Goal: Feedback & Contribution: Submit feedback/report problem

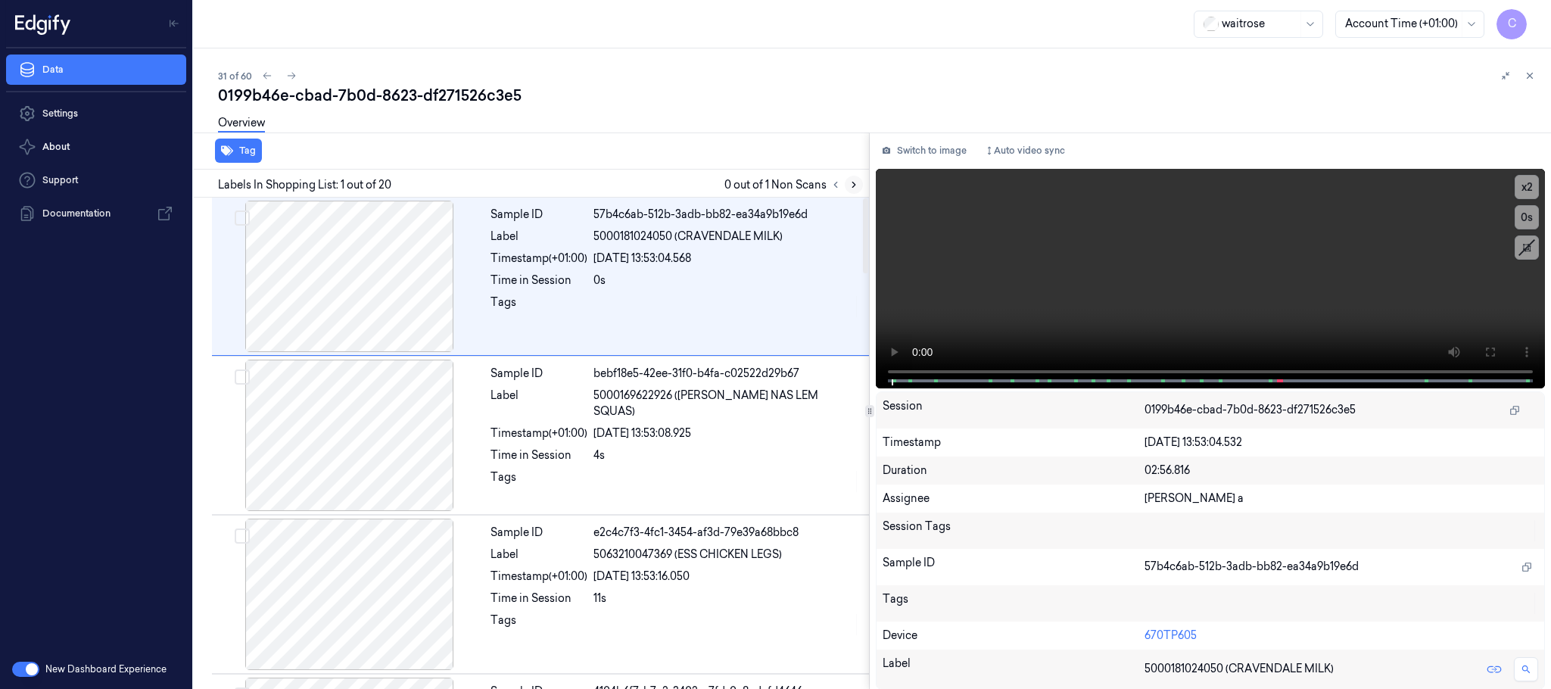
click at [848, 182] on icon at bounding box center [853, 184] width 11 height 11
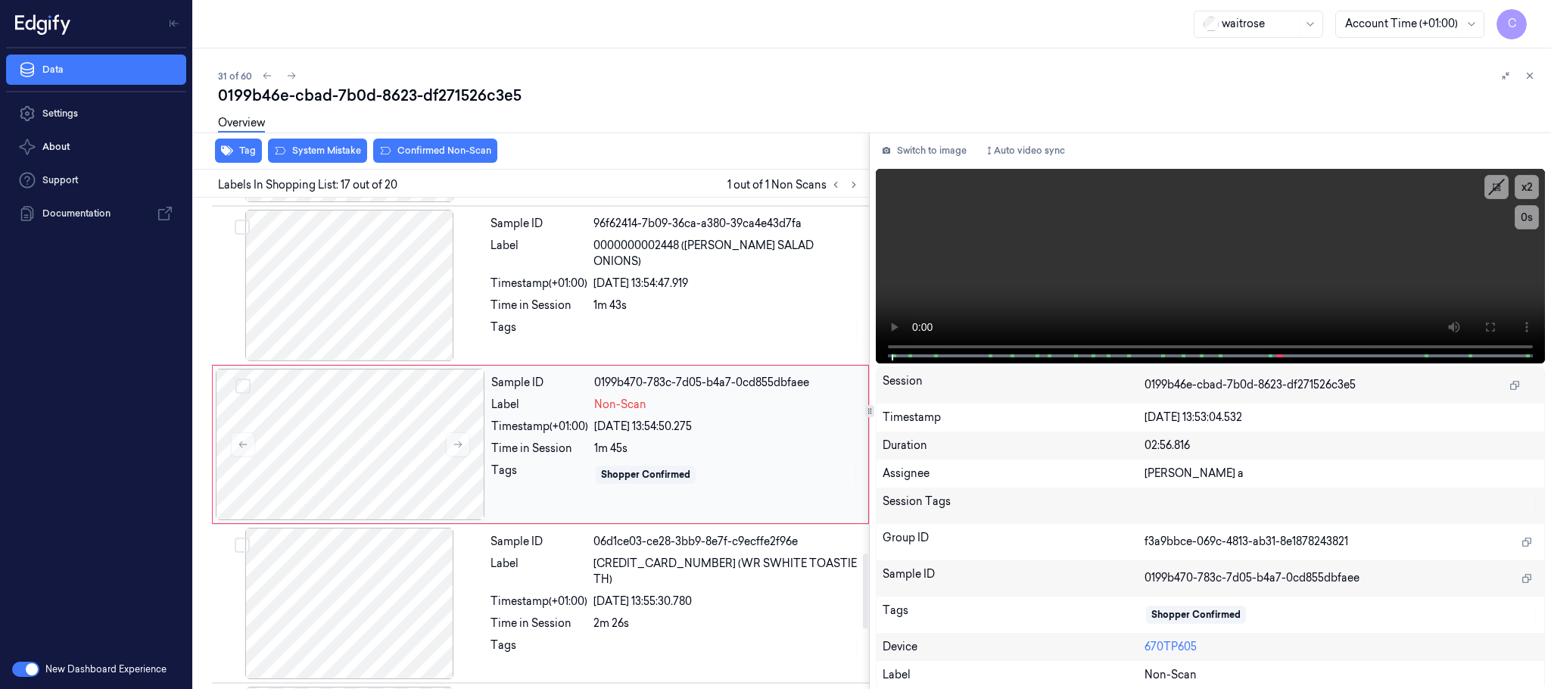
scroll to position [2387, 0]
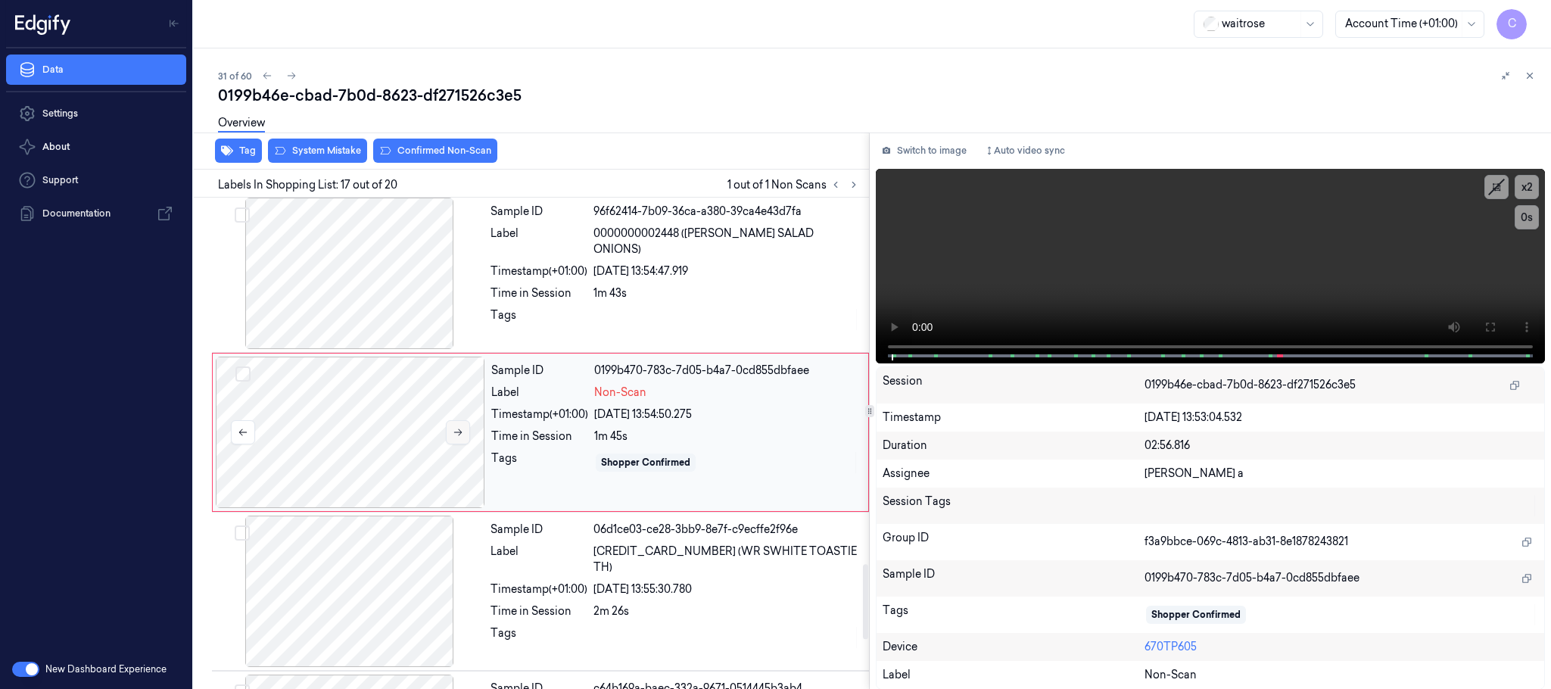
click at [453, 437] on icon at bounding box center [458, 432] width 11 height 11
click at [378, 300] on div at bounding box center [349, 273] width 269 height 151
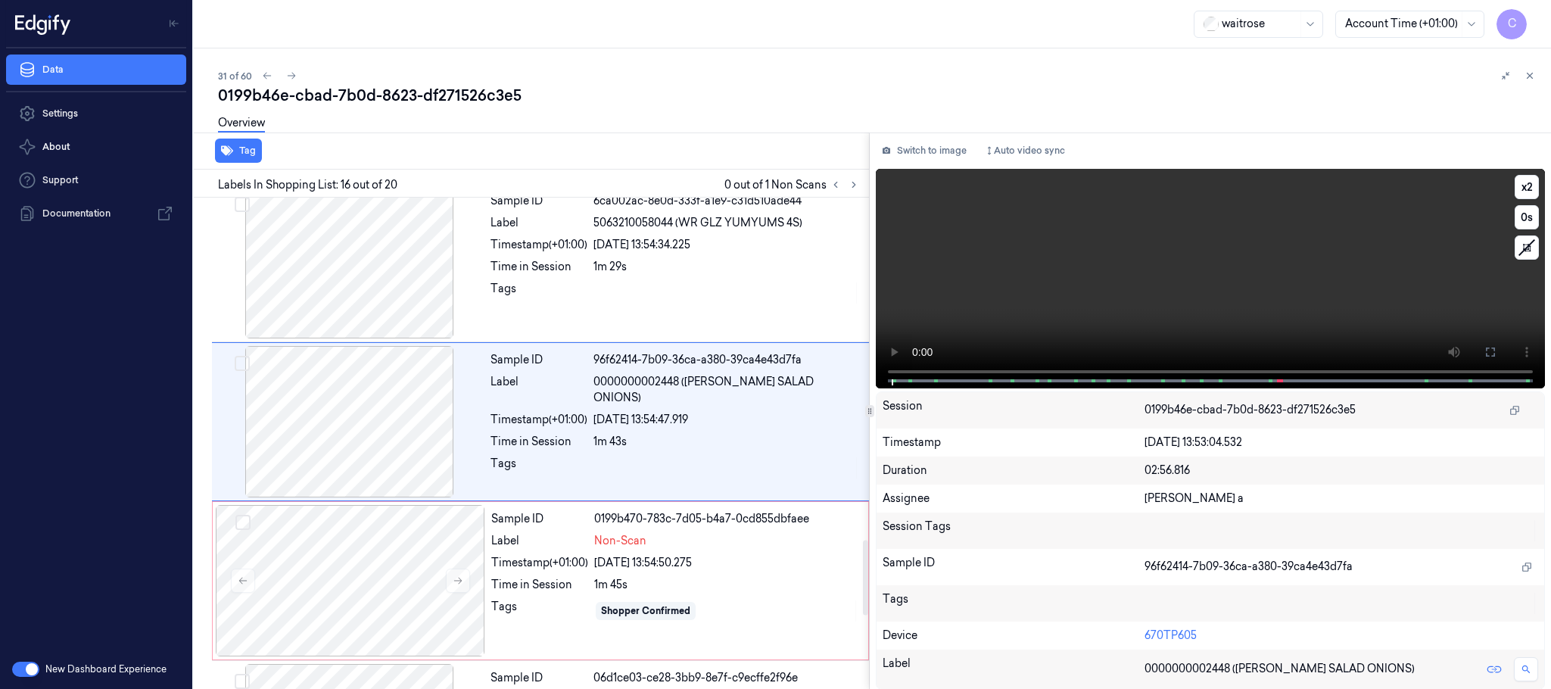
scroll to position [2228, 0]
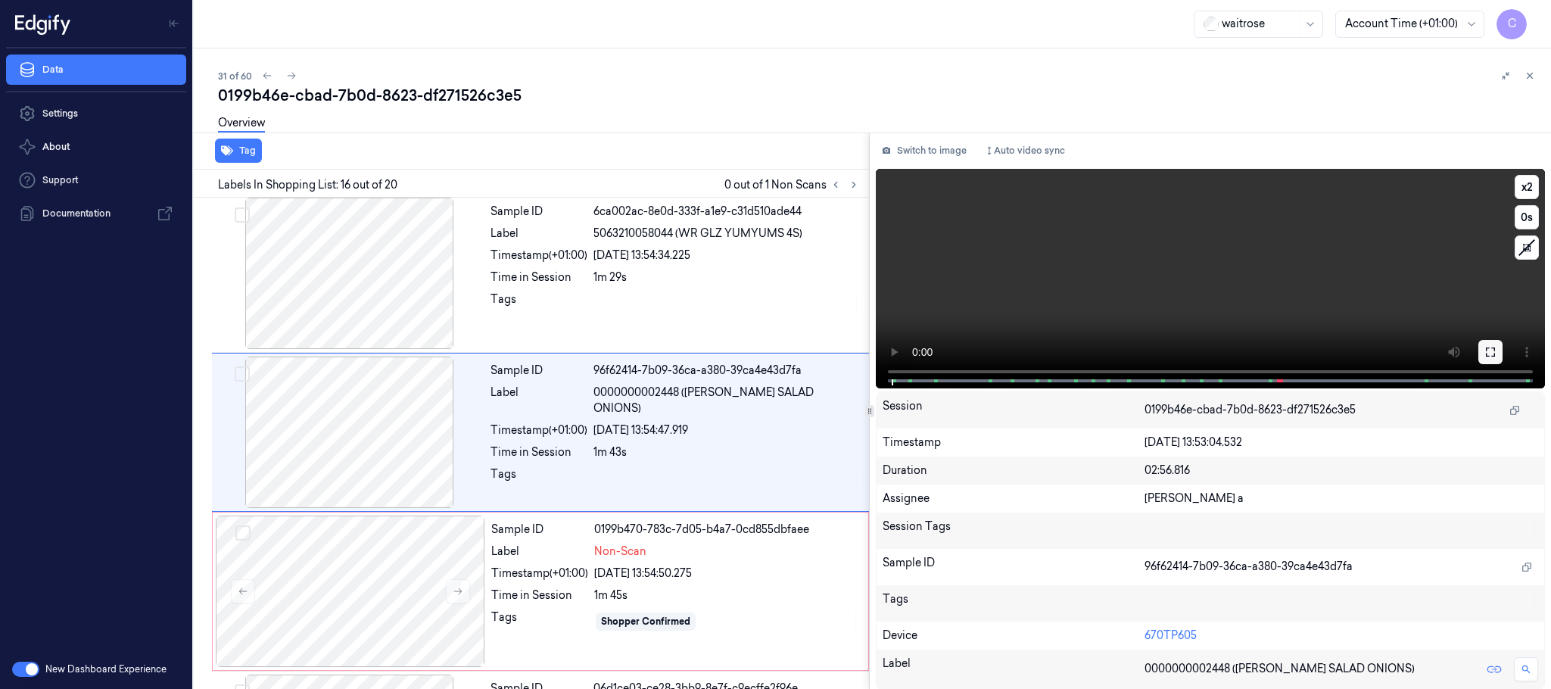
click at [1492, 350] on icon at bounding box center [1490, 352] width 12 height 12
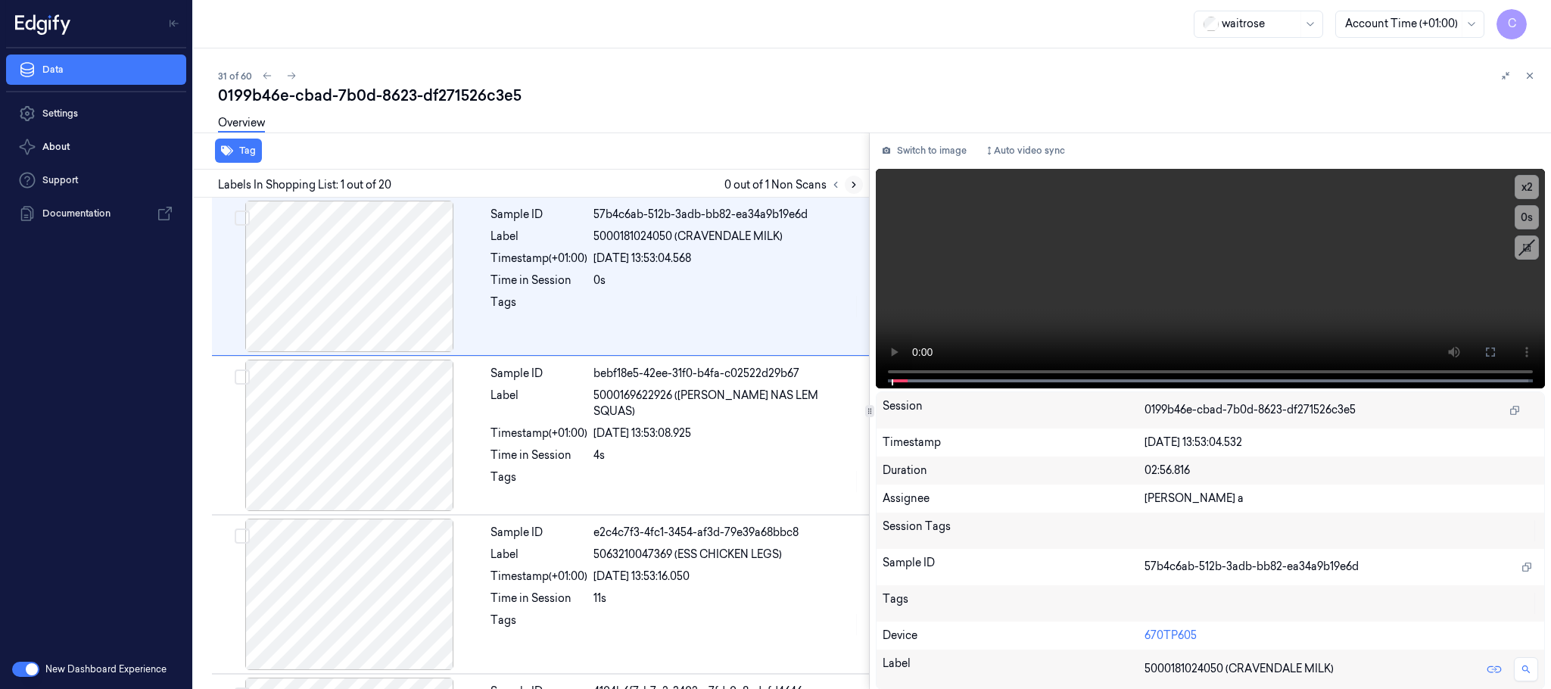
click at [850, 182] on icon at bounding box center [853, 184] width 11 height 11
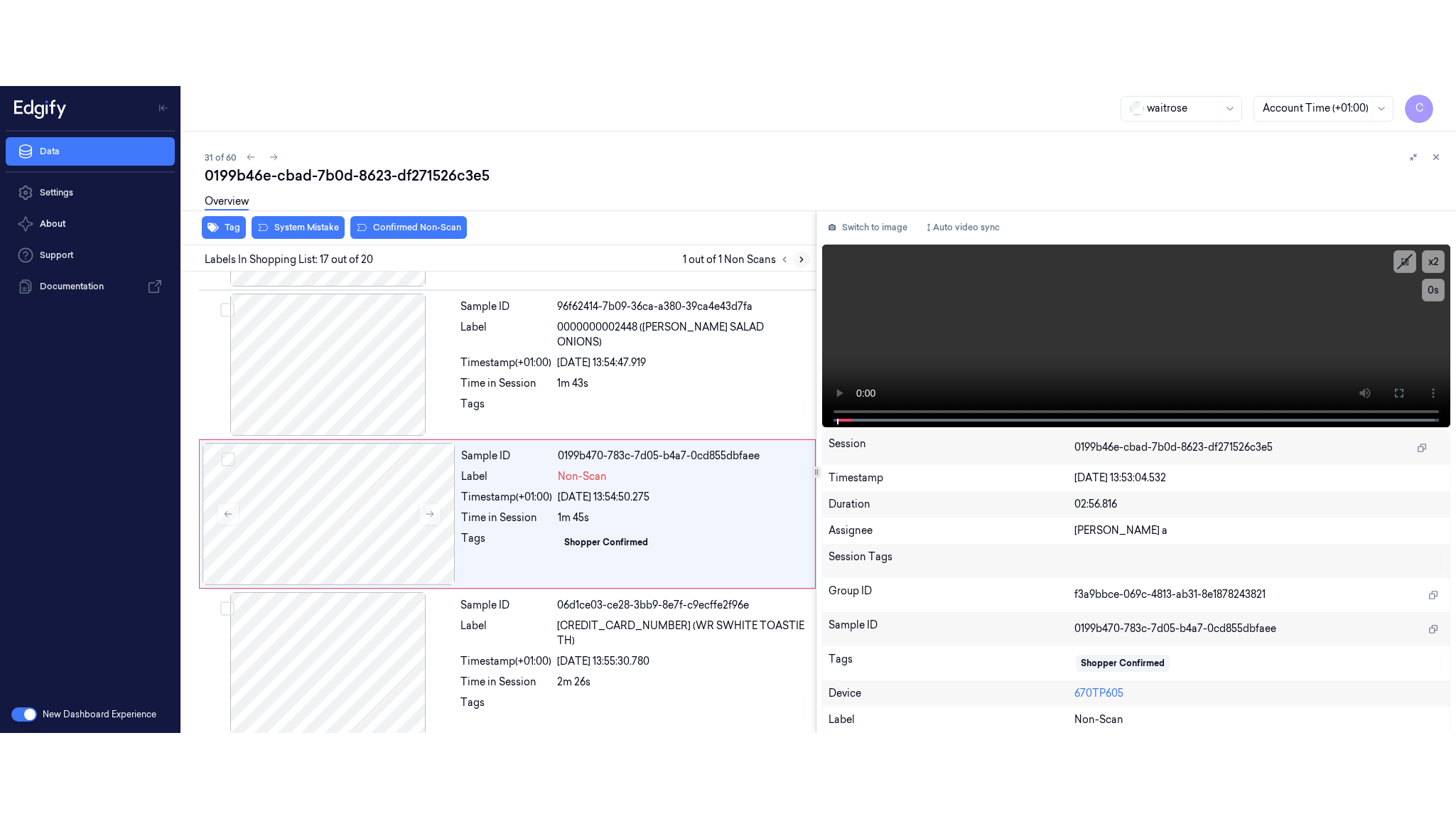
scroll to position [2242, 0]
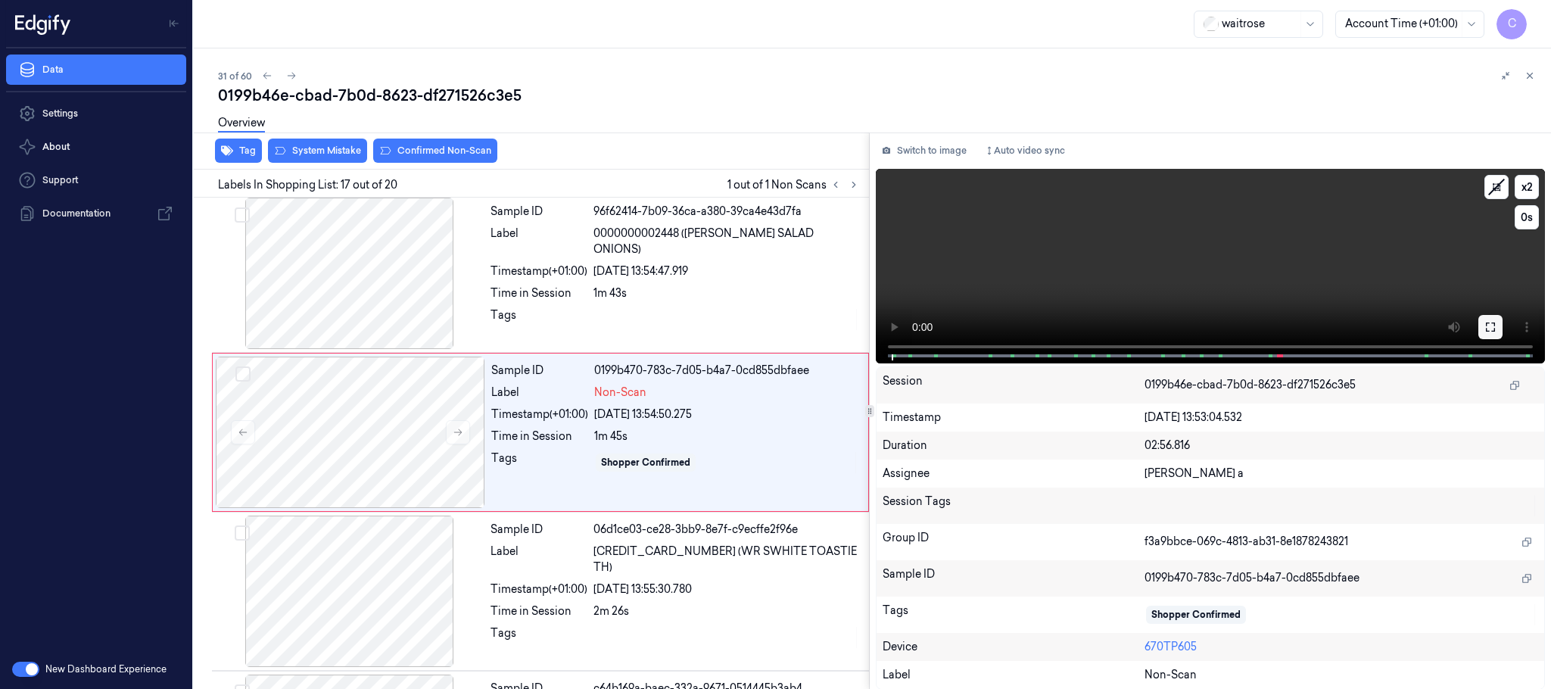
click at [1483, 323] on button at bounding box center [1490, 327] width 24 height 24
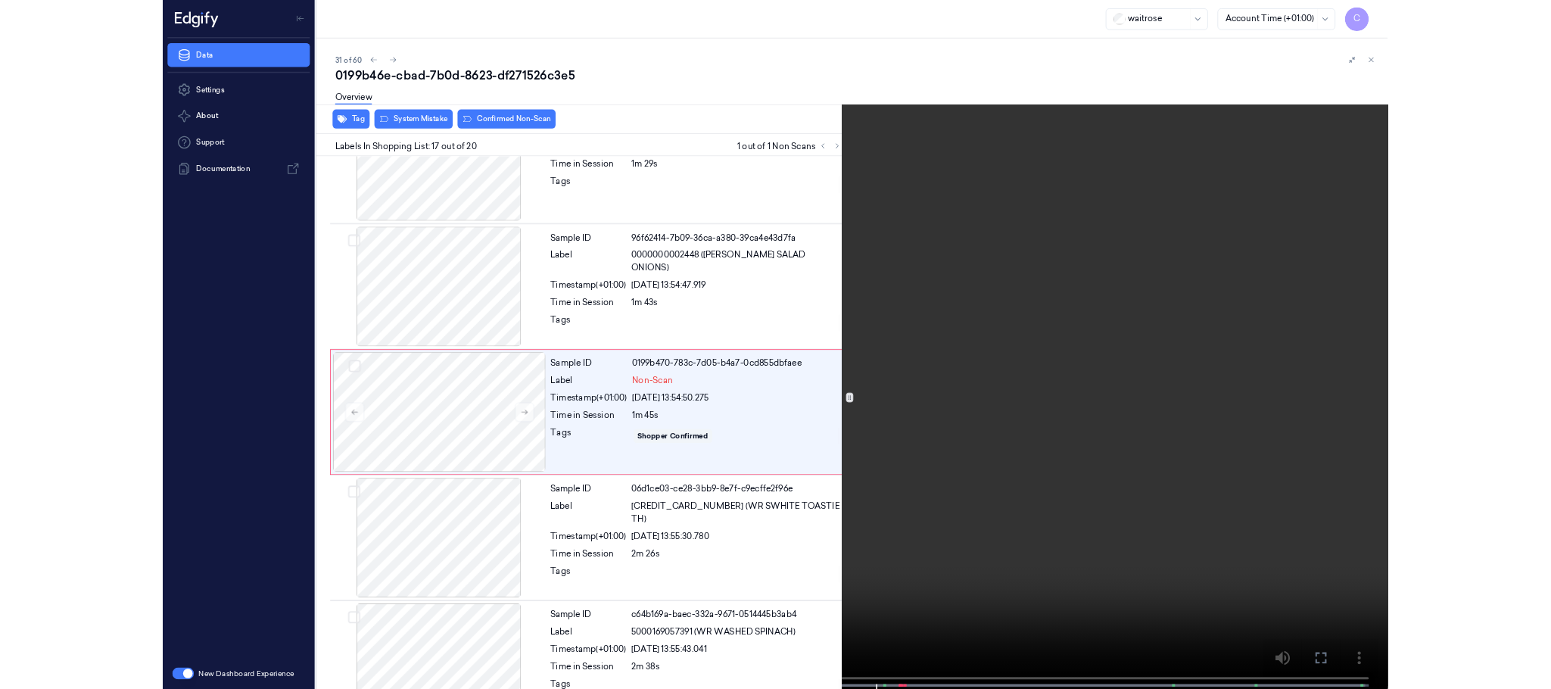
scroll to position [2296, 0]
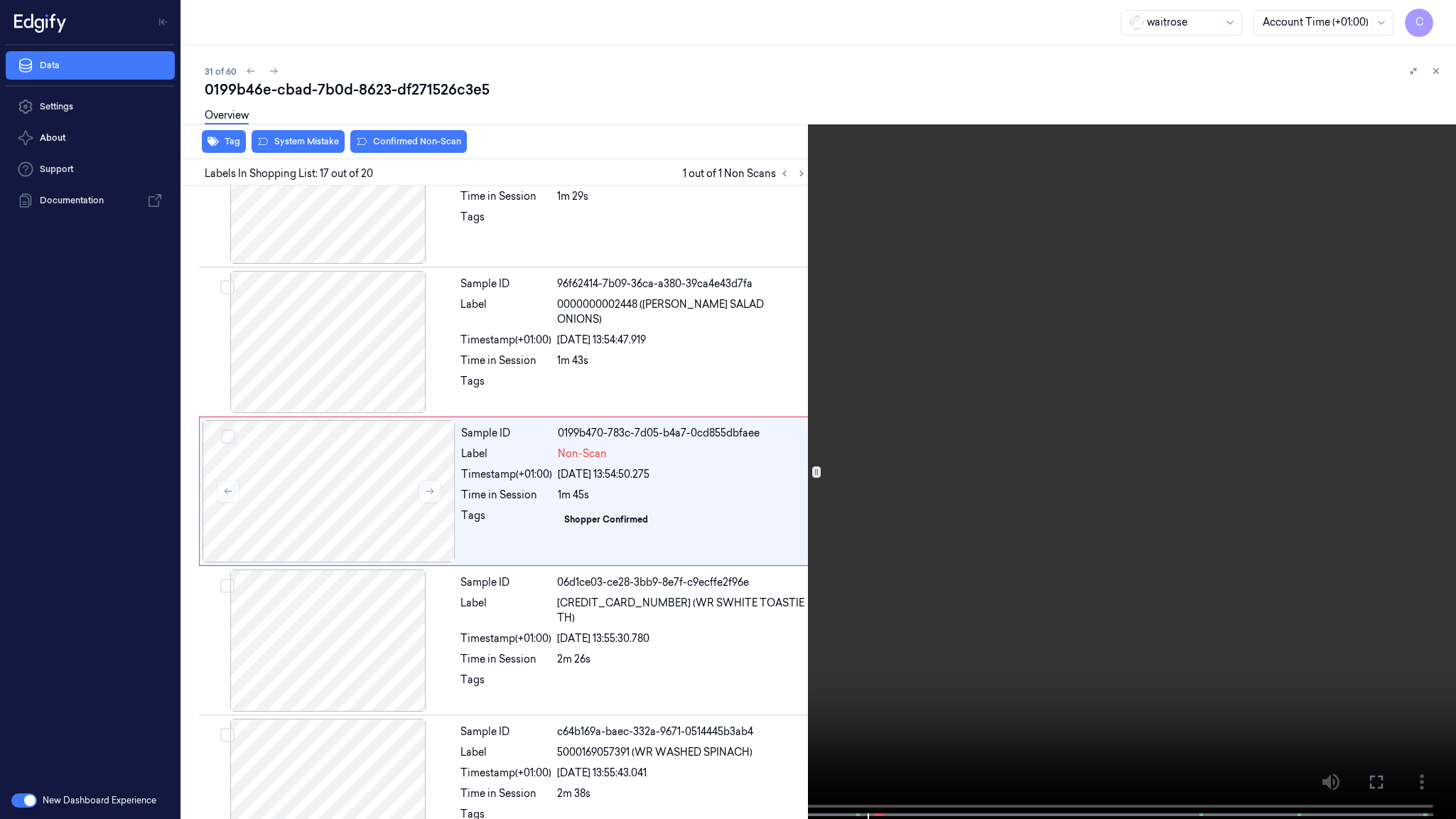
click at [805, 434] on video at bounding box center [728, 410] width 1456 height 822
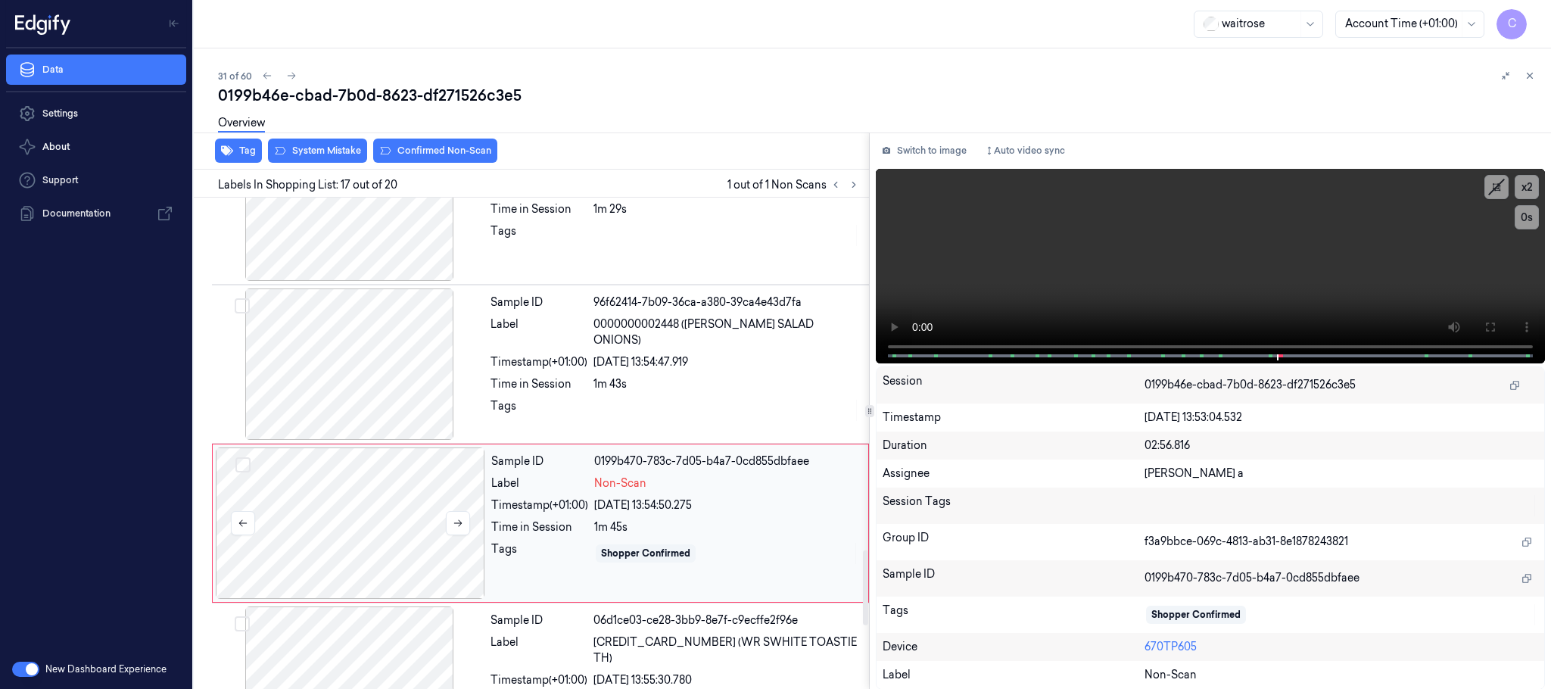
click at [406, 509] on div at bounding box center [350, 522] width 269 height 151
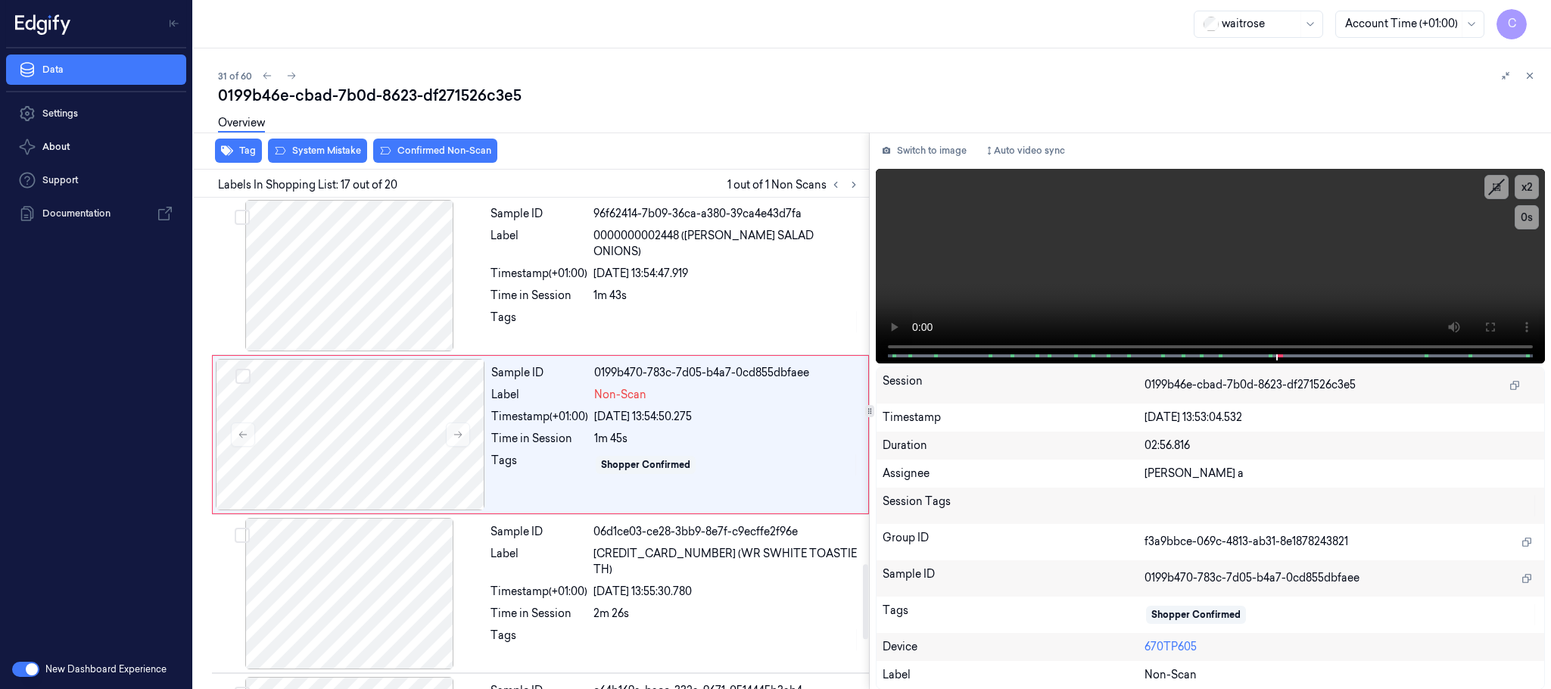
scroll to position [2387, 0]
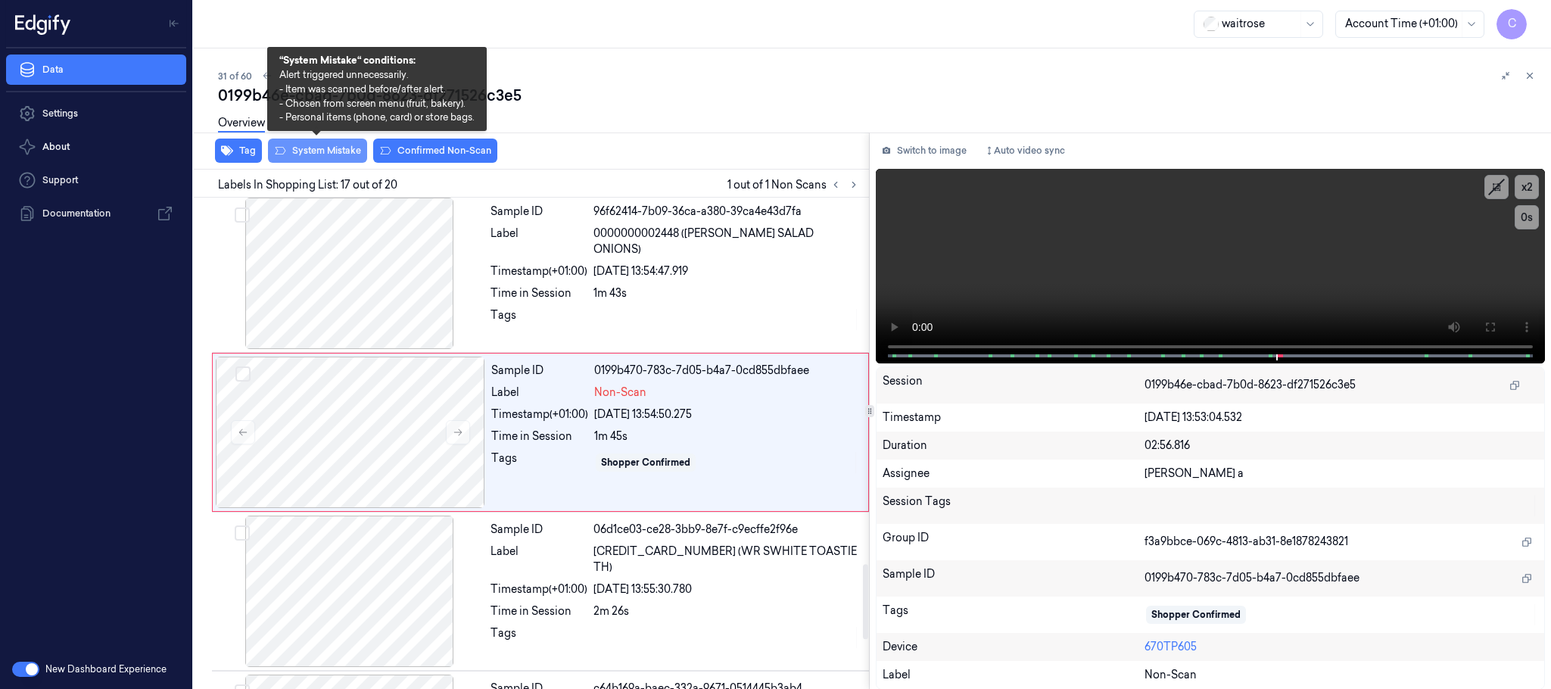
click at [329, 153] on button "System Mistake" at bounding box center [317, 151] width 99 height 24
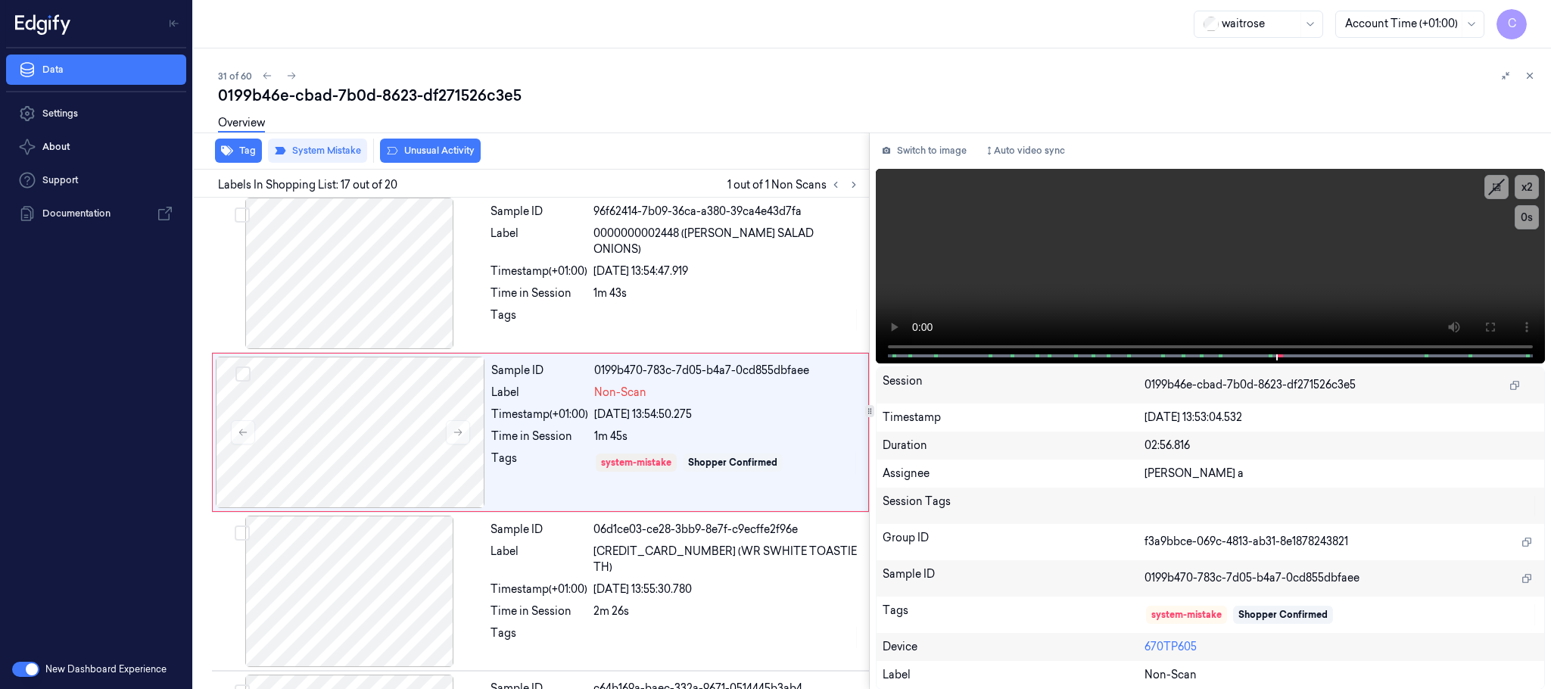
click at [450, 146] on button "Unusual Activity" at bounding box center [430, 151] width 101 height 24
click at [228, 151] on icon "button" at bounding box center [227, 151] width 12 height 10
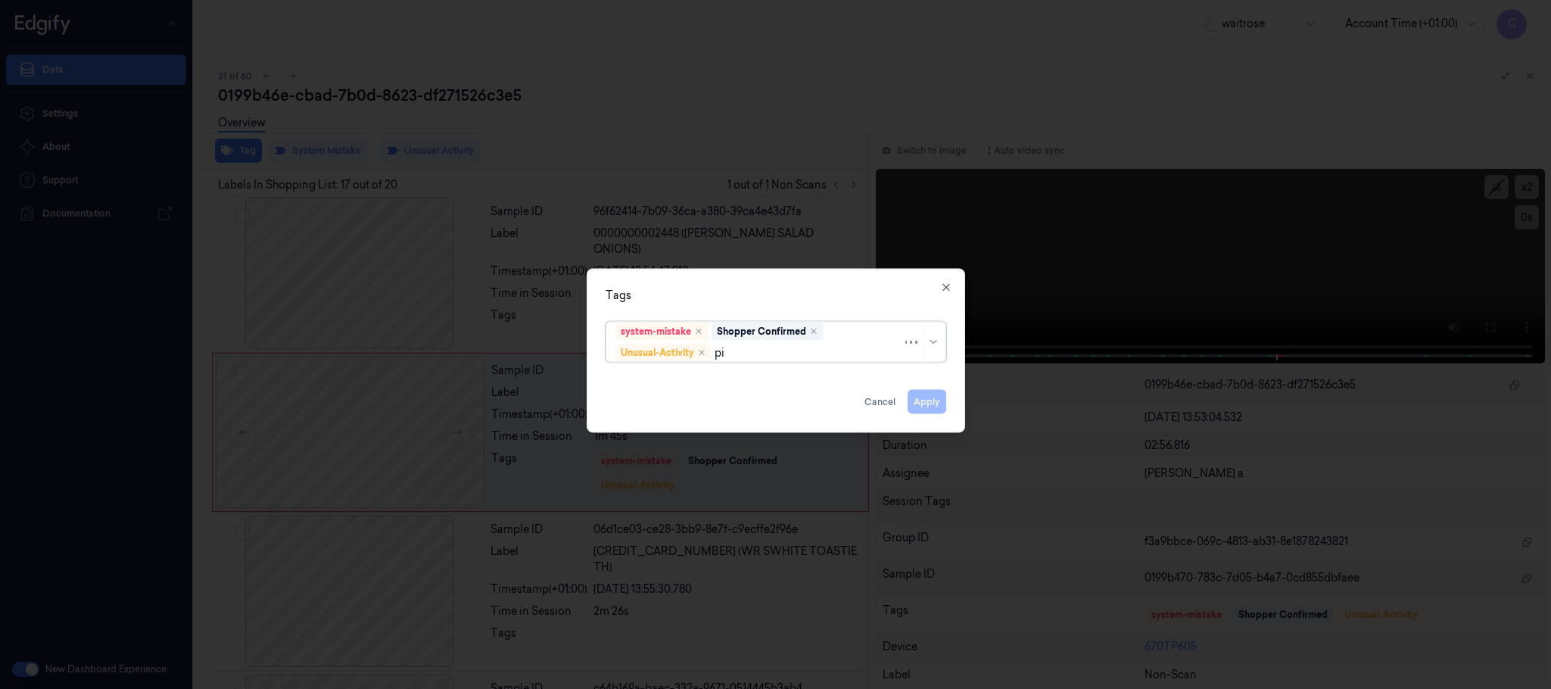
type input "pic"
click at [686, 391] on div "Picklist item alert" at bounding box center [775, 382] width 332 height 25
click at [820, 285] on div "Tags system-mistake Shopper Confirmed Unusual-Activity Picklist item alert Appl…" at bounding box center [776, 351] width 378 height 164
click at [933, 395] on button "Apply" at bounding box center [927, 402] width 39 height 24
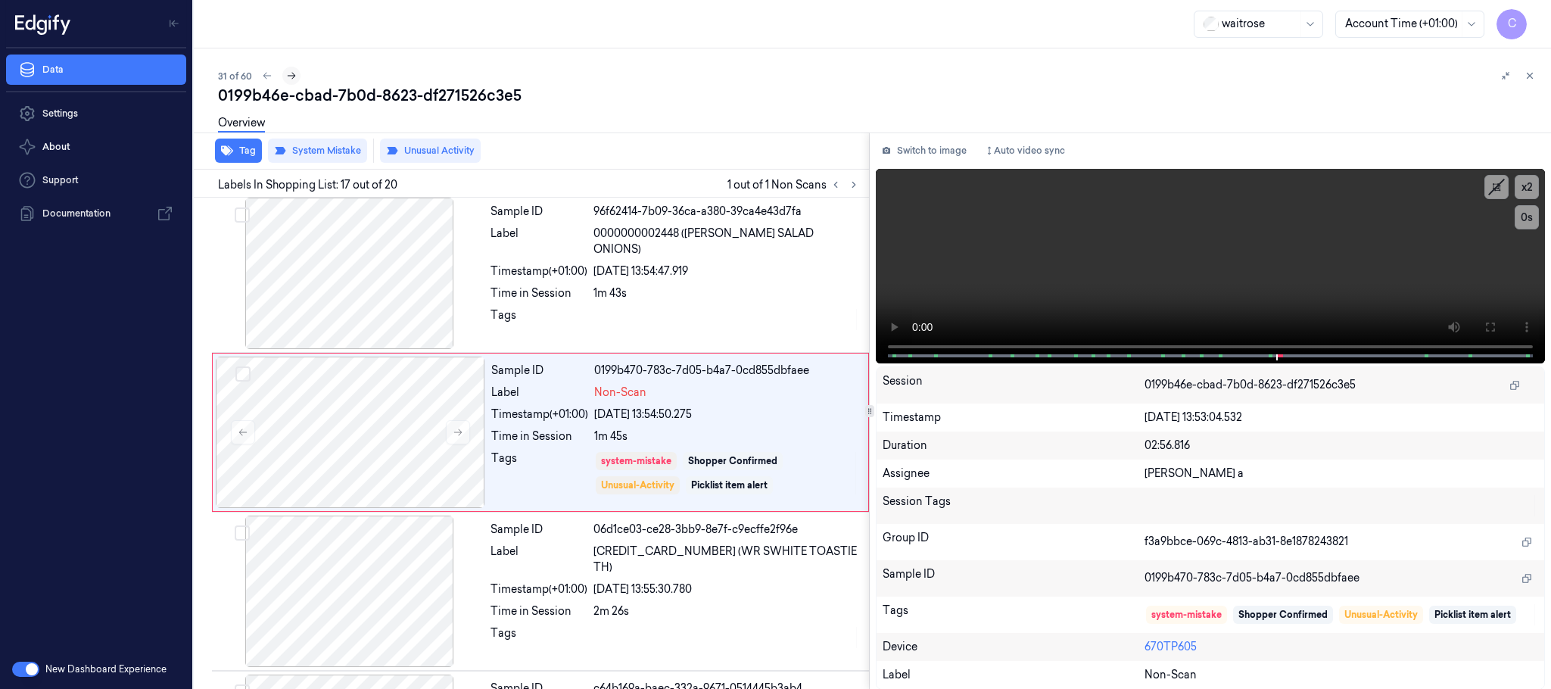
click at [291, 73] on icon at bounding box center [292, 76] width 8 height 7
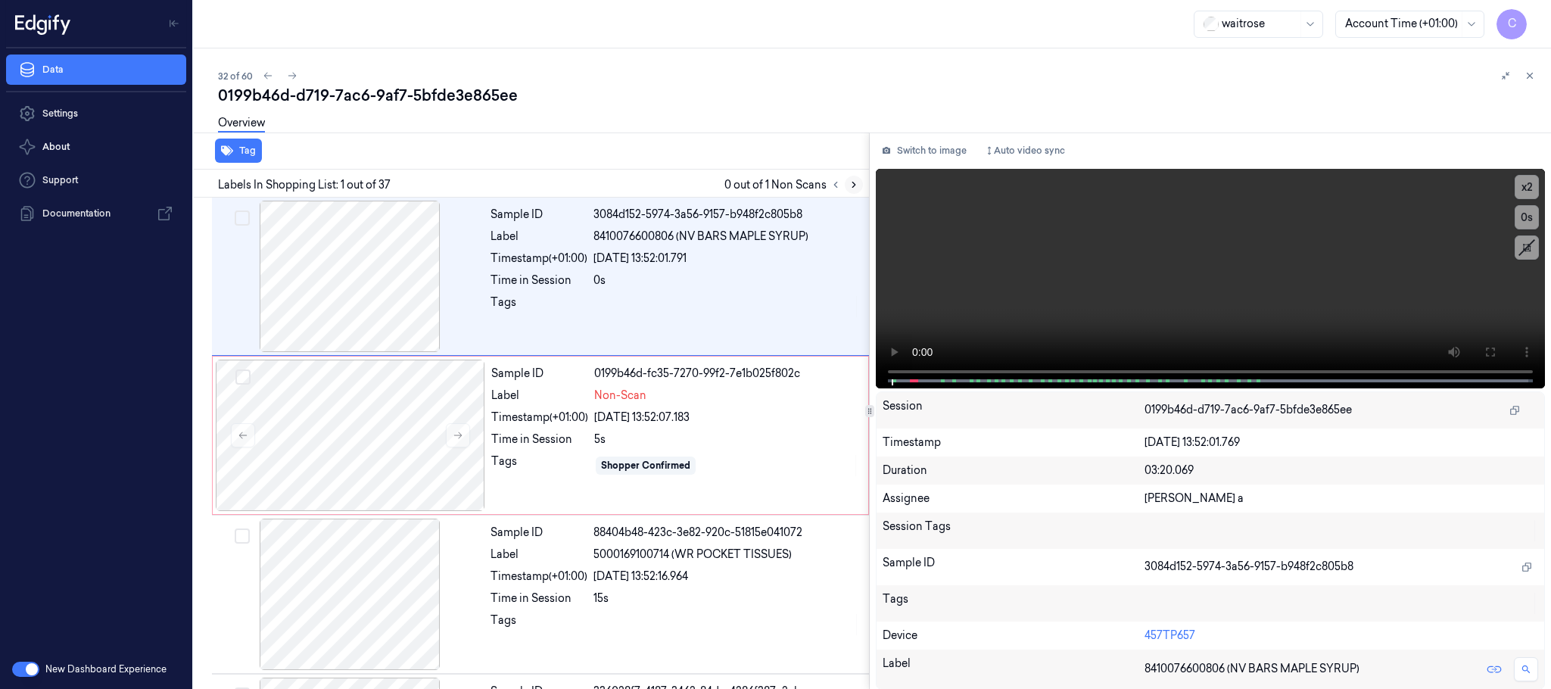
click at [847, 182] on button at bounding box center [854, 185] width 18 height 18
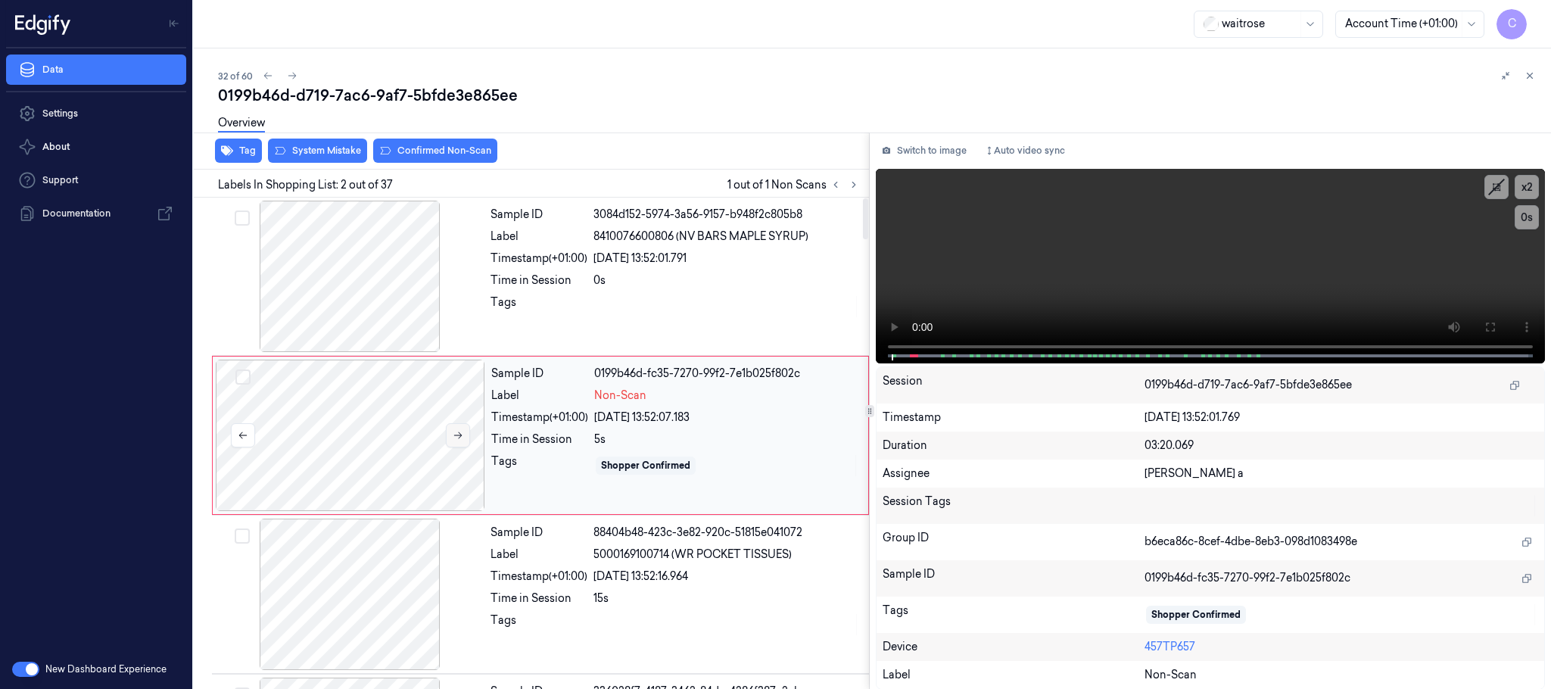
click at [463, 436] on icon at bounding box center [458, 435] width 11 height 11
click at [465, 437] on button at bounding box center [458, 435] width 24 height 24
click at [450, 434] on button at bounding box center [458, 435] width 24 height 24
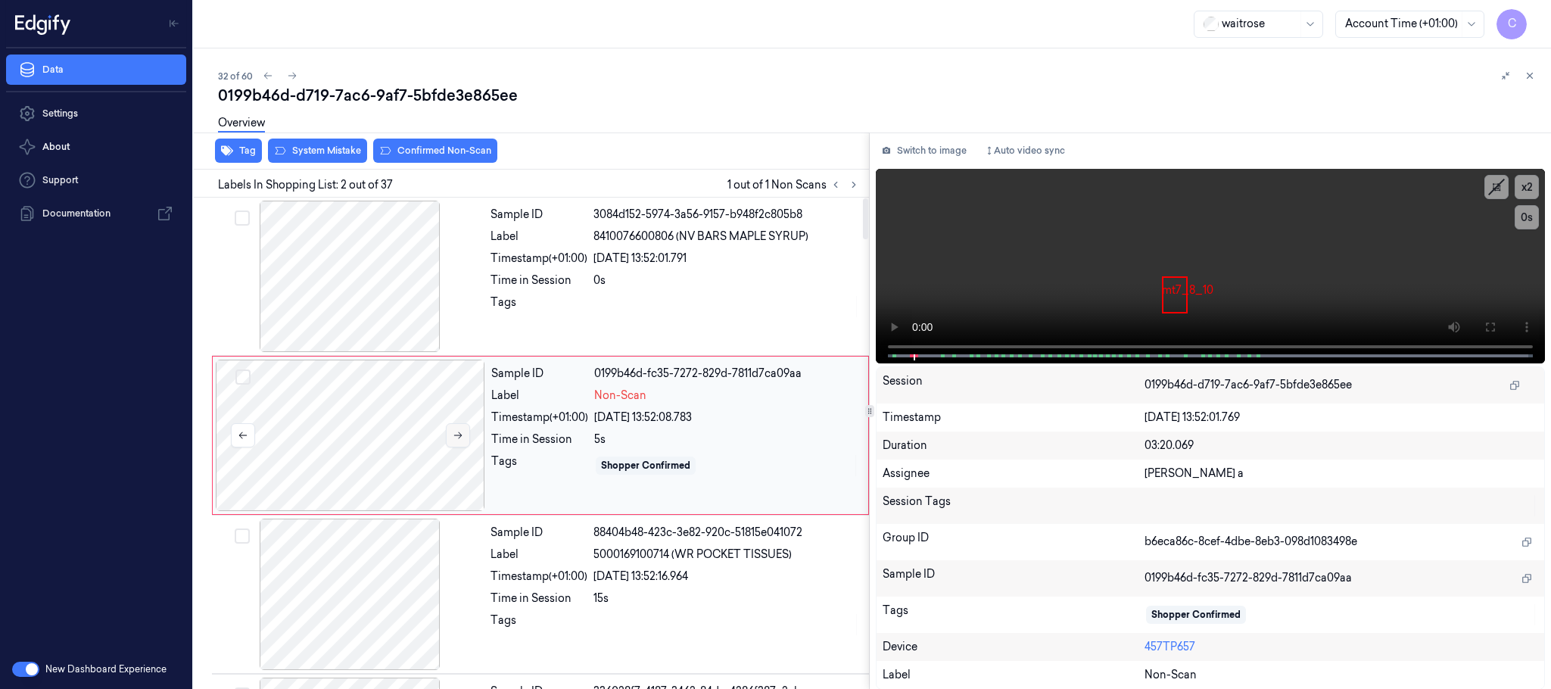
click at [450, 434] on button at bounding box center [458, 435] width 24 height 24
click at [453, 432] on icon at bounding box center [458, 435] width 11 height 11
click at [420, 269] on div at bounding box center [349, 276] width 269 height 151
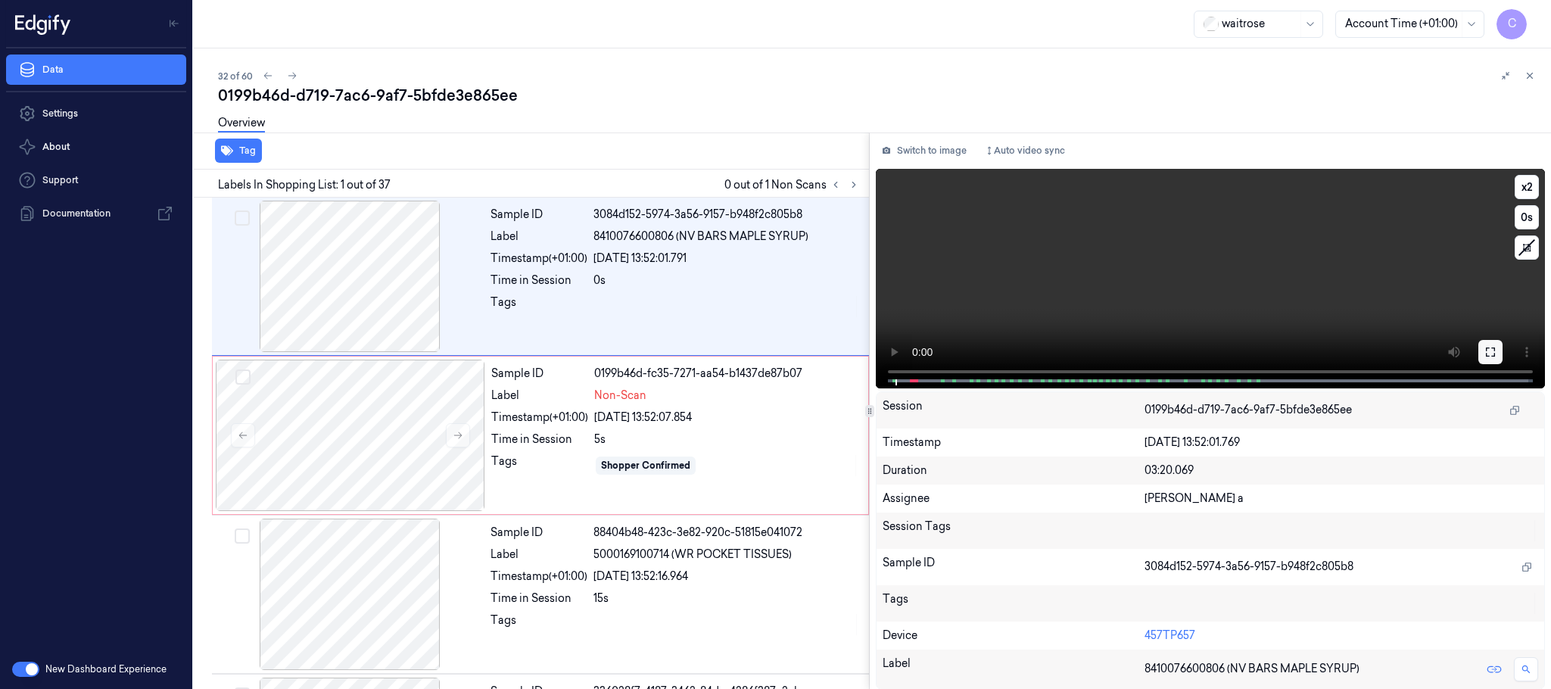
click at [1490, 350] on icon at bounding box center [1490, 352] width 12 height 12
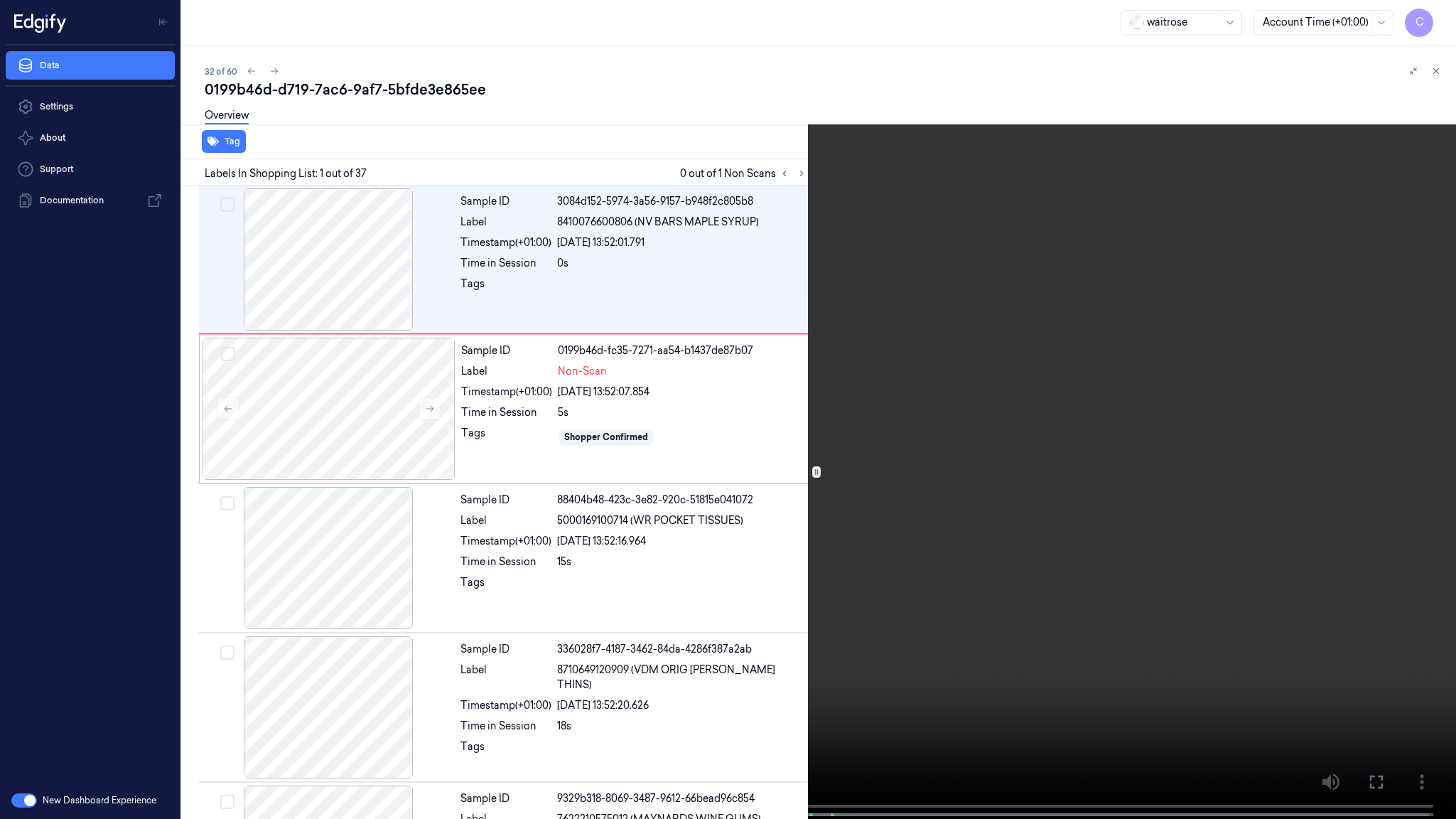
click at [825, 557] on video at bounding box center [728, 410] width 1456 height 822
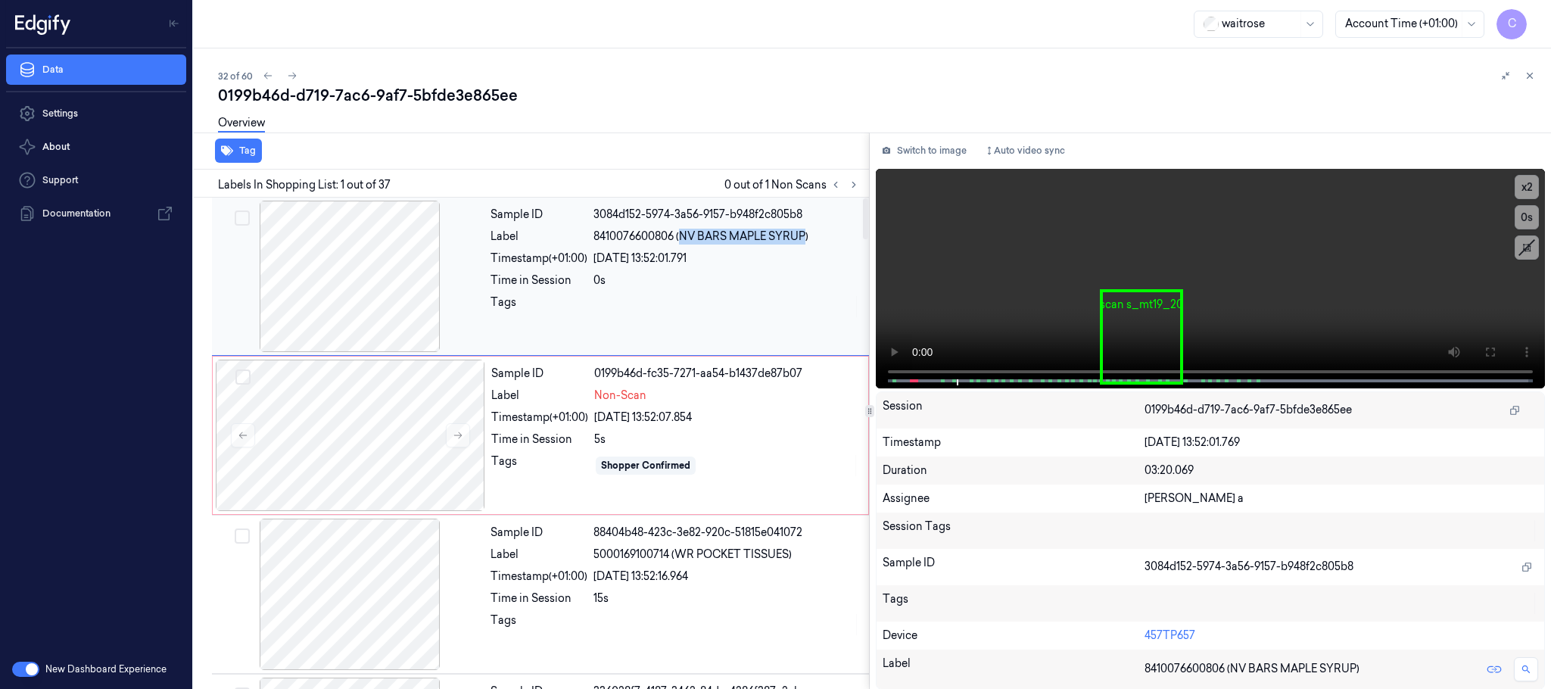
drag, startPoint x: 682, startPoint y: 239, endPoint x: 805, endPoint y: 243, distance: 122.7
click at [805, 243] on span "8410076600806 (NV BARS MAPLE SYRUP)" at bounding box center [700, 237] width 215 height 16
copy span "NV BARS MAPLE SYRUP"
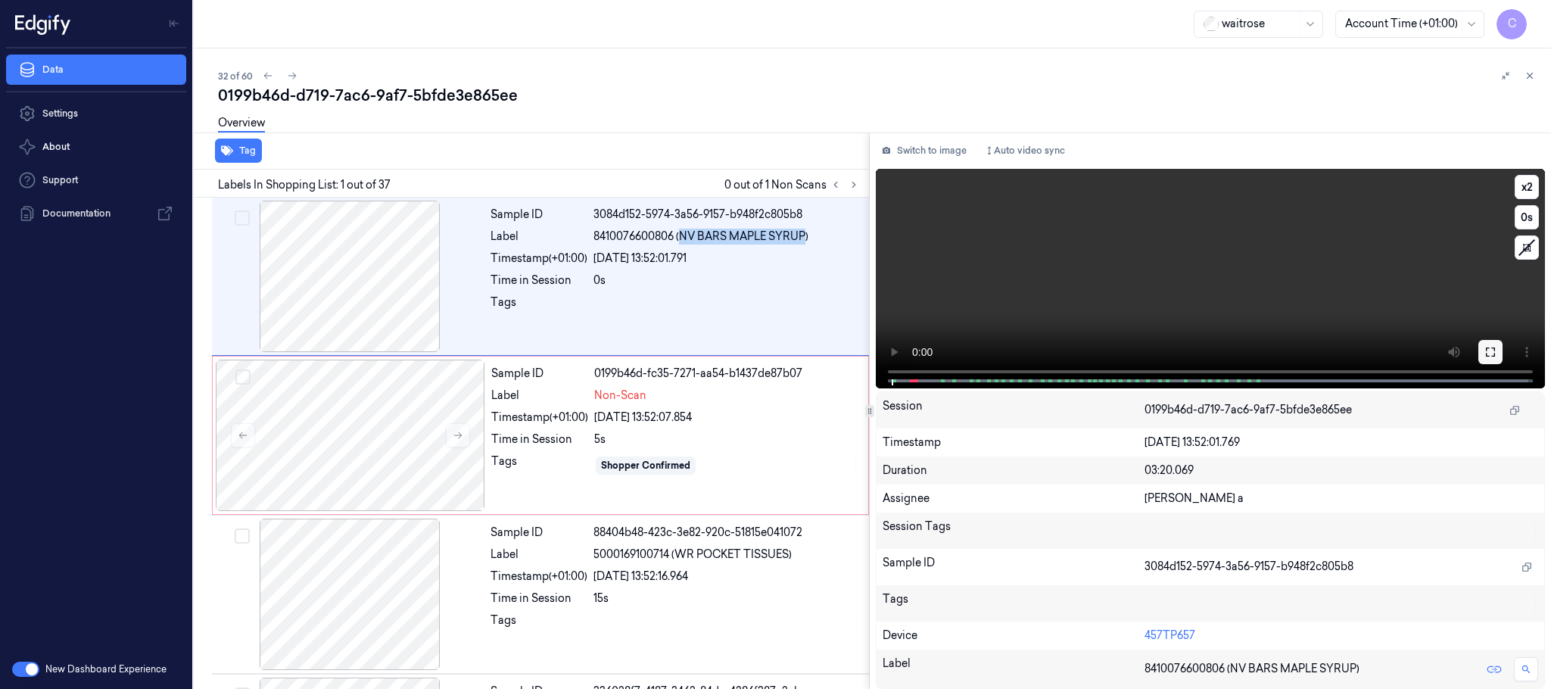
click at [1495, 348] on icon at bounding box center [1490, 352] width 12 height 12
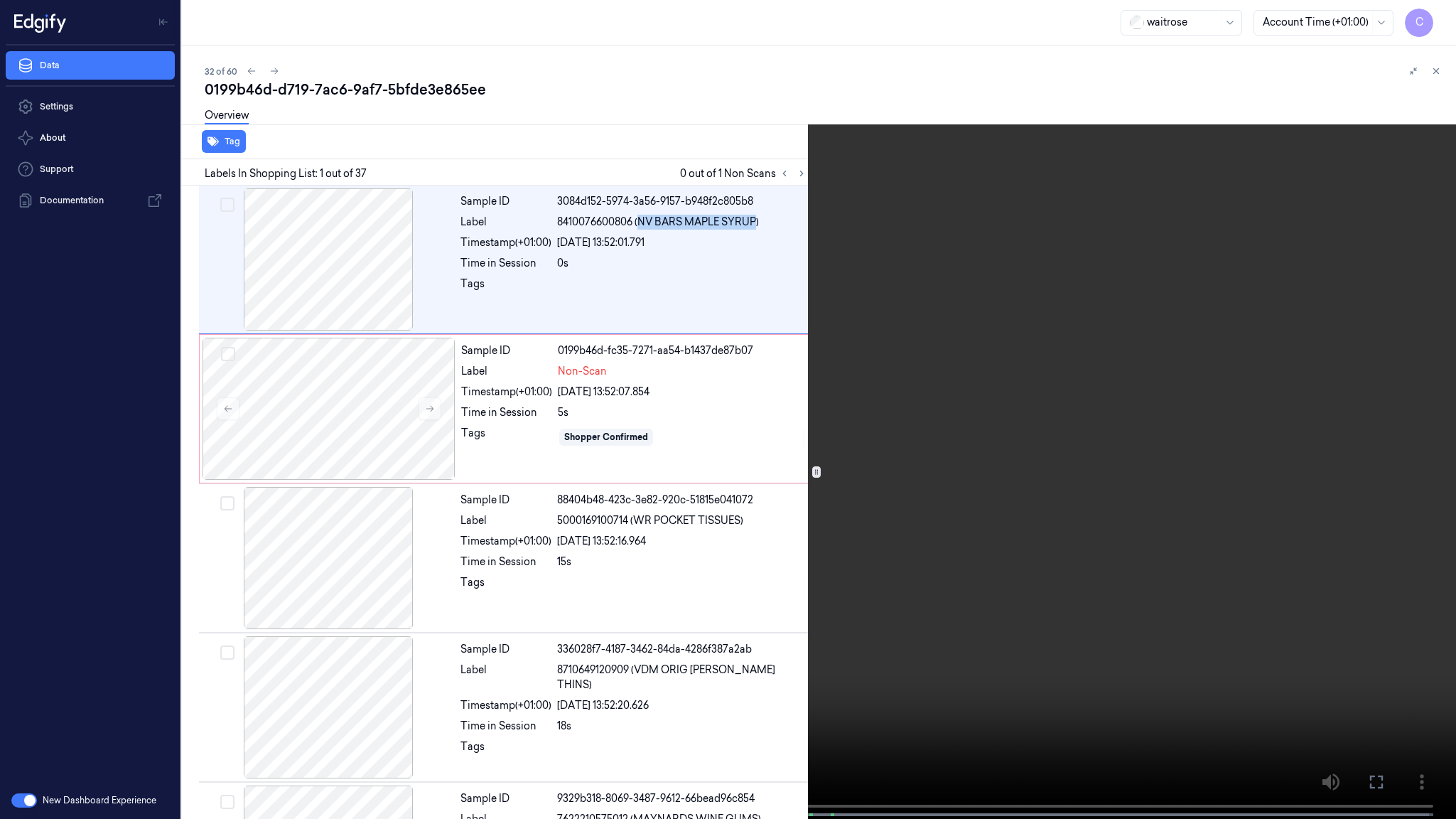
click at [554, 528] on video at bounding box center [728, 410] width 1456 height 822
click at [672, 449] on video at bounding box center [728, 410] width 1456 height 822
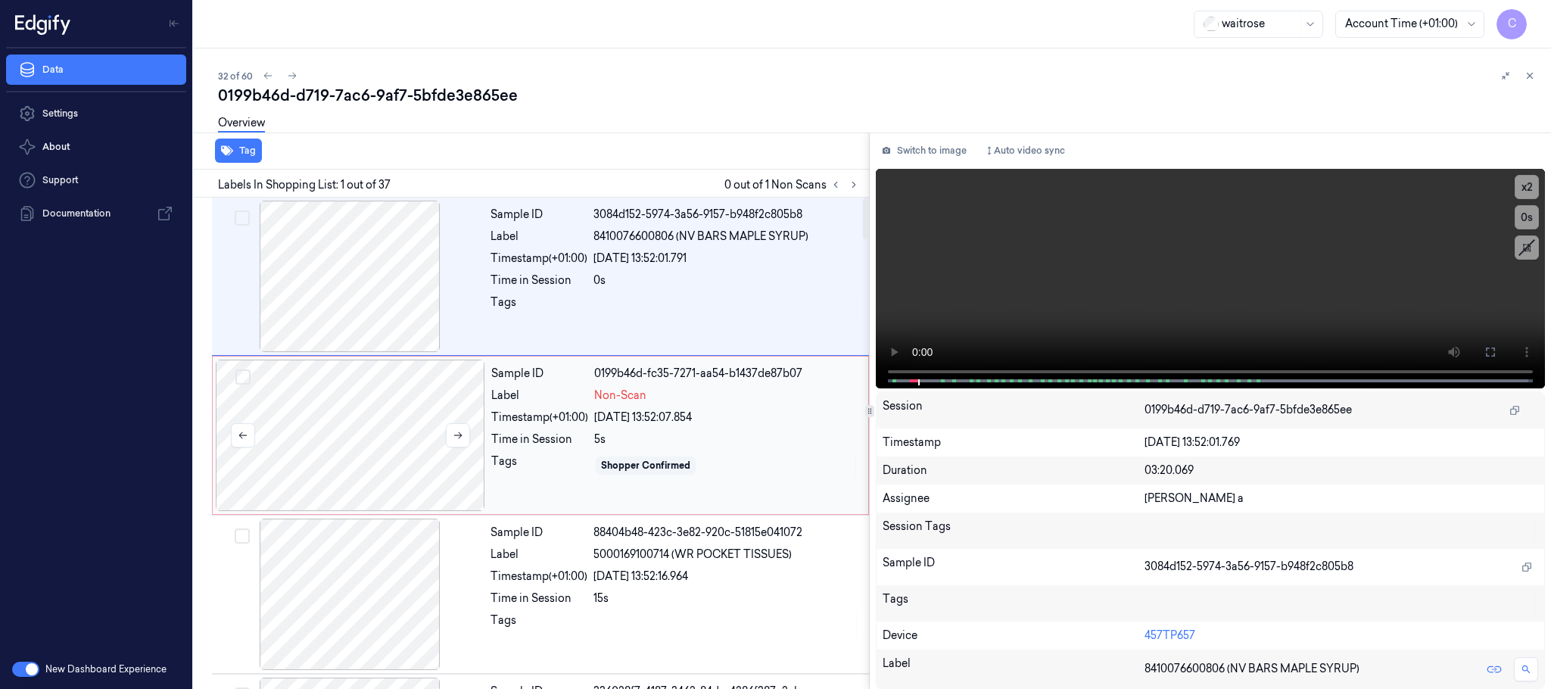
click at [398, 412] on div at bounding box center [350, 435] width 269 height 151
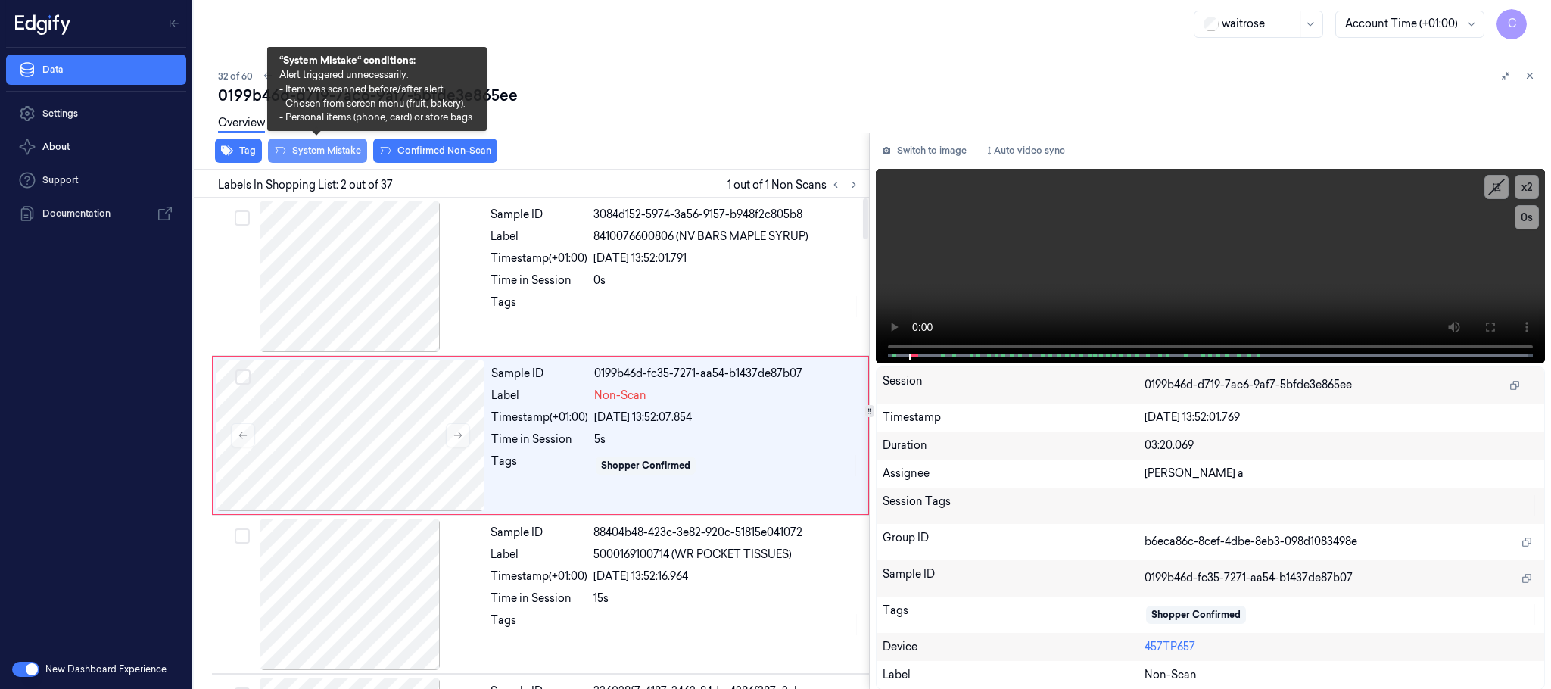
click at [346, 155] on button "System Mistake" at bounding box center [317, 151] width 99 height 24
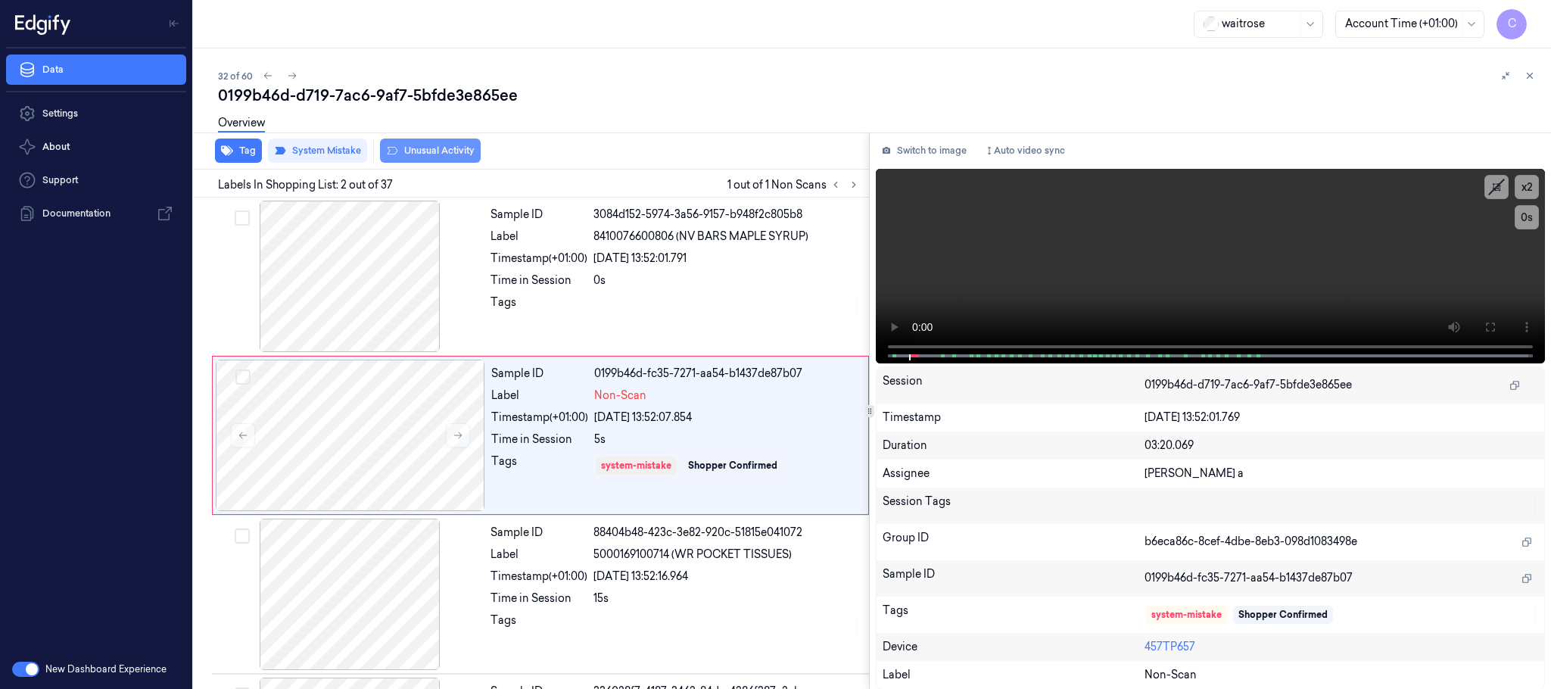
click at [453, 148] on button "Unusual Activity" at bounding box center [430, 151] width 101 height 24
click at [291, 76] on icon at bounding box center [292, 75] width 11 height 11
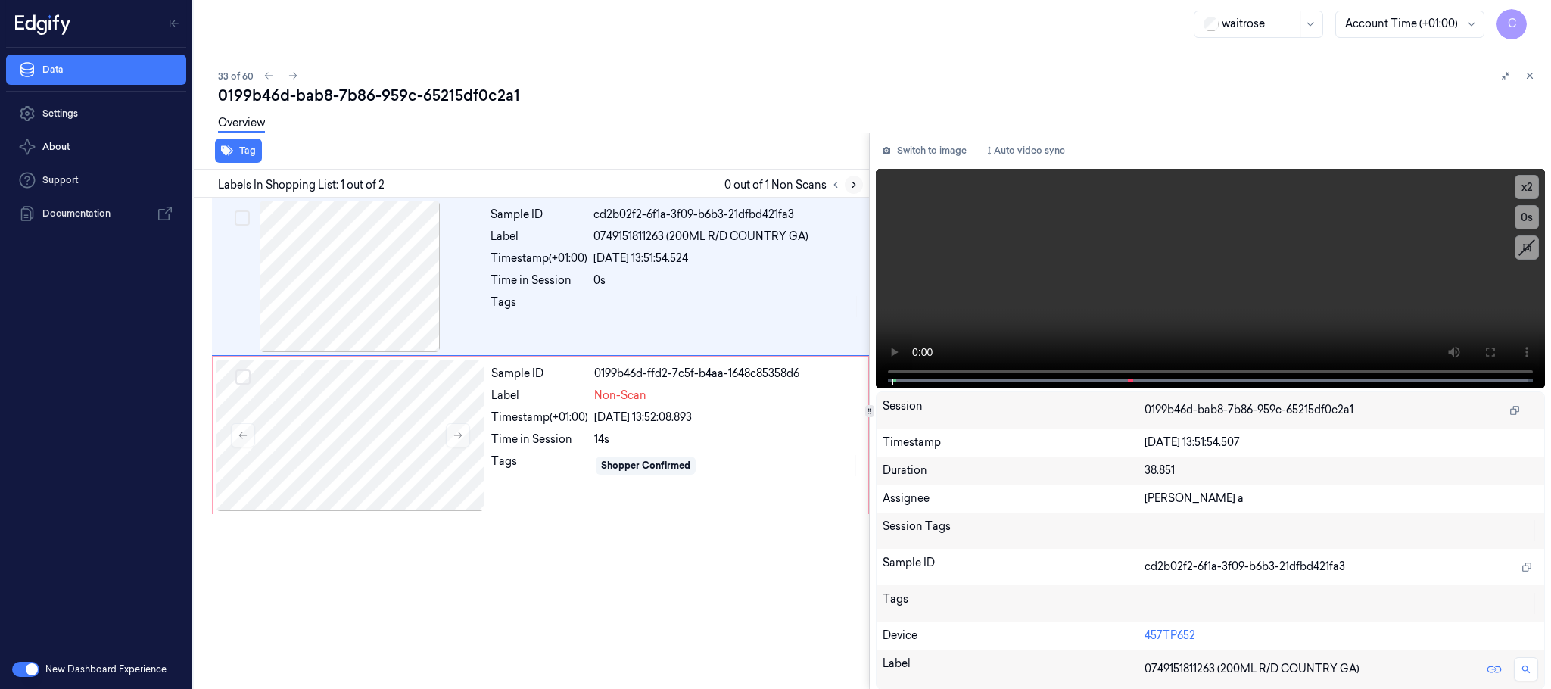
click at [850, 184] on icon at bounding box center [853, 184] width 11 height 11
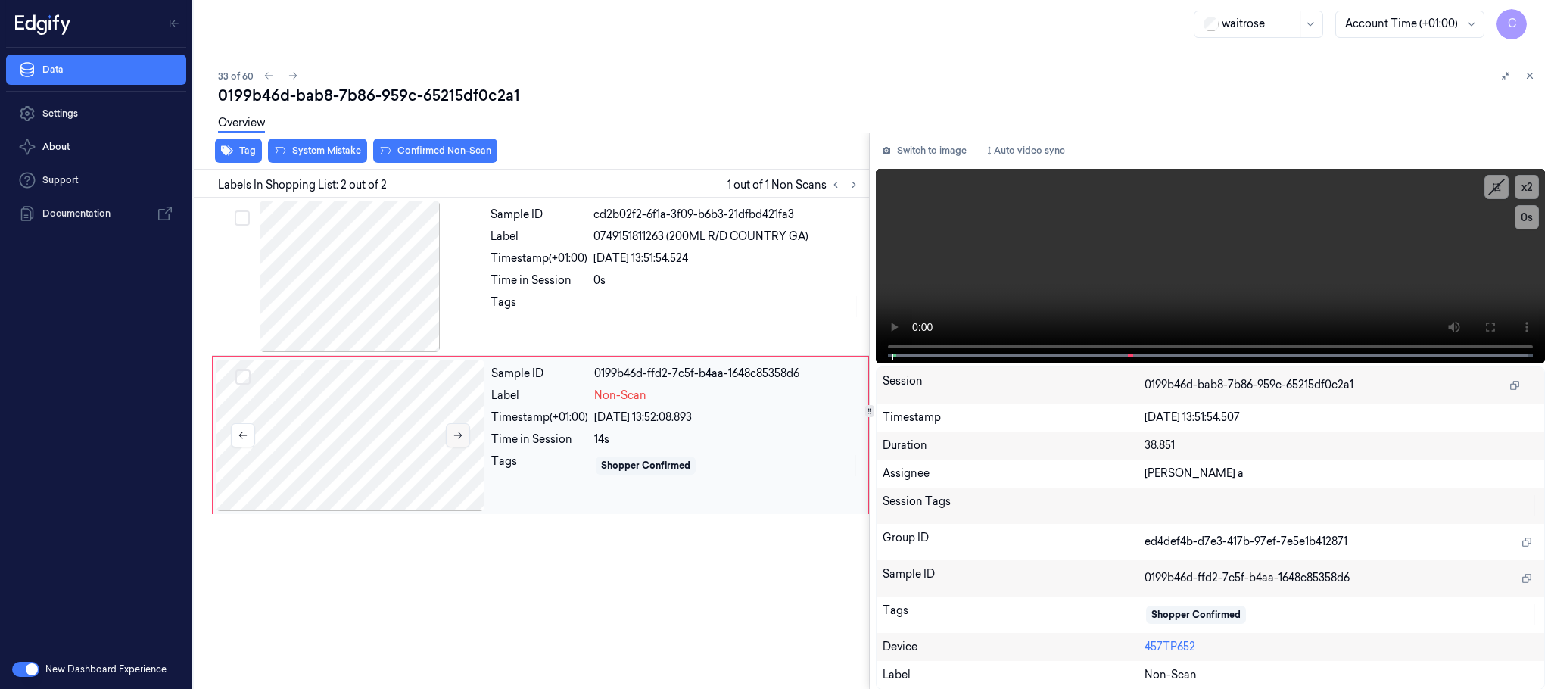
click at [462, 434] on icon at bounding box center [458, 435] width 11 height 11
click at [356, 244] on div at bounding box center [349, 276] width 269 height 151
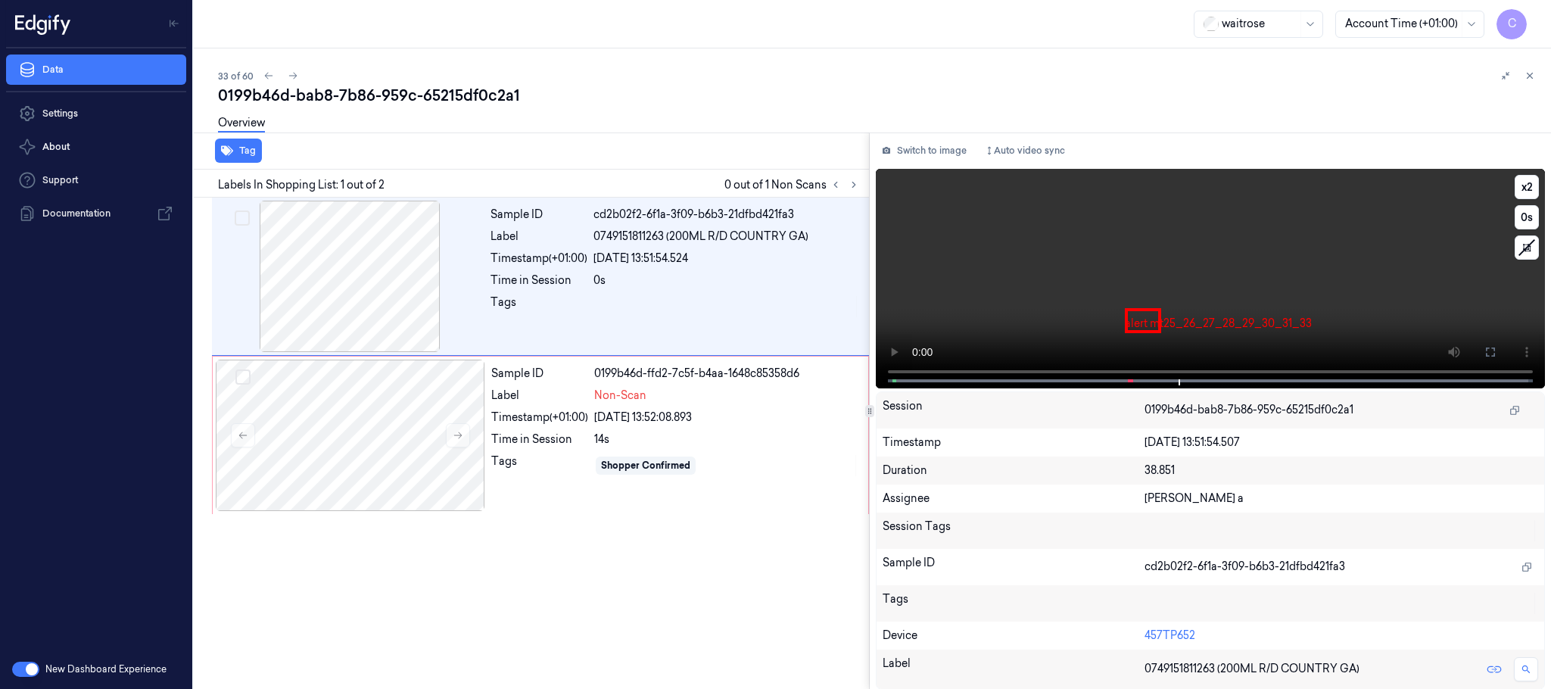
click at [1222, 303] on video at bounding box center [1210, 278] width 669 height 219
click at [327, 439] on div at bounding box center [350, 435] width 269 height 151
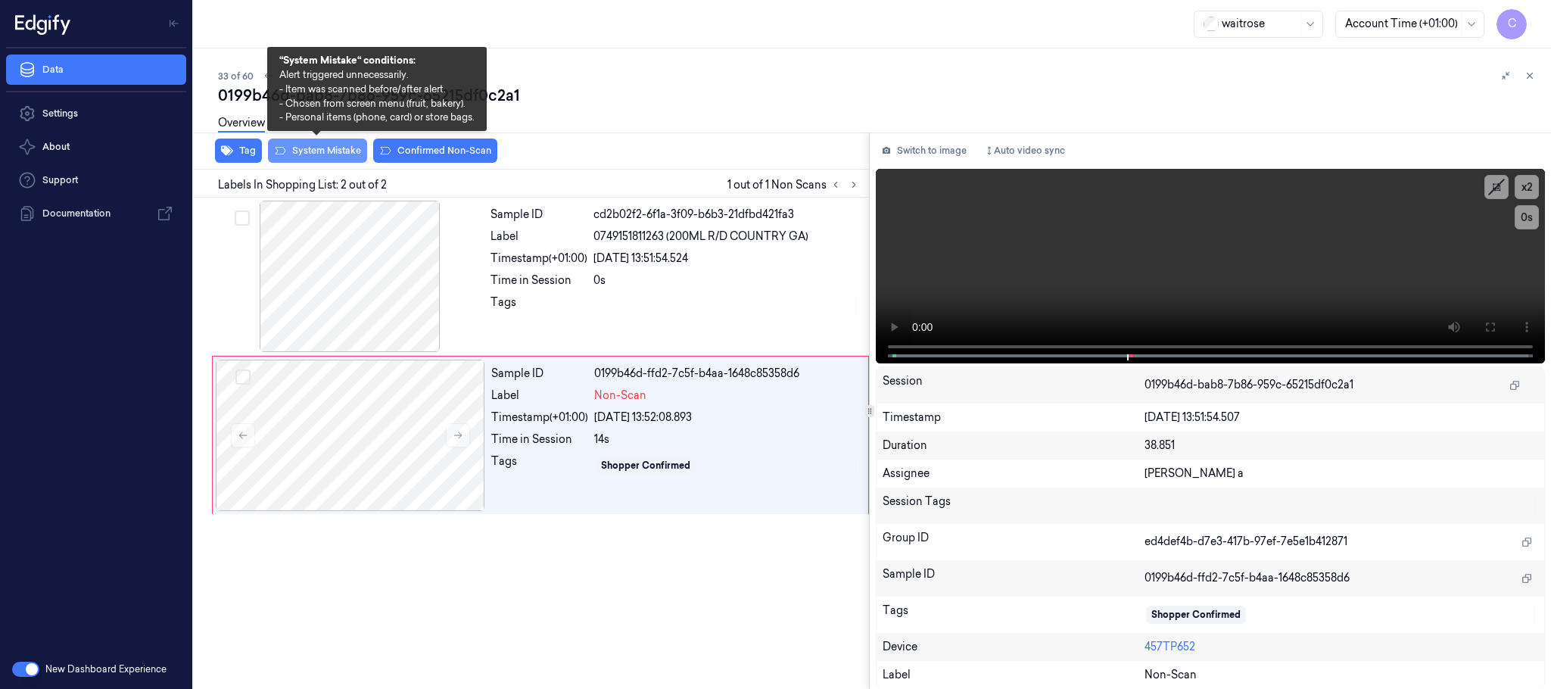
click at [328, 154] on button "System Mistake" at bounding box center [317, 151] width 99 height 24
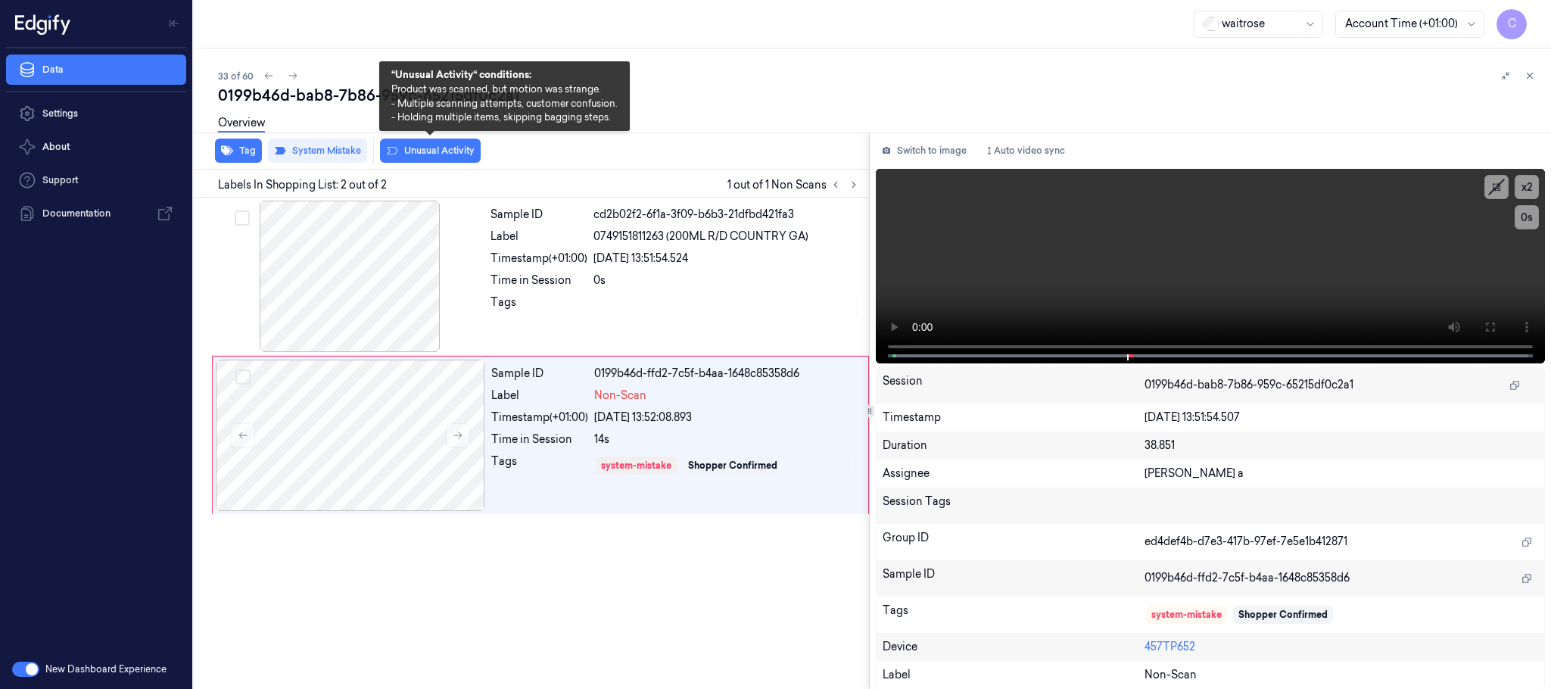
click at [425, 154] on button "Unusual Activity" at bounding box center [430, 151] width 101 height 24
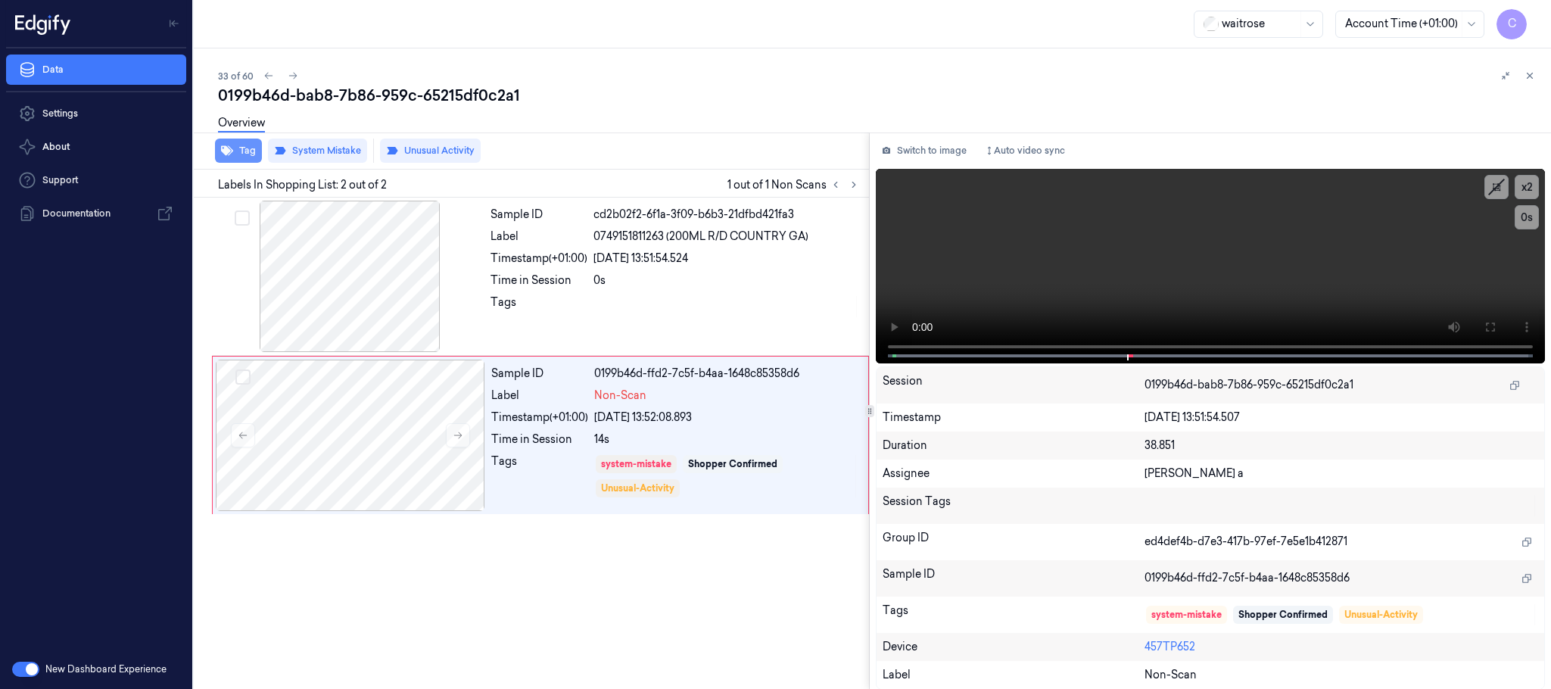
click at [225, 148] on icon "button" at bounding box center [227, 151] width 12 height 10
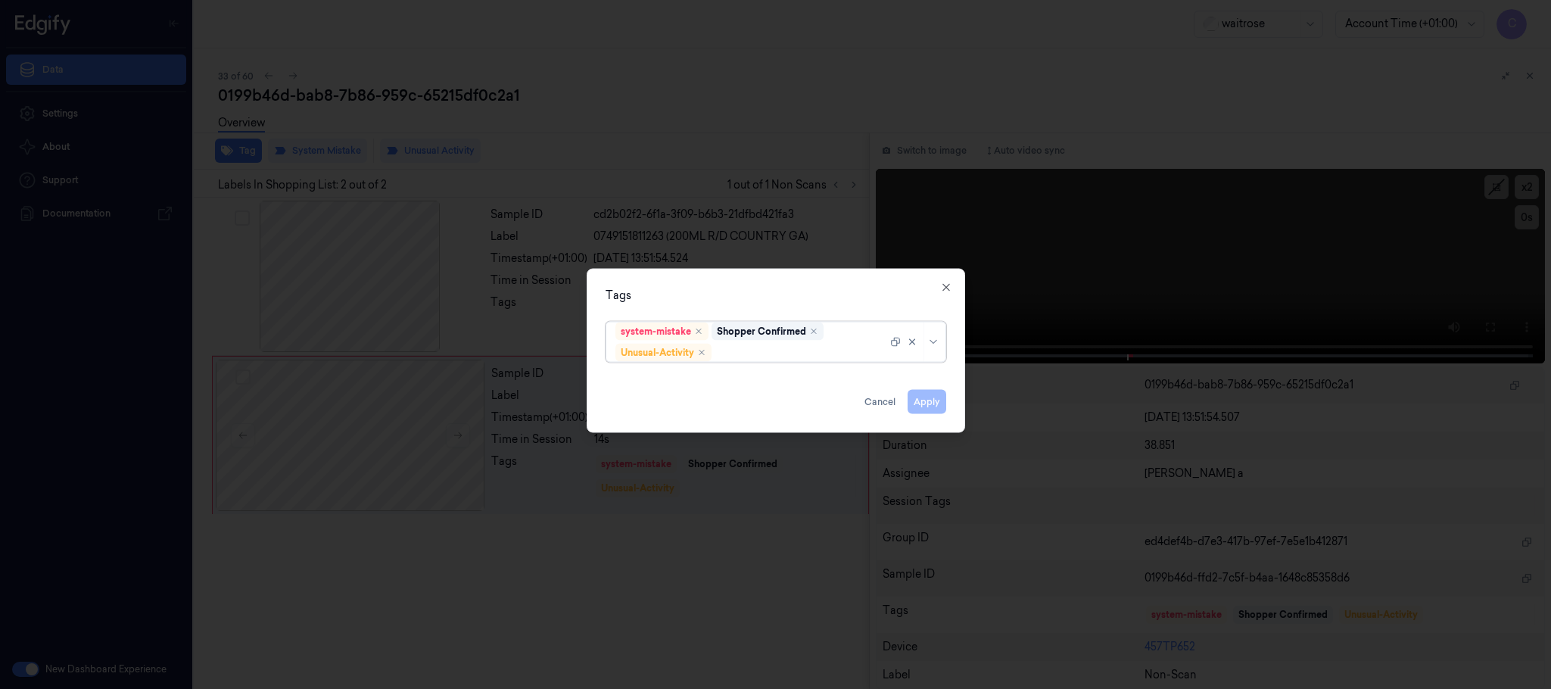
click at [948, 286] on icon "button" at bounding box center [946, 288] width 12 height 12
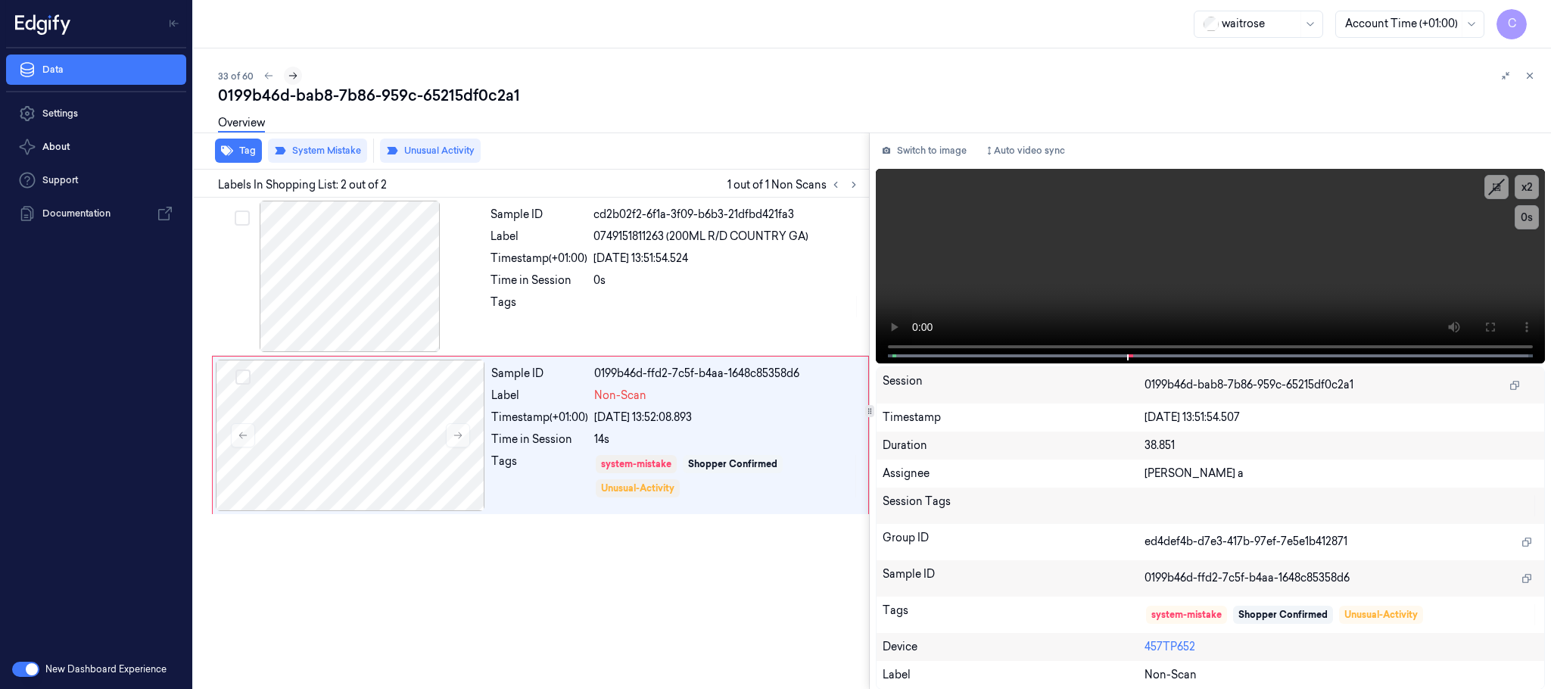
click at [293, 75] on icon at bounding box center [293, 75] width 11 height 11
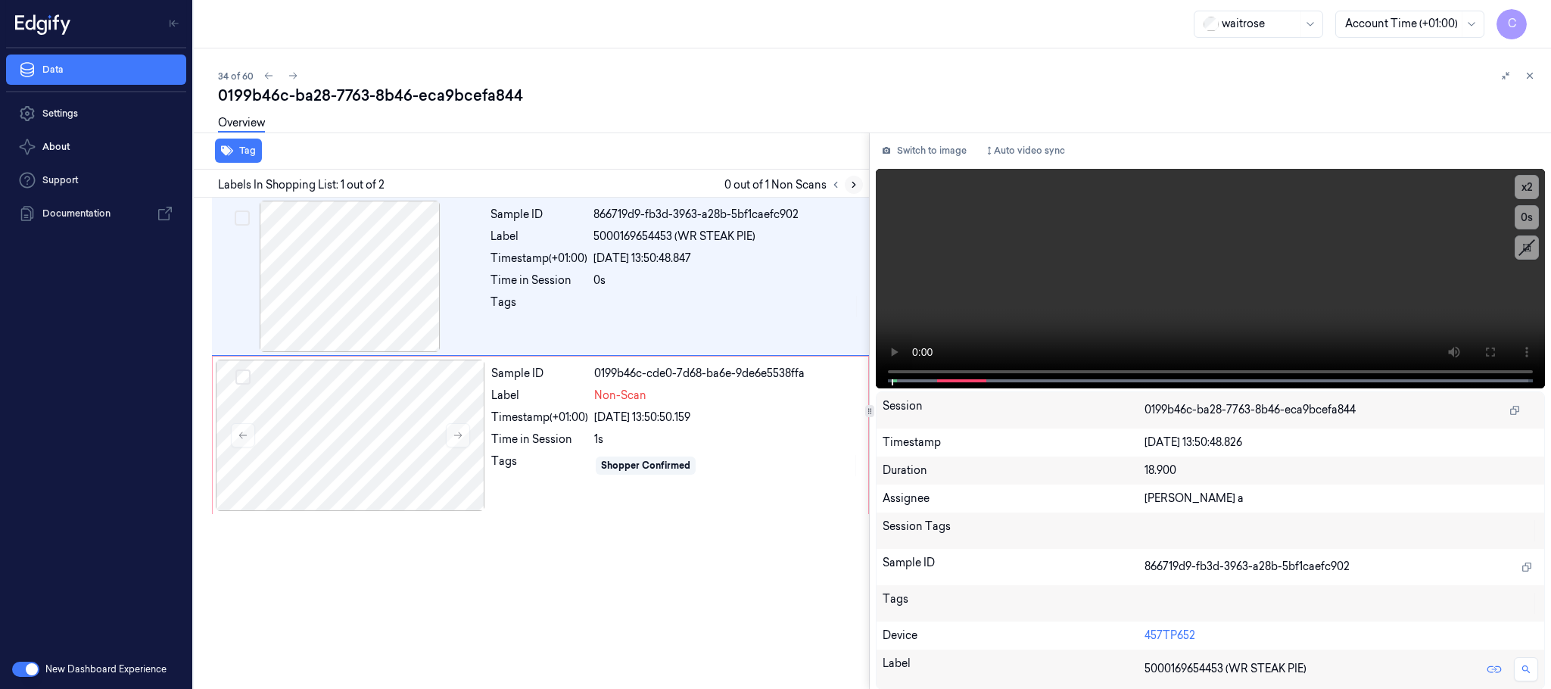
click at [855, 185] on icon at bounding box center [853, 184] width 3 height 5
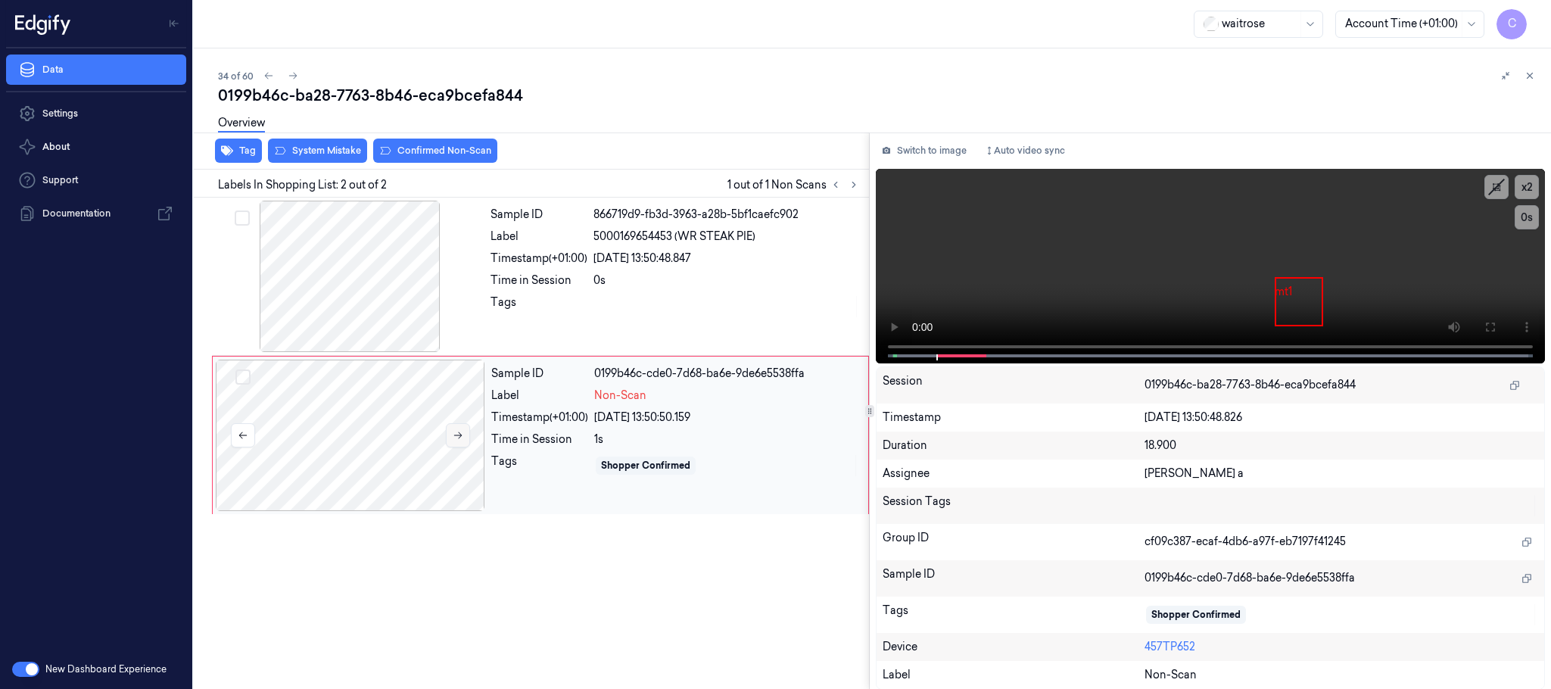
click at [455, 436] on icon at bounding box center [458, 435] width 8 height 7
click at [378, 307] on div at bounding box center [349, 276] width 269 height 151
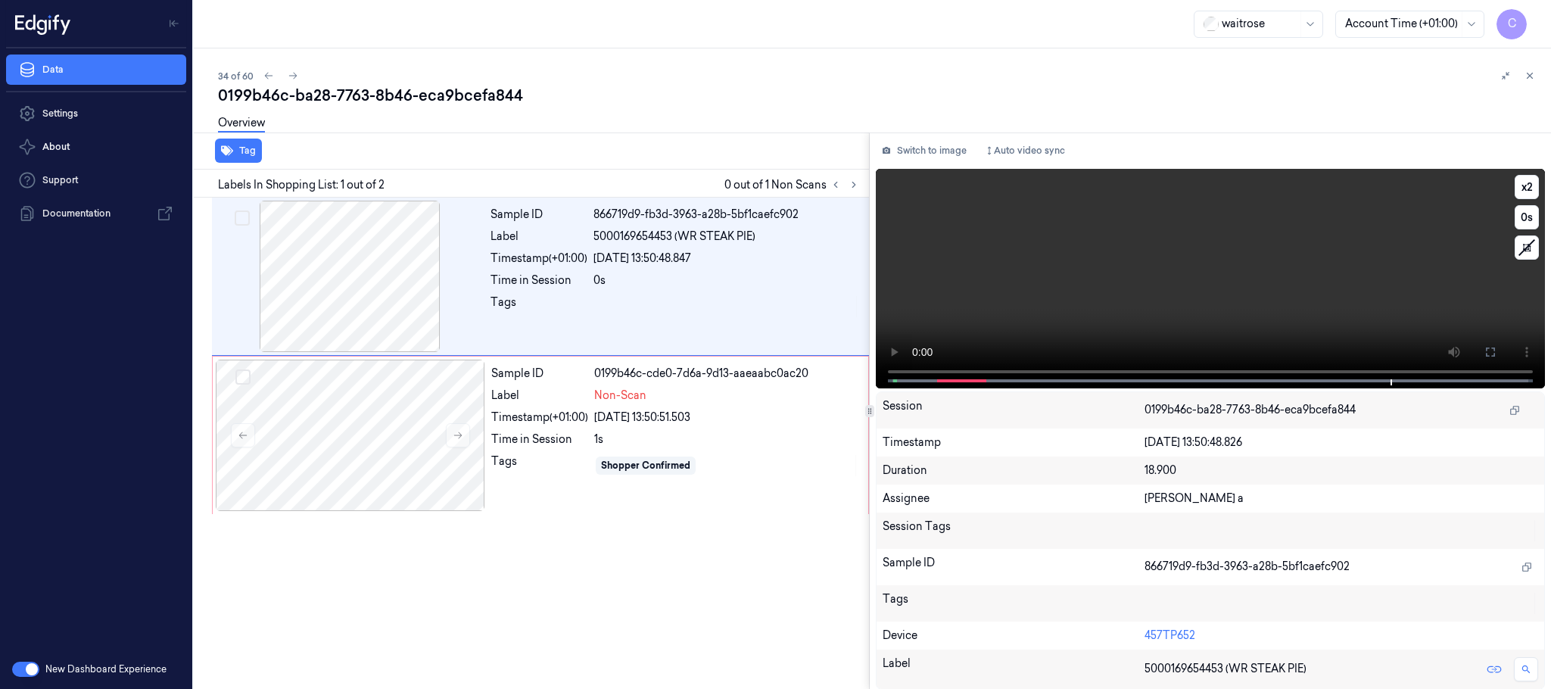
click at [1210, 294] on video at bounding box center [1210, 278] width 669 height 219
click at [839, 375] on div "Tag Labels In Shopping List: 1 out of 2 0 out of 1 Non Scans Sample ID 866719d9…" at bounding box center [869, 410] width 1363 height 557
click at [1131, 291] on video at bounding box center [1210, 278] width 669 height 219
click at [1166, 280] on video at bounding box center [1210, 278] width 669 height 219
click at [335, 447] on div at bounding box center [350, 435] width 269 height 151
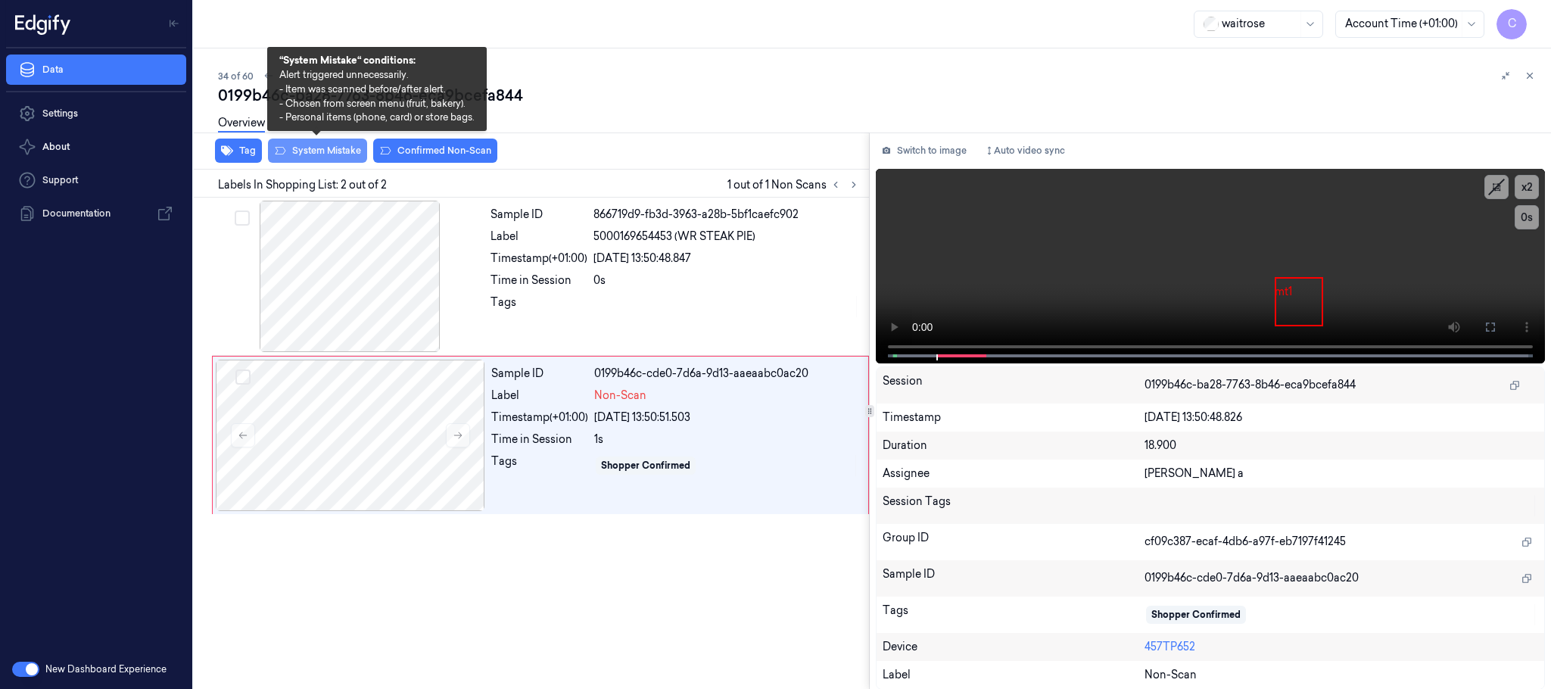
click at [325, 151] on button "System Mistake" at bounding box center [317, 151] width 99 height 24
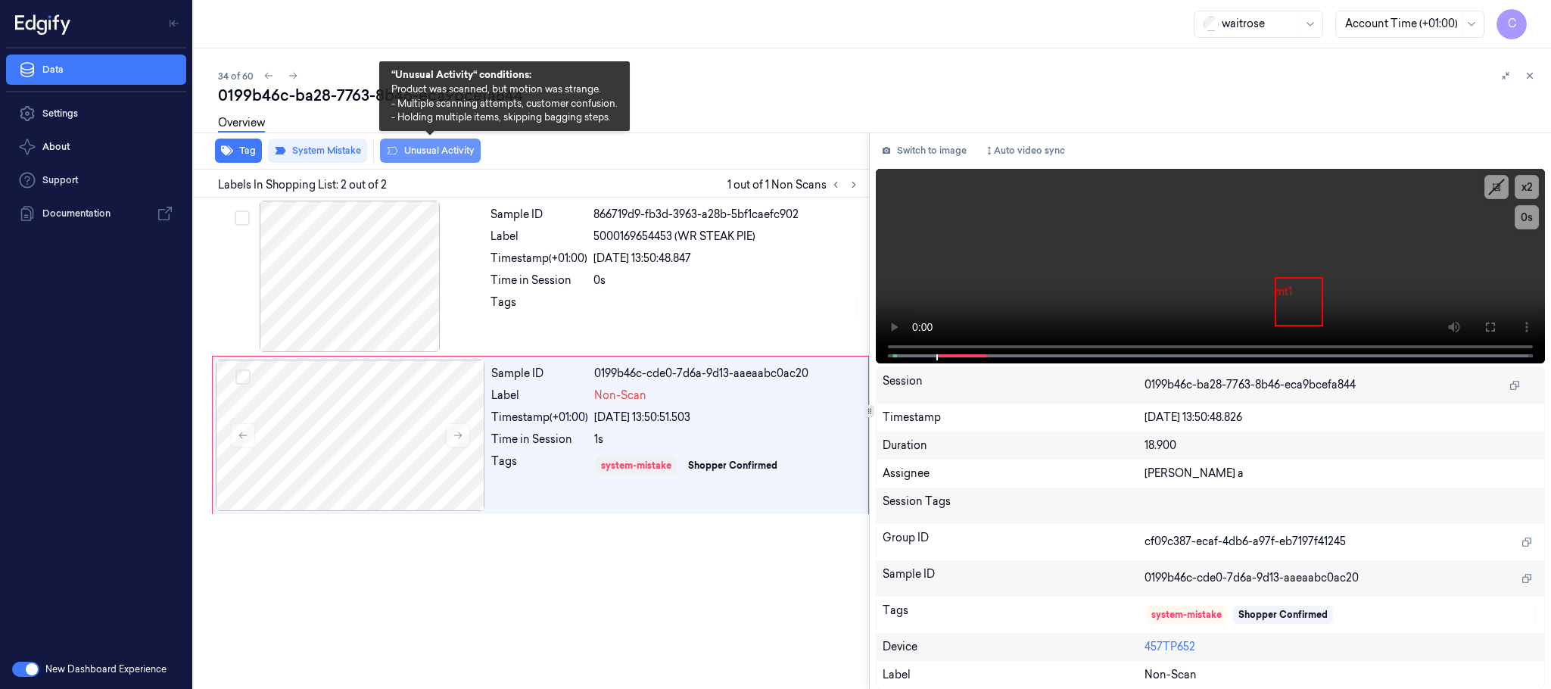
click at [444, 155] on button "Unusual Activity" at bounding box center [430, 151] width 101 height 24
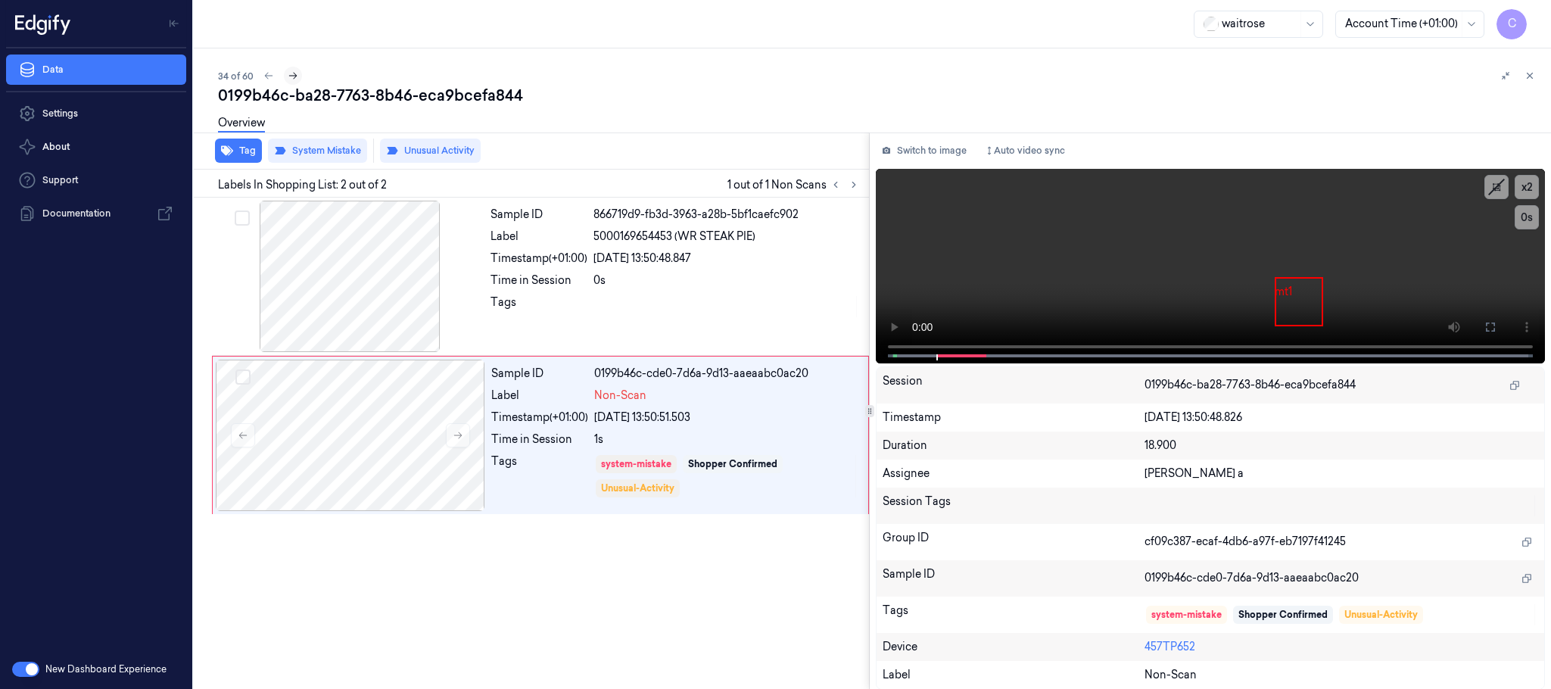
click at [293, 73] on icon at bounding box center [293, 76] width 8 height 7
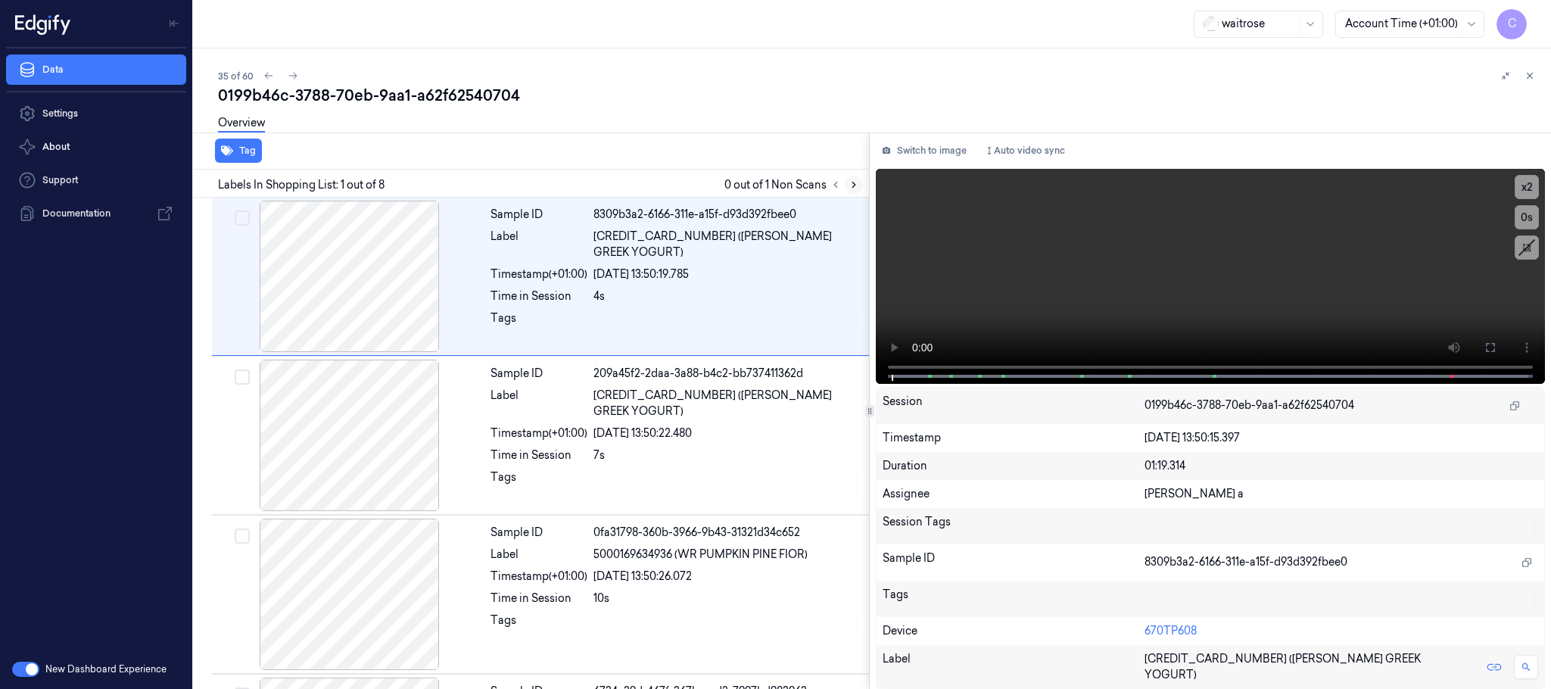
click at [851, 187] on icon at bounding box center [853, 184] width 11 height 11
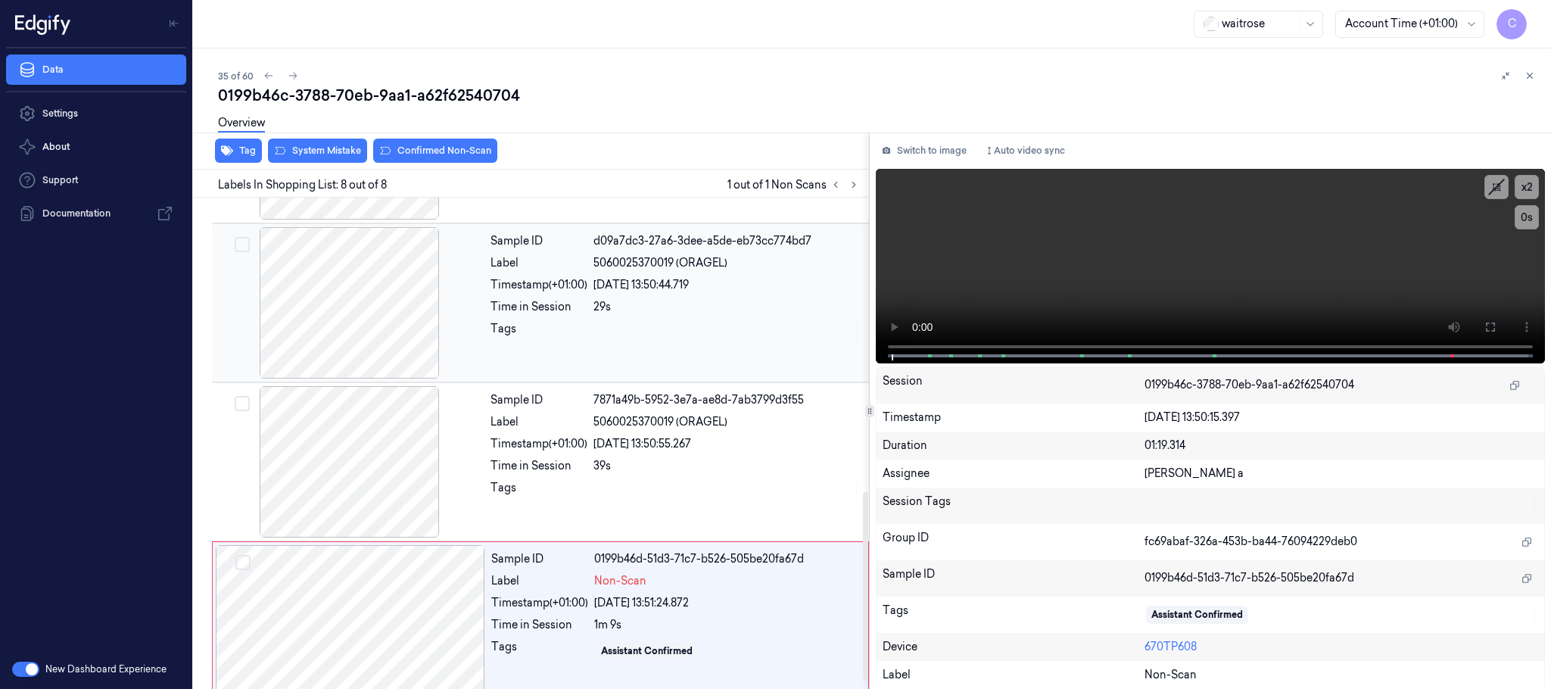
scroll to position [789, 0]
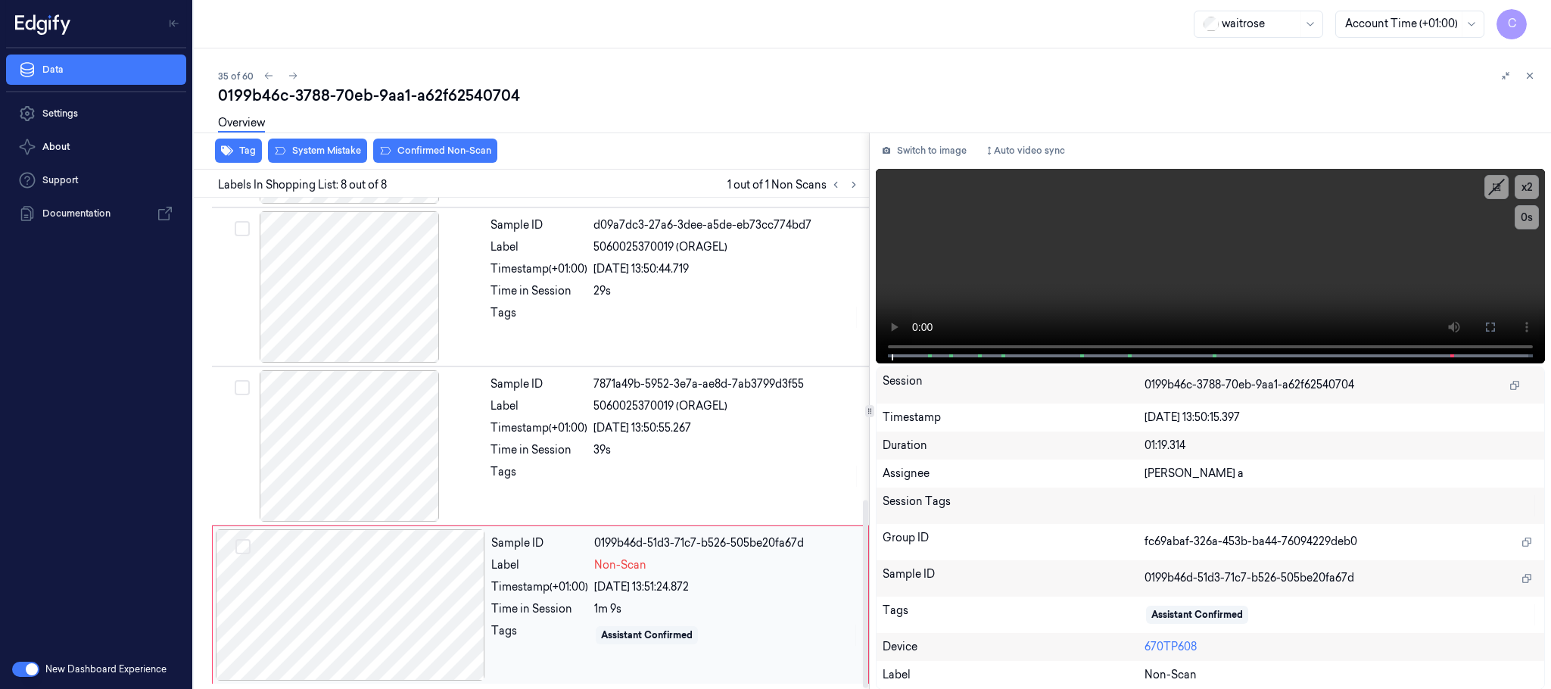
click at [459, 618] on div at bounding box center [350, 604] width 269 height 151
click at [361, 472] on div at bounding box center [349, 445] width 269 height 151
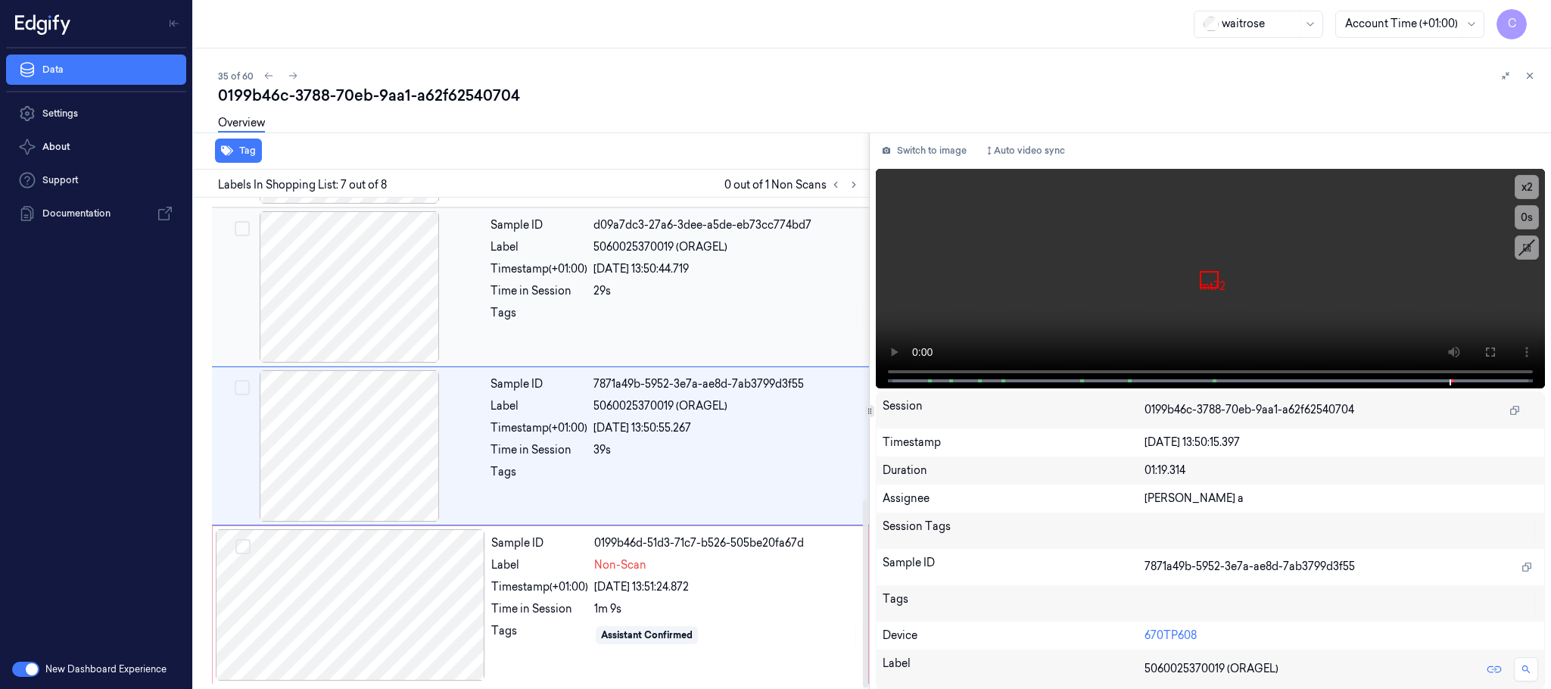
click at [368, 307] on div at bounding box center [349, 286] width 269 height 151
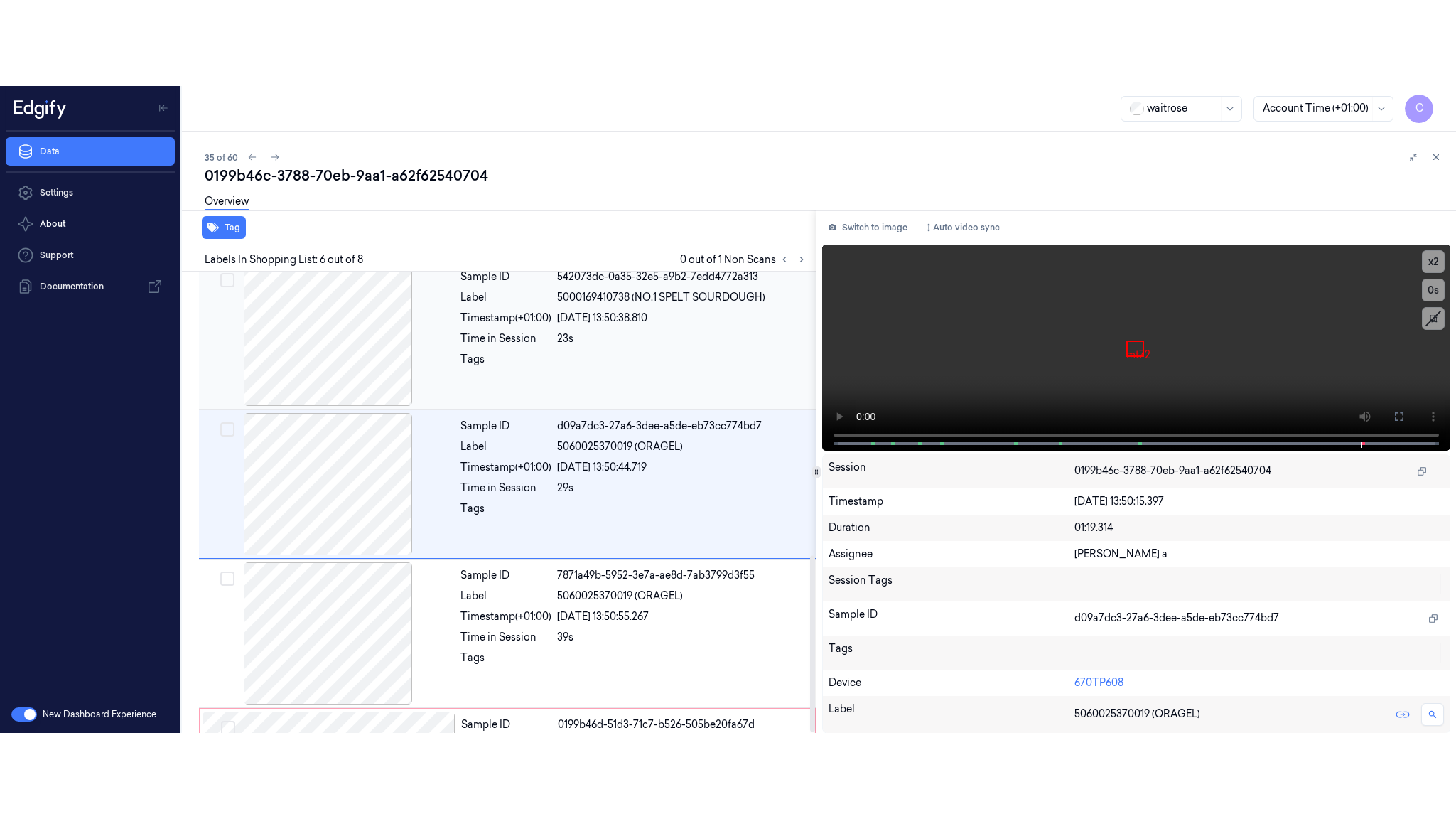
scroll to position [593, 0]
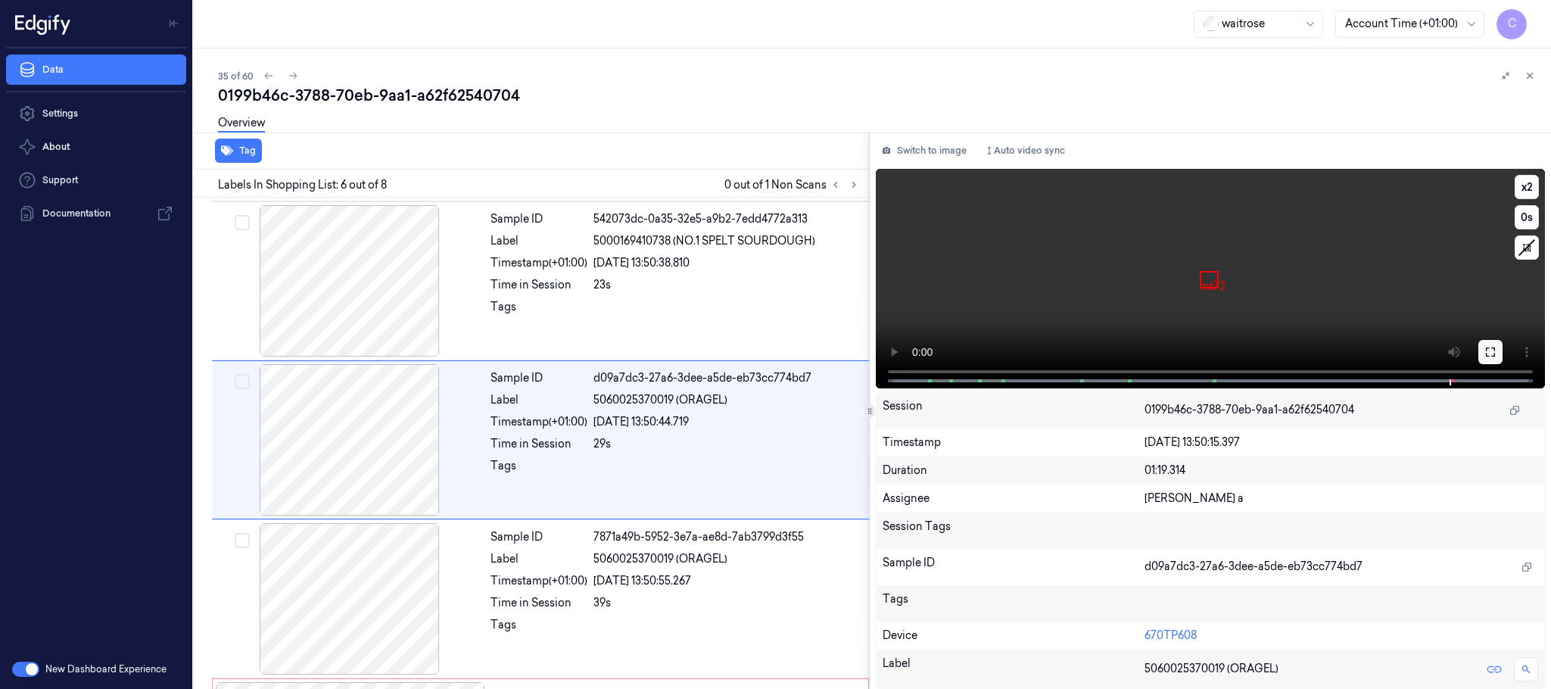
click at [1480, 355] on button at bounding box center [1490, 352] width 24 height 24
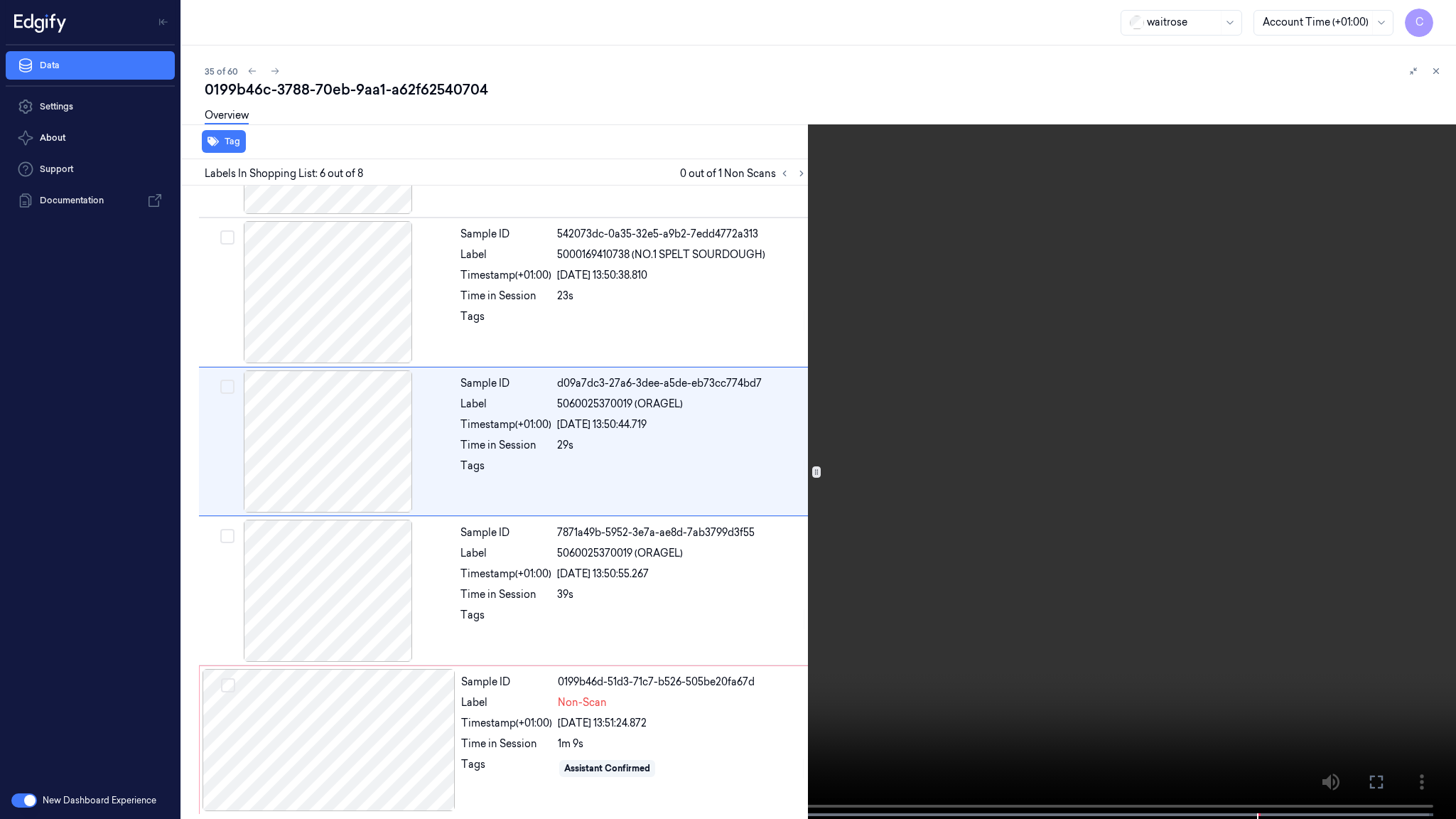
click at [456, 505] on video at bounding box center [728, 410] width 1456 height 822
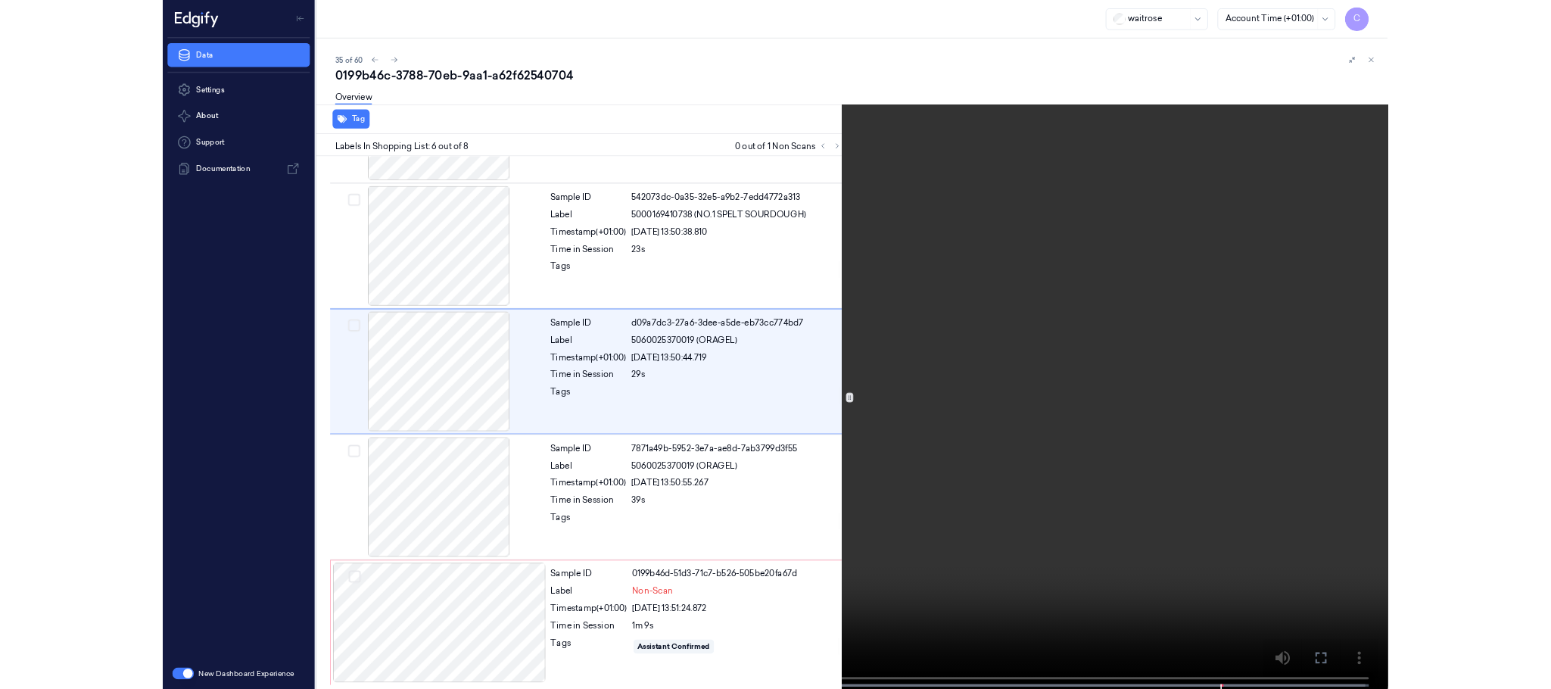
scroll to position [540, 0]
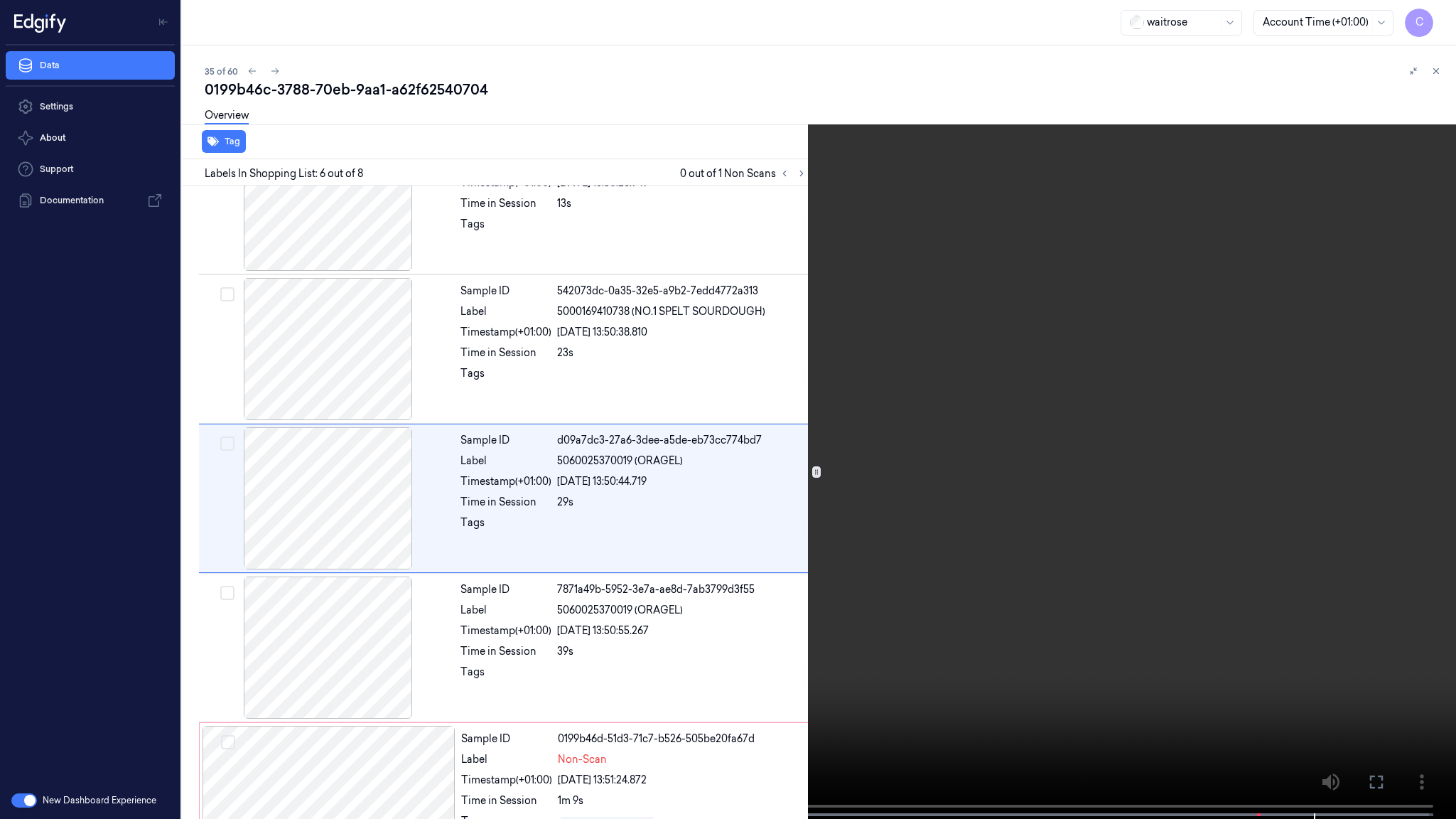
click at [781, 551] on video at bounding box center [728, 410] width 1456 height 822
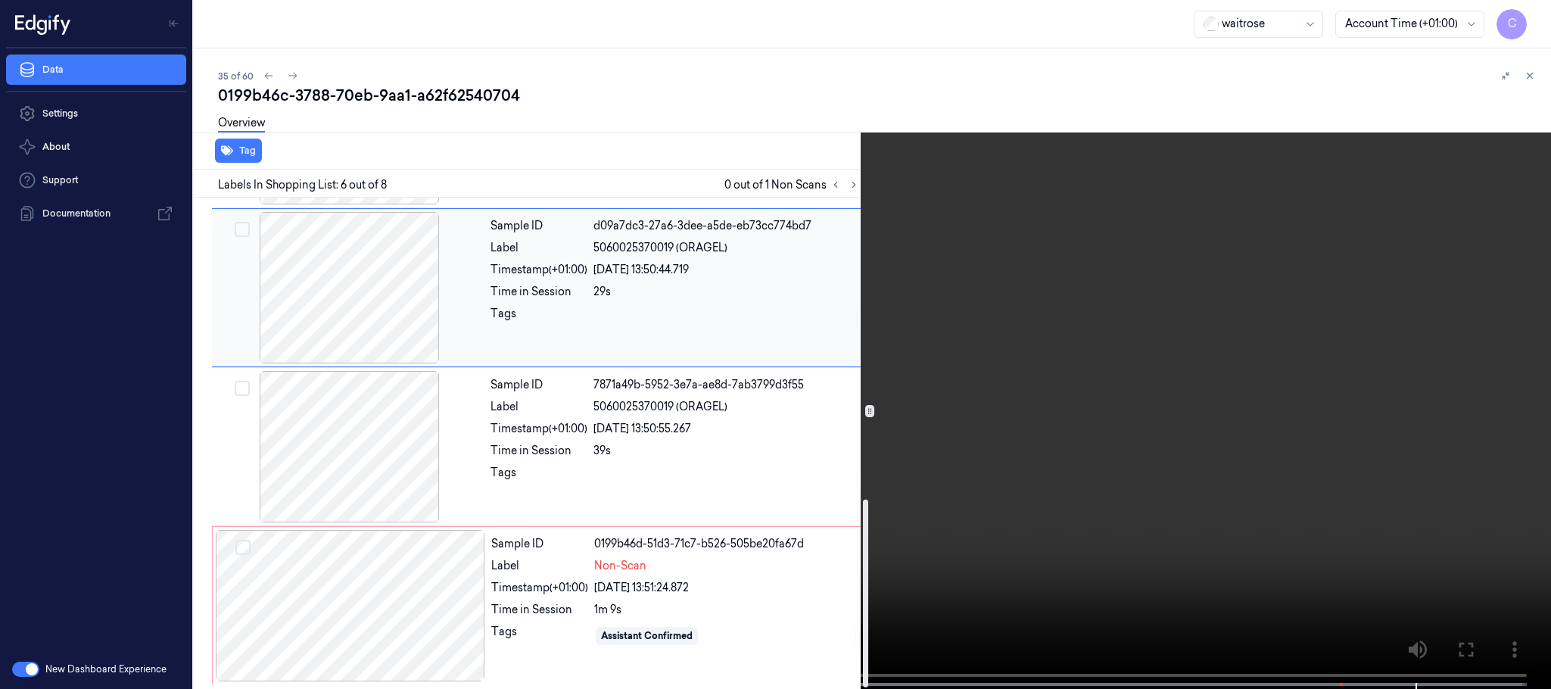
scroll to position [789, 0]
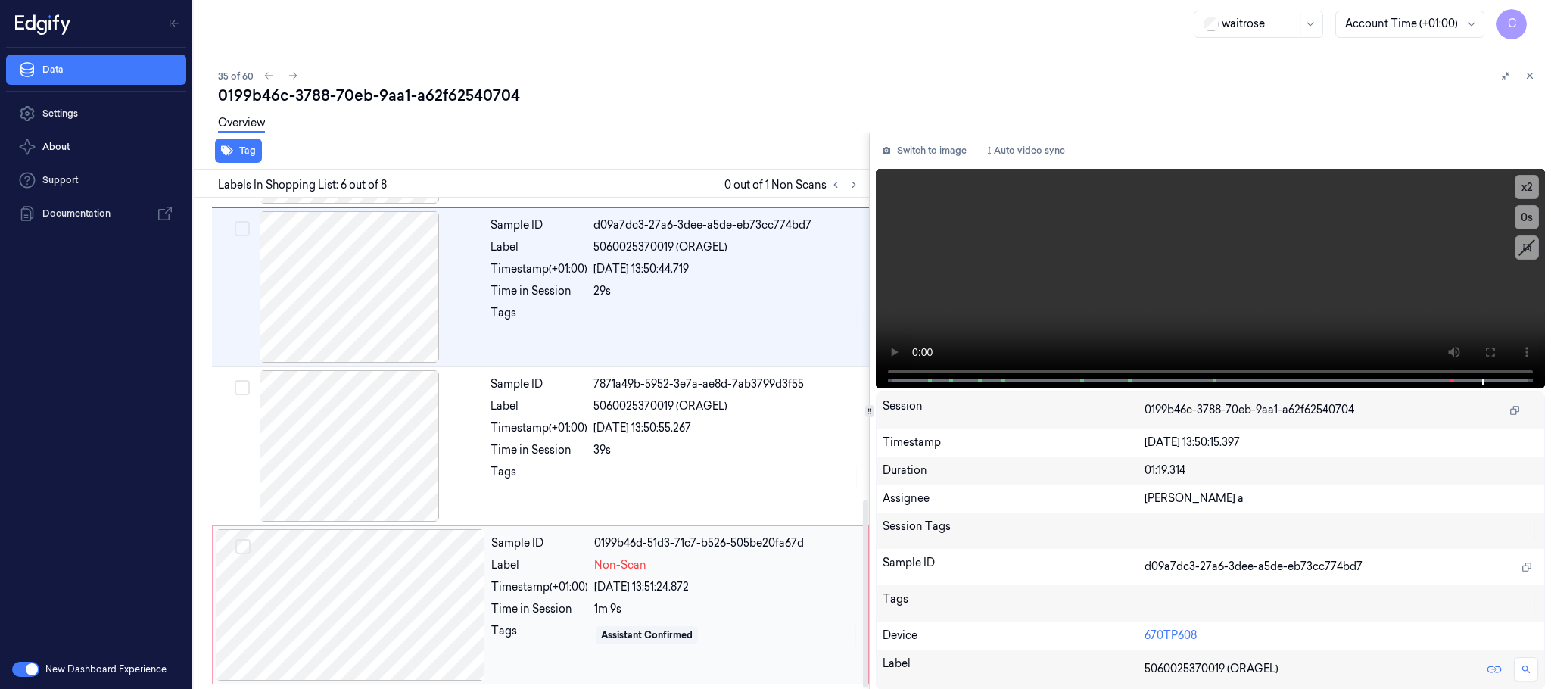
click at [364, 607] on div at bounding box center [350, 604] width 269 height 151
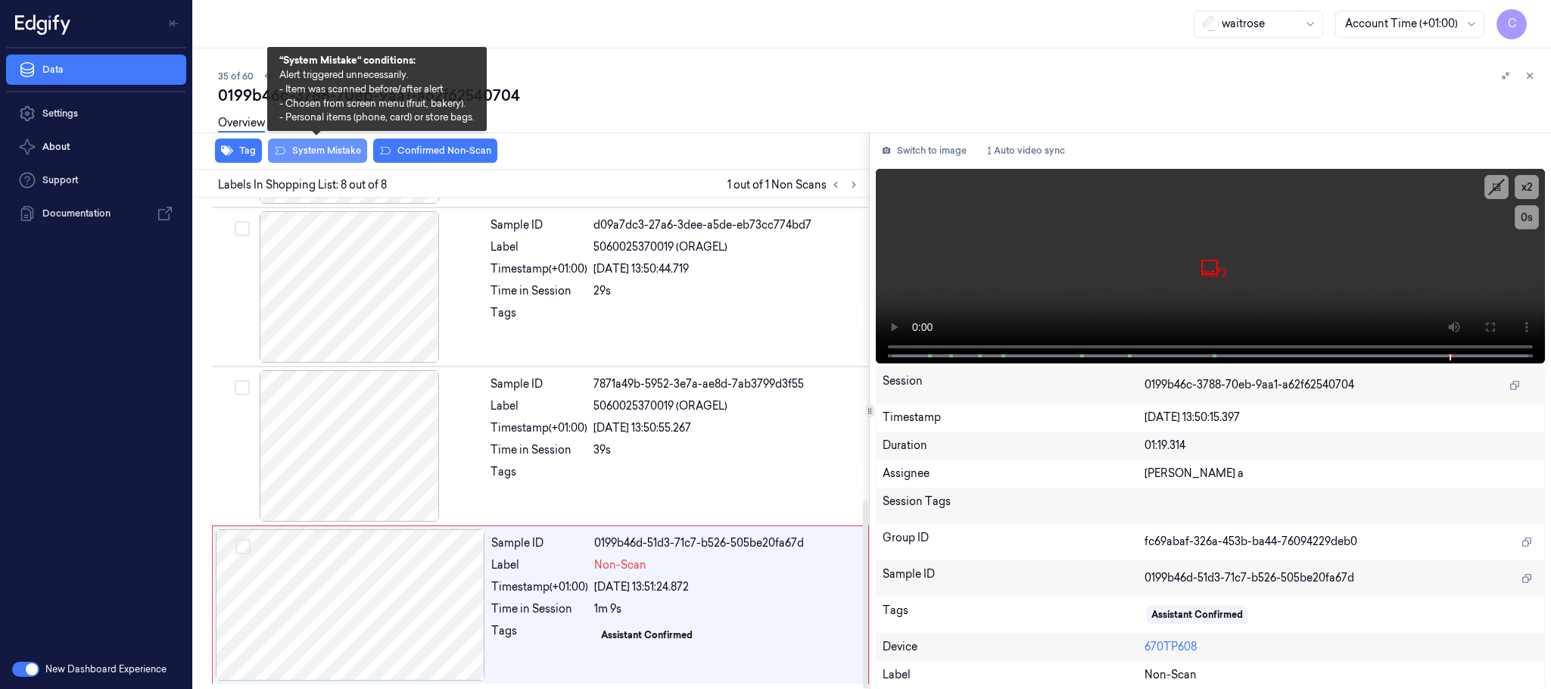
click at [323, 151] on button "System Mistake" at bounding box center [317, 151] width 99 height 24
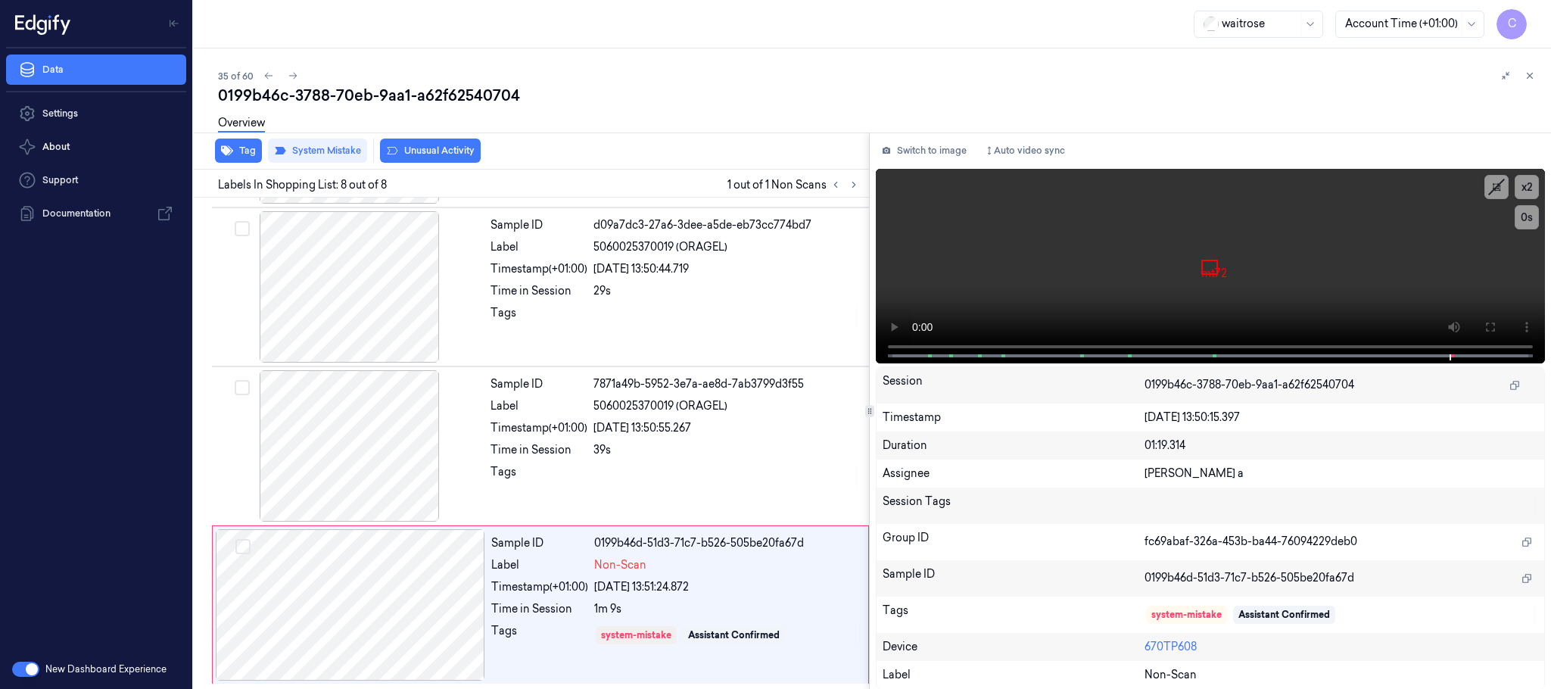
click at [414, 150] on button "Unusual Activity" at bounding box center [430, 151] width 101 height 24
click at [291, 70] on icon at bounding box center [293, 75] width 11 height 11
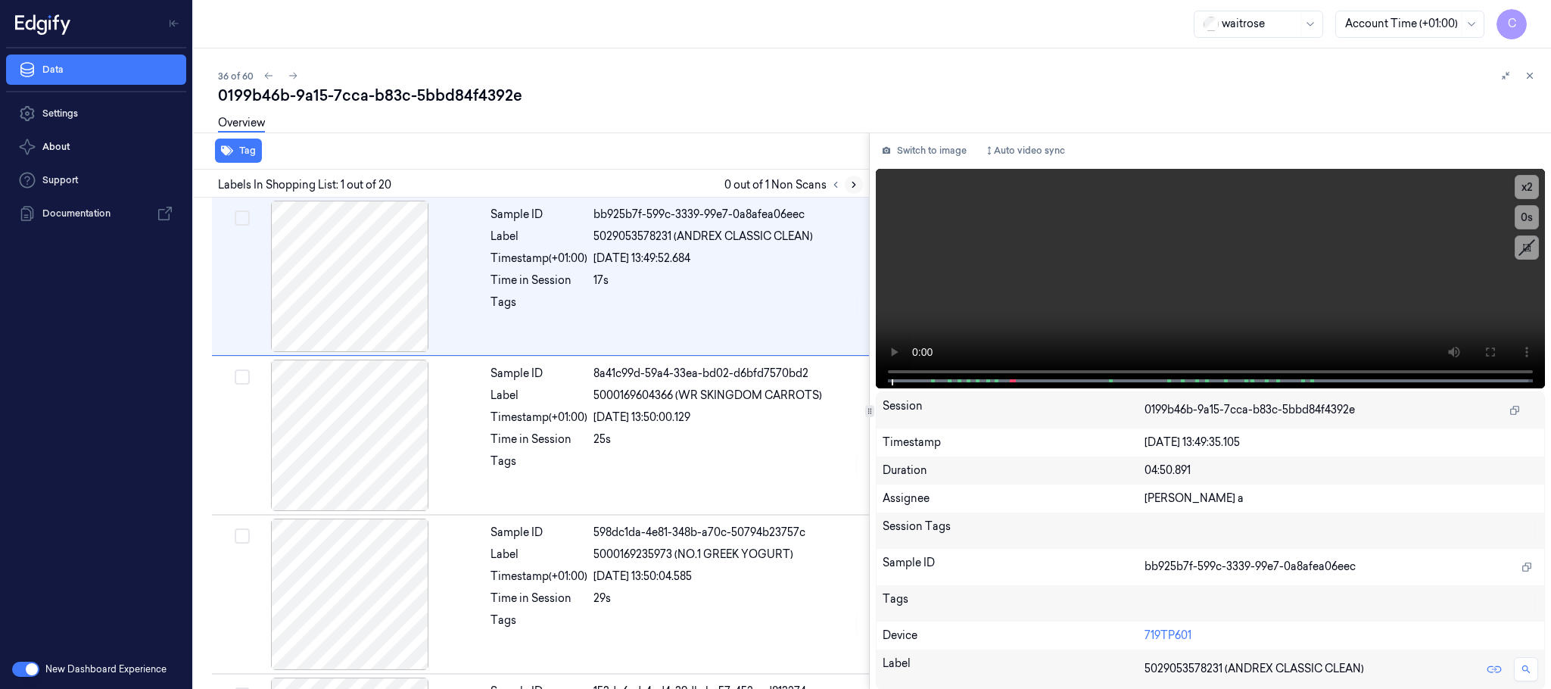
click at [849, 182] on icon at bounding box center [853, 184] width 11 height 11
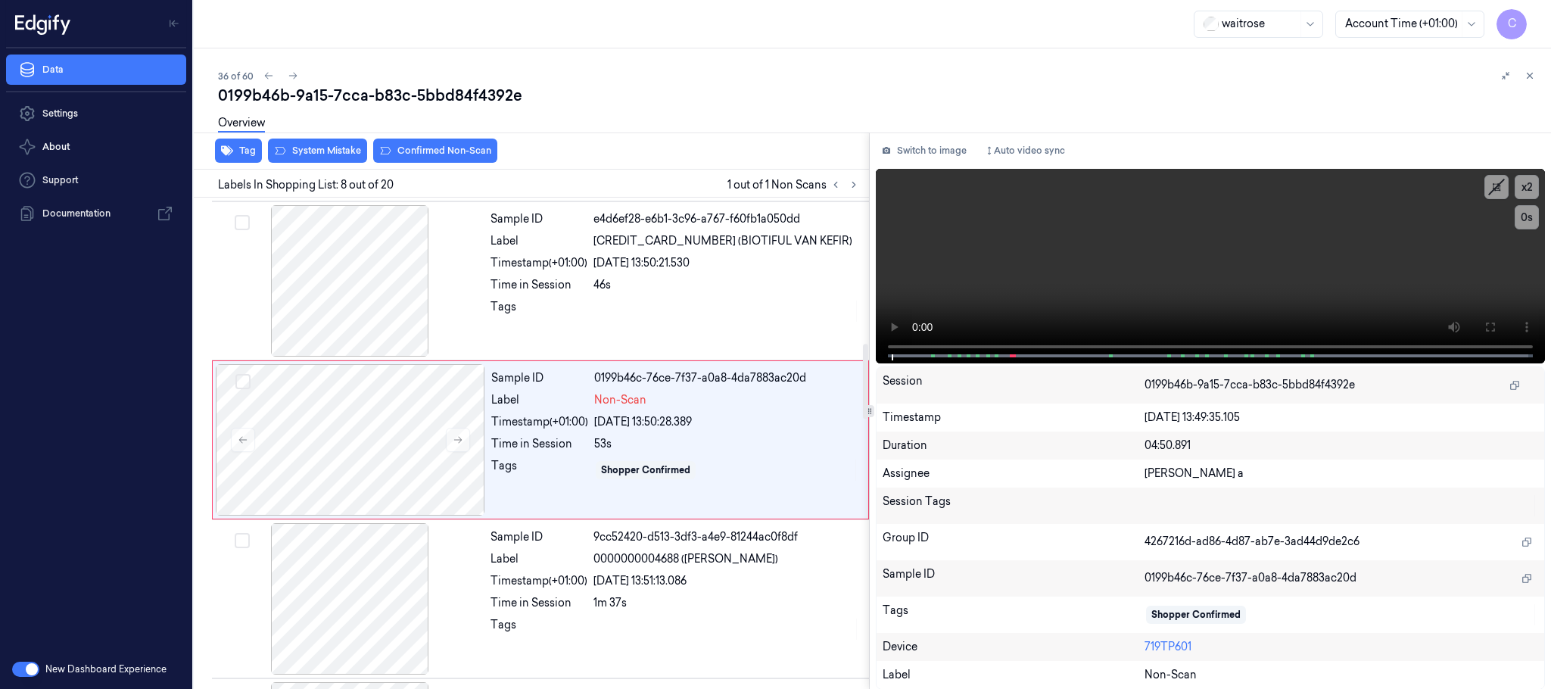
scroll to position [950, 0]
click at [454, 444] on icon at bounding box center [458, 439] width 11 height 11
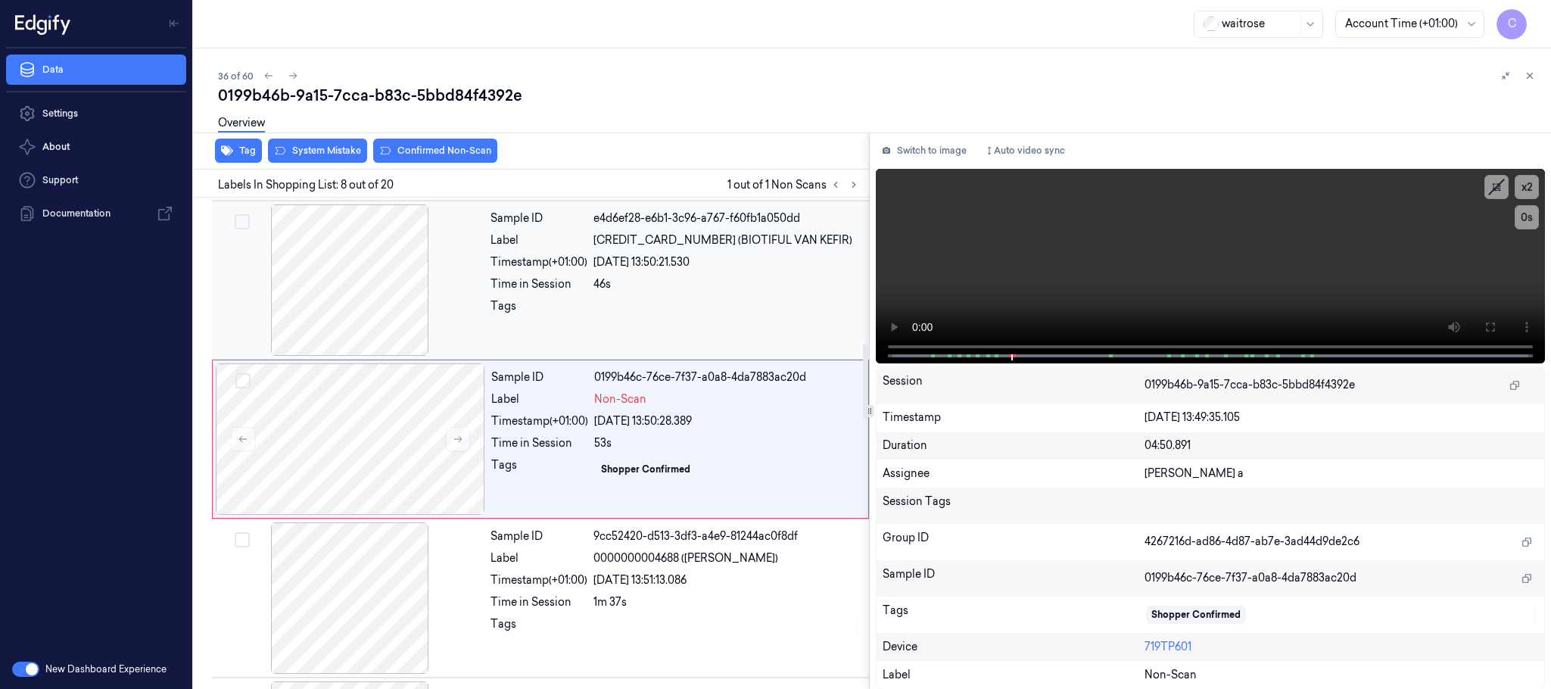
click at [339, 291] on div at bounding box center [349, 279] width 269 height 151
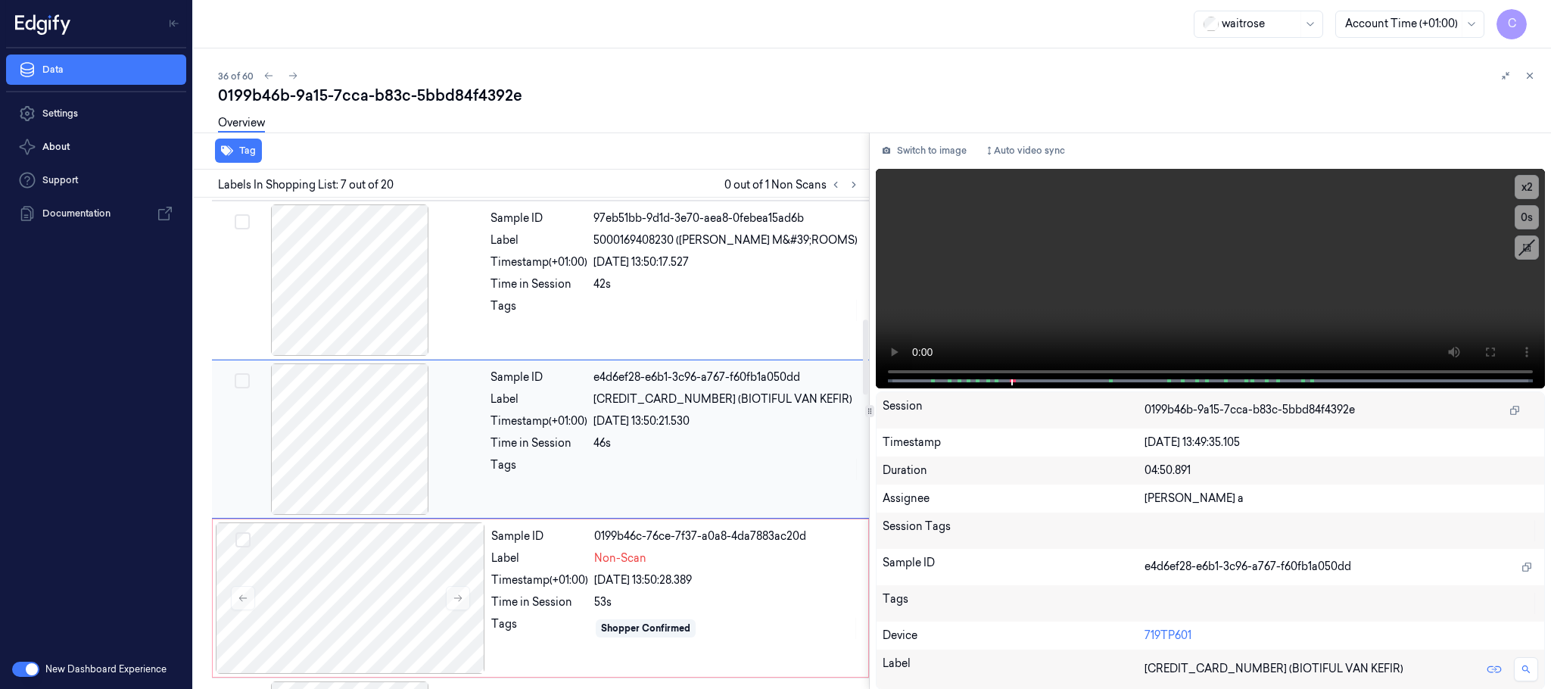
click at [339, 291] on div at bounding box center [349, 279] width 269 height 151
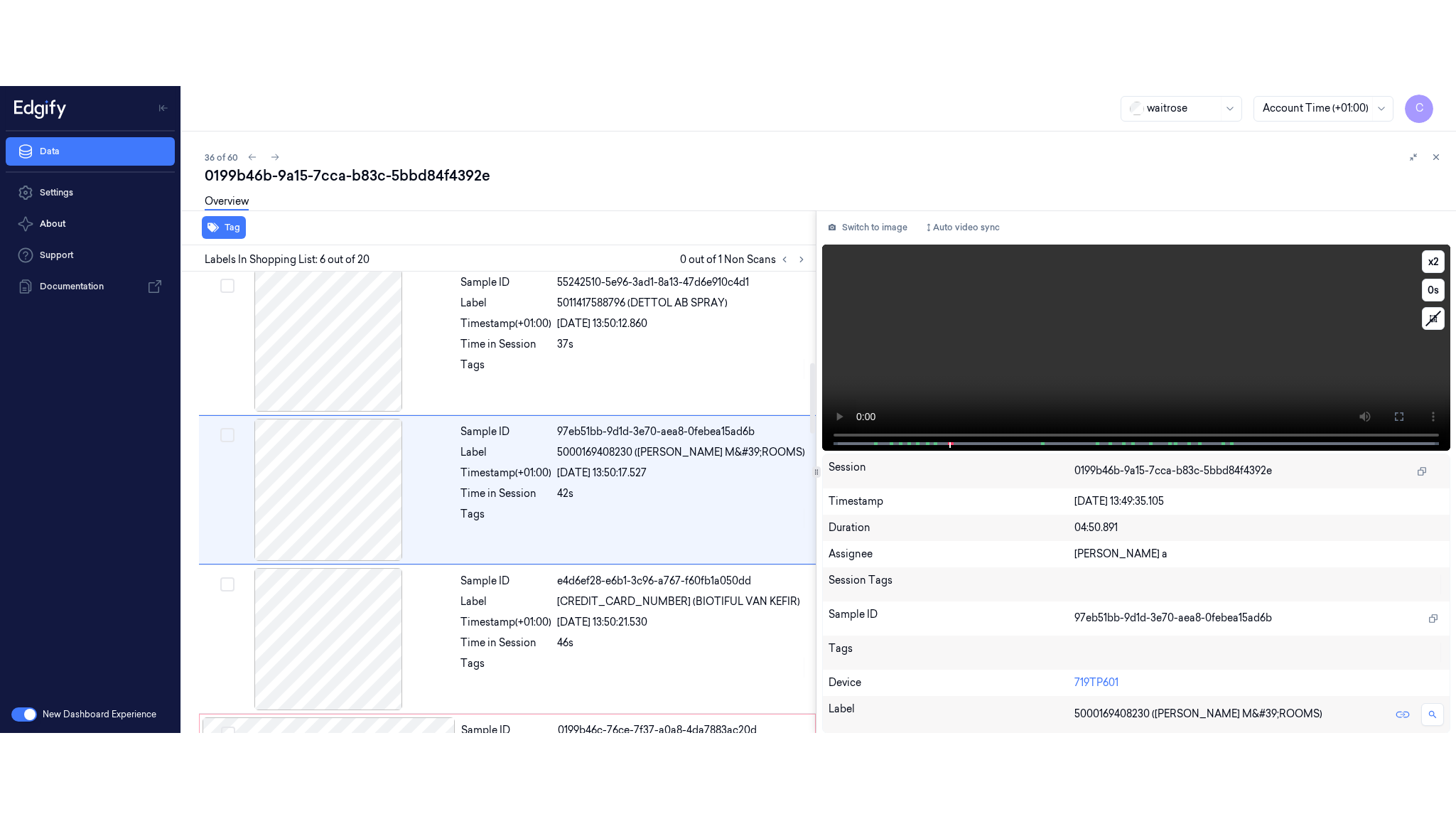
scroll to position [593, 0]
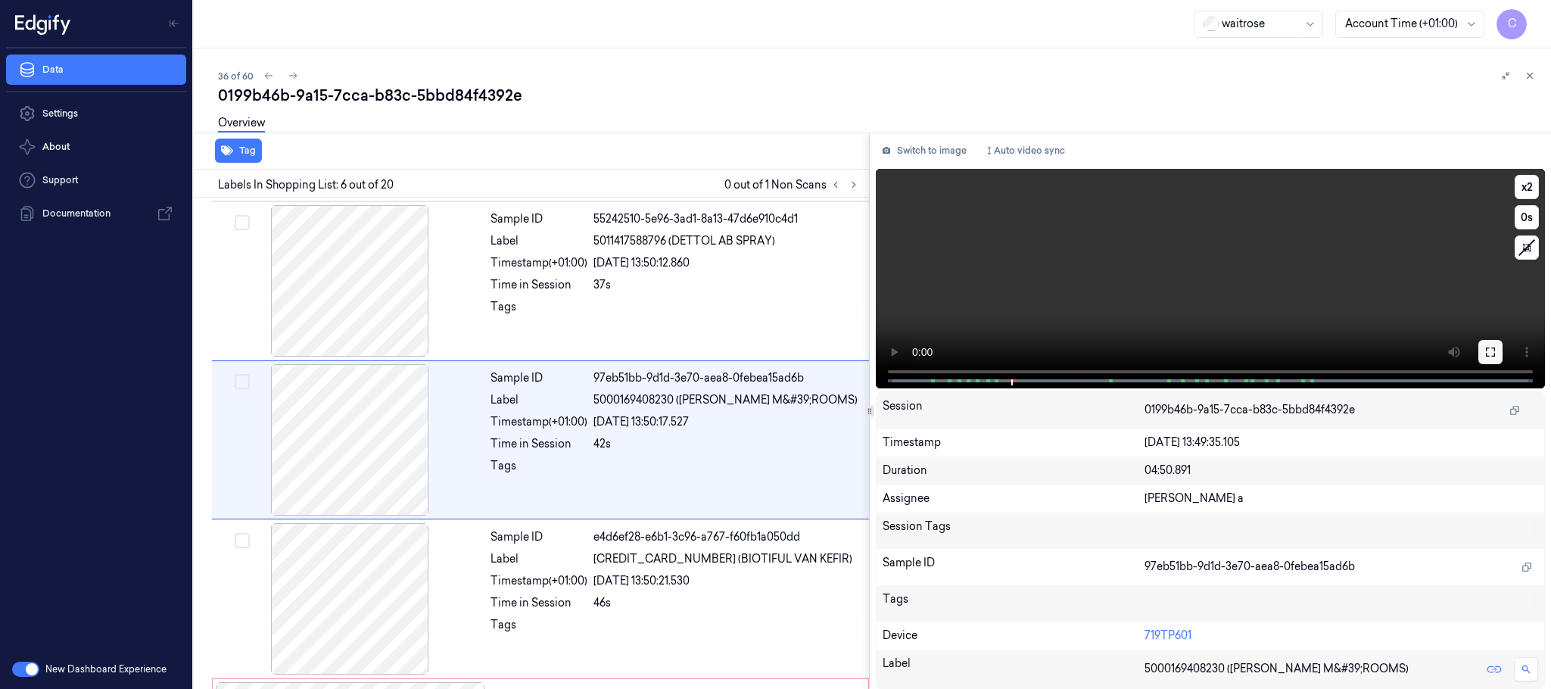
click at [1493, 354] on icon at bounding box center [1490, 352] width 12 height 12
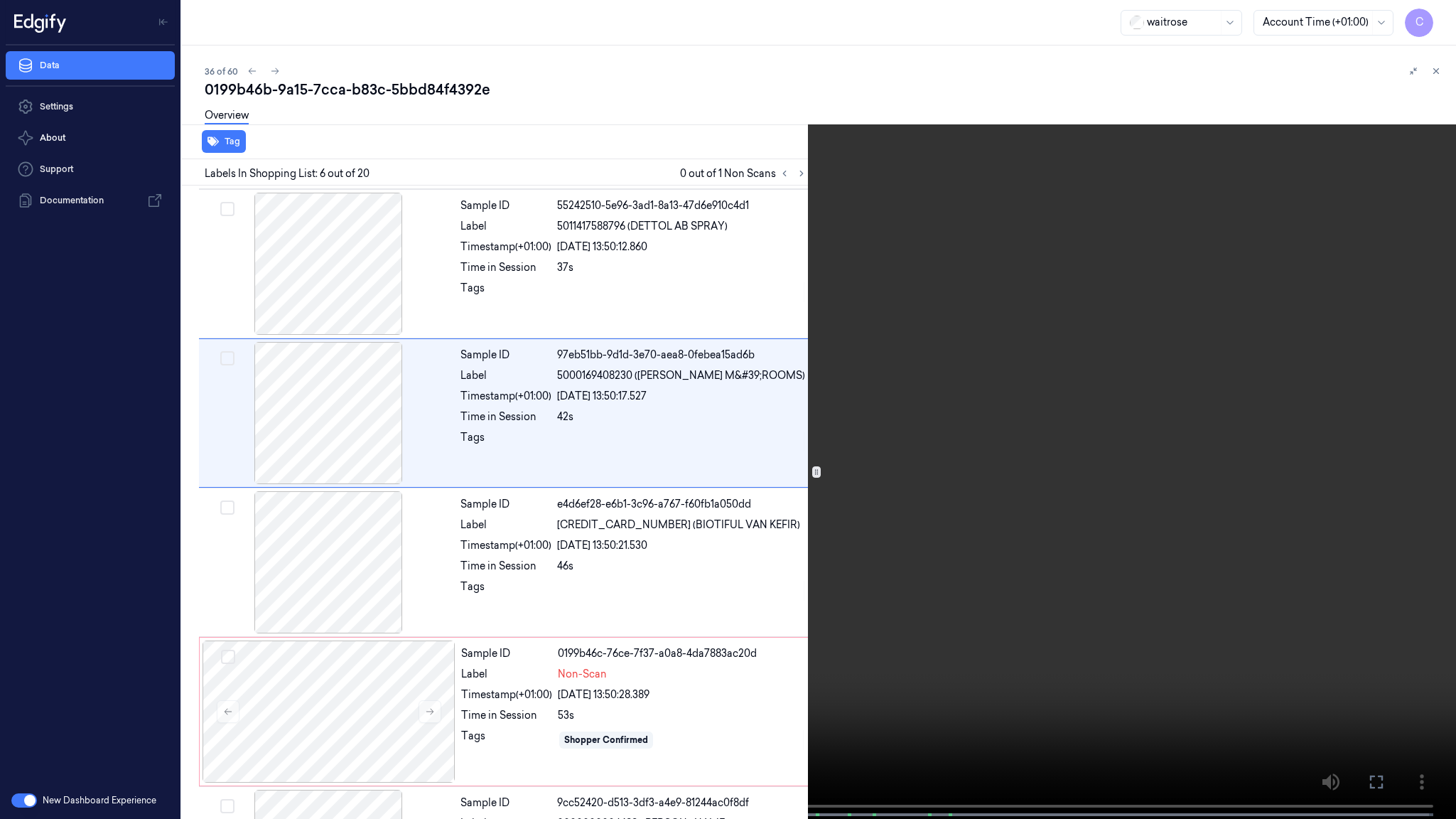
click at [612, 550] on video at bounding box center [728, 410] width 1456 height 822
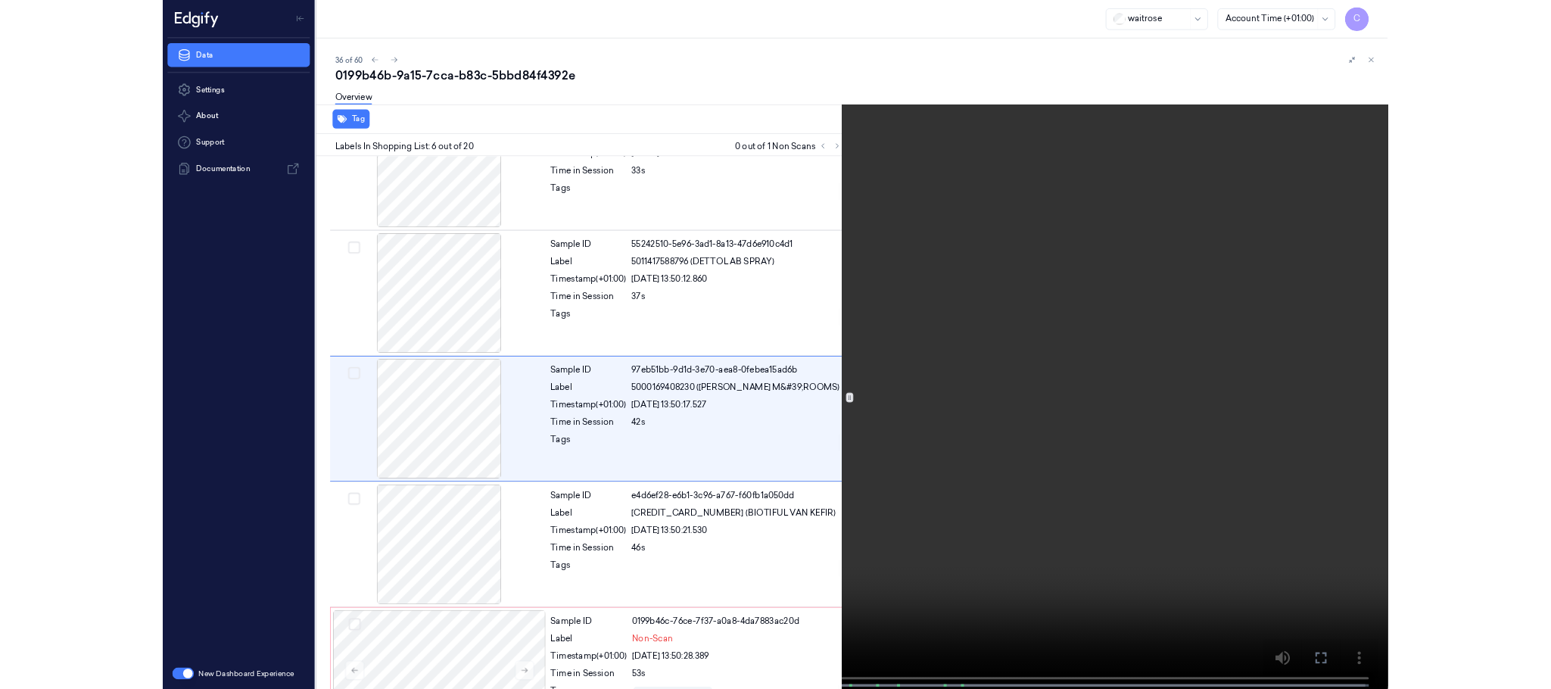
scroll to position [540, 0]
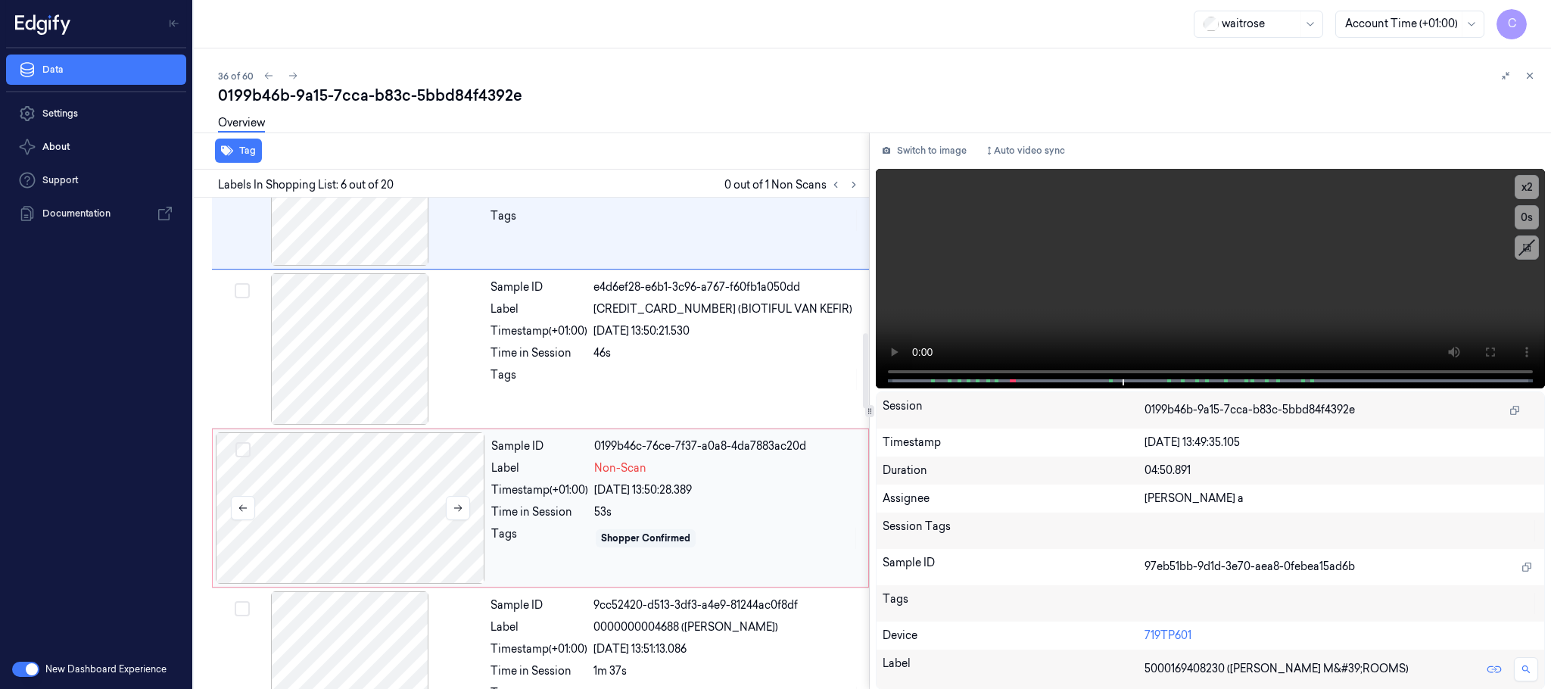
click at [378, 489] on div at bounding box center [350, 507] width 269 height 151
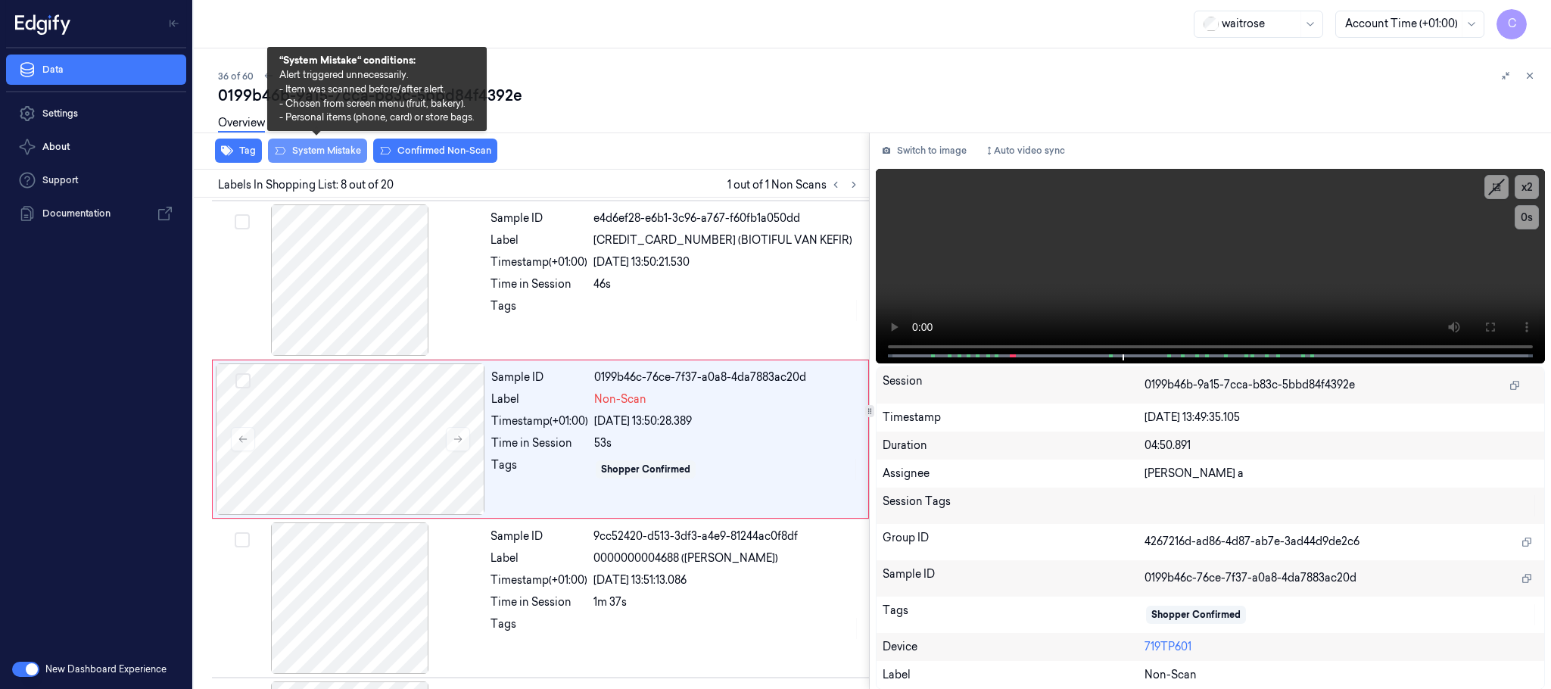
click at [341, 150] on button "System Mistake" at bounding box center [317, 151] width 99 height 24
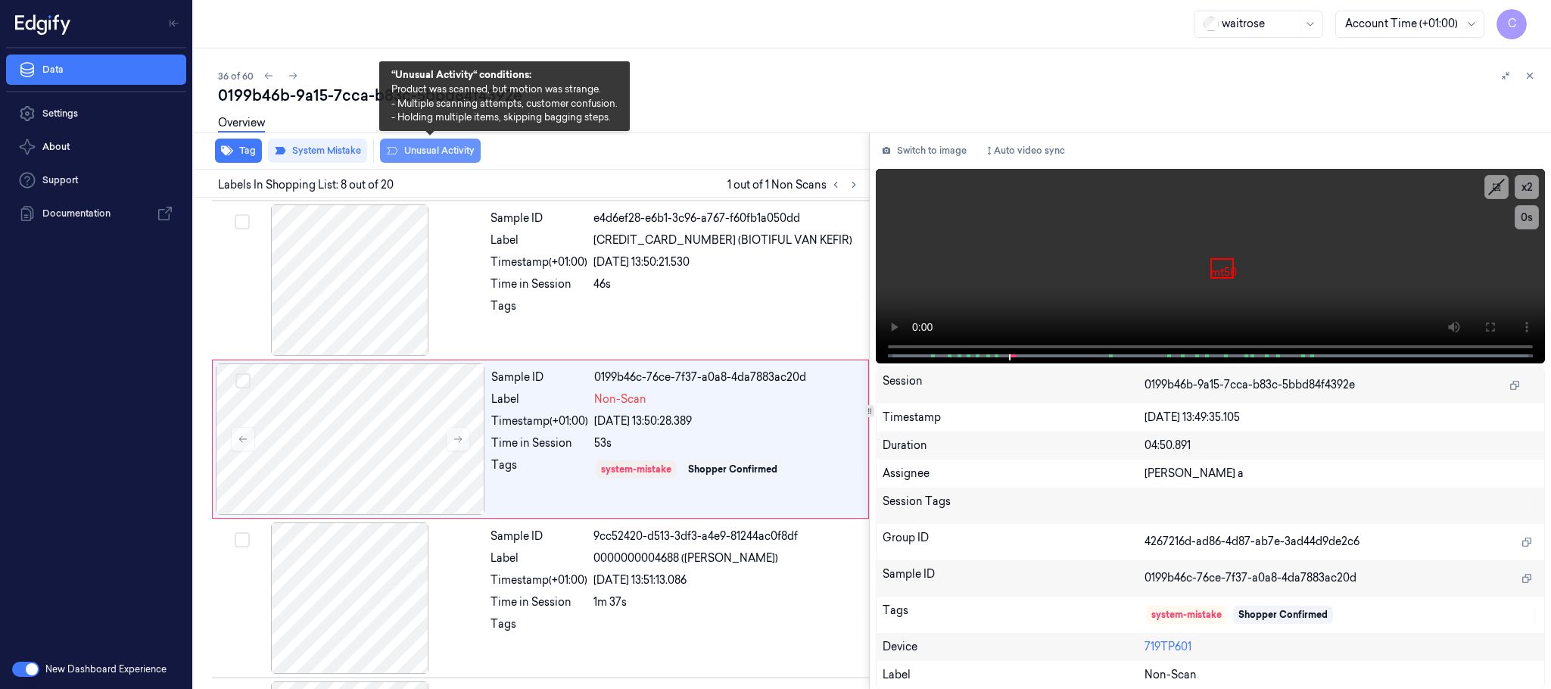
click at [437, 150] on button "Unusual Activity" at bounding box center [430, 151] width 101 height 24
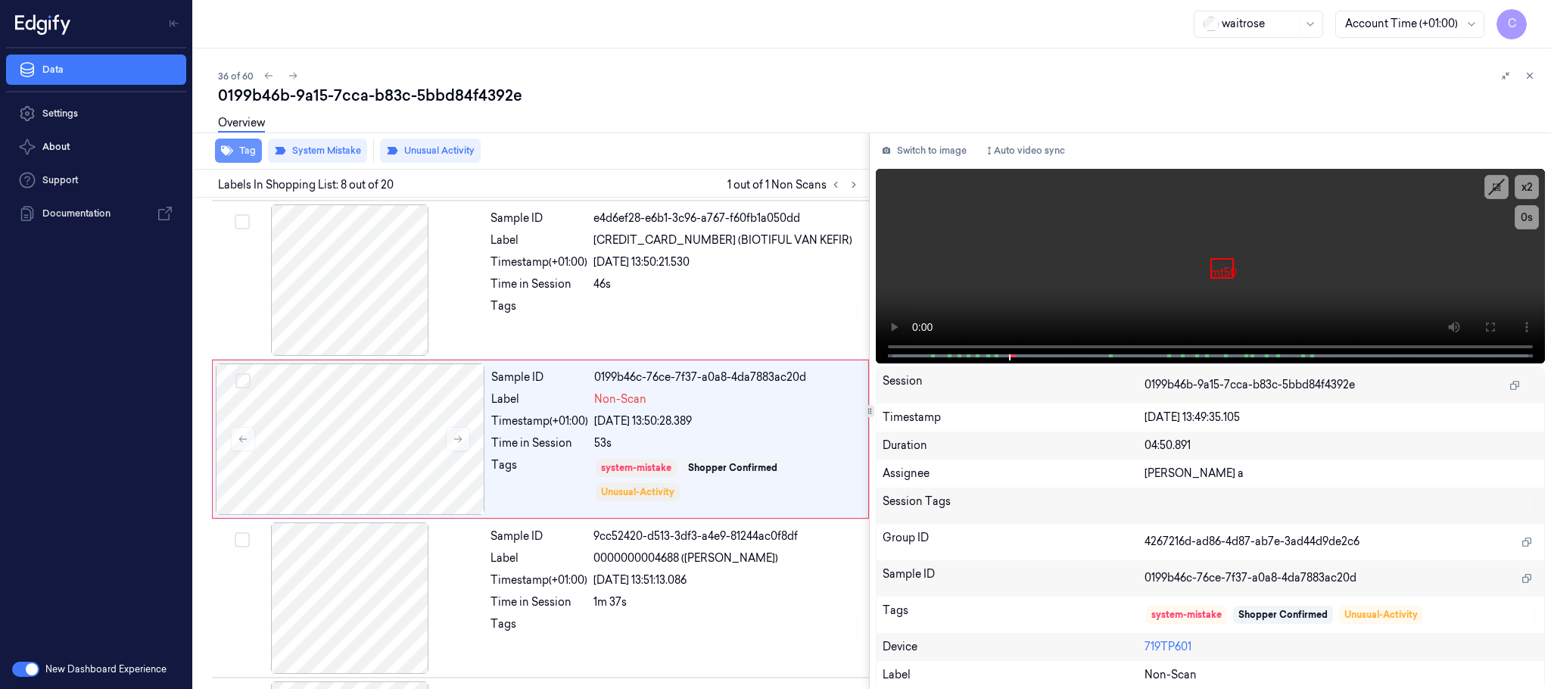
click at [239, 145] on button "Tag" at bounding box center [238, 151] width 47 height 24
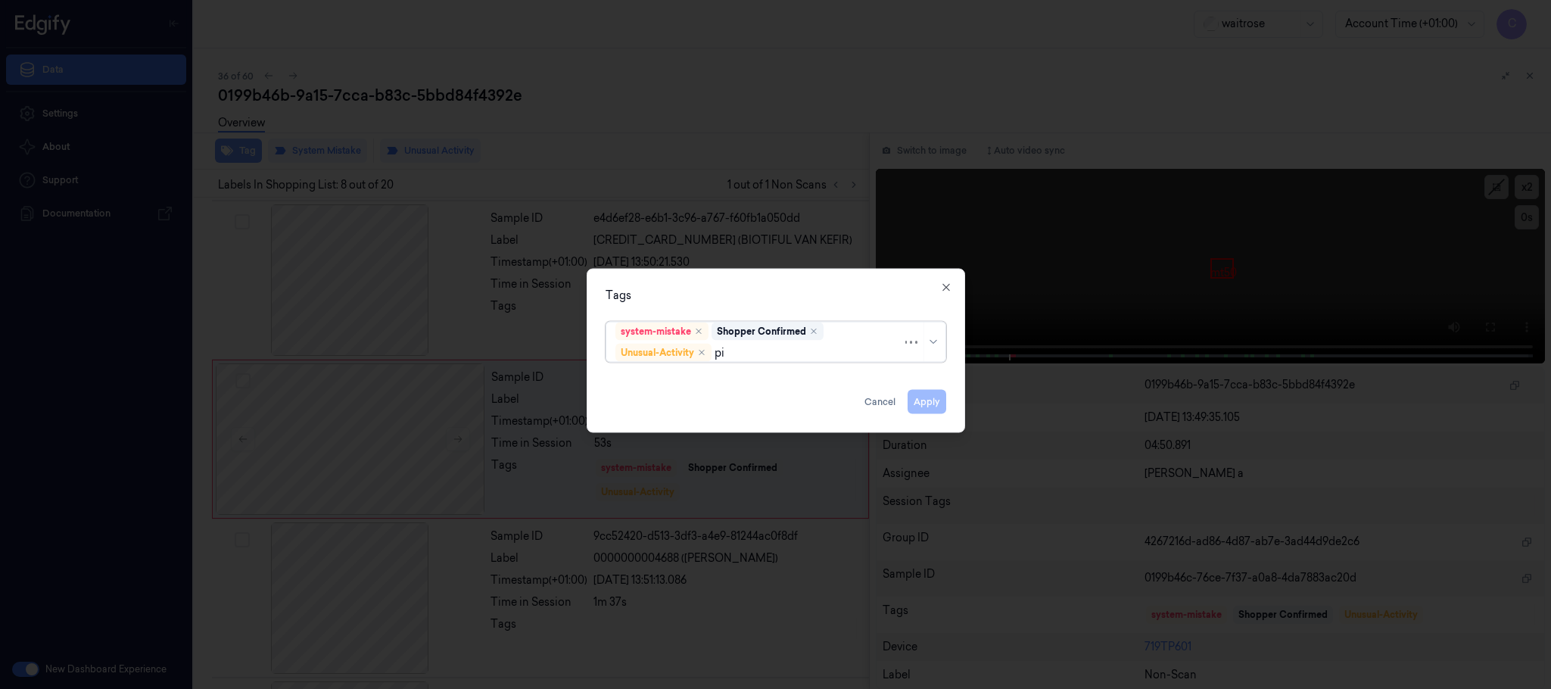
type input "pic"
click at [684, 382] on div "Picklist item alert" at bounding box center [658, 383] width 87 height 16
click at [747, 271] on div "Tags option Picklist item alert, selected. Use Up and Down to choose options, p…" at bounding box center [776, 351] width 378 height 164
click at [920, 404] on button "Apply" at bounding box center [927, 402] width 39 height 24
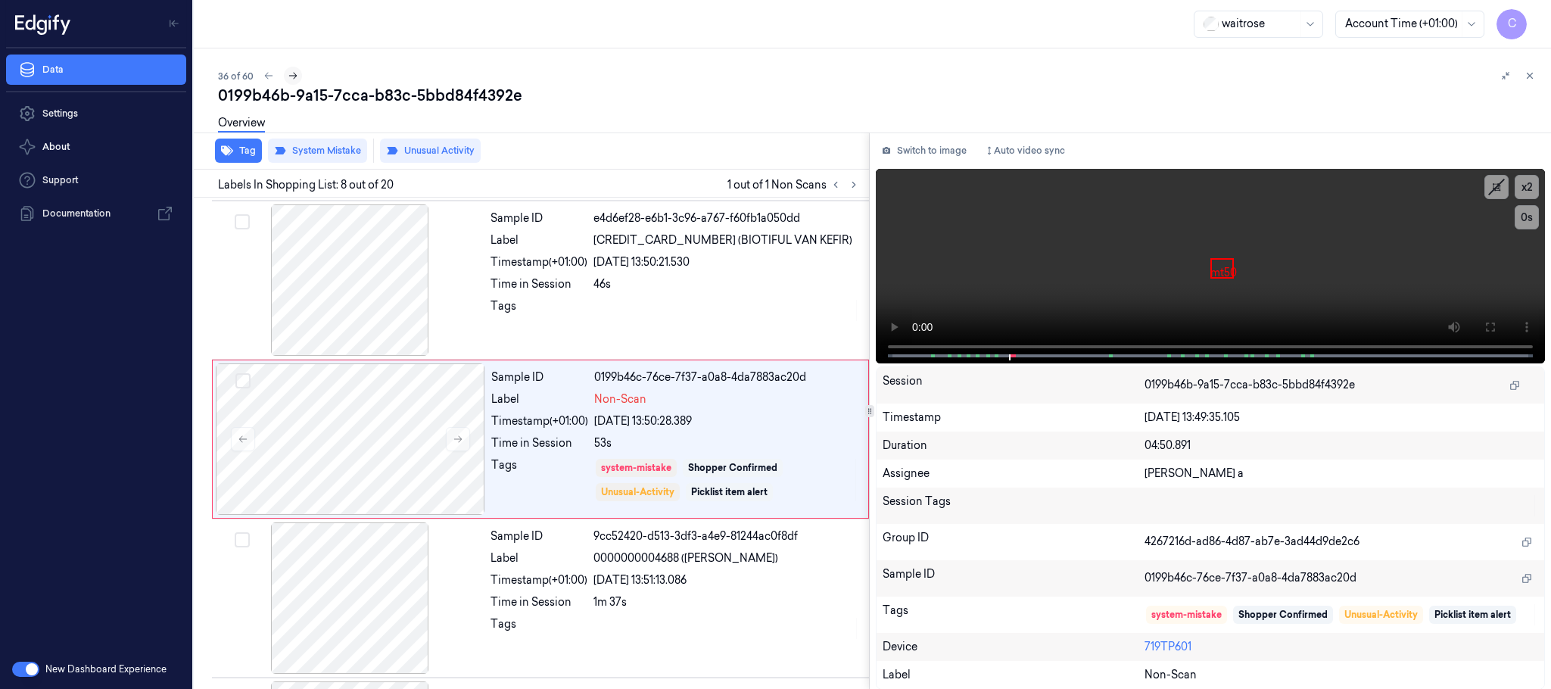
click at [291, 78] on icon at bounding box center [293, 75] width 11 height 11
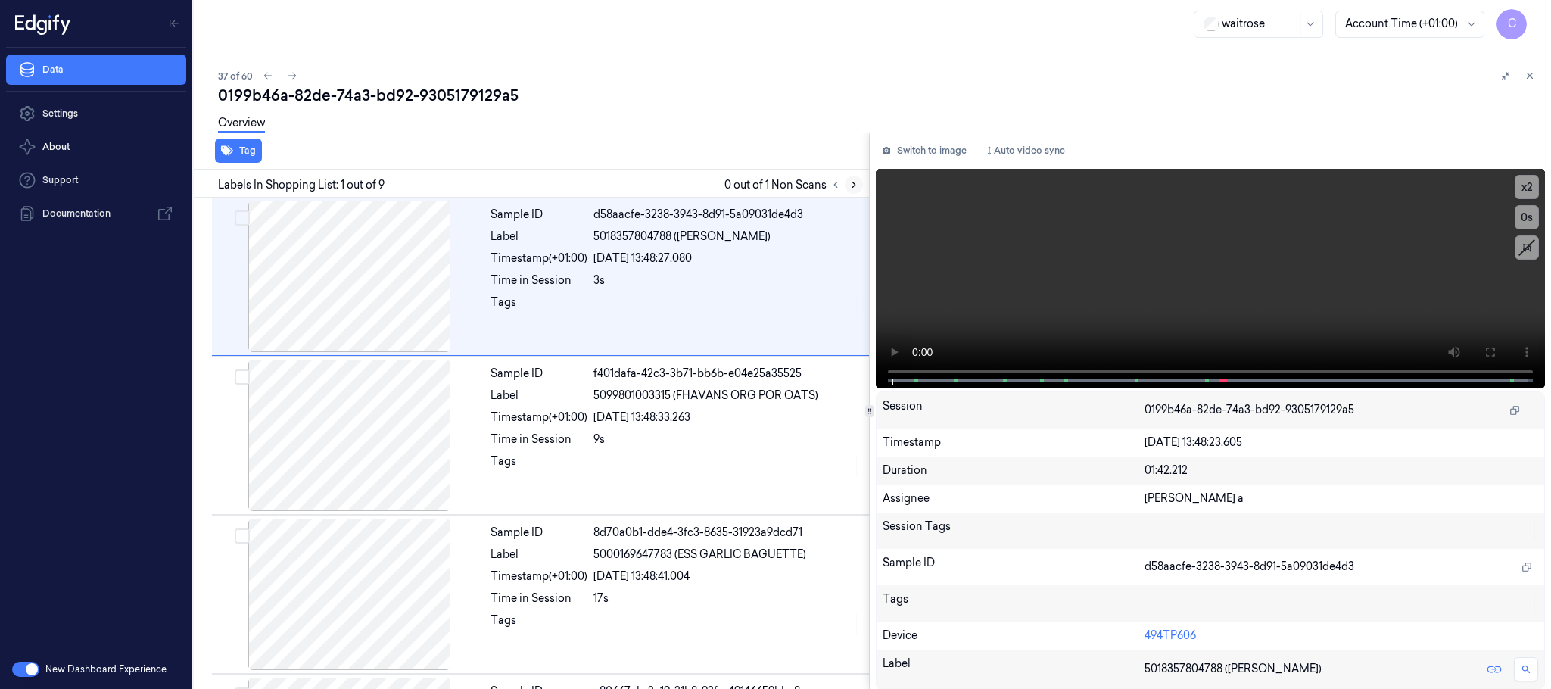
click at [848, 186] on icon at bounding box center [853, 184] width 11 height 11
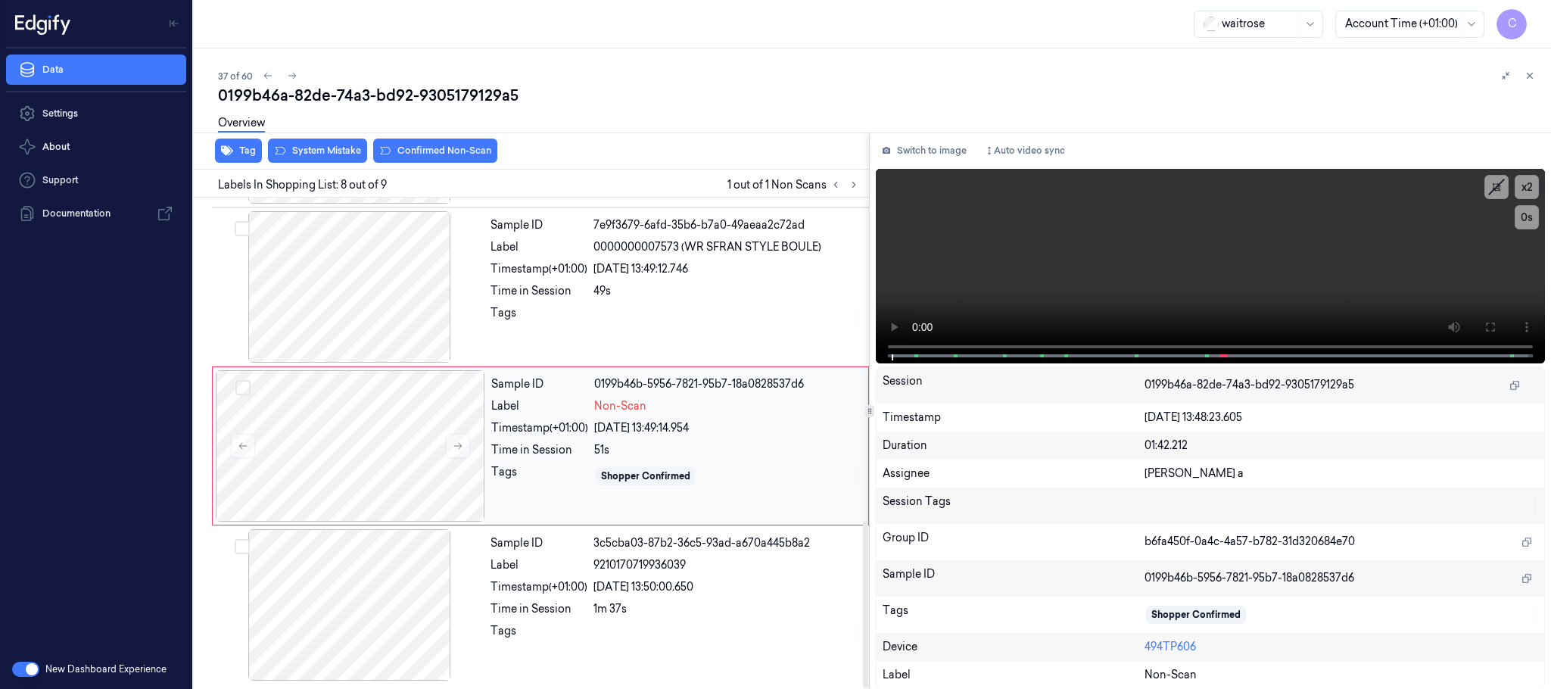
scroll to position [949, 0]
click at [461, 446] on icon at bounding box center [458, 446] width 8 height 7
click at [347, 270] on div at bounding box center [349, 286] width 269 height 151
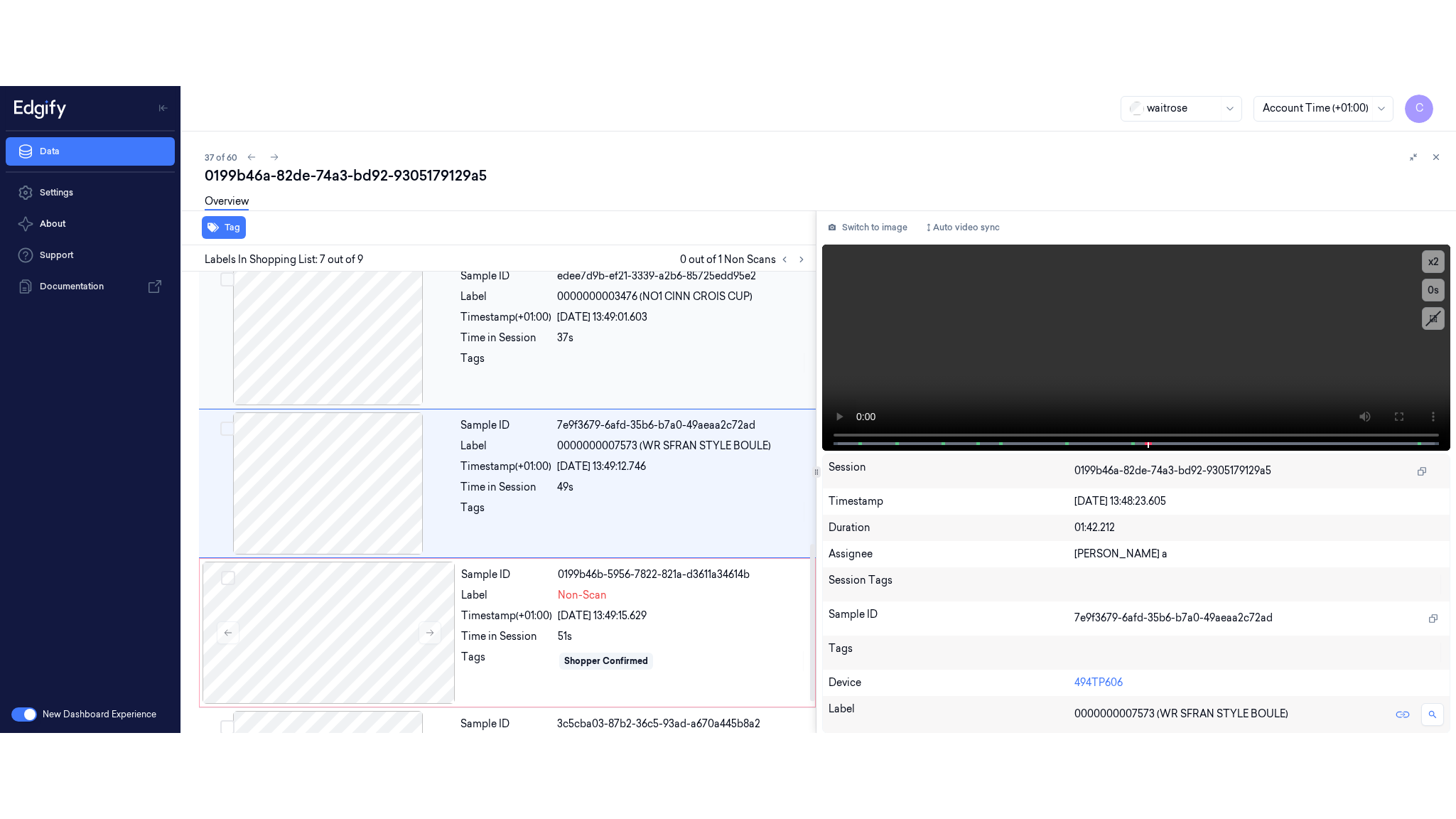
scroll to position [743, 0]
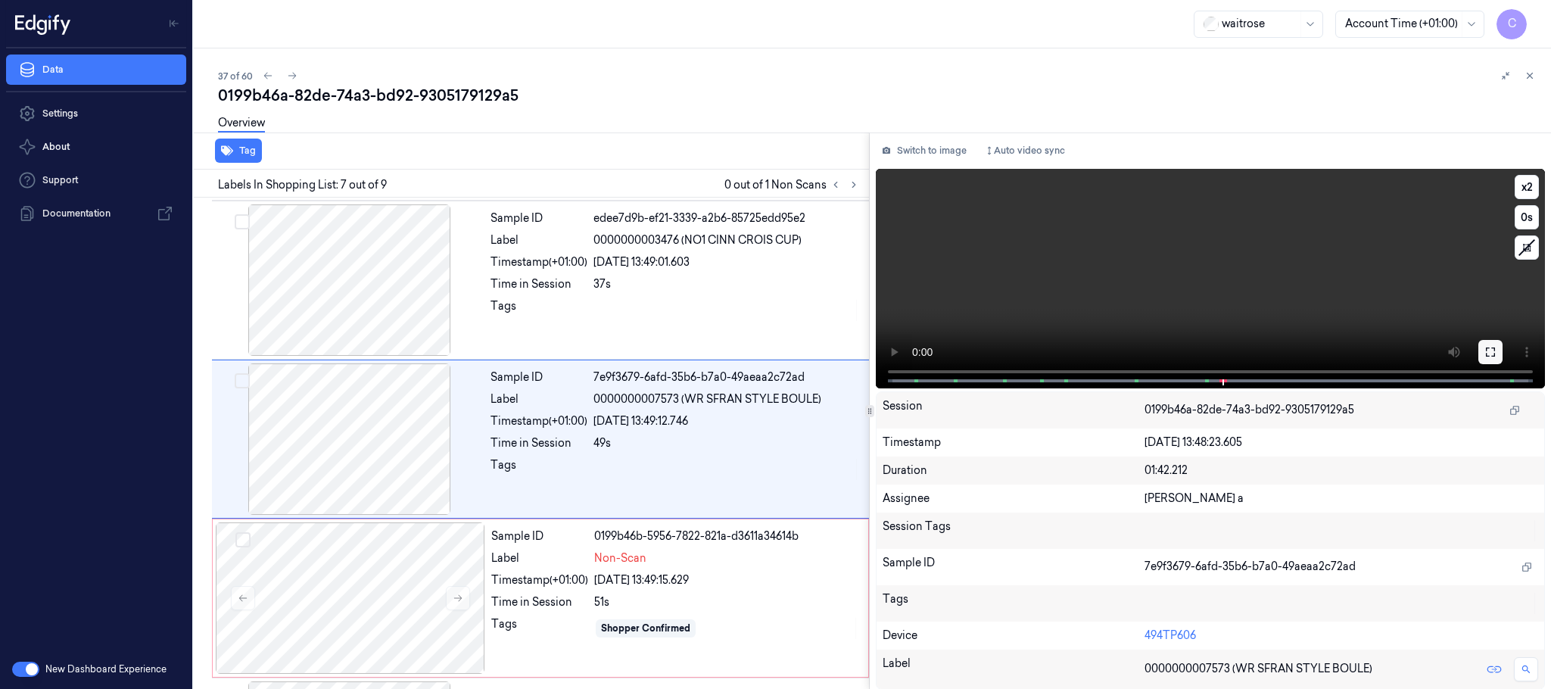
click at [1499, 350] on button at bounding box center [1490, 352] width 24 height 24
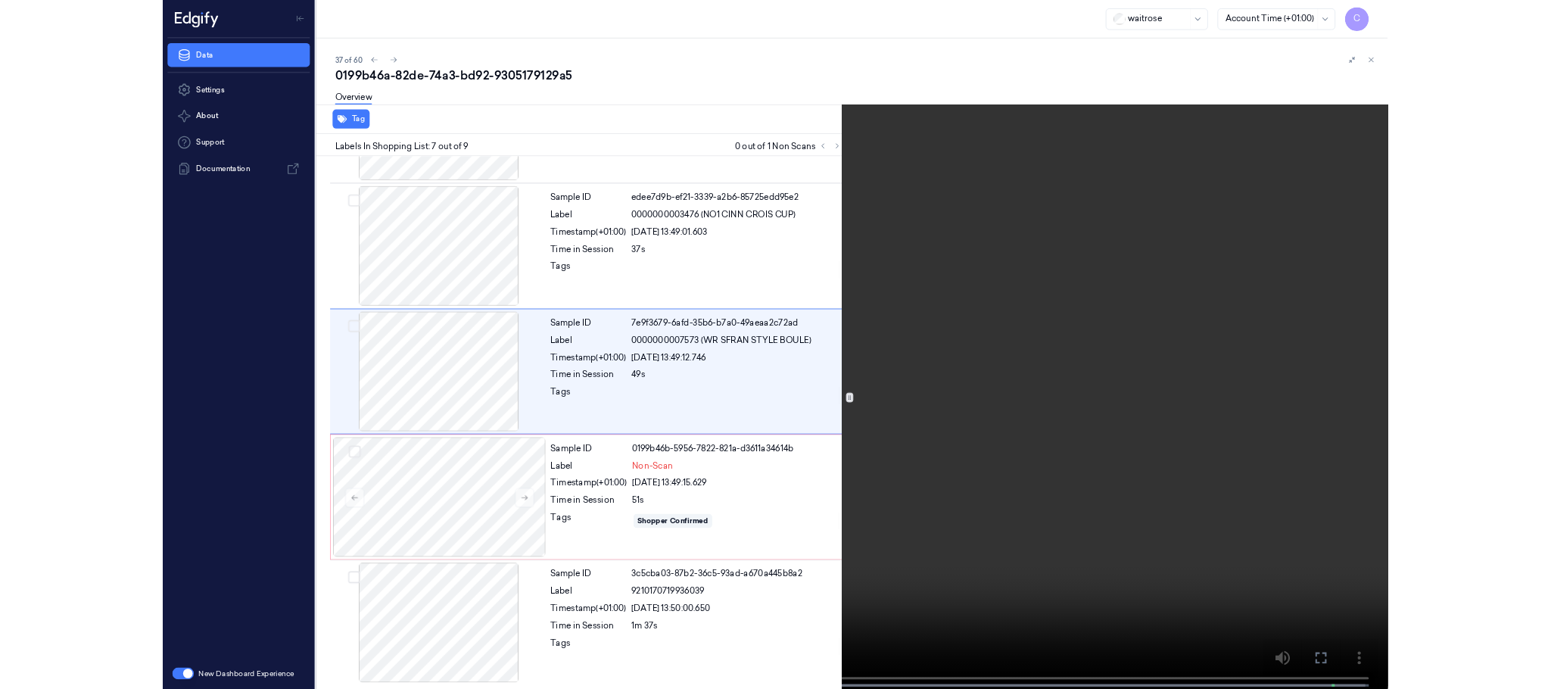
scroll to position [699, 0]
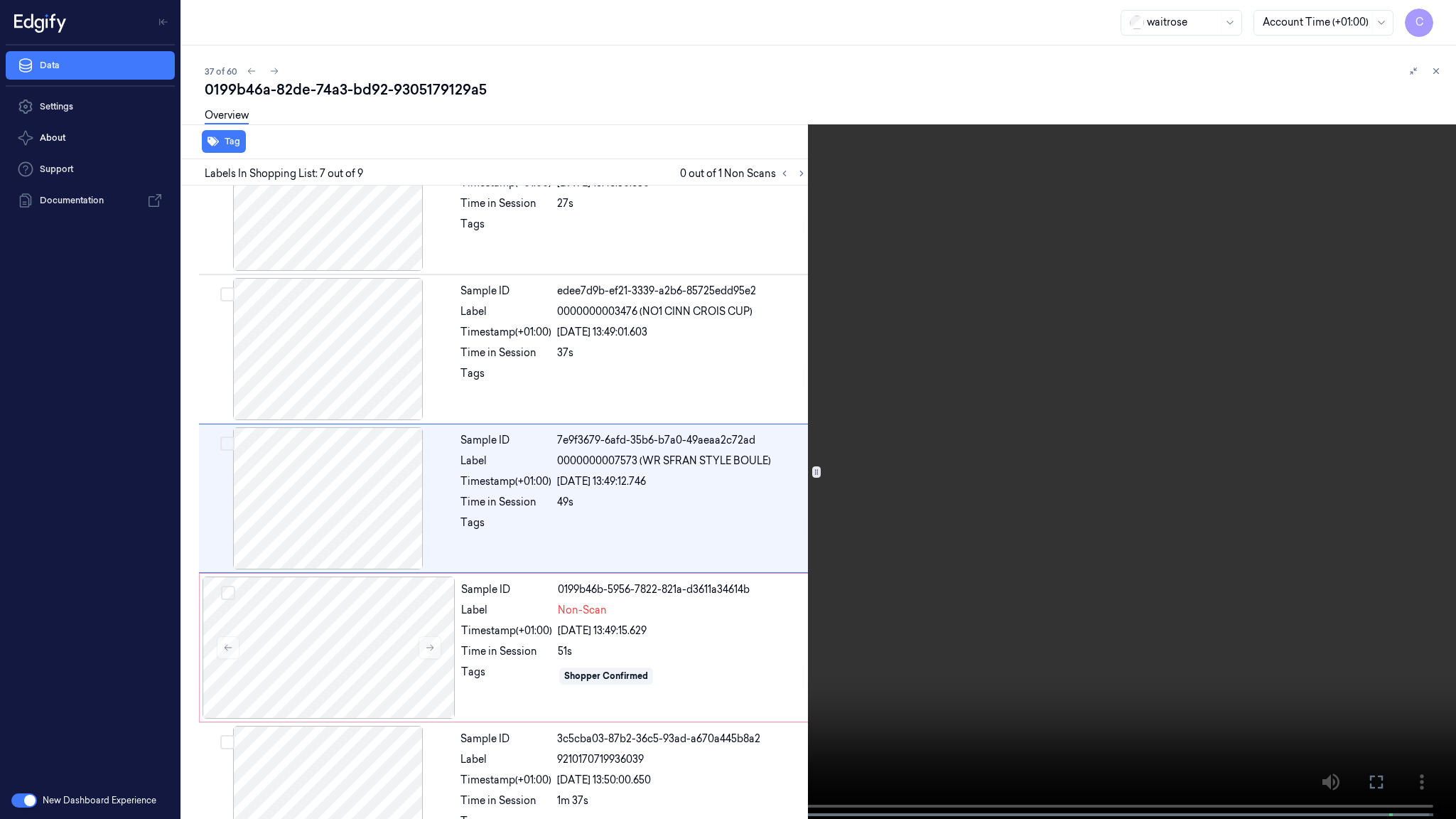
click at [714, 451] on video at bounding box center [728, 410] width 1456 height 822
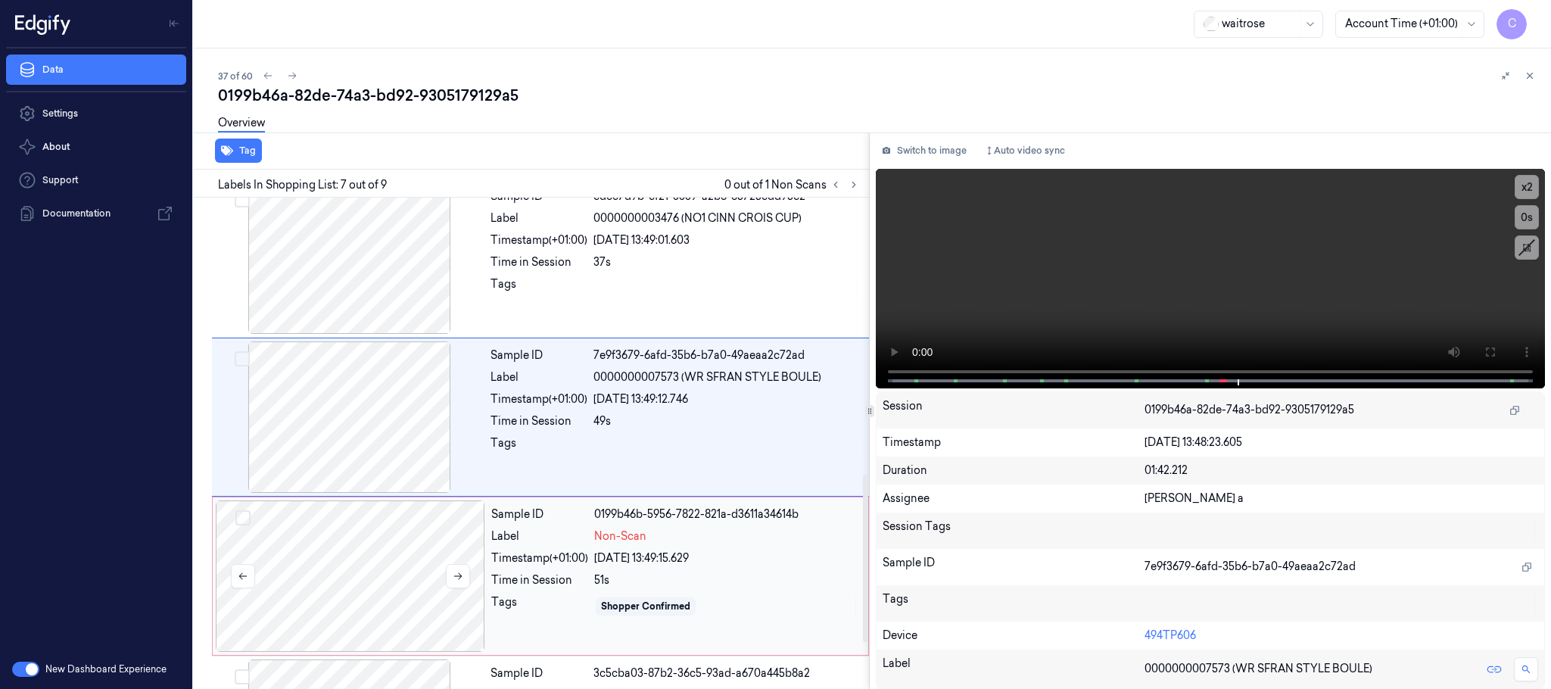
click at [371, 547] on div at bounding box center [350, 575] width 269 height 151
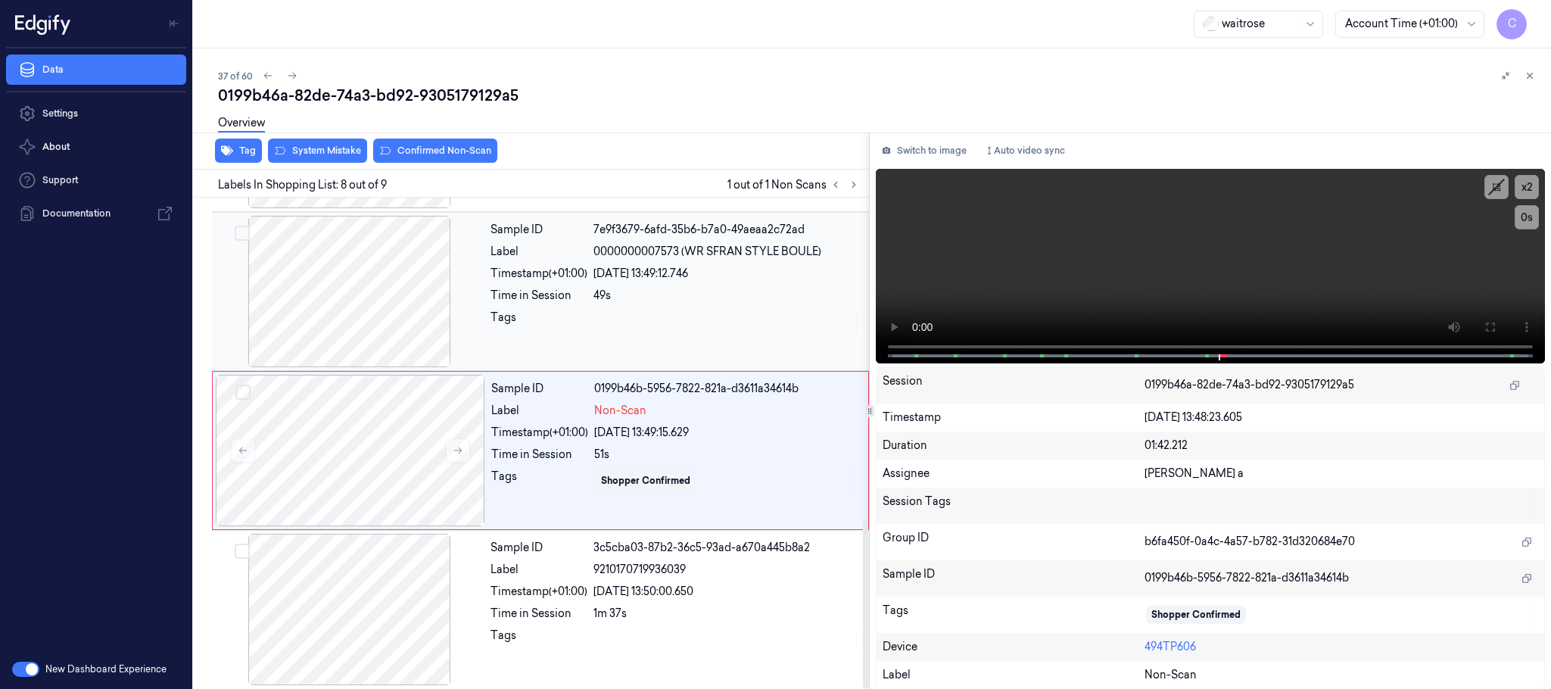
scroll to position [949, 0]
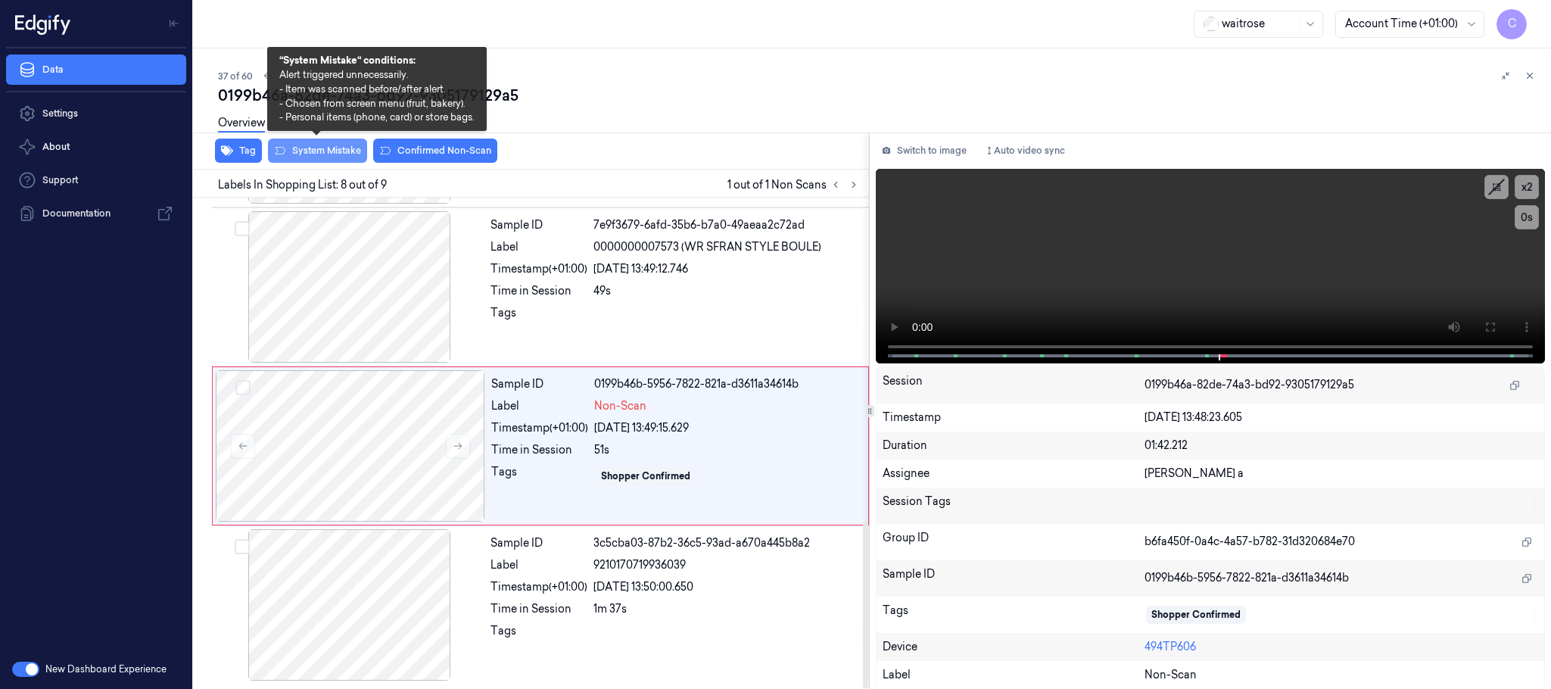
click at [330, 159] on button "System Mistake" at bounding box center [317, 151] width 99 height 24
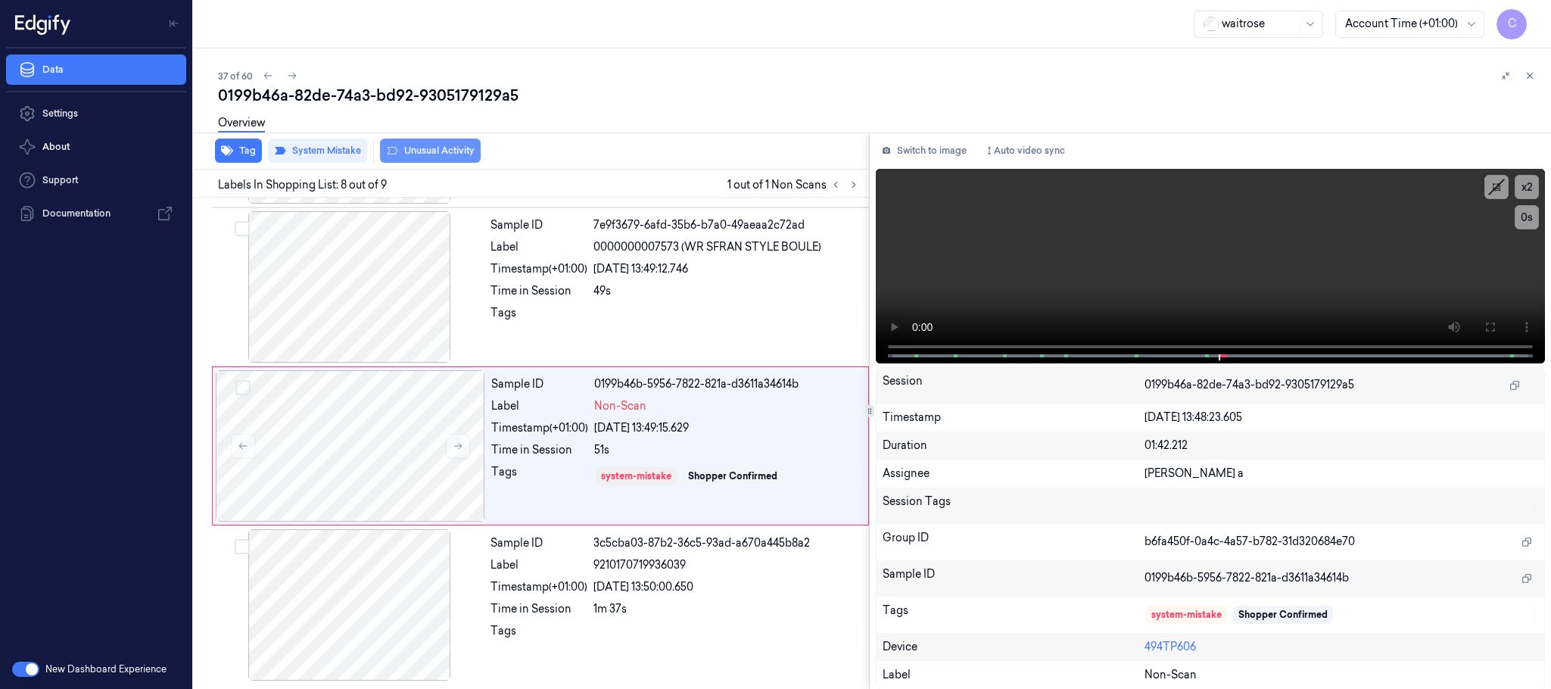
click at [419, 148] on button "Unusual Activity" at bounding box center [430, 151] width 101 height 24
click at [245, 152] on button "Tag" at bounding box center [238, 151] width 47 height 24
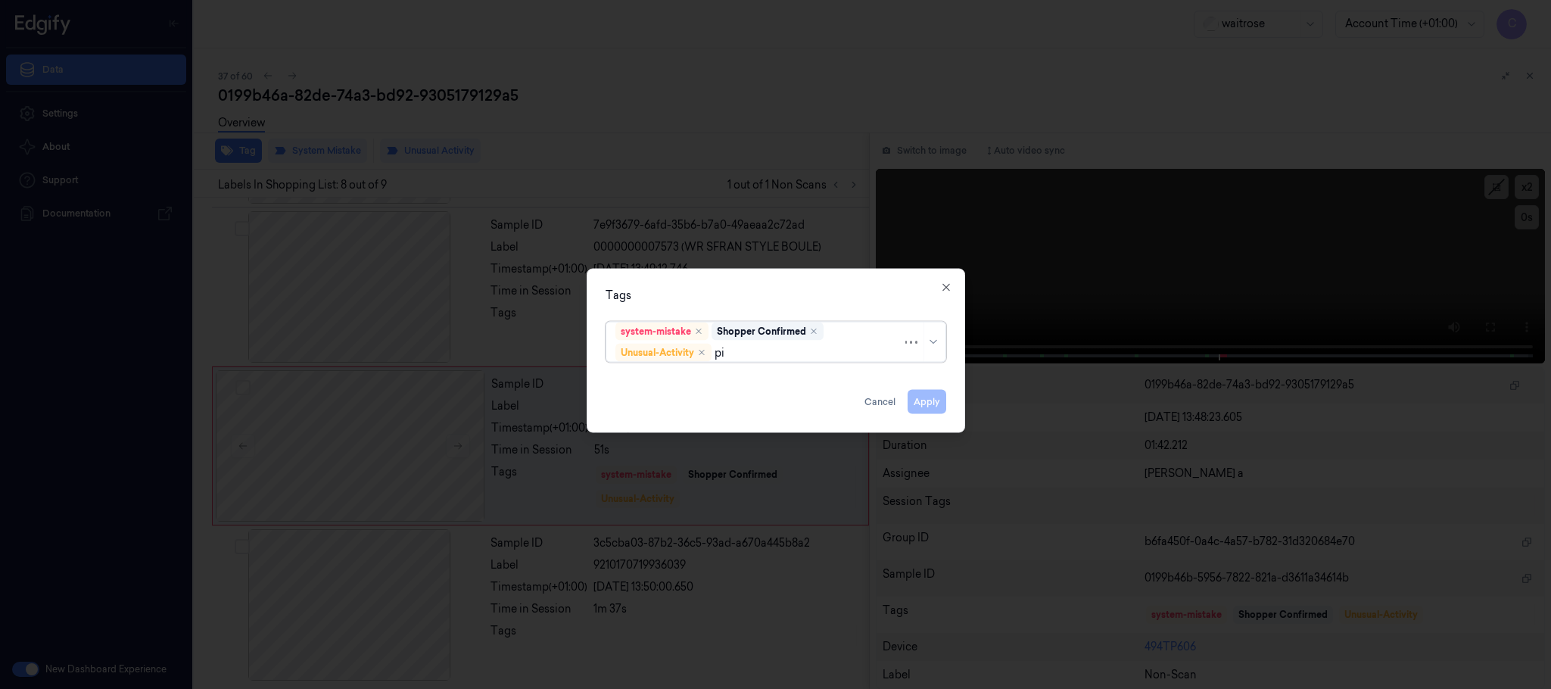
type input "pic"
click at [718, 384] on div "Picklist item alert" at bounding box center [775, 383] width 320 height 16
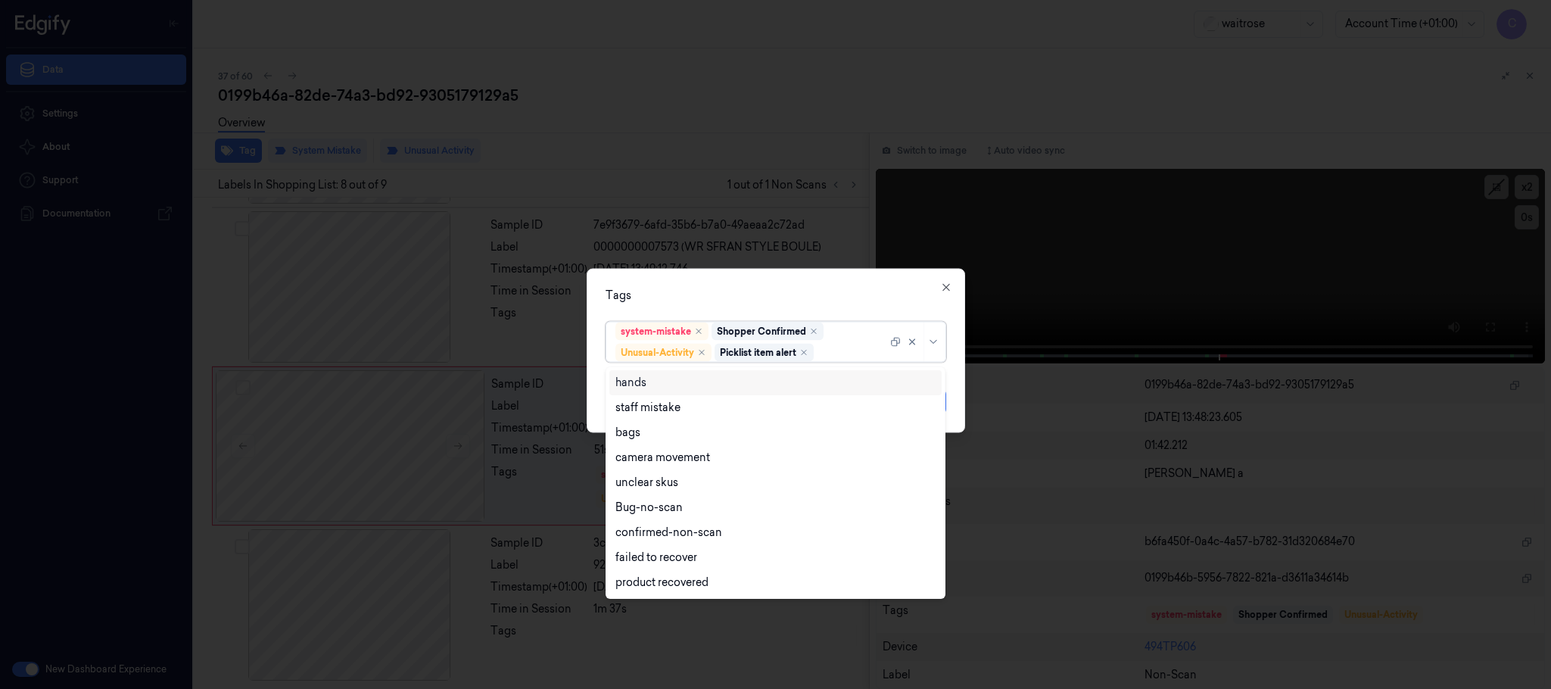
click at [781, 279] on div "Tags option Picklist item alert, selected. 9 results available. Use Up and Down…" at bounding box center [776, 351] width 378 height 164
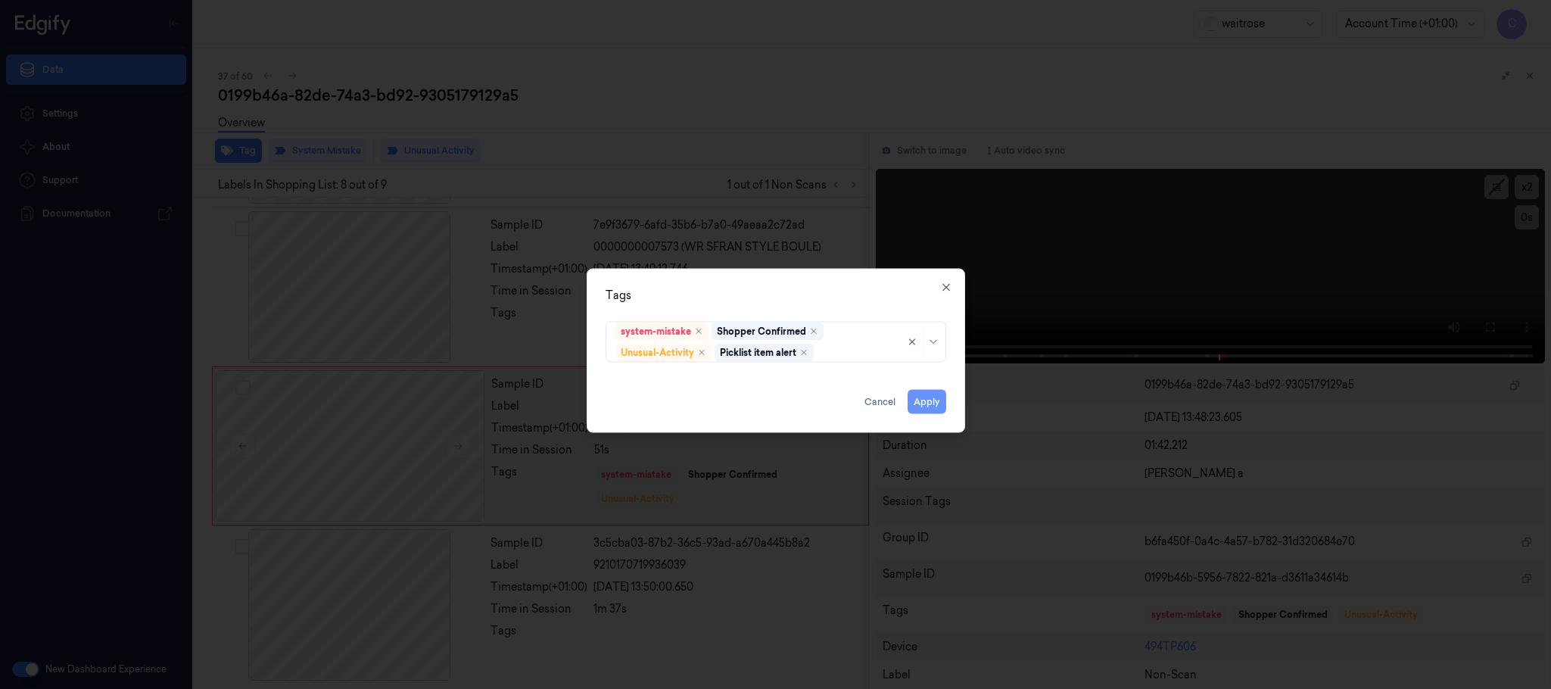
click at [925, 409] on button "Apply" at bounding box center [927, 402] width 39 height 24
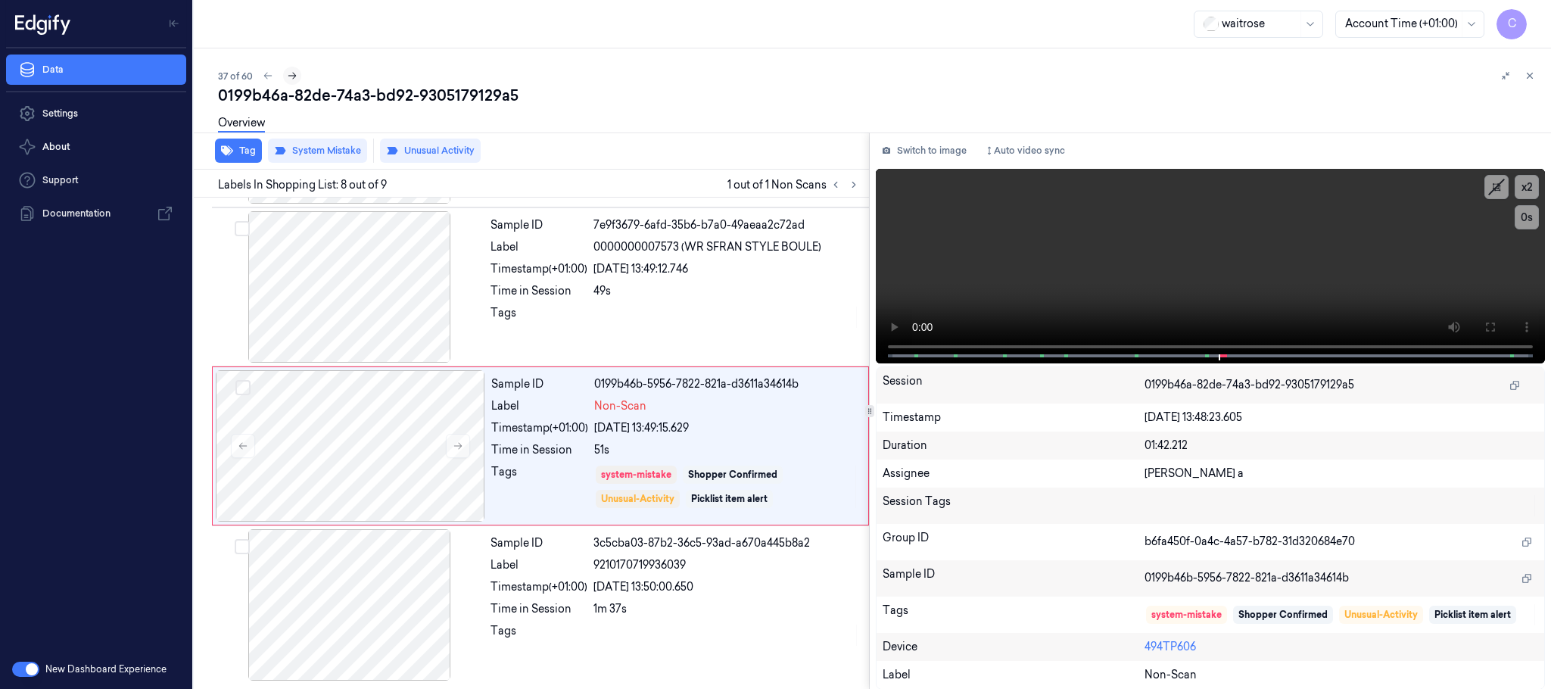
click at [287, 76] on icon at bounding box center [292, 75] width 11 height 11
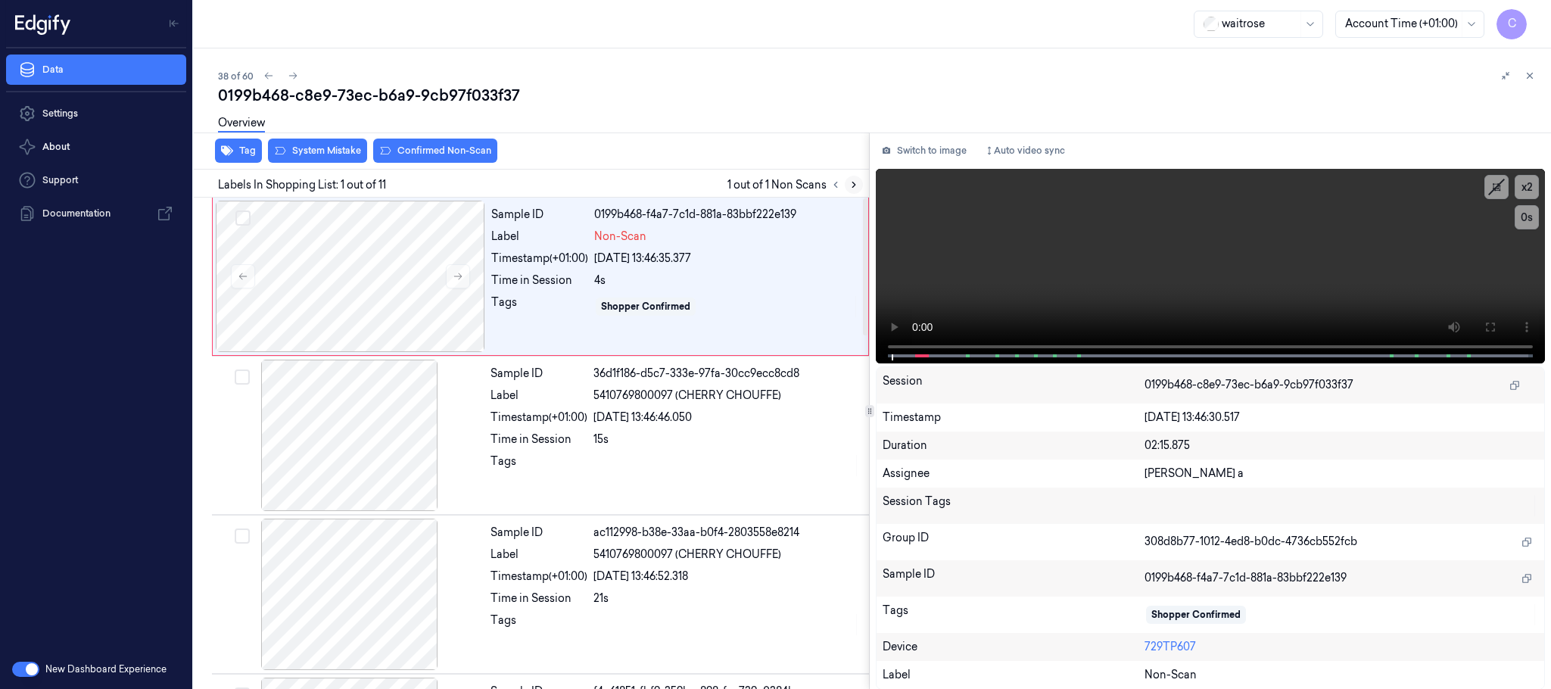
click at [859, 189] on button at bounding box center [854, 185] width 18 height 18
click at [457, 282] on icon at bounding box center [458, 276] width 11 height 11
click at [455, 278] on icon at bounding box center [458, 276] width 11 height 11
click at [1231, 272] on video at bounding box center [1210, 266] width 669 height 195
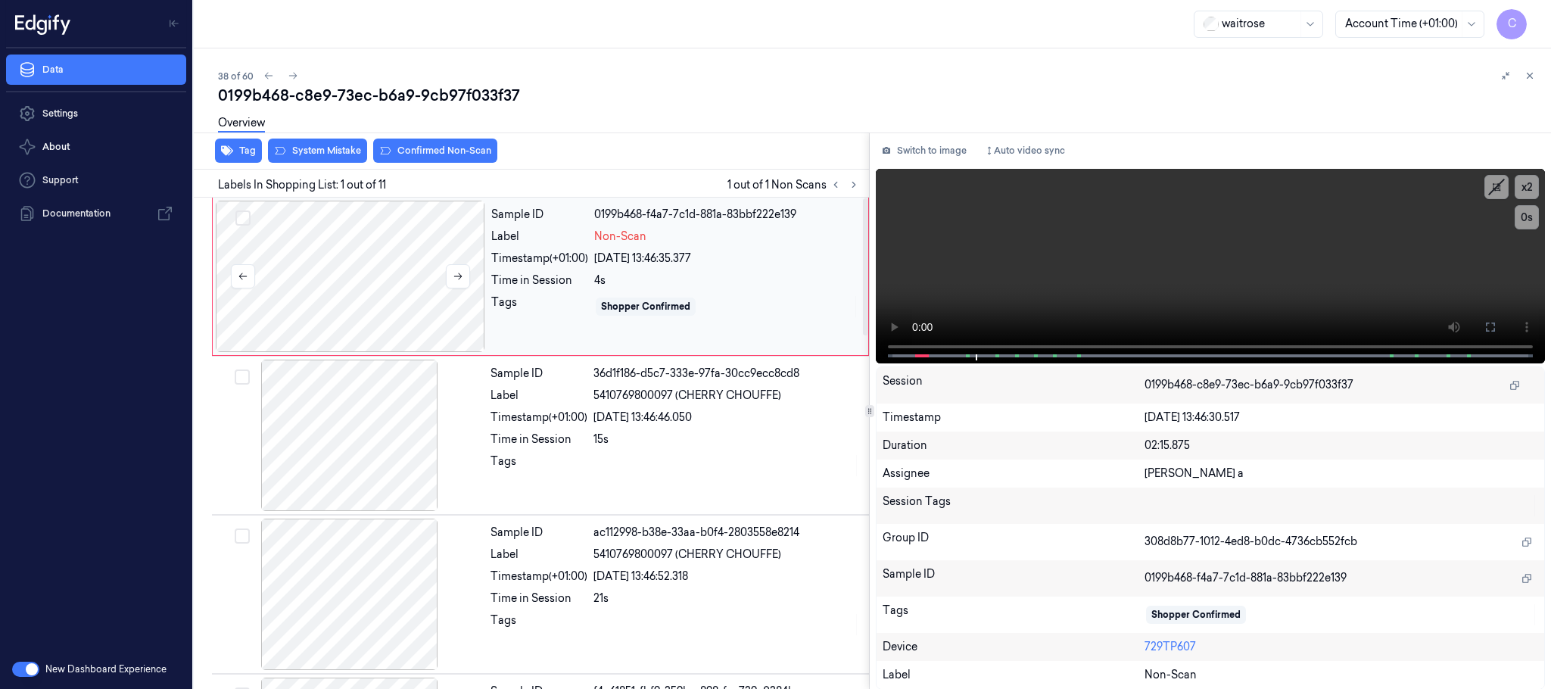
click at [335, 270] on div at bounding box center [350, 276] width 269 height 151
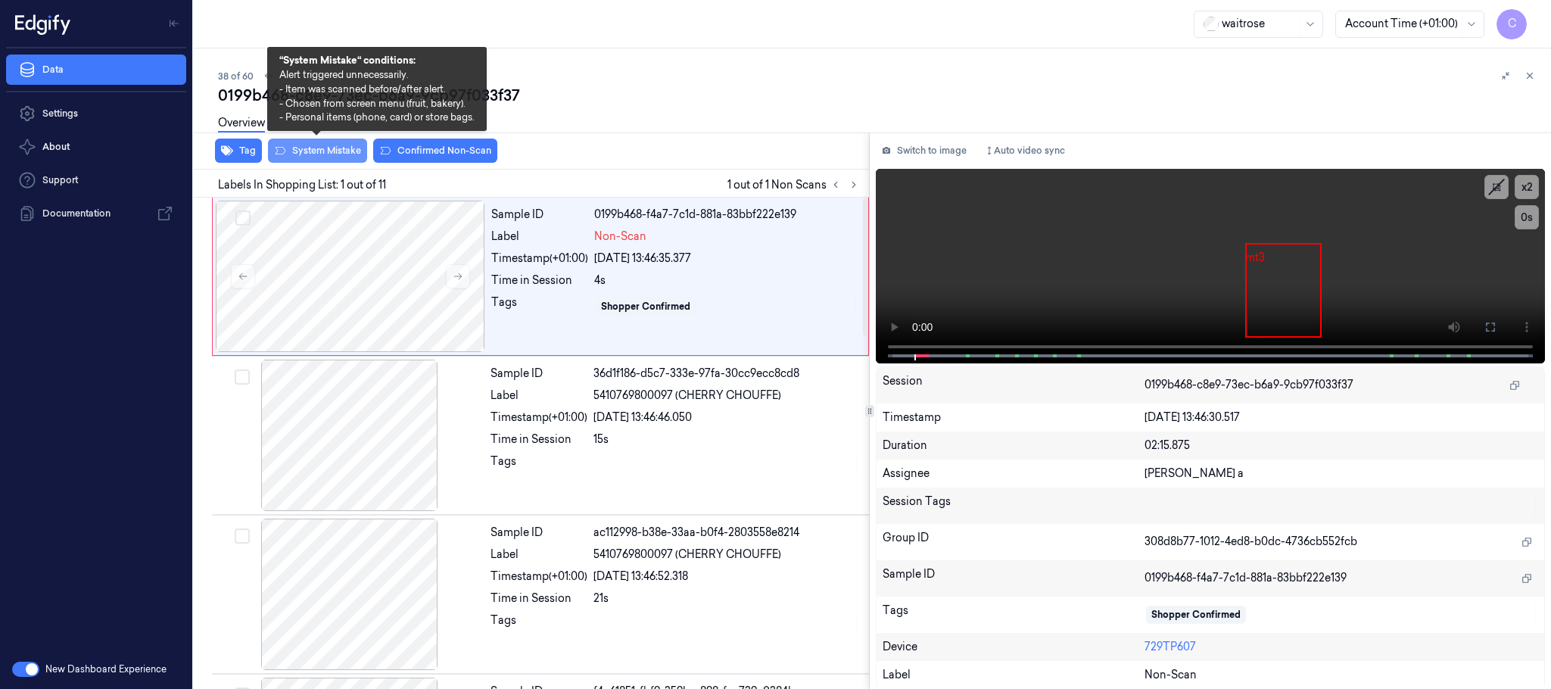
click at [314, 152] on button "System Mistake" at bounding box center [317, 151] width 99 height 24
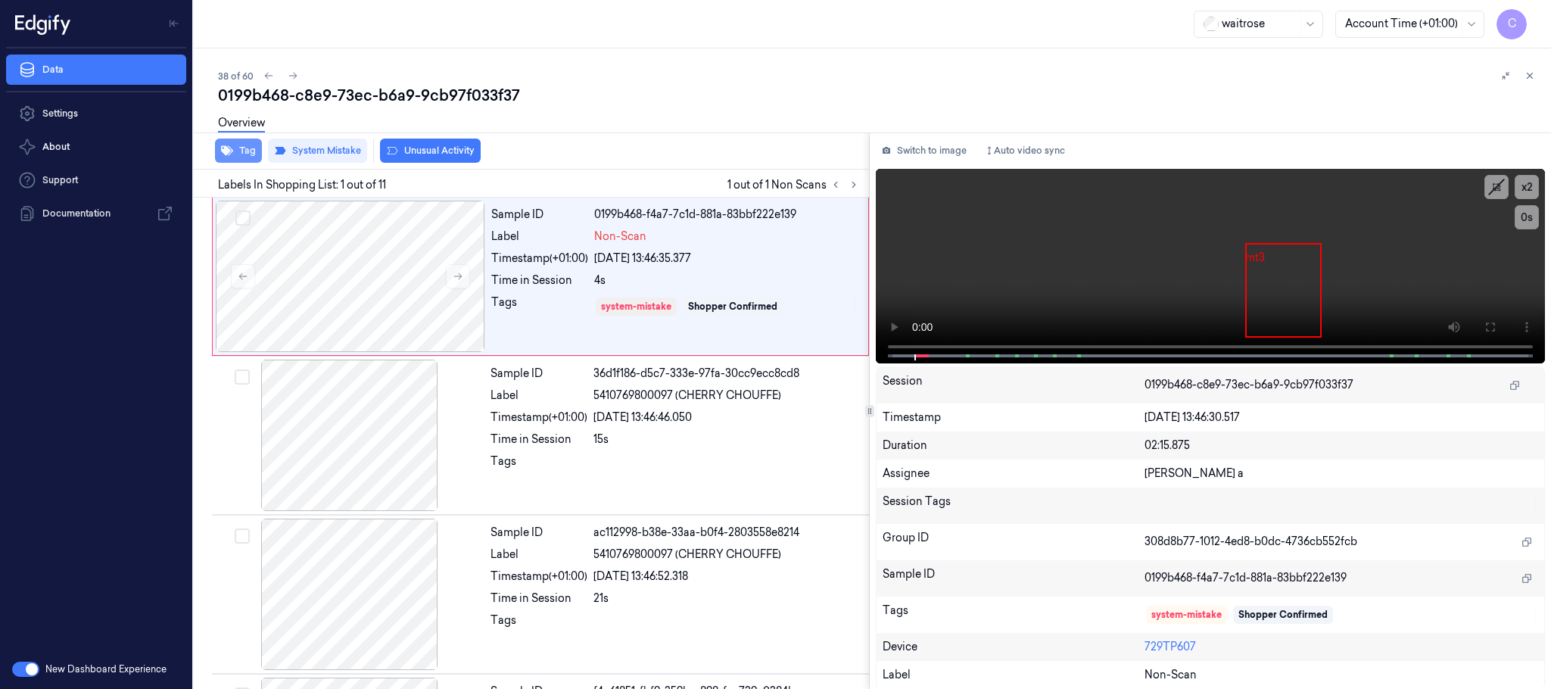
click at [245, 155] on button "Tag" at bounding box center [238, 151] width 47 height 24
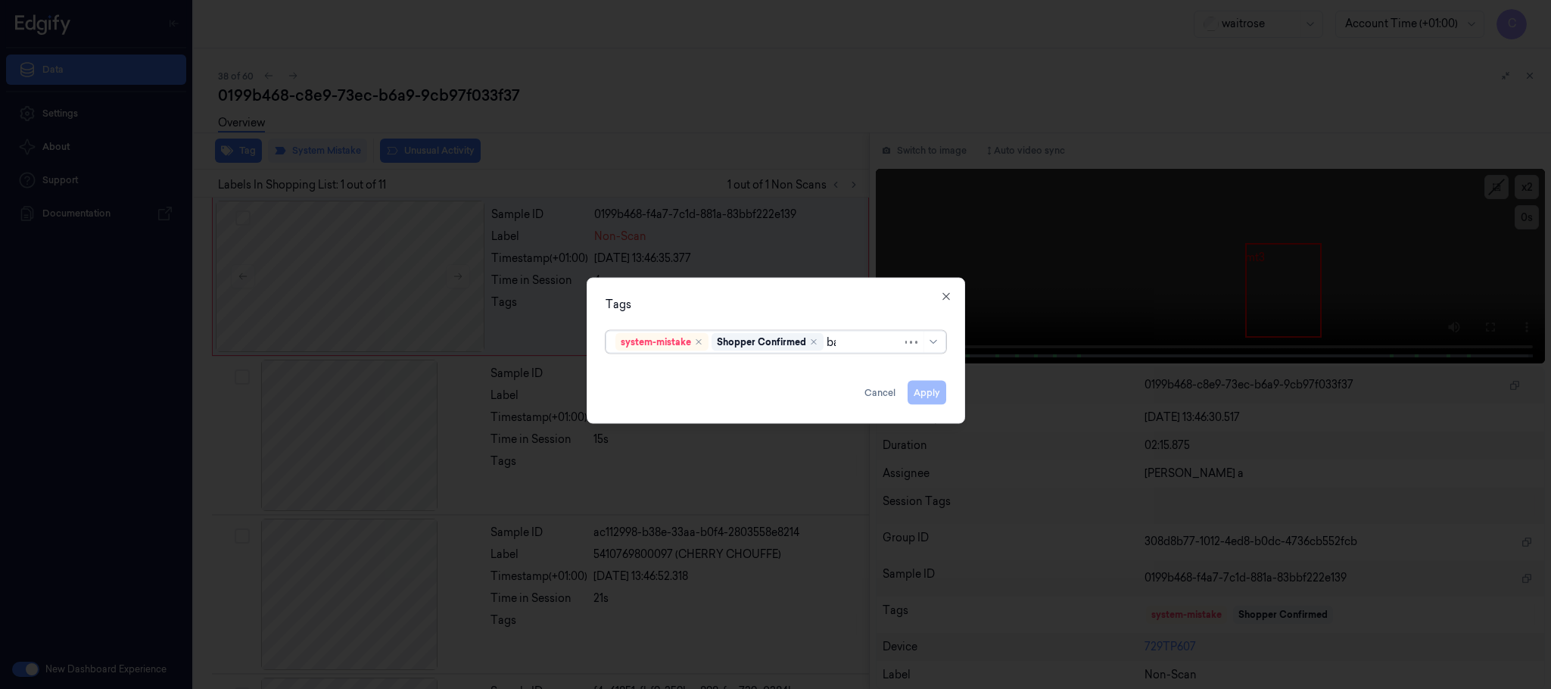
type input "bag"
click at [640, 377] on div "bags" at bounding box center [627, 373] width 25 height 16
click at [695, 303] on div "Tags" at bounding box center [776, 305] width 341 height 16
click at [929, 395] on button "Apply" at bounding box center [927, 393] width 39 height 24
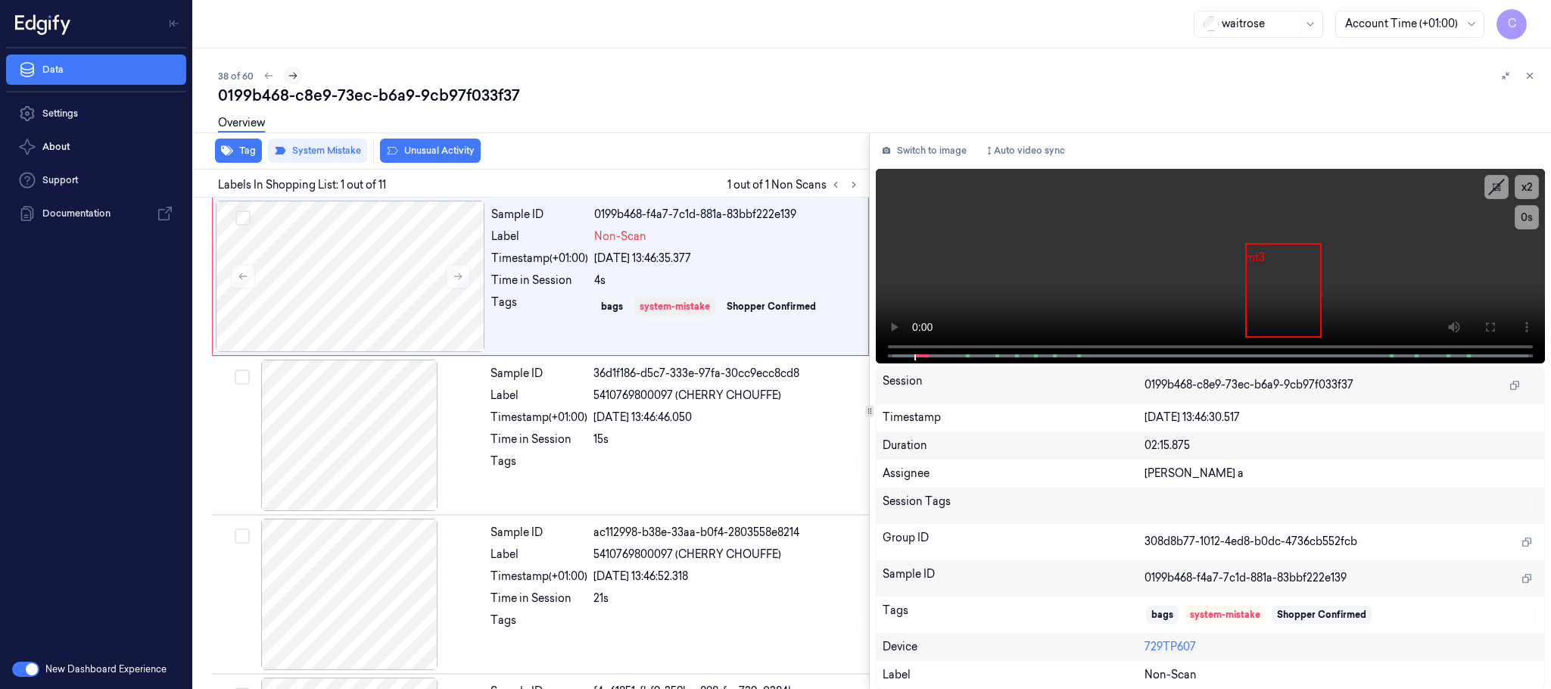
click at [288, 71] on icon at bounding box center [293, 75] width 11 height 11
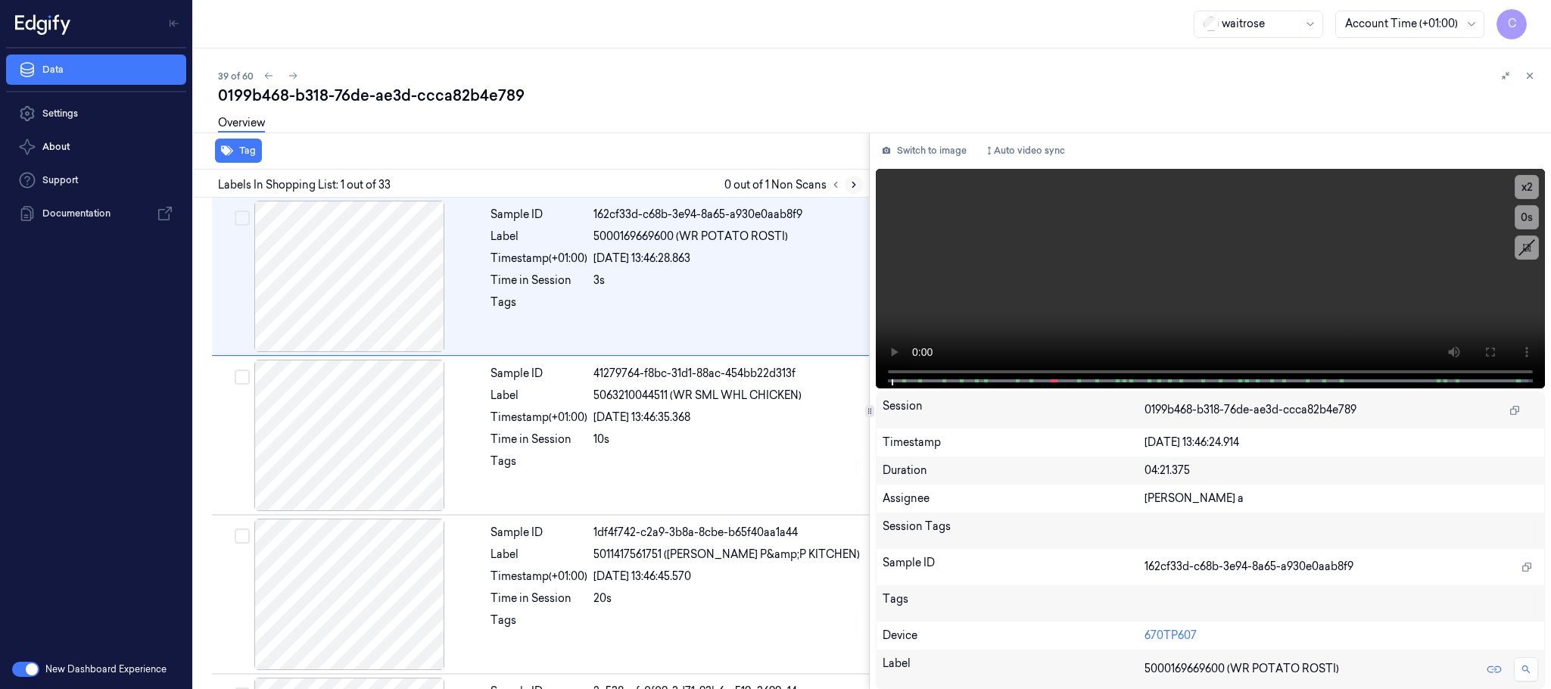
click at [849, 186] on icon at bounding box center [853, 184] width 11 height 11
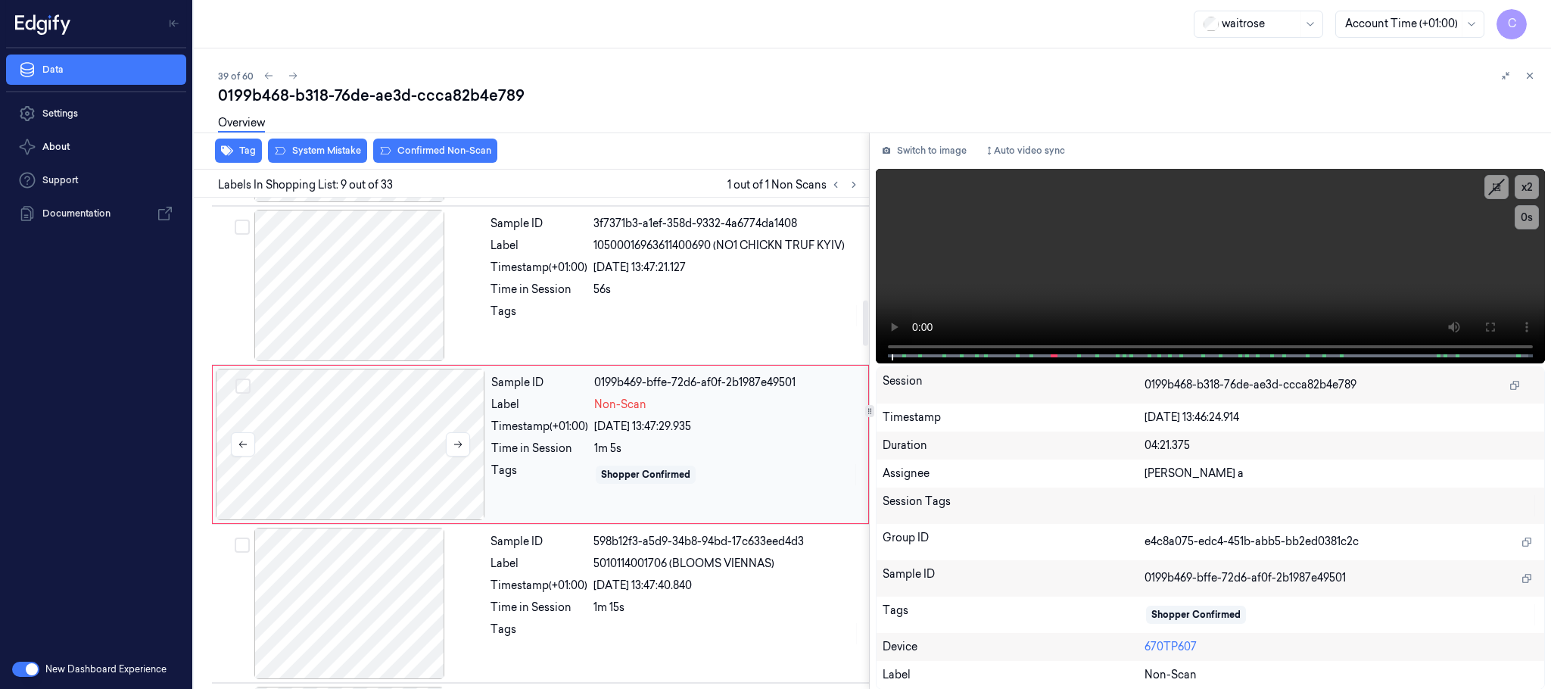
scroll to position [1110, 0]
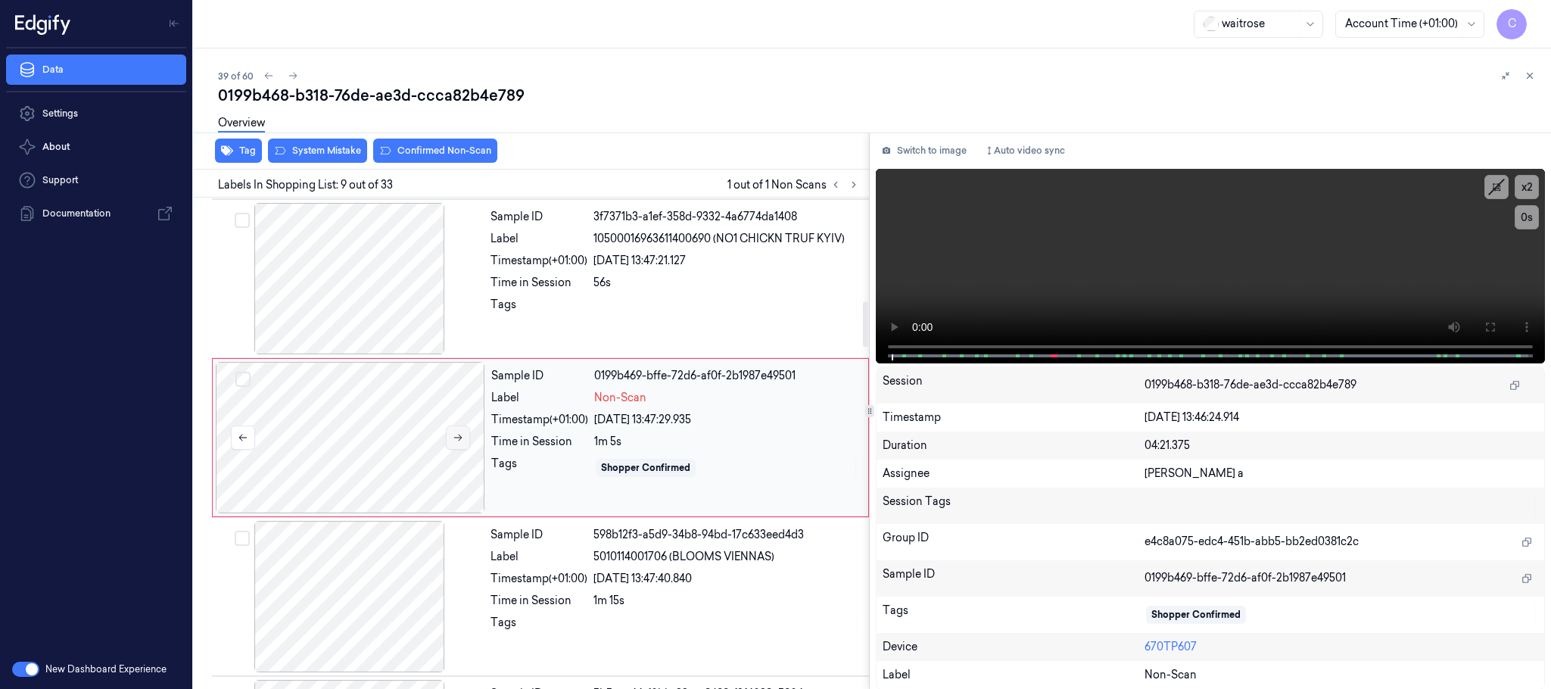
click at [455, 443] on icon at bounding box center [458, 437] width 11 height 11
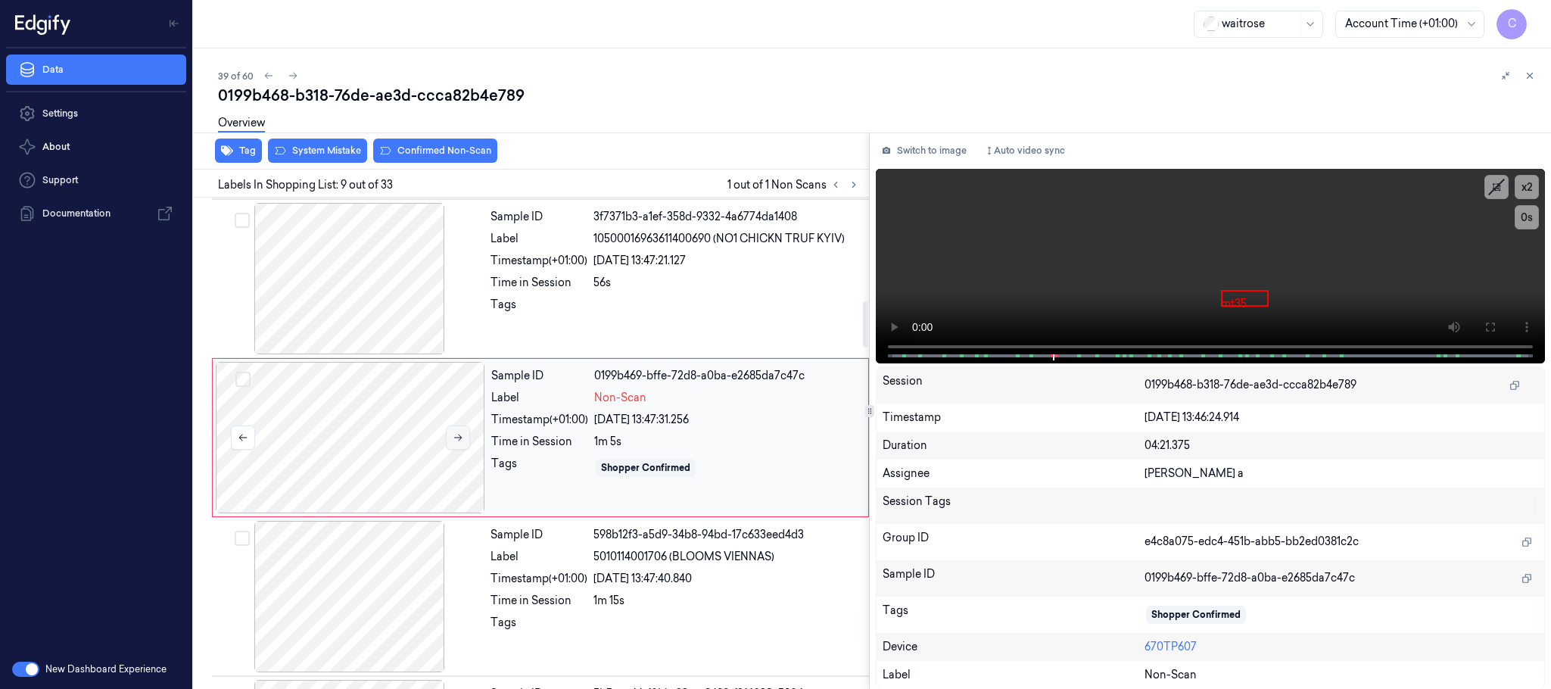
click at [455, 443] on icon at bounding box center [458, 437] width 11 height 11
click at [441, 457] on div at bounding box center [350, 437] width 269 height 151
click at [448, 443] on button at bounding box center [458, 437] width 24 height 24
click at [361, 300] on div at bounding box center [349, 278] width 269 height 151
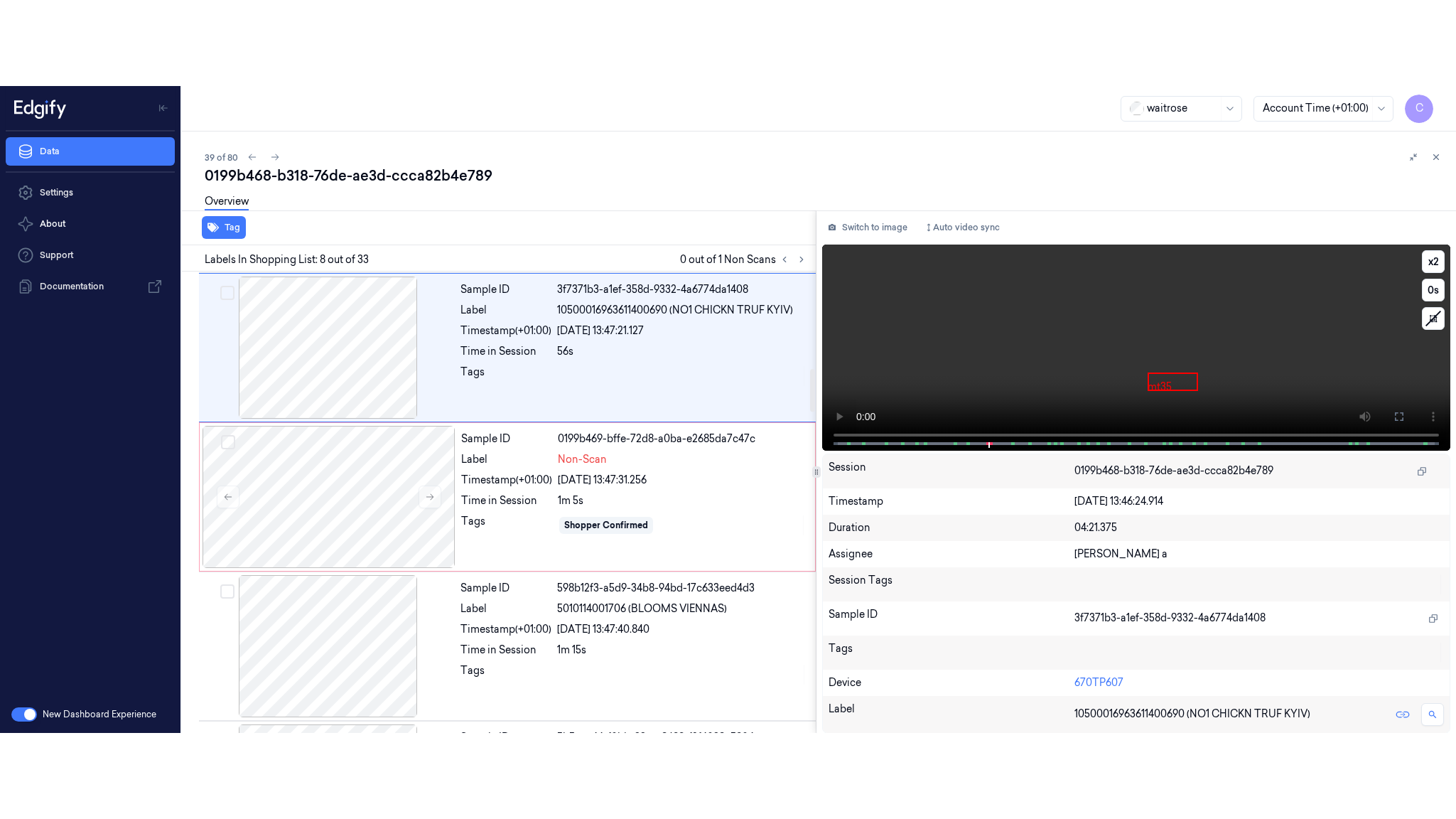
scroll to position [892, 0]
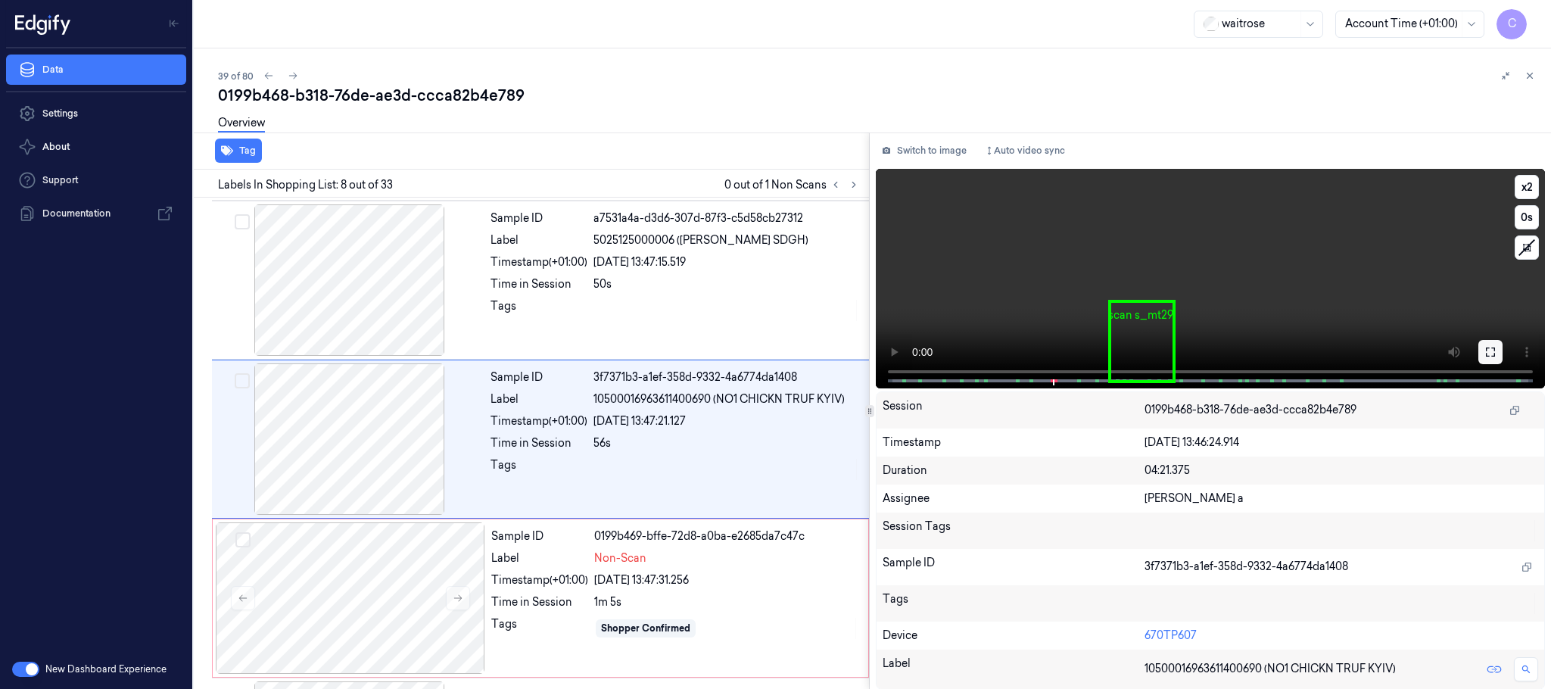
click at [1490, 354] on icon at bounding box center [1490, 352] width 12 height 12
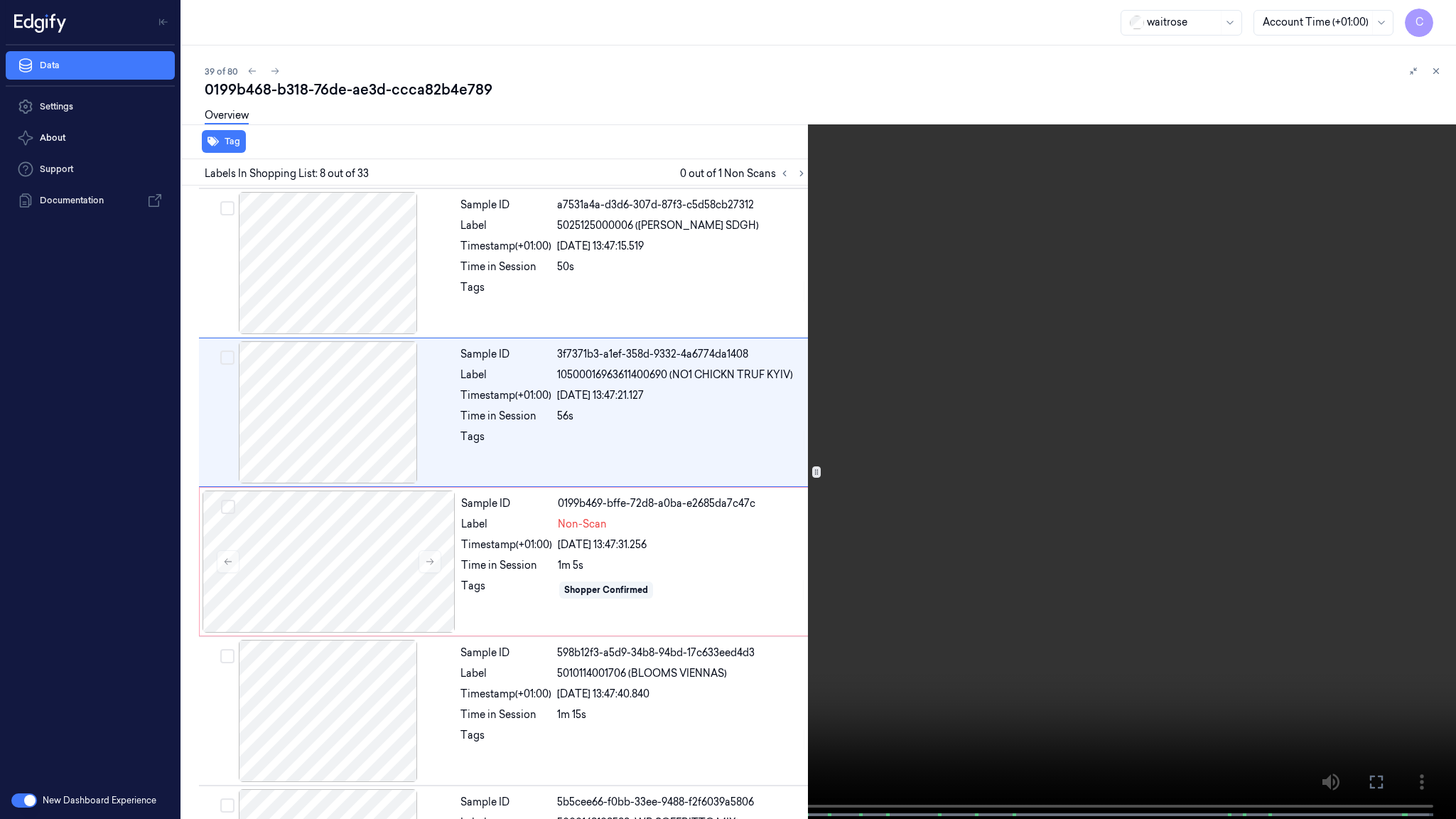
click at [624, 369] on video at bounding box center [728, 410] width 1456 height 822
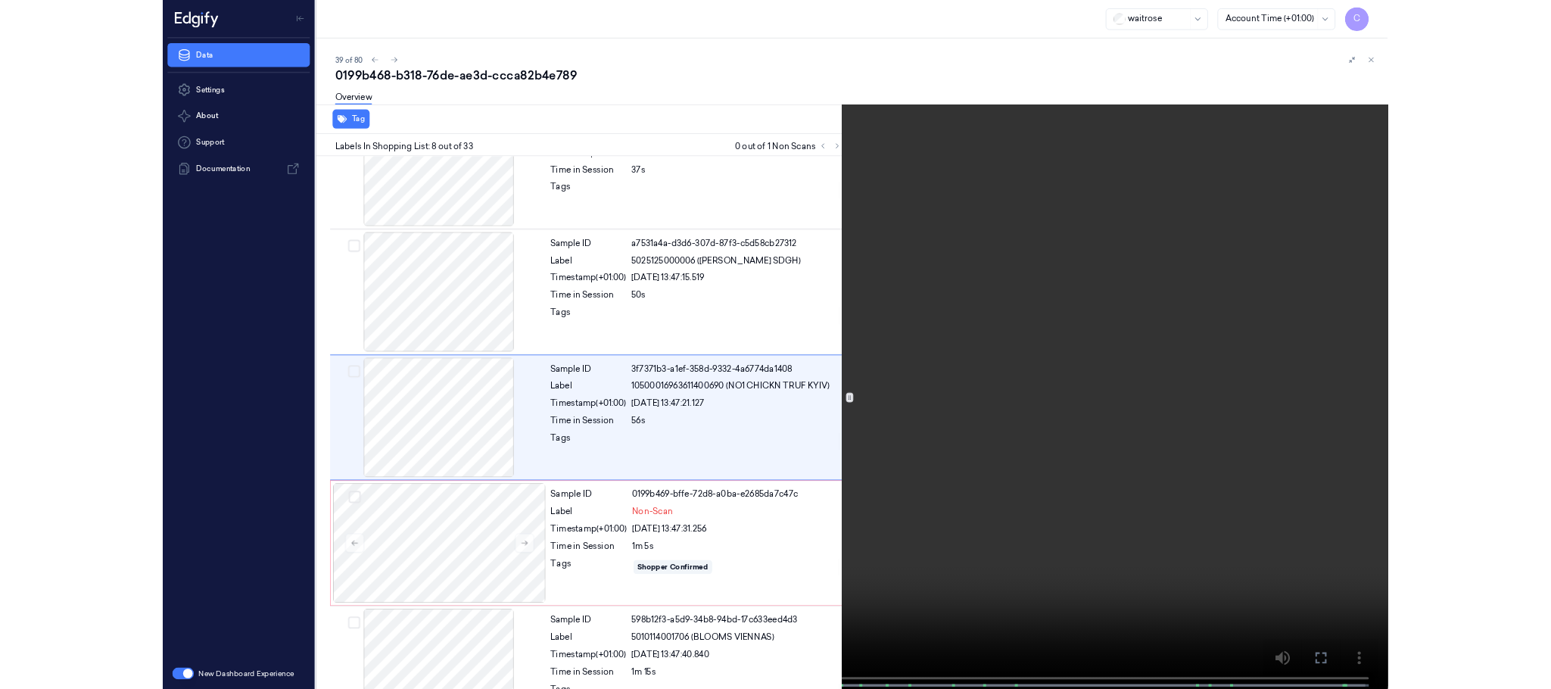
scroll to position [859, 0]
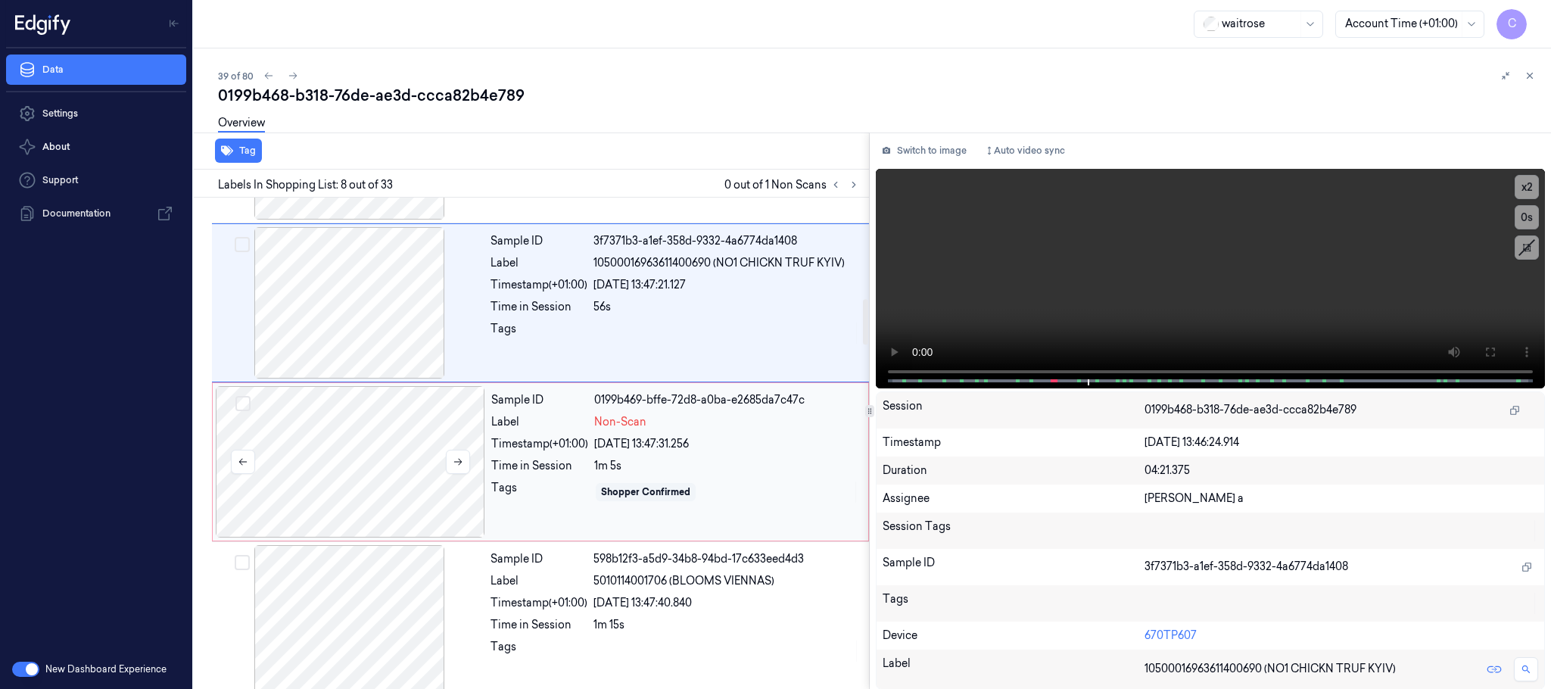
click at [404, 436] on div at bounding box center [350, 461] width 269 height 151
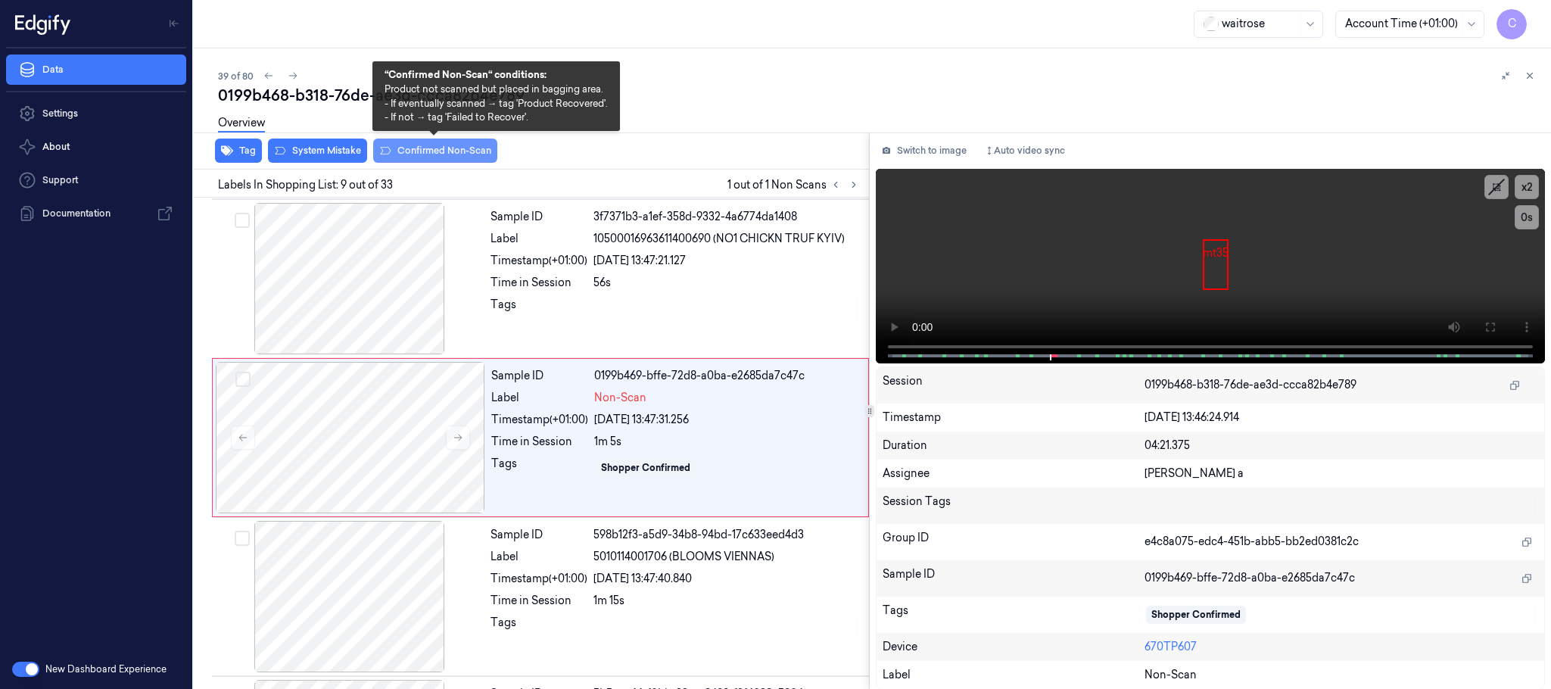
click at [423, 148] on button "Confirmed Non-Scan" at bounding box center [435, 151] width 124 height 24
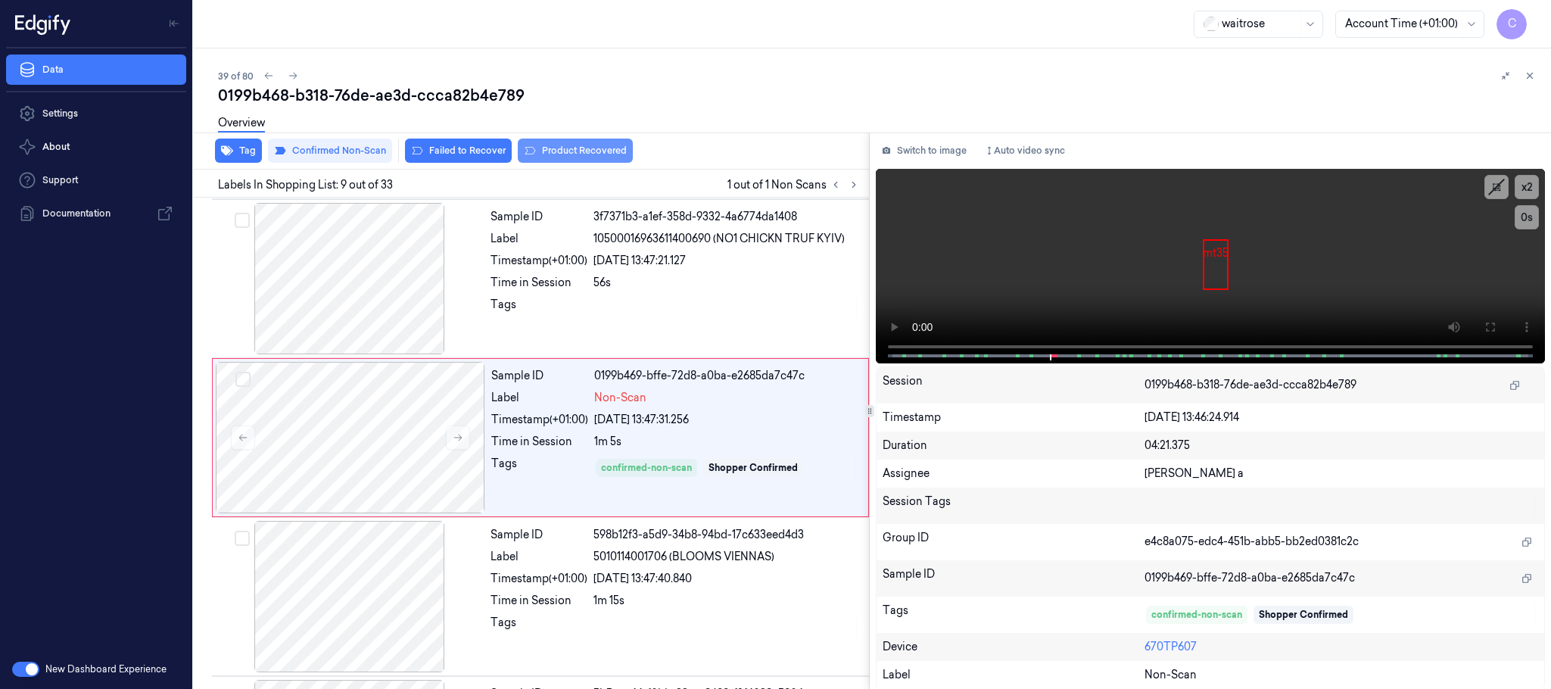
click at [554, 151] on button "Product Recovered" at bounding box center [575, 151] width 115 height 24
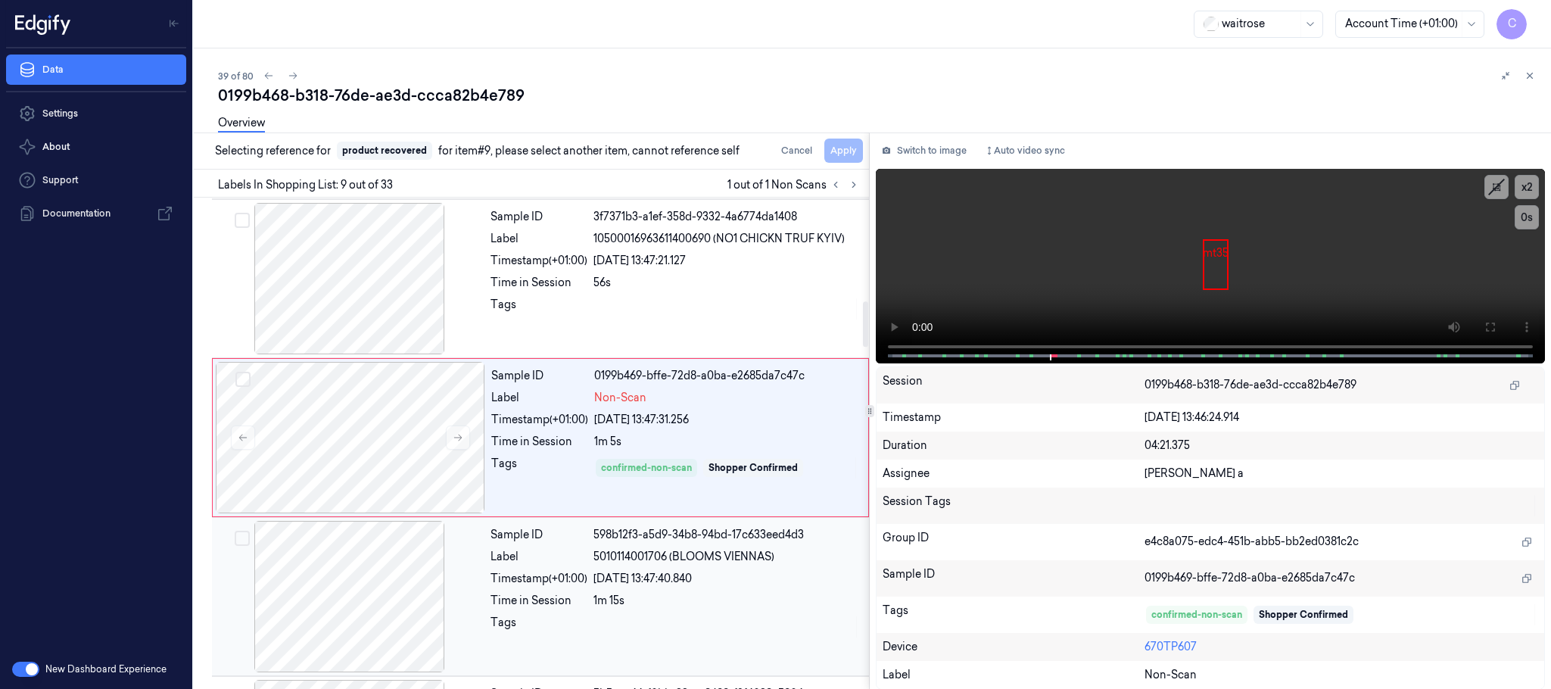
click at [382, 586] on div at bounding box center [349, 596] width 269 height 151
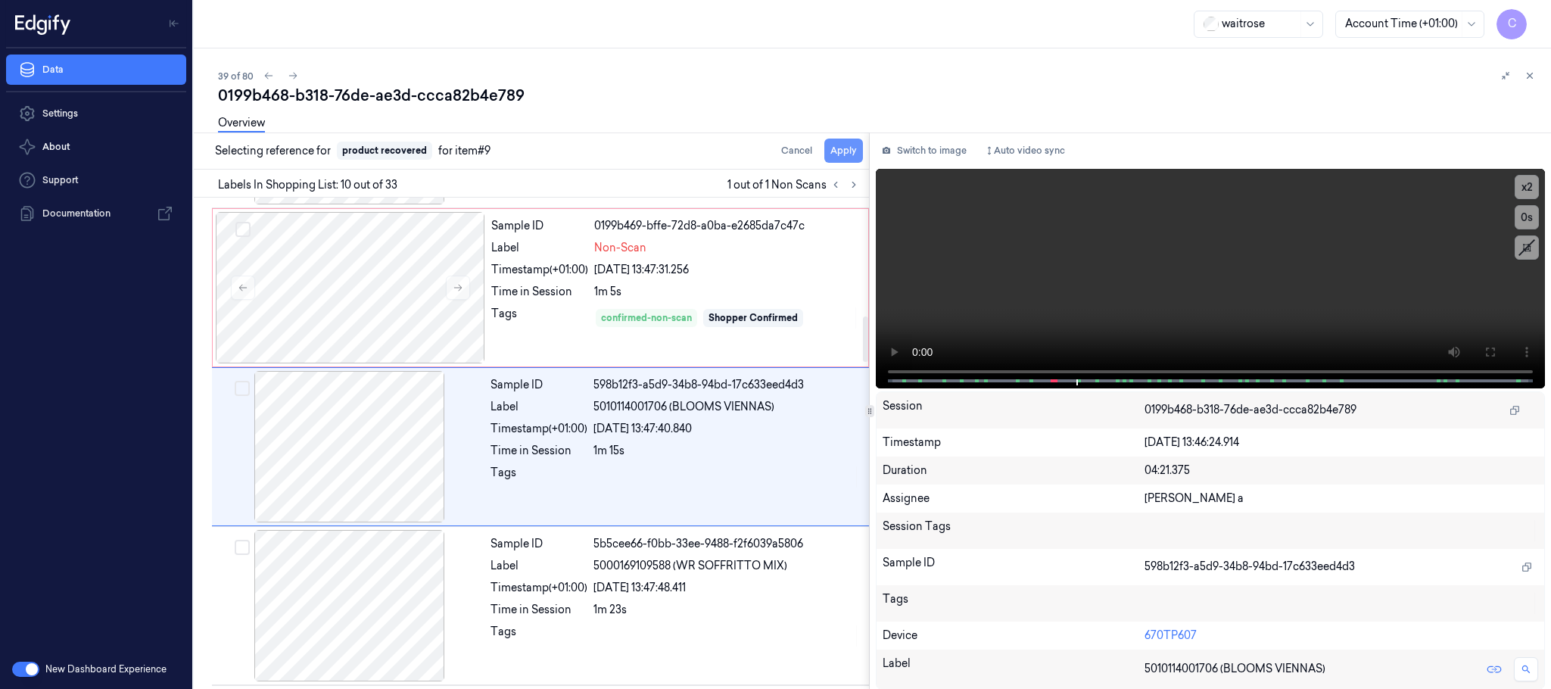
scroll to position [1270, 0]
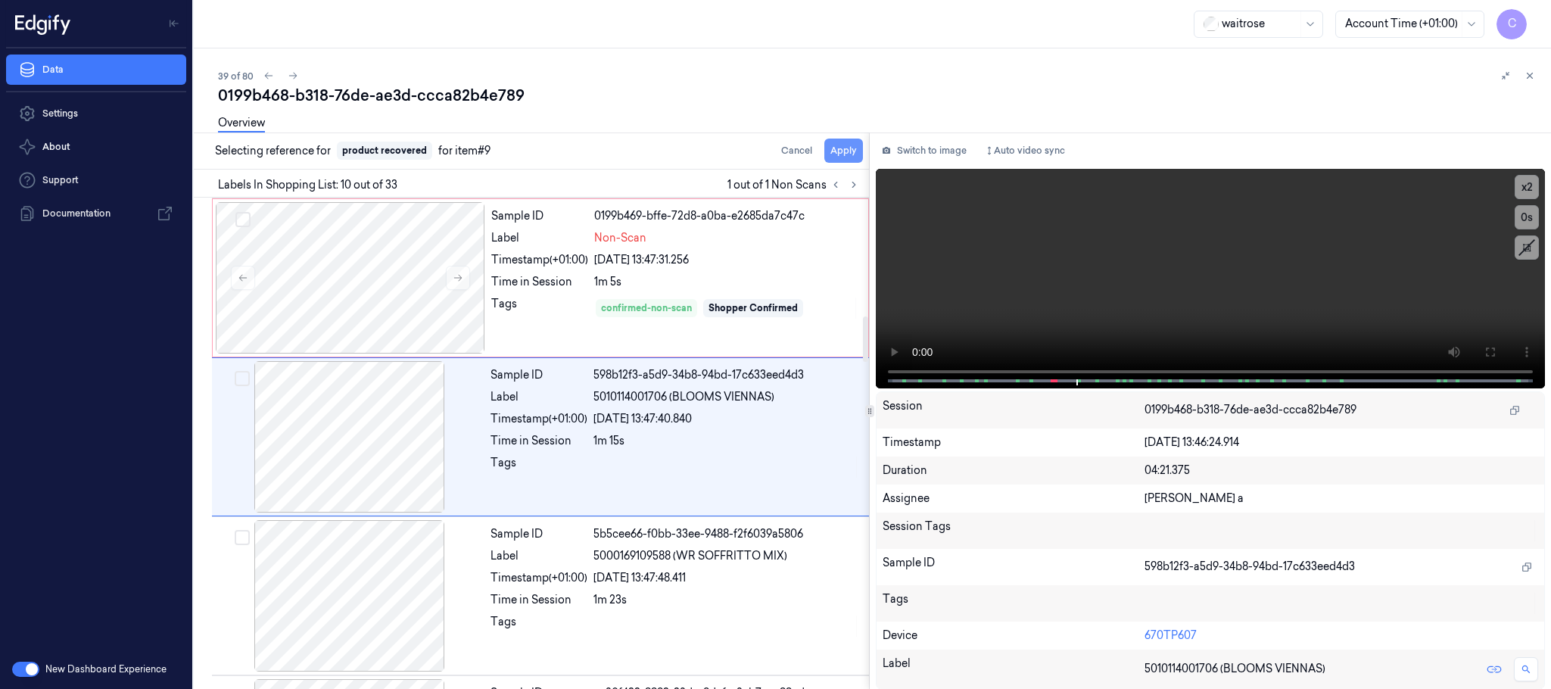
click at [842, 151] on button "Apply" at bounding box center [843, 151] width 39 height 24
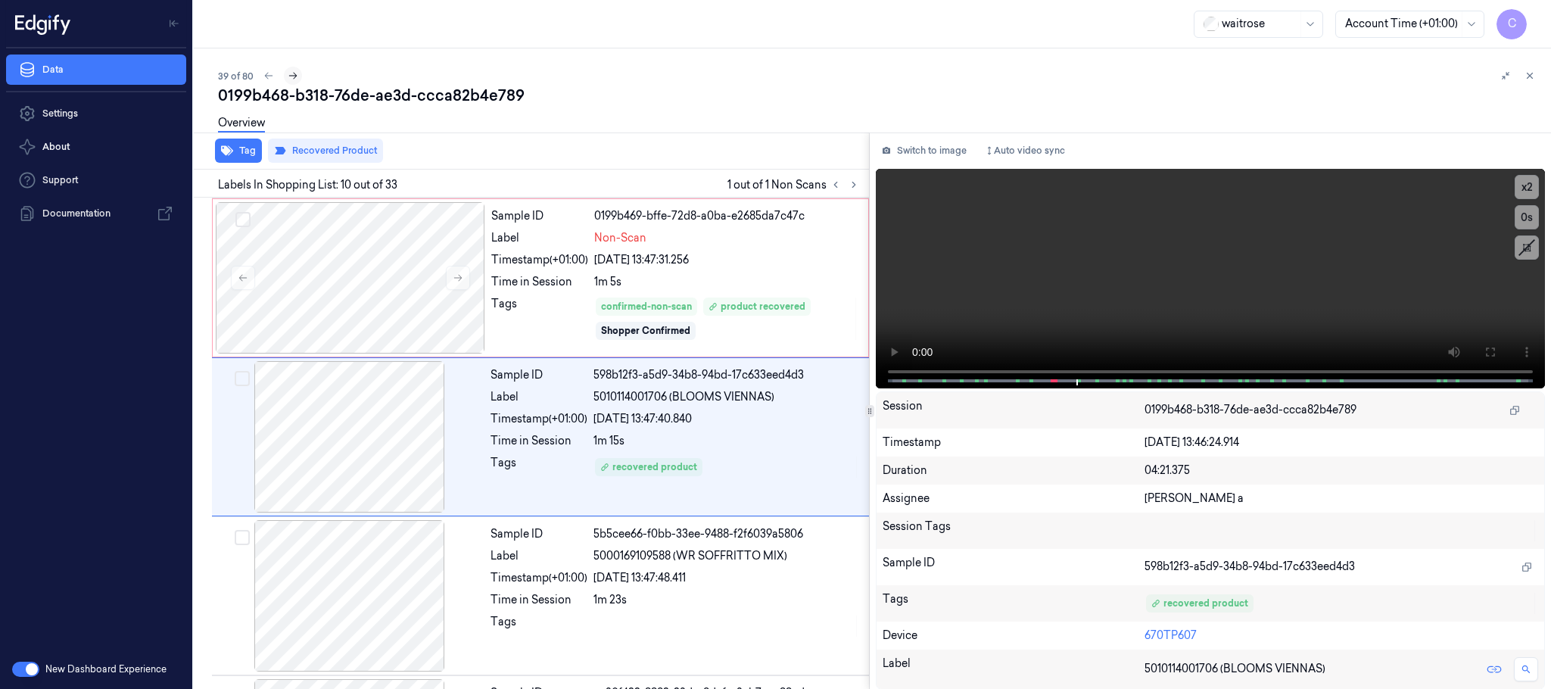
click at [296, 76] on icon at bounding box center [293, 75] width 11 height 11
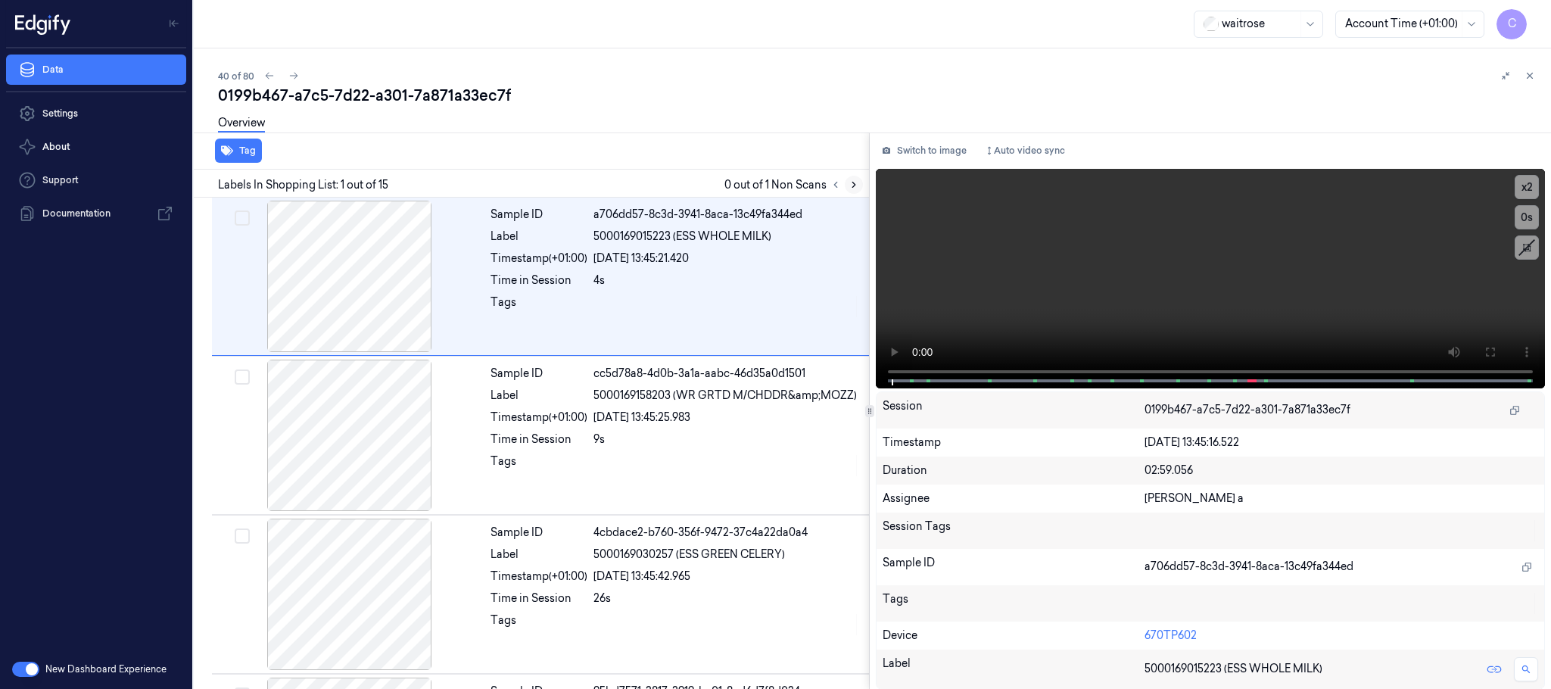
click at [854, 182] on icon at bounding box center [853, 184] width 3 height 5
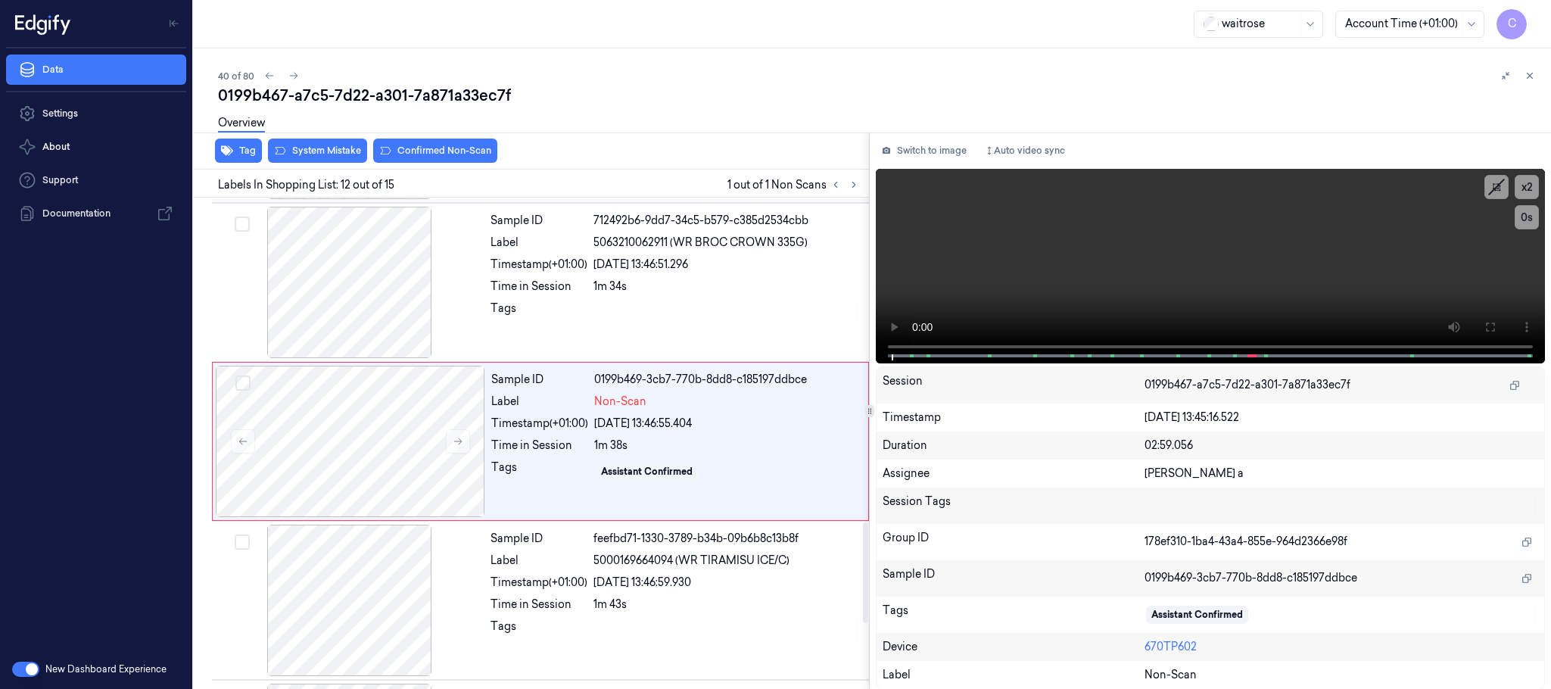
scroll to position [1589, 0]
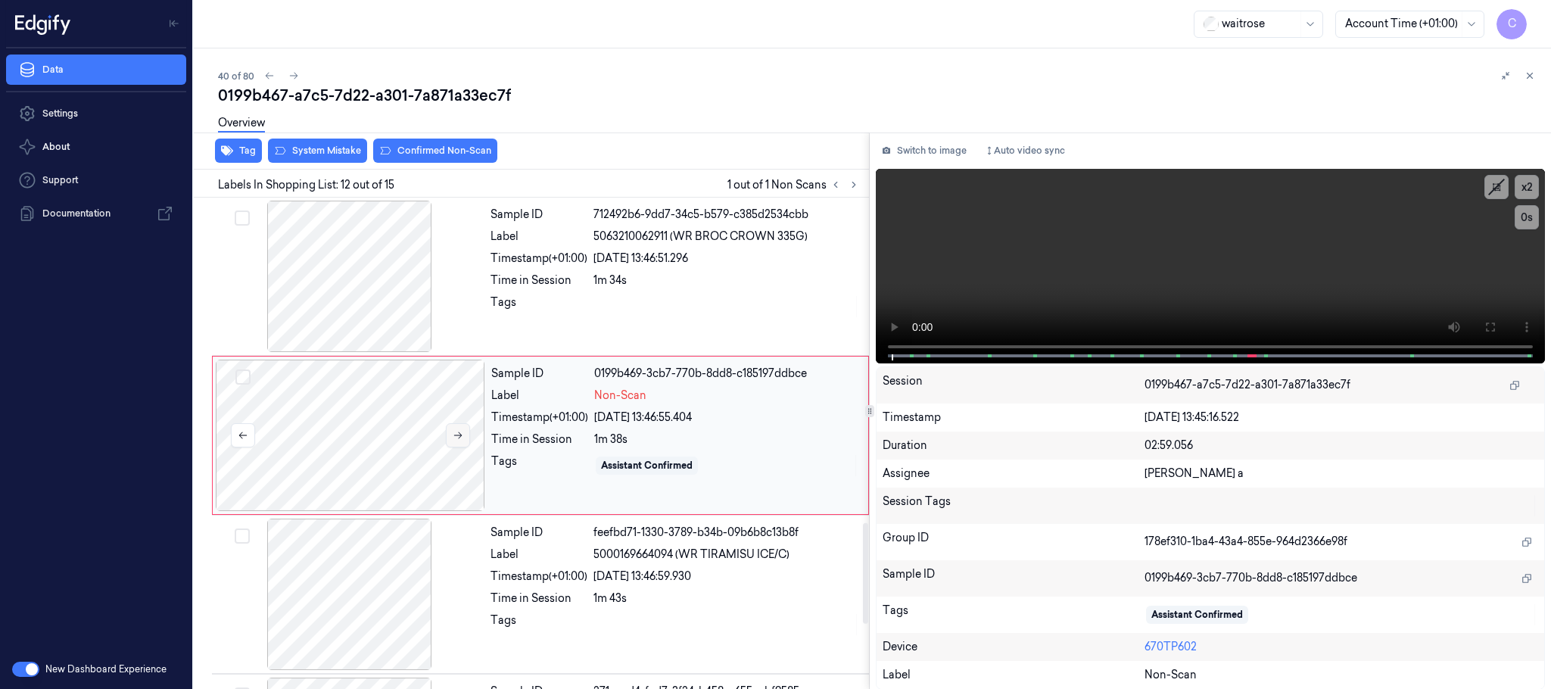
click at [462, 441] on icon at bounding box center [458, 435] width 11 height 11
click at [461, 439] on icon at bounding box center [458, 435] width 11 height 11
click at [382, 314] on div at bounding box center [349, 276] width 269 height 151
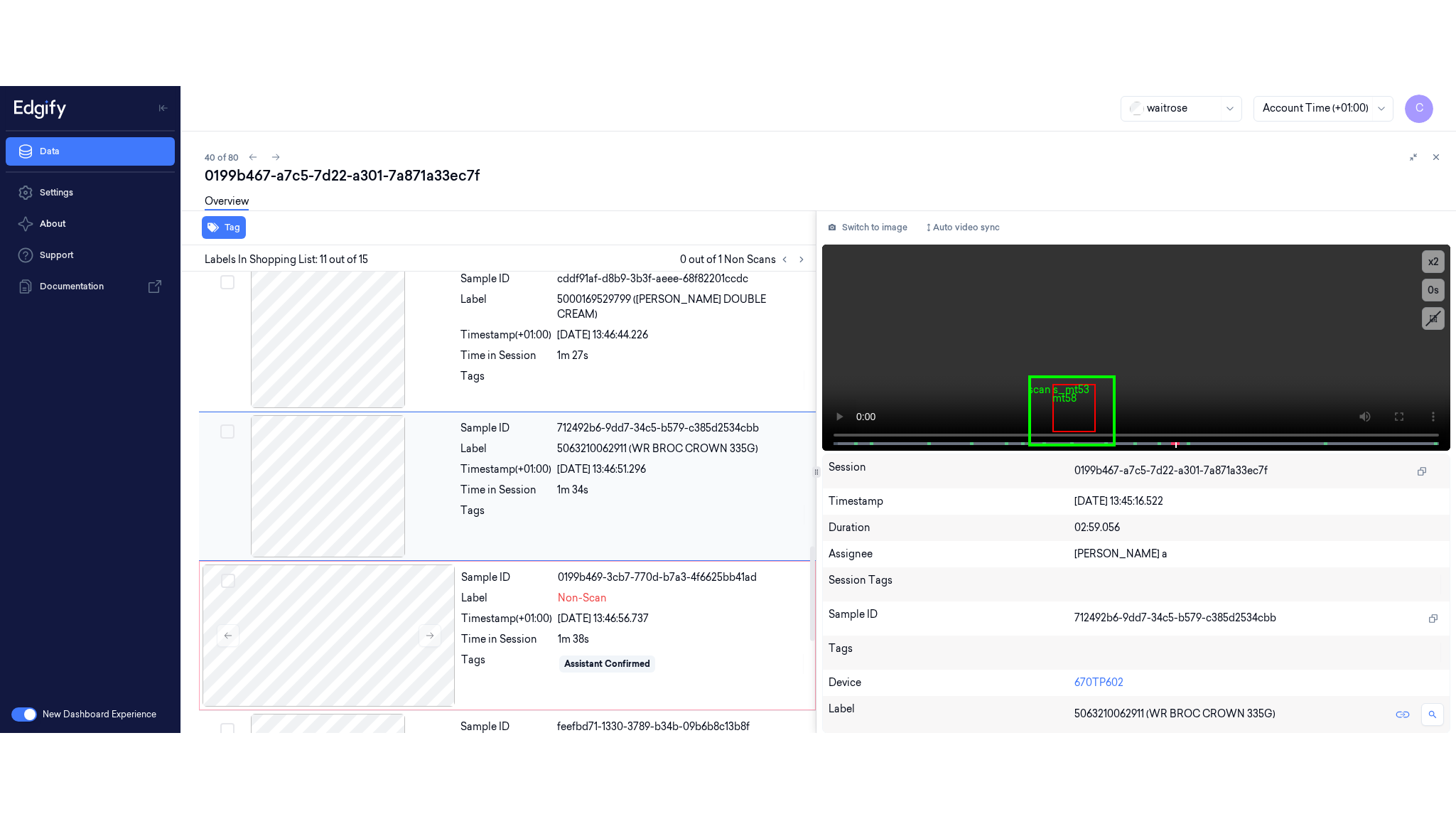
scroll to position [1342, 0]
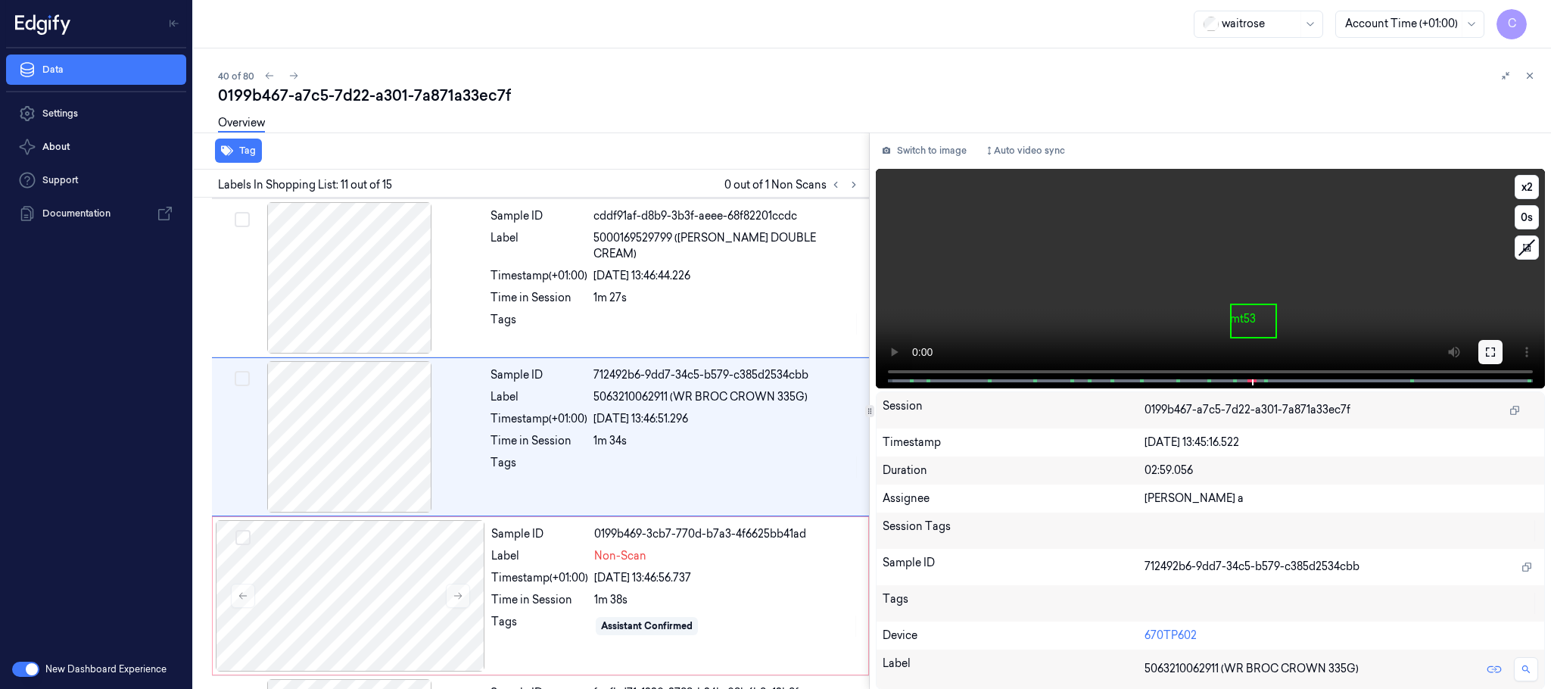
click at [1488, 350] on icon at bounding box center [1490, 352] width 12 height 12
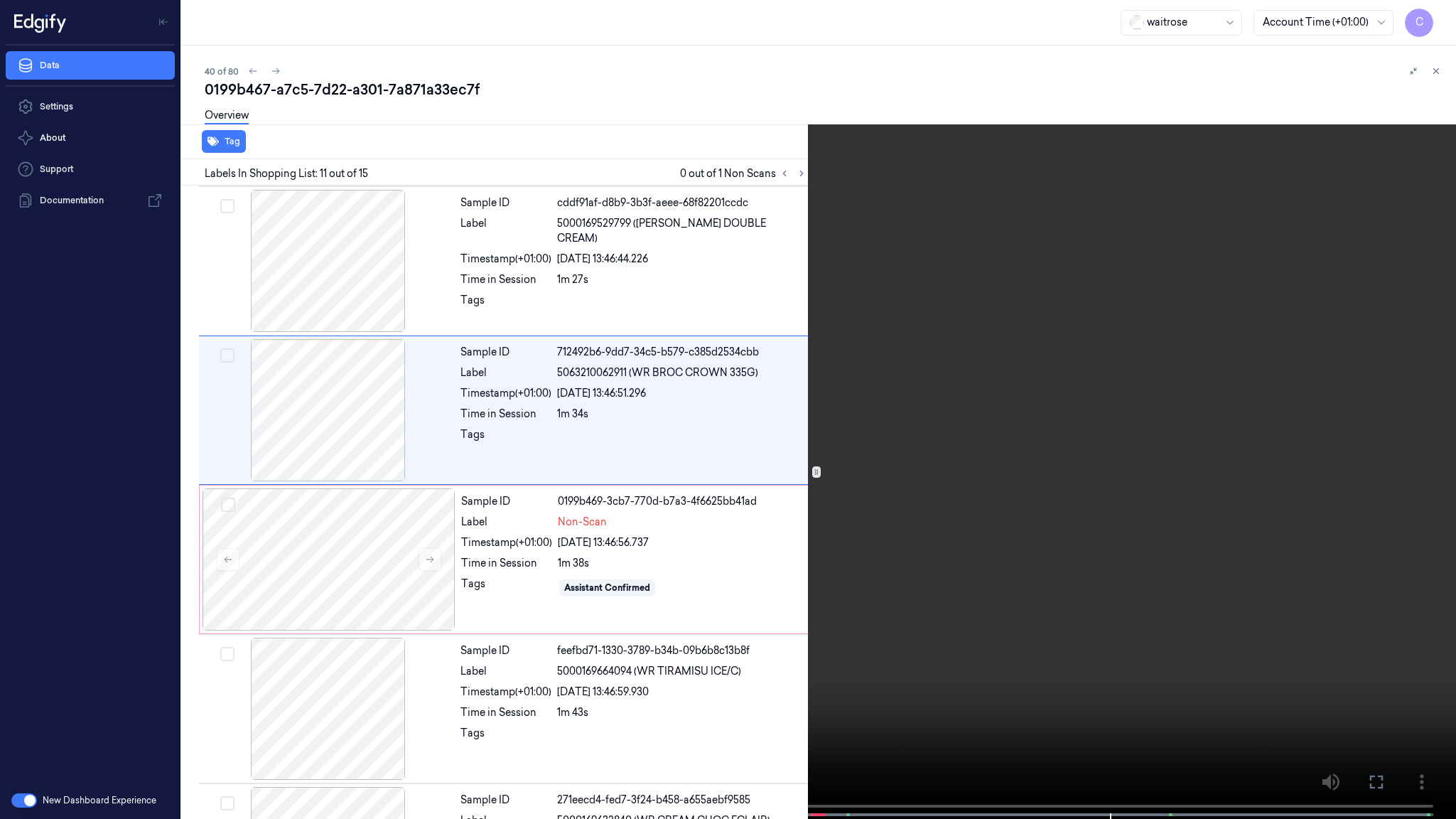
click at [765, 495] on video at bounding box center [728, 410] width 1456 height 822
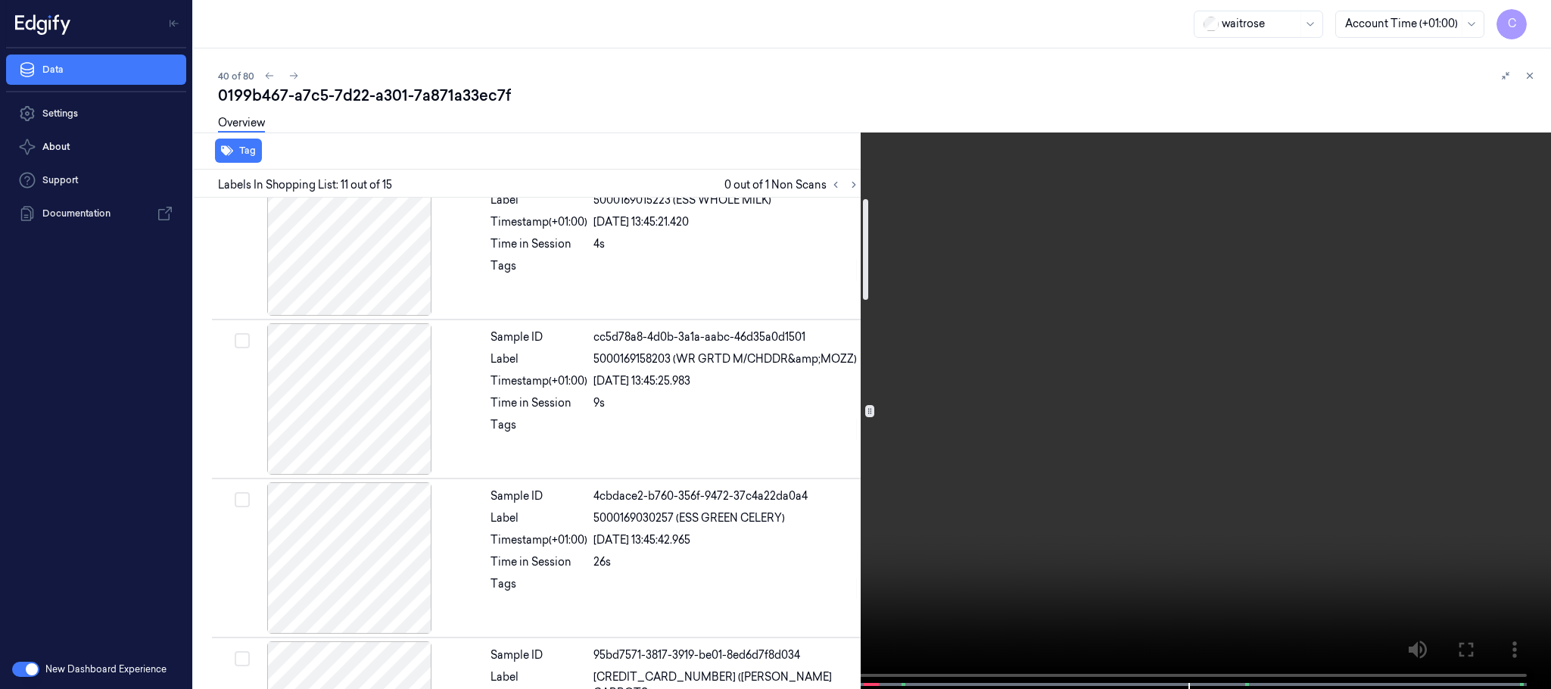
scroll to position [0, 0]
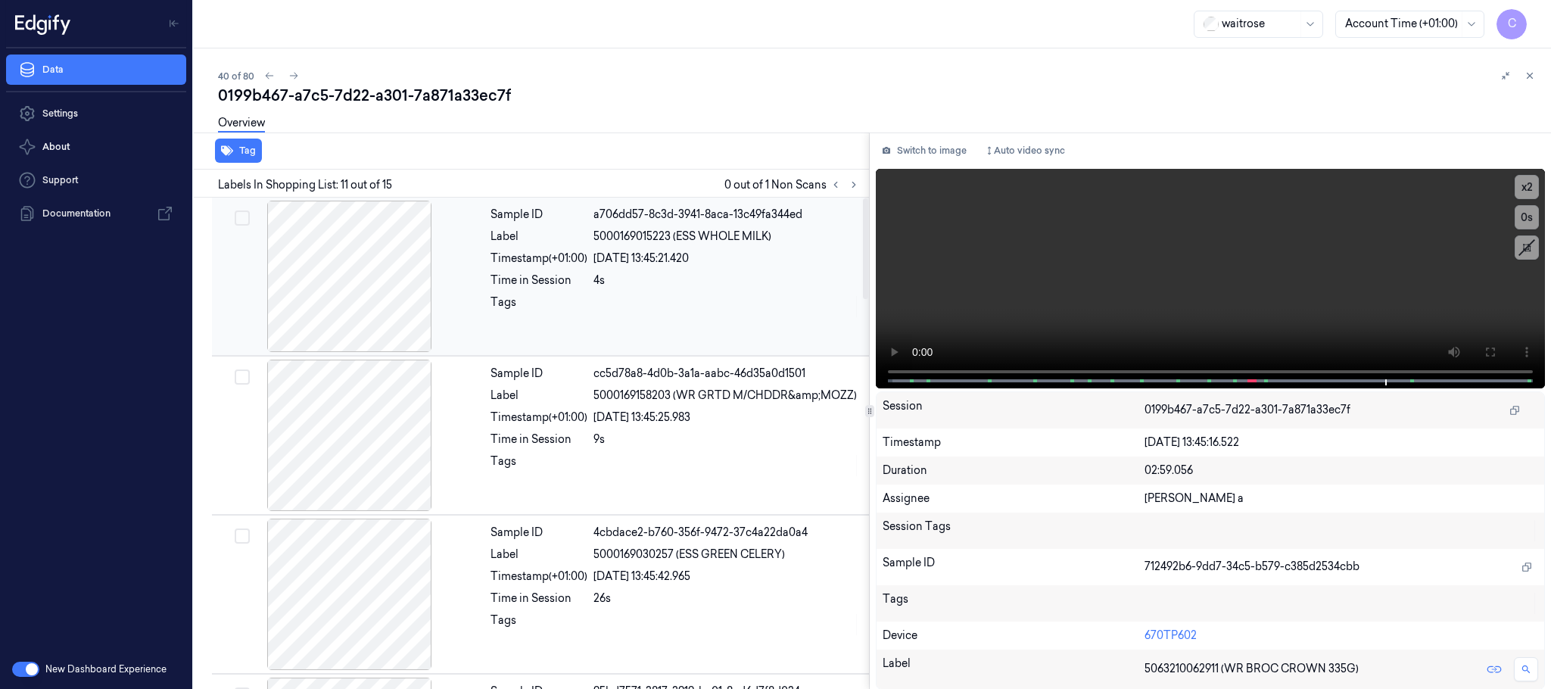
click at [373, 245] on div at bounding box center [349, 276] width 269 height 151
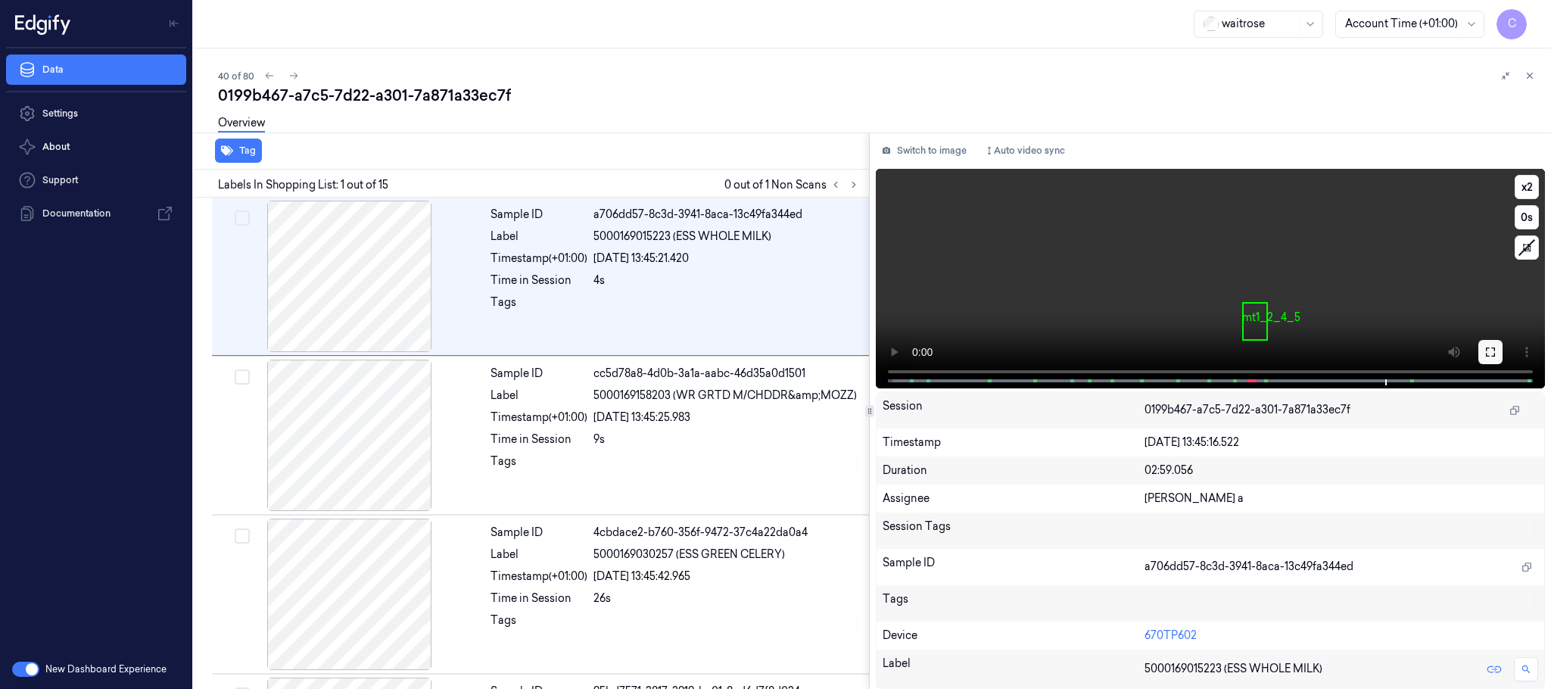
click at [1492, 355] on icon at bounding box center [1490, 351] width 9 height 9
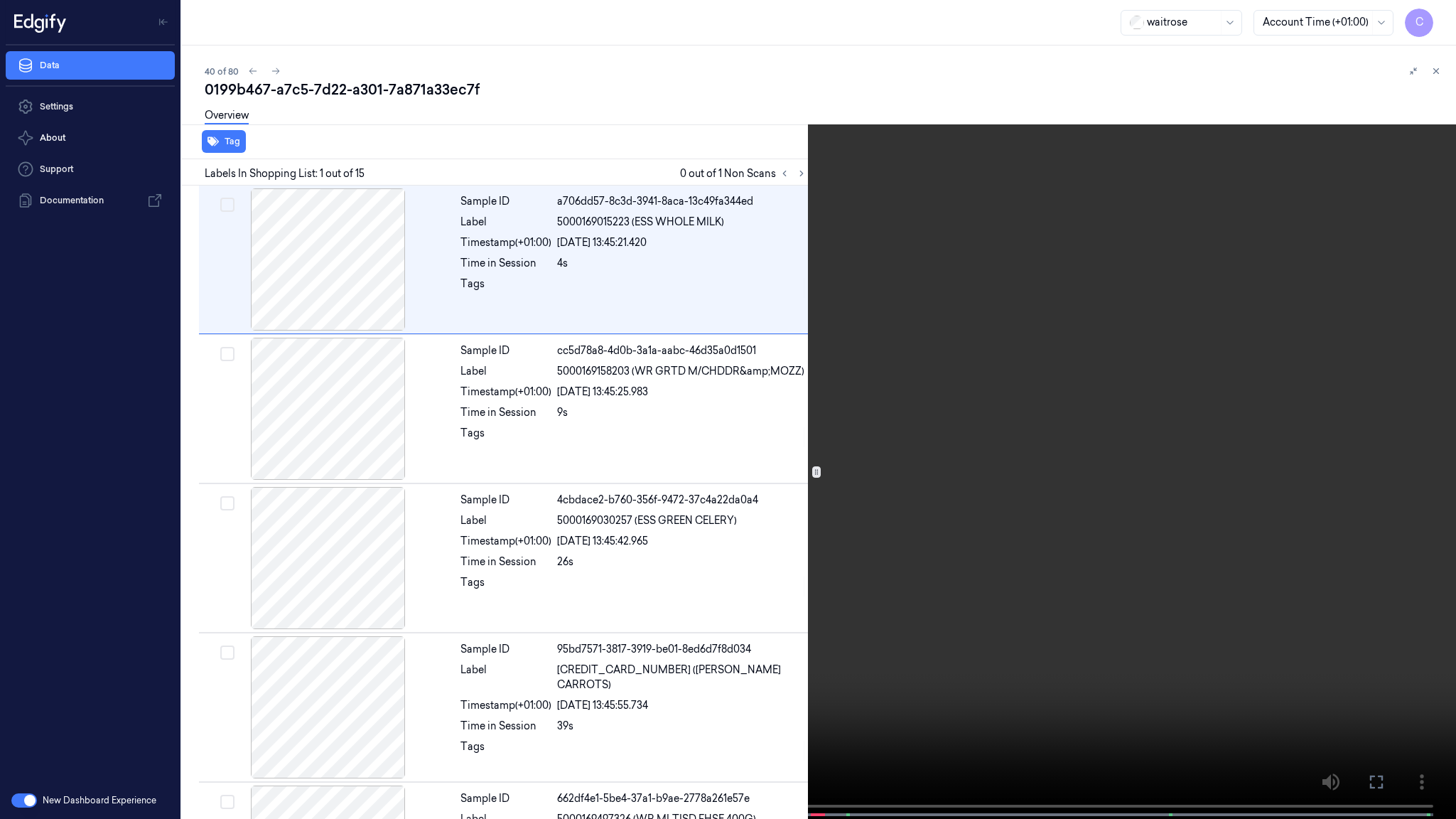
click at [803, 316] on video at bounding box center [728, 410] width 1456 height 822
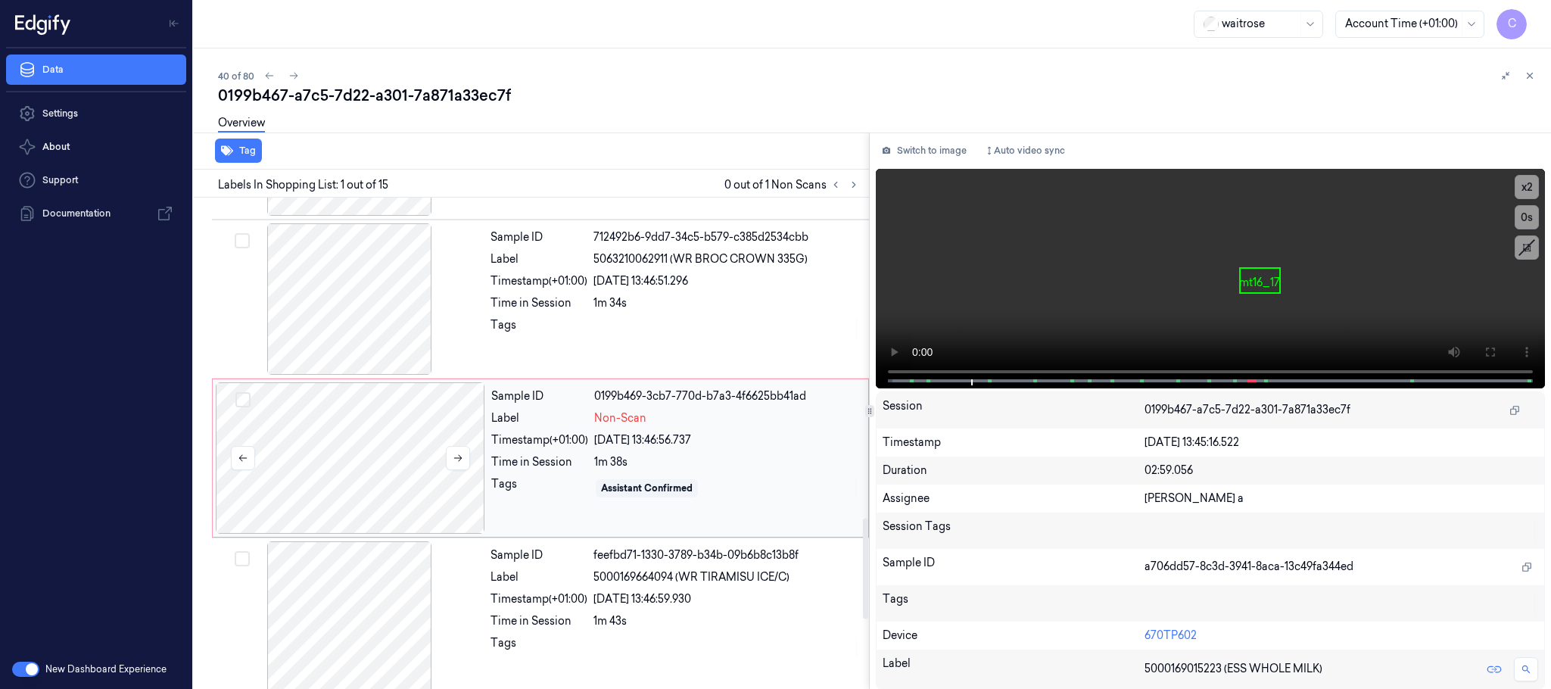
click at [384, 469] on div at bounding box center [350, 457] width 269 height 151
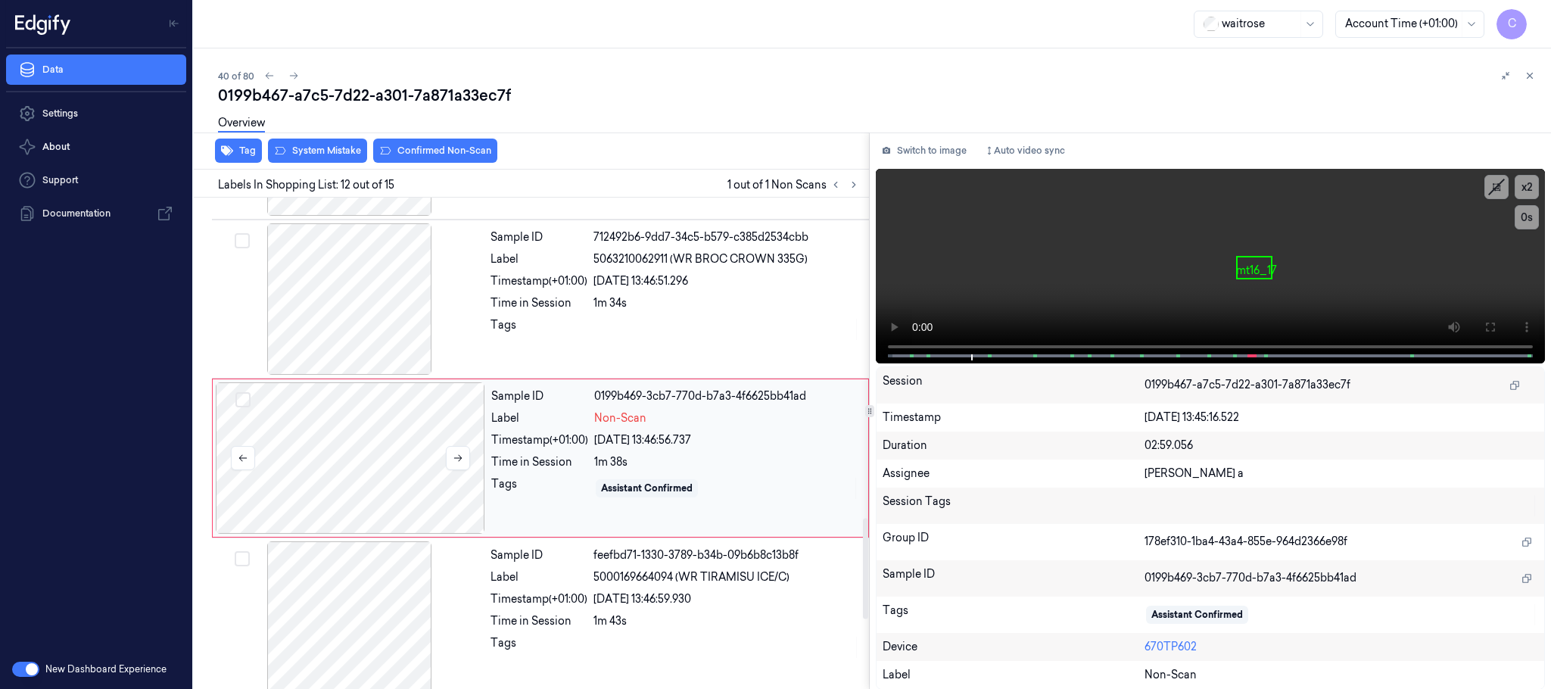
scroll to position [1589, 0]
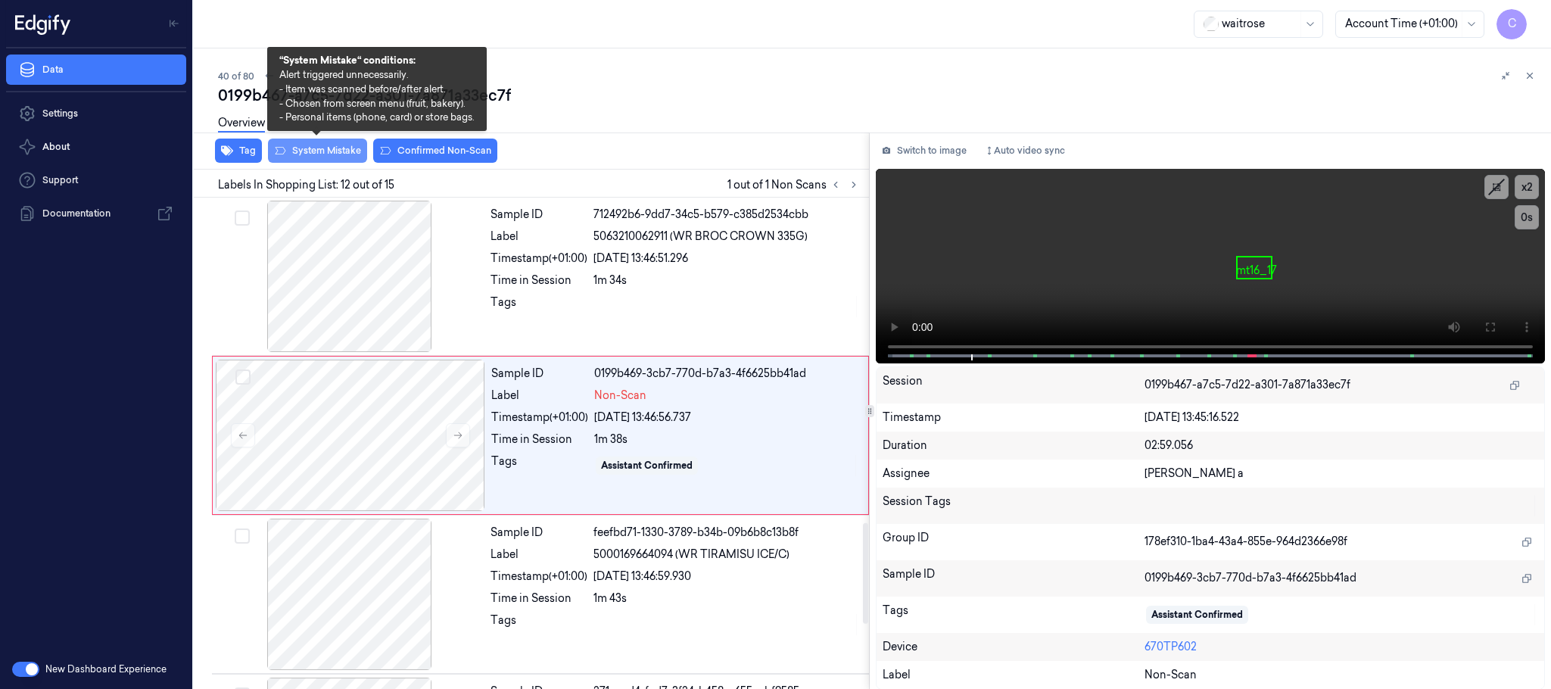
click at [319, 150] on button "System Mistake" at bounding box center [317, 151] width 99 height 24
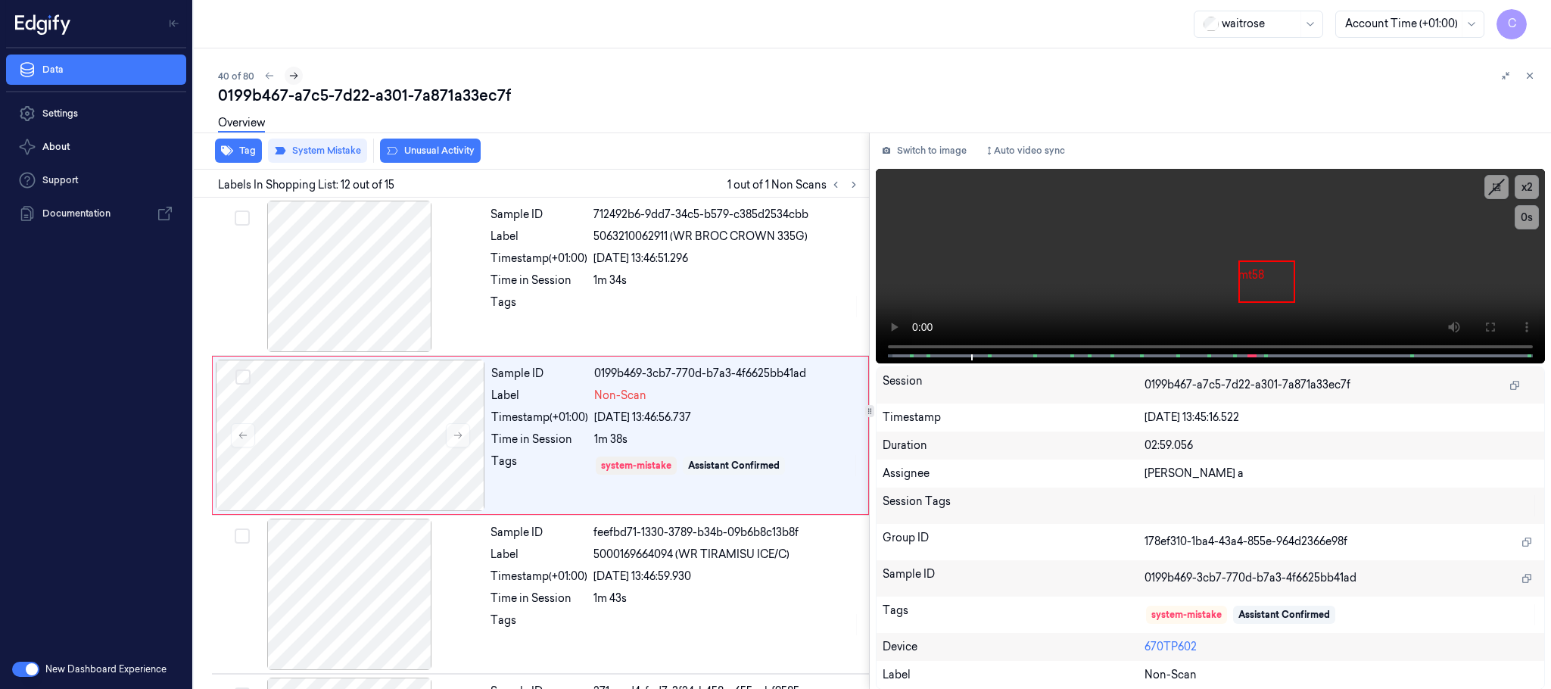
click at [288, 75] on icon at bounding box center [293, 75] width 11 height 11
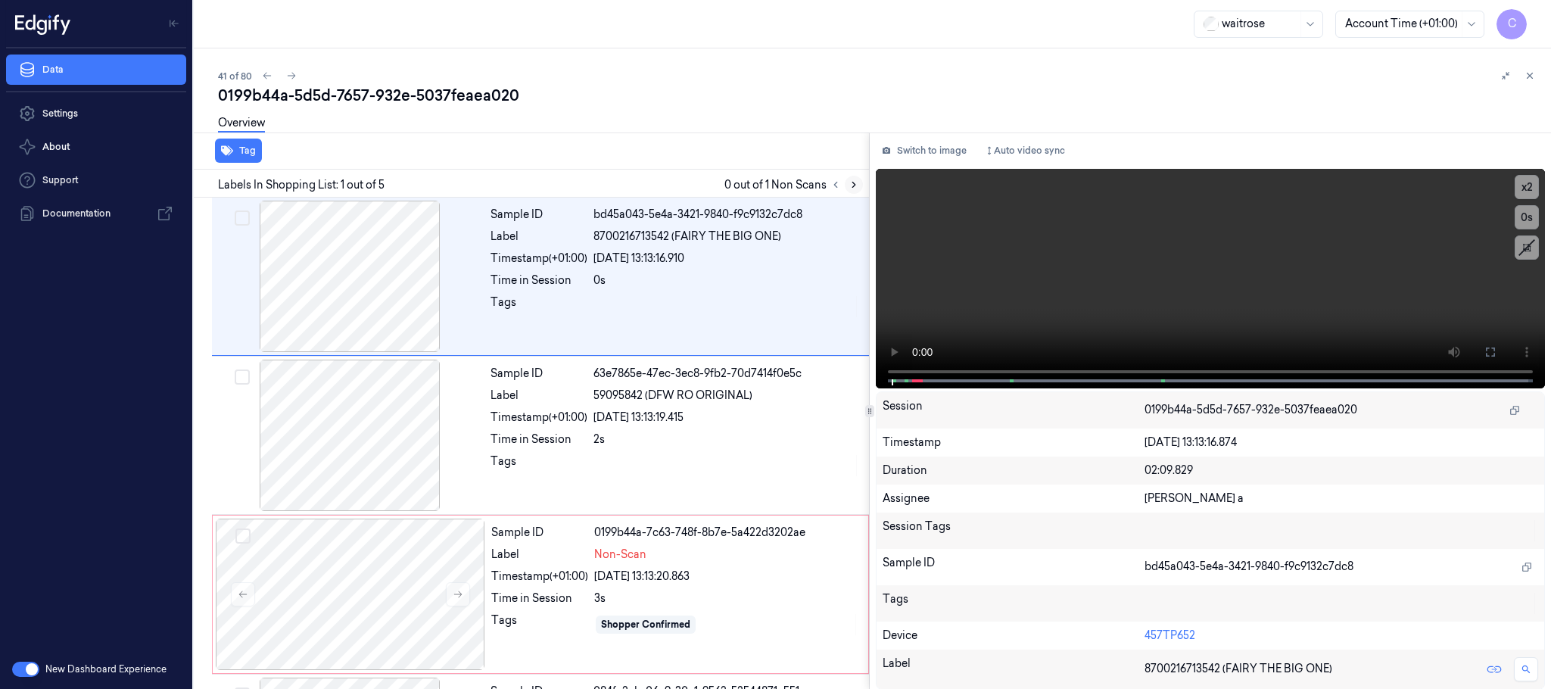
click at [855, 182] on icon at bounding box center [853, 184] width 11 height 11
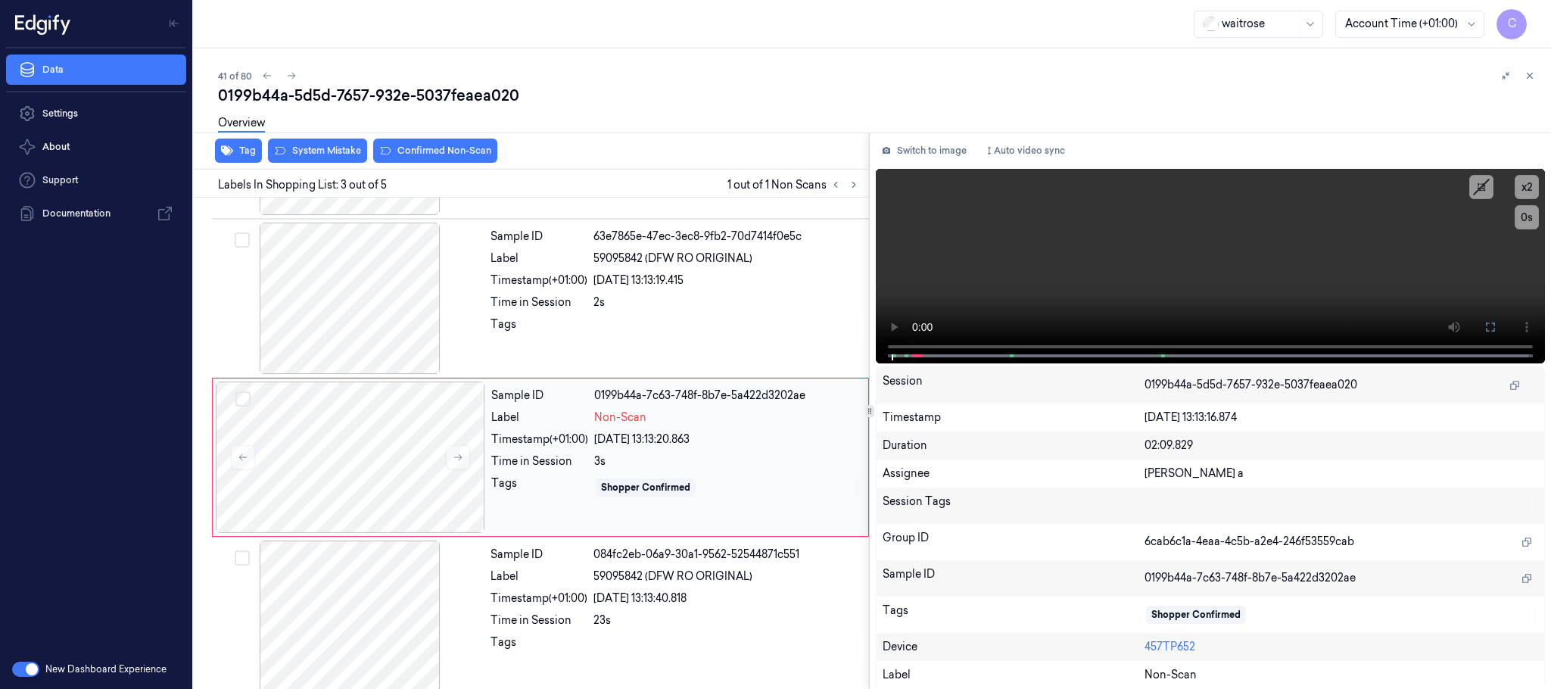
scroll to position [152, 0]
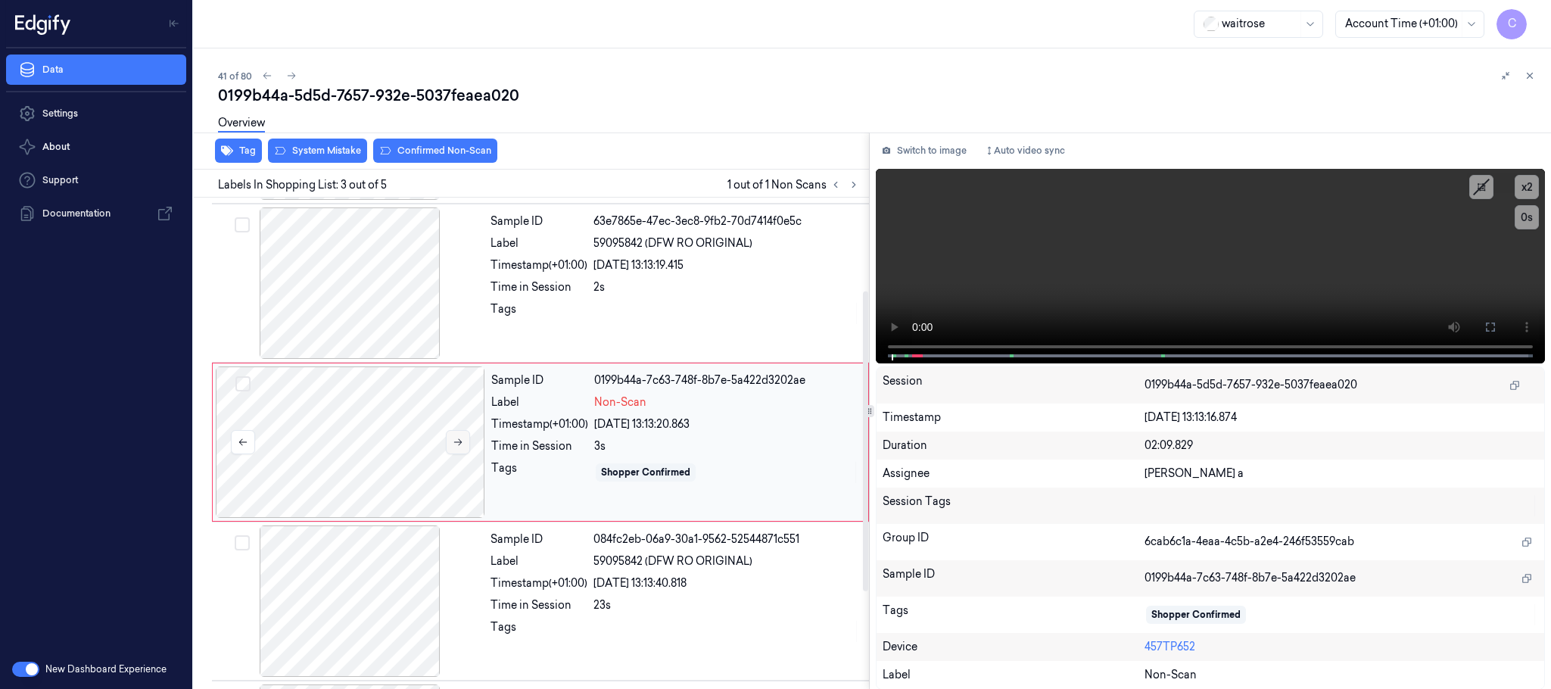
click at [459, 446] on icon at bounding box center [458, 442] width 8 height 7
click at [461, 446] on icon at bounding box center [458, 442] width 11 height 11
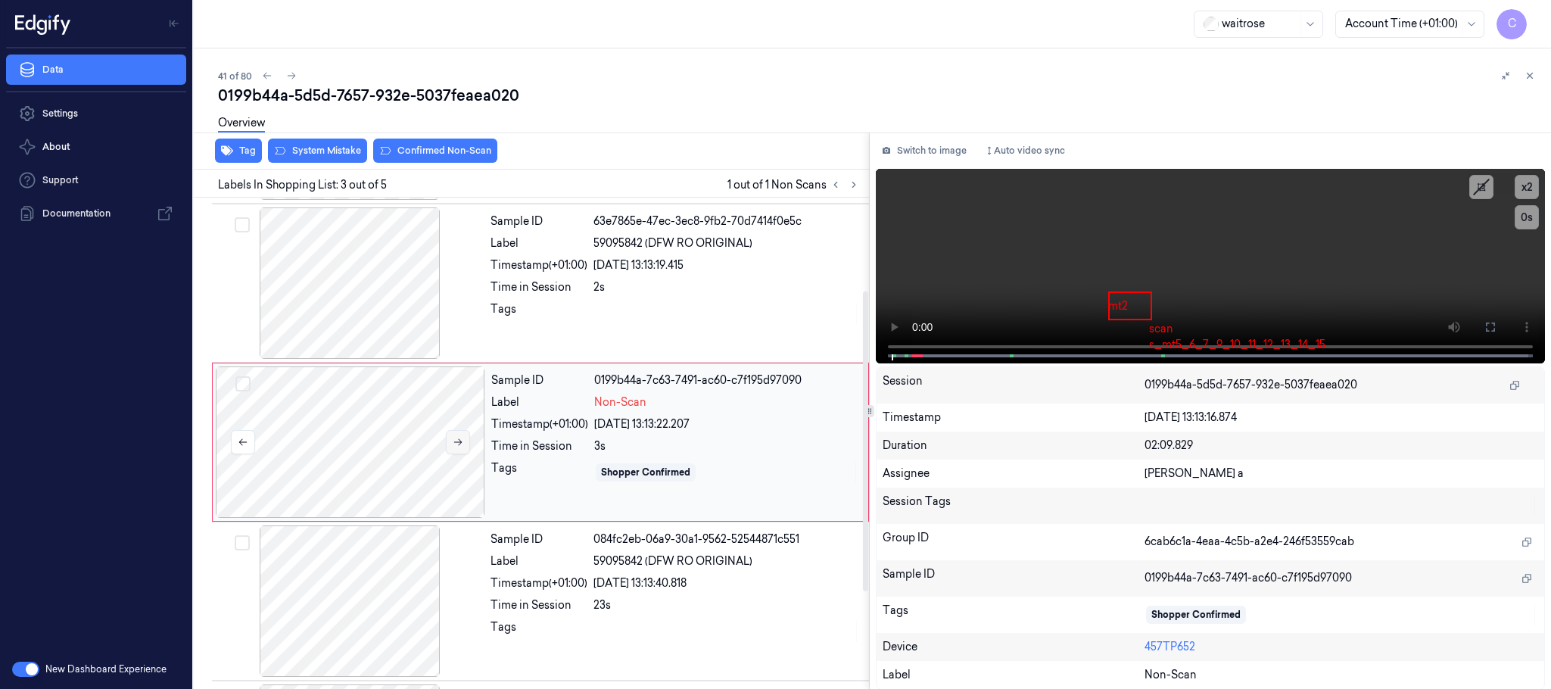
click at [461, 446] on icon at bounding box center [458, 442] width 11 height 11
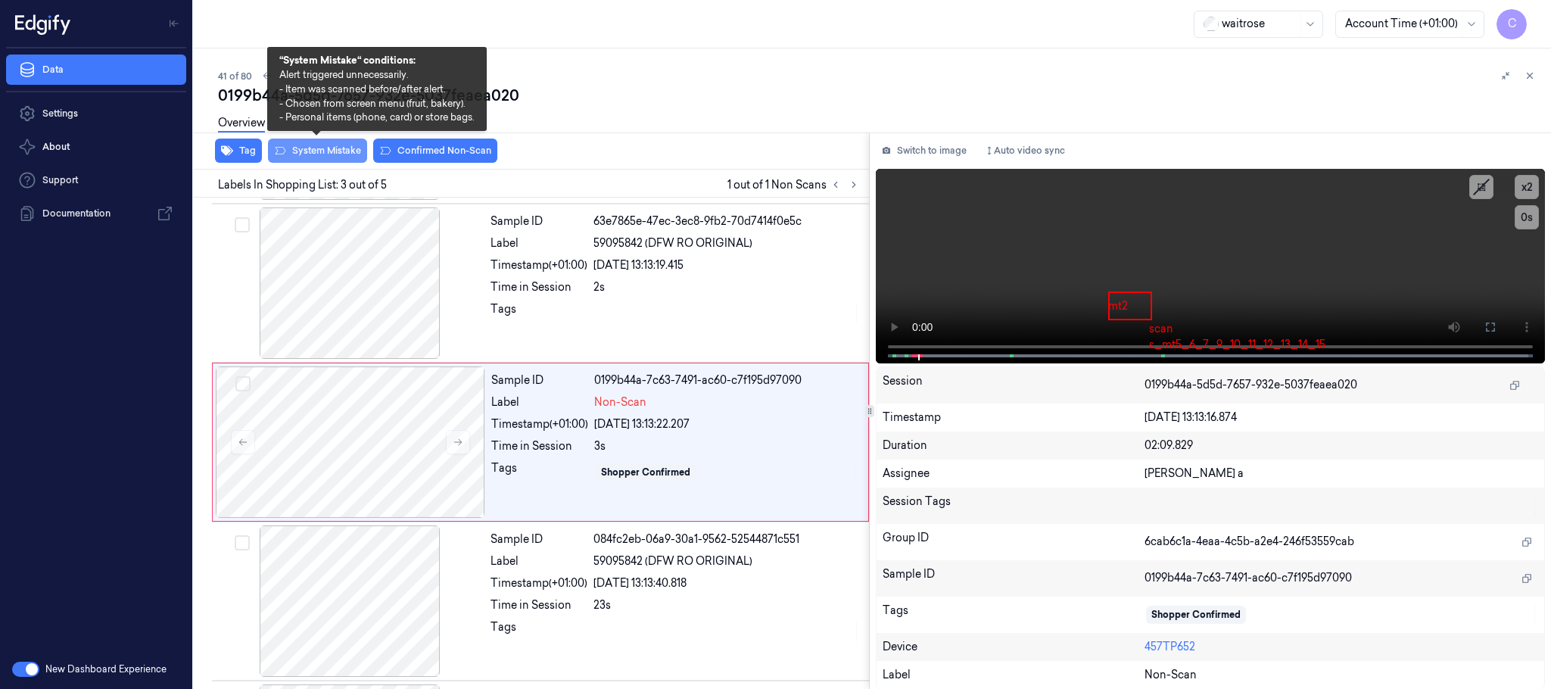
click at [309, 145] on button "System Mistake" at bounding box center [317, 151] width 99 height 24
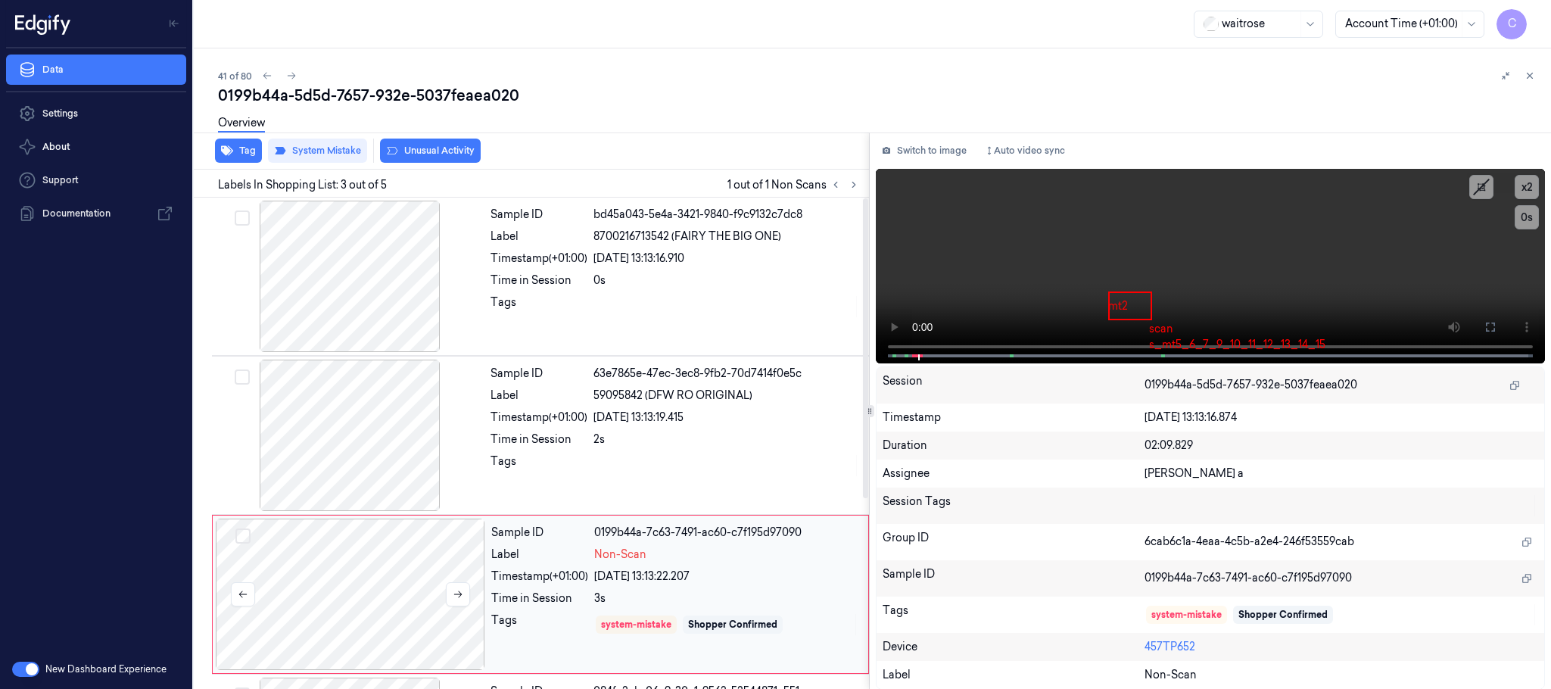
scroll to position [114, 0]
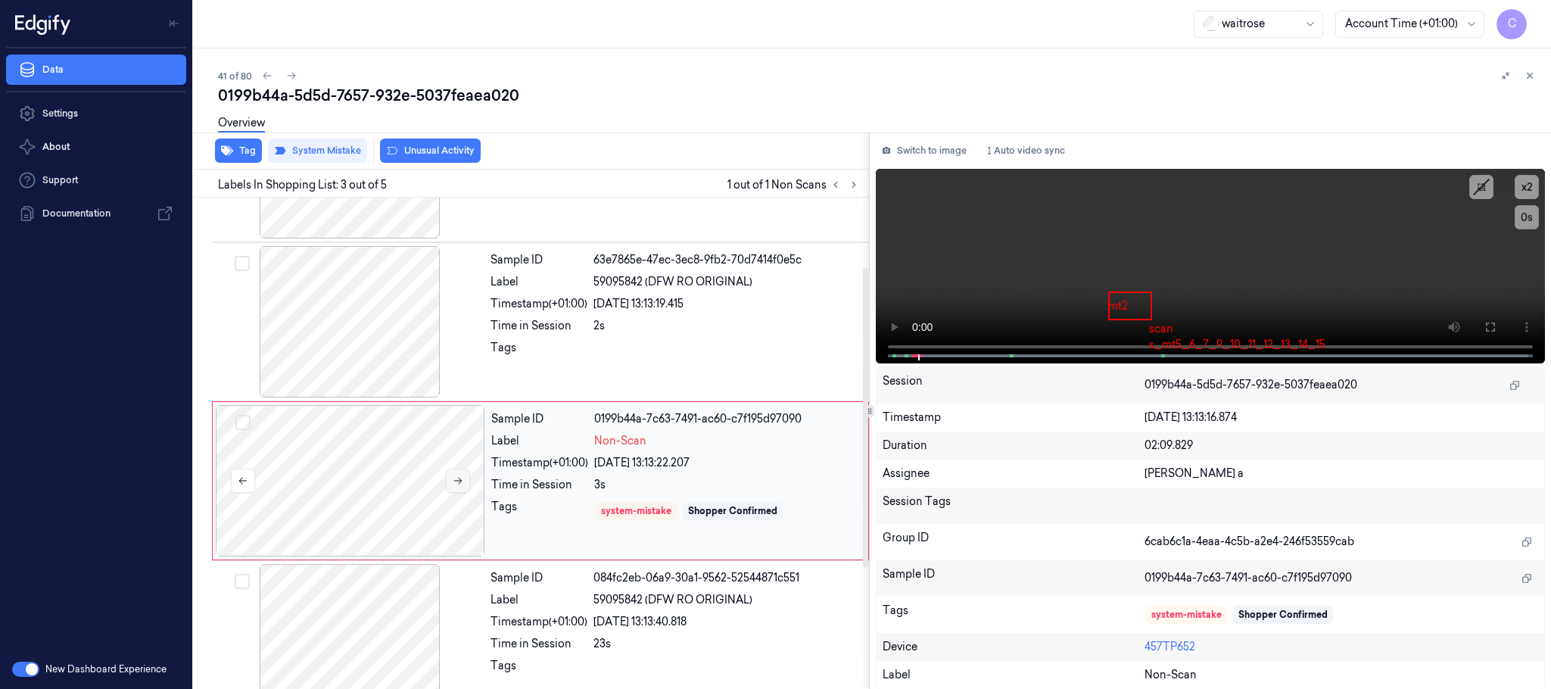
click at [462, 475] on button at bounding box center [458, 481] width 24 height 24
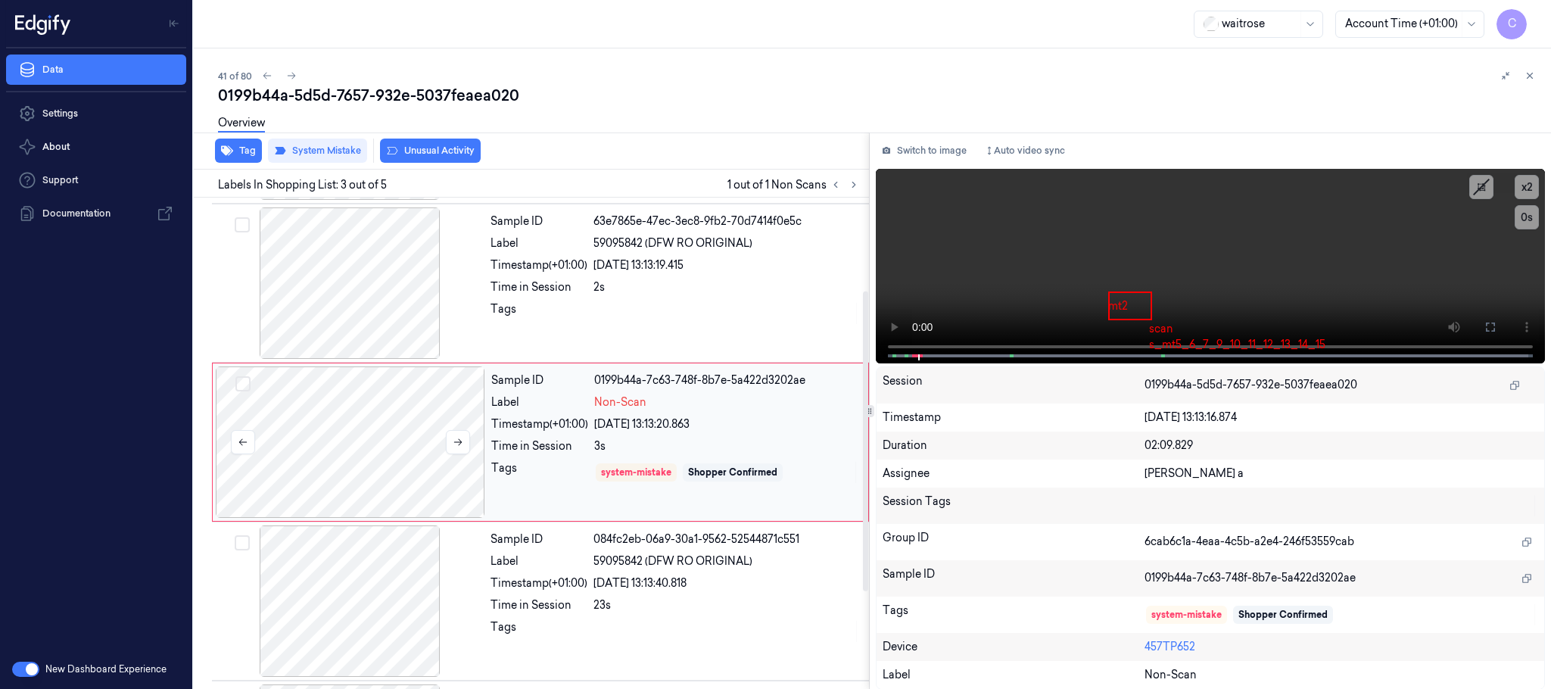
click at [471, 464] on div at bounding box center [350, 441] width 269 height 151
click at [464, 443] on button at bounding box center [458, 442] width 24 height 24
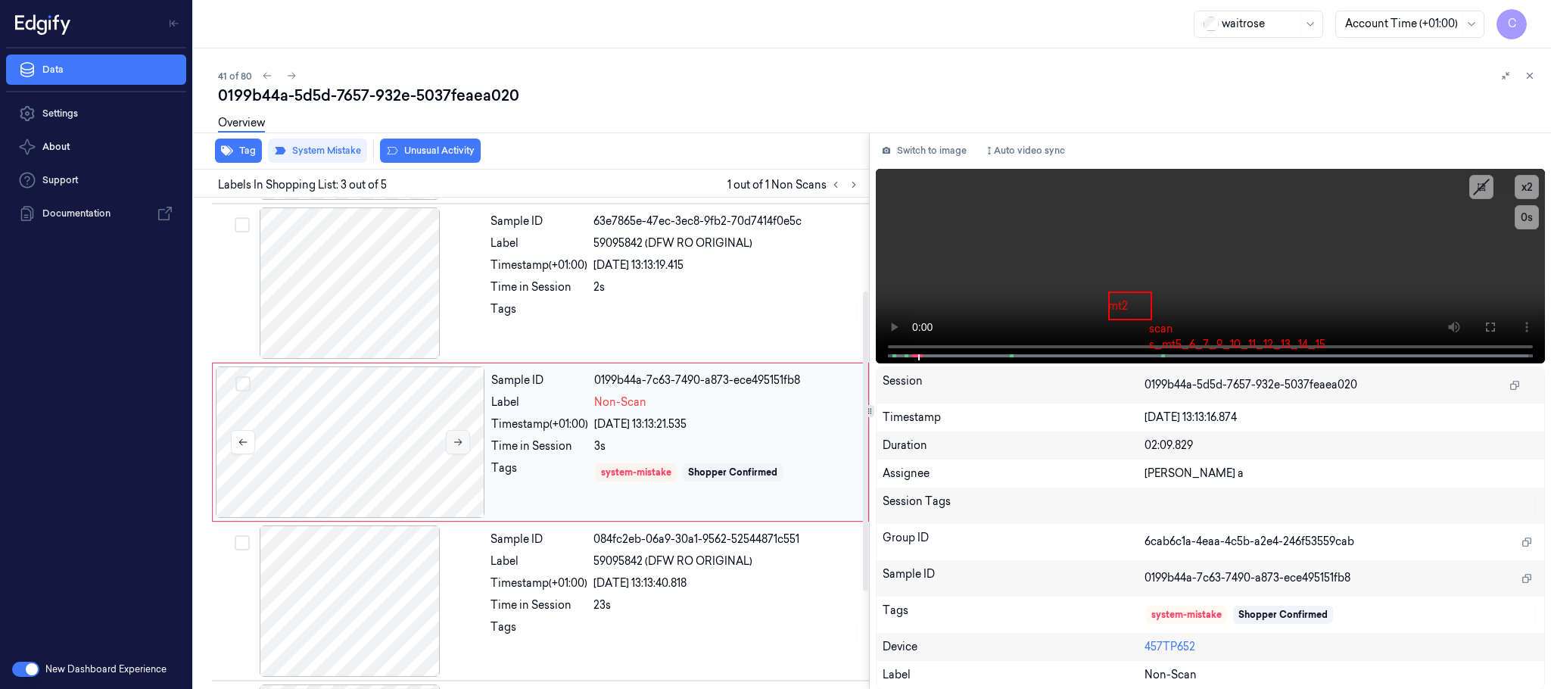
click at [464, 443] on button at bounding box center [458, 442] width 24 height 24
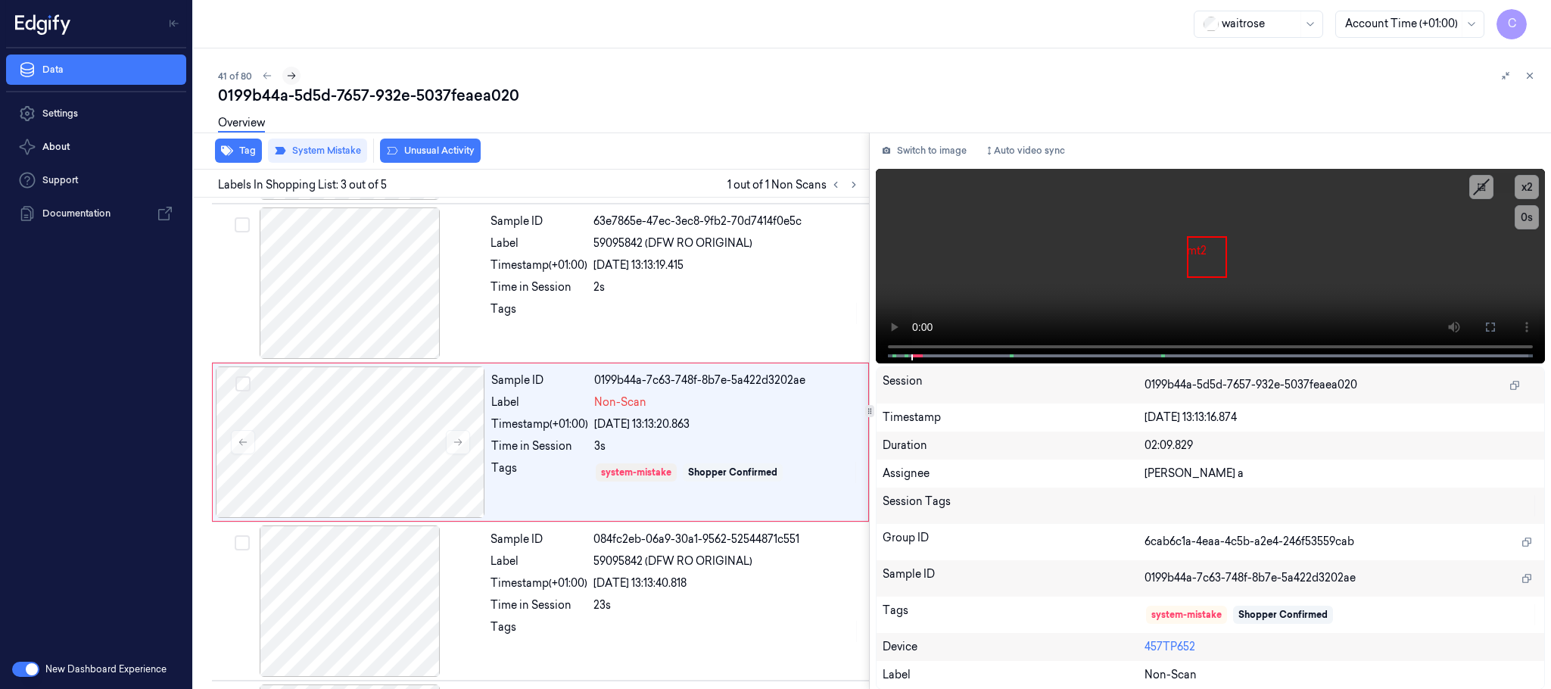
click at [293, 73] on icon at bounding box center [291, 75] width 11 height 11
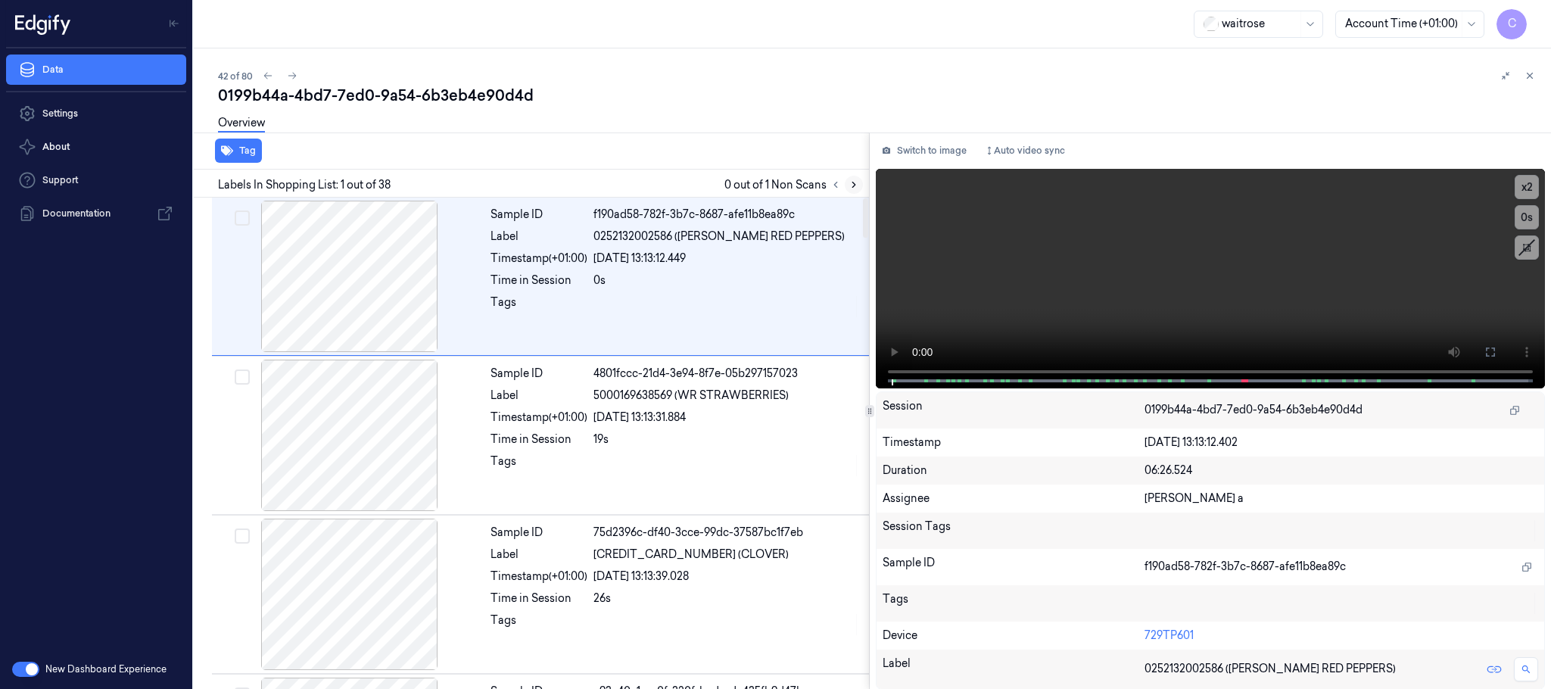
click at [849, 185] on icon at bounding box center [853, 184] width 11 height 11
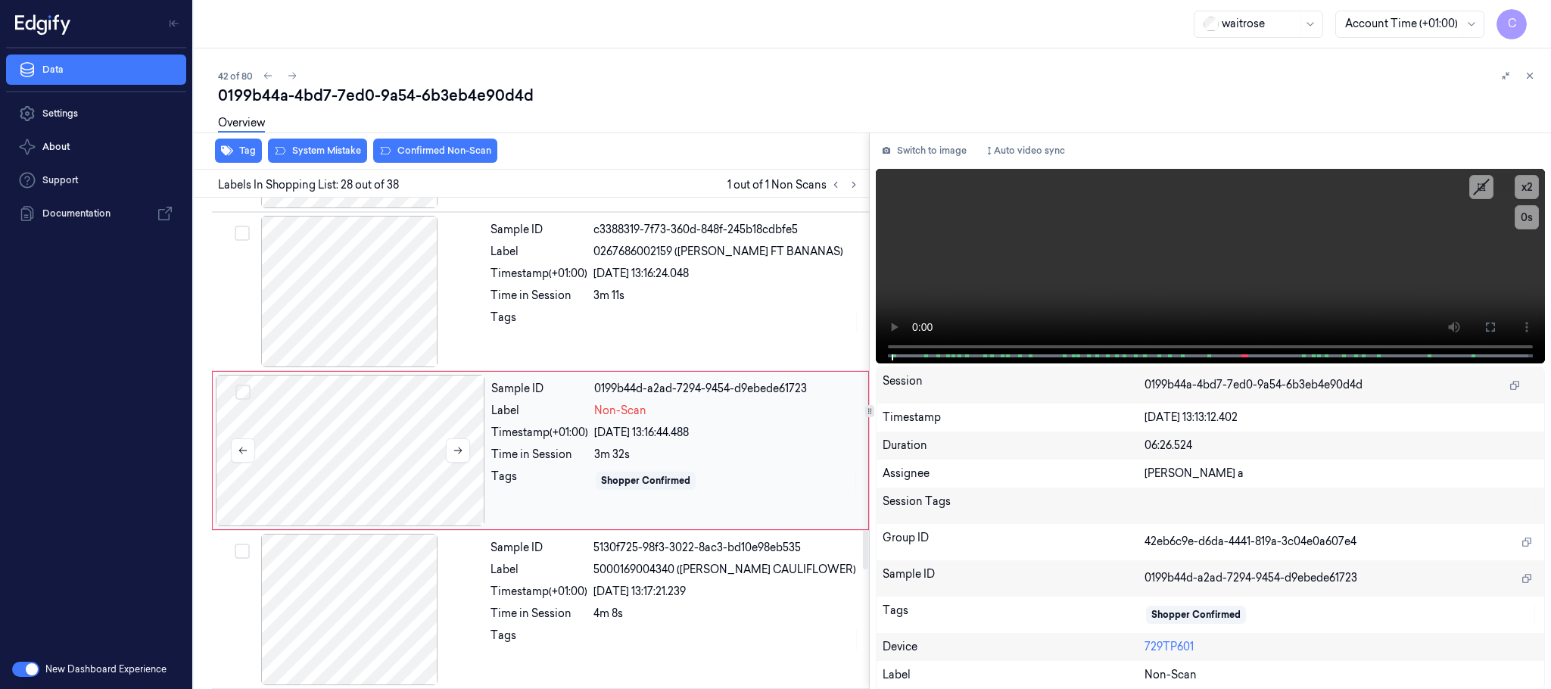
scroll to position [4144, 0]
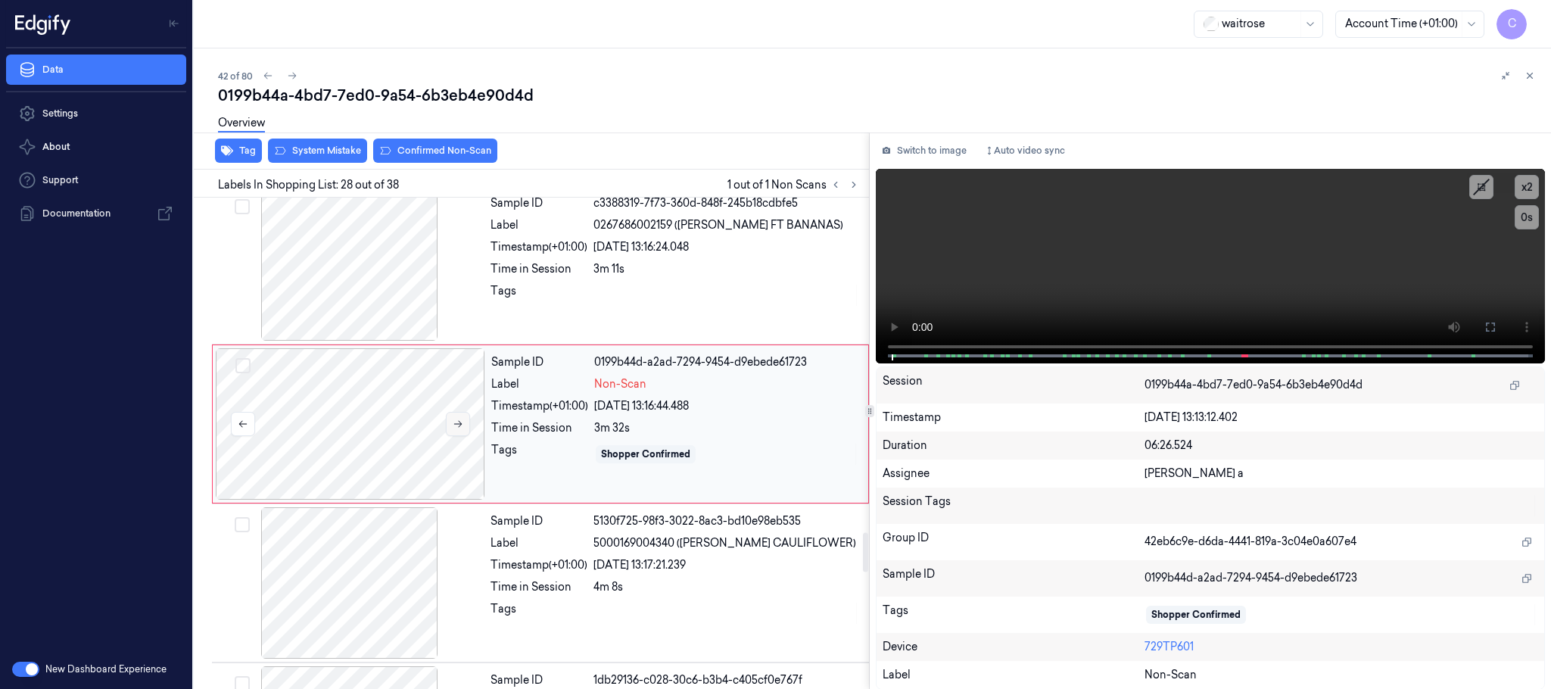
click at [464, 436] on button at bounding box center [458, 424] width 24 height 24
click at [462, 429] on icon at bounding box center [458, 424] width 11 height 11
click at [347, 270] on div at bounding box center [349, 264] width 269 height 151
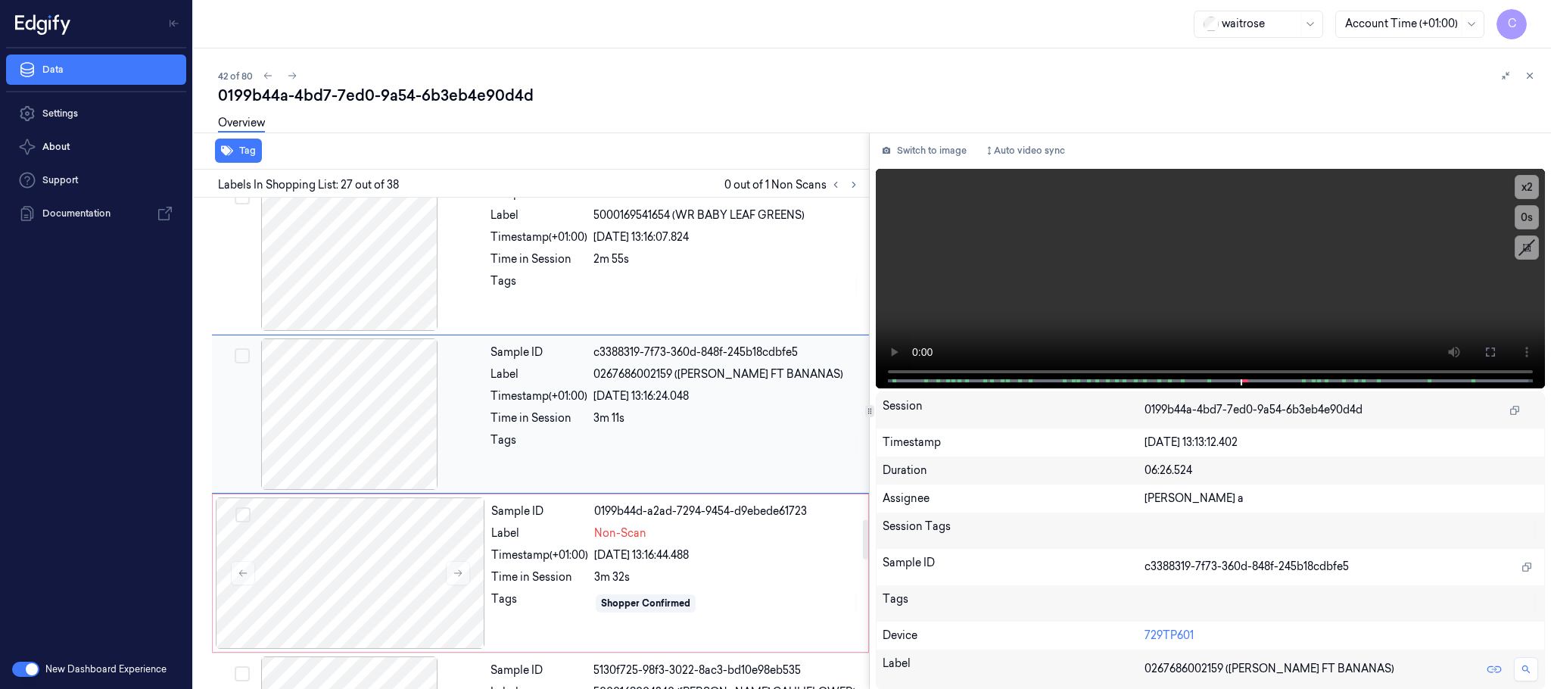
scroll to position [3985, 0]
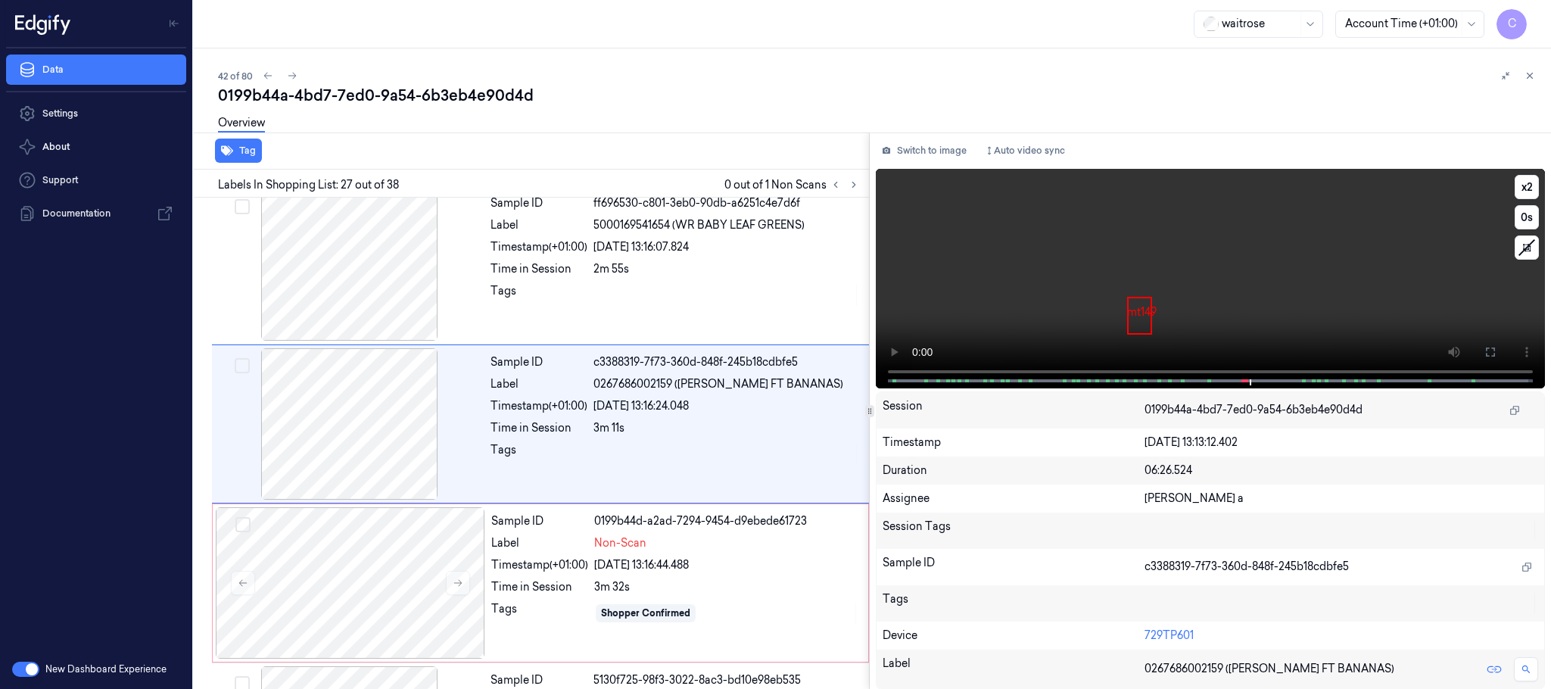
click at [1190, 282] on video at bounding box center [1210, 278] width 669 height 219
click at [332, 602] on div at bounding box center [350, 582] width 269 height 151
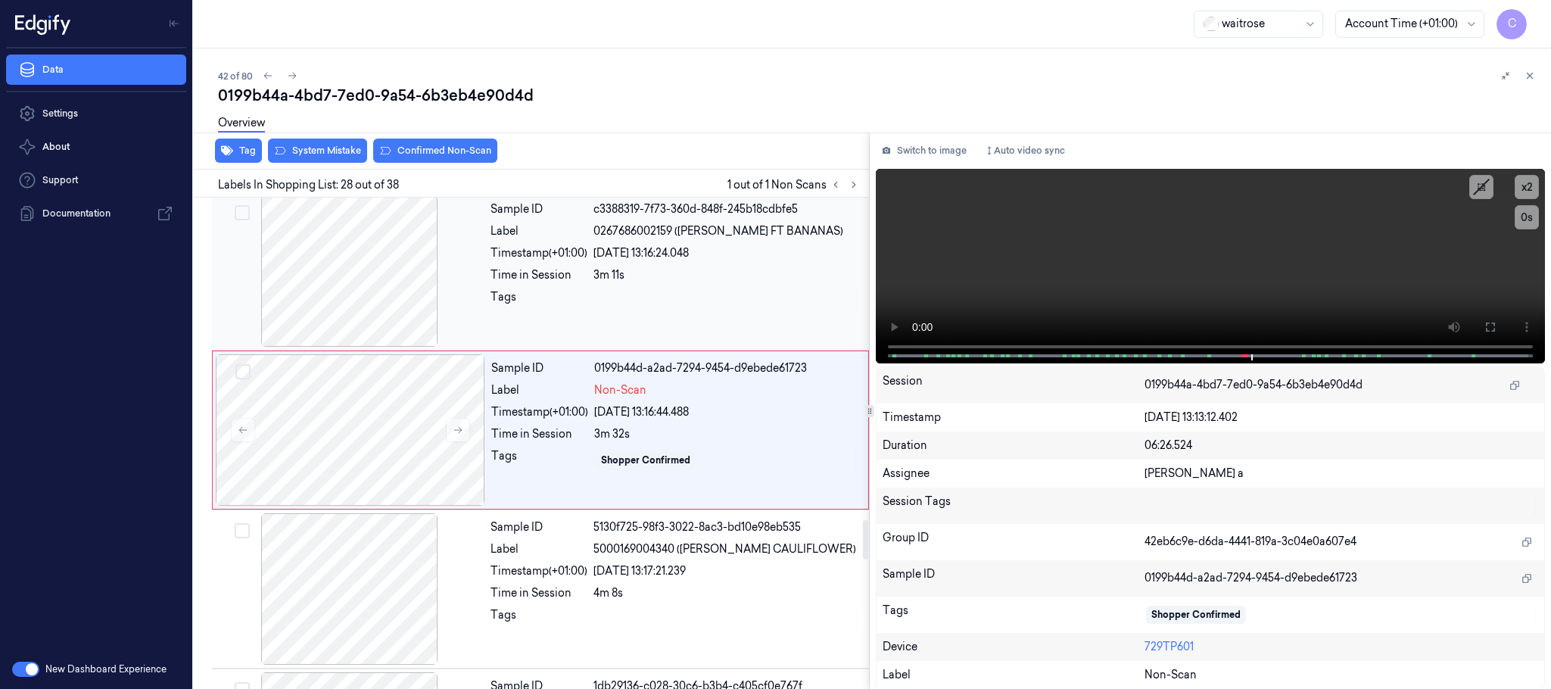
scroll to position [4144, 0]
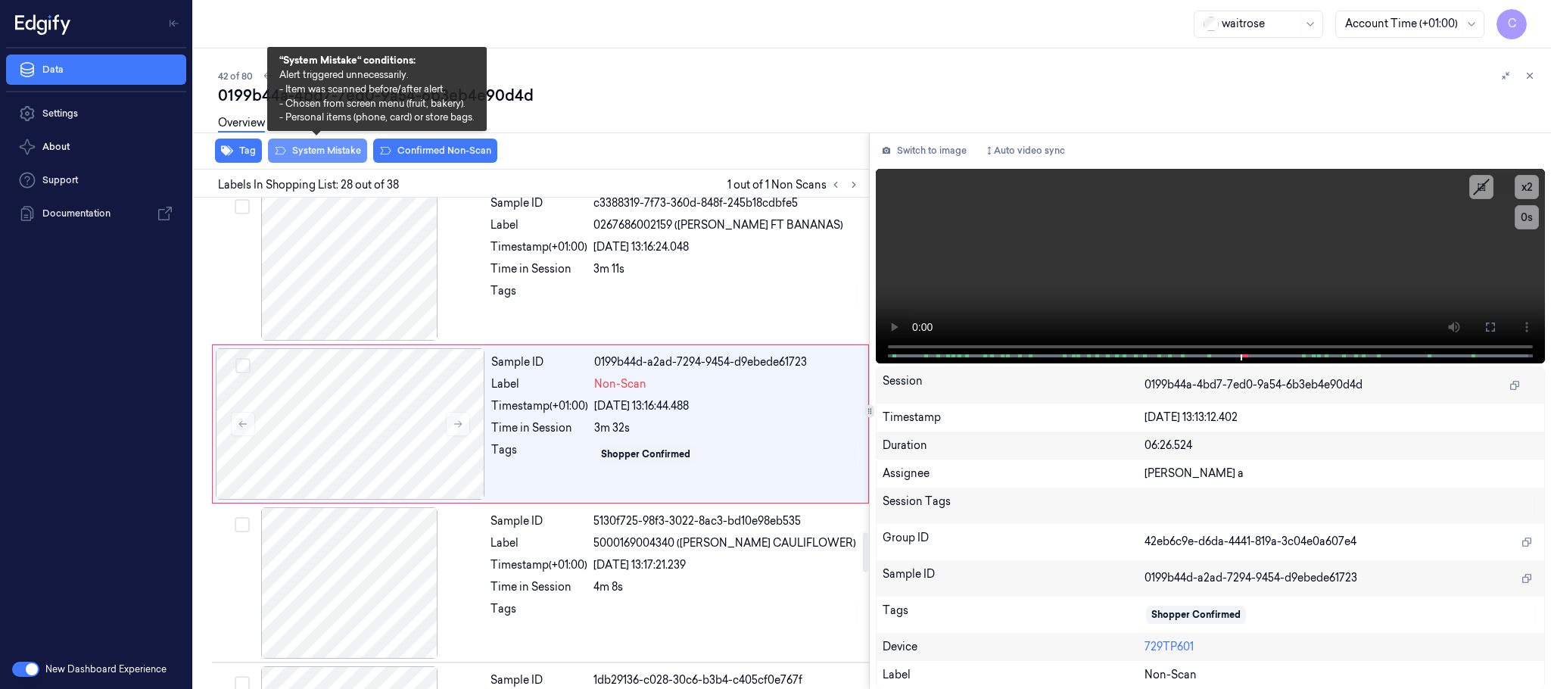
click at [329, 148] on button "System Mistake" at bounding box center [317, 151] width 99 height 24
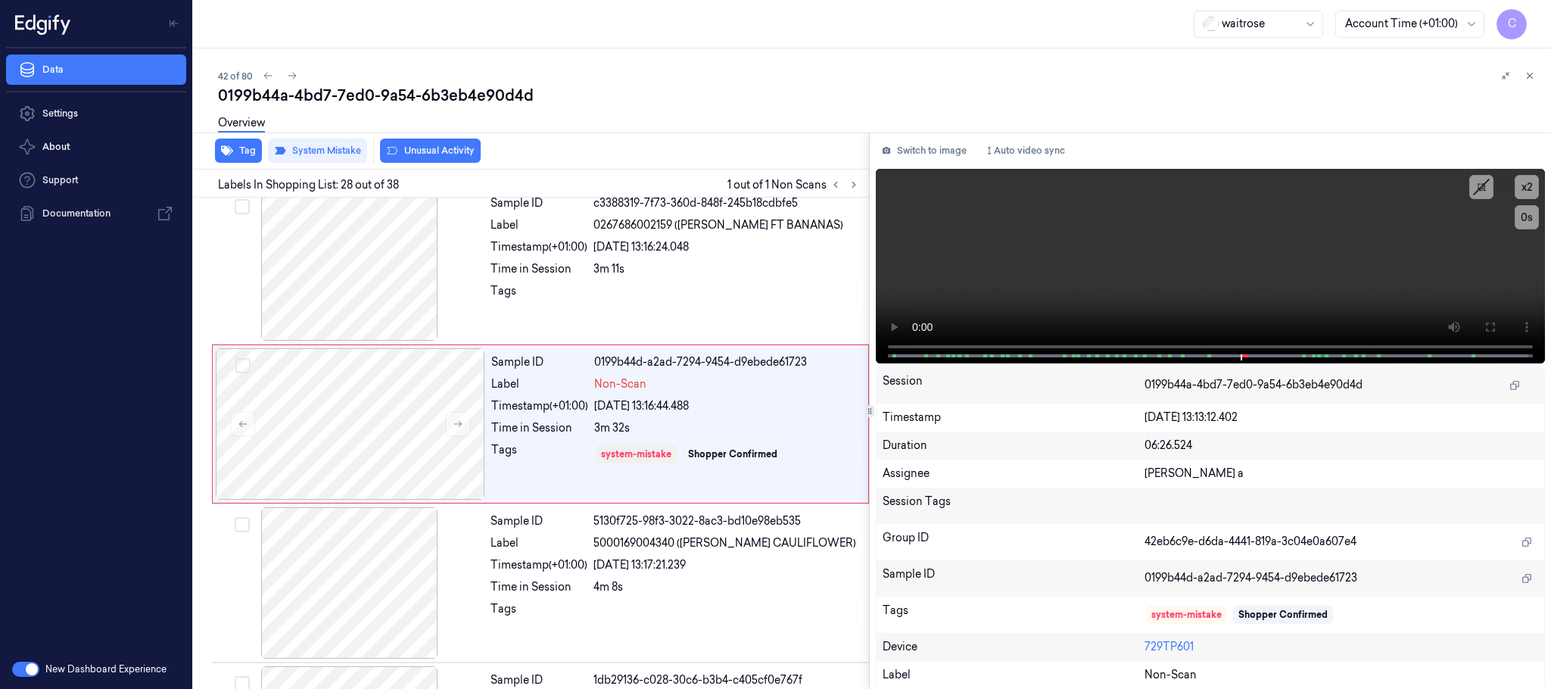
click at [407, 148] on button "Unusual Activity" at bounding box center [430, 151] width 101 height 24
click at [296, 78] on icon at bounding box center [292, 75] width 11 height 11
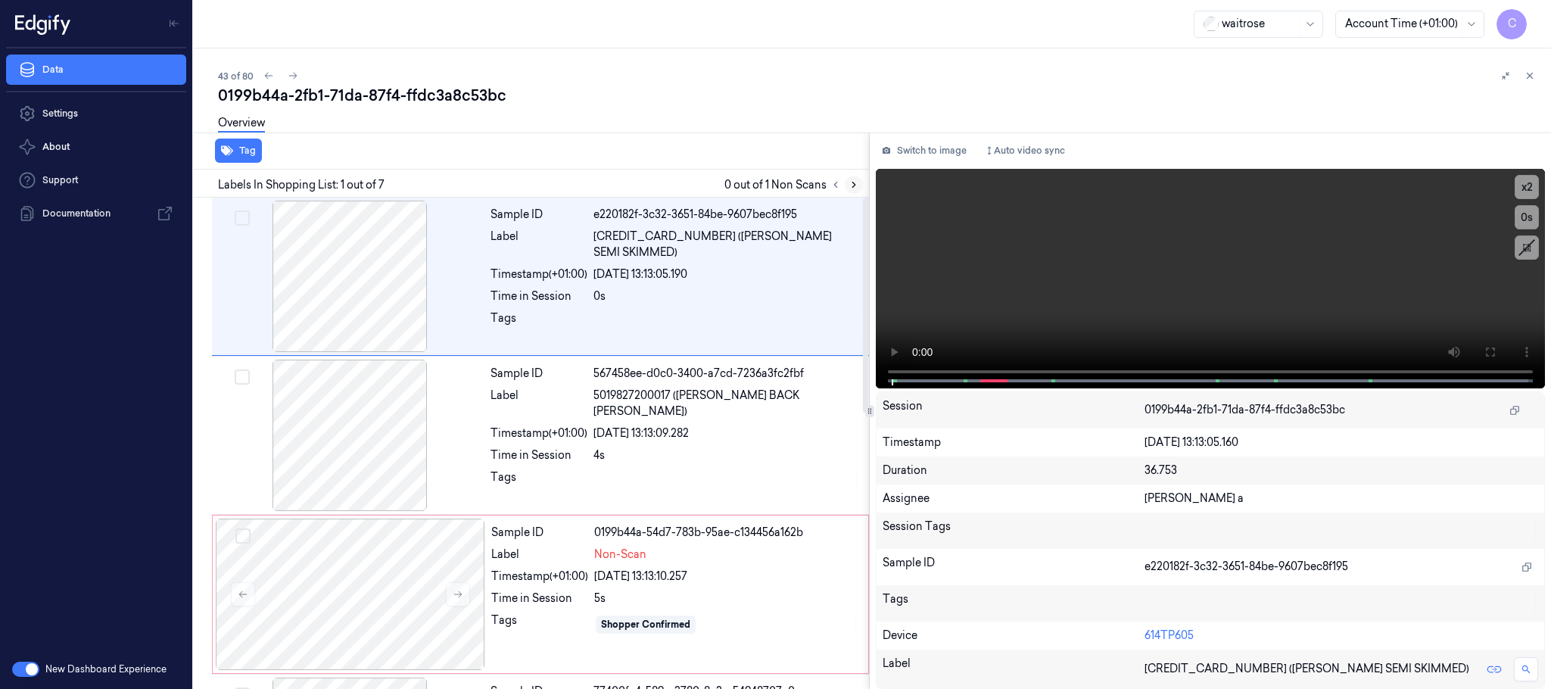
click at [852, 188] on icon at bounding box center [853, 184] width 11 height 11
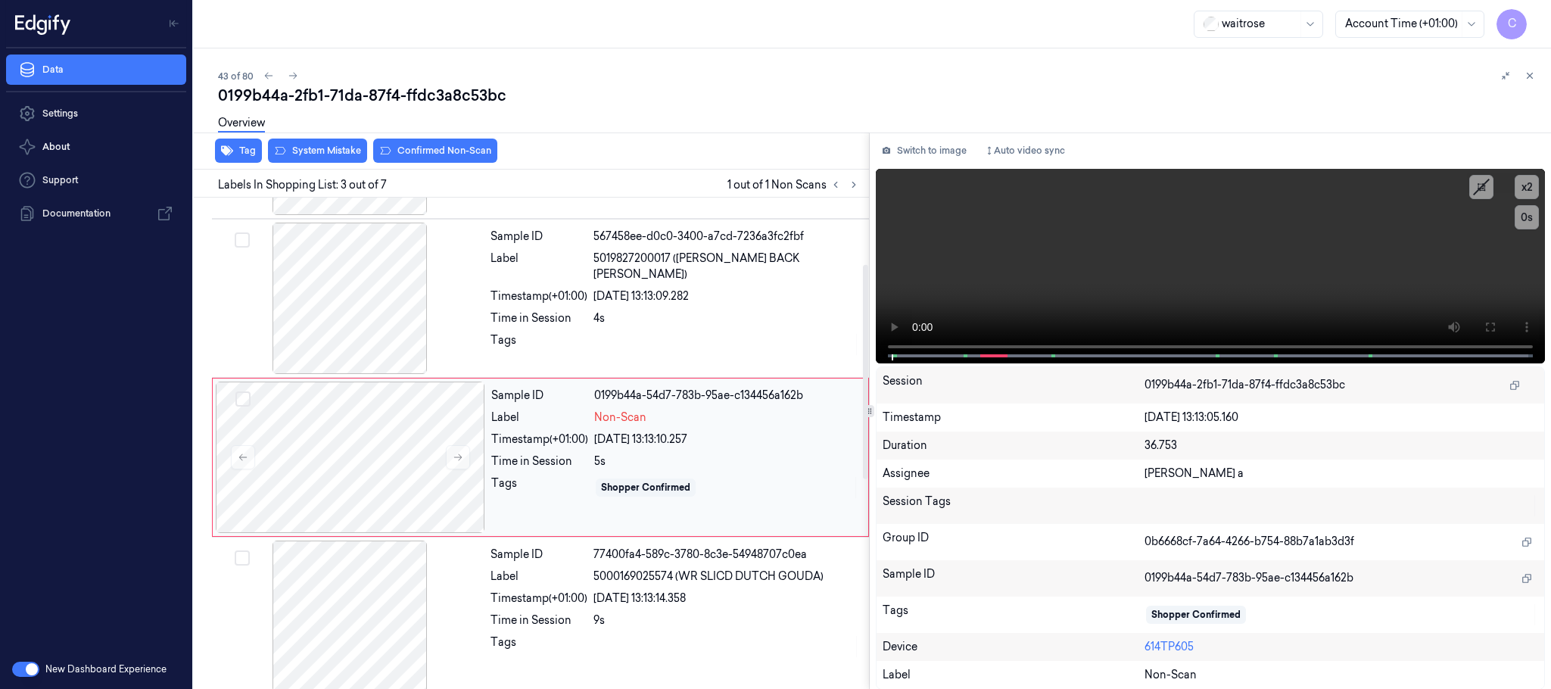
scroll to position [152, 0]
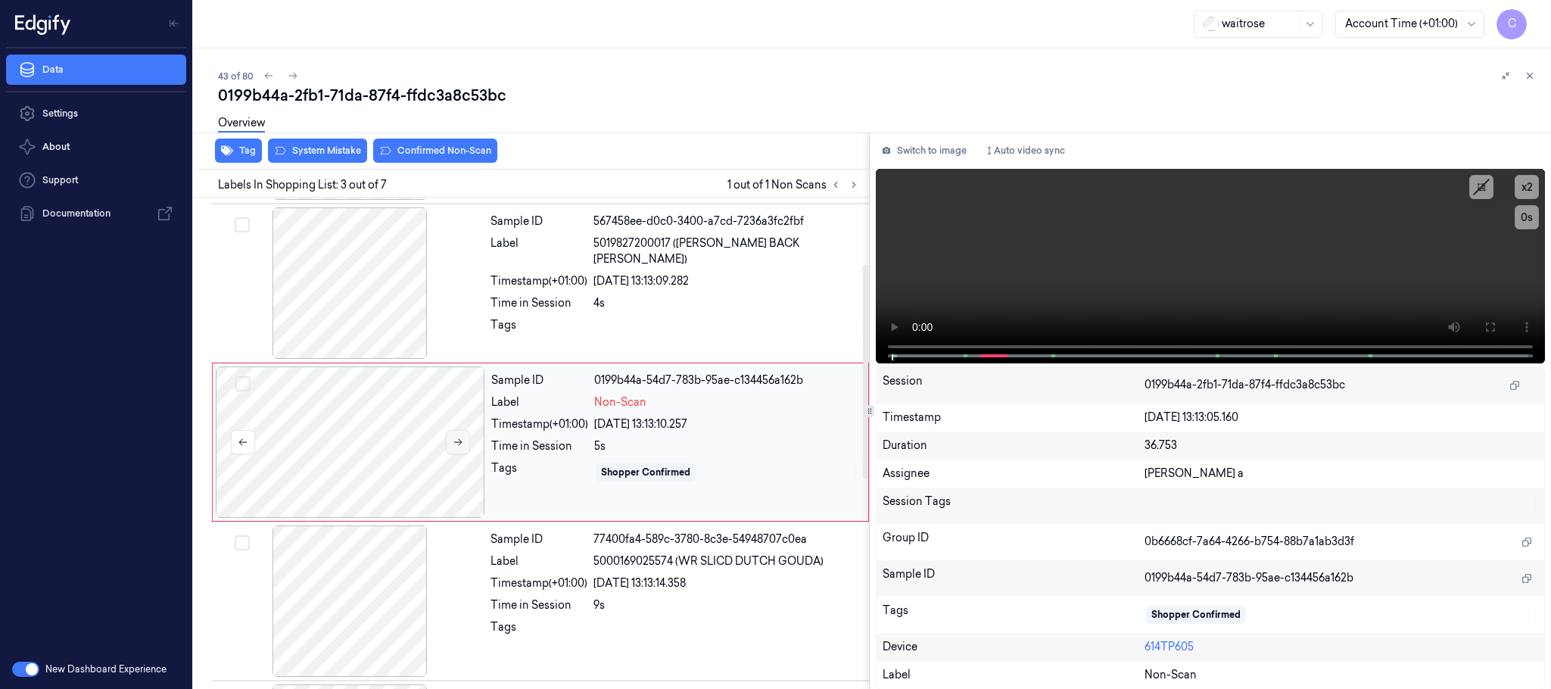
click at [459, 443] on icon at bounding box center [458, 442] width 11 height 11
click at [370, 291] on div at bounding box center [349, 282] width 269 height 151
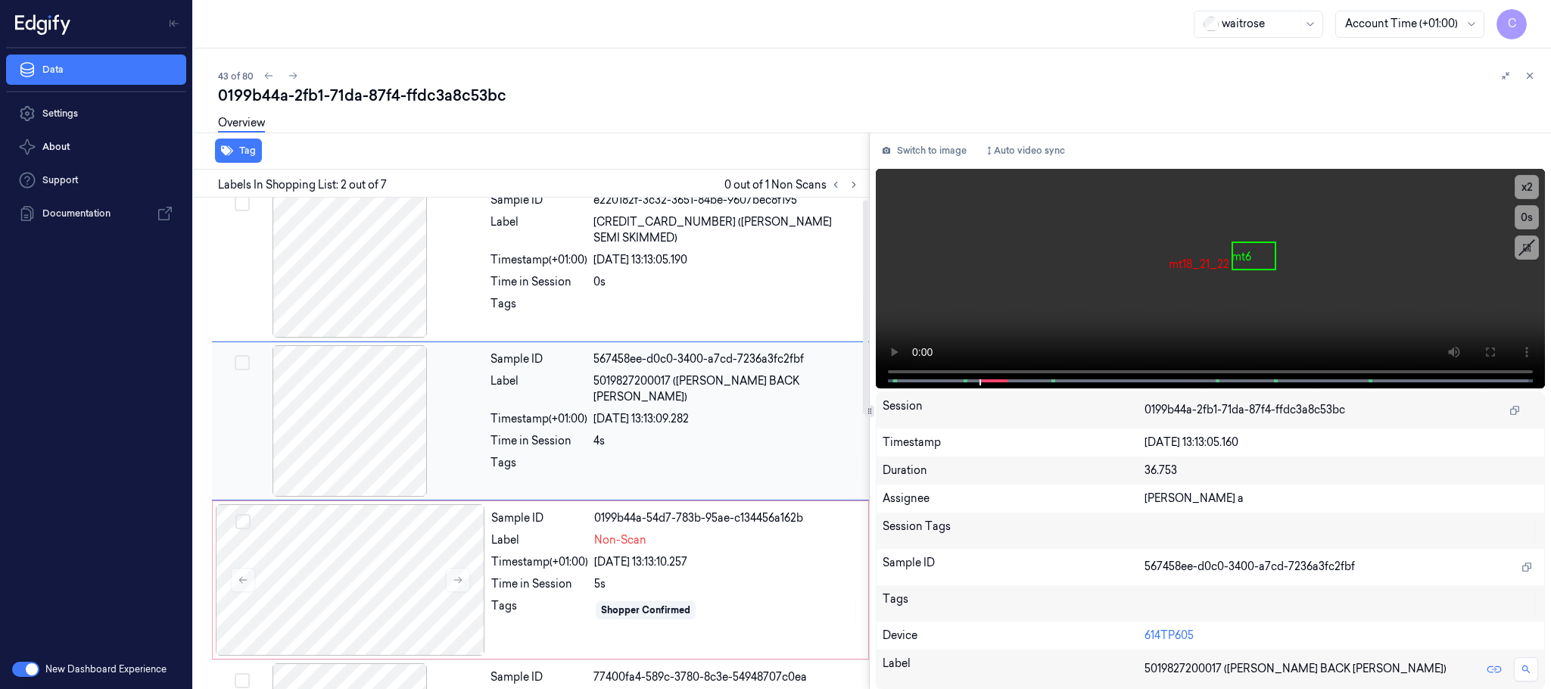
scroll to position [0, 0]
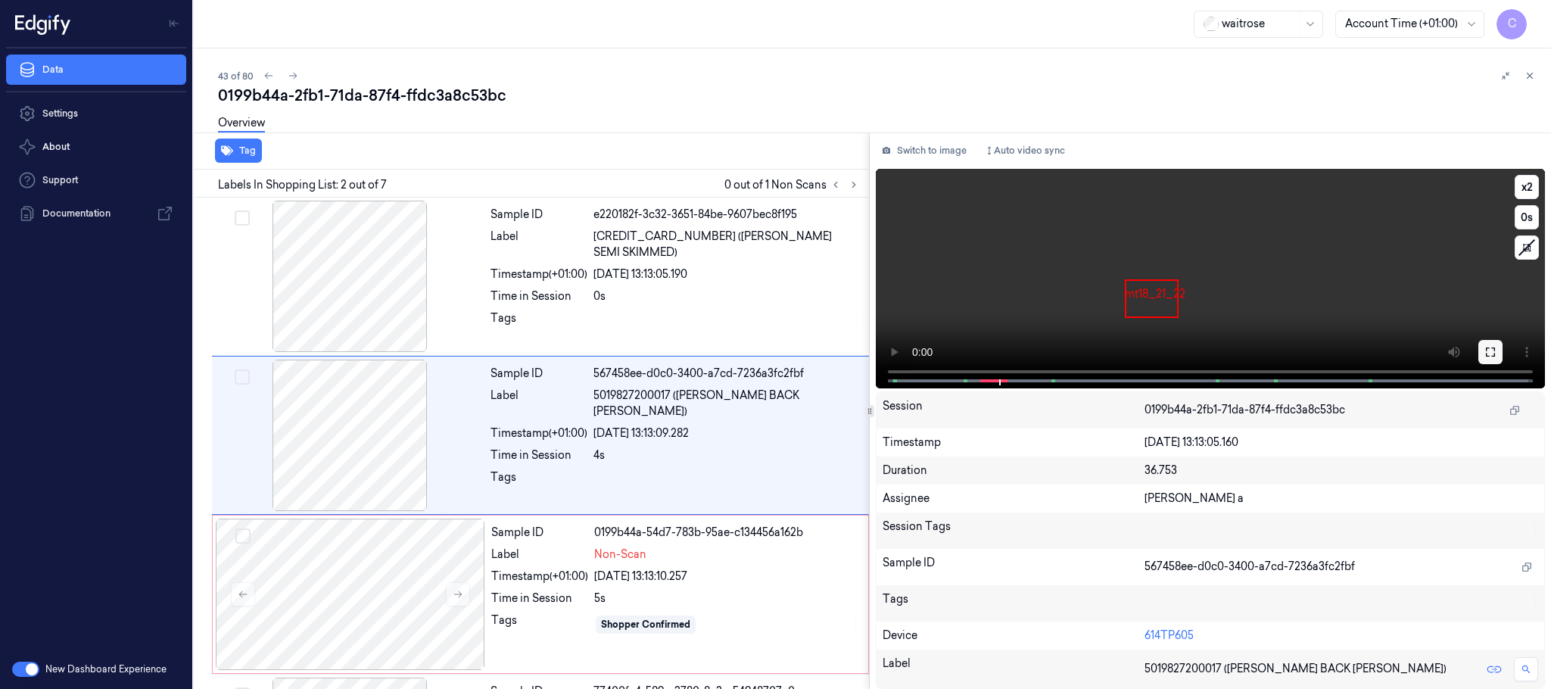
click at [1487, 352] on icon at bounding box center [1490, 352] width 12 height 12
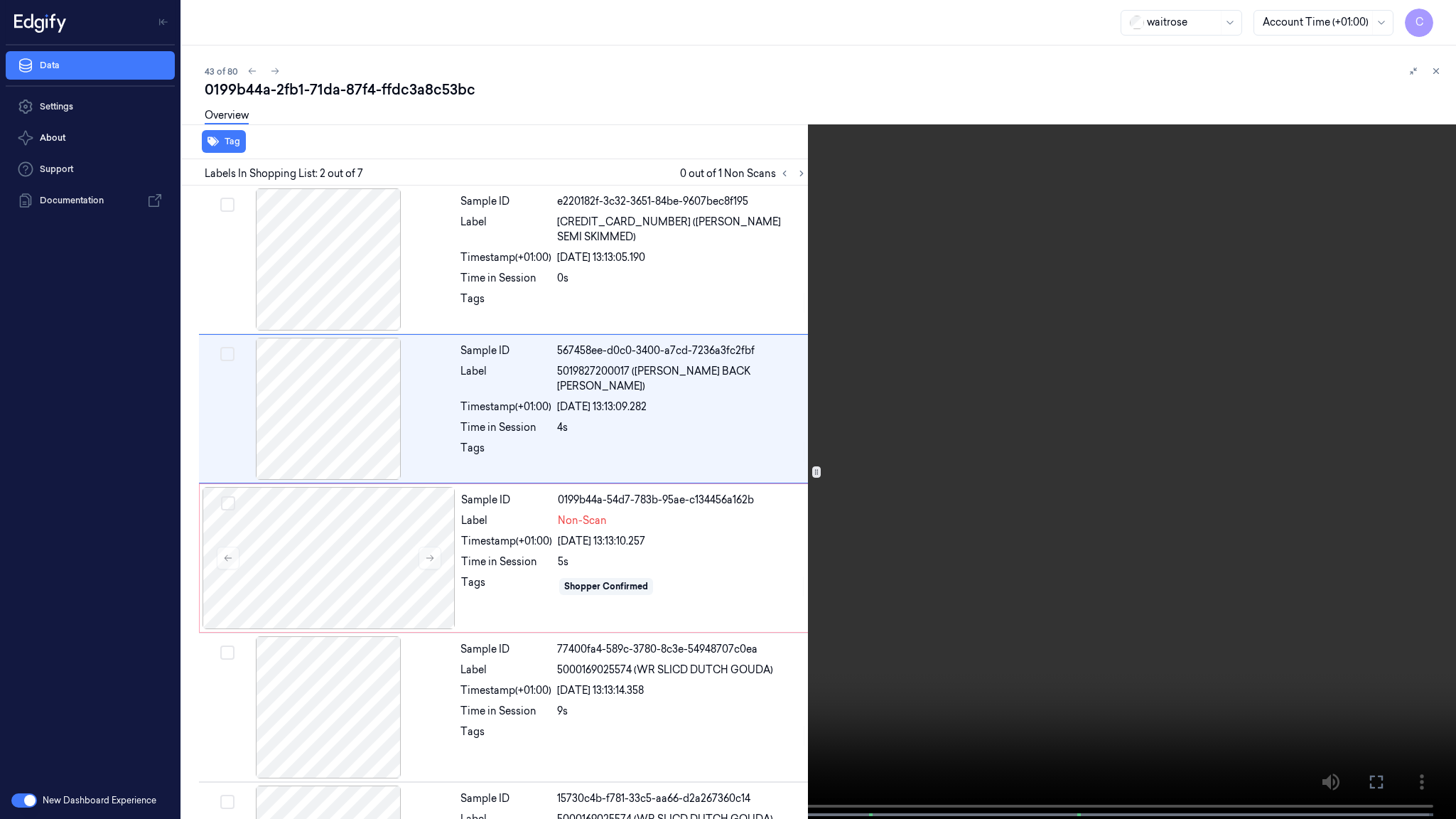
click at [765, 531] on video at bounding box center [728, 410] width 1456 height 822
click at [1087, 646] on video at bounding box center [728, 410] width 1456 height 822
click at [734, 510] on video at bounding box center [728, 410] width 1456 height 822
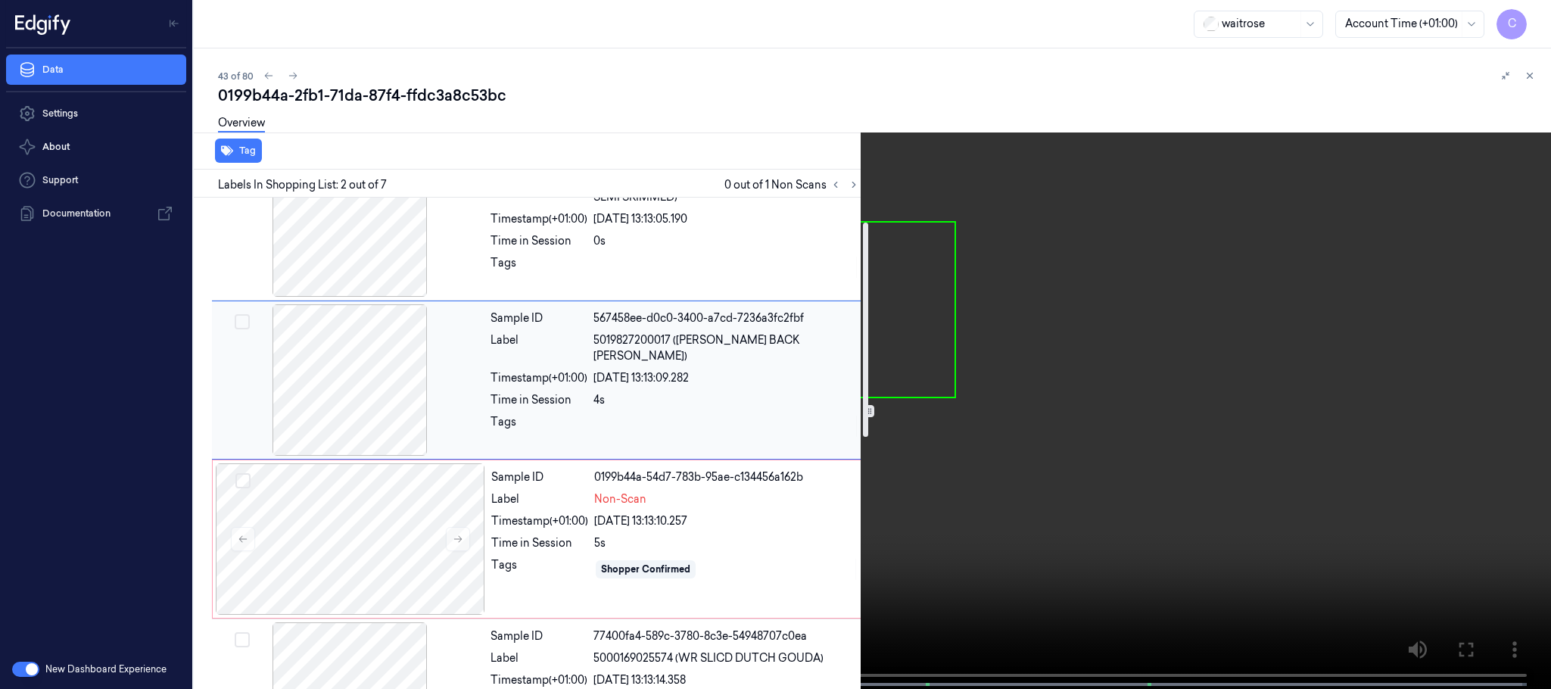
scroll to position [114, 0]
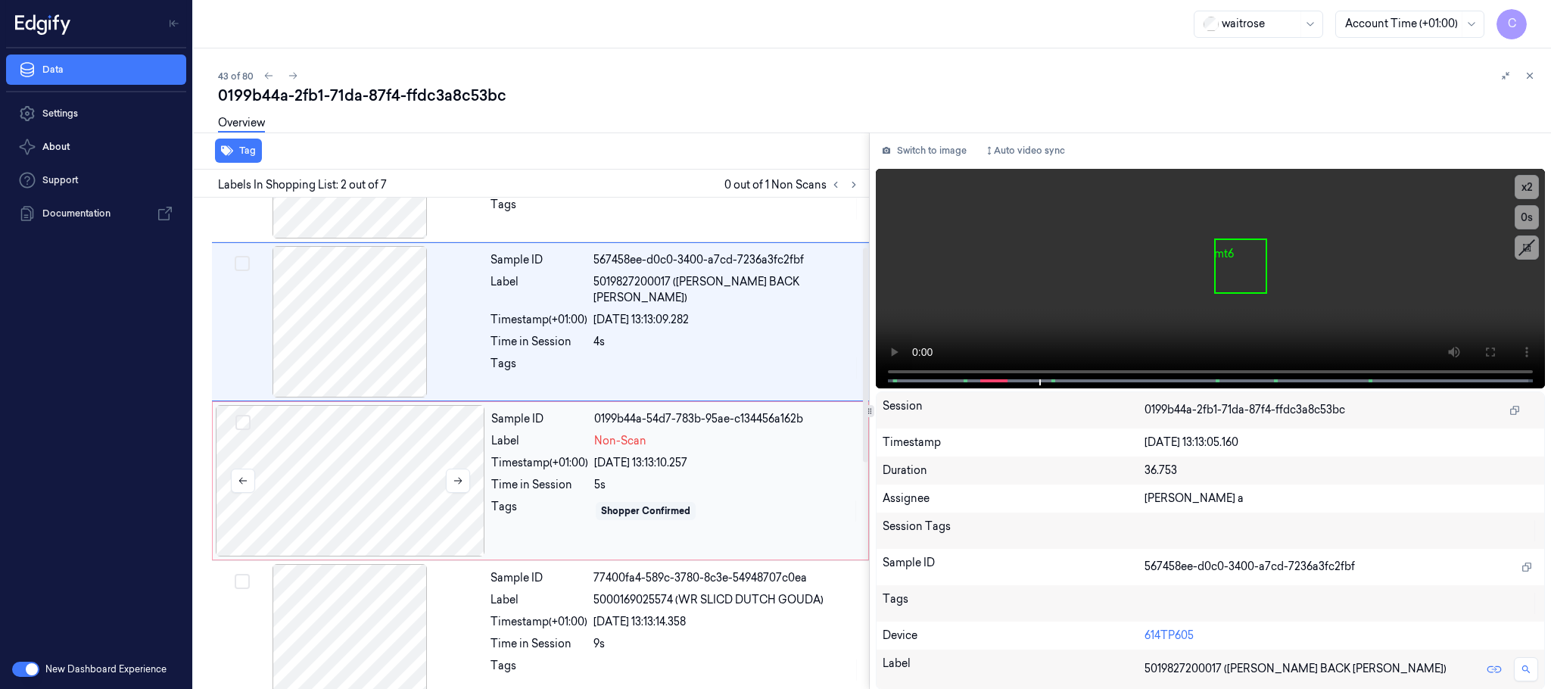
click at [323, 448] on div at bounding box center [350, 480] width 269 height 151
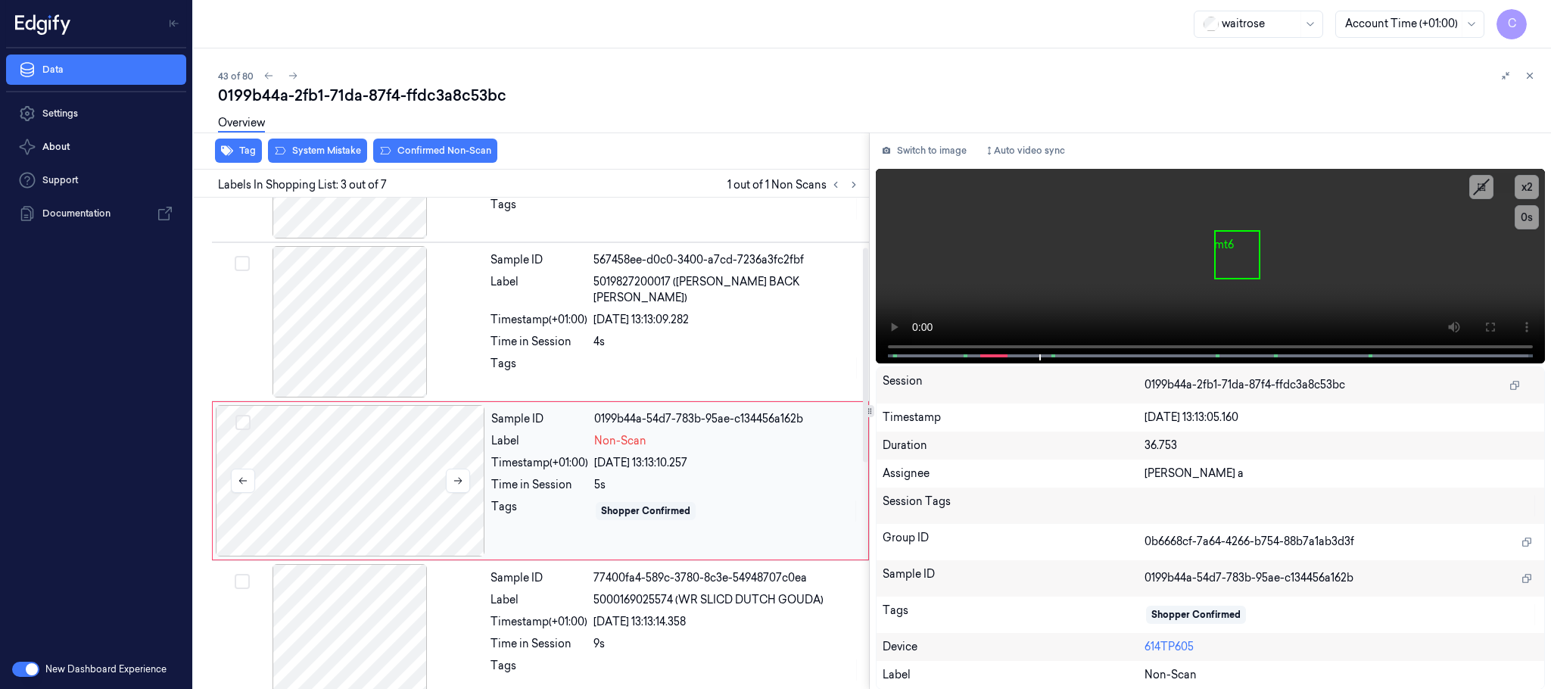
scroll to position [152, 0]
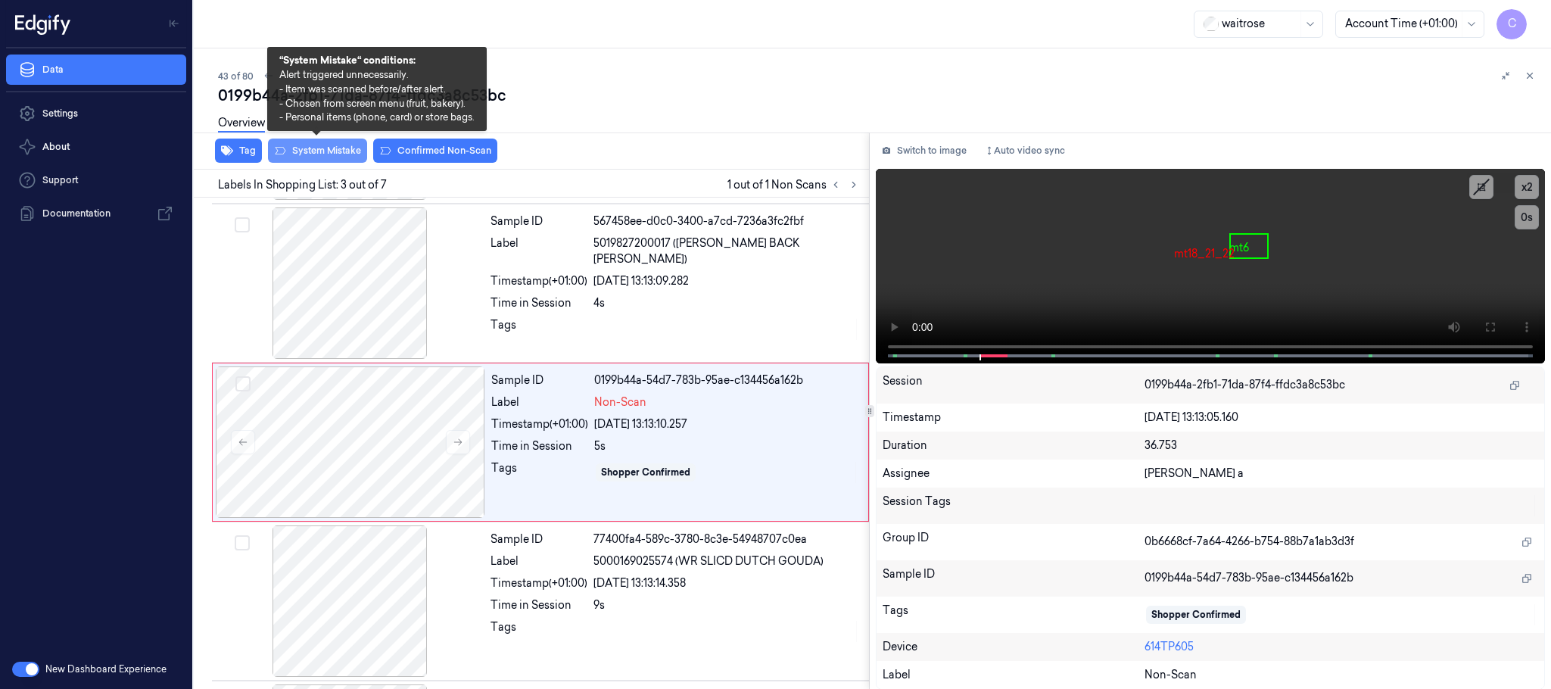
click at [287, 146] on button "System Mistake" at bounding box center [317, 151] width 99 height 24
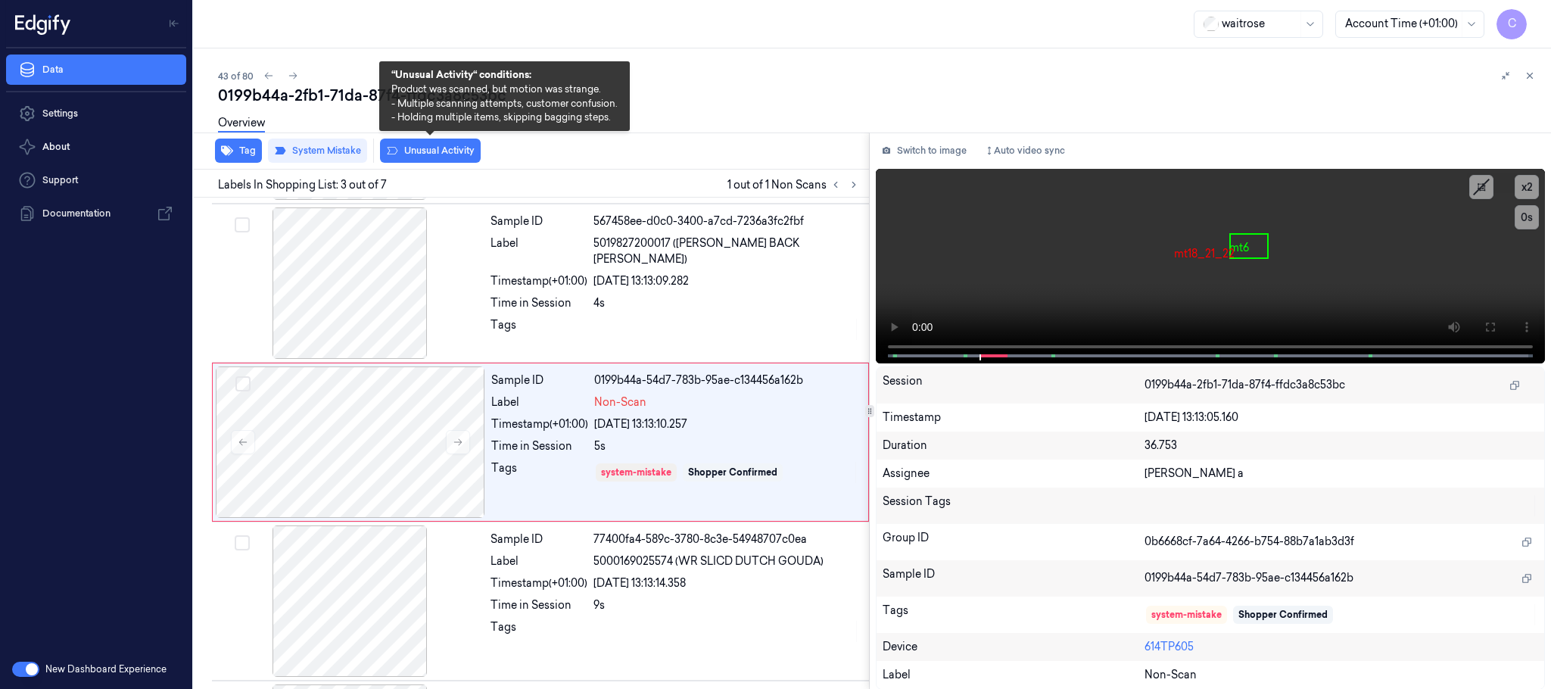
click at [439, 157] on button "Unusual Activity" at bounding box center [430, 151] width 101 height 24
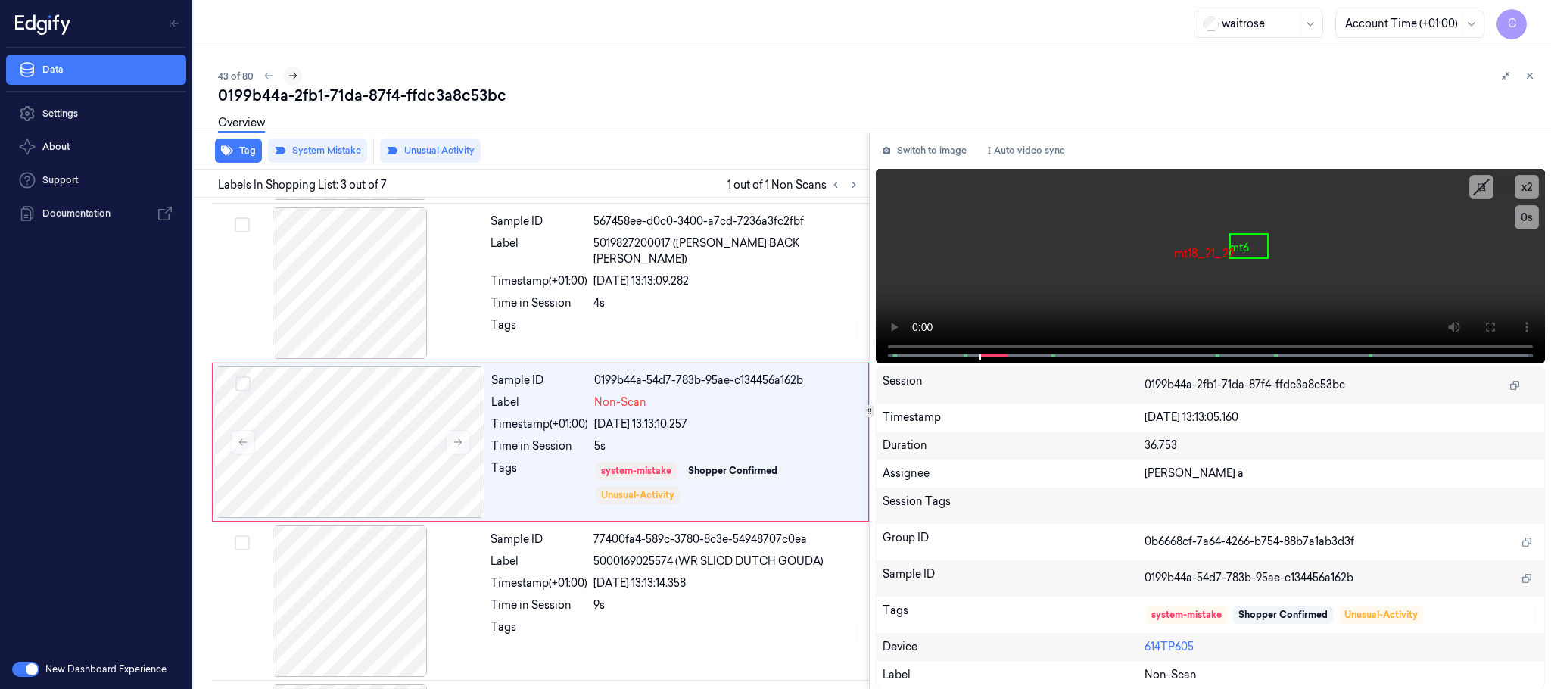
click at [295, 76] on icon at bounding box center [293, 76] width 8 height 7
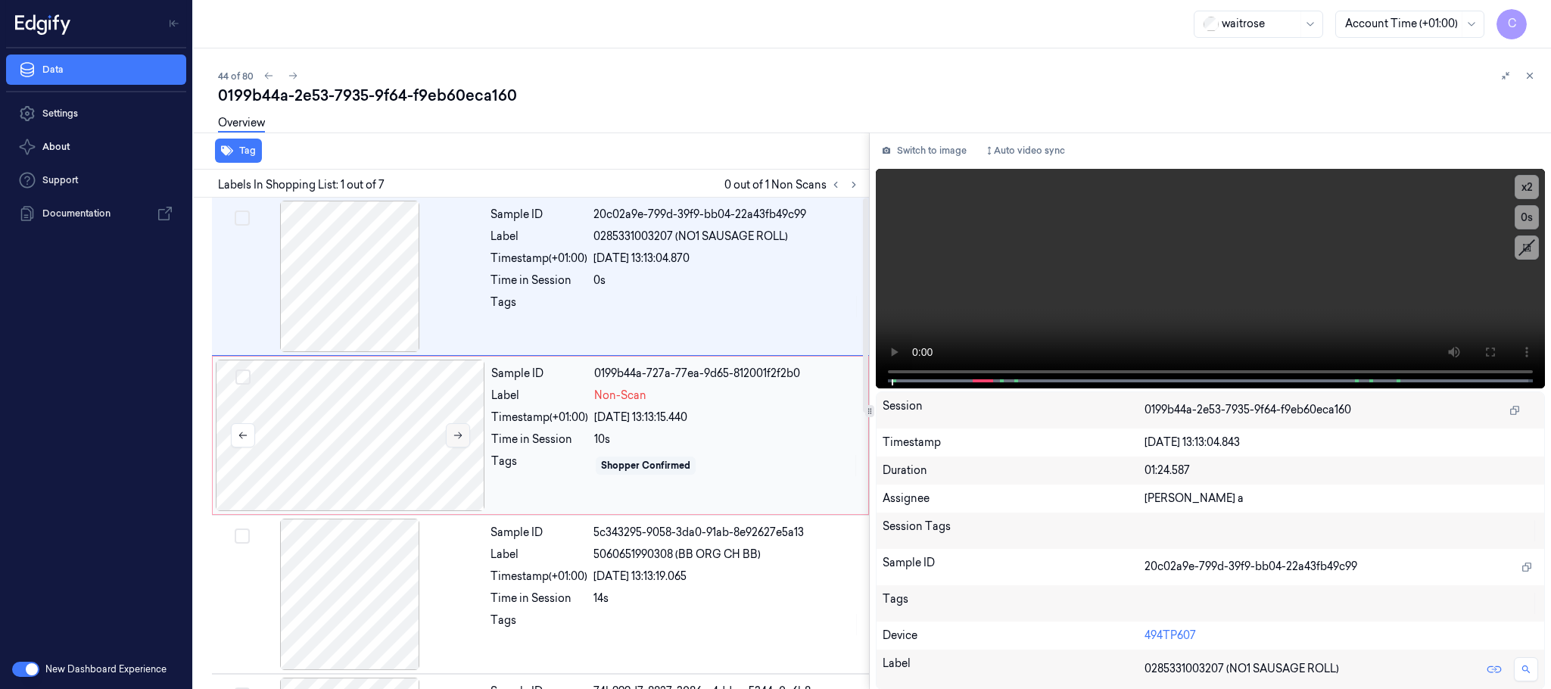
click at [455, 439] on icon at bounding box center [458, 435] width 11 height 11
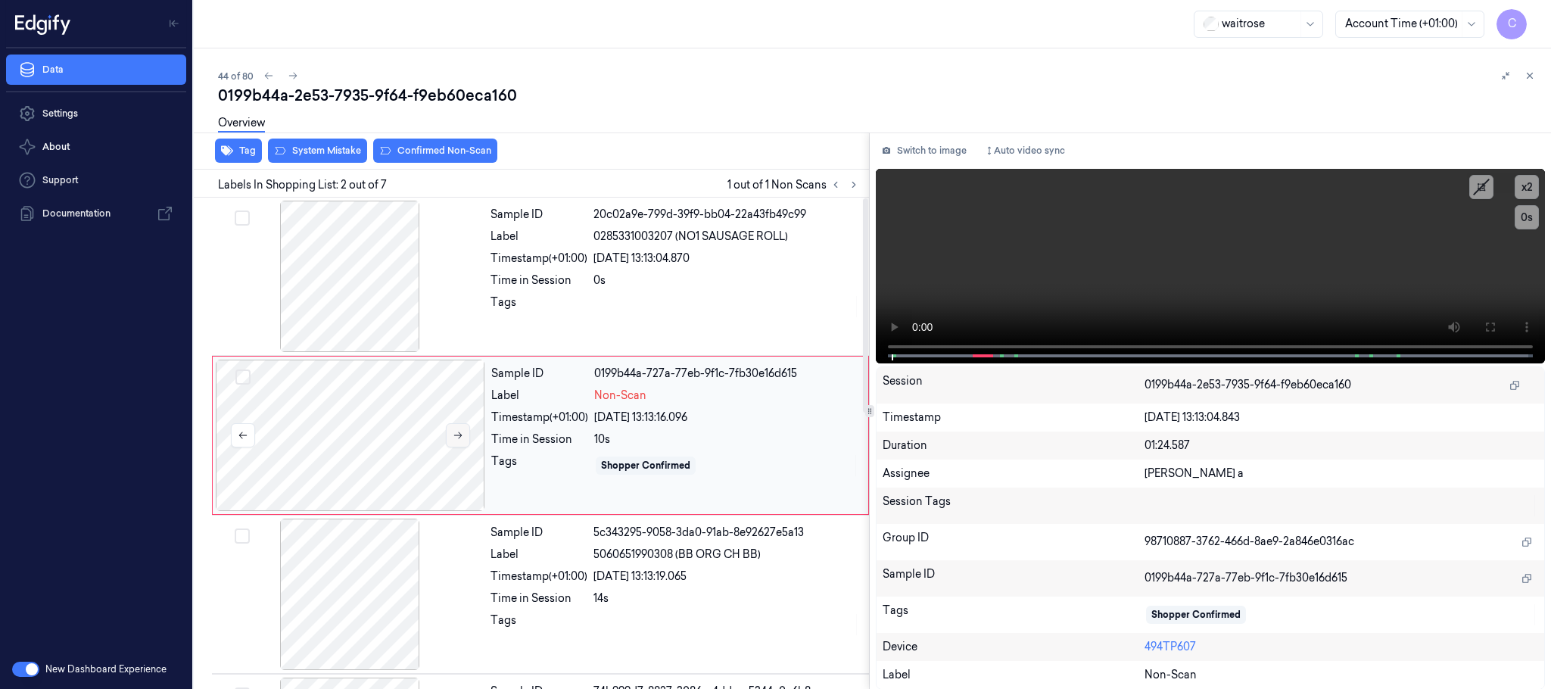
click at [455, 439] on icon at bounding box center [458, 435] width 11 height 11
click at [395, 293] on div at bounding box center [349, 276] width 269 height 151
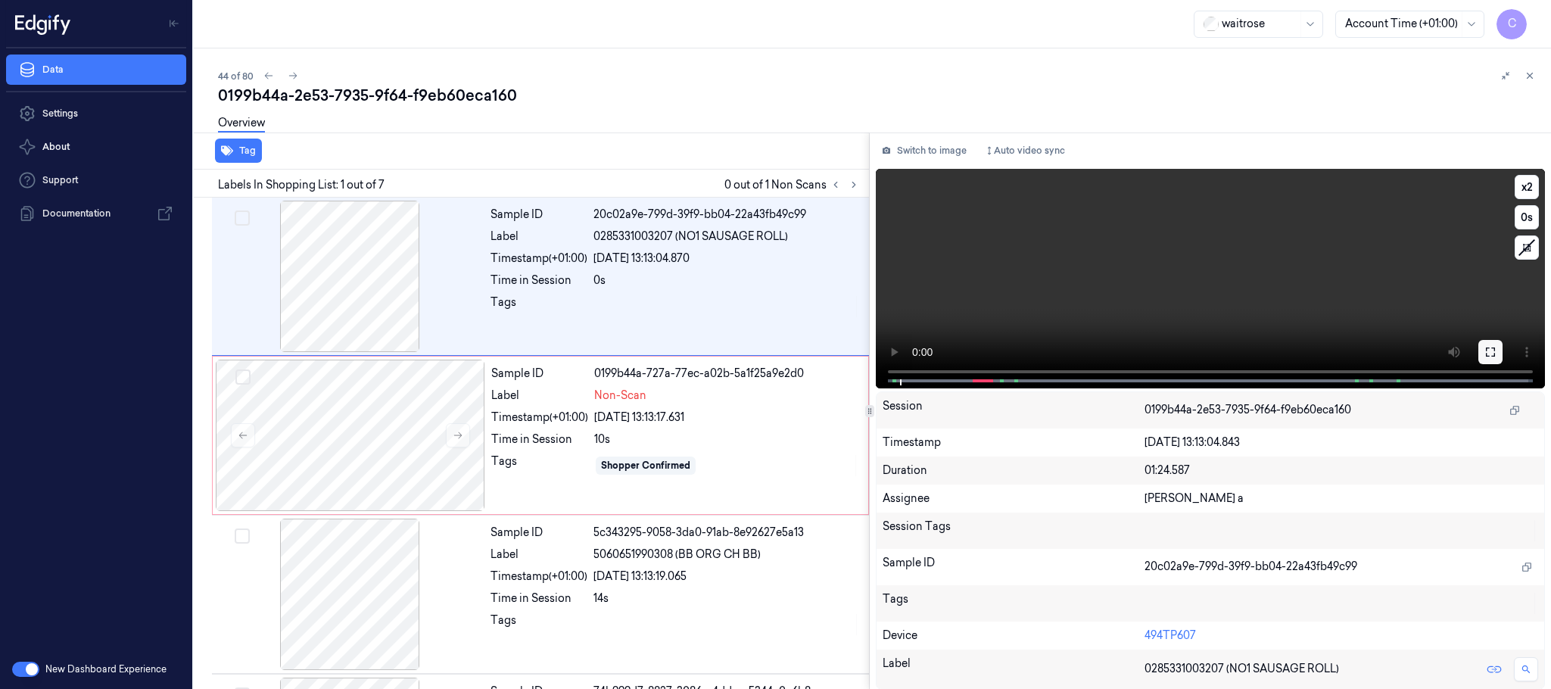
click at [1488, 353] on icon at bounding box center [1490, 352] width 12 height 12
click at [454, 441] on icon at bounding box center [458, 435] width 11 height 11
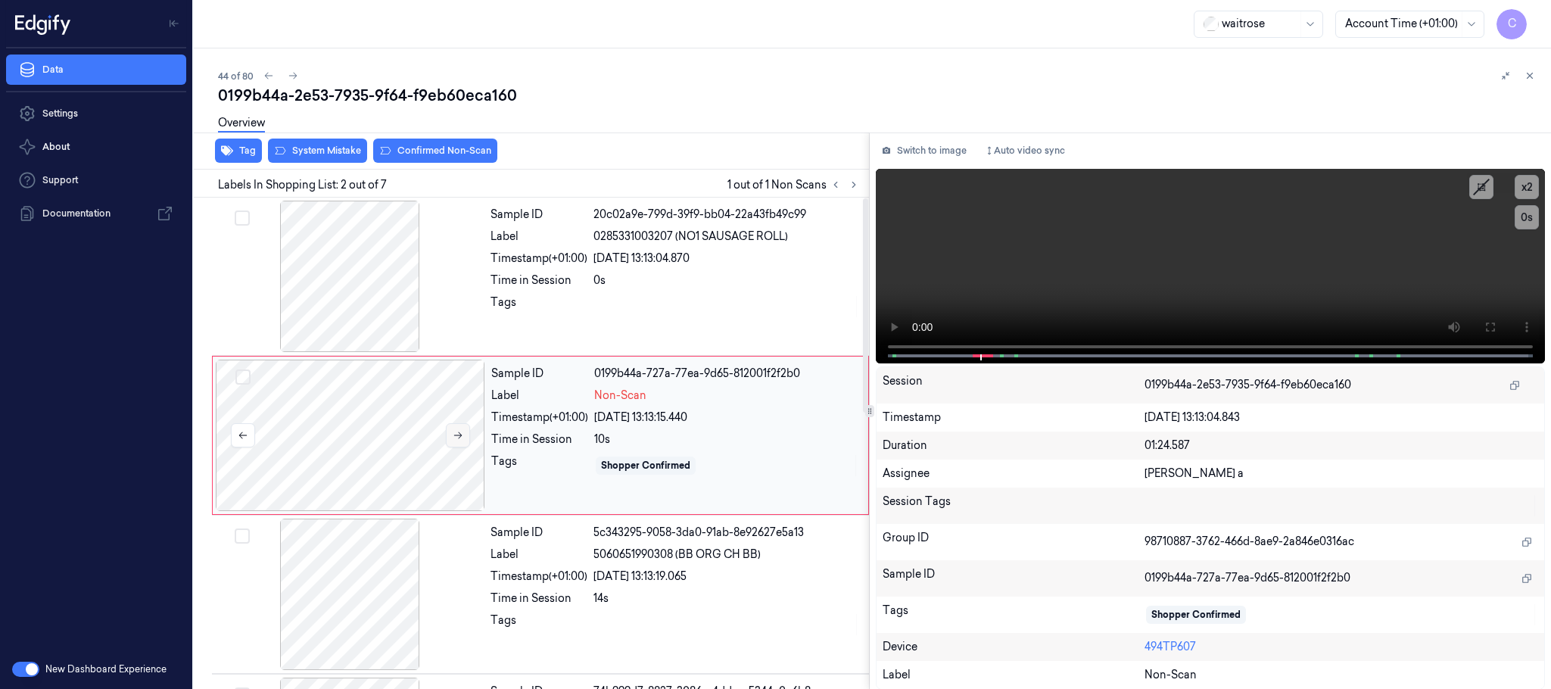
click at [454, 441] on icon at bounding box center [458, 435] width 11 height 11
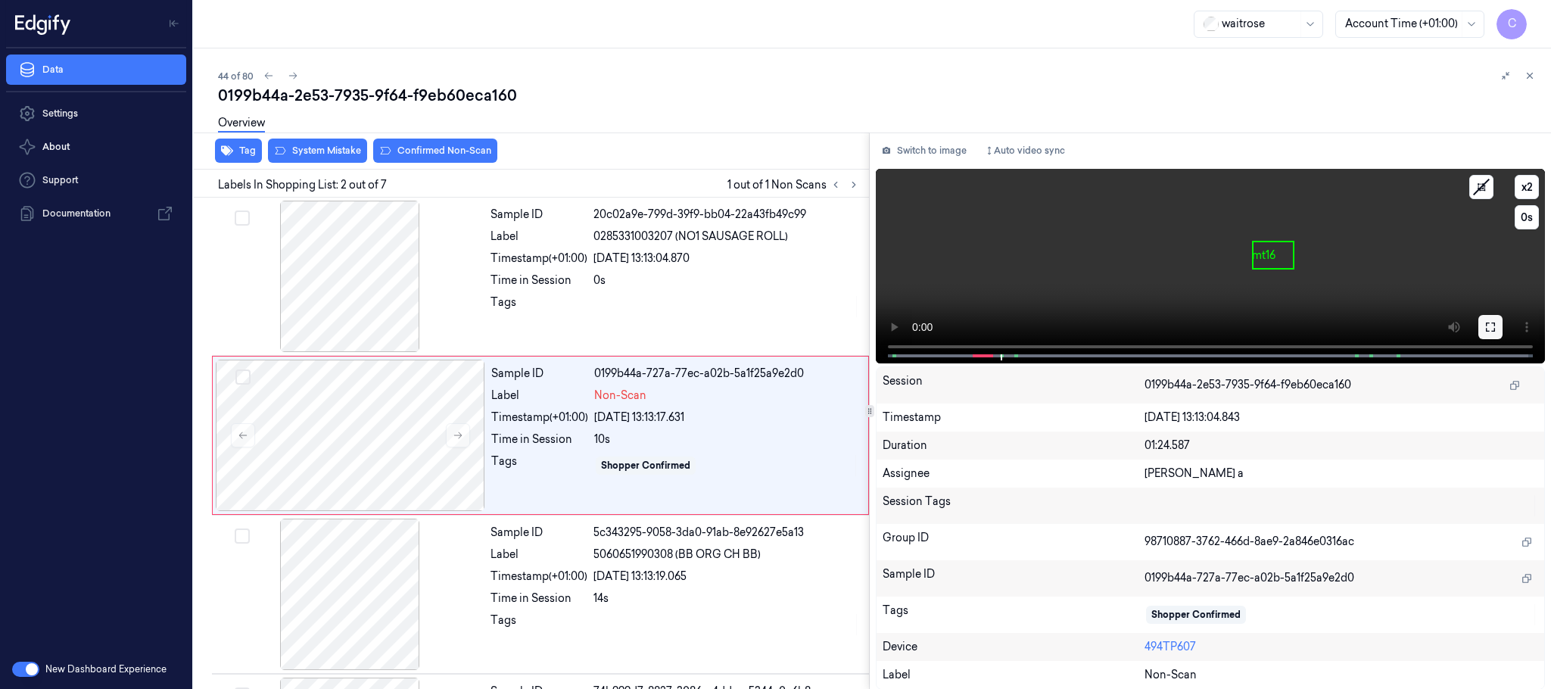
click at [1485, 315] on button at bounding box center [1490, 327] width 24 height 24
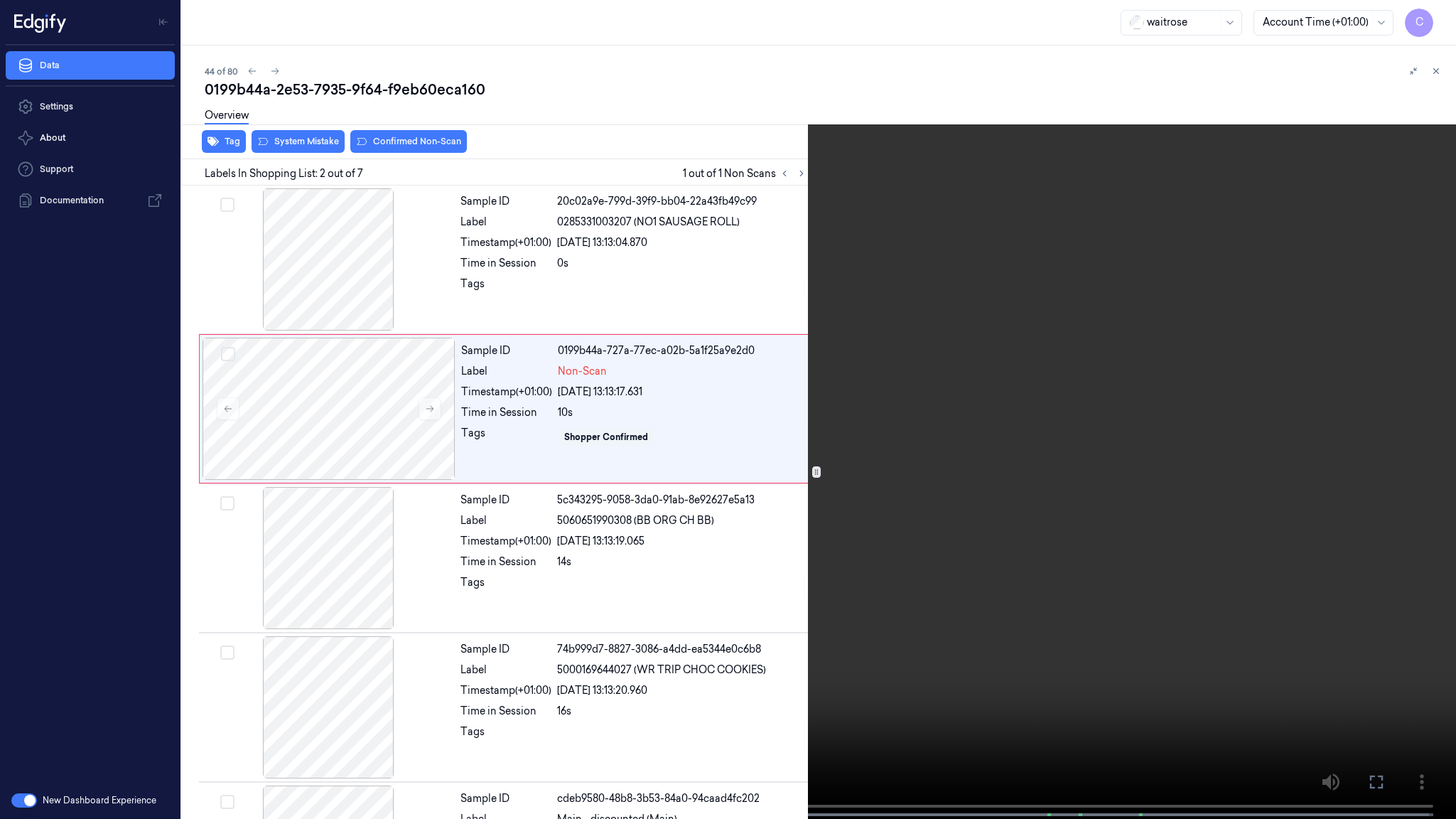
click at [595, 577] on video at bounding box center [728, 410] width 1456 height 822
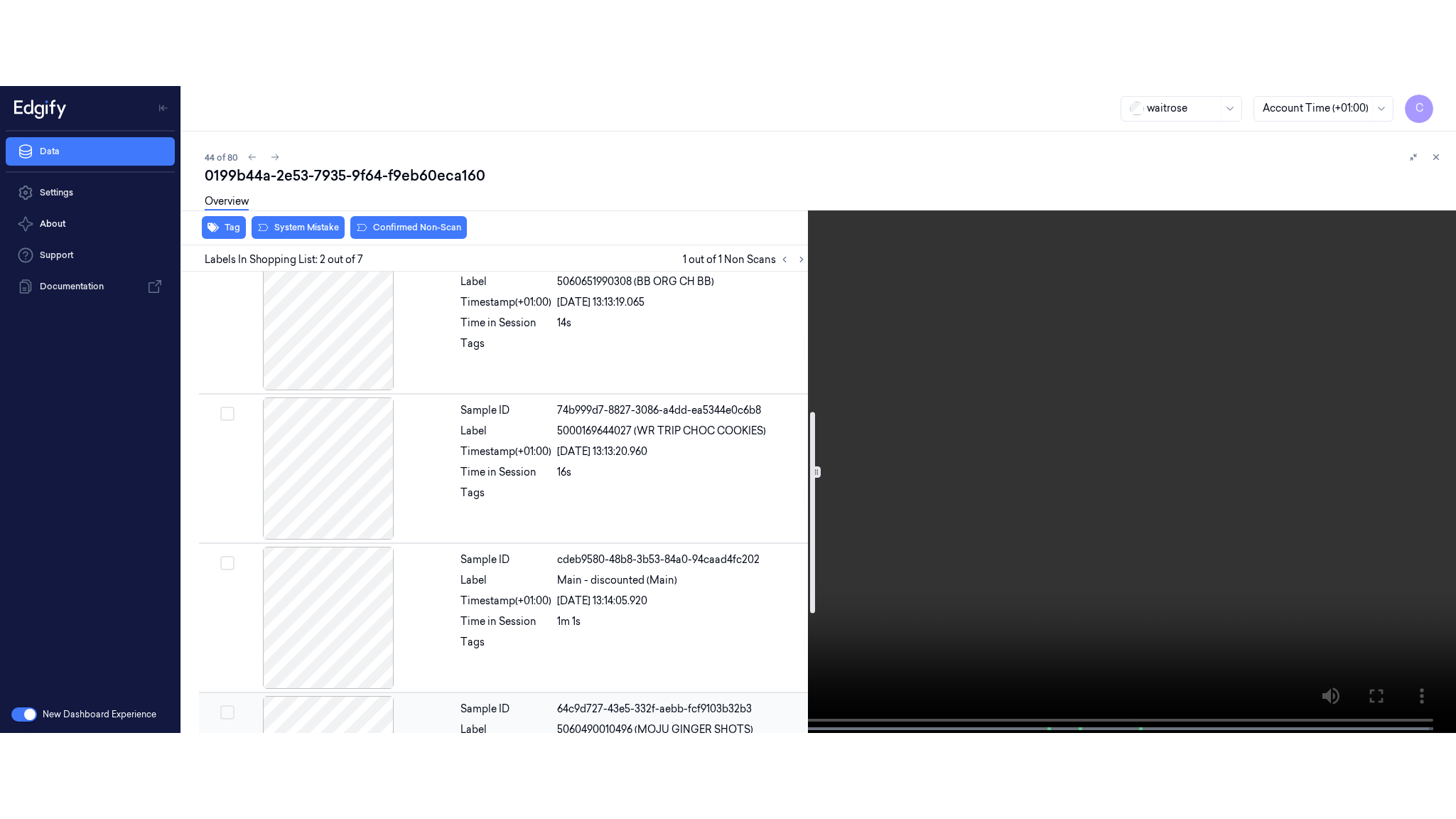
scroll to position [320, 0]
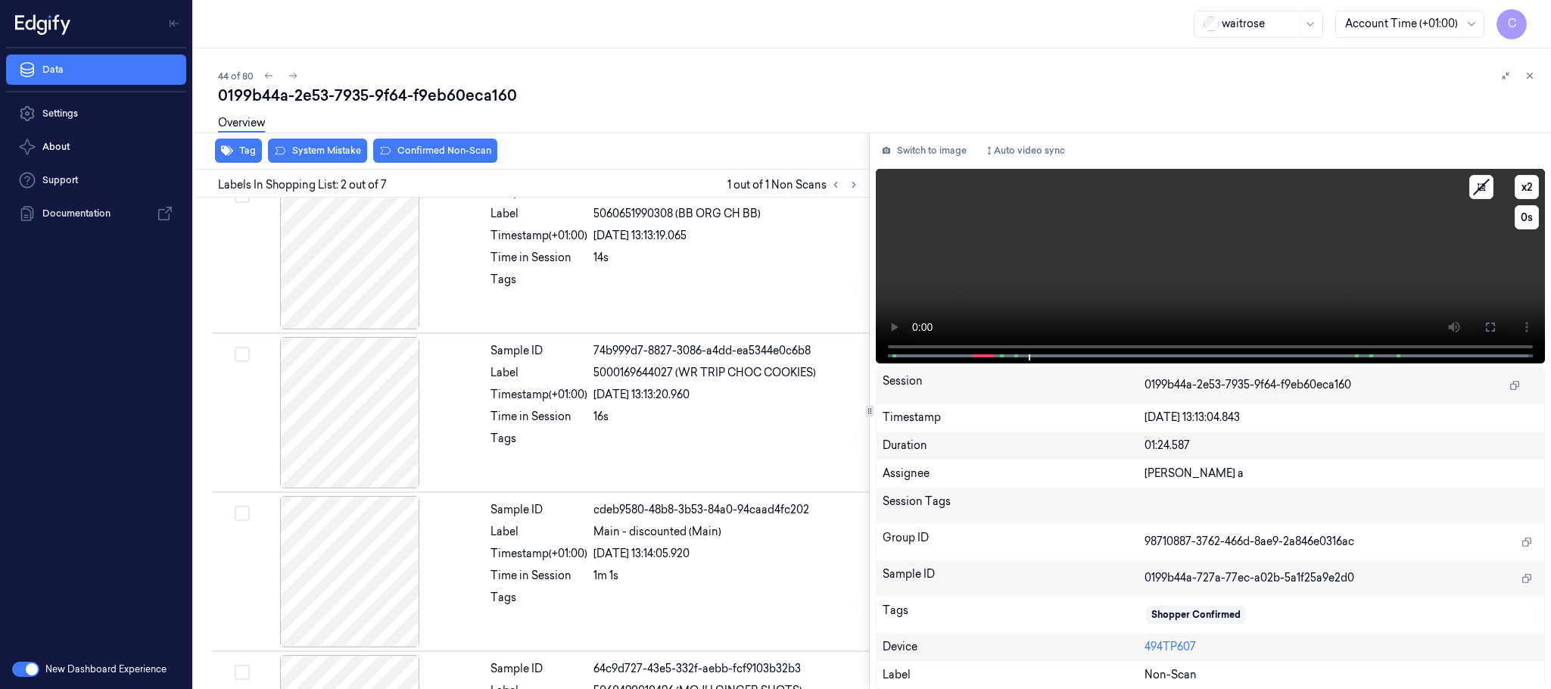
drag, startPoint x: 1488, startPoint y: 322, endPoint x: 1218, endPoint y: 421, distance: 287.6
click at [1490, 322] on icon at bounding box center [1490, 327] width 12 height 12
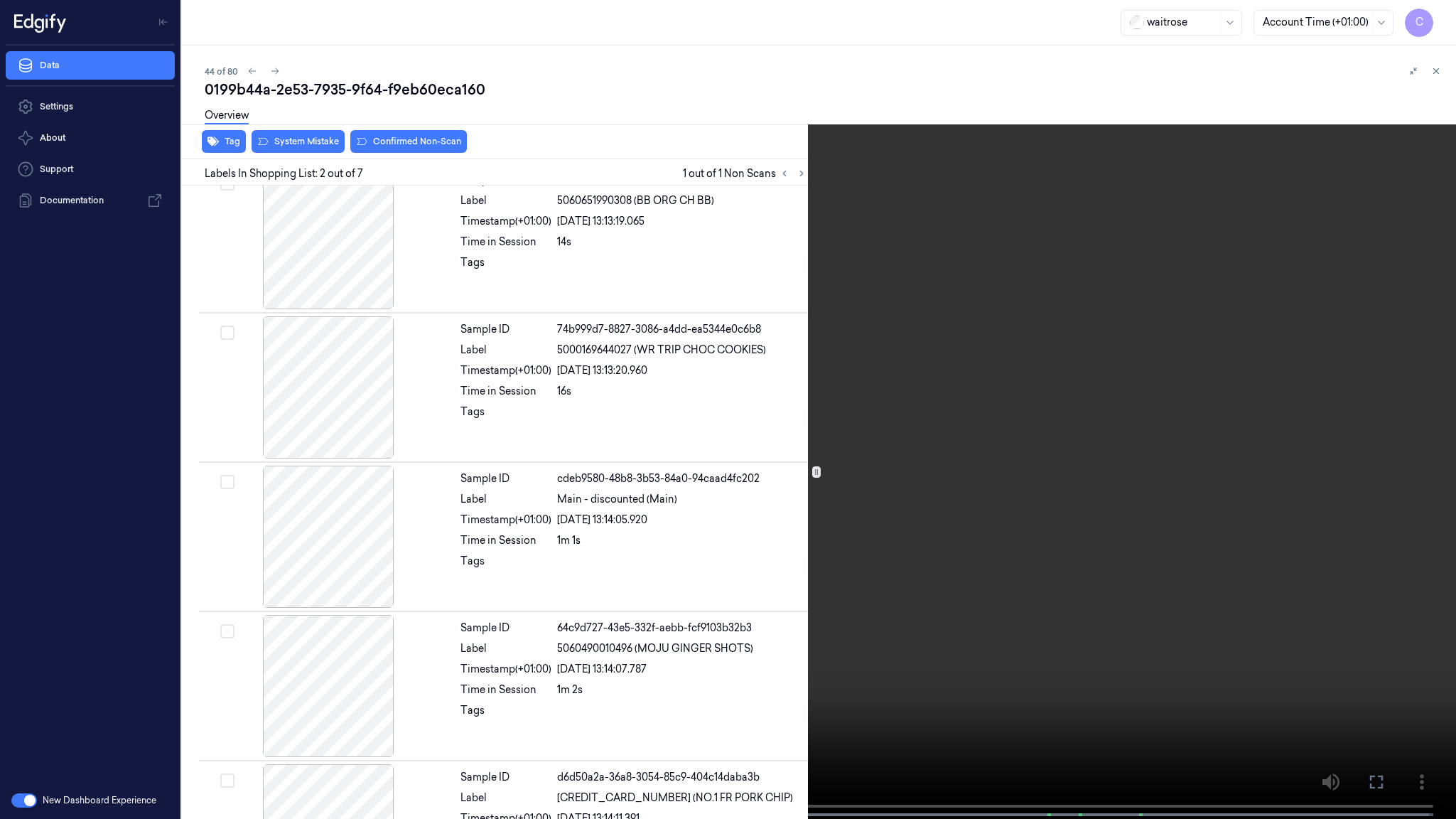
click at [789, 384] on video at bounding box center [728, 410] width 1456 height 822
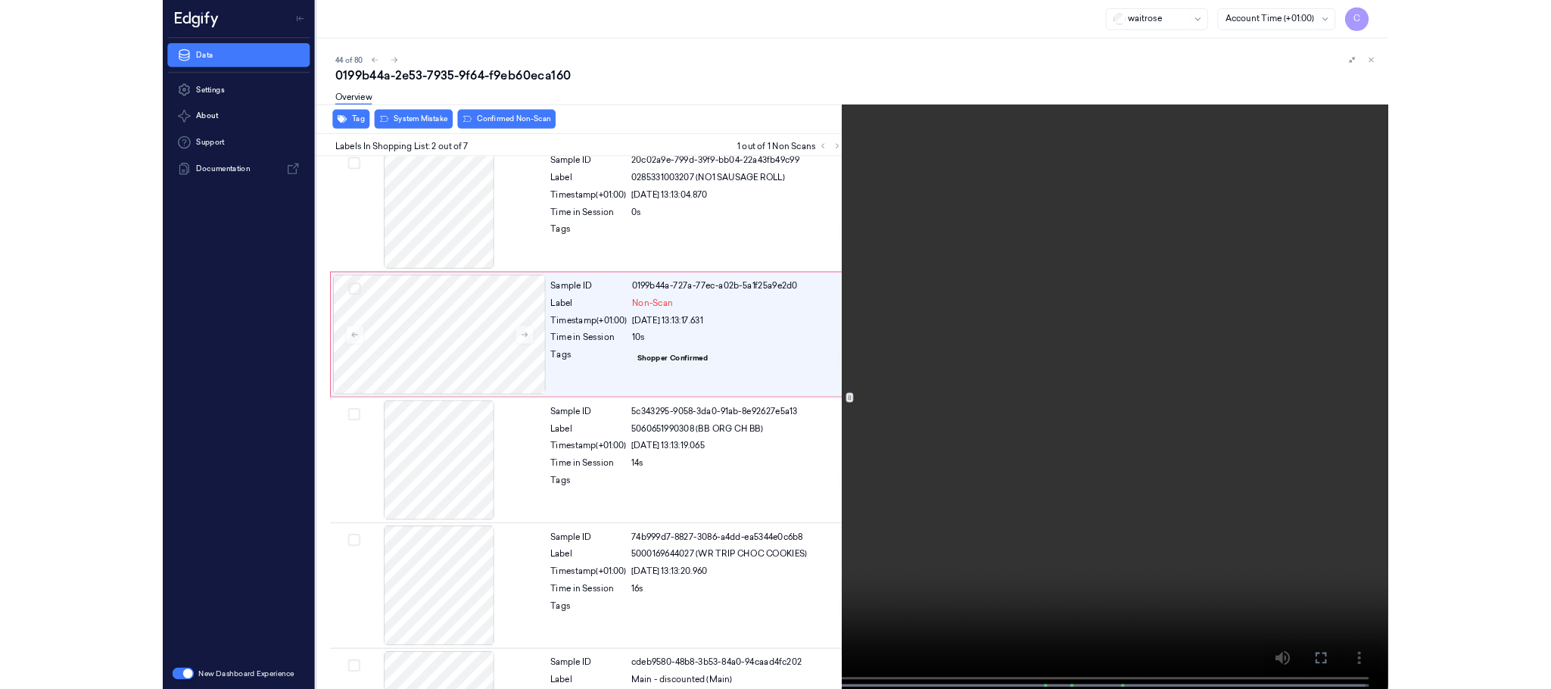
scroll to position [0, 0]
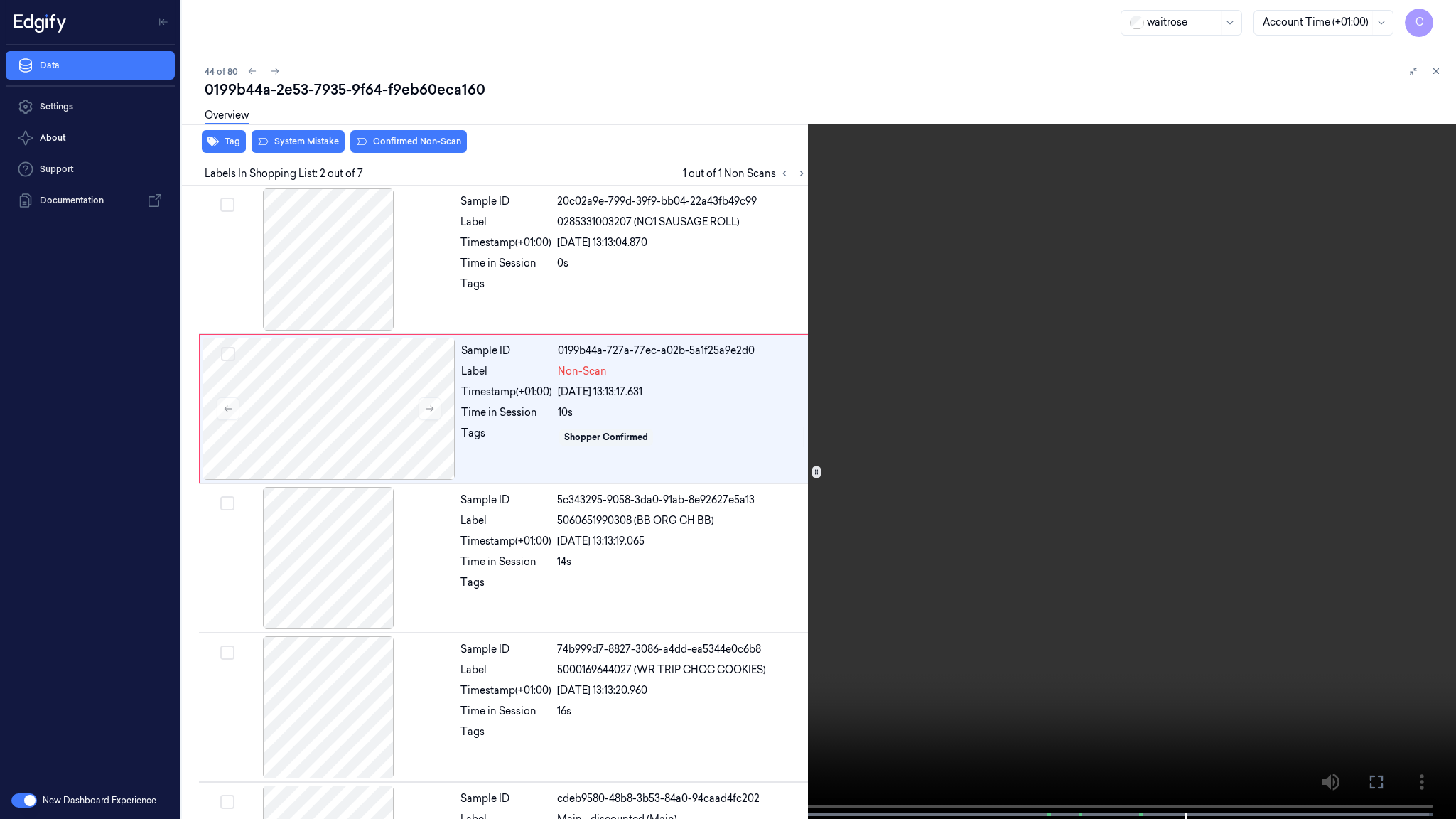
click at [604, 478] on video at bounding box center [728, 410] width 1456 height 822
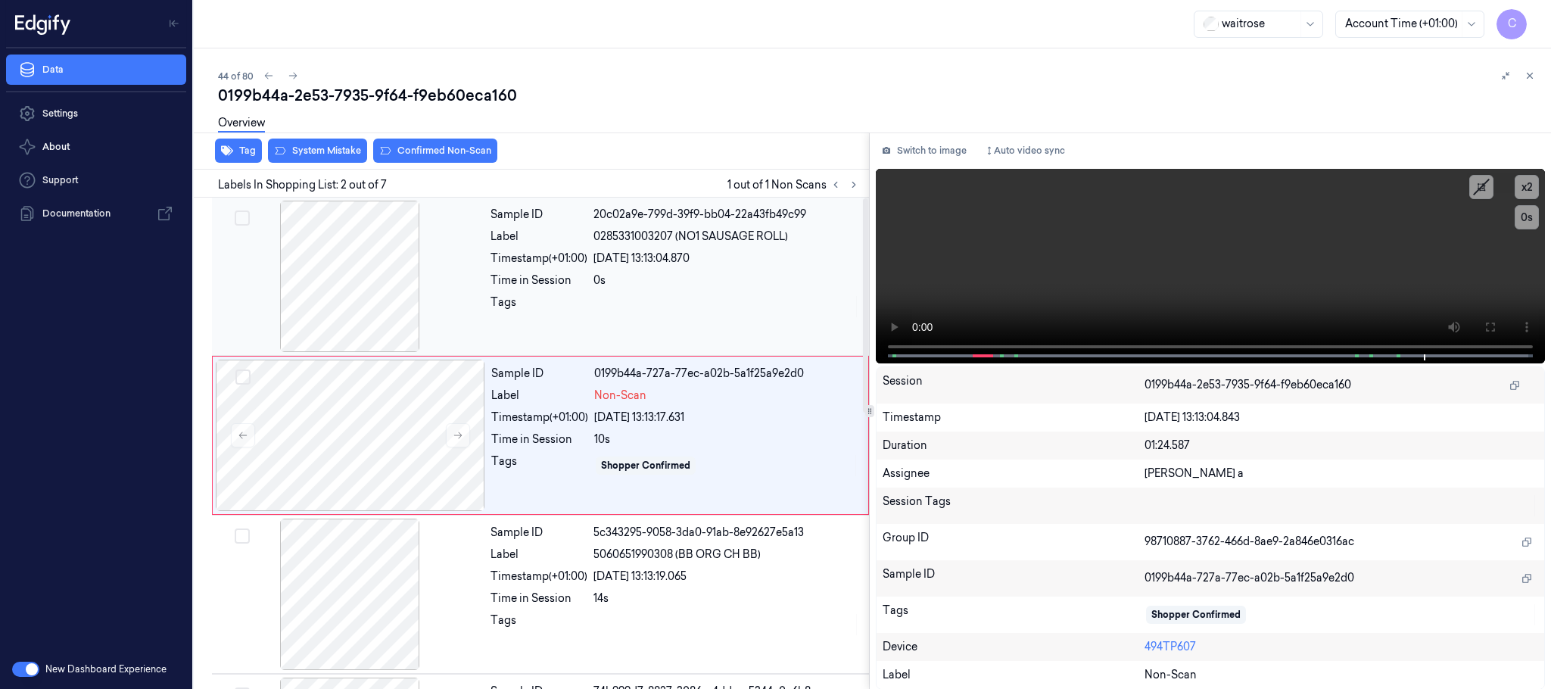
click at [314, 282] on div at bounding box center [349, 276] width 269 height 151
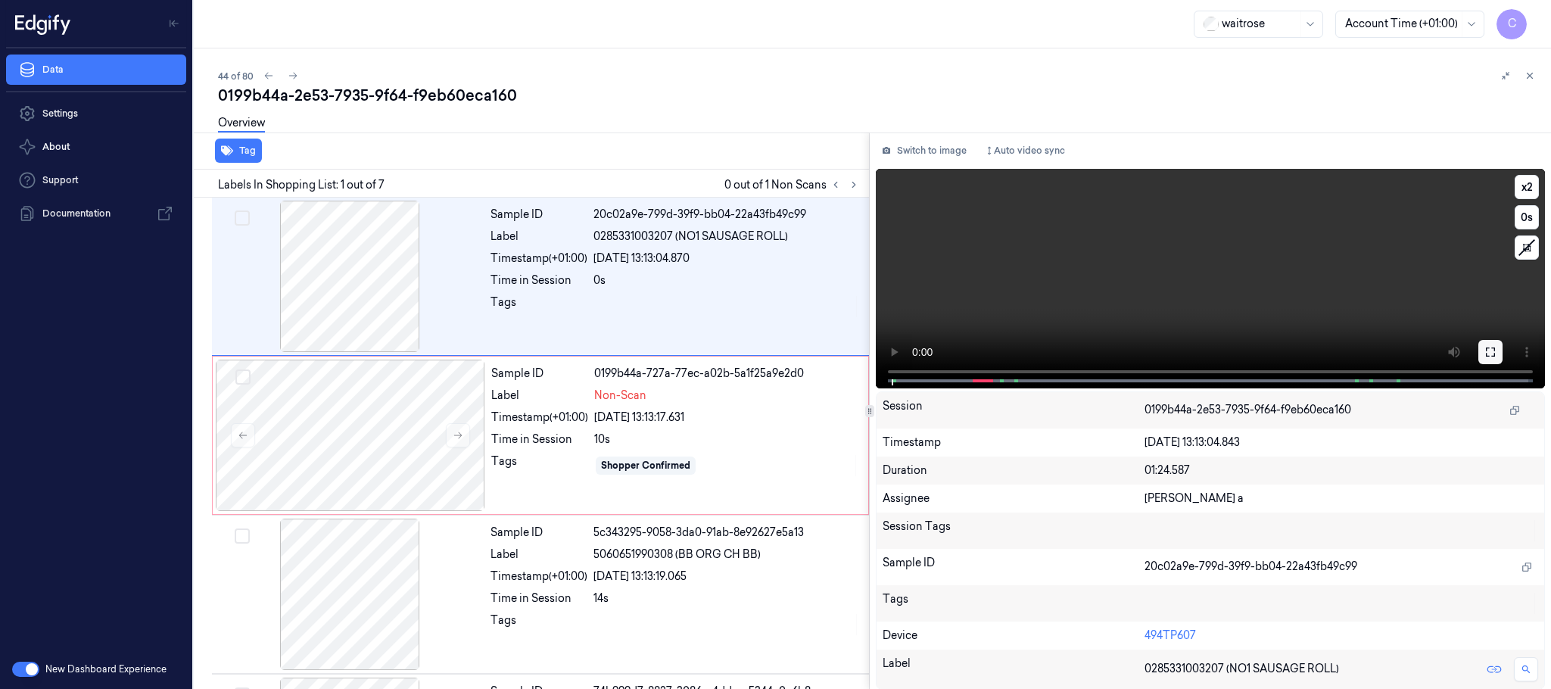
click at [1492, 346] on icon at bounding box center [1490, 352] width 12 height 12
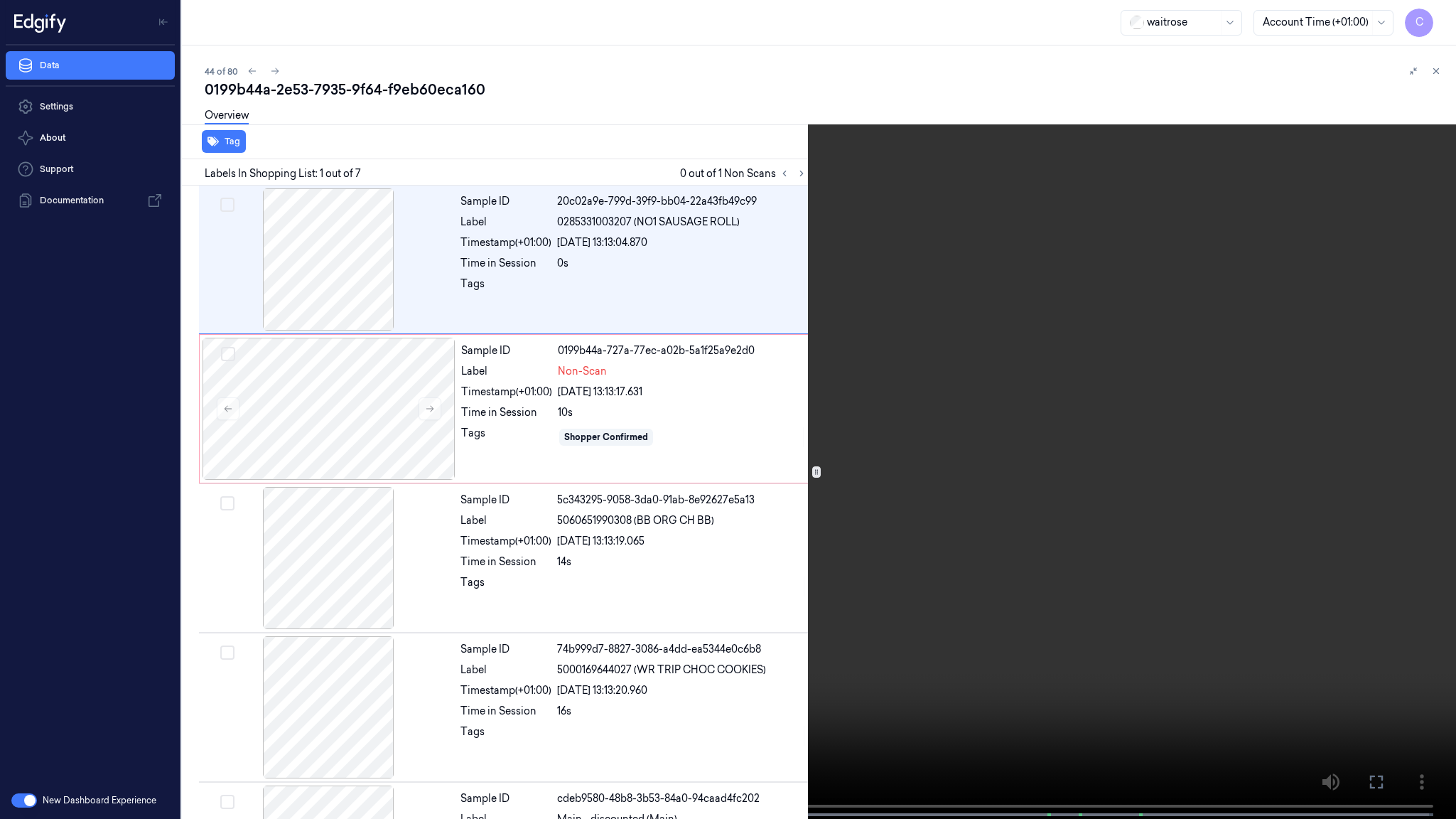
click at [729, 471] on video at bounding box center [728, 410] width 1456 height 822
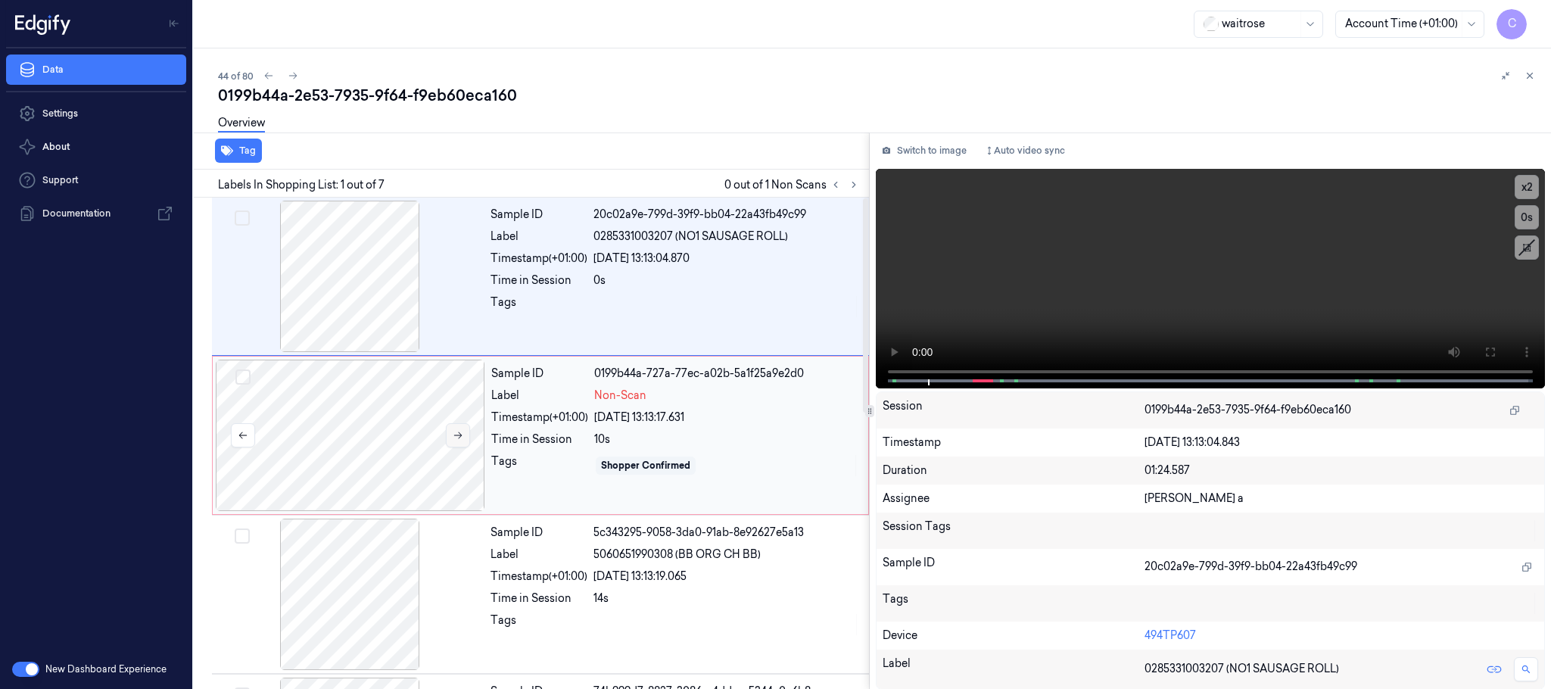
click at [455, 437] on icon at bounding box center [458, 435] width 11 height 11
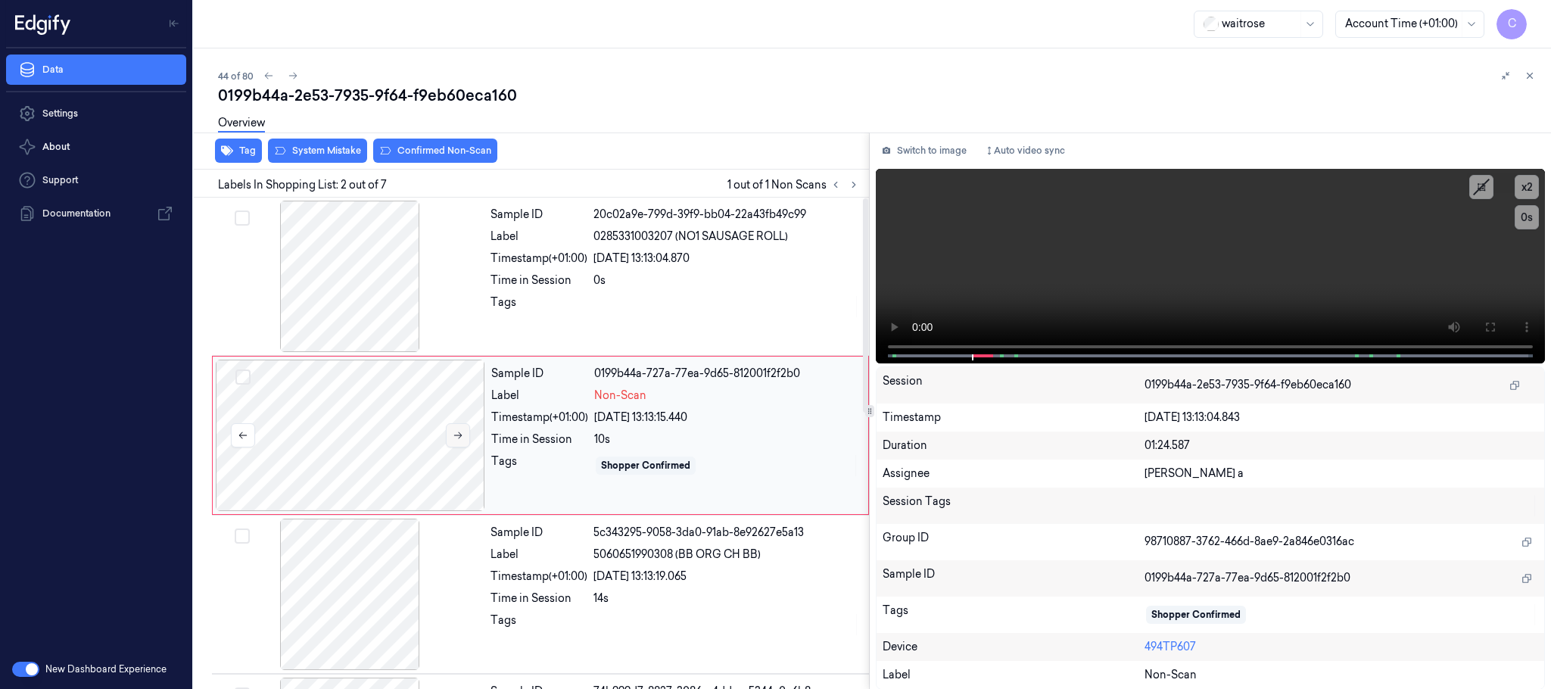
click at [459, 432] on icon at bounding box center [458, 435] width 11 height 11
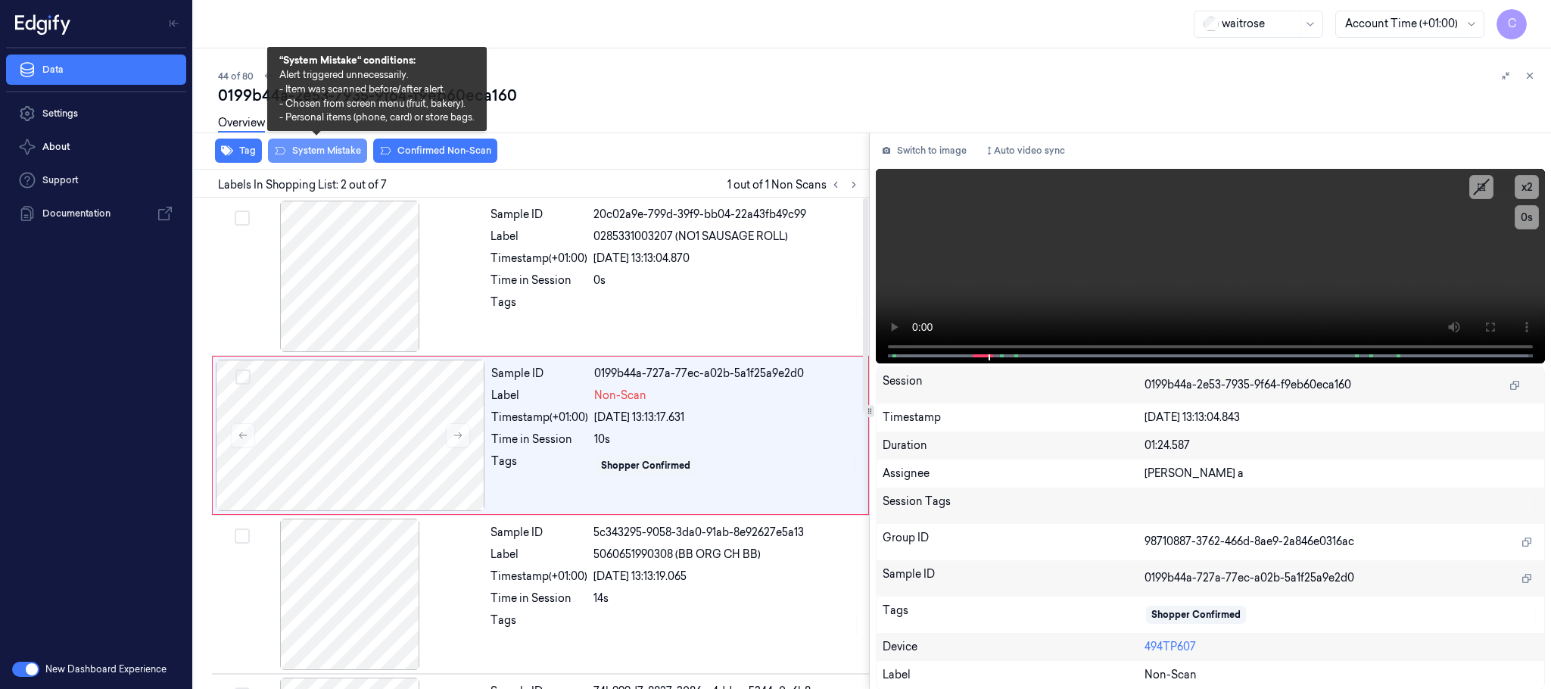
click at [332, 155] on button "System Mistake" at bounding box center [317, 151] width 99 height 24
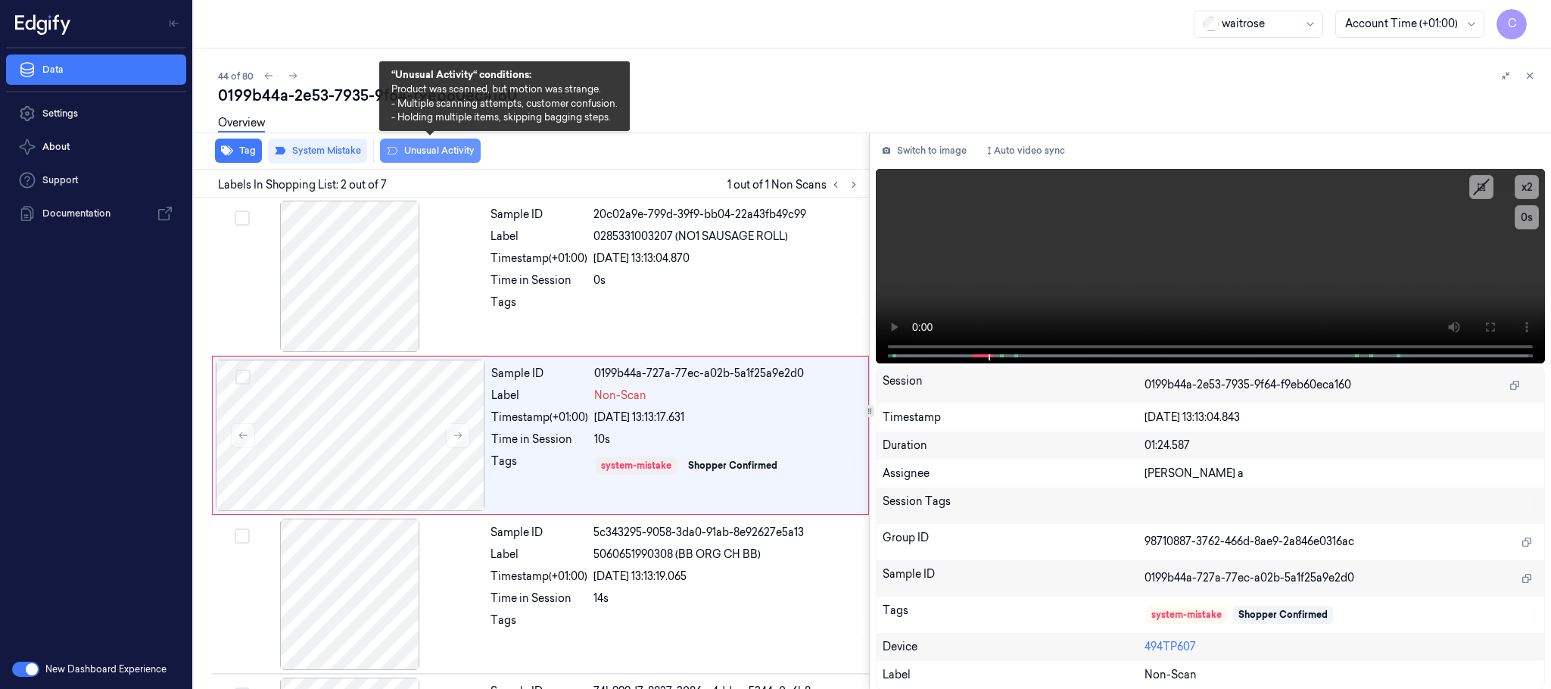
click at [455, 154] on button "Unusual Activity" at bounding box center [430, 151] width 101 height 24
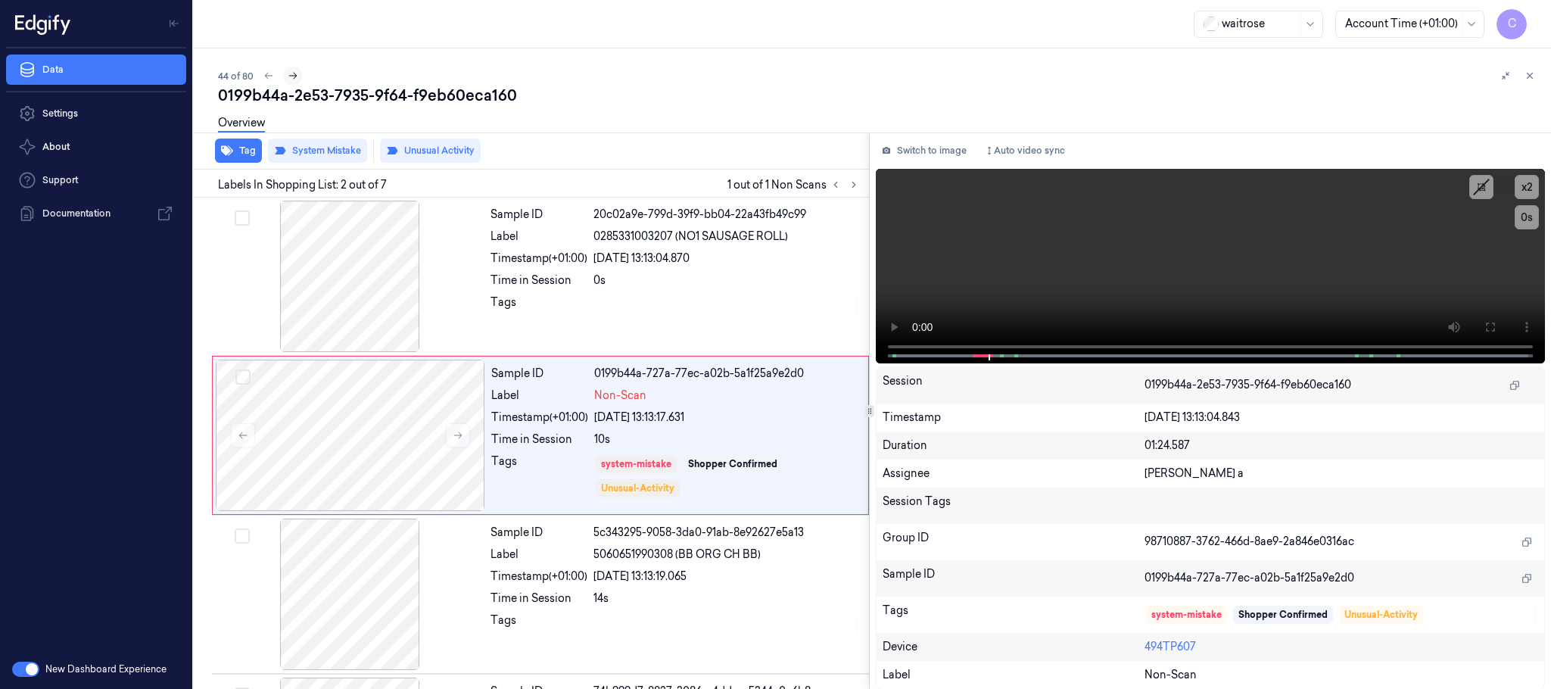
click at [289, 73] on icon at bounding box center [293, 75] width 11 height 11
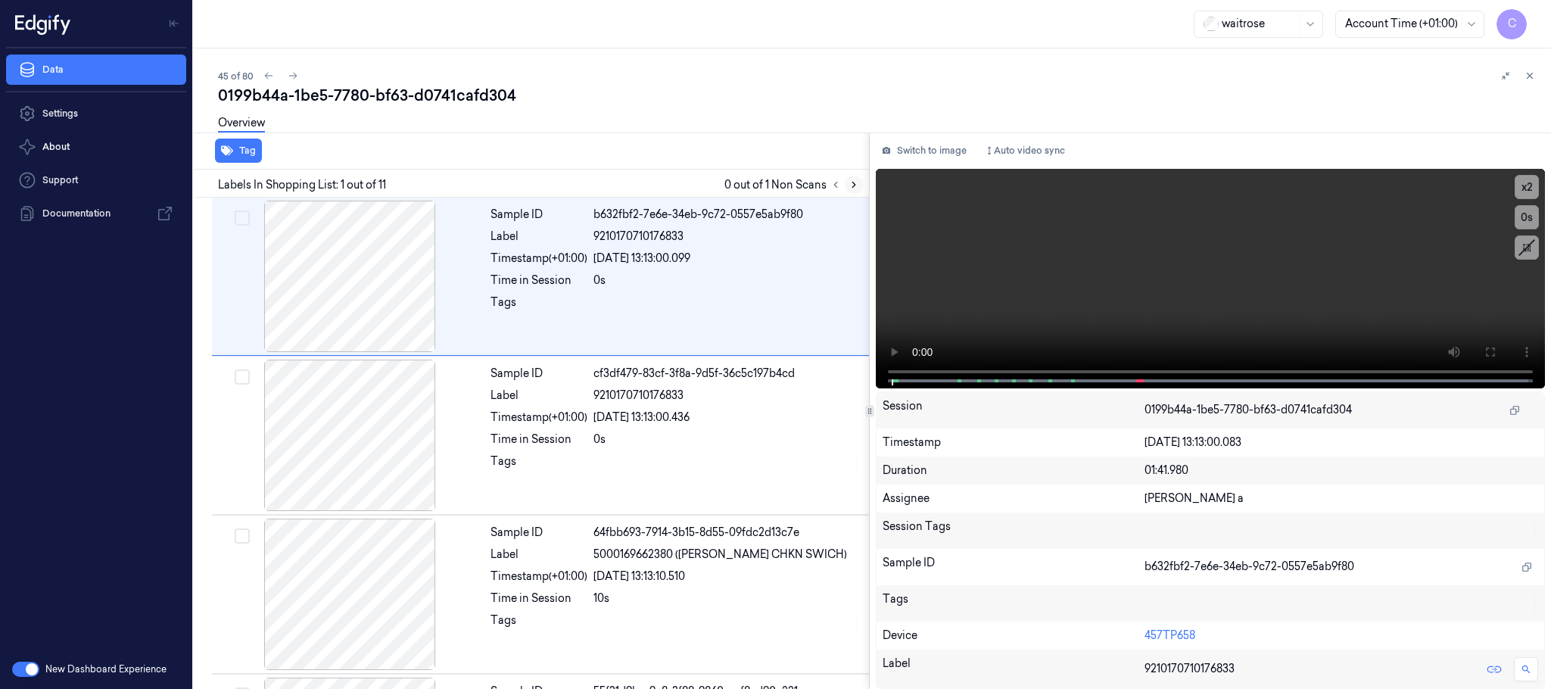
click at [851, 180] on icon at bounding box center [853, 184] width 11 height 11
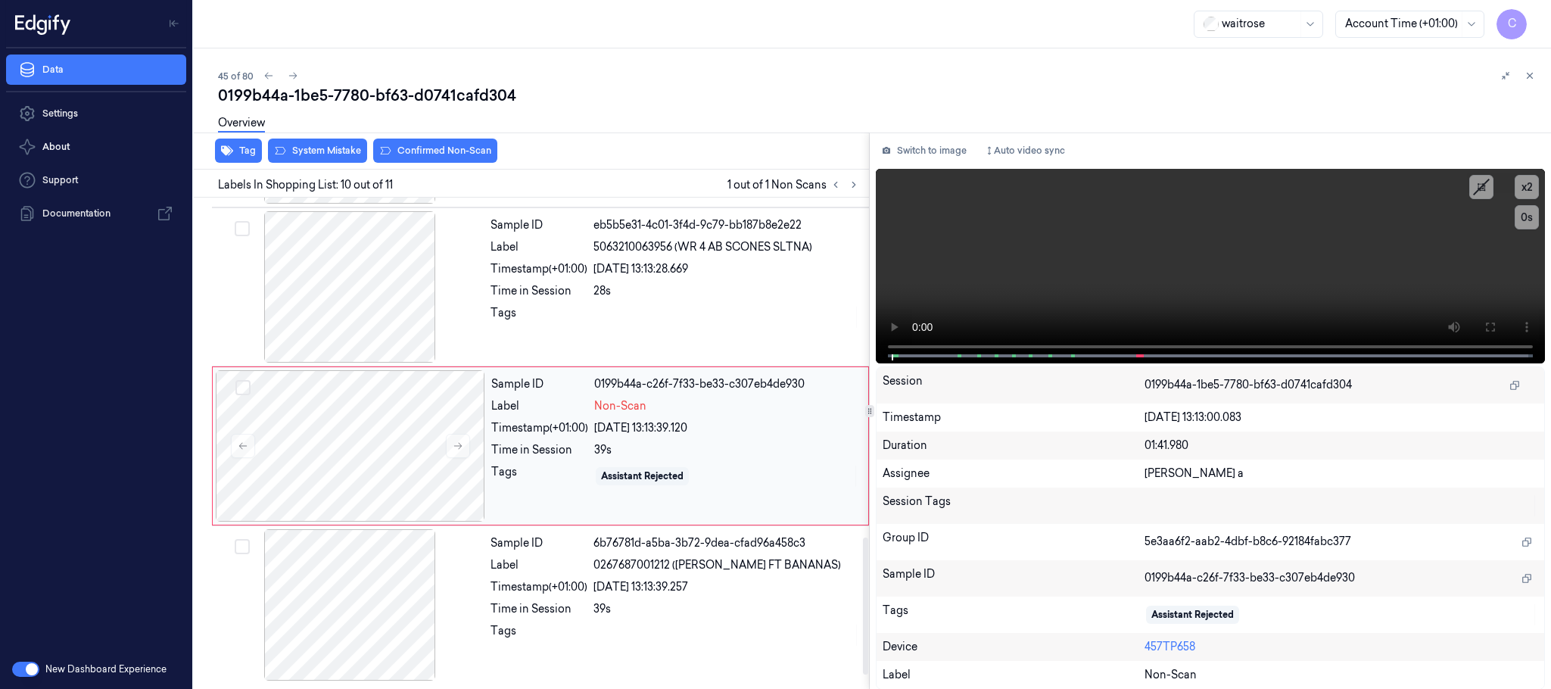
scroll to position [1268, 0]
click at [453, 450] on icon at bounding box center [458, 446] width 11 height 11
click at [341, 276] on div at bounding box center [349, 286] width 269 height 151
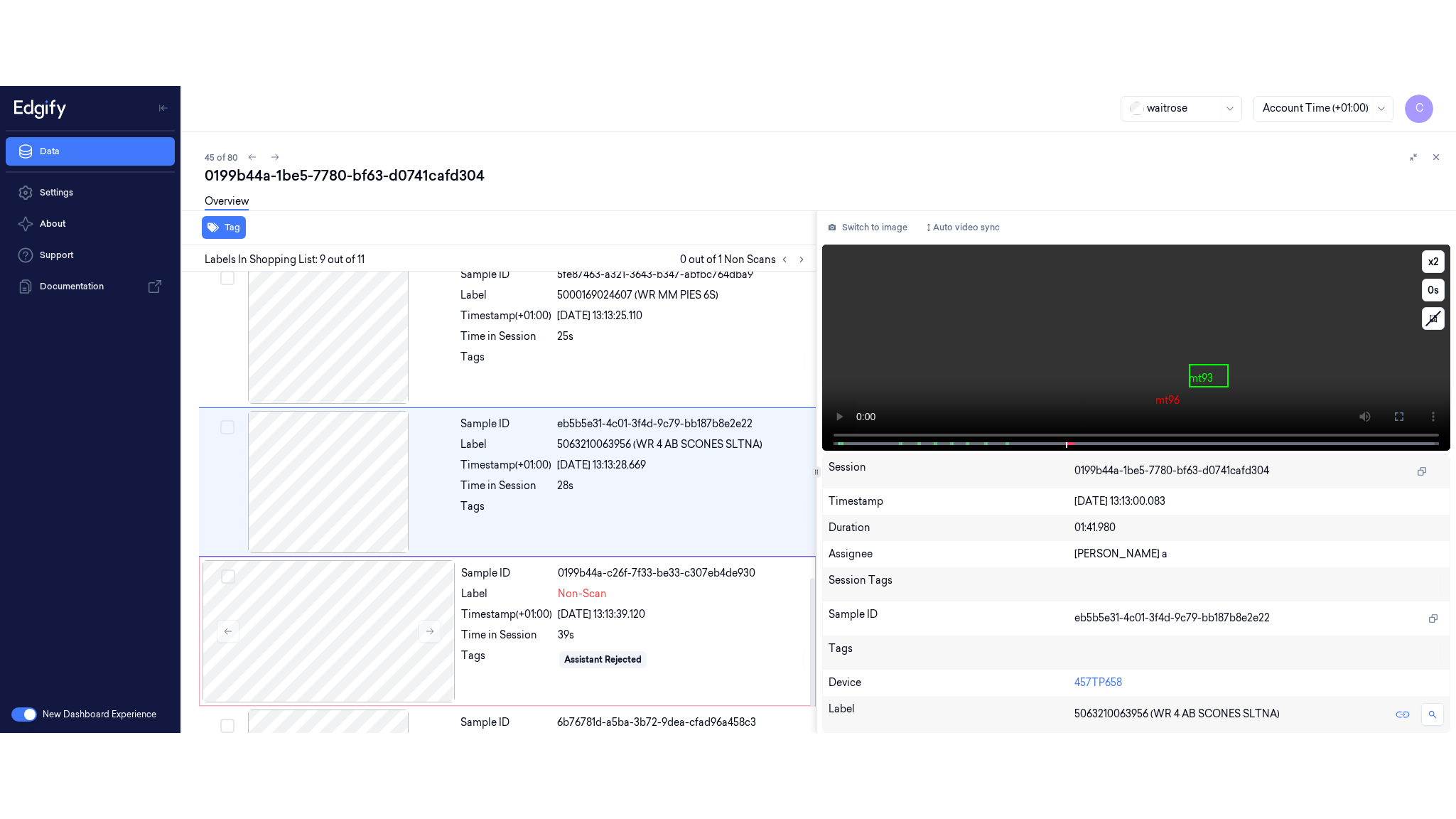
scroll to position [1043, 0]
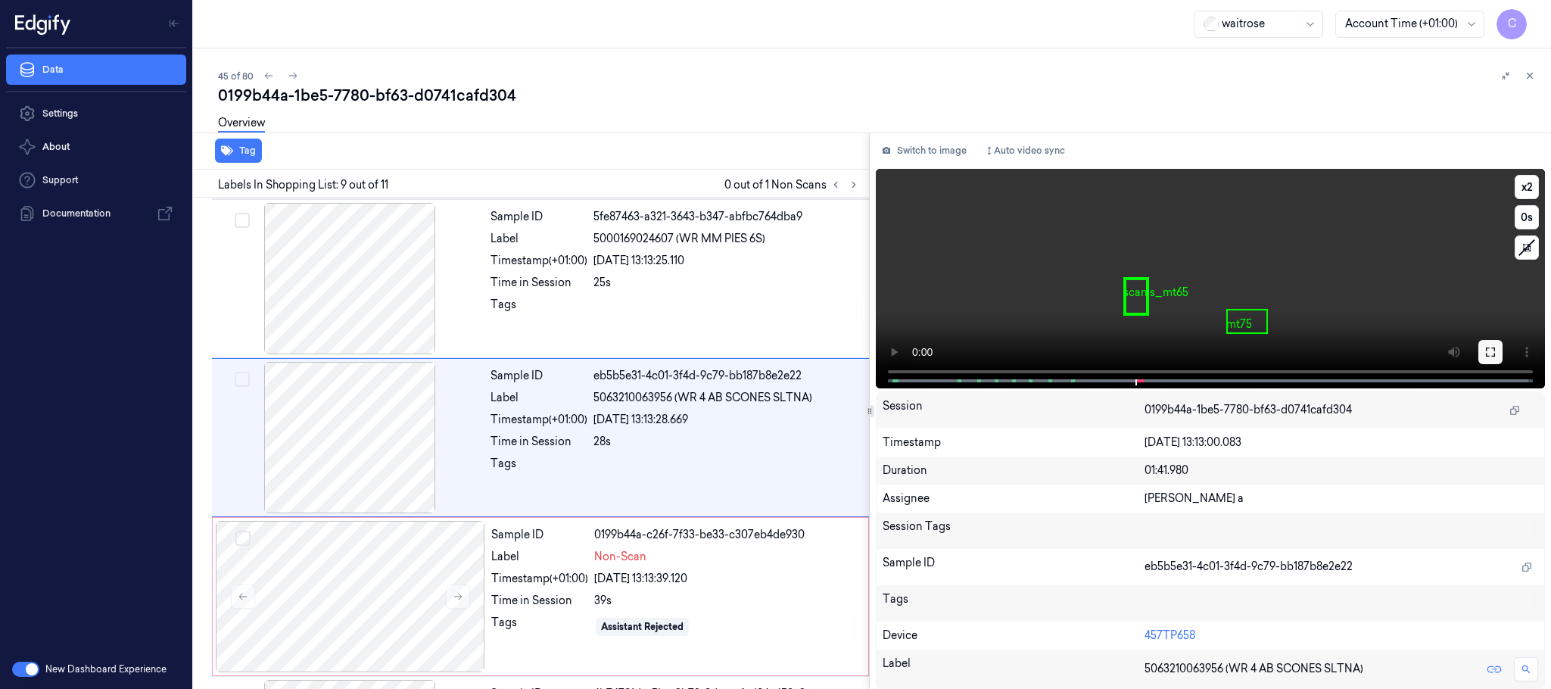
click at [1492, 354] on icon at bounding box center [1490, 352] width 12 height 12
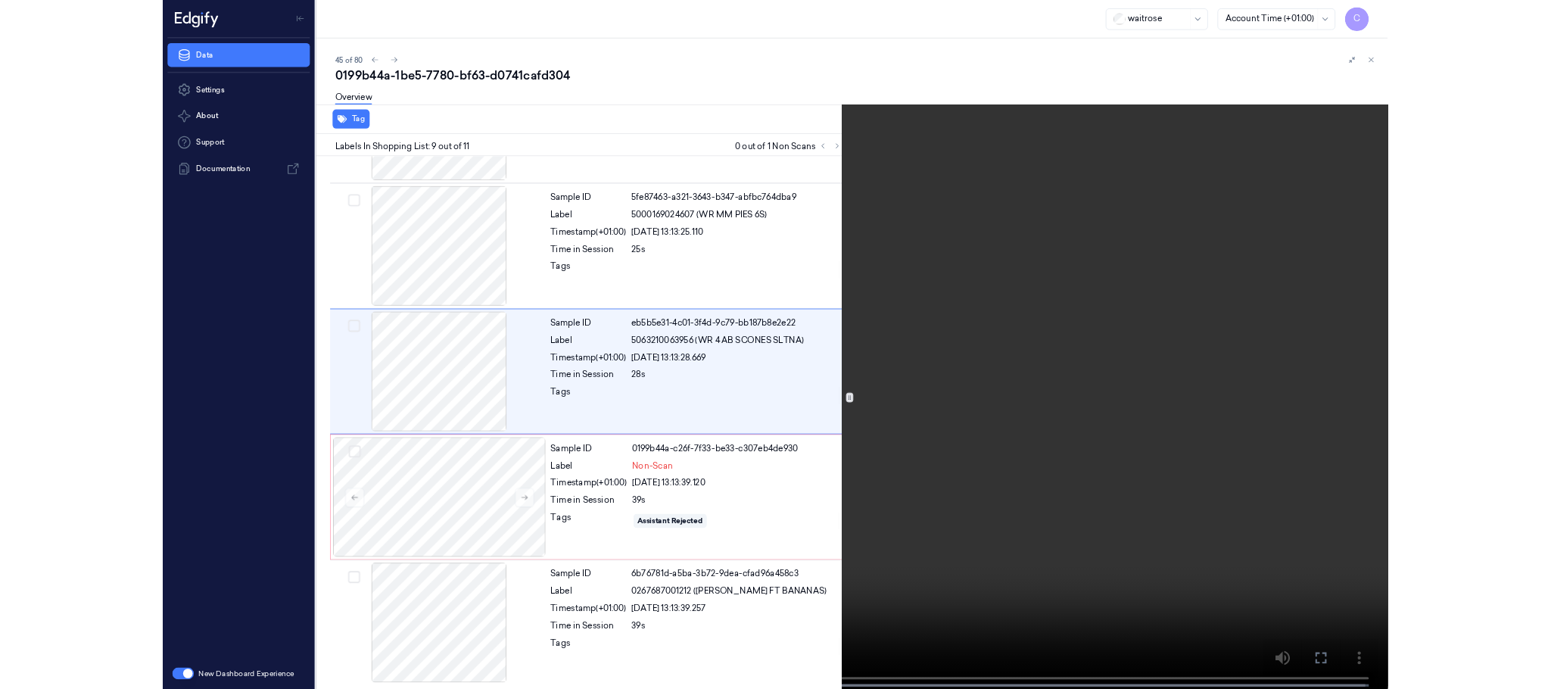
scroll to position [1020, 0]
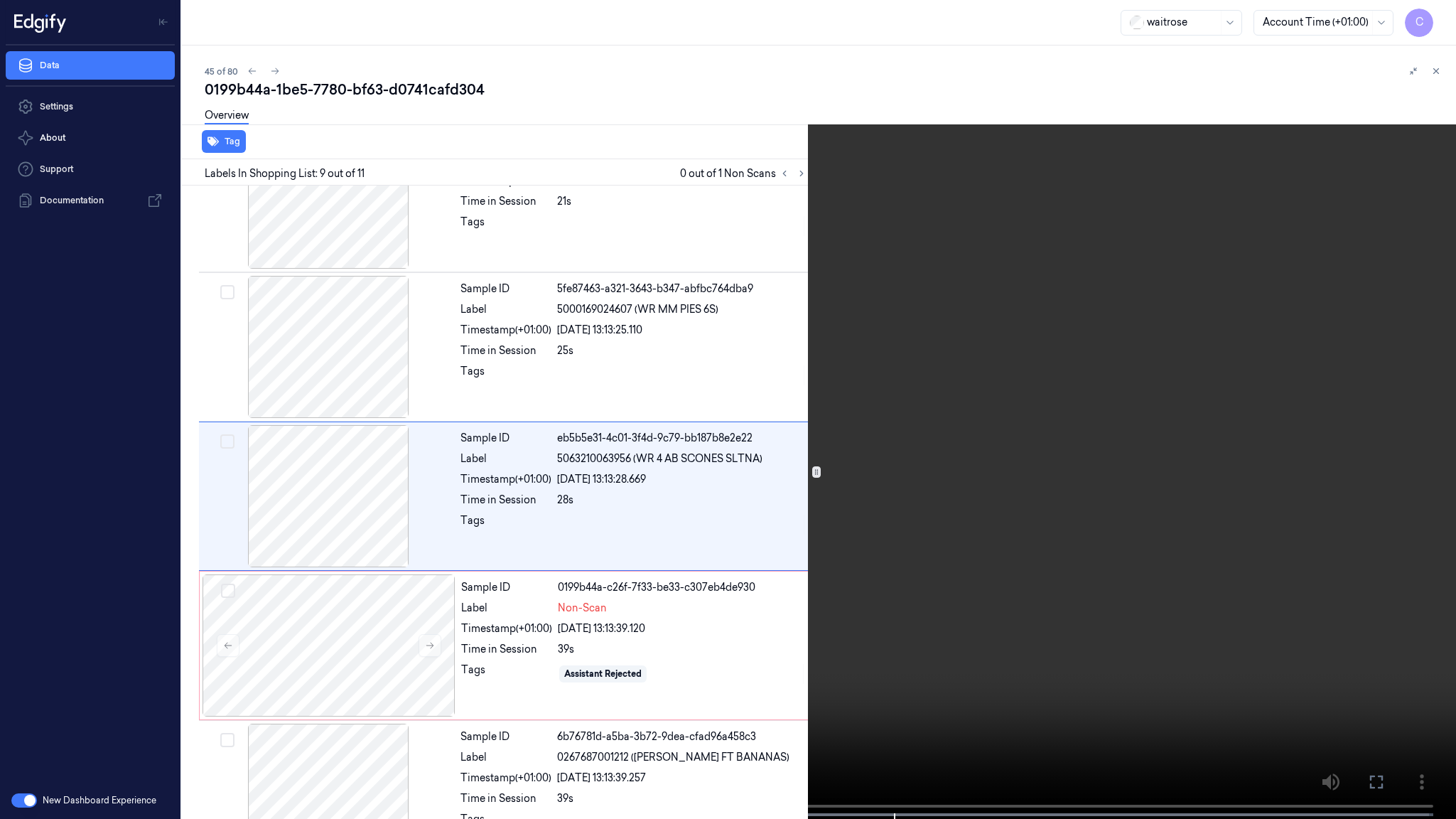
click at [798, 589] on video at bounding box center [728, 410] width 1456 height 822
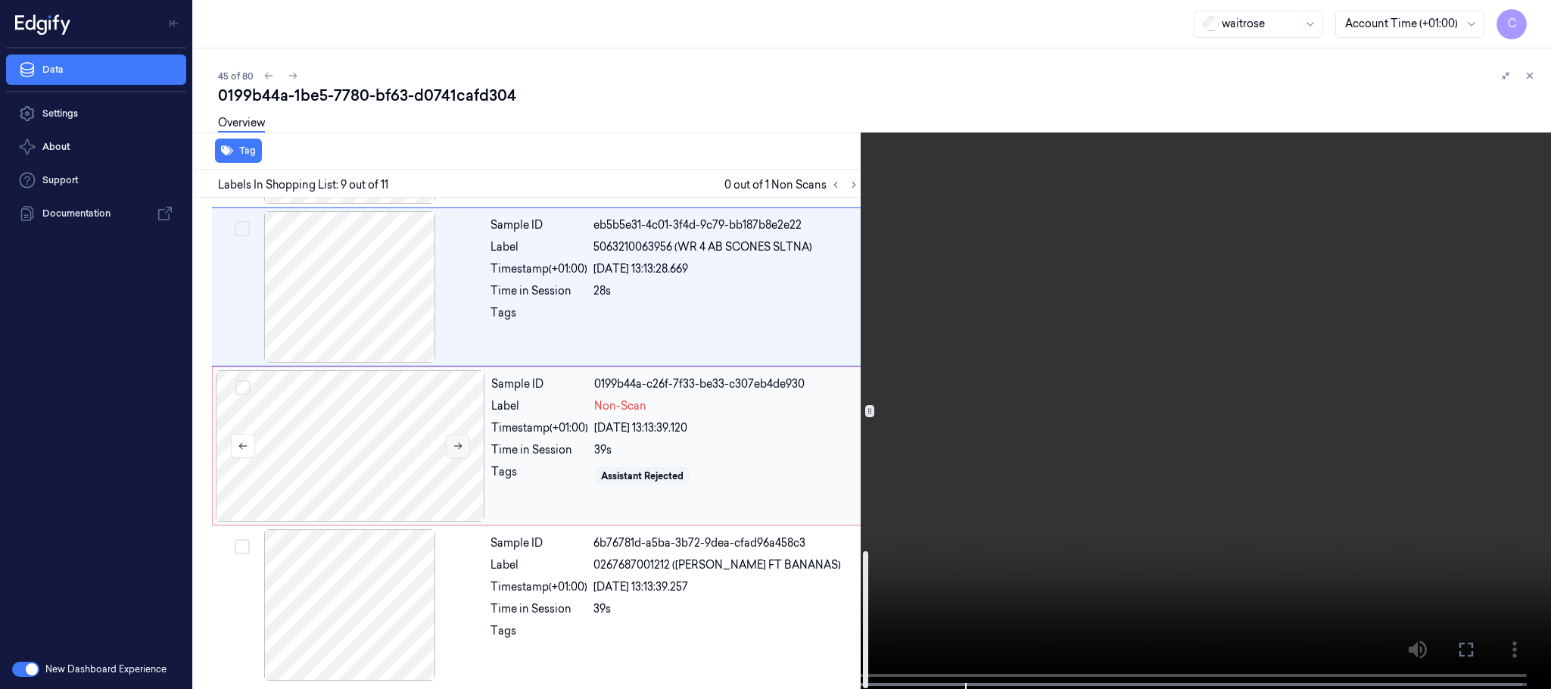
scroll to position [1268, 0]
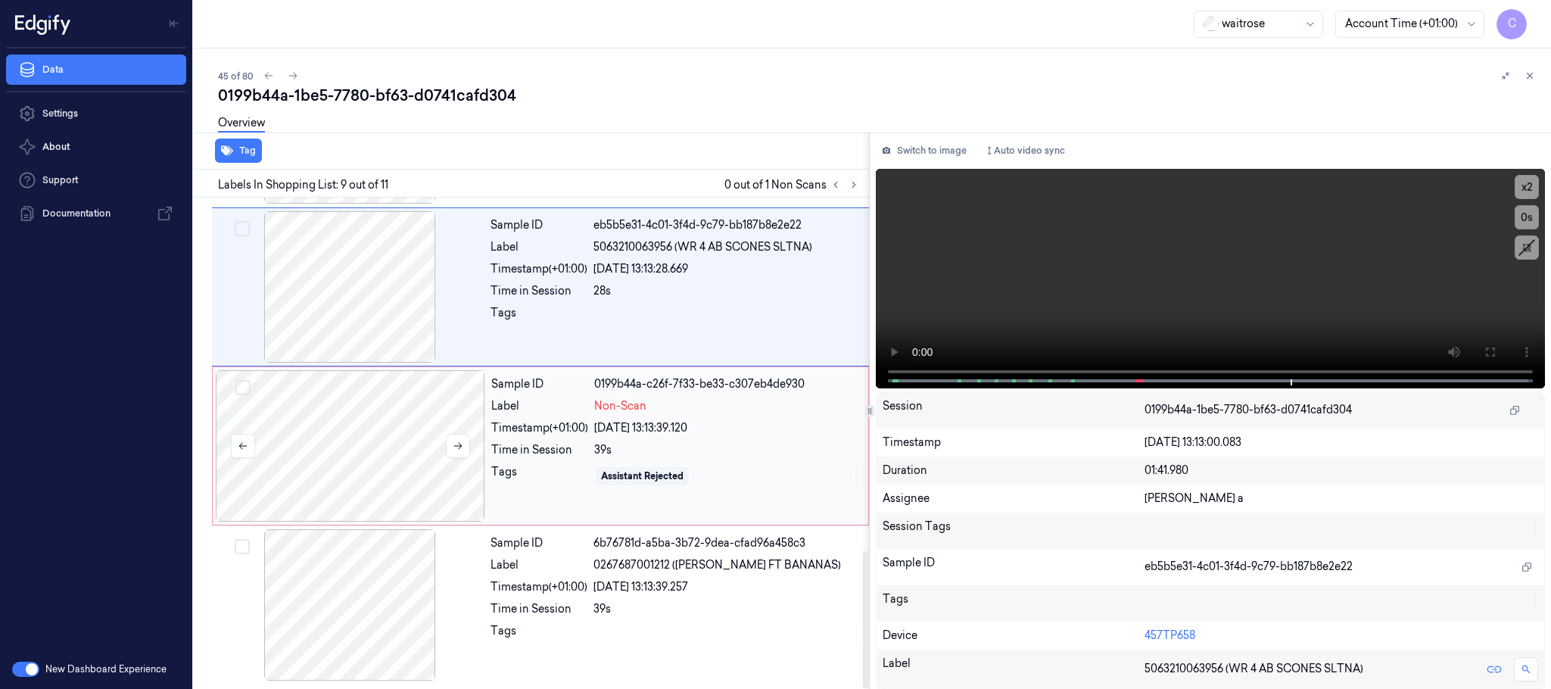
click at [316, 452] on div at bounding box center [350, 445] width 269 height 151
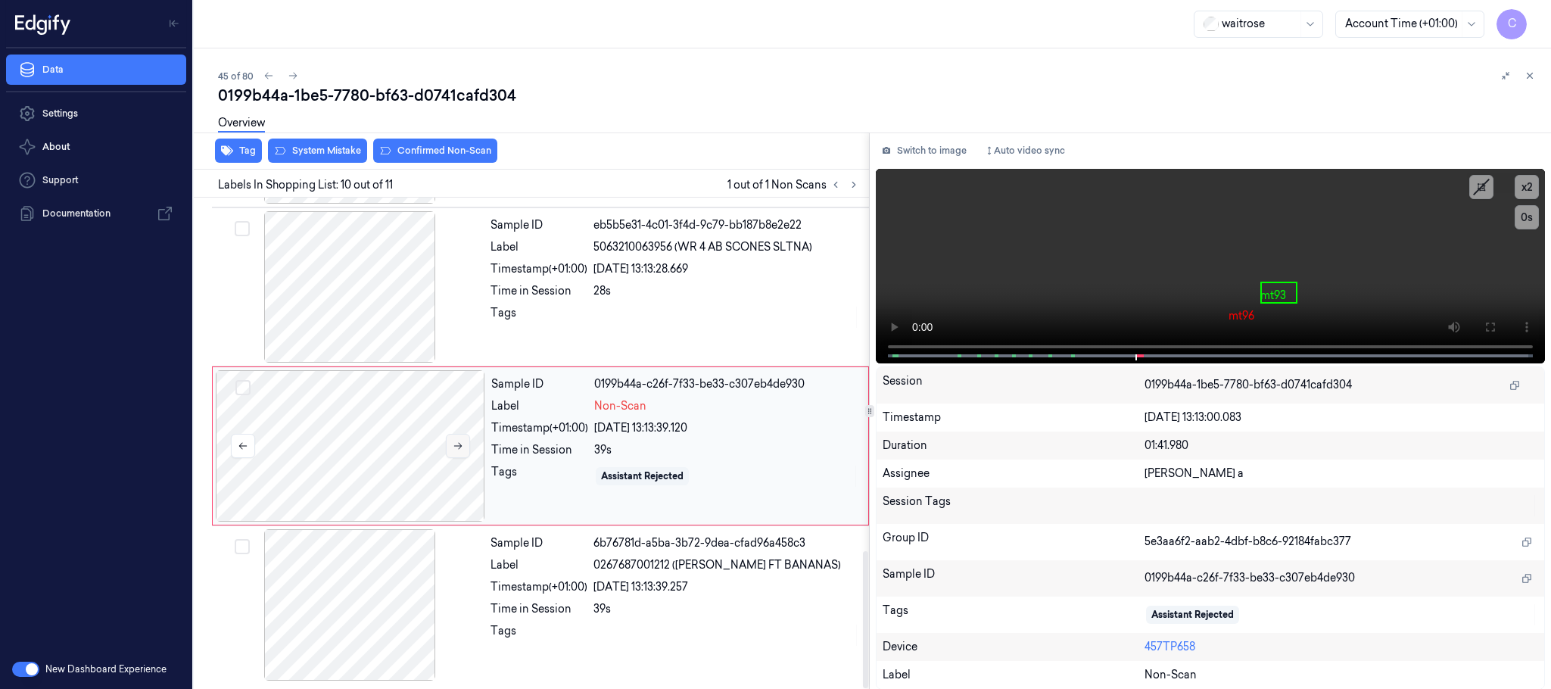
click at [457, 454] on button at bounding box center [458, 446] width 24 height 24
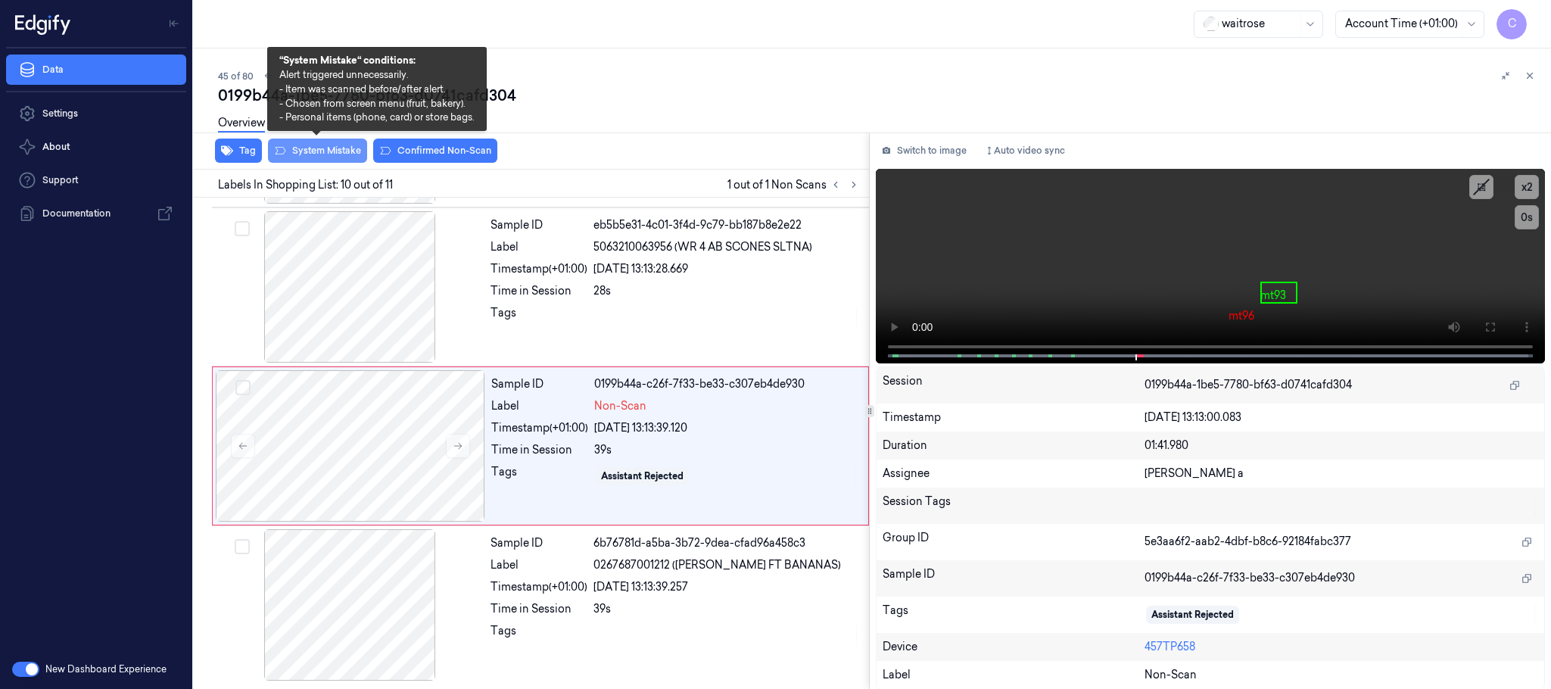
click at [338, 154] on button "System Mistake" at bounding box center [317, 151] width 99 height 24
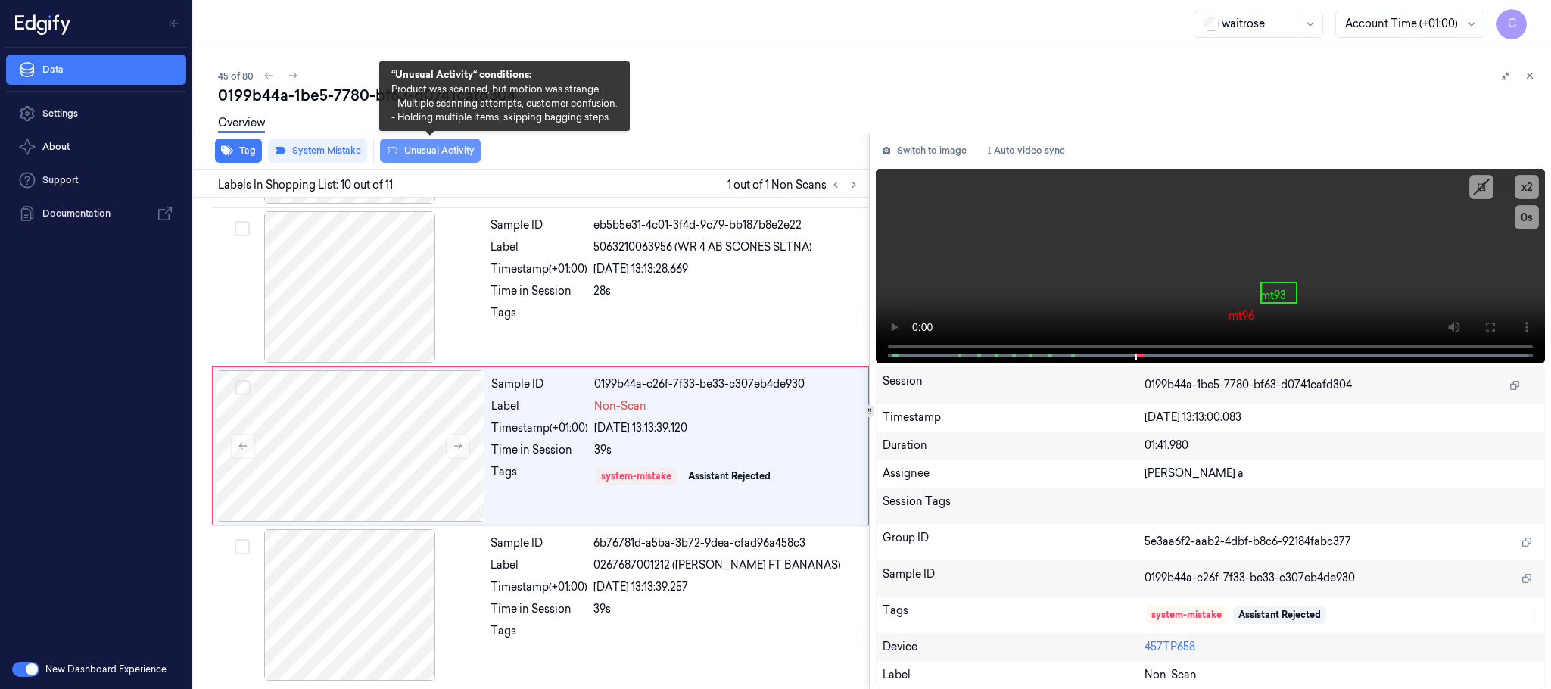
click at [450, 148] on button "Unusual Activity" at bounding box center [430, 151] width 101 height 24
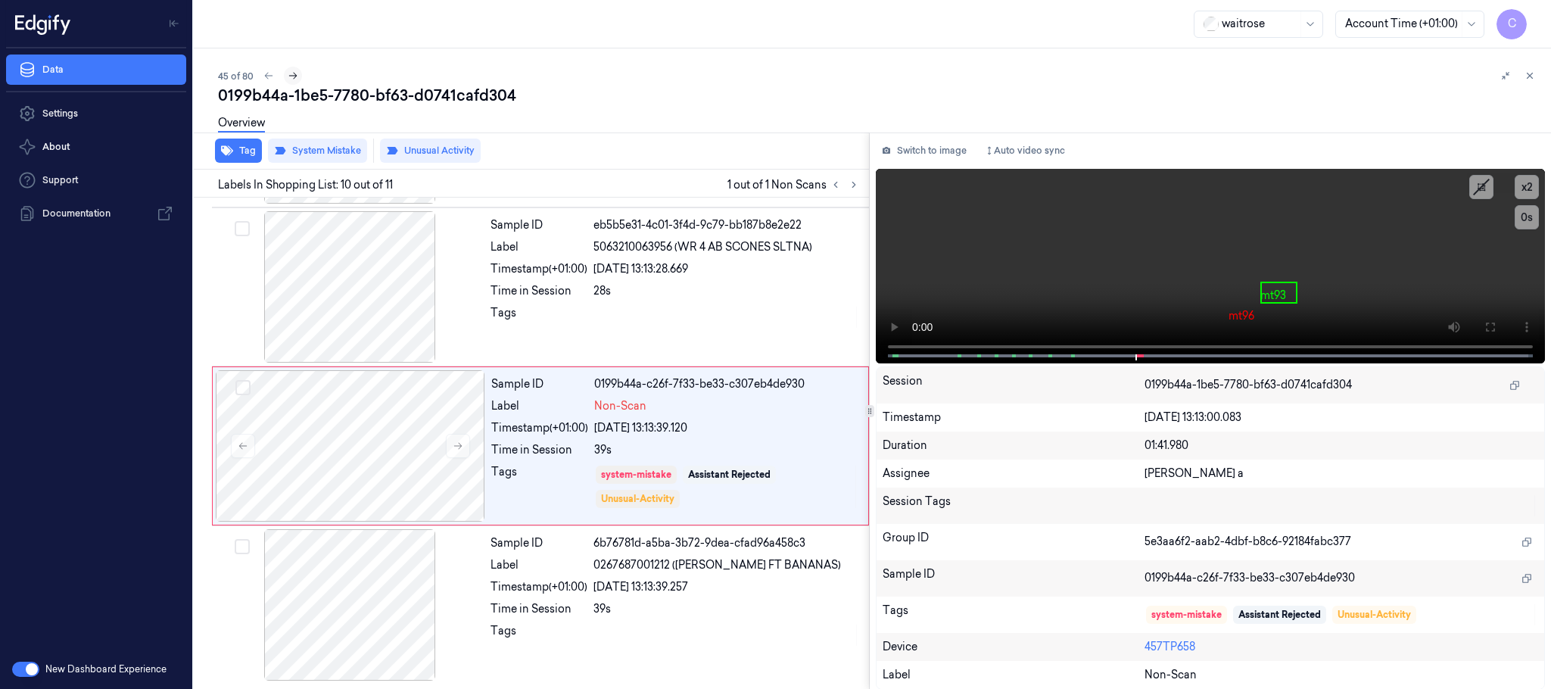
click at [291, 73] on icon at bounding box center [293, 75] width 11 height 11
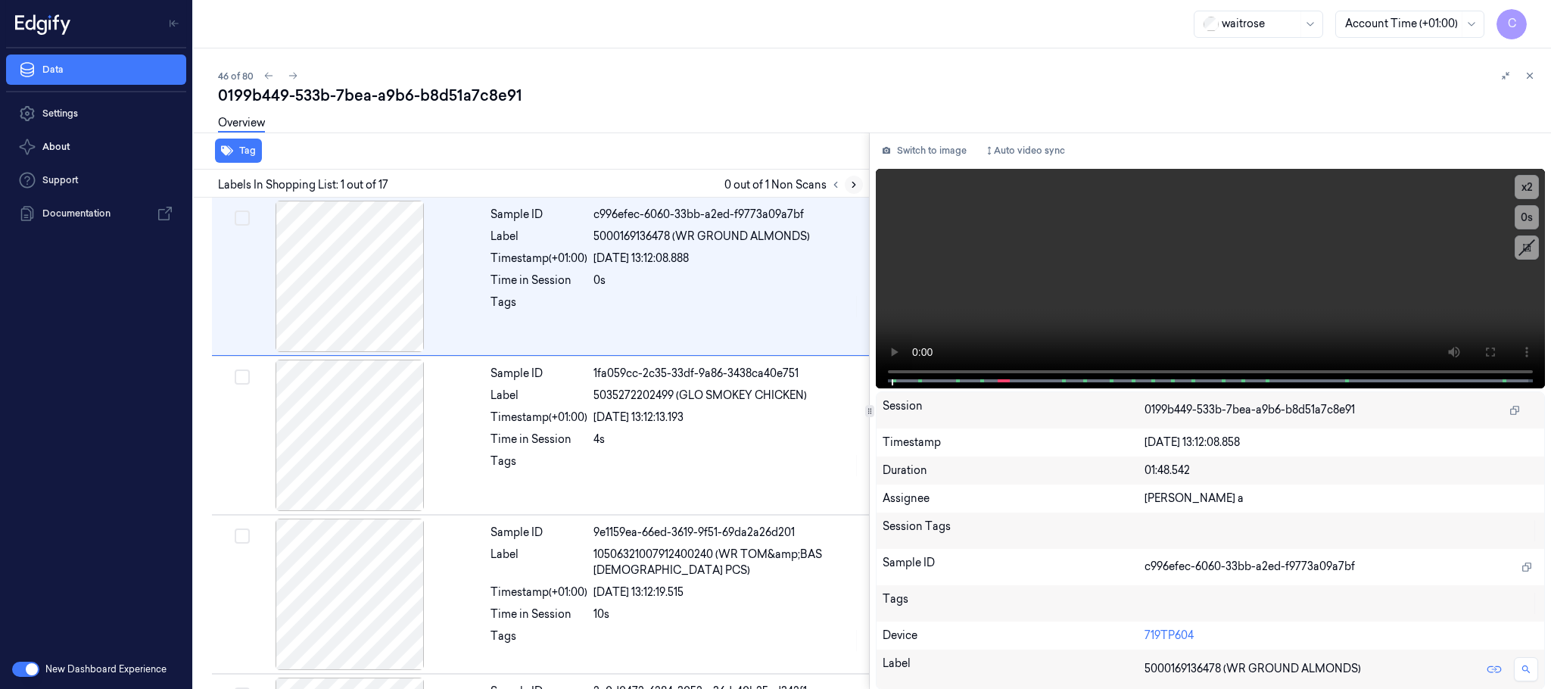
click at [849, 180] on icon at bounding box center [853, 184] width 11 height 11
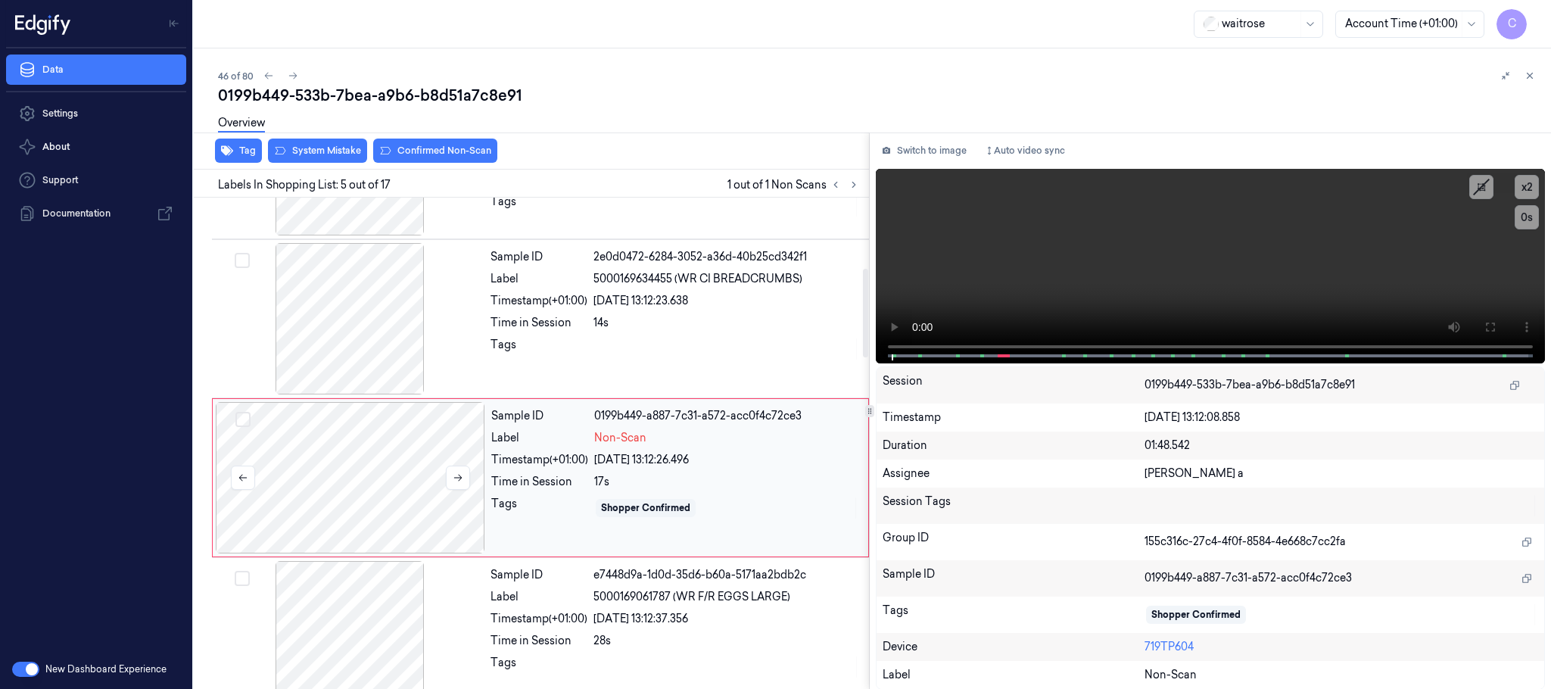
scroll to position [472, 0]
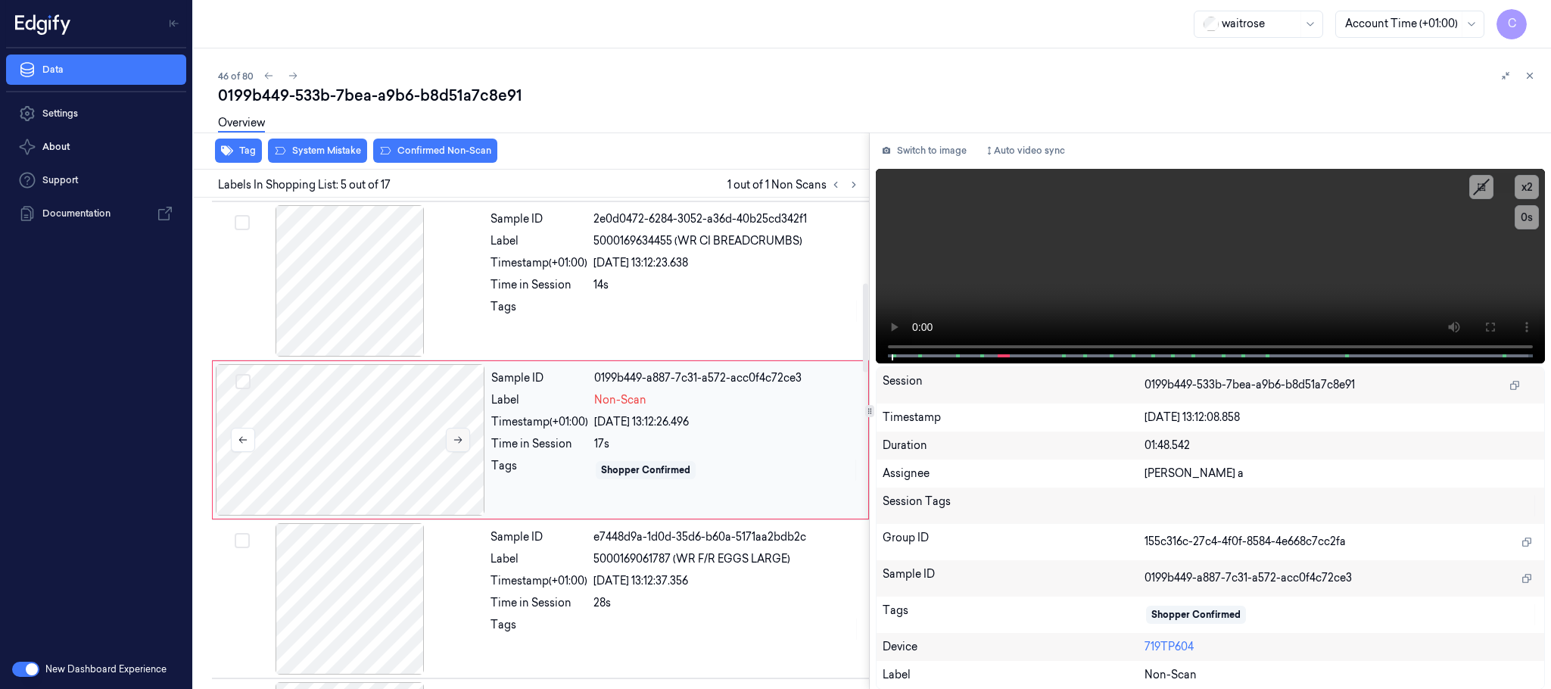
click at [457, 443] on icon at bounding box center [458, 440] width 8 height 7
click at [348, 291] on div at bounding box center [349, 280] width 269 height 151
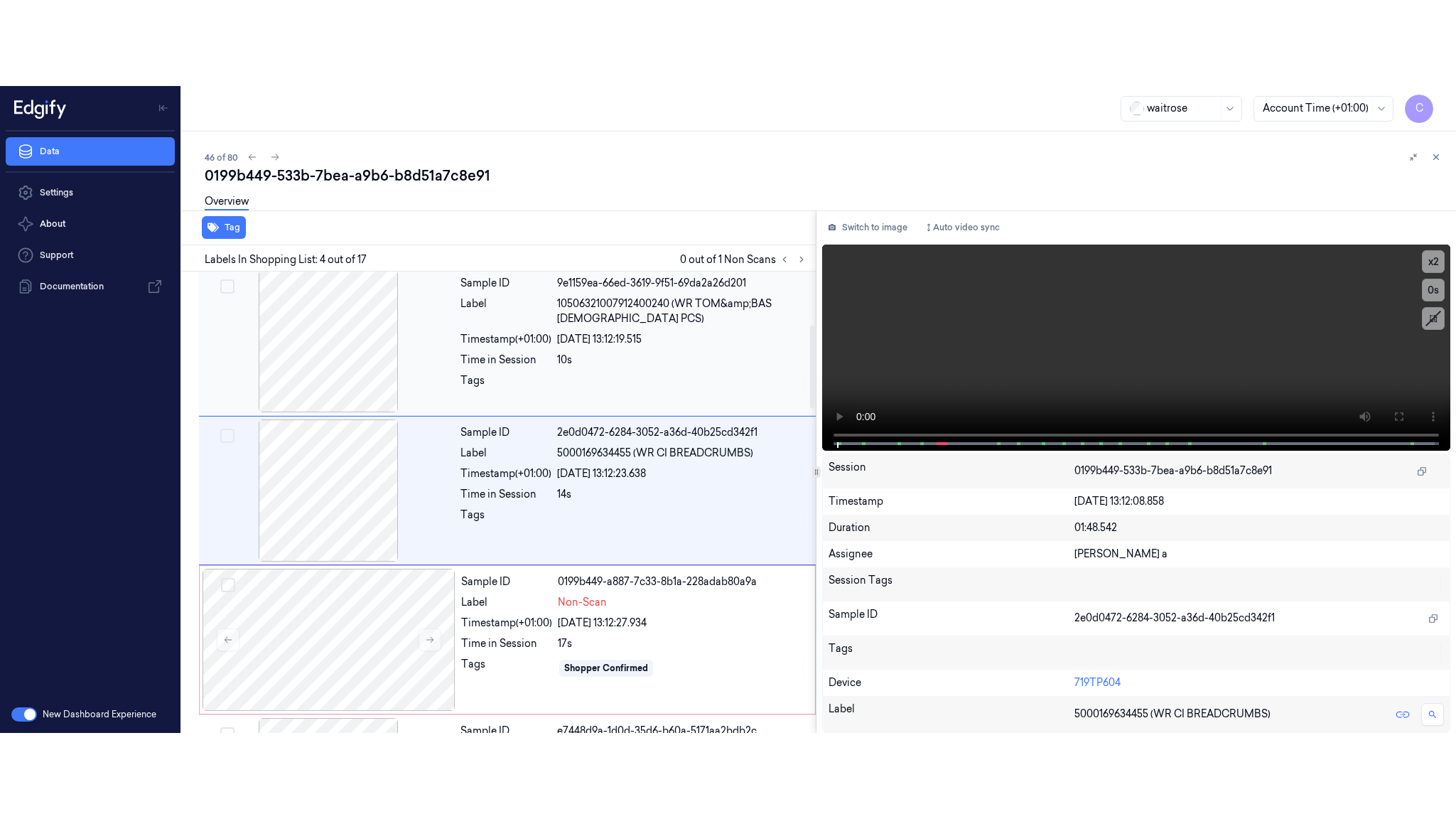
scroll to position [293, 0]
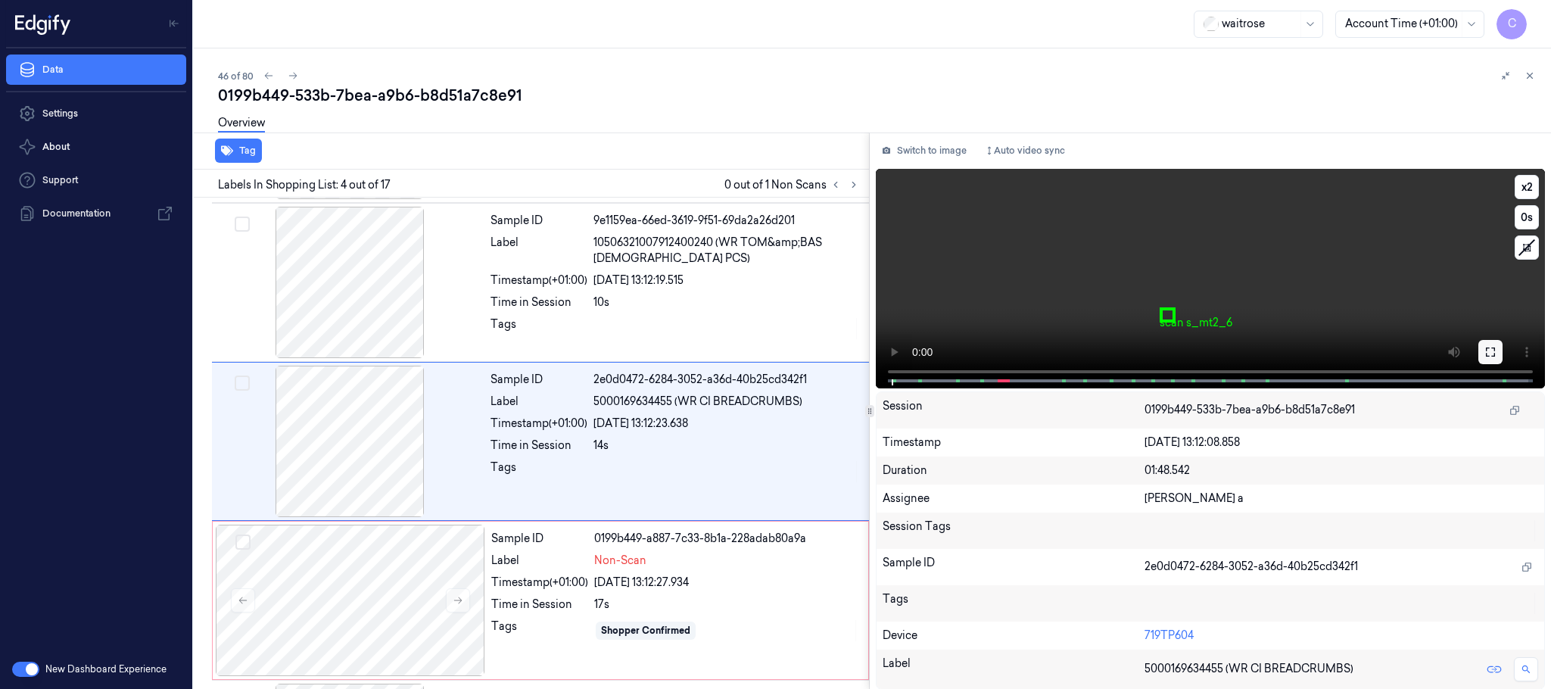
click at [1497, 350] on button at bounding box center [1490, 352] width 24 height 24
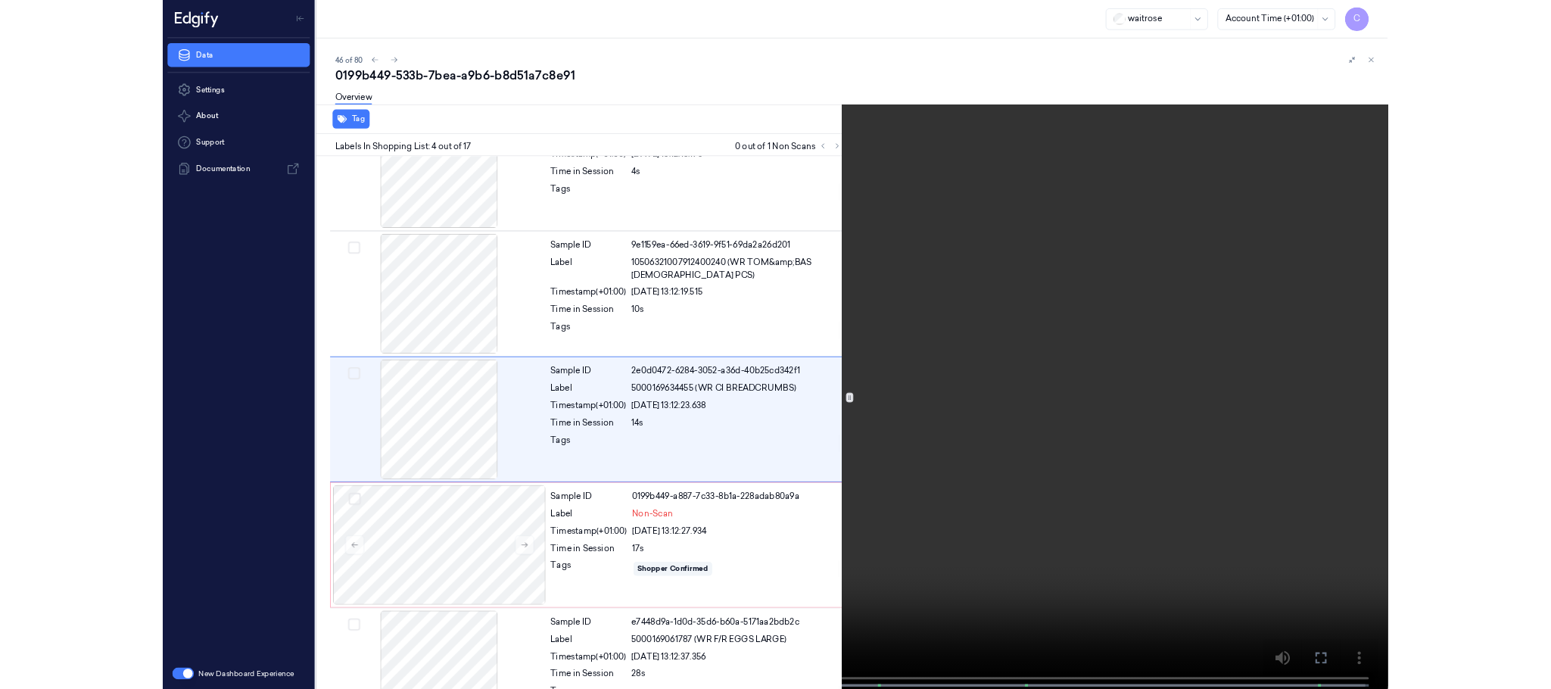
scroll to position [220, 0]
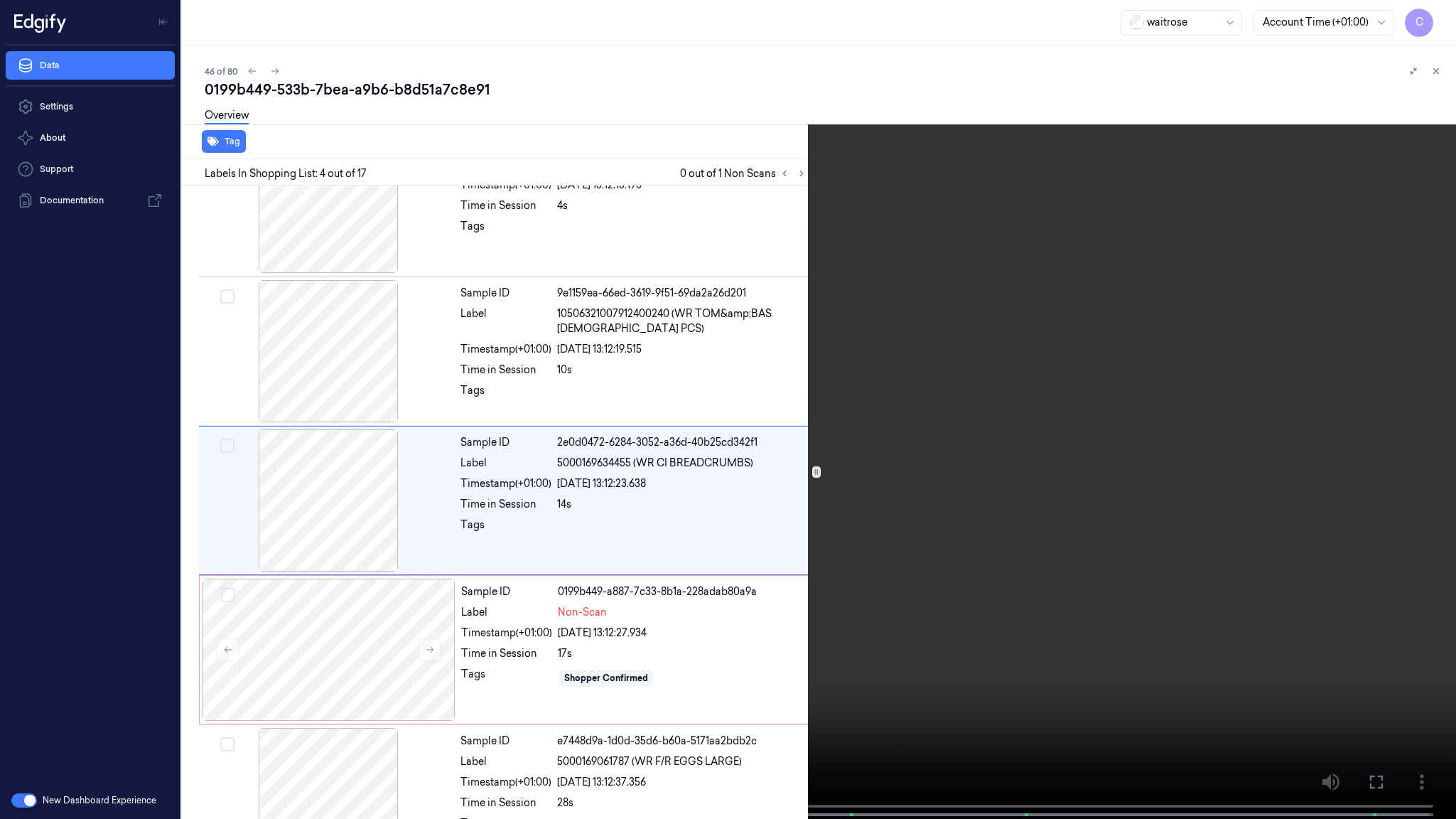
click at [858, 595] on video at bounding box center [728, 410] width 1456 height 822
click at [744, 536] on video at bounding box center [728, 410] width 1456 height 822
click at [843, 391] on video at bounding box center [728, 410] width 1456 height 822
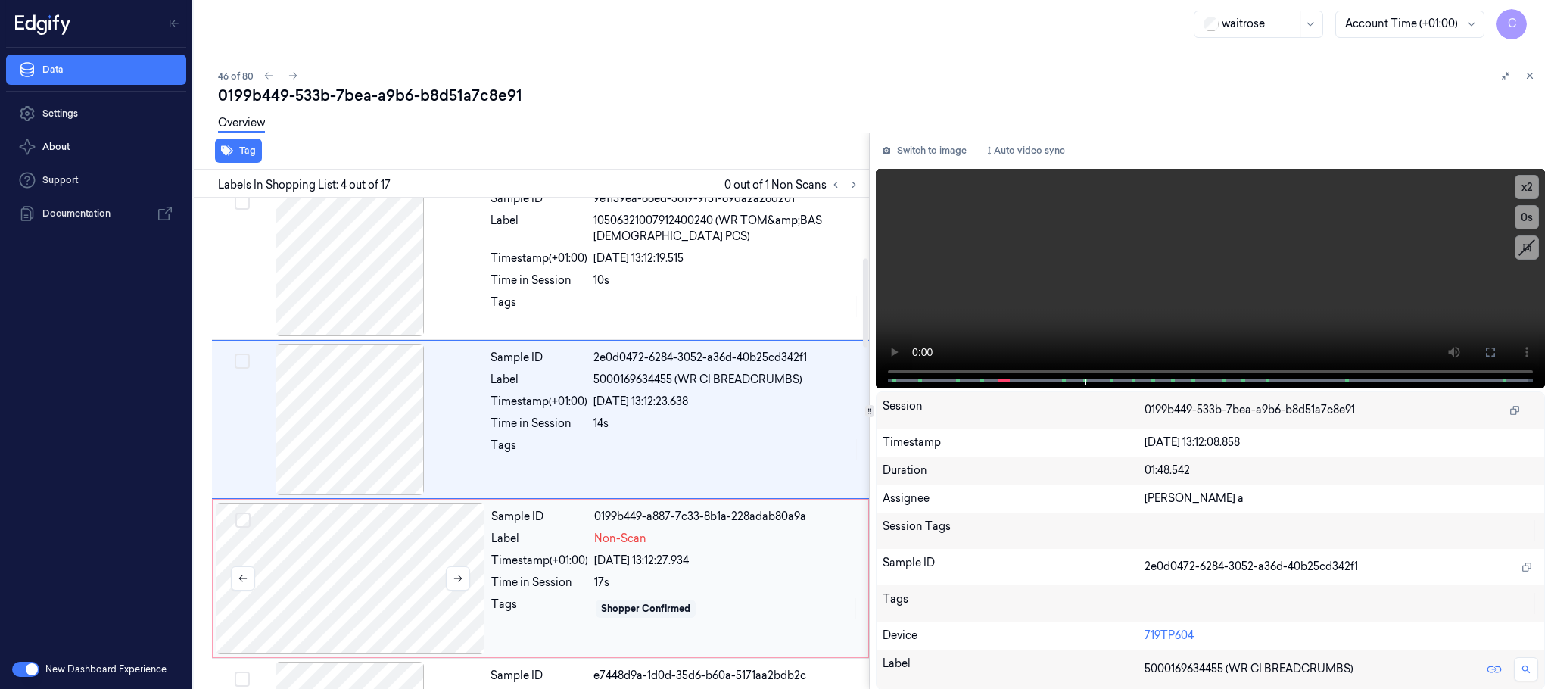
click at [379, 557] on div at bounding box center [350, 578] width 269 height 151
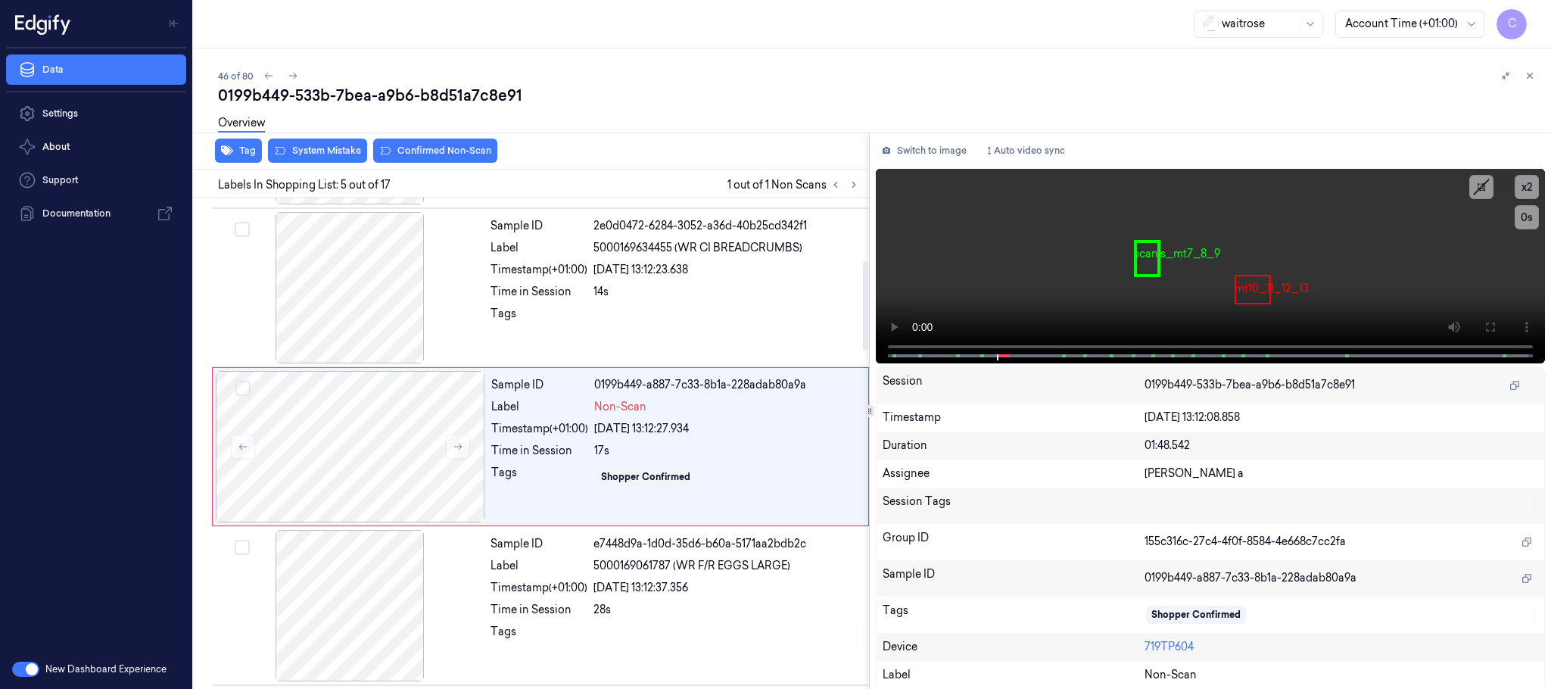
scroll to position [472, 0]
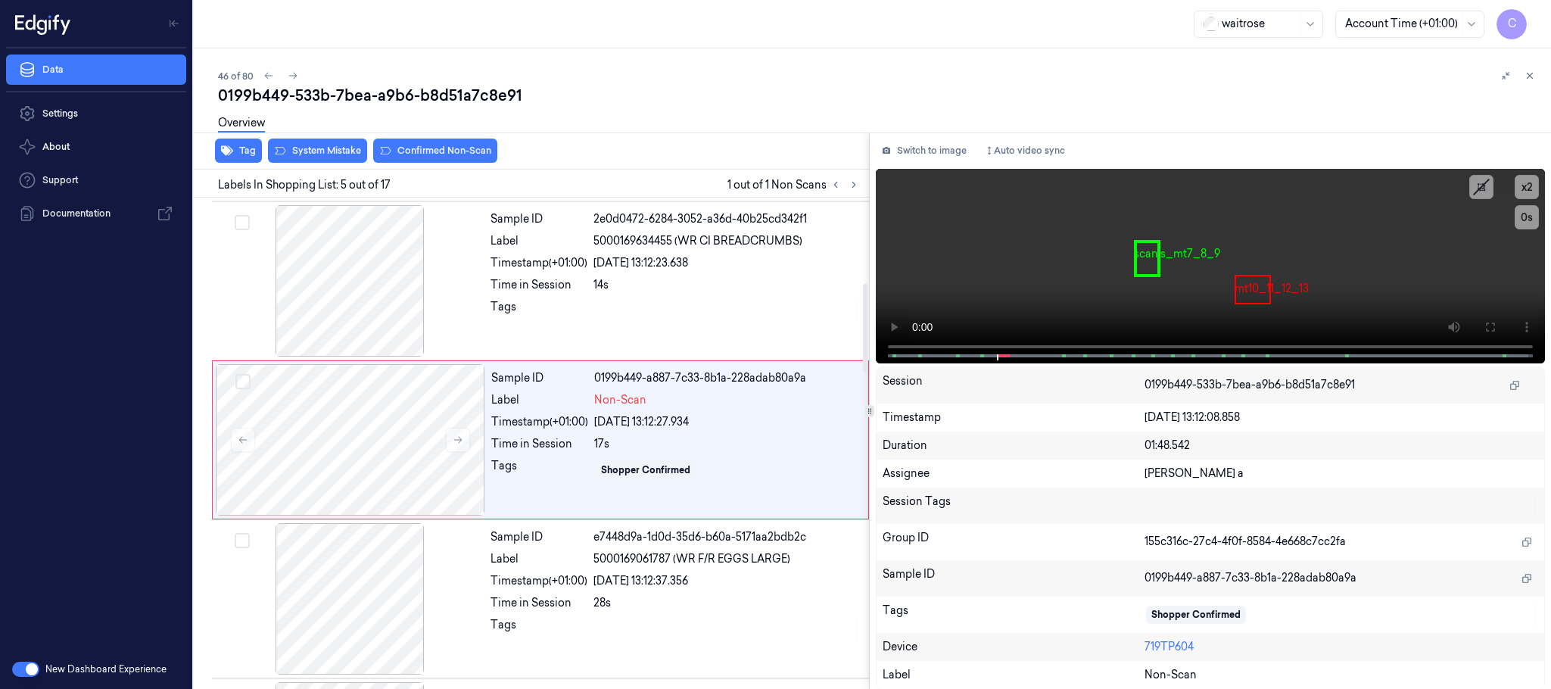
click at [339, 143] on div "Overview" at bounding box center [878, 125] width 1321 height 39
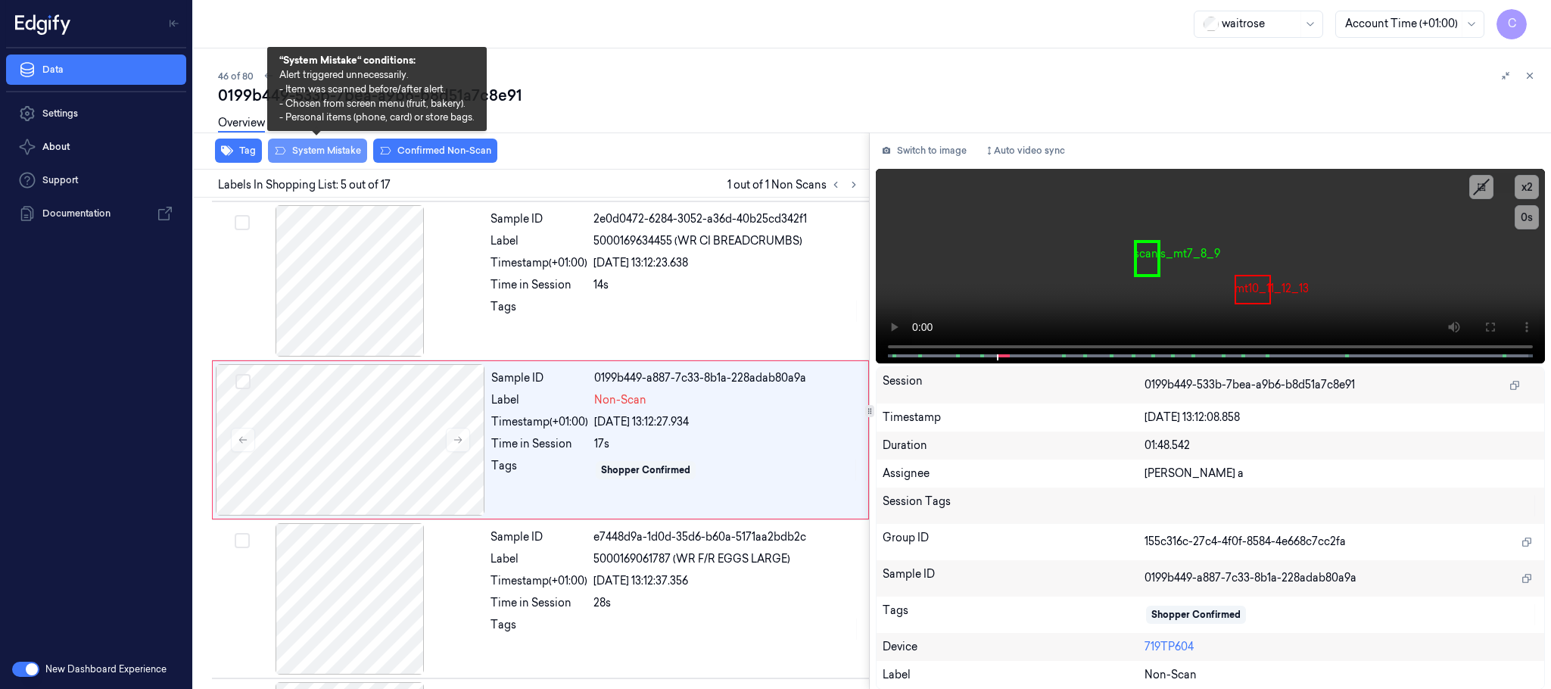
click at [339, 146] on button "System Mistake" at bounding box center [317, 151] width 99 height 24
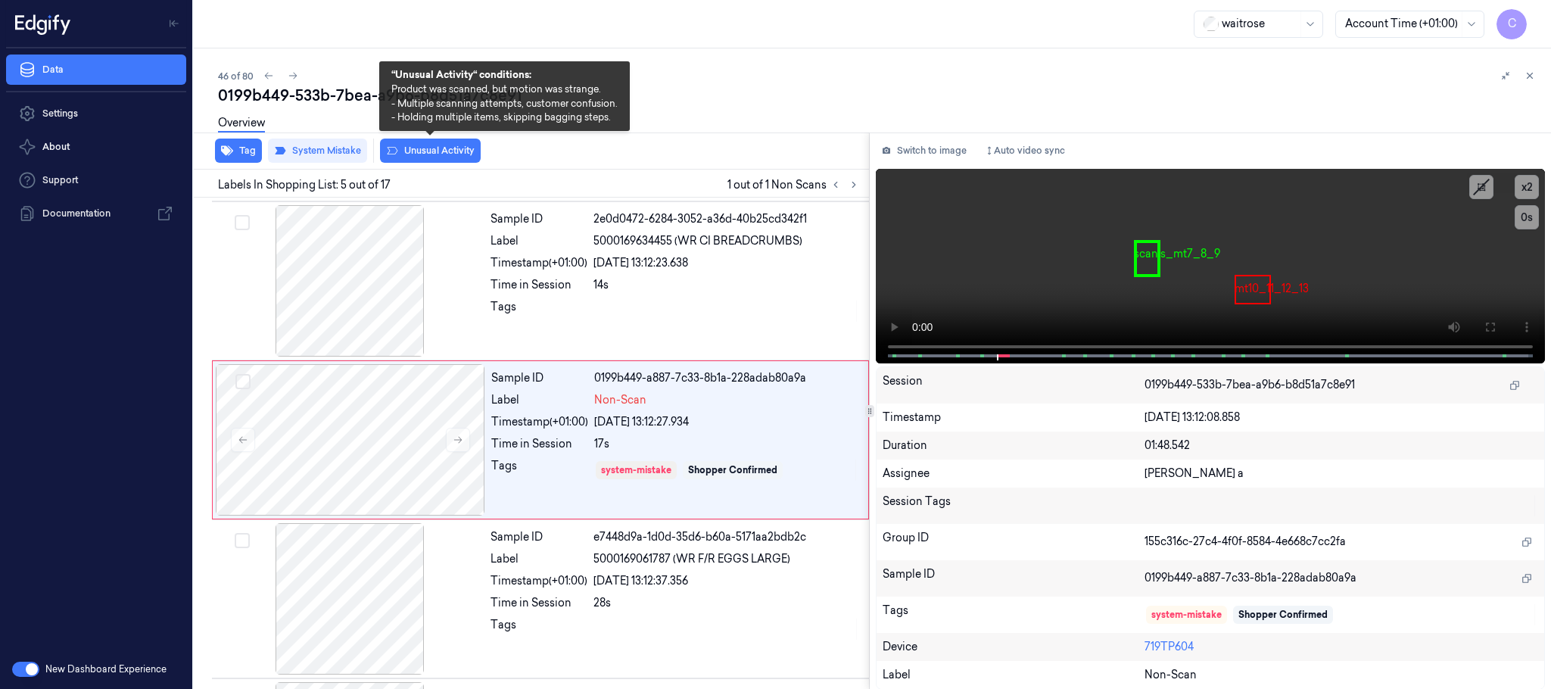
click at [419, 148] on button "Unusual Activity" at bounding box center [430, 151] width 101 height 24
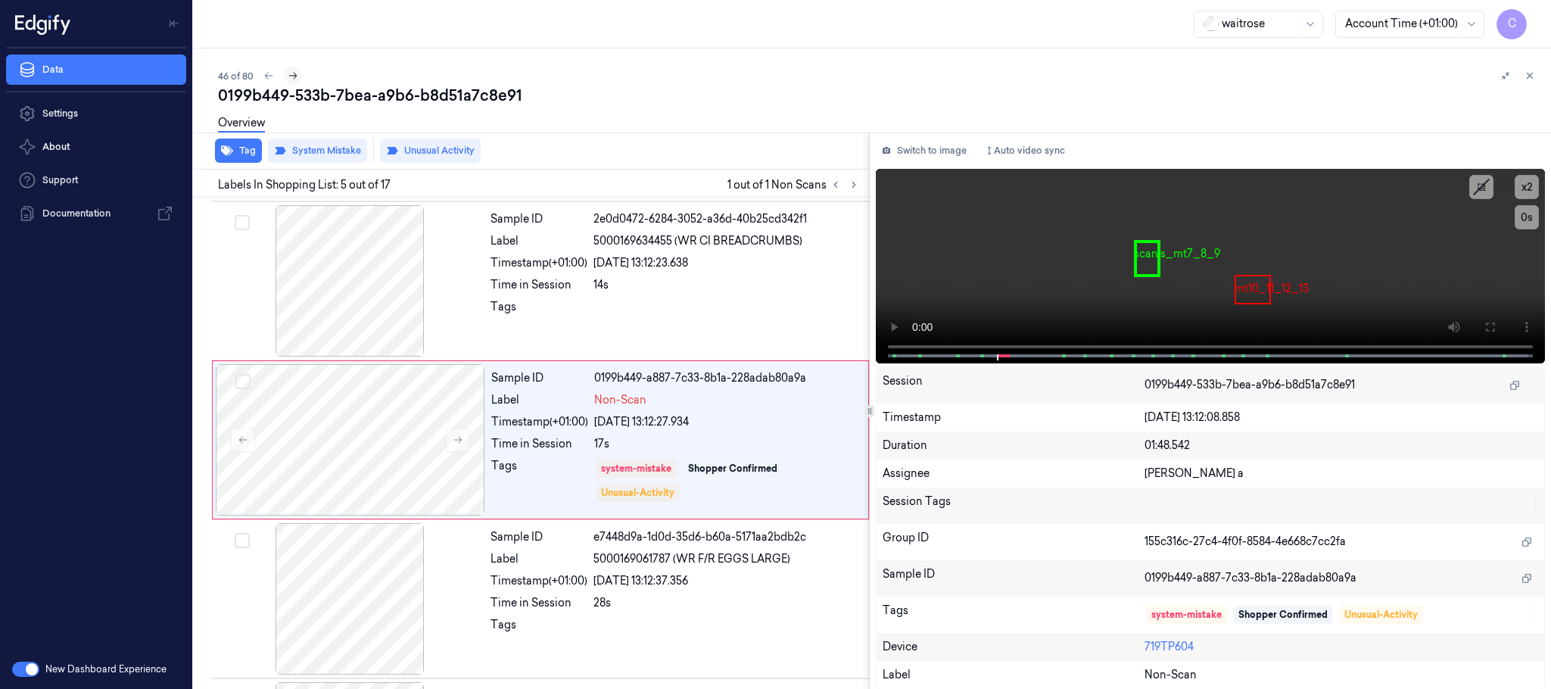
click at [286, 70] on button at bounding box center [293, 76] width 18 height 18
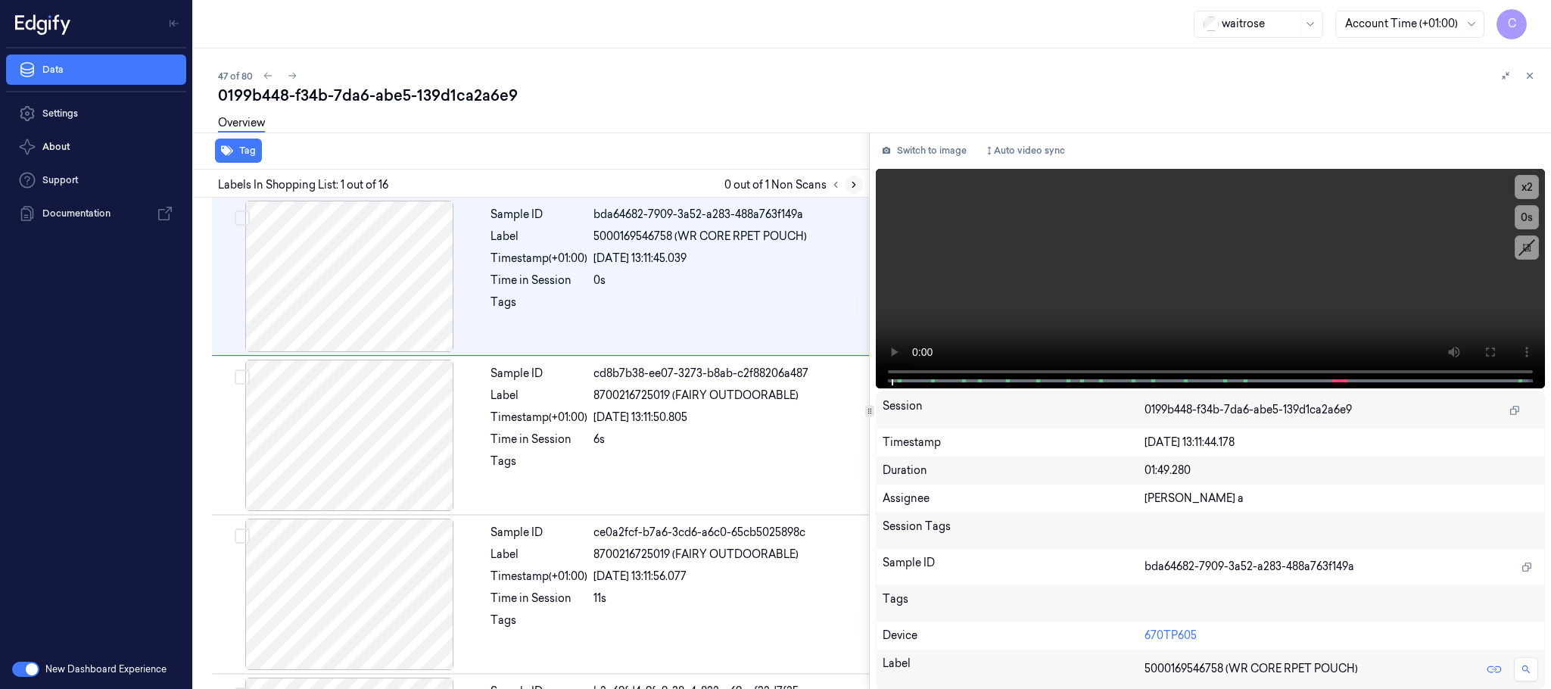
click at [852, 186] on icon at bounding box center [853, 184] width 11 height 11
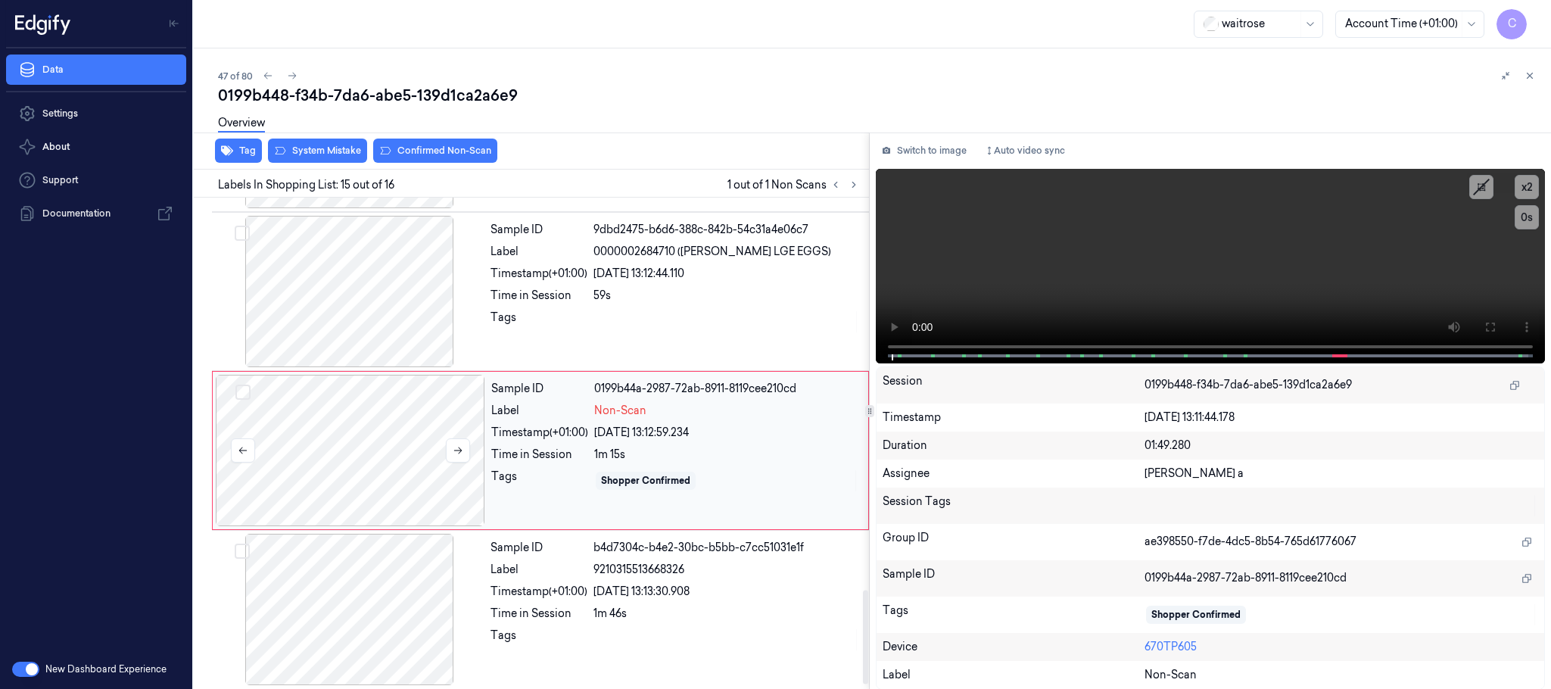
scroll to position [2067, 0]
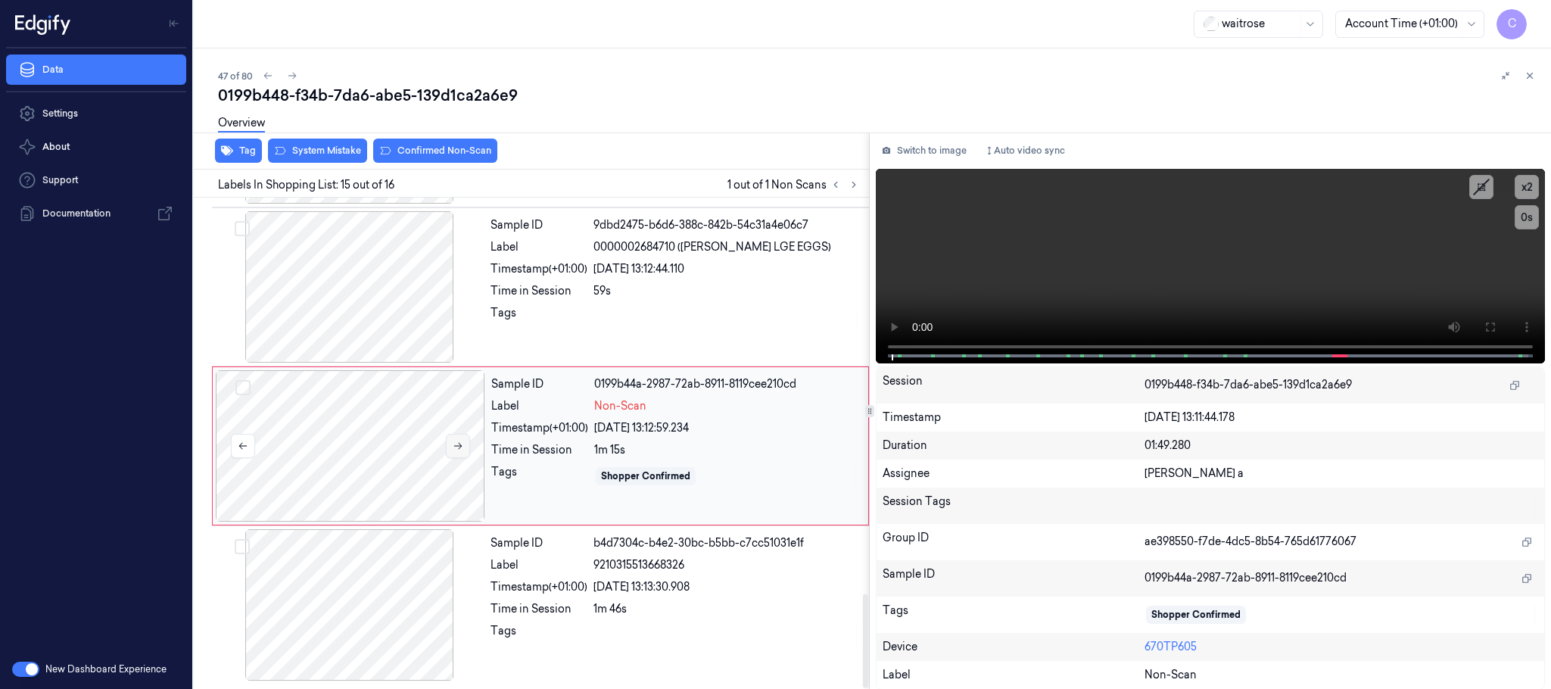
click at [456, 441] on icon at bounding box center [458, 446] width 11 height 11
click at [456, 446] on icon at bounding box center [458, 446] width 11 height 11
click at [355, 305] on div at bounding box center [349, 286] width 269 height 151
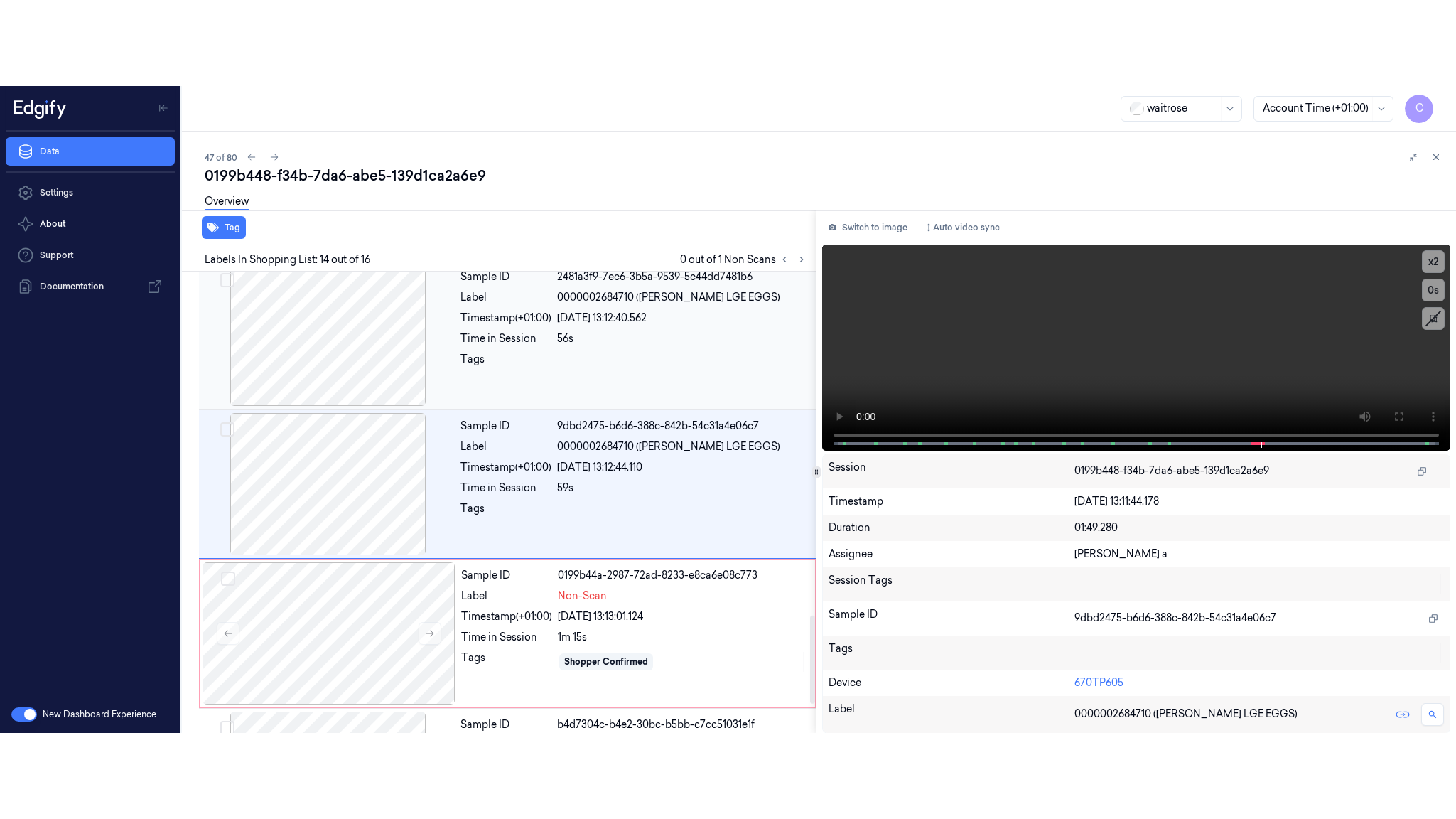
scroll to position [1792, 0]
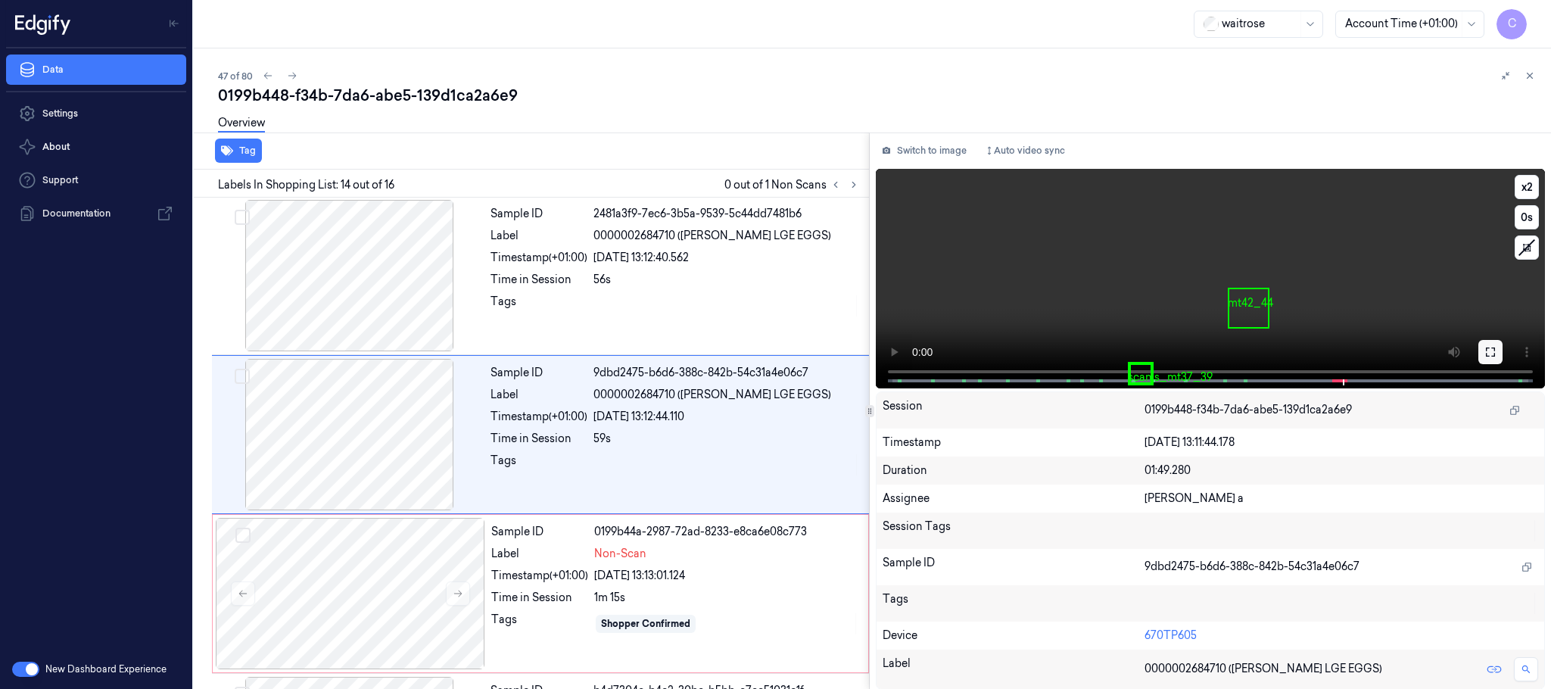
click at [1492, 348] on icon at bounding box center [1490, 352] width 12 height 12
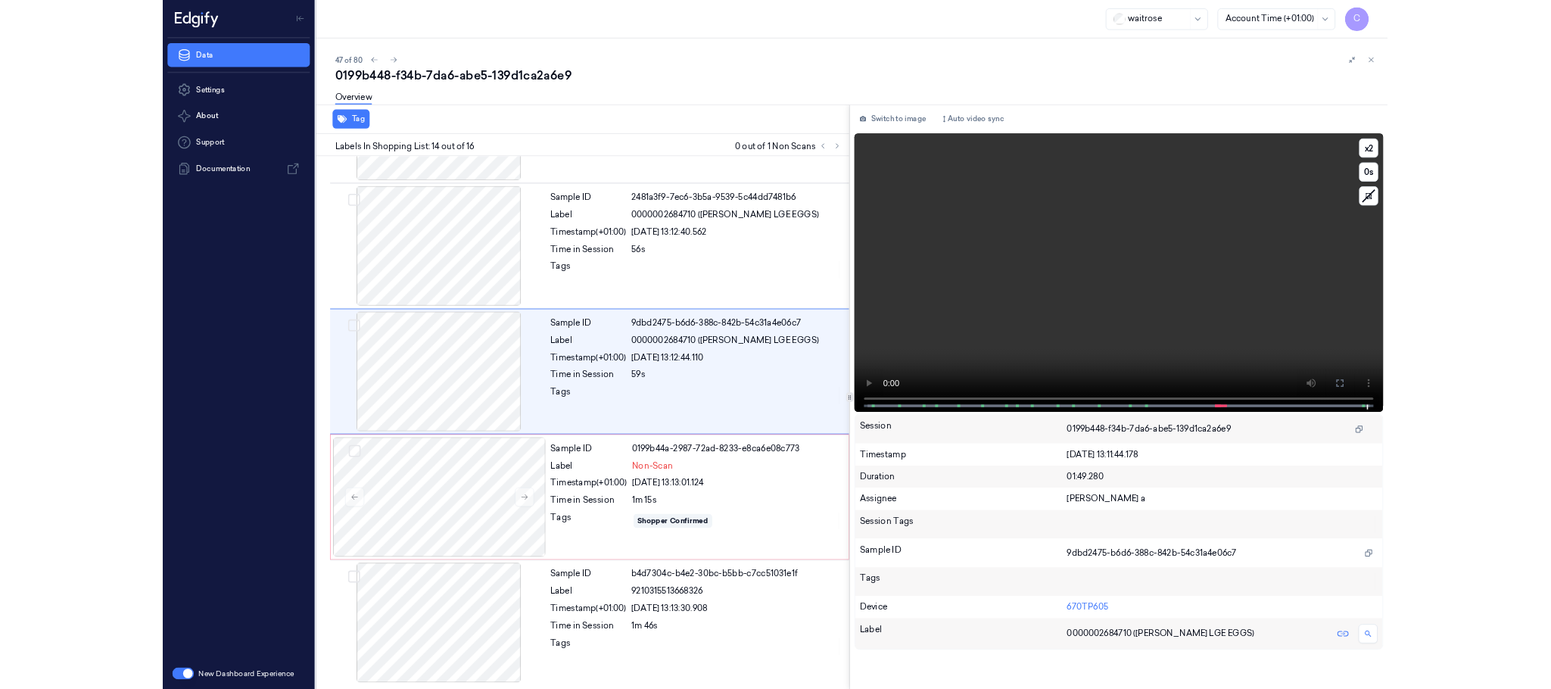
scroll to position [1817, 0]
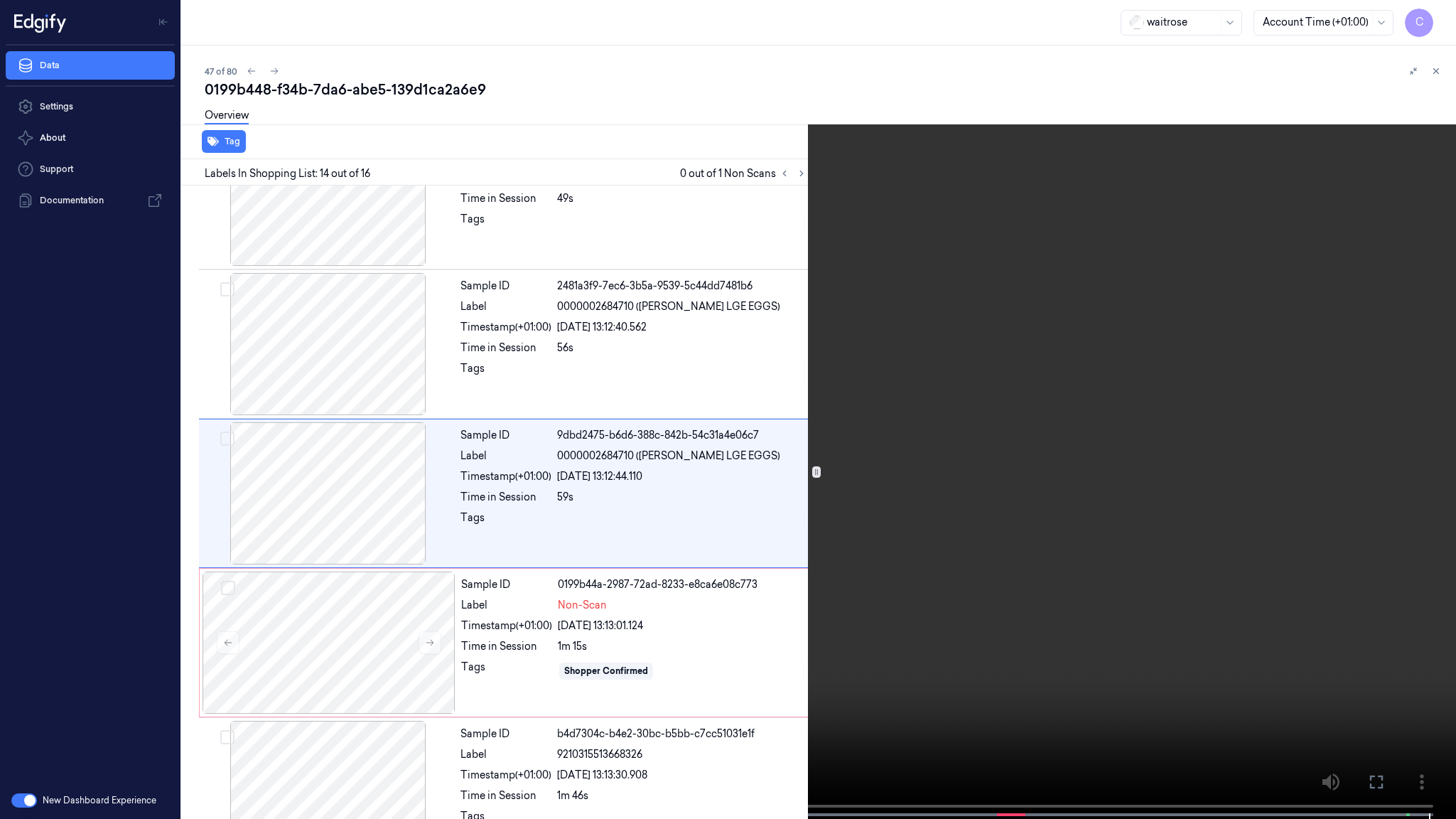
click at [963, 525] on video at bounding box center [728, 410] width 1456 height 822
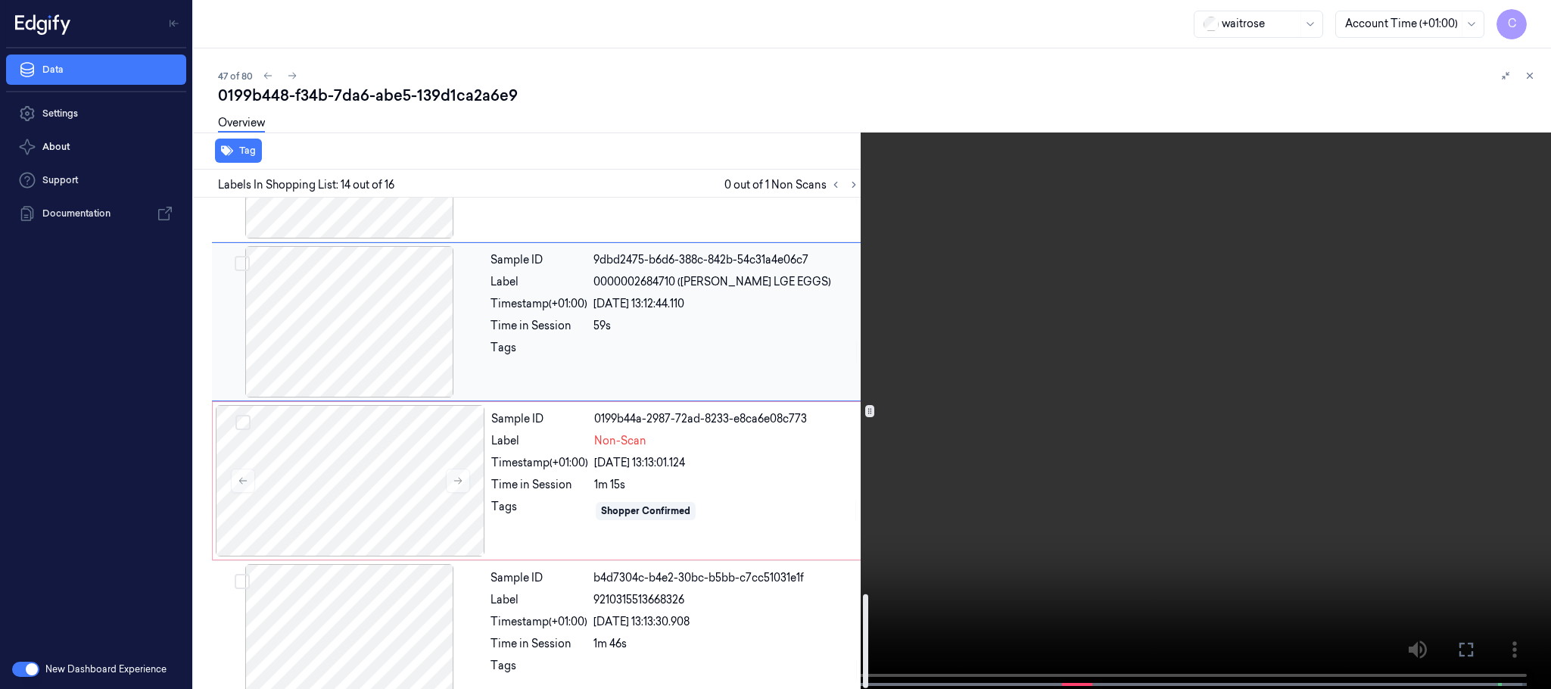
scroll to position [2067, 0]
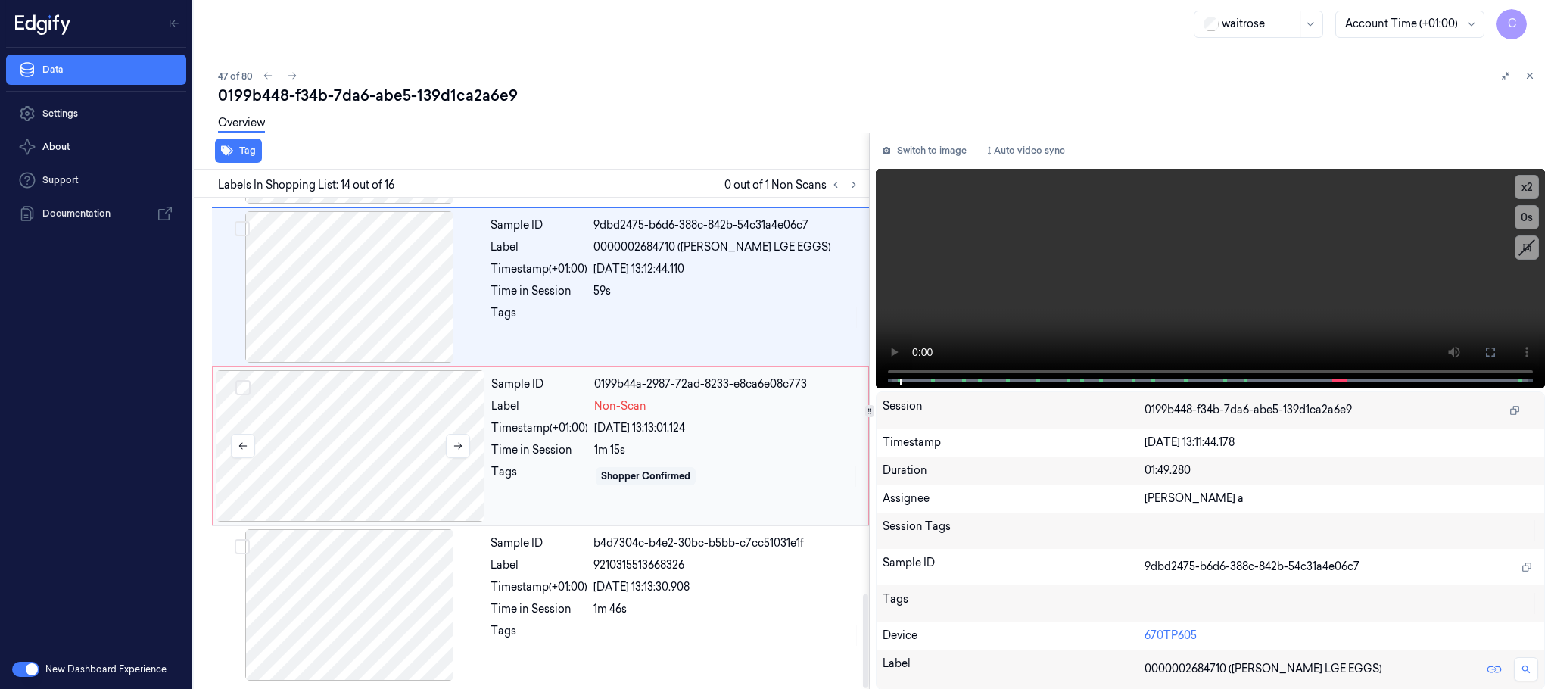
click at [350, 413] on div at bounding box center [350, 445] width 269 height 151
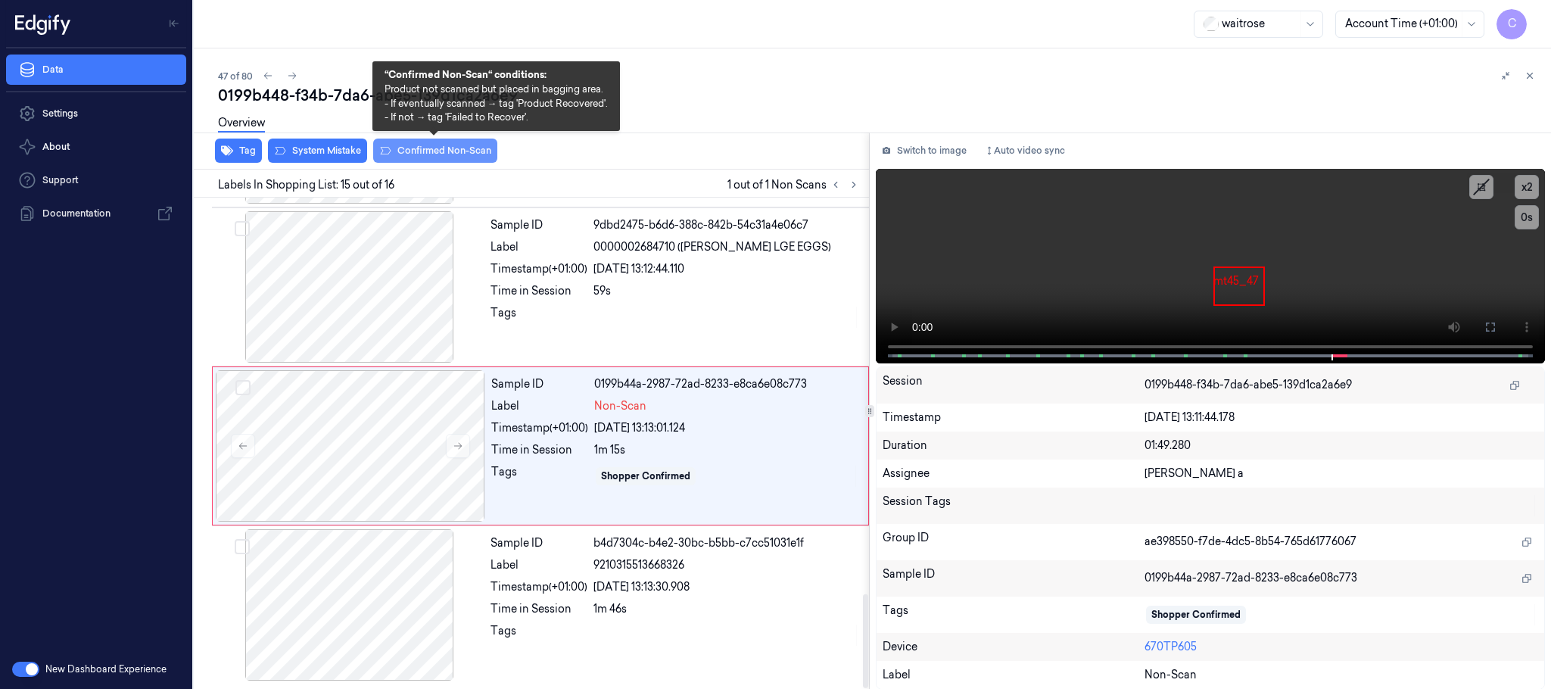
click at [434, 151] on button "Confirmed Non-Scan" at bounding box center [435, 151] width 124 height 24
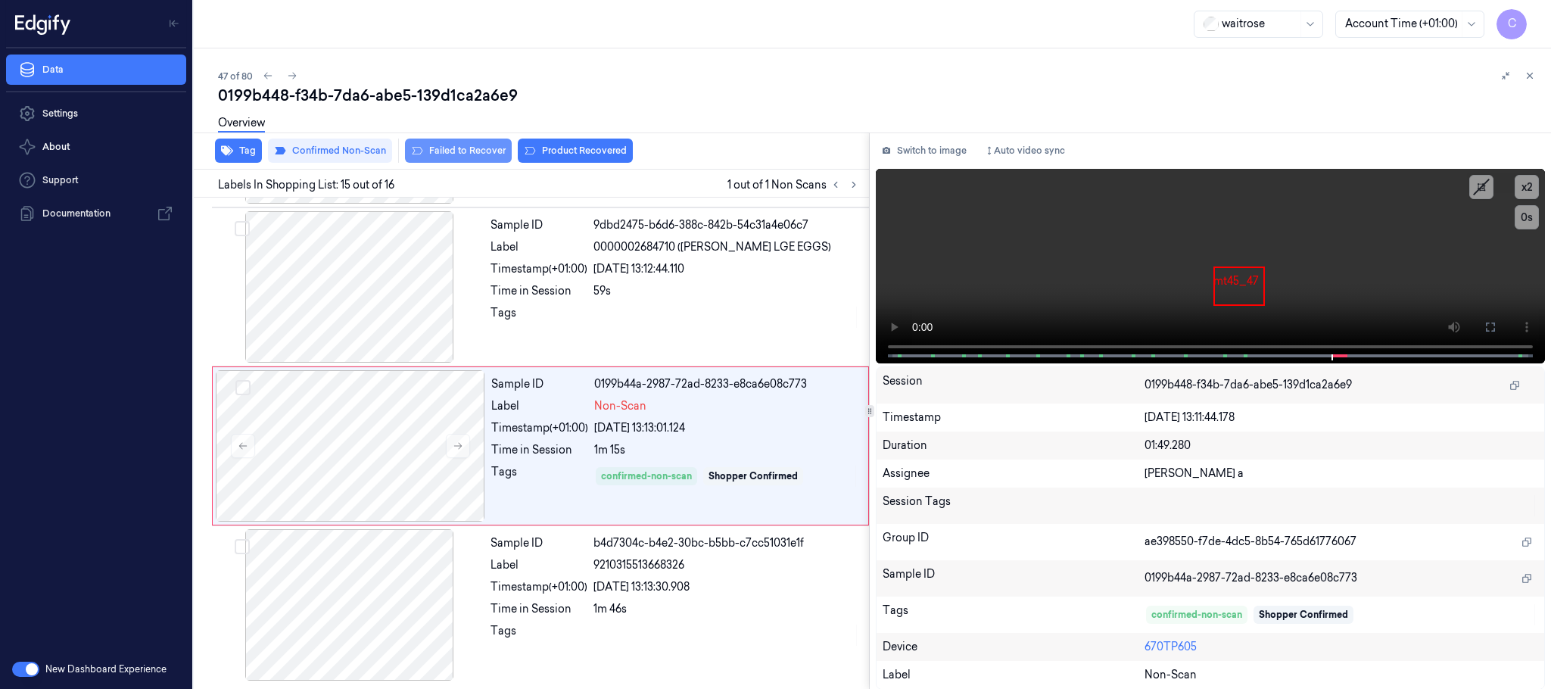
click at [432, 148] on button "Failed to Recover" at bounding box center [458, 151] width 107 height 24
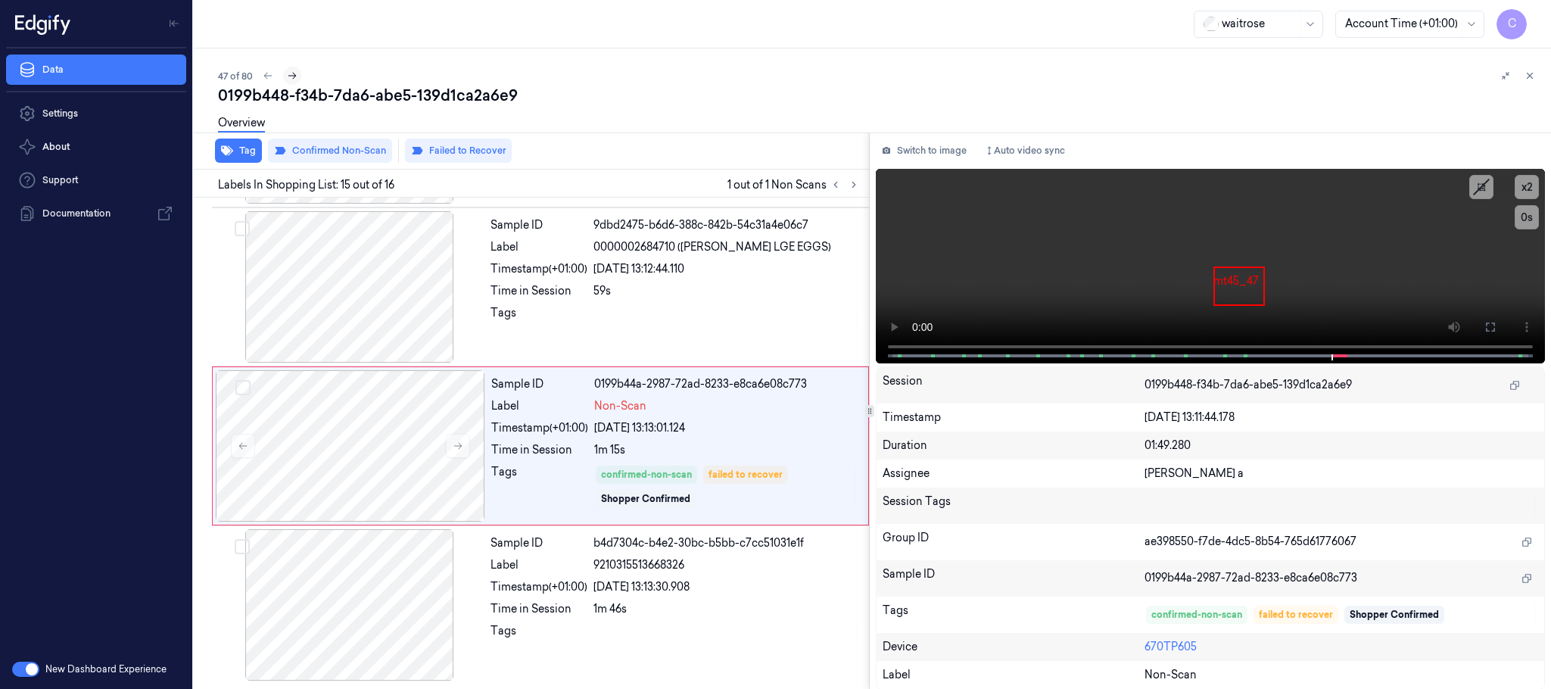
click at [294, 76] on icon at bounding box center [292, 75] width 11 height 11
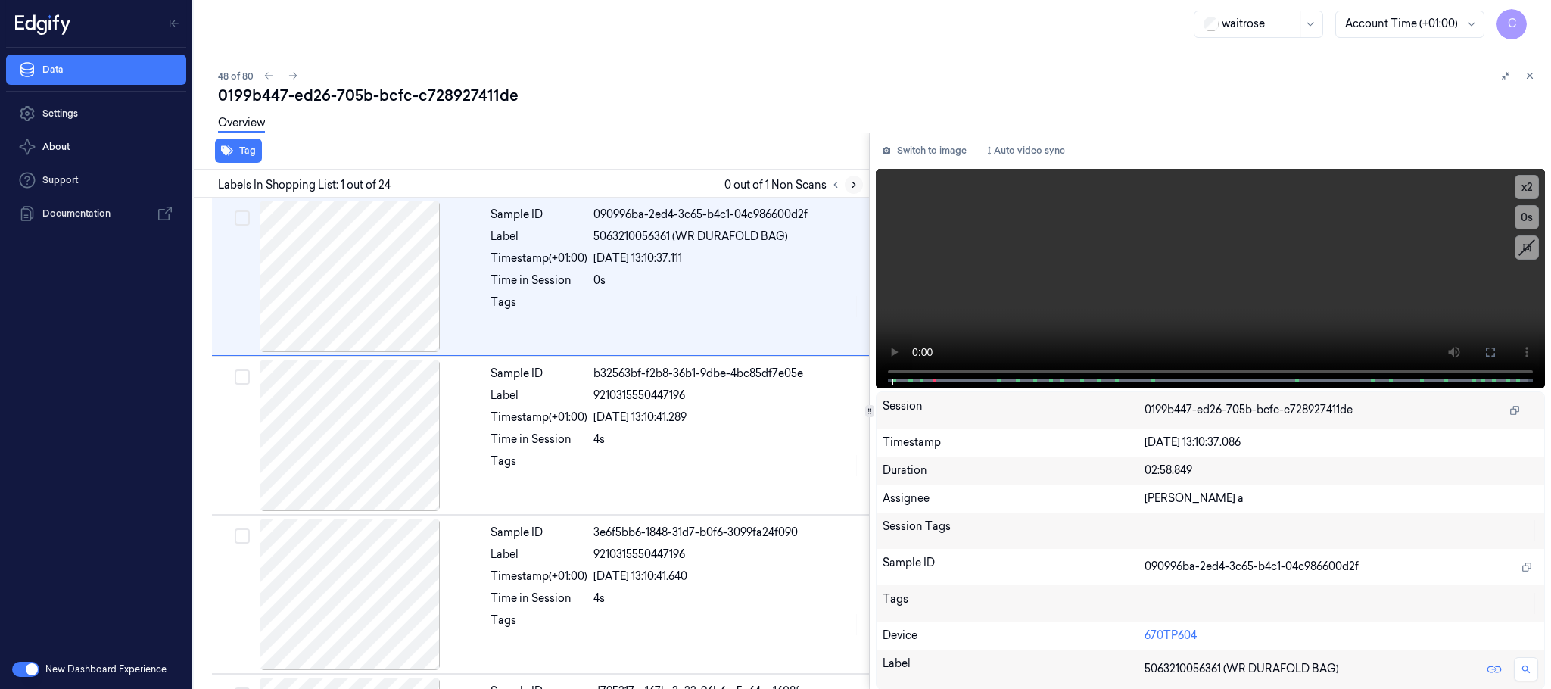
click at [852, 187] on icon at bounding box center [853, 184] width 3 height 5
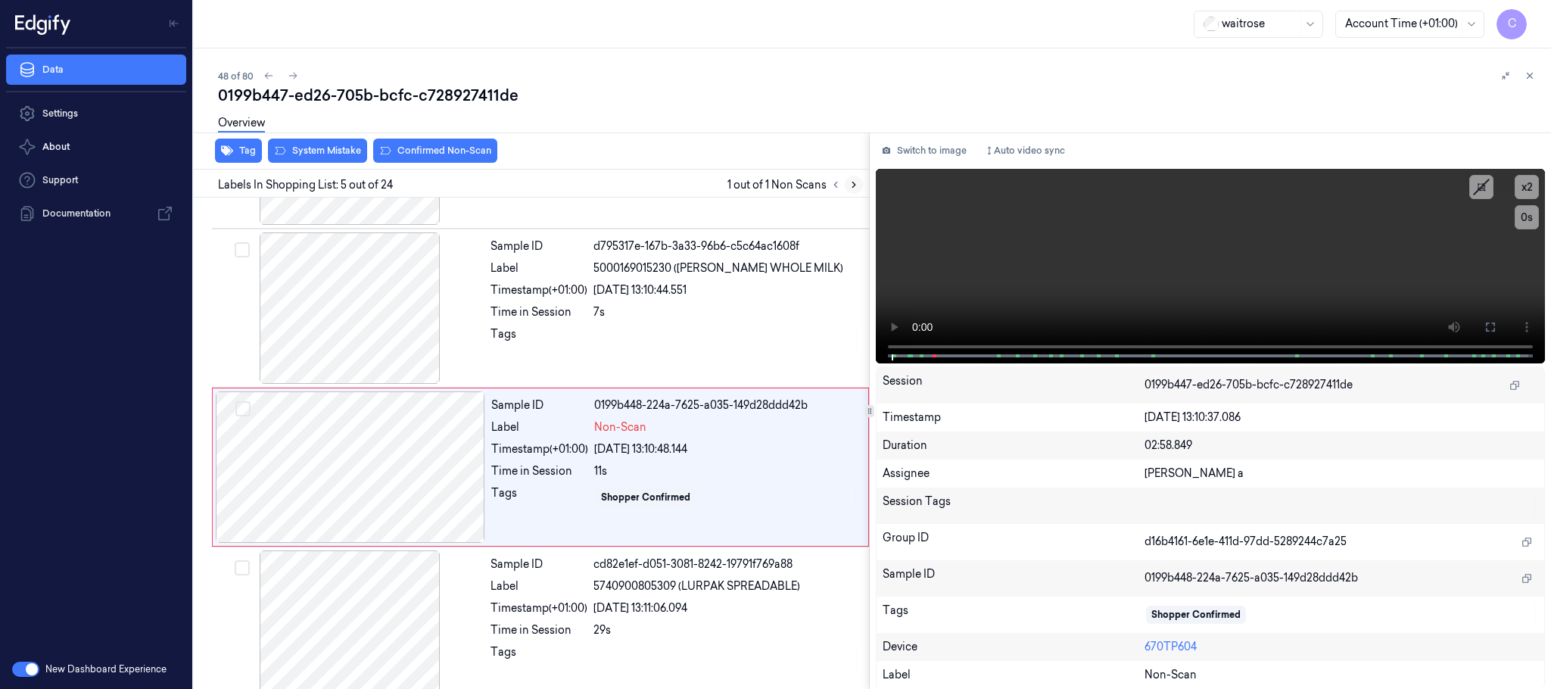
scroll to position [472, 0]
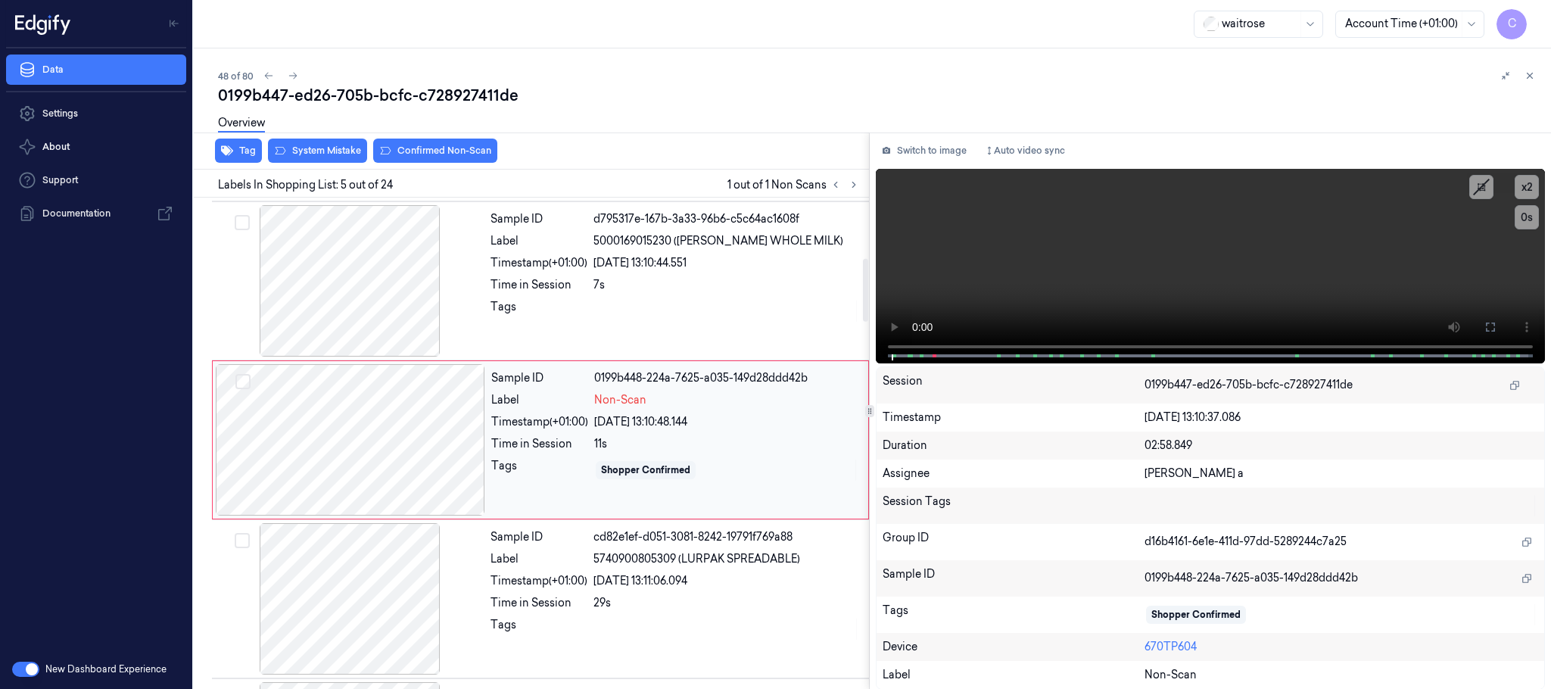
click at [454, 441] on div at bounding box center [350, 439] width 269 height 151
click at [849, 185] on icon at bounding box center [853, 184] width 11 height 11
click at [464, 443] on div at bounding box center [350, 439] width 269 height 151
click at [354, 300] on div at bounding box center [349, 280] width 269 height 151
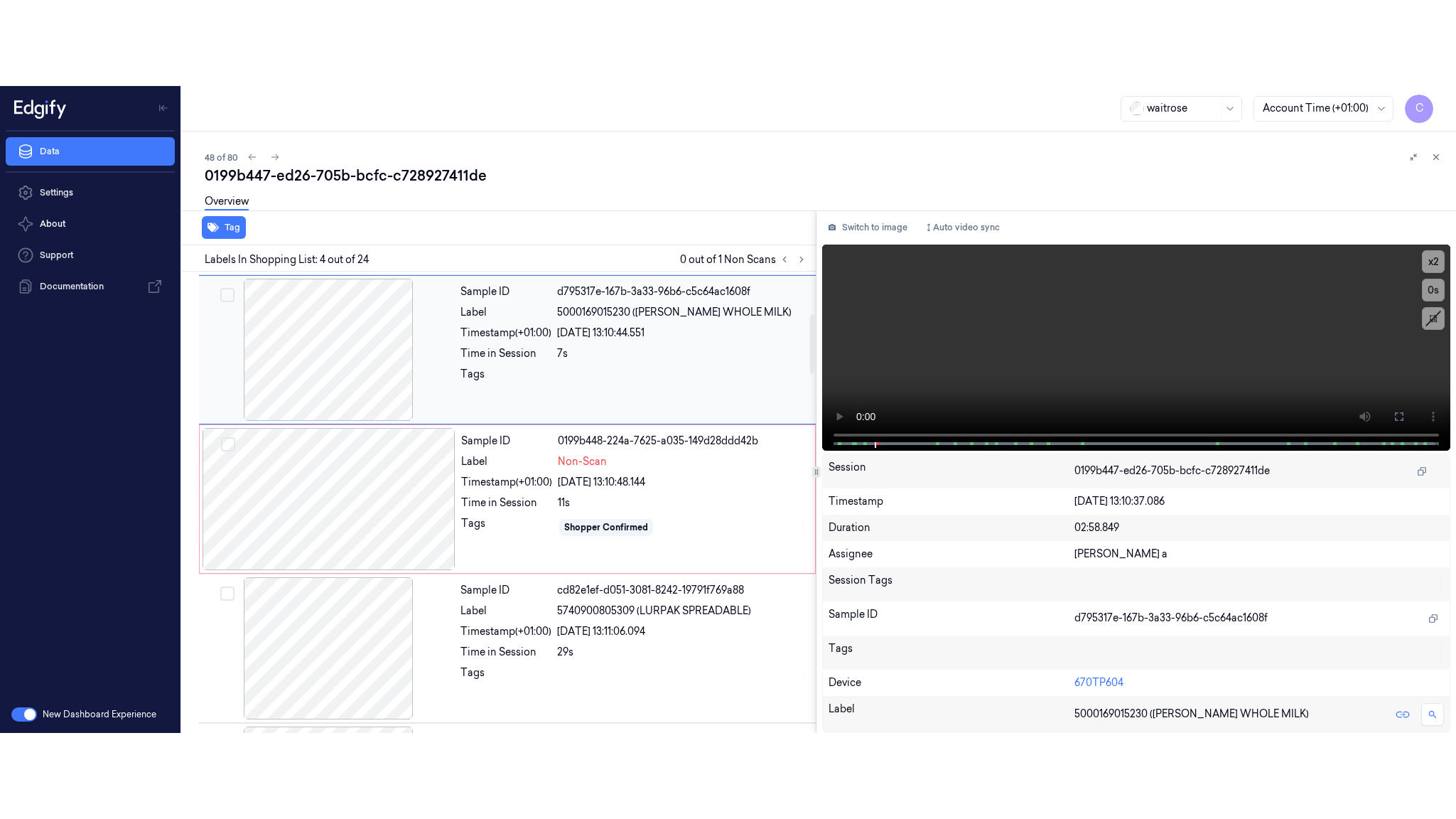
scroll to position [293, 0]
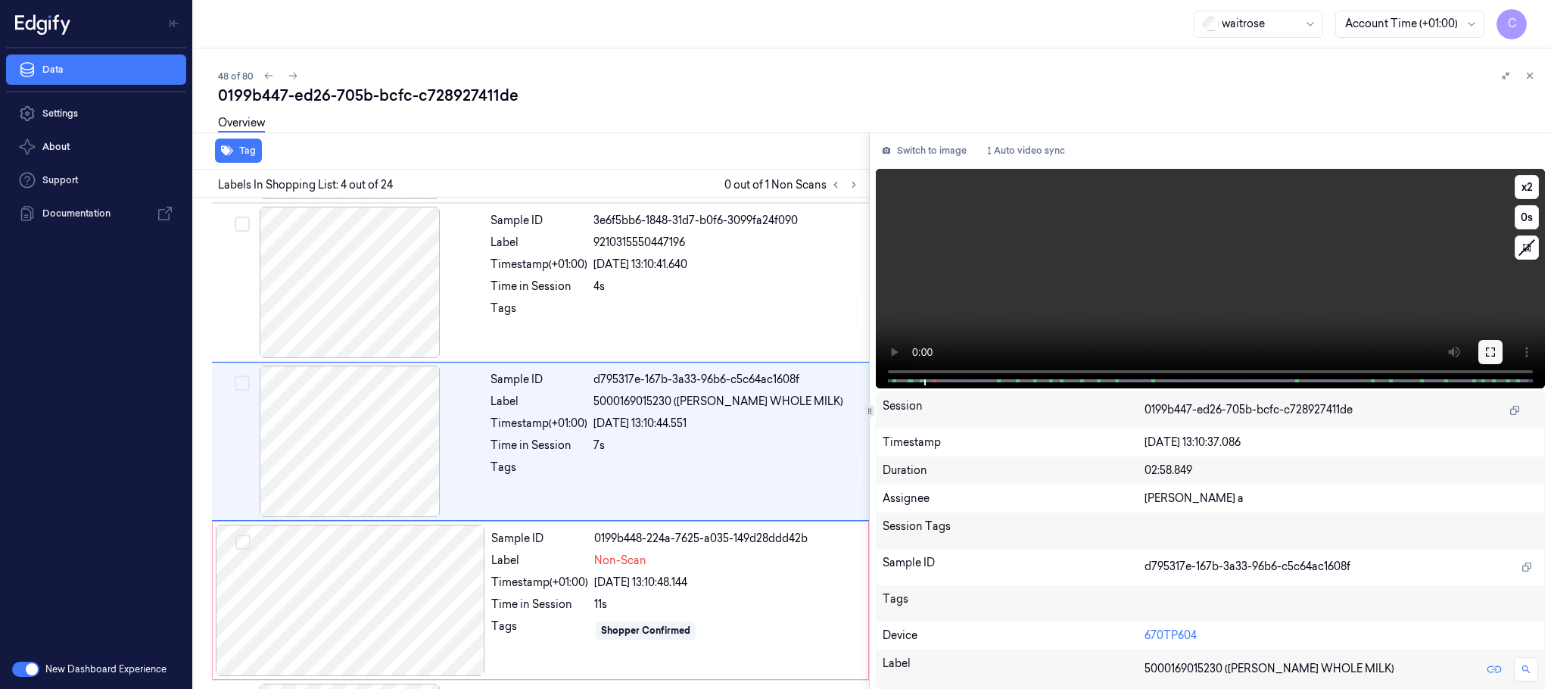
click at [1487, 347] on icon at bounding box center [1490, 351] width 9 height 9
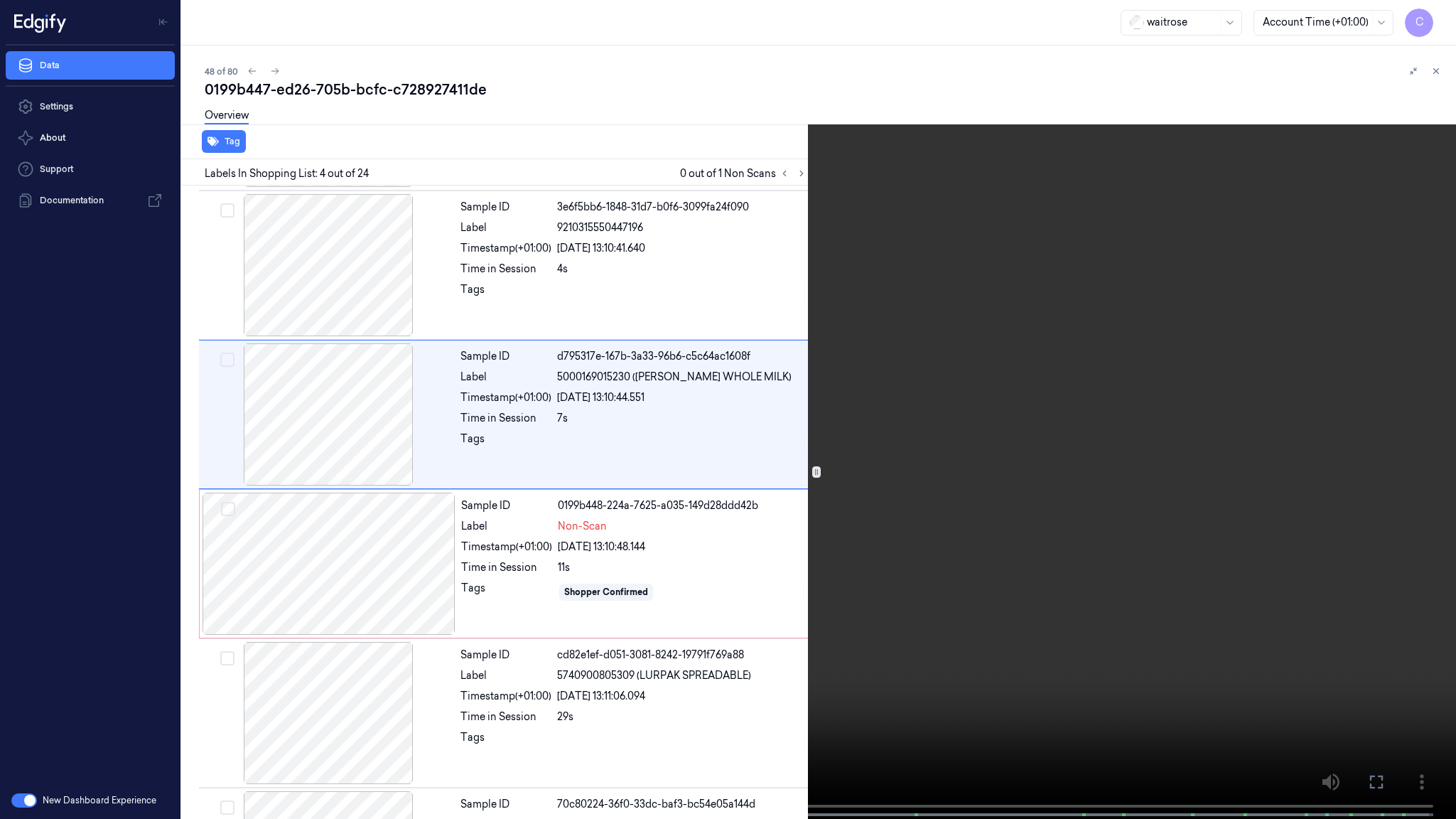
click at [604, 574] on video at bounding box center [728, 410] width 1456 height 822
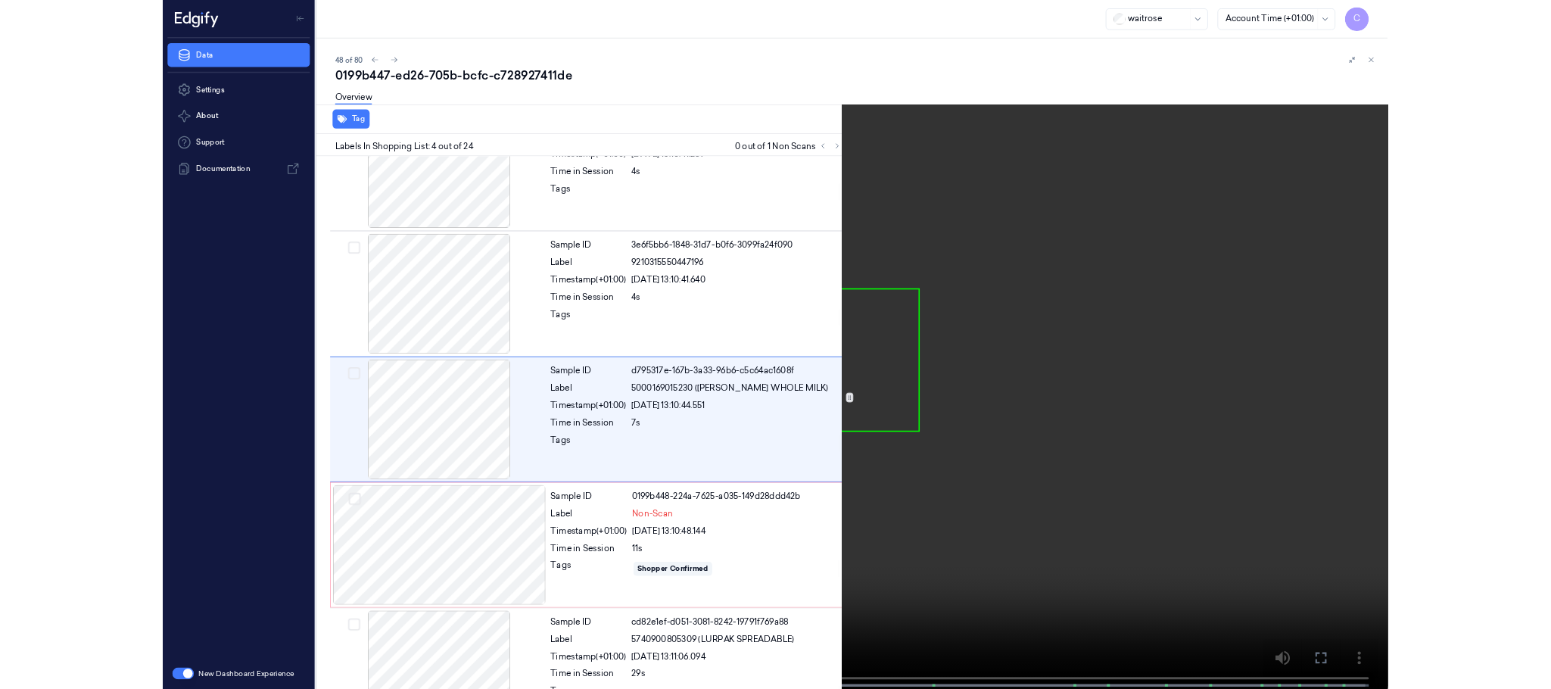
scroll to position [220, 0]
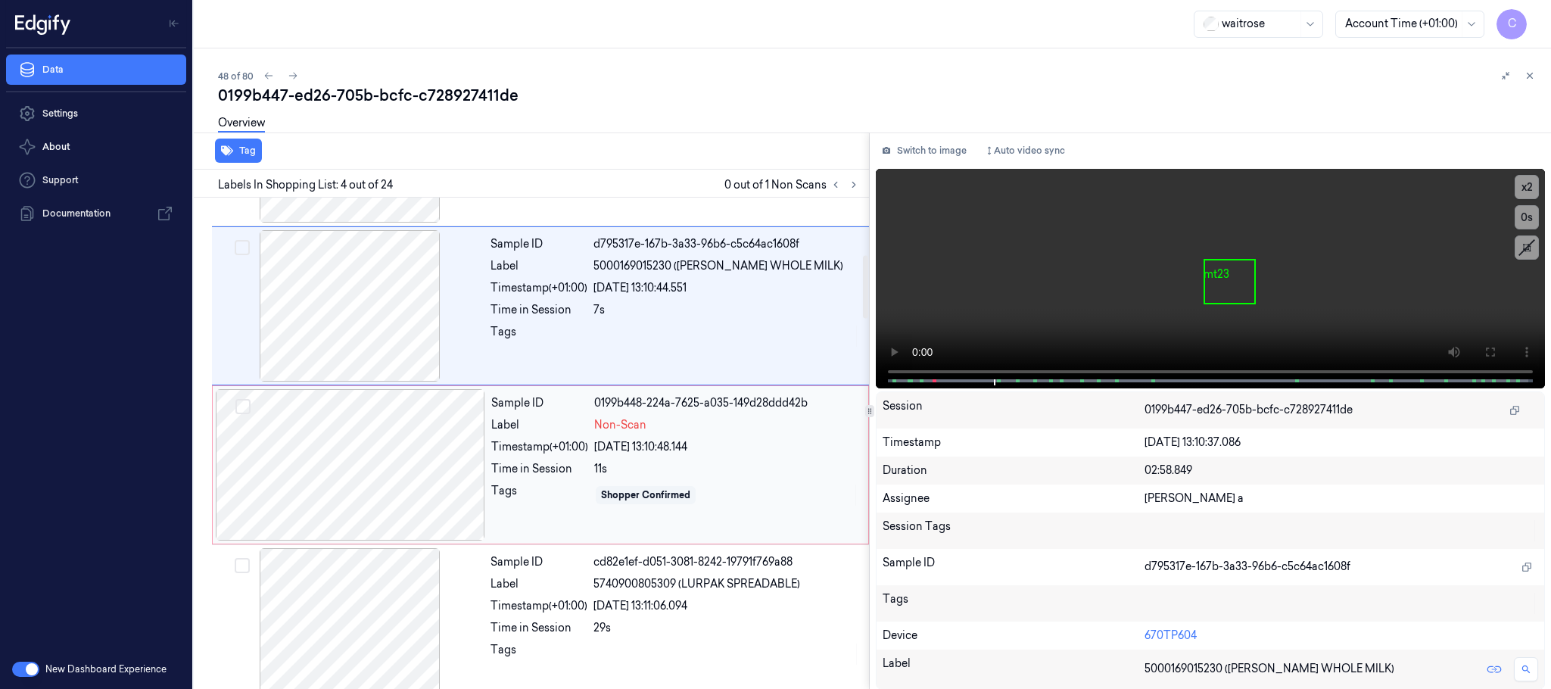
click at [363, 493] on div at bounding box center [350, 464] width 269 height 151
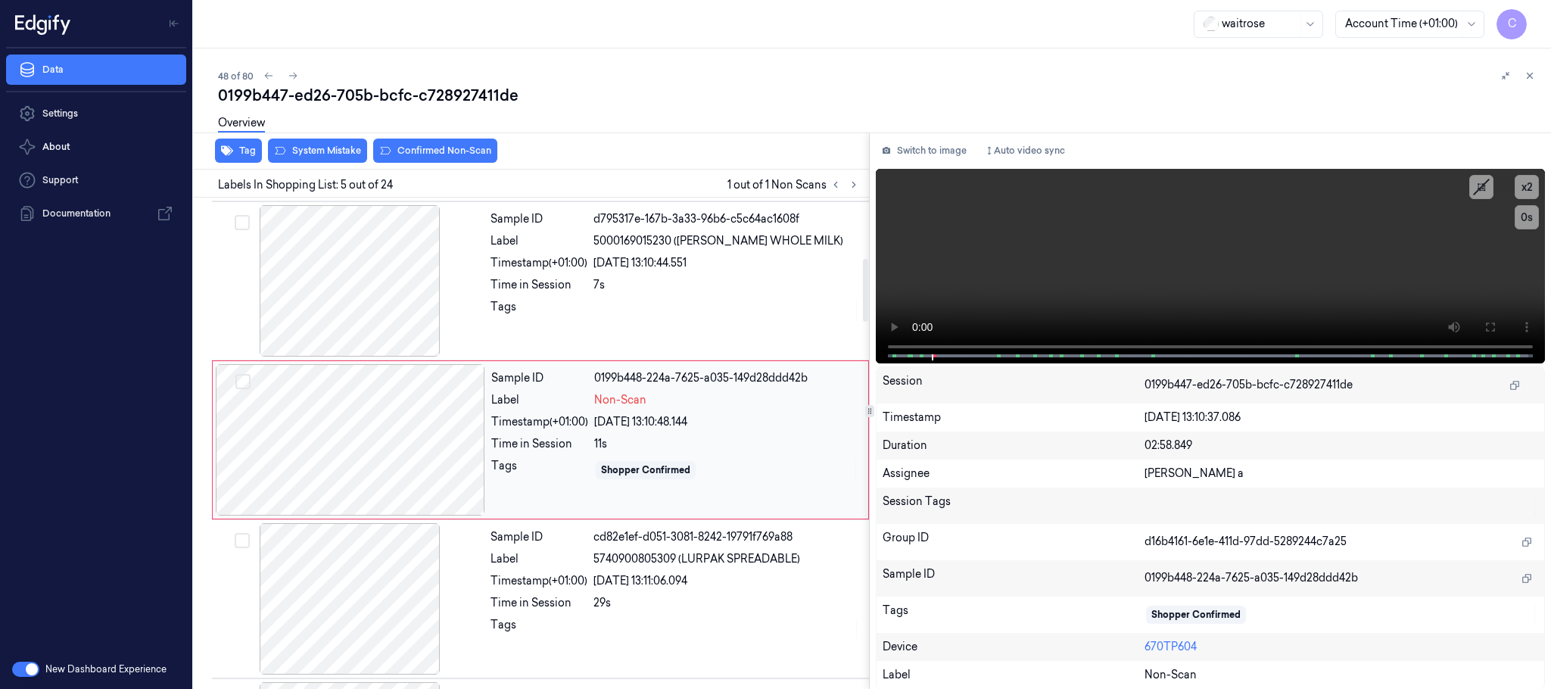
click at [414, 409] on div at bounding box center [350, 439] width 269 height 151
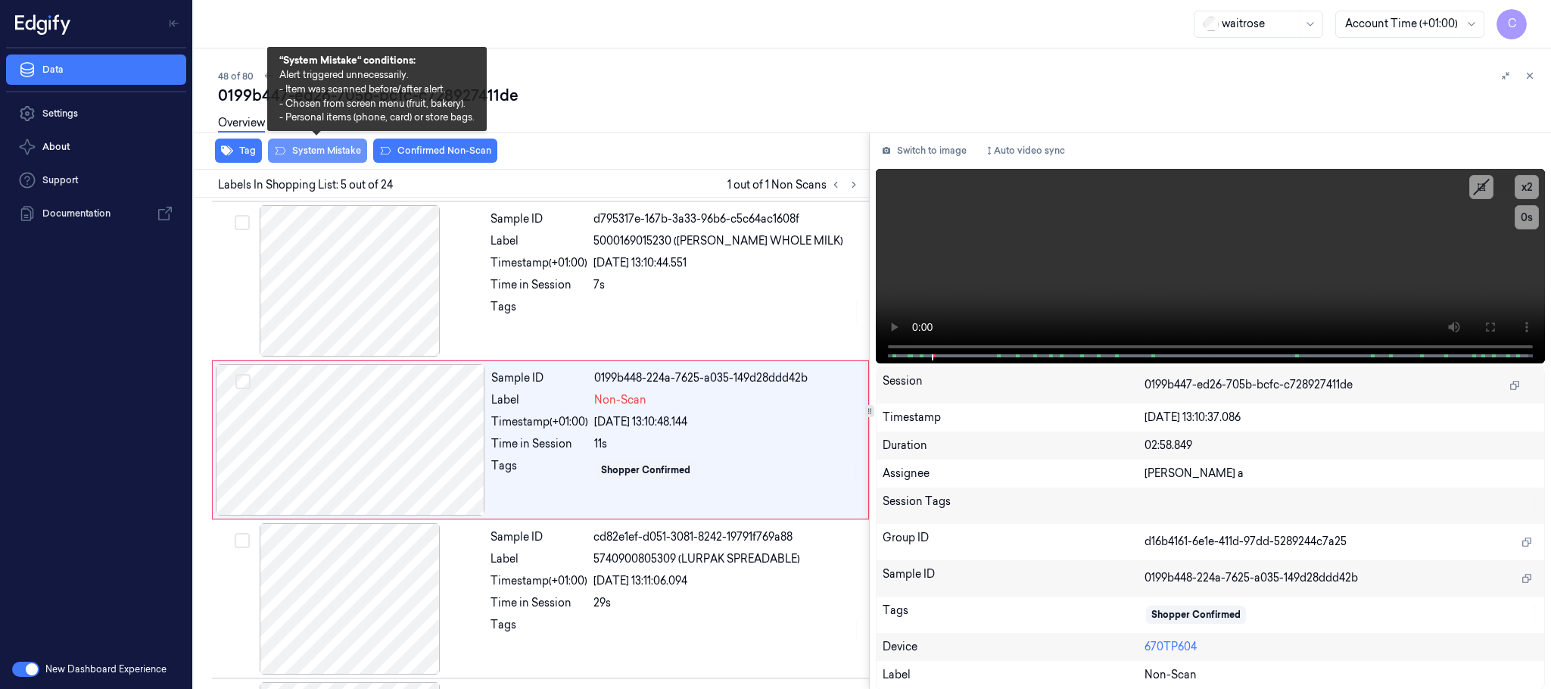
click at [309, 146] on button "System Mistake" at bounding box center [317, 151] width 99 height 24
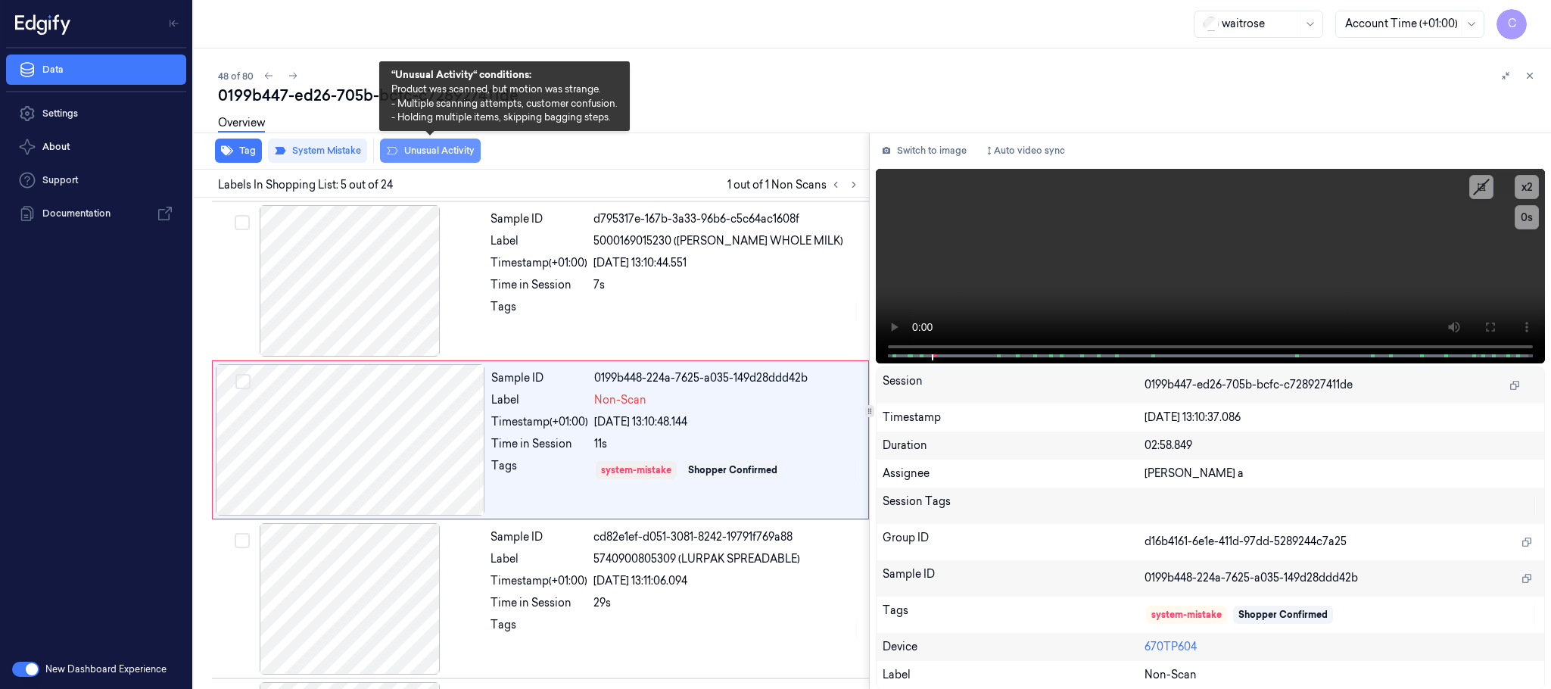
click at [453, 153] on button "Unusual Activity" at bounding box center [430, 151] width 101 height 24
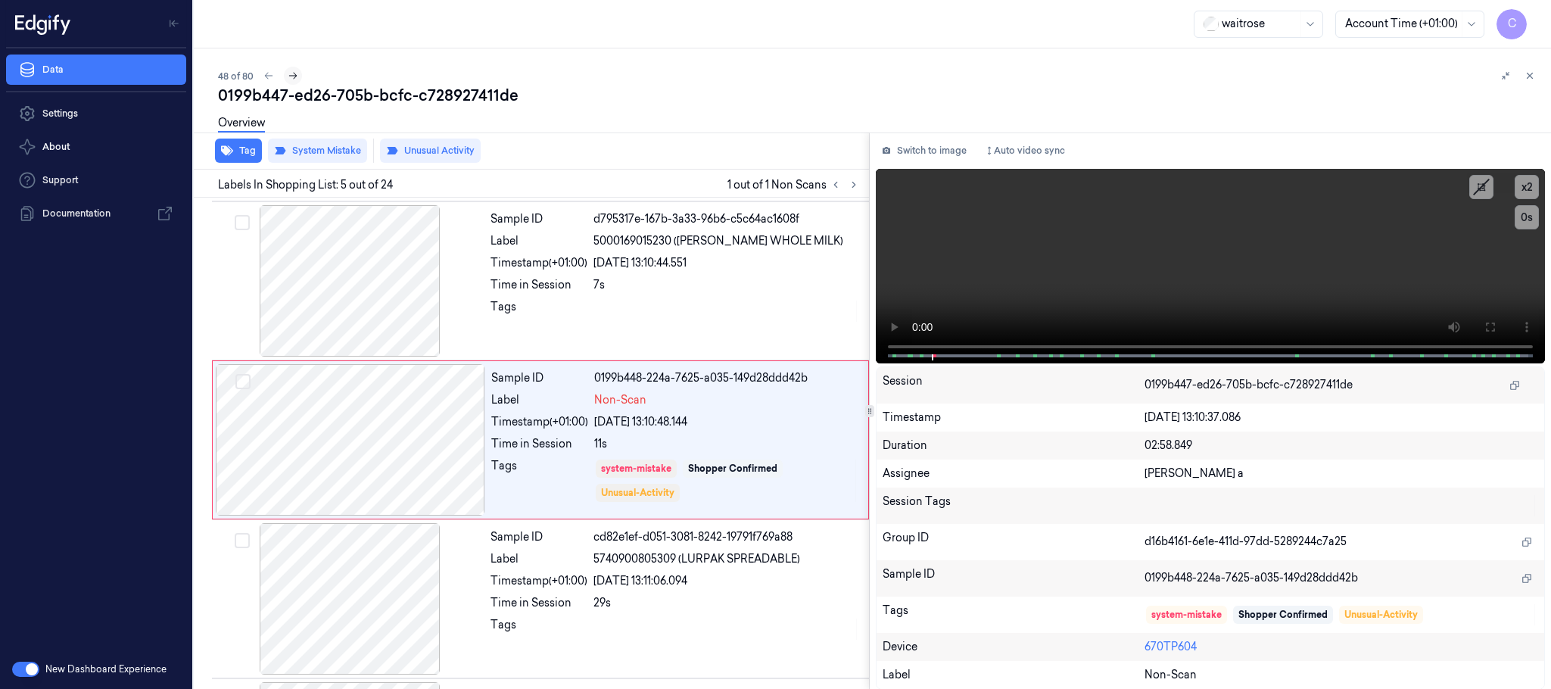
click at [291, 75] on icon at bounding box center [293, 75] width 11 height 11
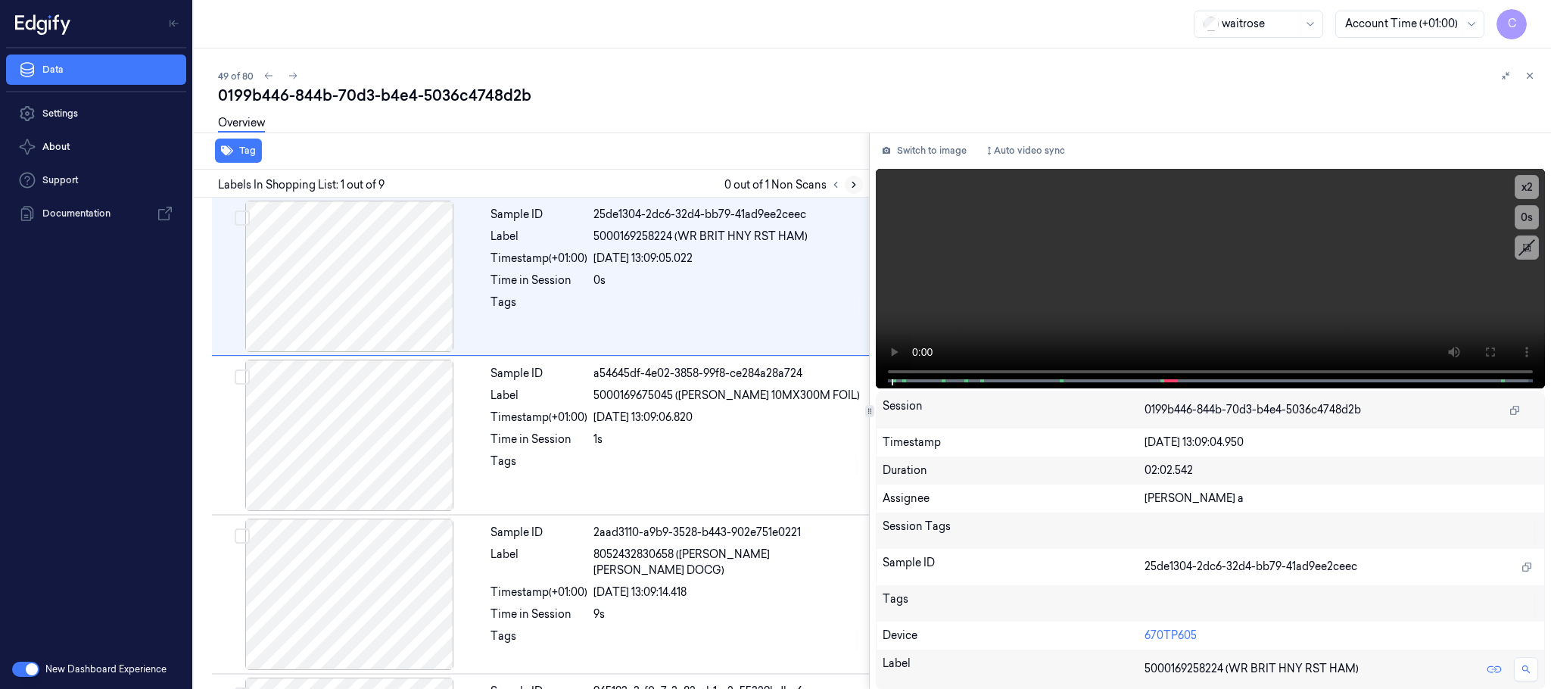
click at [858, 187] on icon at bounding box center [853, 184] width 11 height 11
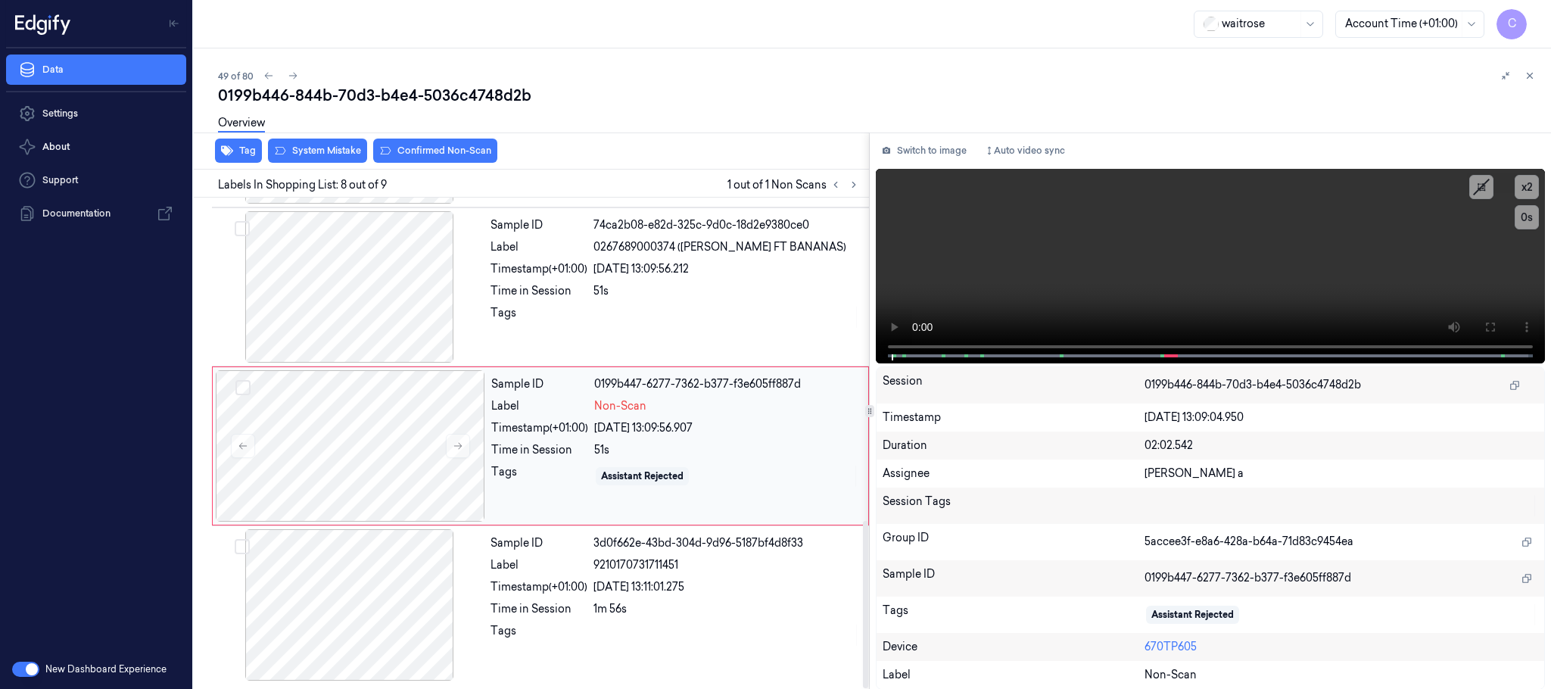
scroll to position [949, 0]
click at [455, 448] on icon at bounding box center [458, 446] width 11 height 11
click at [456, 444] on icon at bounding box center [458, 446] width 11 height 11
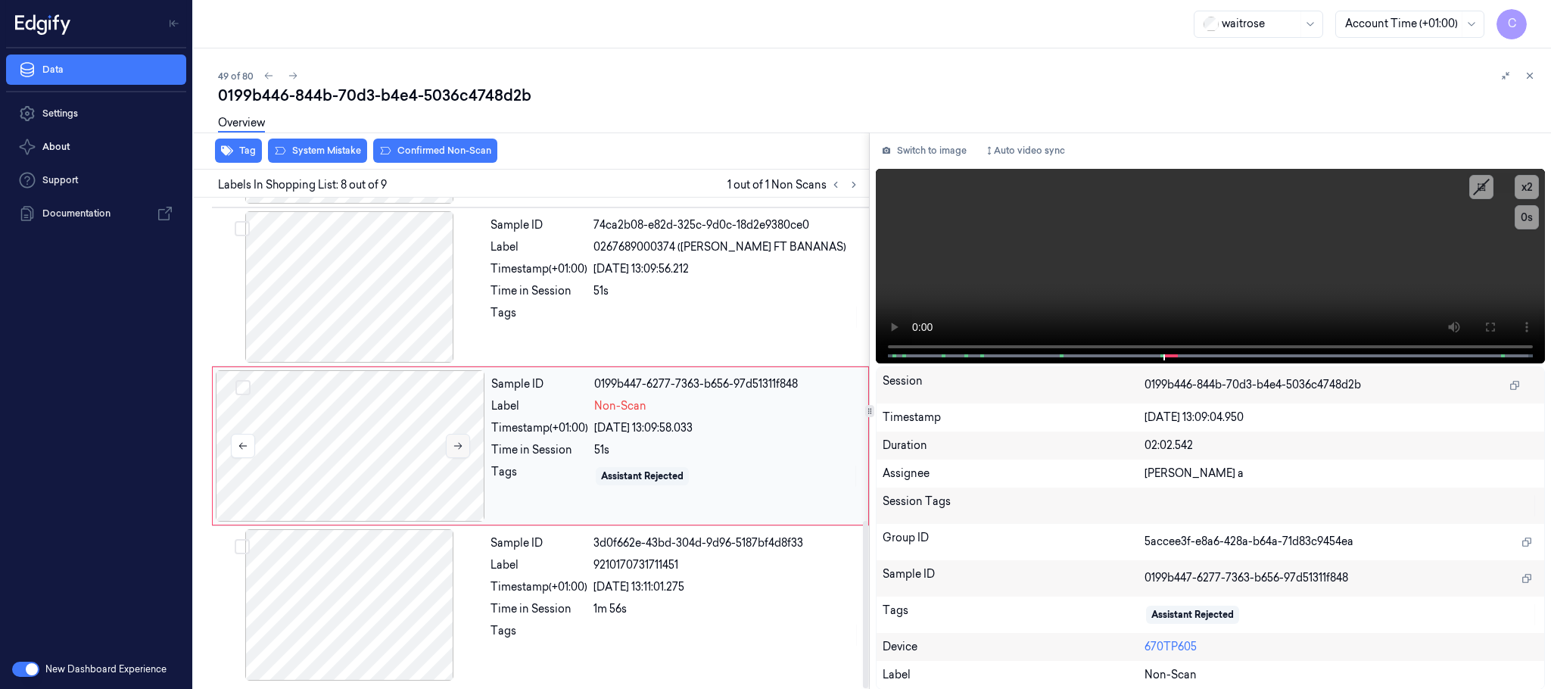
click at [456, 444] on icon at bounding box center [458, 446] width 11 height 11
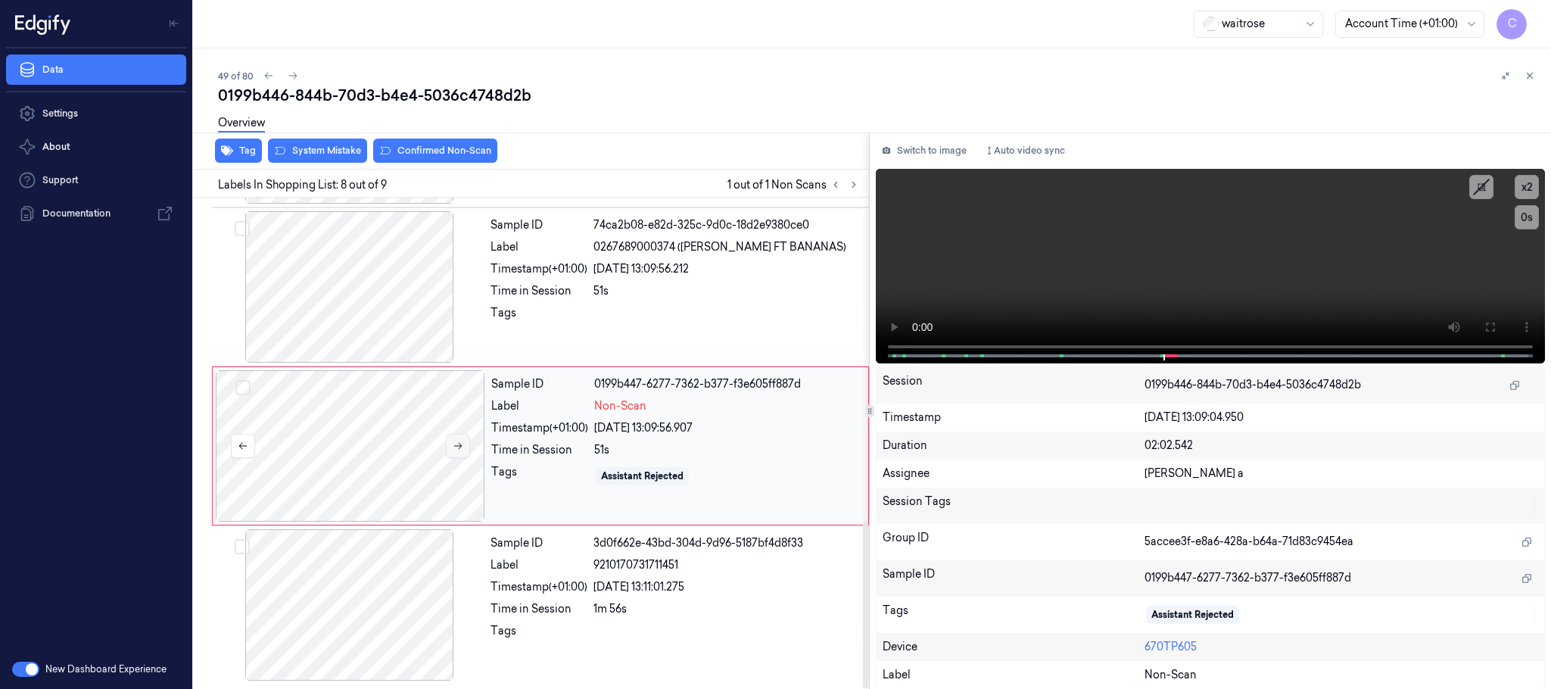
click at [456, 444] on icon at bounding box center [458, 446] width 11 height 11
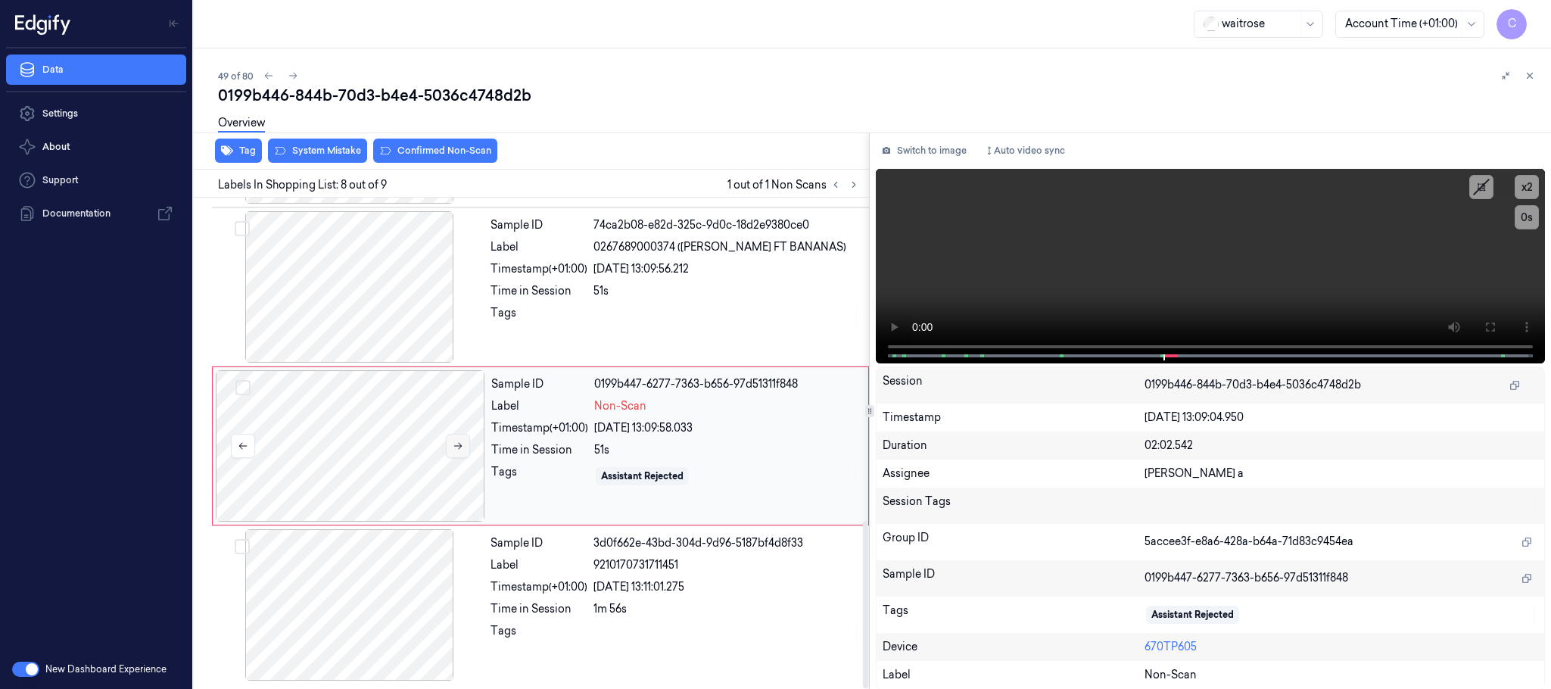
click at [456, 444] on icon at bounding box center [458, 446] width 11 height 11
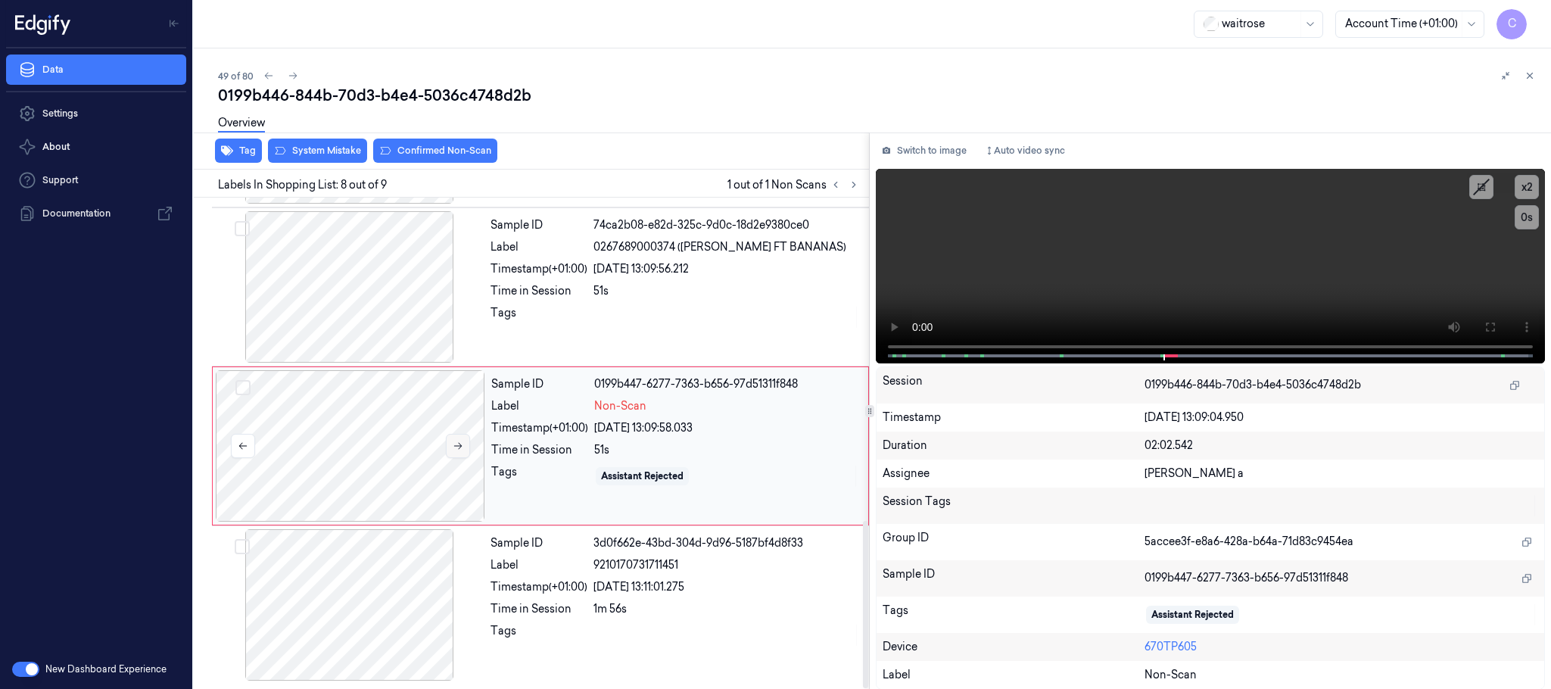
click at [456, 444] on icon at bounding box center [458, 446] width 11 height 11
click at [457, 443] on icon at bounding box center [458, 446] width 11 height 11
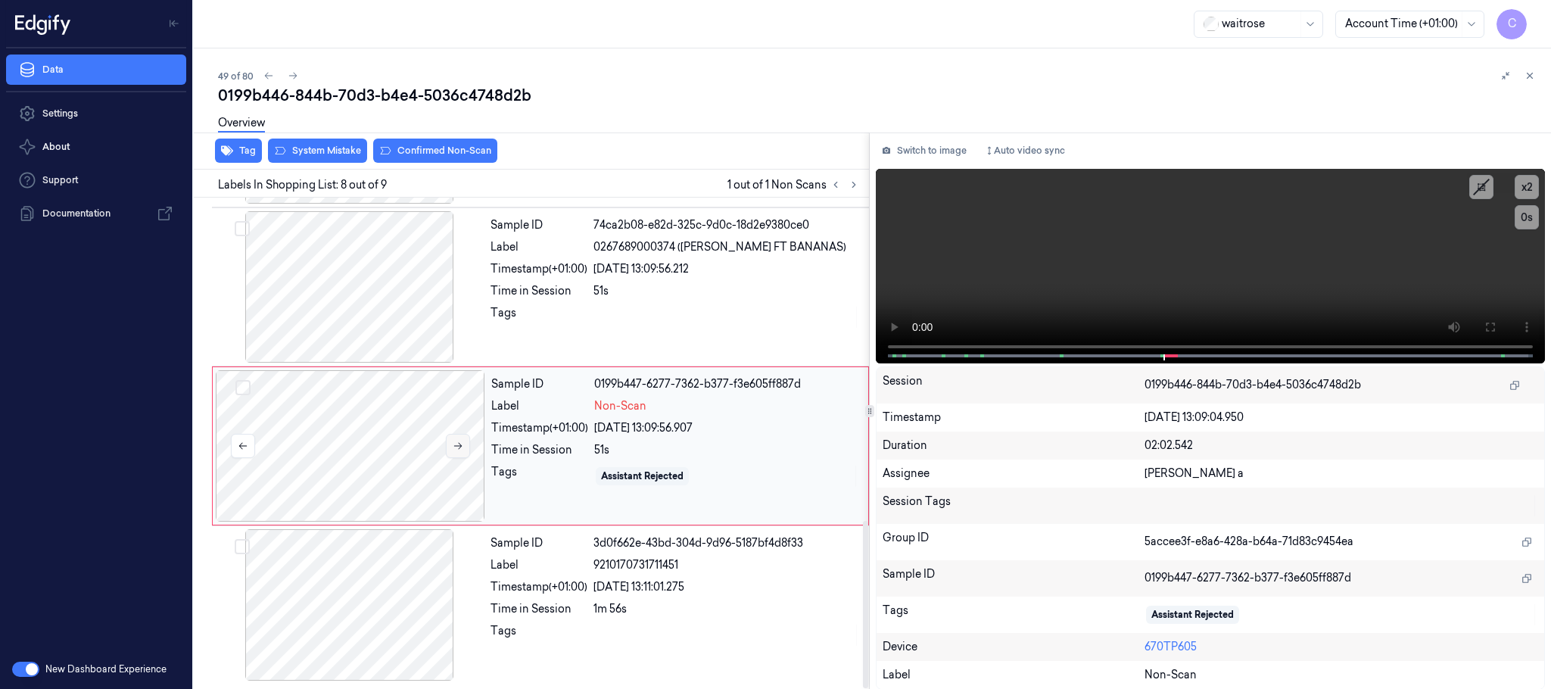
click at [457, 443] on icon at bounding box center [458, 446] width 11 height 11
click at [328, 266] on div at bounding box center [349, 286] width 269 height 151
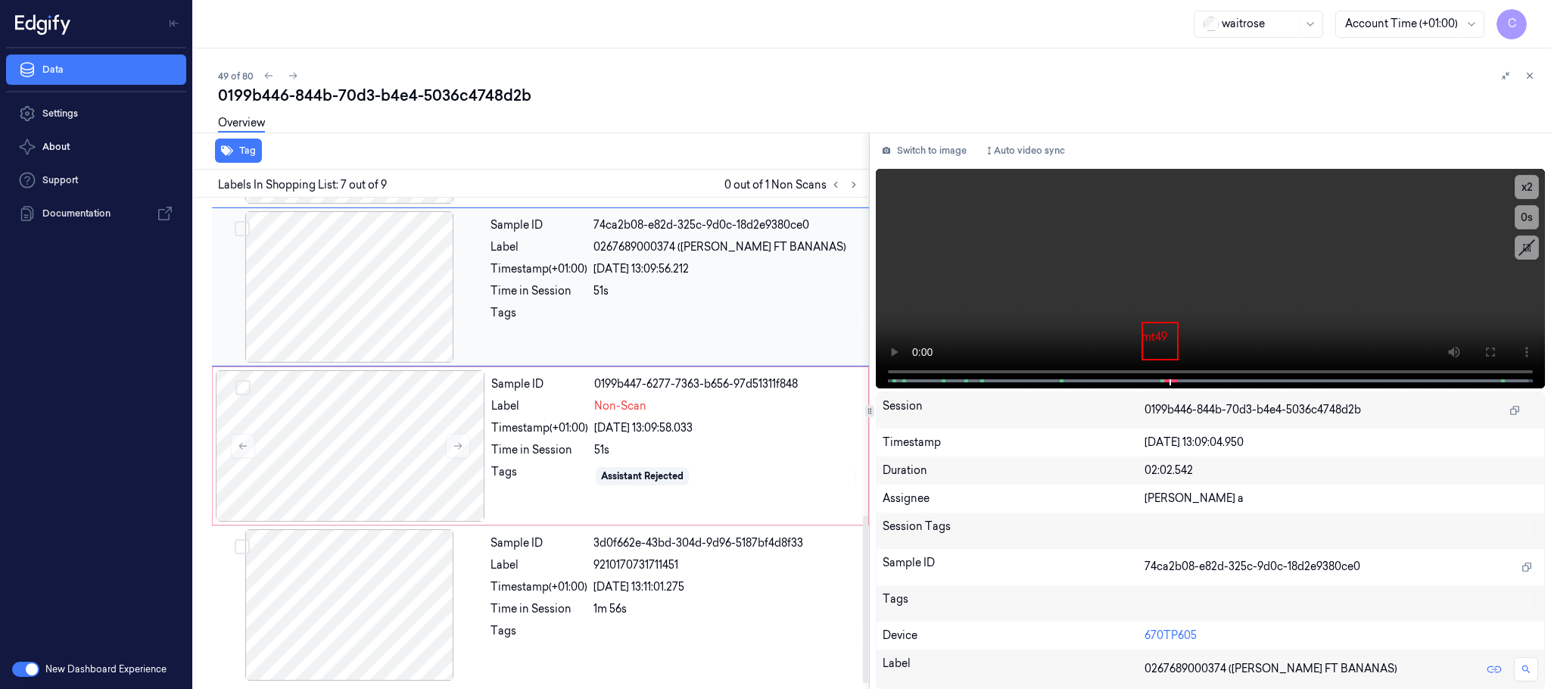
scroll to position [791, 0]
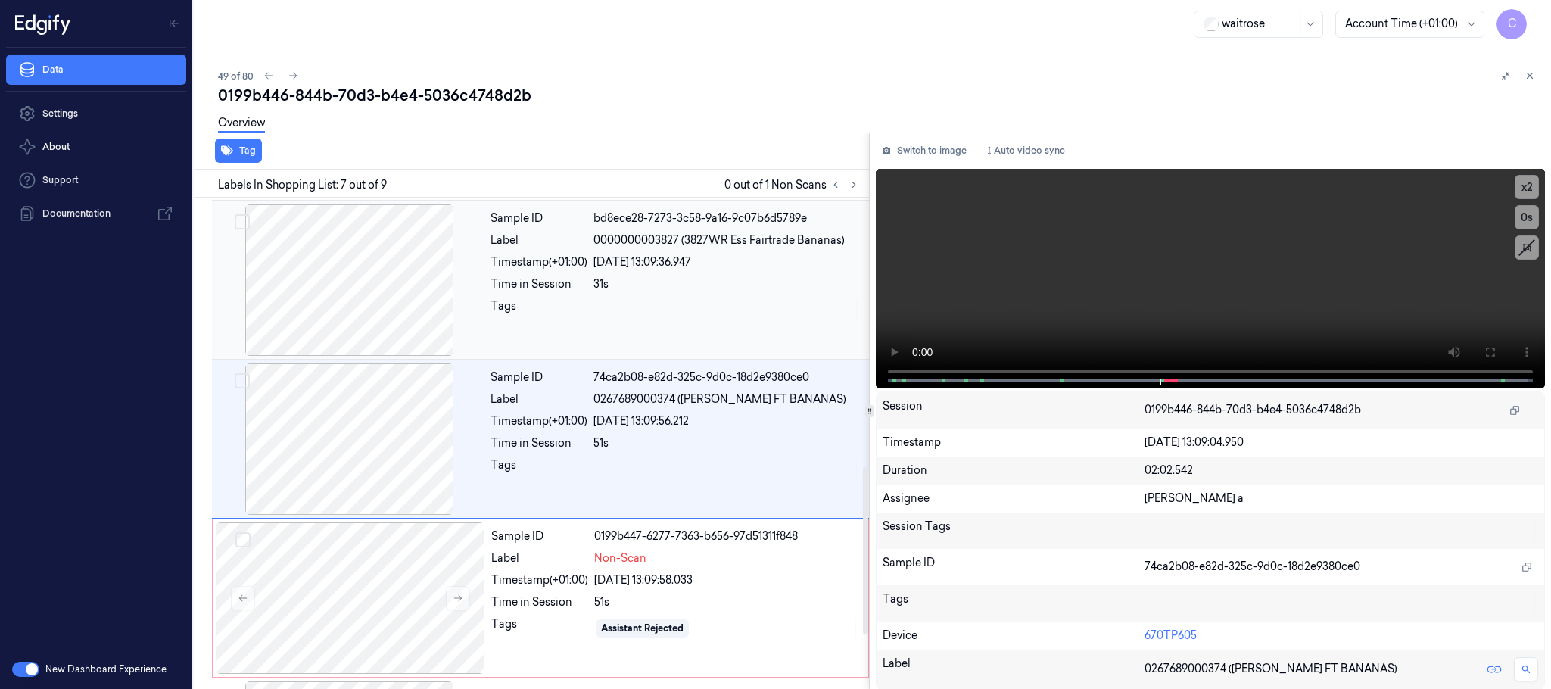
click at [369, 278] on div at bounding box center [349, 279] width 269 height 151
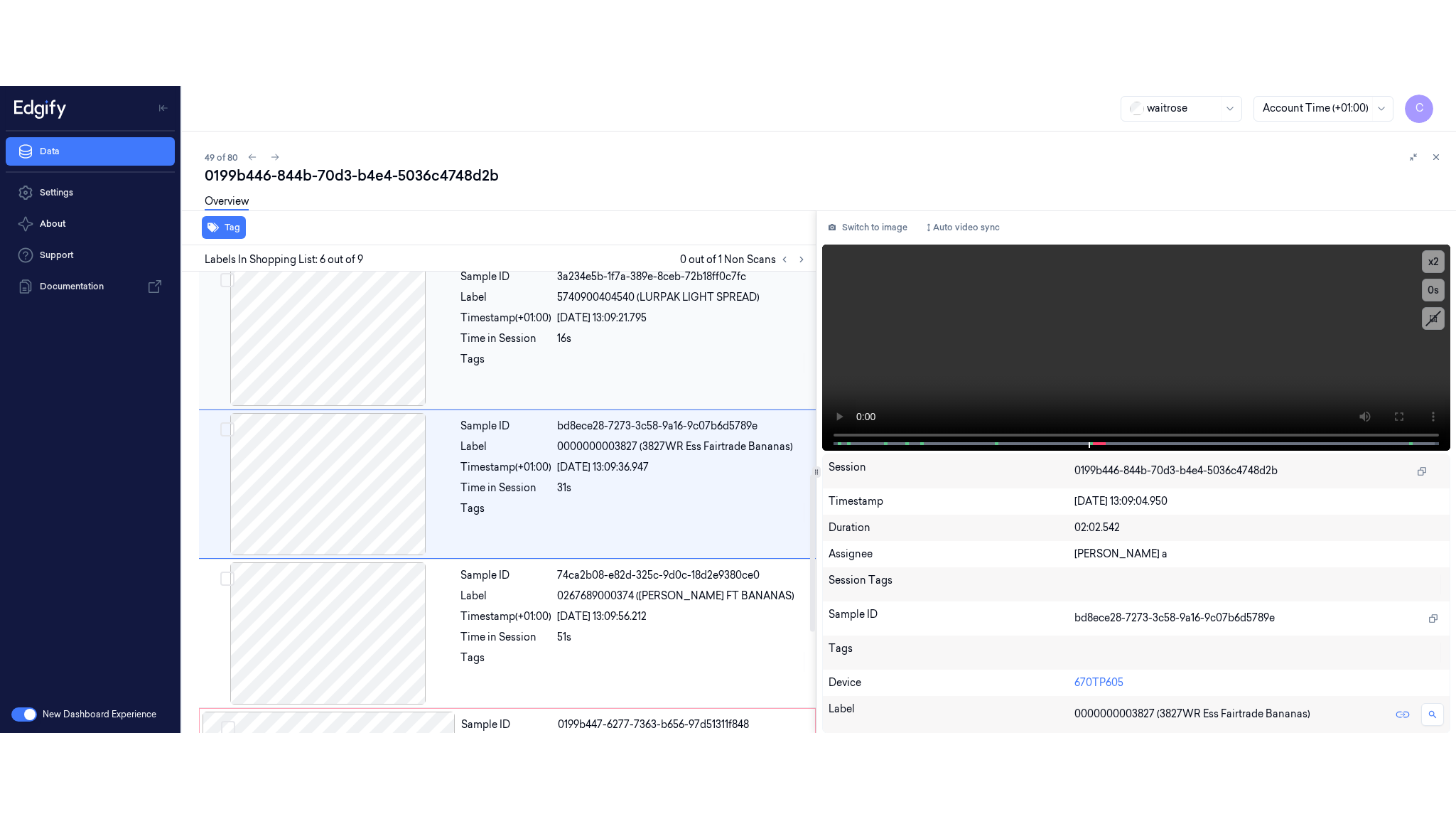
scroll to position [593, 0]
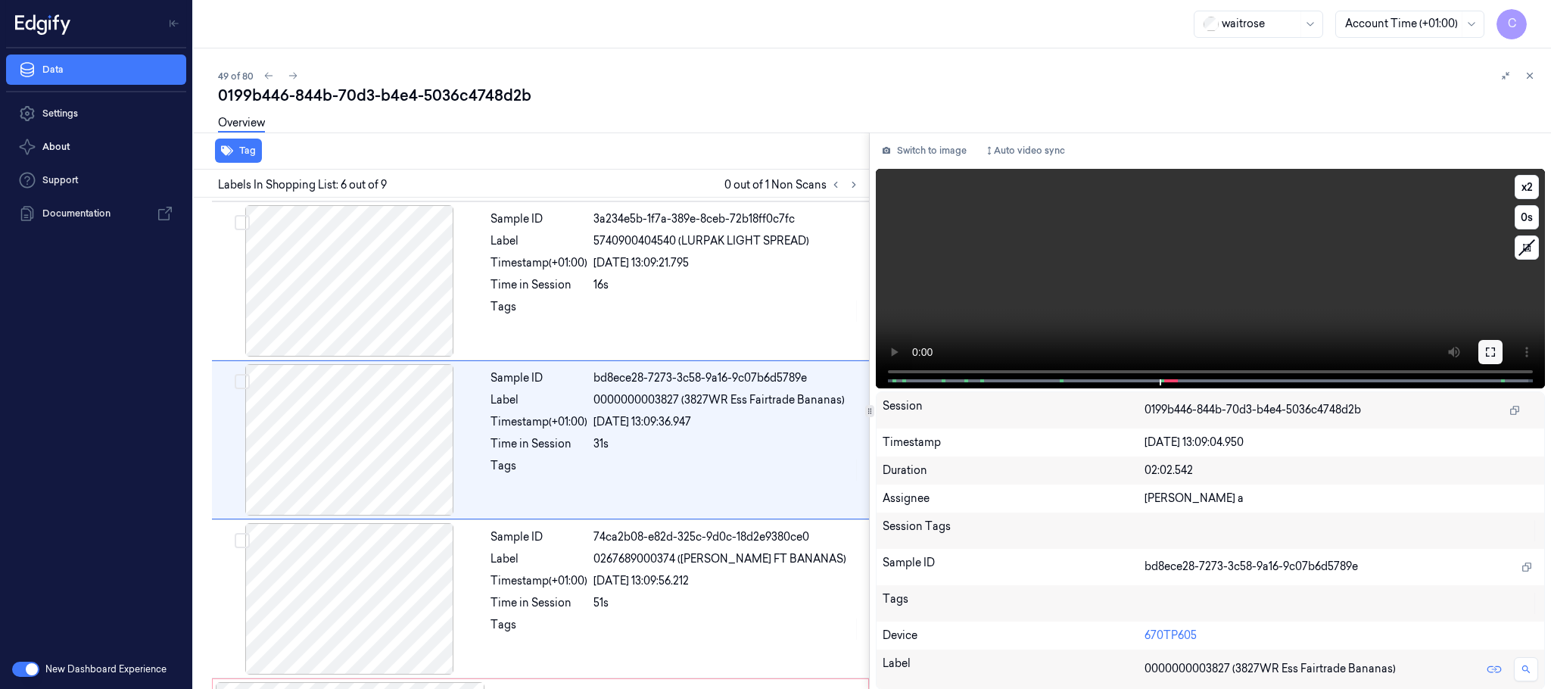
click at [1481, 346] on button at bounding box center [1490, 352] width 24 height 24
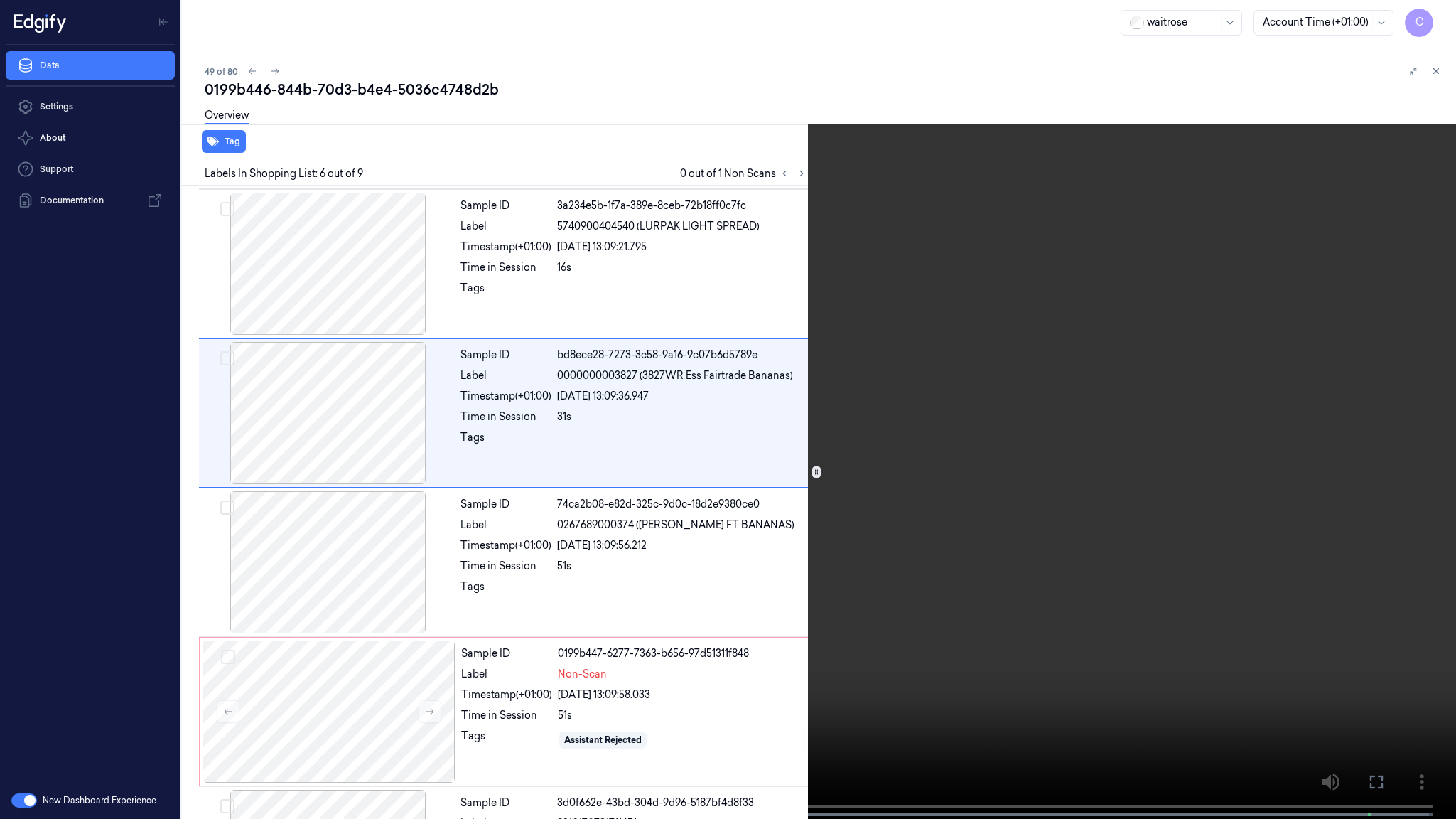
click at [699, 467] on video at bounding box center [728, 410] width 1456 height 822
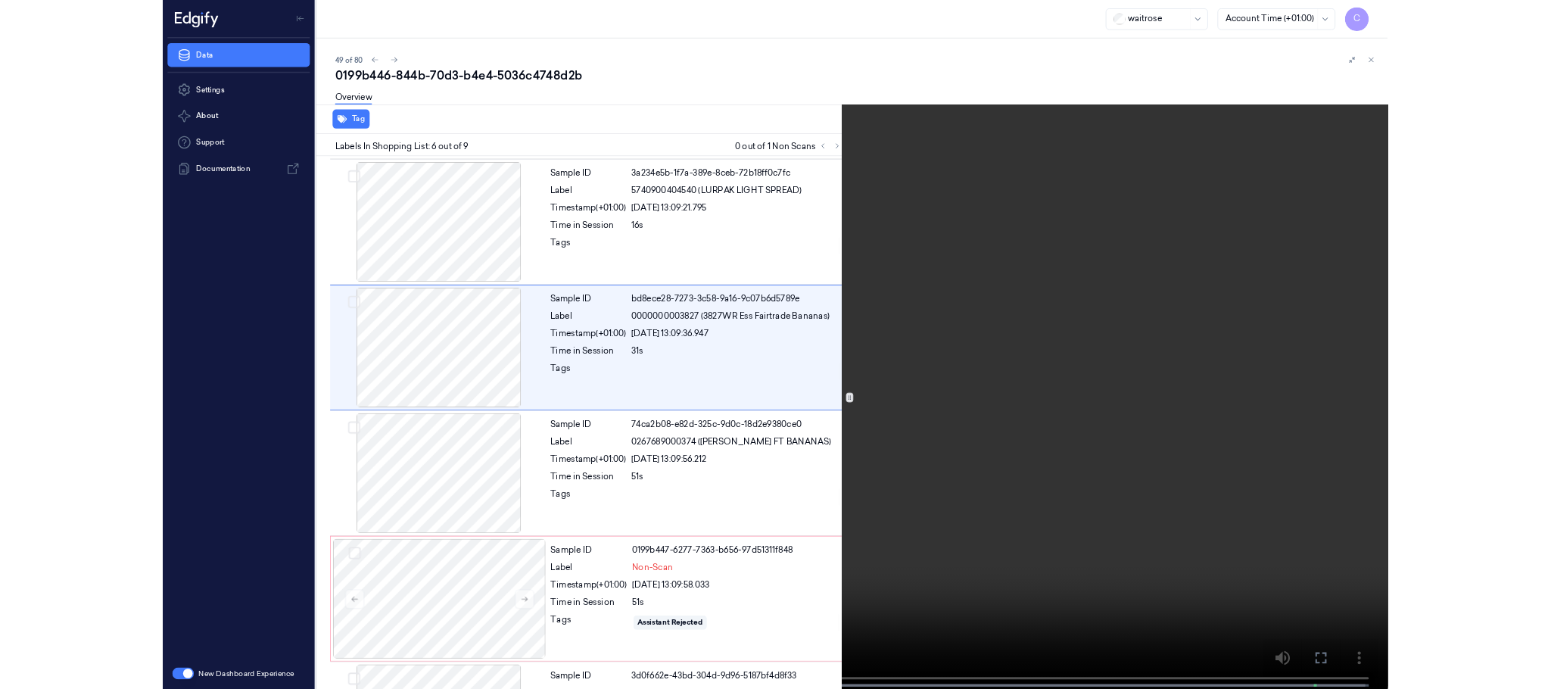
scroll to position [540, 0]
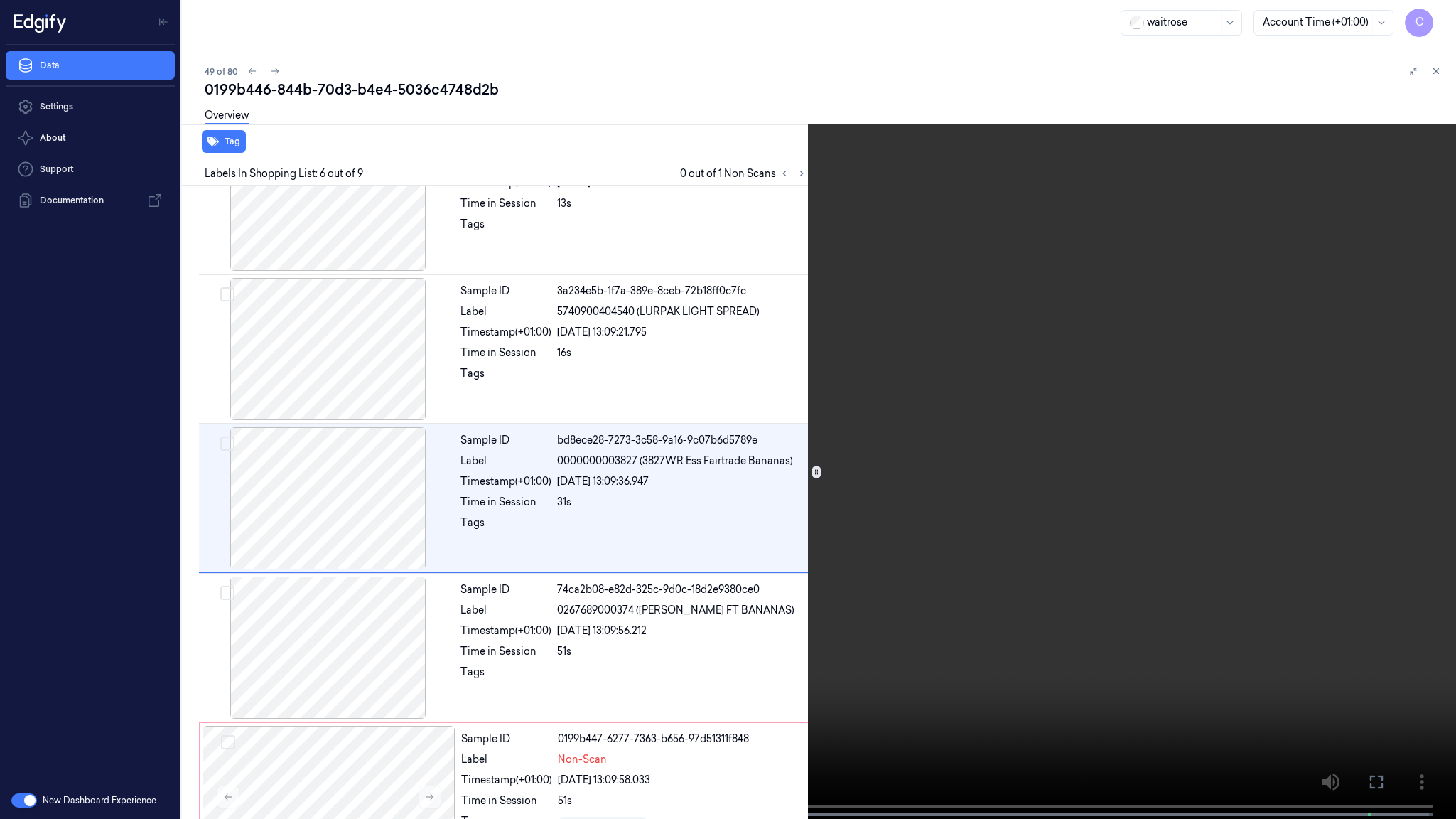
click at [785, 516] on video at bounding box center [728, 410] width 1456 height 822
click at [755, 495] on video at bounding box center [728, 410] width 1456 height 822
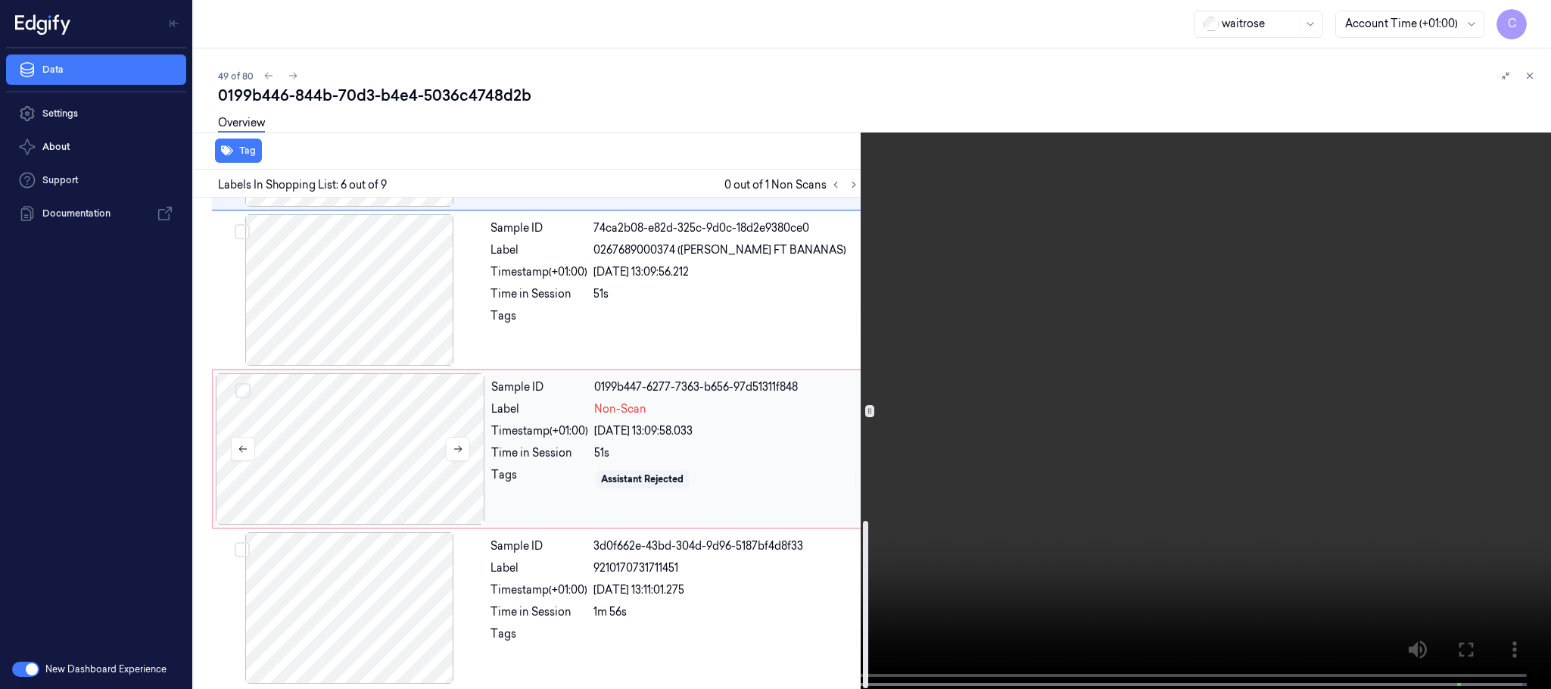
scroll to position [949, 0]
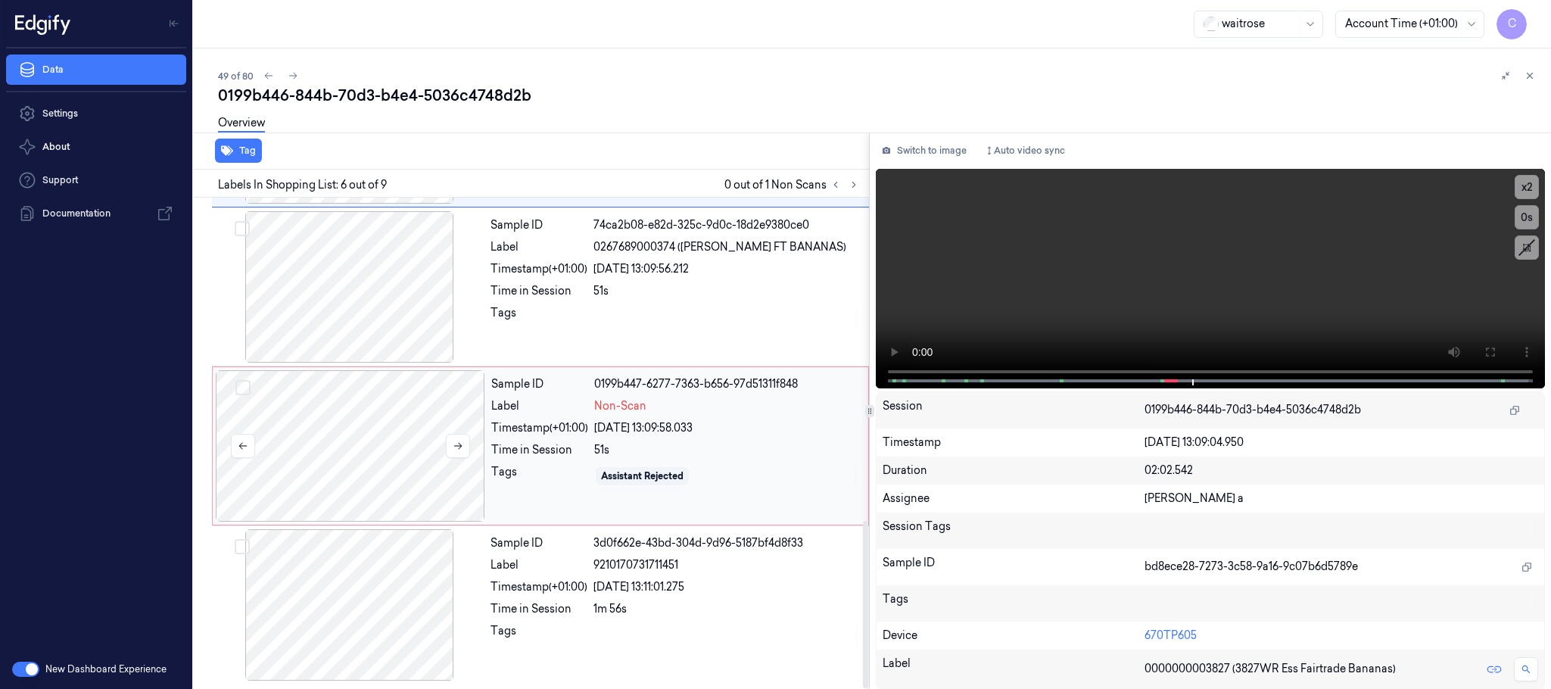
click at [362, 459] on div at bounding box center [350, 445] width 269 height 151
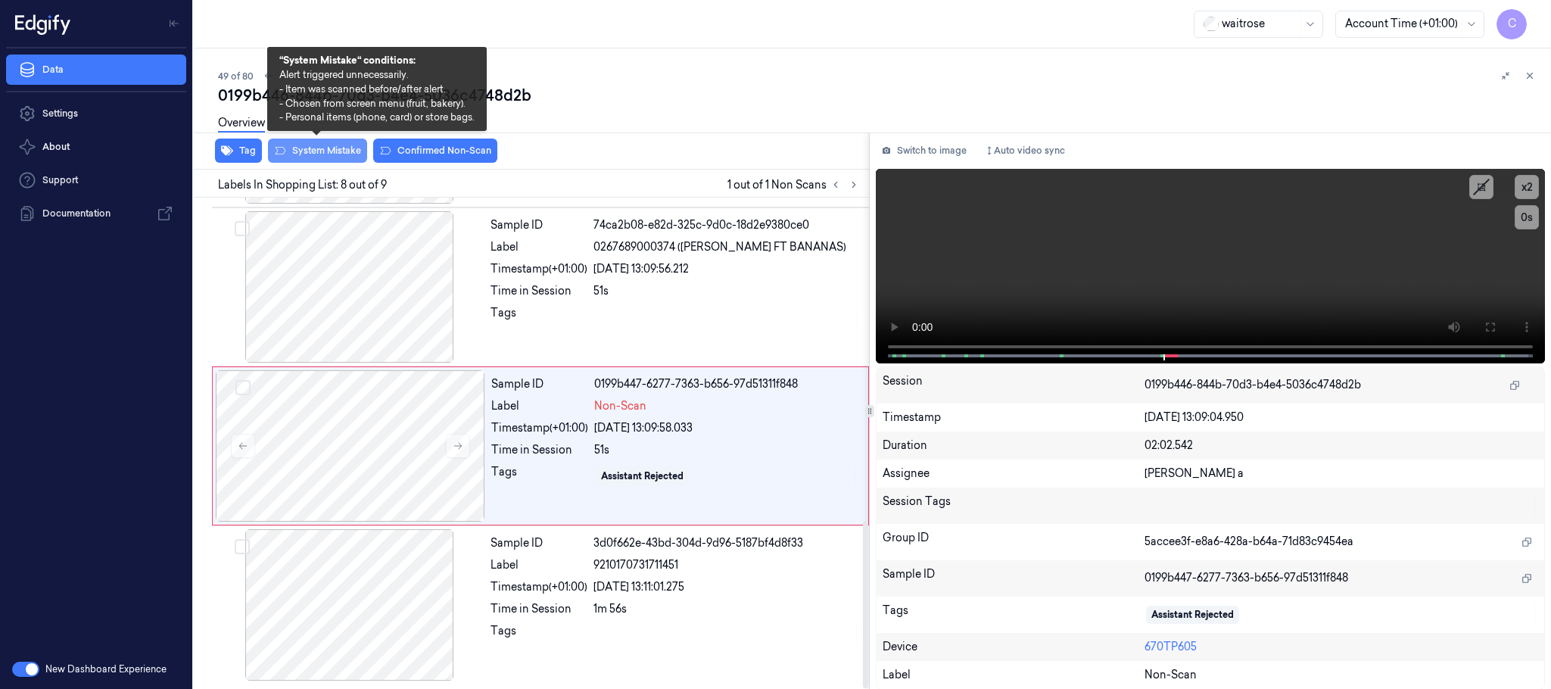
click at [327, 152] on button "System Mistake" at bounding box center [317, 151] width 99 height 24
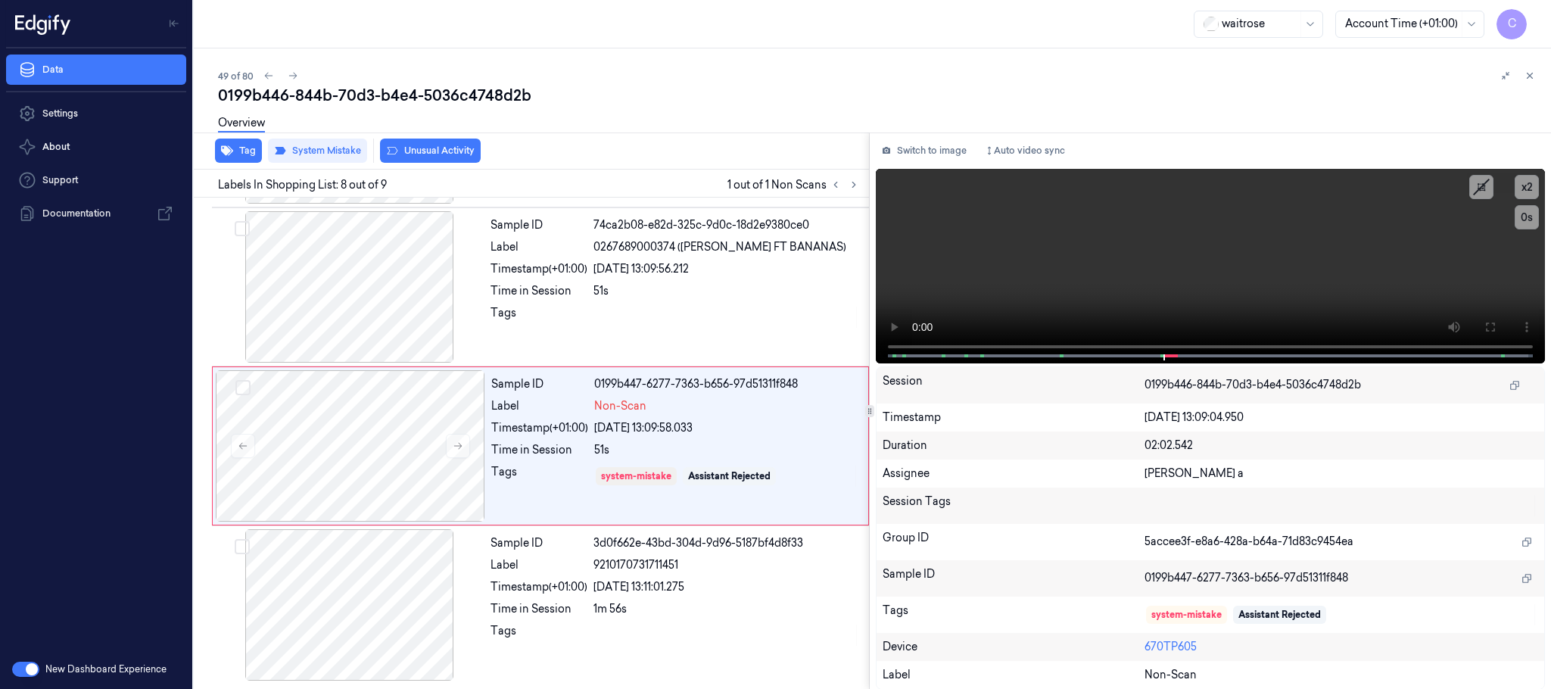
click at [461, 148] on button "Unusual Activity" at bounding box center [430, 151] width 101 height 24
click at [228, 154] on icon "button" at bounding box center [227, 151] width 12 height 10
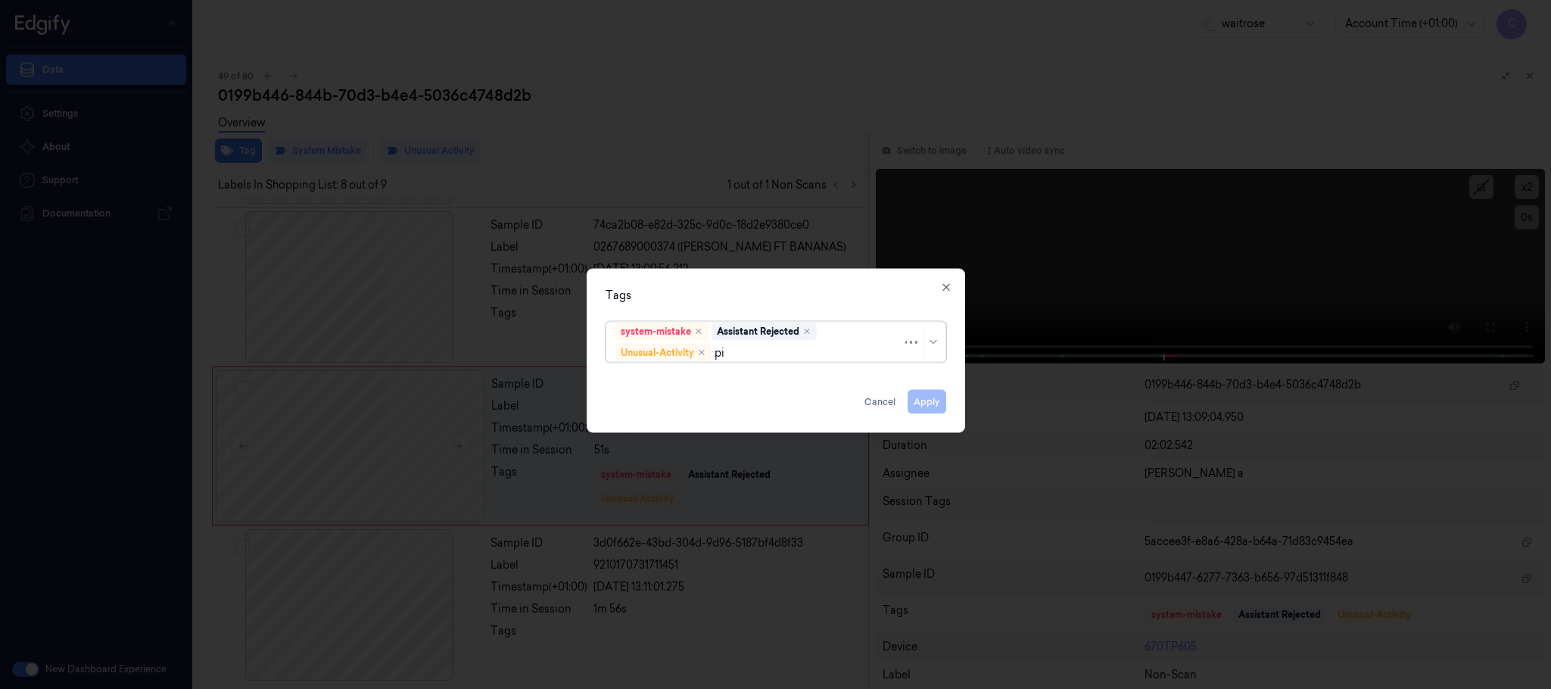
type input "pic"
click at [668, 381] on div "Picklist item alert" at bounding box center [658, 383] width 87 height 16
click at [718, 289] on div "Tags" at bounding box center [776, 296] width 341 height 16
click at [920, 397] on button "Apply" at bounding box center [927, 402] width 39 height 24
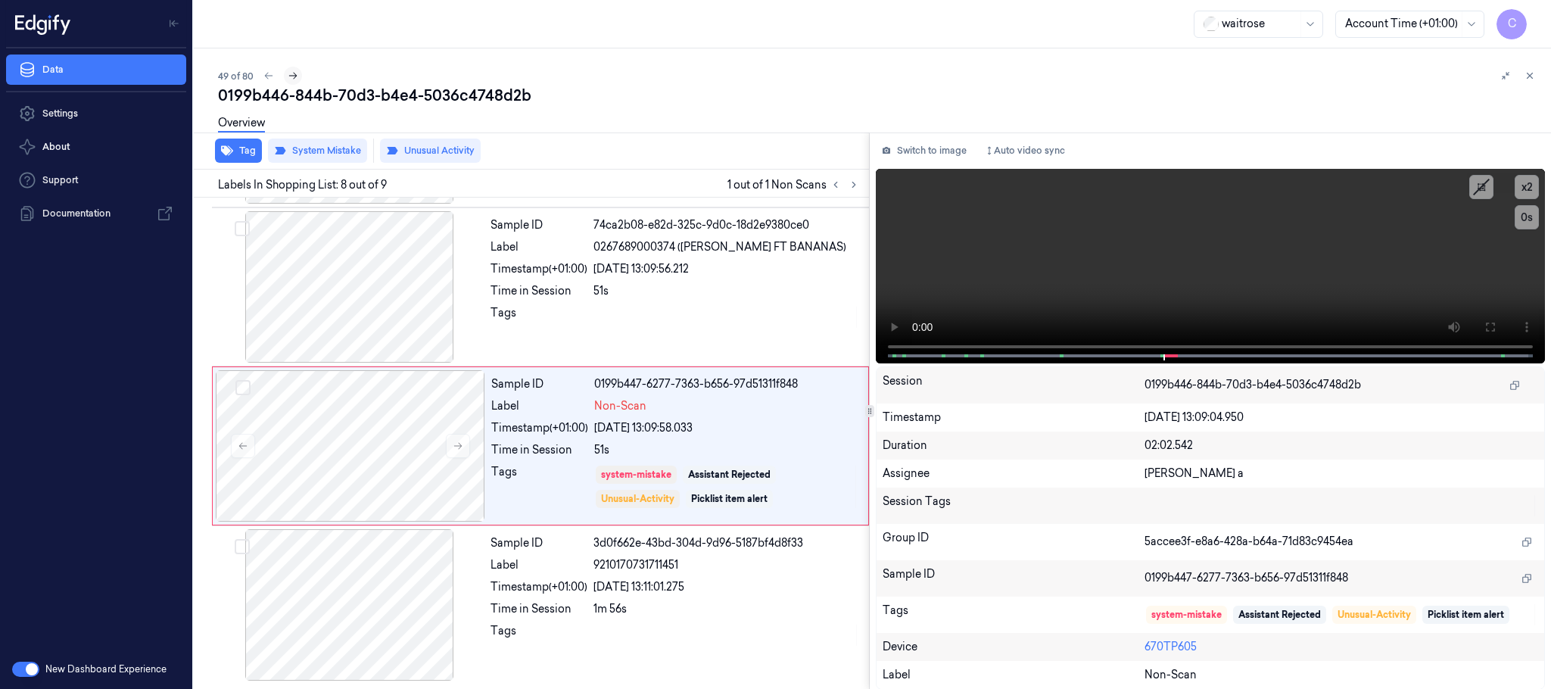
click at [297, 76] on icon at bounding box center [293, 75] width 11 height 11
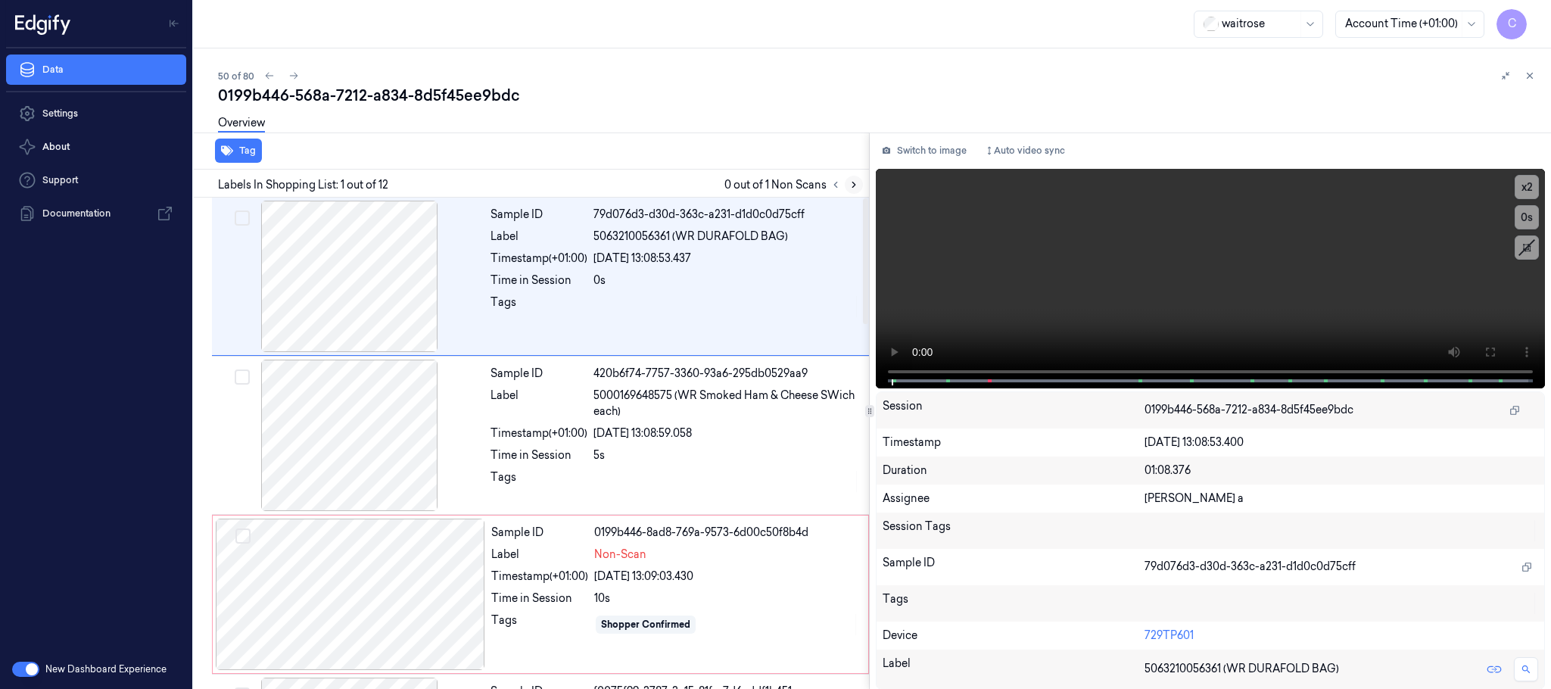
click at [858, 184] on icon at bounding box center [853, 184] width 11 height 11
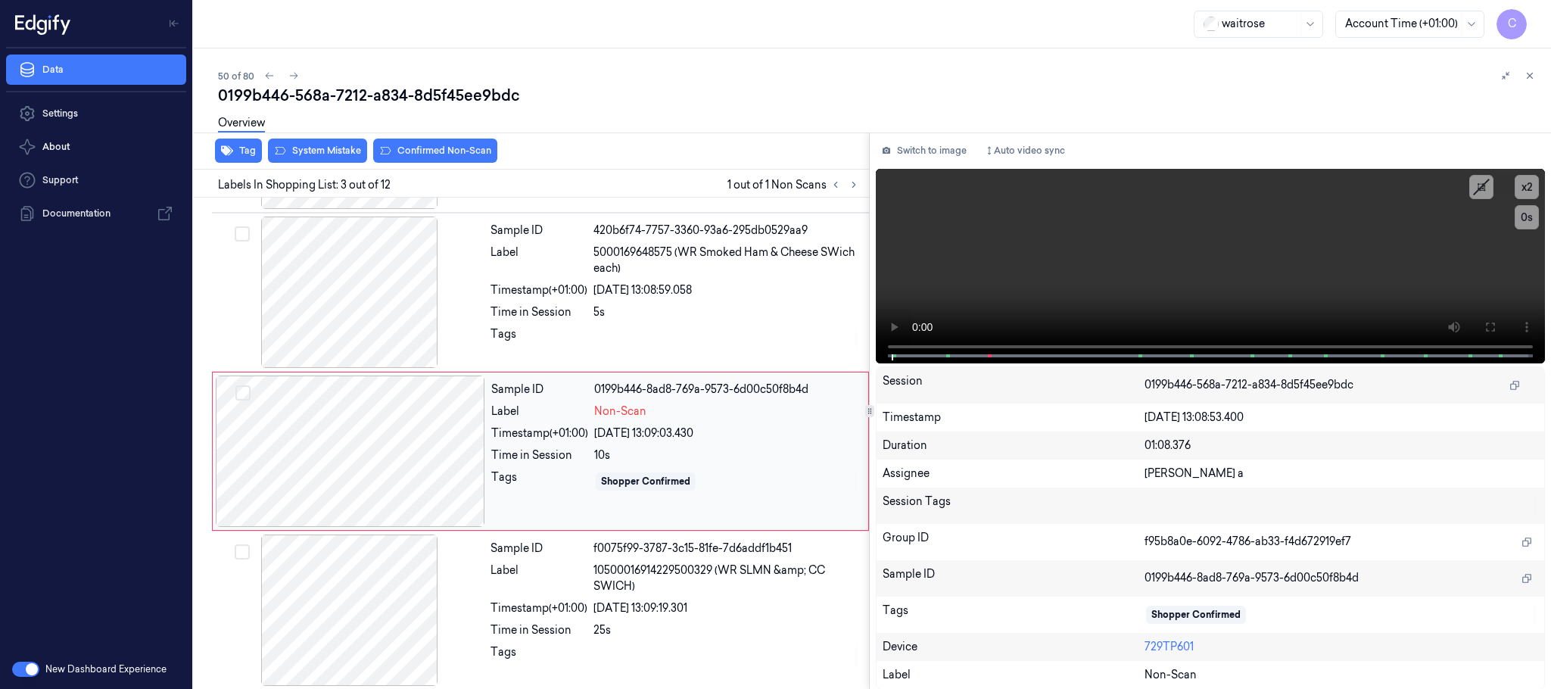
scroll to position [152, 0]
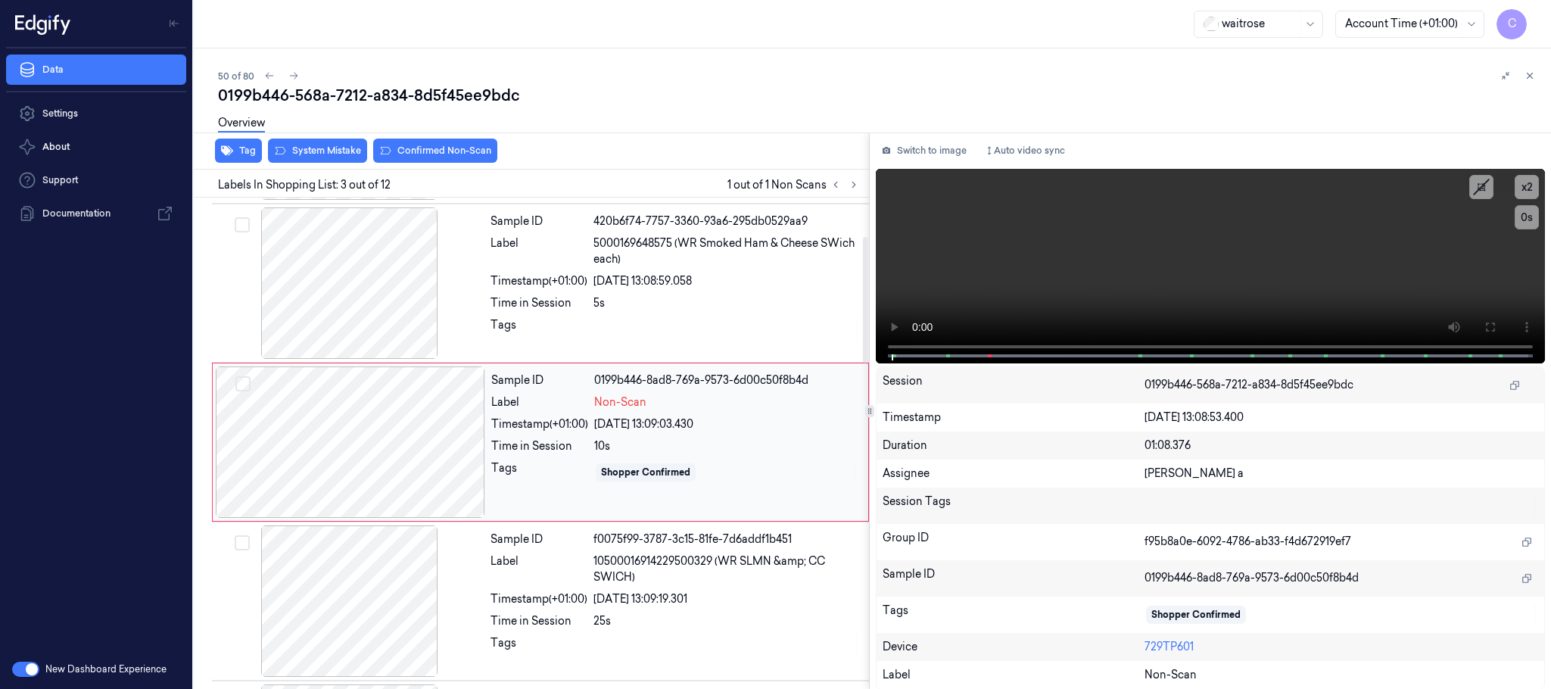
click at [445, 453] on div at bounding box center [350, 441] width 269 height 151
click at [345, 278] on div at bounding box center [349, 282] width 269 height 151
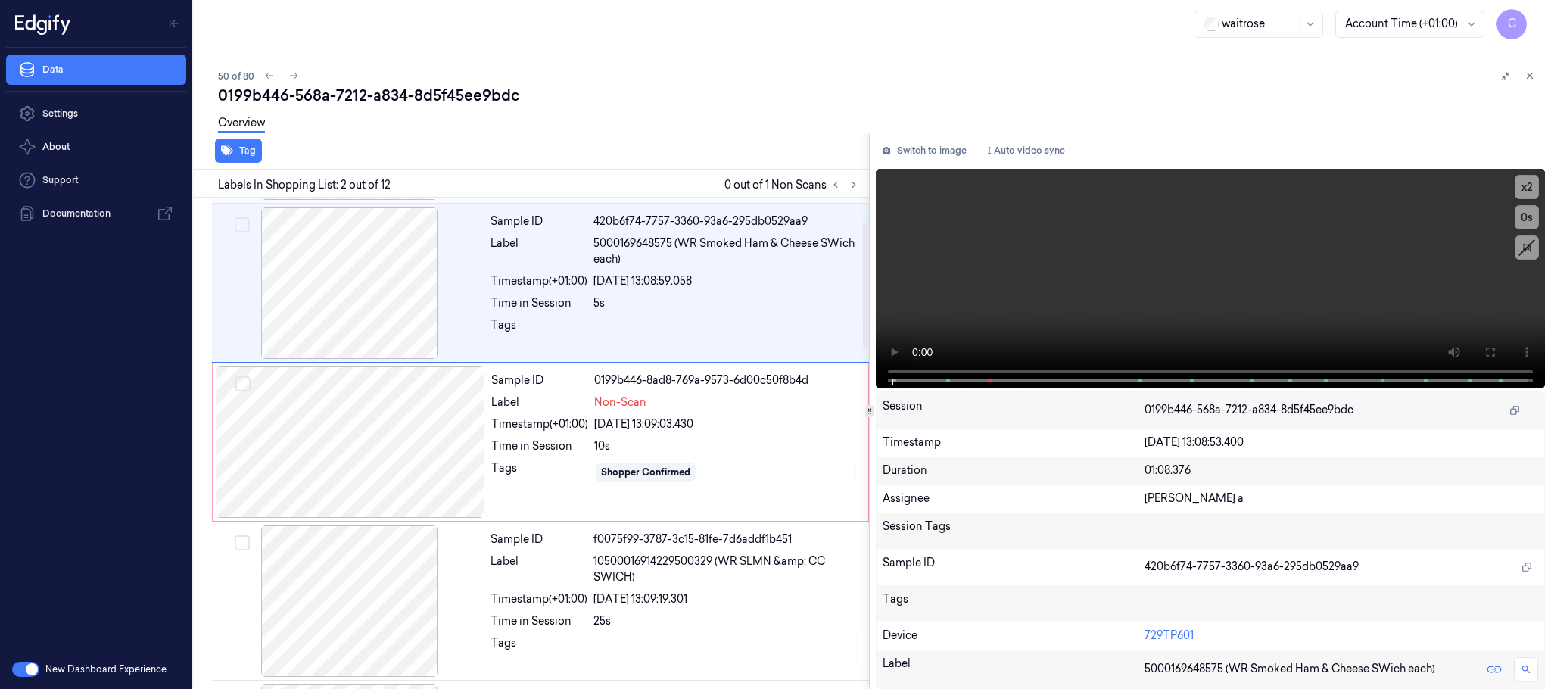
scroll to position [0, 0]
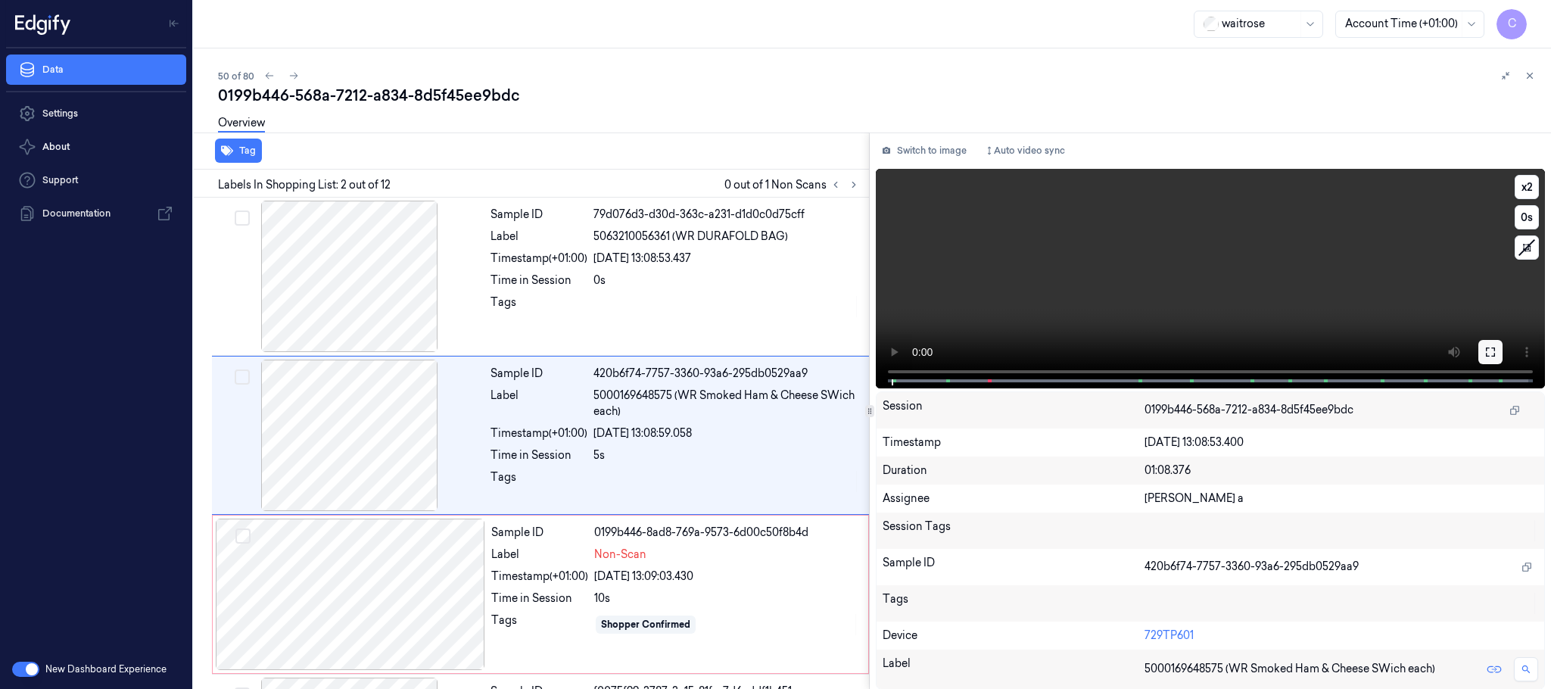
click at [1497, 350] on button at bounding box center [1490, 352] width 24 height 24
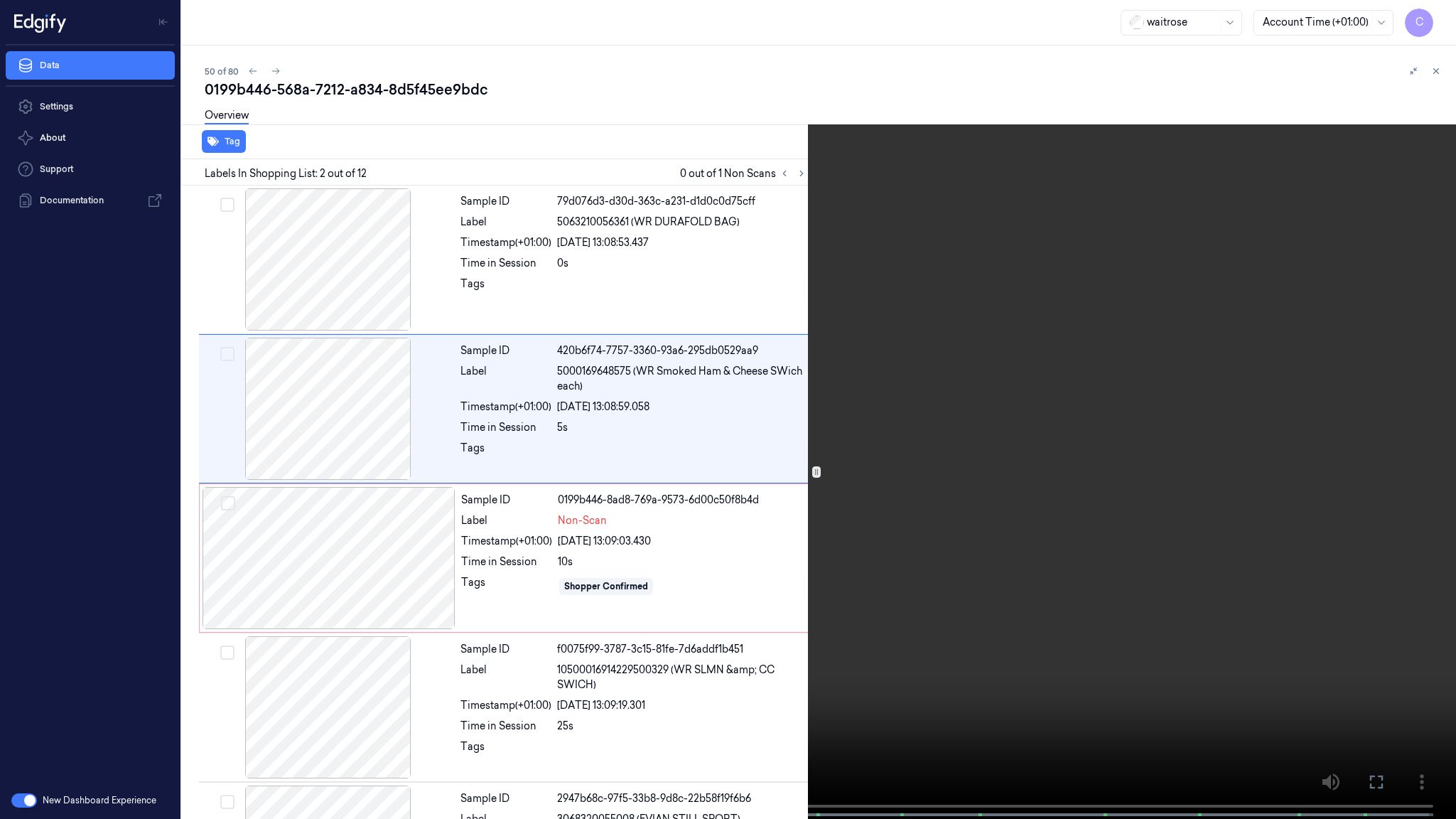
click at [714, 474] on video at bounding box center [728, 410] width 1456 height 822
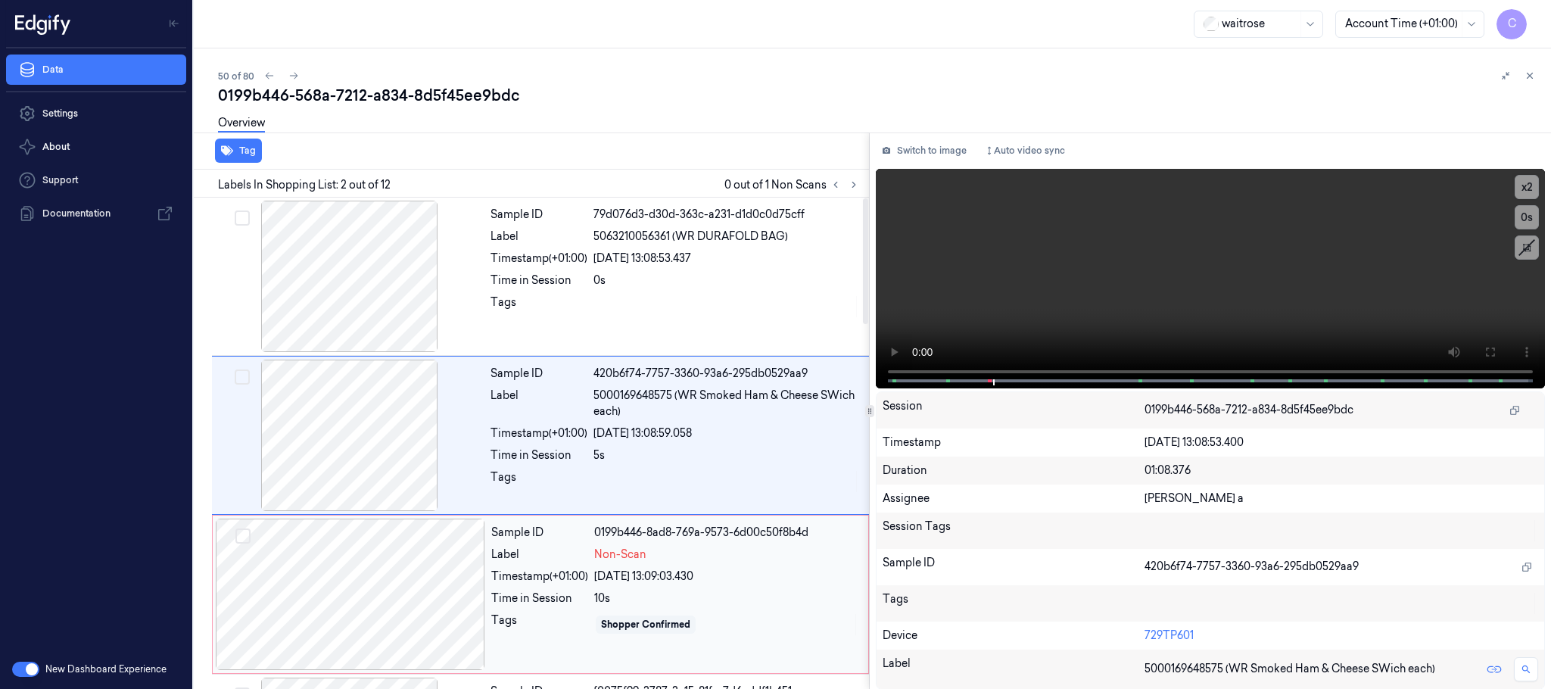
click at [395, 554] on div at bounding box center [350, 593] width 269 height 151
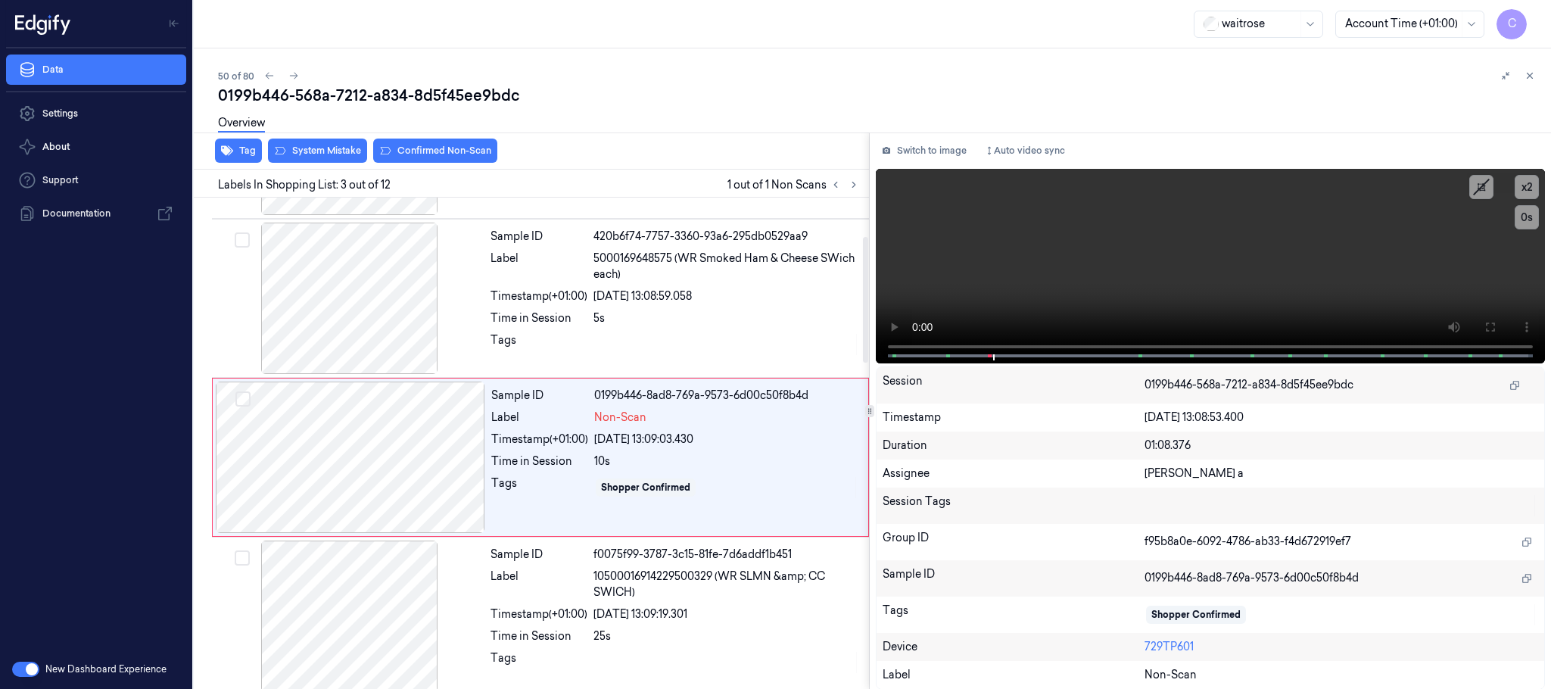
scroll to position [152, 0]
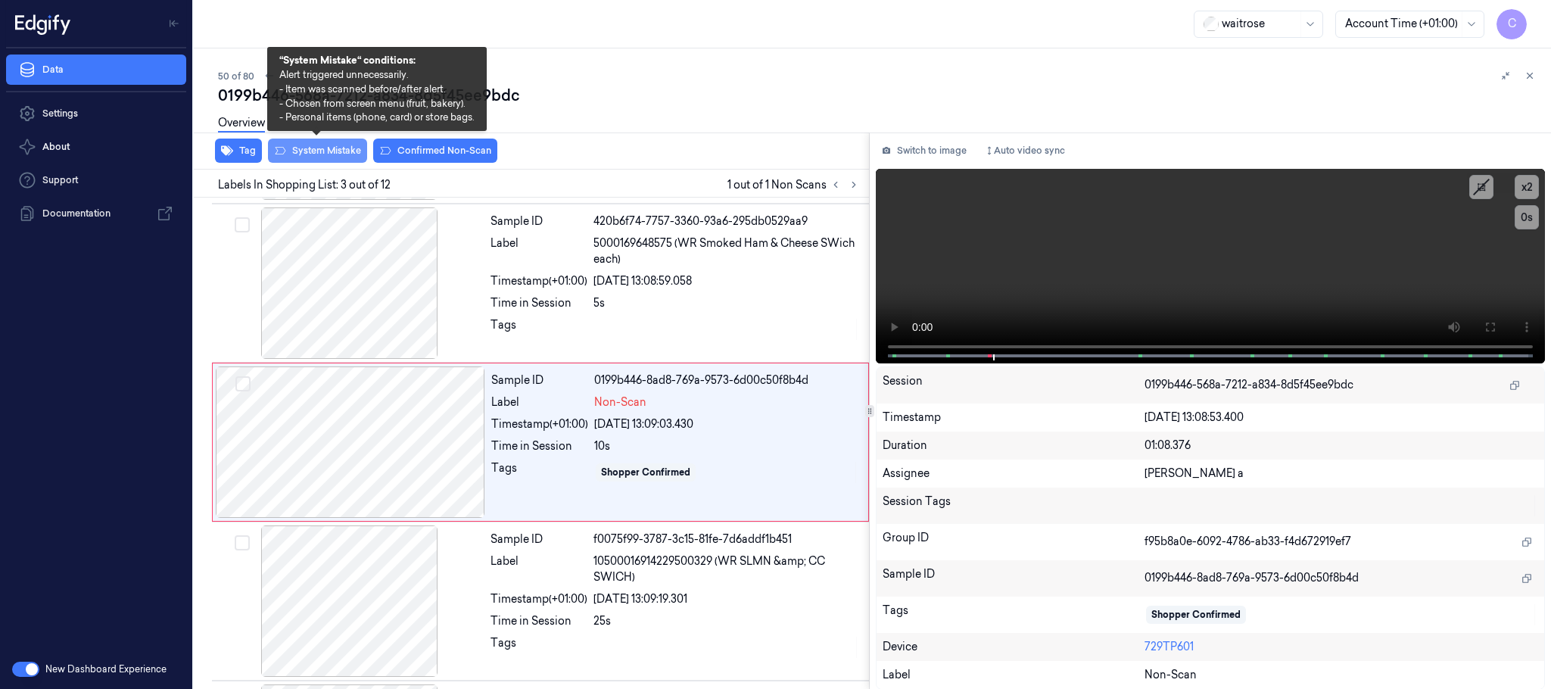
click at [322, 152] on button "System Mistake" at bounding box center [317, 151] width 99 height 24
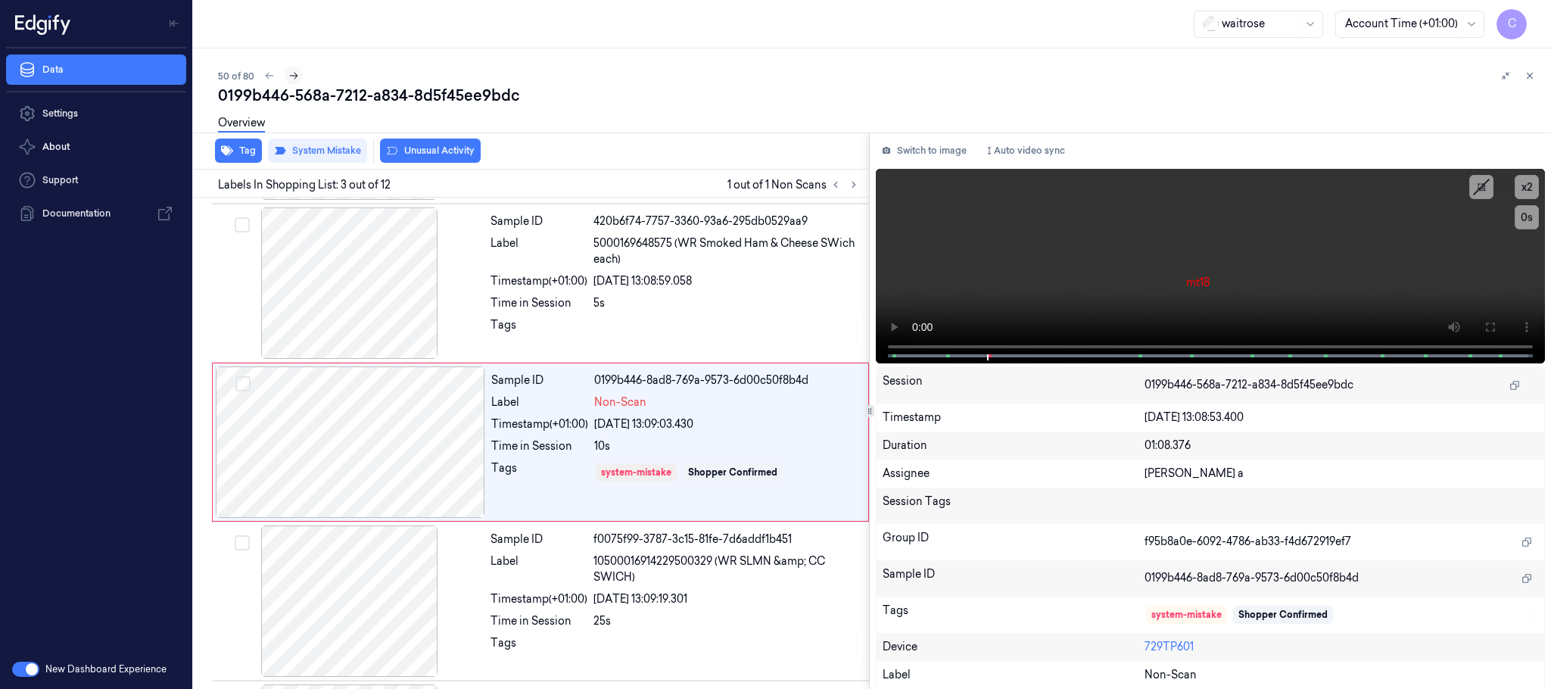
click at [294, 77] on icon at bounding box center [293, 75] width 11 height 11
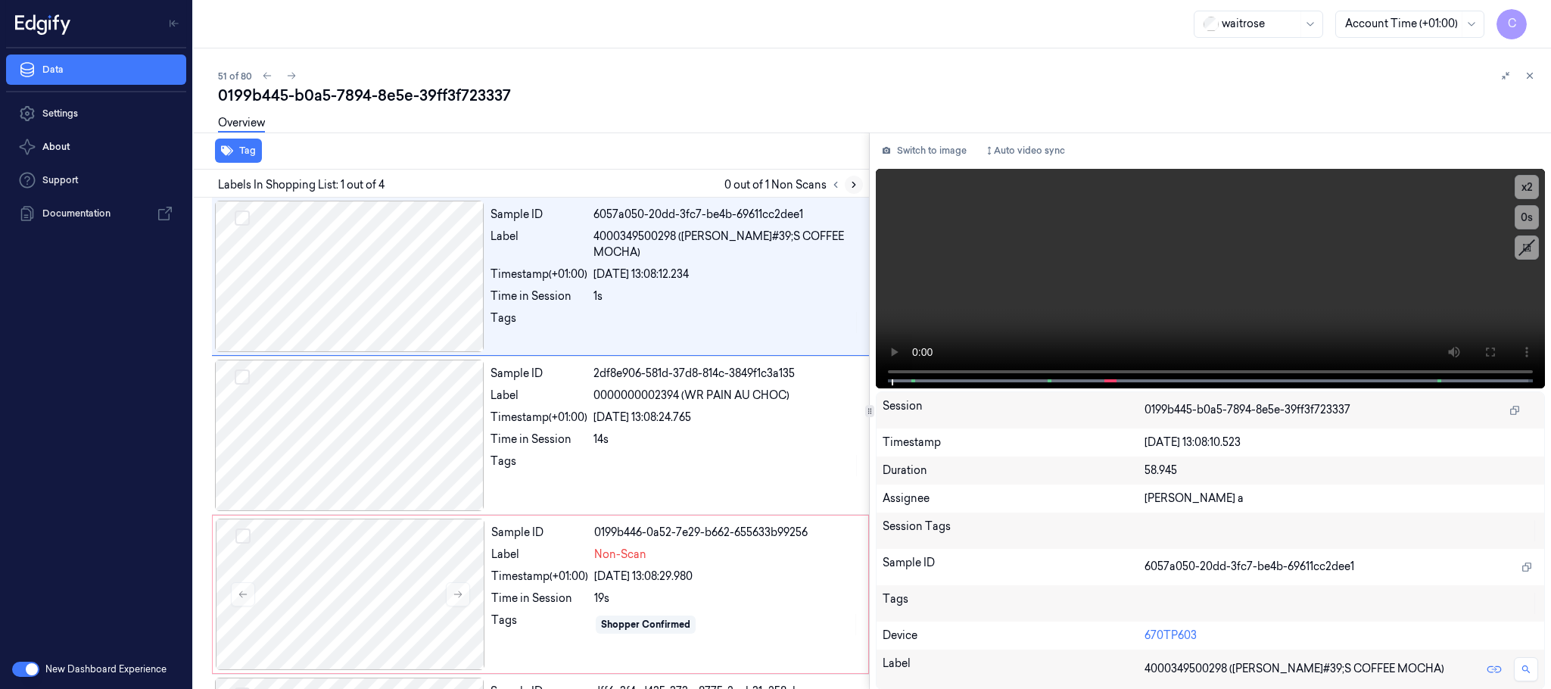
click at [854, 184] on icon at bounding box center [853, 184] width 11 height 11
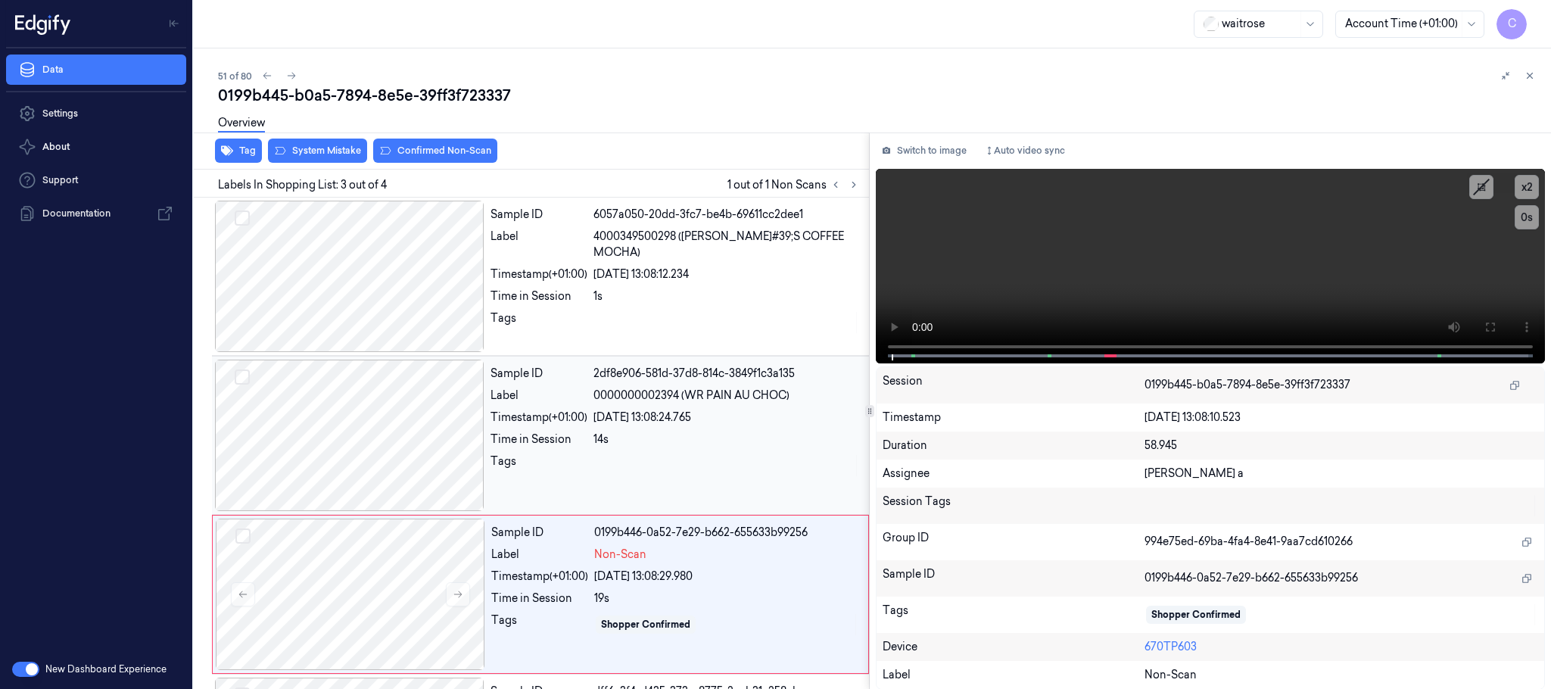
scroll to position [151, 0]
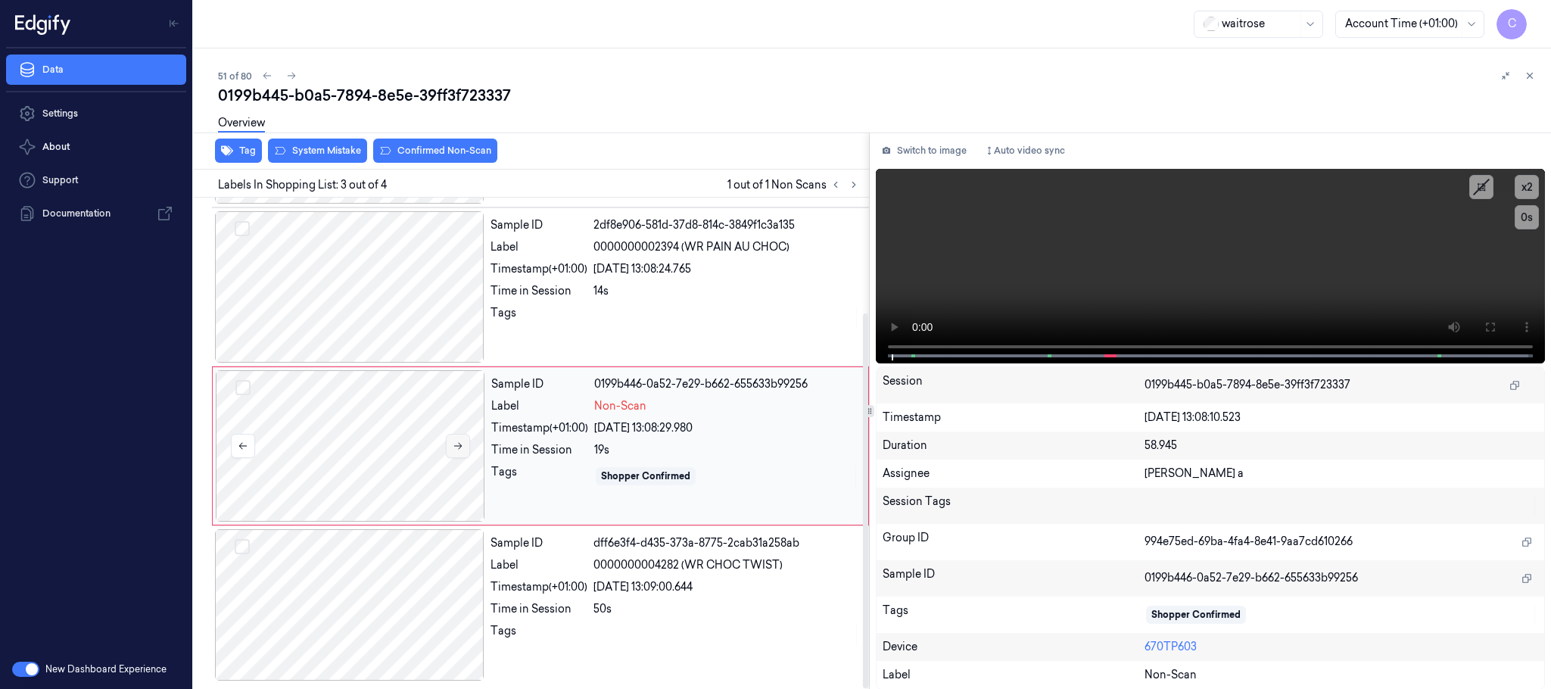
click at [459, 445] on icon at bounding box center [458, 446] width 8 height 7
click at [371, 280] on div at bounding box center [349, 286] width 269 height 151
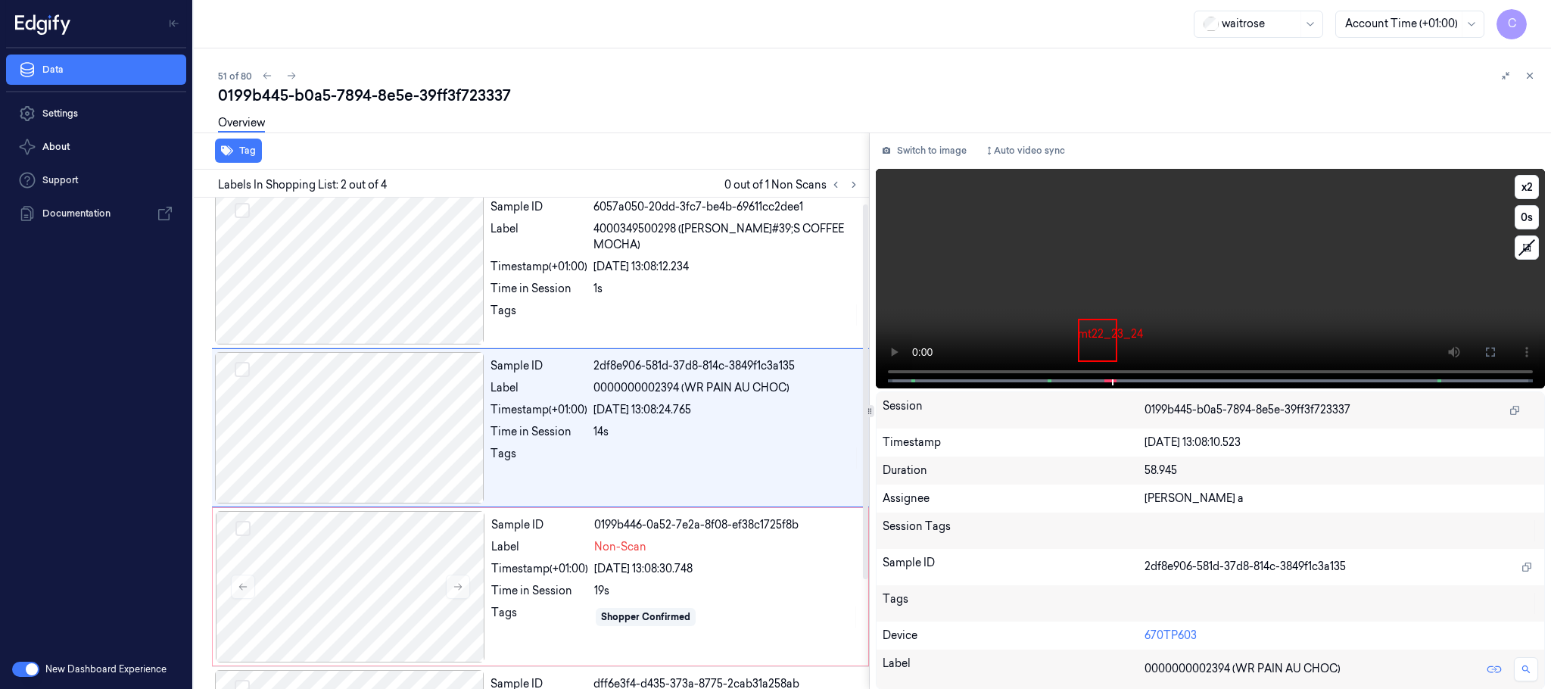
scroll to position [0, 0]
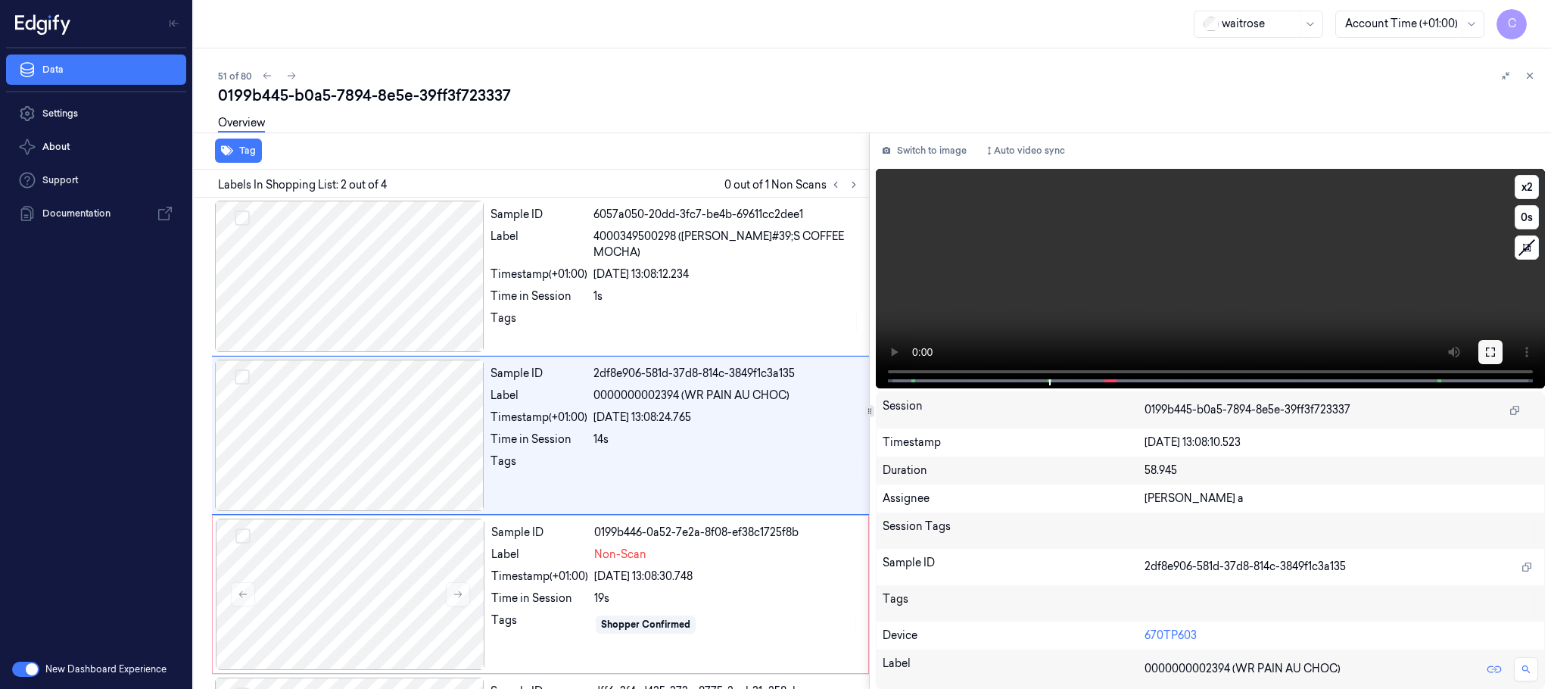
click at [1492, 353] on icon at bounding box center [1490, 352] width 12 height 12
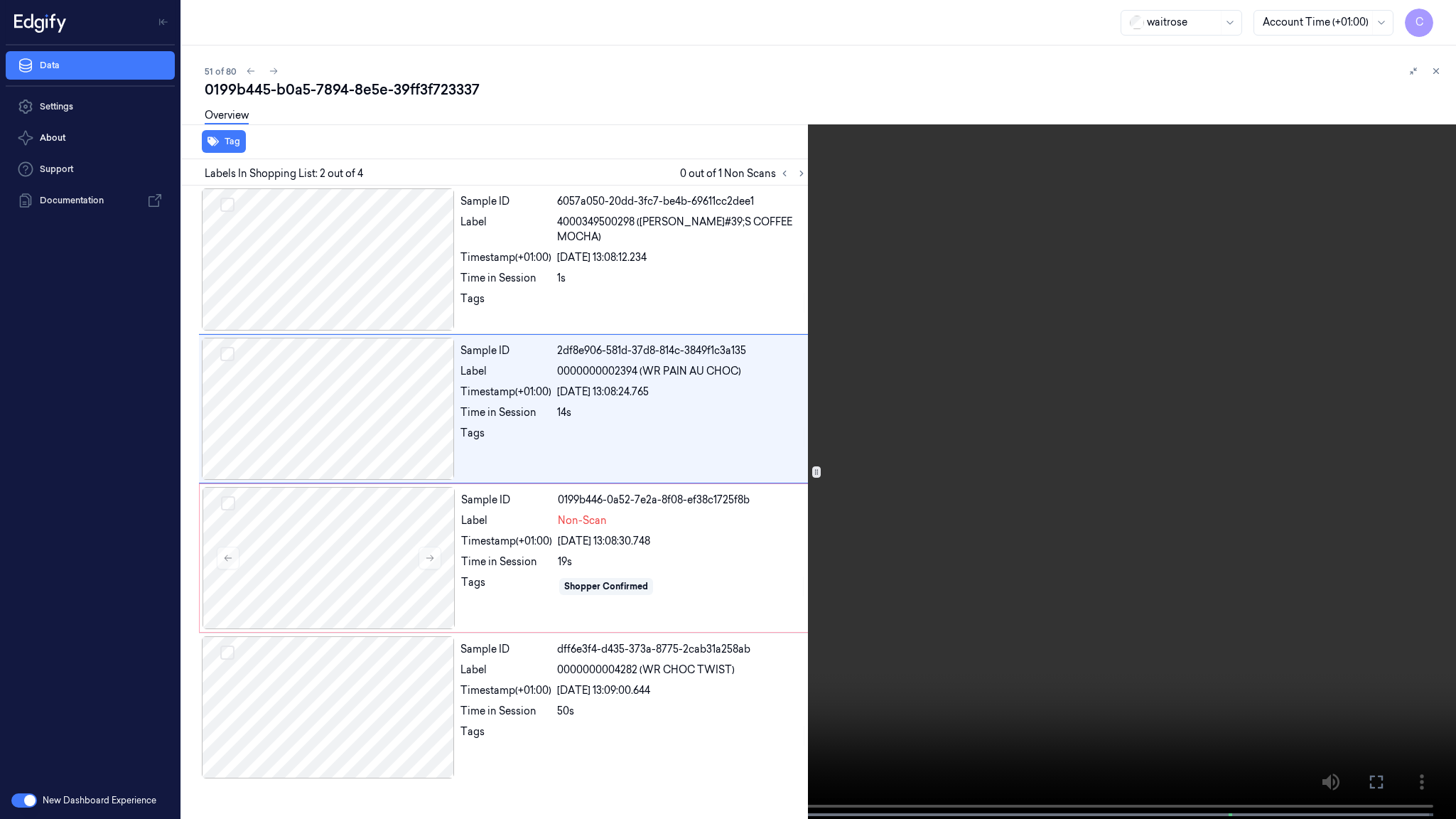
click at [664, 433] on video at bounding box center [728, 410] width 1456 height 822
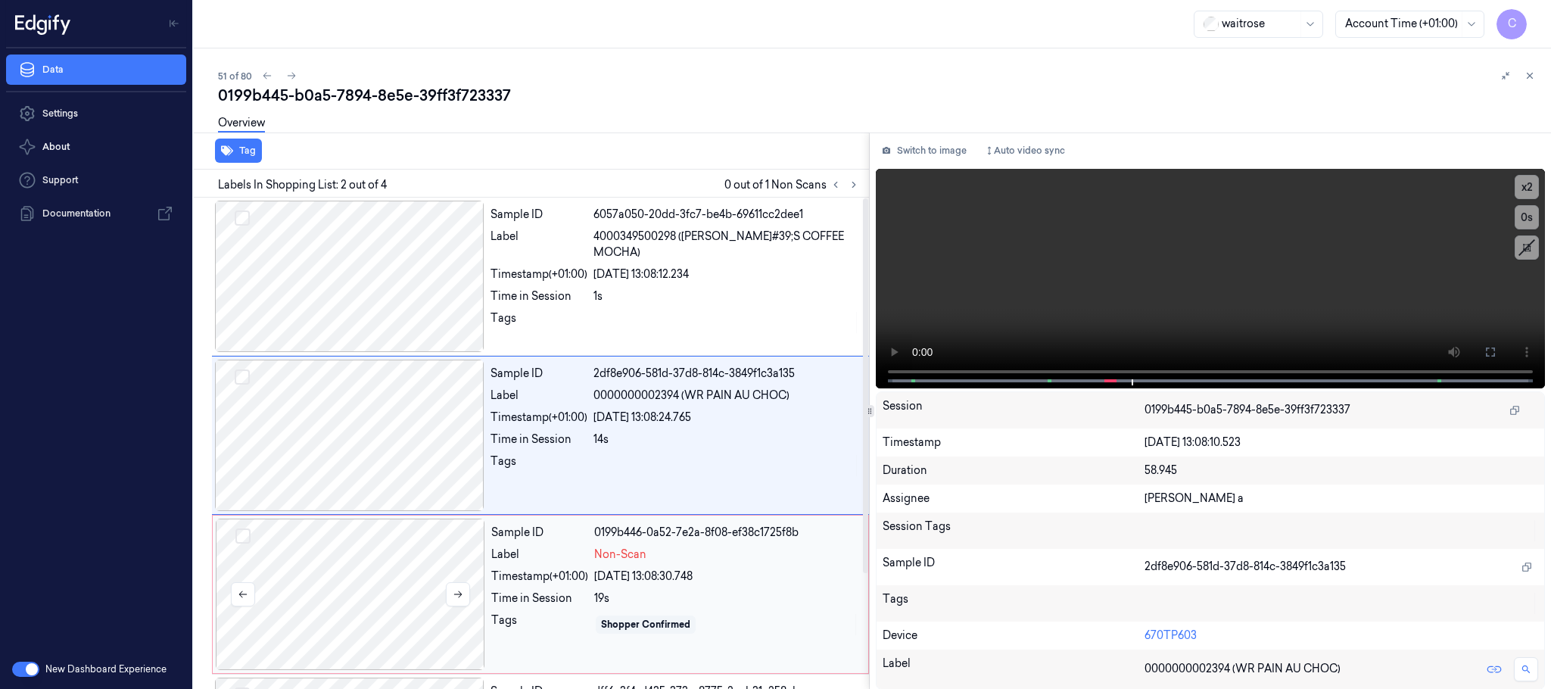
click at [339, 586] on div at bounding box center [350, 593] width 269 height 151
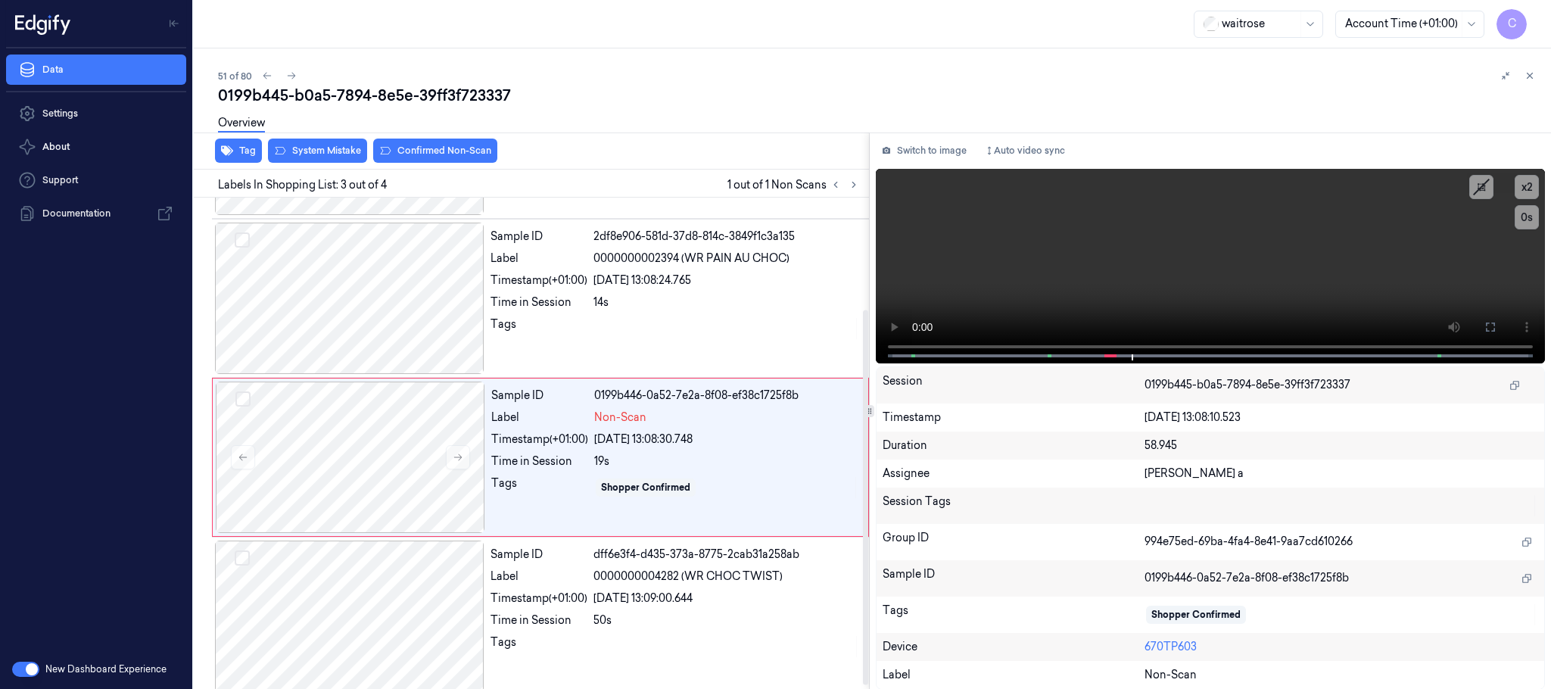
scroll to position [151, 0]
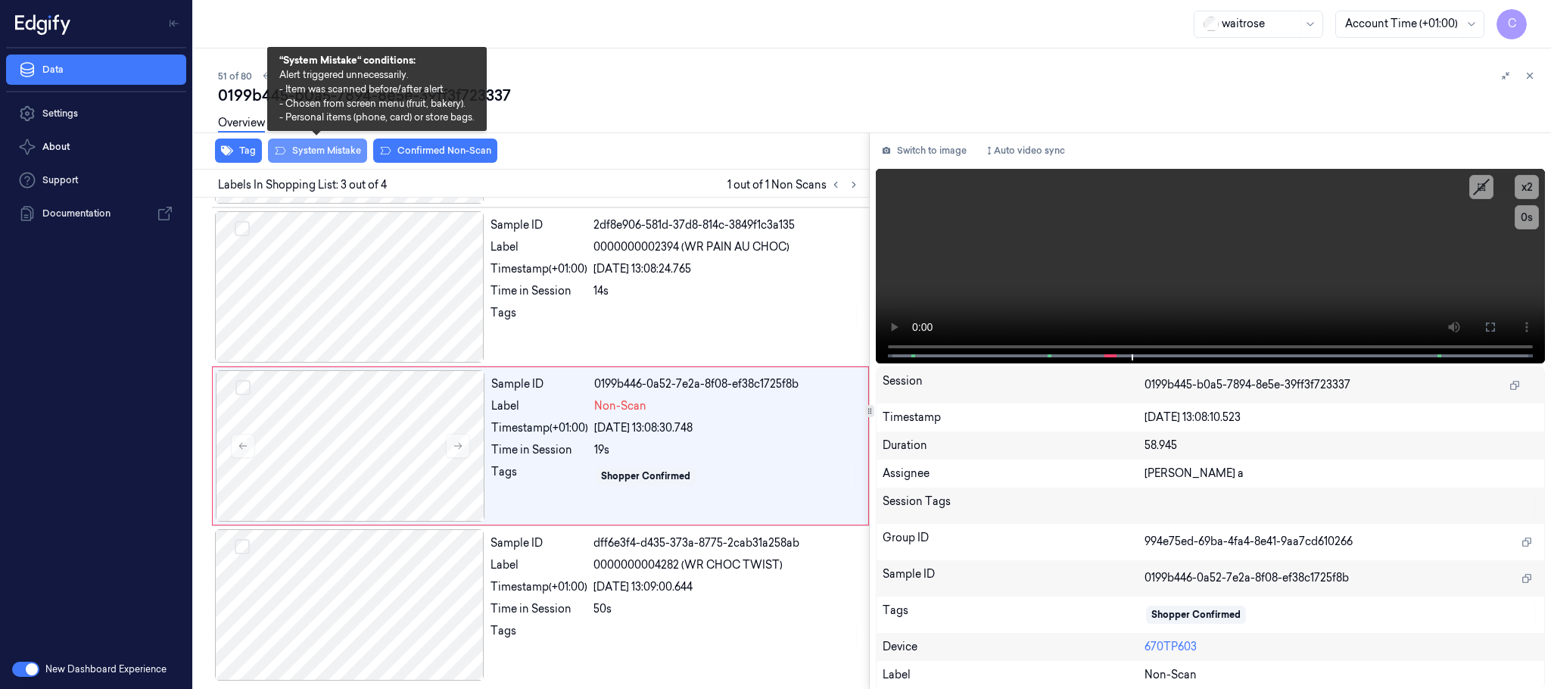
click at [336, 152] on button "System Mistake" at bounding box center [317, 151] width 99 height 24
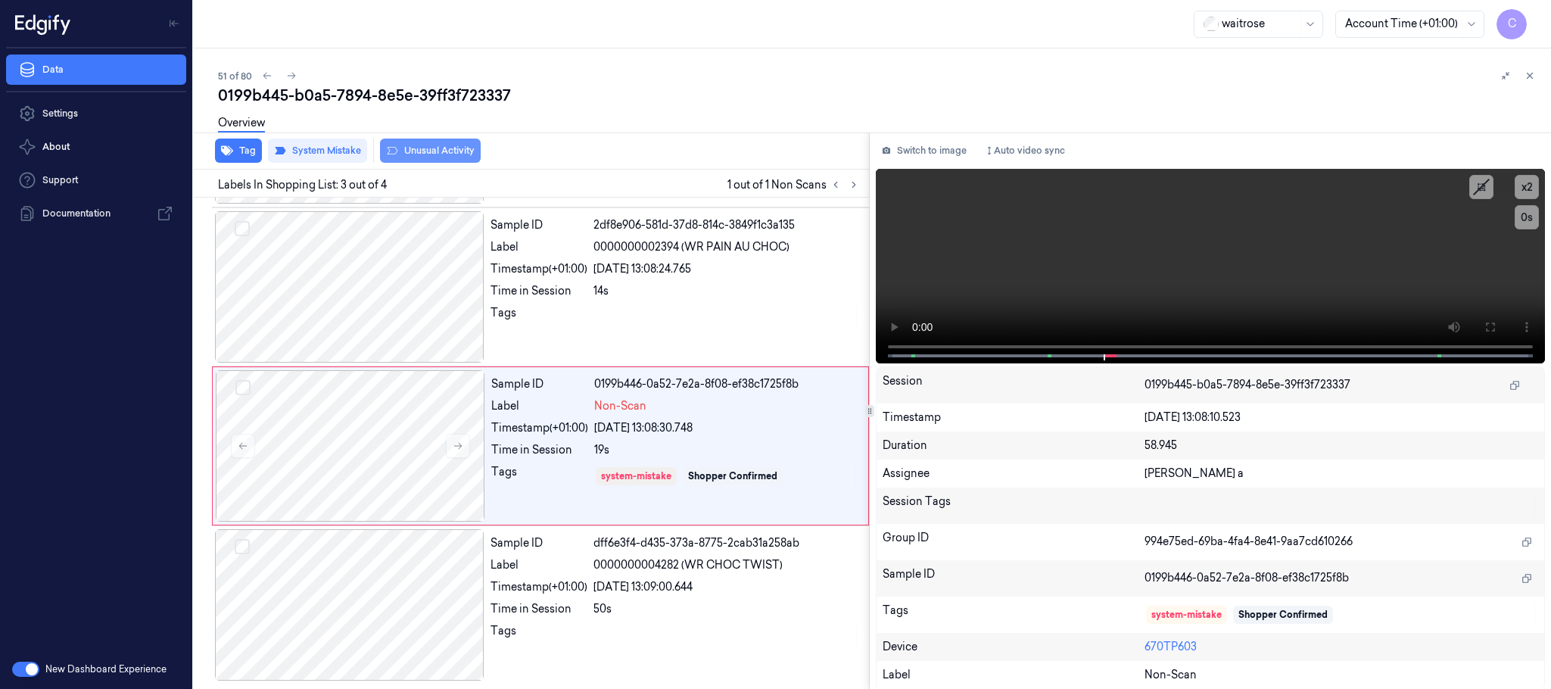
click at [421, 151] on button "Unusual Activity" at bounding box center [430, 151] width 101 height 24
click at [241, 154] on button "Tag" at bounding box center [238, 151] width 47 height 24
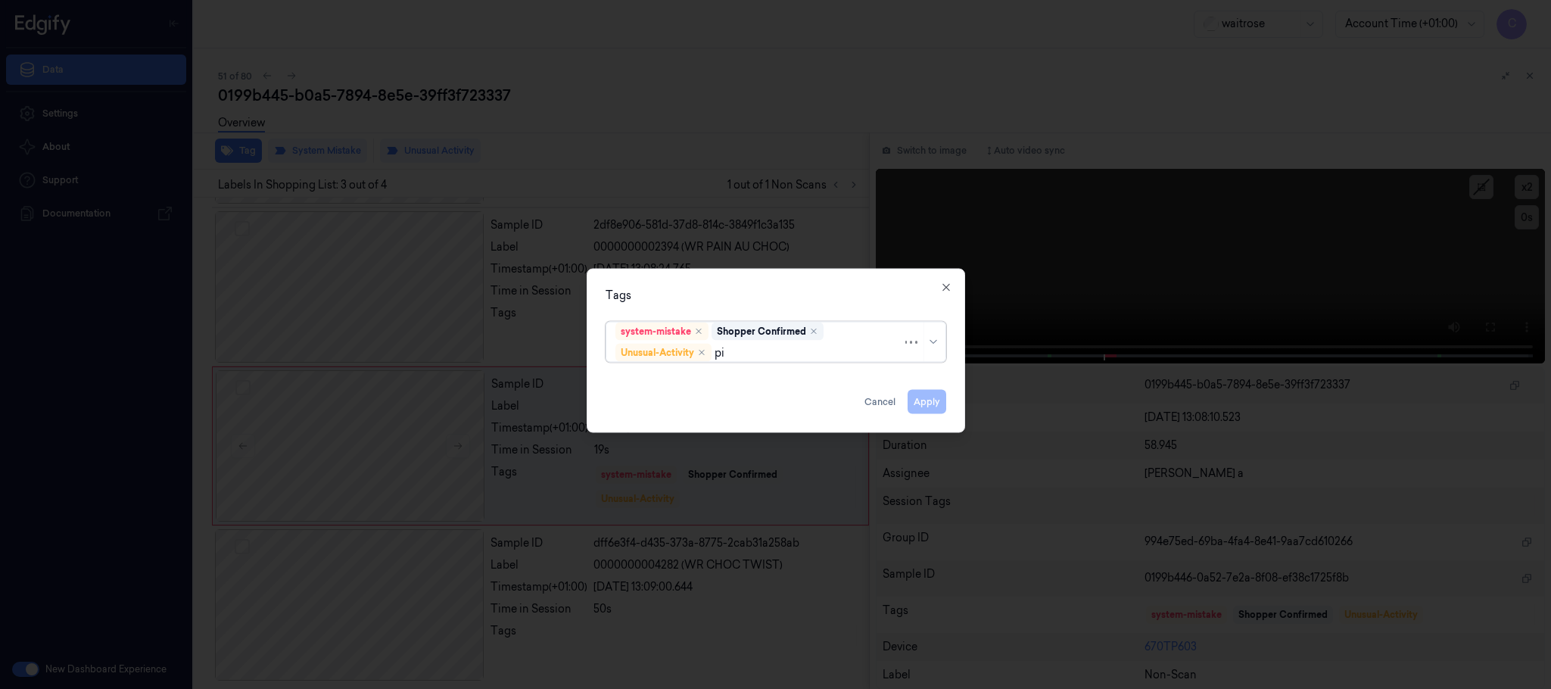
type input "pic"
click at [643, 379] on div "Picklist item alert" at bounding box center [658, 383] width 87 height 16
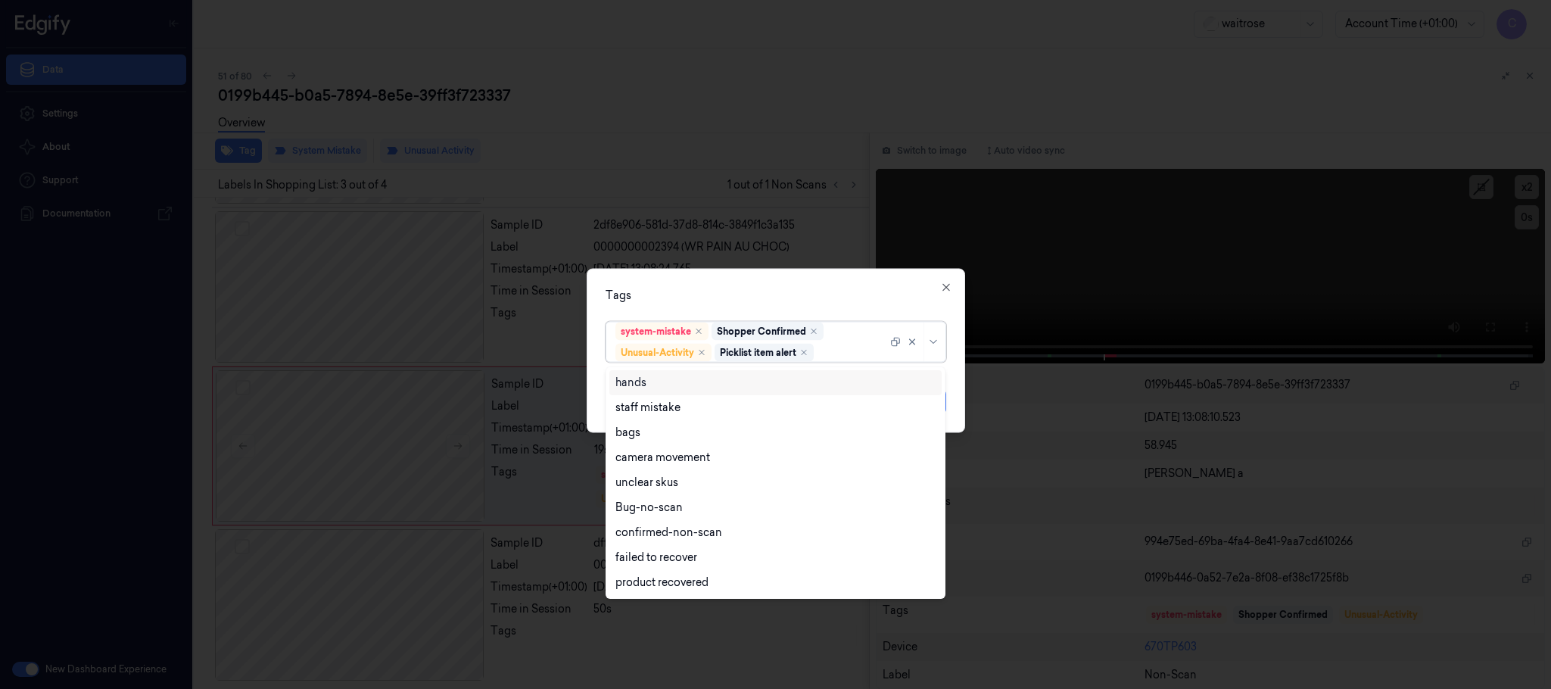
click at [736, 296] on div "Tags" at bounding box center [776, 296] width 341 height 16
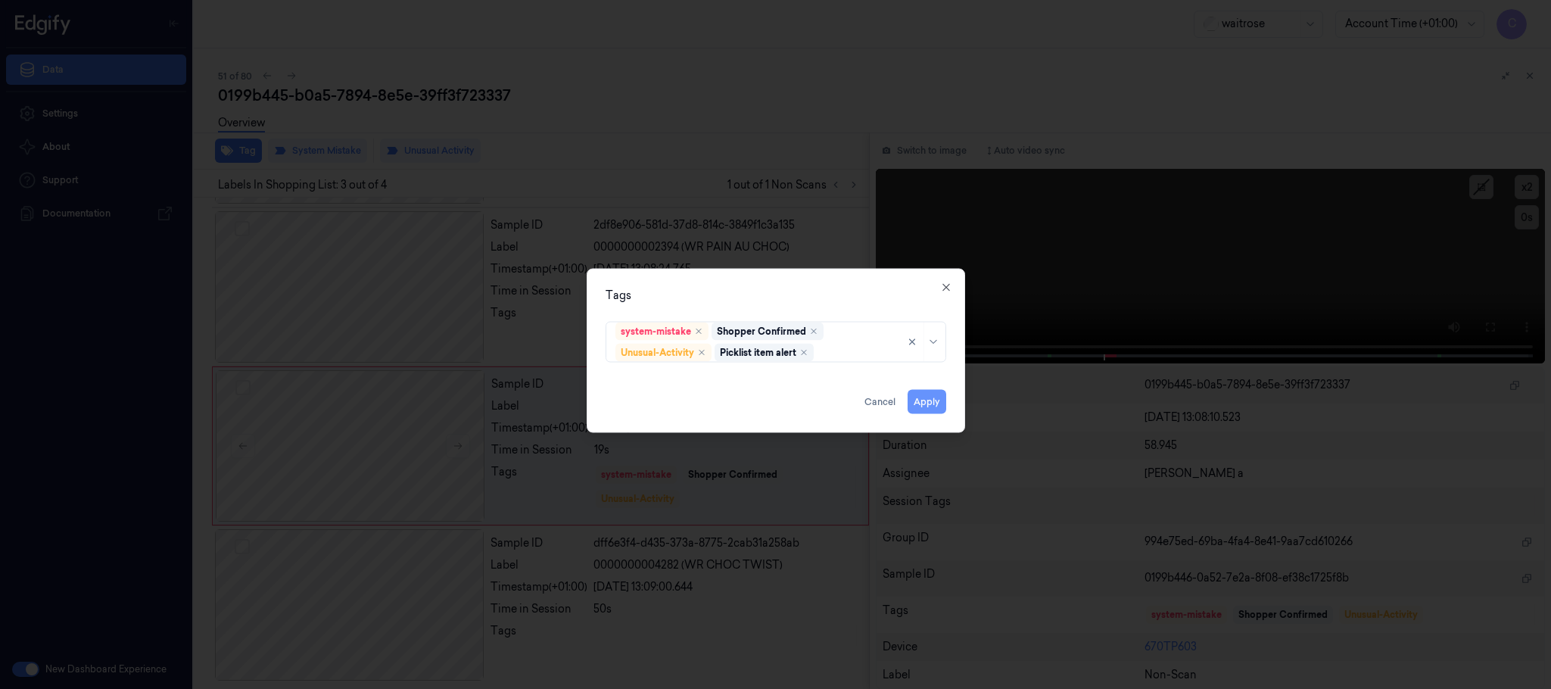
click at [940, 406] on button "Apply" at bounding box center [927, 402] width 39 height 24
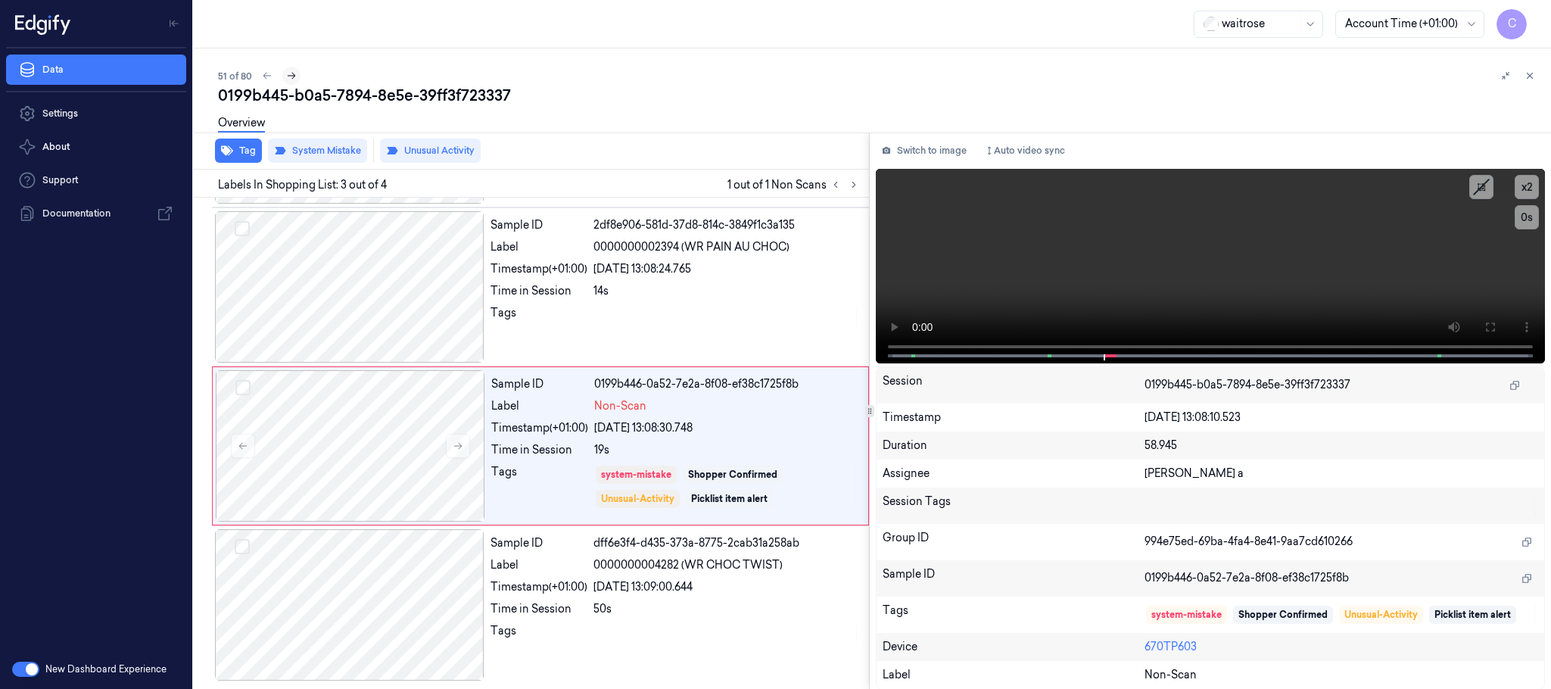
click at [293, 73] on icon at bounding box center [291, 75] width 11 height 11
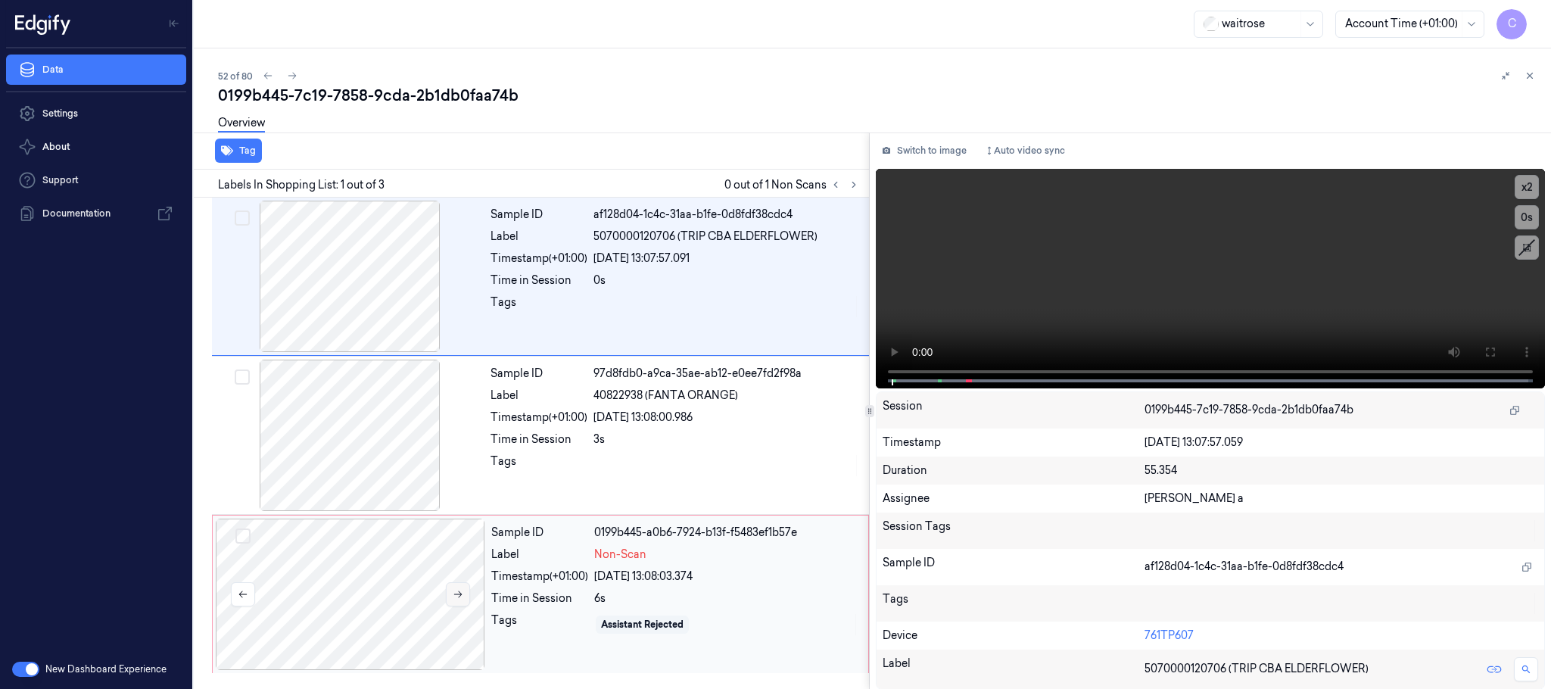
click at [456, 593] on icon at bounding box center [458, 594] width 11 height 11
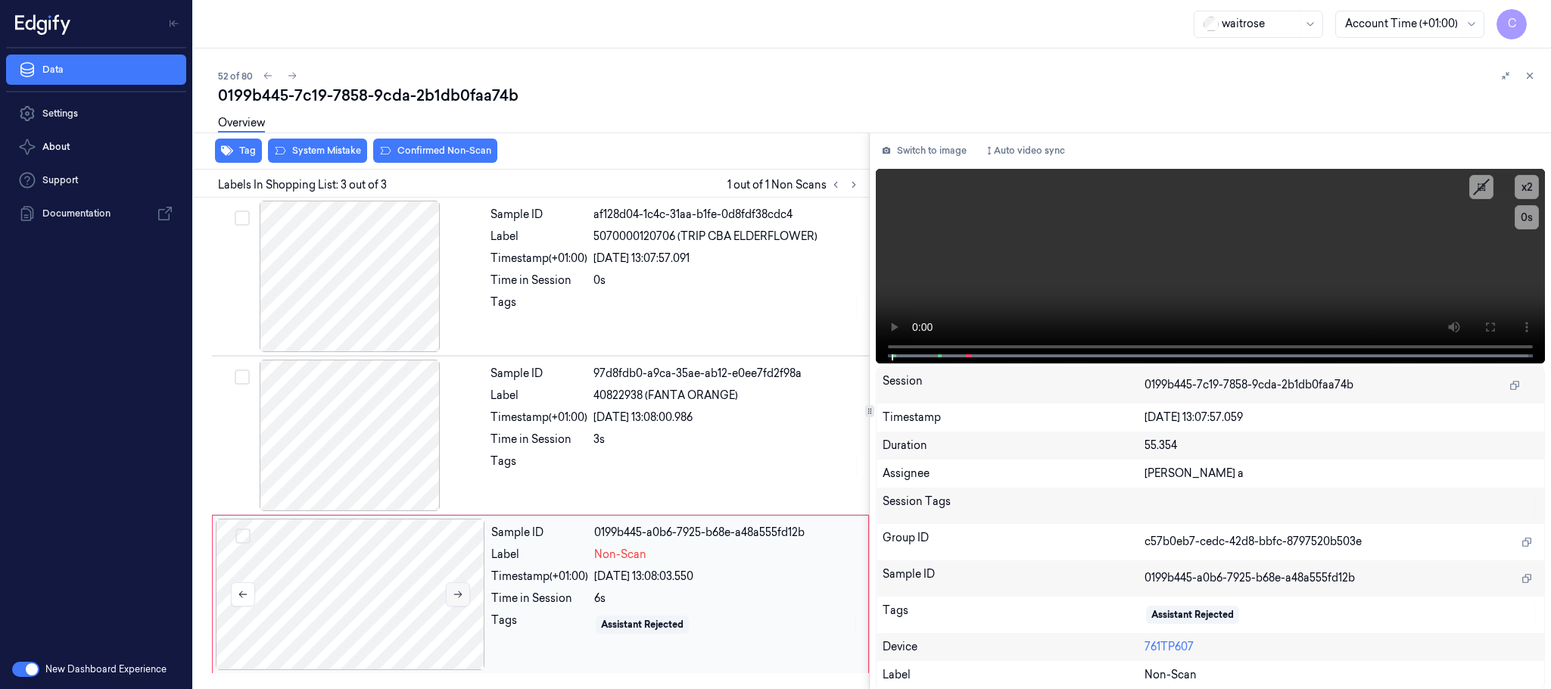
click at [455, 602] on button at bounding box center [458, 594] width 24 height 24
click at [341, 419] on div at bounding box center [349, 435] width 269 height 151
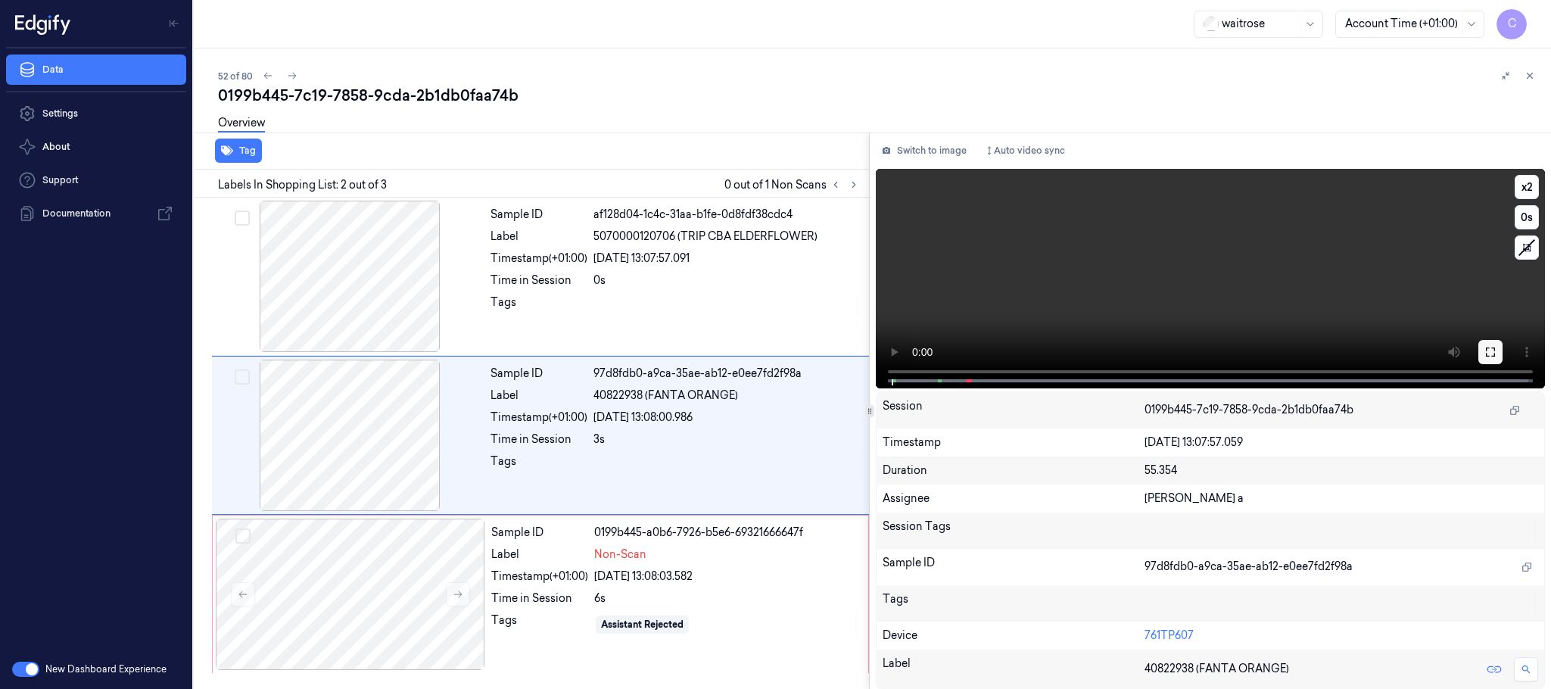
click at [1490, 348] on icon at bounding box center [1490, 352] width 12 height 12
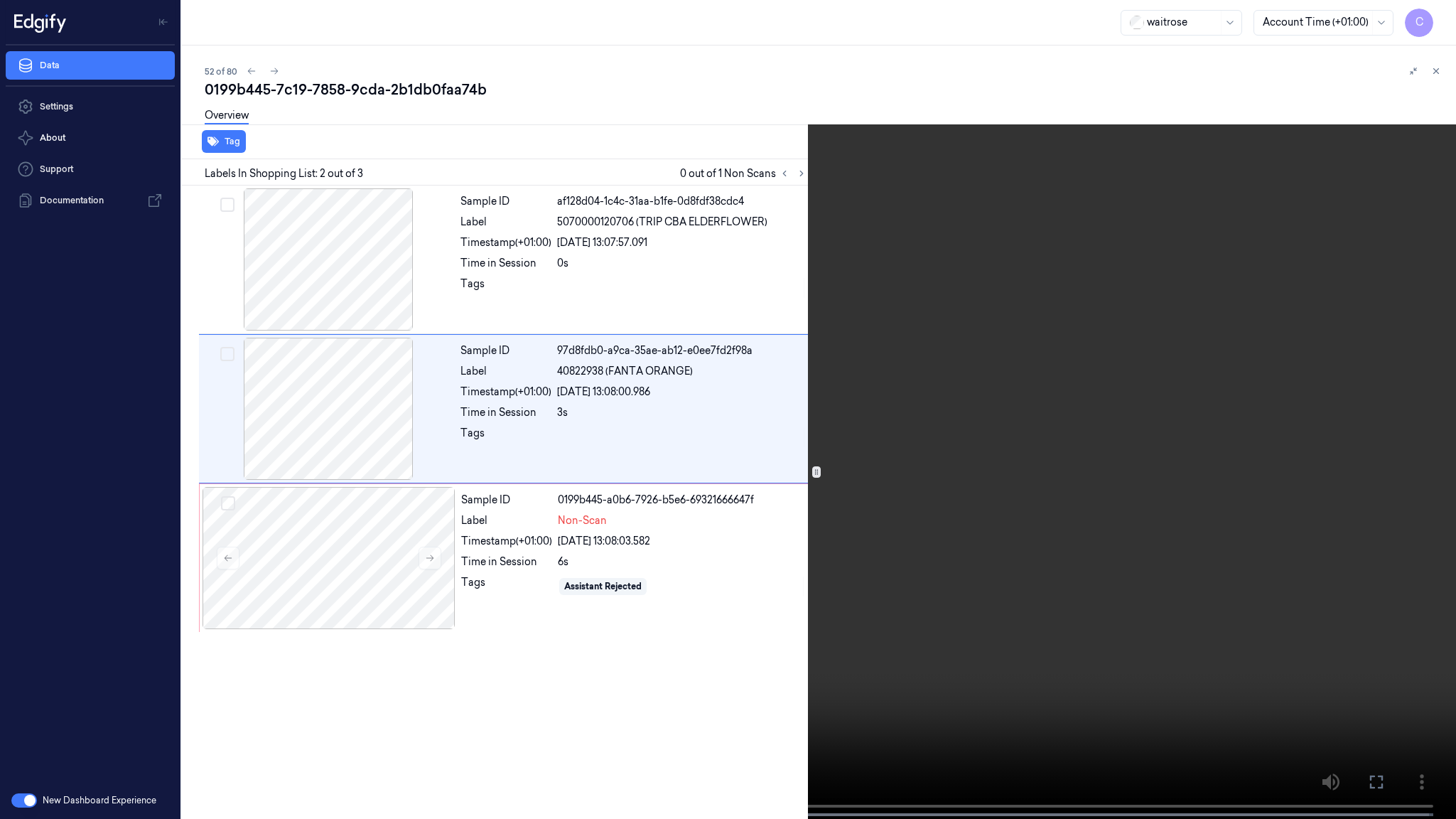
click at [896, 535] on video at bounding box center [728, 410] width 1456 height 822
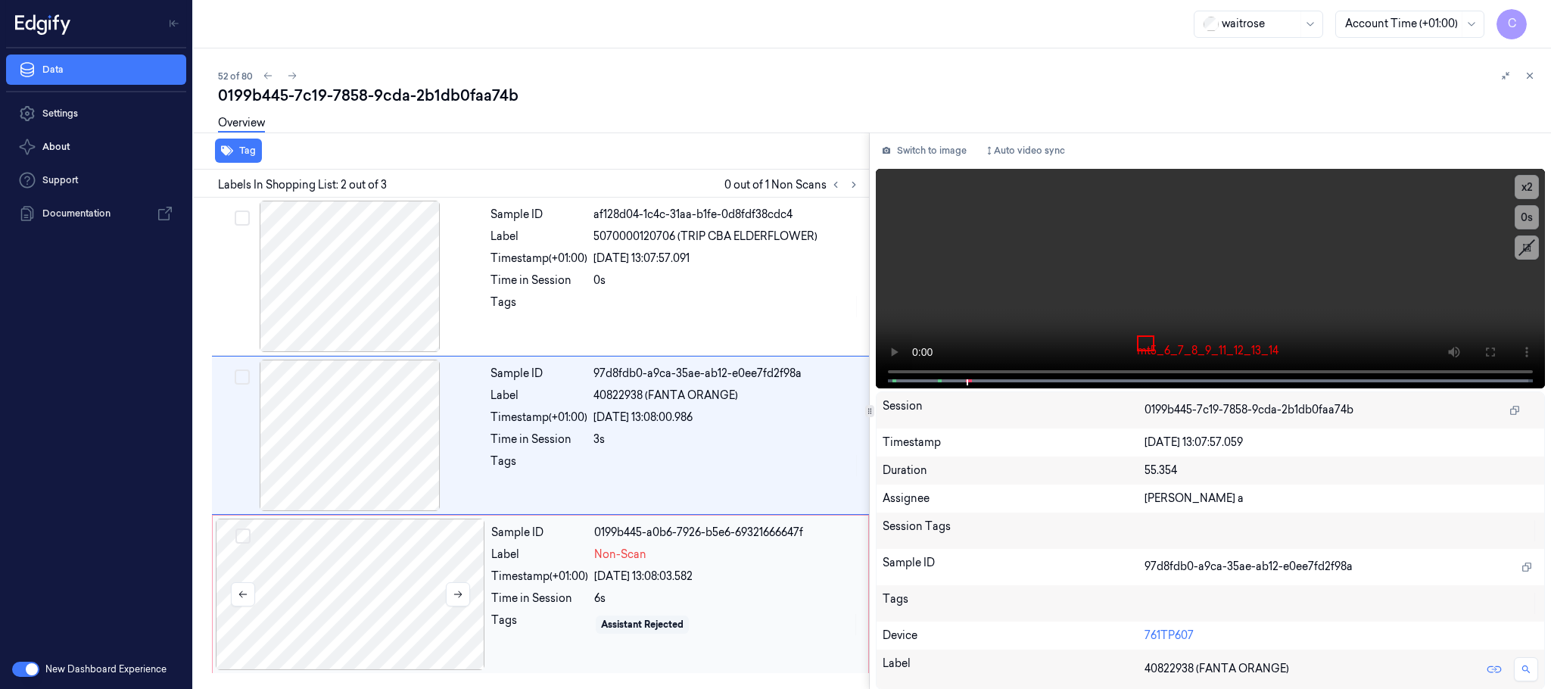
click at [380, 557] on div at bounding box center [350, 593] width 269 height 151
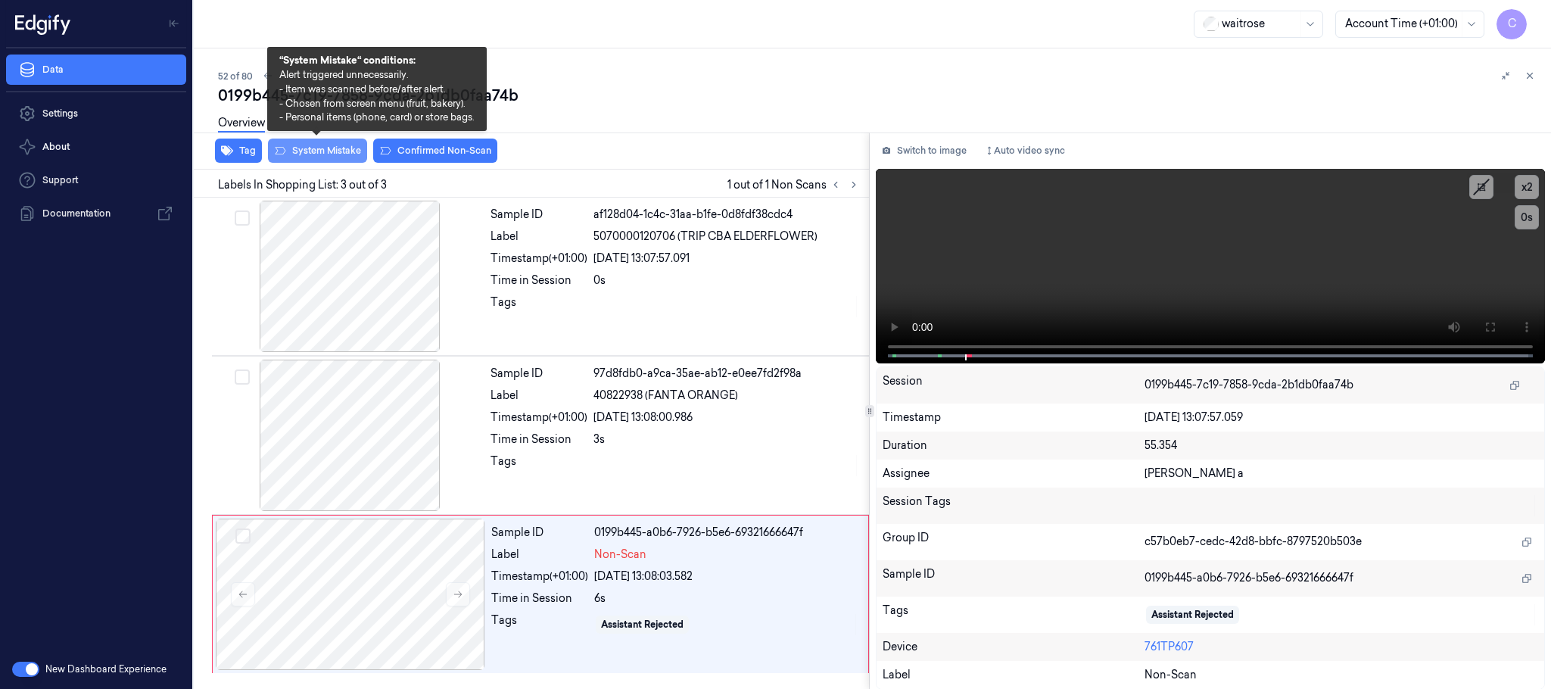
click at [314, 145] on button "System Mistake" at bounding box center [317, 151] width 99 height 24
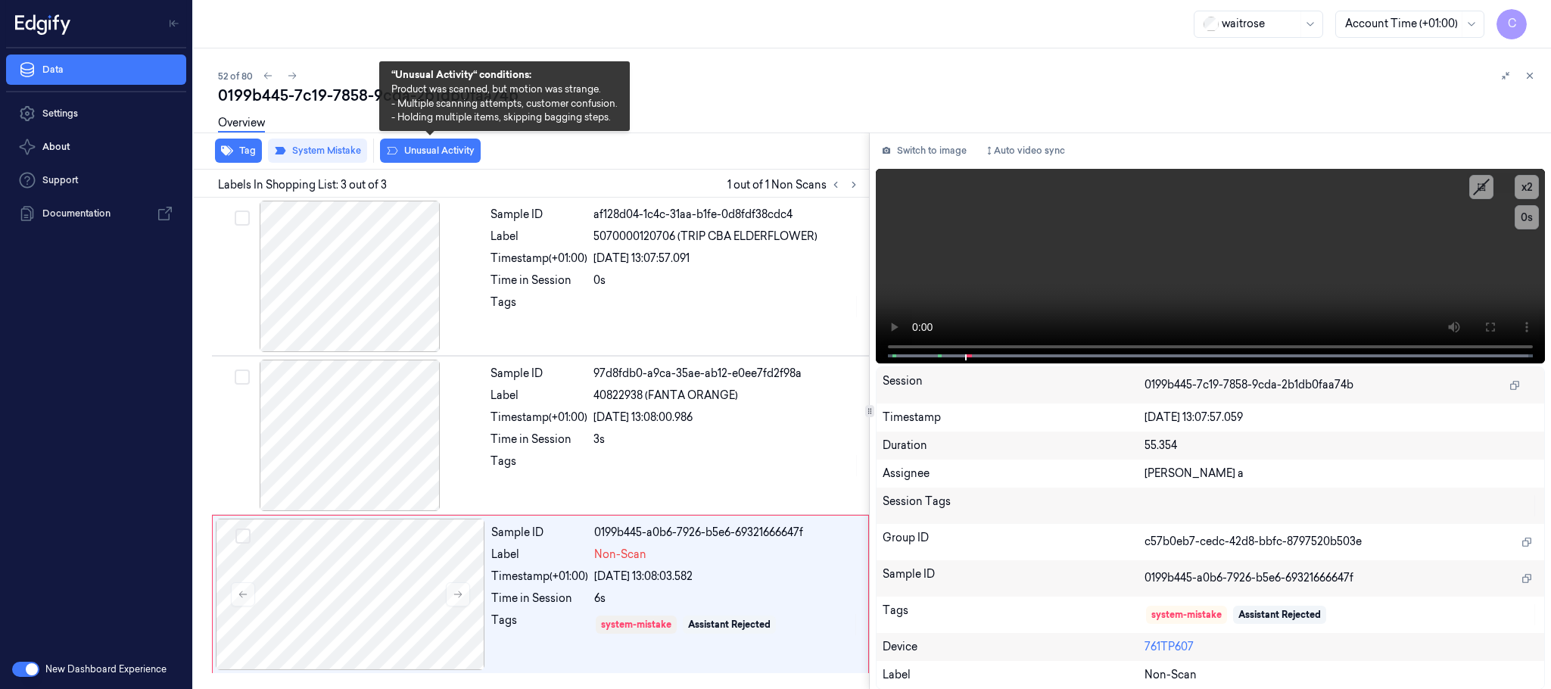
click at [412, 154] on button "Unusual Activity" at bounding box center [430, 151] width 101 height 24
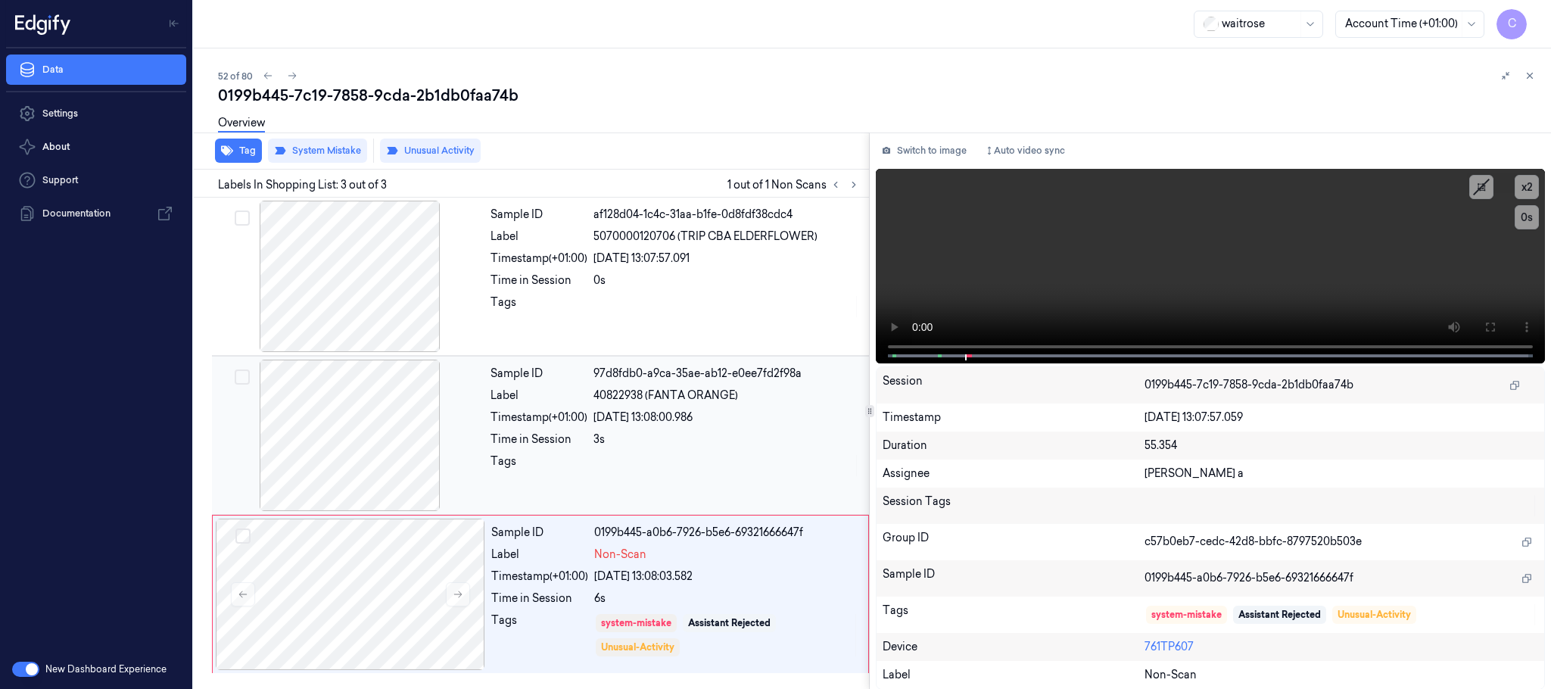
click at [307, 479] on div at bounding box center [349, 435] width 269 height 151
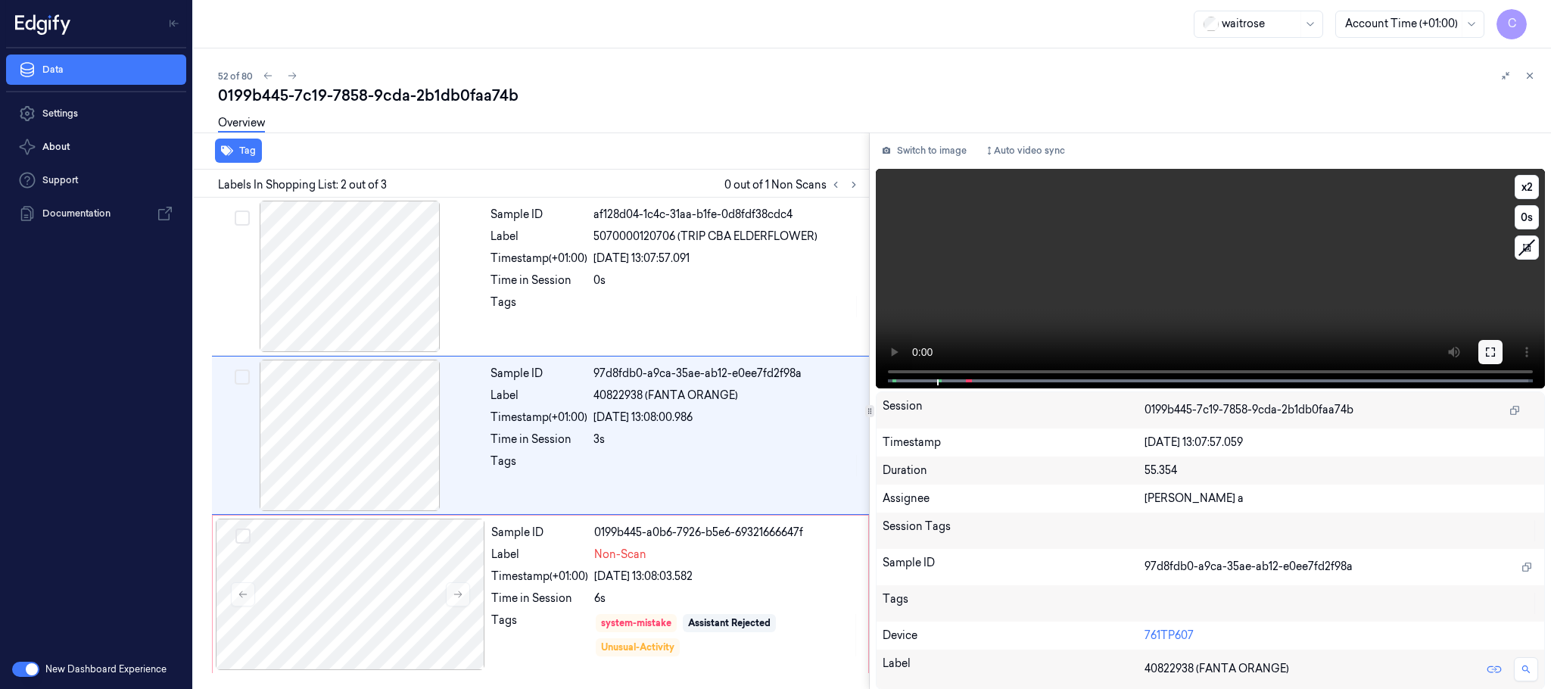
click at [1490, 350] on icon at bounding box center [1490, 352] width 12 height 12
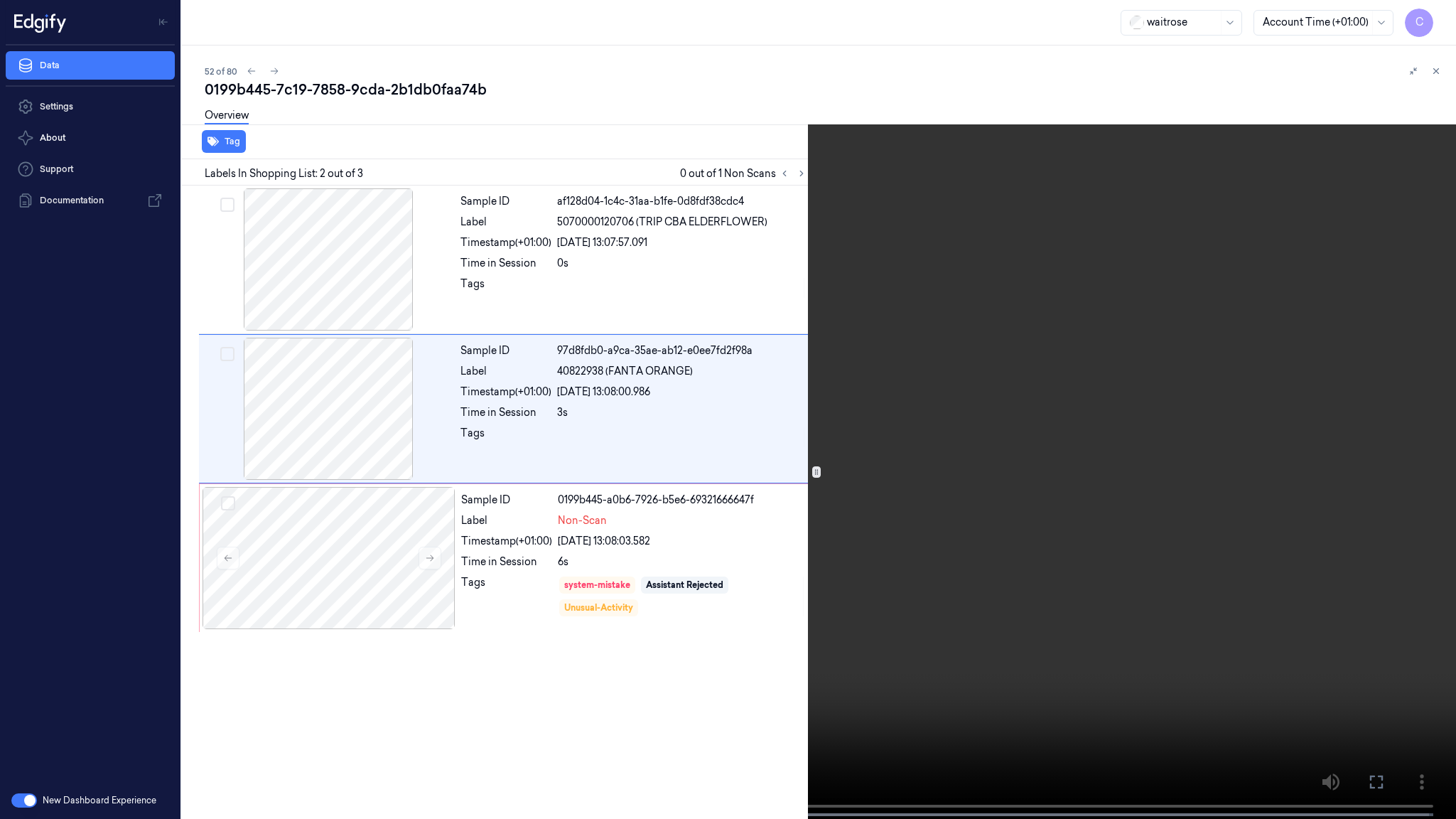
click at [536, 461] on video at bounding box center [728, 410] width 1456 height 822
click at [789, 481] on video at bounding box center [728, 410] width 1456 height 822
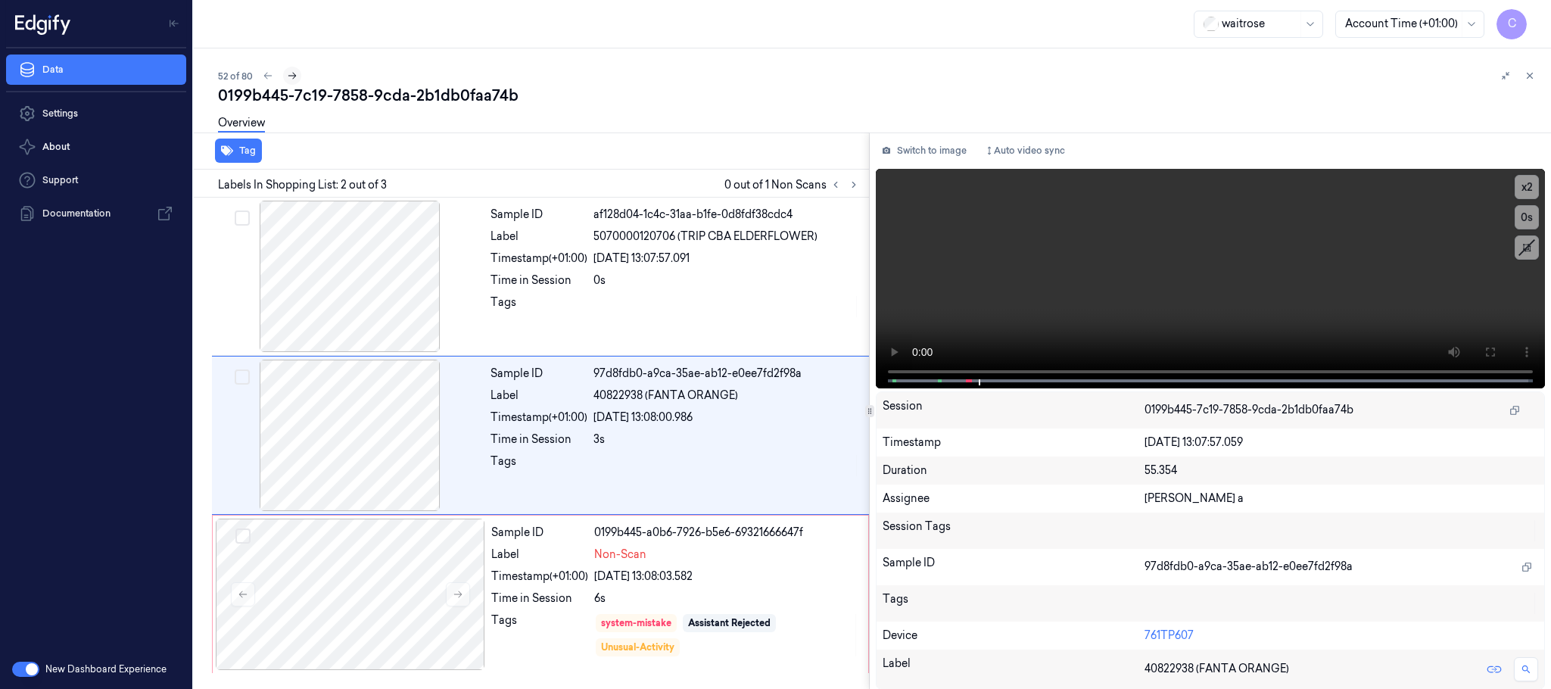
click at [288, 82] on button at bounding box center [292, 76] width 18 height 18
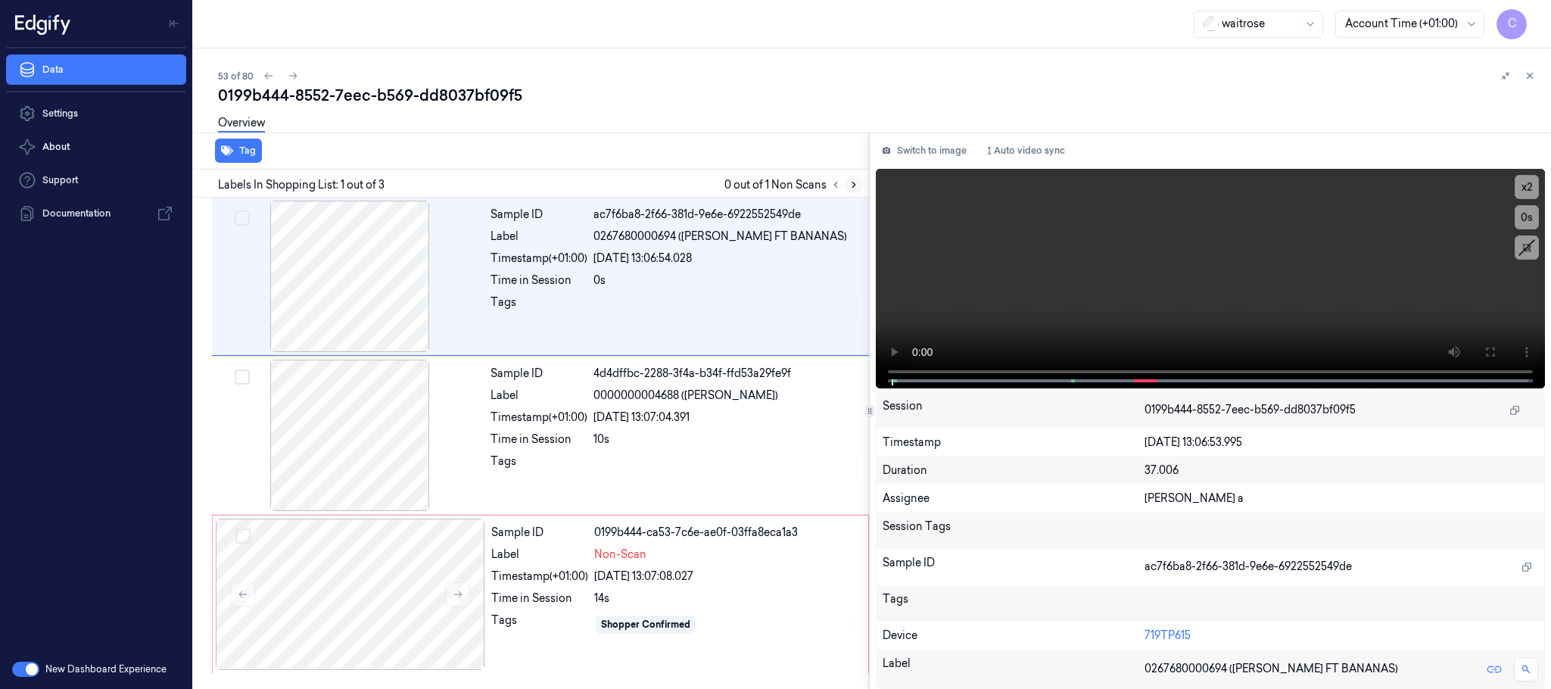
click at [850, 180] on icon at bounding box center [853, 184] width 11 height 11
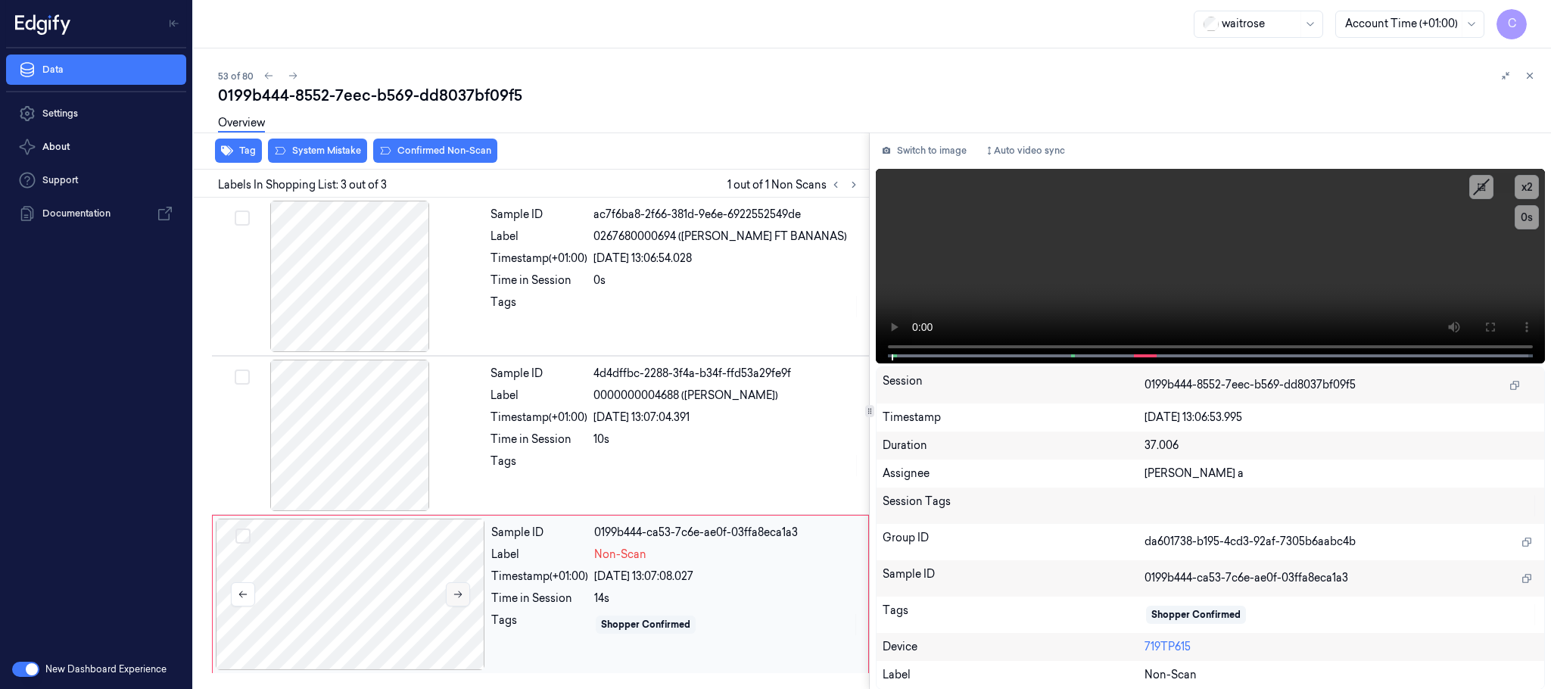
click at [450, 602] on button at bounding box center [458, 594] width 24 height 24
click at [457, 598] on icon at bounding box center [458, 594] width 11 height 11
click at [370, 469] on div at bounding box center [349, 435] width 269 height 151
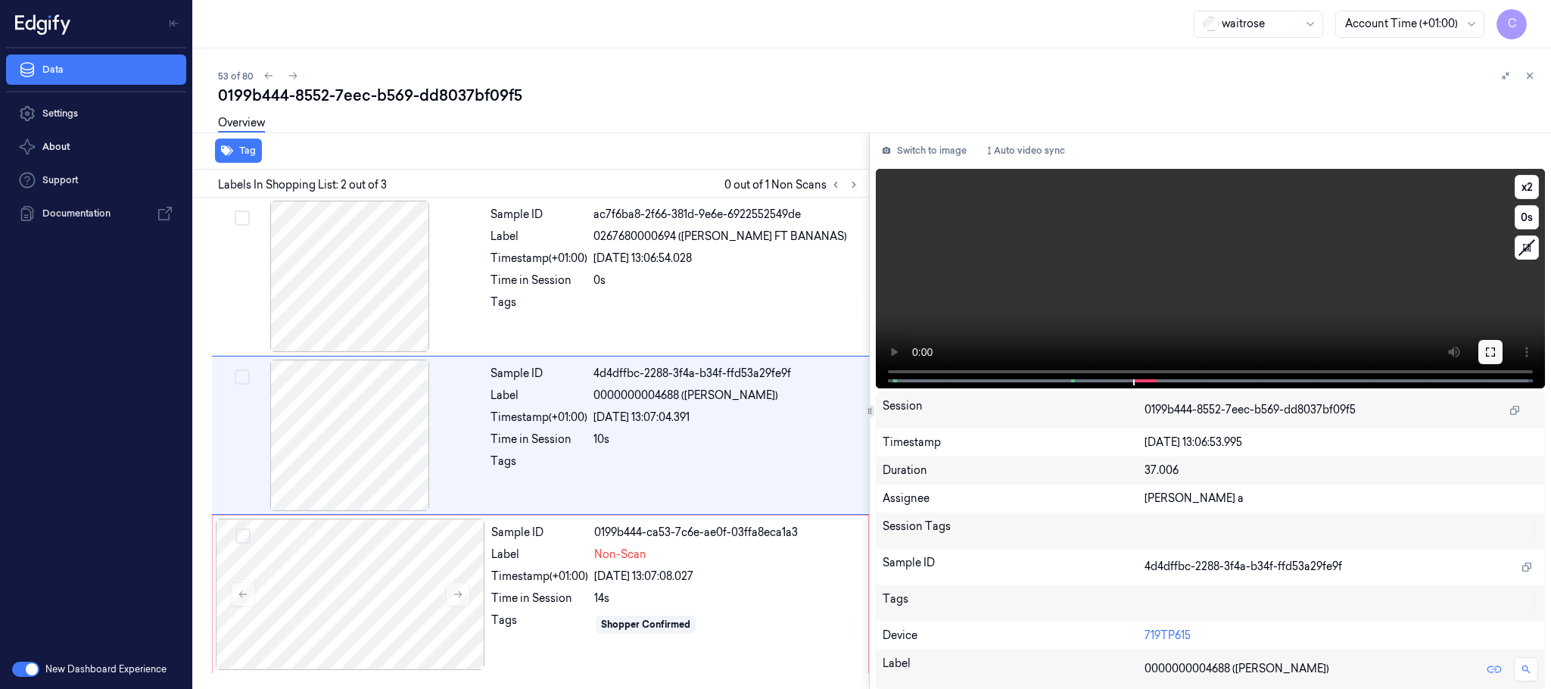
click at [1494, 353] on icon at bounding box center [1490, 351] width 9 height 9
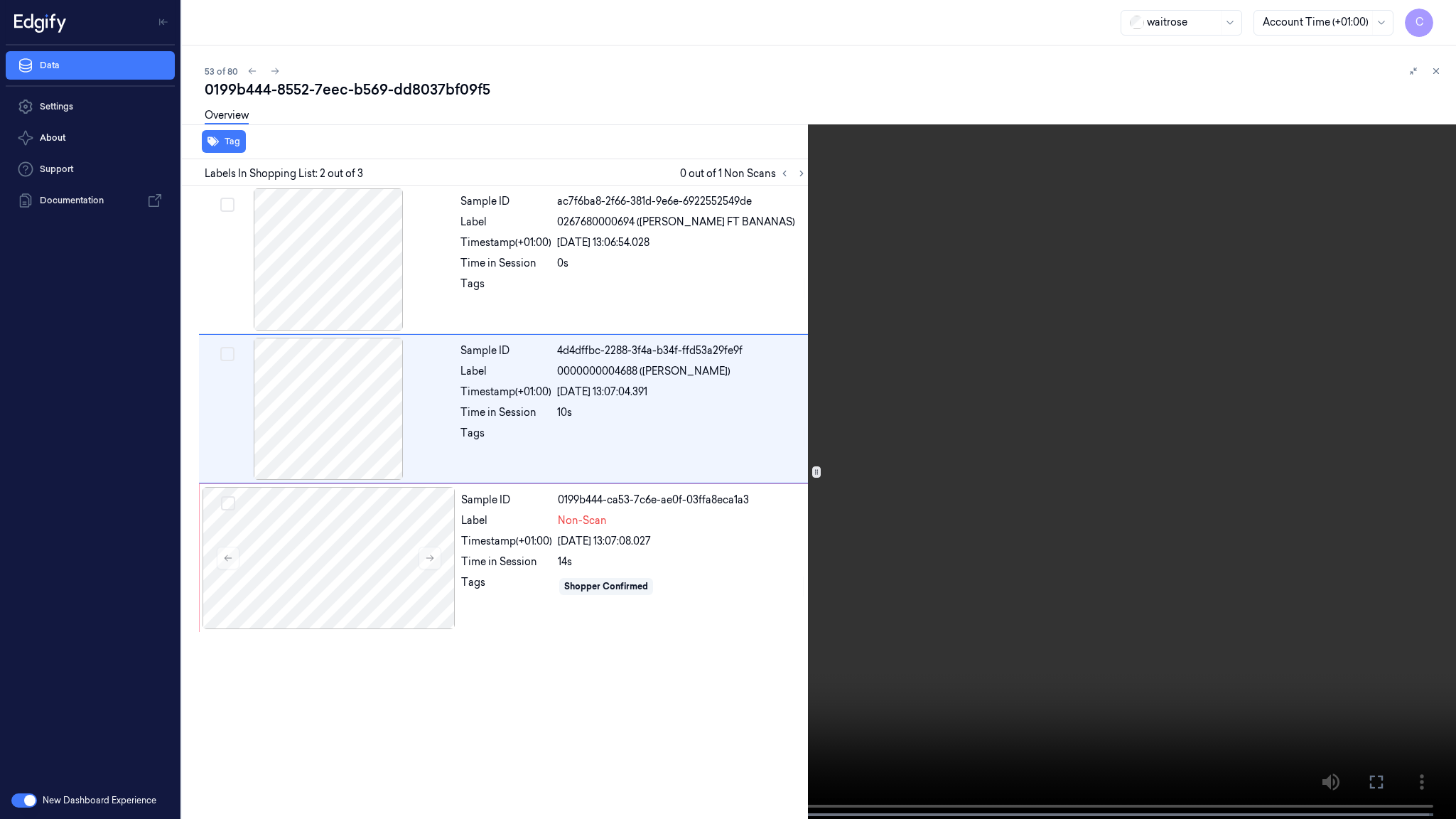
click at [543, 434] on video at bounding box center [728, 410] width 1456 height 822
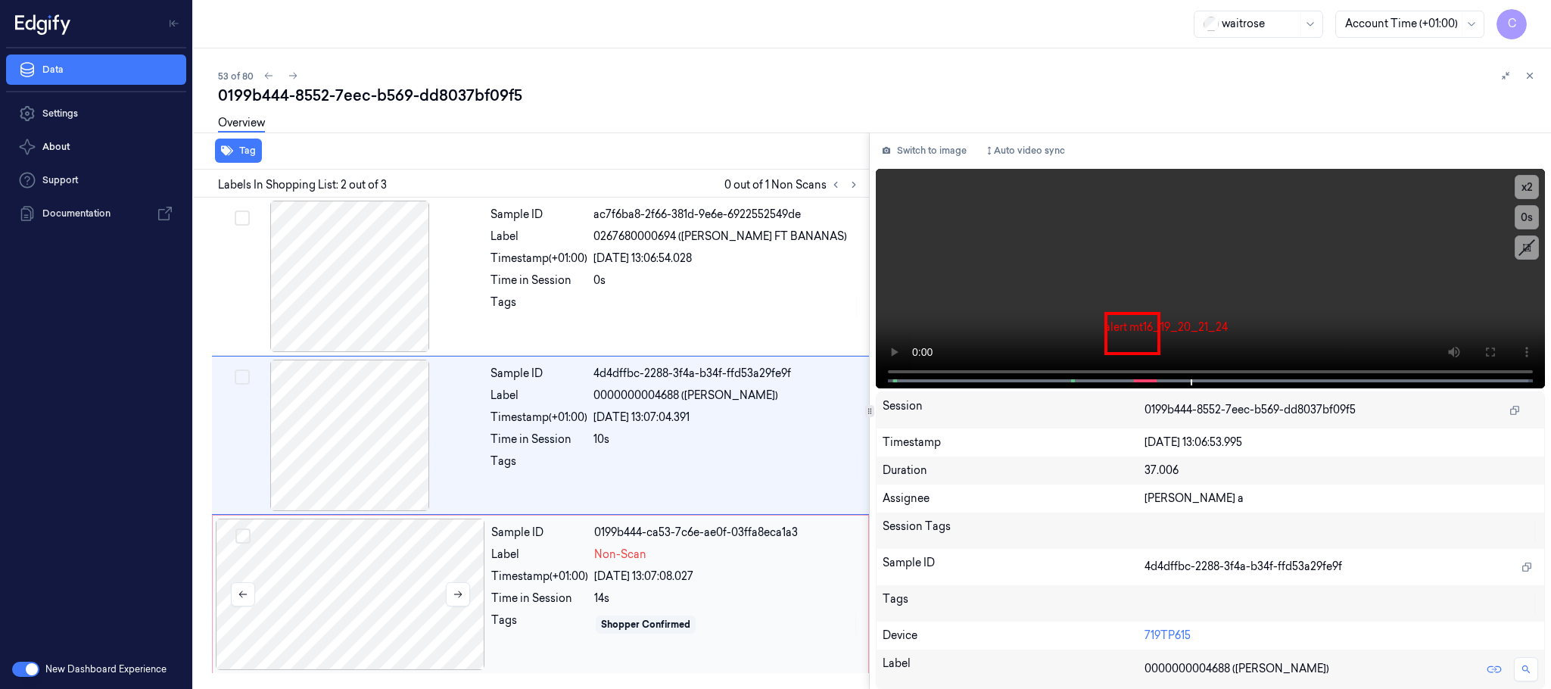
click at [388, 543] on div at bounding box center [350, 593] width 269 height 151
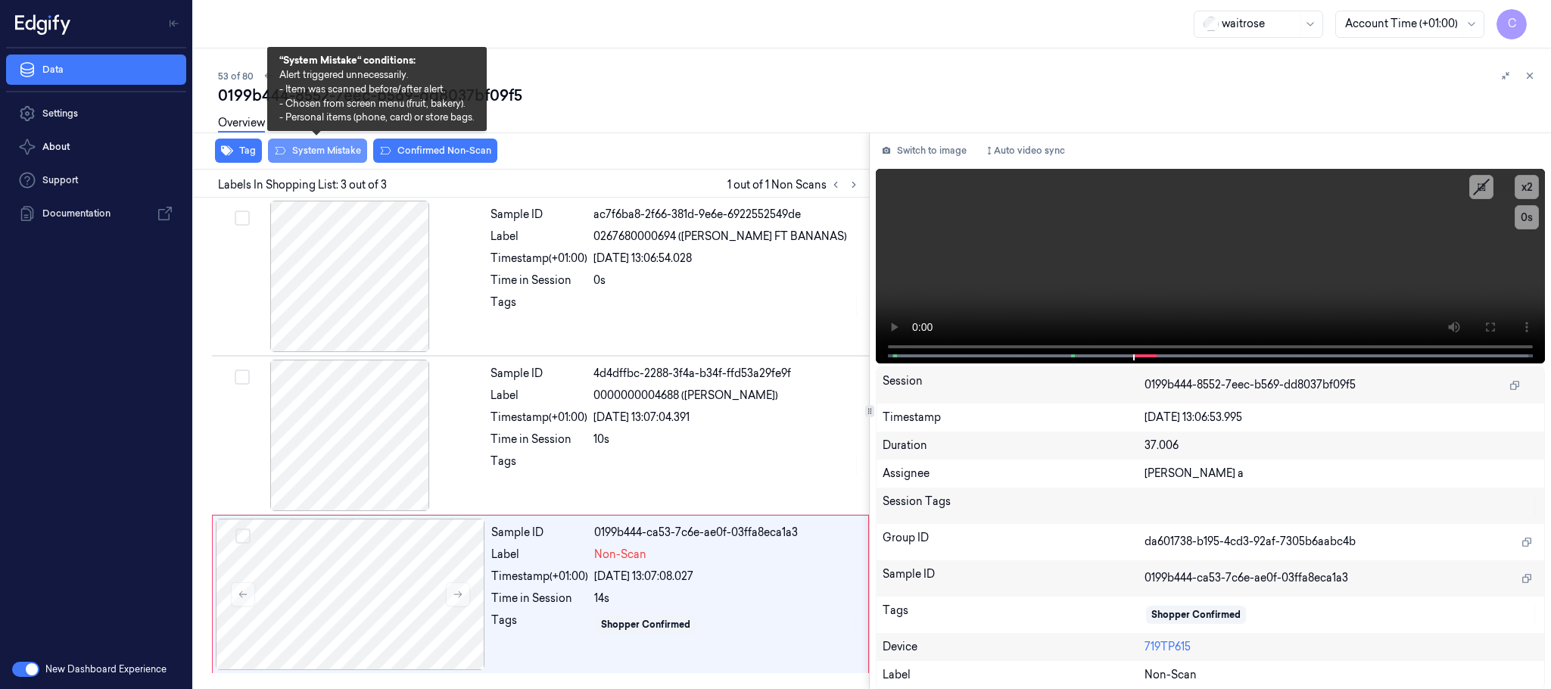
click at [325, 146] on button "System Mistake" at bounding box center [317, 151] width 99 height 24
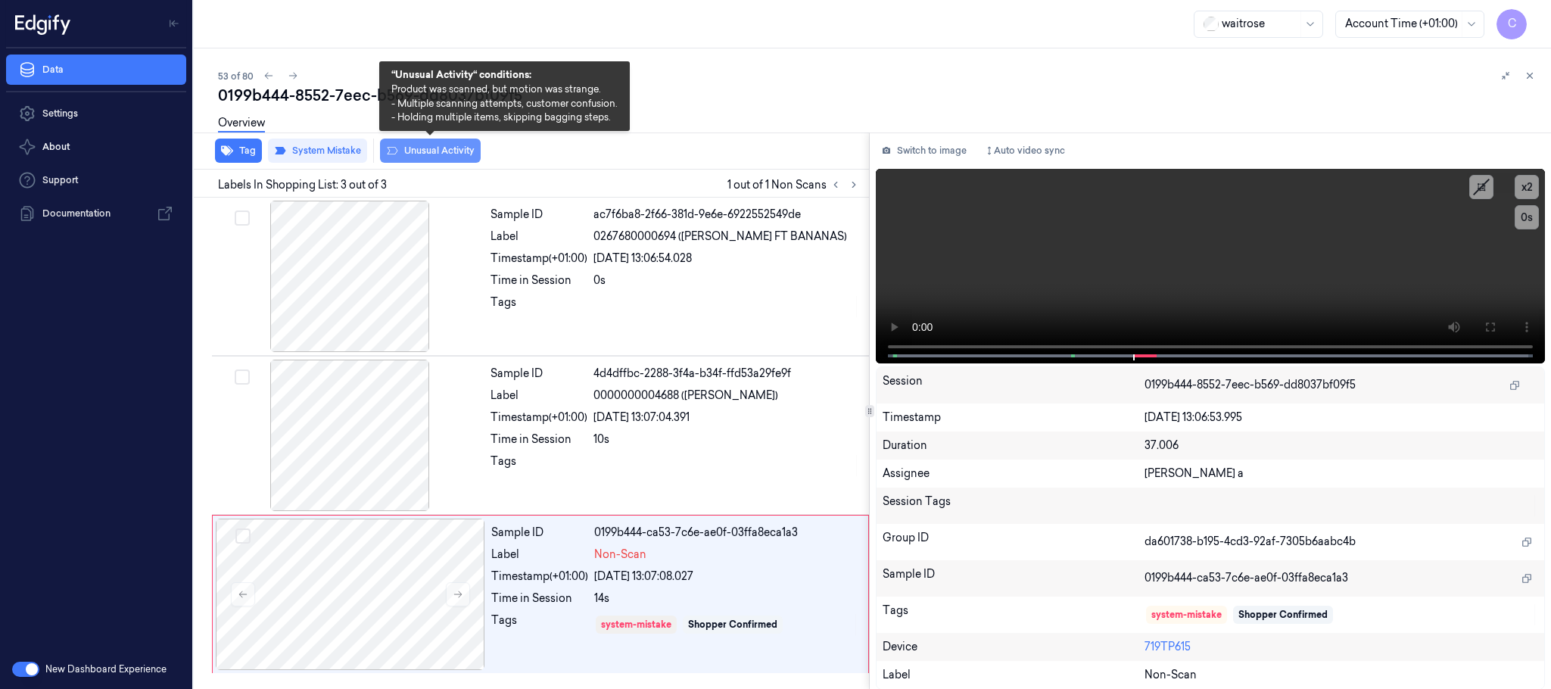
click at [441, 148] on button "Unusual Activity" at bounding box center [430, 151] width 101 height 24
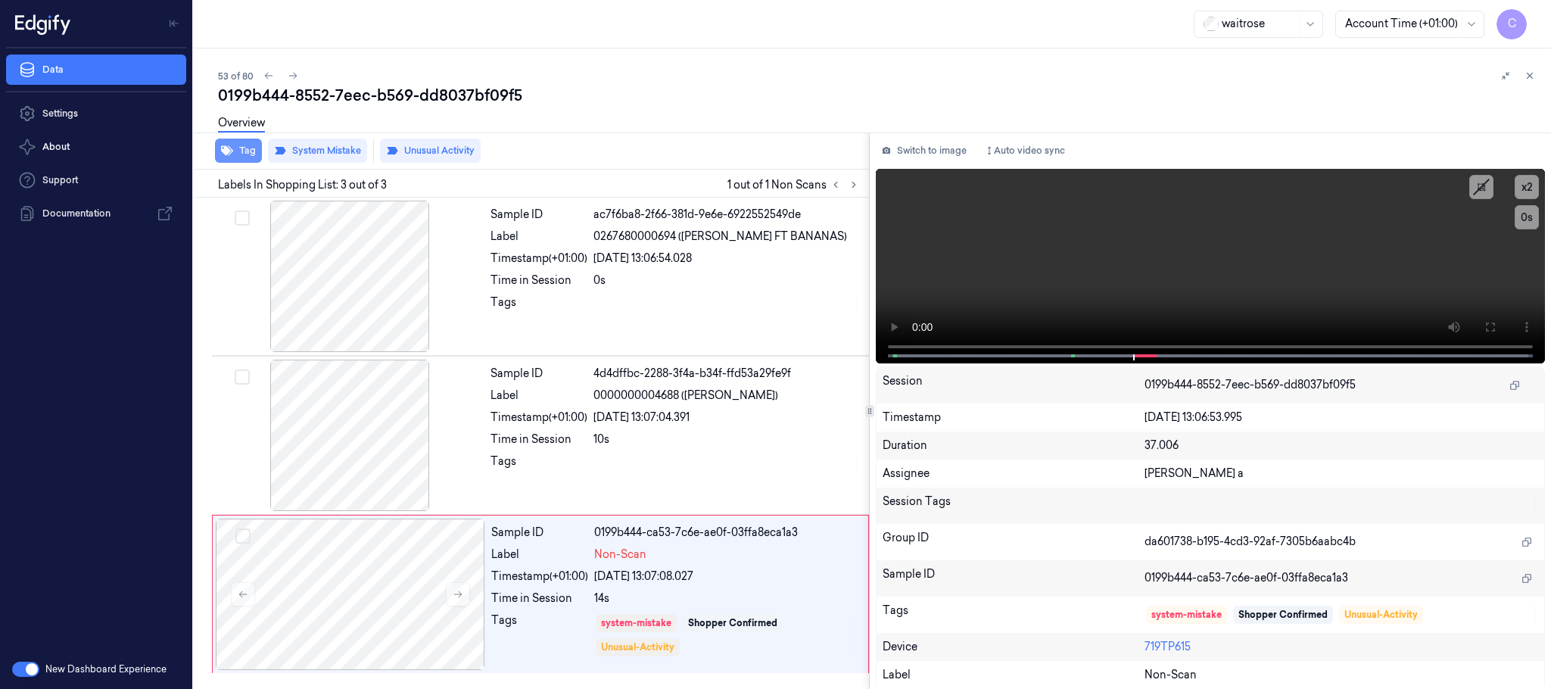
click at [230, 150] on icon "button" at bounding box center [227, 151] width 12 height 10
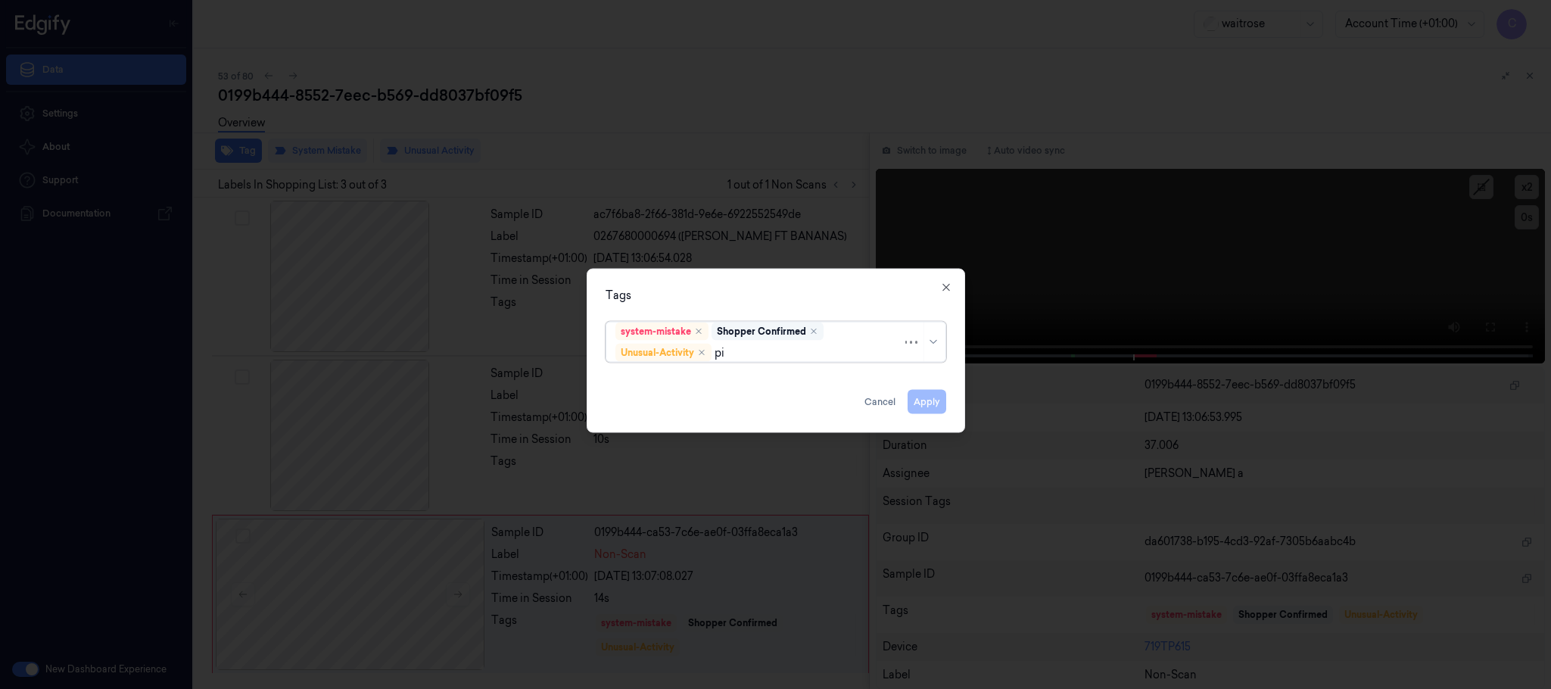
type input "pic"
click at [729, 375] on div "Picklist item alert" at bounding box center [775, 383] width 320 height 16
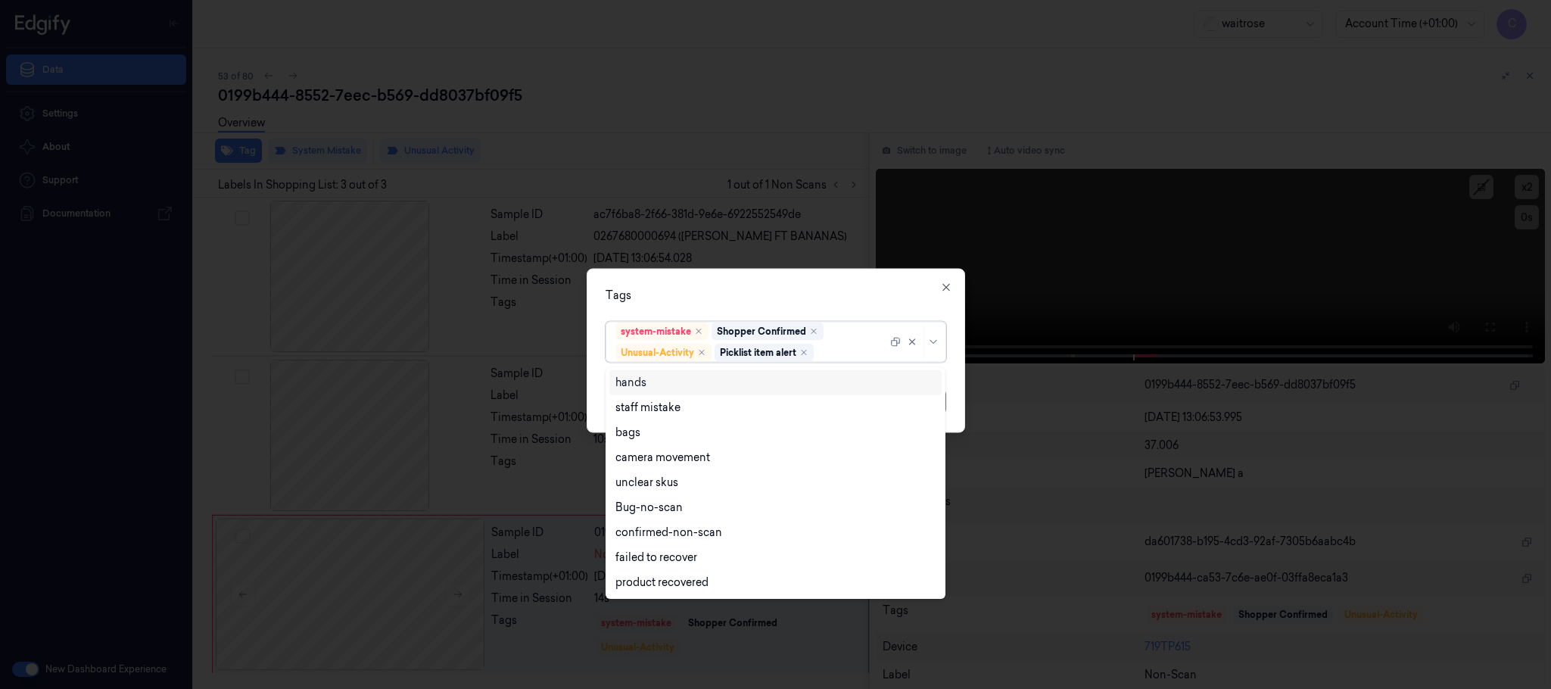
click at [764, 289] on div "Tags" at bounding box center [776, 296] width 341 height 16
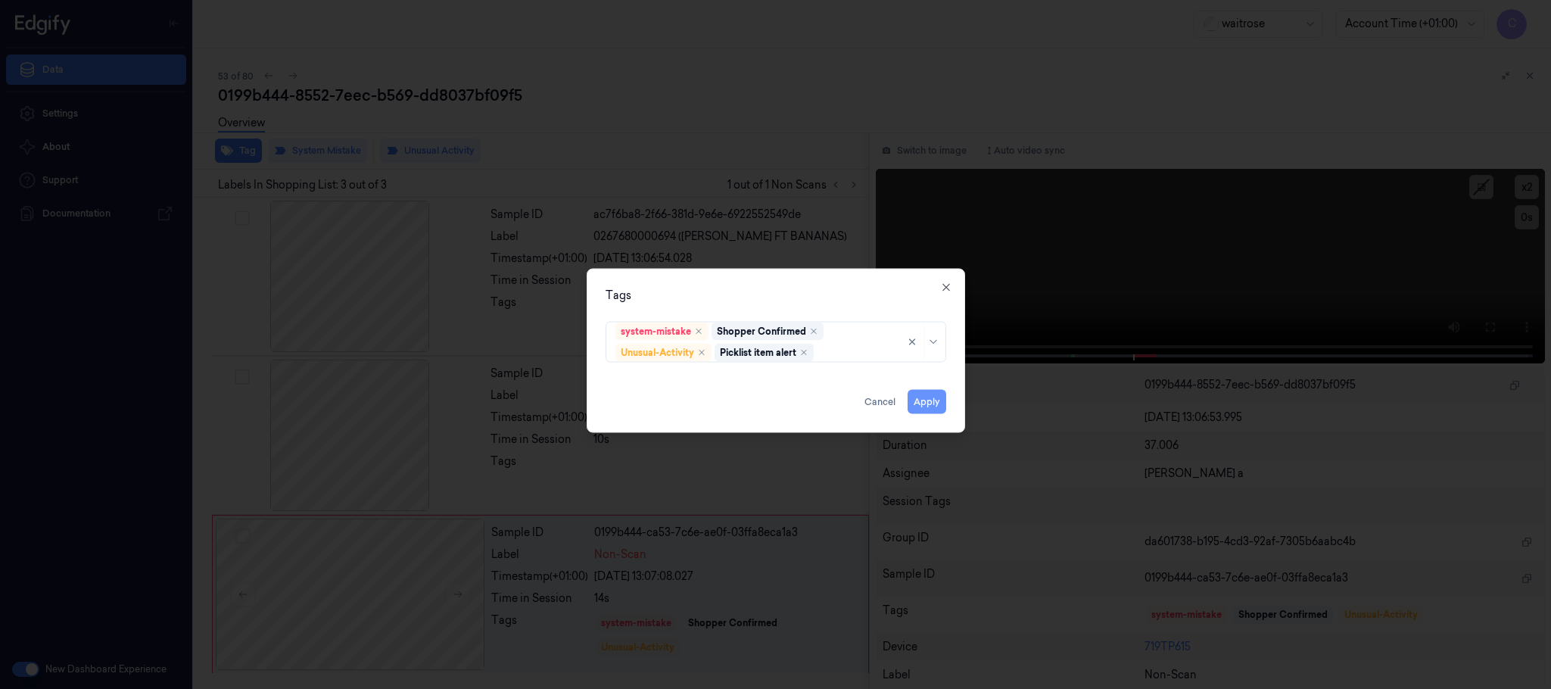
click at [942, 400] on button "Apply" at bounding box center [927, 402] width 39 height 24
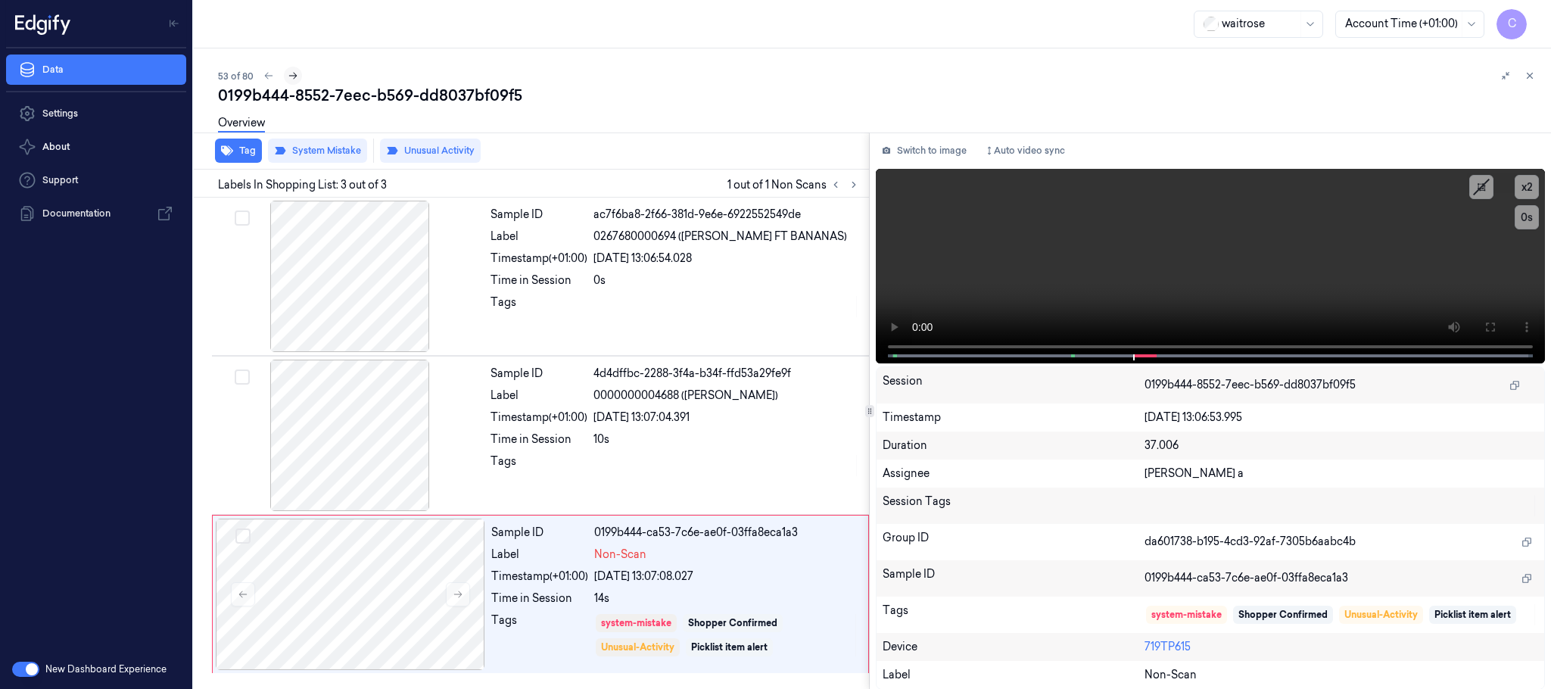
click at [294, 68] on button at bounding box center [293, 76] width 18 height 18
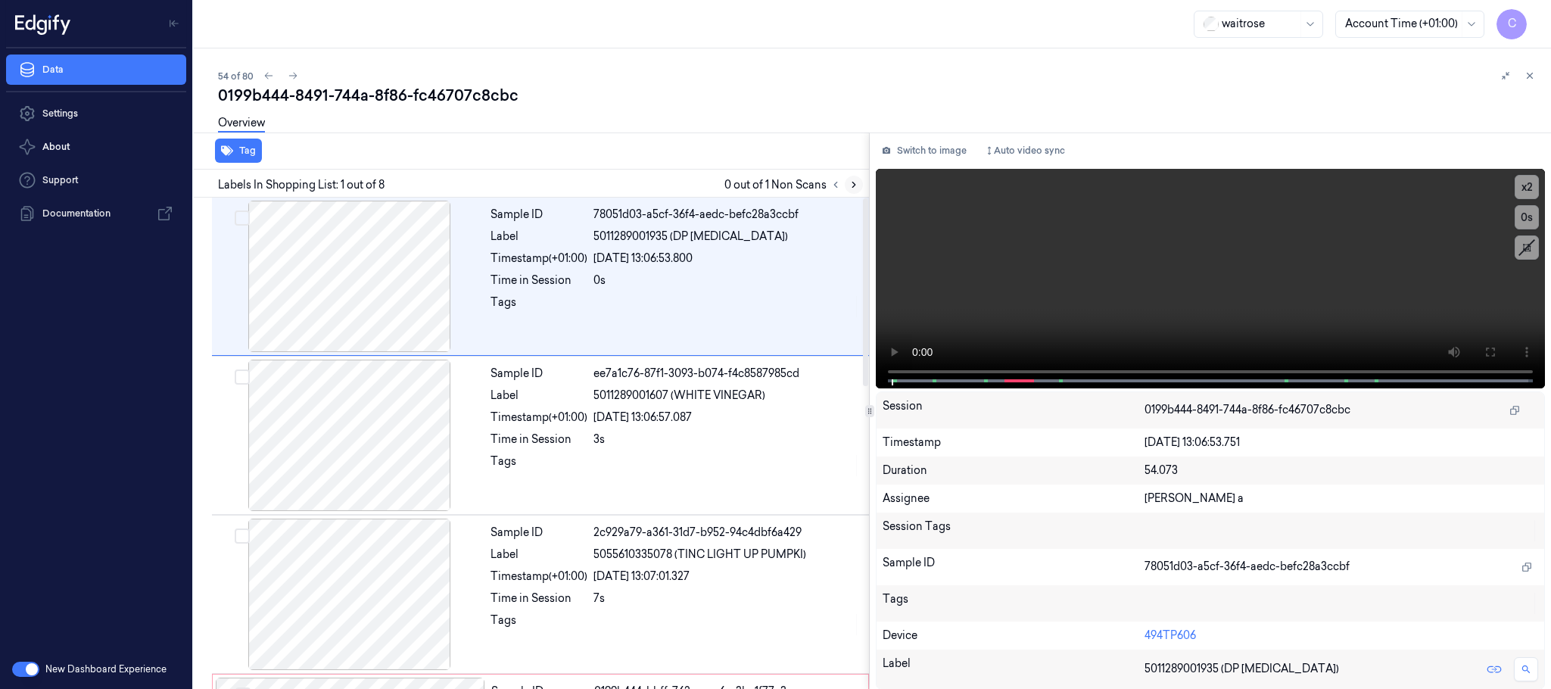
click at [855, 180] on icon at bounding box center [853, 184] width 11 height 11
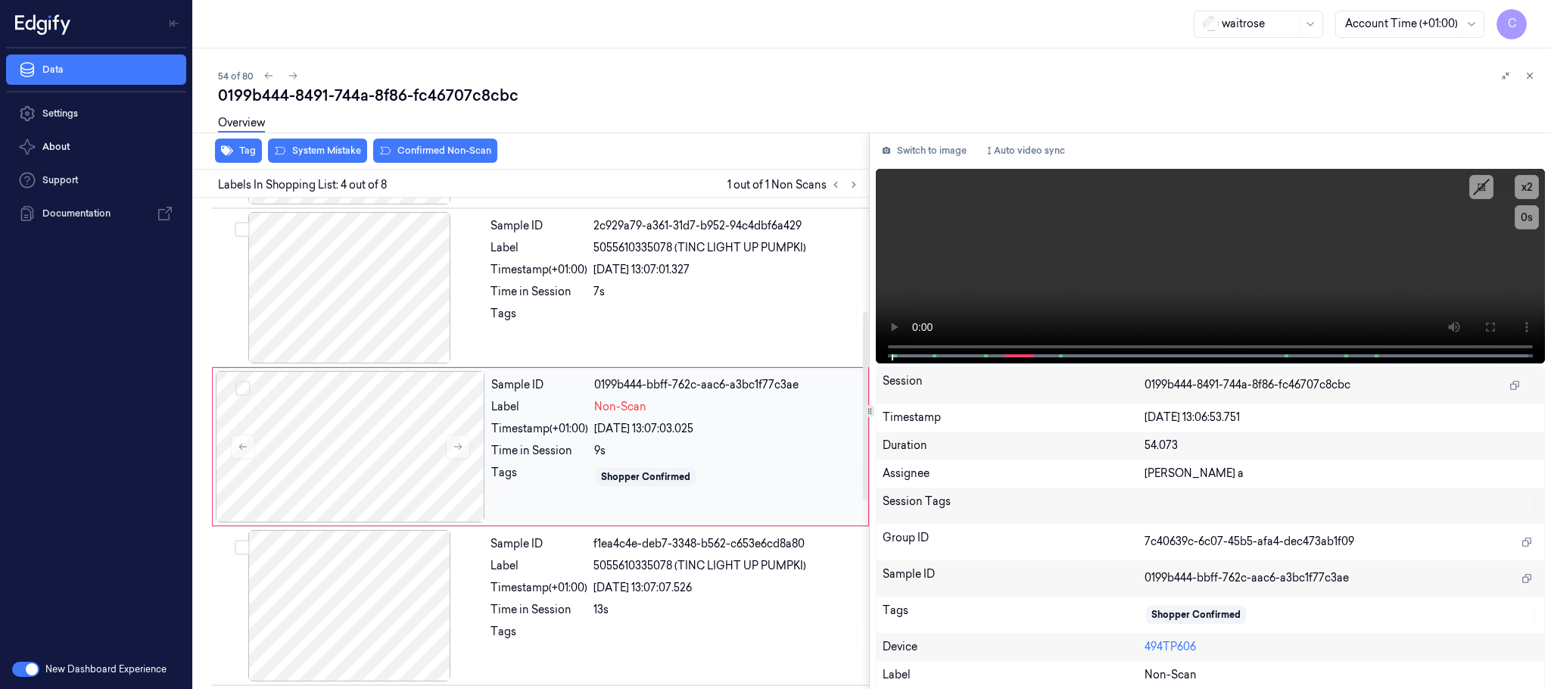
scroll to position [312, 0]
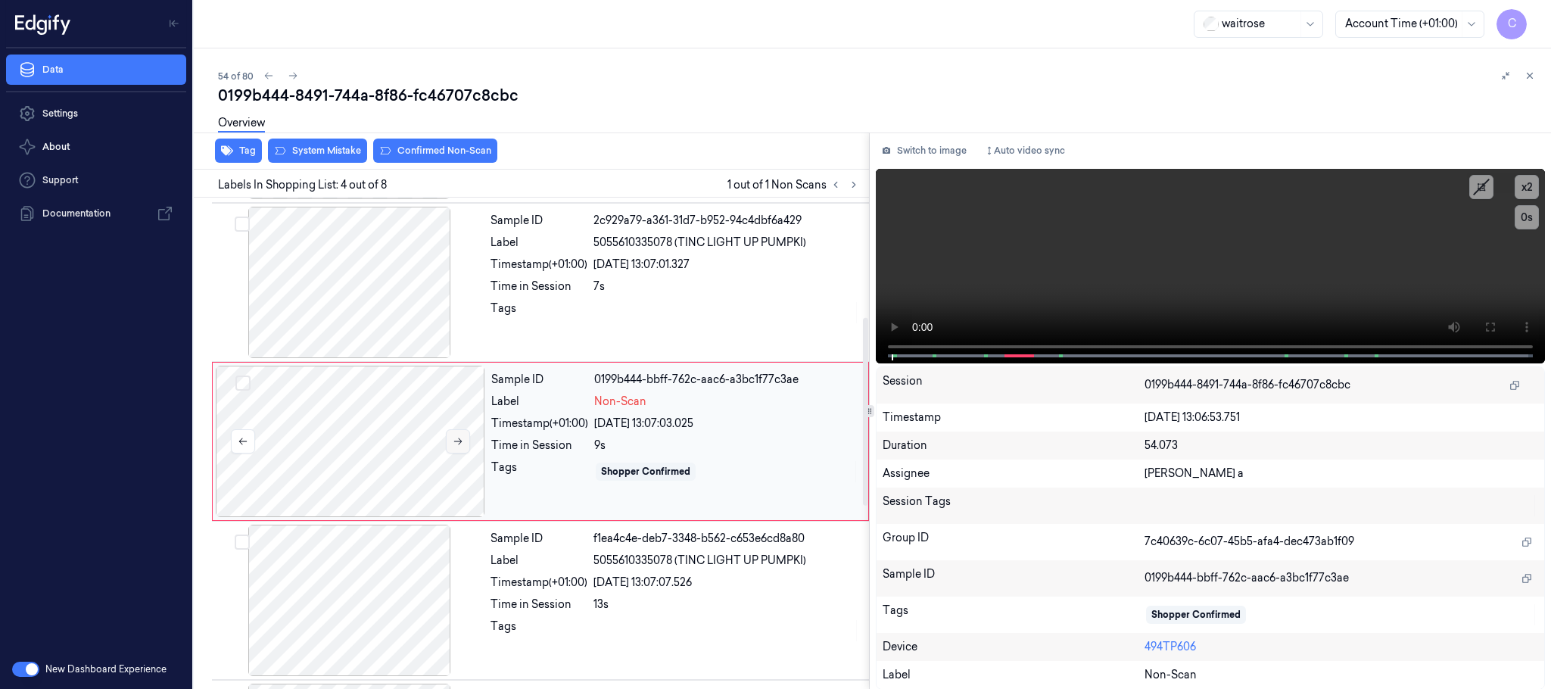
click at [453, 445] on icon at bounding box center [458, 441] width 11 height 11
click at [453, 444] on icon at bounding box center [458, 441] width 11 height 11
click at [414, 307] on div at bounding box center [349, 282] width 269 height 151
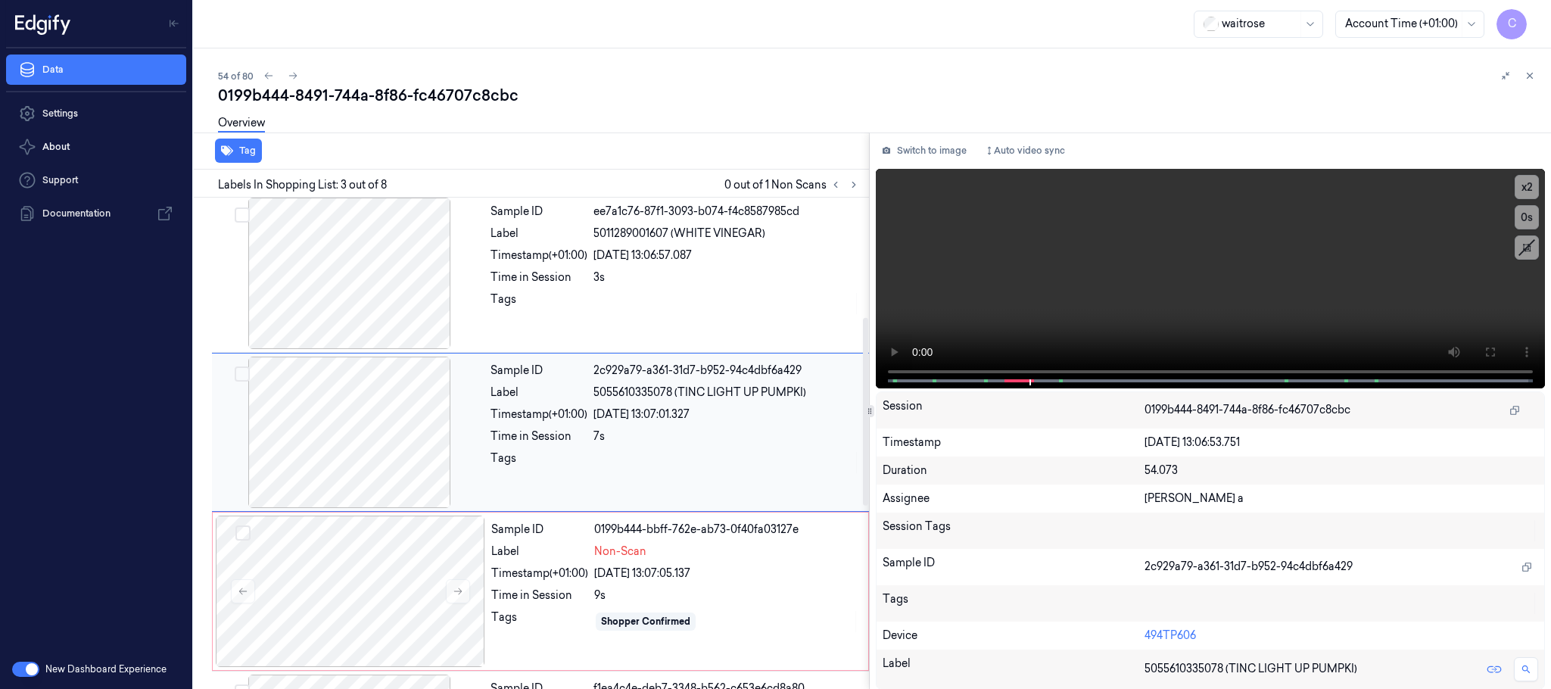
scroll to position [152, 0]
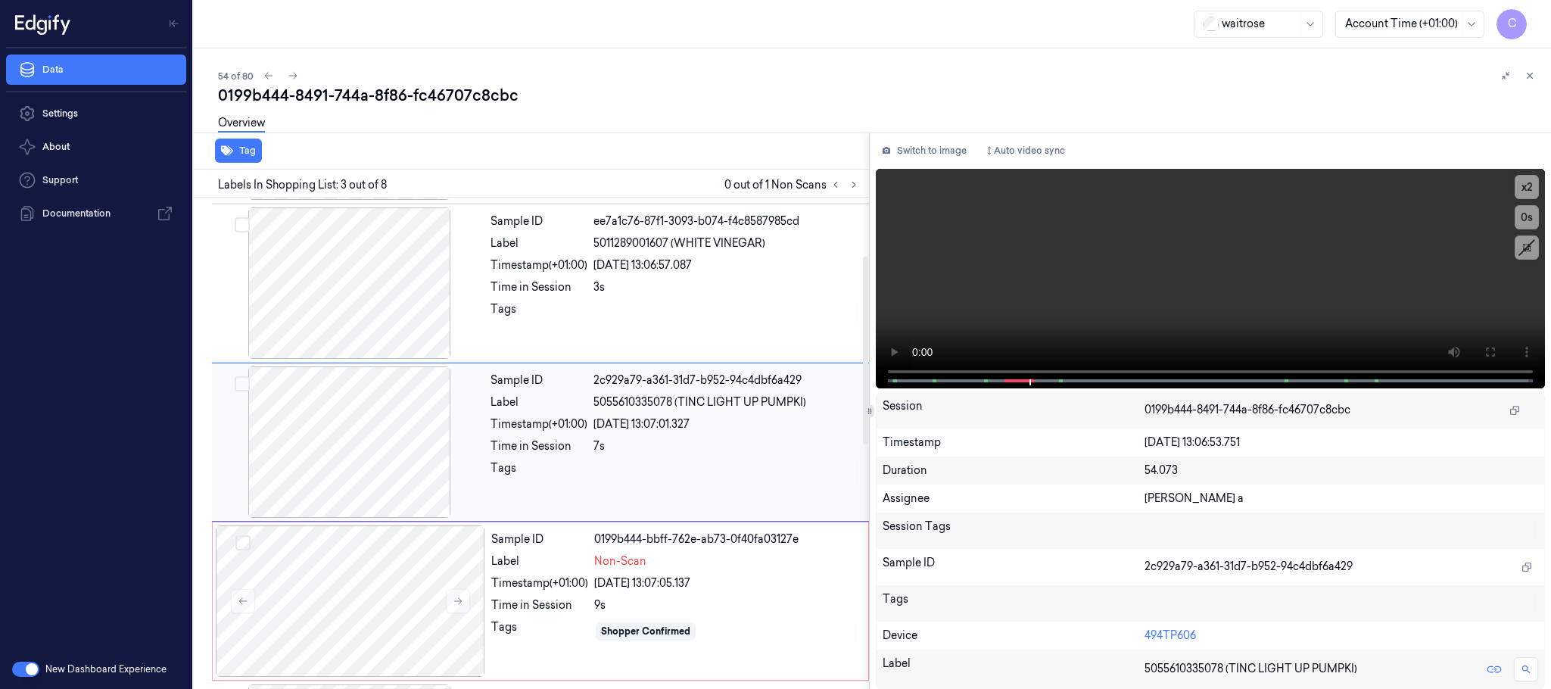
click at [414, 307] on div at bounding box center [349, 282] width 269 height 151
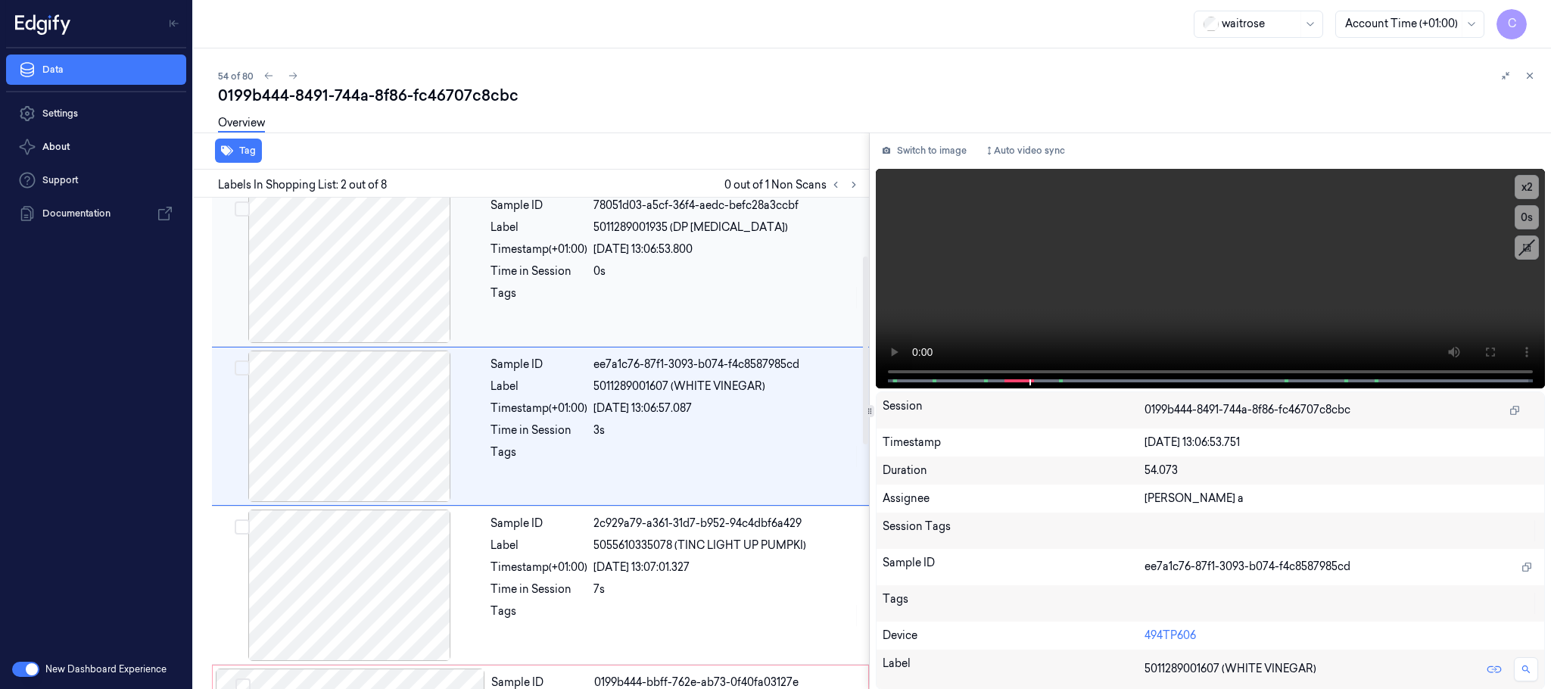
scroll to position [0, 0]
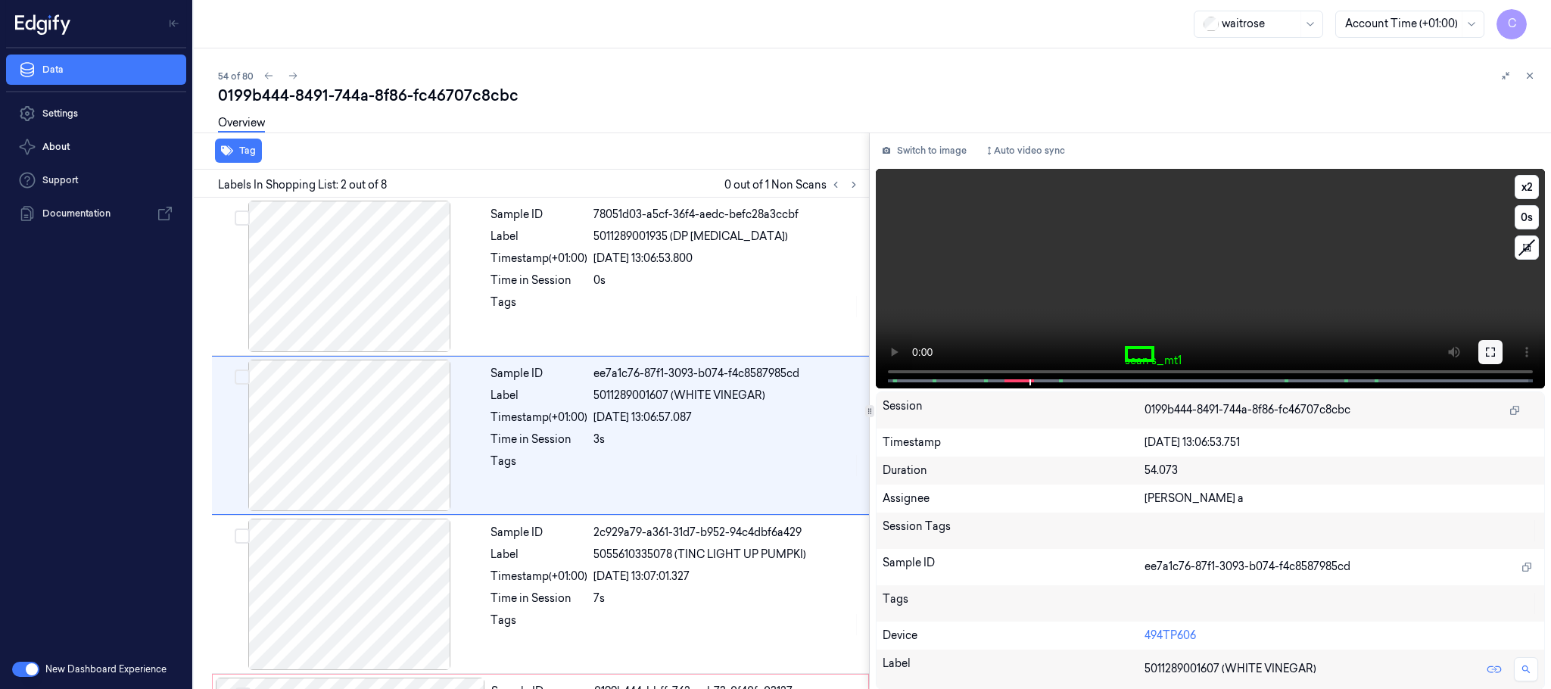
click at [1483, 350] on button at bounding box center [1490, 352] width 24 height 24
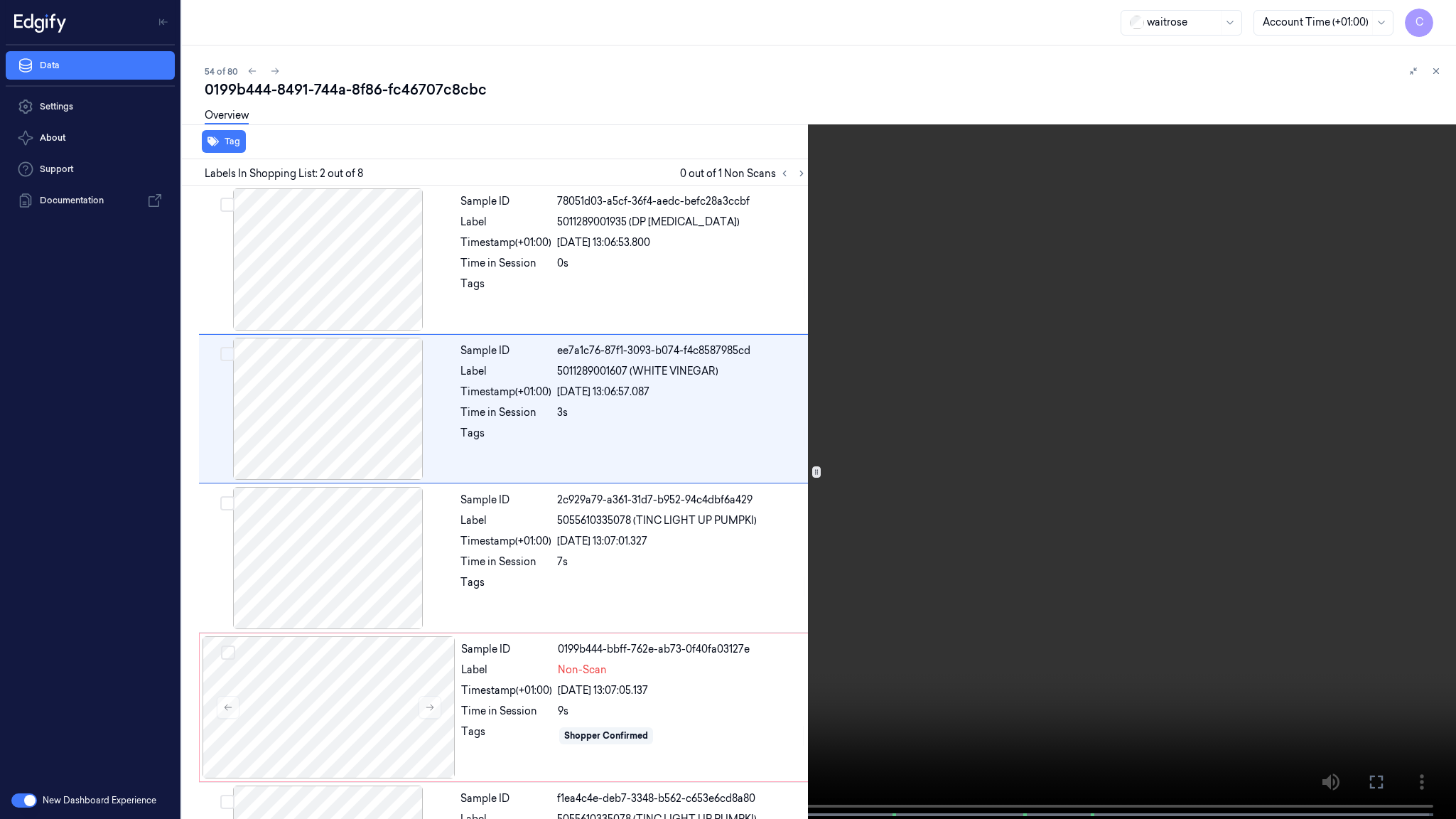
click at [672, 538] on video at bounding box center [728, 410] width 1456 height 822
click at [906, 510] on video at bounding box center [728, 410] width 1456 height 822
click at [666, 525] on video at bounding box center [728, 410] width 1456 height 822
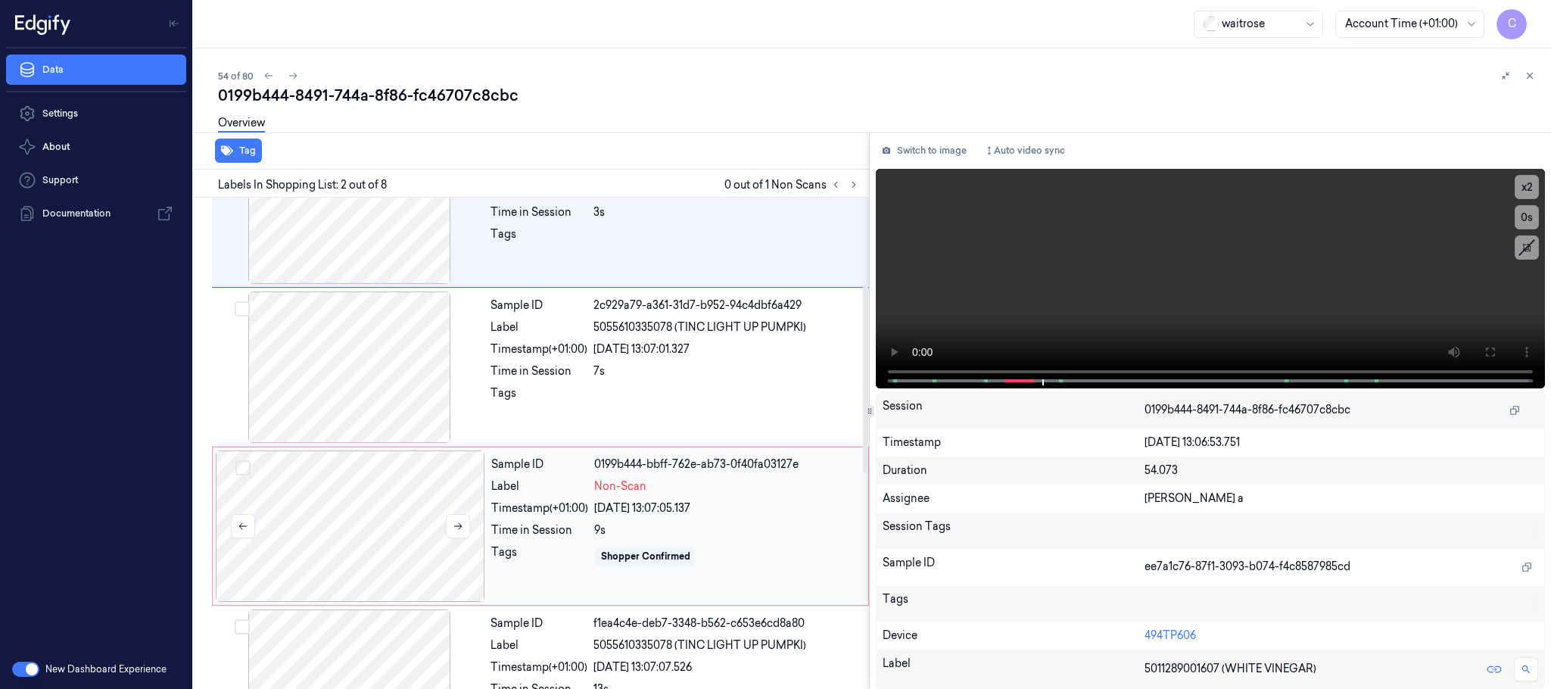
click at [325, 500] on div at bounding box center [350, 525] width 269 height 151
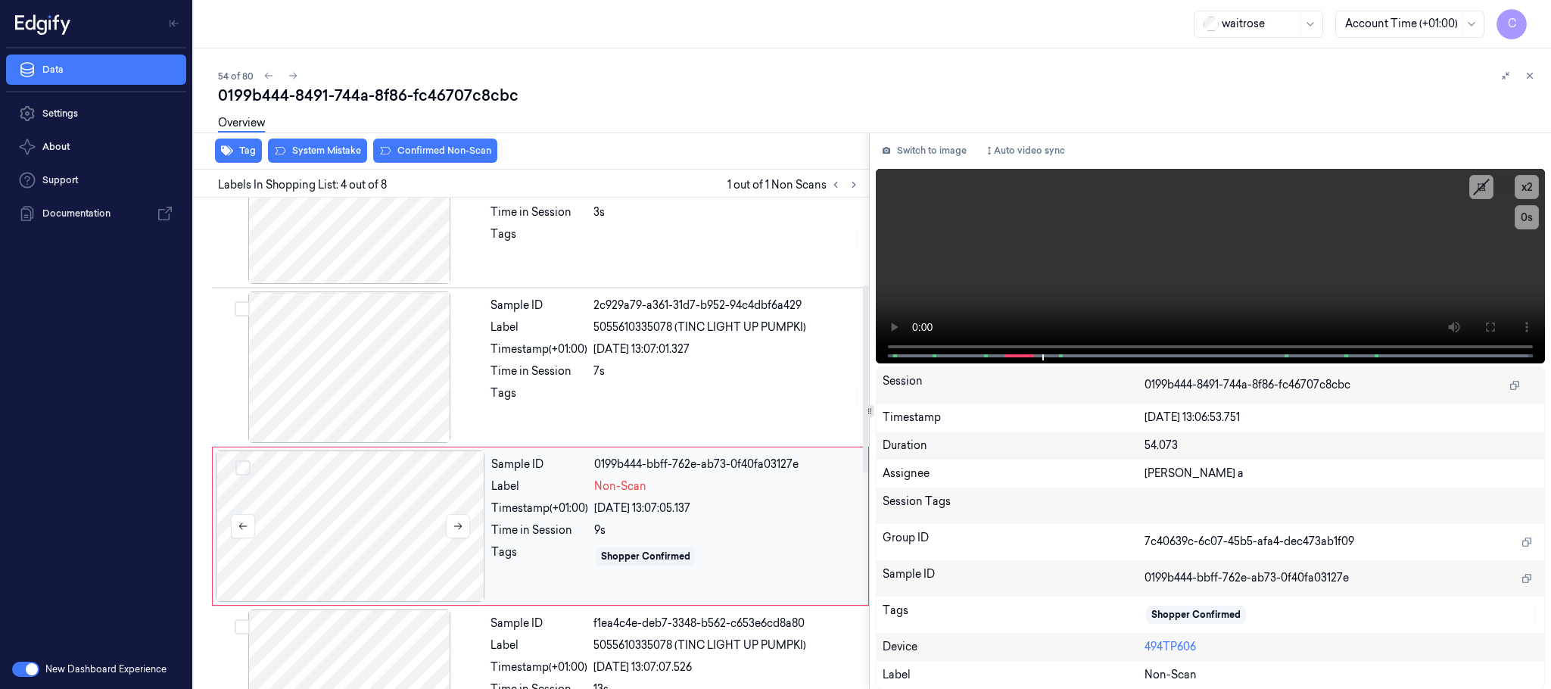
scroll to position [312, 0]
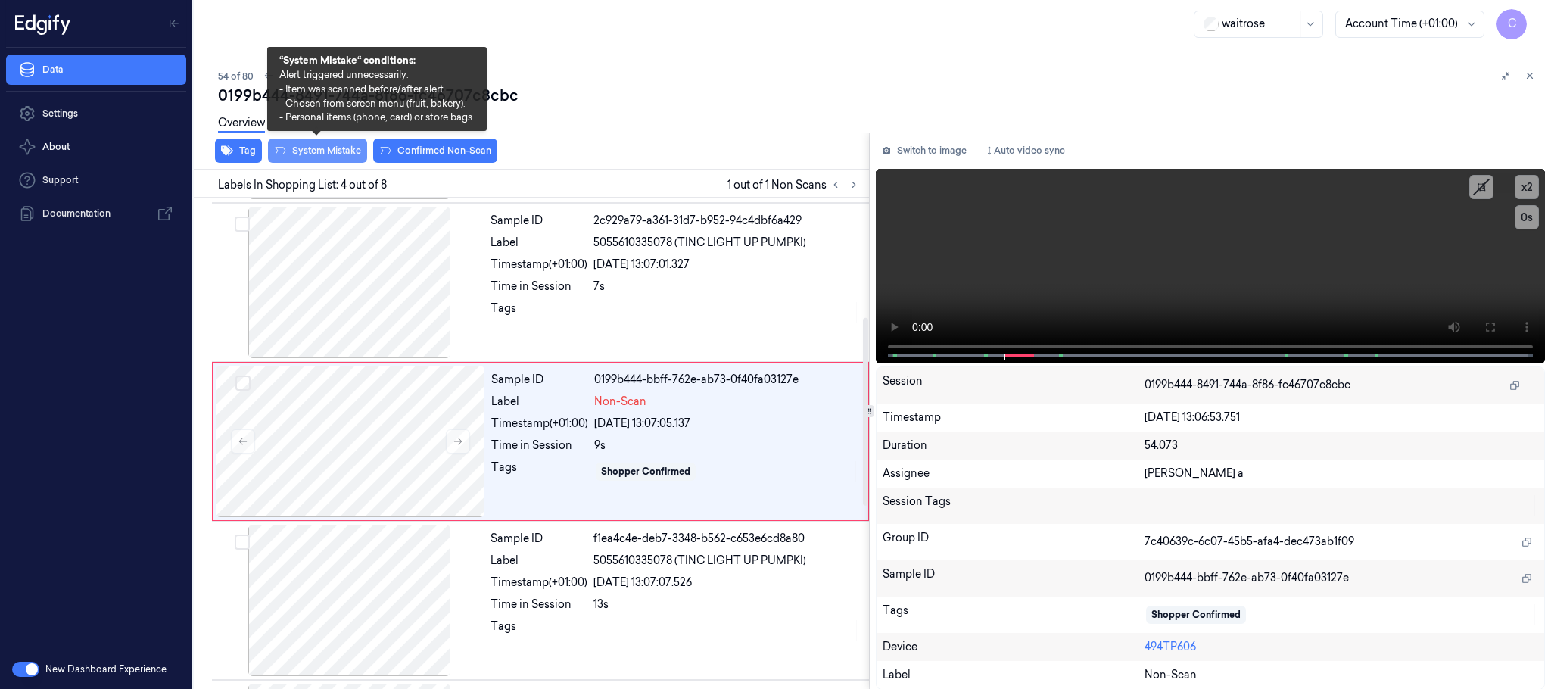
click at [318, 146] on button "System Mistake" at bounding box center [317, 151] width 99 height 24
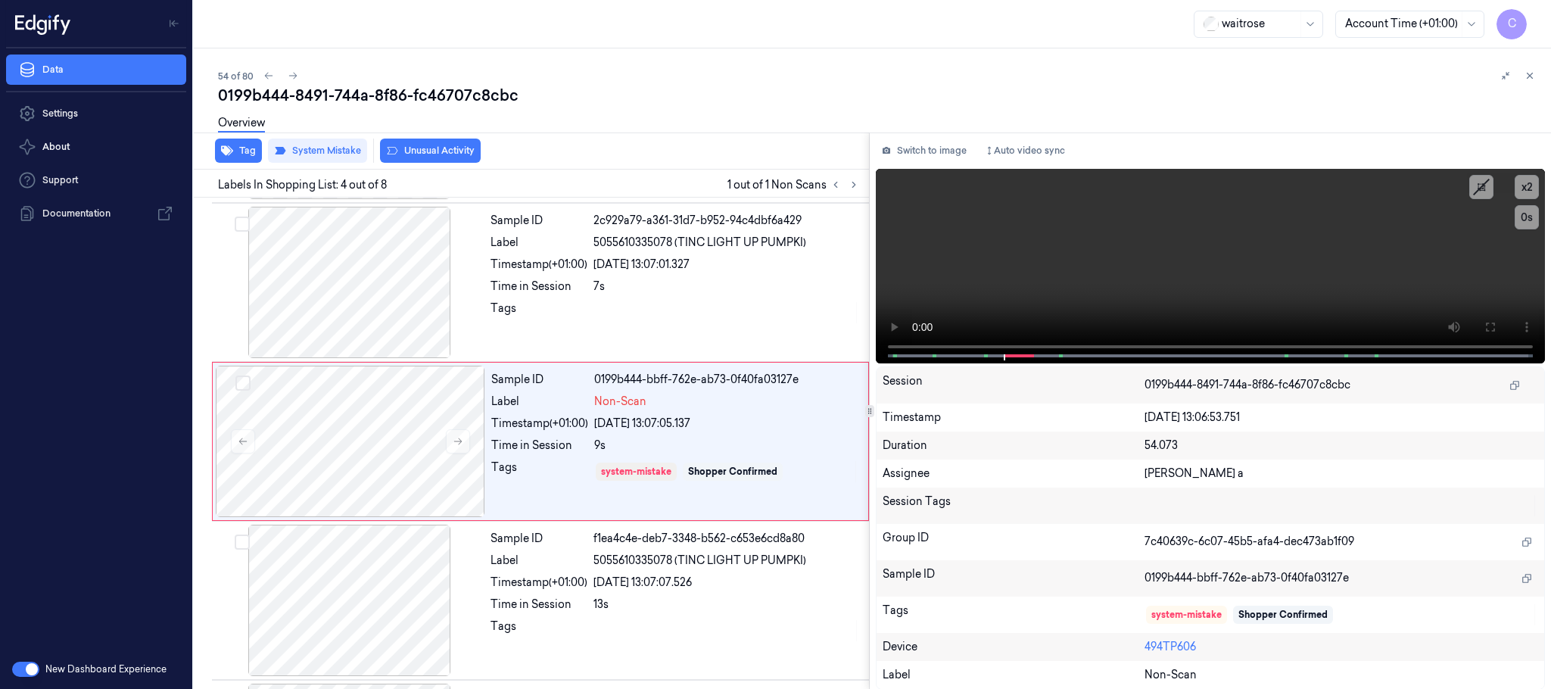
click at [437, 154] on button "Unusual Activity" at bounding box center [430, 151] width 101 height 24
click at [291, 73] on icon at bounding box center [293, 75] width 11 height 11
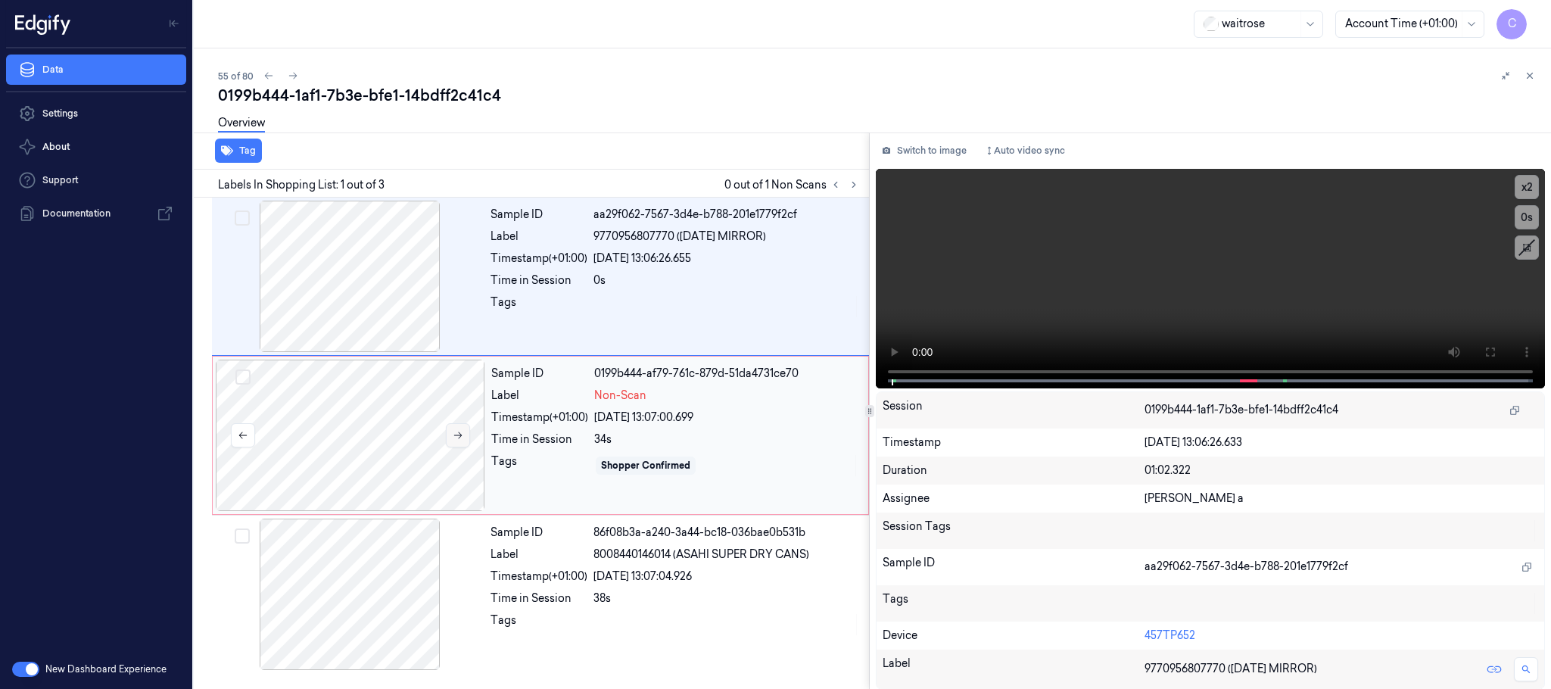
click at [461, 436] on icon at bounding box center [458, 435] width 8 height 7
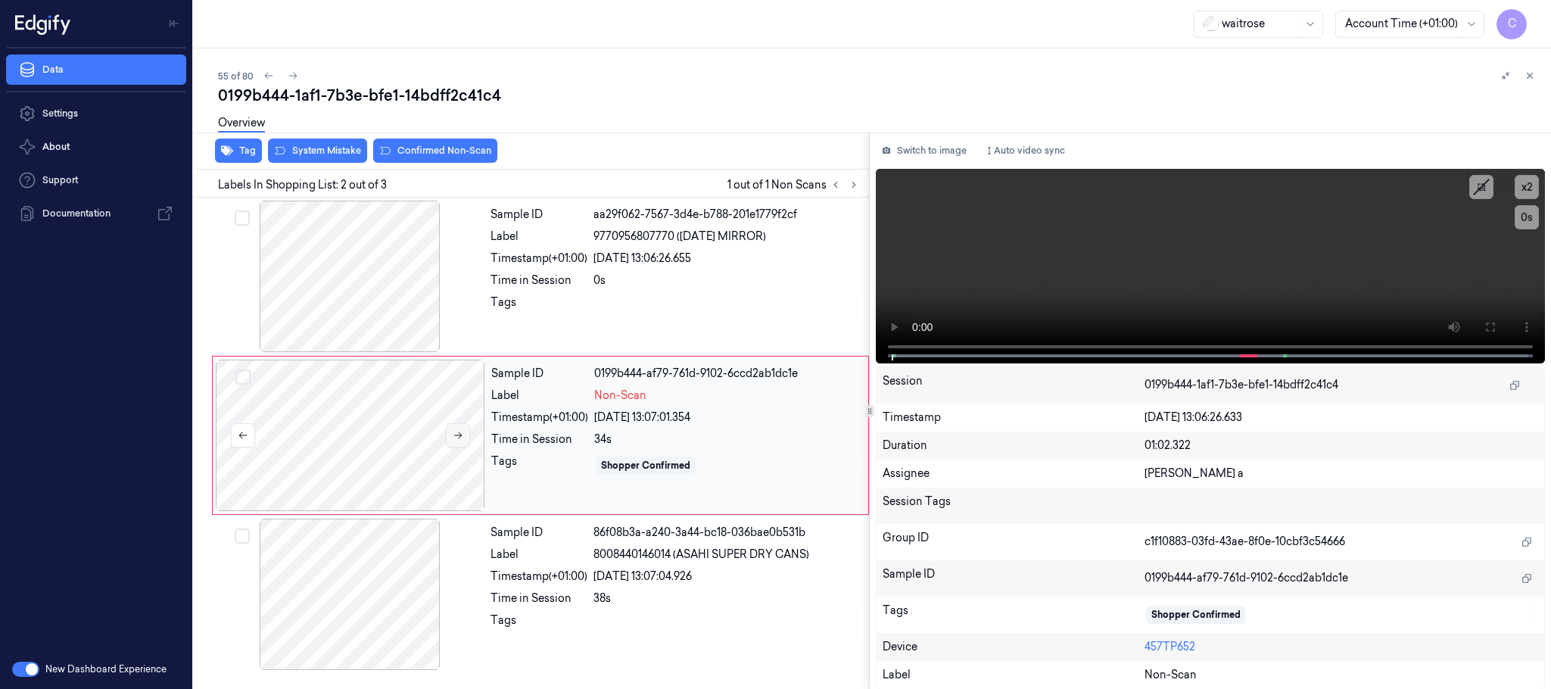
click at [461, 436] on icon at bounding box center [458, 435] width 8 height 7
click at [386, 275] on div at bounding box center [349, 276] width 269 height 151
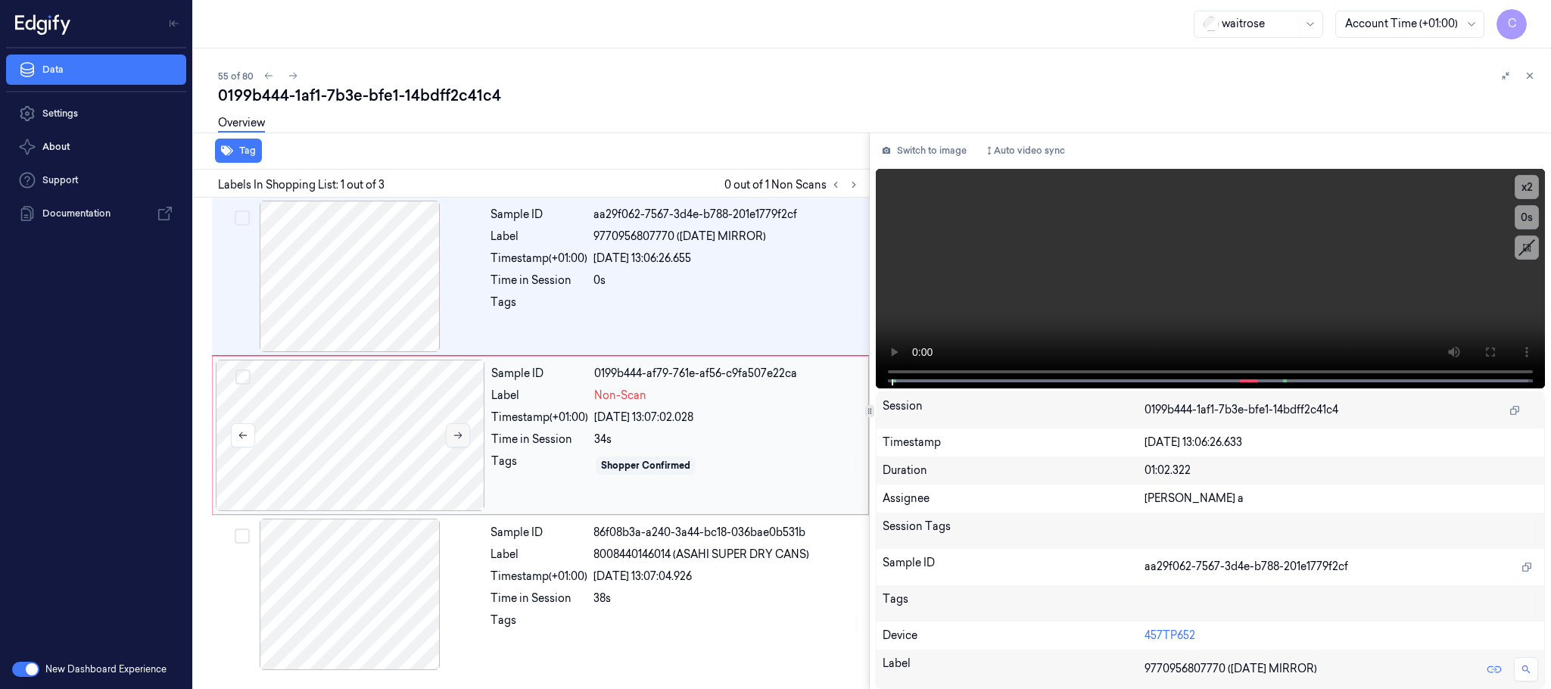
click at [456, 437] on icon at bounding box center [458, 435] width 11 height 11
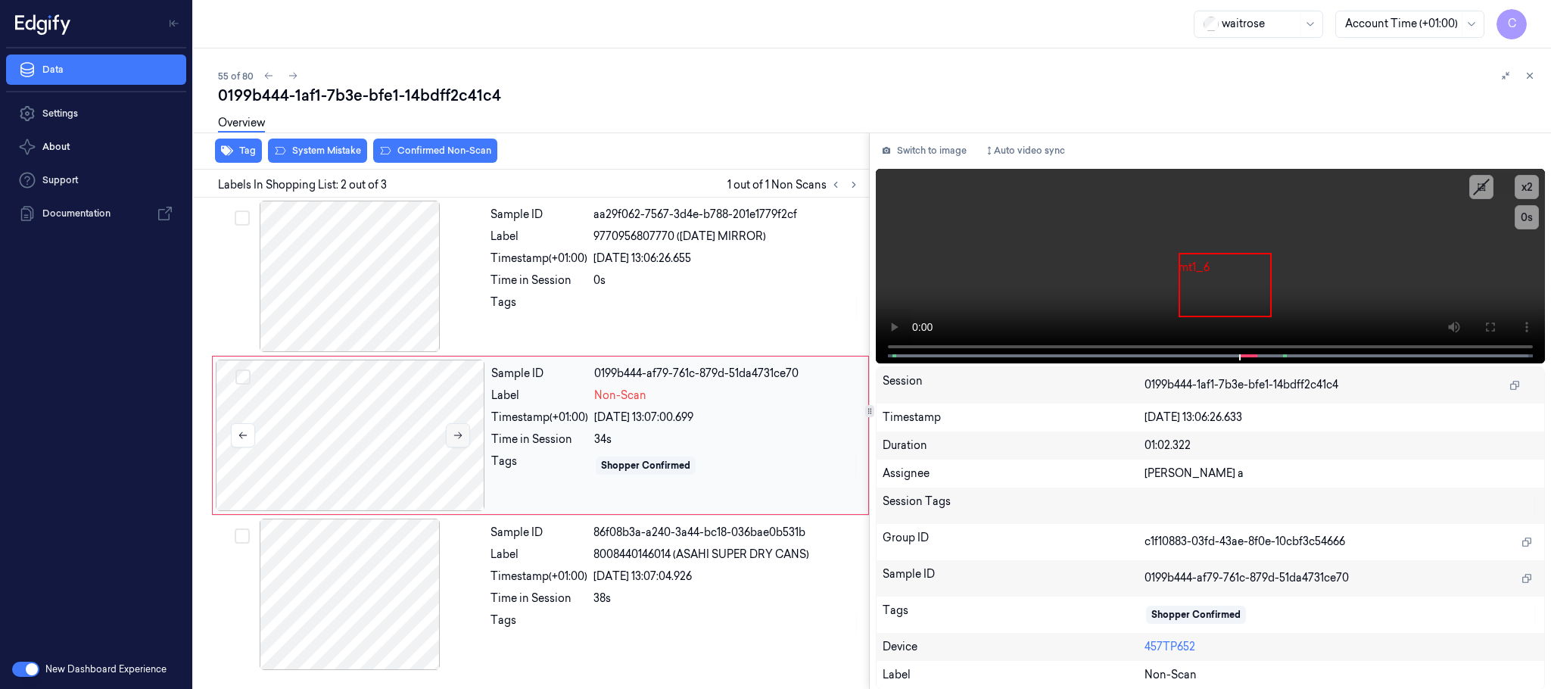
click at [456, 437] on icon at bounding box center [458, 435] width 11 height 11
click at [413, 575] on div at bounding box center [349, 593] width 269 height 151
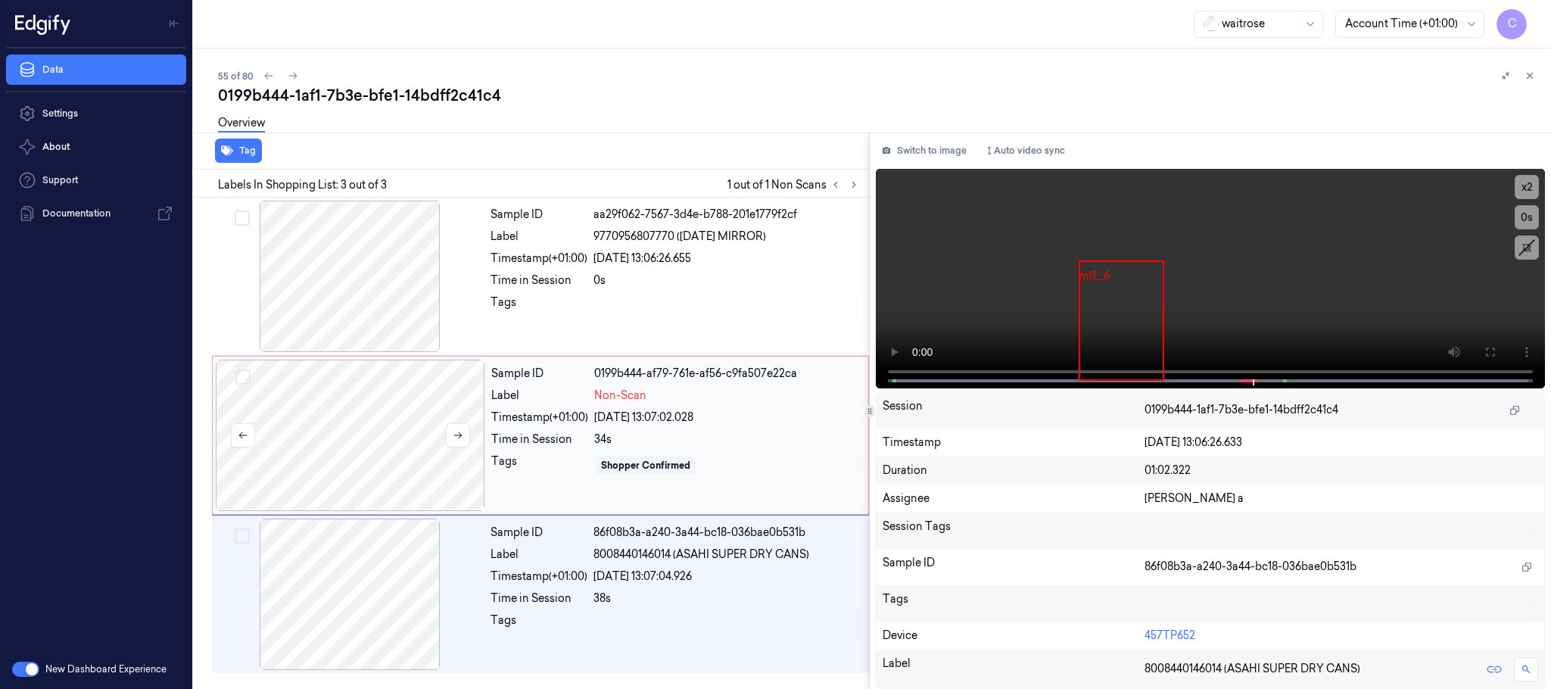
click at [418, 427] on div at bounding box center [350, 435] width 269 height 151
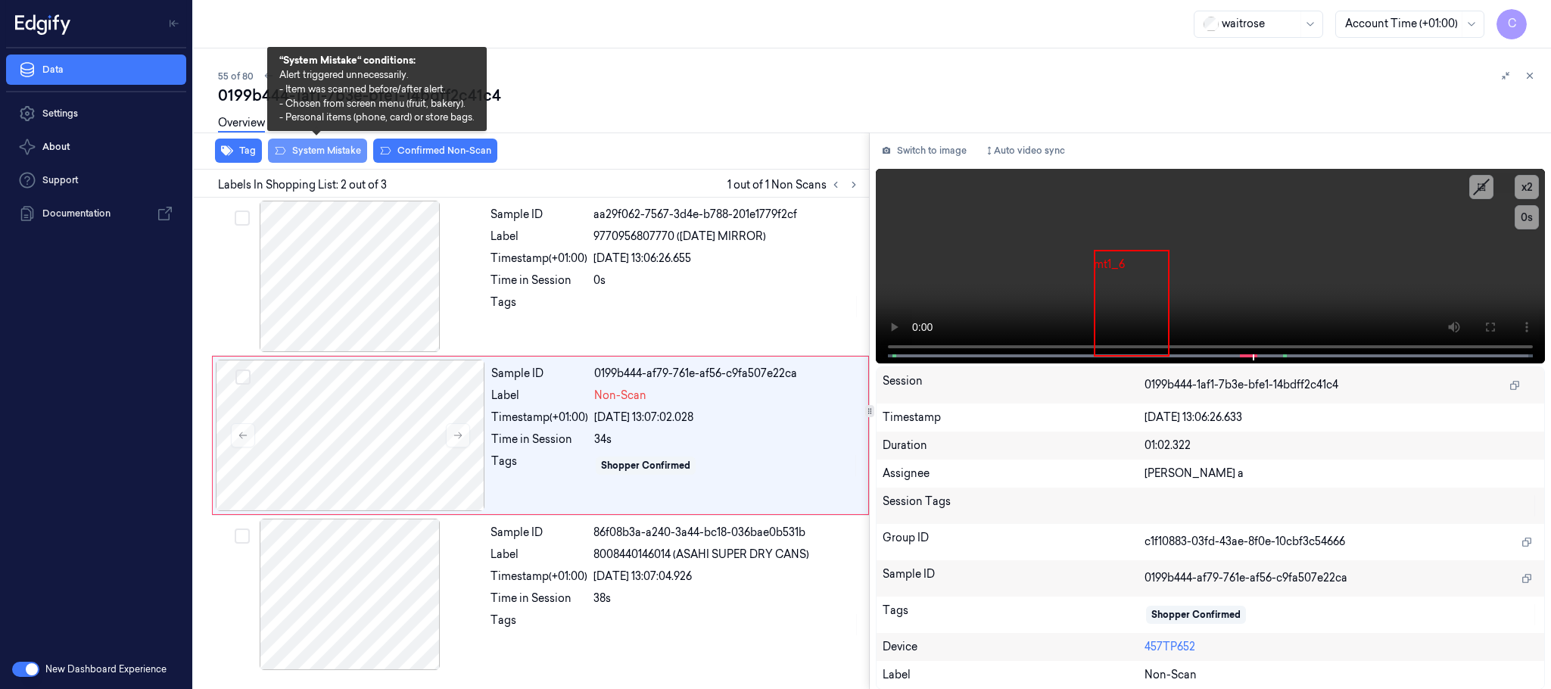
click at [319, 146] on button "System Mistake" at bounding box center [317, 151] width 99 height 24
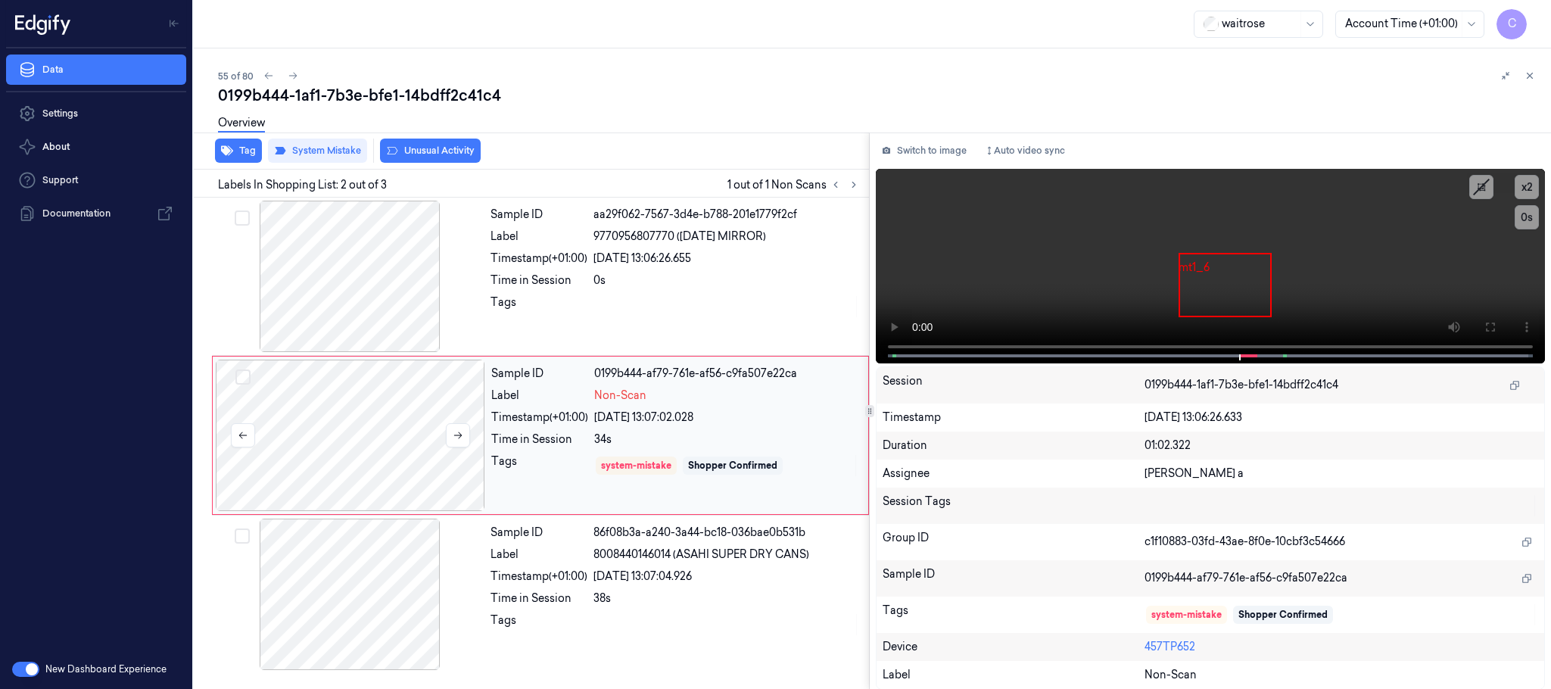
click at [419, 428] on div at bounding box center [350, 435] width 269 height 151
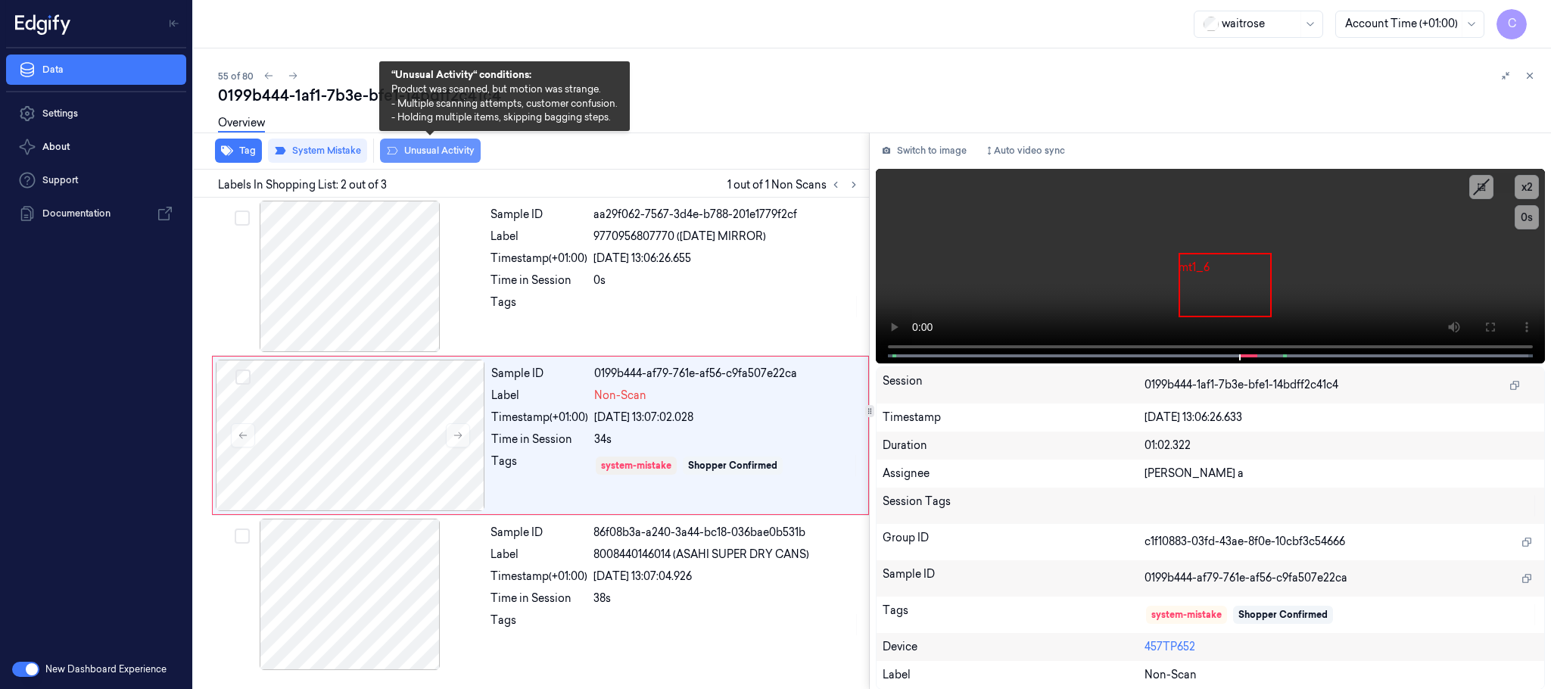
click at [431, 146] on button "Unusual Activity" at bounding box center [430, 151] width 101 height 24
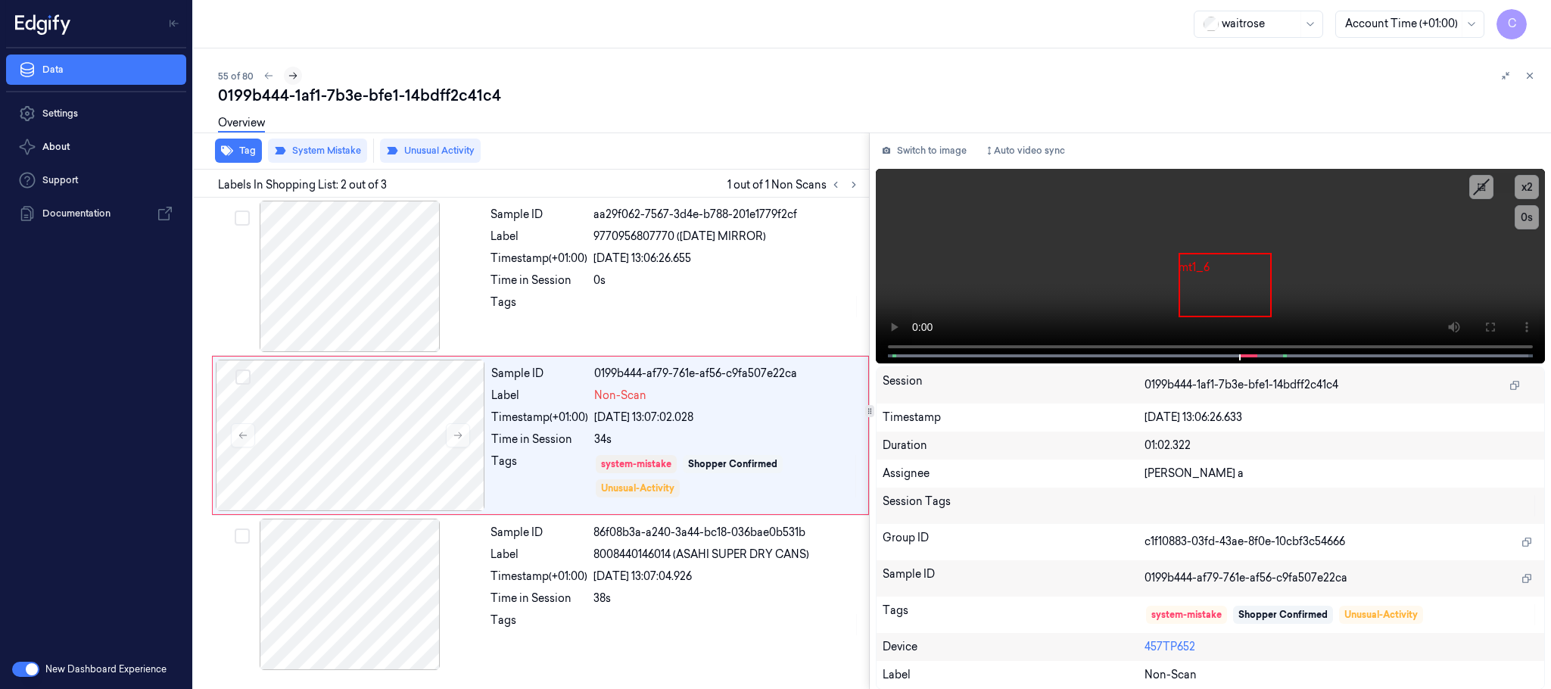
click at [300, 78] on button at bounding box center [293, 76] width 18 height 18
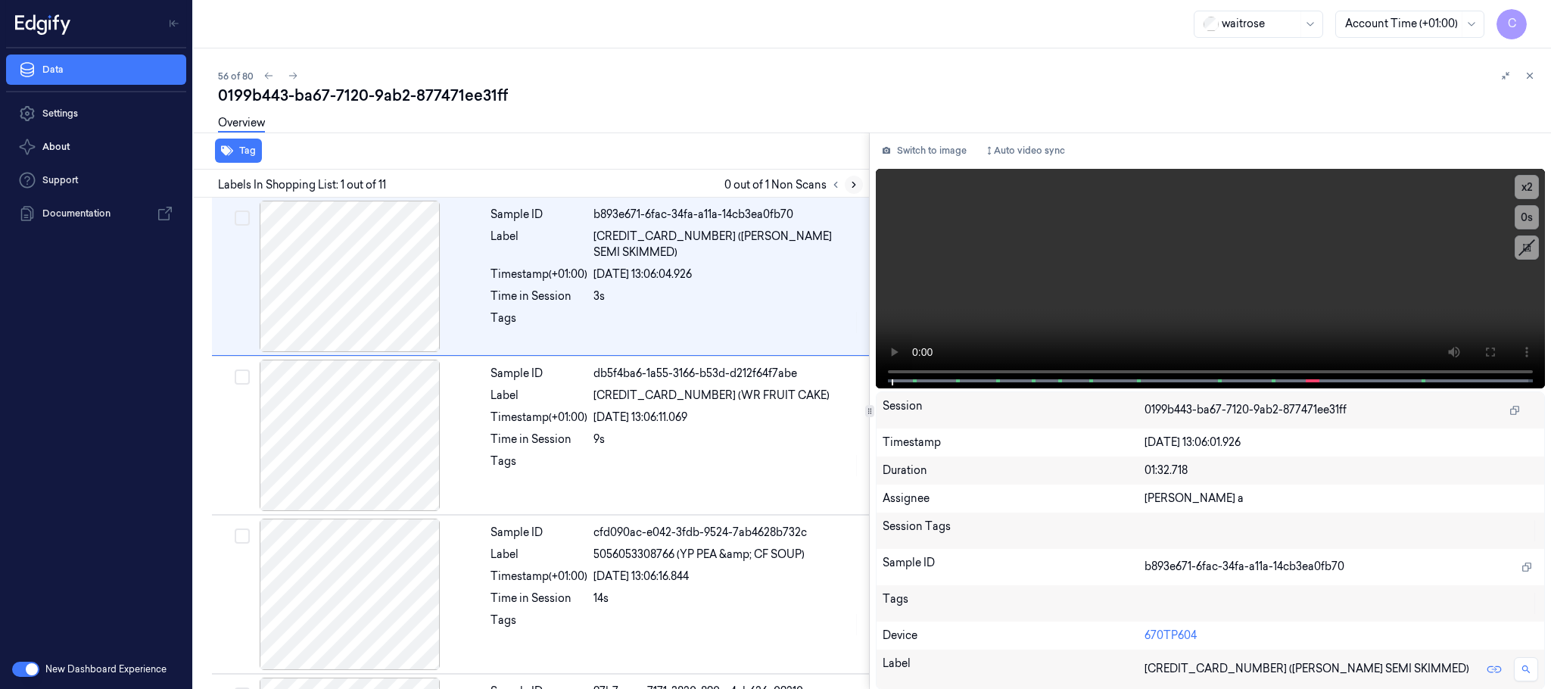
click at [854, 182] on icon at bounding box center [853, 184] width 3 height 5
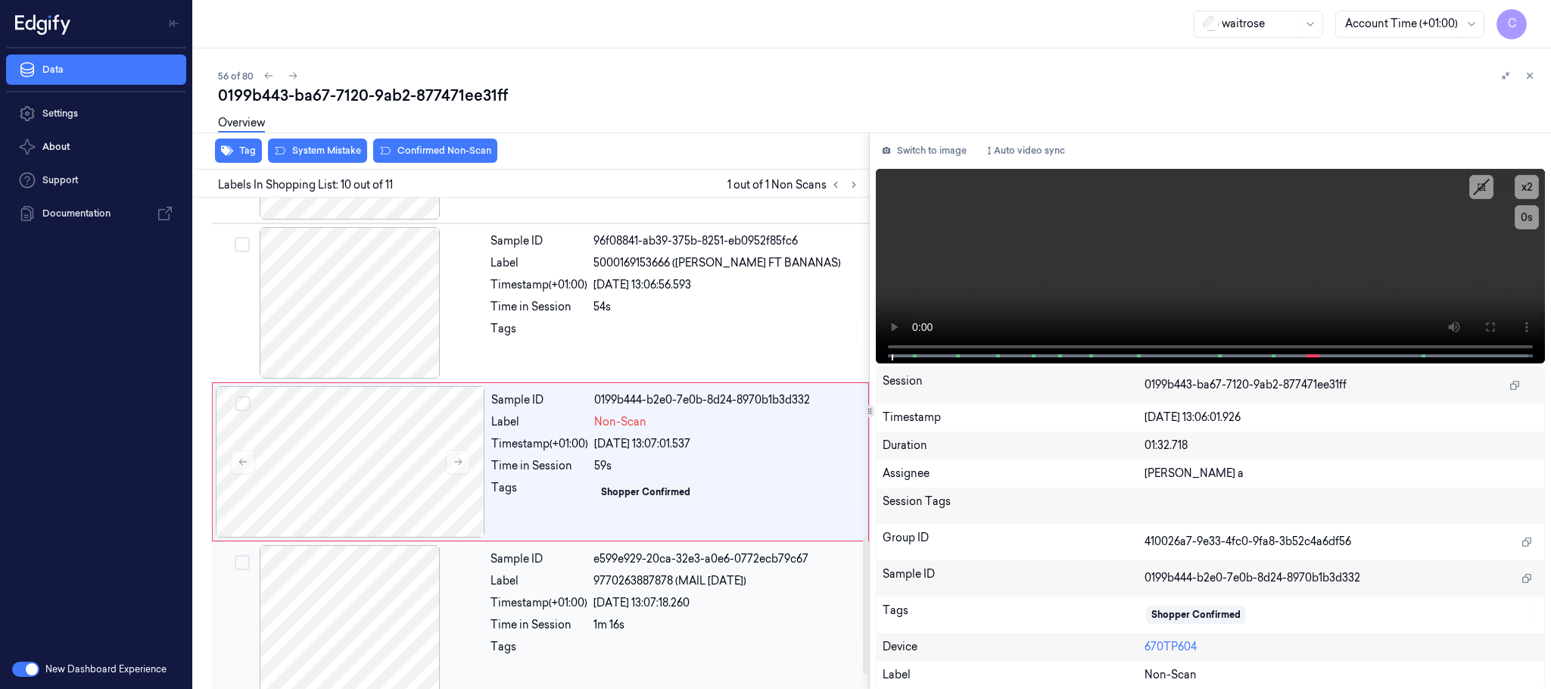
scroll to position [1268, 0]
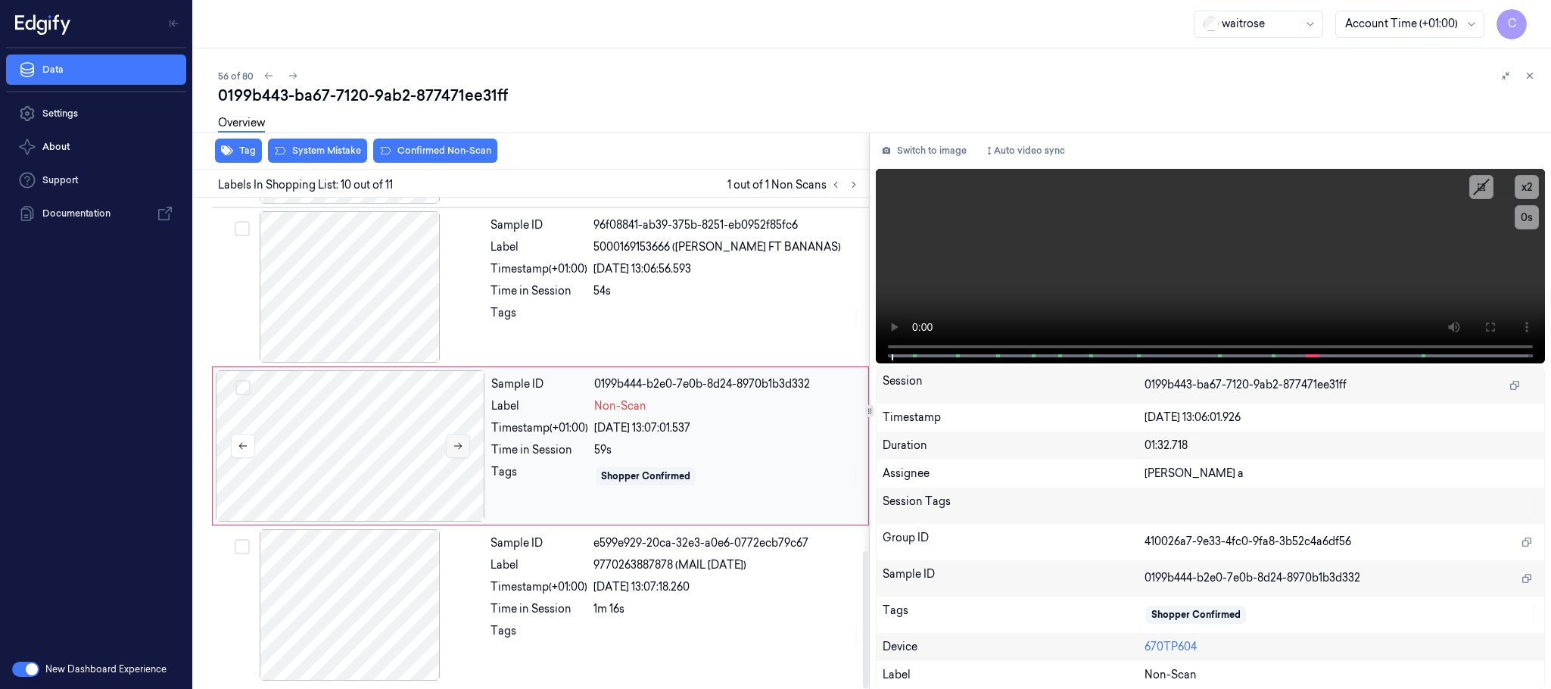
click at [454, 448] on icon at bounding box center [458, 446] width 11 height 11
click at [394, 302] on div at bounding box center [349, 286] width 269 height 151
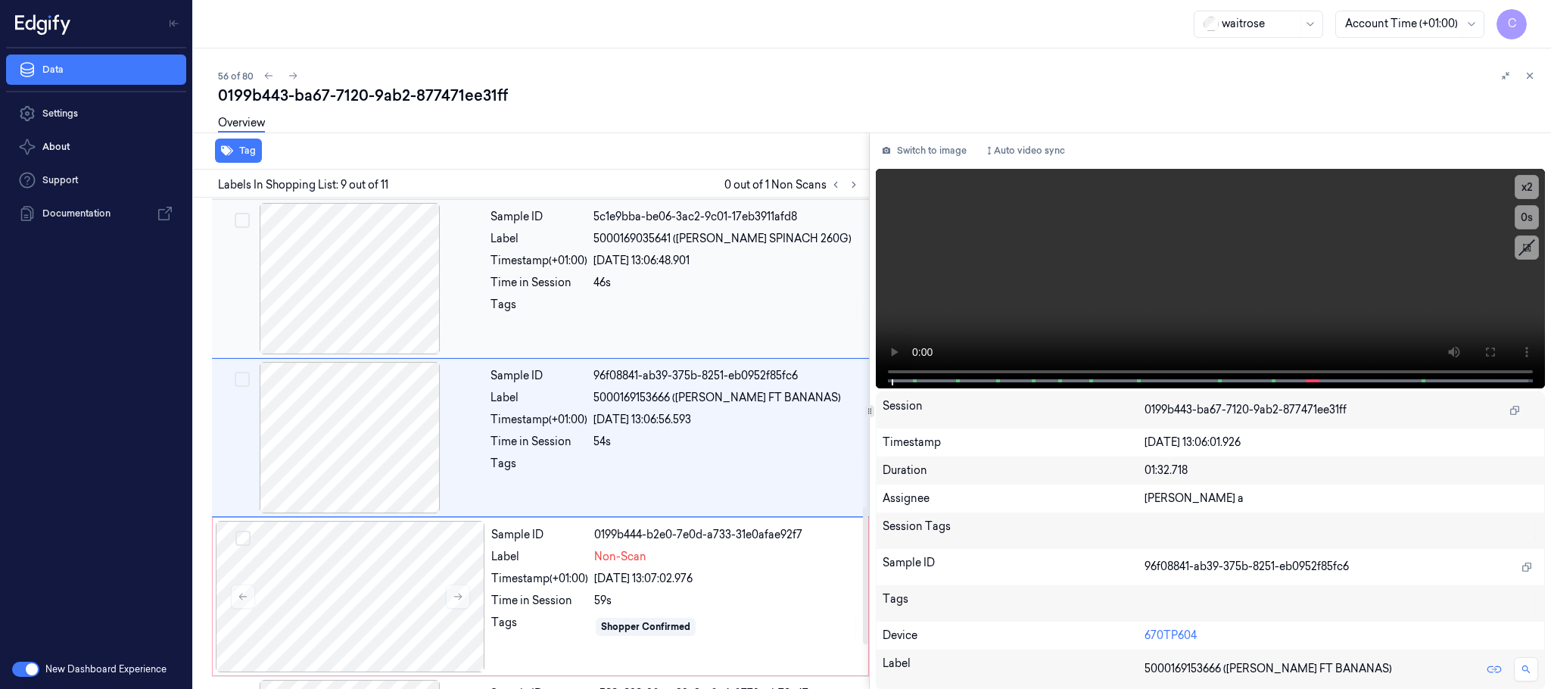
click at [391, 284] on div at bounding box center [349, 278] width 269 height 151
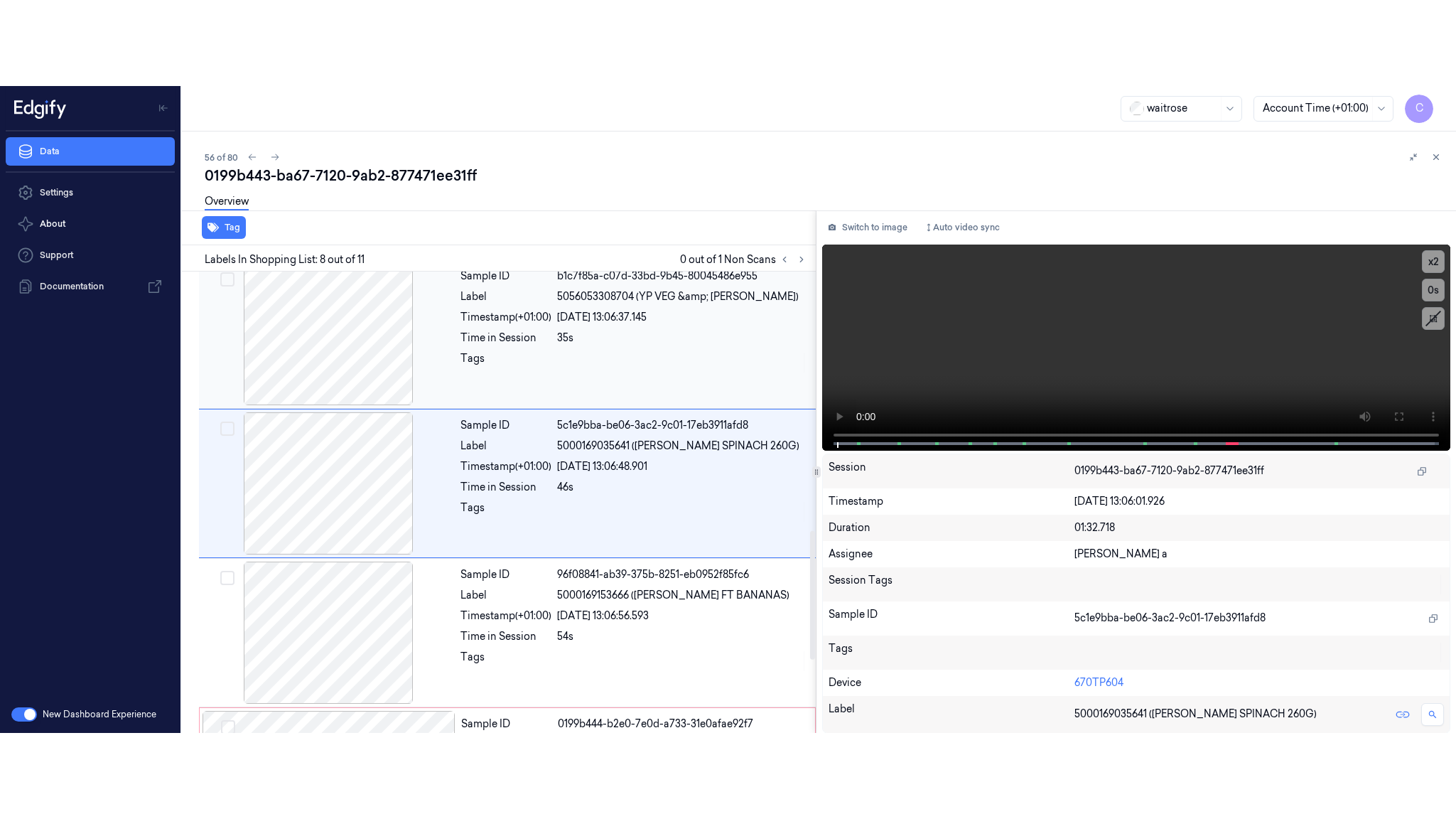
scroll to position [892, 0]
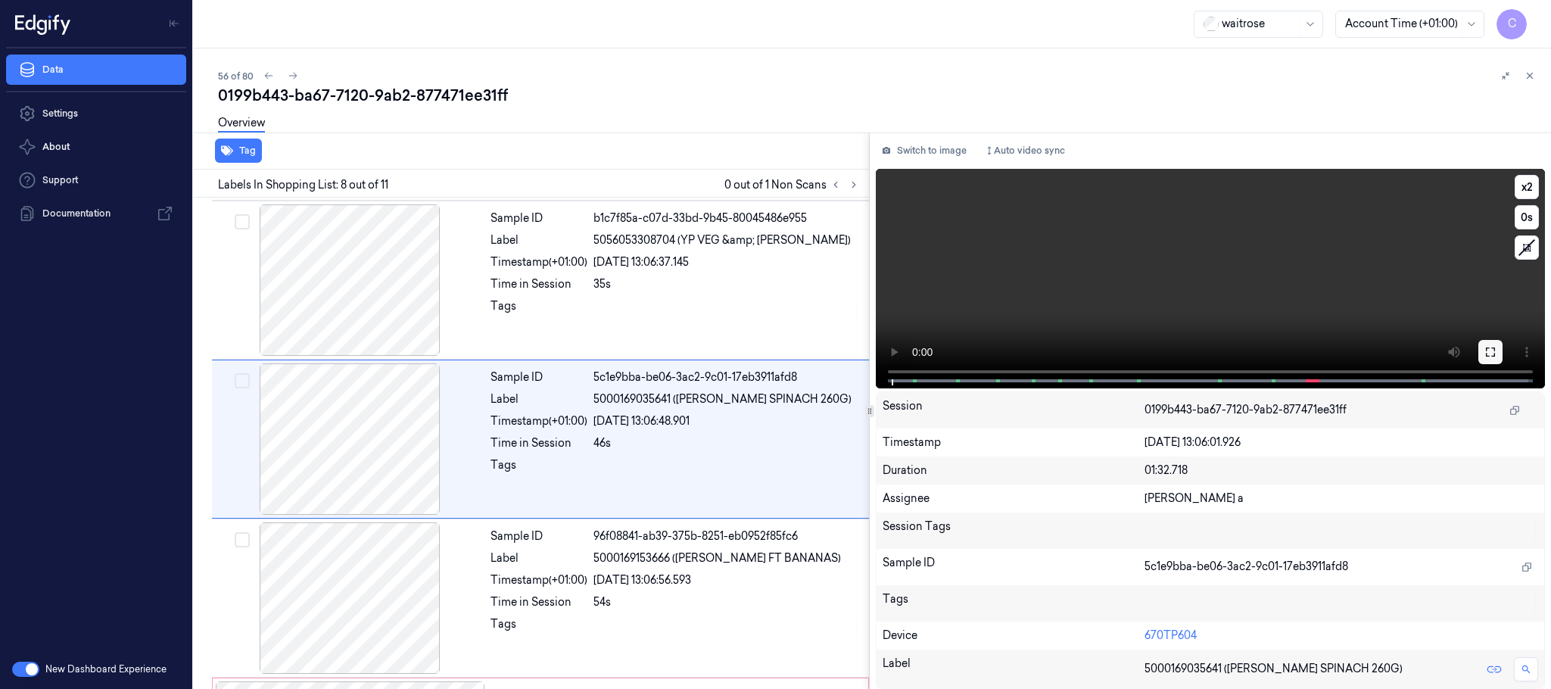
click at [1497, 350] on button at bounding box center [1490, 352] width 24 height 24
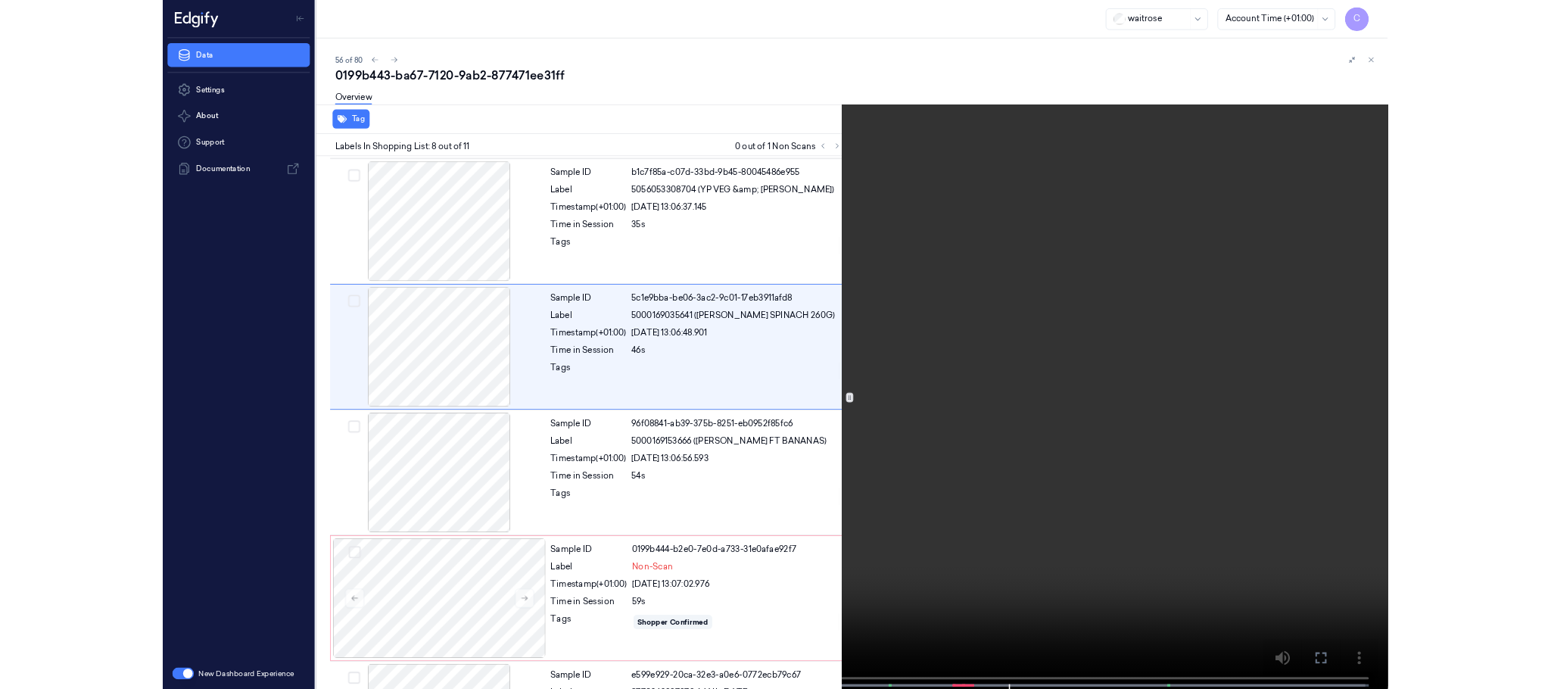
scroll to position [859, 0]
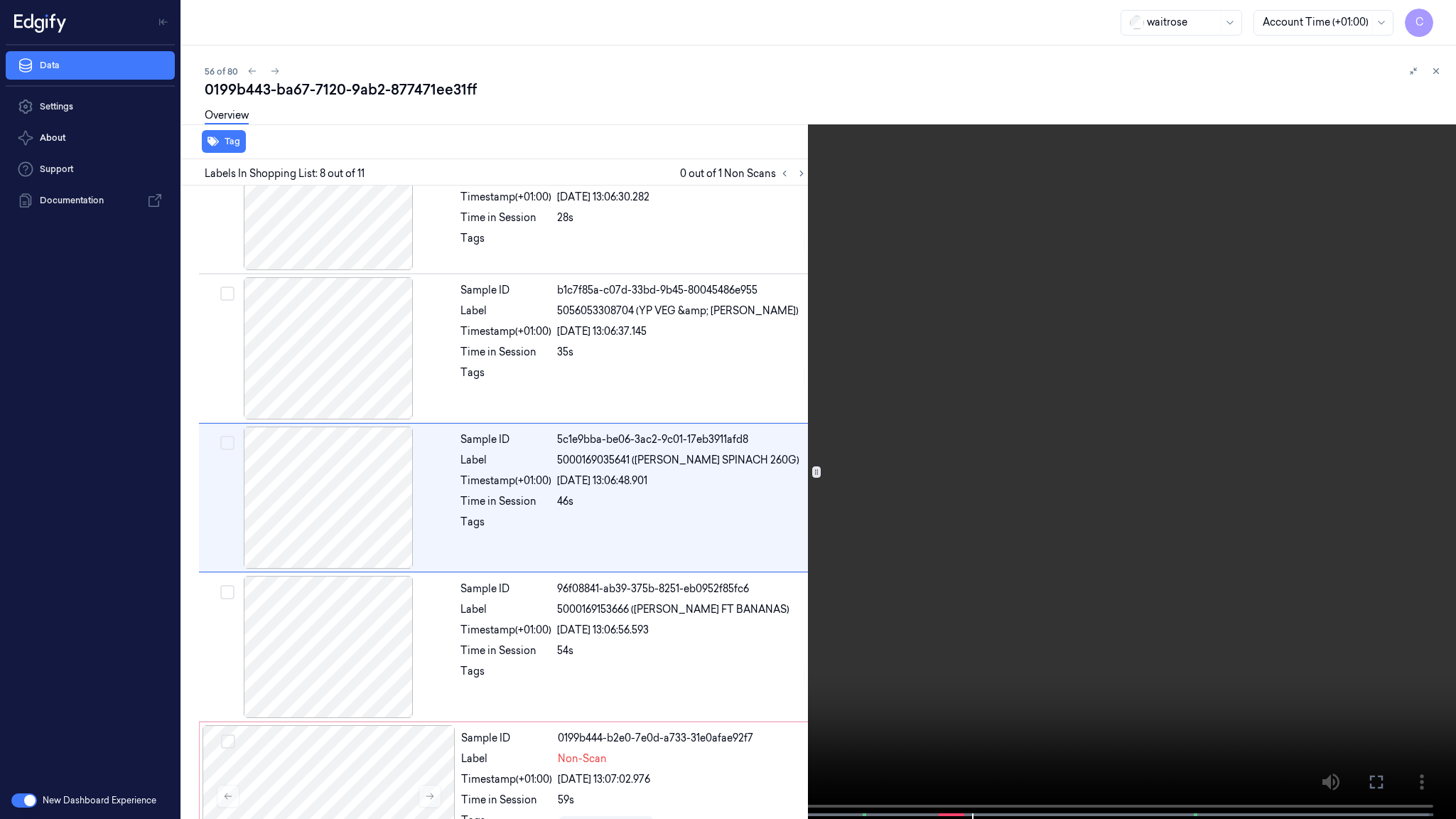
click at [774, 540] on video at bounding box center [728, 410] width 1456 height 822
click at [1118, 521] on video at bounding box center [728, 410] width 1456 height 822
click at [642, 268] on video at bounding box center [728, 410] width 1456 height 822
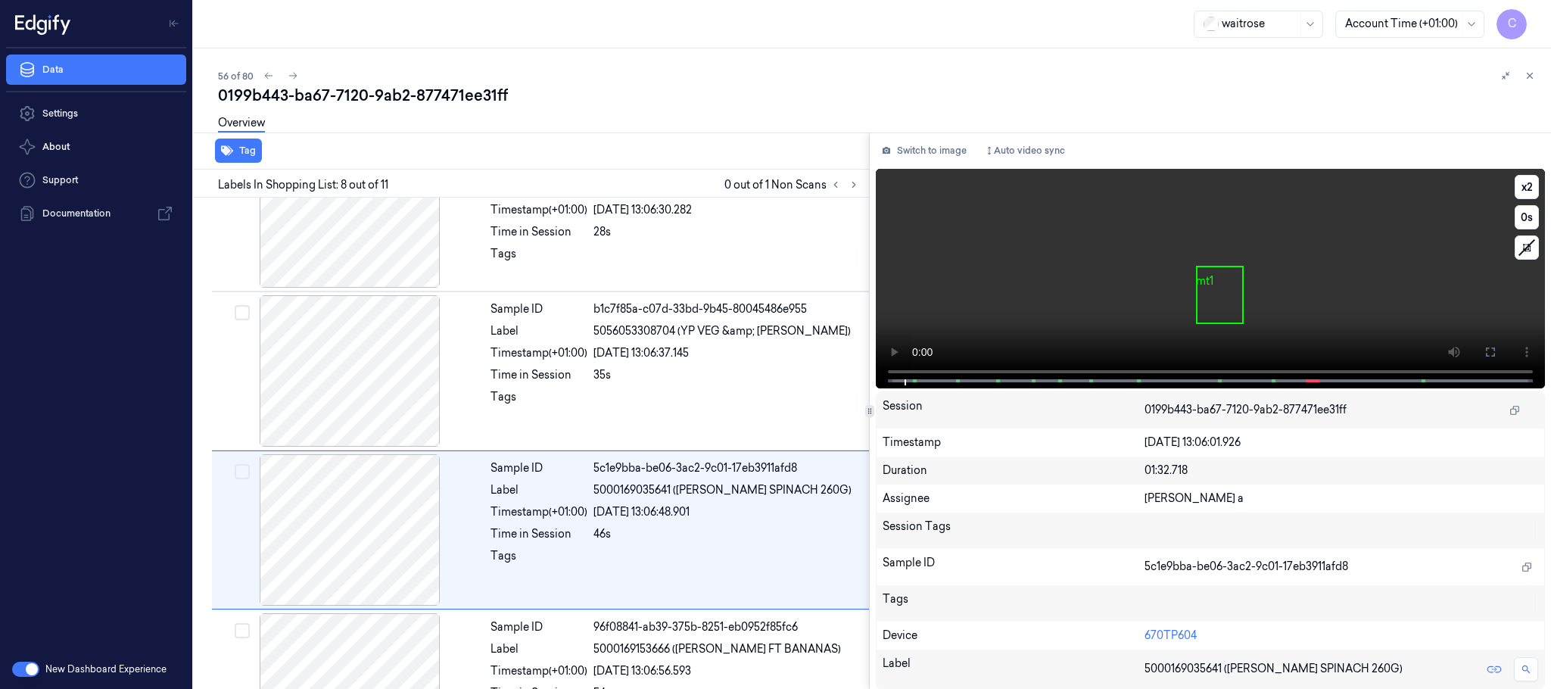
click at [1057, 313] on video at bounding box center [1210, 278] width 669 height 219
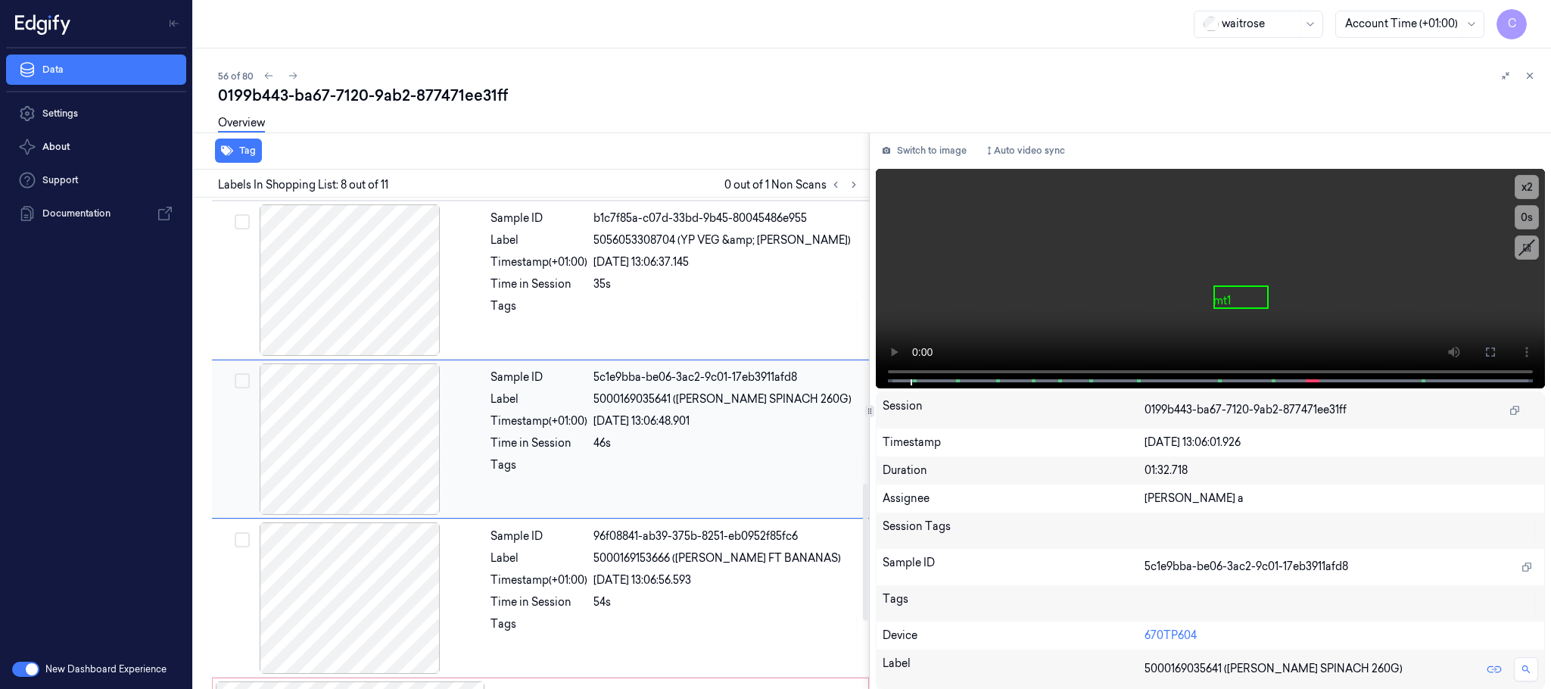
scroll to position [1268, 0]
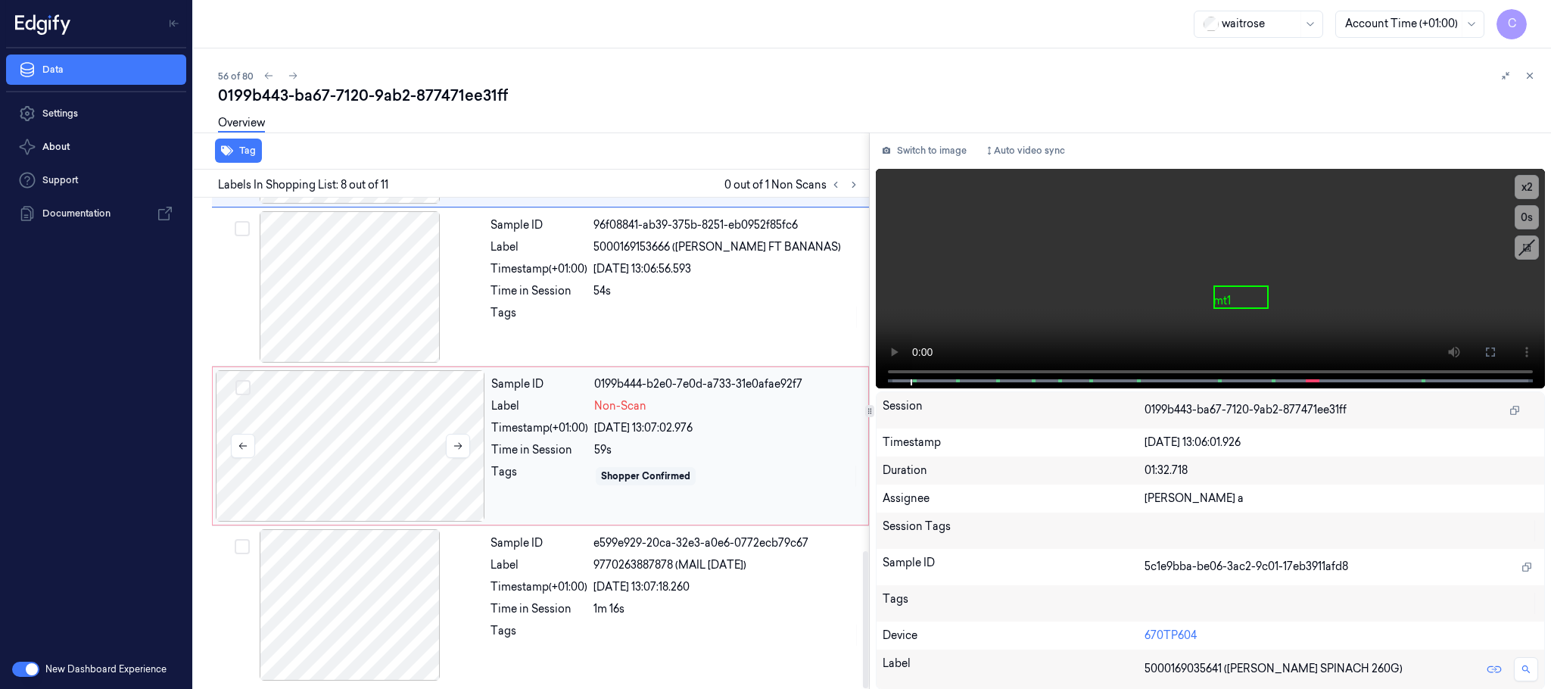
click at [320, 444] on div at bounding box center [350, 445] width 269 height 151
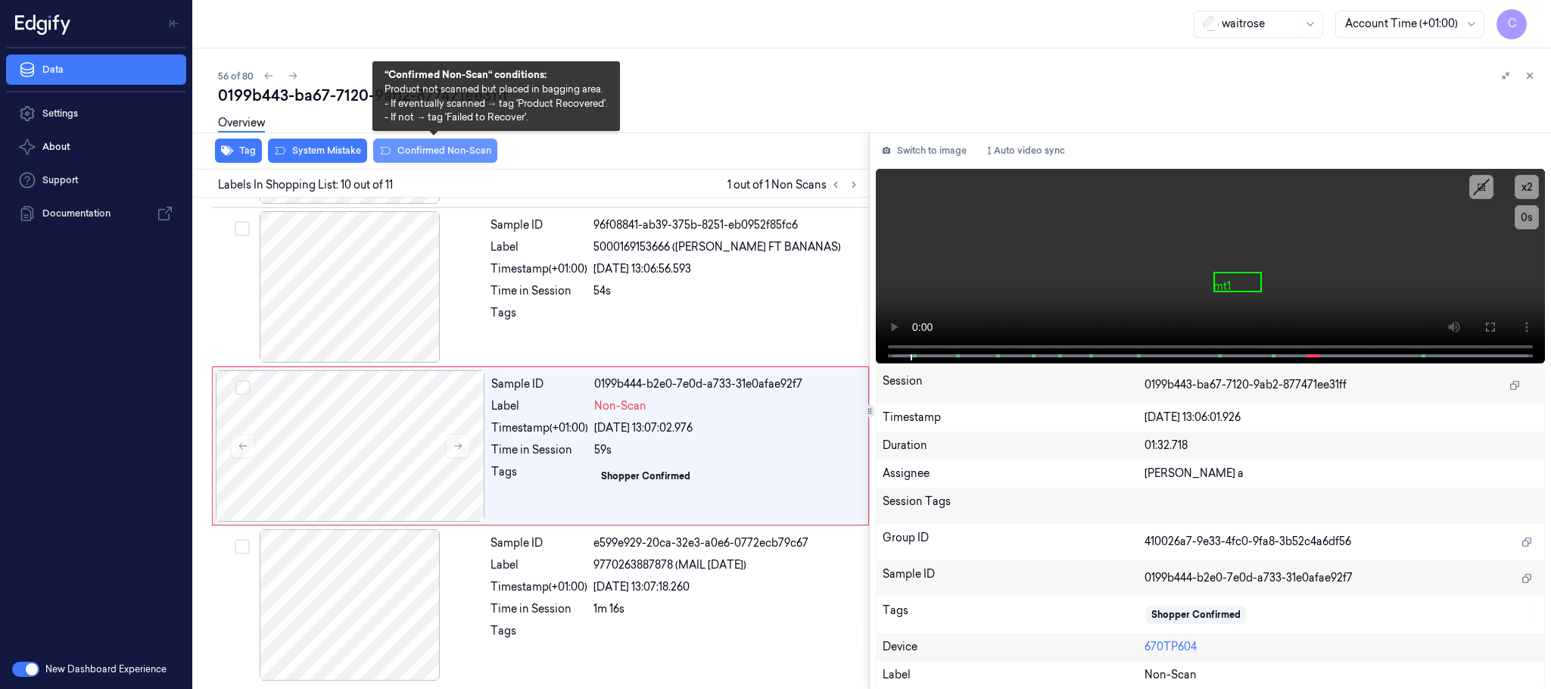
click at [429, 148] on button "Confirmed Non-Scan" at bounding box center [435, 151] width 124 height 24
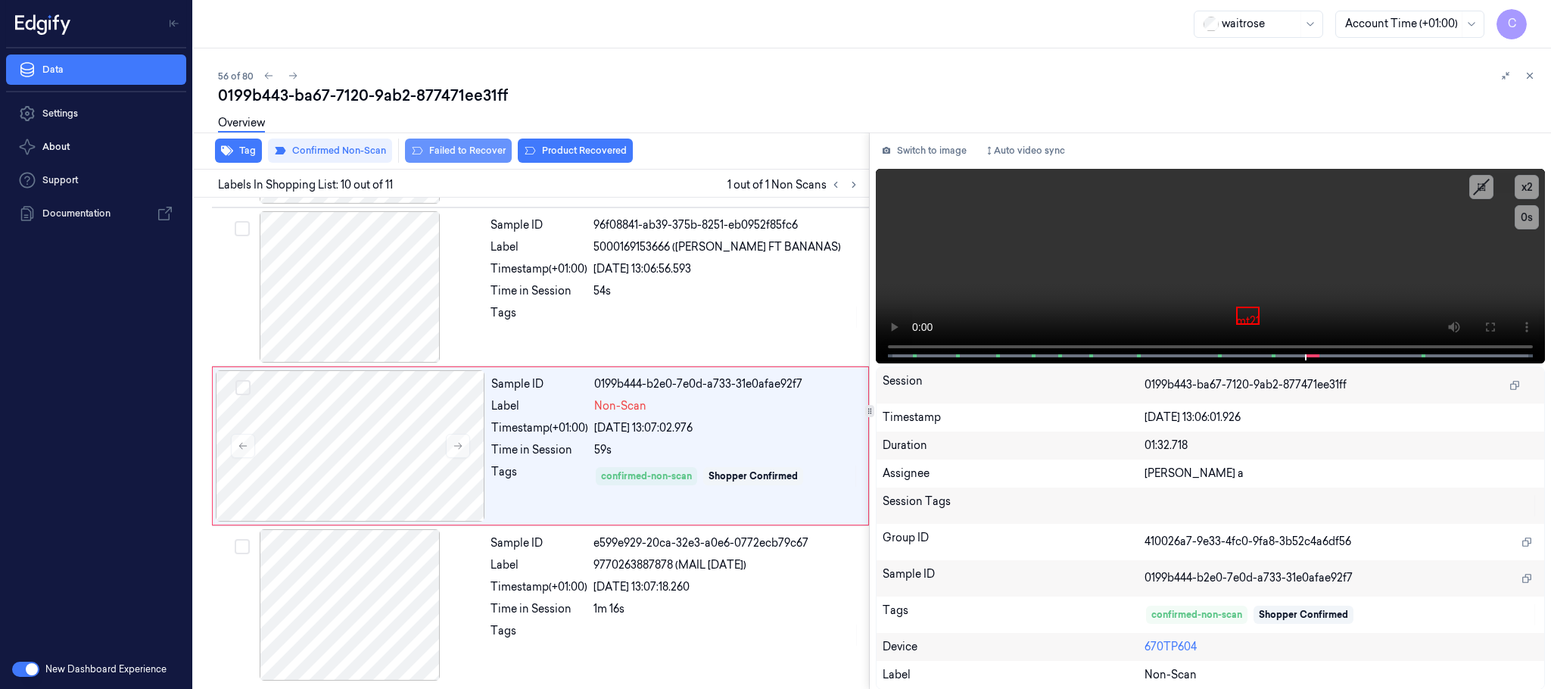
click at [481, 153] on button "Failed to Recover" at bounding box center [458, 151] width 107 height 24
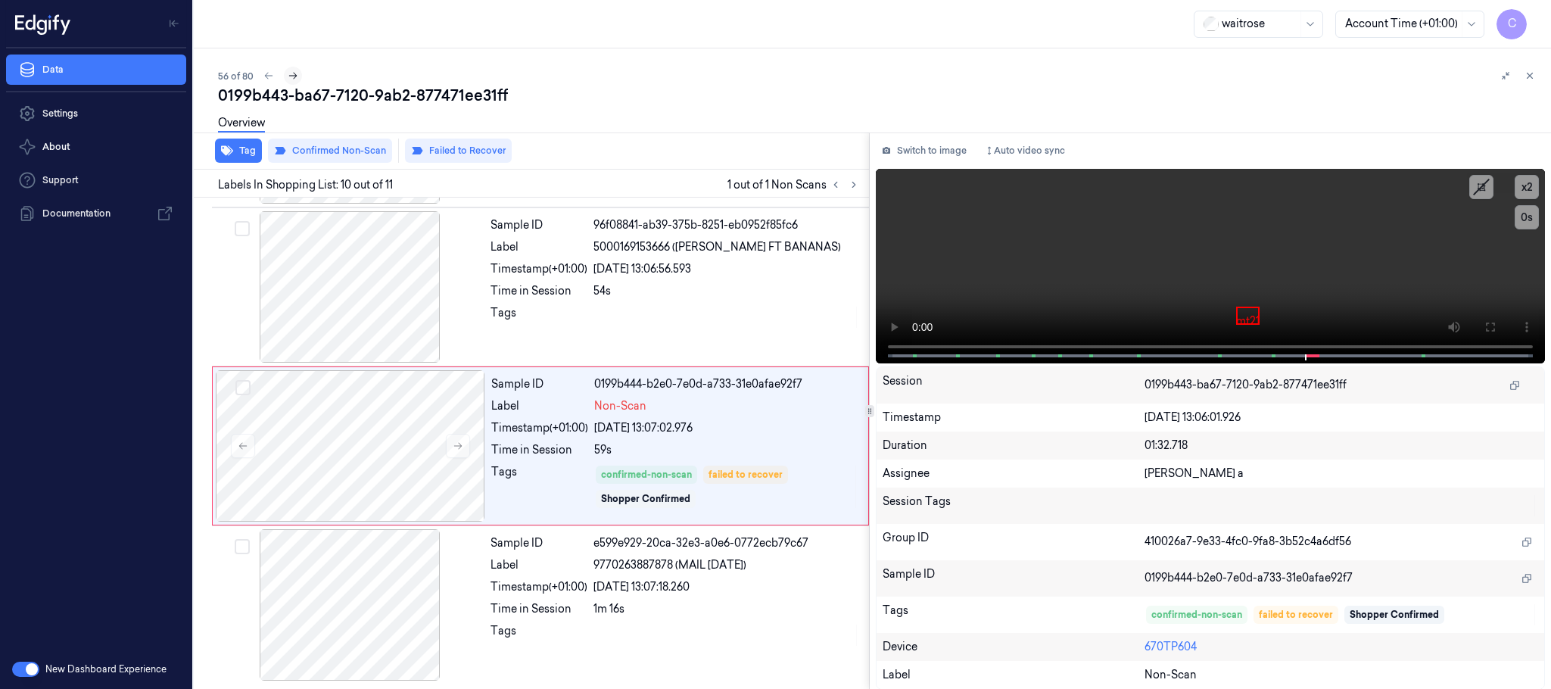
click at [291, 78] on icon at bounding box center [293, 75] width 11 height 11
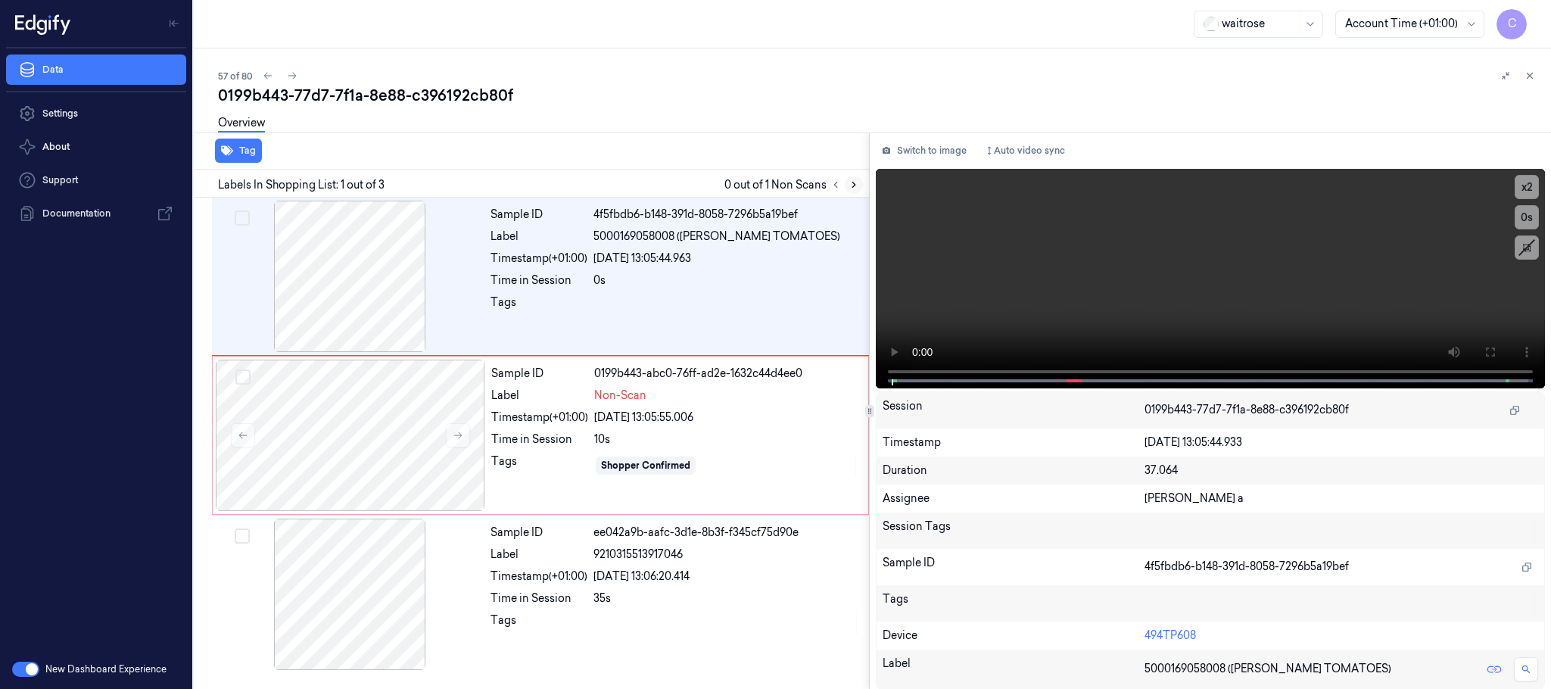
click at [857, 189] on icon at bounding box center [853, 184] width 11 height 11
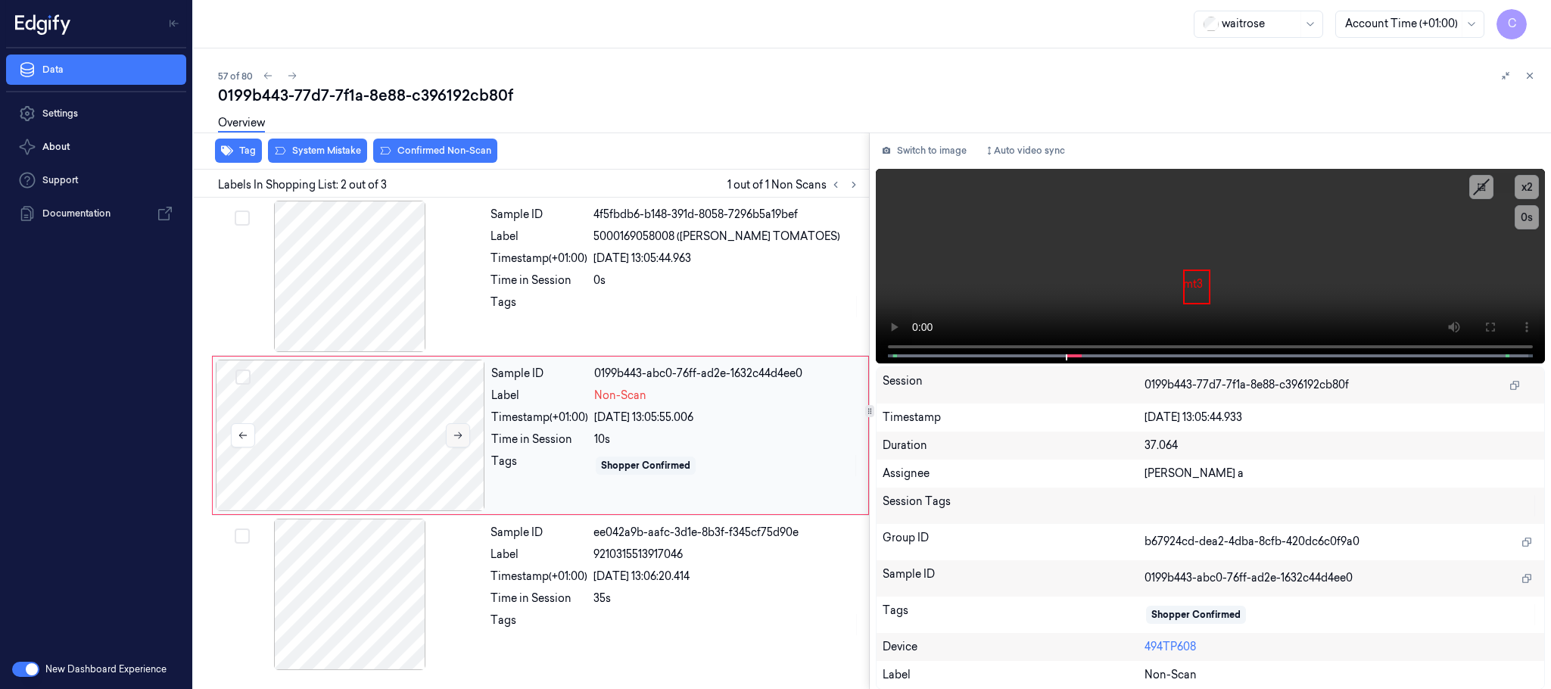
click at [455, 438] on icon at bounding box center [458, 435] width 11 height 11
click at [370, 311] on div at bounding box center [349, 276] width 269 height 151
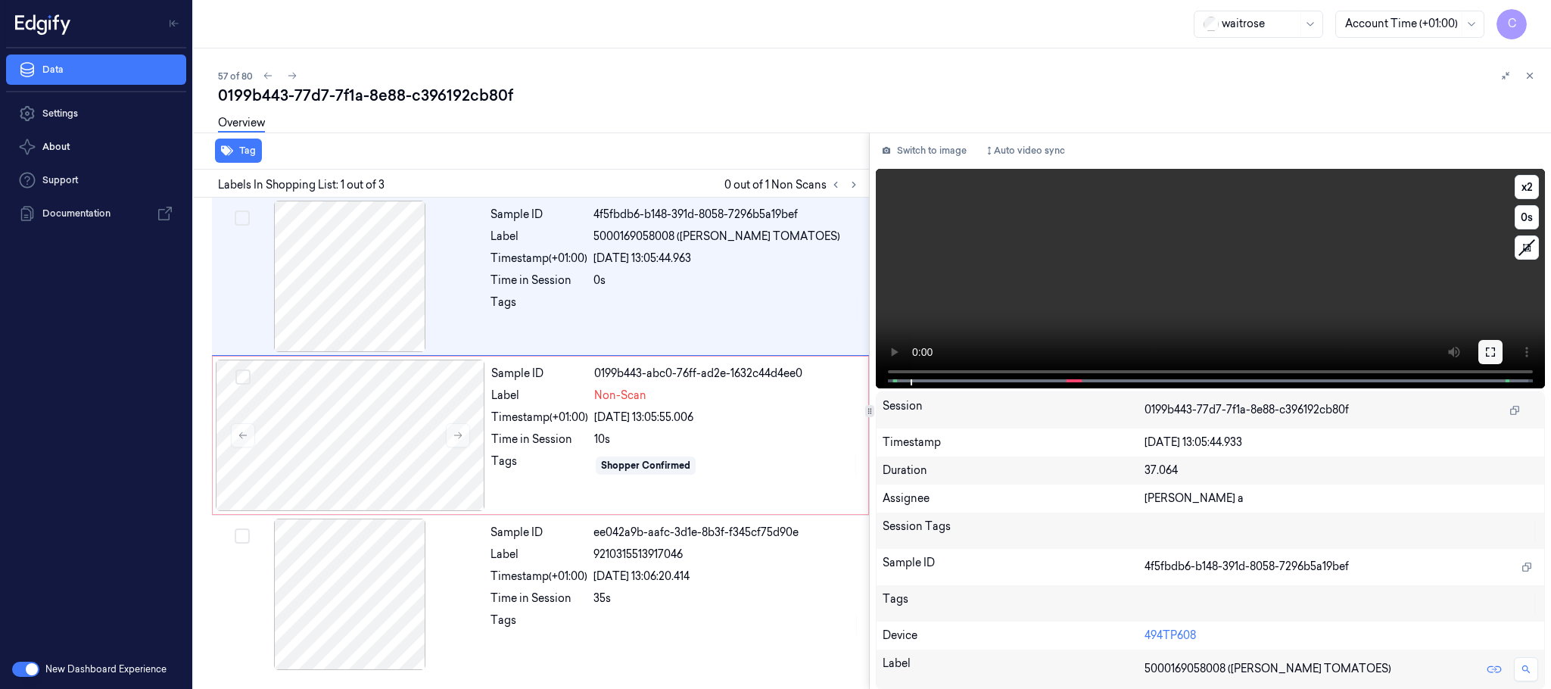
click at [1490, 348] on icon at bounding box center [1490, 352] width 12 height 12
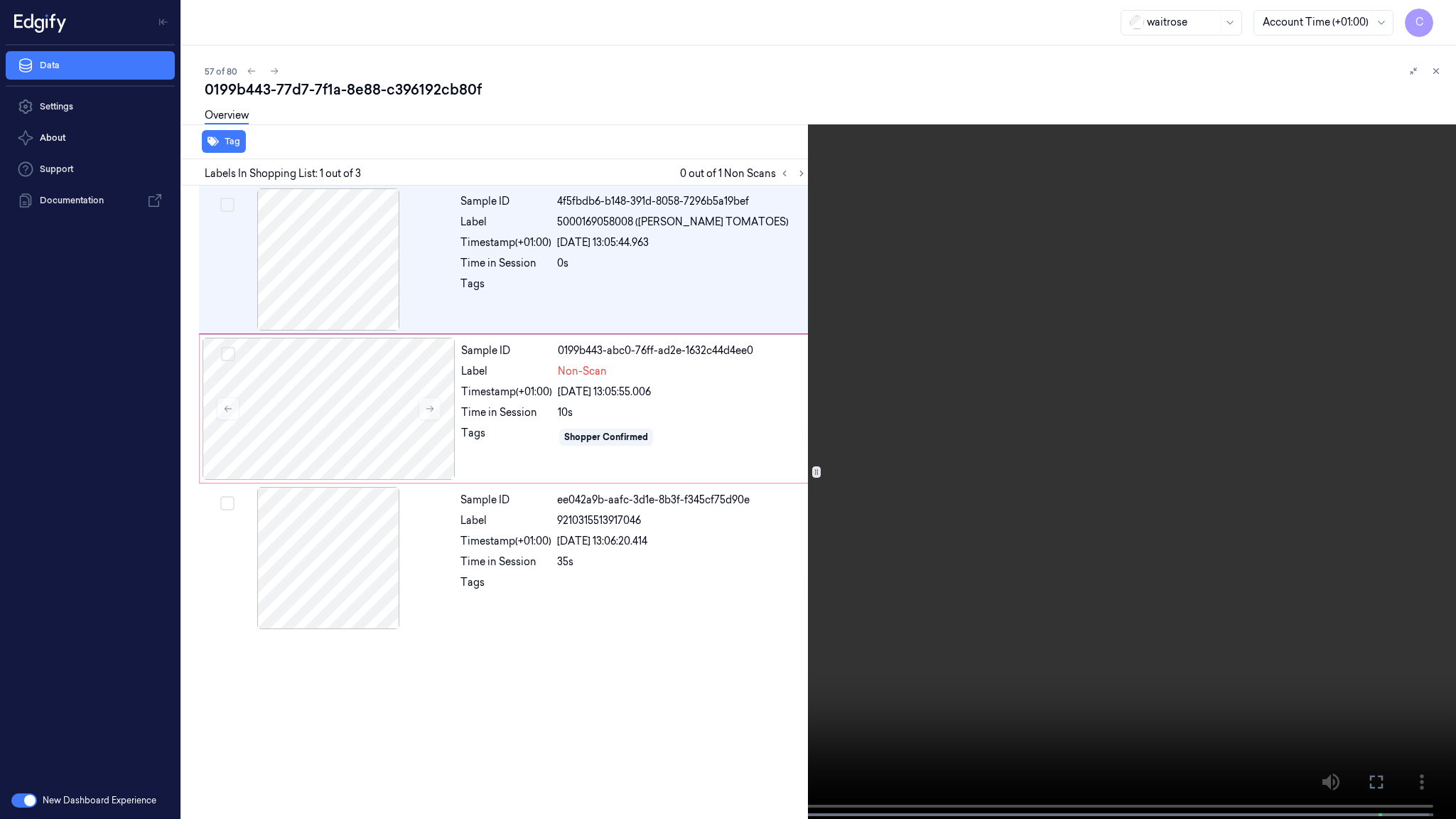
click at [732, 493] on video at bounding box center [728, 410] width 1456 height 822
click at [563, 428] on video at bounding box center [728, 410] width 1456 height 822
click at [627, 510] on video at bounding box center [728, 410] width 1456 height 822
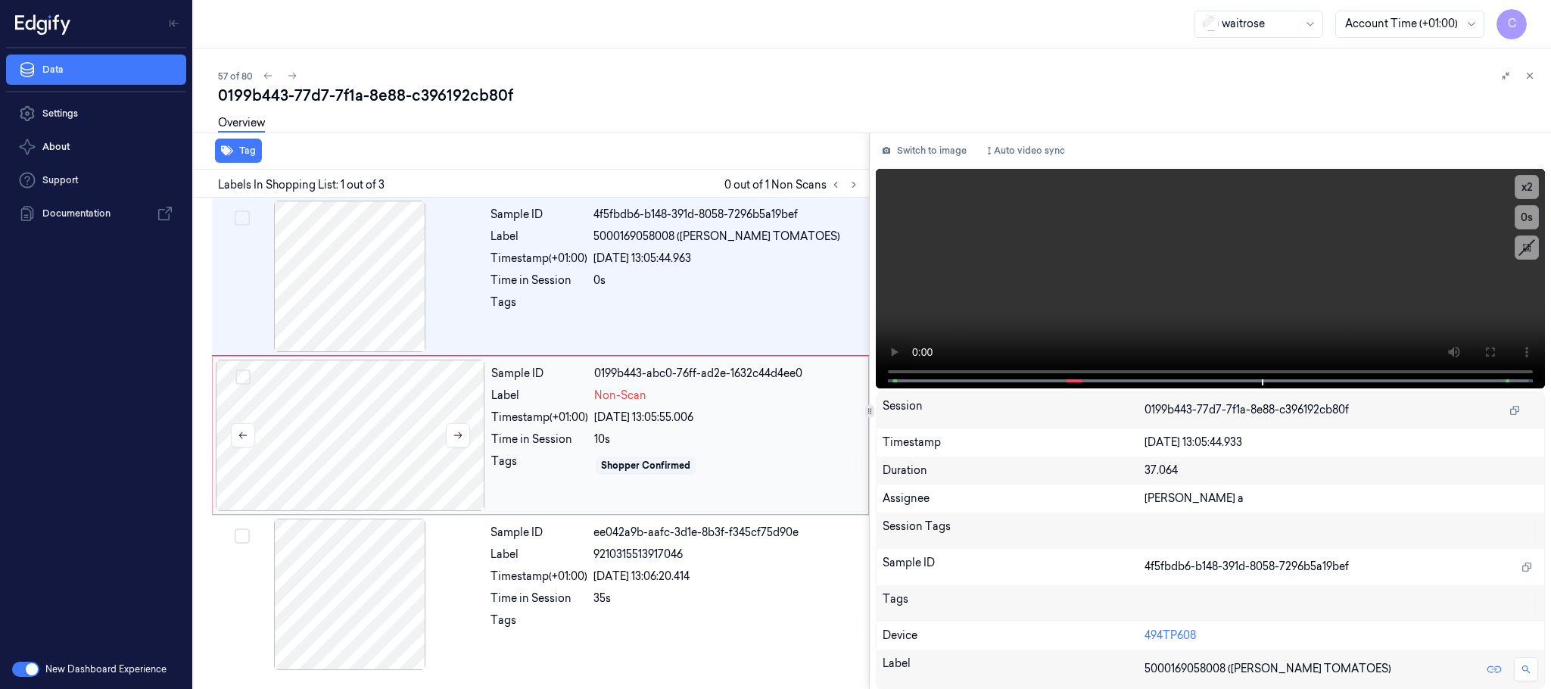
click at [370, 428] on div at bounding box center [350, 435] width 269 height 151
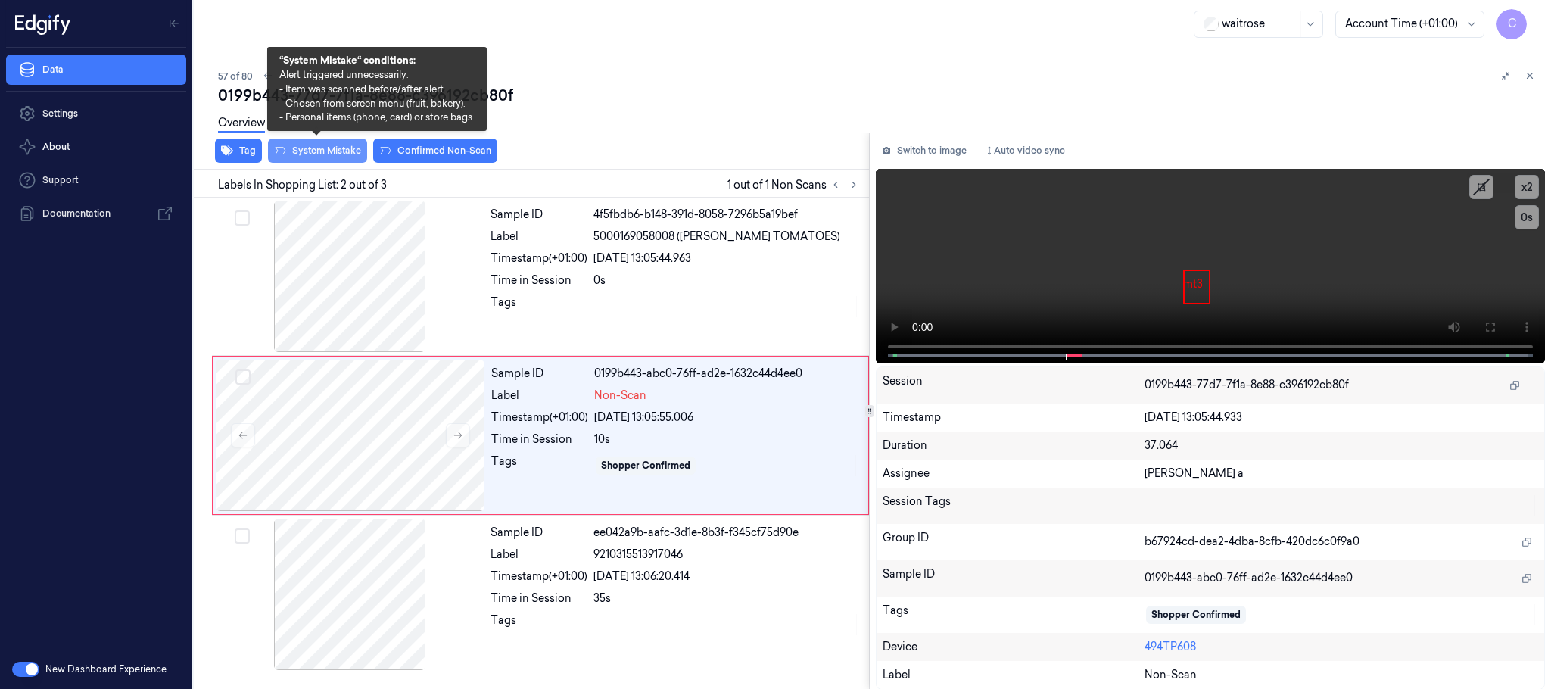
click at [330, 153] on button "System Mistake" at bounding box center [317, 151] width 99 height 24
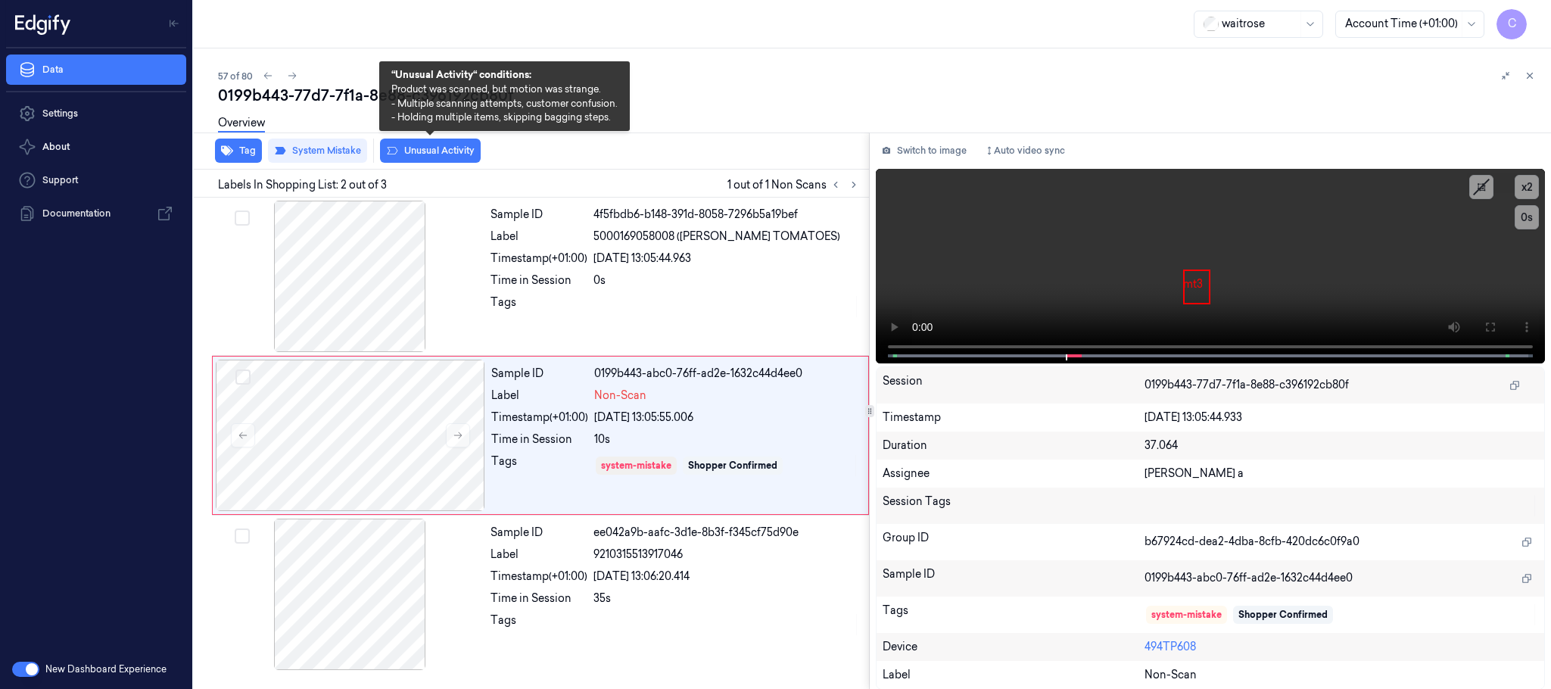
click at [450, 153] on button "Unusual Activity" at bounding box center [430, 151] width 101 height 24
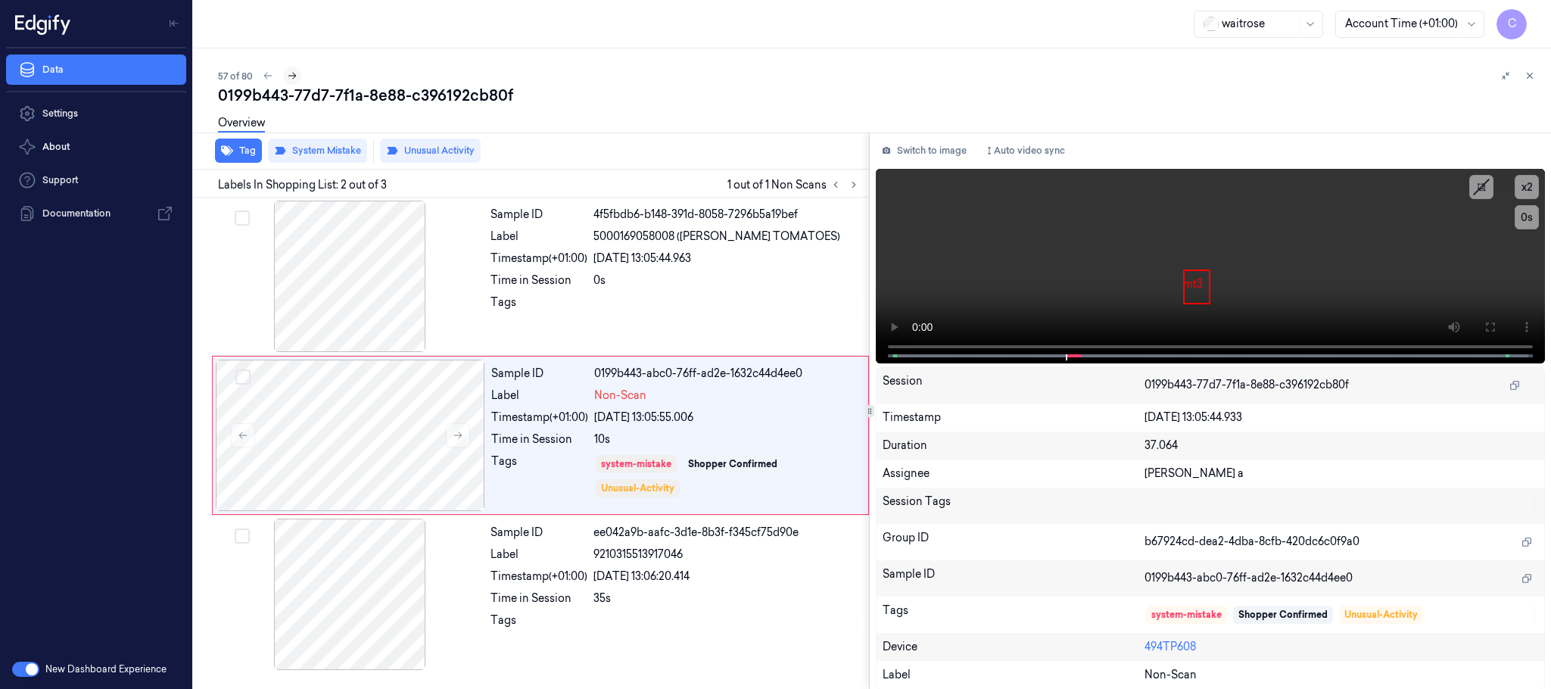
click at [291, 75] on icon at bounding box center [292, 75] width 11 height 11
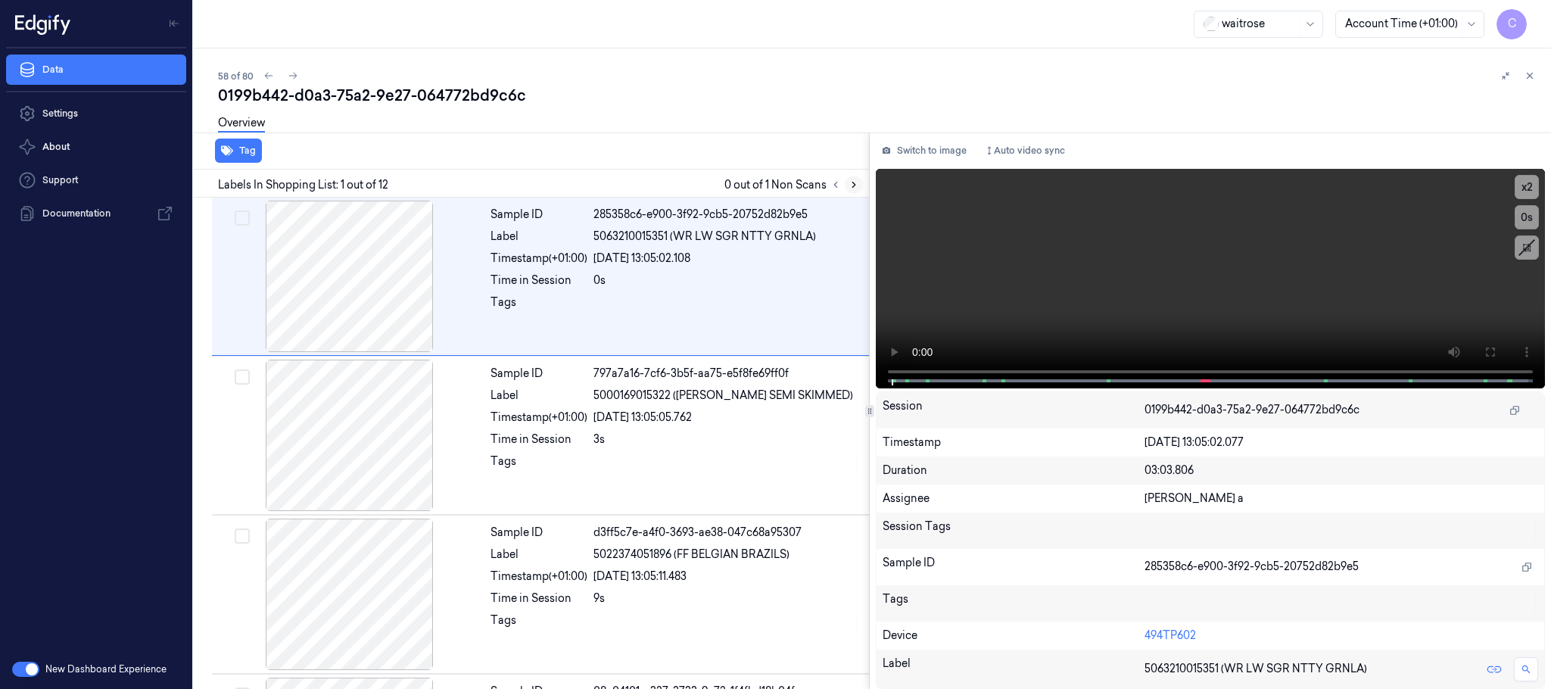
click at [857, 184] on icon at bounding box center [853, 184] width 11 height 11
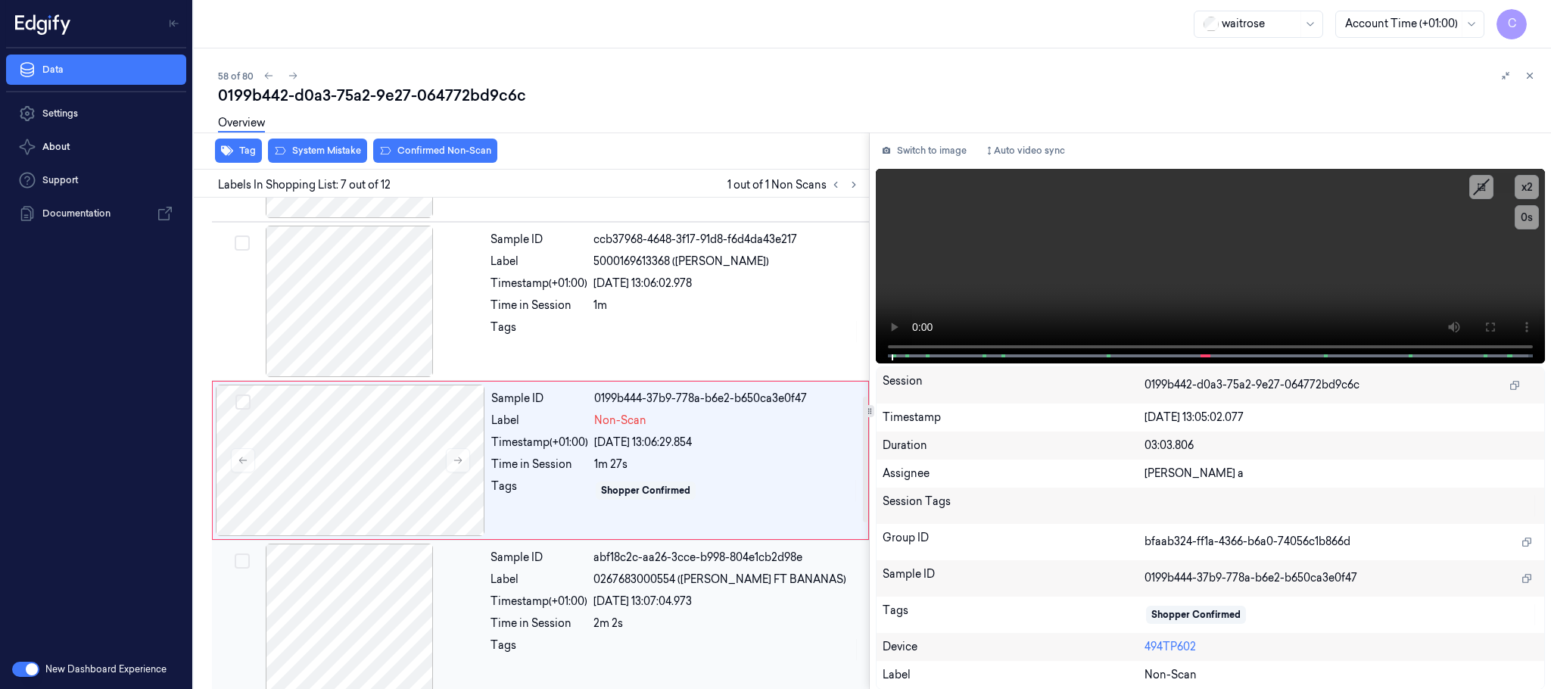
scroll to position [791, 0]
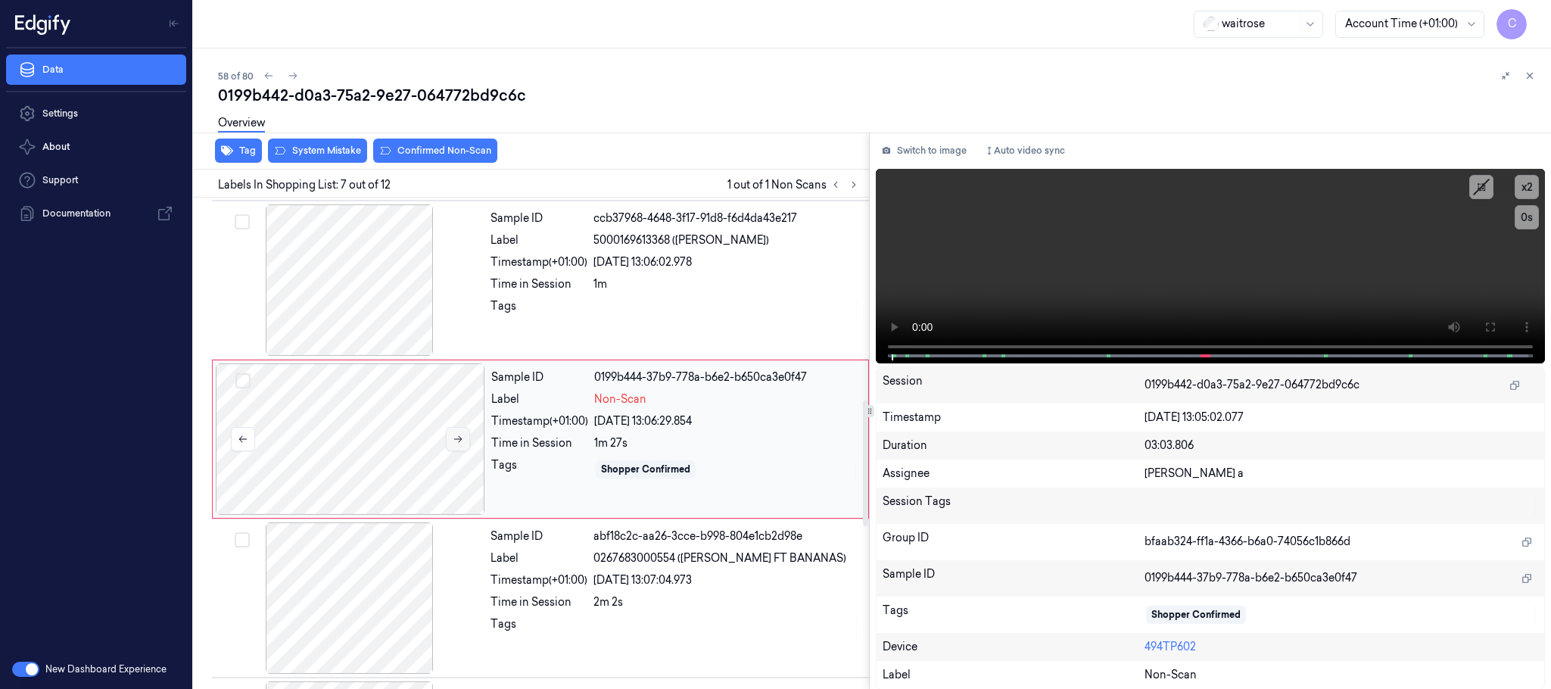
click at [456, 444] on icon at bounding box center [458, 439] width 11 height 11
click at [380, 305] on div at bounding box center [349, 279] width 269 height 151
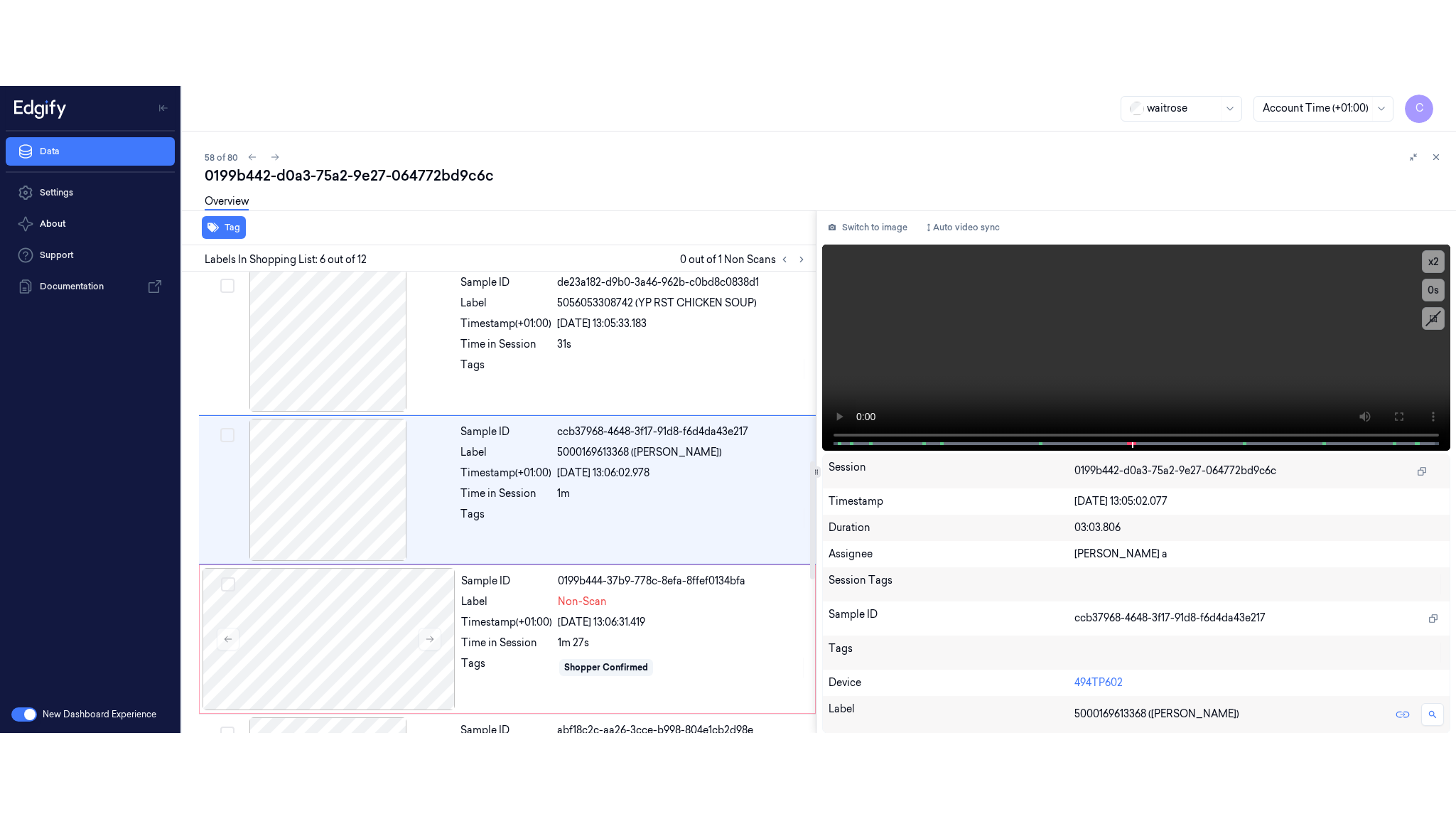
scroll to position [593, 0]
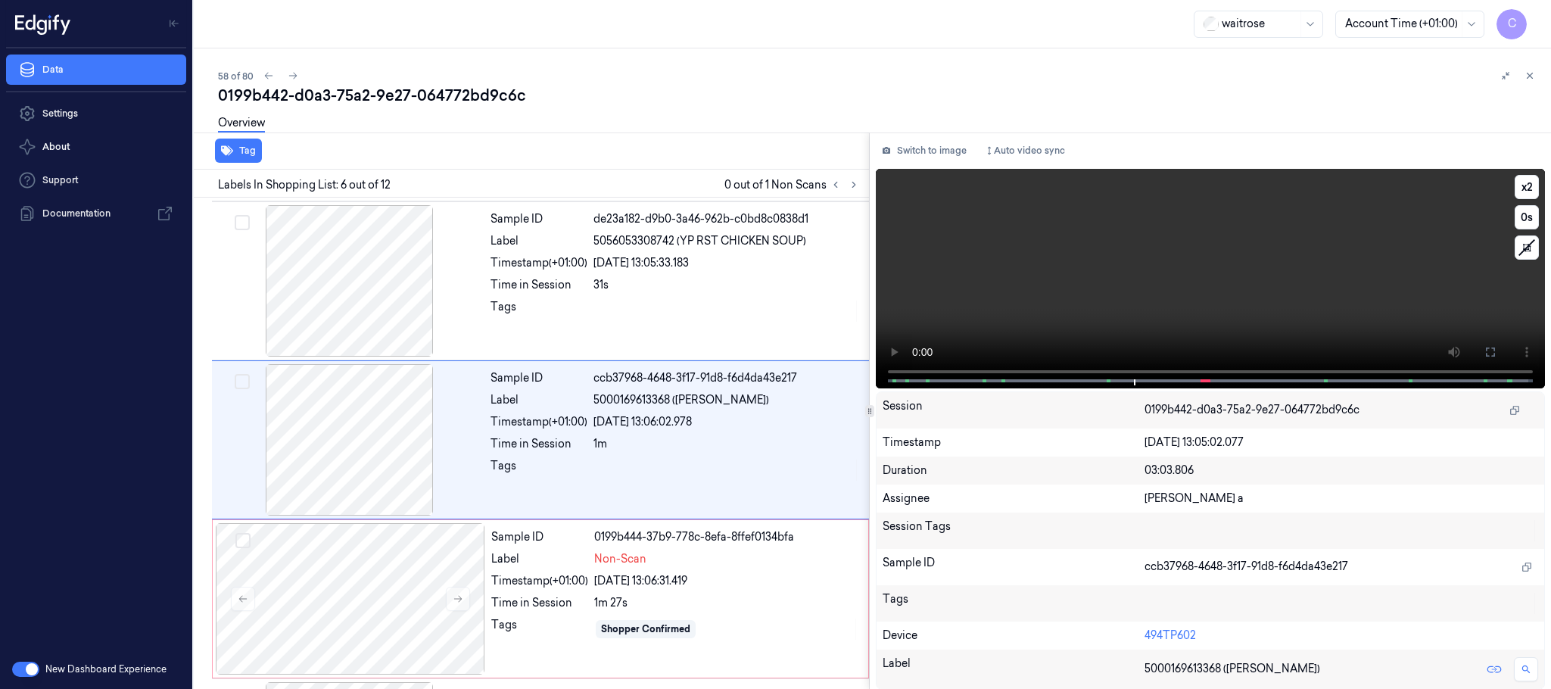
click at [1183, 300] on video at bounding box center [1210, 278] width 669 height 219
click at [1077, 298] on video at bounding box center [1210, 278] width 669 height 219
click at [1073, 302] on video at bounding box center [1210, 278] width 669 height 219
click at [1485, 355] on icon at bounding box center [1490, 352] width 12 height 12
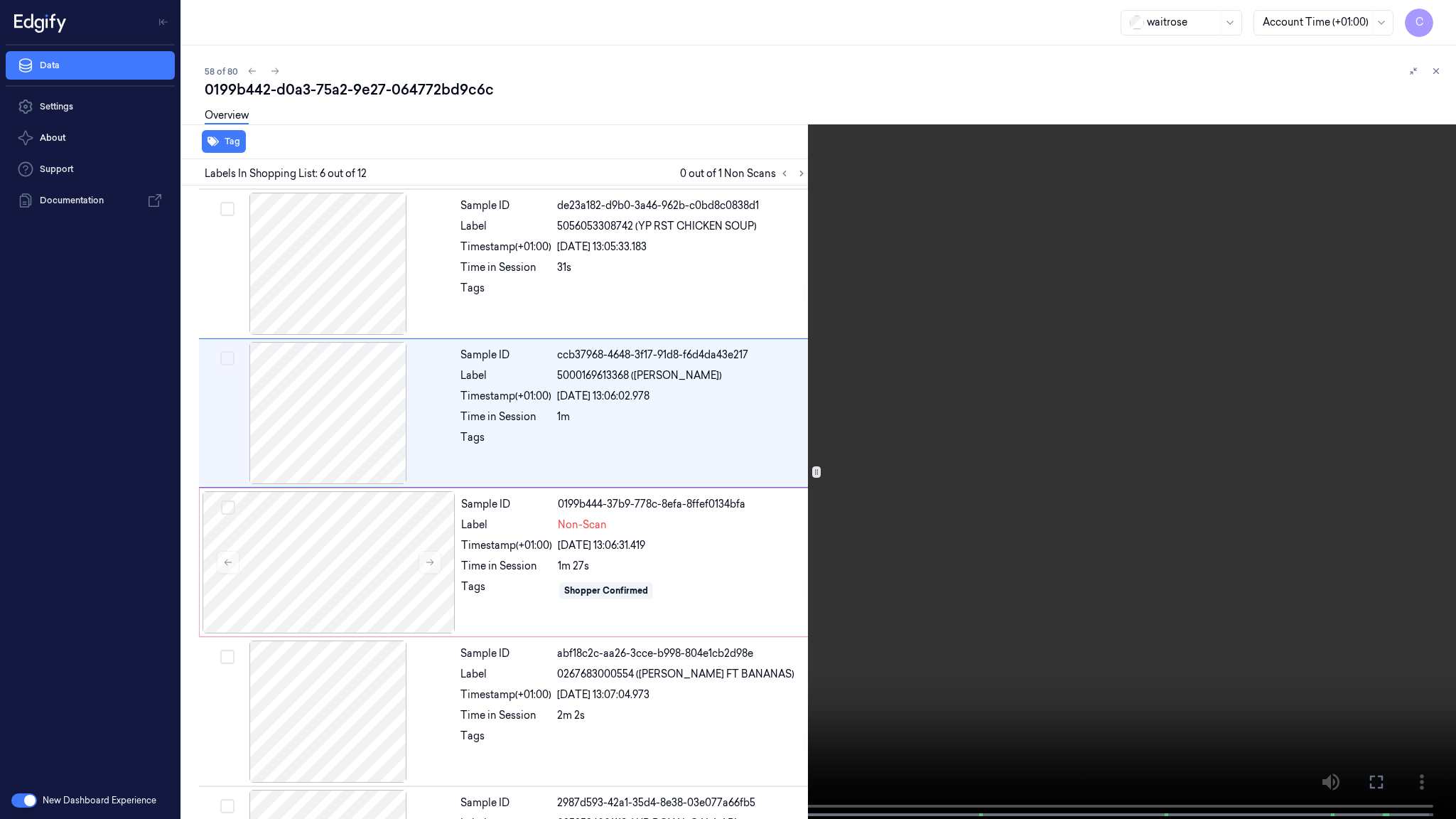
click at [1119, 429] on video at bounding box center [728, 410] width 1456 height 822
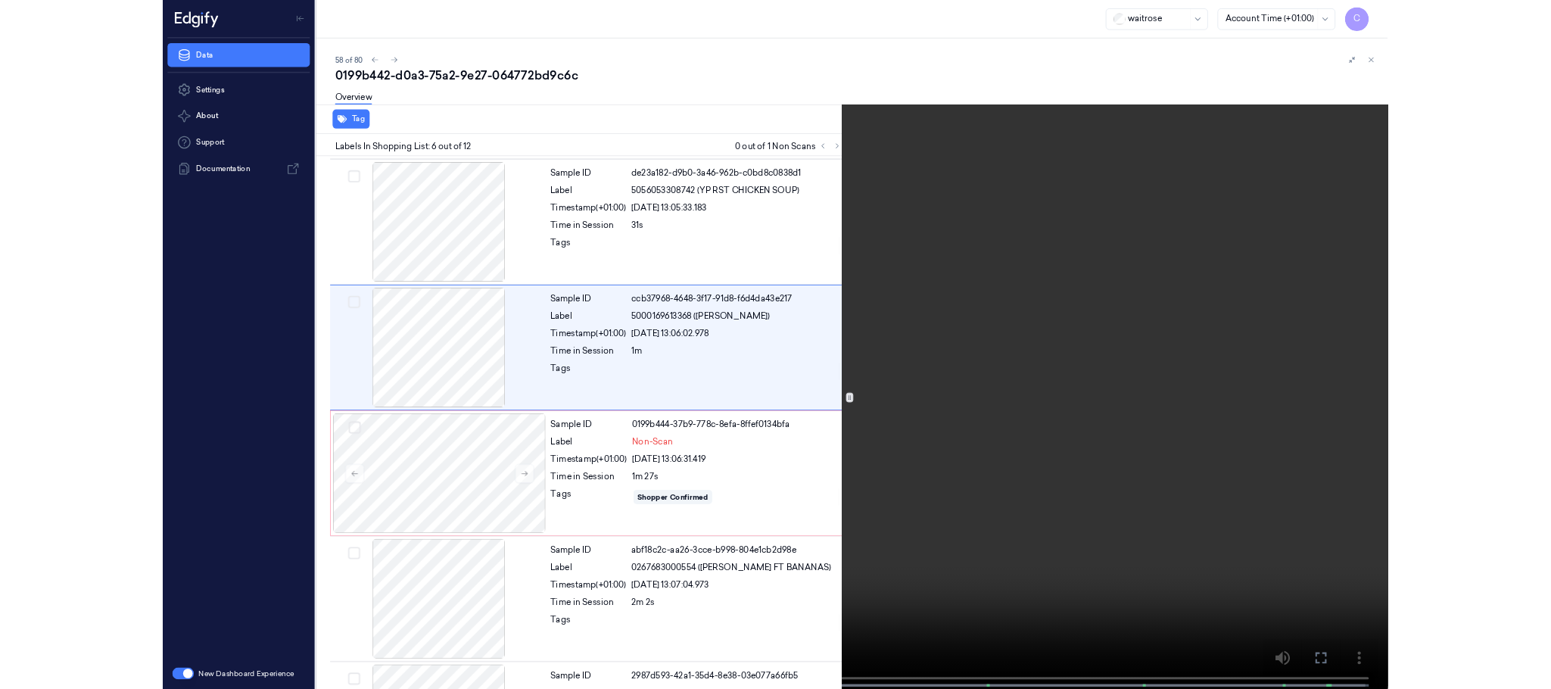
scroll to position [540, 0]
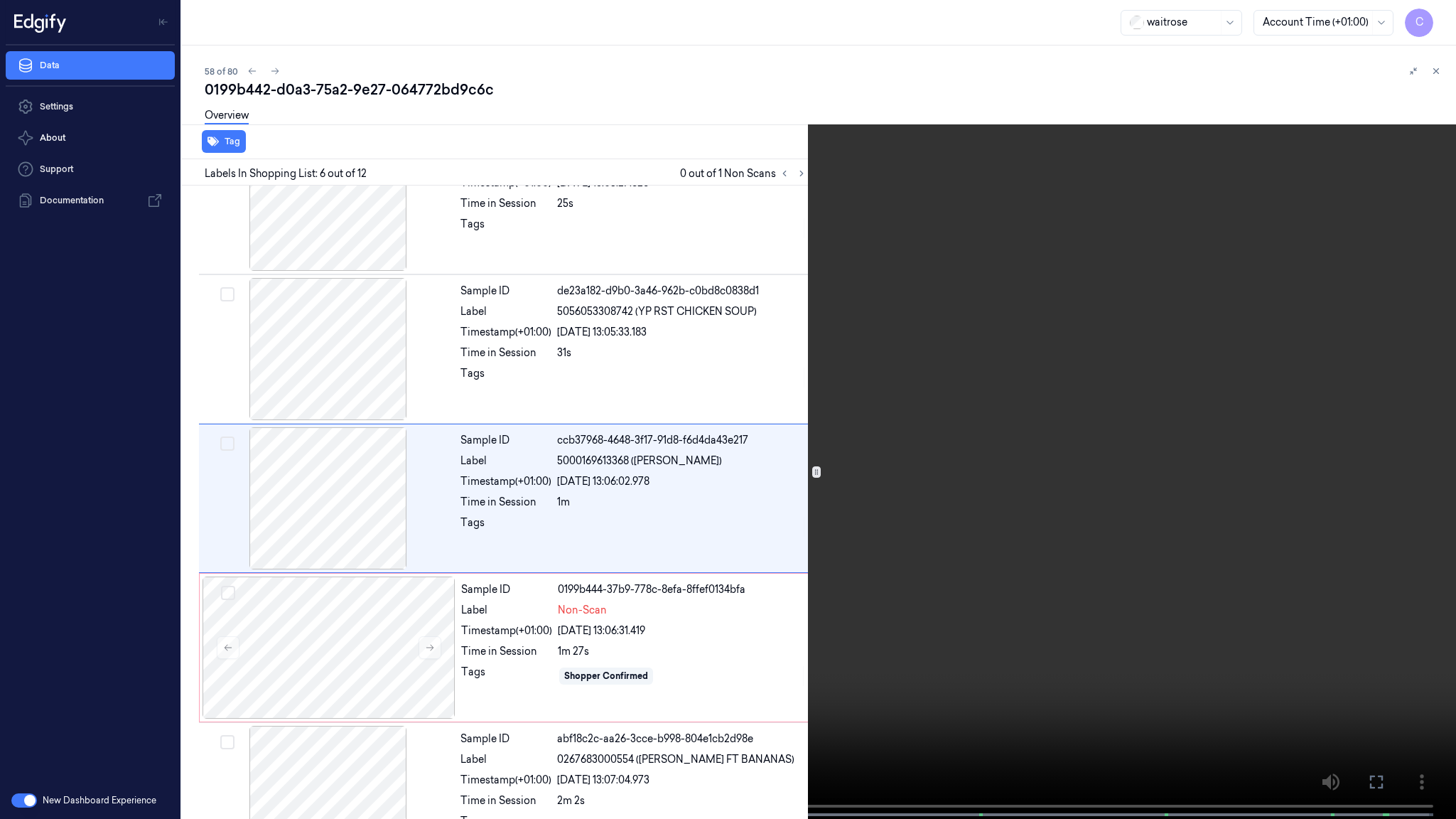
click at [667, 443] on video at bounding box center [728, 410] width 1456 height 822
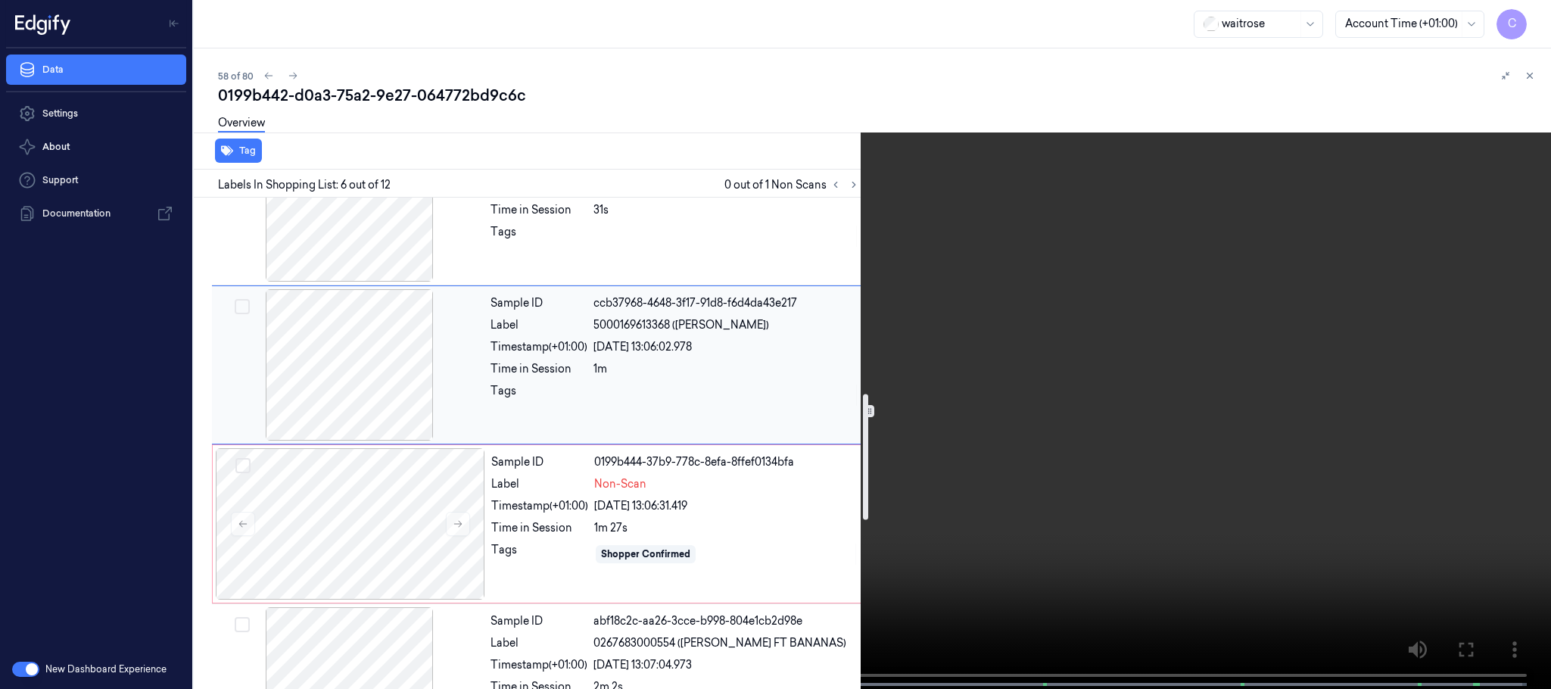
scroll to position [767, 0]
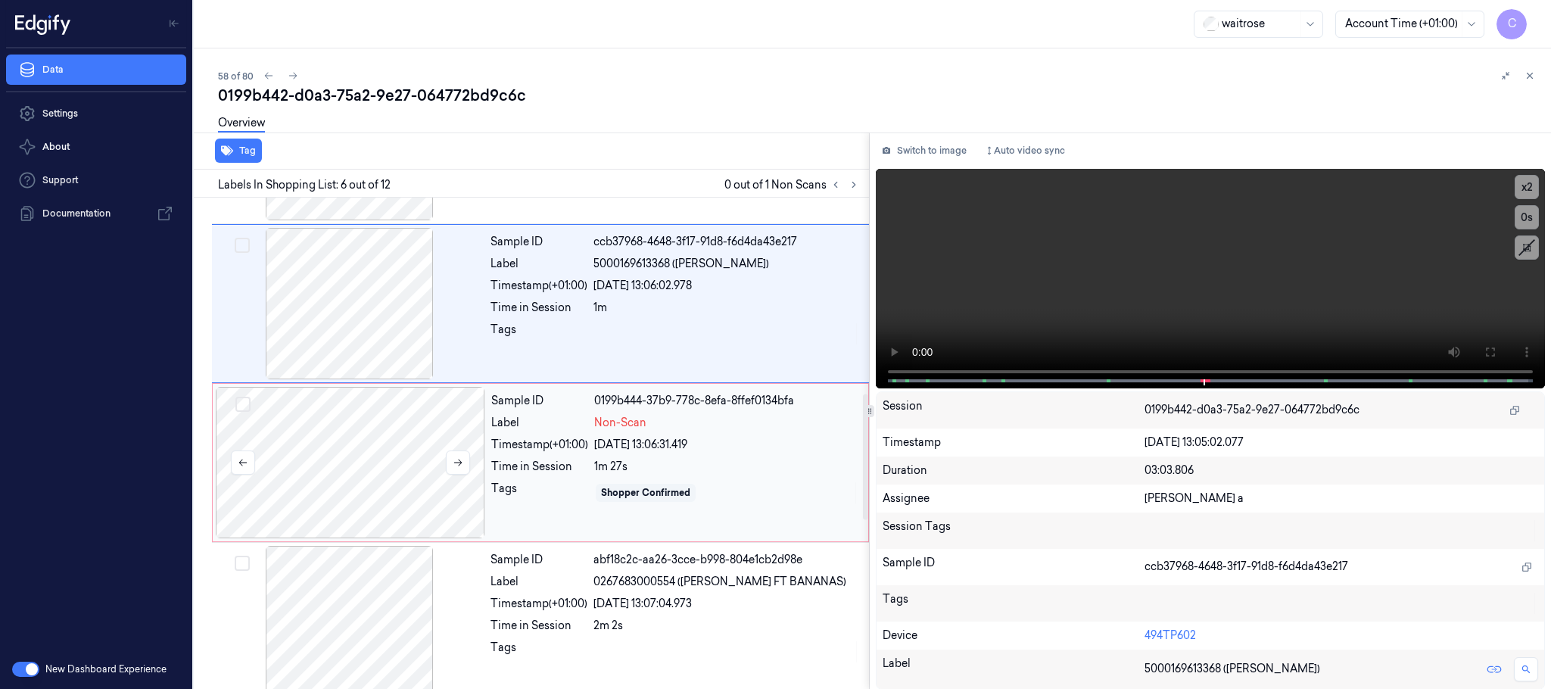
click at [359, 477] on div at bounding box center [350, 462] width 269 height 151
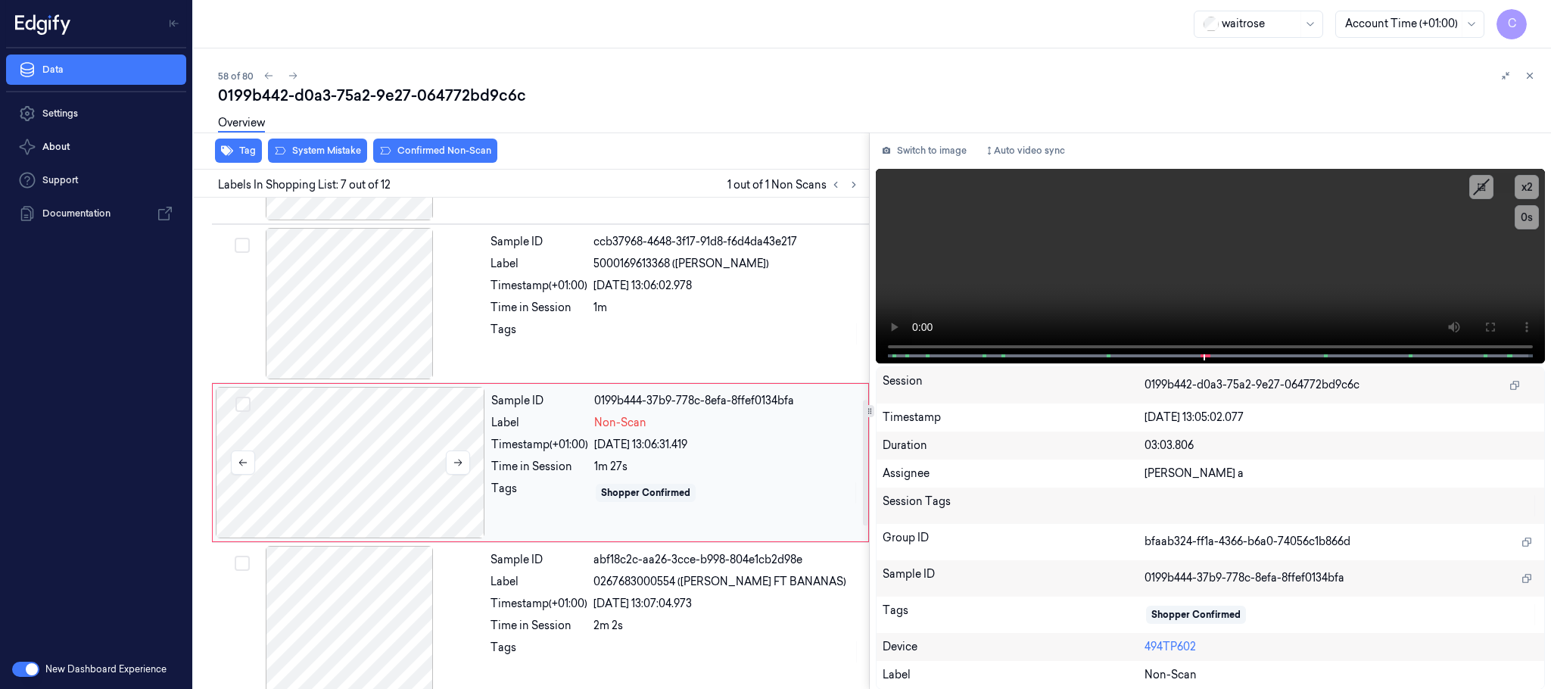
scroll to position [791, 0]
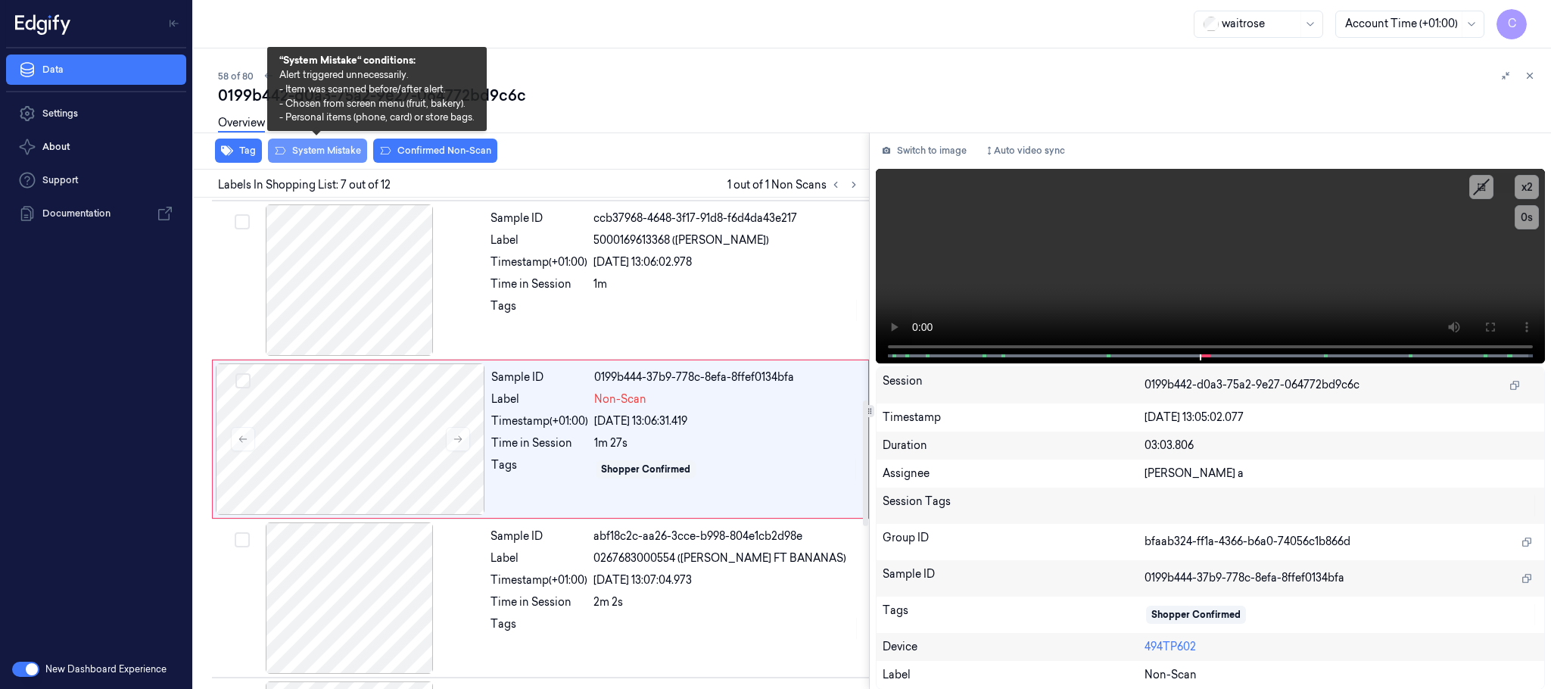
click at [316, 160] on button "System Mistake" at bounding box center [317, 151] width 99 height 24
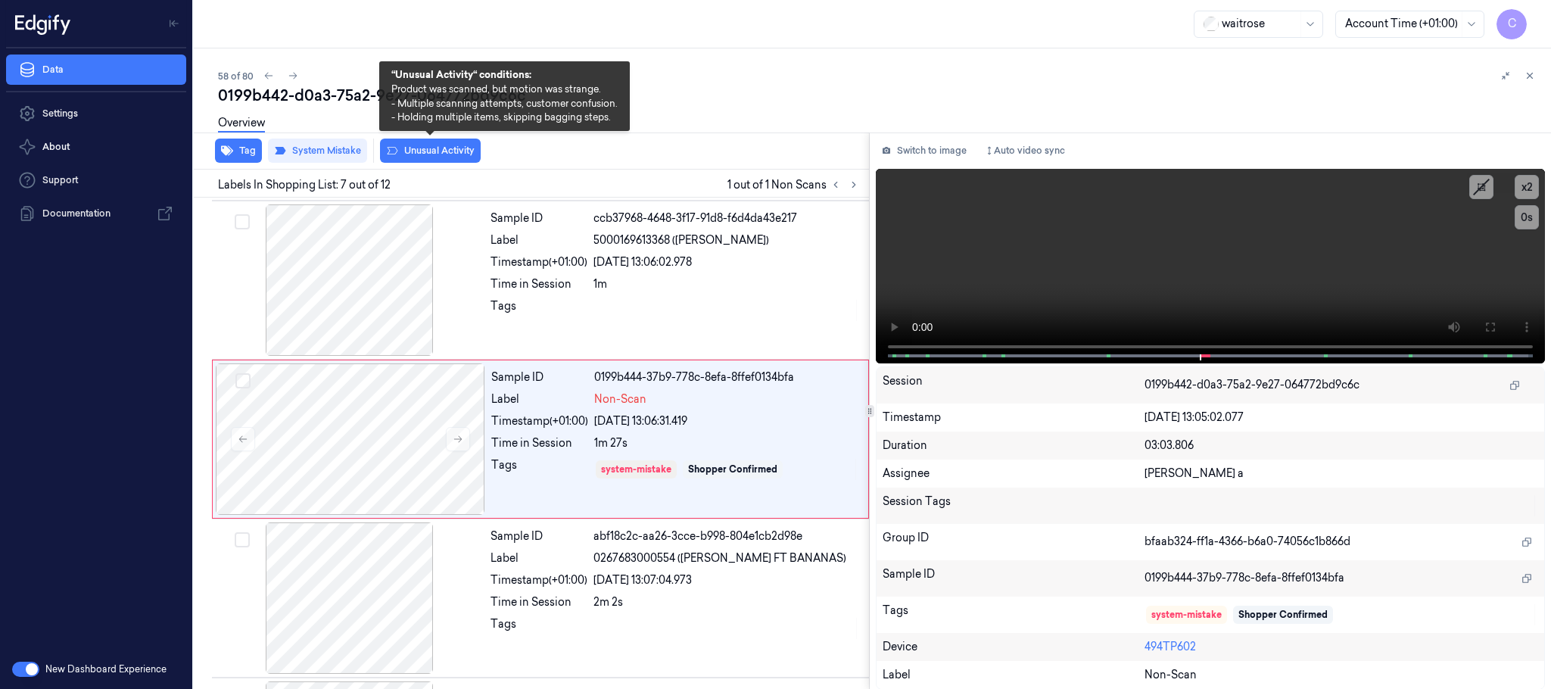
click at [439, 154] on button "Unusual Activity" at bounding box center [430, 151] width 101 height 24
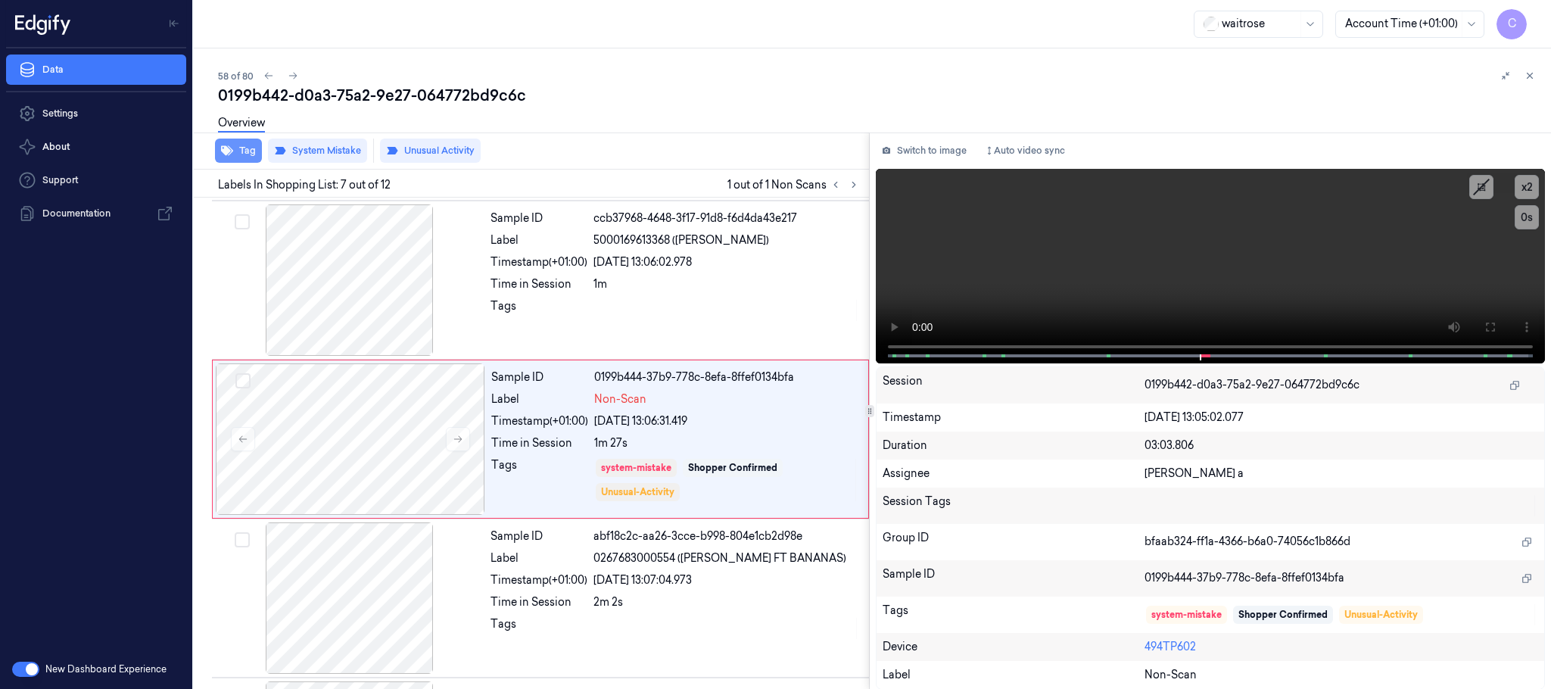
click at [251, 154] on button "Tag" at bounding box center [238, 151] width 47 height 24
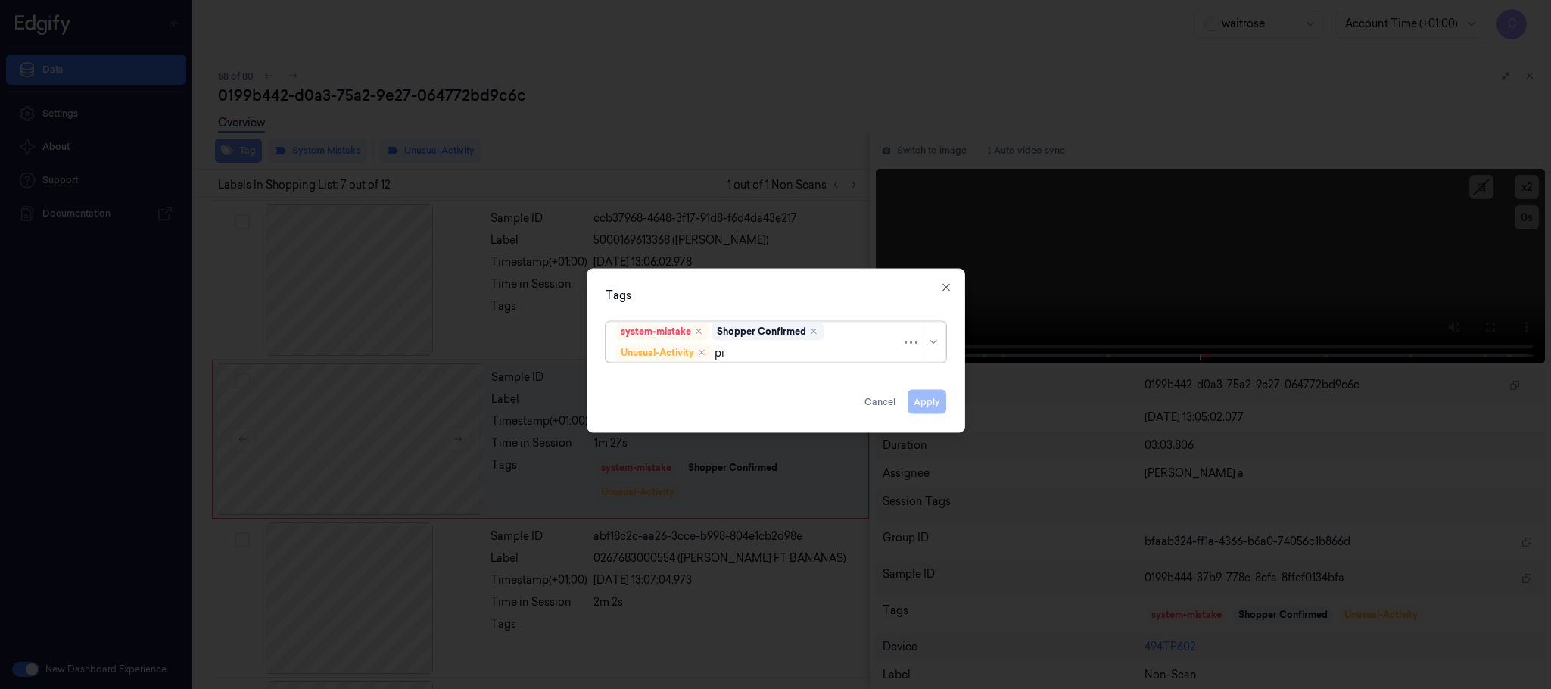
type input "pic"
click at [686, 375] on div "Picklist item alert" at bounding box center [658, 383] width 87 height 16
click at [767, 248] on div at bounding box center [775, 344] width 1551 height 689
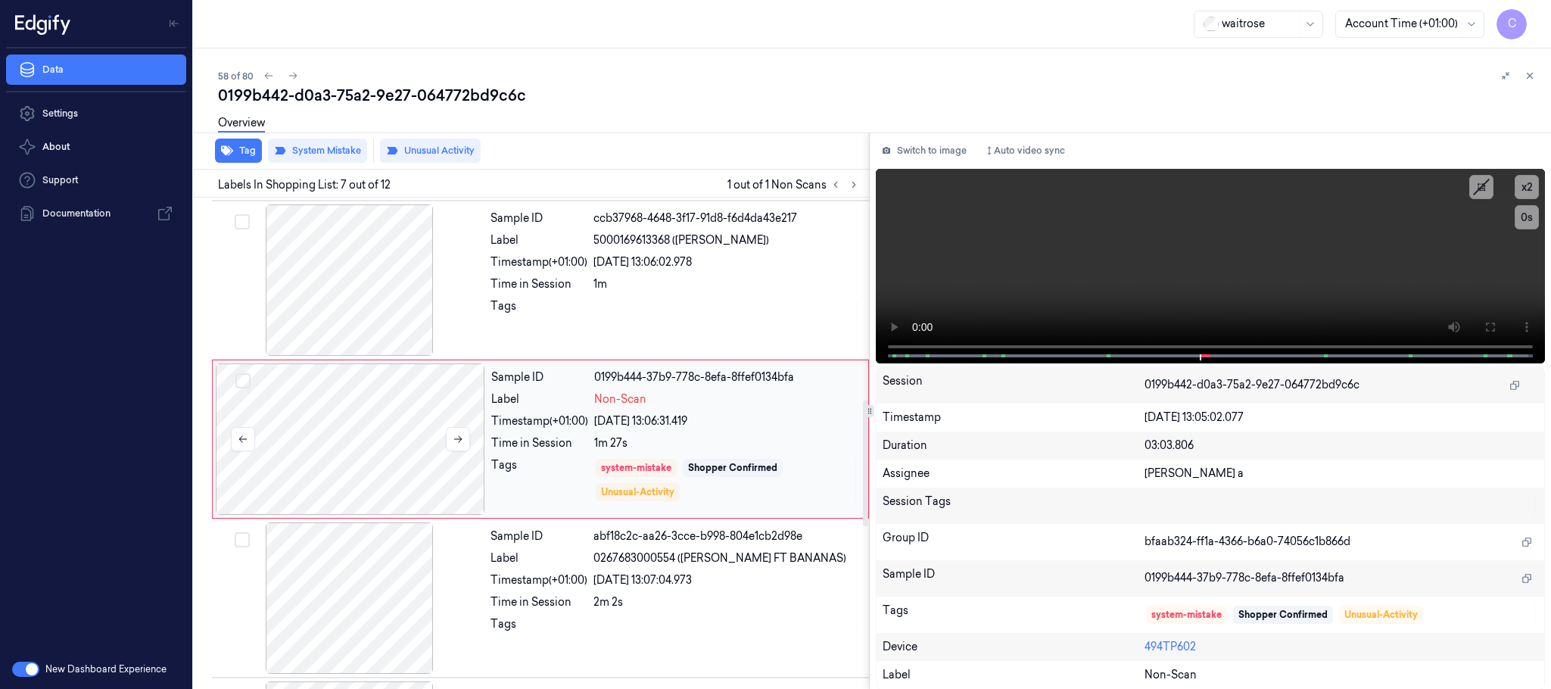
click at [341, 448] on div at bounding box center [350, 438] width 269 height 151
click at [235, 153] on button "Tag" at bounding box center [238, 151] width 47 height 24
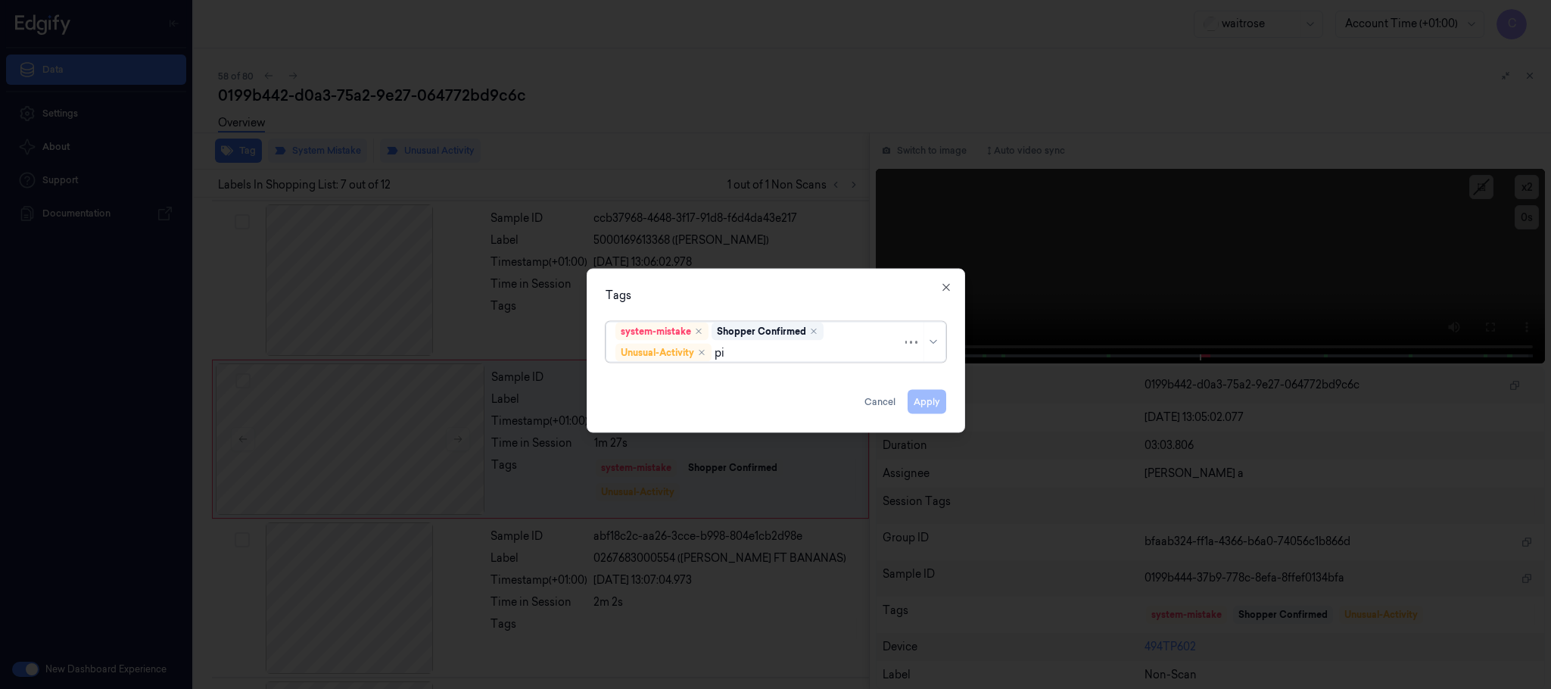
type input "pic"
click at [706, 377] on div "Picklist item alert" at bounding box center [775, 383] width 320 height 16
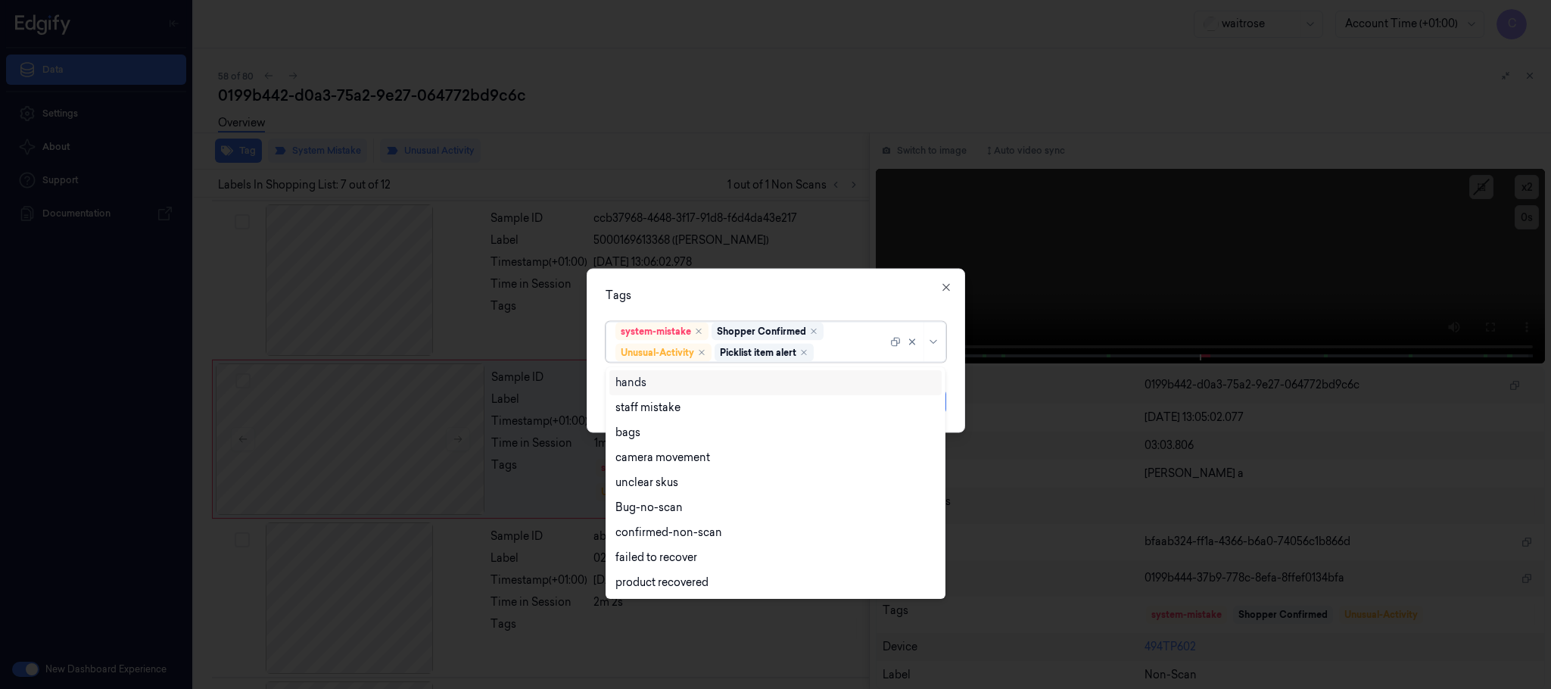
click at [781, 288] on div "Tags" at bounding box center [776, 296] width 341 height 16
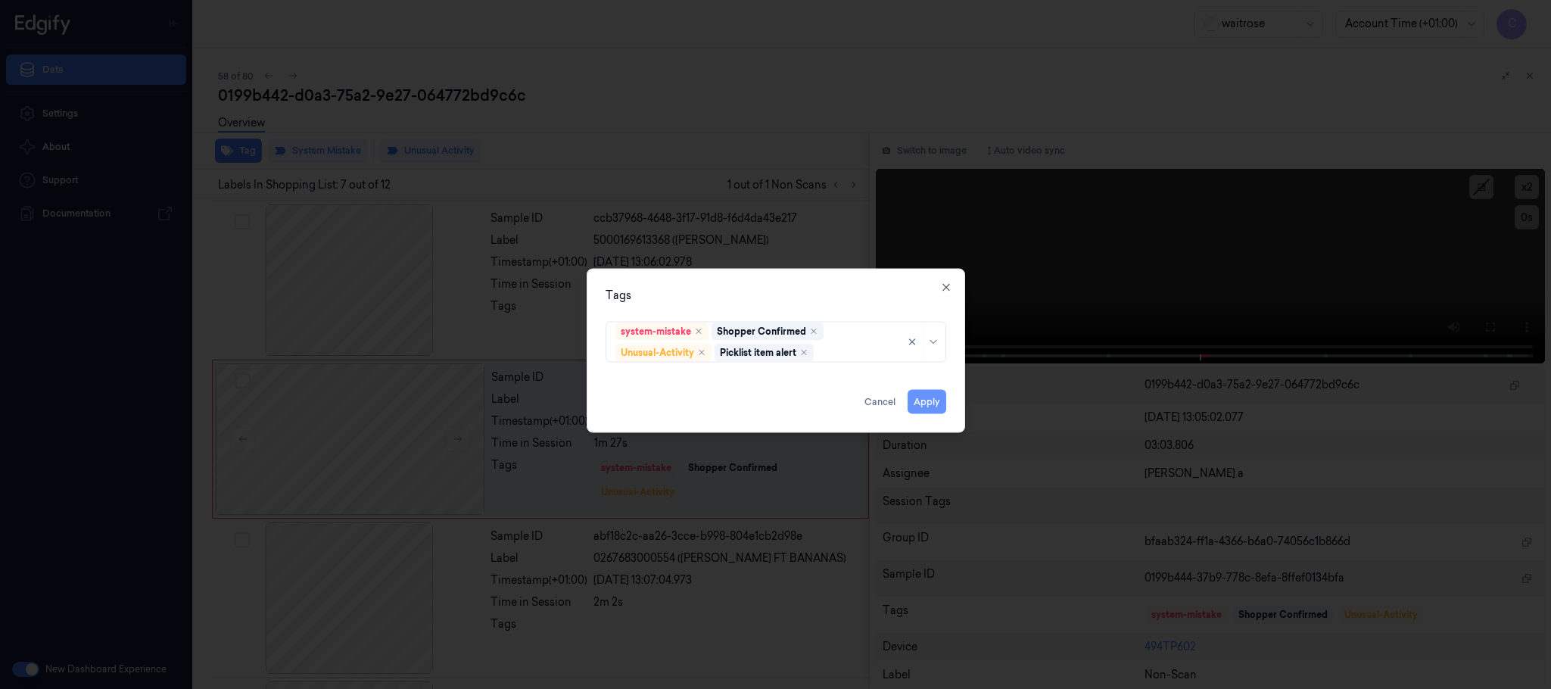
click at [932, 403] on button "Apply" at bounding box center [927, 402] width 39 height 24
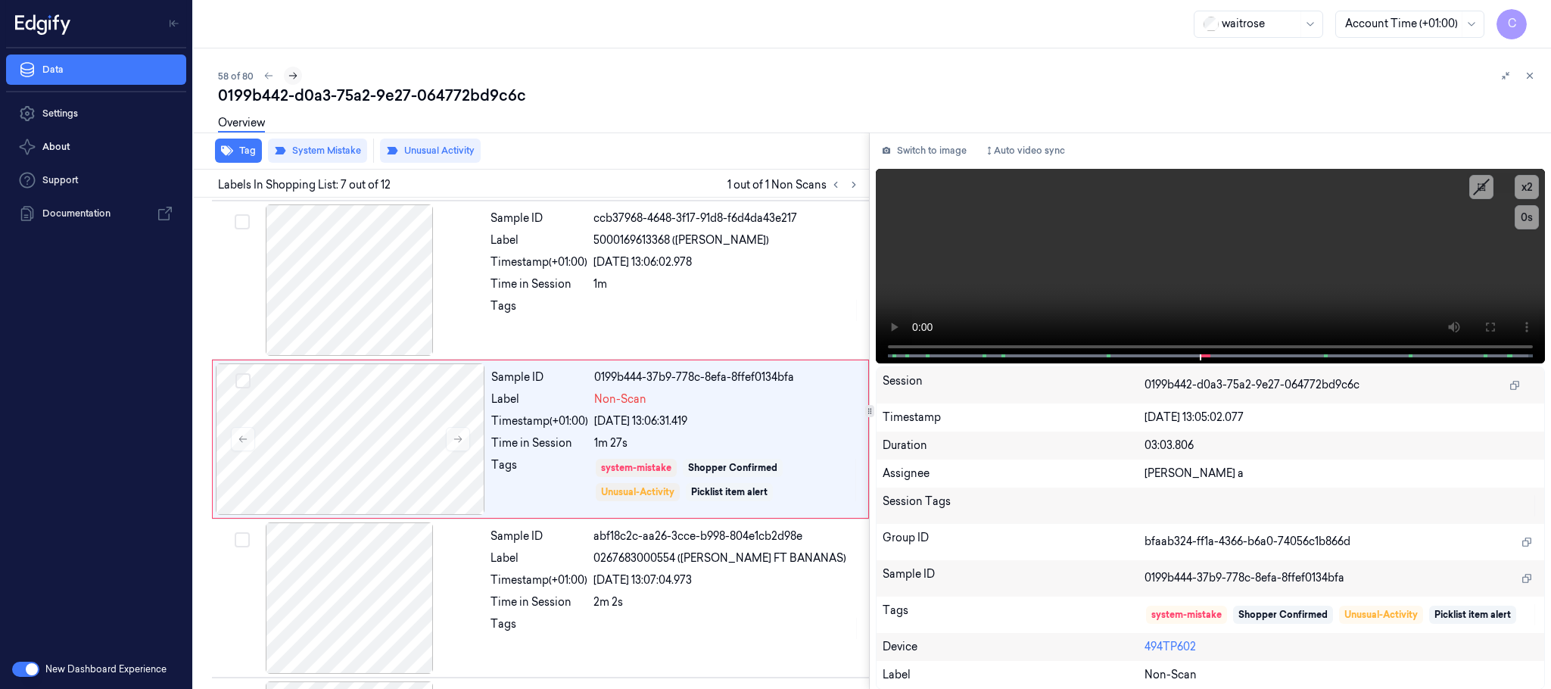
click at [291, 78] on icon at bounding box center [293, 75] width 11 height 11
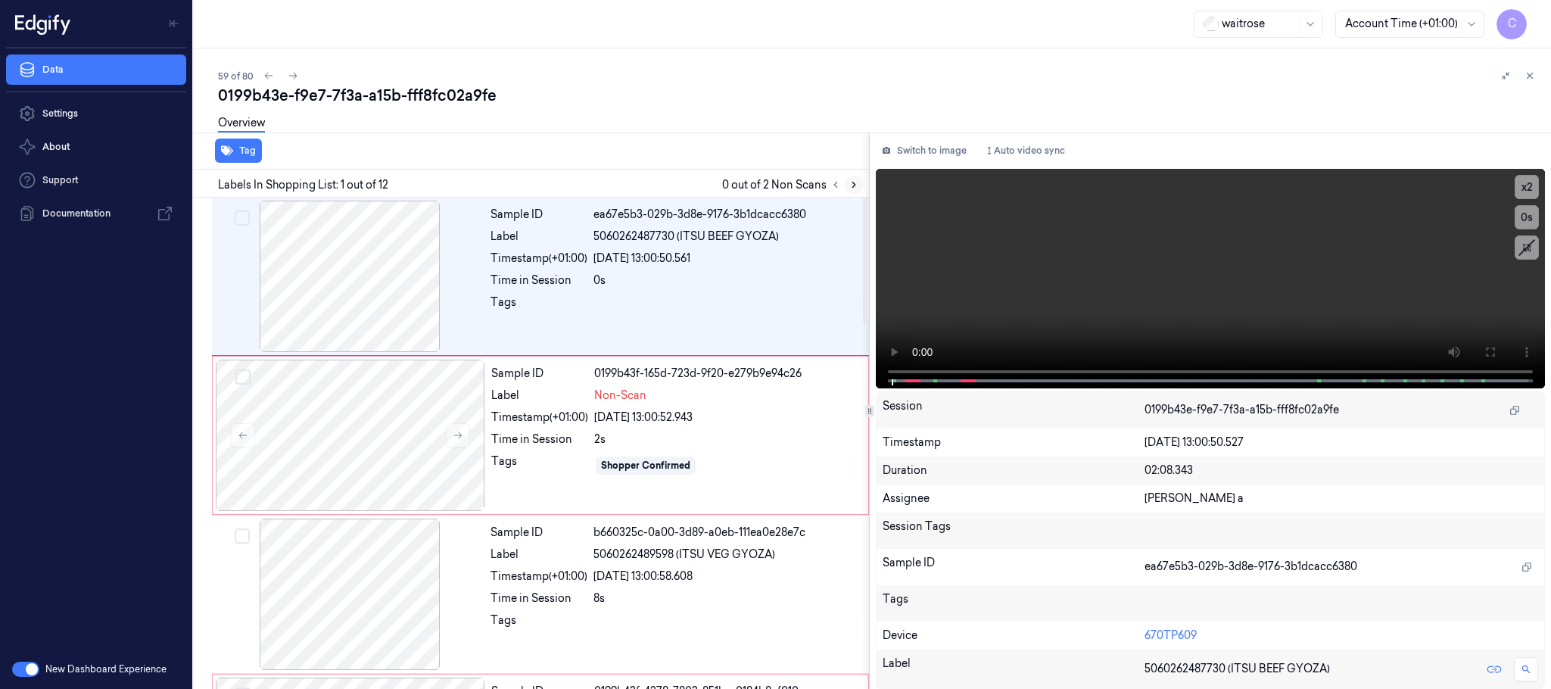
click at [859, 184] on button at bounding box center [854, 185] width 18 height 18
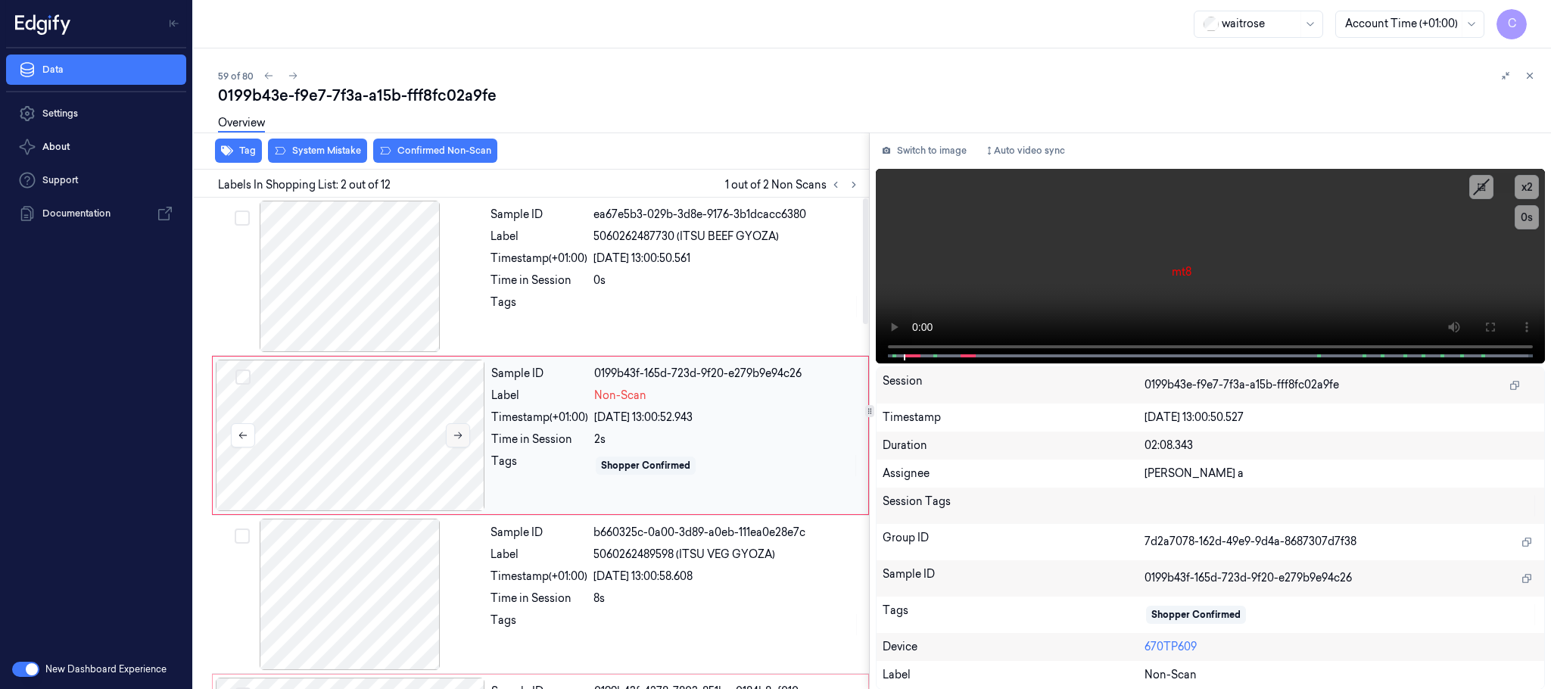
click at [465, 434] on button at bounding box center [458, 435] width 24 height 24
click at [462, 436] on icon at bounding box center [458, 435] width 8 height 7
click at [407, 298] on div at bounding box center [349, 276] width 269 height 151
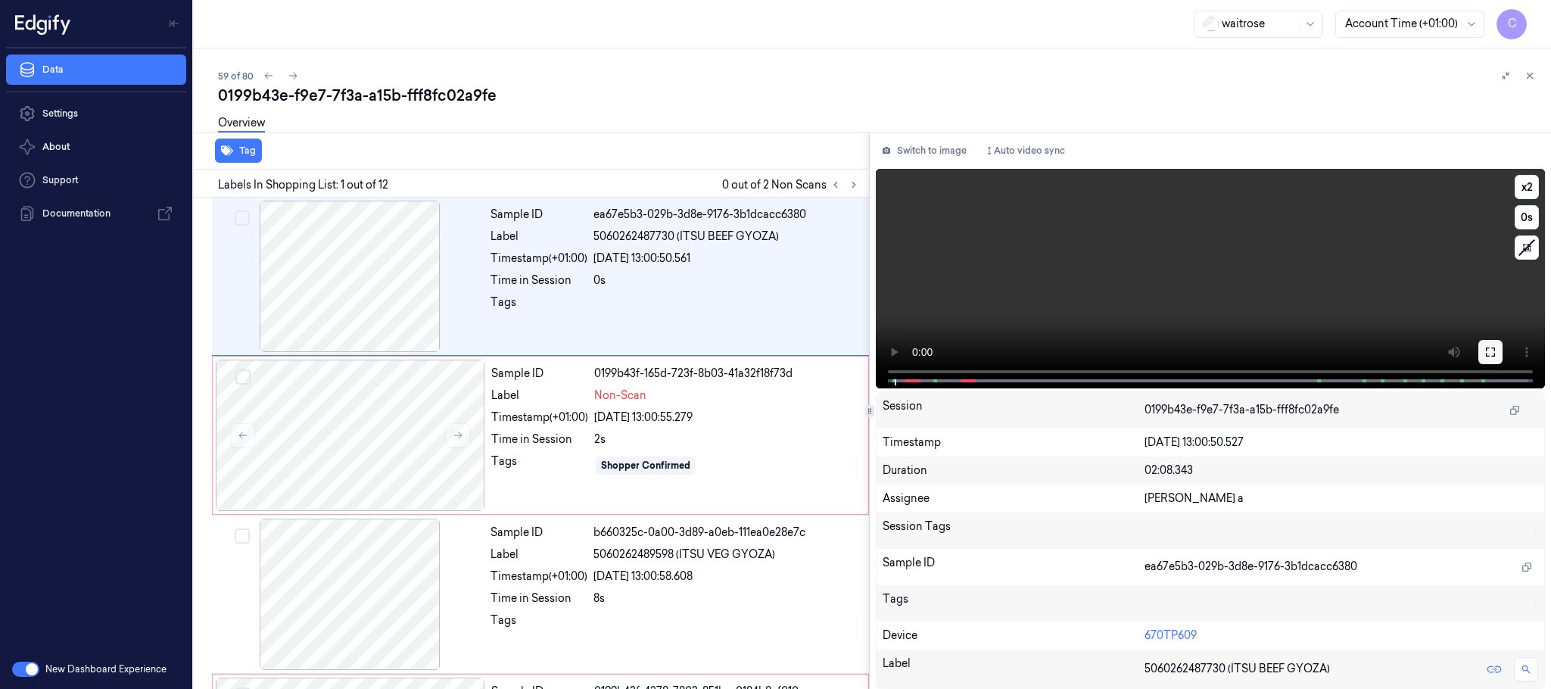
click at [1492, 343] on button at bounding box center [1490, 352] width 24 height 24
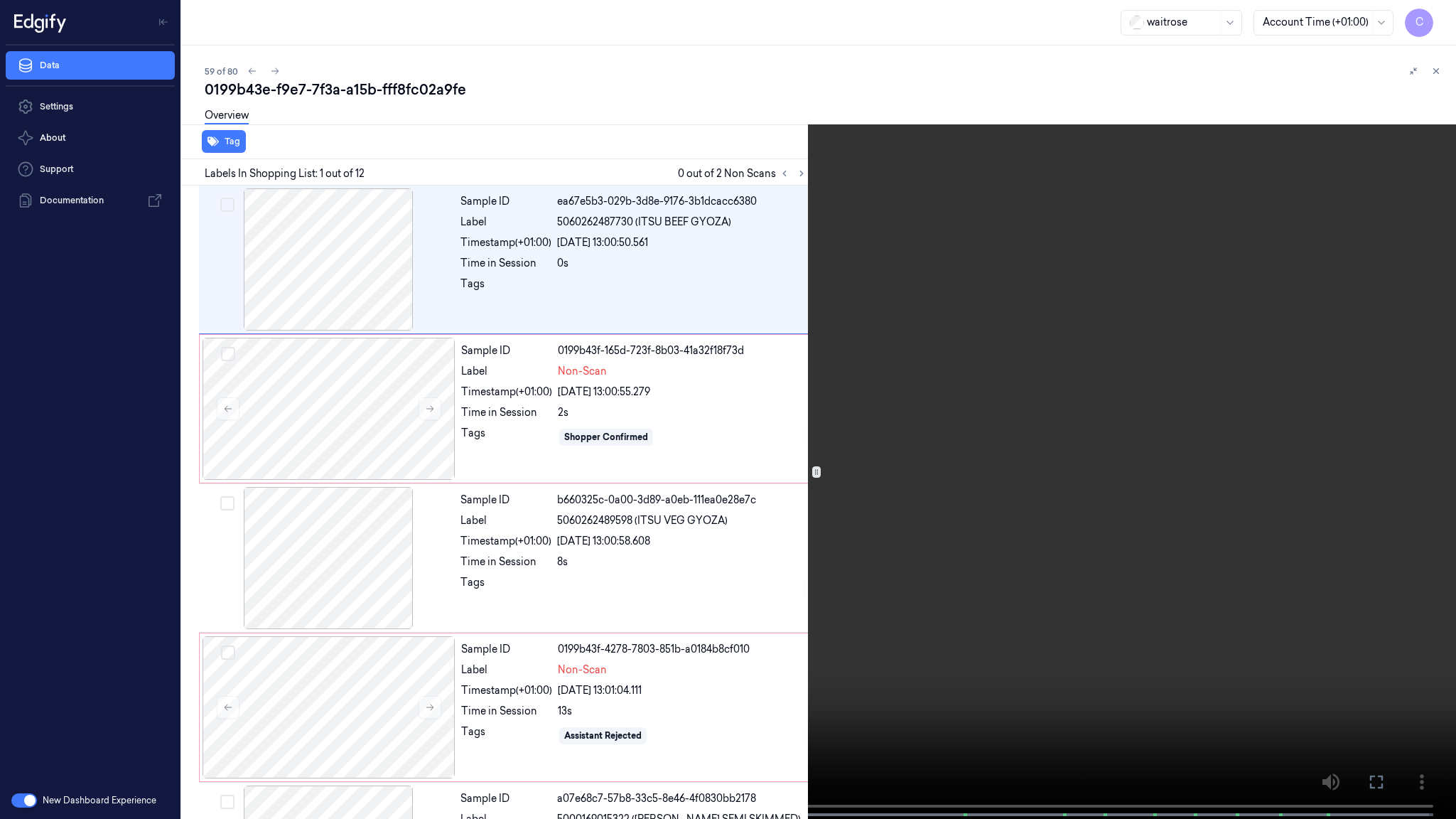
click at [0, 646] on div "x 2 0 s mt19_23 5060262487730 (ITSU BEEF GYOZA)" at bounding box center [728, 410] width 1456 height 819
click at [0, 646] on div "x 2 0 s Non-Scan" at bounding box center [728, 410] width 1456 height 819
click at [198, 584] on video at bounding box center [728, 410] width 1456 height 822
click at [122, 624] on video at bounding box center [728, 410] width 1456 height 822
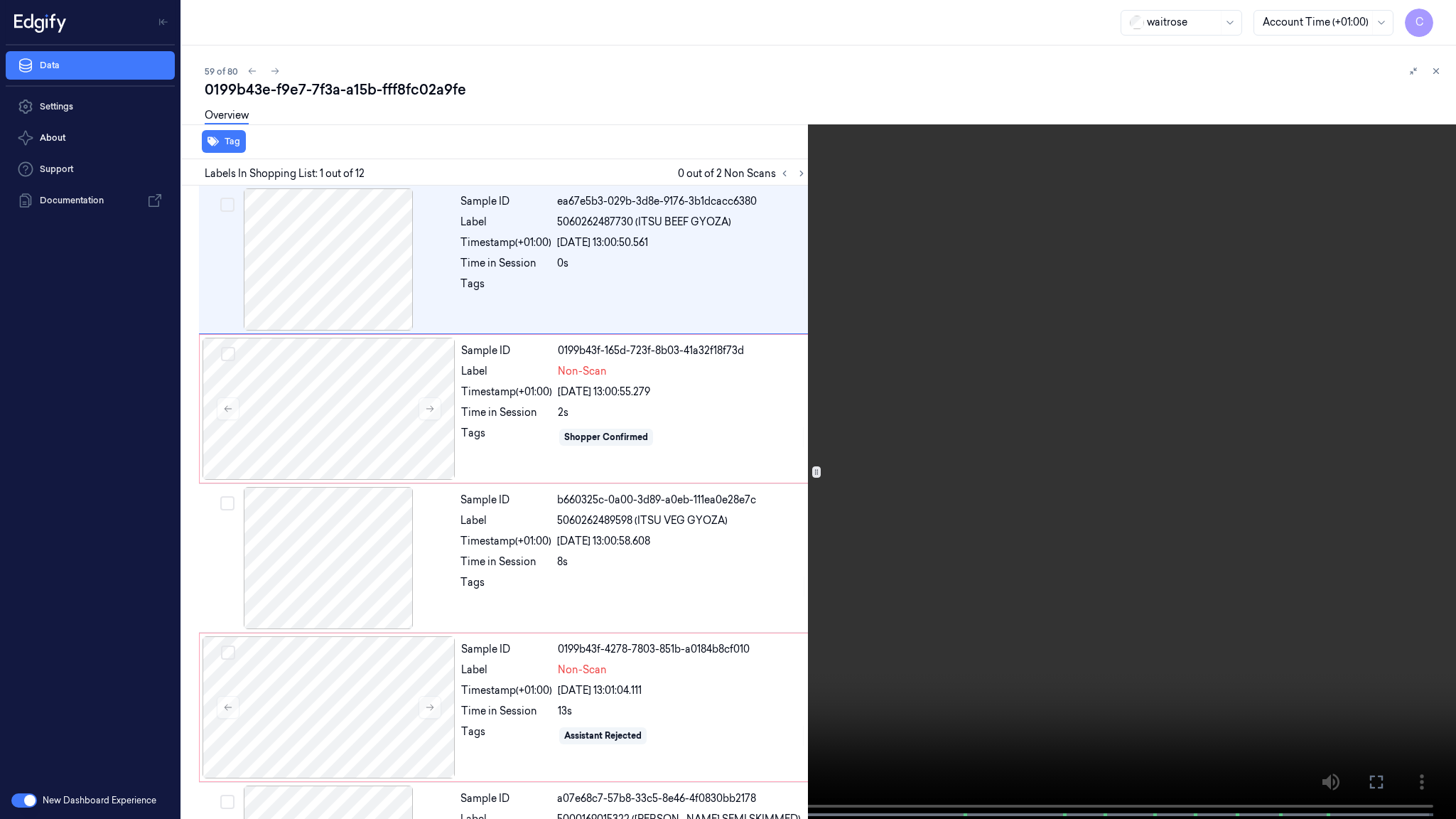
click at [122, 624] on video at bounding box center [728, 410] width 1456 height 822
click at [636, 537] on video at bounding box center [728, 410] width 1456 height 822
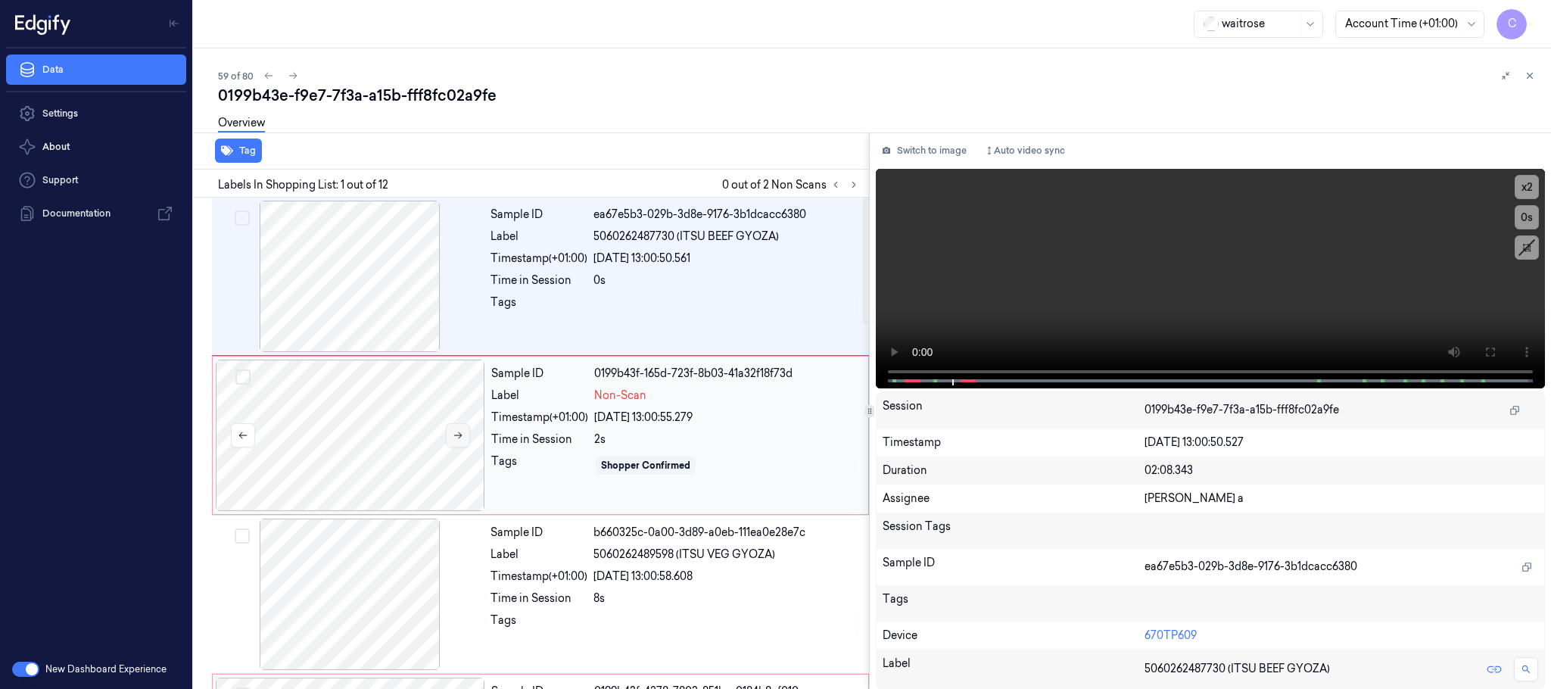
click at [459, 441] on icon at bounding box center [458, 435] width 11 height 11
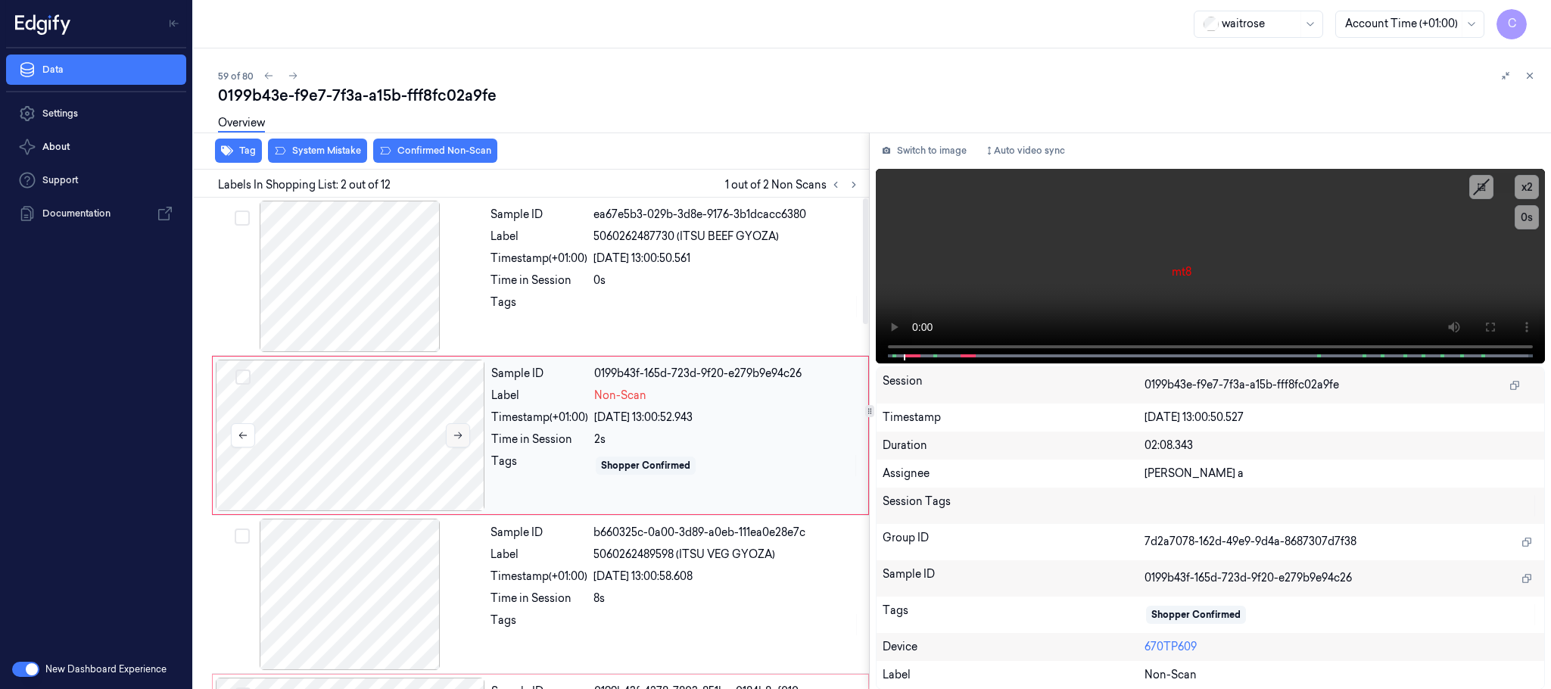
click at [459, 441] on icon at bounding box center [458, 435] width 11 height 11
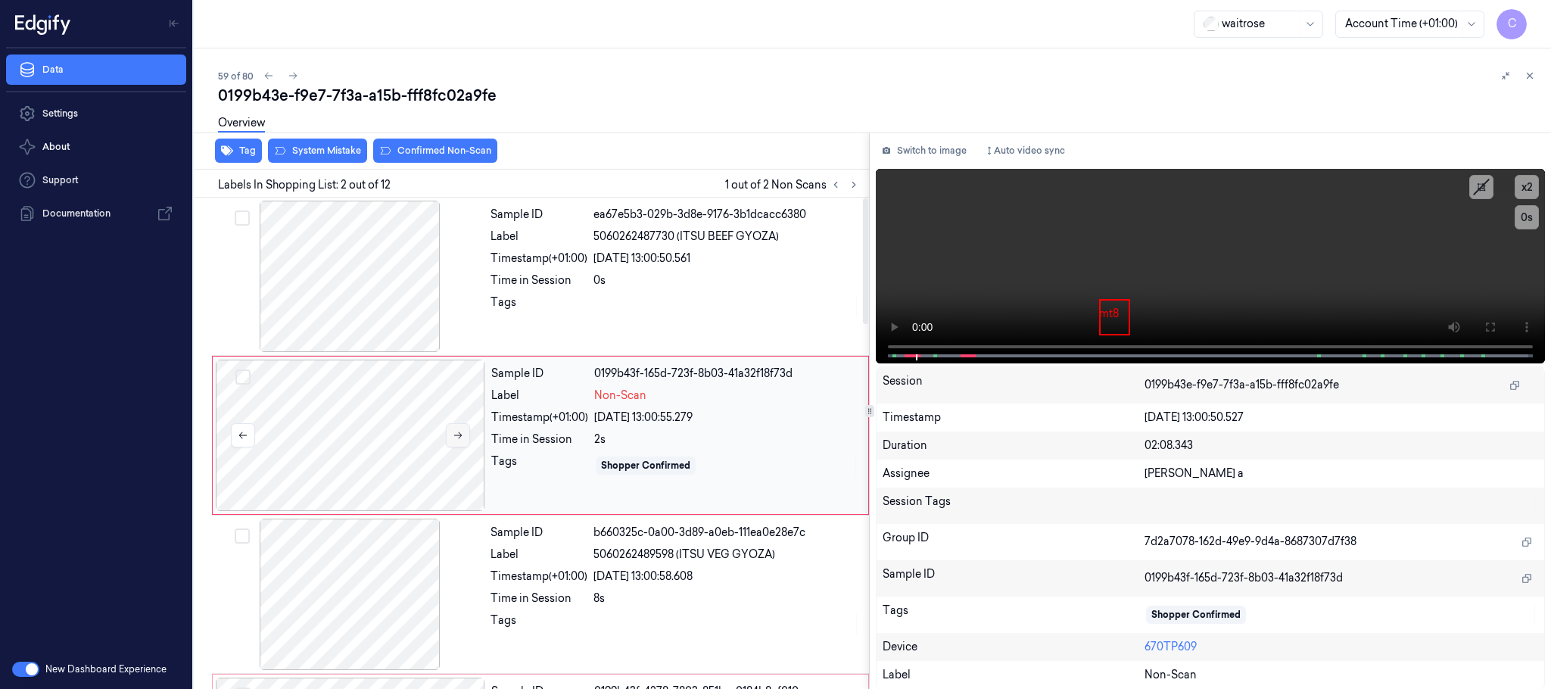
click at [459, 441] on icon at bounding box center [458, 435] width 11 height 11
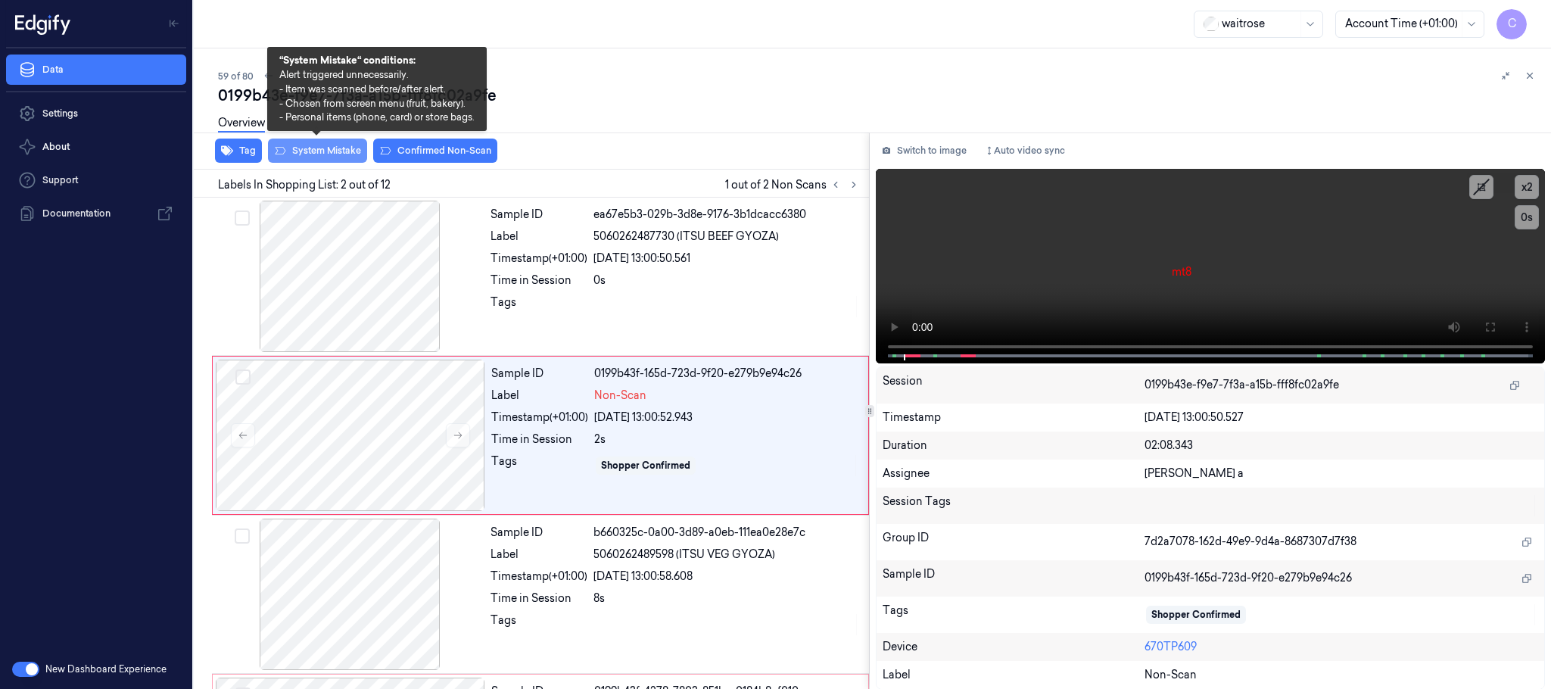
click at [325, 157] on button "System Mistake" at bounding box center [317, 151] width 99 height 24
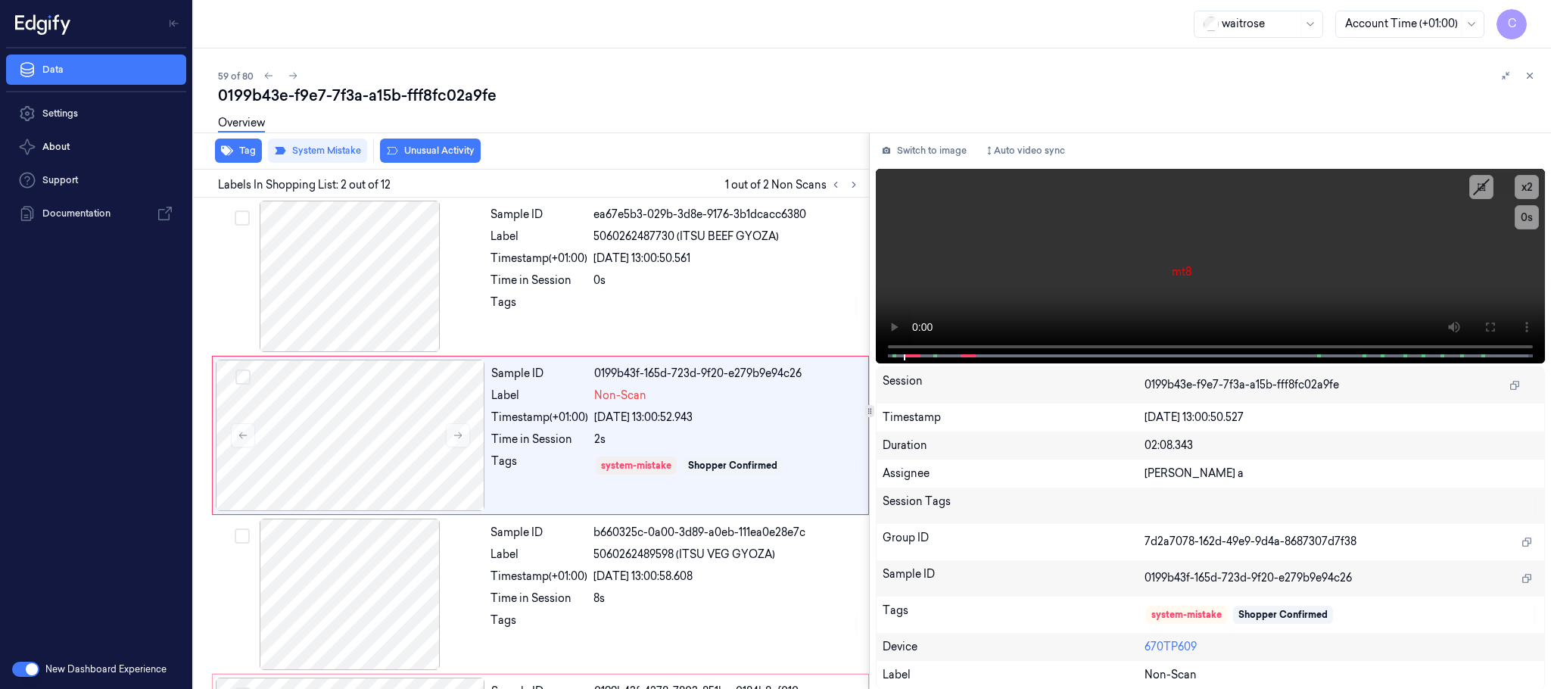
click at [438, 154] on button "Unusual Activity" at bounding box center [430, 151] width 101 height 24
click at [856, 187] on icon at bounding box center [853, 184] width 11 height 11
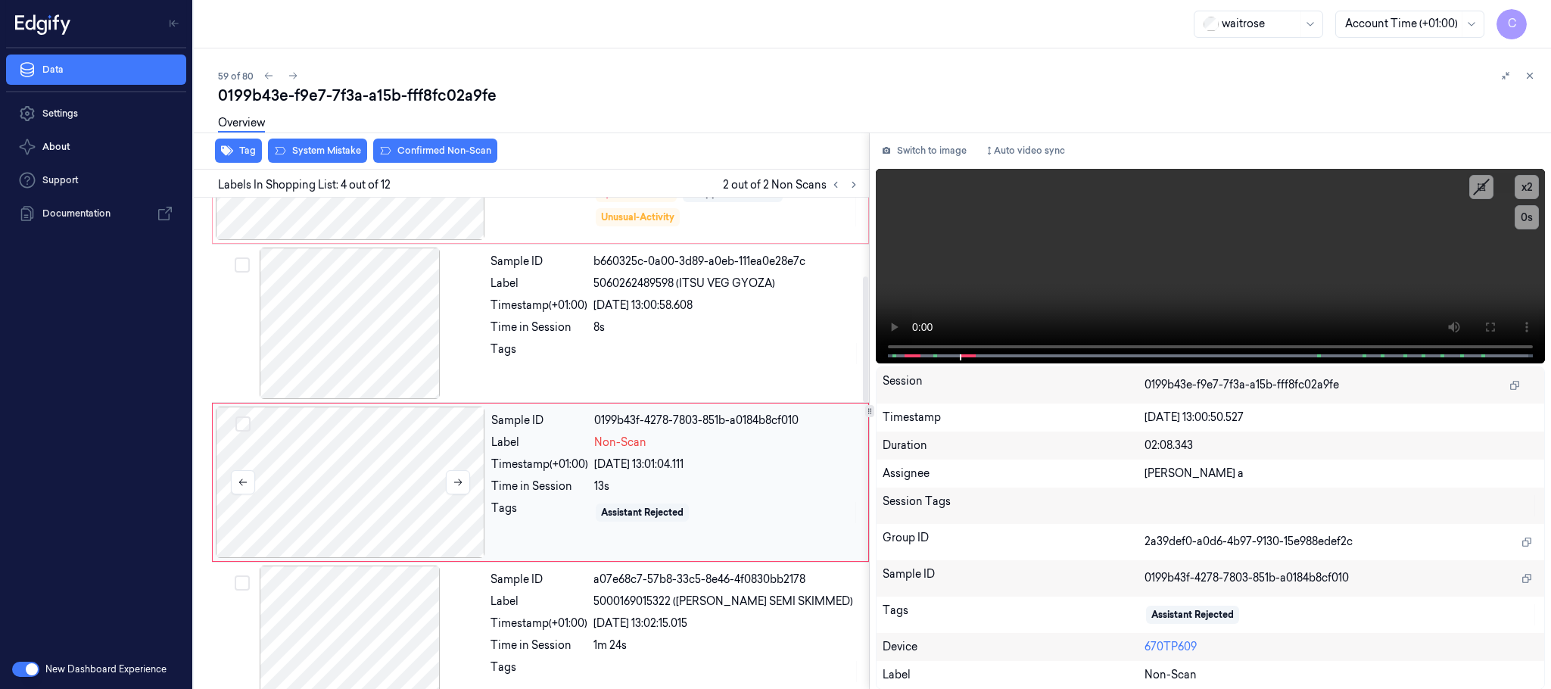
scroll to position [312, 0]
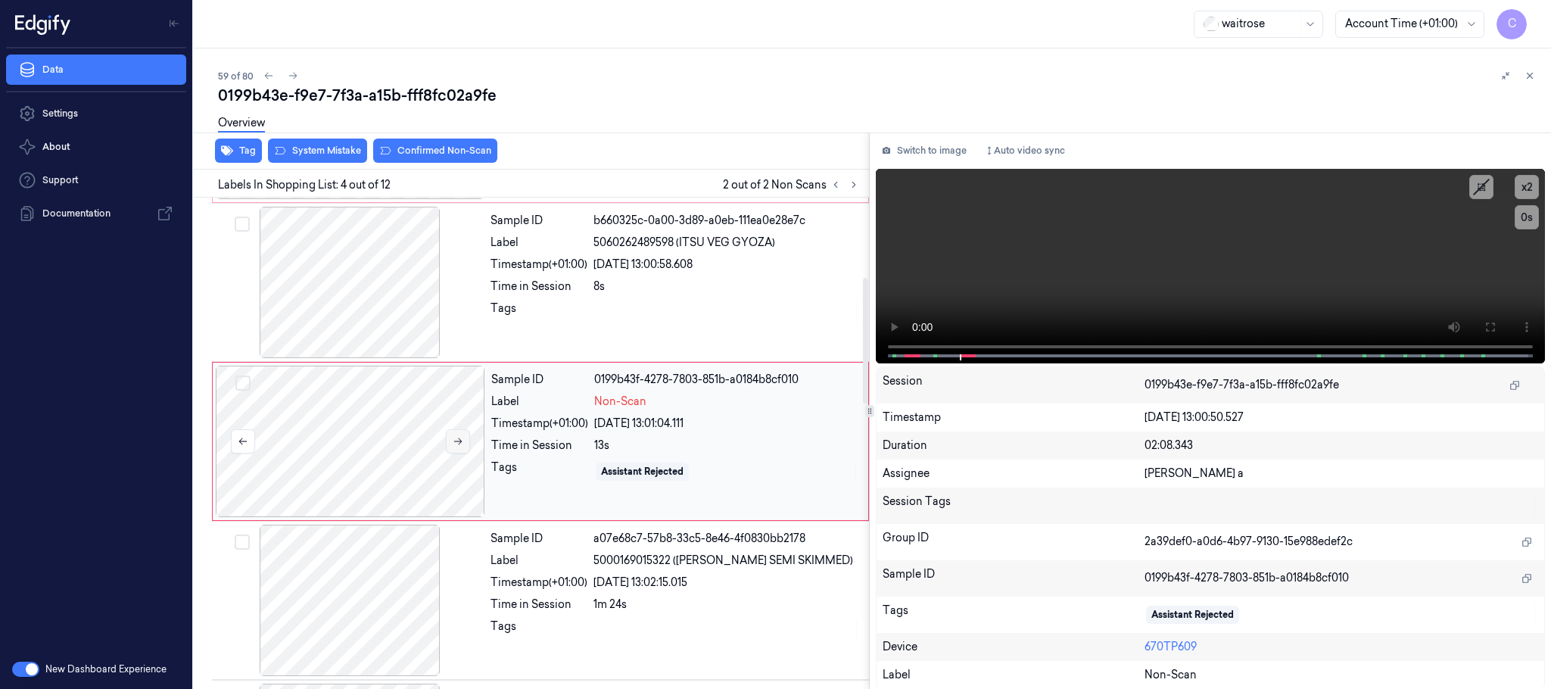
click at [453, 445] on icon at bounding box center [458, 441] width 11 height 11
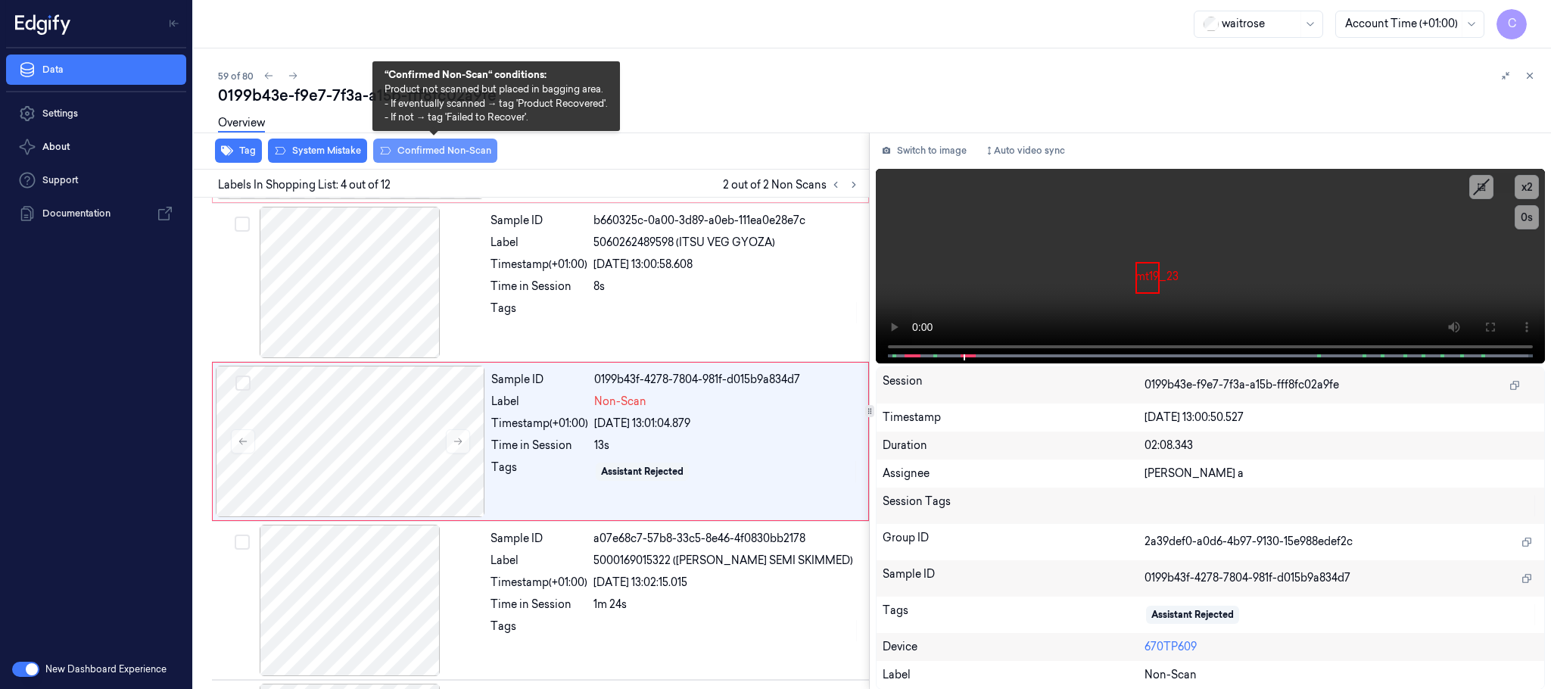
click at [397, 151] on button "Confirmed Non-Scan" at bounding box center [435, 151] width 124 height 24
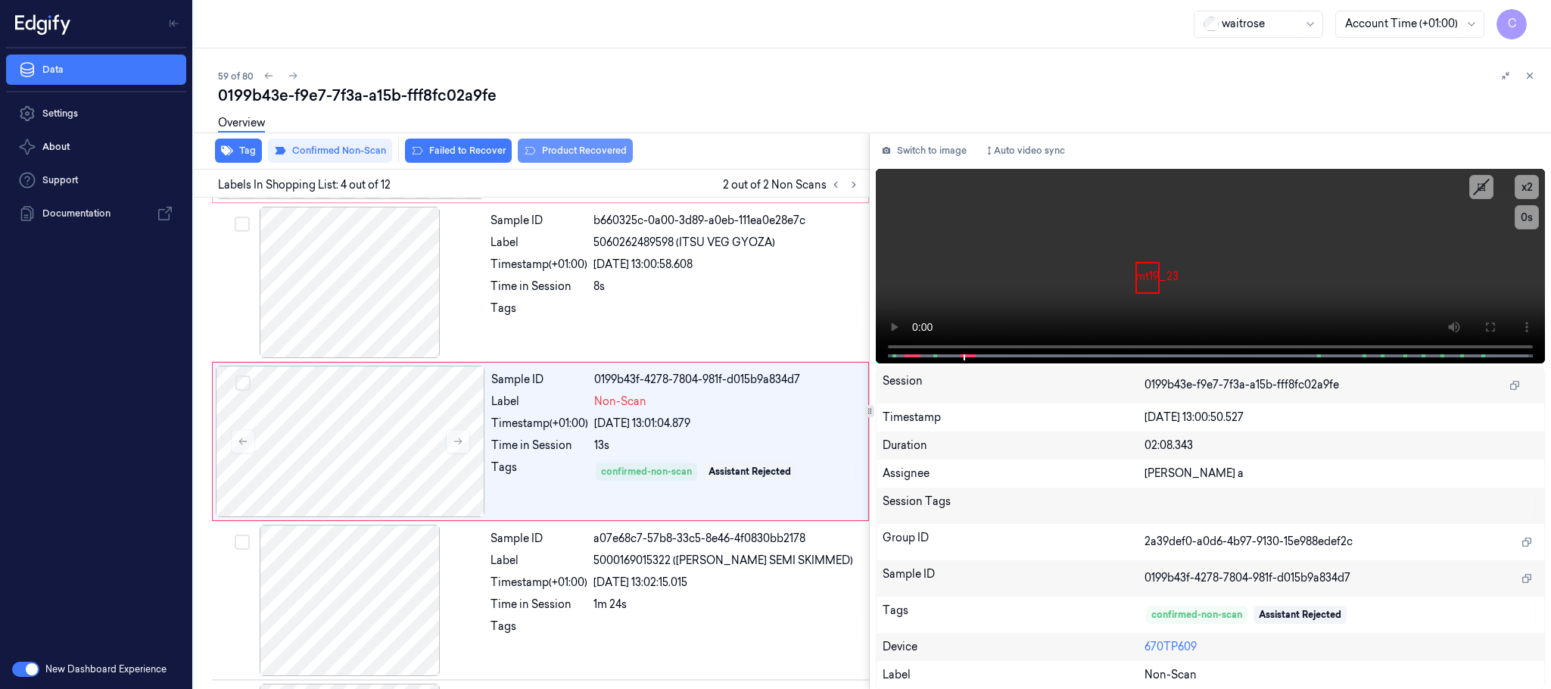
click at [595, 148] on button "Product Recovered" at bounding box center [575, 151] width 115 height 24
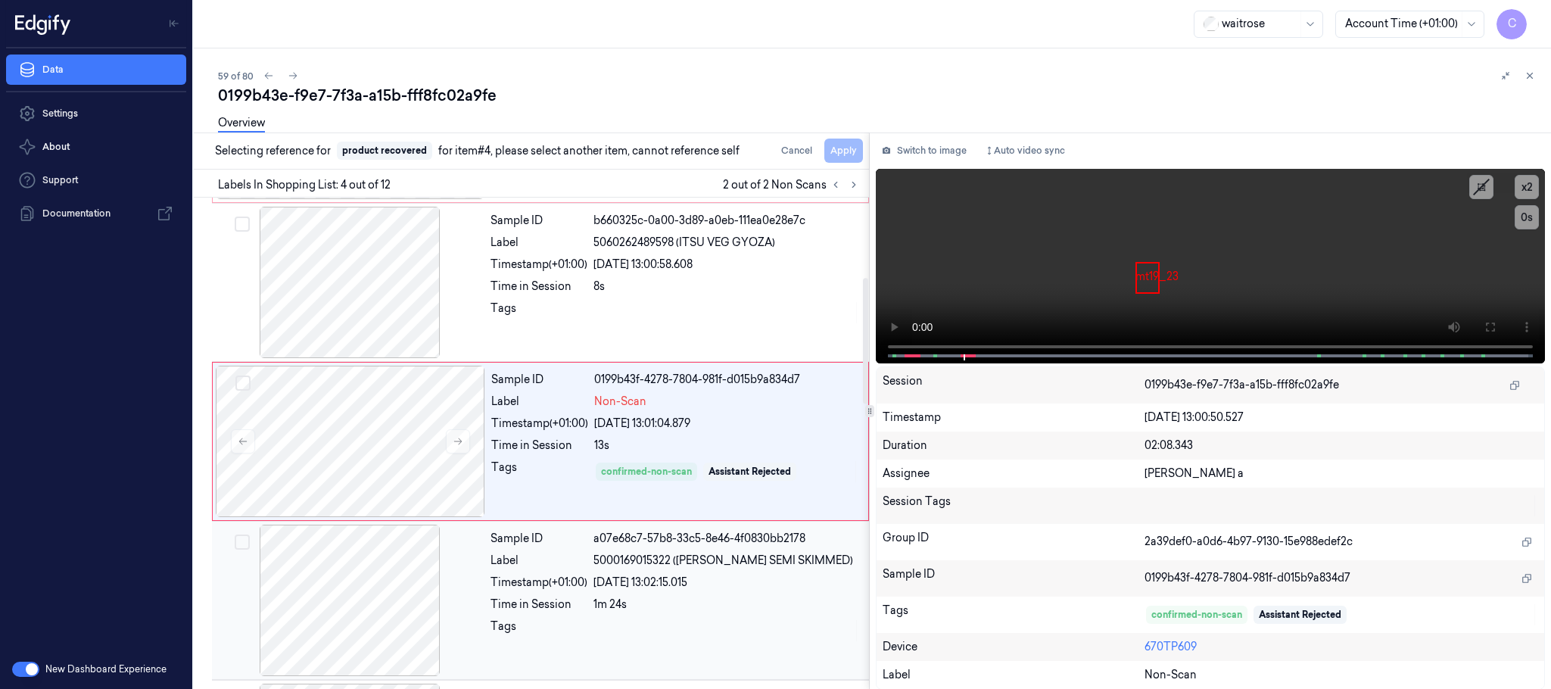
click at [368, 575] on div at bounding box center [349, 600] width 269 height 151
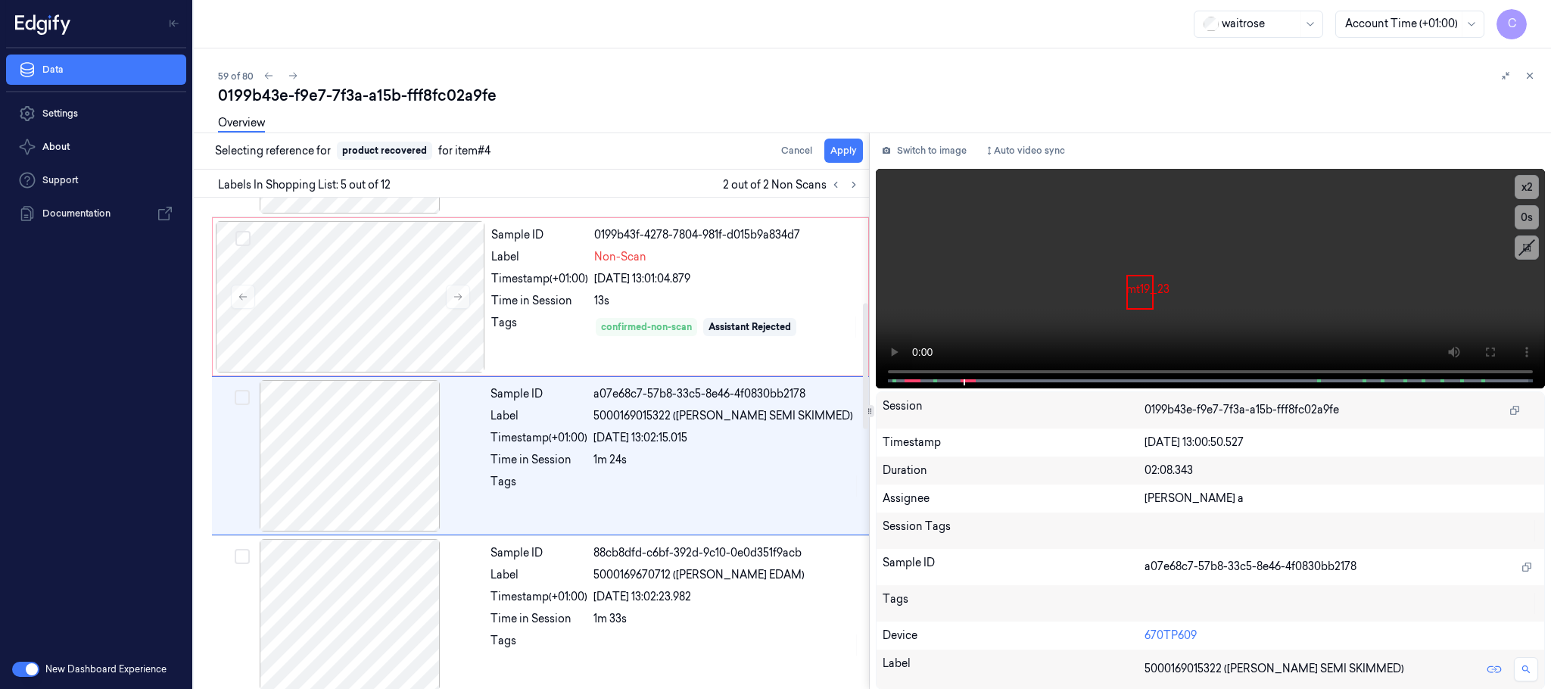
scroll to position [472, 0]
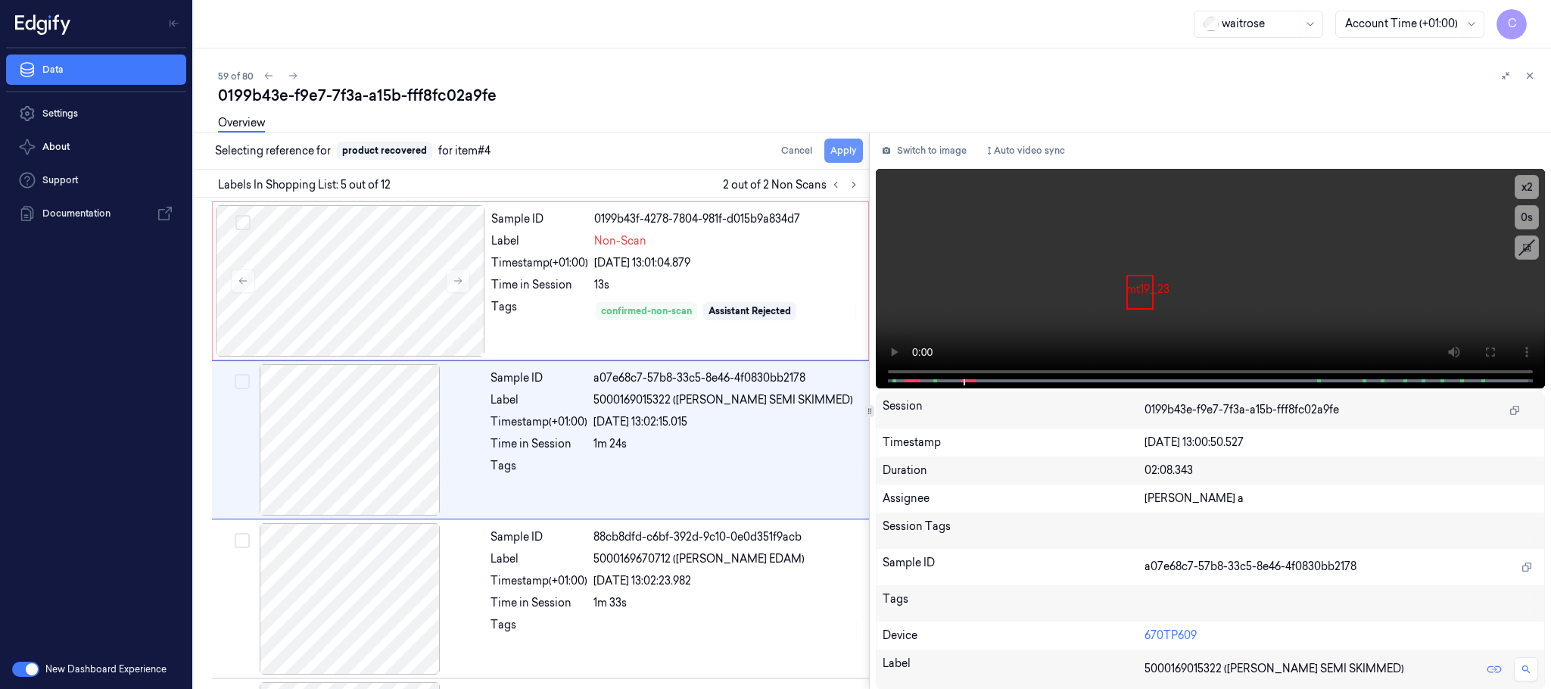
click at [840, 151] on button "Apply" at bounding box center [843, 151] width 39 height 24
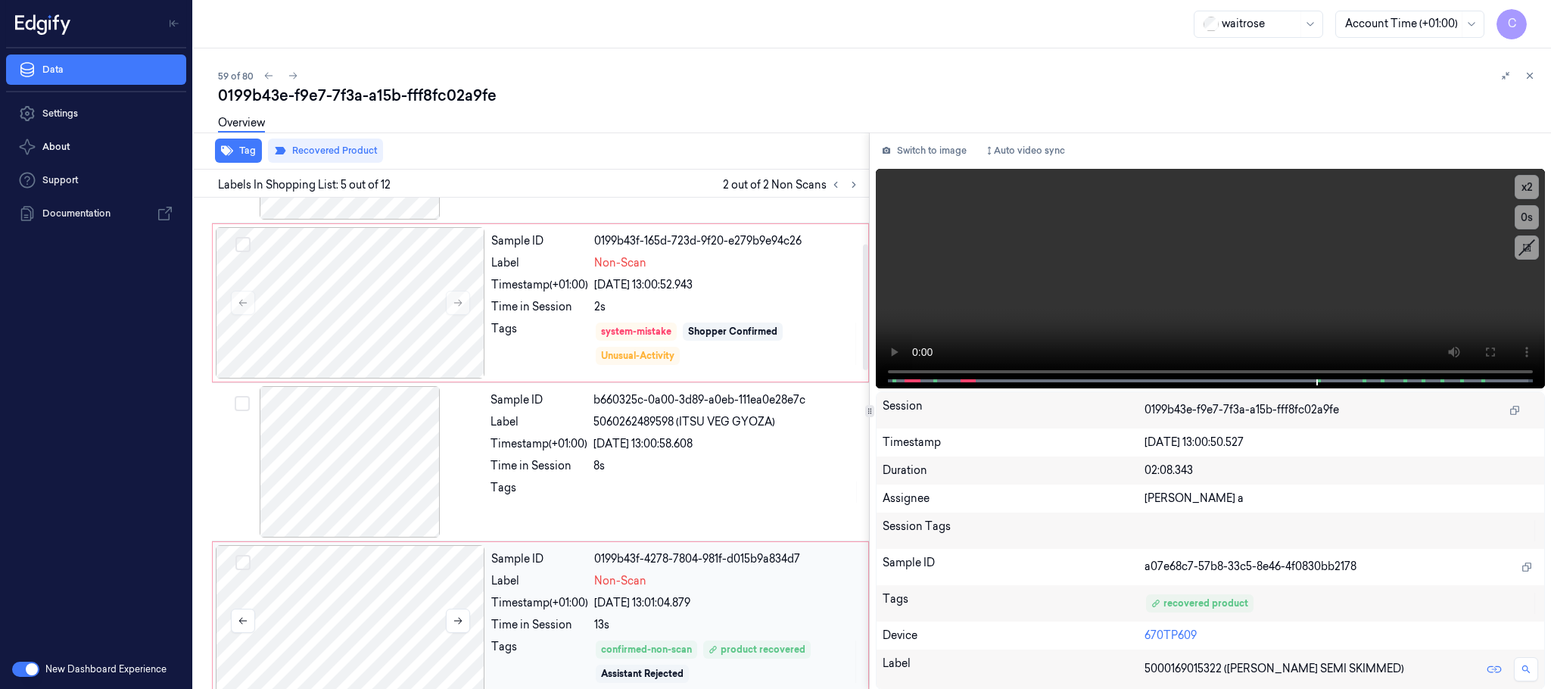
scroll to position [132, 0]
click at [293, 73] on icon at bounding box center [293, 75] width 11 height 11
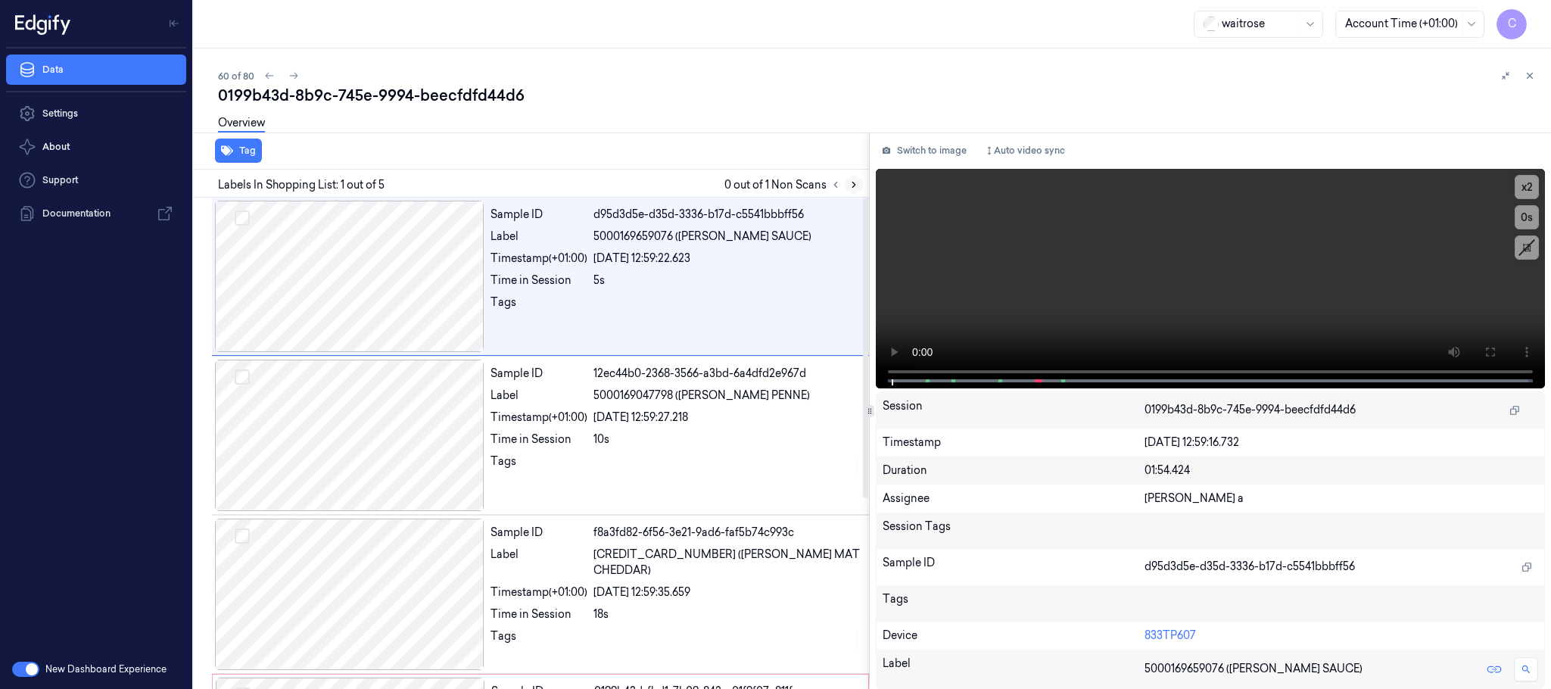
click at [855, 182] on icon at bounding box center [853, 184] width 11 height 11
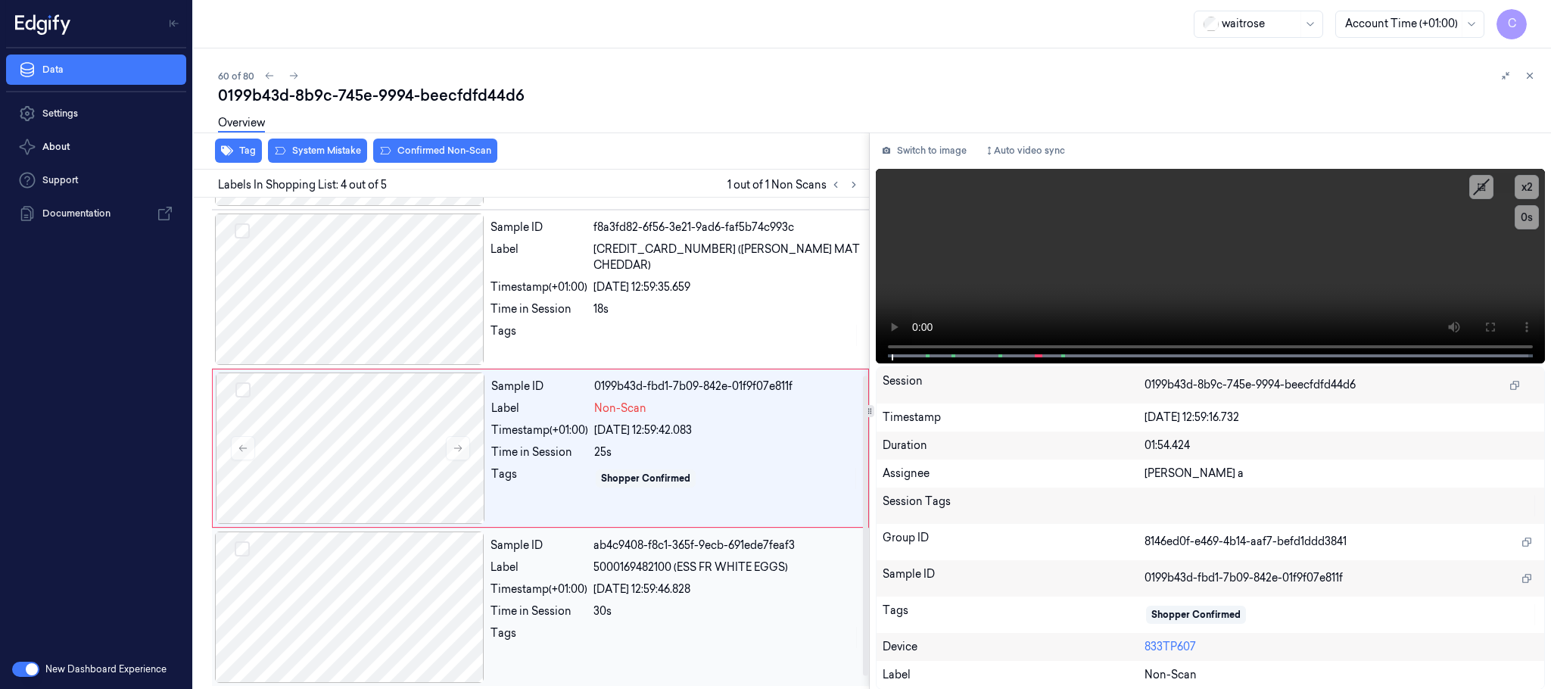
scroll to position [311, 0]
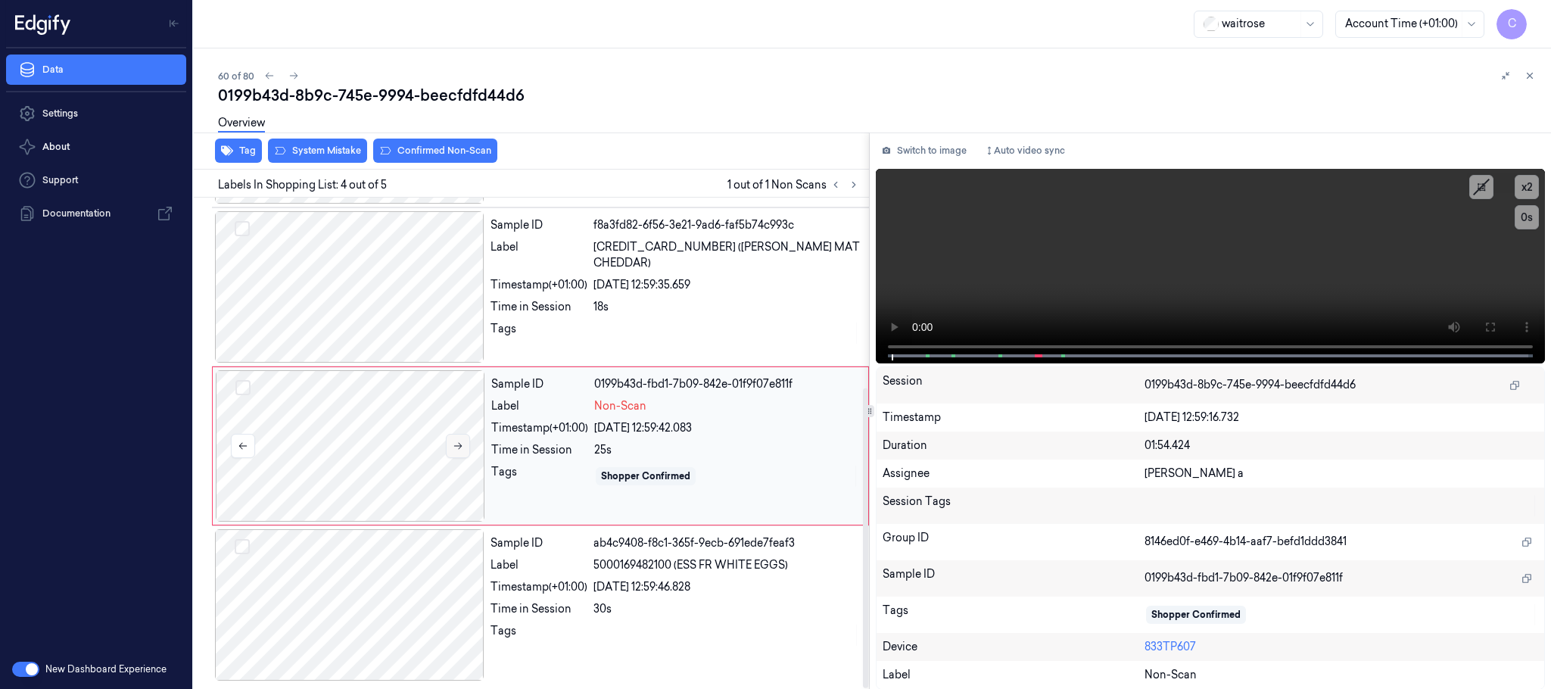
click at [453, 446] on icon at bounding box center [458, 446] width 11 height 11
click at [453, 444] on icon at bounding box center [458, 446] width 11 height 11
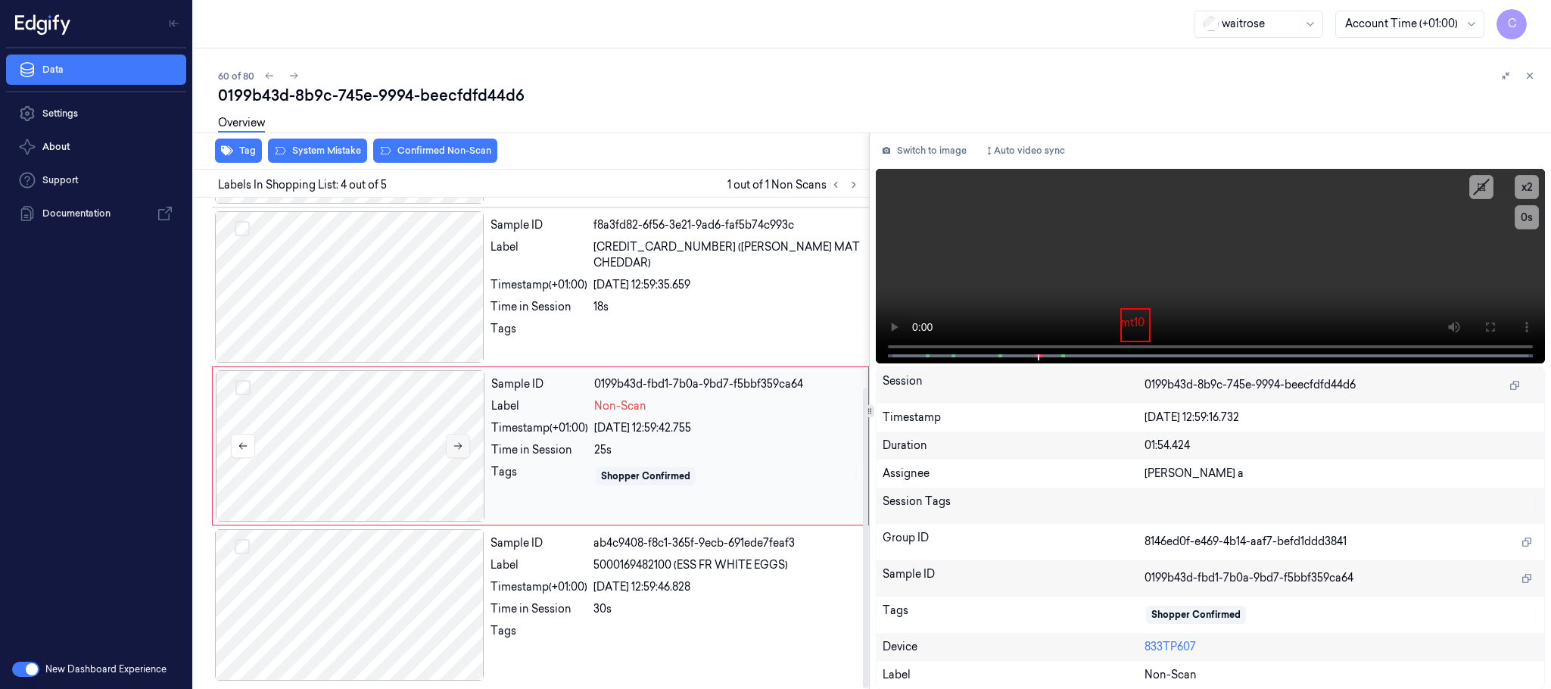
click at [453, 444] on icon at bounding box center [458, 446] width 11 height 11
click at [369, 280] on div at bounding box center [349, 286] width 269 height 151
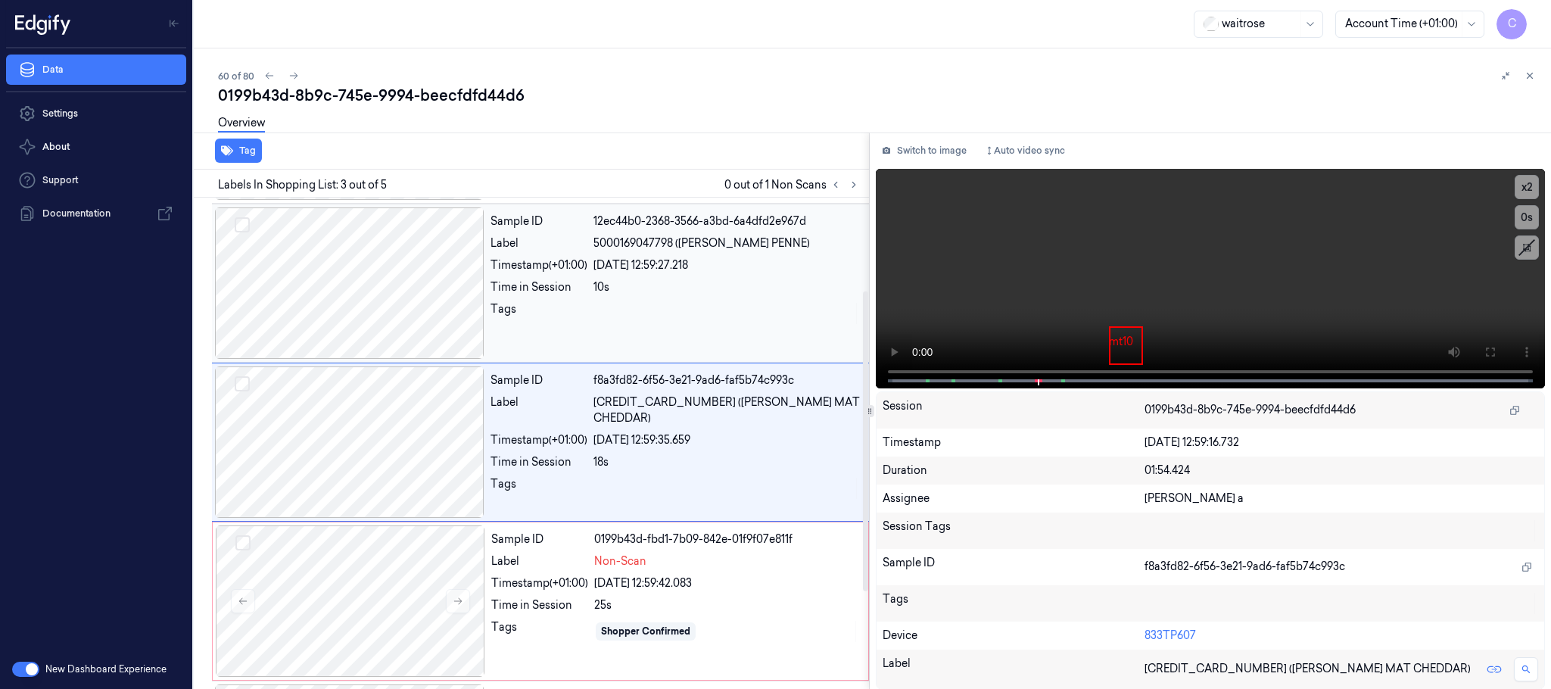
click at [335, 282] on div at bounding box center [349, 282] width 269 height 151
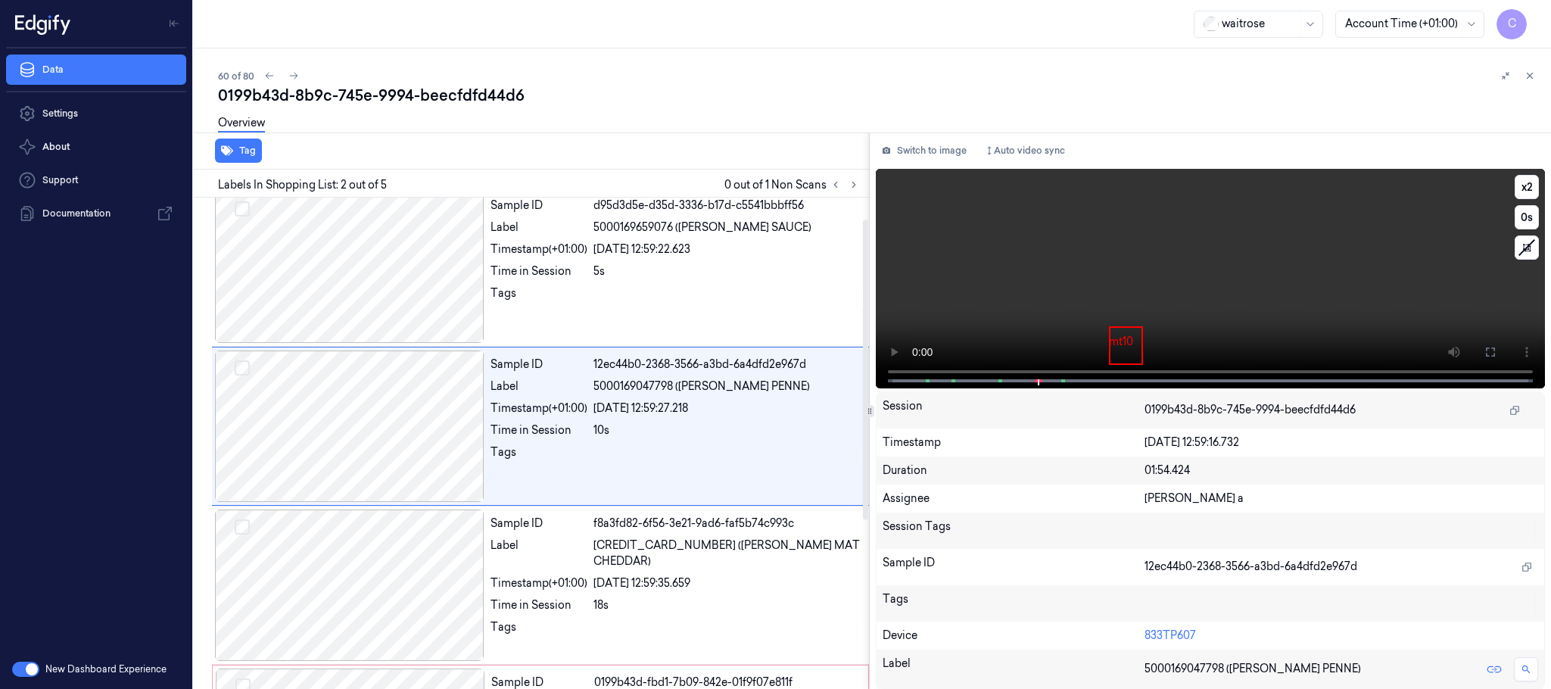
scroll to position [0, 0]
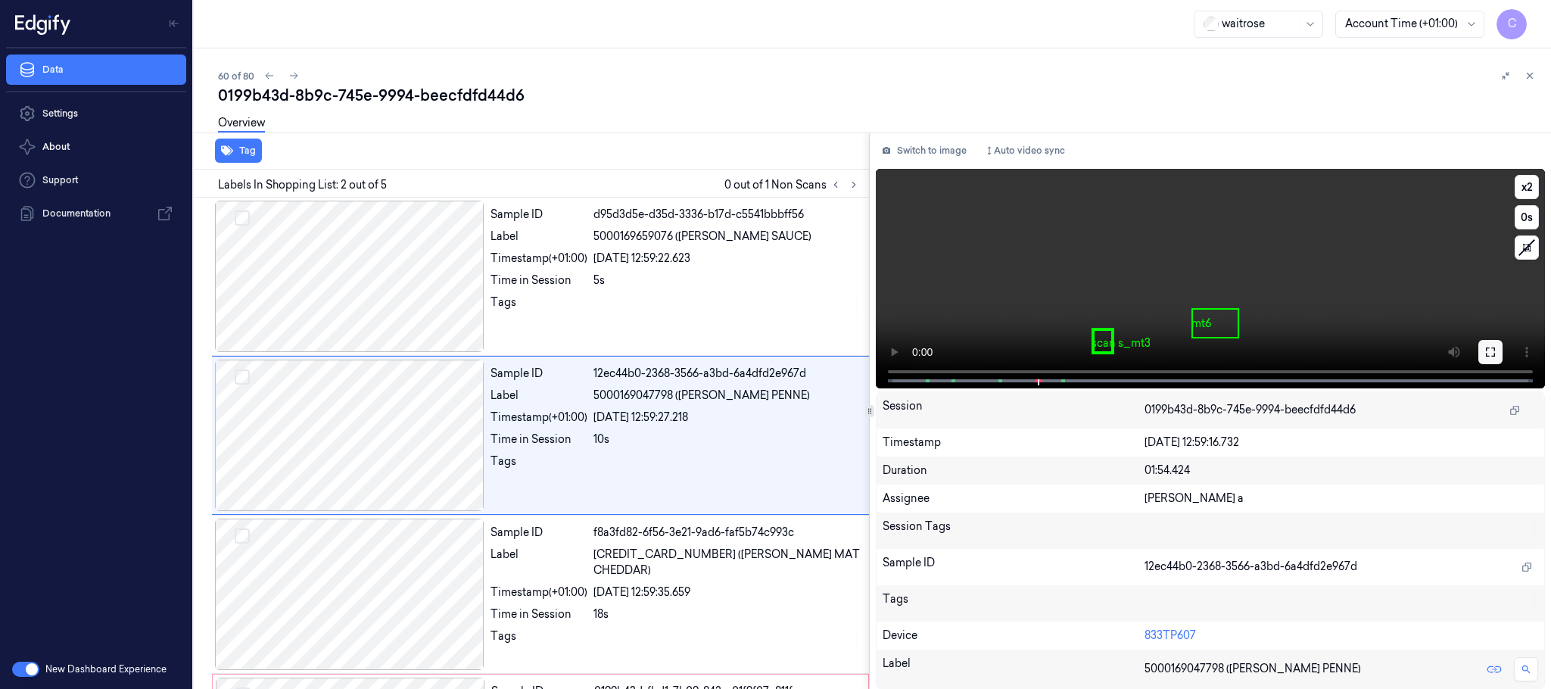
click at [1485, 346] on icon at bounding box center [1490, 352] width 12 height 12
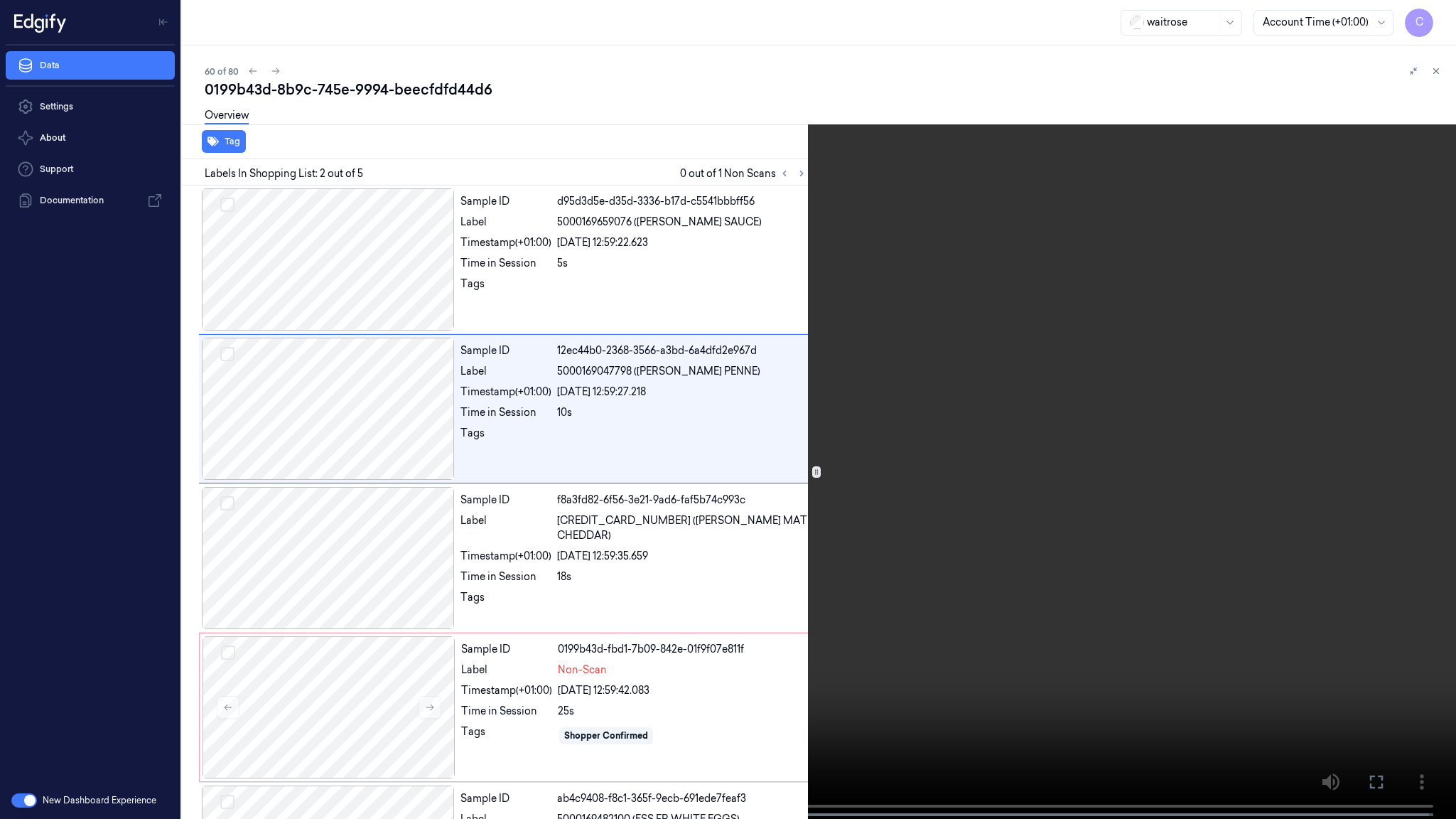
click at [785, 451] on video at bounding box center [728, 410] width 1456 height 822
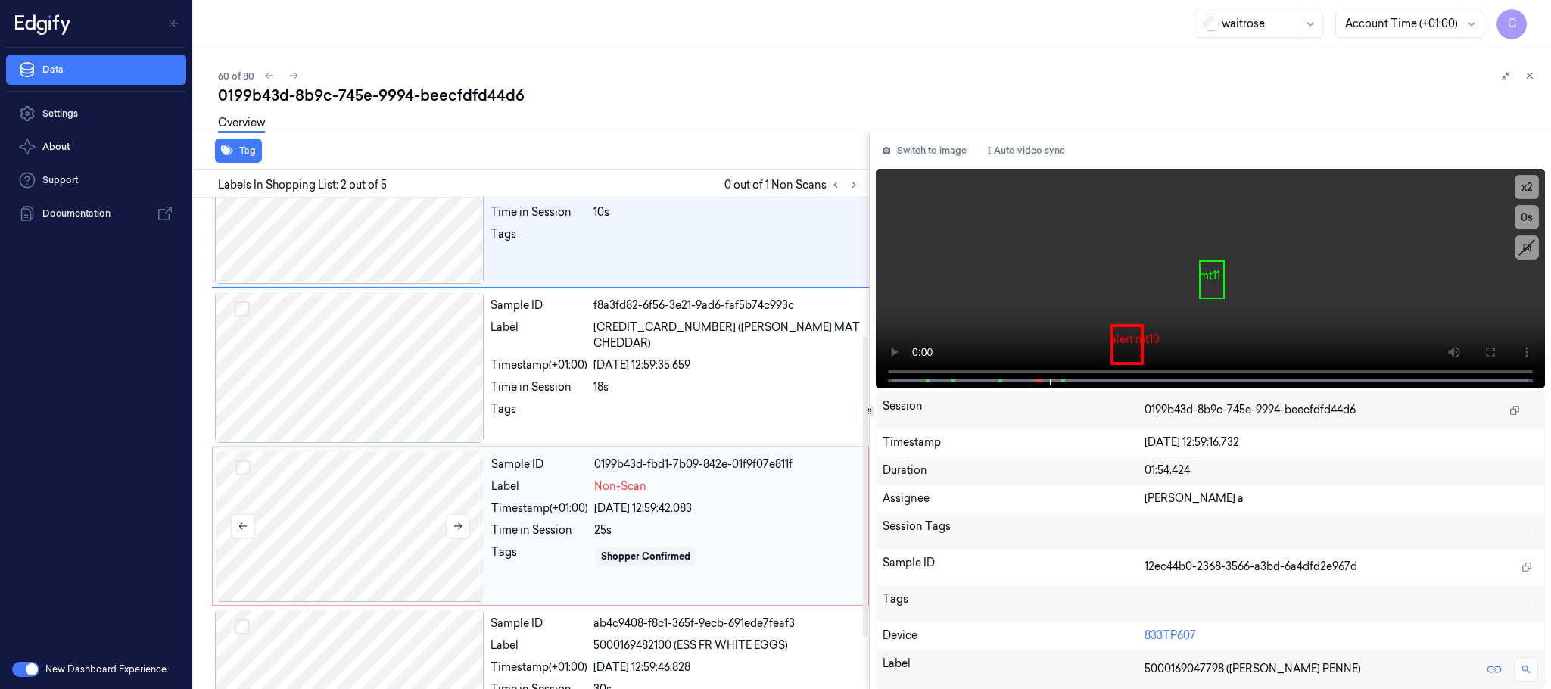
click at [402, 511] on div at bounding box center [350, 525] width 269 height 151
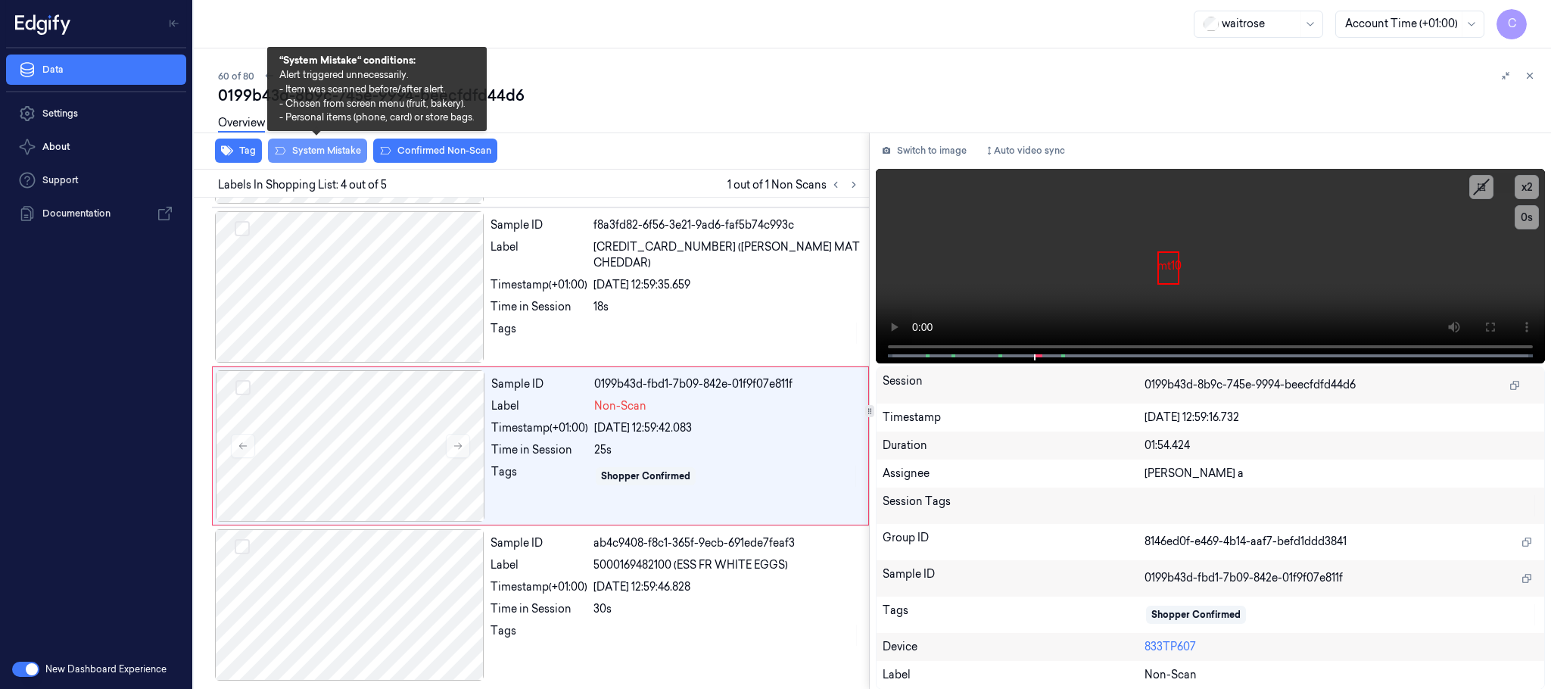
click at [343, 151] on button "System Mistake" at bounding box center [317, 151] width 99 height 24
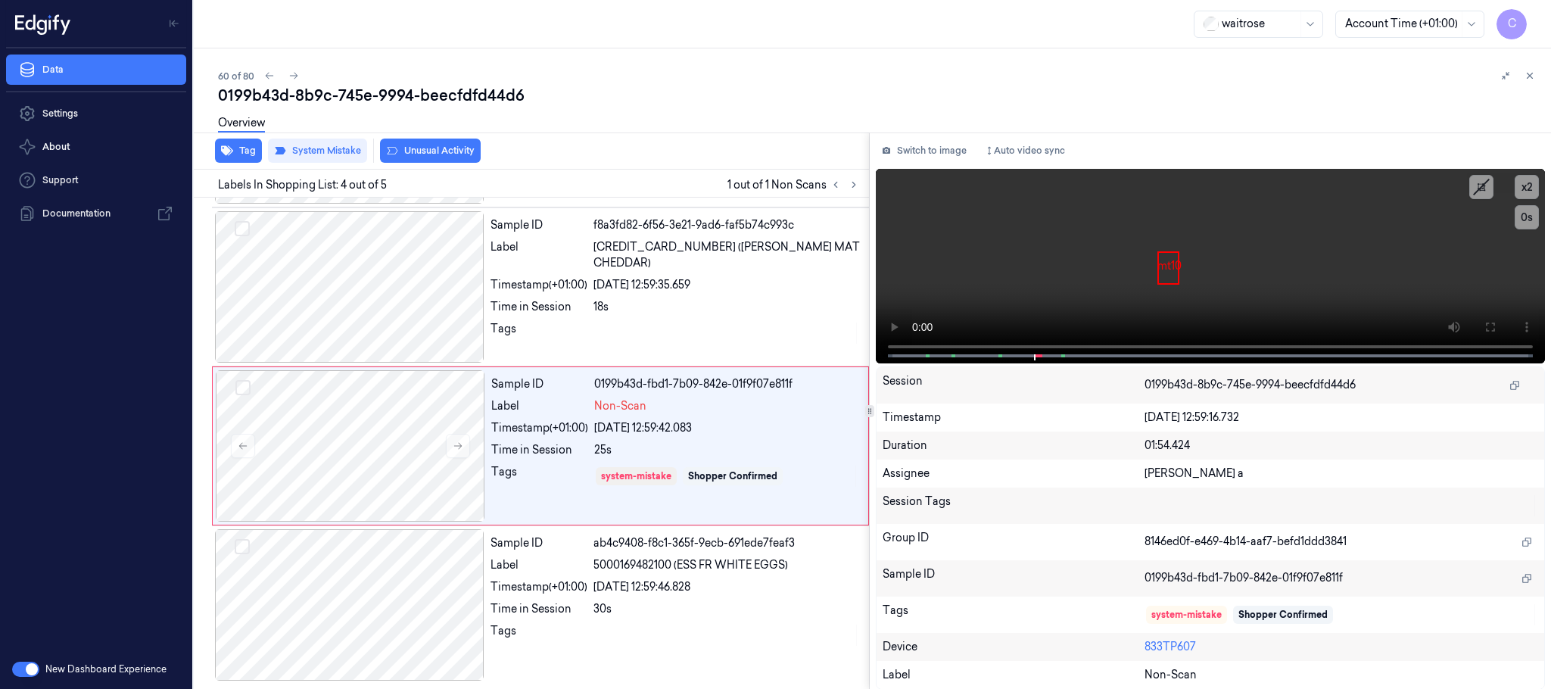
click at [444, 151] on button "Unusual Activity" at bounding box center [430, 151] width 101 height 24
click at [291, 73] on icon at bounding box center [293, 75] width 11 height 11
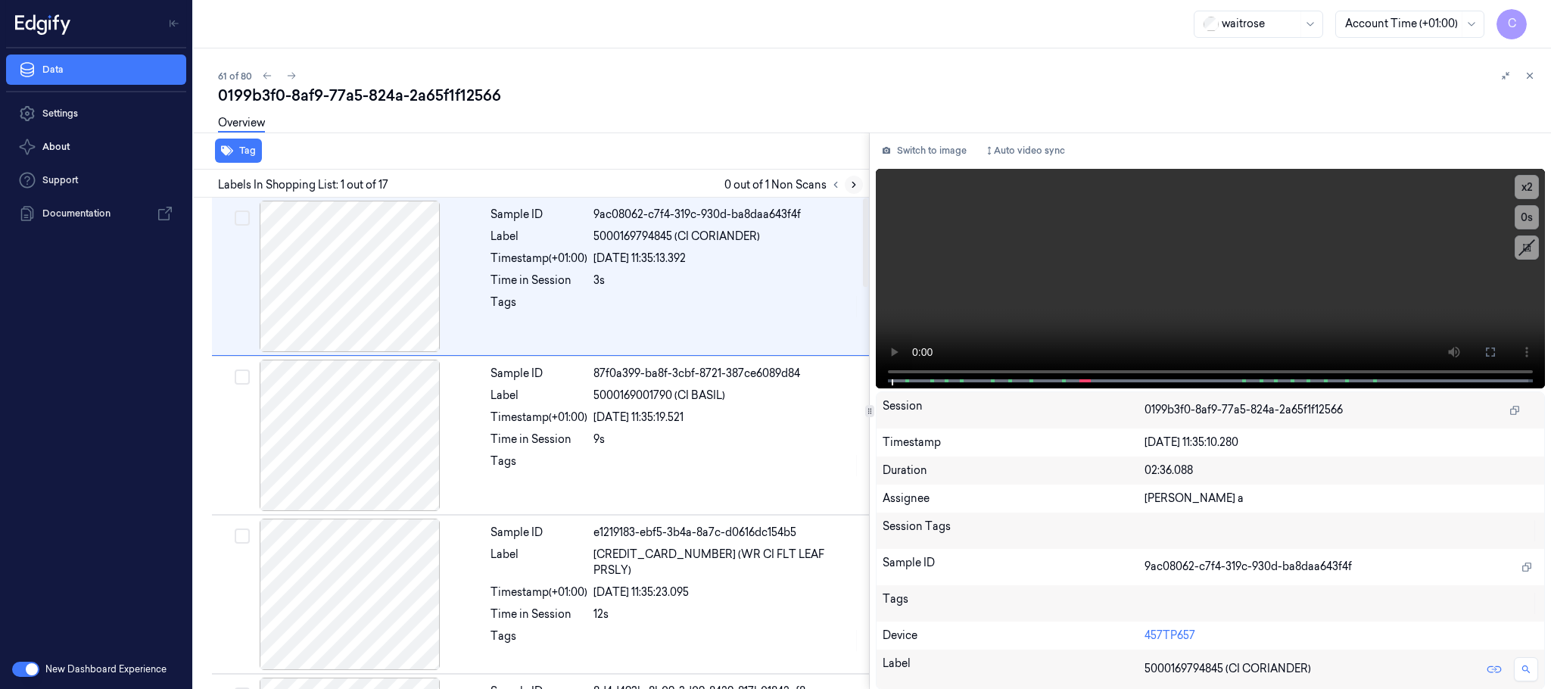
click at [851, 186] on icon at bounding box center [853, 184] width 11 height 11
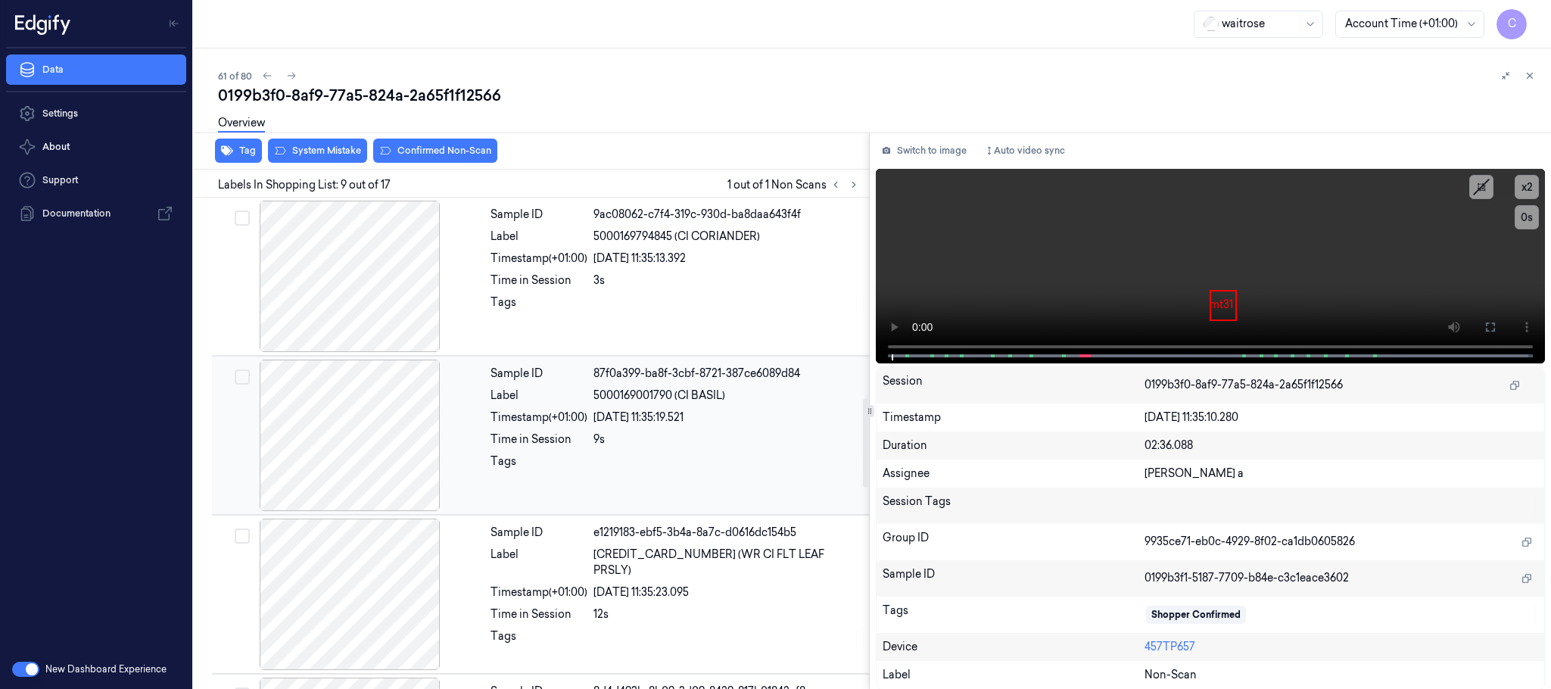
scroll to position [1110, 0]
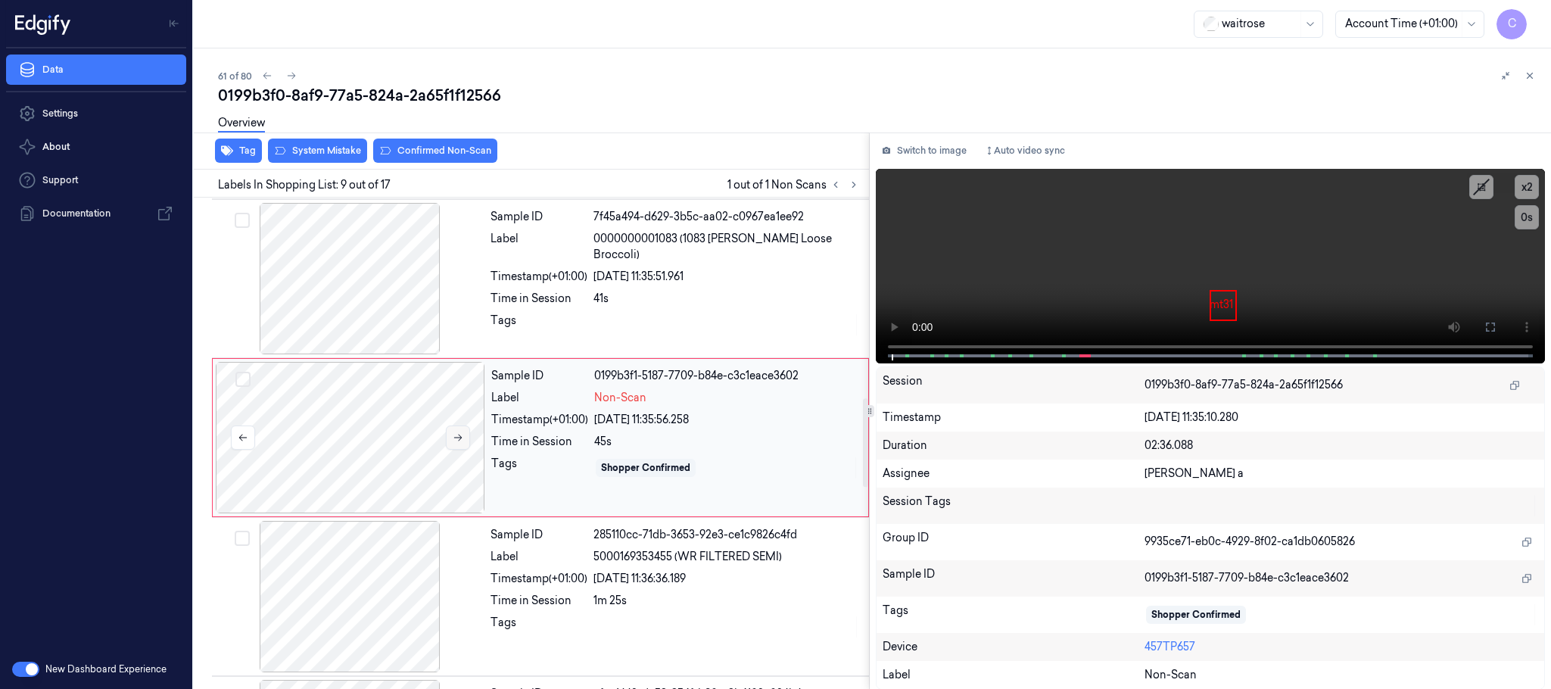
click at [461, 443] on icon at bounding box center [458, 437] width 11 height 11
click at [370, 291] on div at bounding box center [349, 278] width 269 height 151
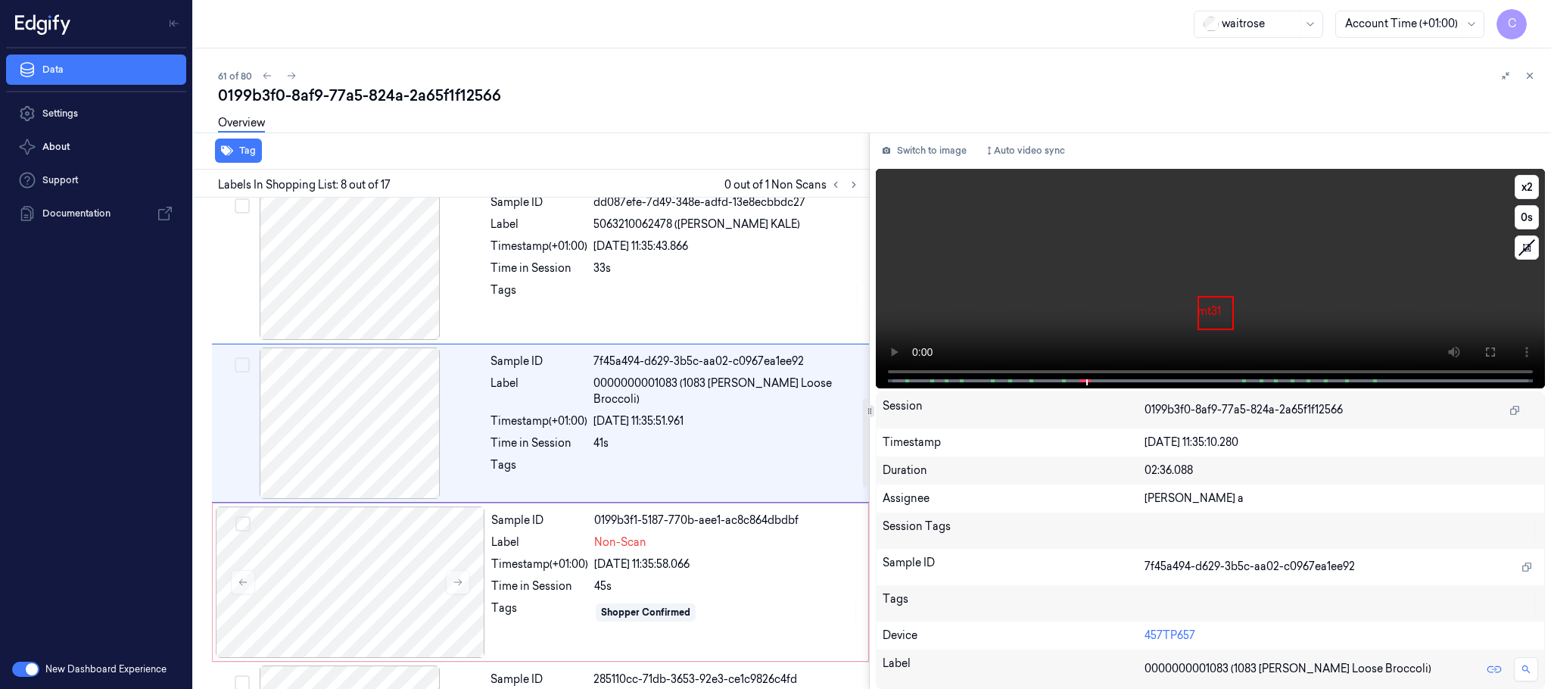
scroll to position [950, 0]
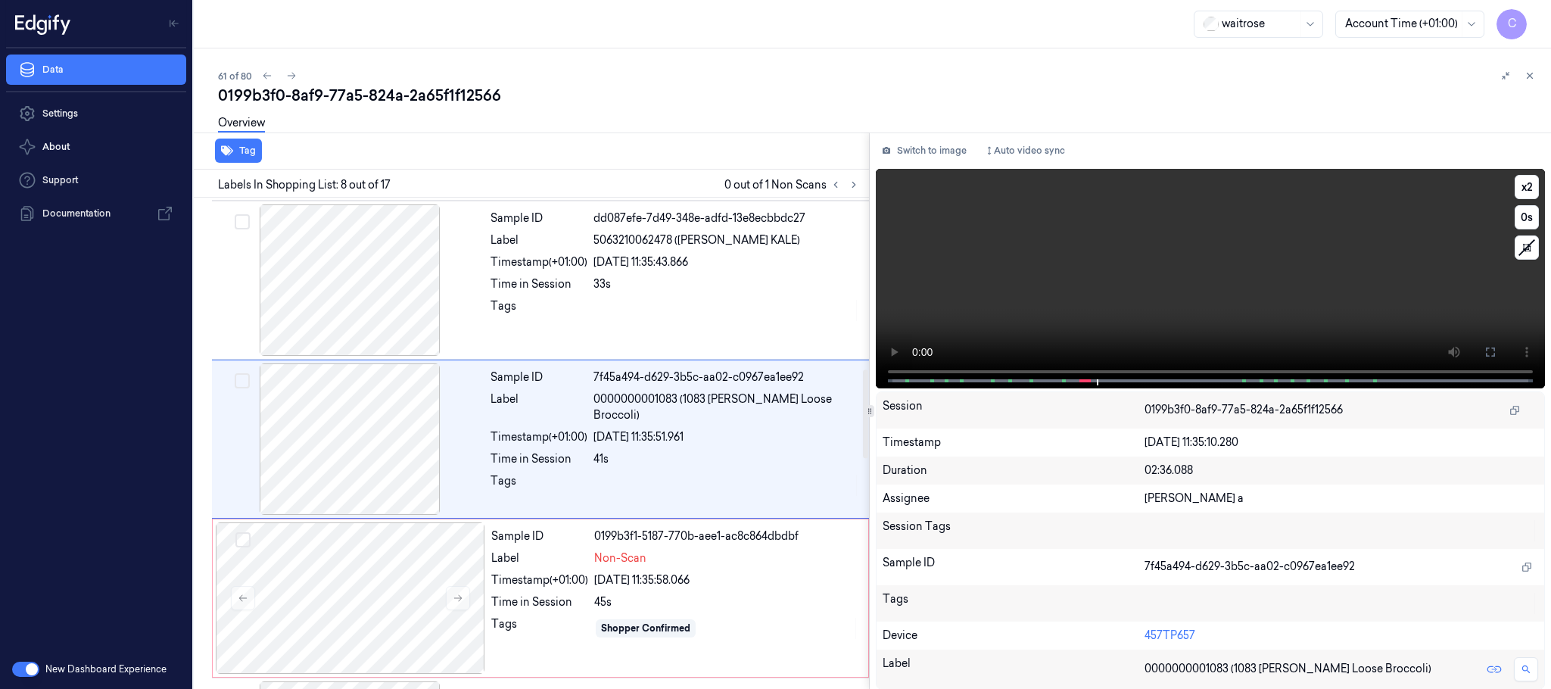
click at [1177, 293] on video at bounding box center [1210, 278] width 669 height 219
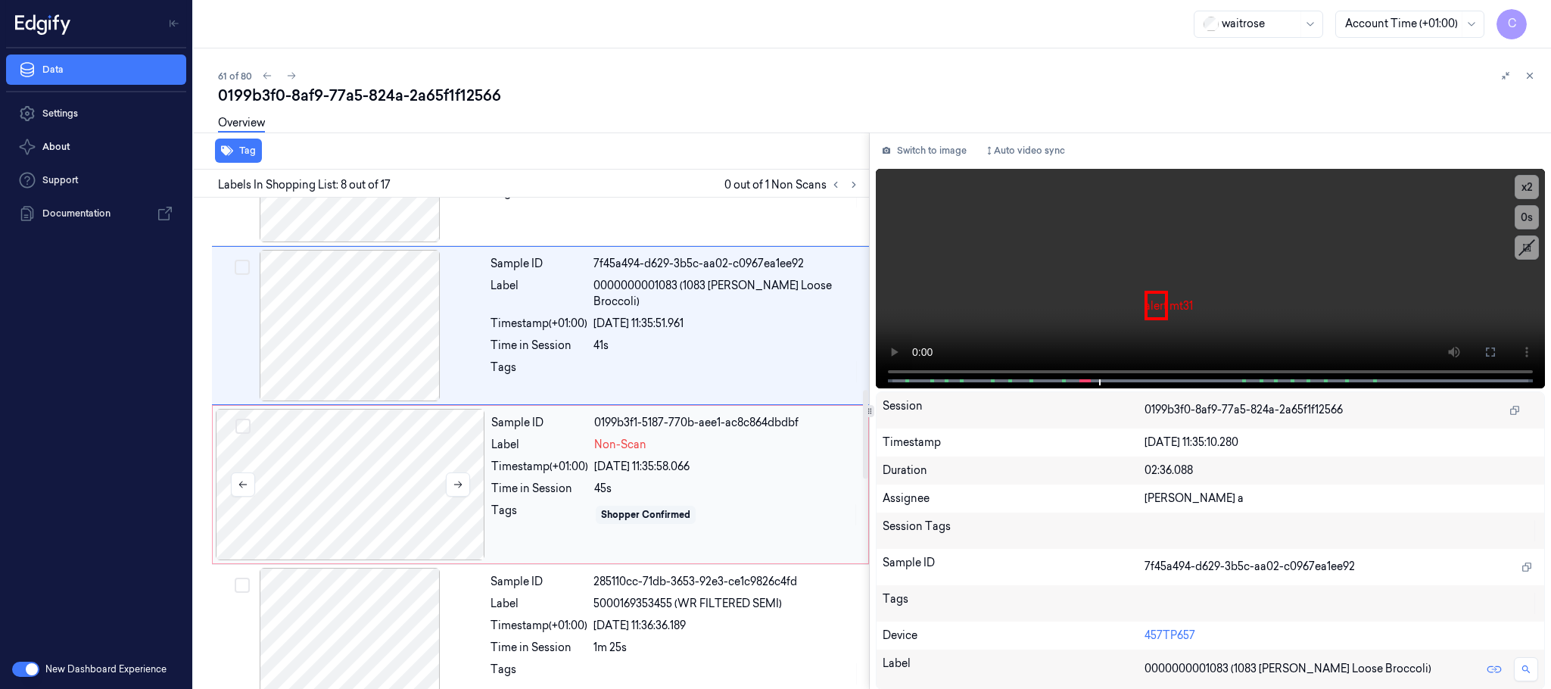
click at [384, 514] on div at bounding box center [350, 484] width 269 height 151
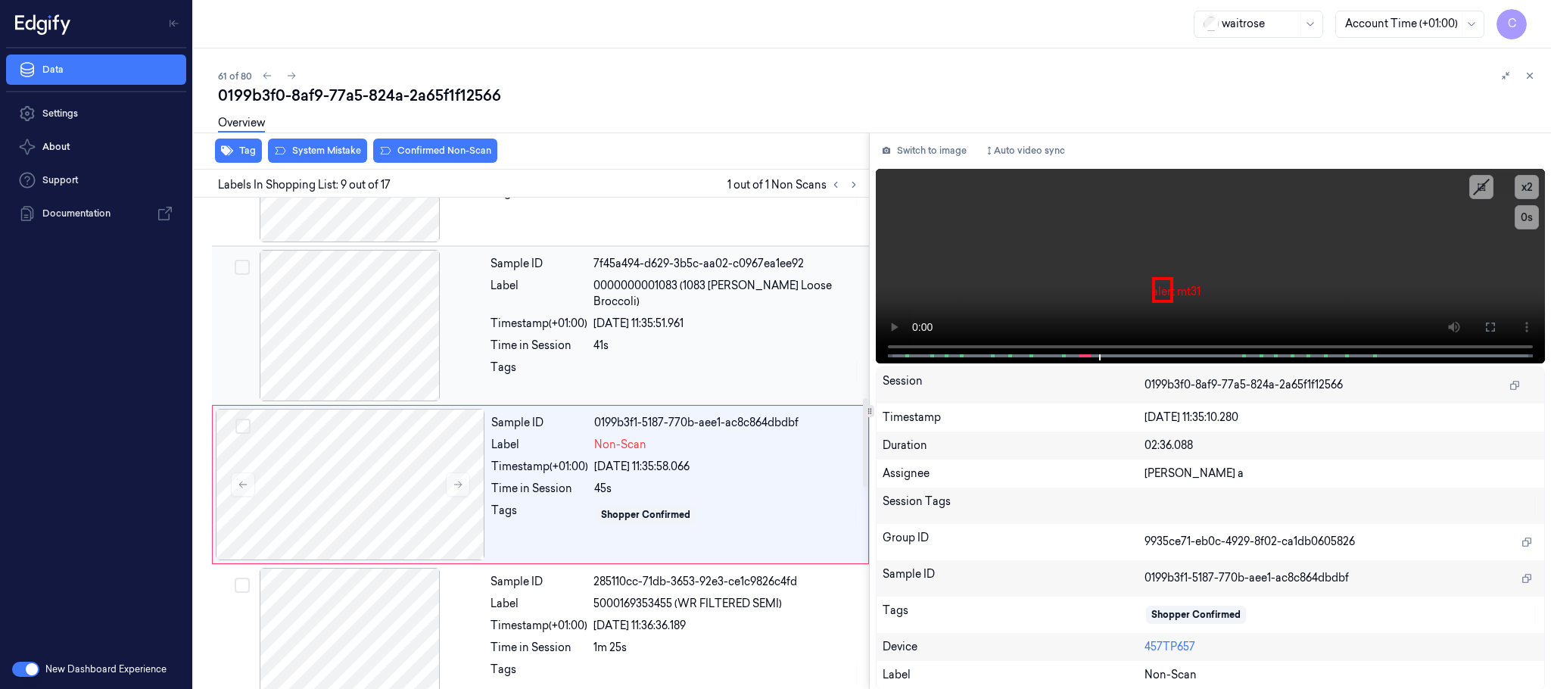
scroll to position [1110, 0]
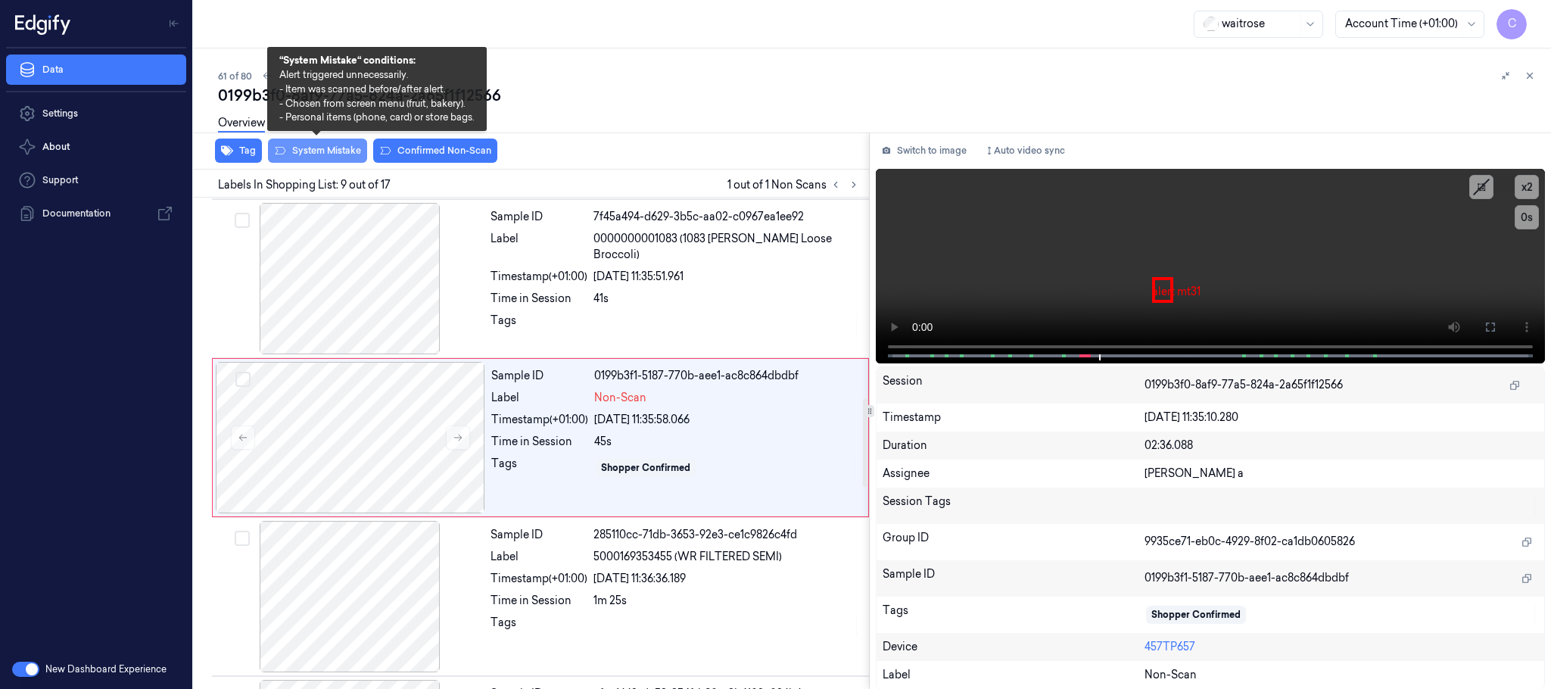
click at [335, 153] on button "System Mistake" at bounding box center [317, 151] width 99 height 24
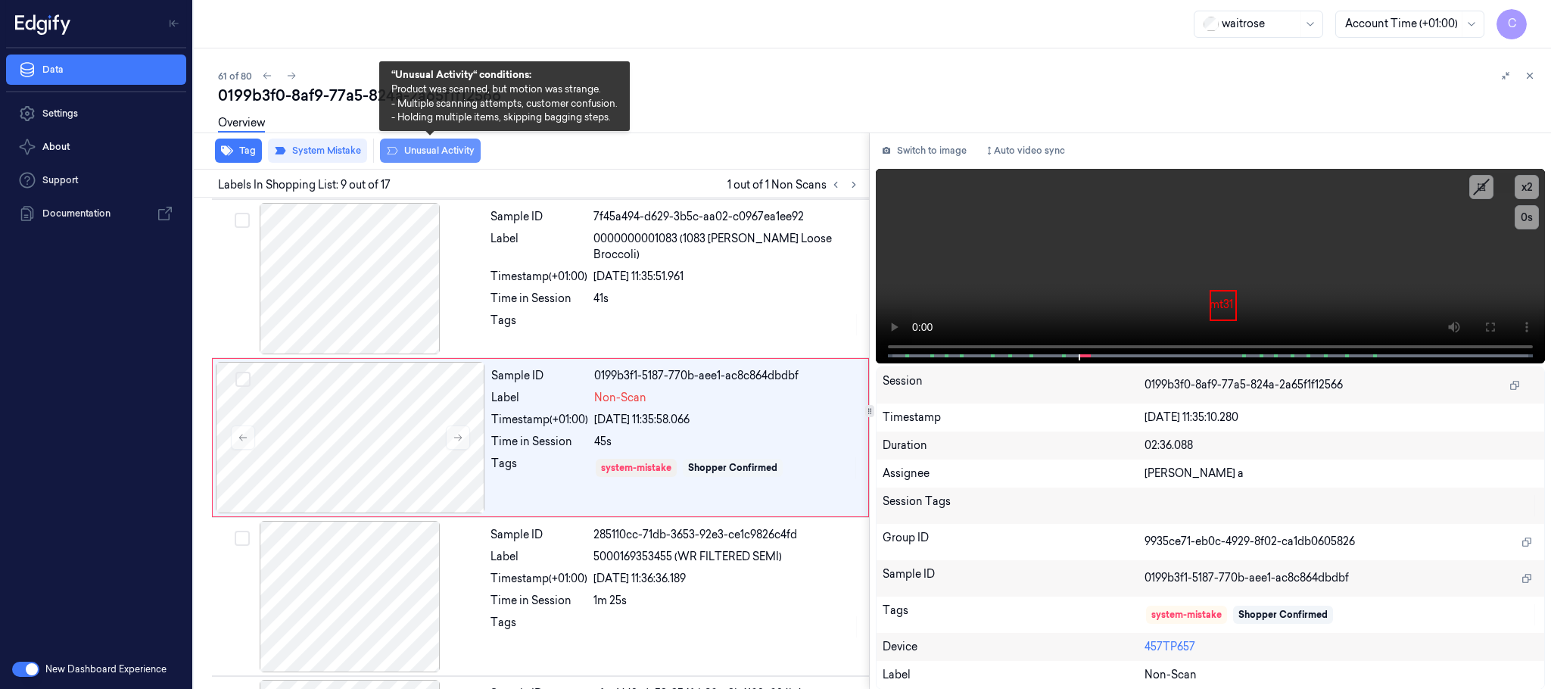
click at [437, 152] on button "Unusual Activity" at bounding box center [430, 151] width 101 height 24
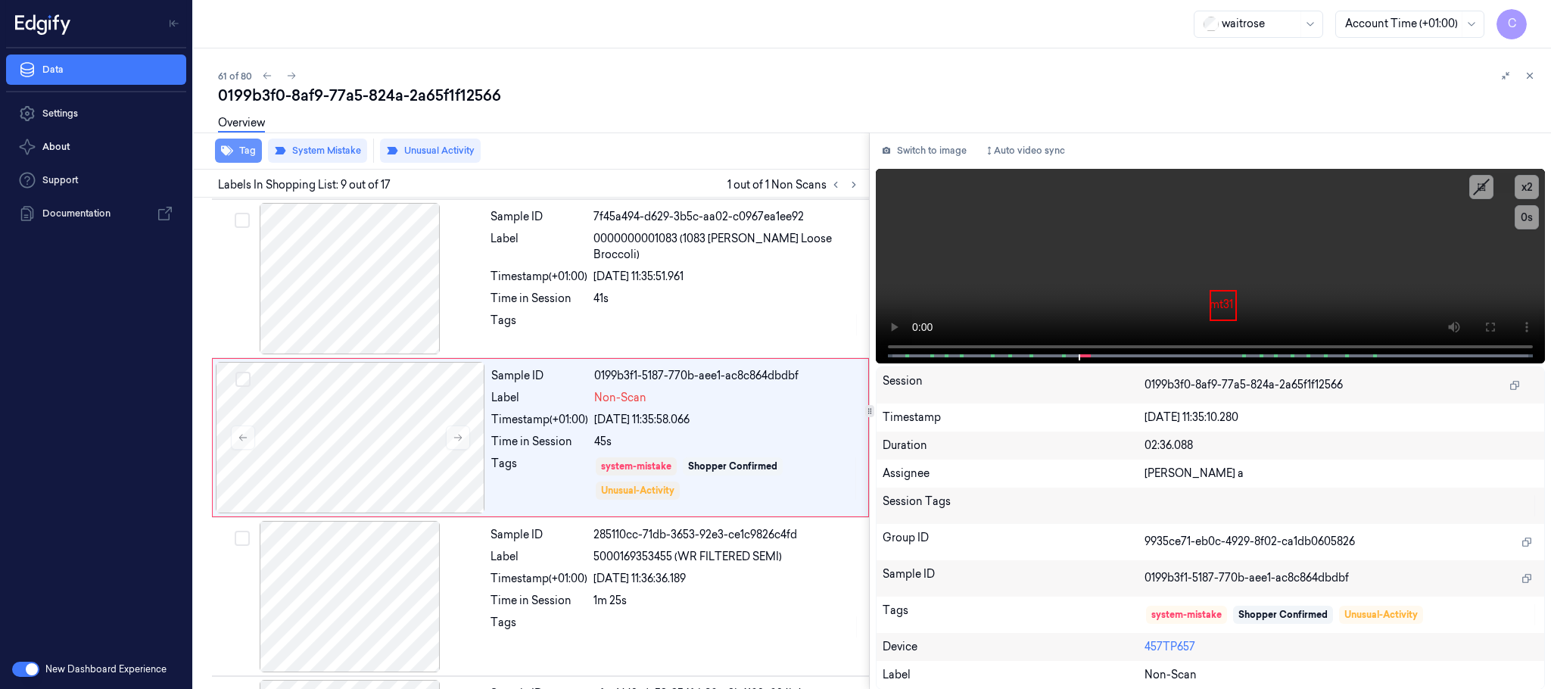
click at [230, 145] on icon "button" at bounding box center [227, 151] width 12 height 12
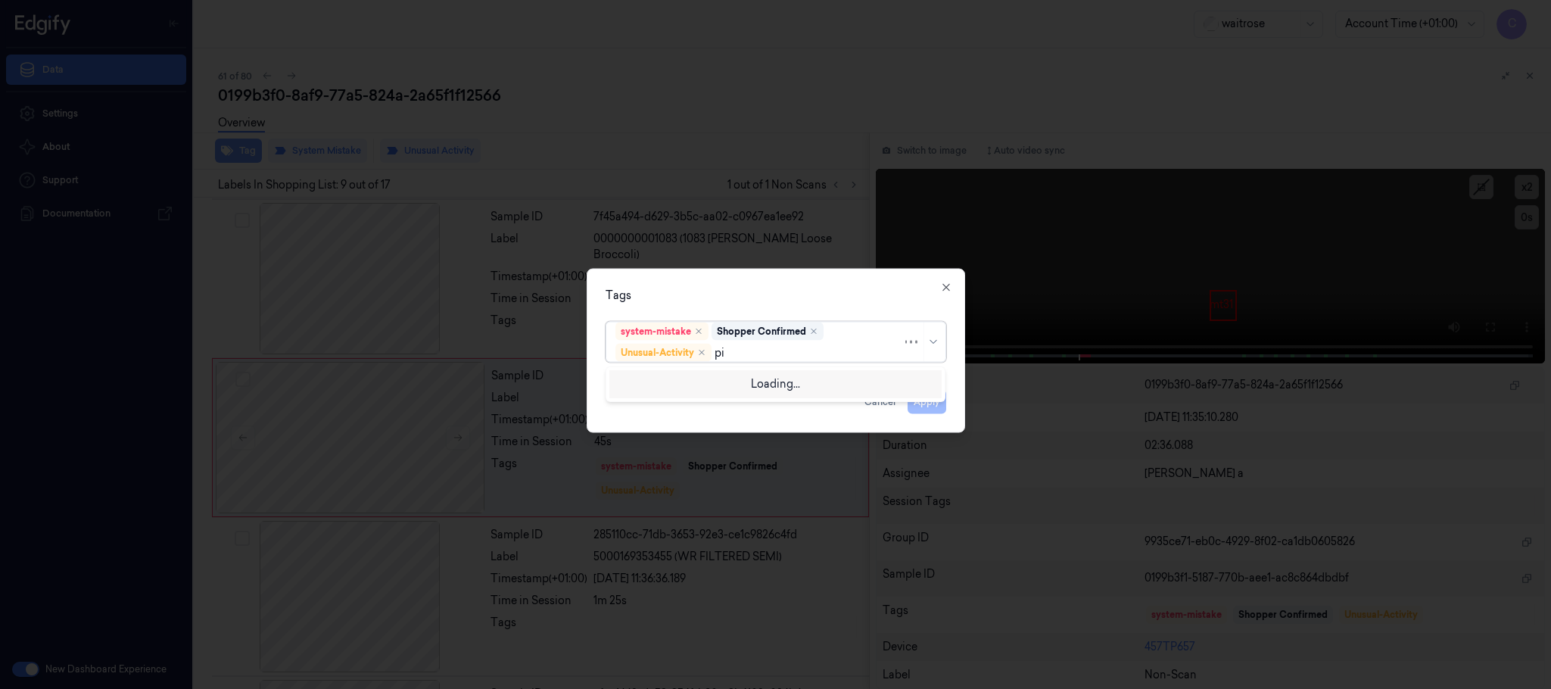
type input "pic"
drag, startPoint x: 614, startPoint y: 372, endPoint x: 624, endPoint y: 375, distance: 11.0
click at [624, 375] on div "Picklist item alert" at bounding box center [658, 383] width 87 height 16
click at [713, 285] on div "Tags option Picklist item alert, selected. Use Up and Down to choose options, p…" at bounding box center [776, 351] width 378 height 164
click at [924, 396] on button "Apply" at bounding box center [927, 402] width 39 height 24
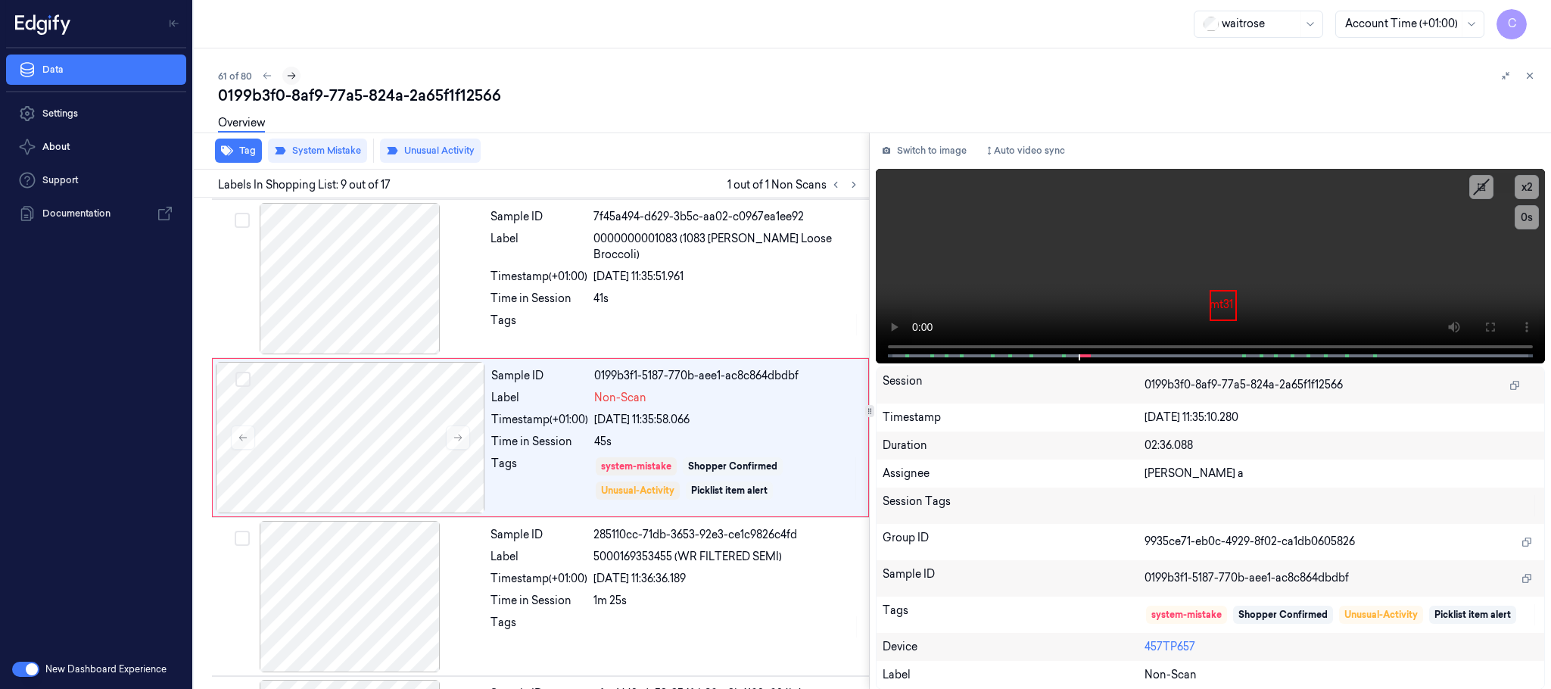
click at [289, 70] on icon at bounding box center [291, 75] width 11 height 11
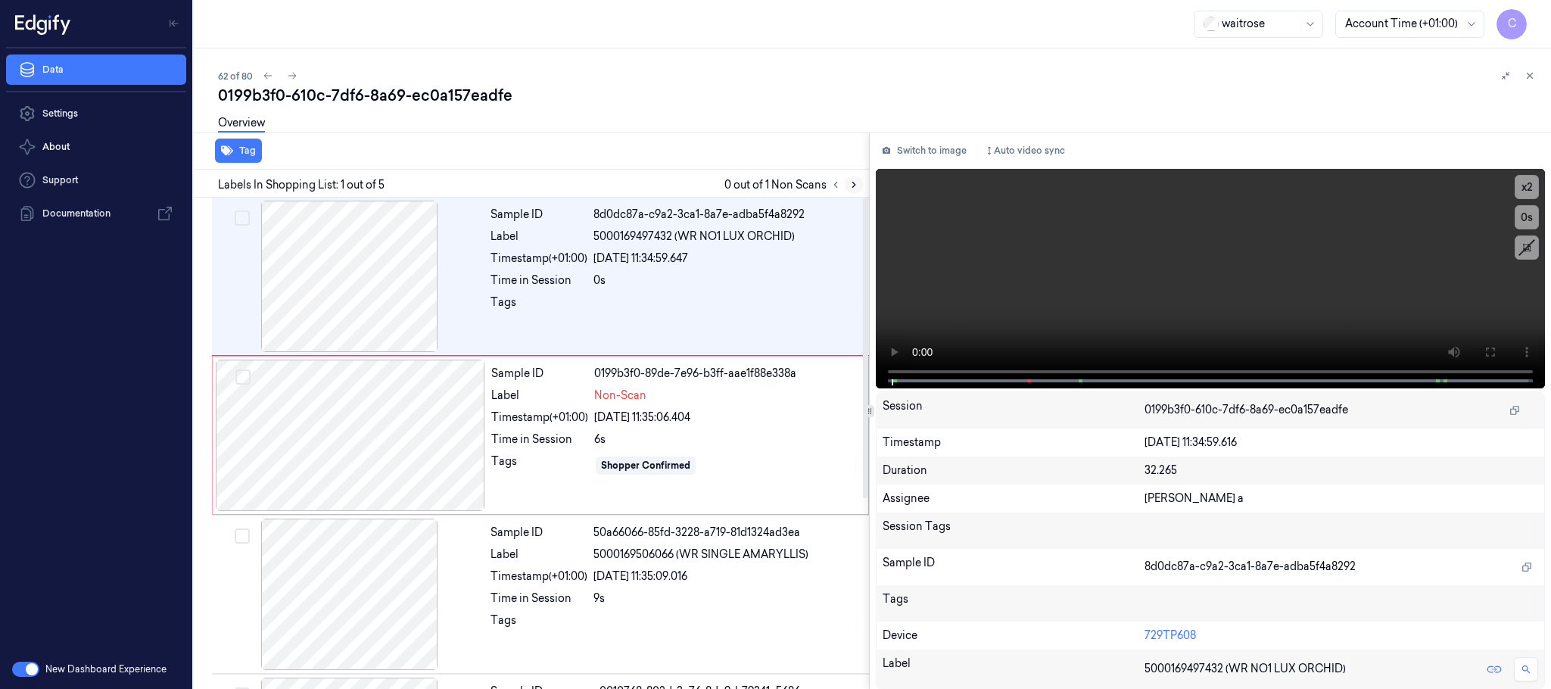
click at [850, 186] on icon at bounding box center [853, 184] width 11 height 11
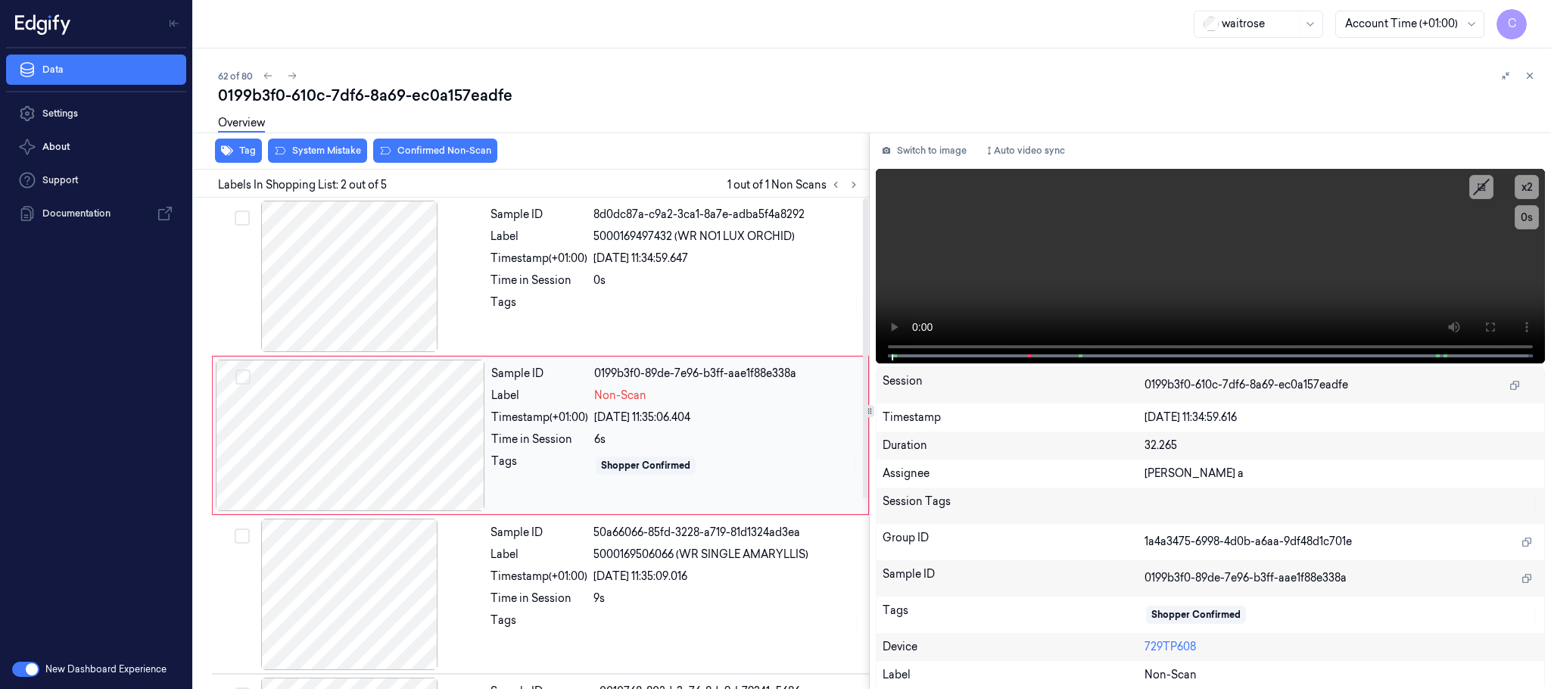
click at [448, 438] on div at bounding box center [350, 435] width 269 height 151
click at [404, 291] on div at bounding box center [349, 276] width 269 height 151
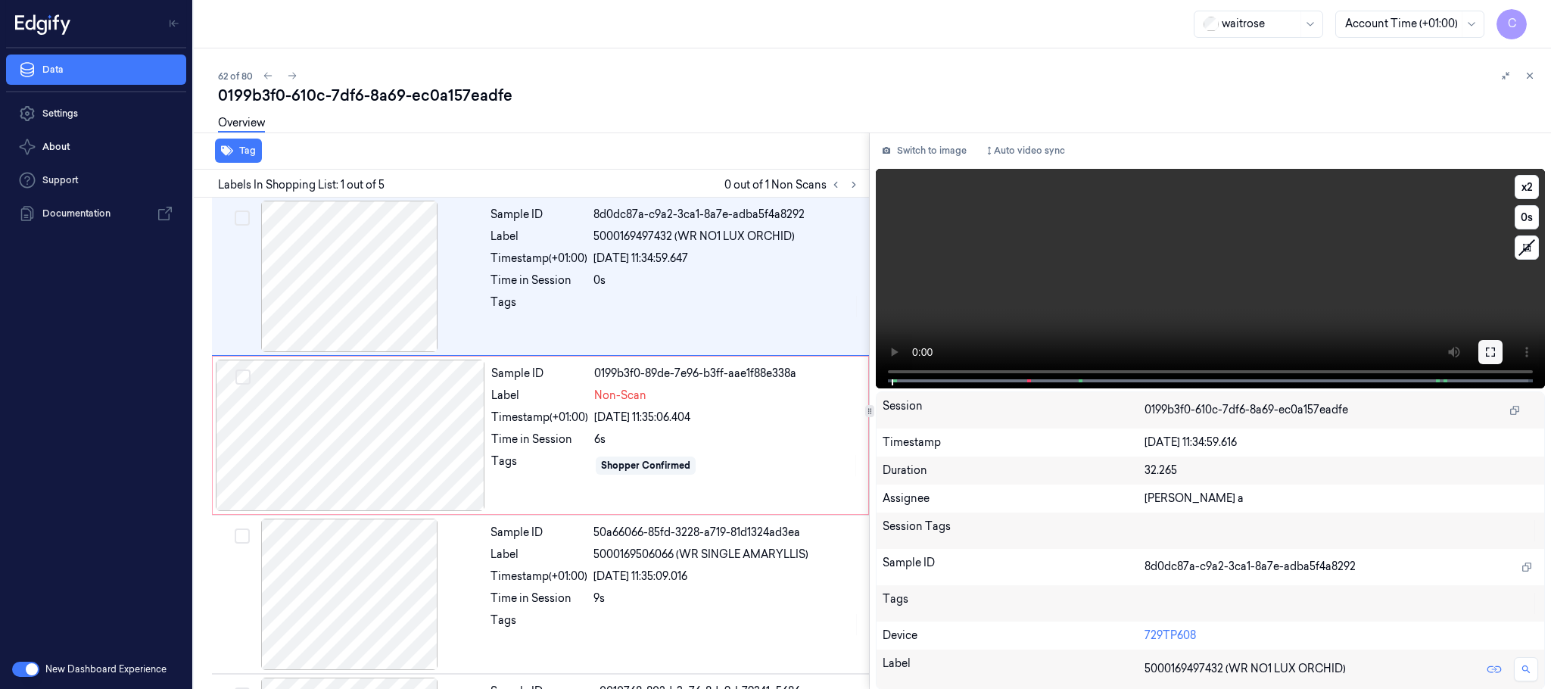
click at [1486, 348] on icon at bounding box center [1490, 351] width 9 height 9
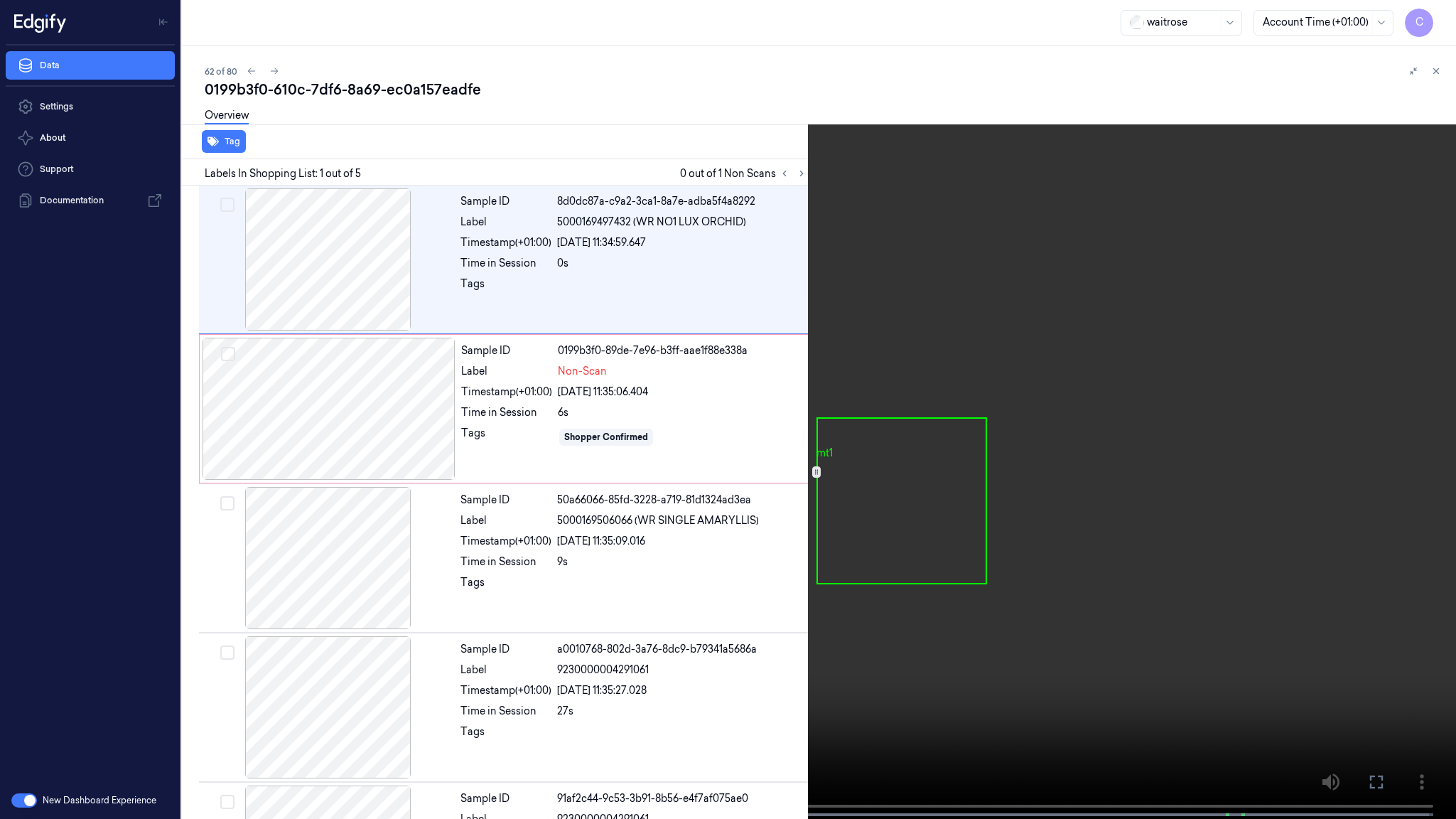
click at [704, 427] on video at bounding box center [728, 410] width 1456 height 822
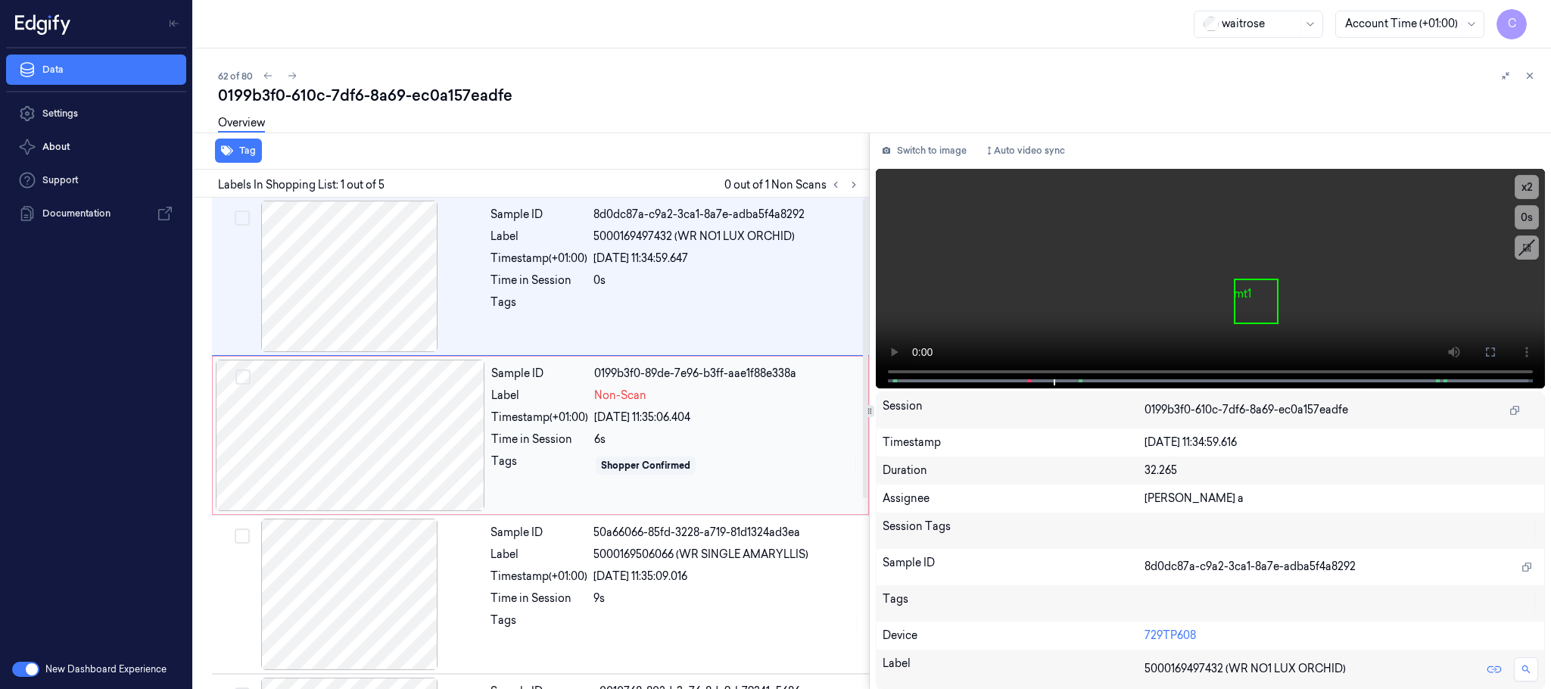
click at [416, 422] on div at bounding box center [350, 435] width 269 height 151
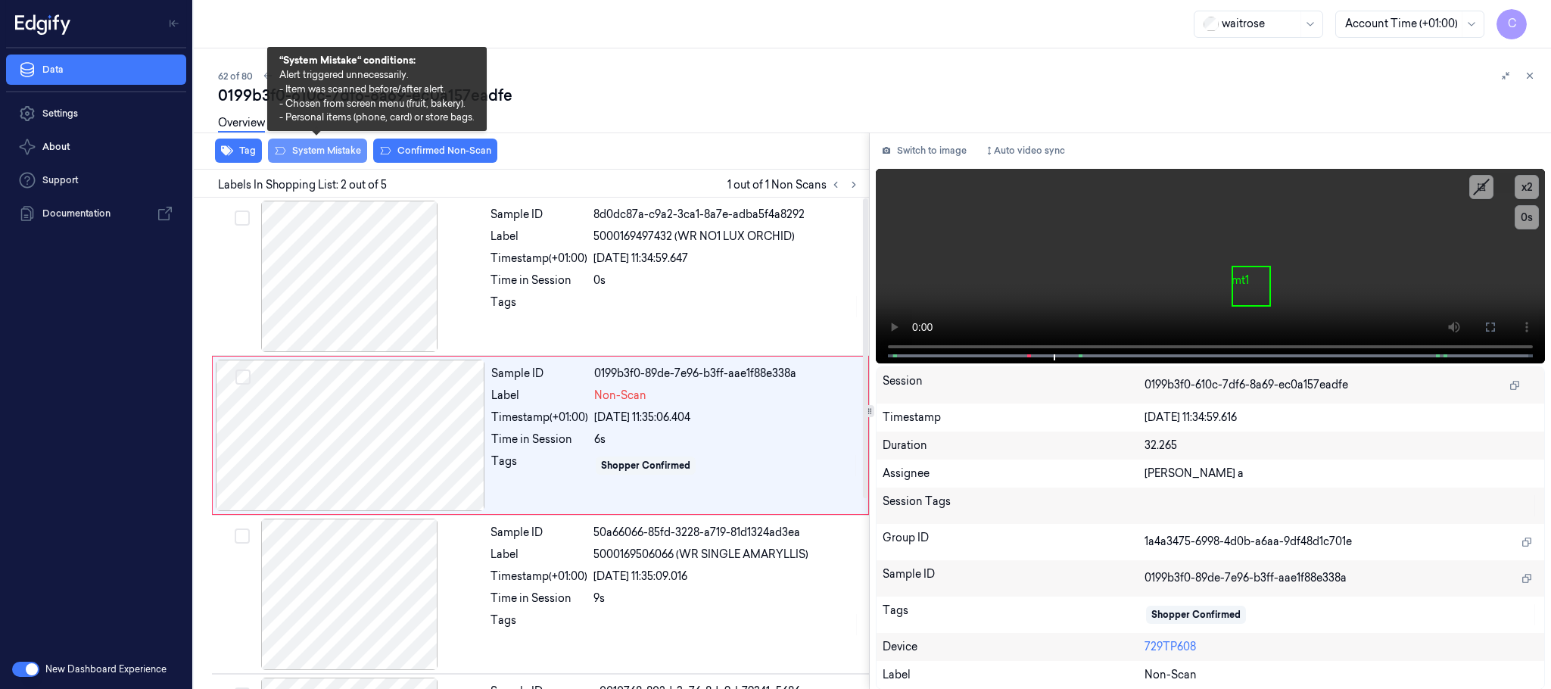
click at [323, 161] on button "System Mistake" at bounding box center [317, 151] width 99 height 24
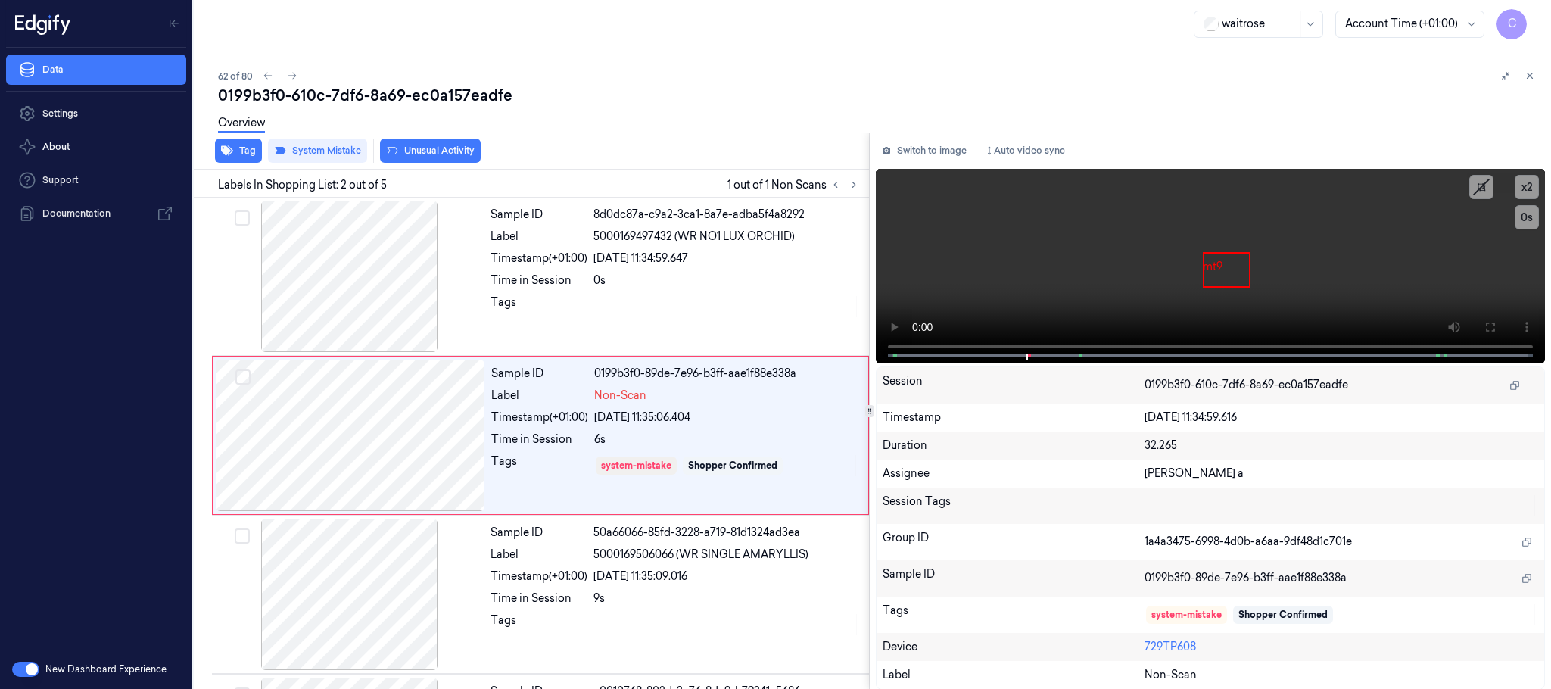
click at [447, 146] on button "Unusual Activity" at bounding box center [430, 151] width 101 height 24
click at [295, 75] on icon at bounding box center [292, 76] width 8 height 7
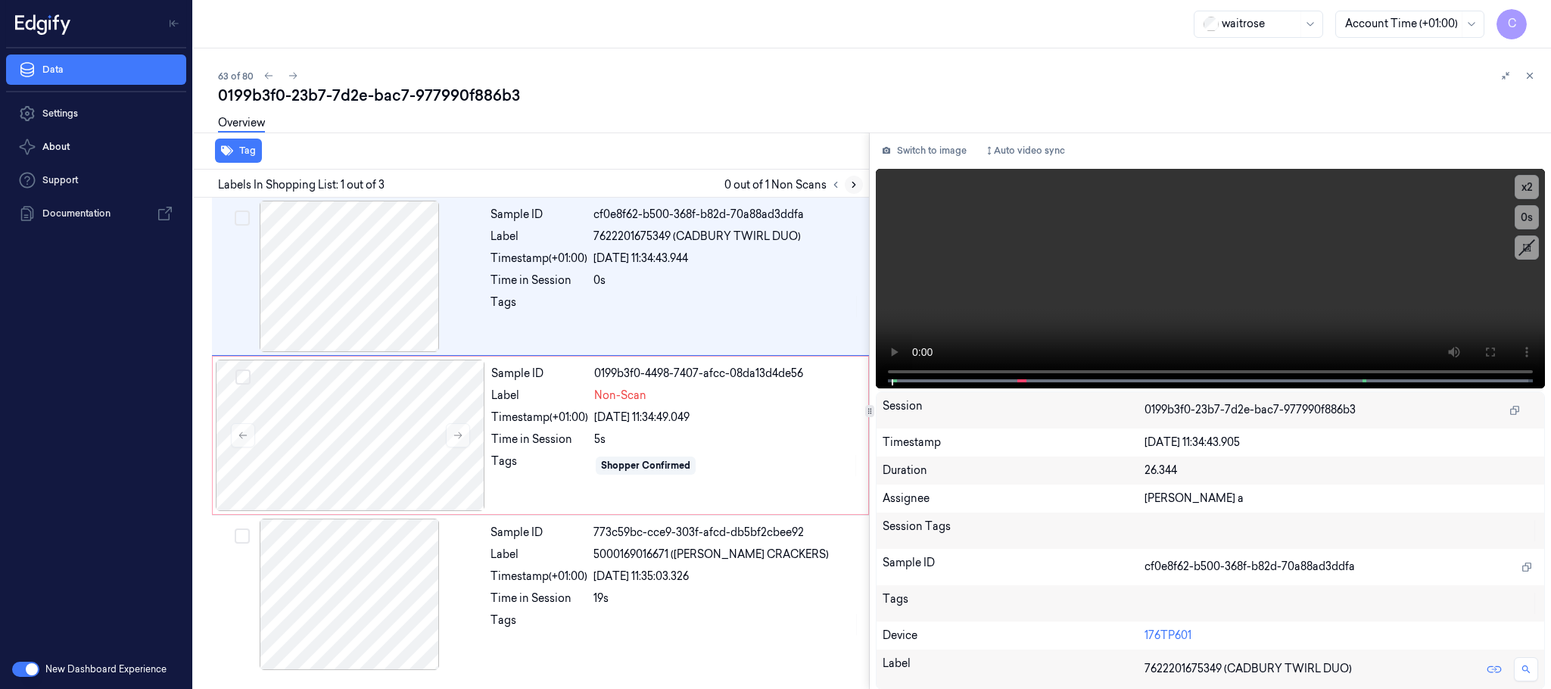
click at [856, 189] on icon at bounding box center [853, 184] width 11 height 11
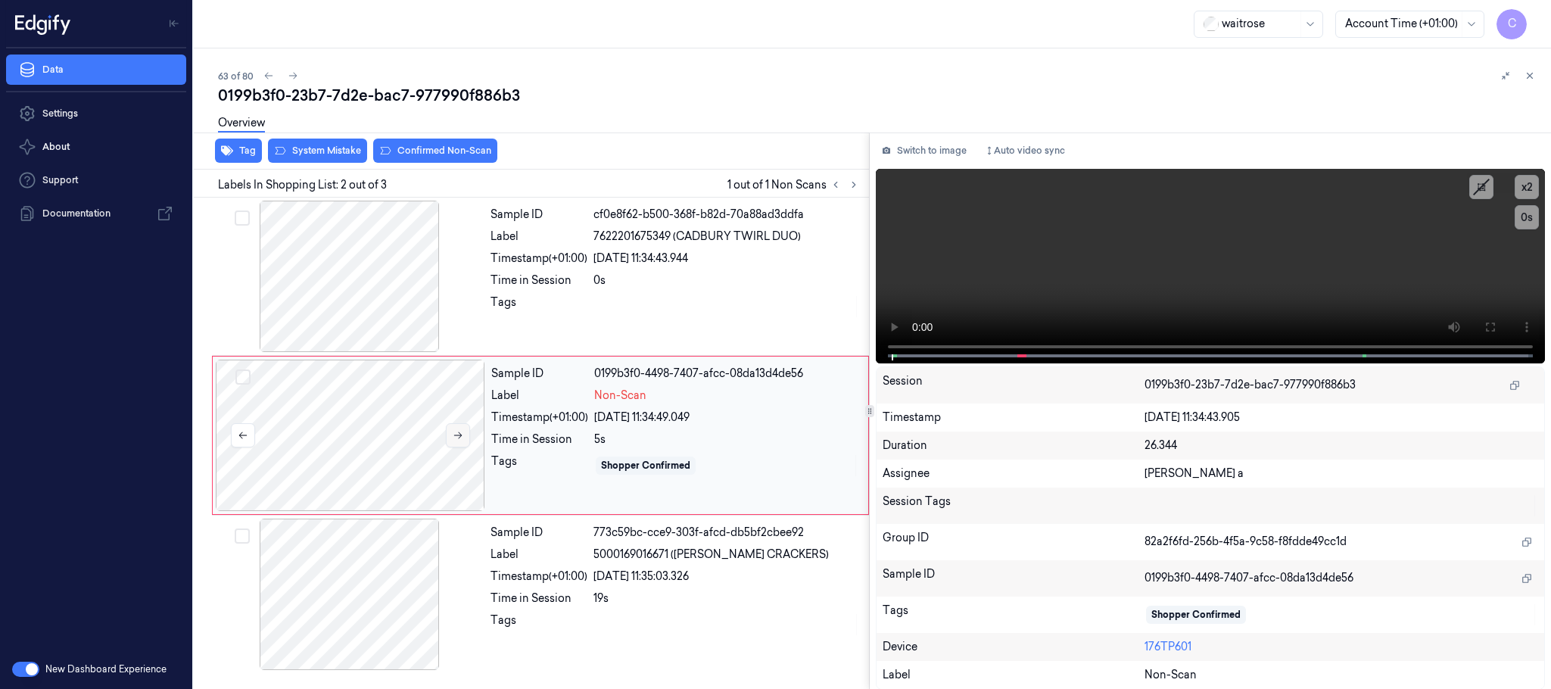
click at [468, 431] on button at bounding box center [458, 435] width 24 height 24
click at [463, 432] on icon at bounding box center [458, 435] width 11 height 11
click at [389, 277] on div at bounding box center [349, 276] width 269 height 151
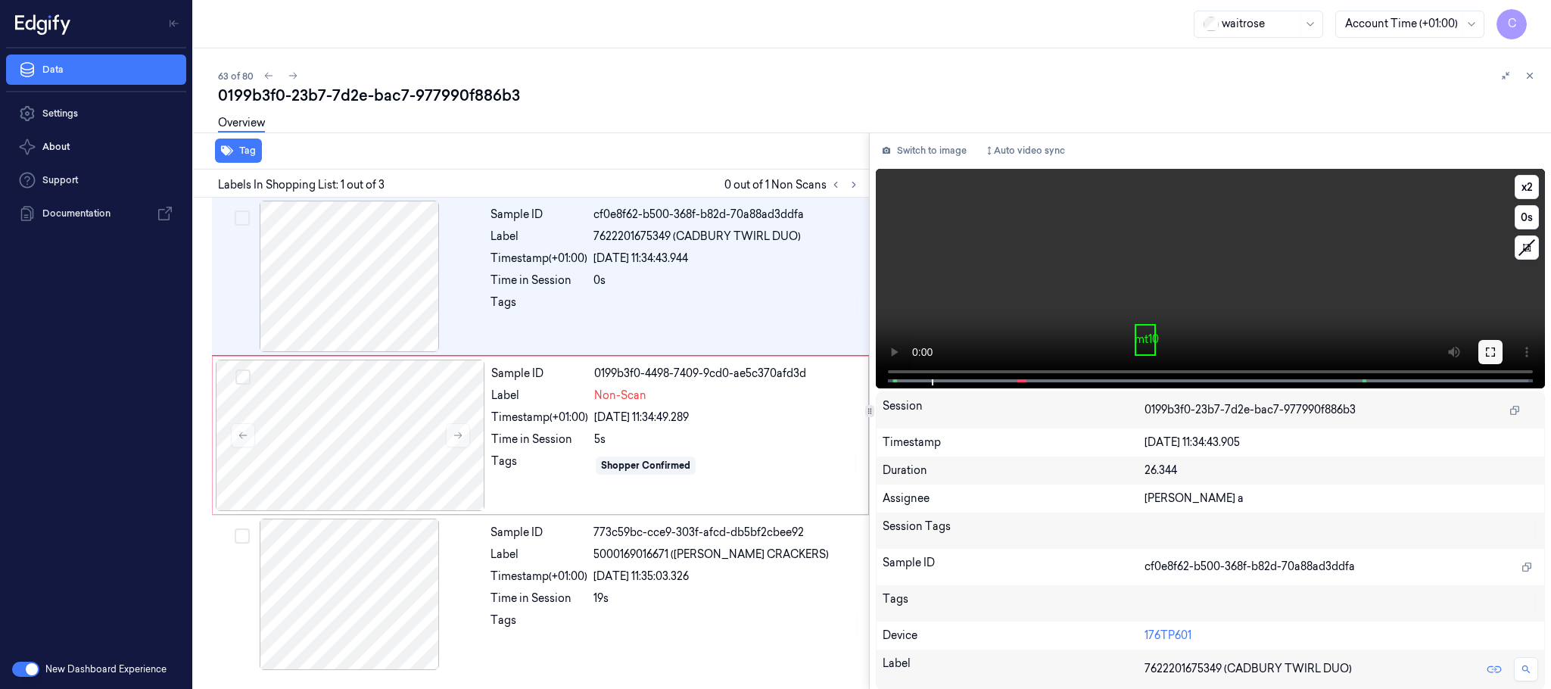
click at [1488, 353] on icon at bounding box center [1490, 352] width 12 height 12
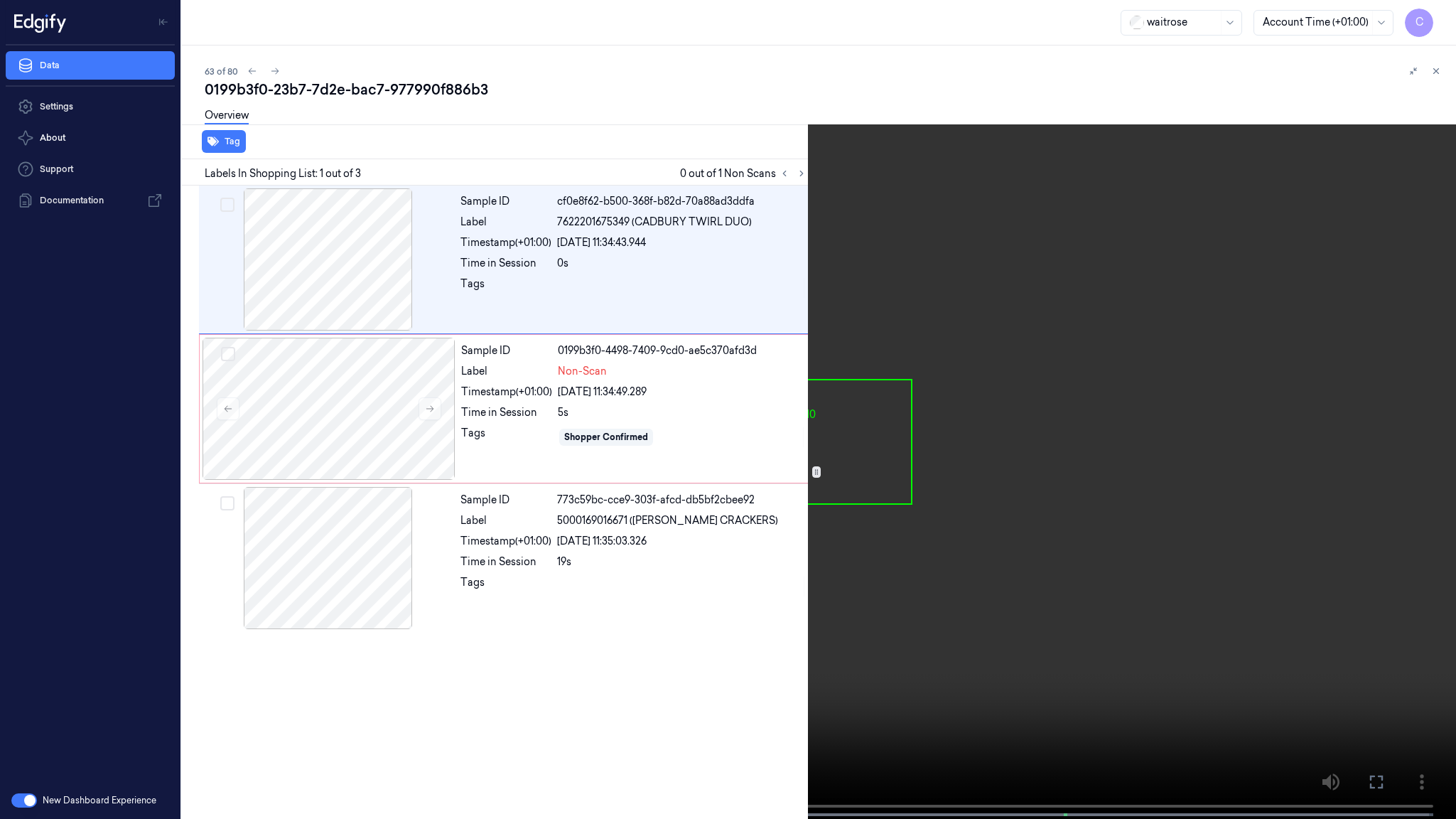
click at [521, 315] on video at bounding box center [728, 410] width 1456 height 822
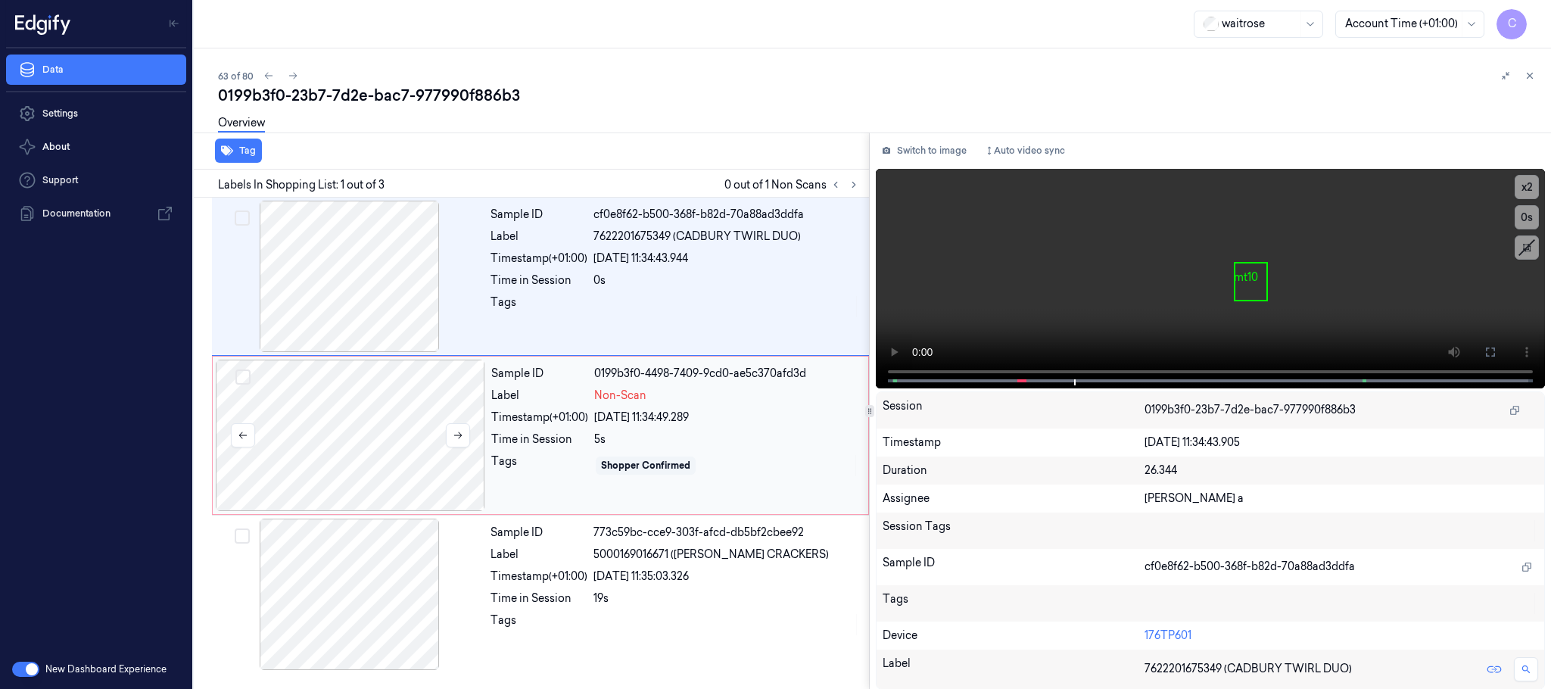
click at [386, 441] on div at bounding box center [350, 435] width 269 height 151
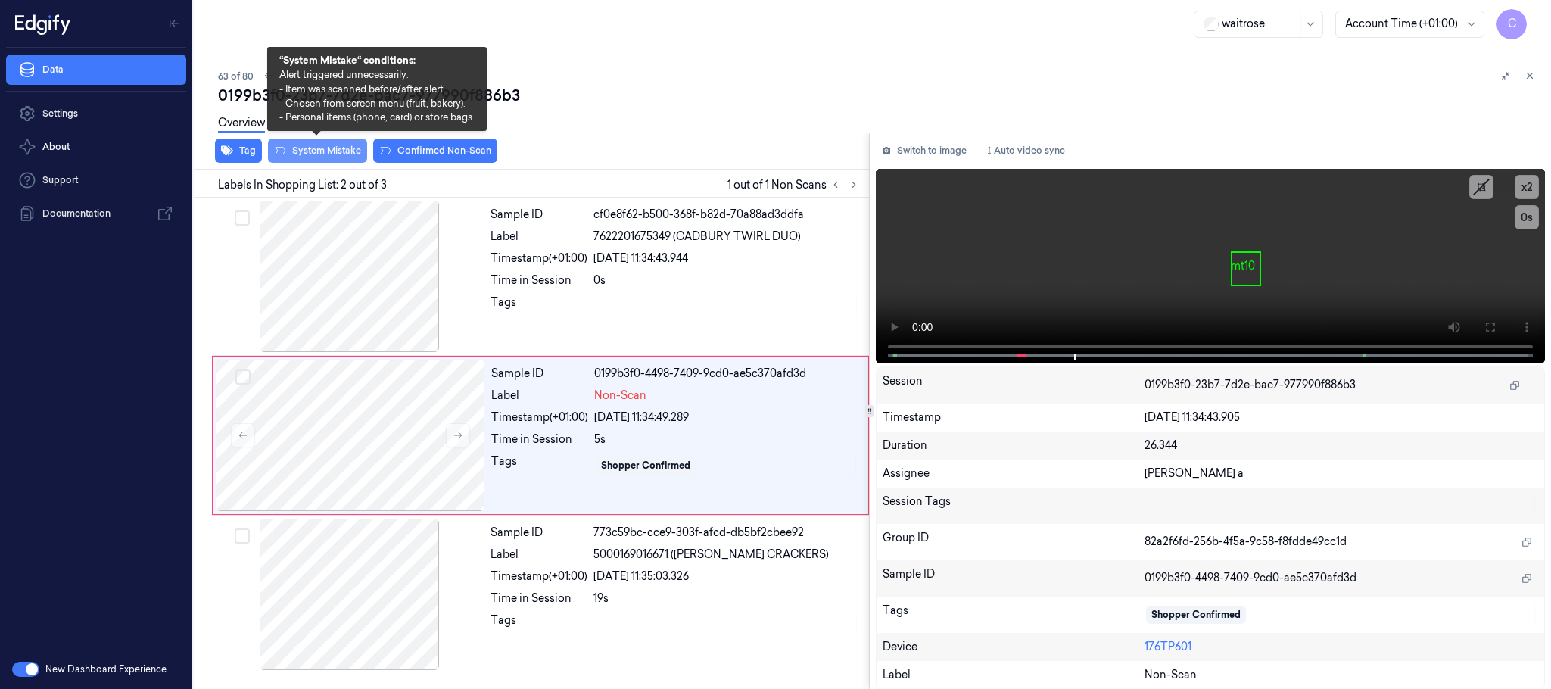
click at [332, 151] on button "System Mistake" at bounding box center [317, 151] width 99 height 24
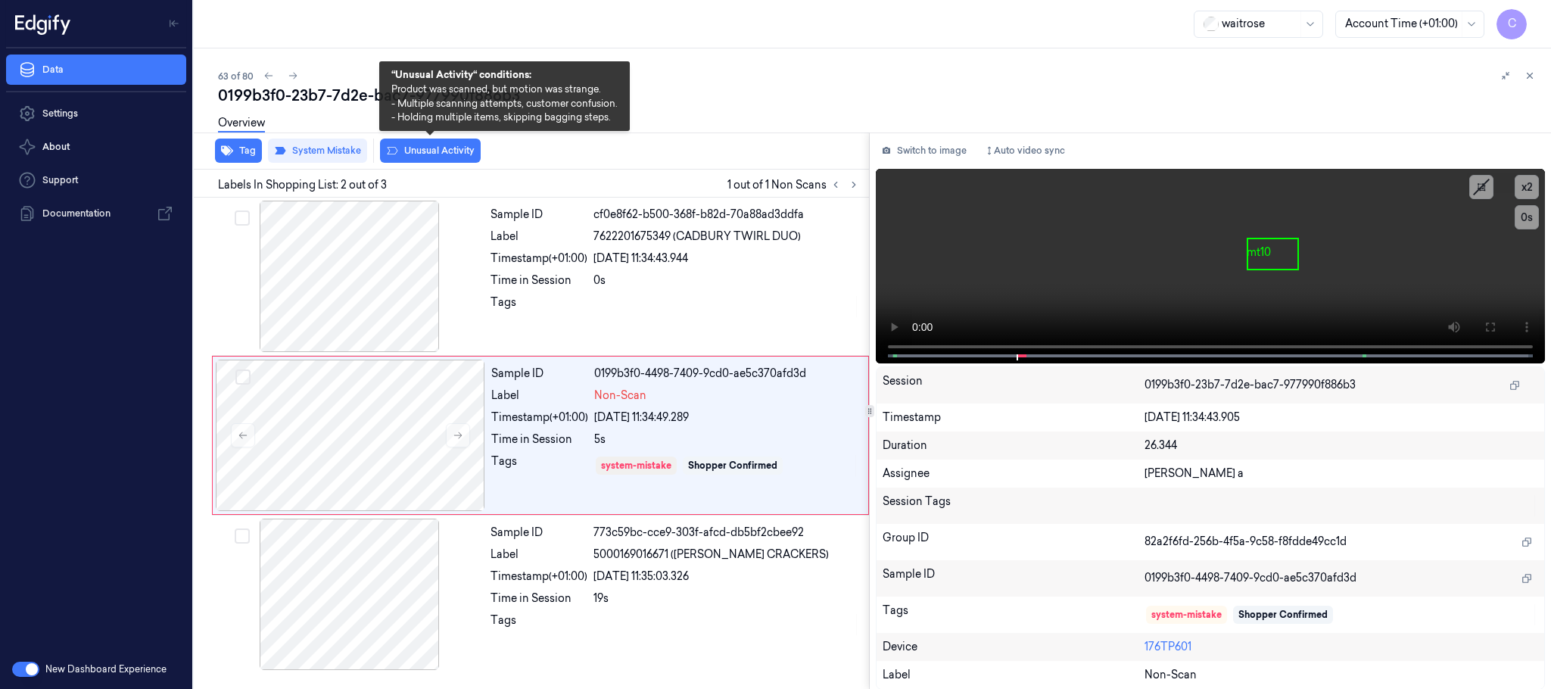
click at [465, 150] on button "Unusual Activity" at bounding box center [430, 151] width 101 height 24
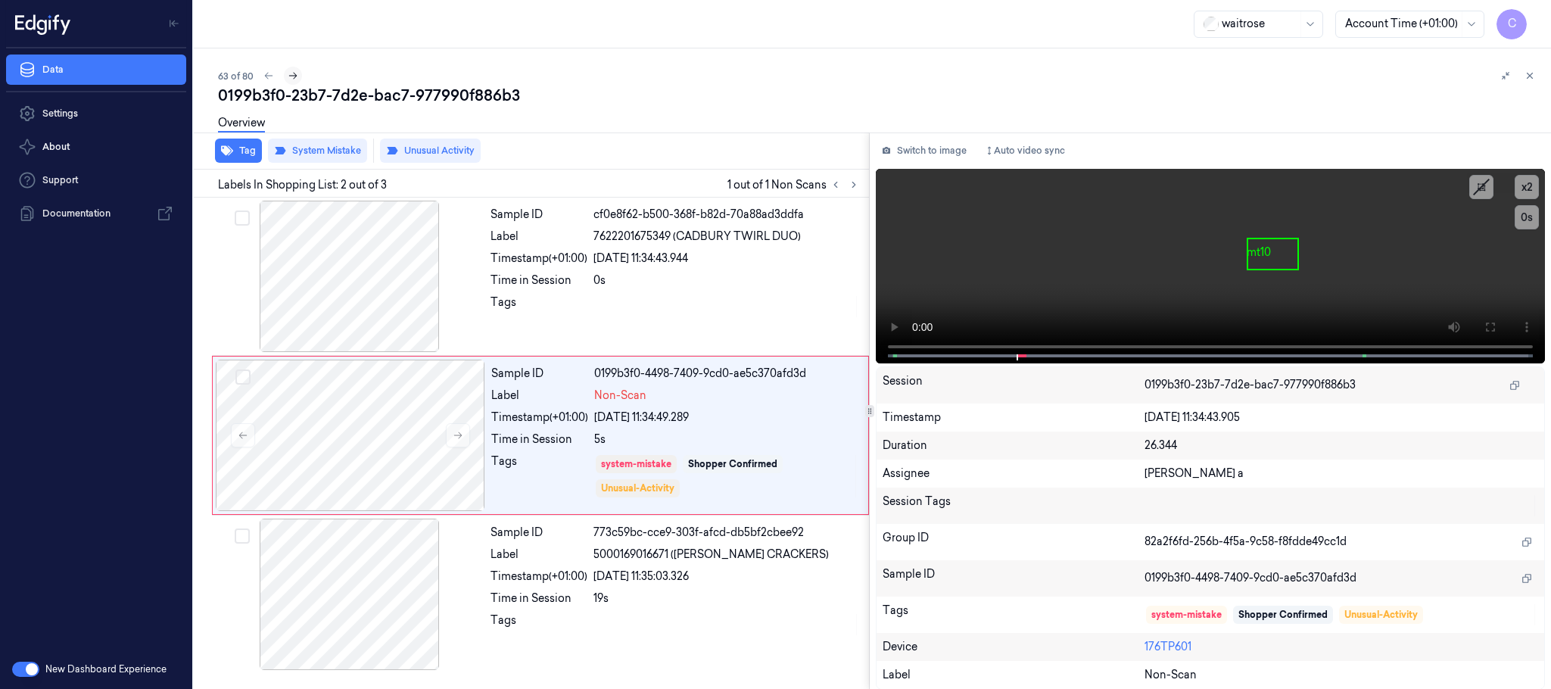
click at [289, 73] on icon at bounding box center [293, 75] width 11 height 11
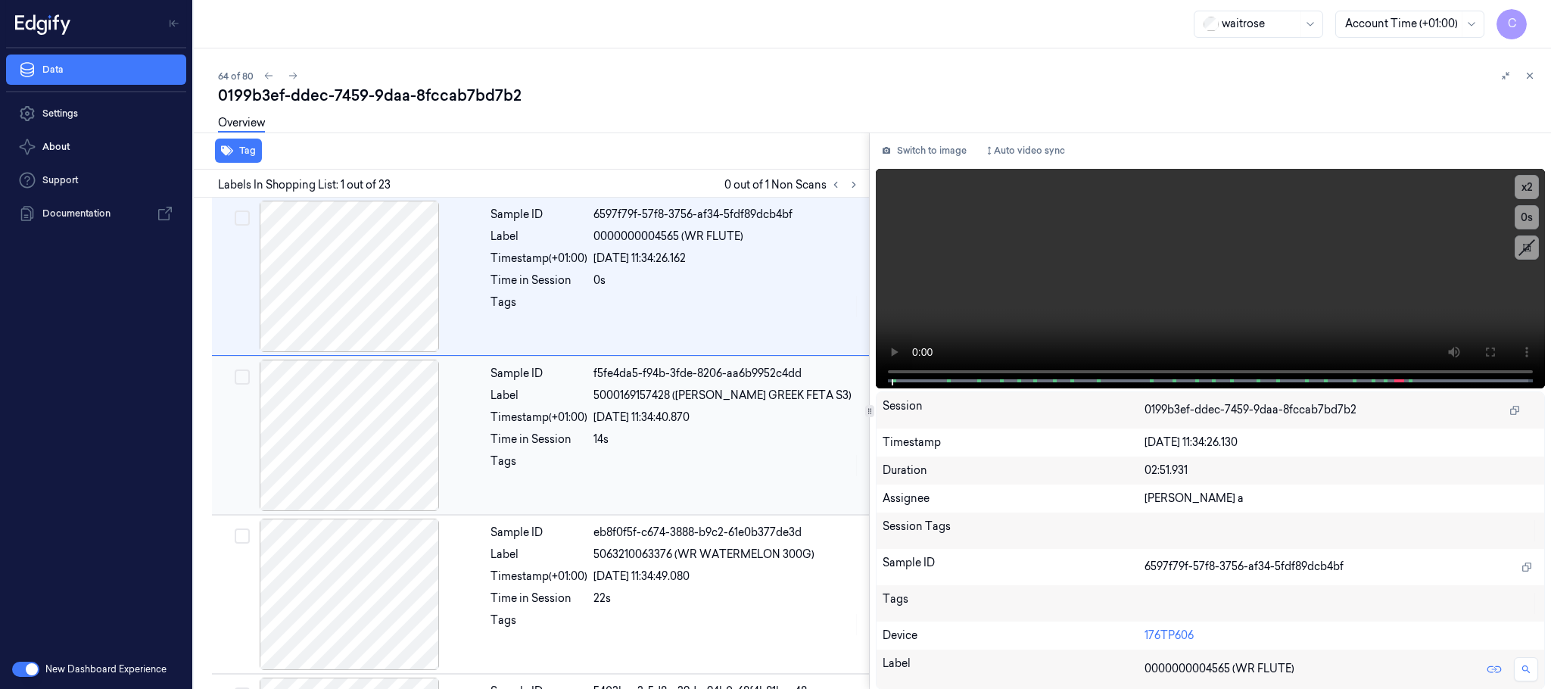
click at [856, 182] on icon at bounding box center [853, 184] width 11 height 11
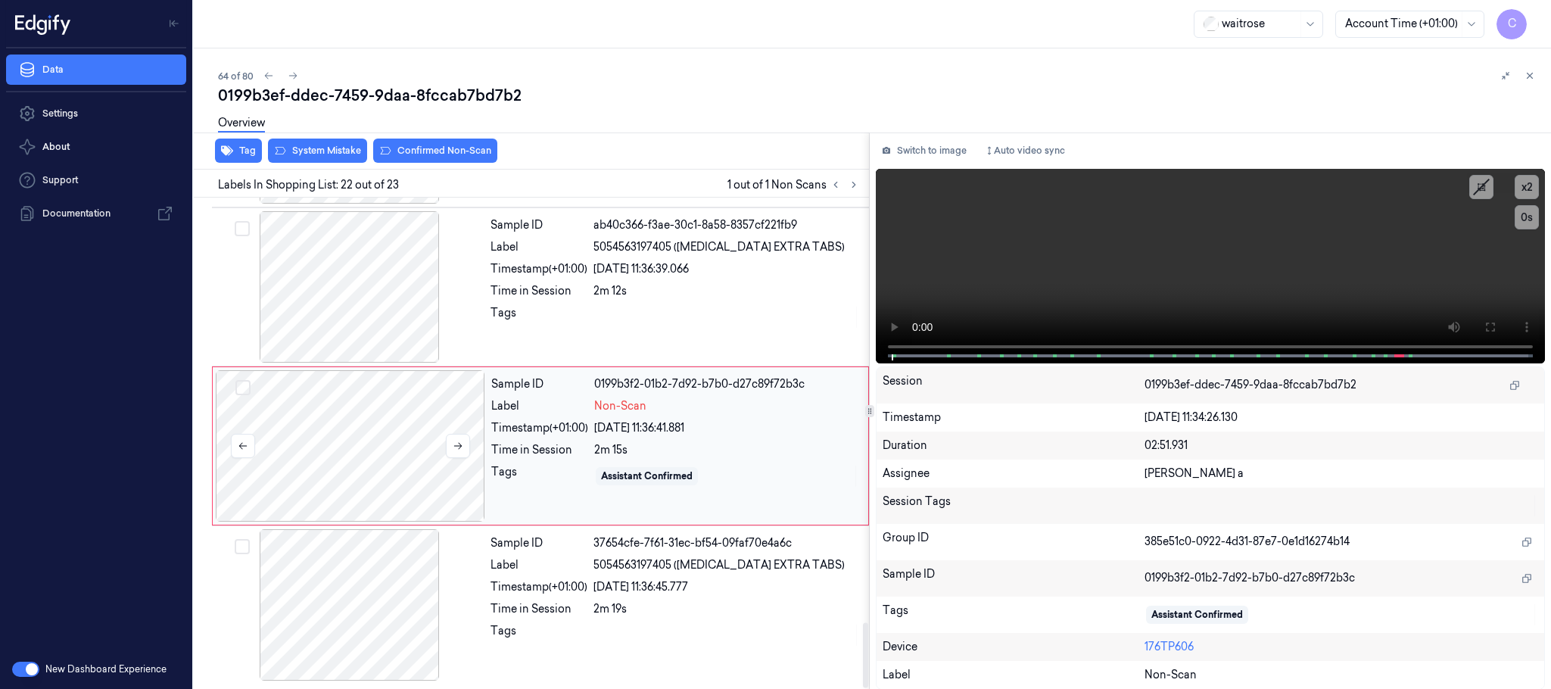
scroll to position [3184, 0]
click at [457, 444] on icon at bounding box center [458, 446] width 11 height 11
click at [345, 291] on div at bounding box center [349, 286] width 269 height 151
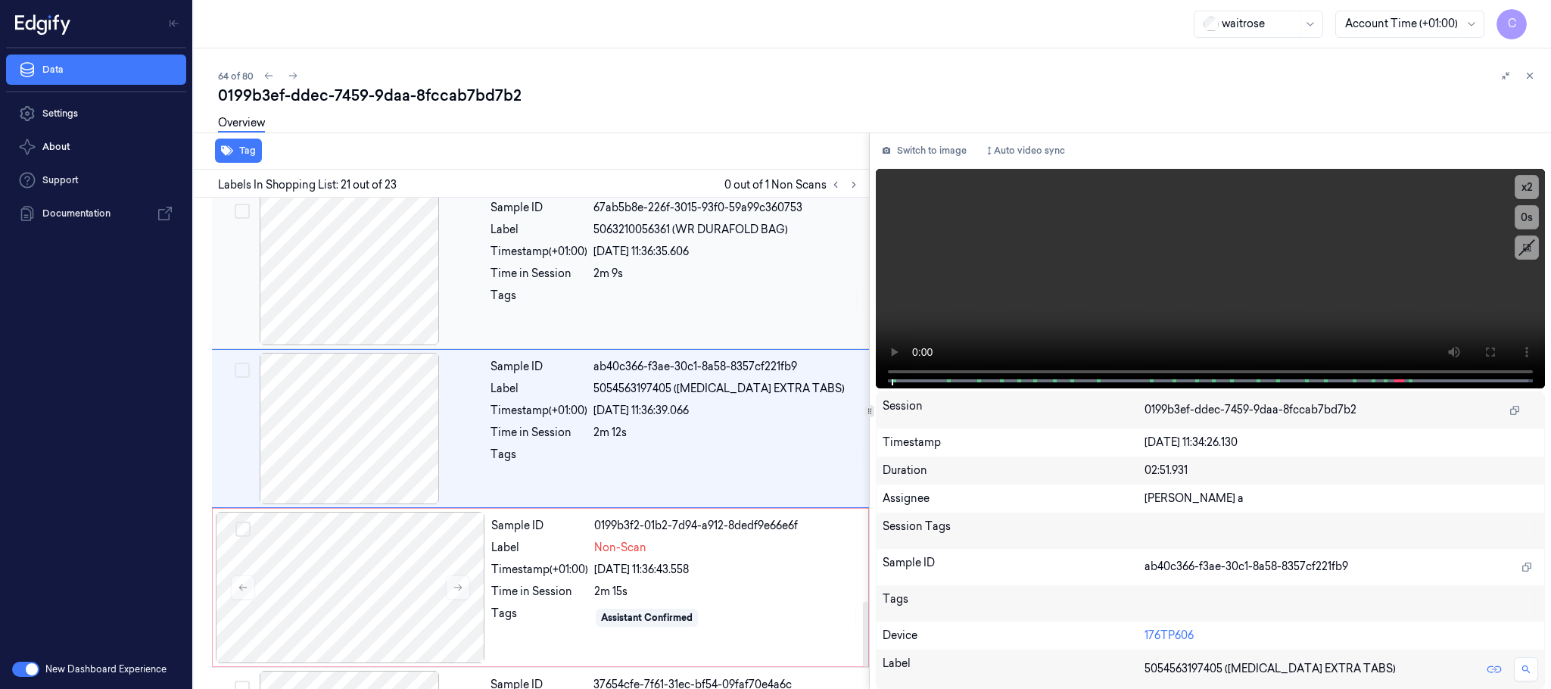
click at [341, 325] on div at bounding box center [349, 269] width 269 height 151
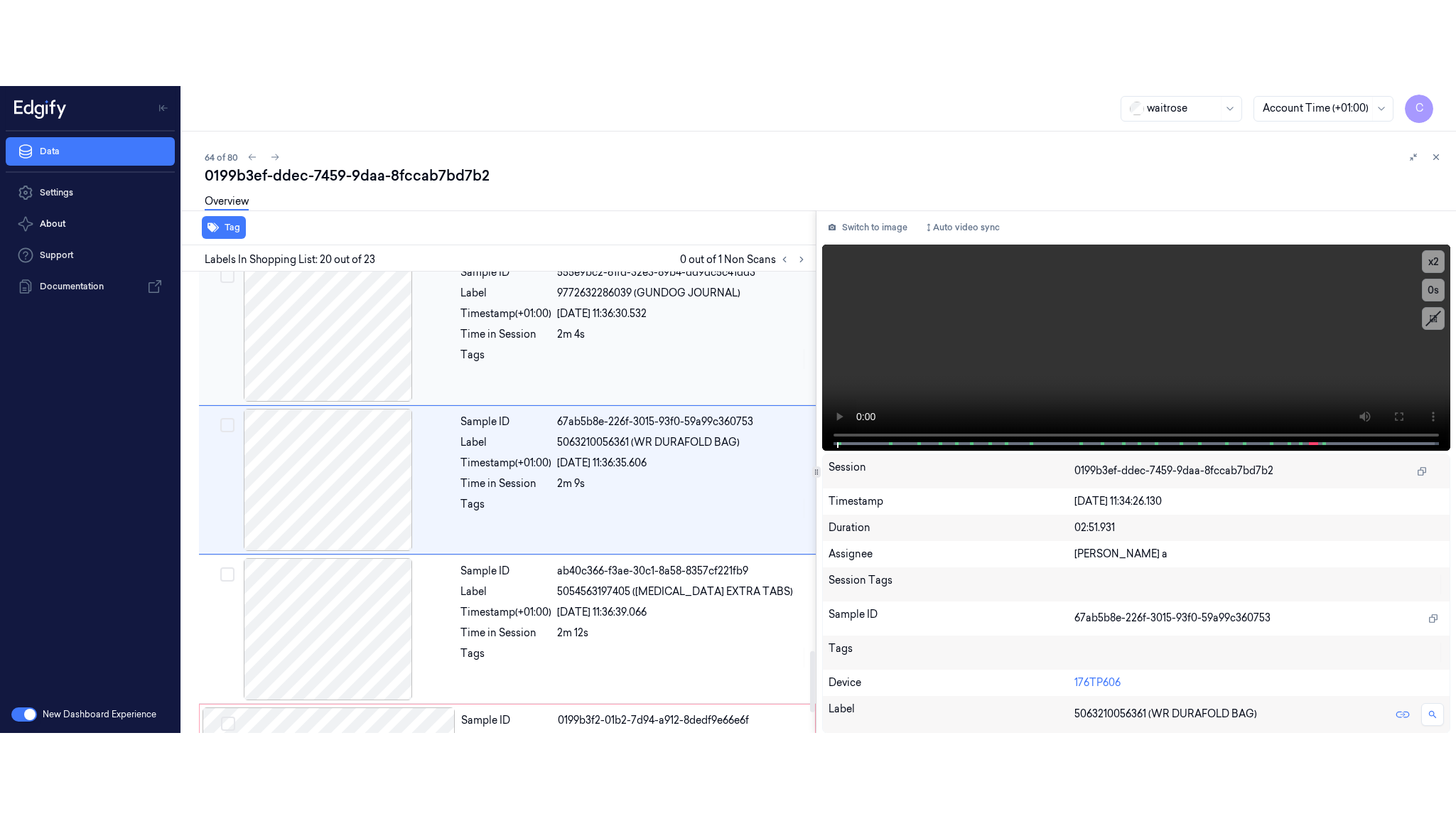
scroll to position [2692, 0]
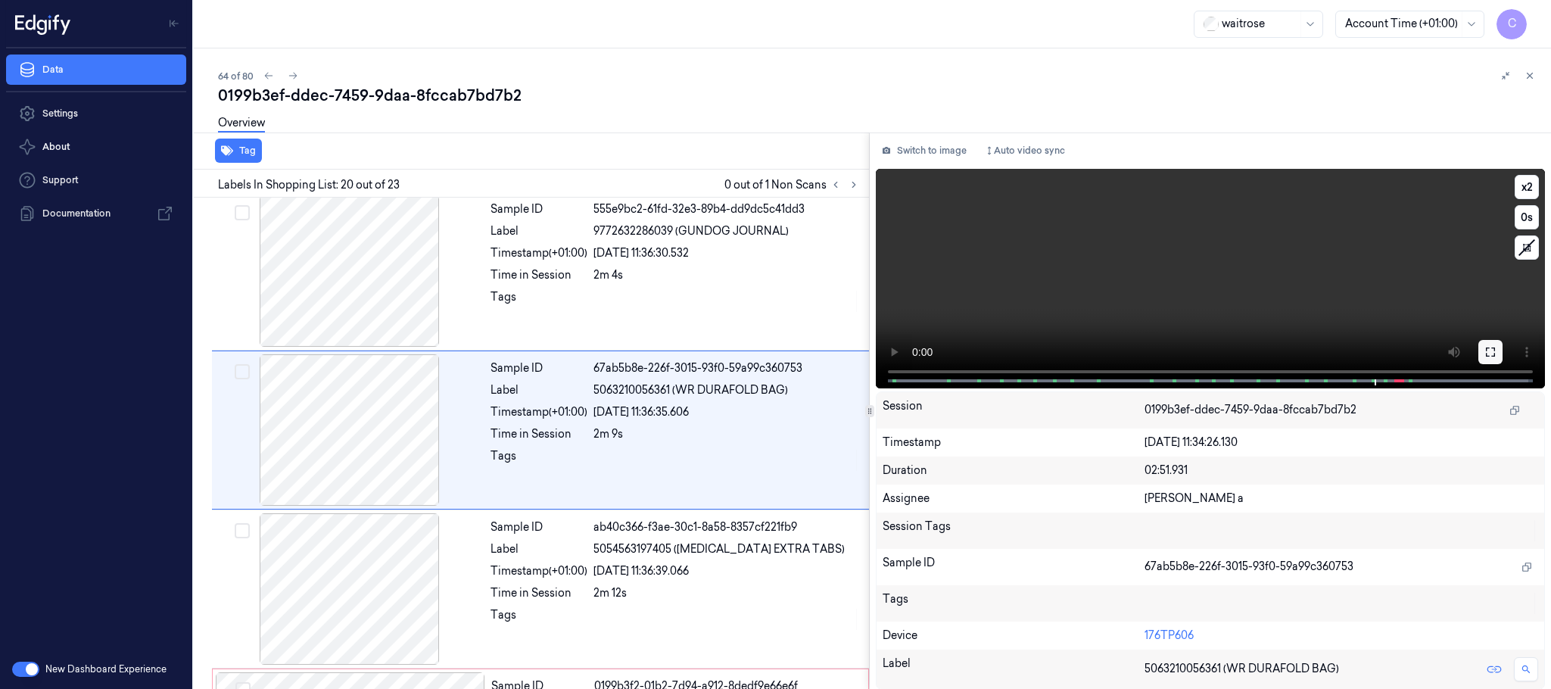
click at [1497, 350] on button at bounding box center [1490, 352] width 24 height 24
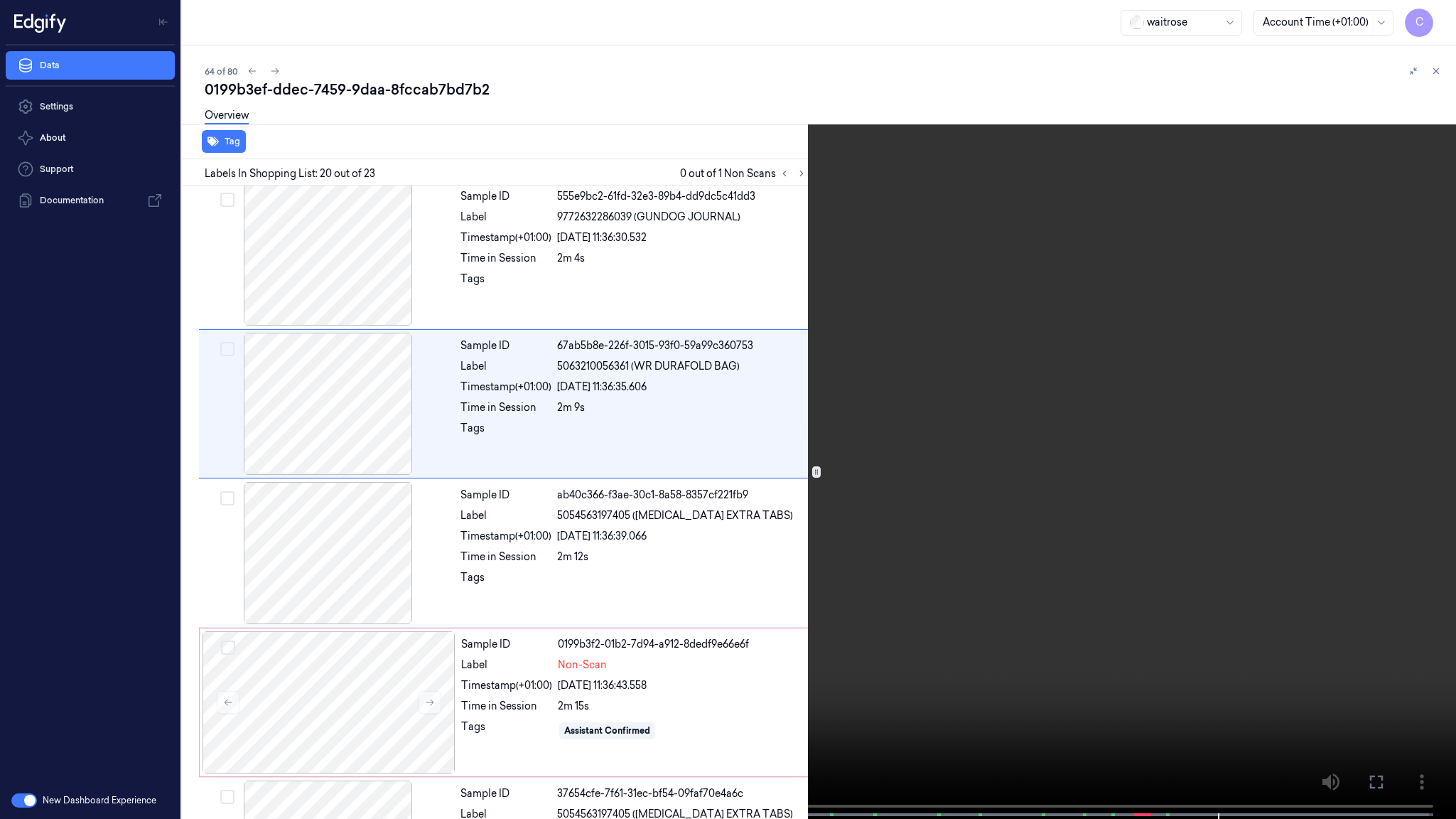
click at [546, 446] on video at bounding box center [728, 410] width 1456 height 822
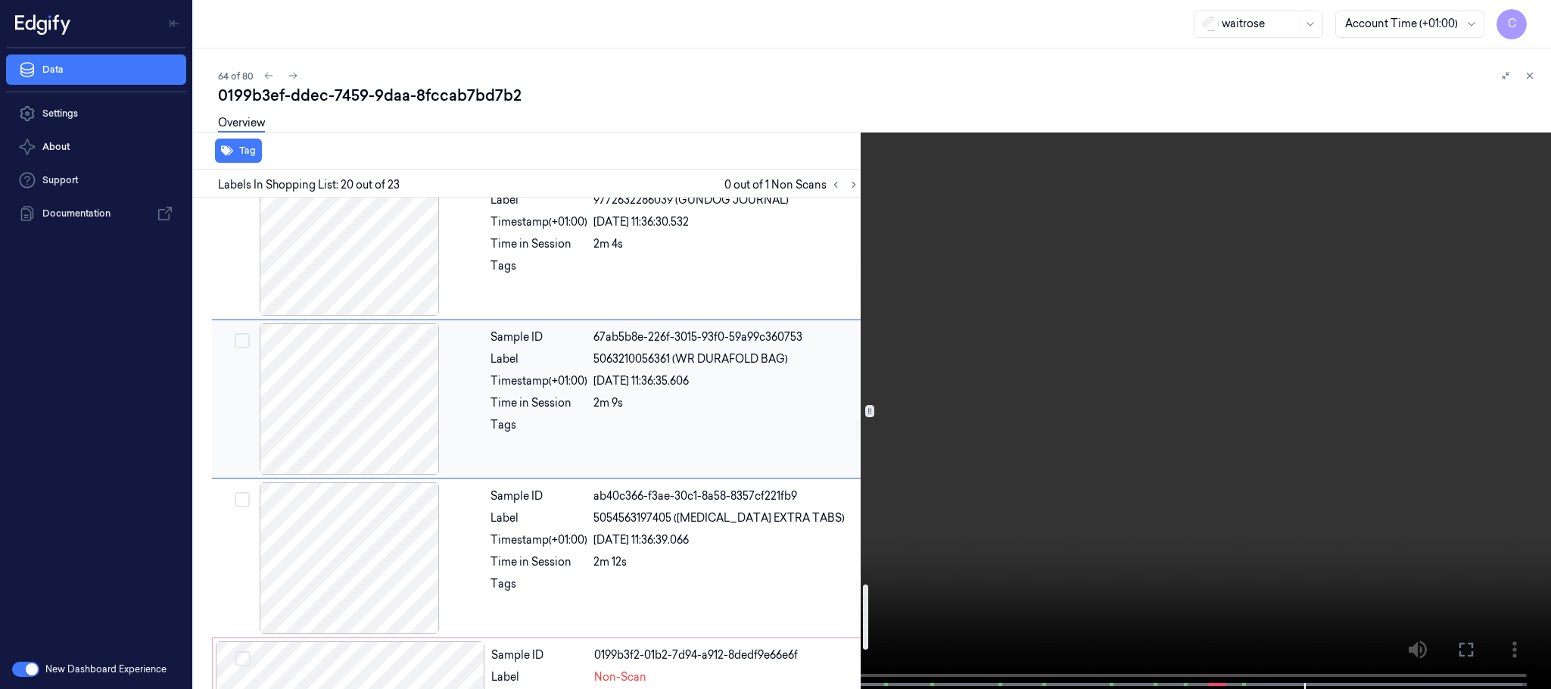
scroll to position [3003, 0]
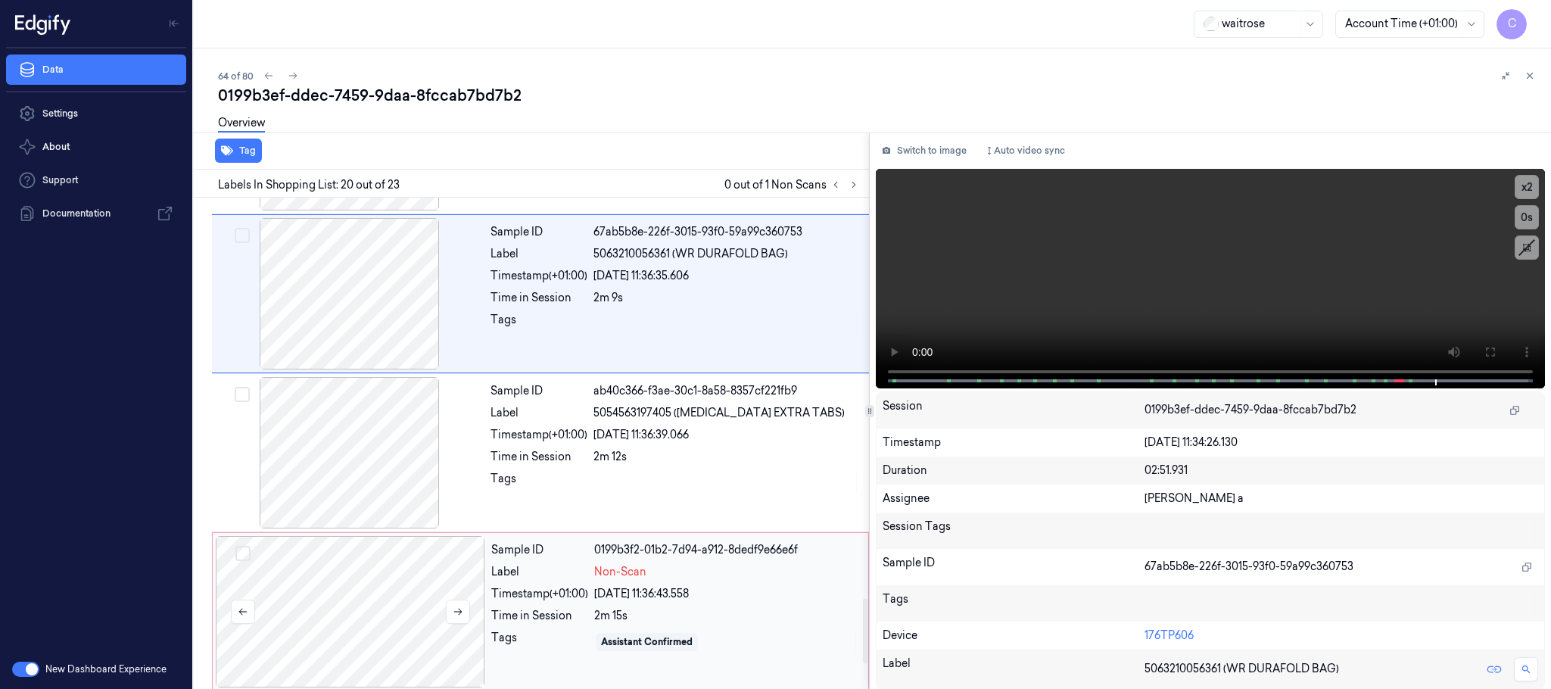
click at [344, 586] on div at bounding box center [350, 611] width 269 height 151
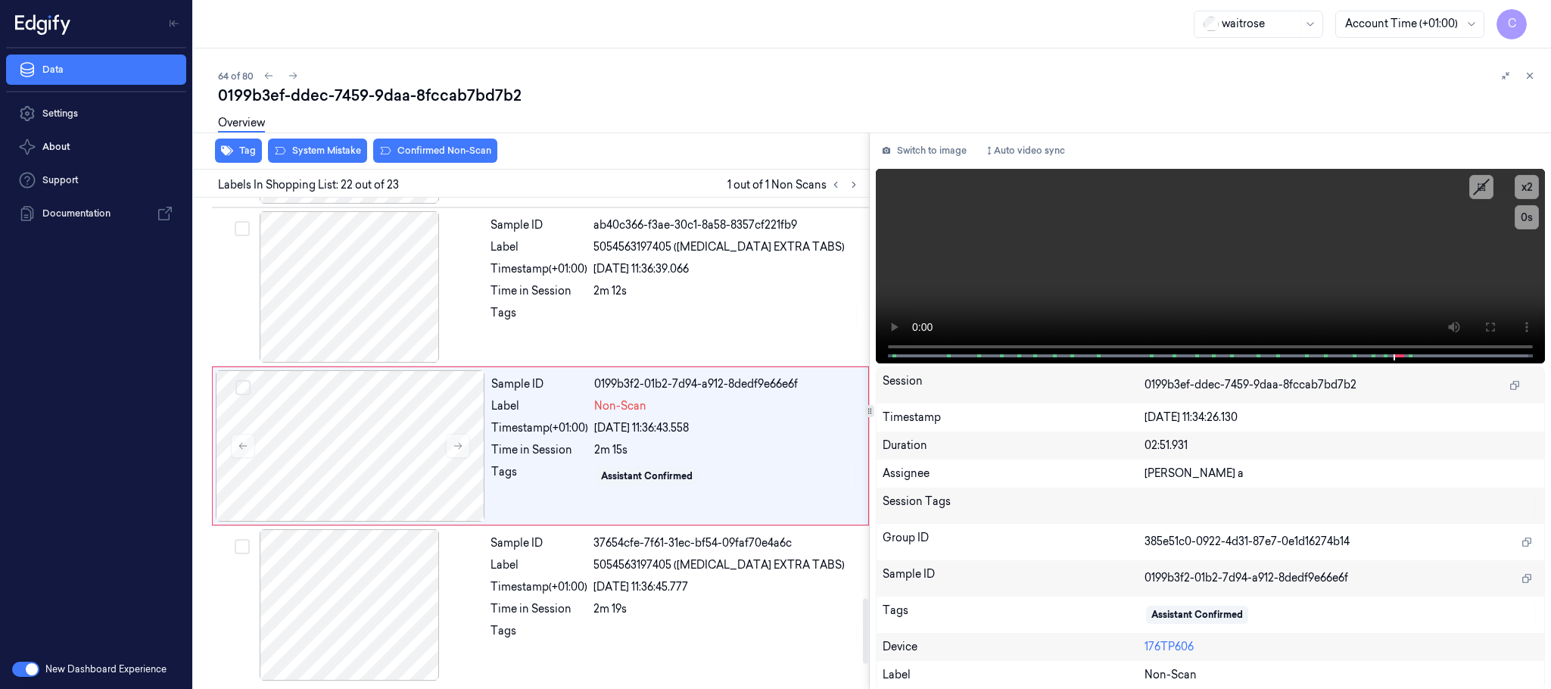
scroll to position [3184, 0]
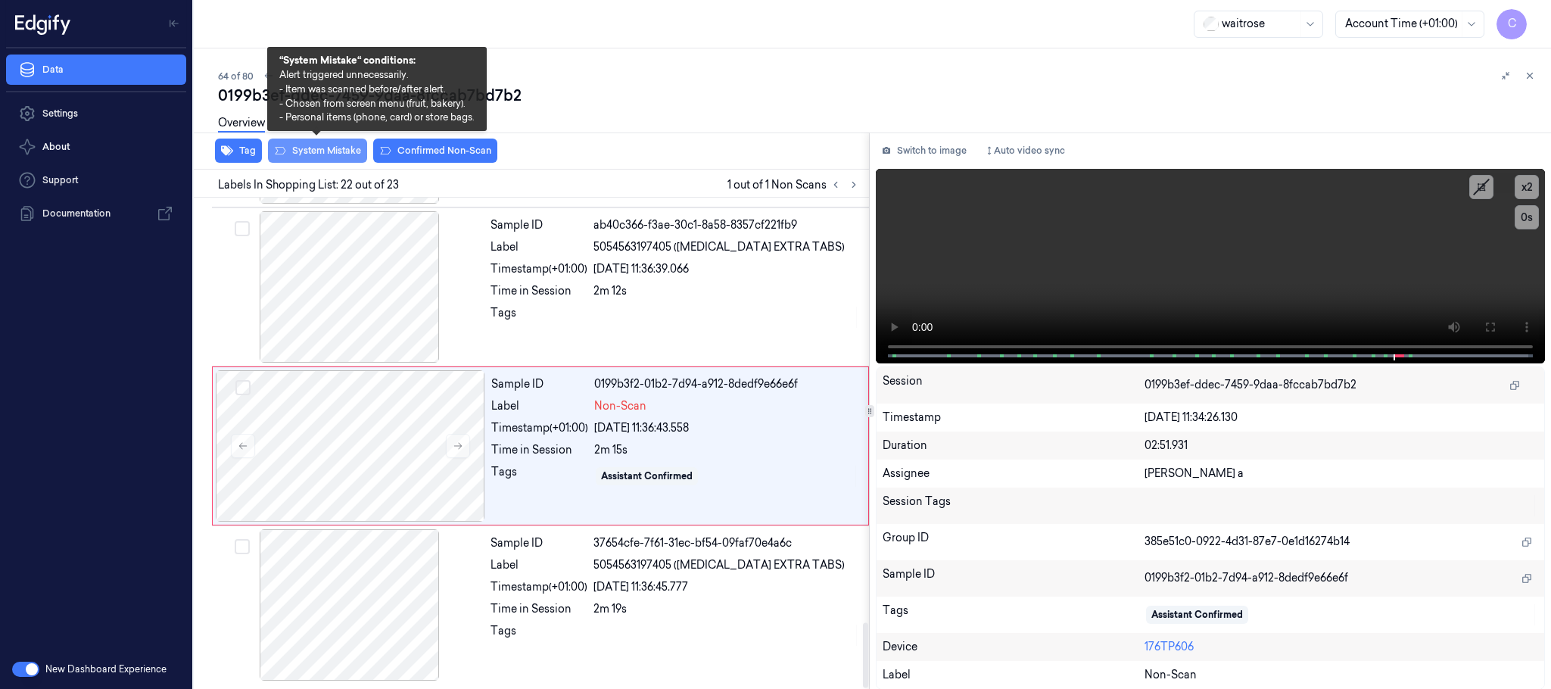
click at [341, 157] on button "System Mistake" at bounding box center [317, 151] width 99 height 24
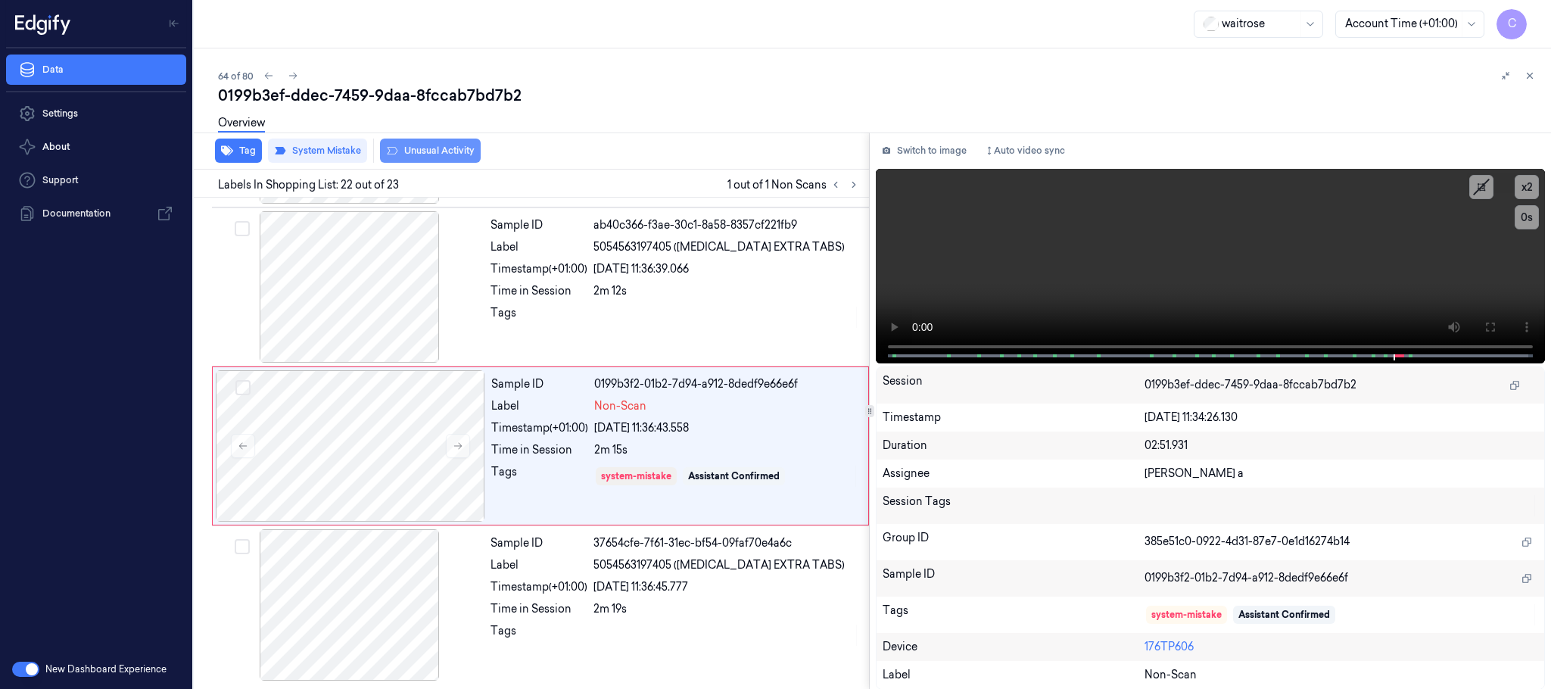
click at [457, 157] on button "Unusual Activity" at bounding box center [430, 151] width 101 height 24
click at [298, 76] on button at bounding box center [293, 76] width 18 height 18
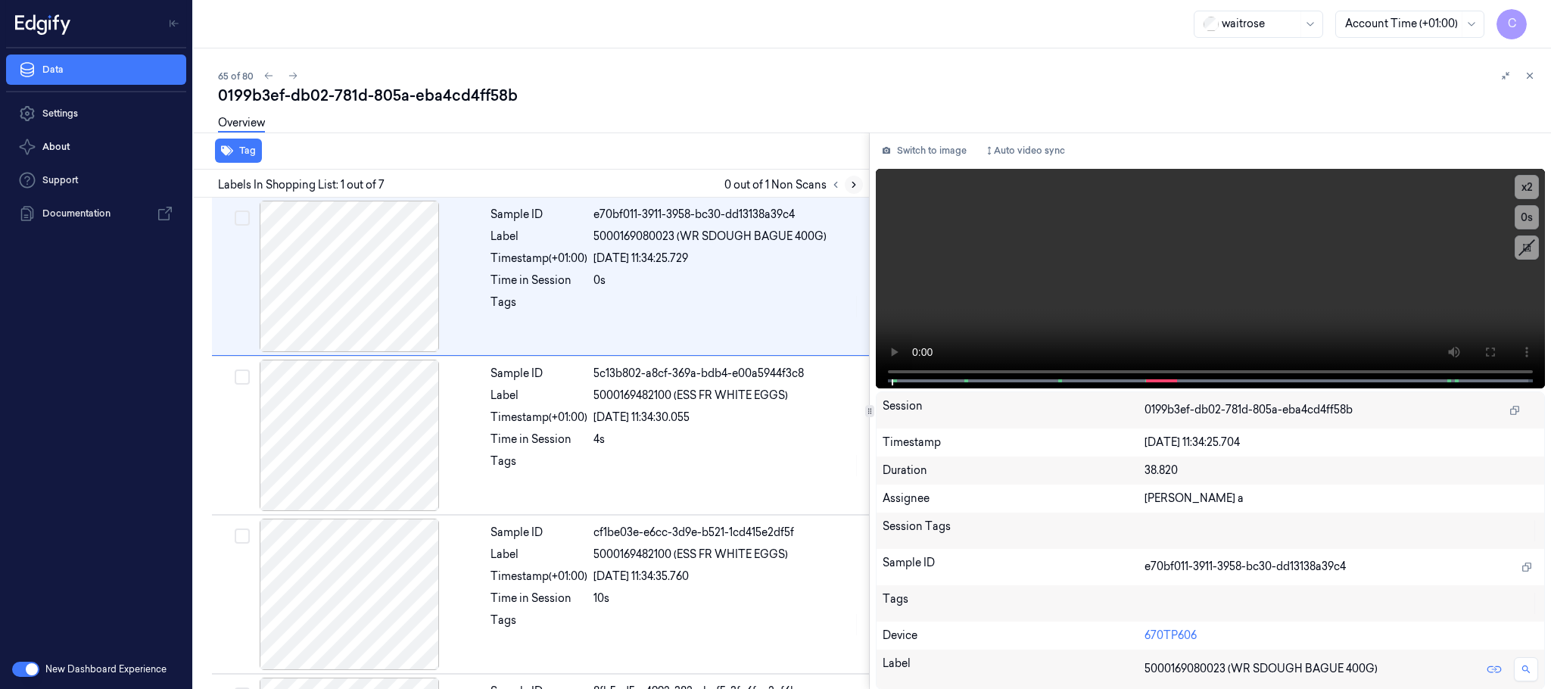
click at [856, 179] on icon at bounding box center [853, 184] width 11 height 11
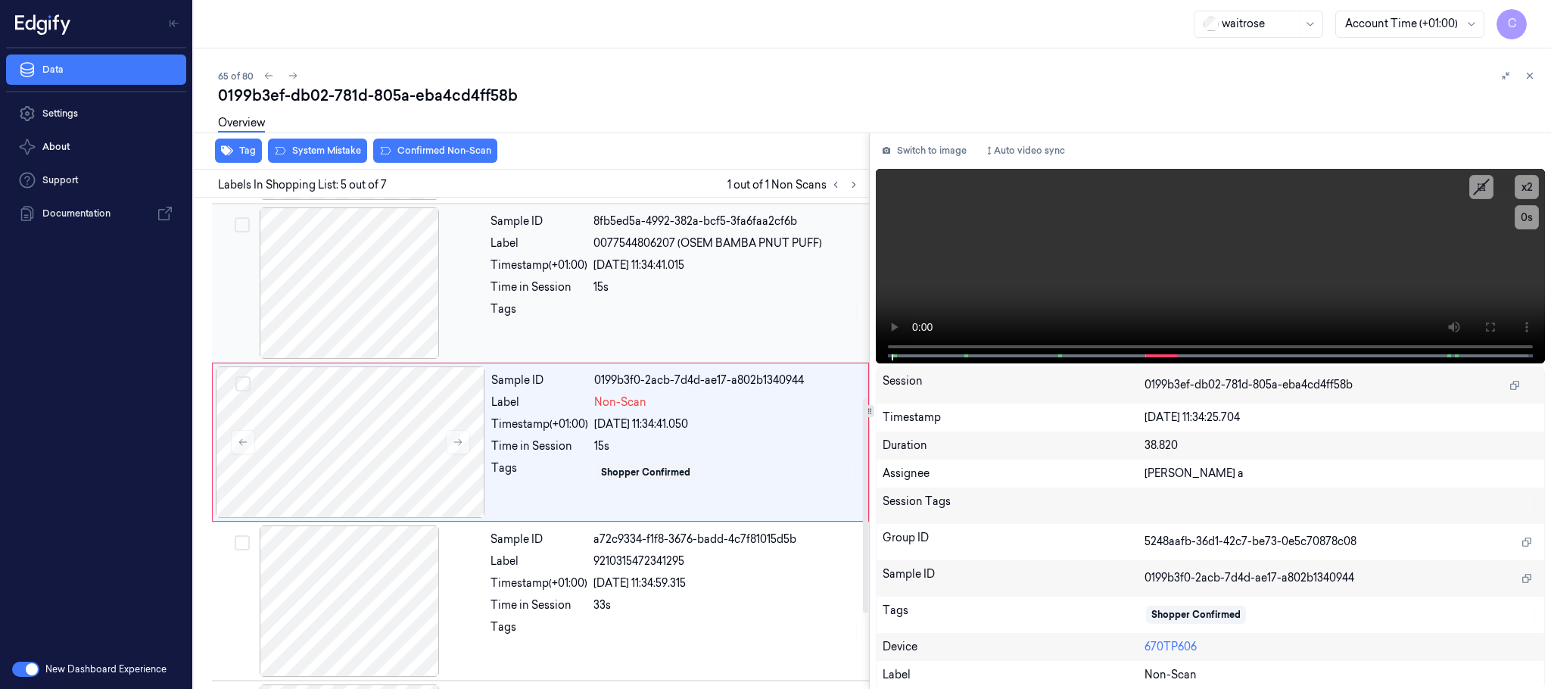
scroll to position [472, 0]
click at [466, 445] on button at bounding box center [458, 440] width 24 height 24
click at [459, 445] on icon at bounding box center [458, 439] width 11 height 11
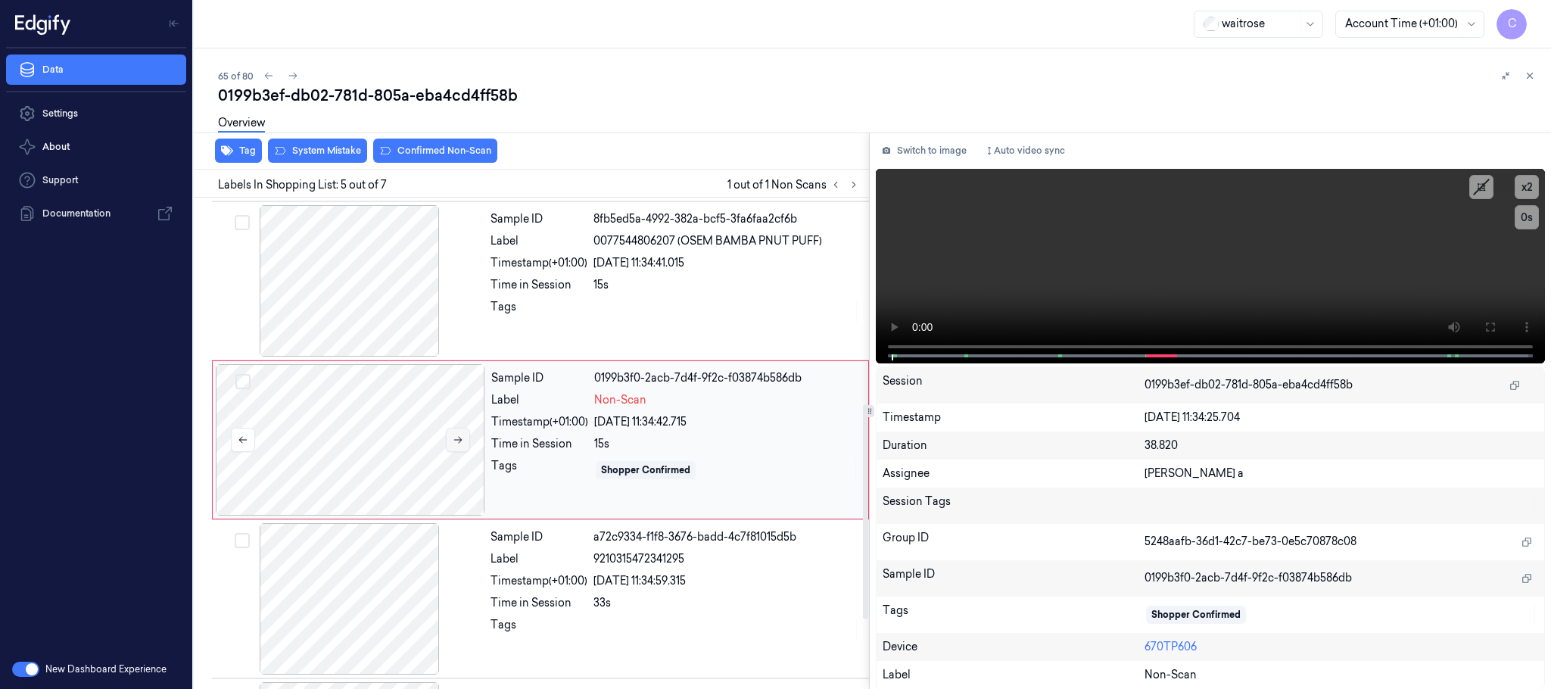
click at [459, 445] on icon at bounding box center [458, 439] width 11 height 11
click at [368, 297] on div at bounding box center [349, 280] width 269 height 151
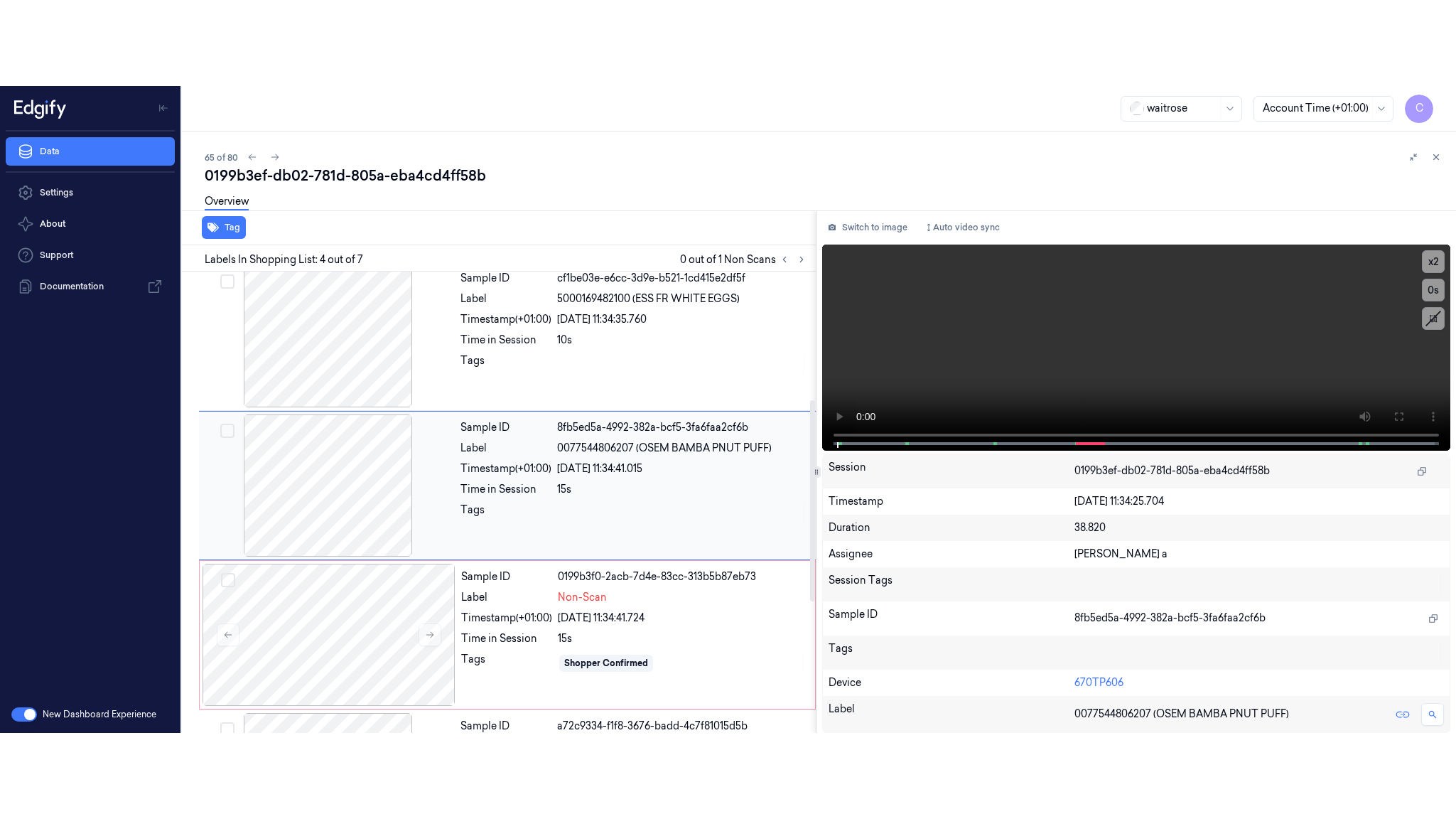
scroll to position [293, 0]
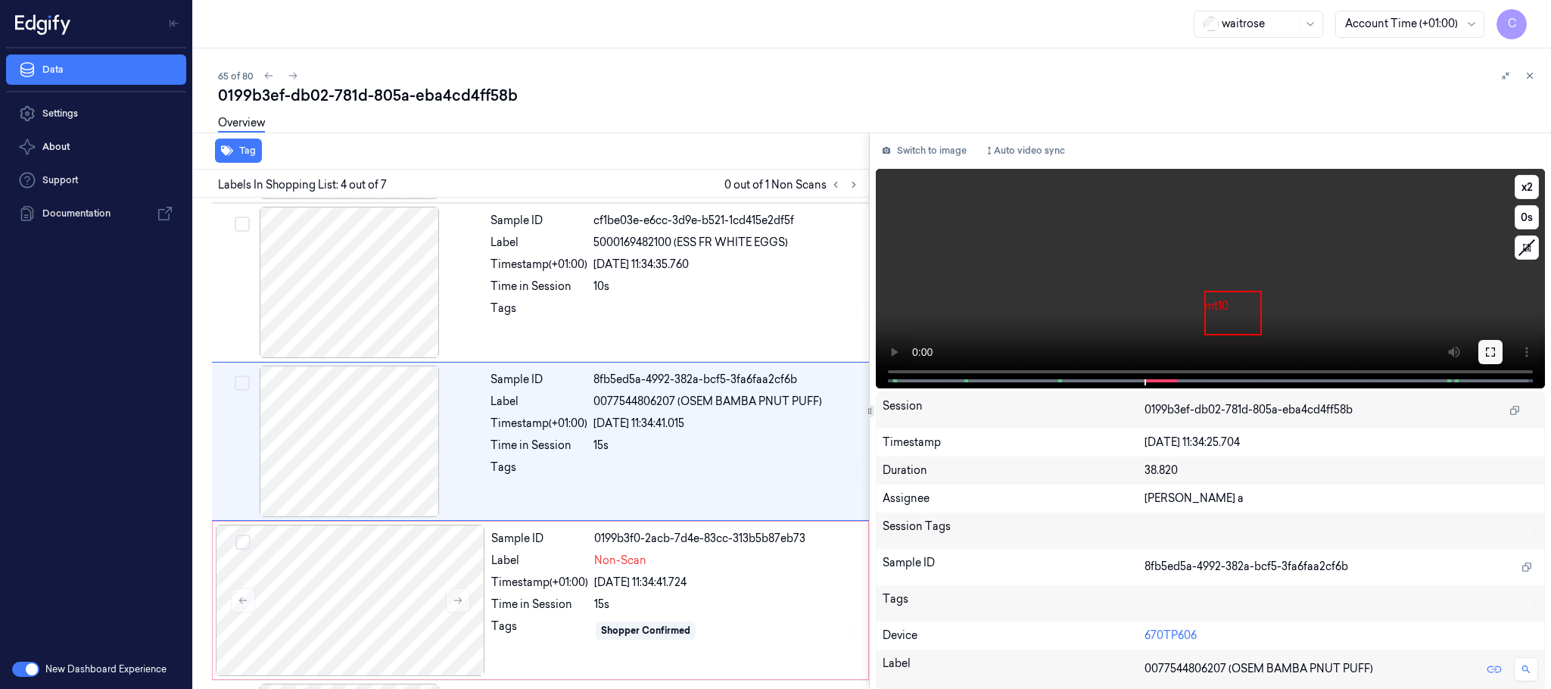
click at [1493, 346] on icon at bounding box center [1490, 352] width 12 height 12
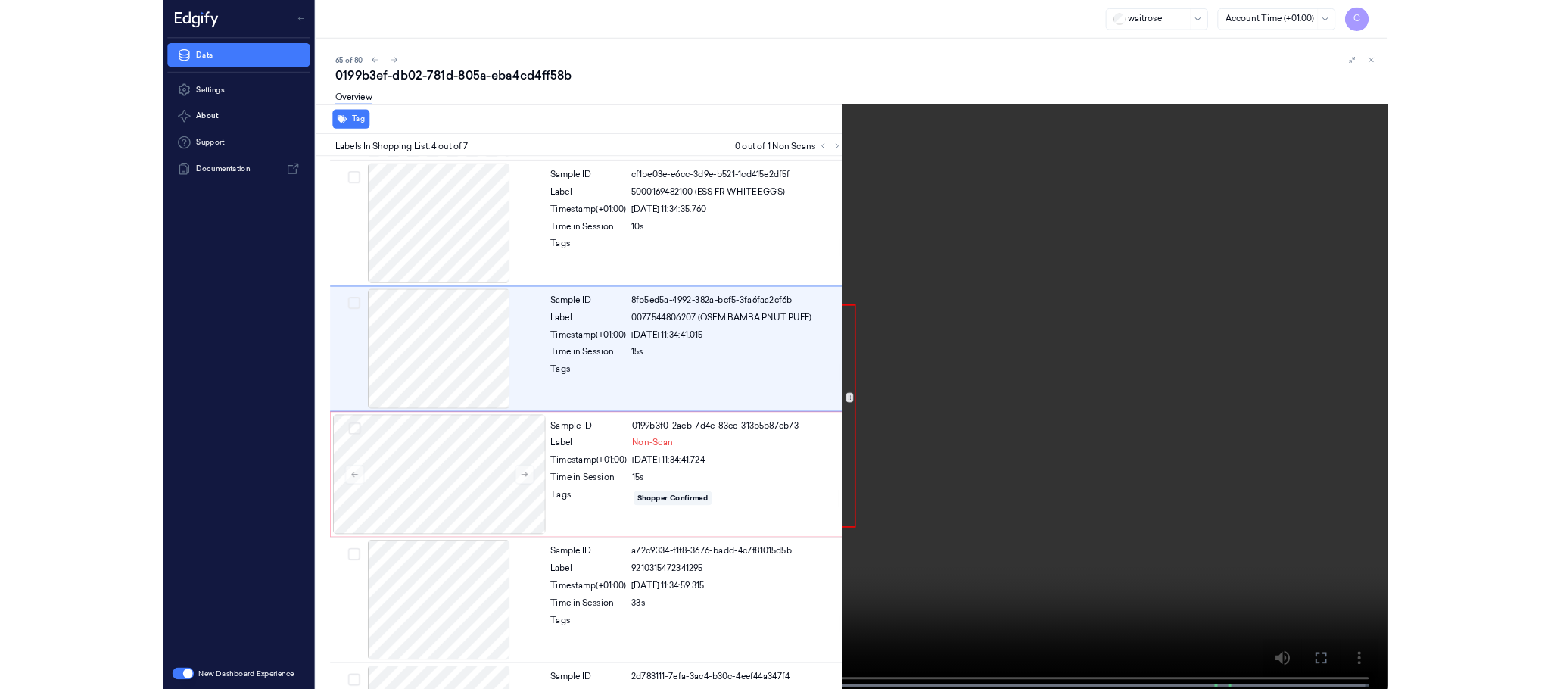
scroll to position [220, 0]
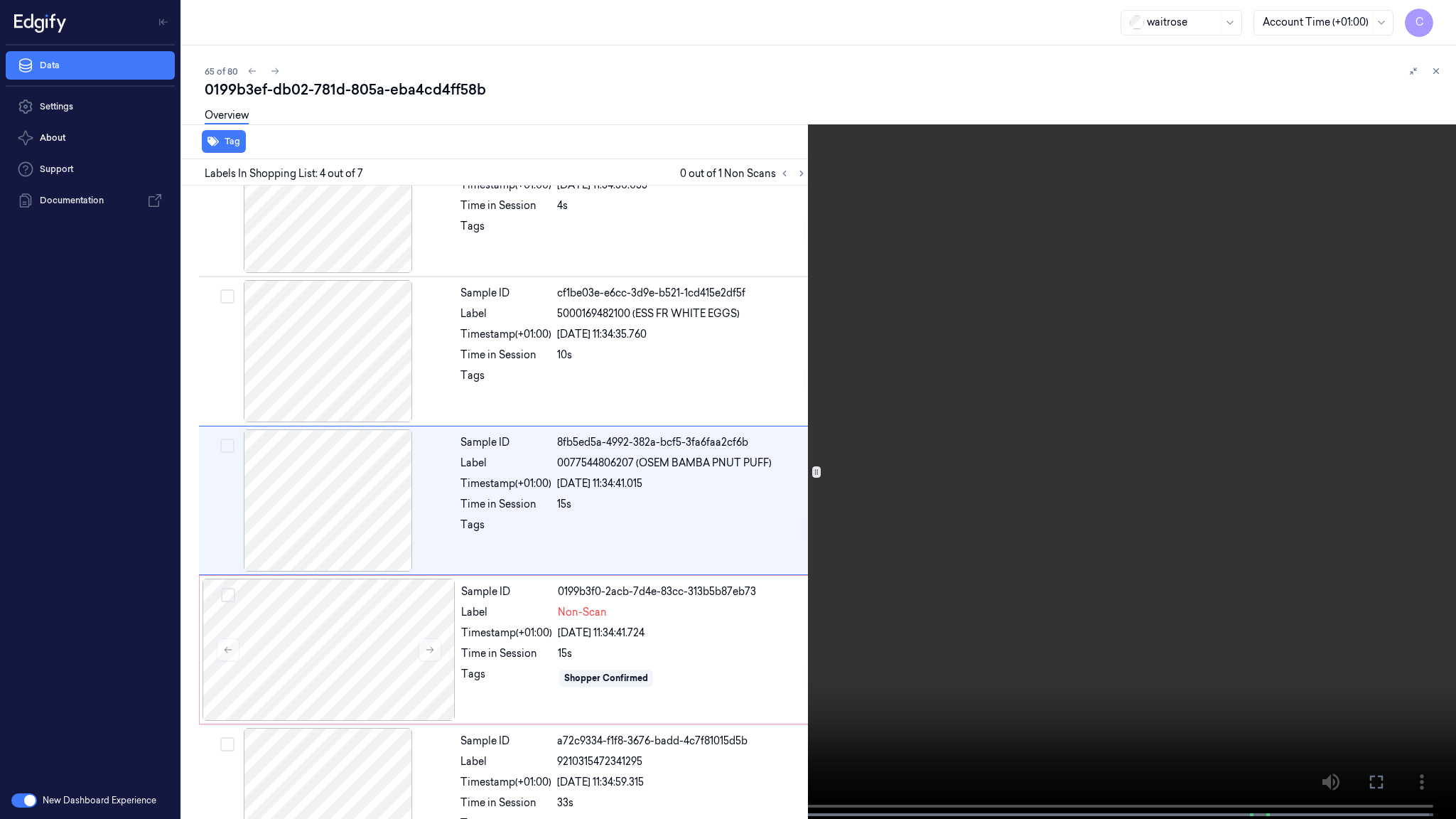
click at [688, 522] on video at bounding box center [728, 410] width 1456 height 822
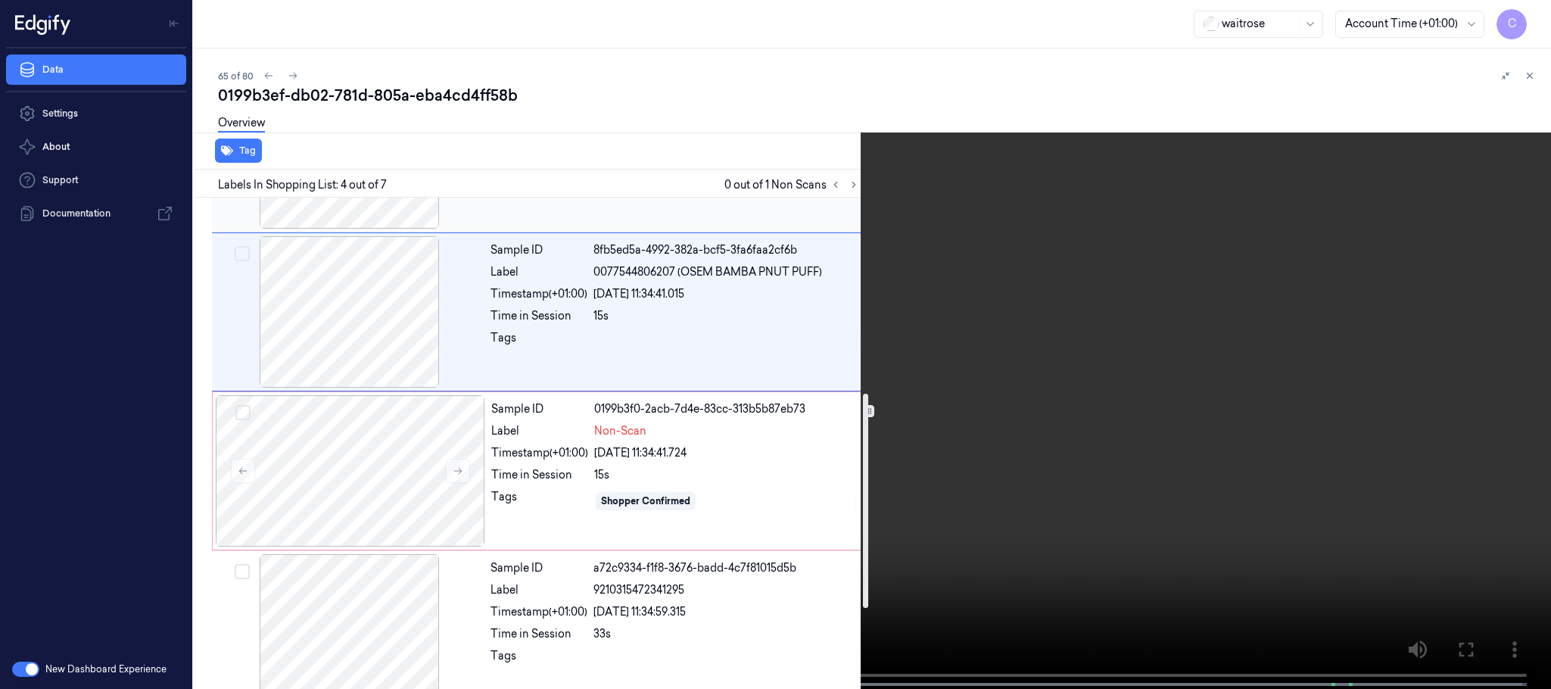
scroll to position [447, 0]
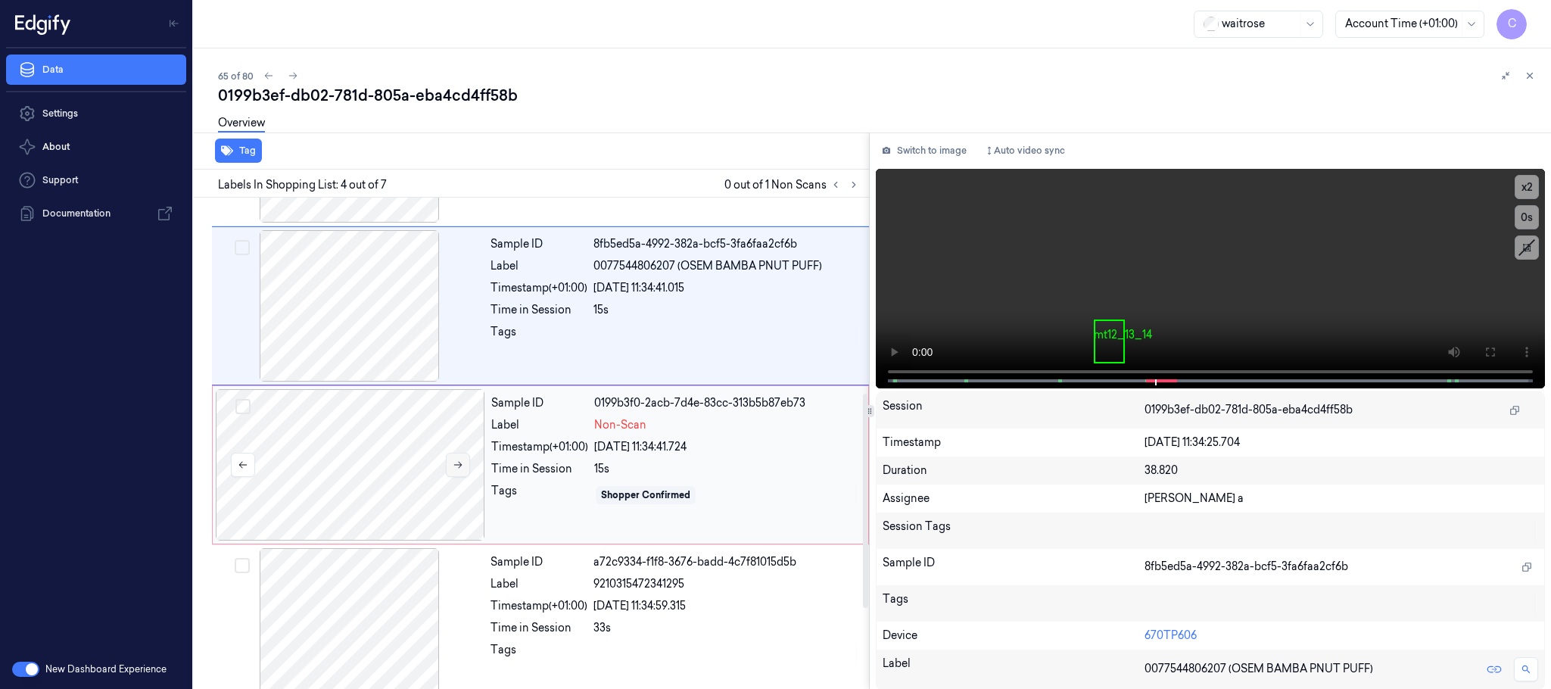
click at [454, 470] on icon at bounding box center [458, 464] width 11 height 11
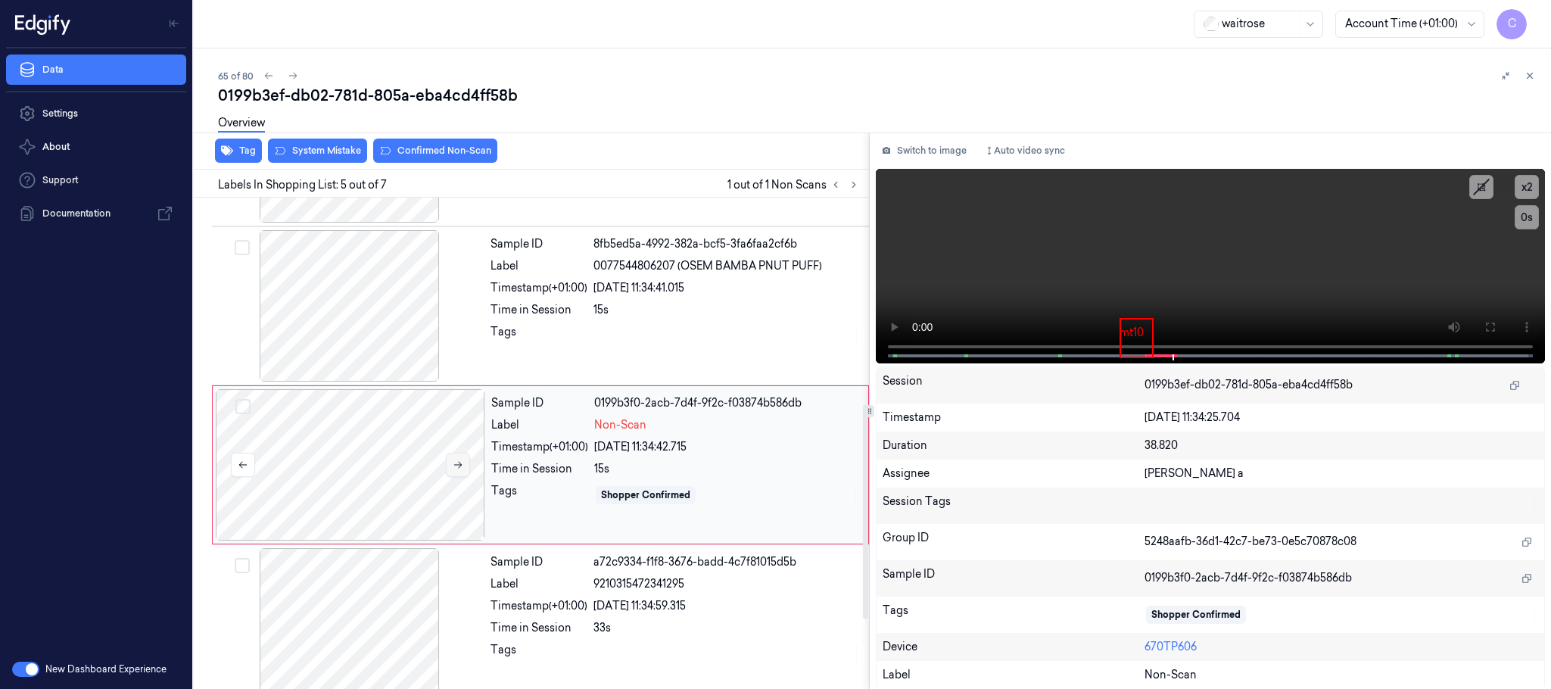
scroll to position [472, 0]
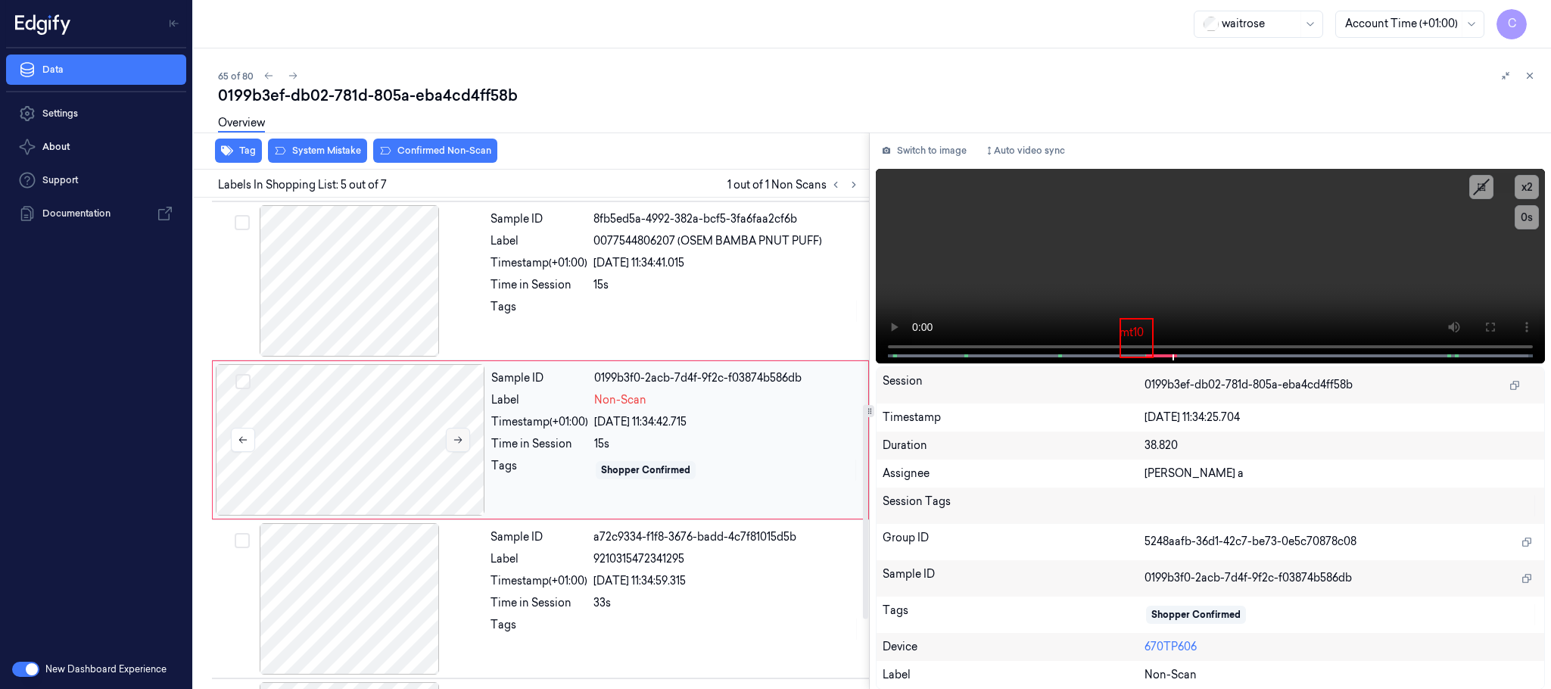
click at [459, 445] on icon at bounding box center [458, 439] width 11 height 11
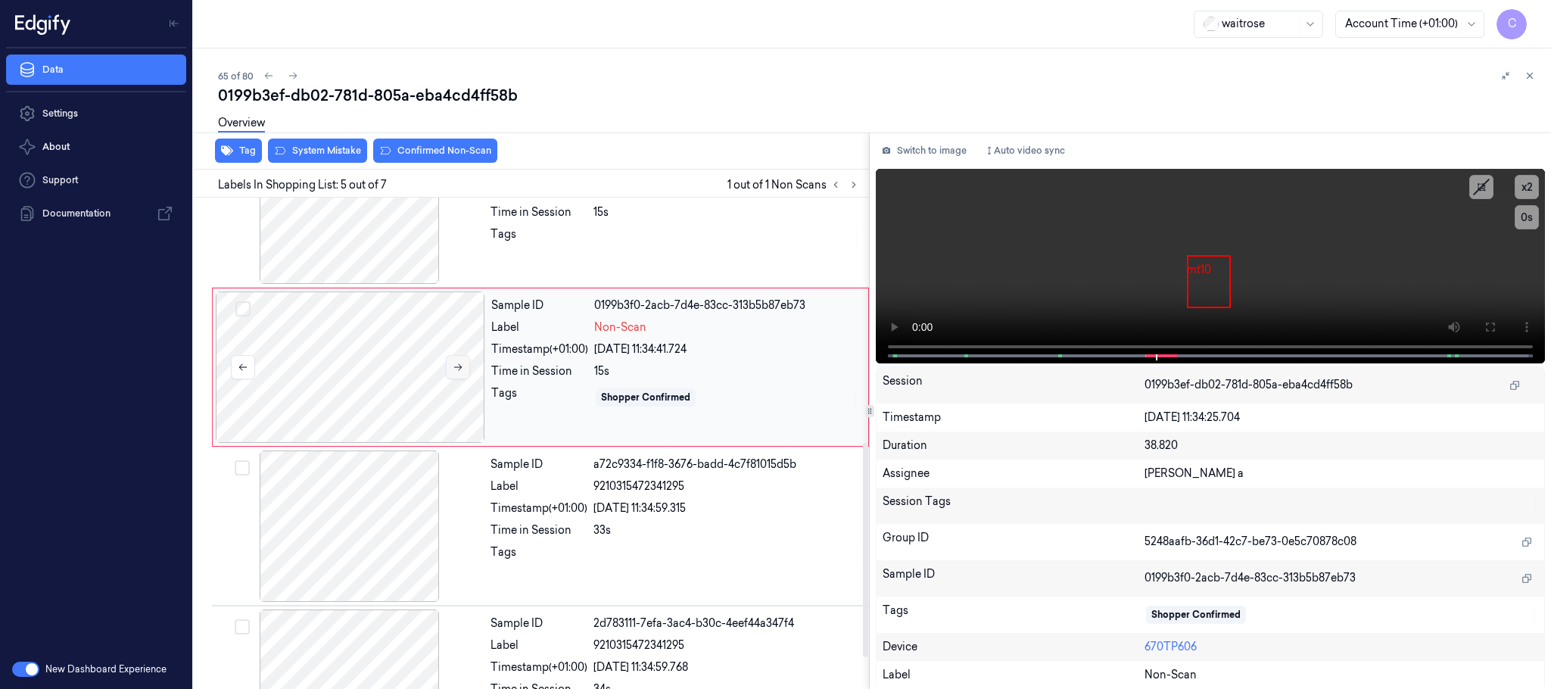
scroll to position [586, 0]
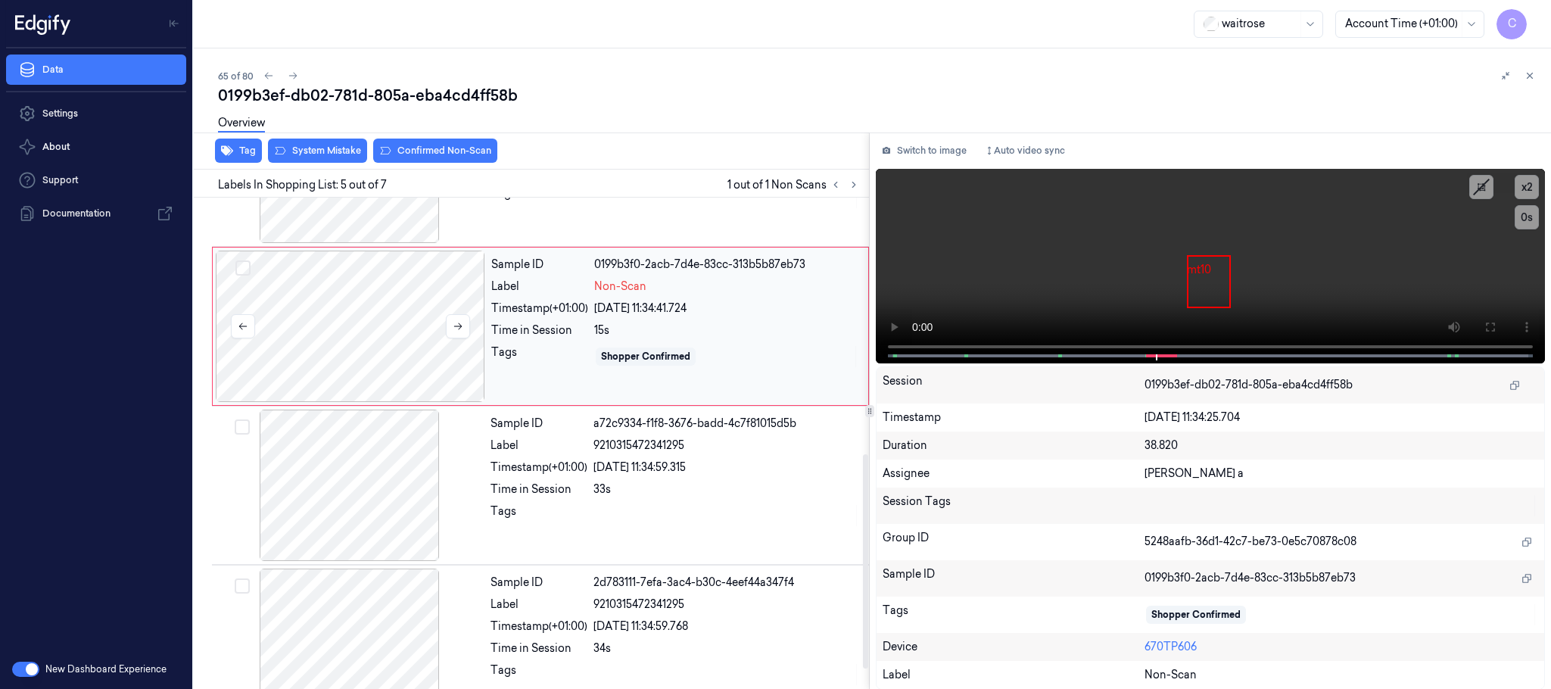
click at [370, 354] on div at bounding box center [350, 326] width 269 height 151
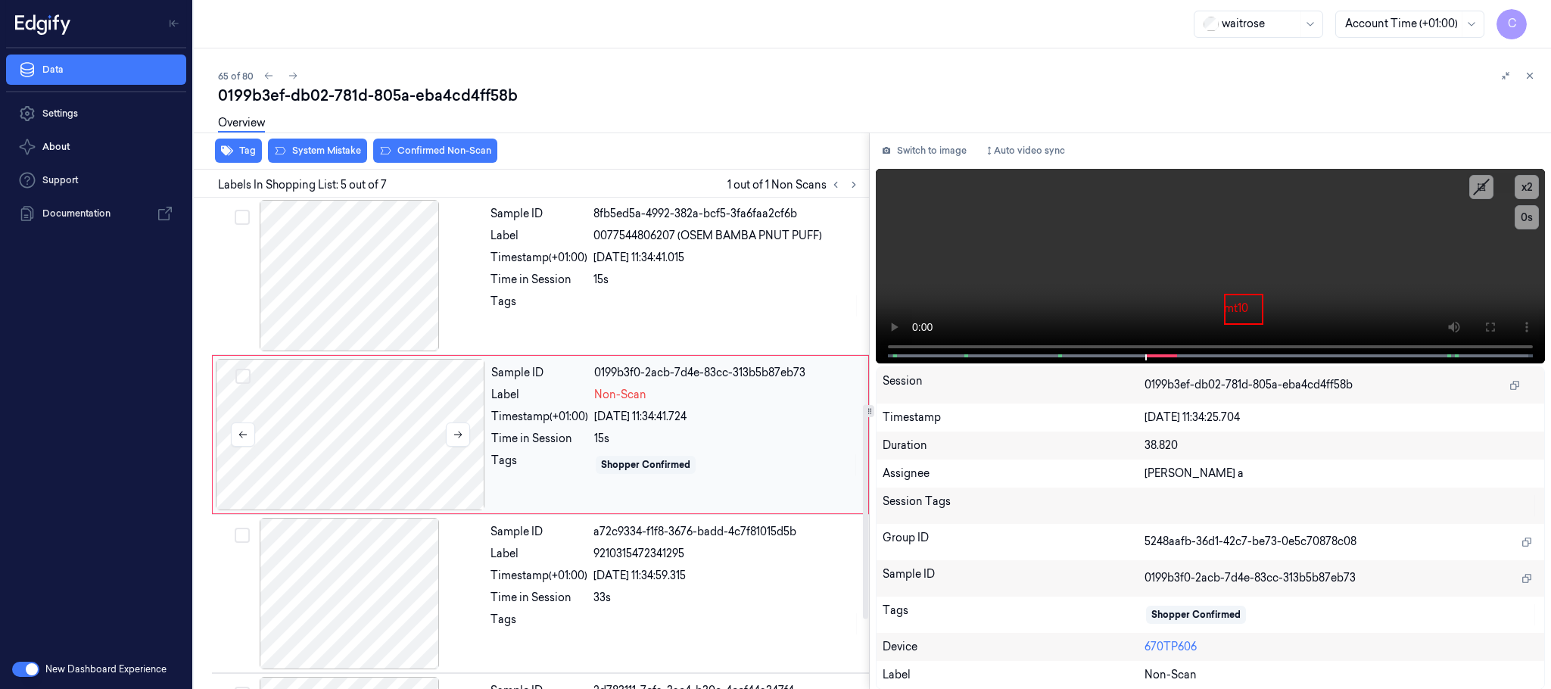
scroll to position [472, 0]
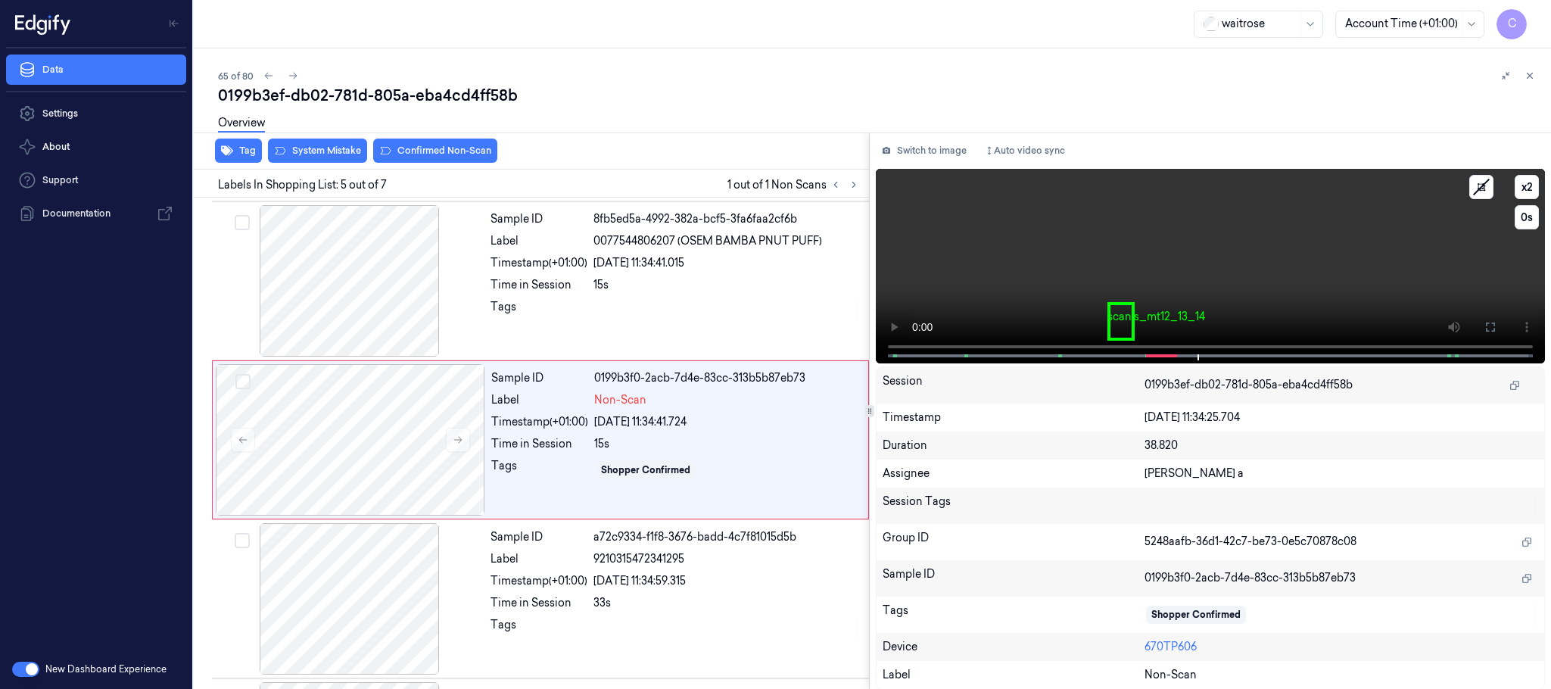
click at [1143, 260] on video at bounding box center [1210, 266] width 669 height 195
click at [387, 454] on div at bounding box center [350, 439] width 269 height 151
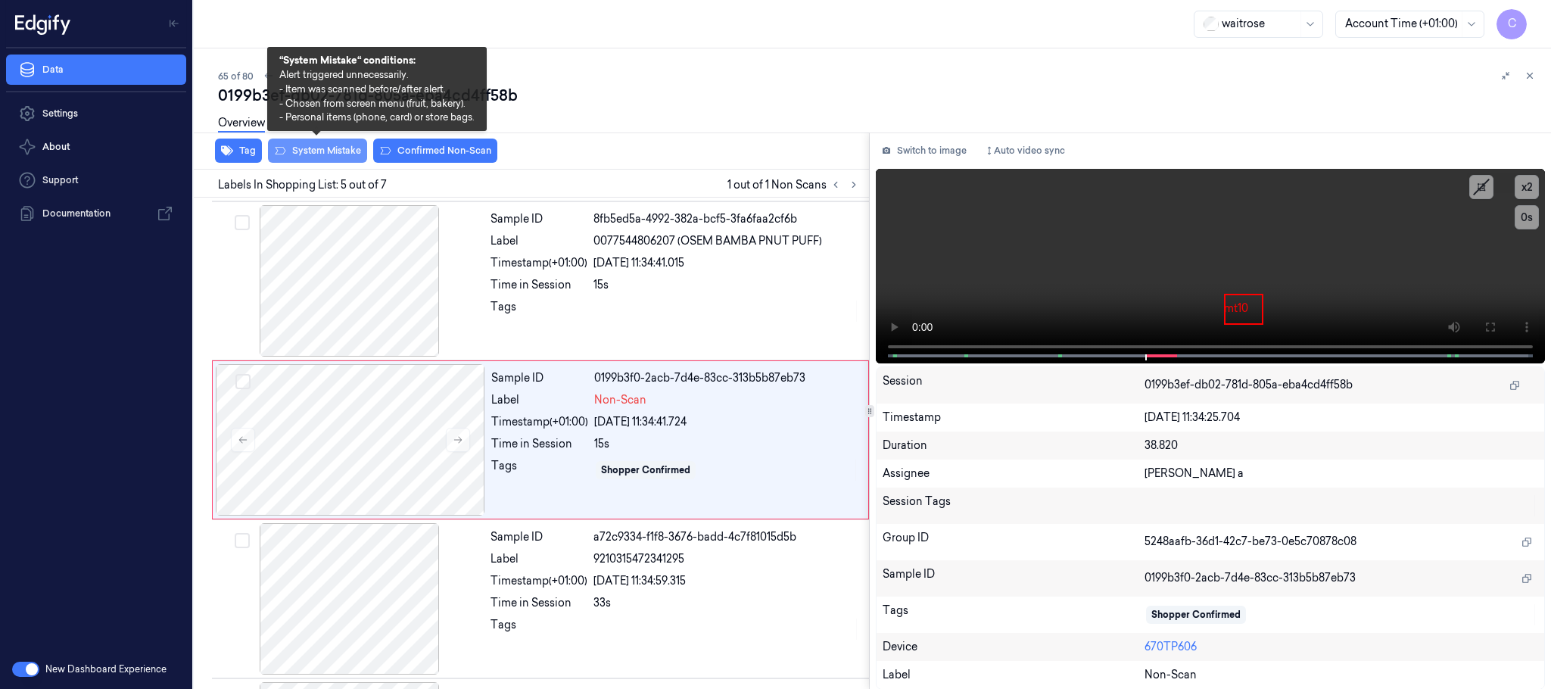
click at [307, 146] on button "System Mistake" at bounding box center [317, 151] width 99 height 24
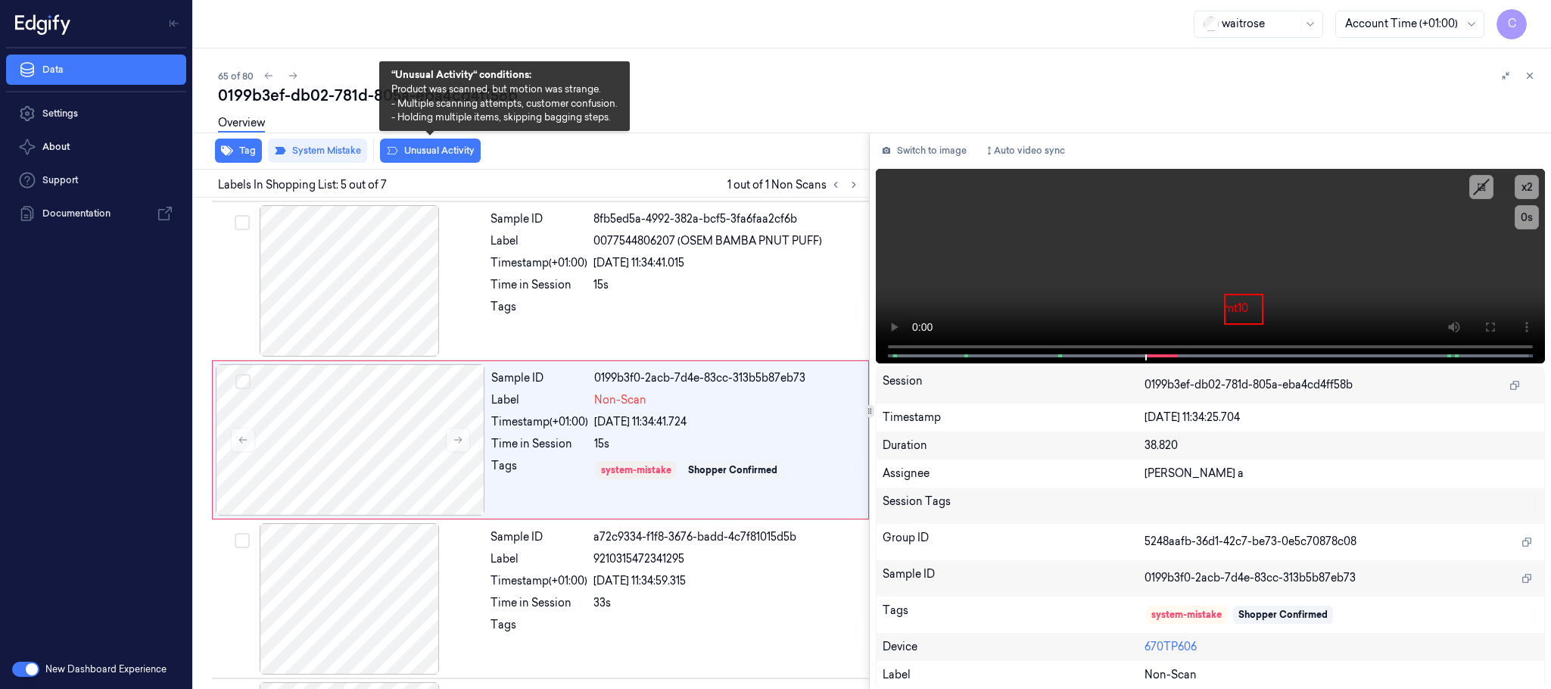
click at [475, 150] on button "Unusual Activity" at bounding box center [430, 151] width 101 height 24
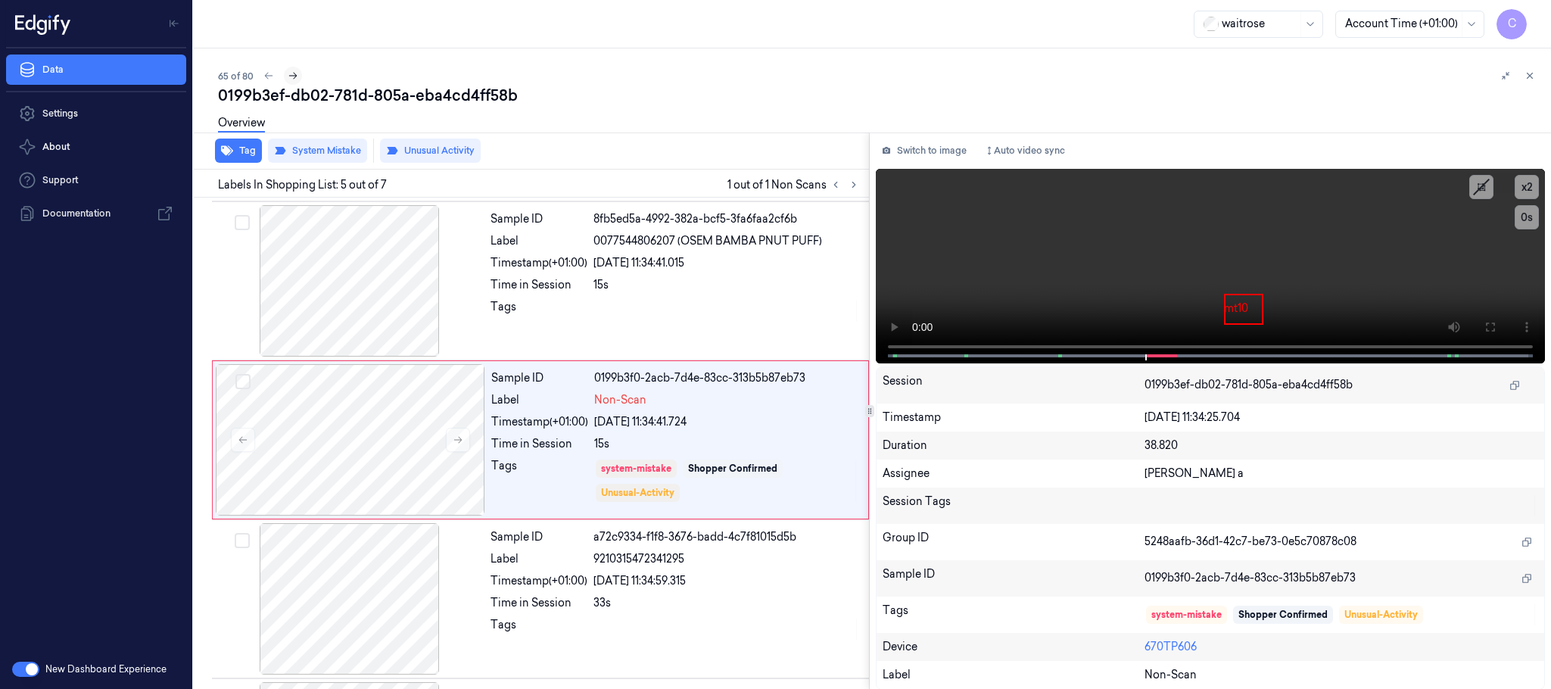
click at [288, 70] on icon at bounding box center [293, 75] width 11 height 11
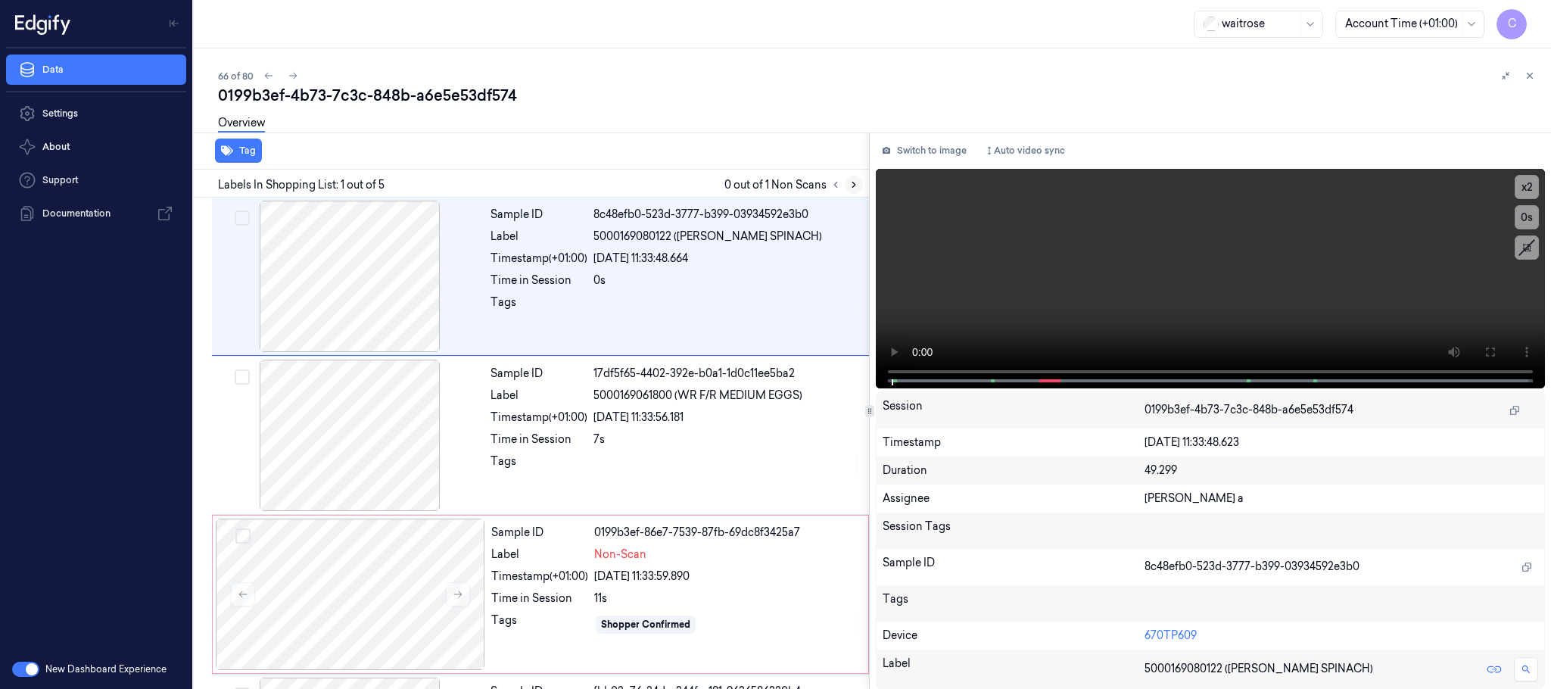
click at [854, 179] on icon at bounding box center [853, 184] width 11 height 11
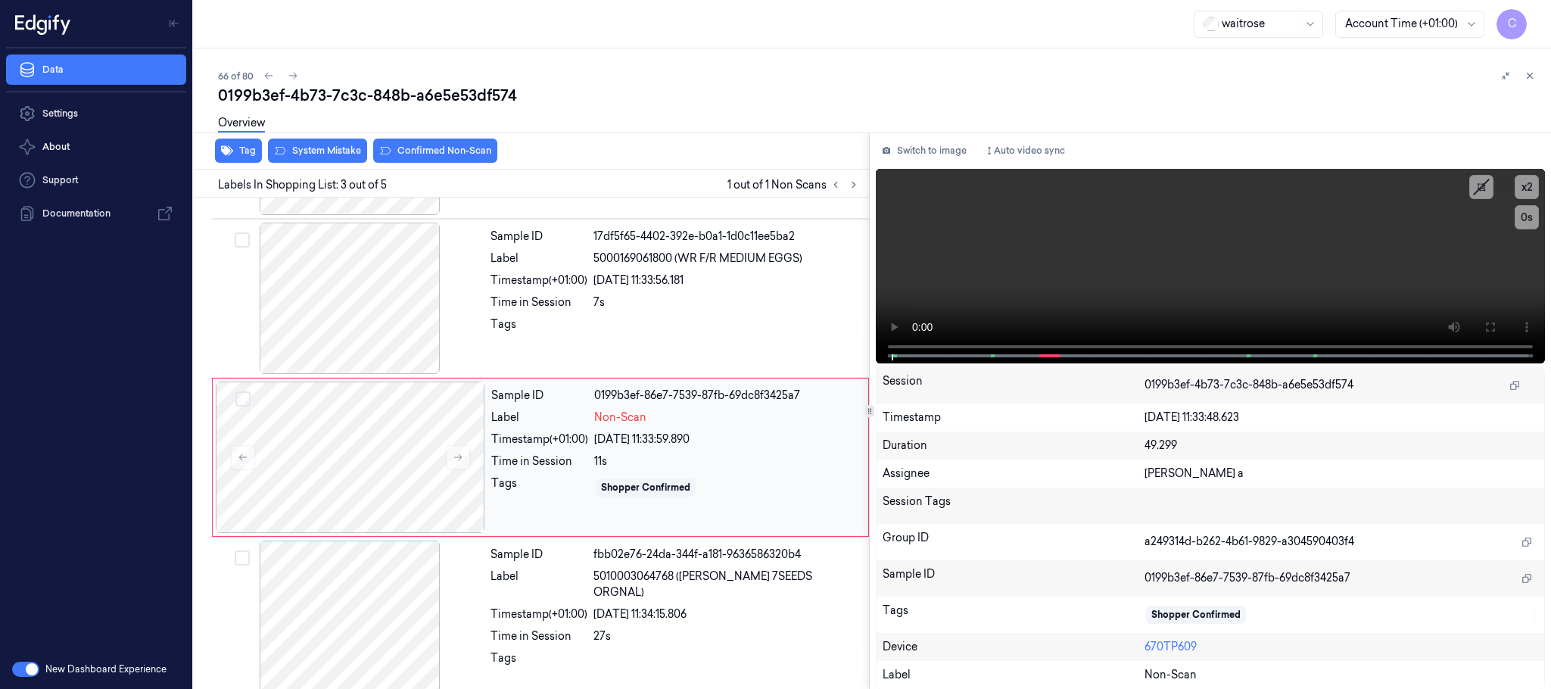
scroll to position [152, 0]
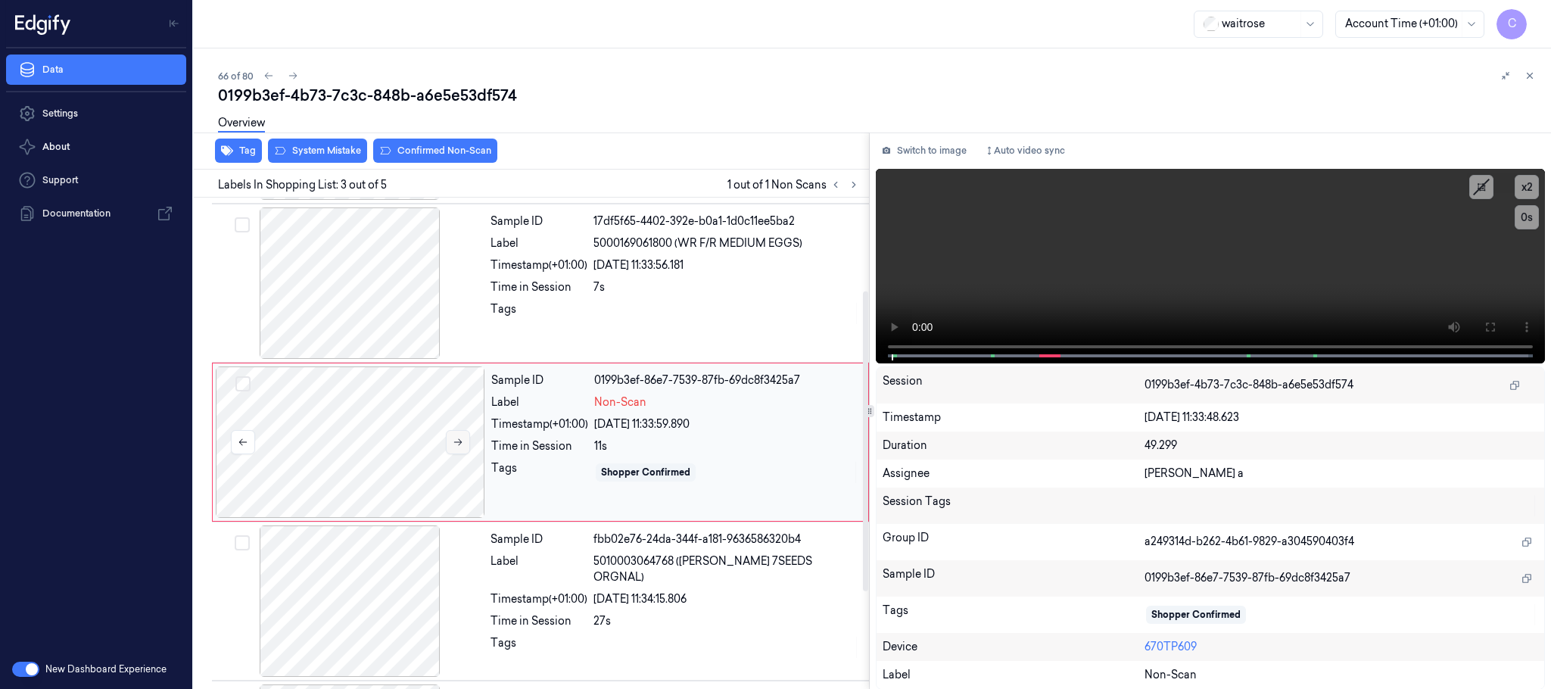
click at [453, 450] on button at bounding box center [458, 442] width 24 height 24
click at [370, 284] on div at bounding box center [349, 282] width 269 height 151
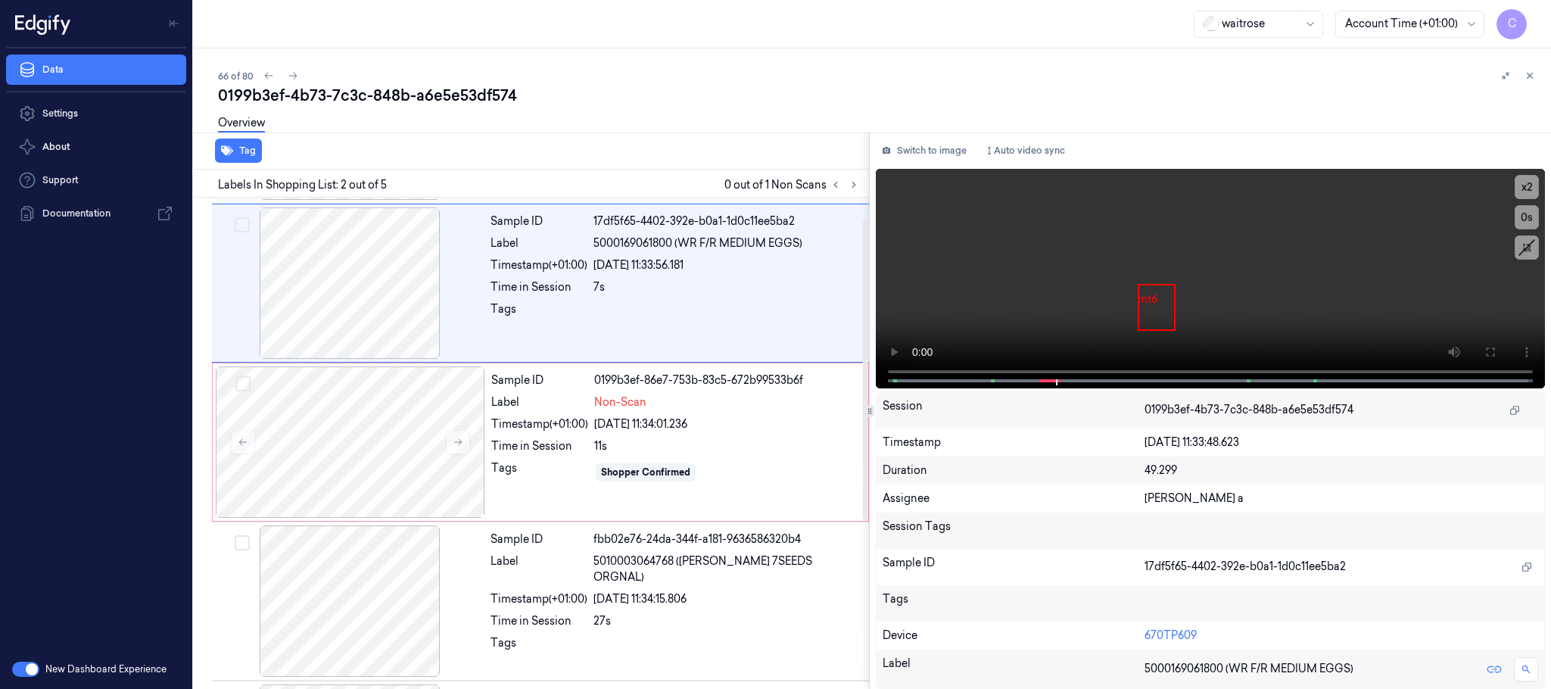
scroll to position [0, 0]
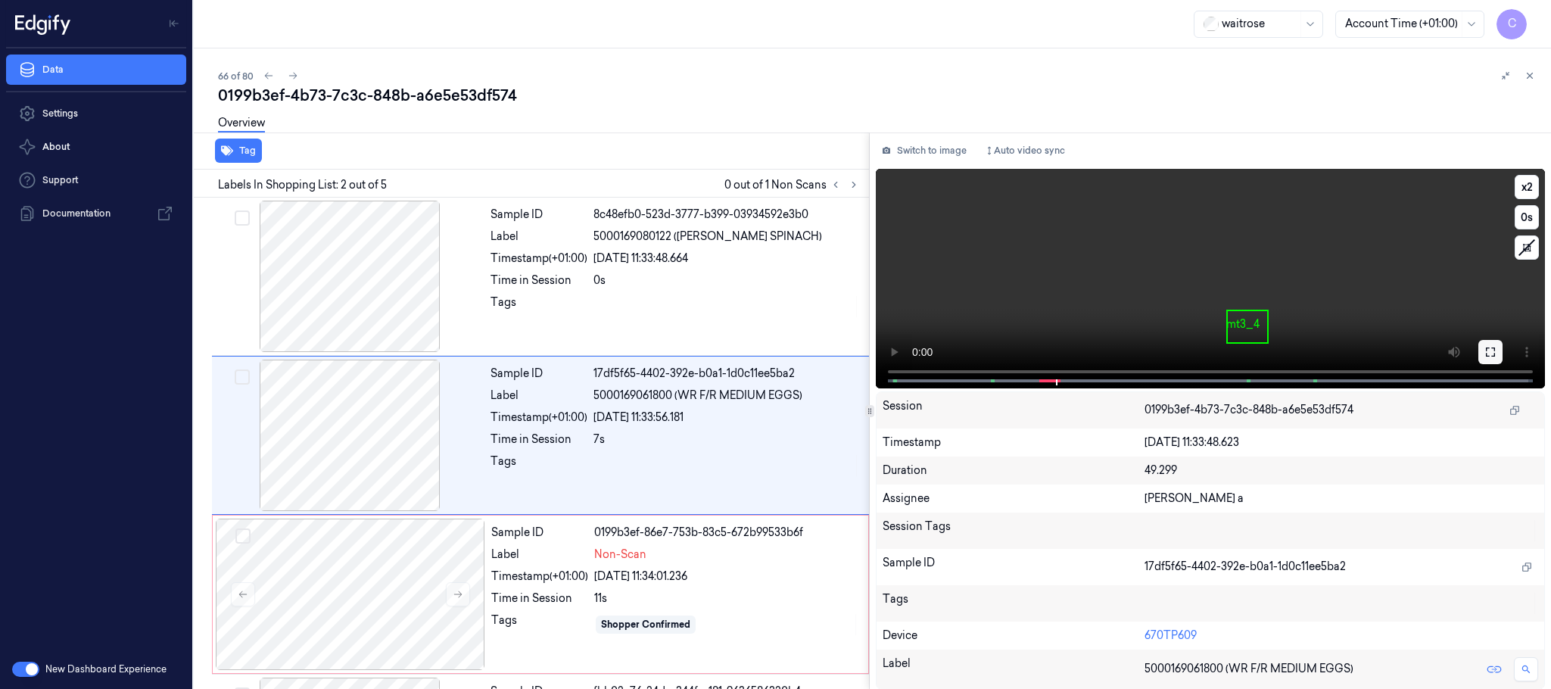
click at [1496, 350] on icon at bounding box center [1490, 352] width 12 height 12
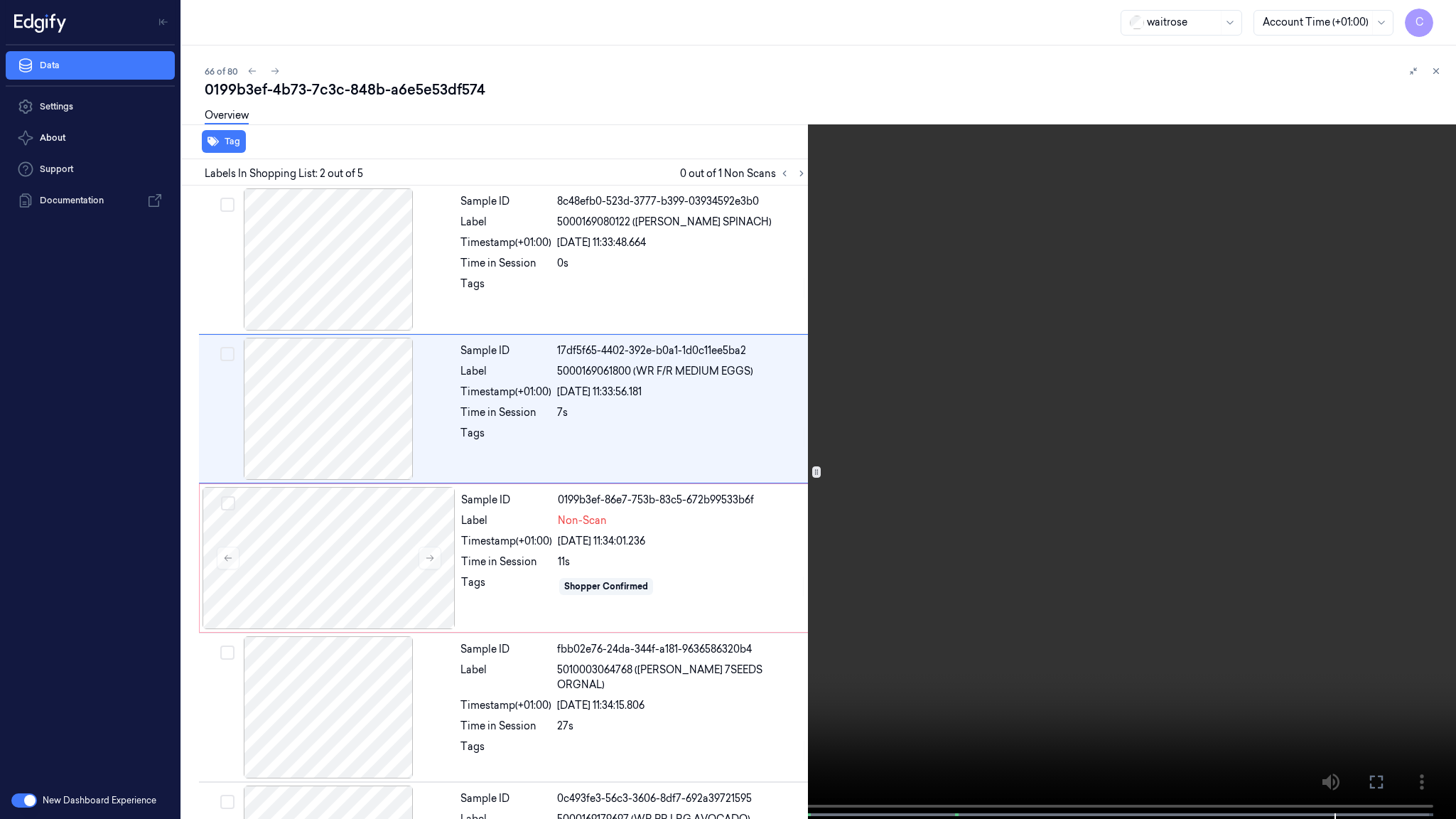
click at [720, 396] on video at bounding box center [728, 410] width 1456 height 822
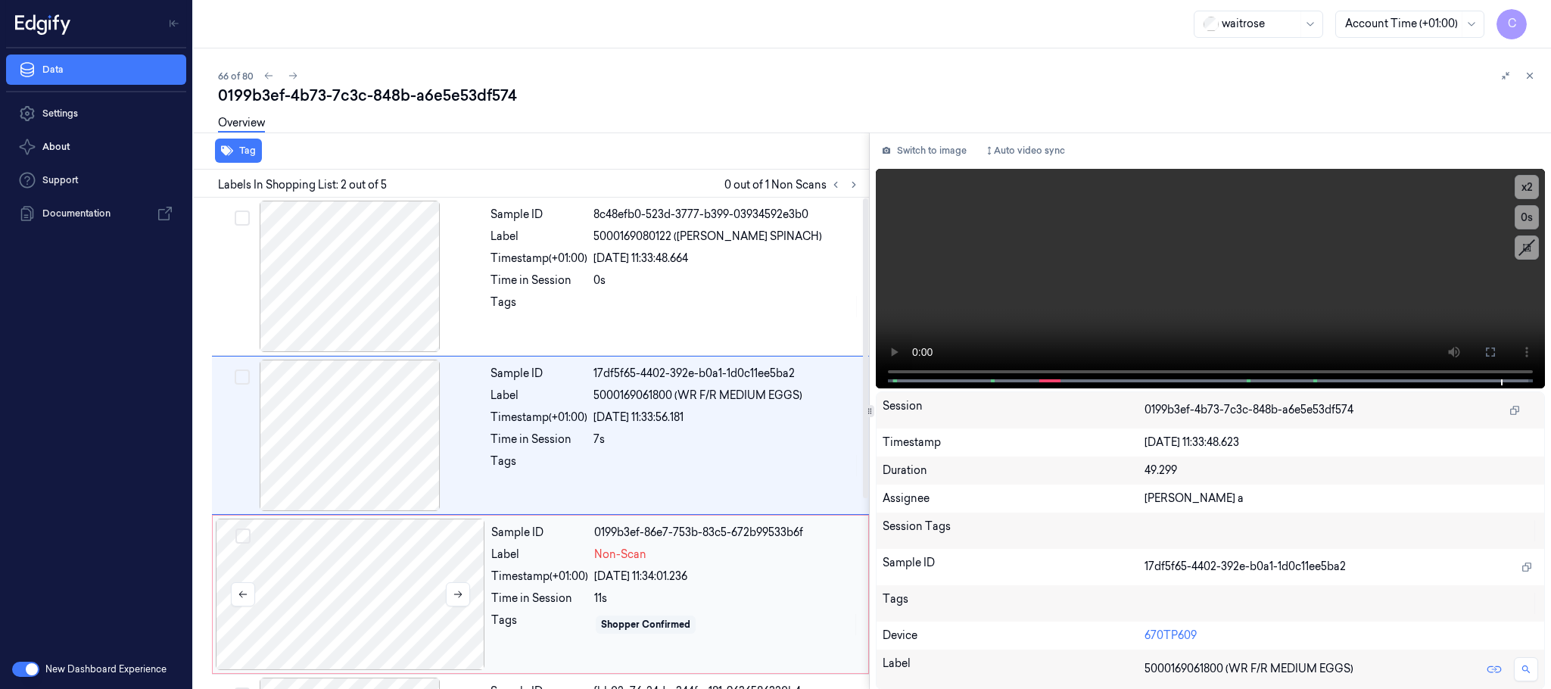
click at [332, 536] on div at bounding box center [350, 593] width 269 height 151
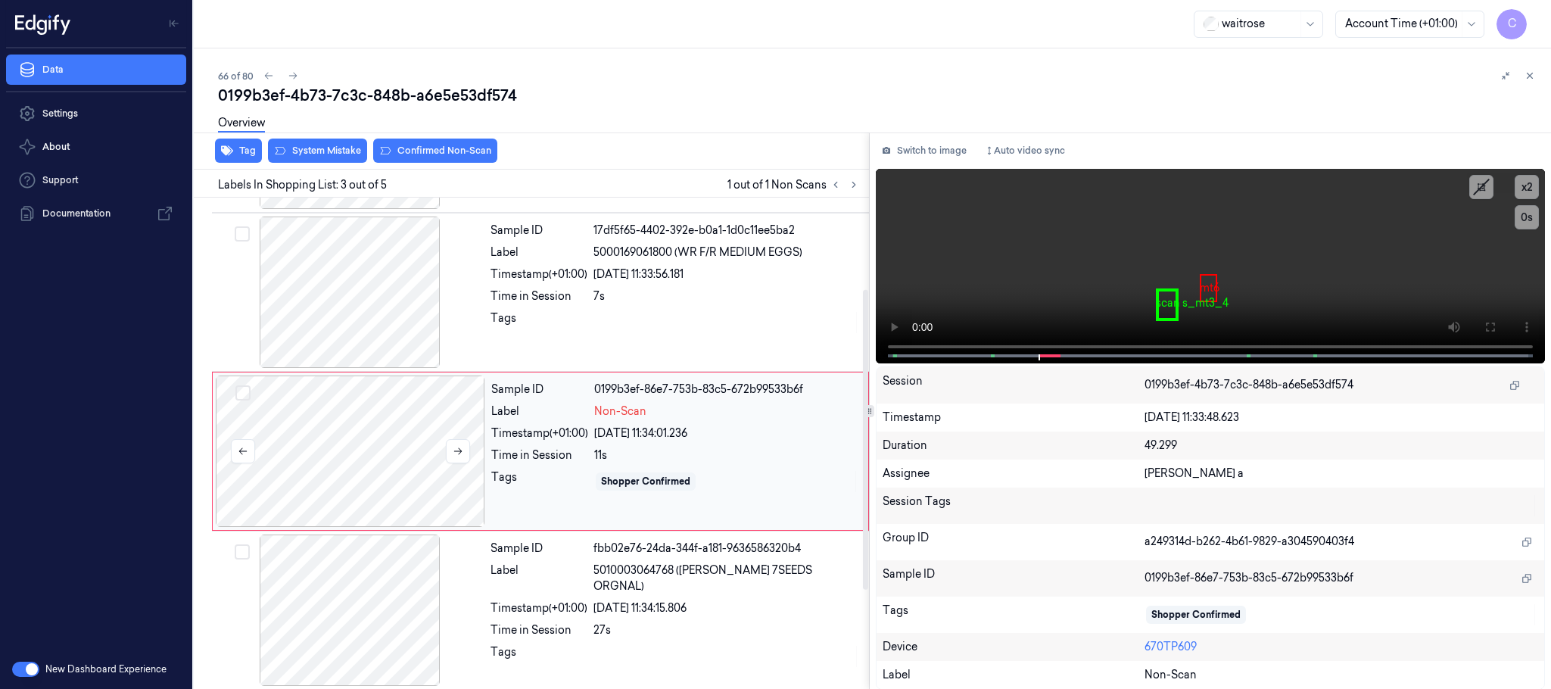
scroll to position [152, 0]
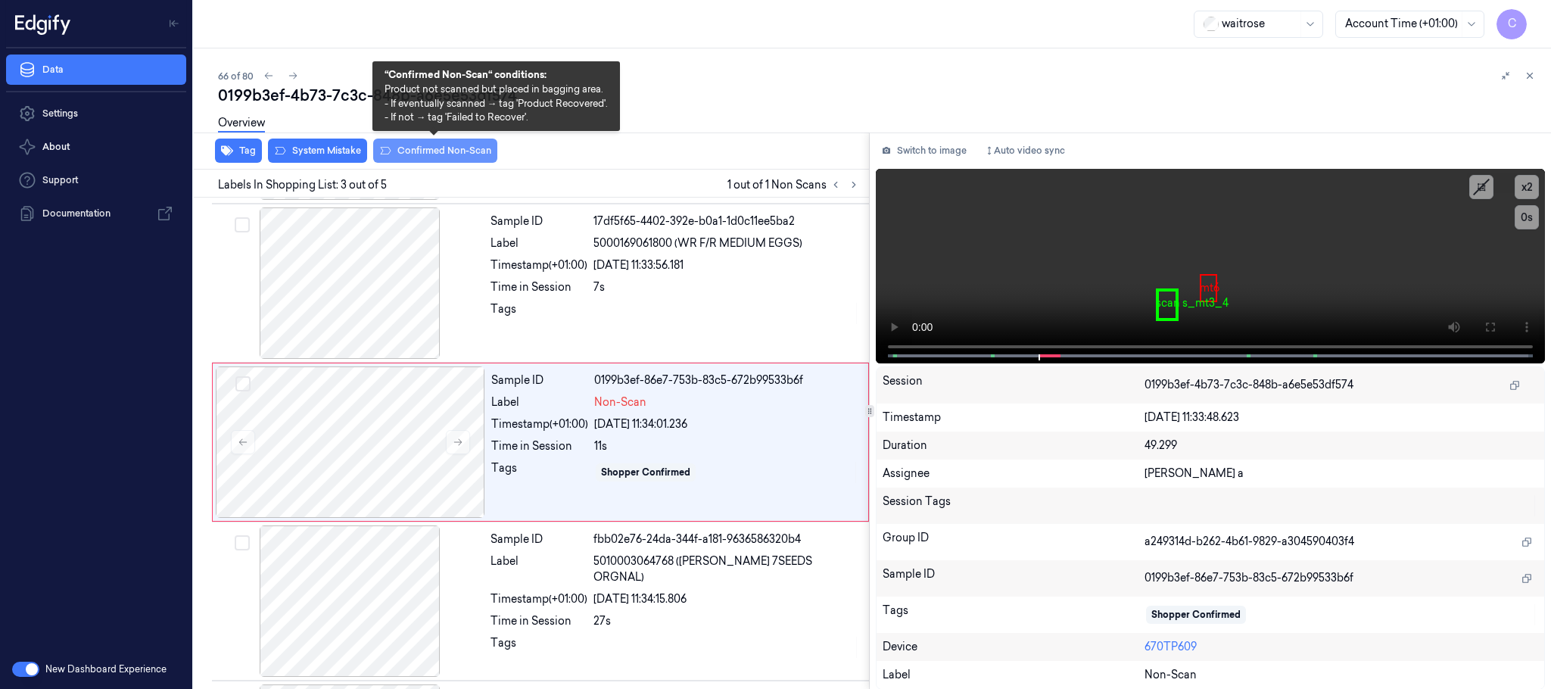
click at [412, 146] on button "Confirmed Non-Scan" at bounding box center [435, 151] width 124 height 24
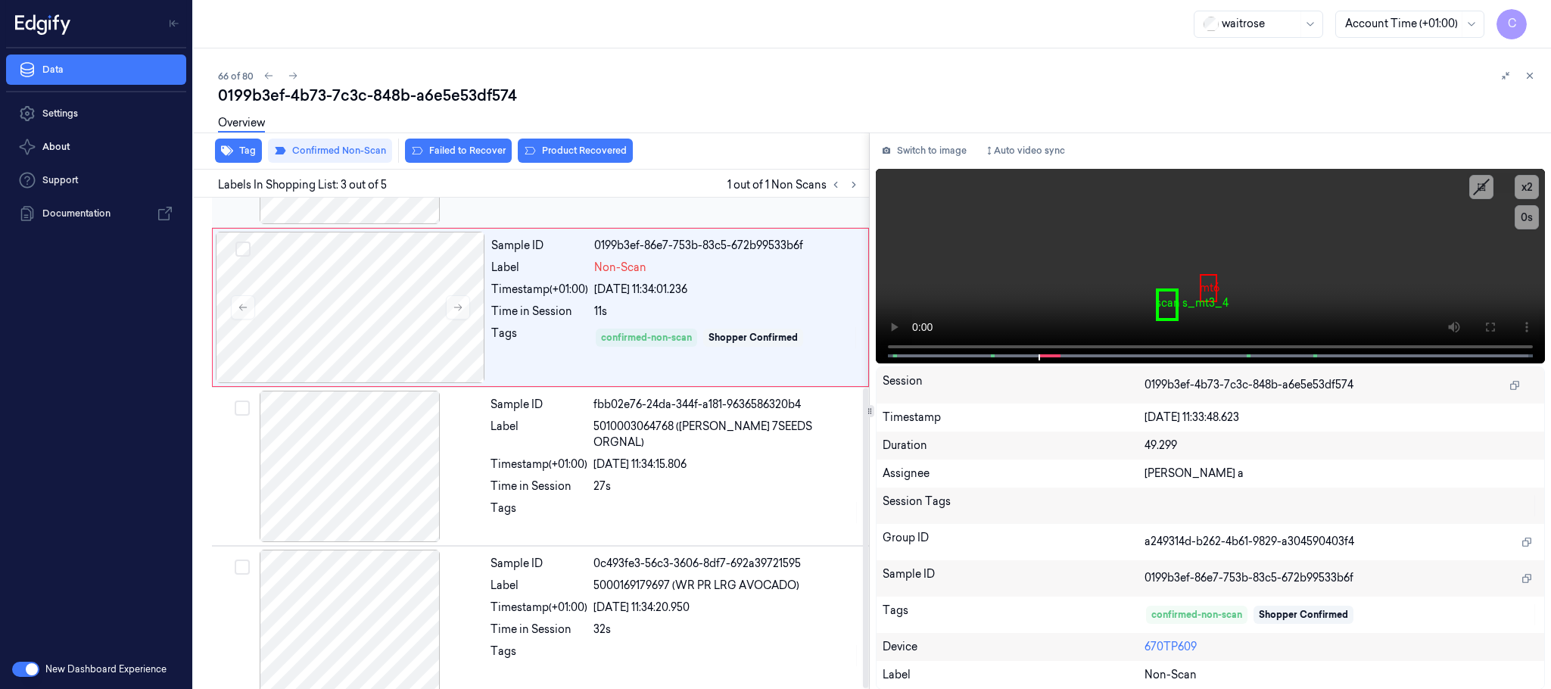
scroll to position [311, 0]
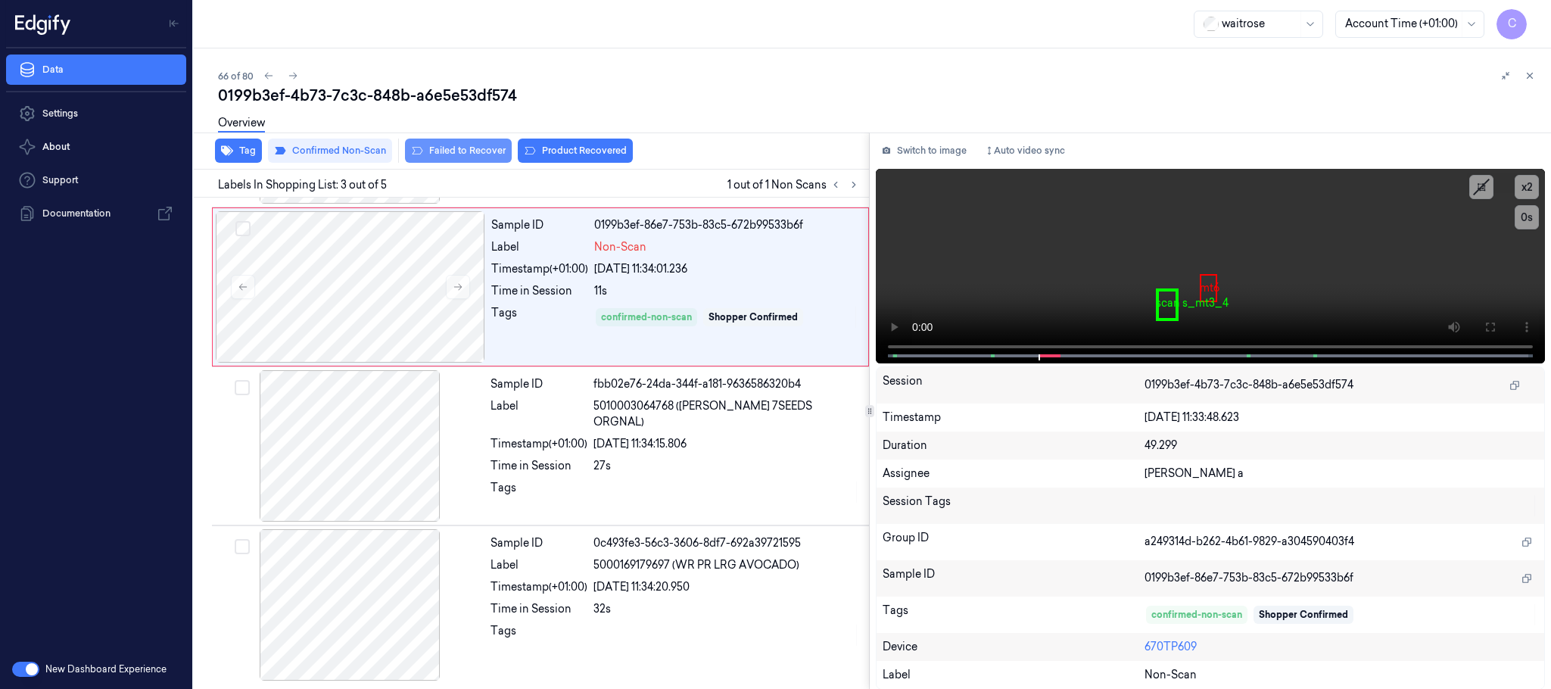
click at [452, 148] on button "Failed to Recover" at bounding box center [458, 151] width 107 height 24
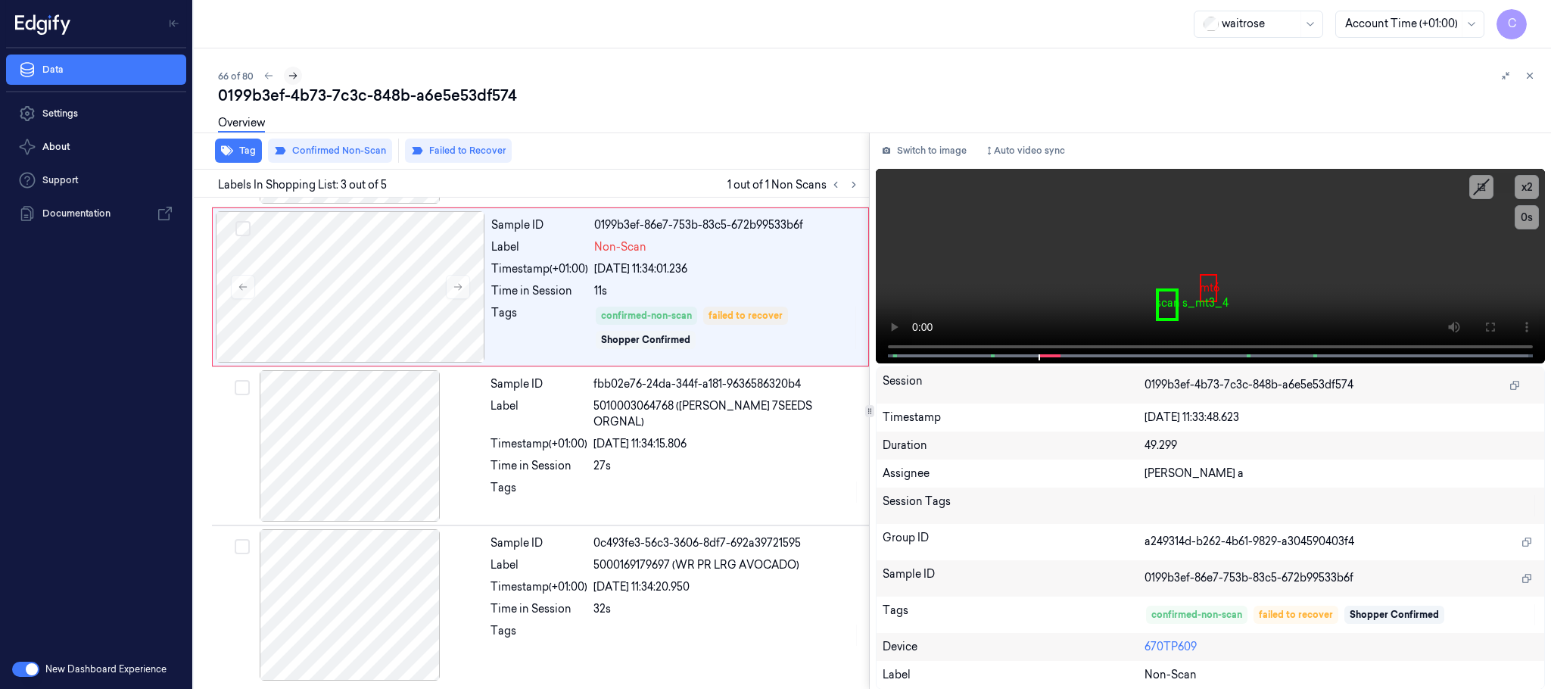
click at [295, 76] on icon at bounding box center [293, 75] width 11 height 11
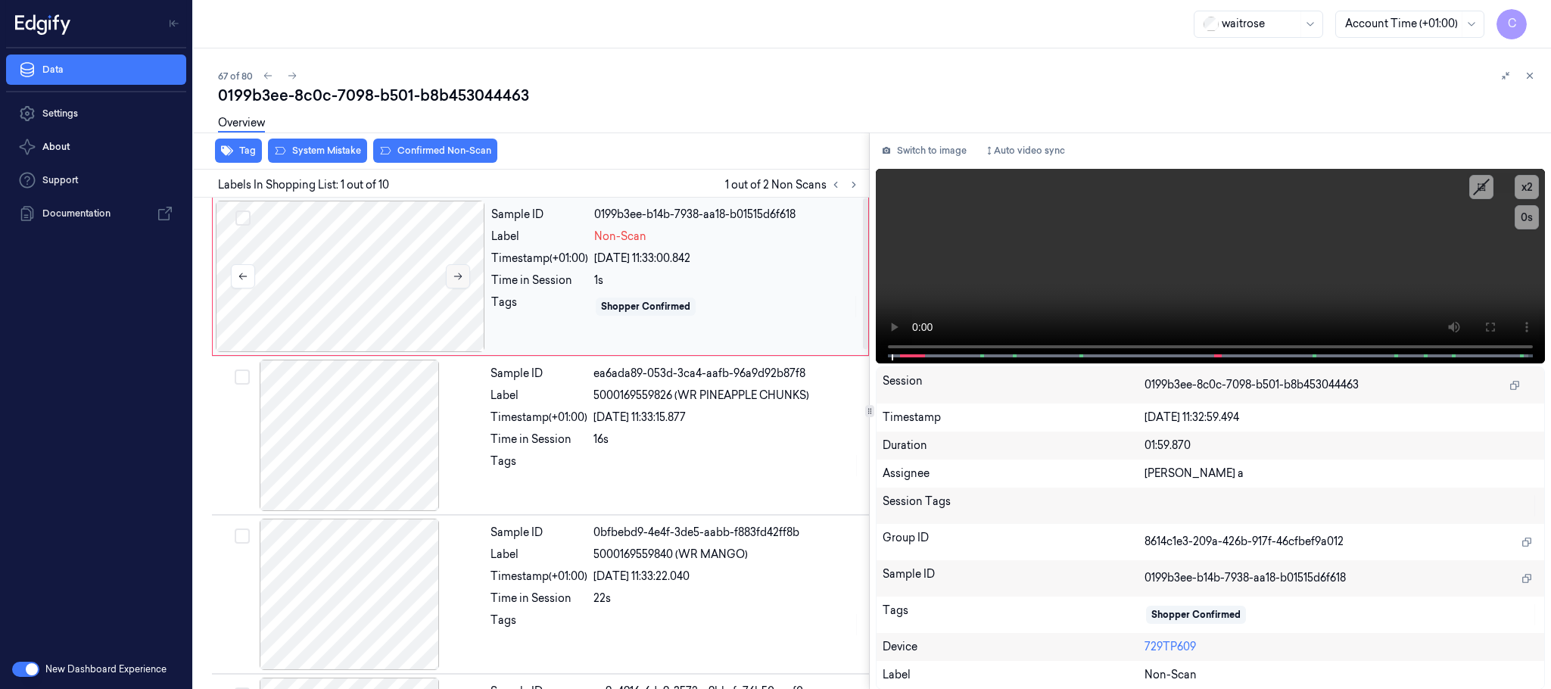
click at [461, 285] on button at bounding box center [458, 276] width 24 height 24
click at [1483, 323] on button at bounding box center [1490, 327] width 24 height 24
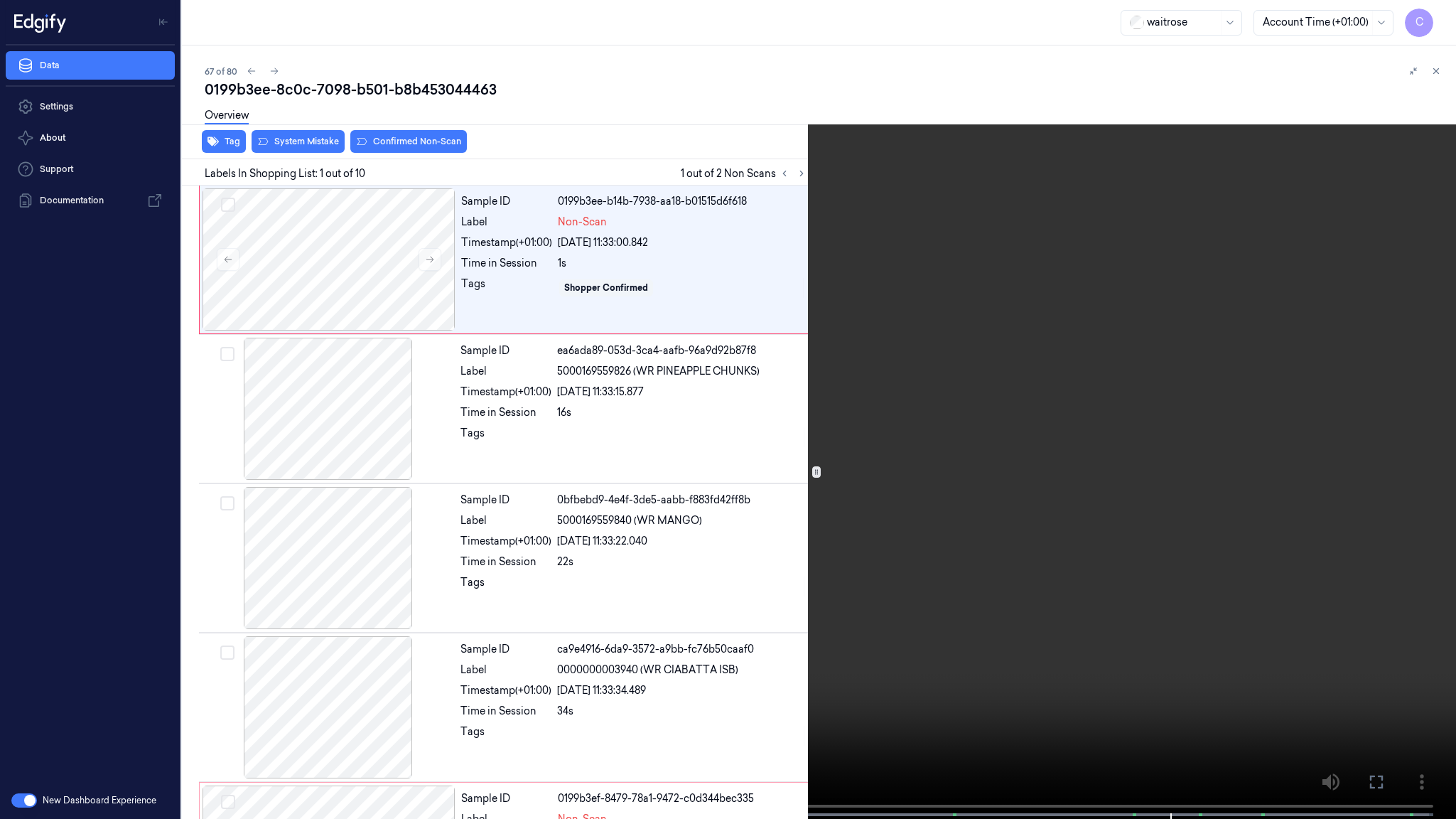
click at [744, 542] on video at bounding box center [728, 410] width 1456 height 822
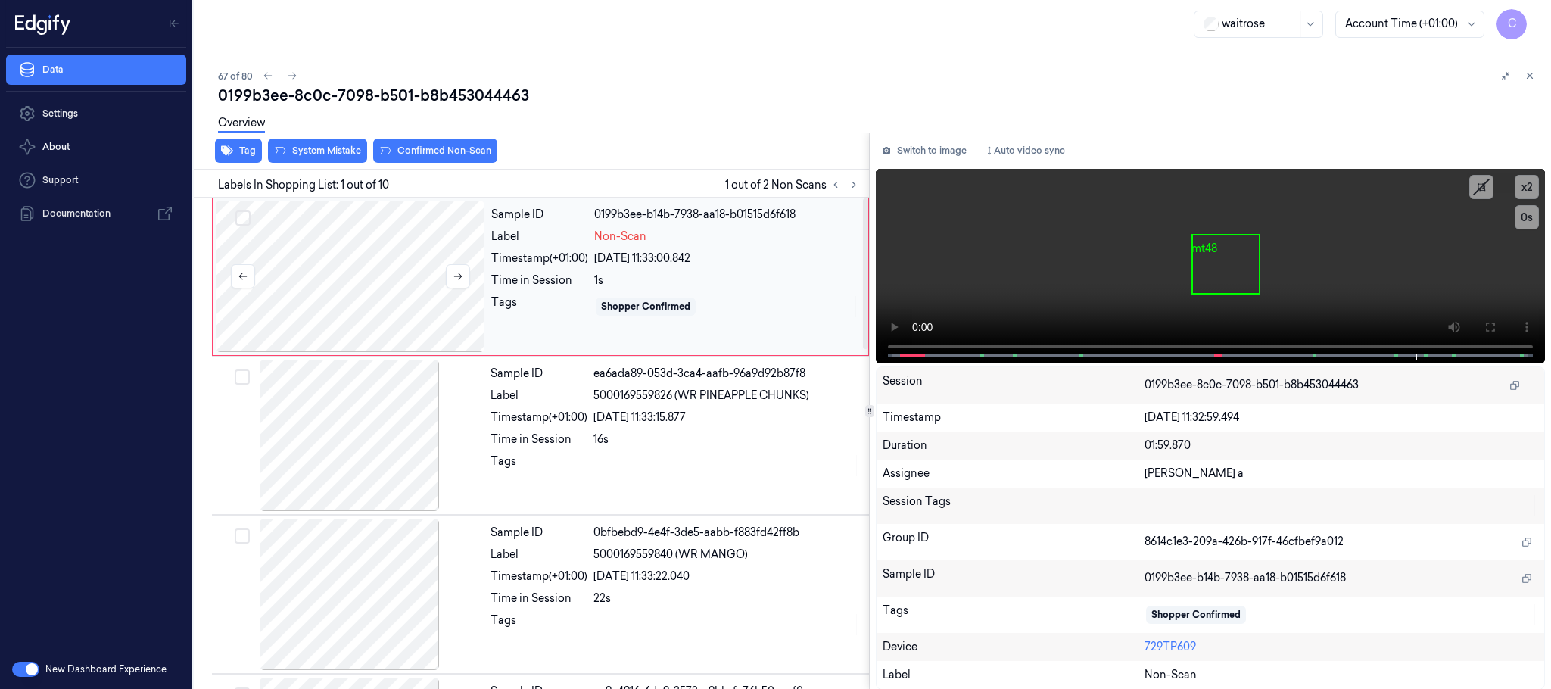
click at [343, 296] on div at bounding box center [350, 276] width 269 height 151
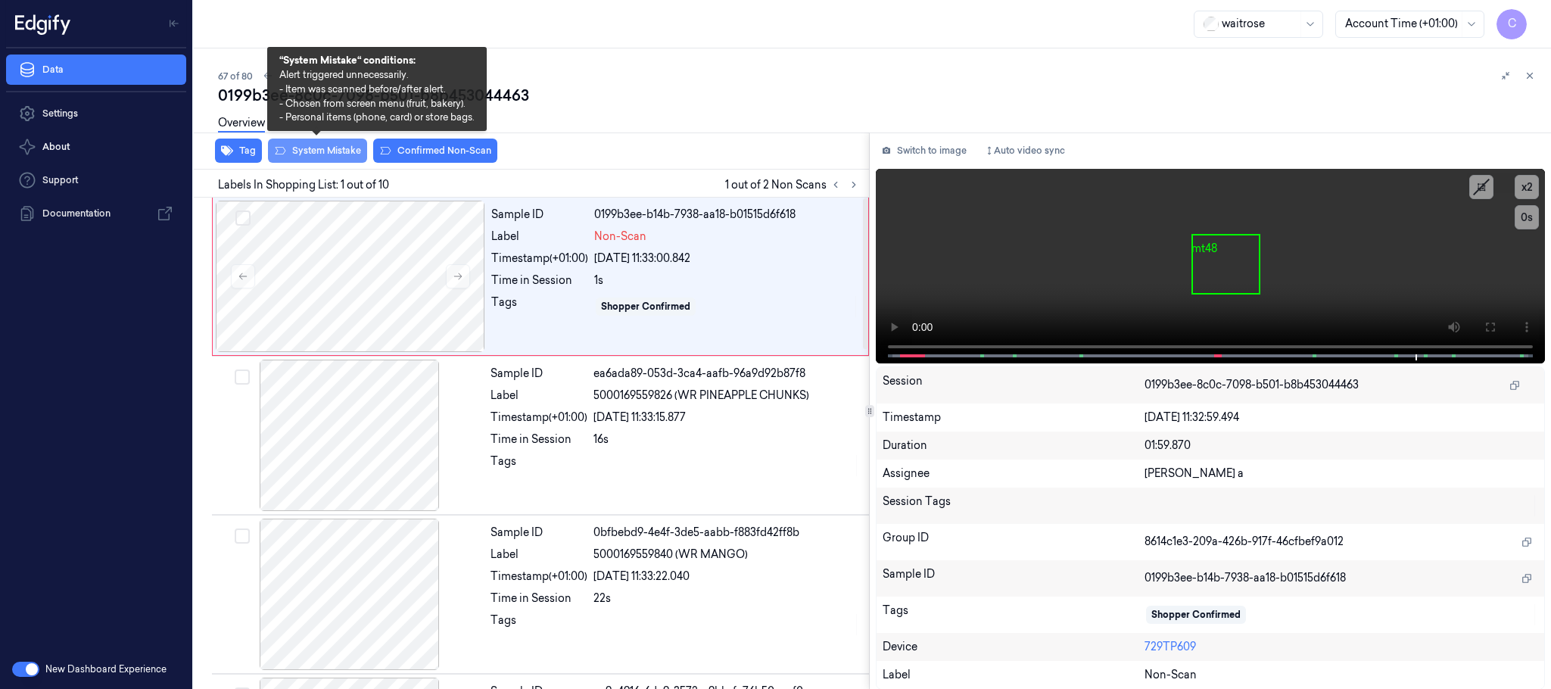
click at [316, 145] on button "System Mistake" at bounding box center [317, 151] width 99 height 24
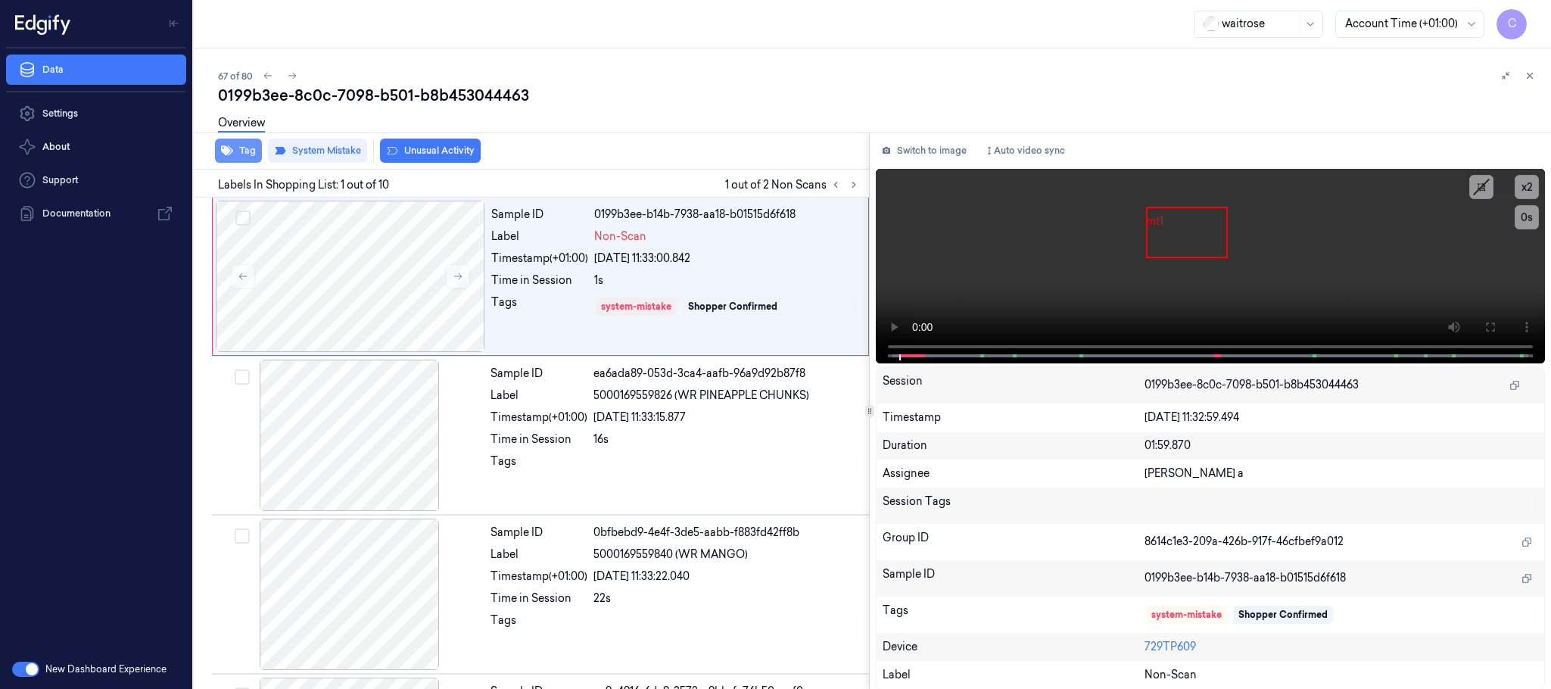
click at [246, 152] on button "Tag" at bounding box center [238, 151] width 47 height 24
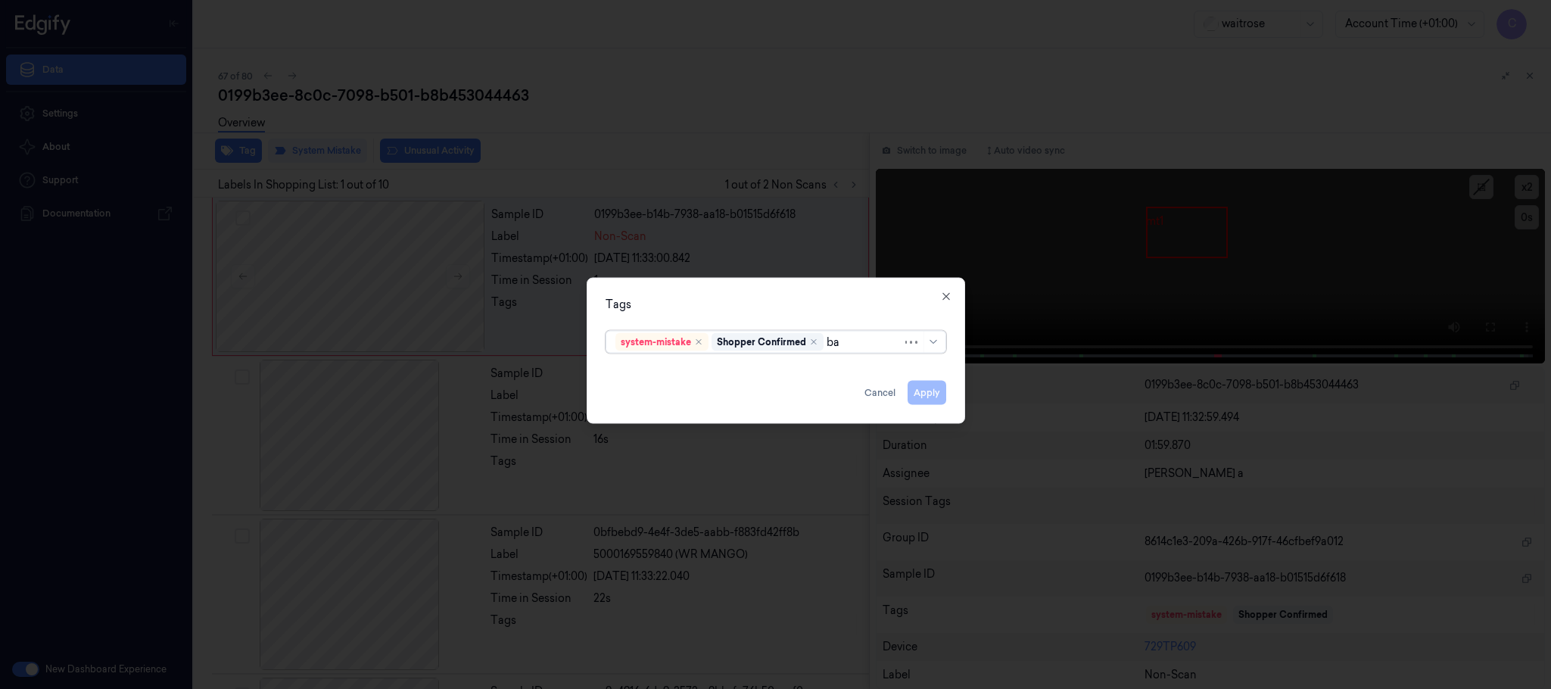
type input "bag"
click at [686, 372] on div "bags" at bounding box center [775, 373] width 320 height 16
click at [748, 298] on div "Tags" at bounding box center [776, 305] width 341 height 16
click at [924, 391] on button "Apply" at bounding box center [927, 393] width 39 height 24
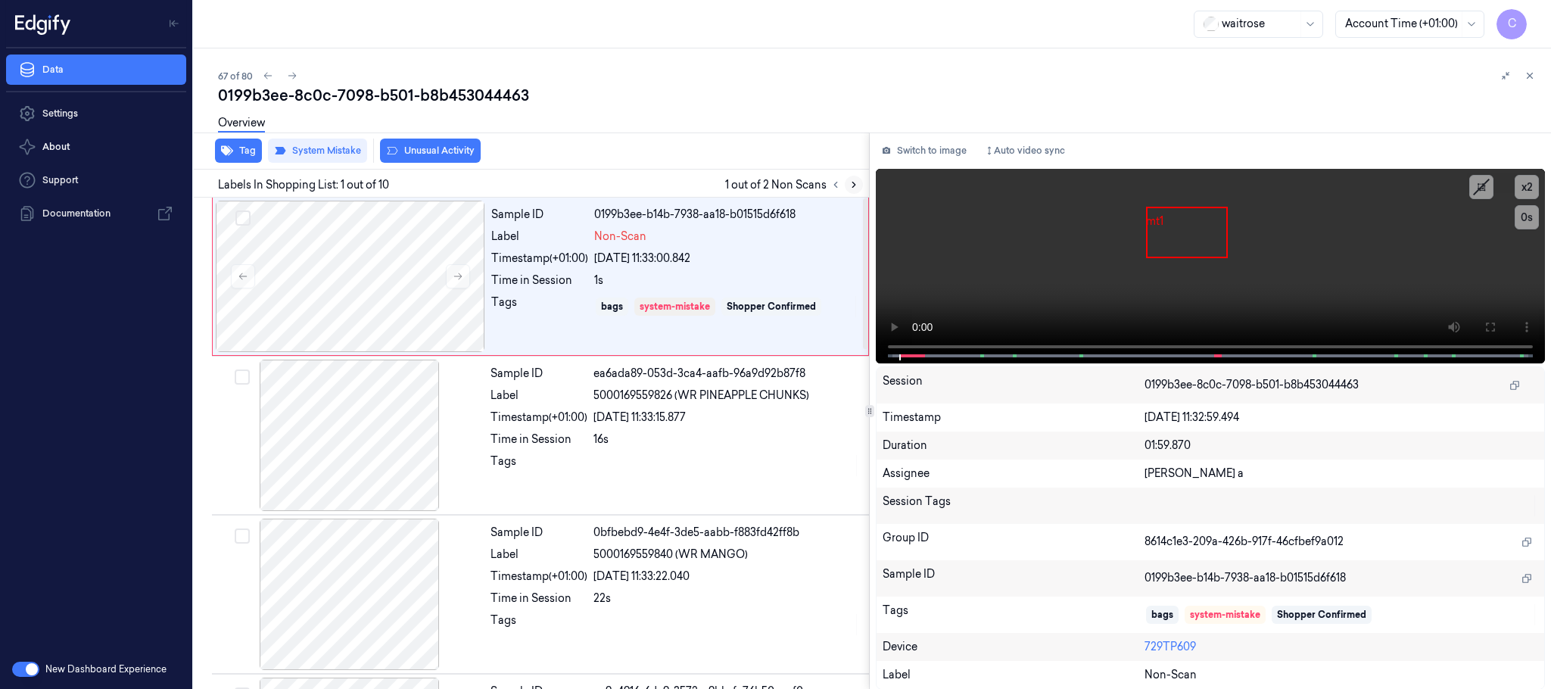
click at [857, 180] on icon at bounding box center [853, 184] width 11 height 11
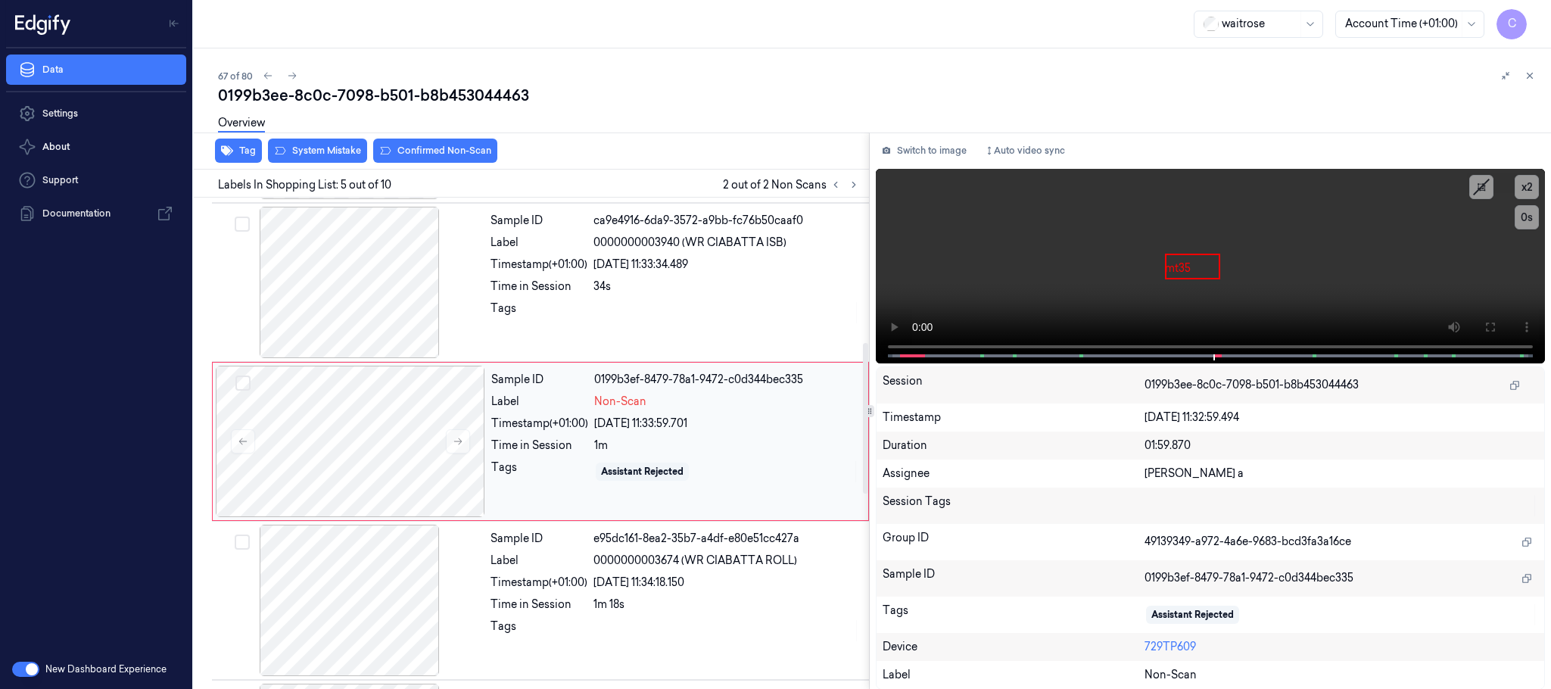
scroll to position [472, 0]
click at [377, 463] on div at bounding box center [350, 439] width 269 height 151
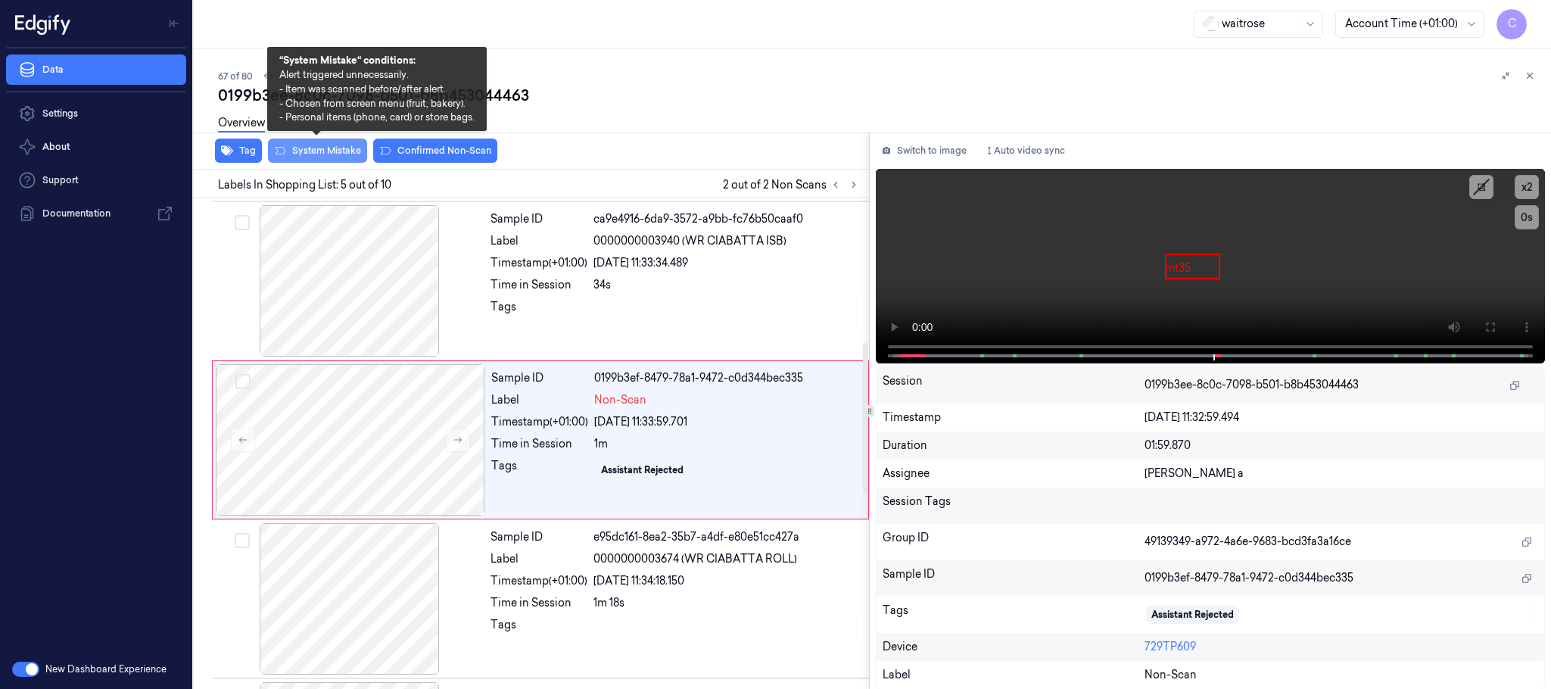
click at [344, 153] on button "System Mistake" at bounding box center [317, 151] width 99 height 24
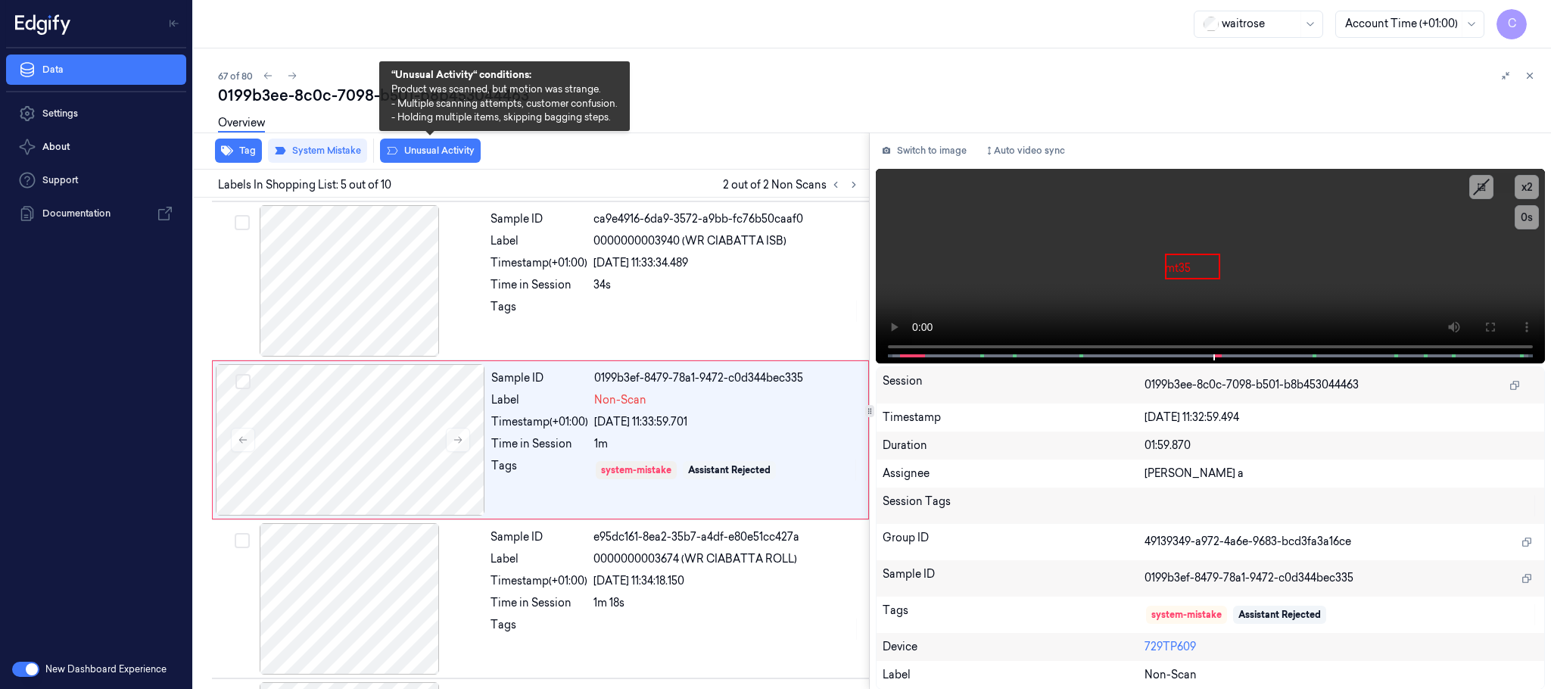
click at [450, 153] on button "Unusual Activity" at bounding box center [430, 151] width 101 height 24
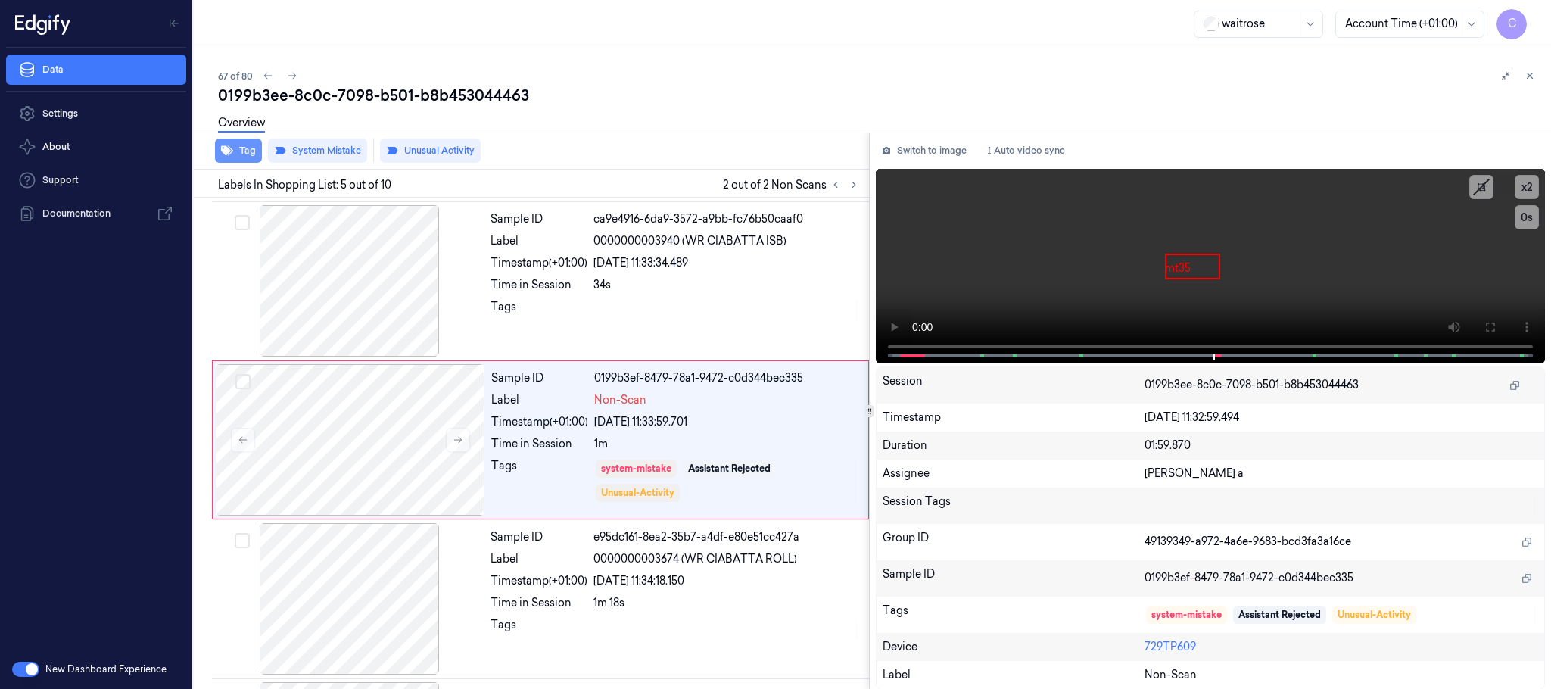
click at [237, 151] on button "Tag" at bounding box center [238, 151] width 47 height 24
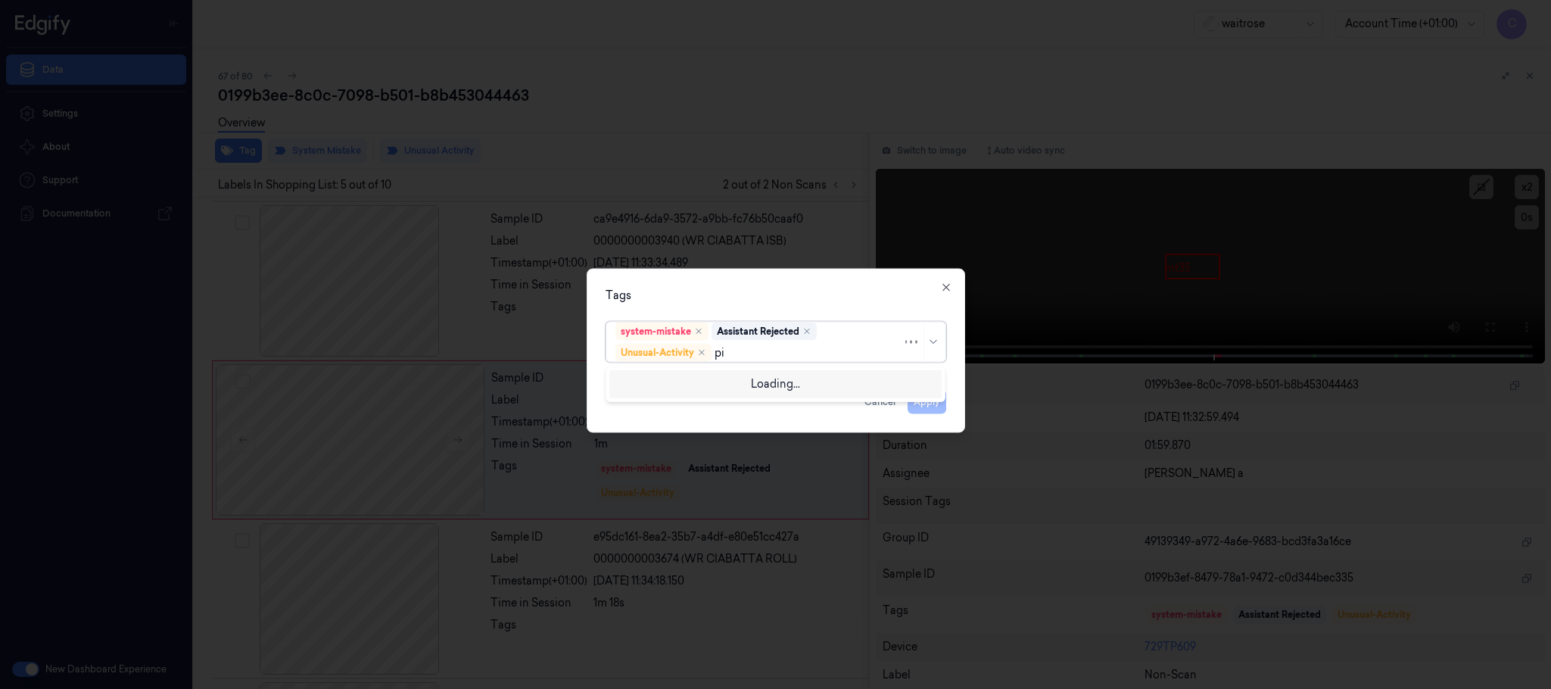
type input "pic"
click at [625, 375] on div "Picklist item alert" at bounding box center [658, 383] width 87 height 16
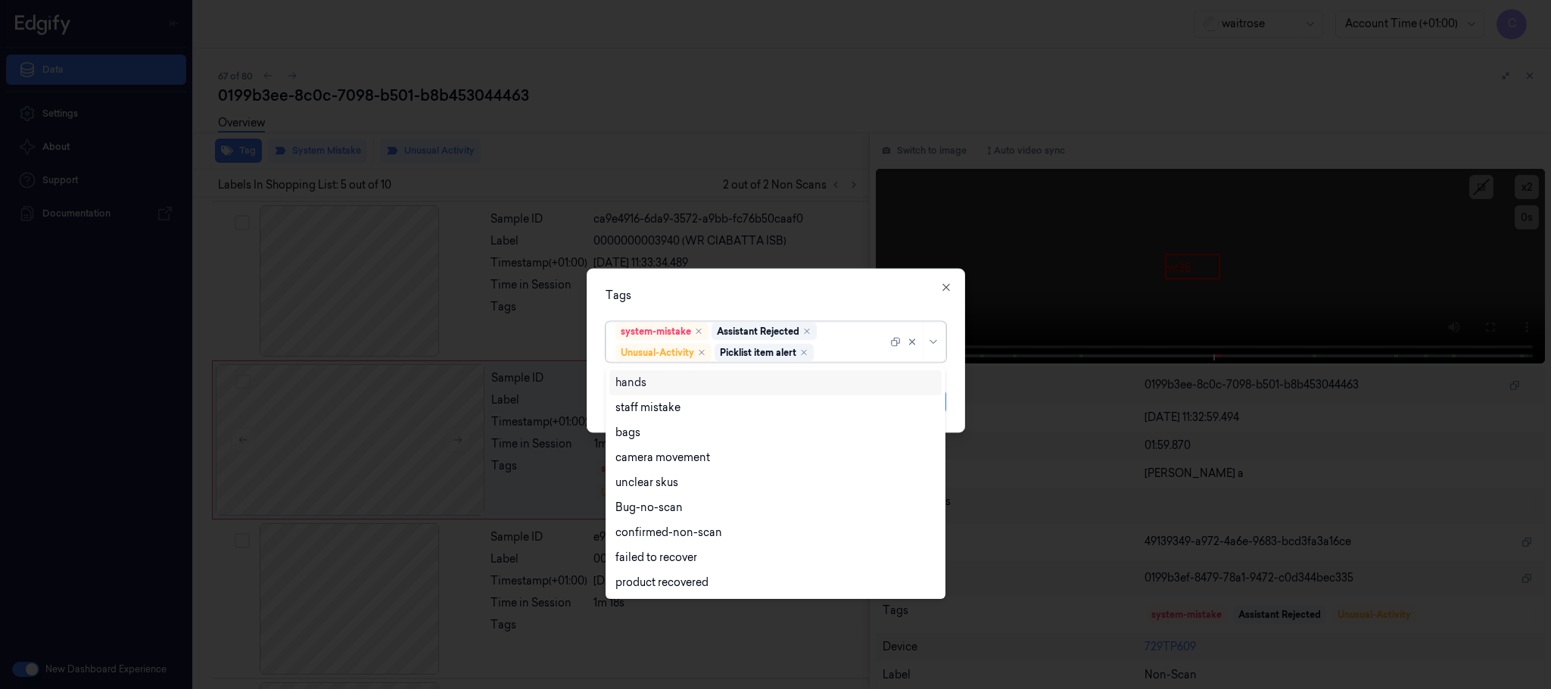
click at [681, 276] on div "Tags option Picklist item alert, selected. 9 results available. Use Up and Down…" at bounding box center [776, 351] width 378 height 164
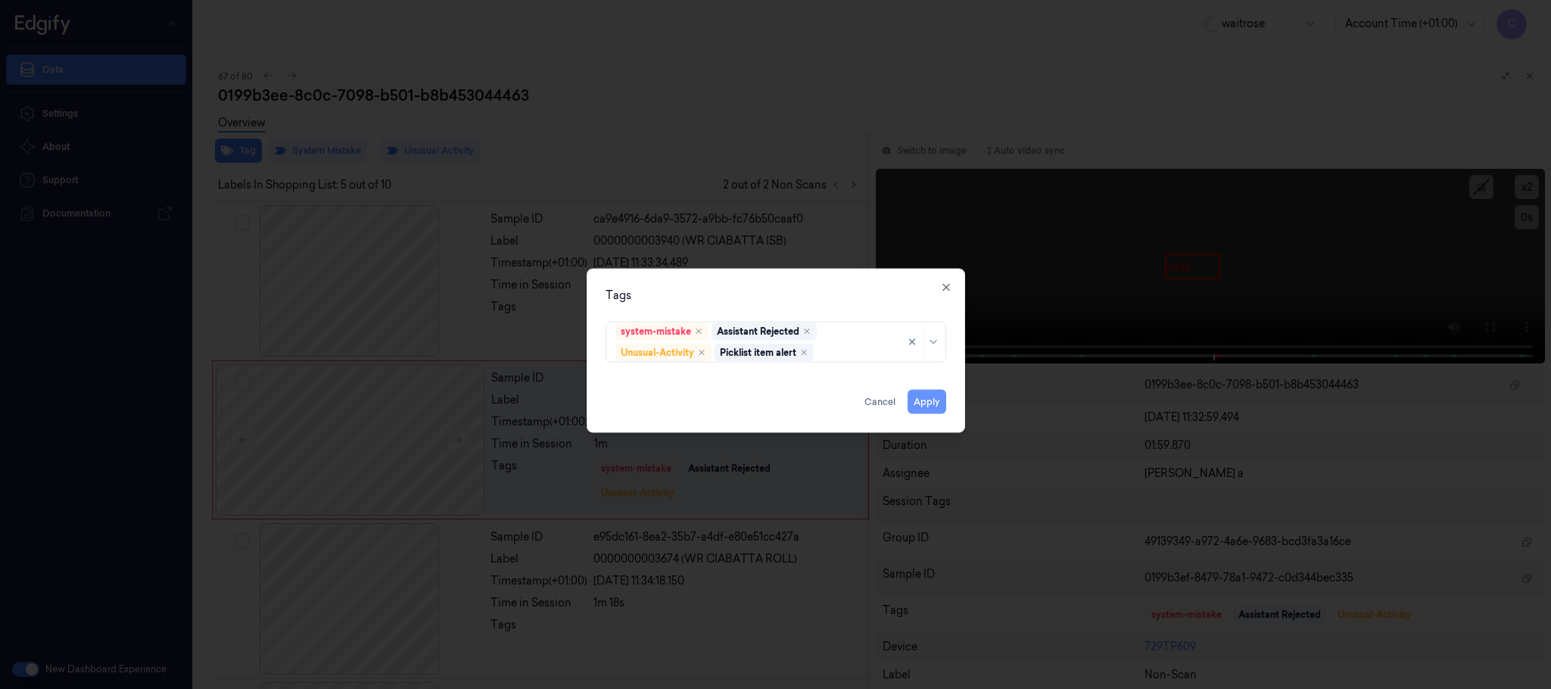
click at [932, 406] on button "Apply" at bounding box center [927, 402] width 39 height 24
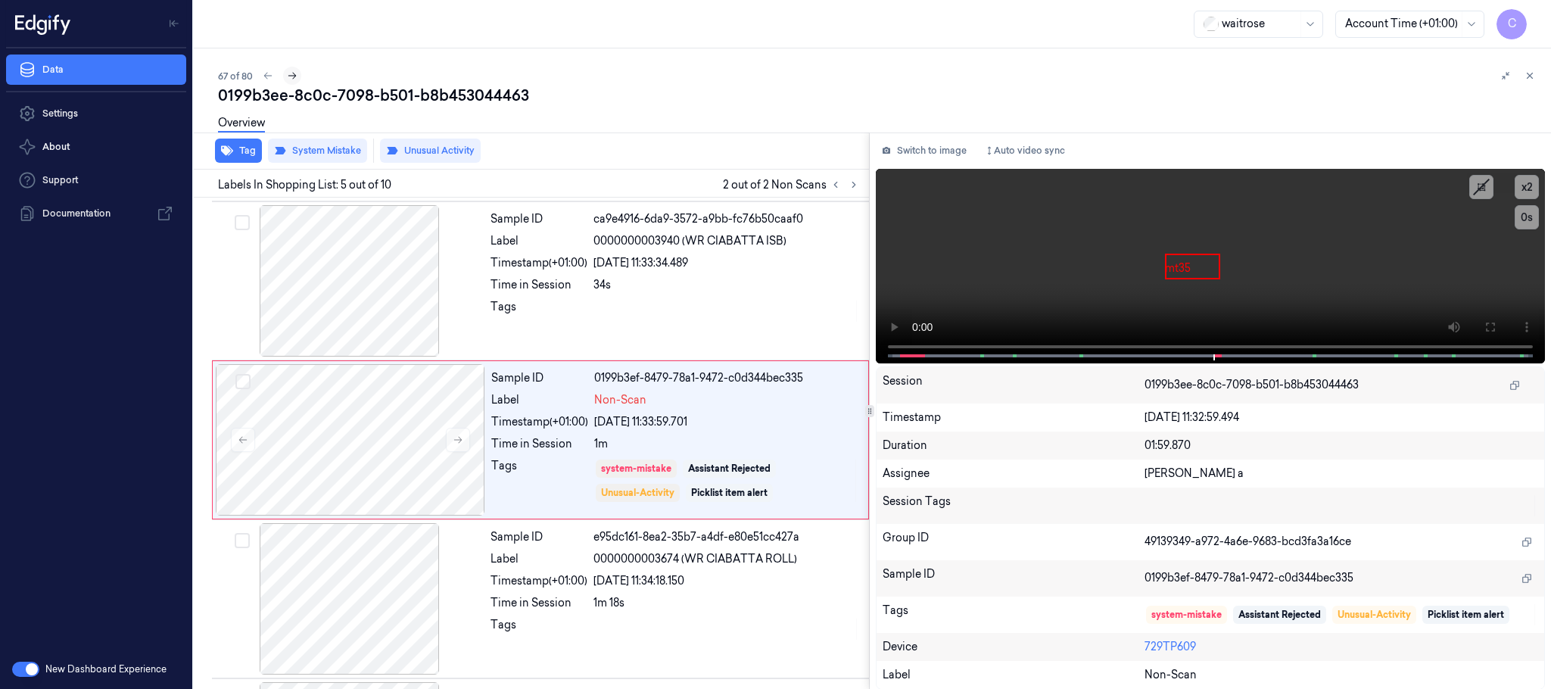
click at [294, 78] on icon at bounding box center [292, 75] width 11 height 11
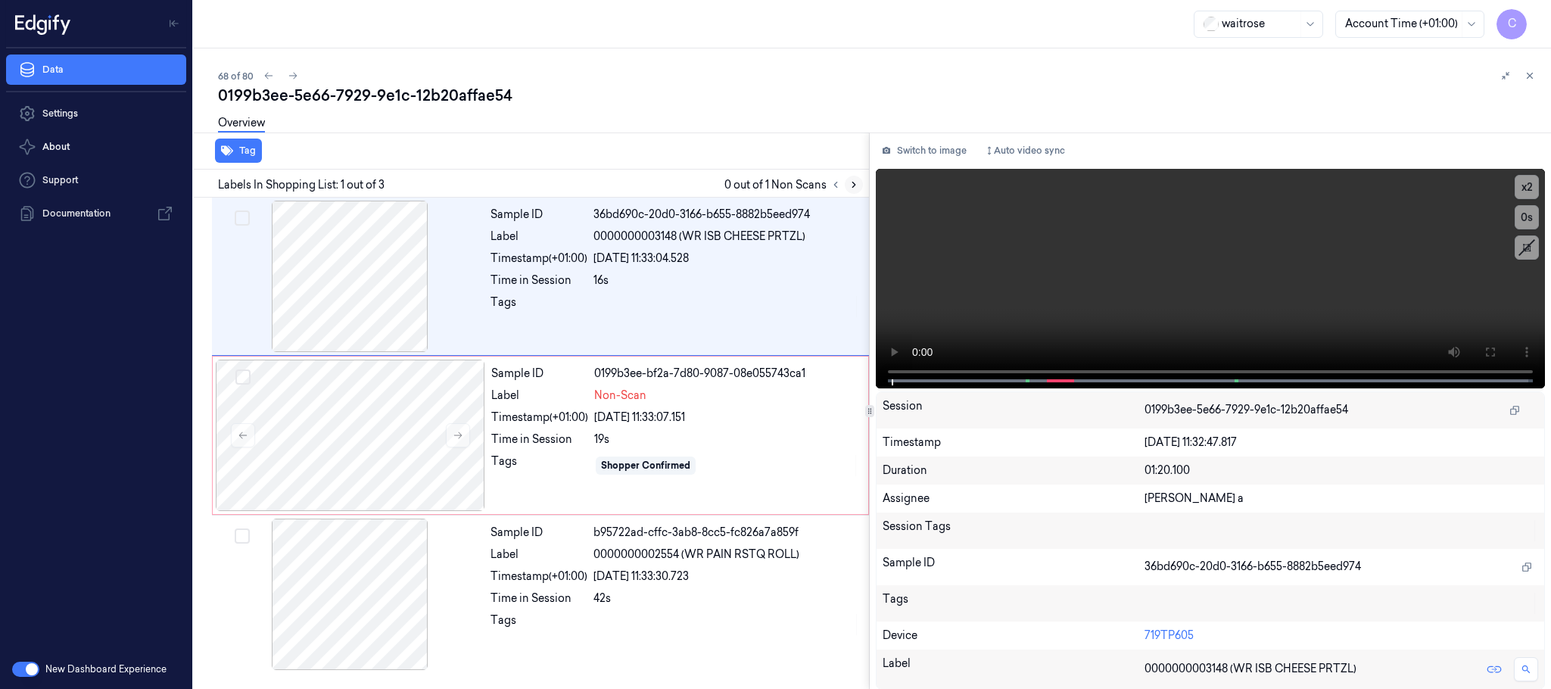
click at [848, 187] on icon at bounding box center [853, 184] width 11 height 11
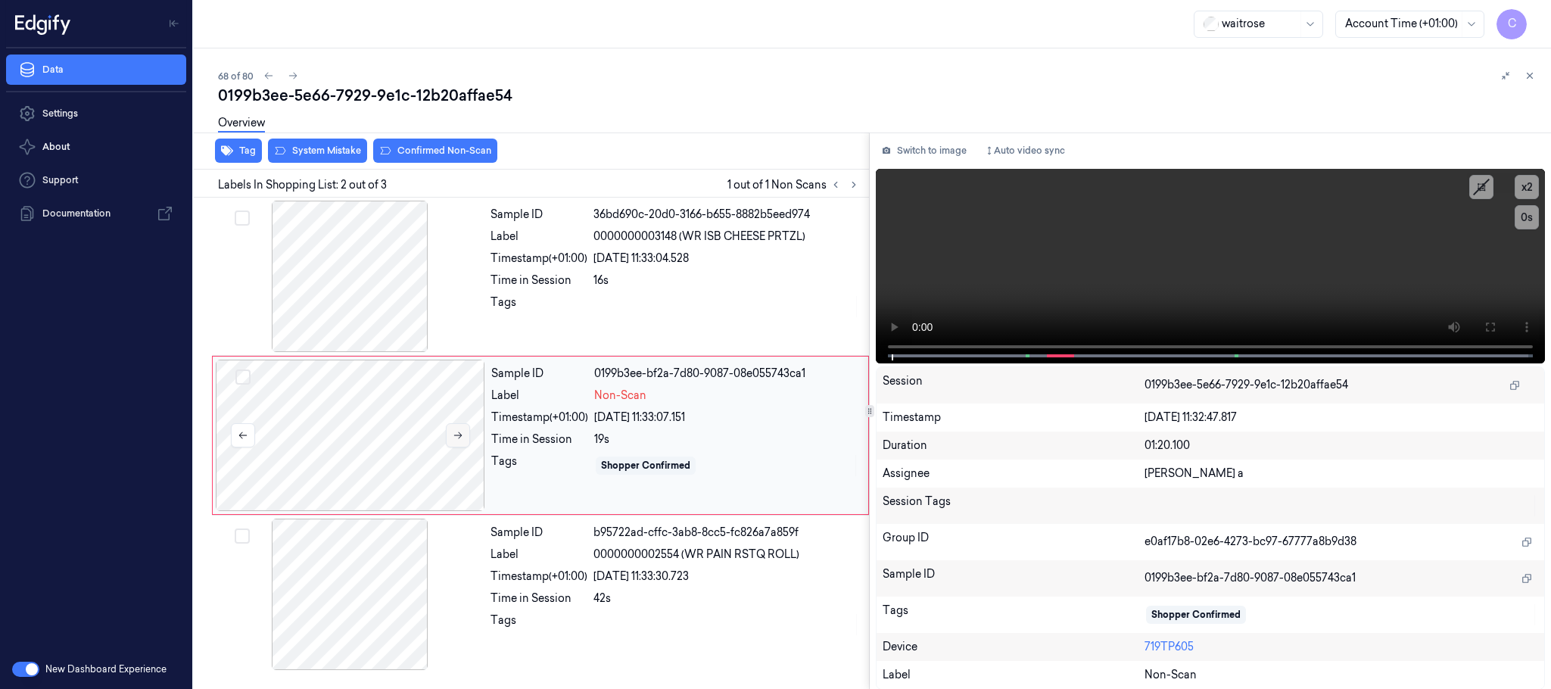
click at [463, 441] on button at bounding box center [458, 435] width 24 height 24
click at [462, 441] on button at bounding box center [458, 435] width 24 height 24
click at [344, 300] on div at bounding box center [349, 276] width 269 height 151
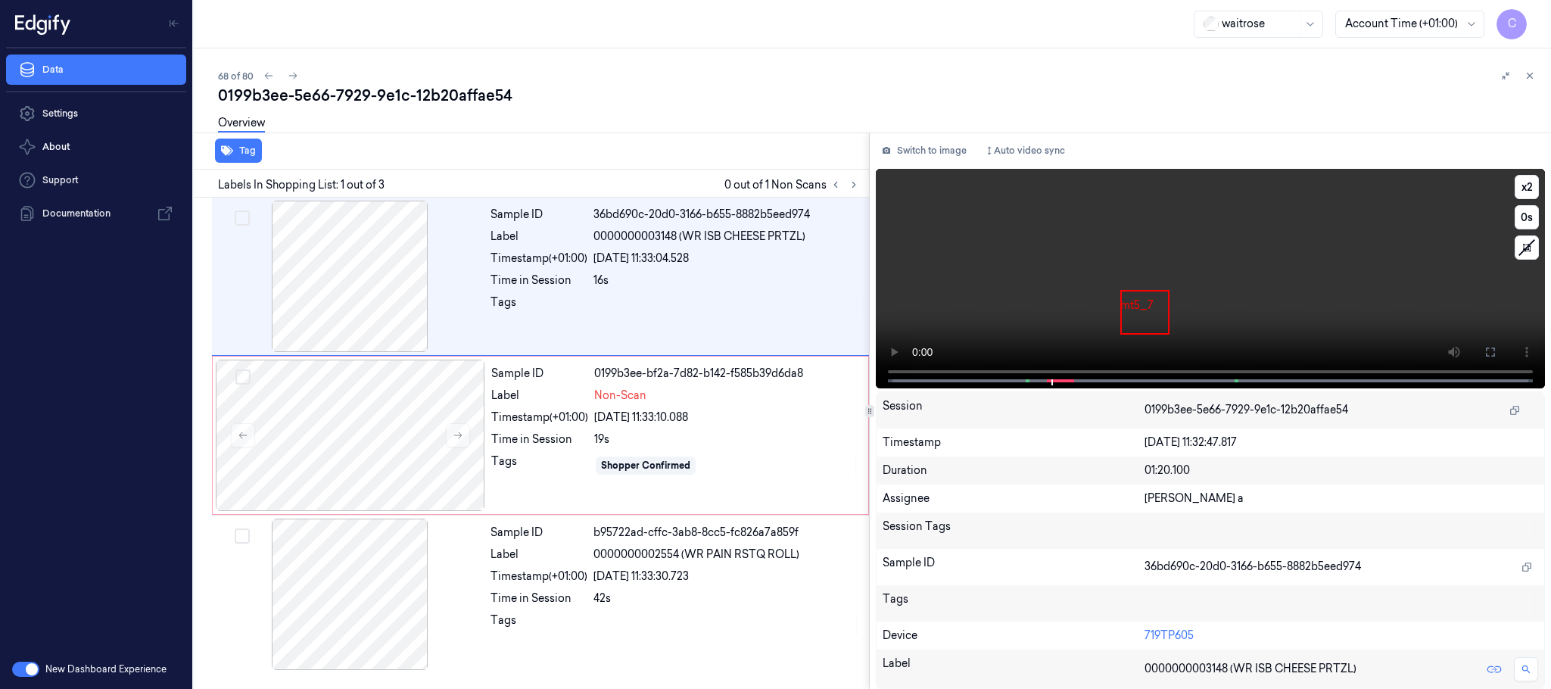
click at [1252, 300] on video at bounding box center [1210, 278] width 669 height 219
click at [381, 427] on div at bounding box center [350, 435] width 269 height 151
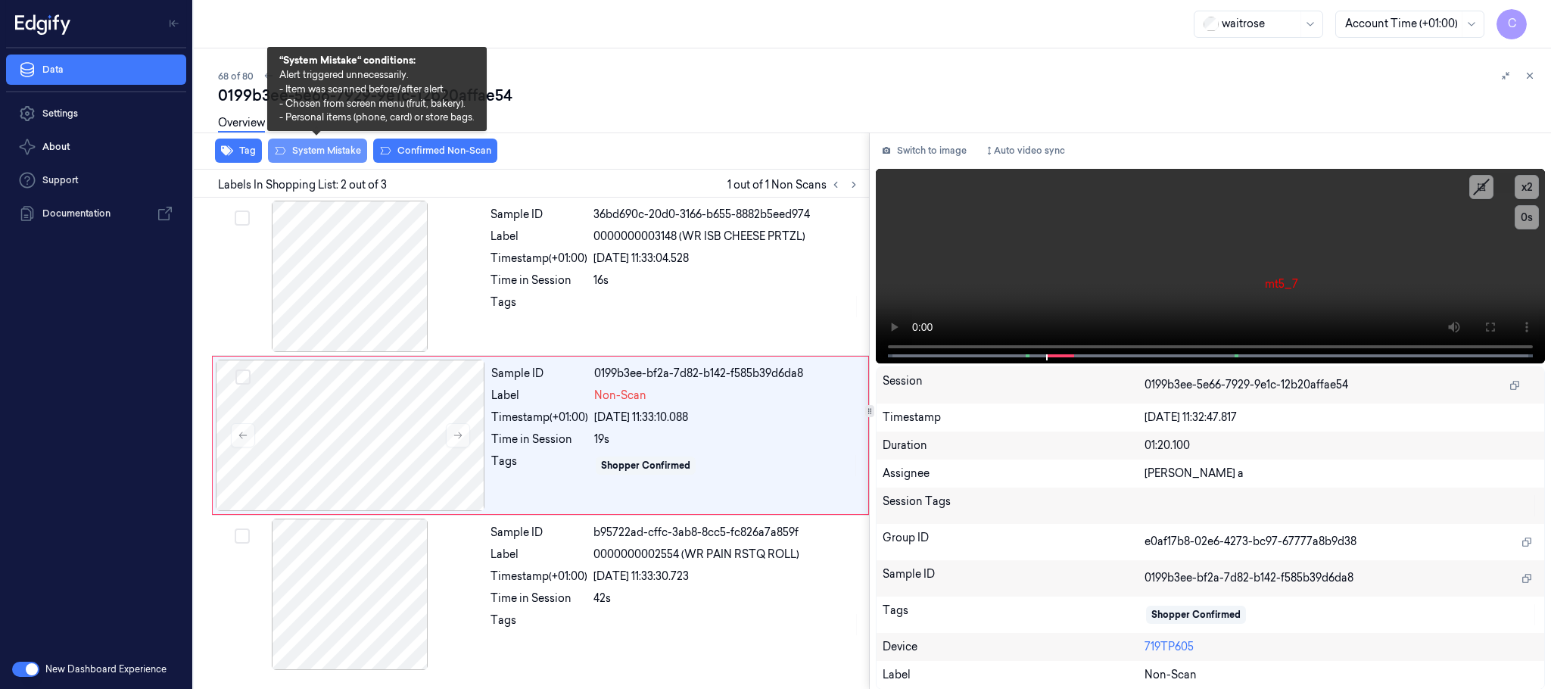
click at [335, 150] on button "System Mistake" at bounding box center [317, 151] width 99 height 24
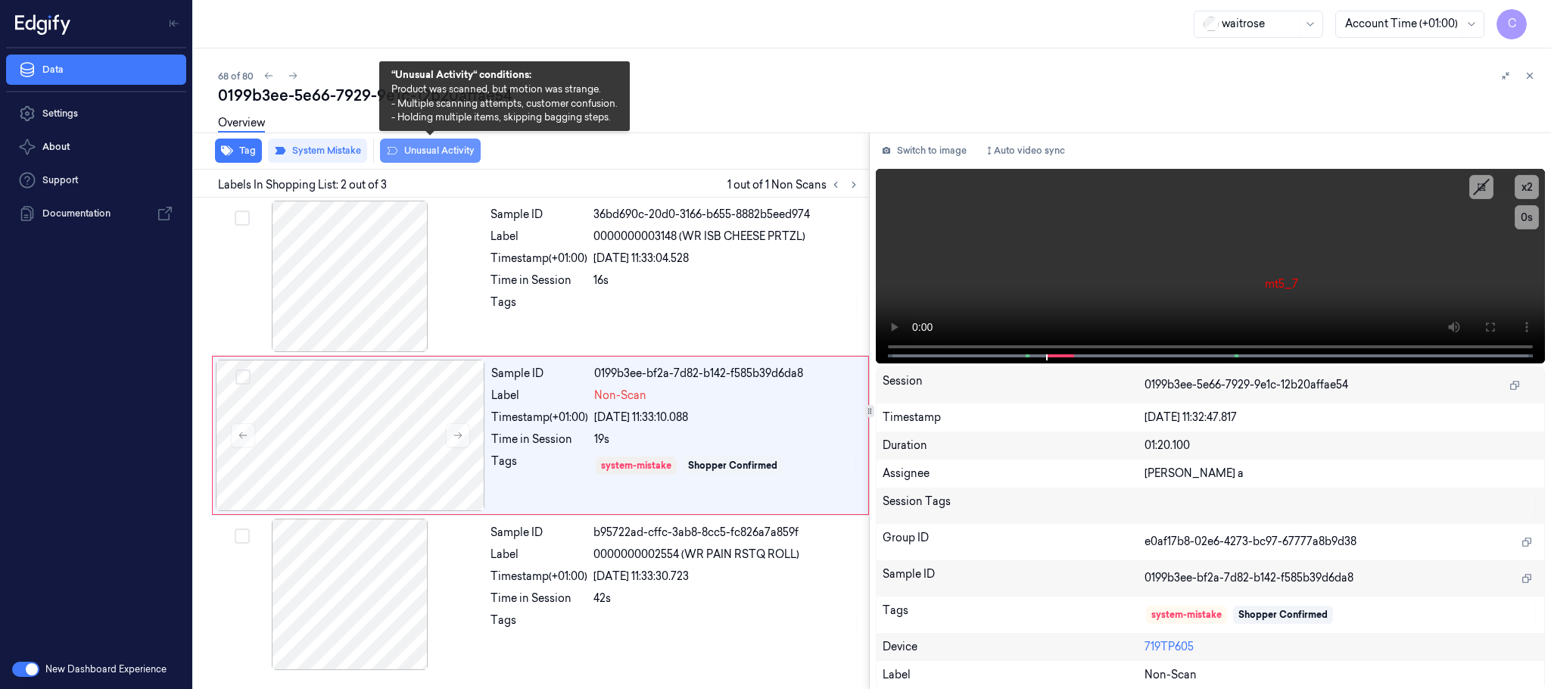
click at [414, 153] on button "Unusual Activity" at bounding box center [430, 151] width 101 height 24
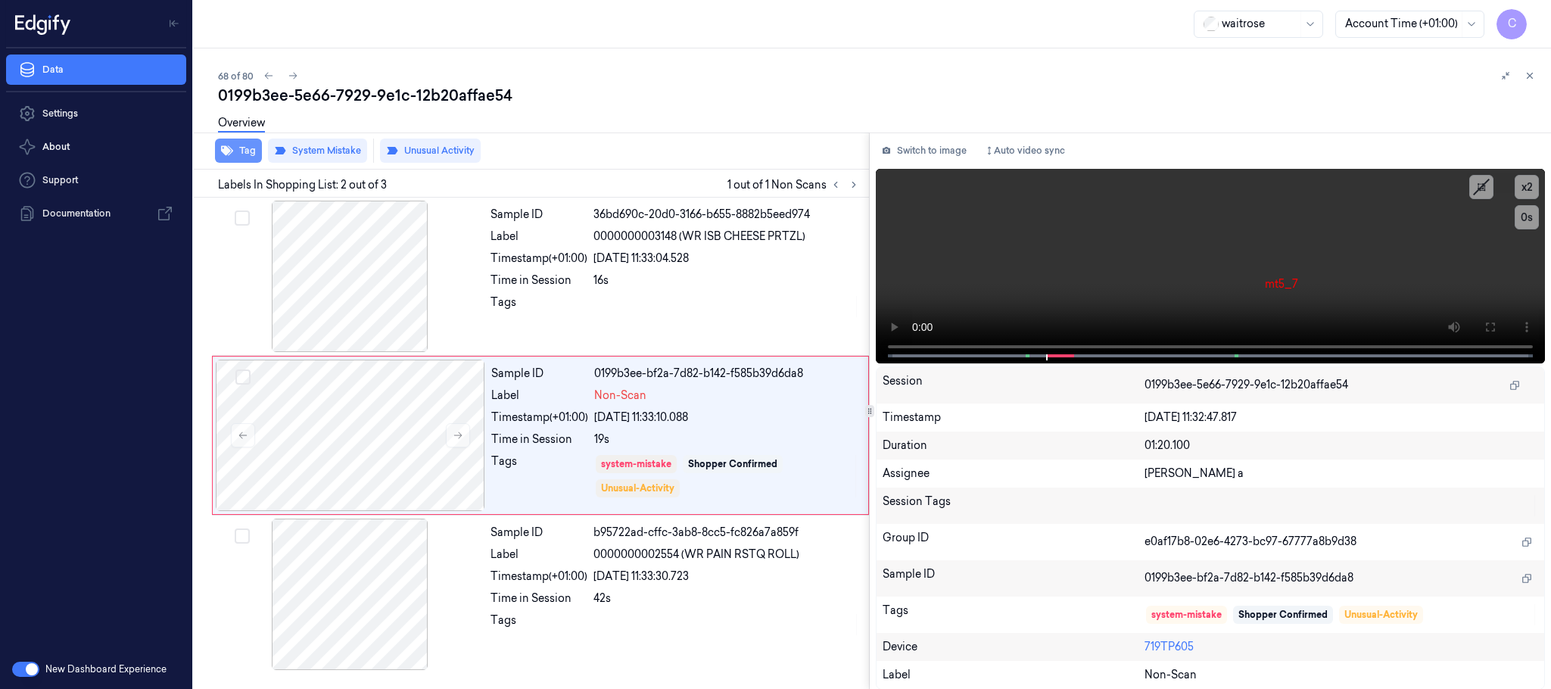
click at [244, 152] on button "Tag" at bounding box center [238, 151] width 47 height 24
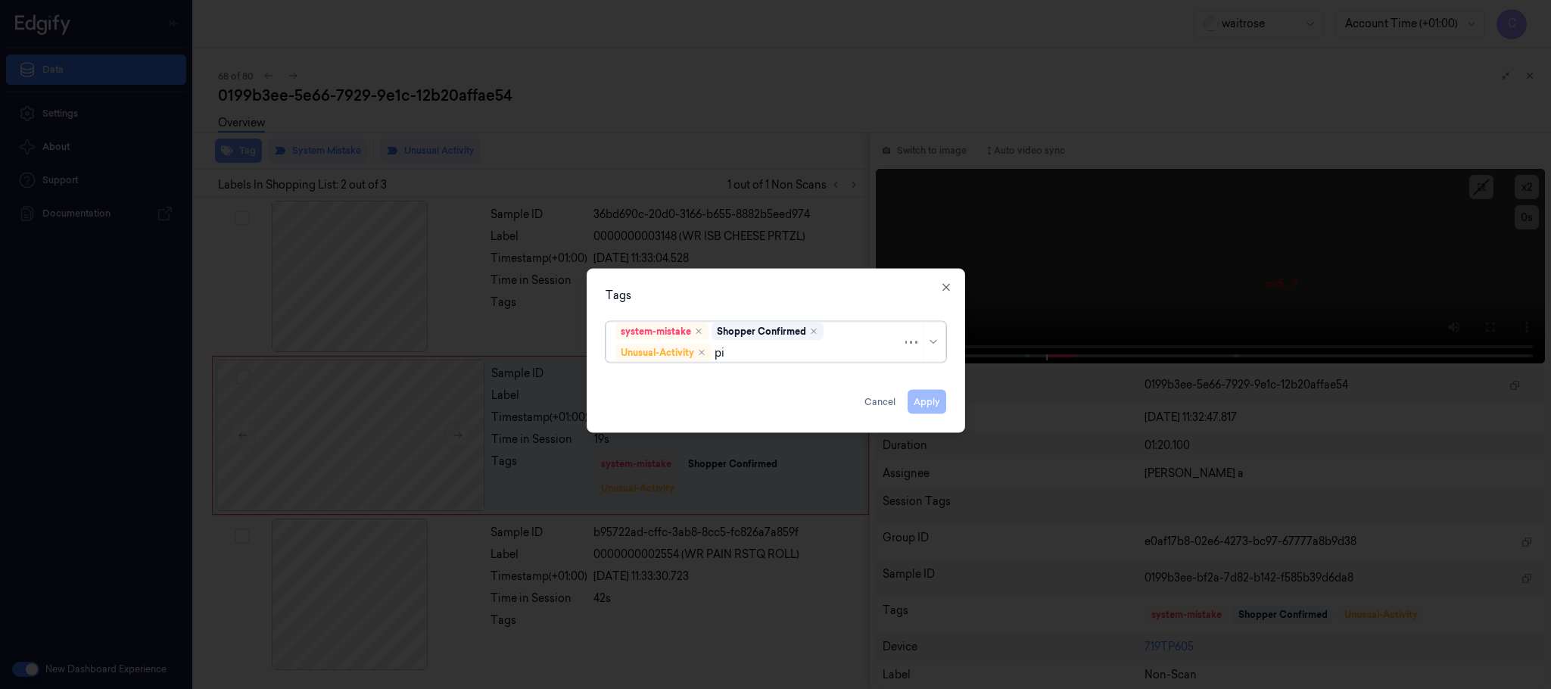
type input "pic"
click at [641, 386] on div "Picklist item alert" at bounding box center [658, 383] width 87 height 16
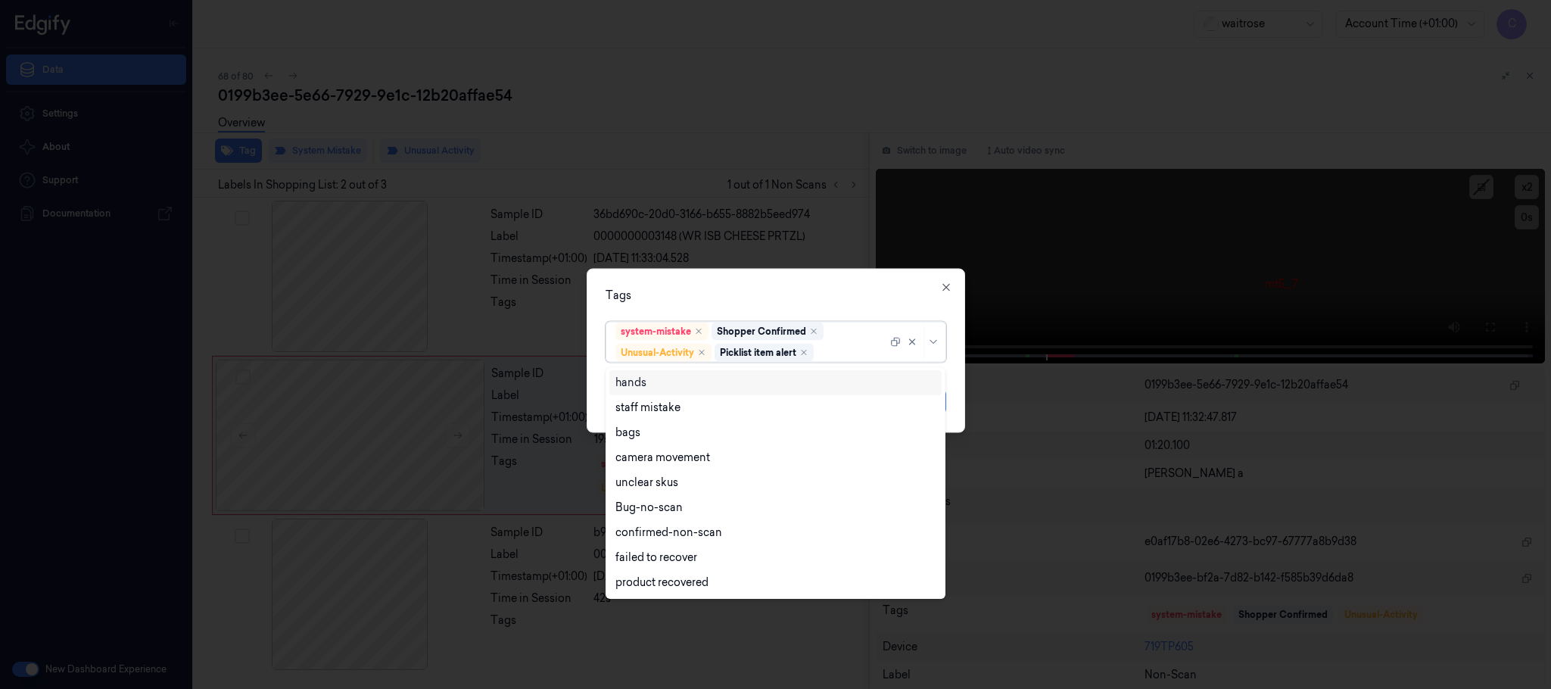
click at [727, 294] on div "Tags" at bounding box center [776, 296] width 341 height 16
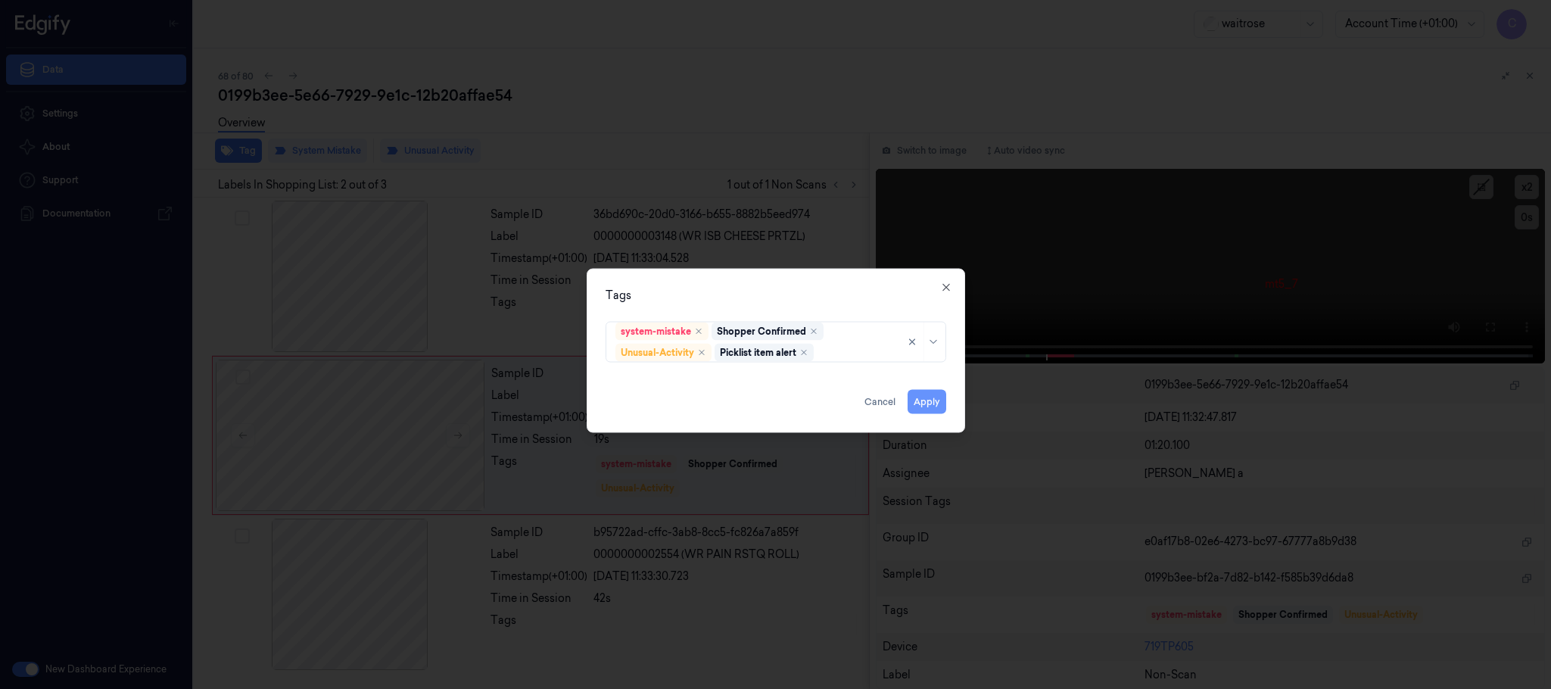
click at [939, 407] on button "Apply" at bounding box center [927, 402] width 39 height 24
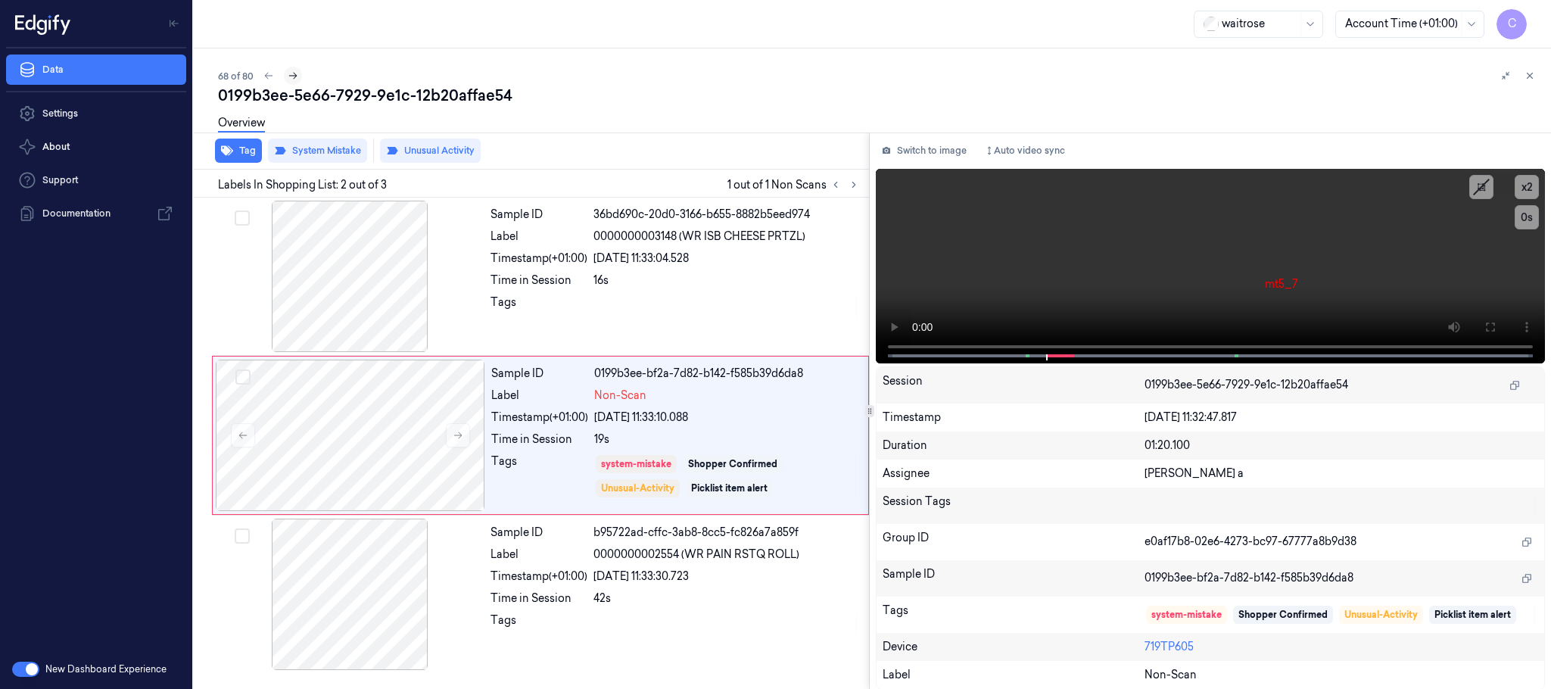
click at [288, 79] on icon at bounding box center [293, 75] width 11 height 11
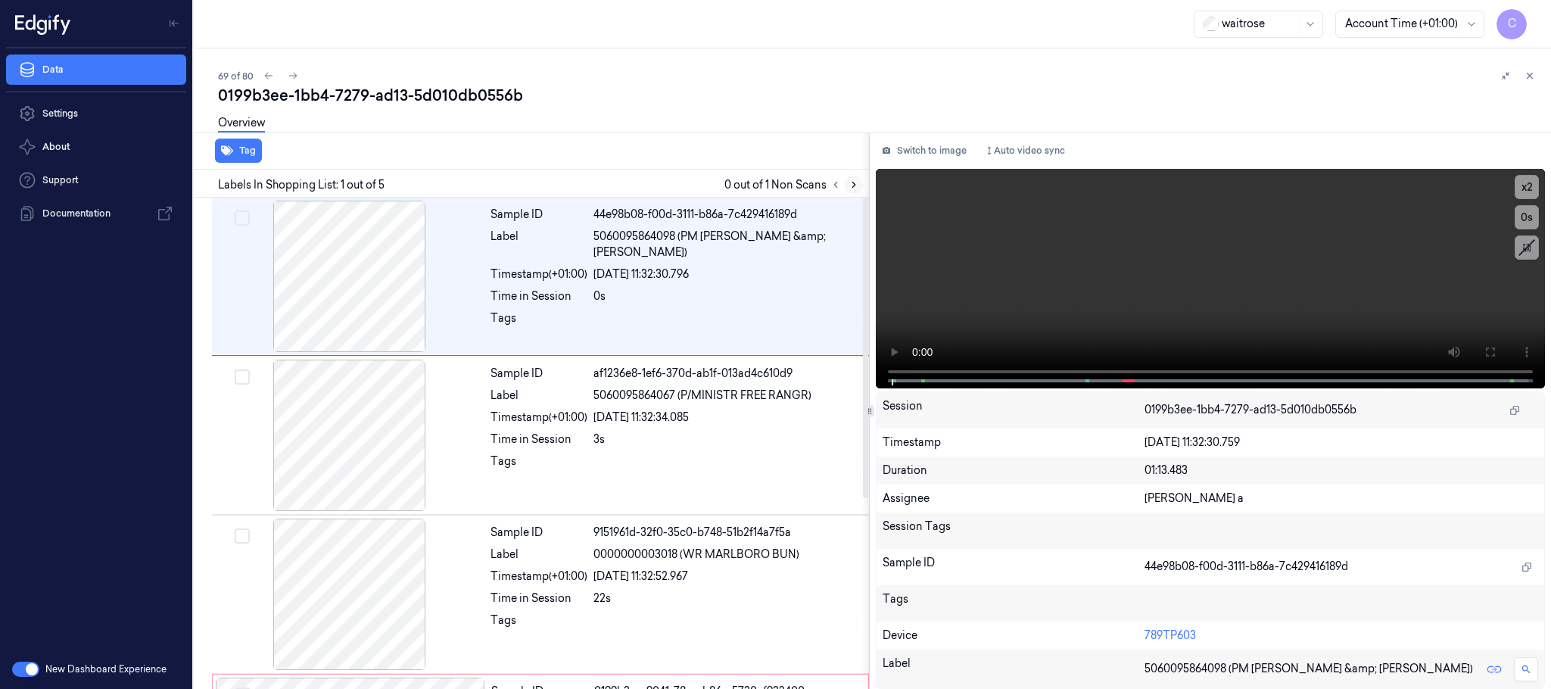
click at [852, 182] on icon at bounding box center [853, 184] width 11 height 11
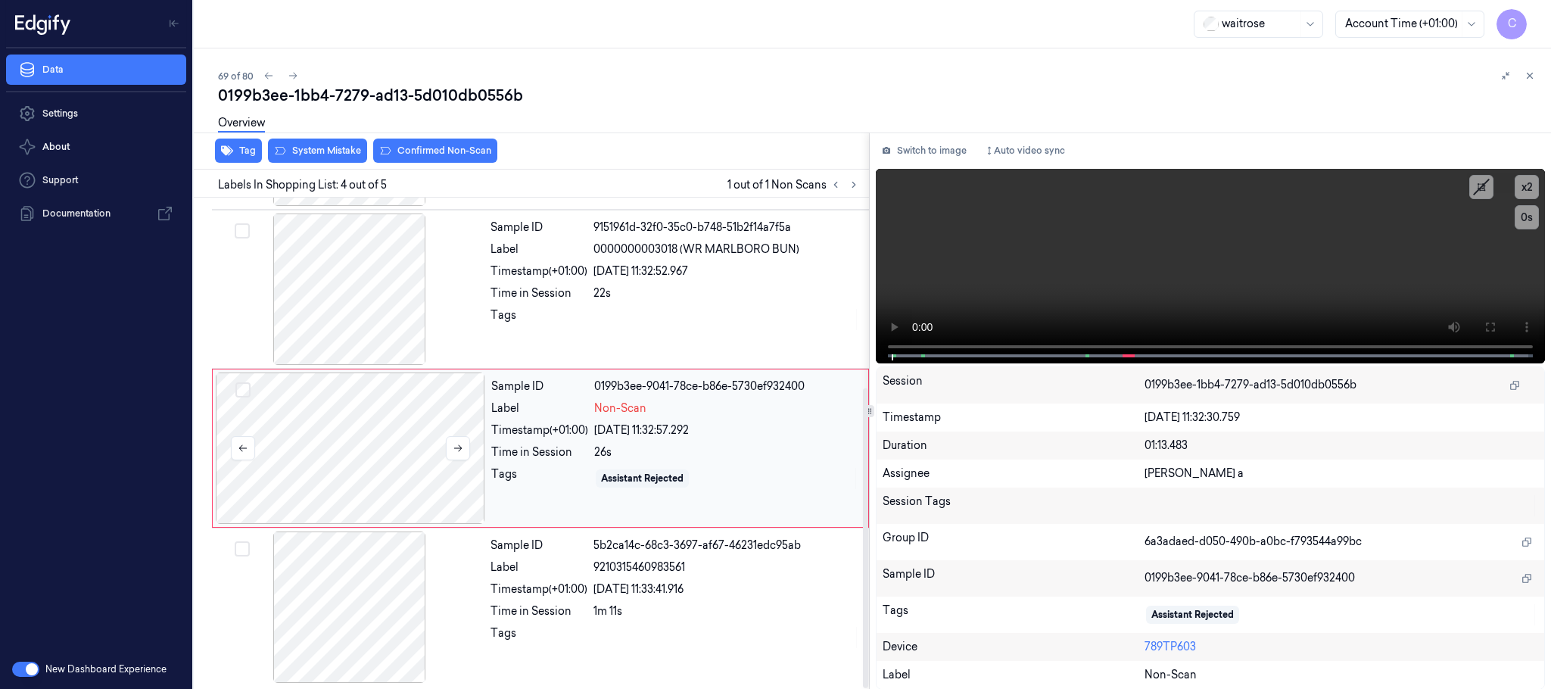
scroll to position [311, 0]
click at [452, 450] on button at bounding box center [458, 446] width 24 height 24
click at [455, 446] on icon at bounding box center [458, 446] width 11 height 11
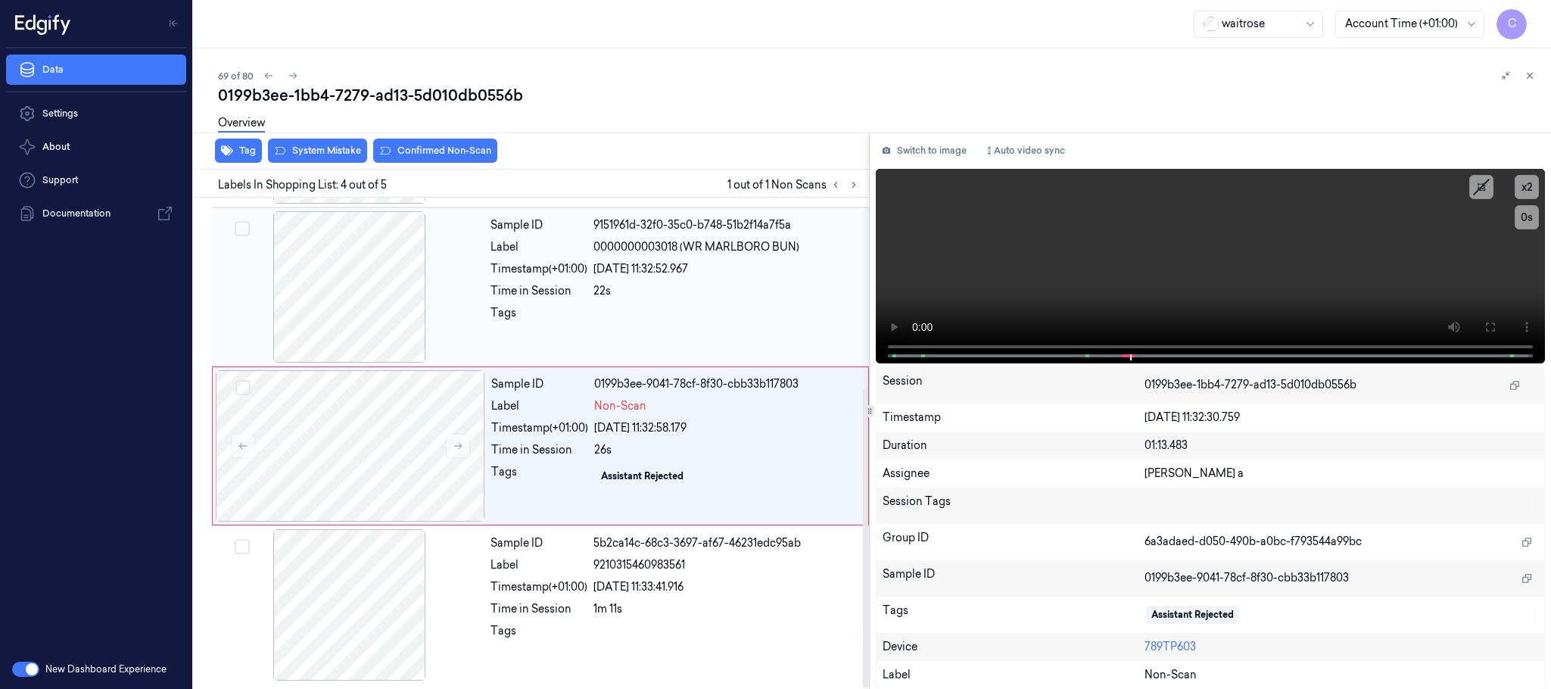
click at [353, 309] on div at bounding box center [349, 286] width 269 height 151
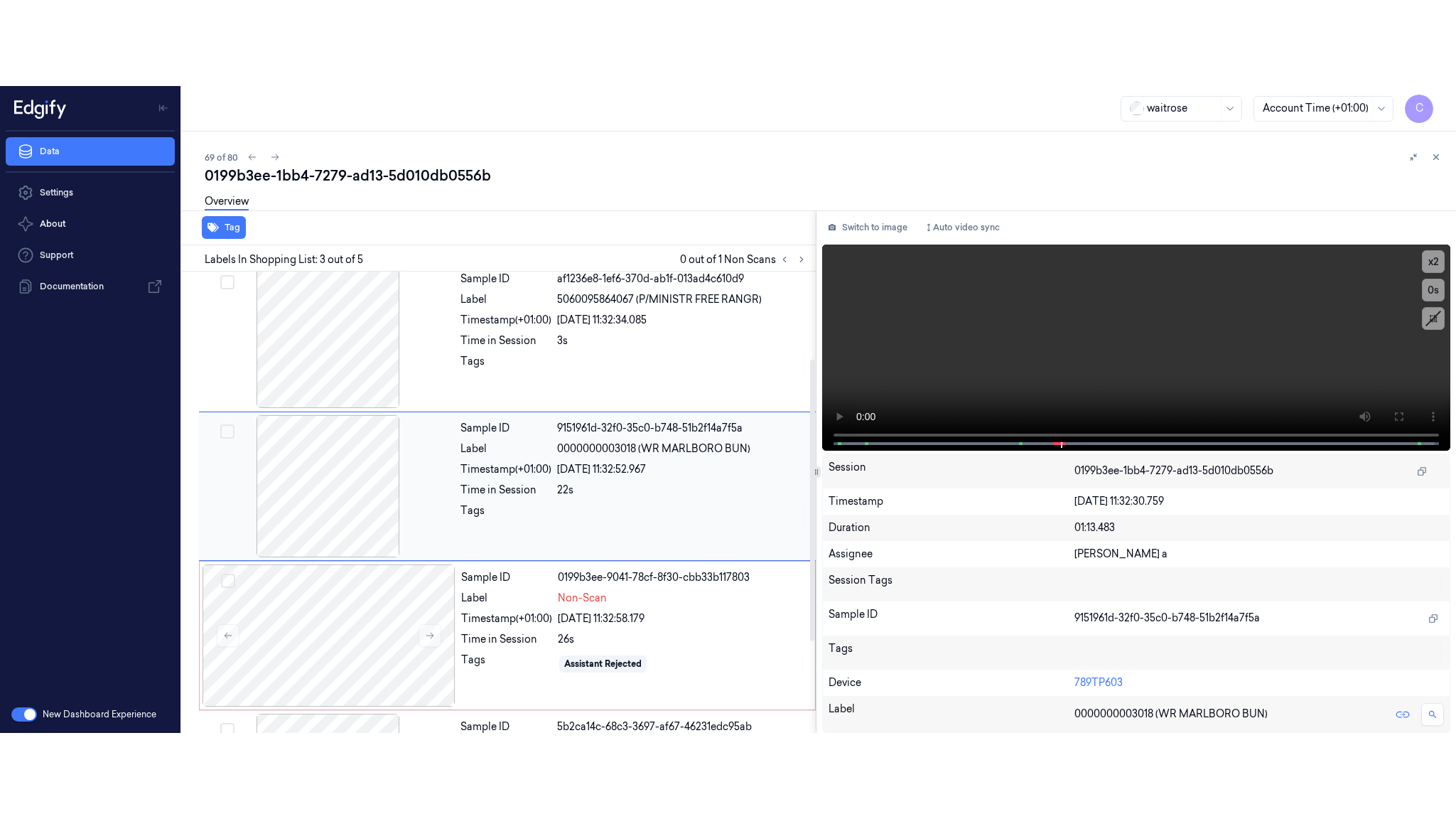
scroll to position [143, 0]
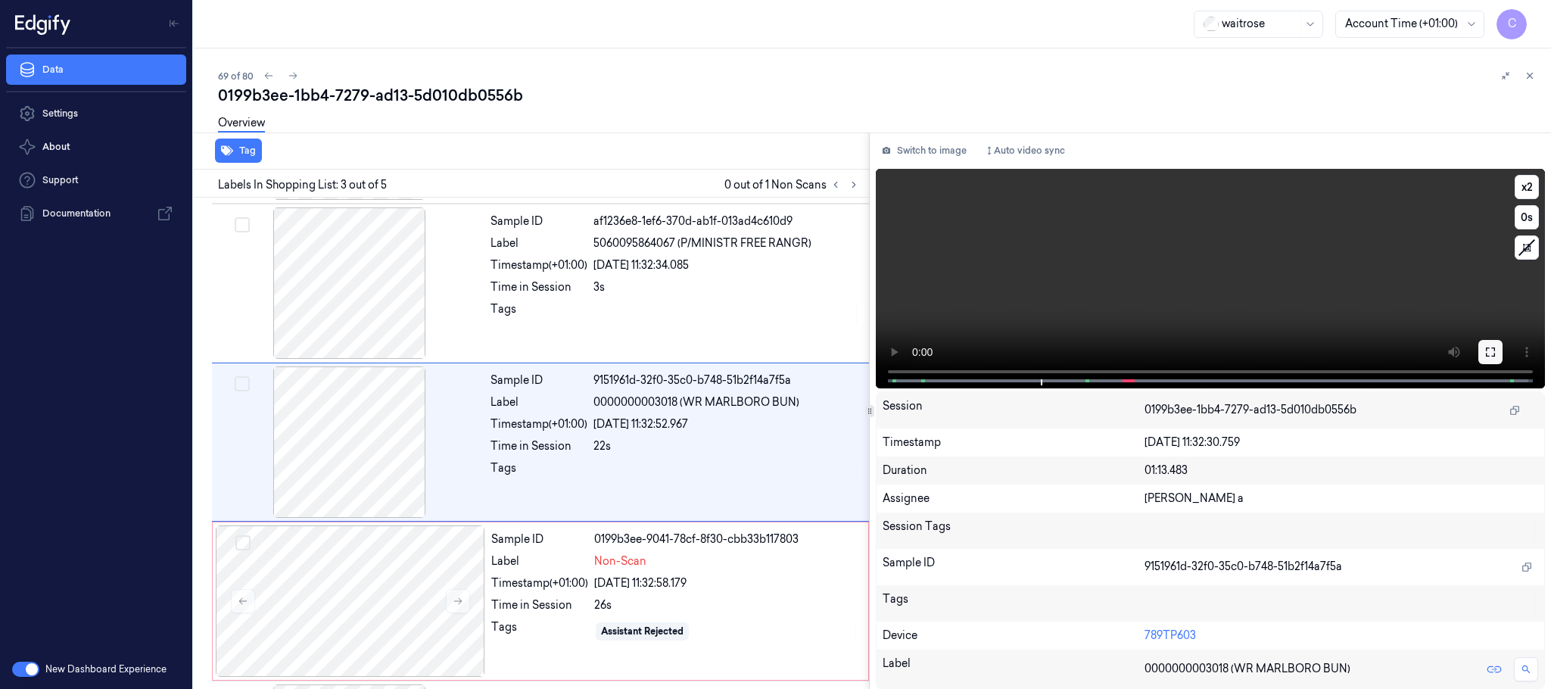
click at [1490, 346] on icon at bounding box center [1490, 352] width 12 height 12
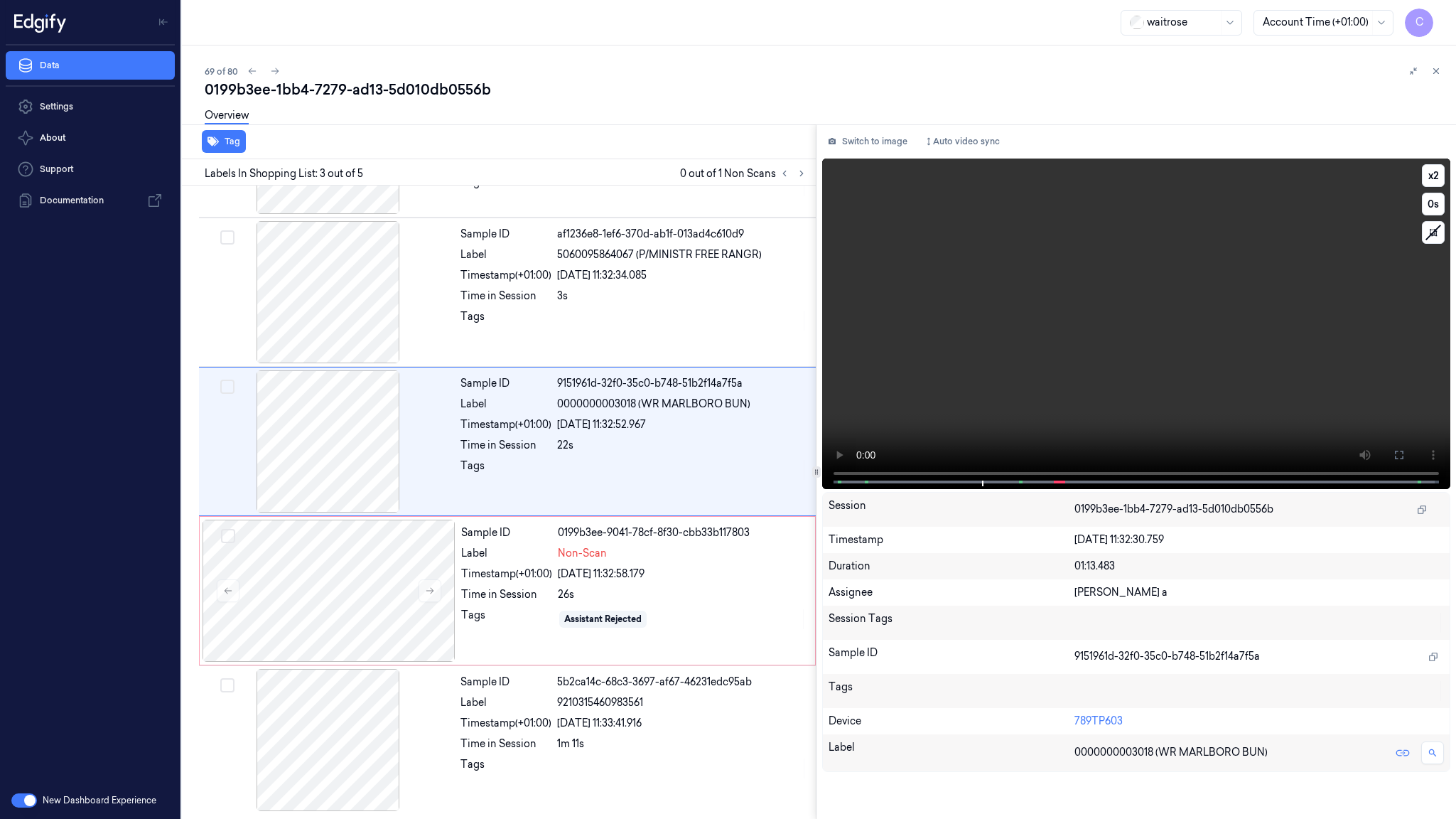
scroll to position [120, 0]
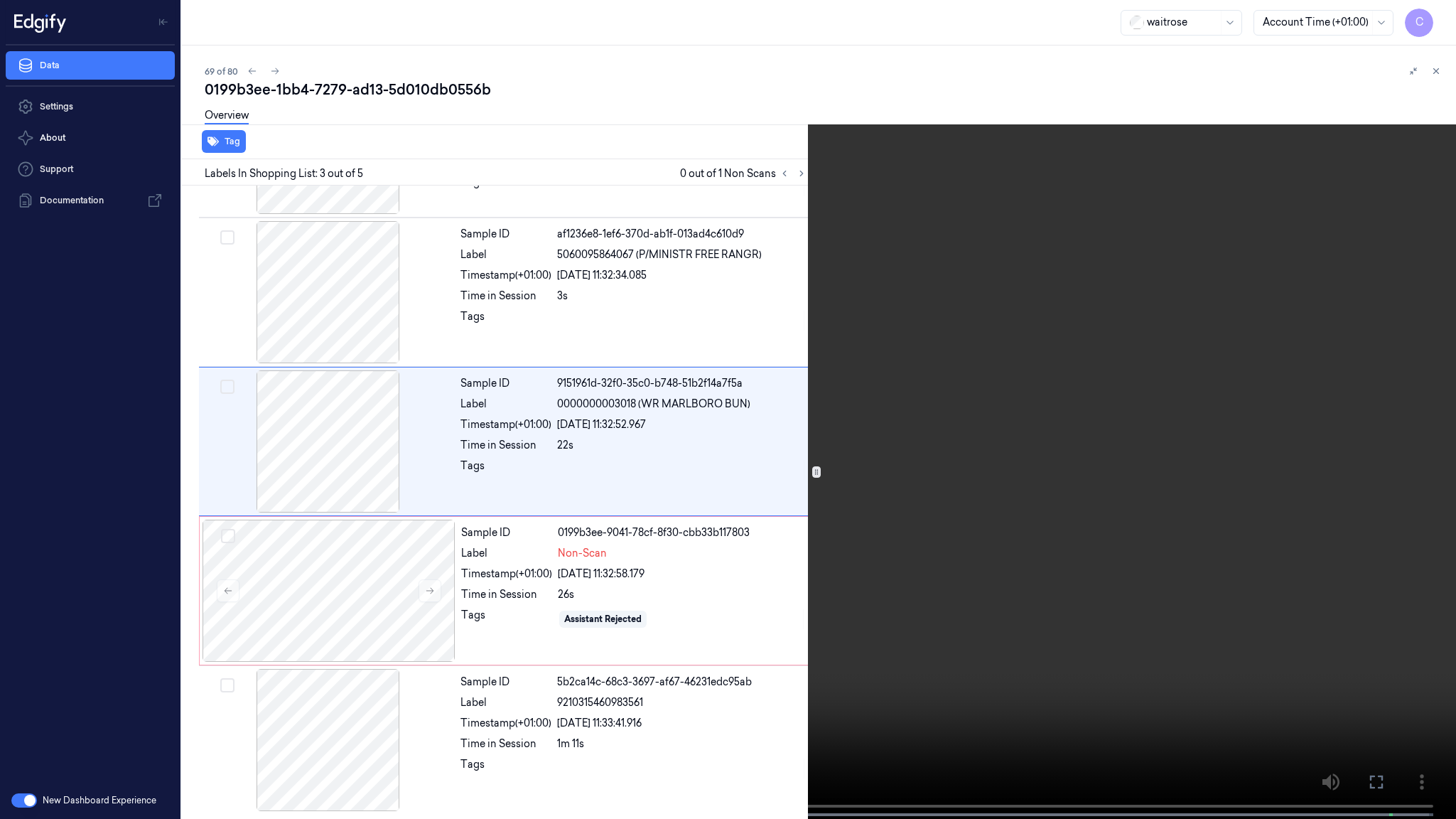
click at [709, 320] on video at bounding box center [728, 410] width 1456 height 822
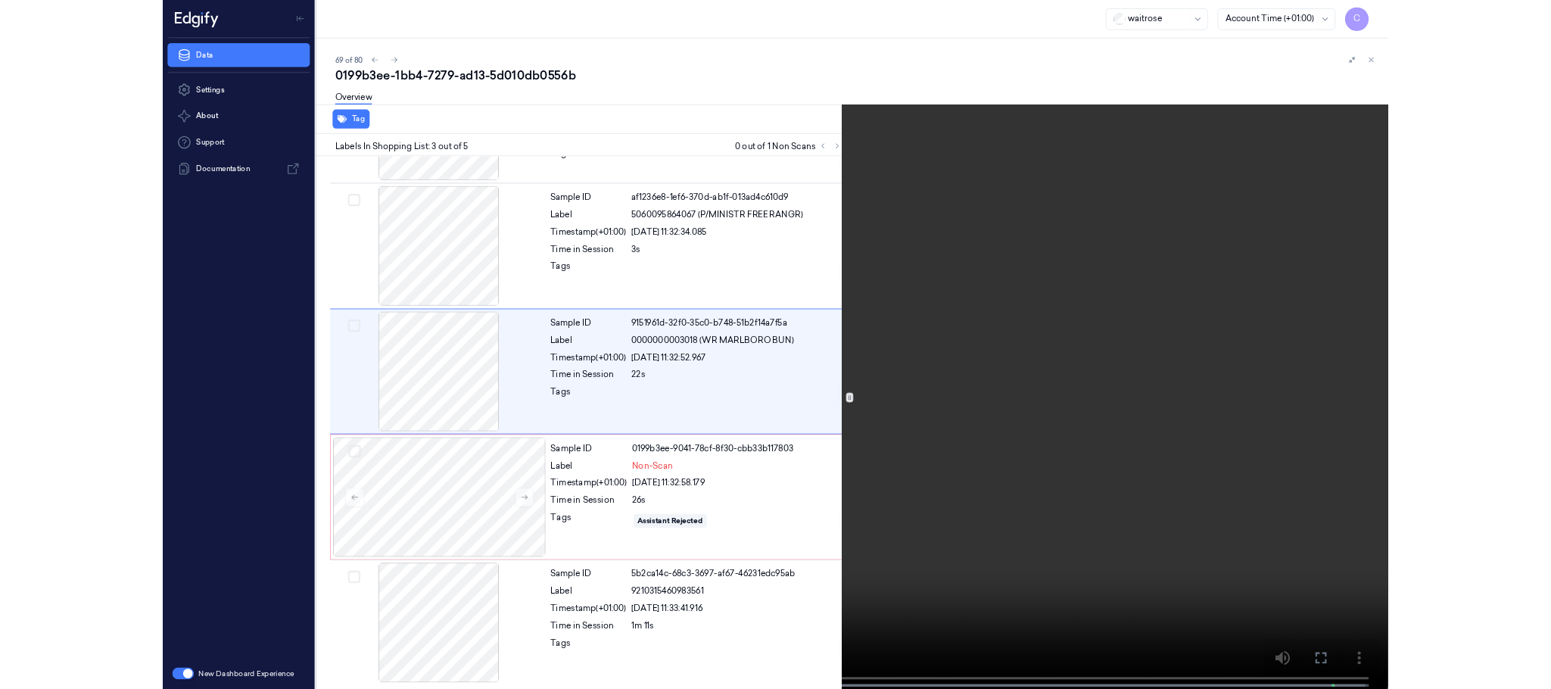
scroll to position [61, 0]
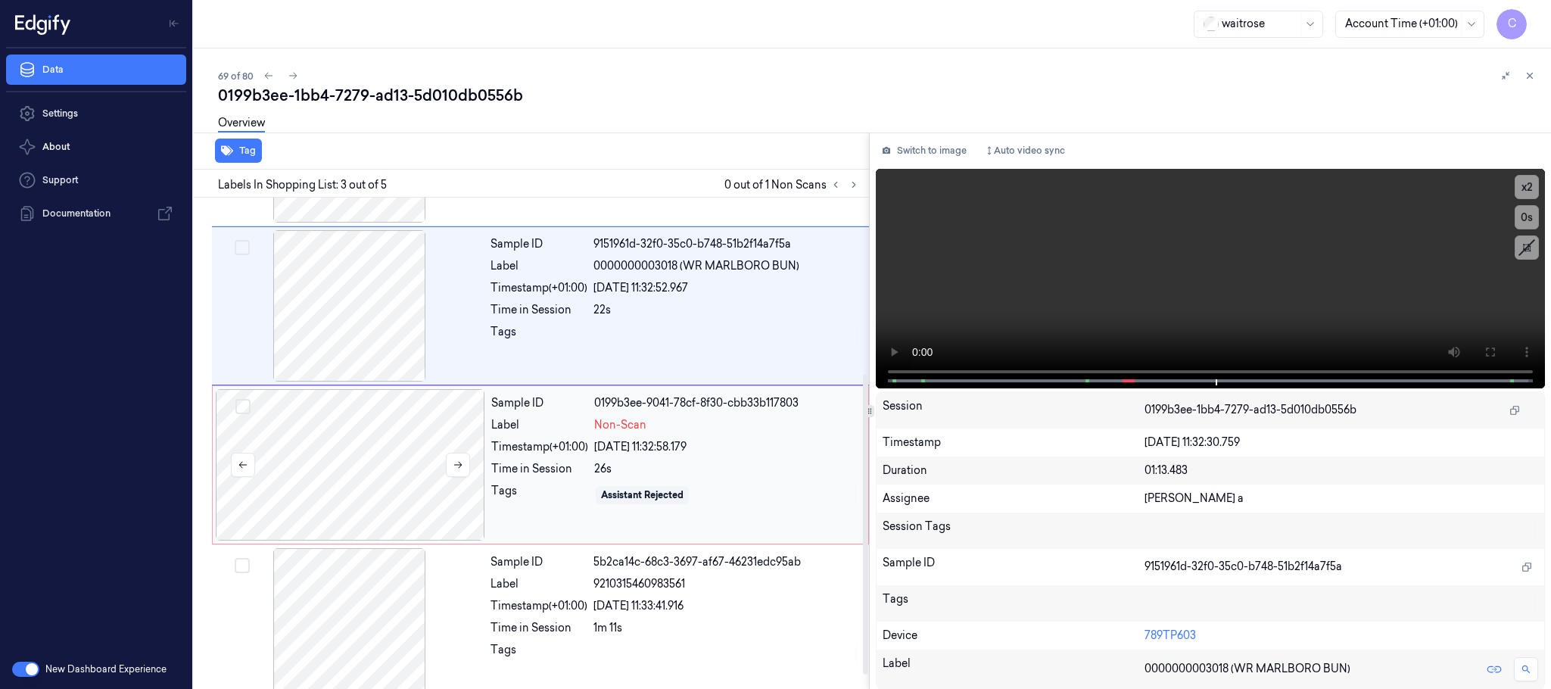
click at [373, 484] on div at bounding box center [350, 464] width 269 height 151
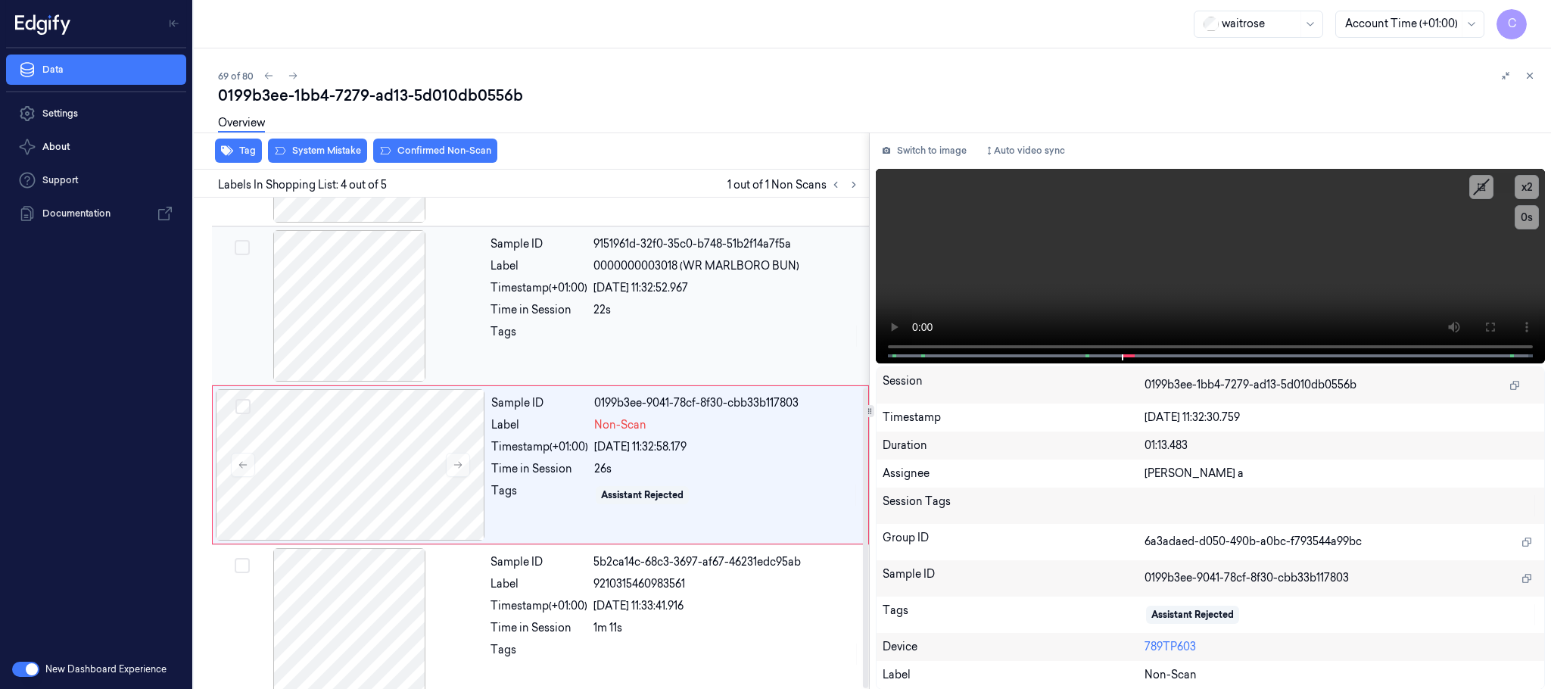
scroll to position [311, 0]
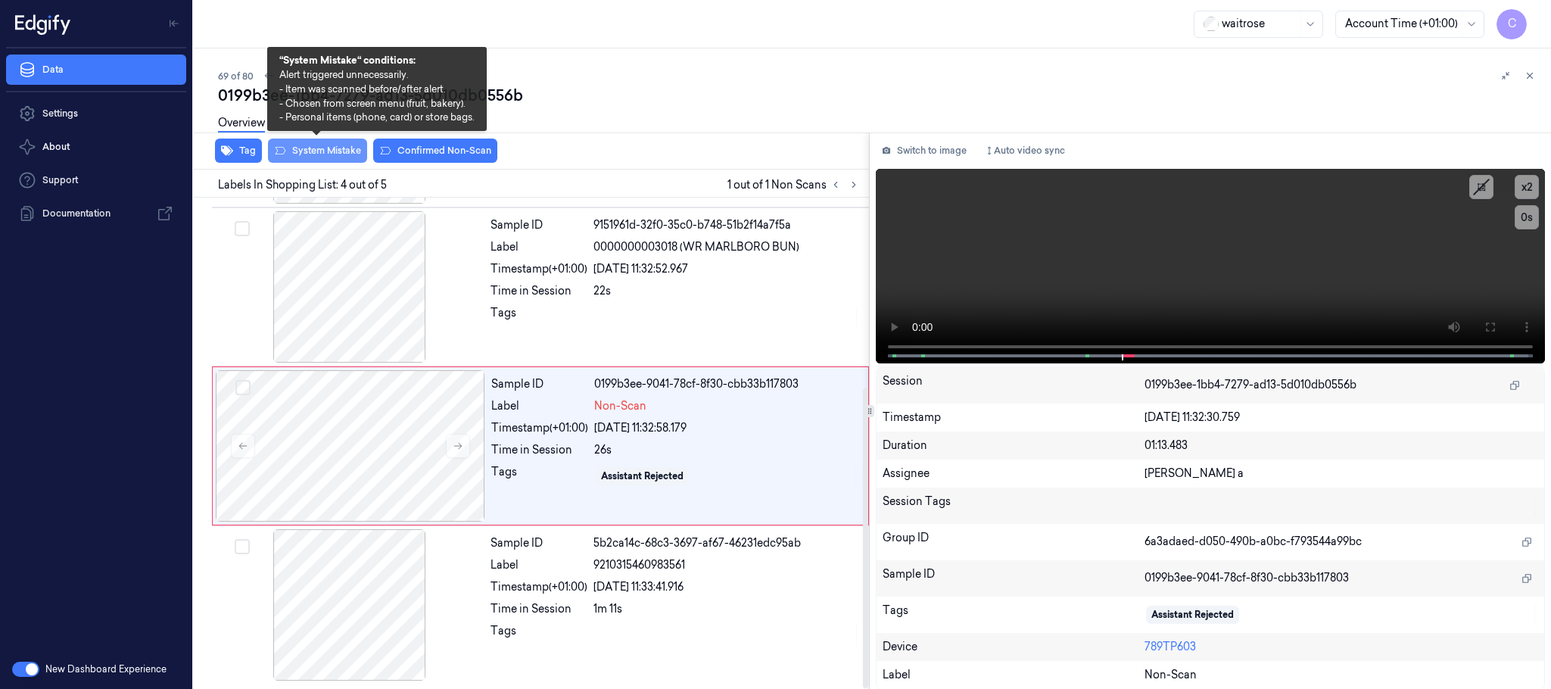
click at [336, 148] on button "System Mistake" at bounding box center [317, 151] width 99 height 24
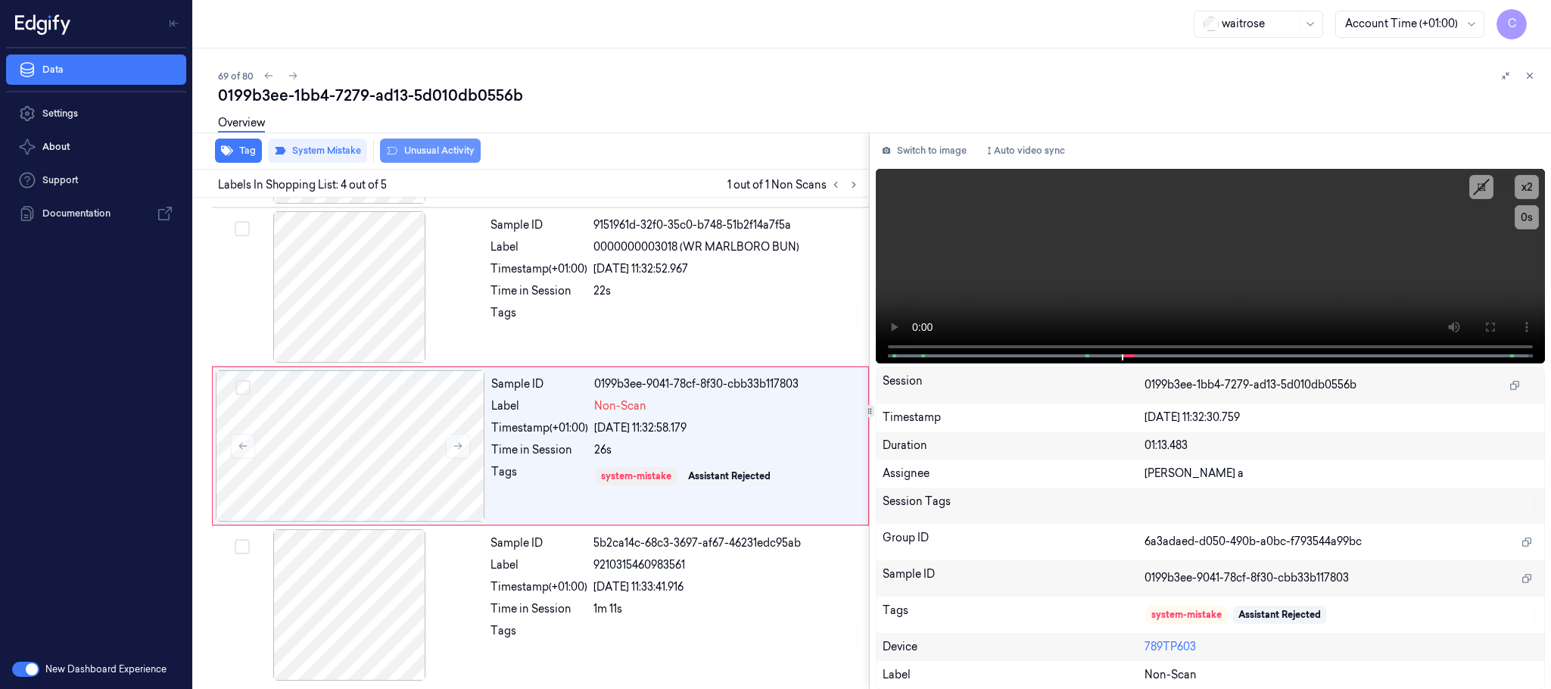
click at [438, 157] on button "Unusual Activity" at bounding box center [430, 151] width 101 height 24
click at [252, 145] on button "Tag" at bounding box center [238, 151] width 47 height 24
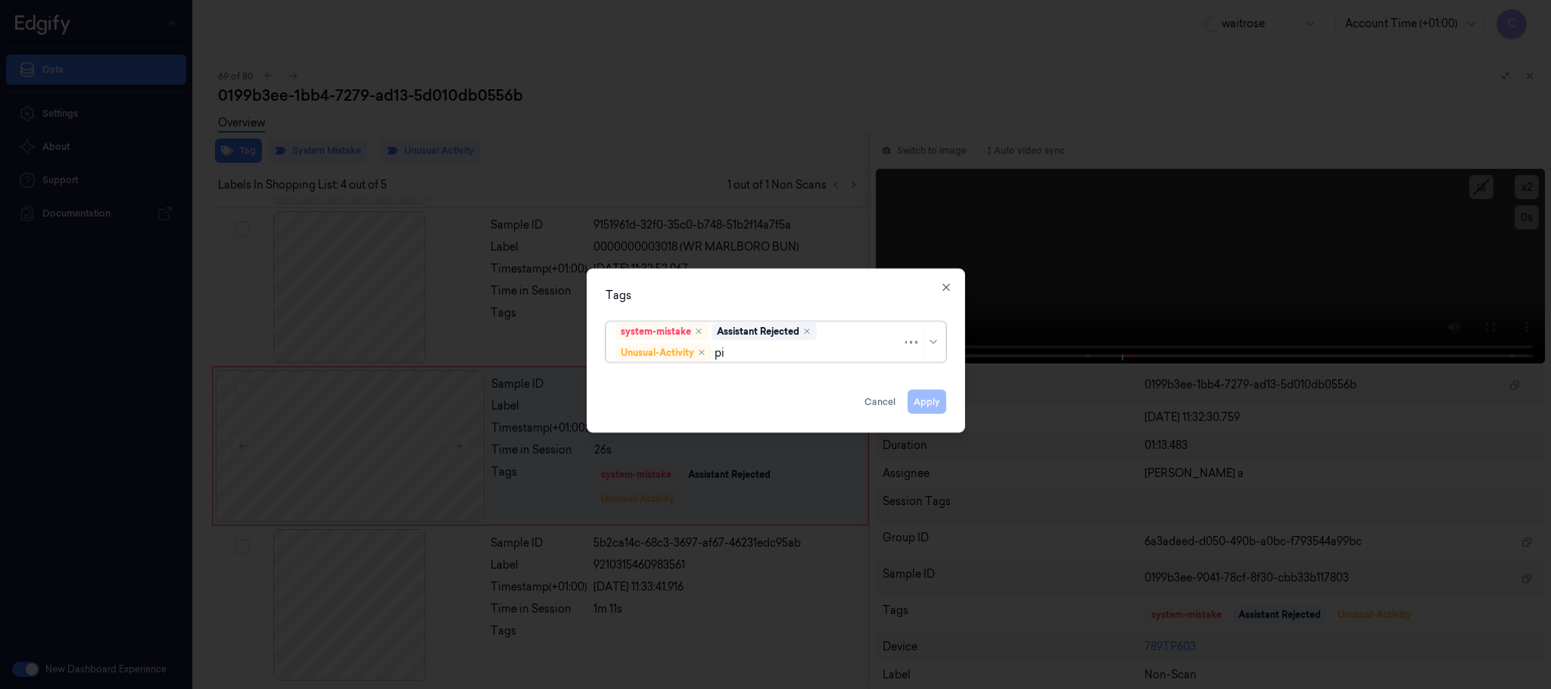
type input "pic"
drag, startPoint x: 637, startPoint y: 379, endPoint x: 708, endPoint y: 307, distance: 102.2
click at [638, 379] on div "Picklist item alert" at bounding box center [658, 383] width 87 height 16
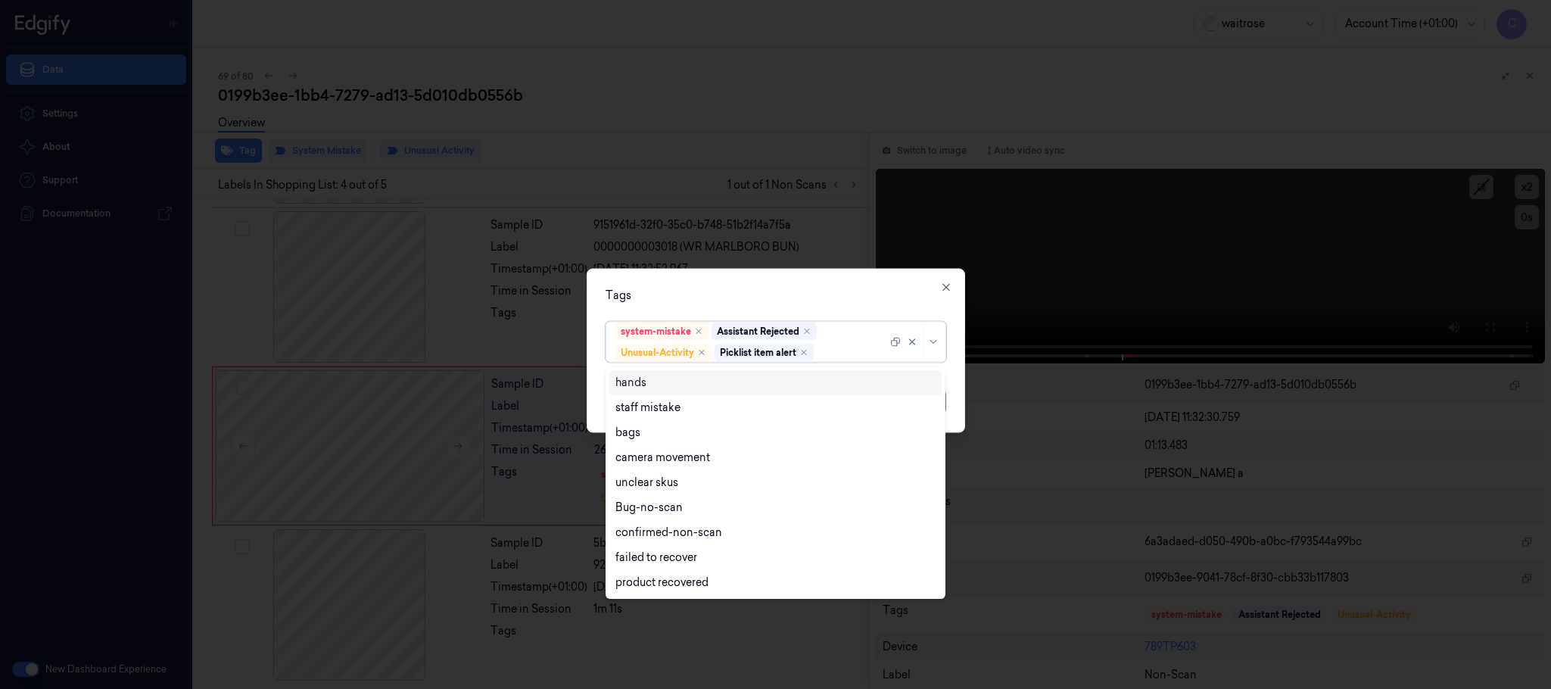
click at [738, 282] on div "Tags option Picklist item alert, selected. 9 results available. Use Up and Down…" at bounding box center [776, 351] width 378 height 164
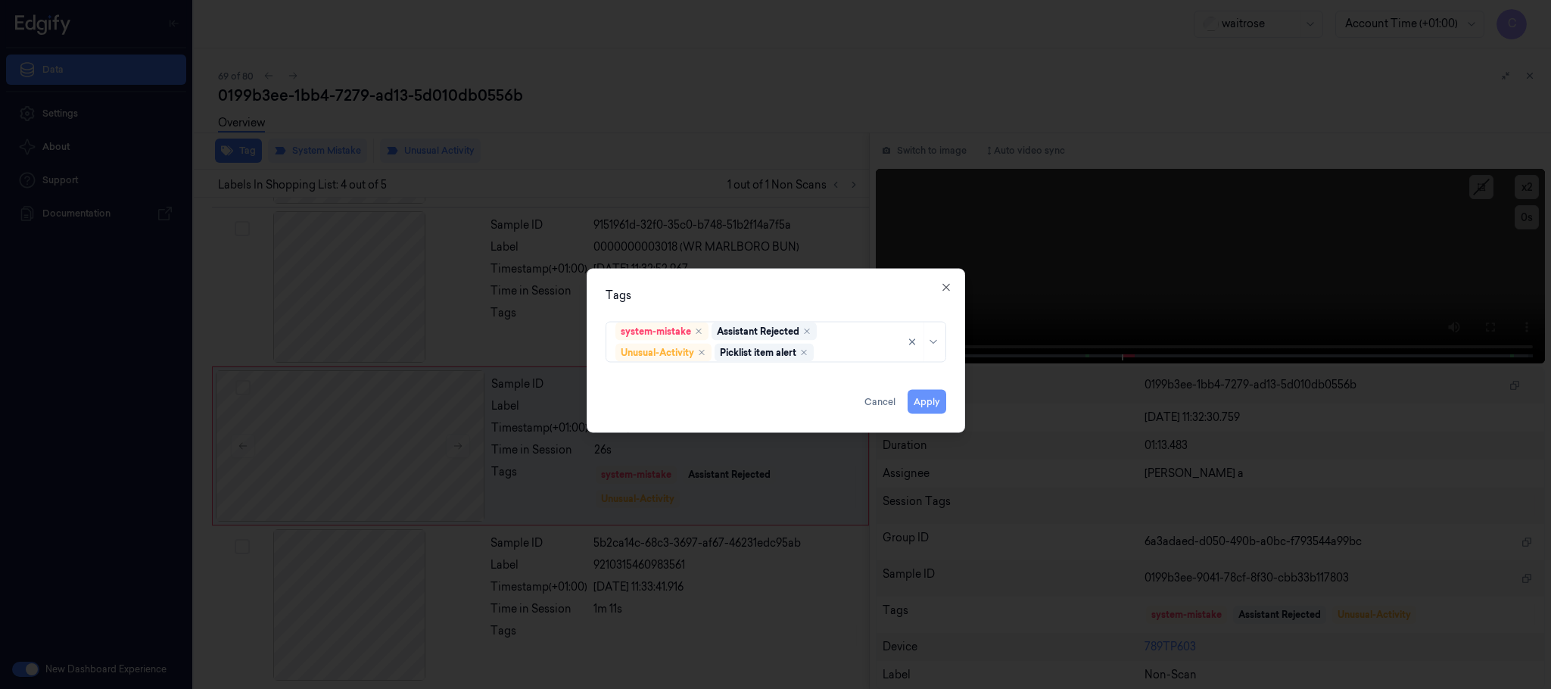
click at [936, 402] on button "Apply" at bounding box center [927, 402] width 39 height 24
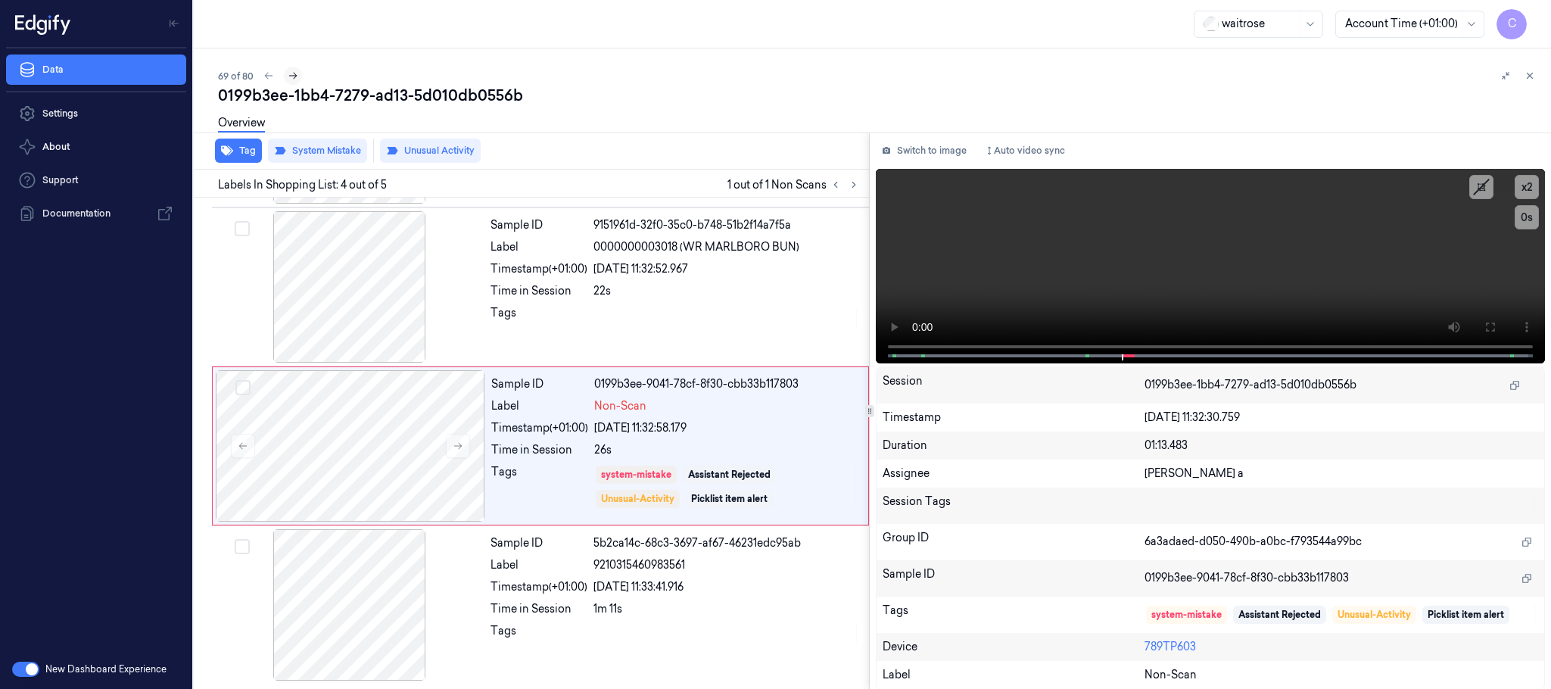
click at [293, 76] on icon at bounding box center [293, 75] width 11 height 11
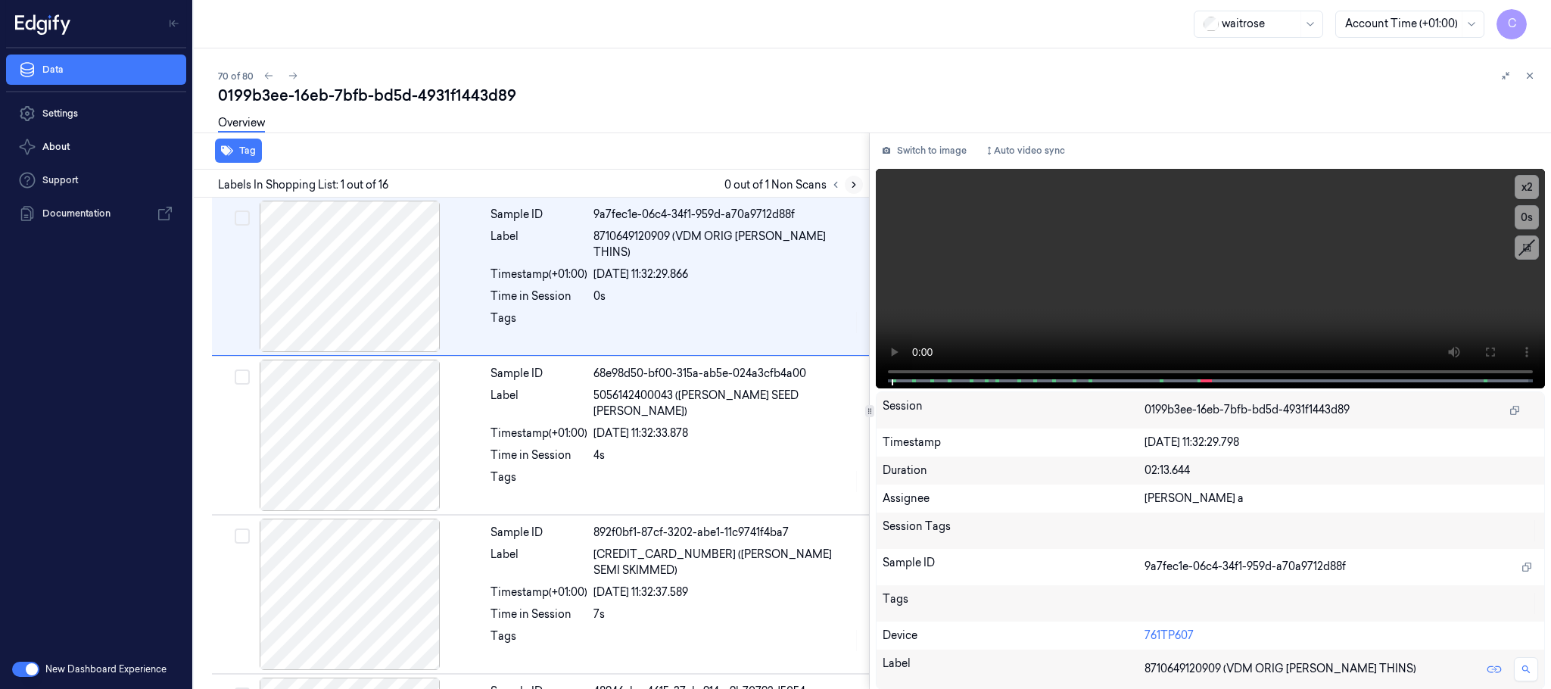
click at [851, 184] on icon at bounding box center [853, 184] width 11 height 11
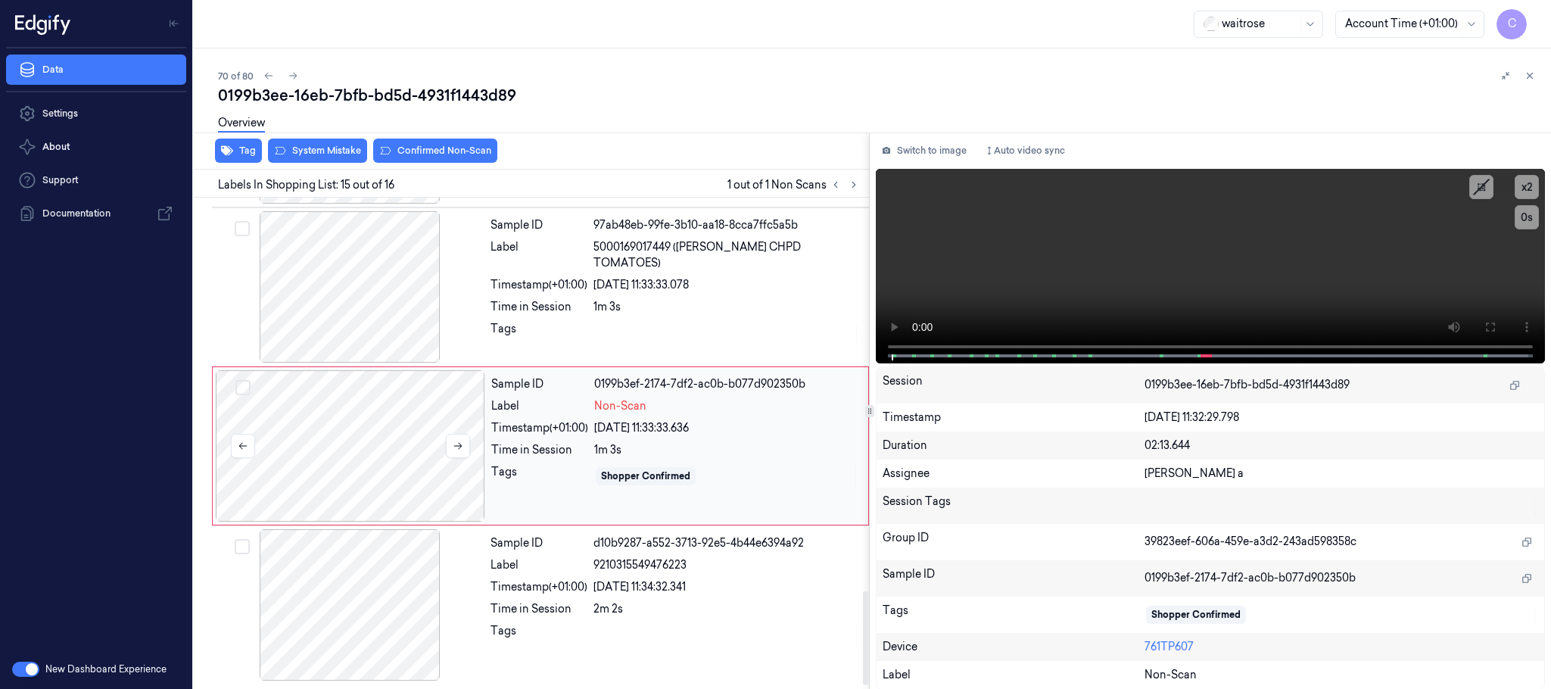
scroll to position [2067, 0]
click at [453, 445] on icon at bounding box center [458, 446] width 11 height 11
click at [456, 443] on icon at bounding box center [458, 446] width 11 height 11
click at [357, 302] on div at bounding box center [349, 286] width 269 height 151
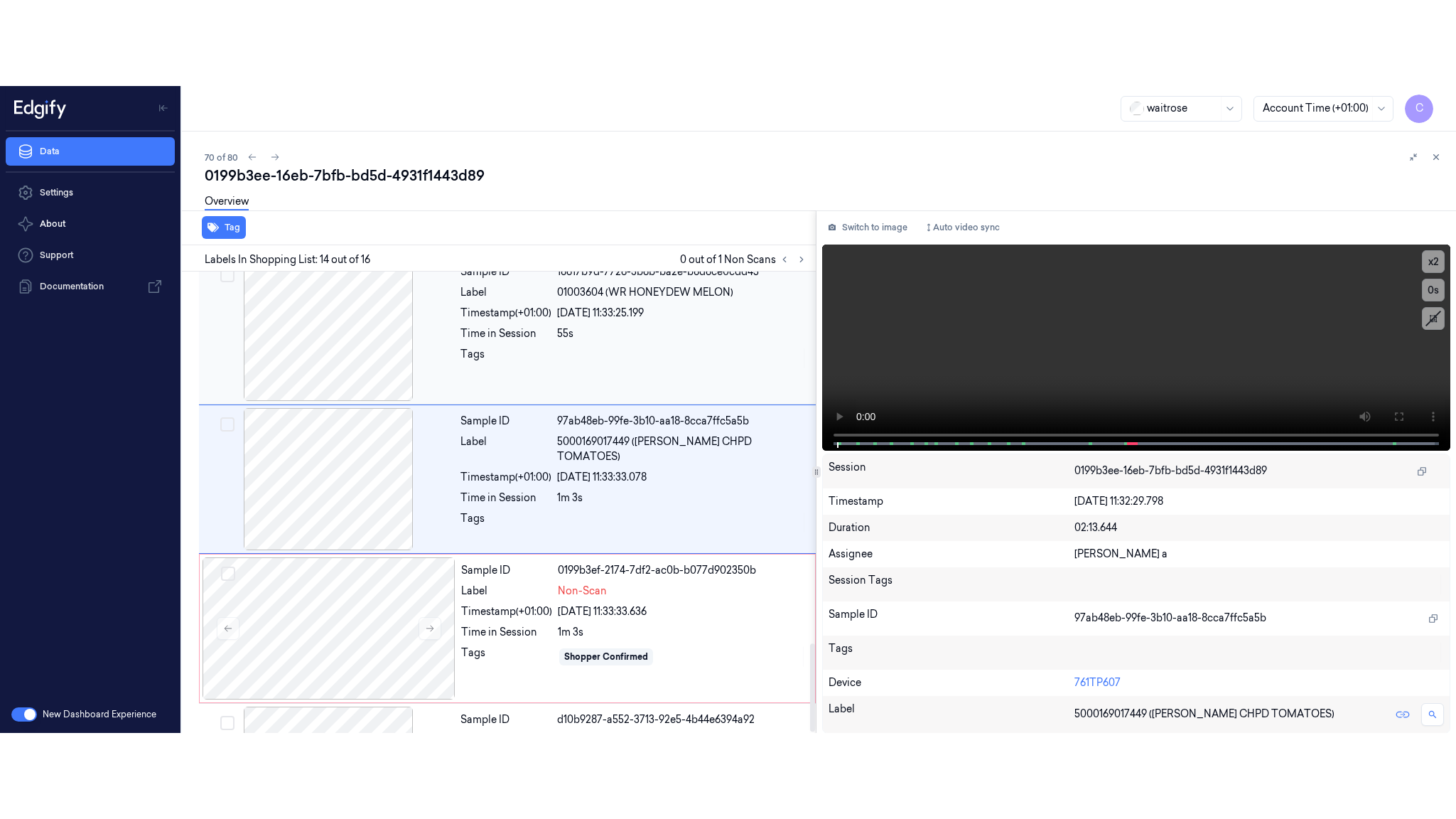
scroll to position [1792, 0]
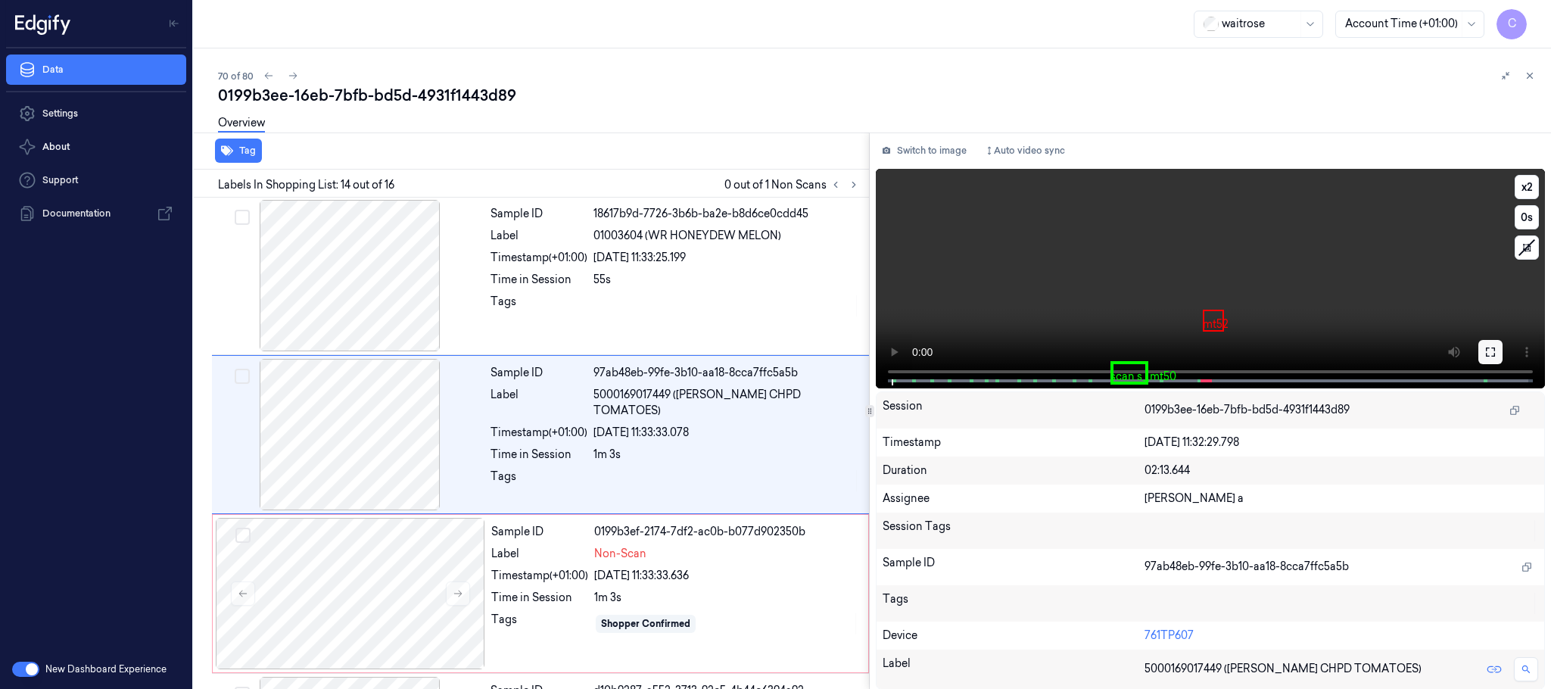
click at [1485, 347] on icon at bounding box center [1490, 352] width 12 height 12
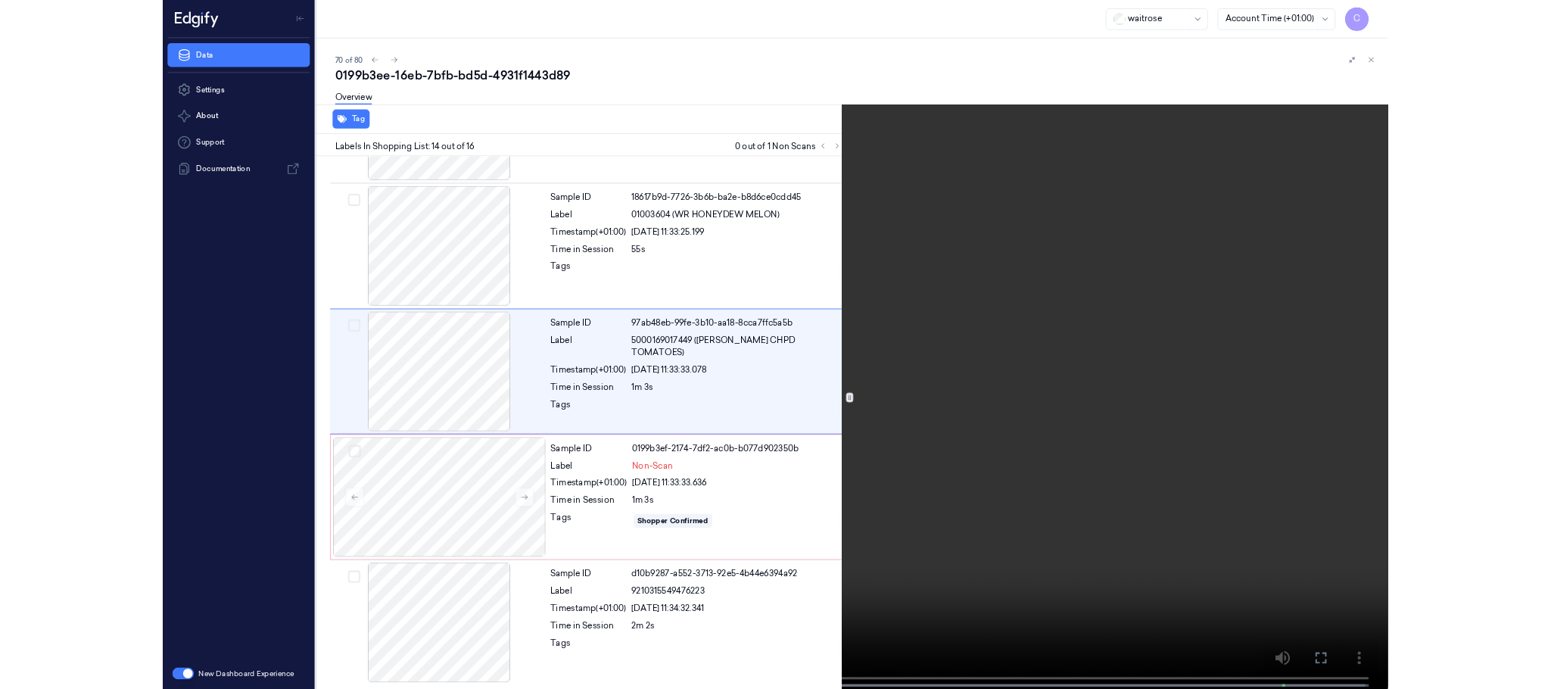
scroll to position [1817, 0]
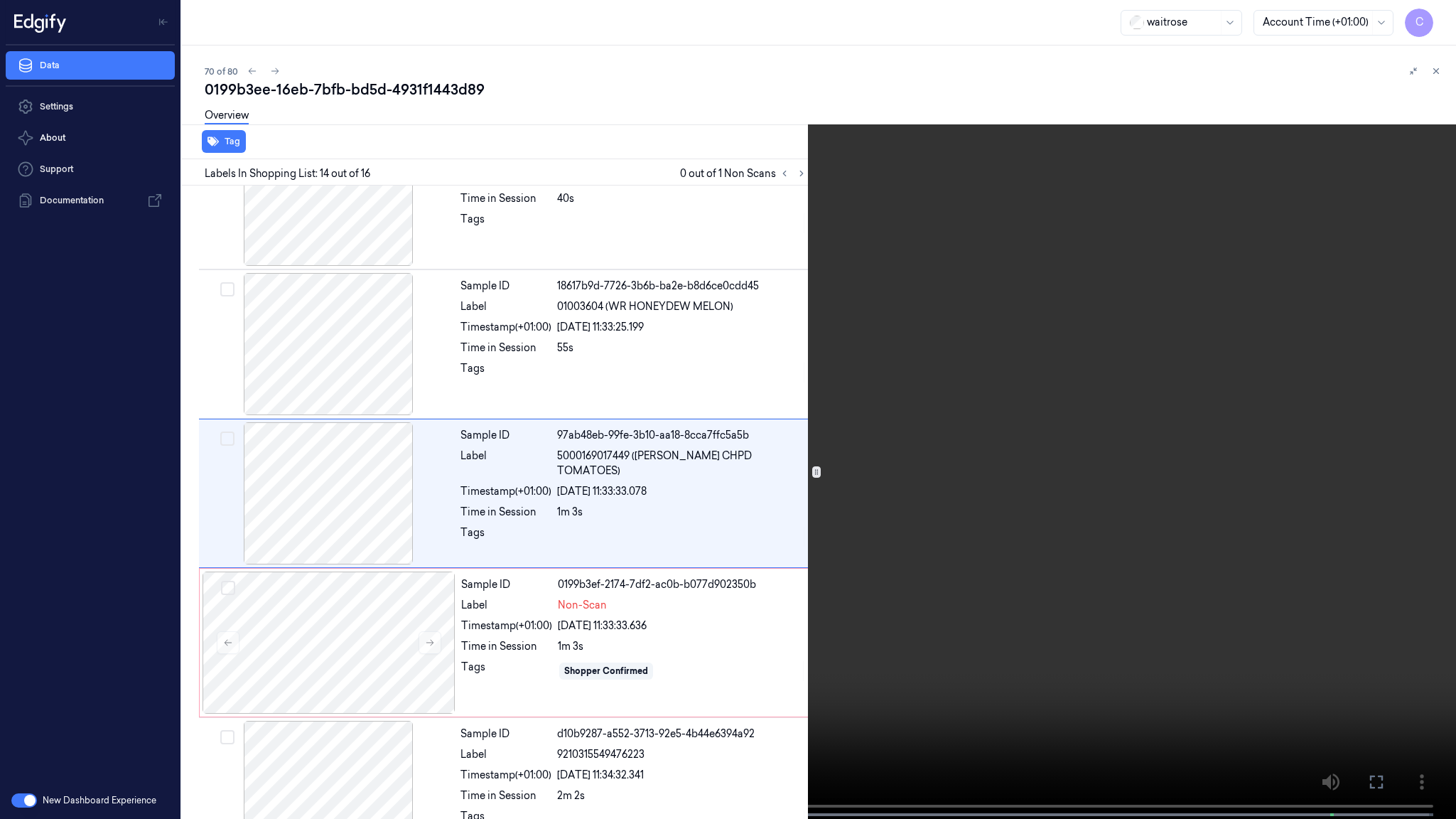
click at [693, 614] on video at bounding box center [728, 410] width 1456 height 822
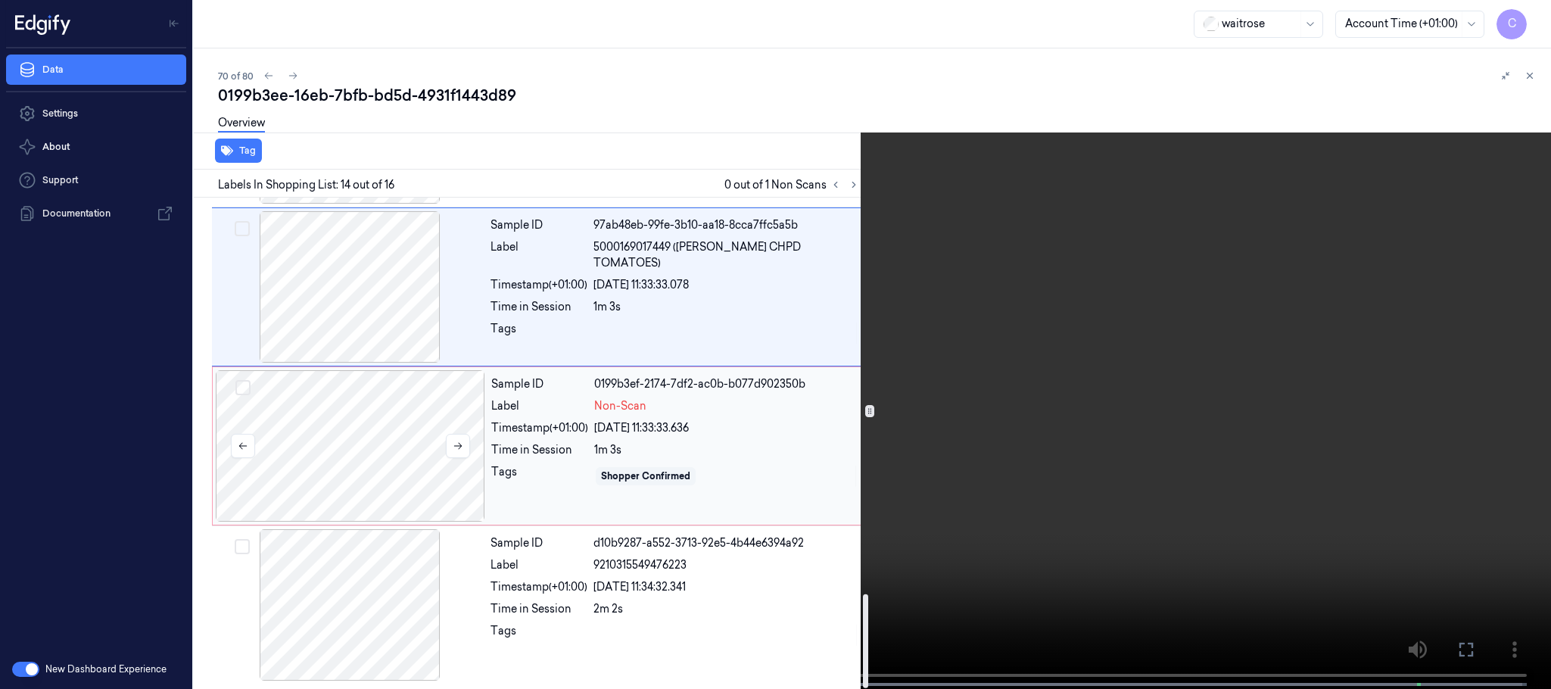
scroll to position [2067, 0]
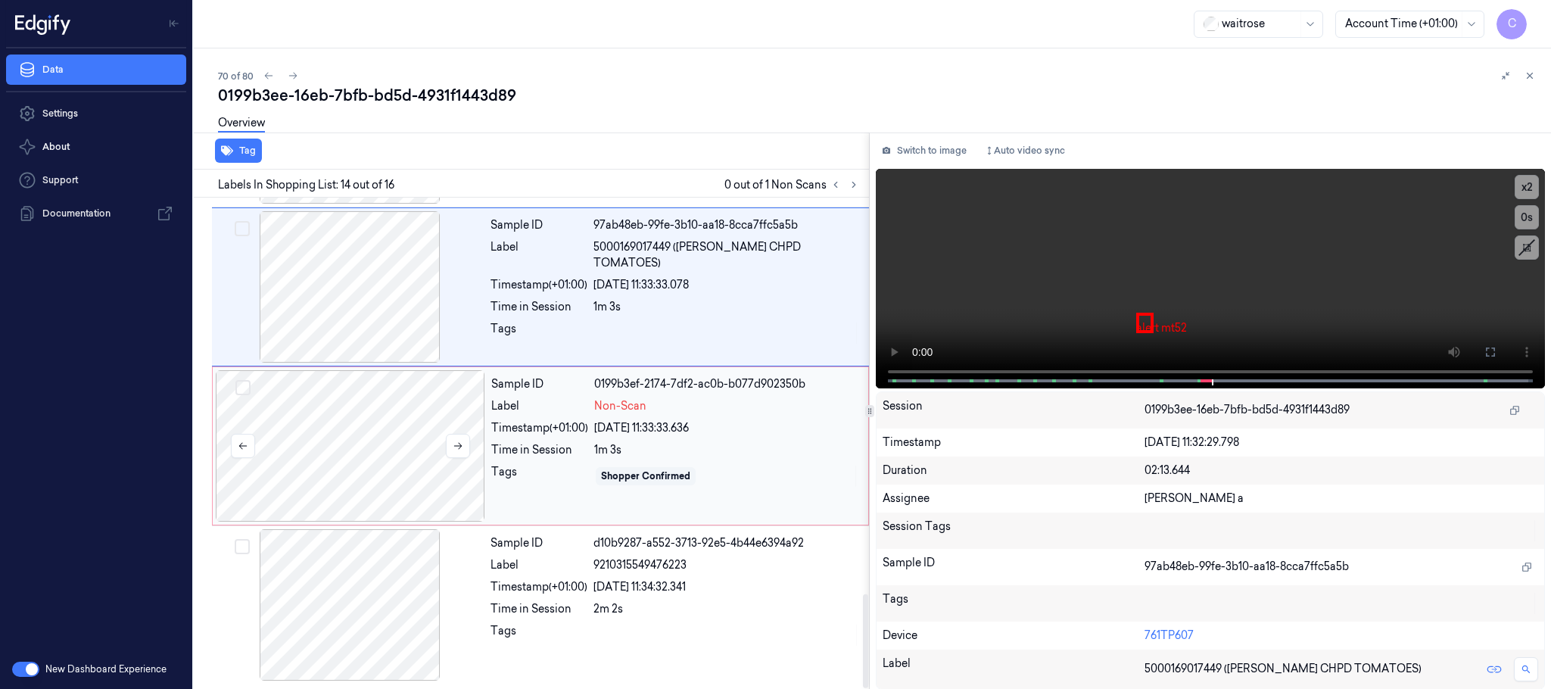
click at [375, 429] on div at bounding box center [350, 445] width 269 height 151
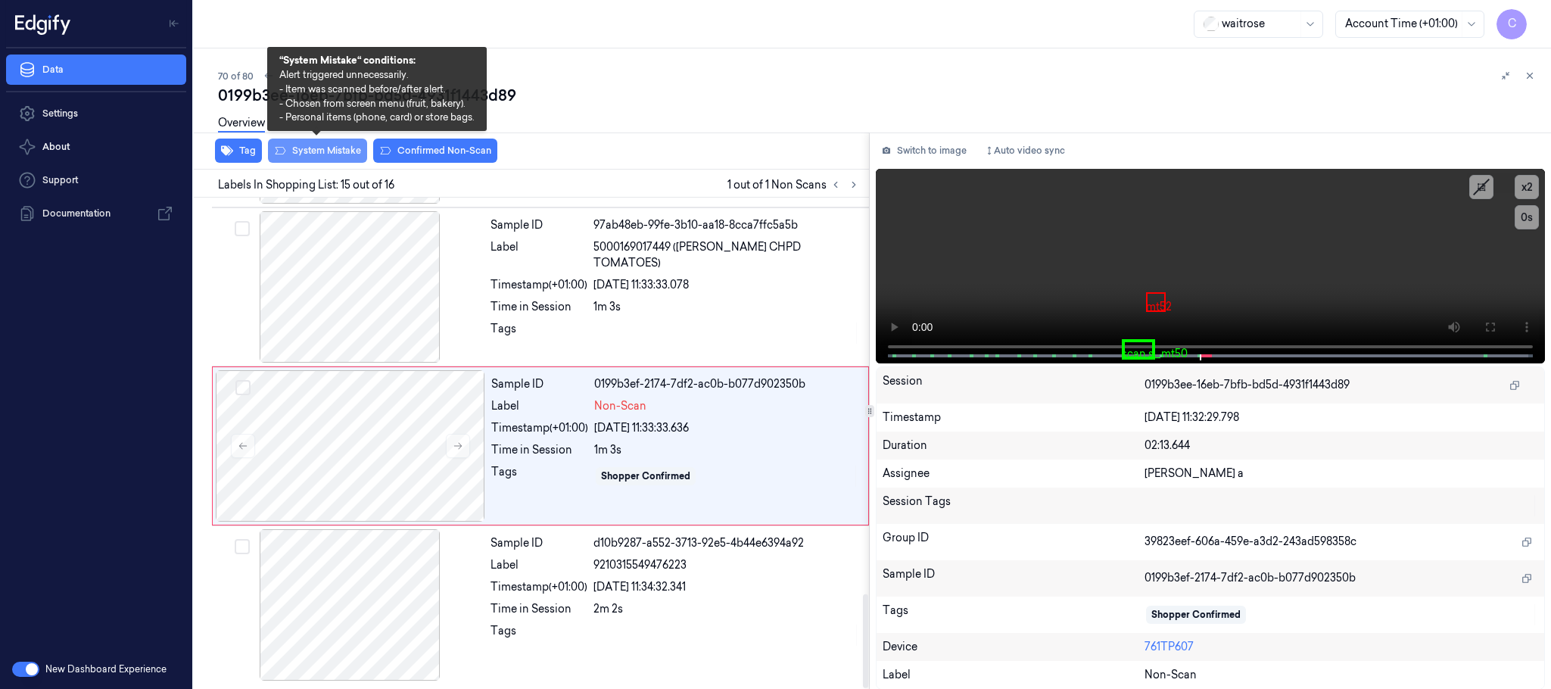
click at [318, 145] on button "System Mistake" at bounding box center [317, 151] width 99 height 24
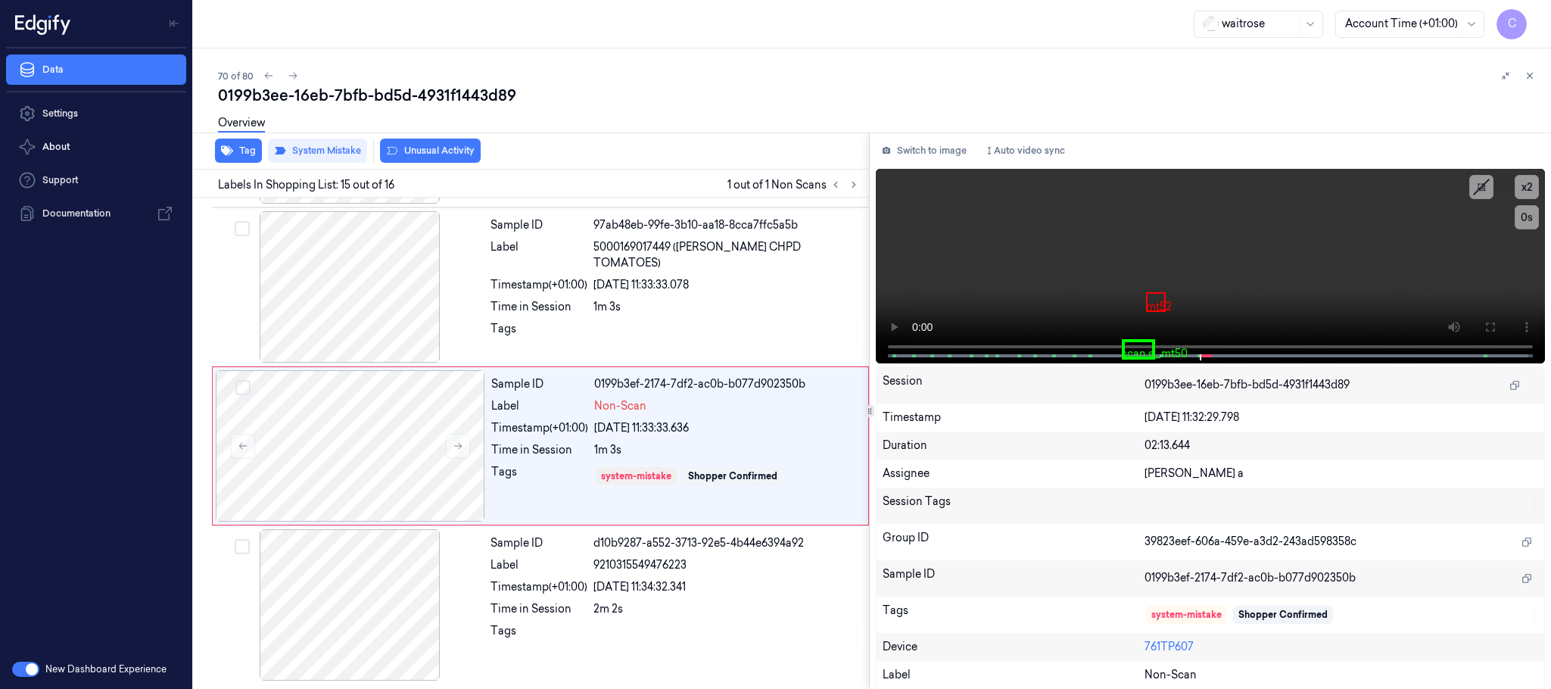
click at [434, 153] on button "Unusual Activity" at bounding box center [430, 151] width 101 height 24
click at [294, 73] on icon at bounding box center [293, 75] width 11 height 11
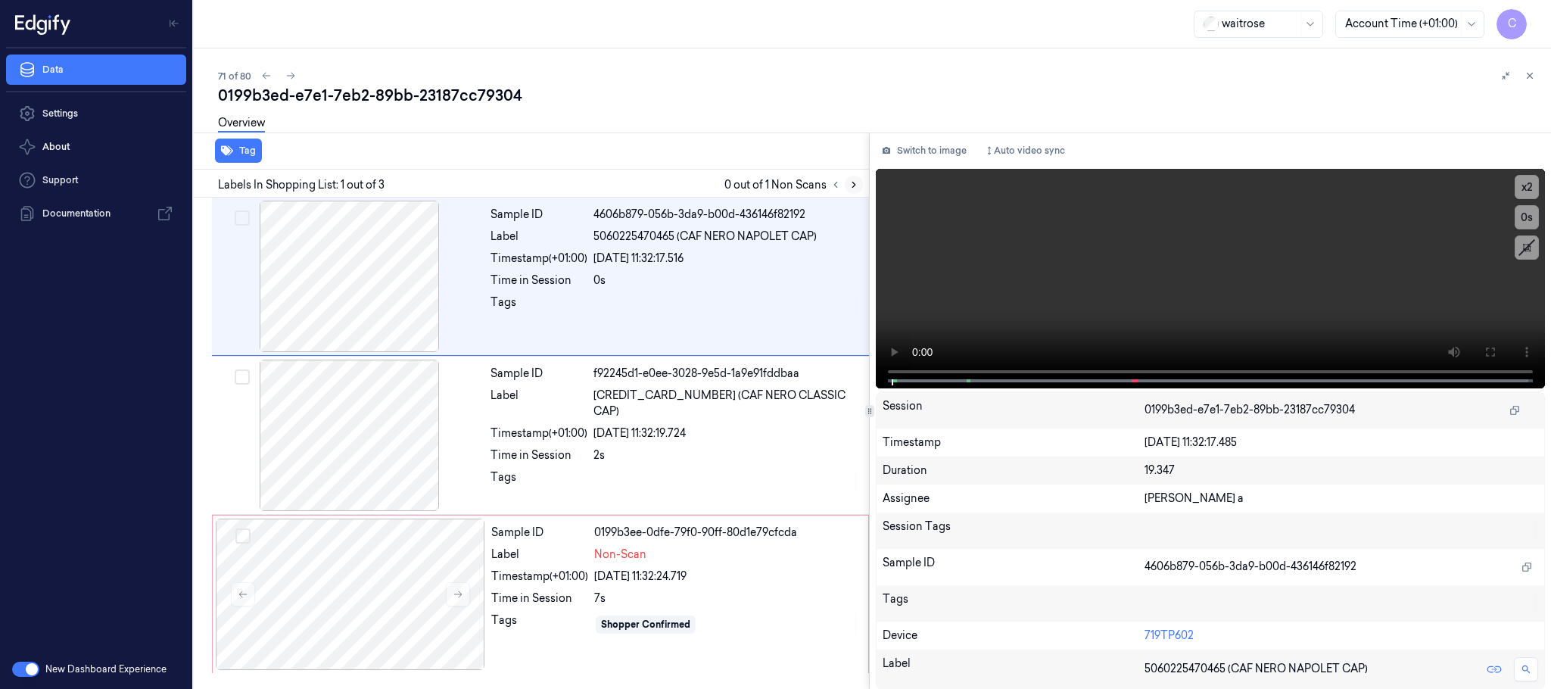
click at [858, 182] on button at bounding box center [854, 185] width 18 height 18
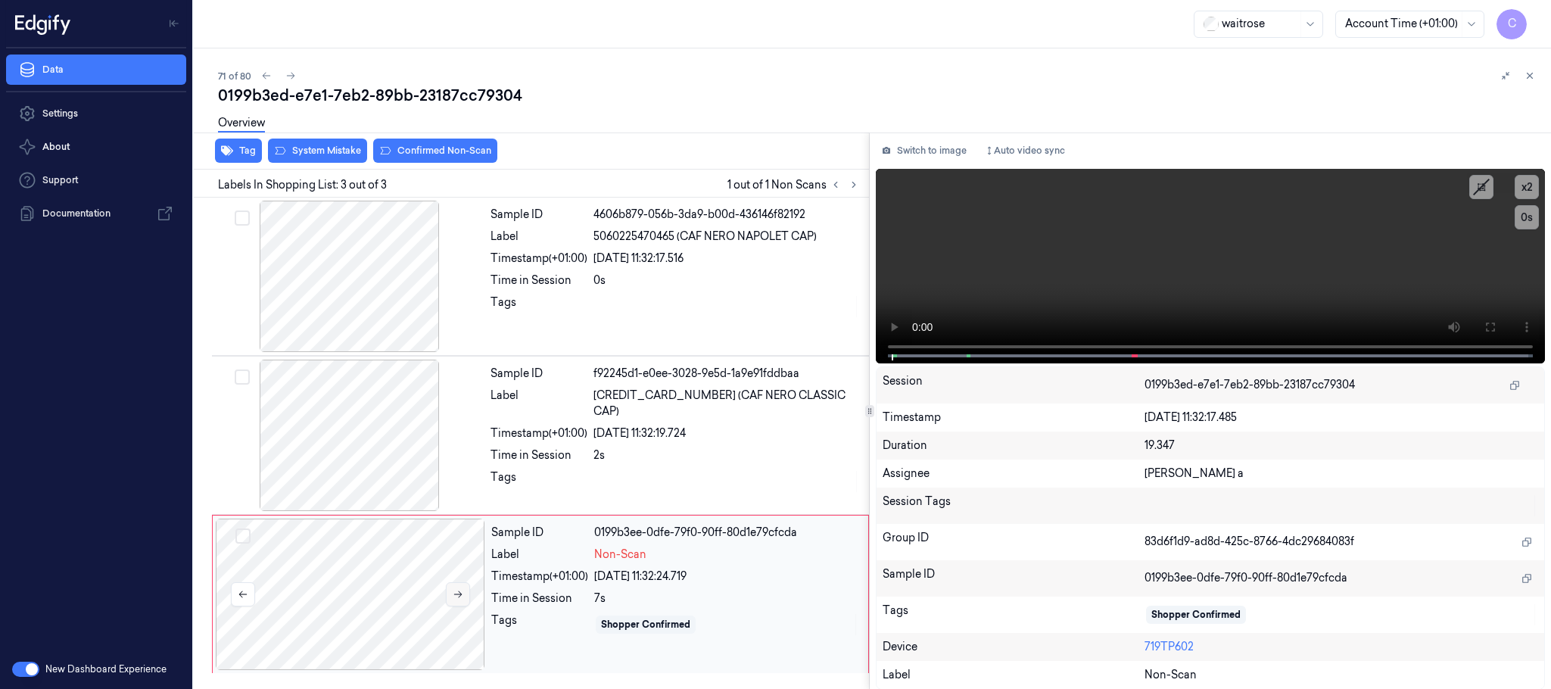
click at [455, 598] on icon at bounding box center [458, 594] width 11 height 11
click at [344, 303] on div at bounding box center [349, 276] width 269 height 151
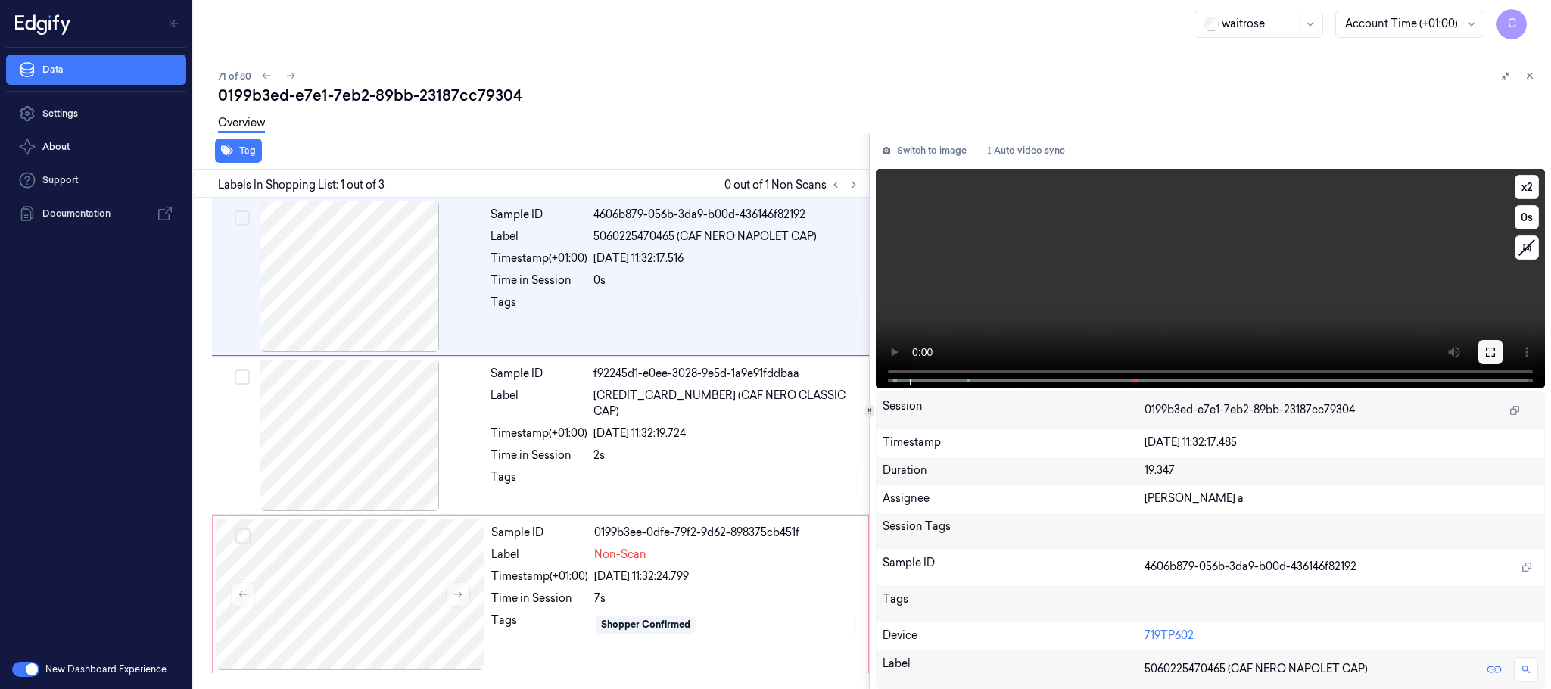
click at [1483, 344] on button at bounding box center [1490, 352] width 24 height 24
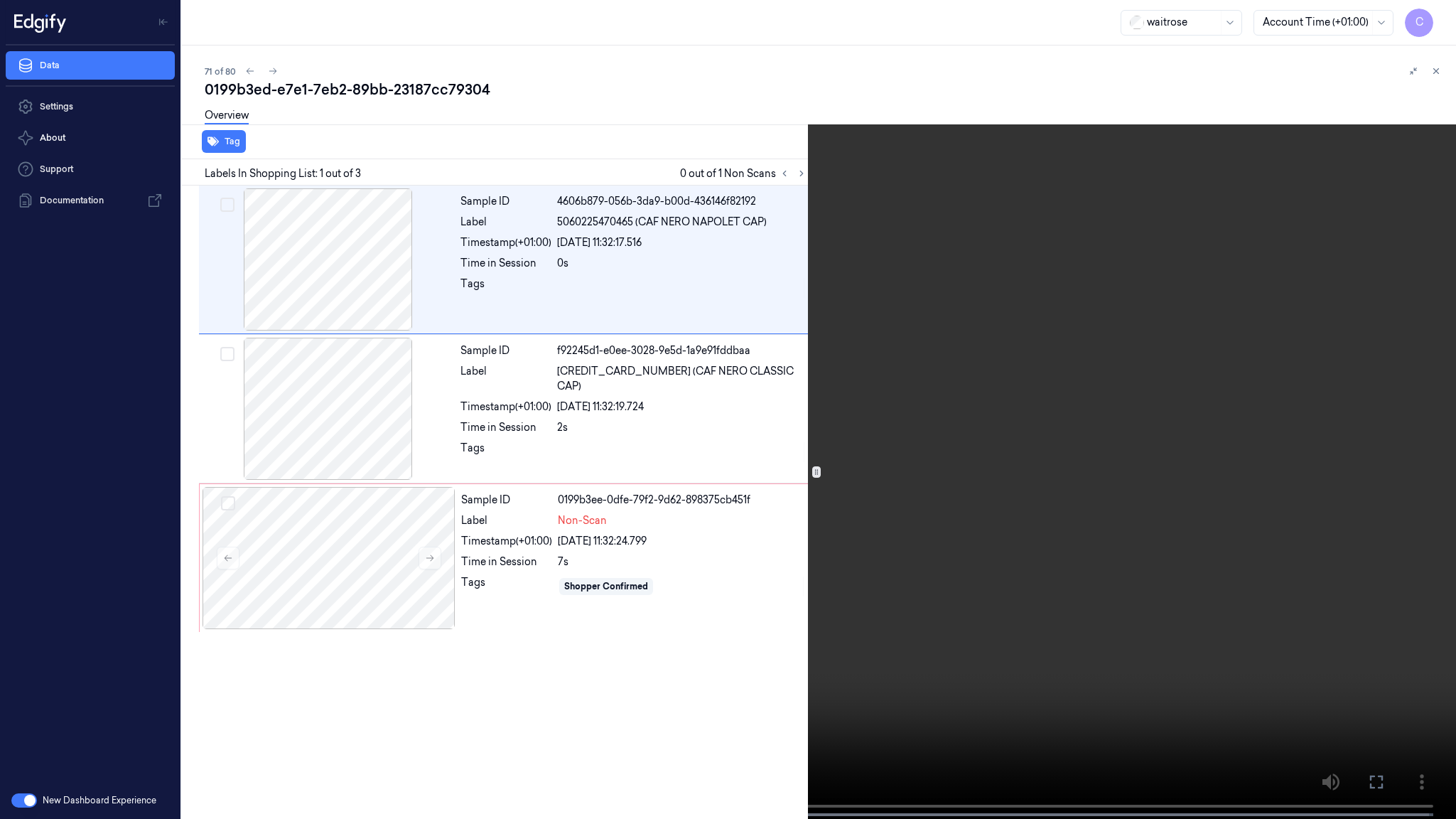
click at [693, 527] on video at bounding box center [728, 410] width 1456 height 822
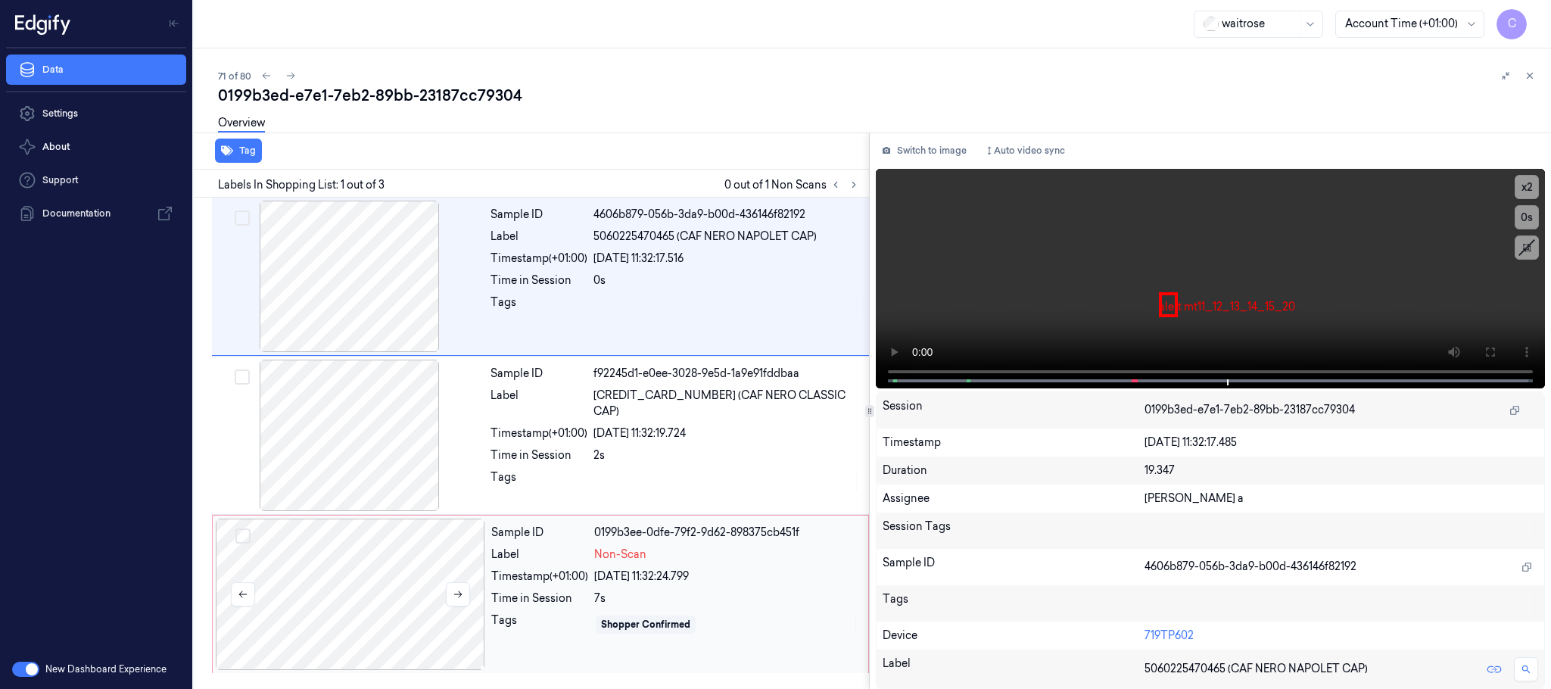
click at [332, 559] on div at bounding box center [350, 593] width 269 height 151
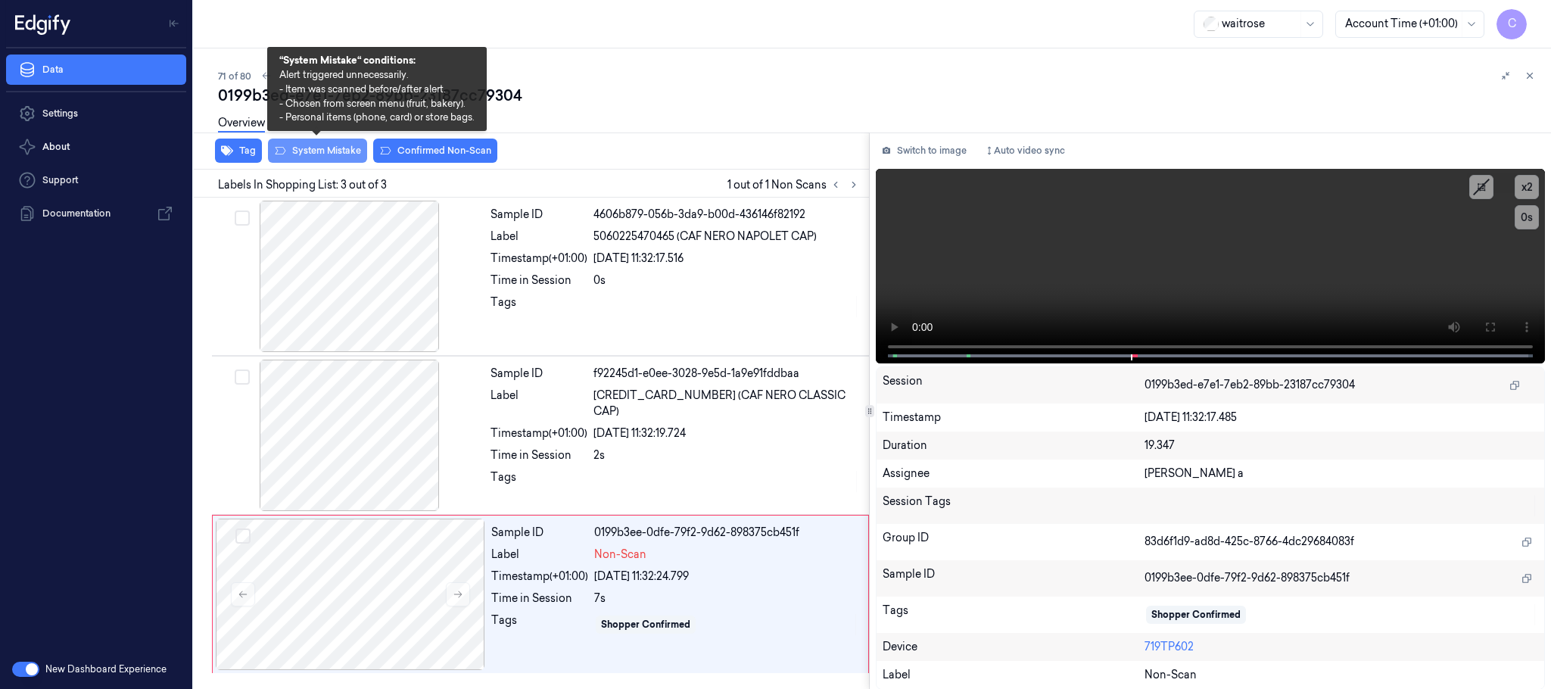
click at [319, 146] on button "System Mistake" at bounding box center [317, 151] width 99 height 24
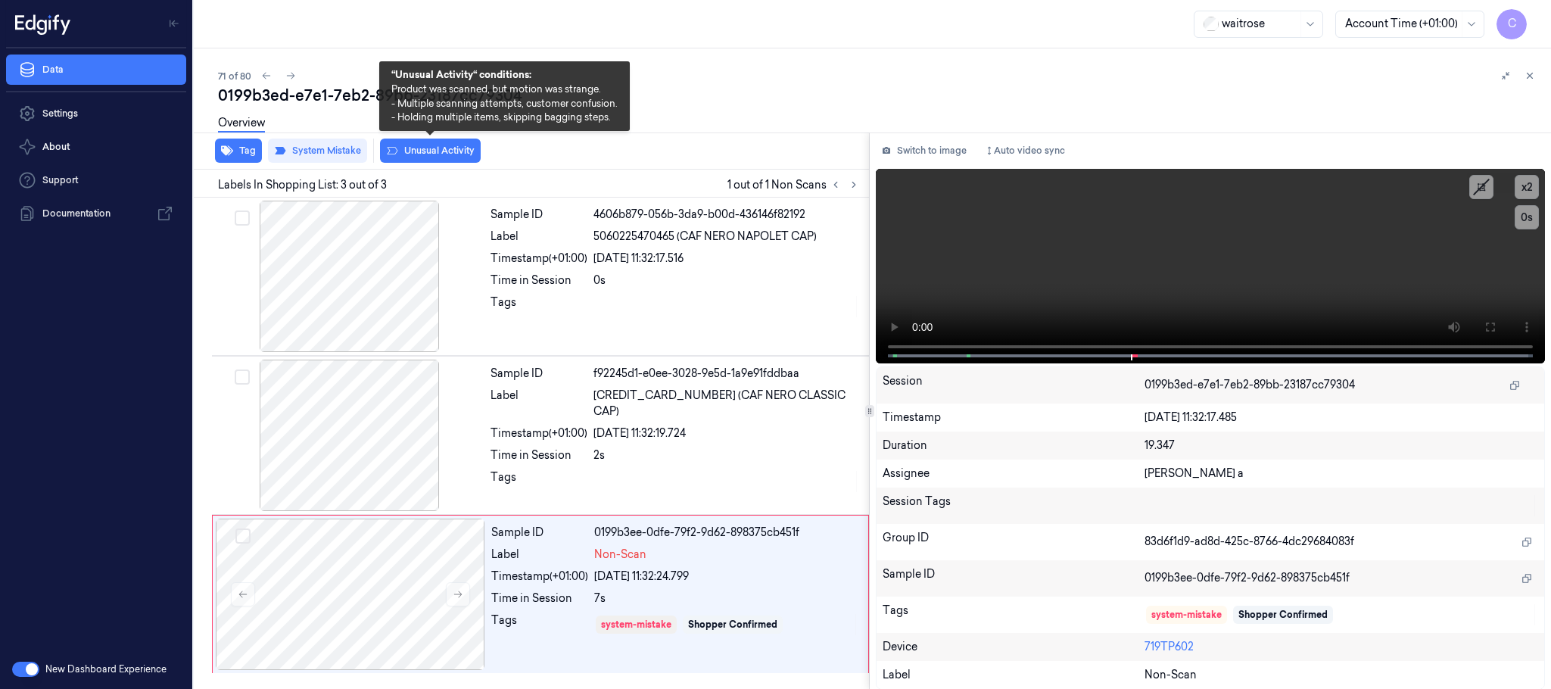
click at [457, 146] on button "Unusual Activity" at bounding box center [430, 151] width 101 height 24
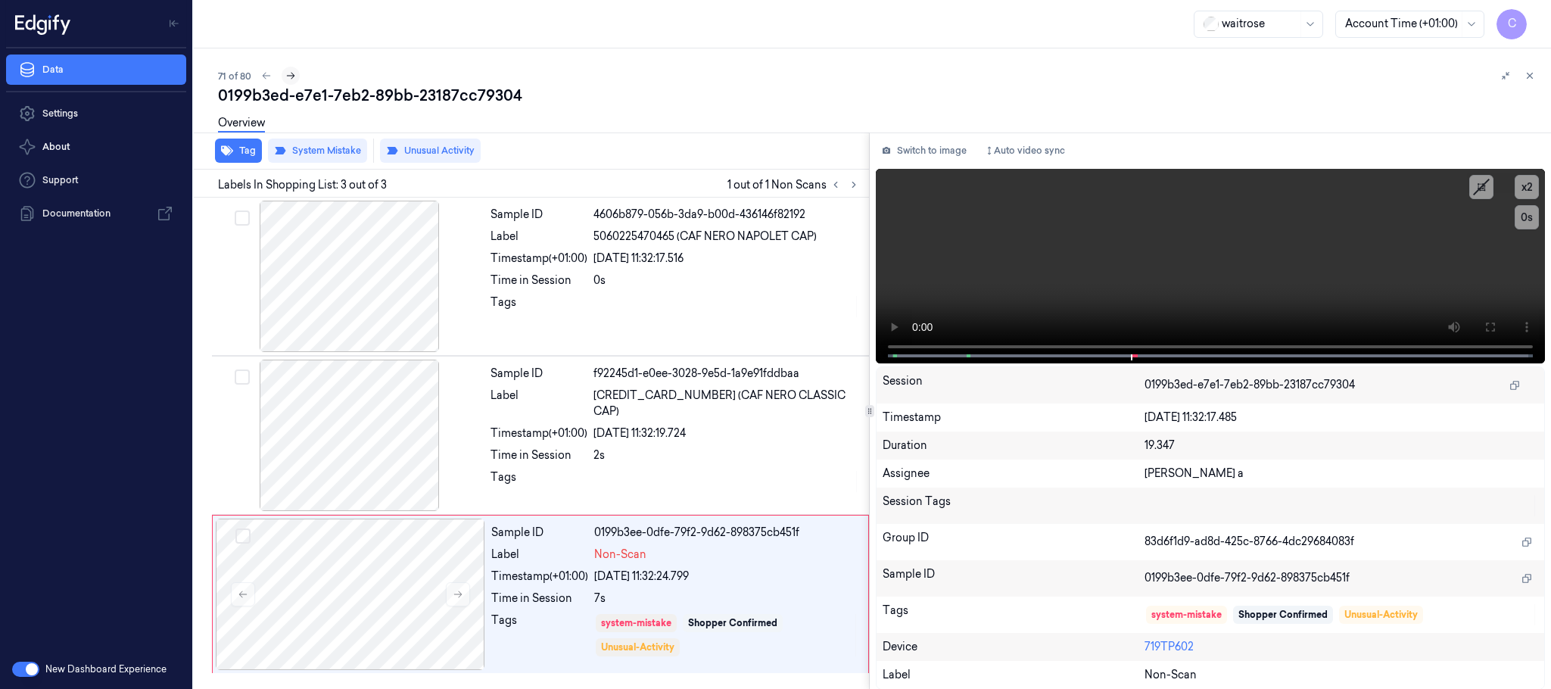
click at [293, 73] on icon at bounding box center [290, 75] width 11 height 11
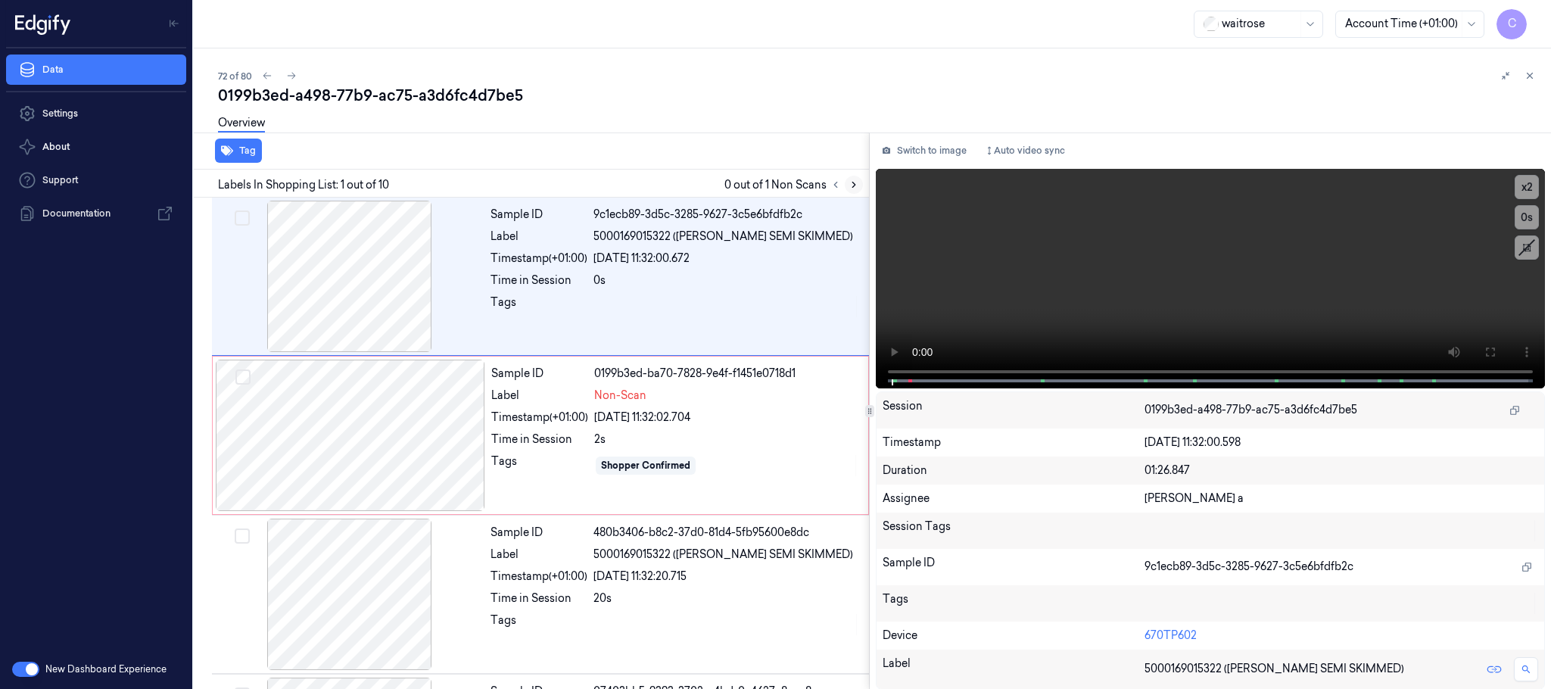
click at [850, 186] on icon at bounding box center [853, 184] width 11 height 11
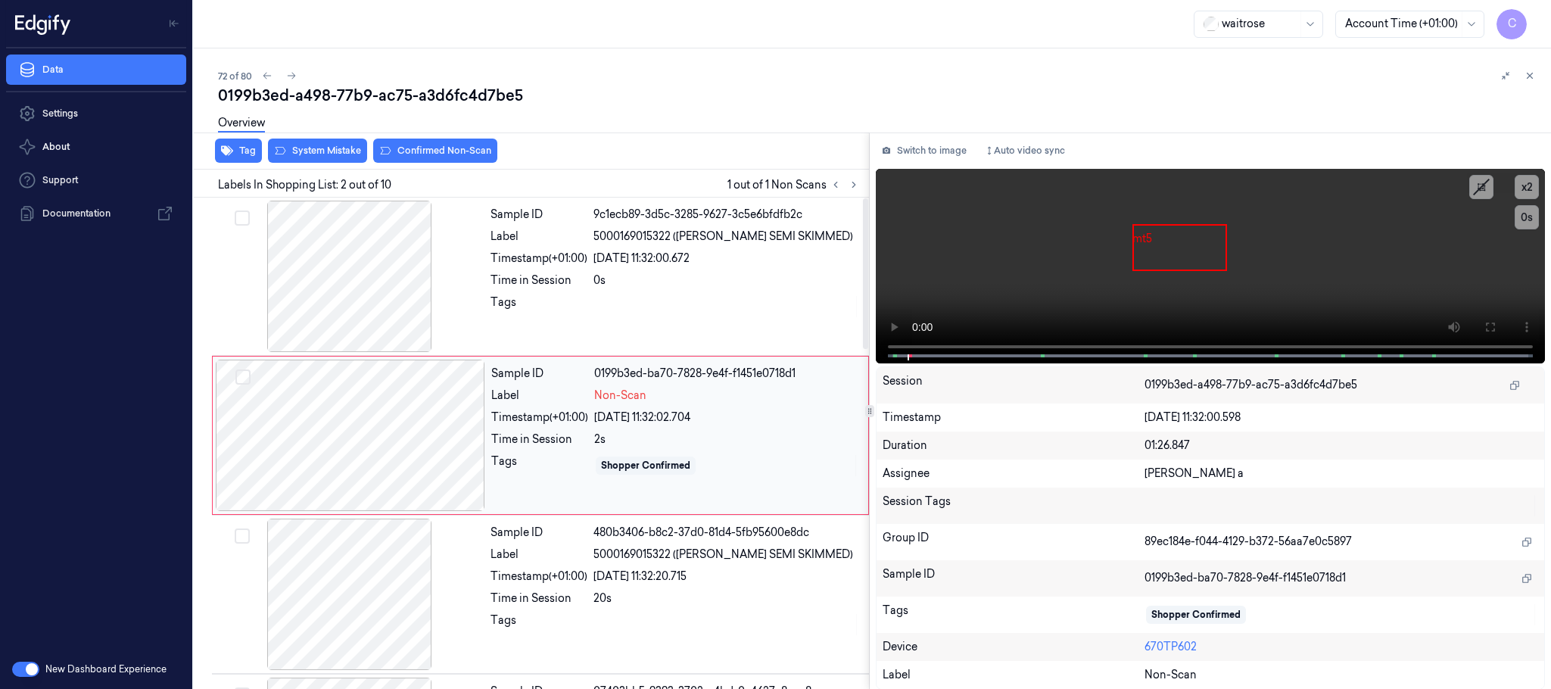
click at [402, 425] on div at bounding box center [350, 435] width 269 height 151
click at [389, 272] on div at bounding box center [349, 276] width 269 height 151
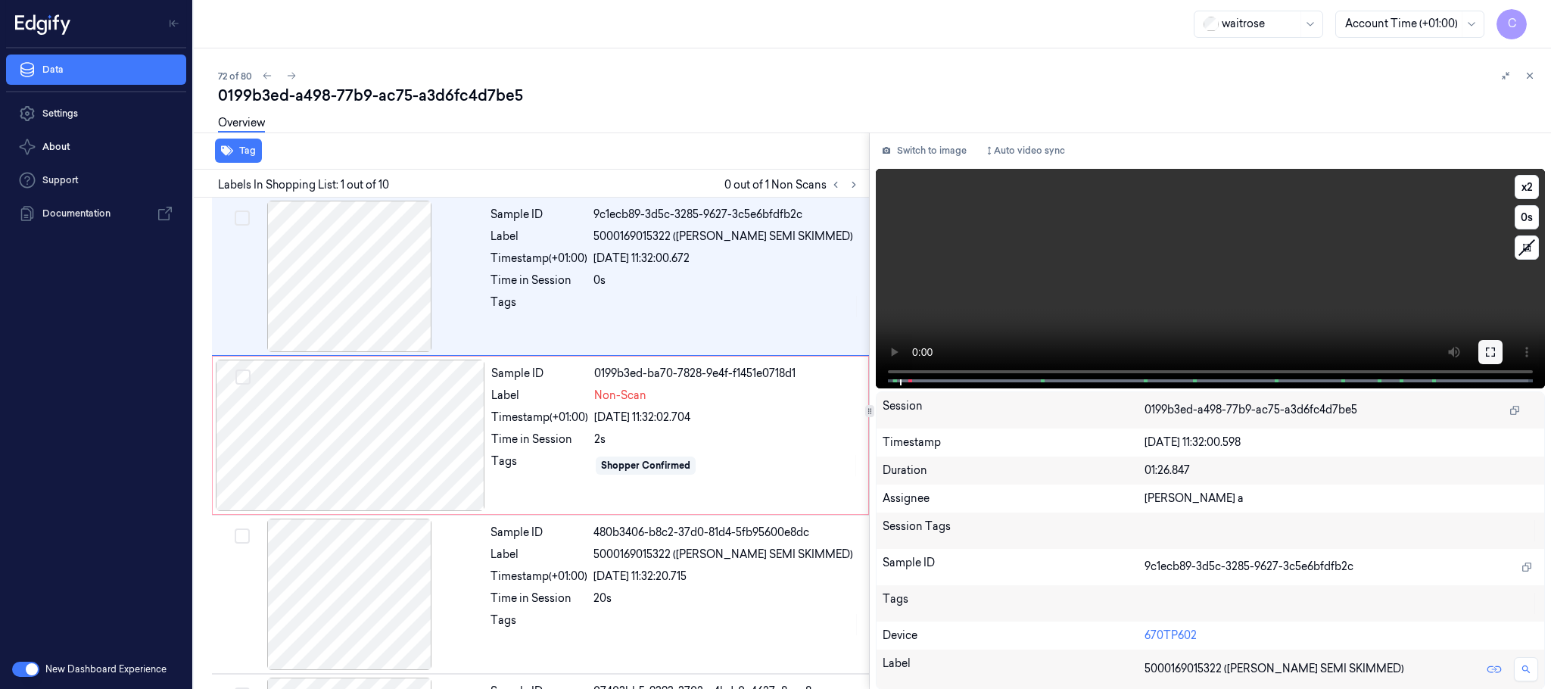
click at [1490, 357] on button at bounding box center [1490, 352] width 24 height 24
click at [1025, 282] on video at bounding box center [1210, 278] width 669 height 219
click at [375, 425] on div at bounding box center [350, 435] width 269 height 151
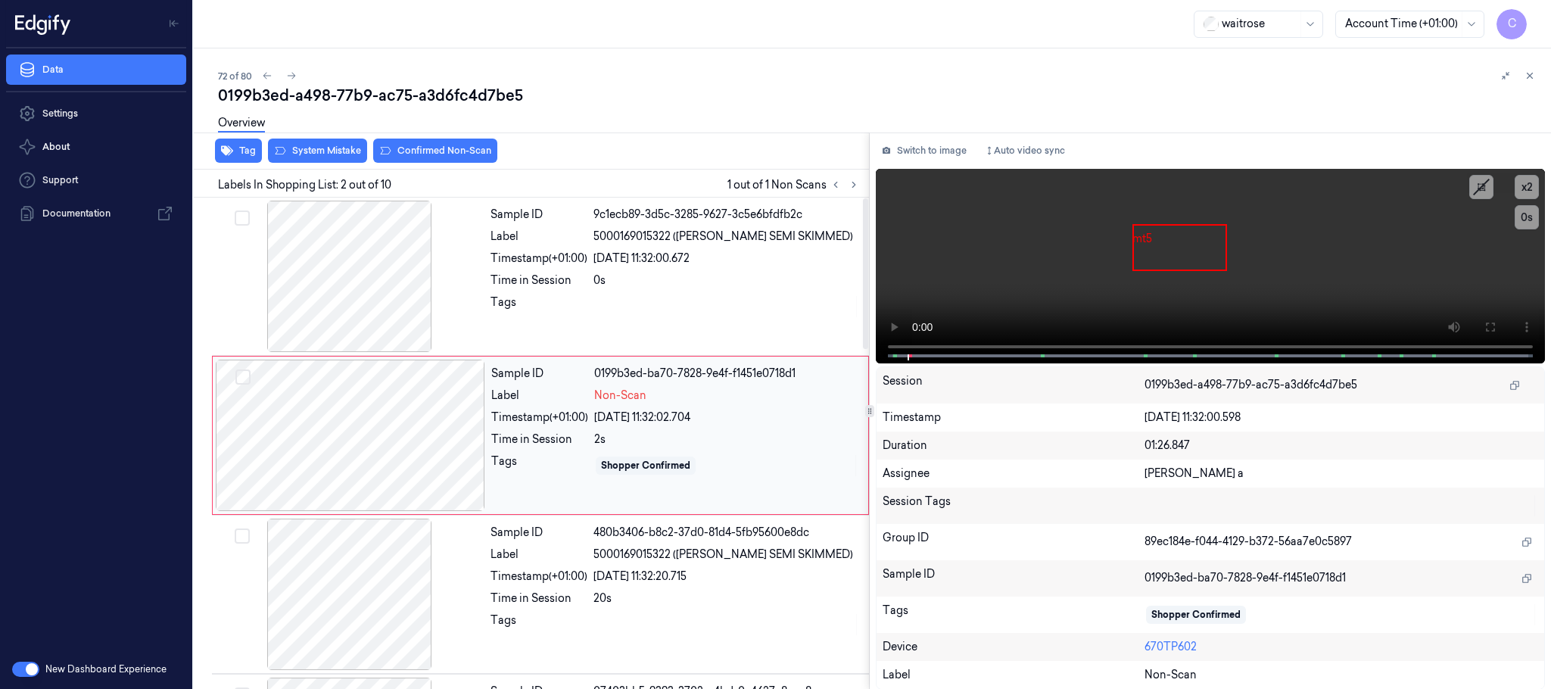
click at [484, 423] on div at bounding box center [350, 435] width 269 height 151
click at [466, 430] on div at bounding box center [350, 435] width 269 height 151
click at [437, 413] on div at bounding box center [350, 435] width 269 height 151
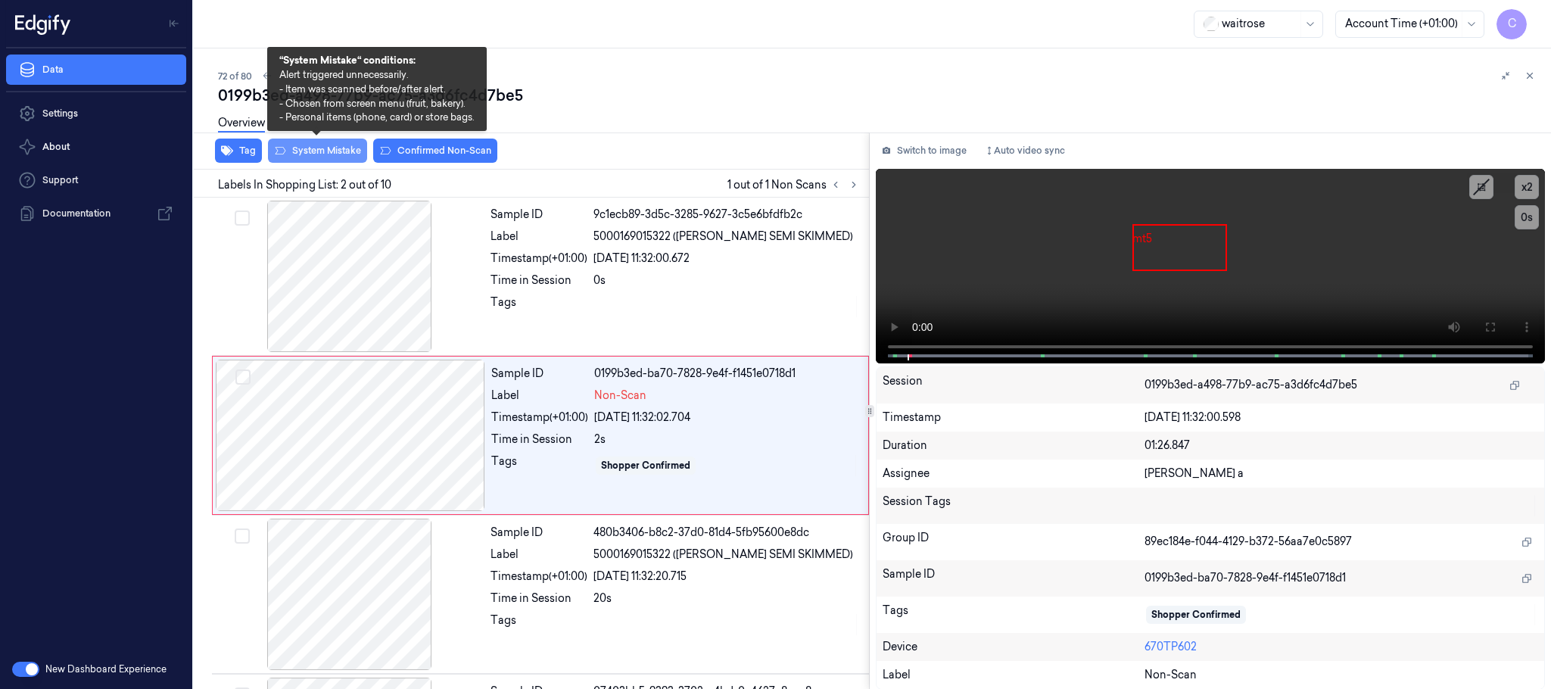
click at [316, 148] on button "System Mistake" at bounding box center [317, 151] width 99 height 24
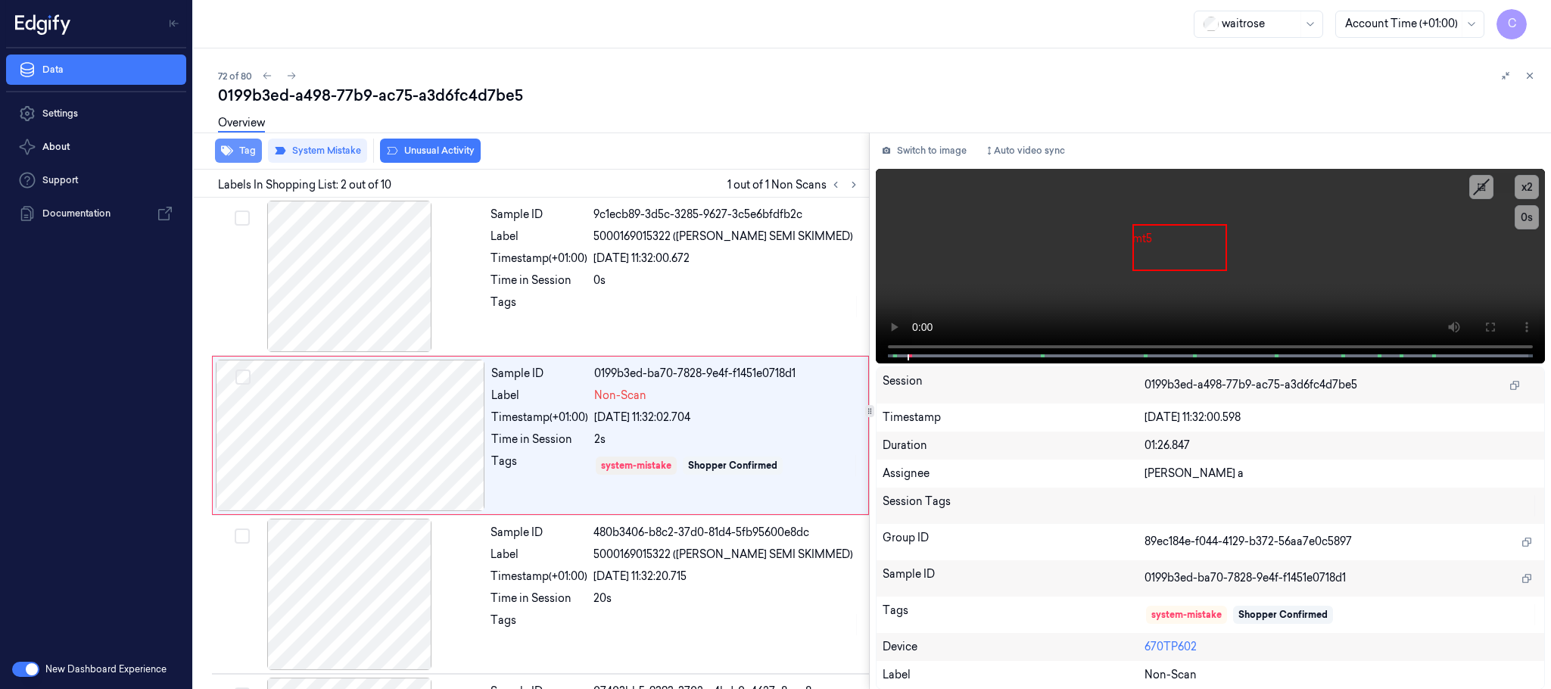
click at [235, 155] on button "Tag" at bounding box center [238, 151] width 47 height 24
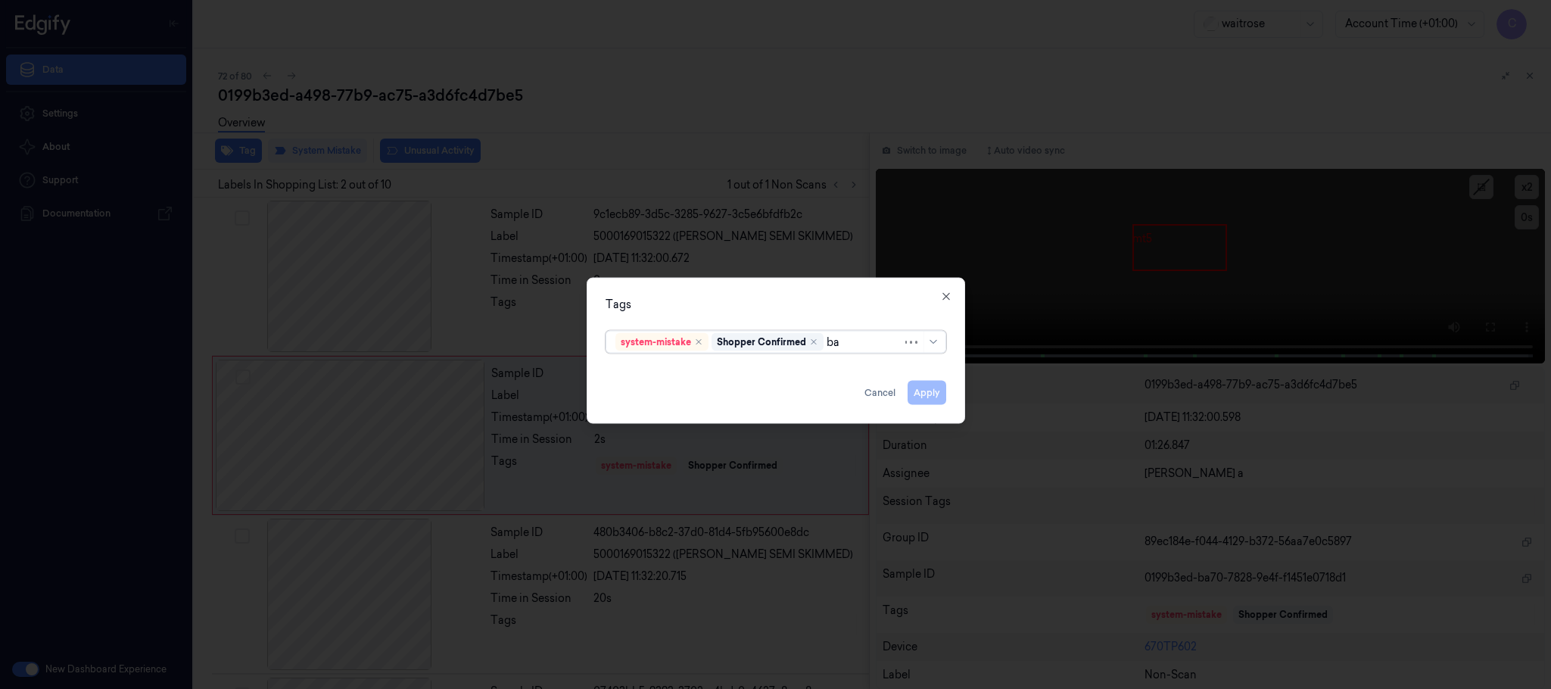
type input "bag"
click at [613, 370] on div "bags" at bounding box center [775, 372] width 332 height 25
click at [693, 300] on div "Tags" at bounding box center [776, 305] width 341 height 16
click at [934, 395] on button "Apply" at bounding box center [927, 393] width 39 height 24
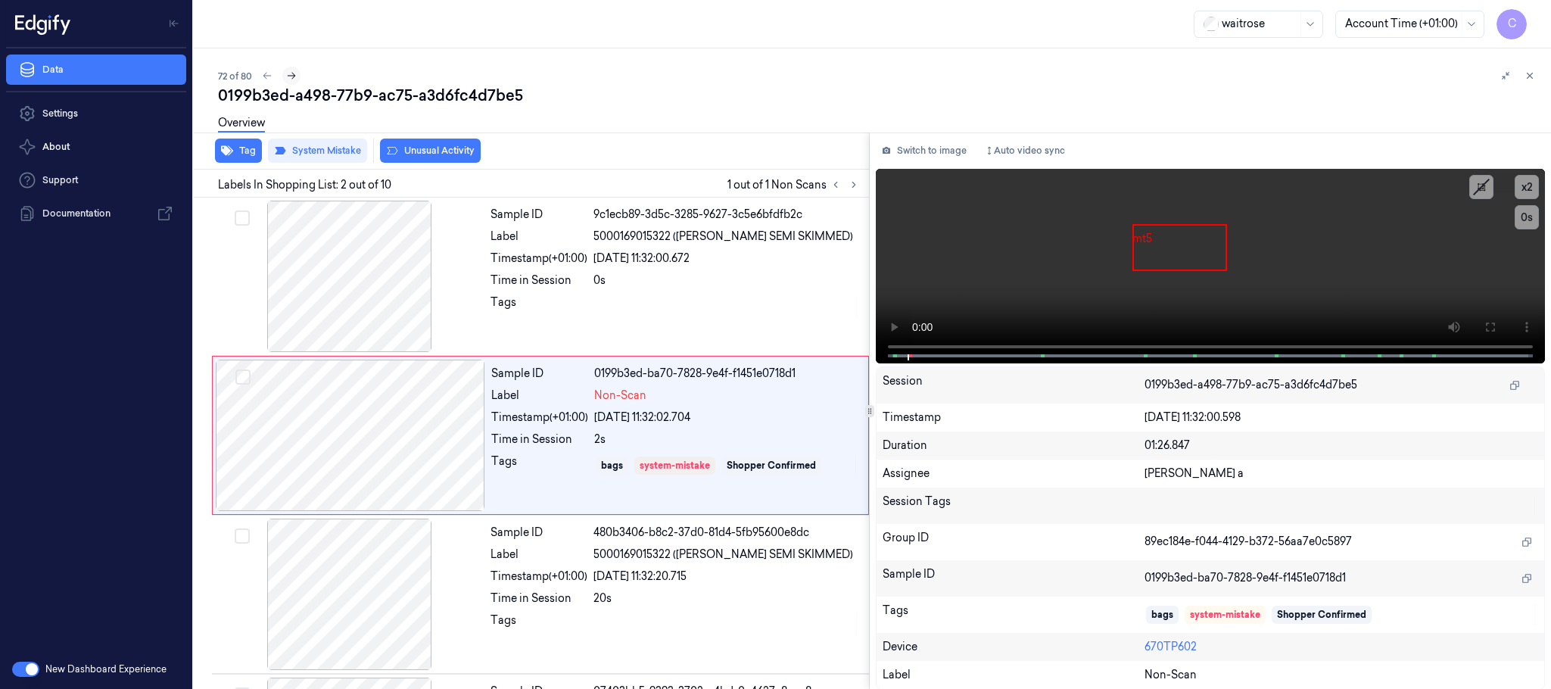
click at [293, 77] on icon at bounding box center [291, 75] width 11 height 11
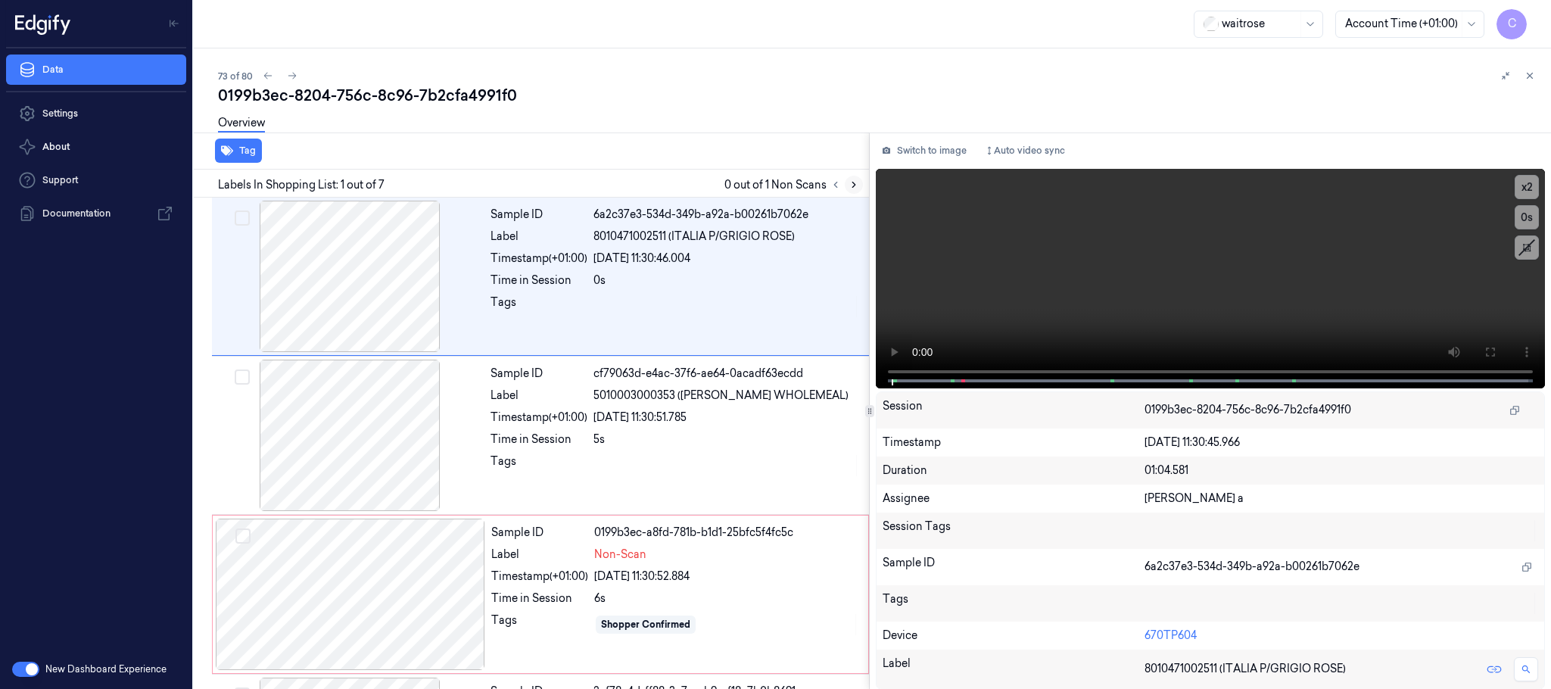
click at [850, 187] on icon at bounding box center [853, 184] width 11 height 11
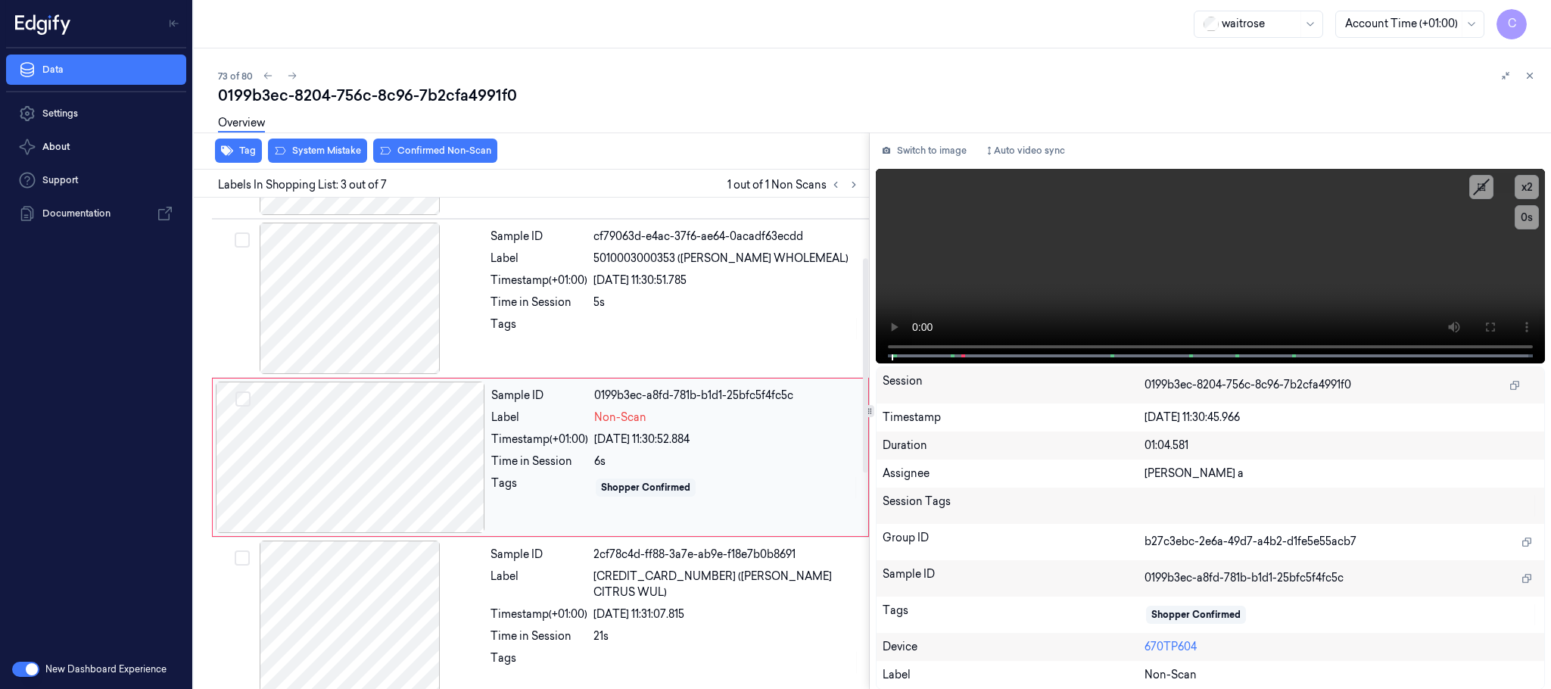
scroll to position [152, 0]
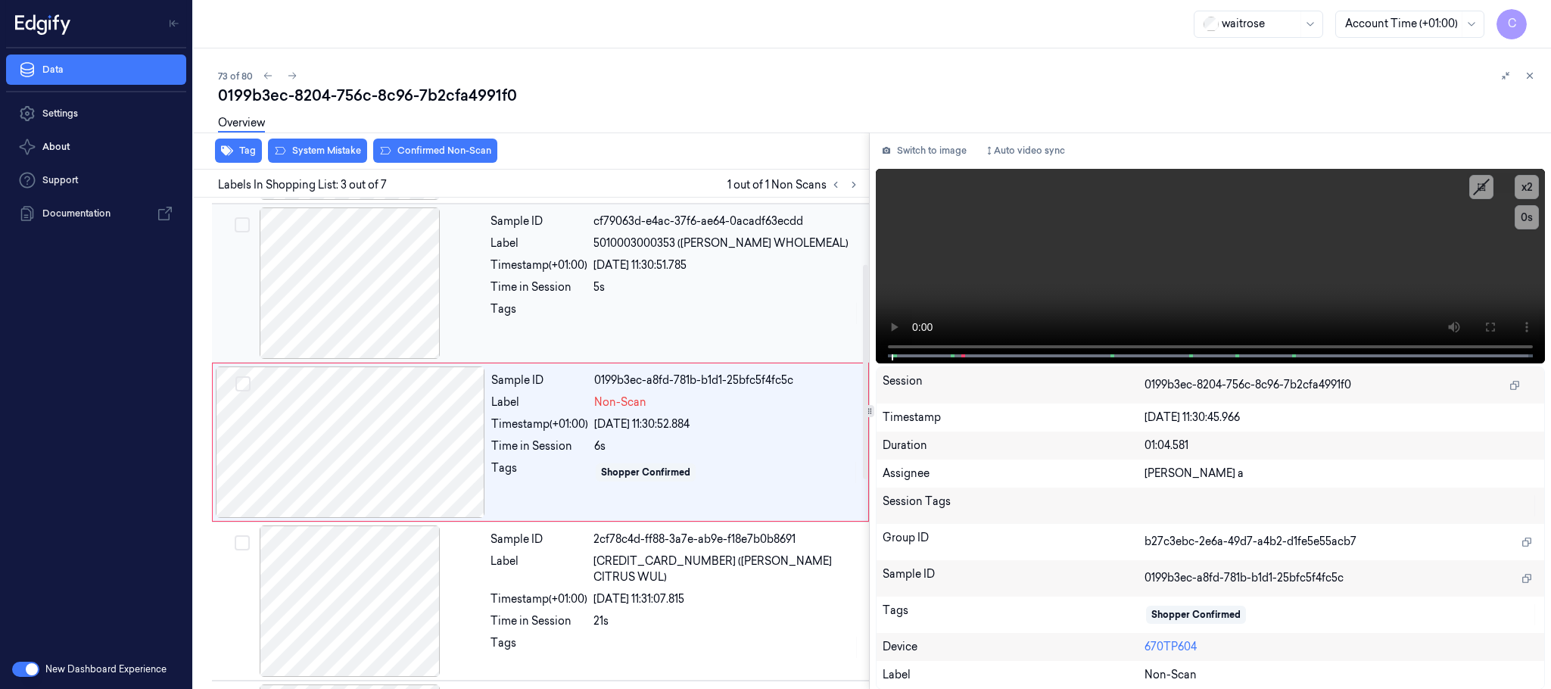
click at [377, 325] on div at bounding box center [349, 282] width 269 height 151
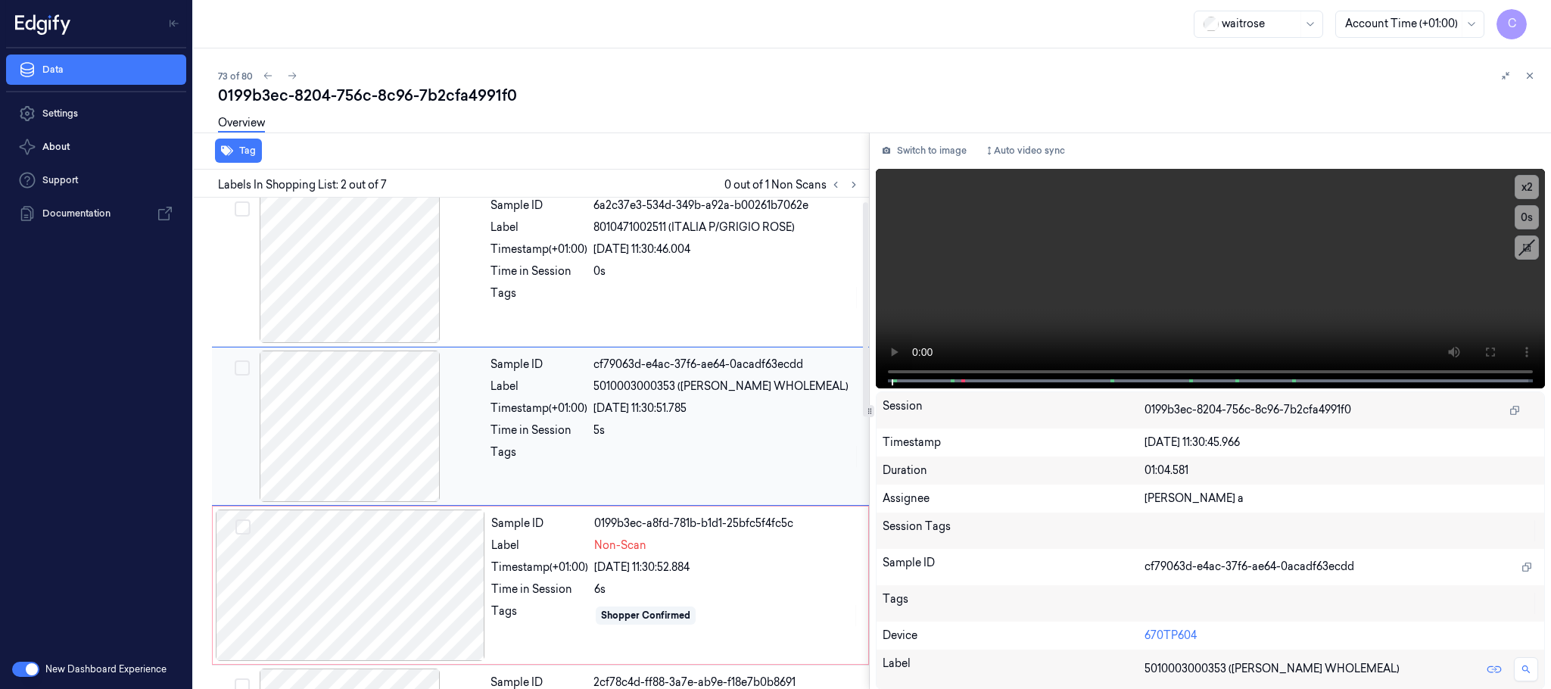
scroll to position [0, 0]
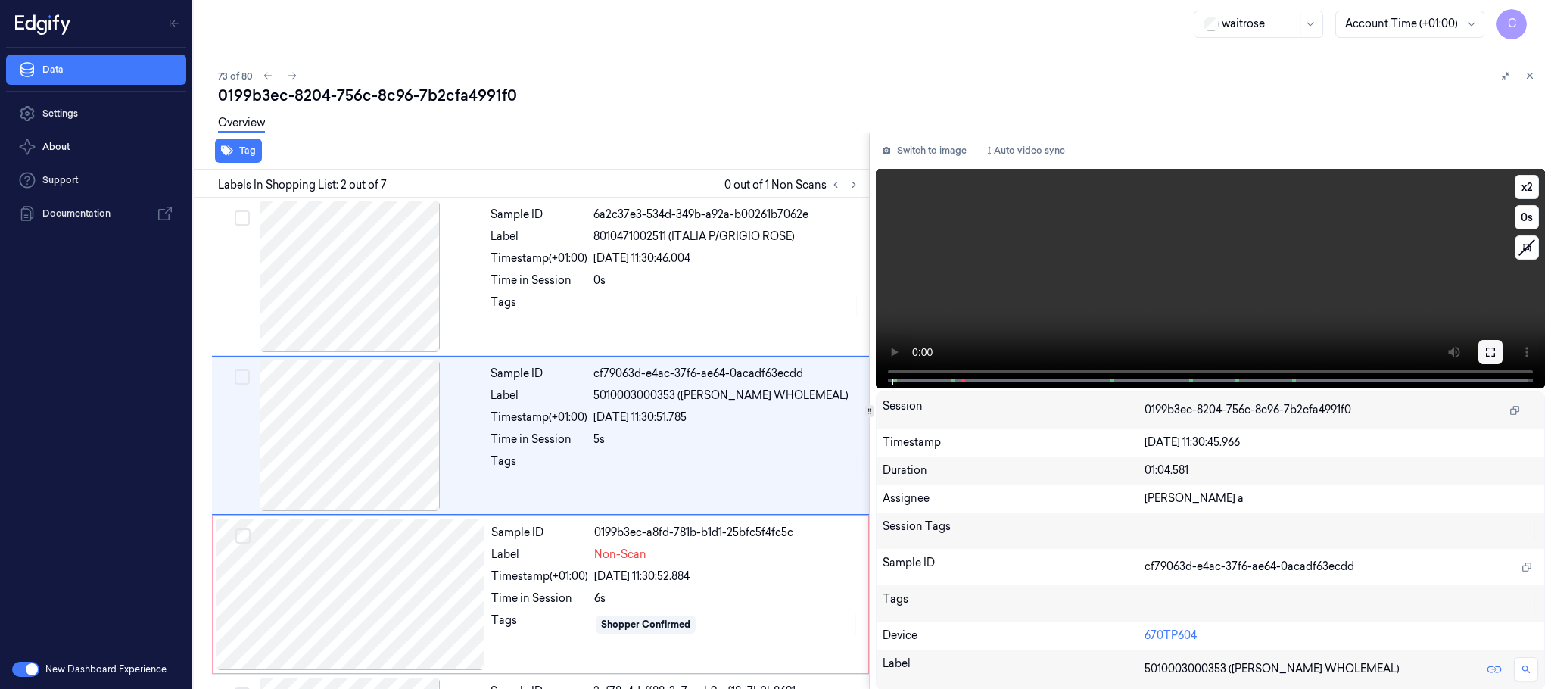
click at [1490, 343] on button at bounding box center [1490, 352] width 24 height 24
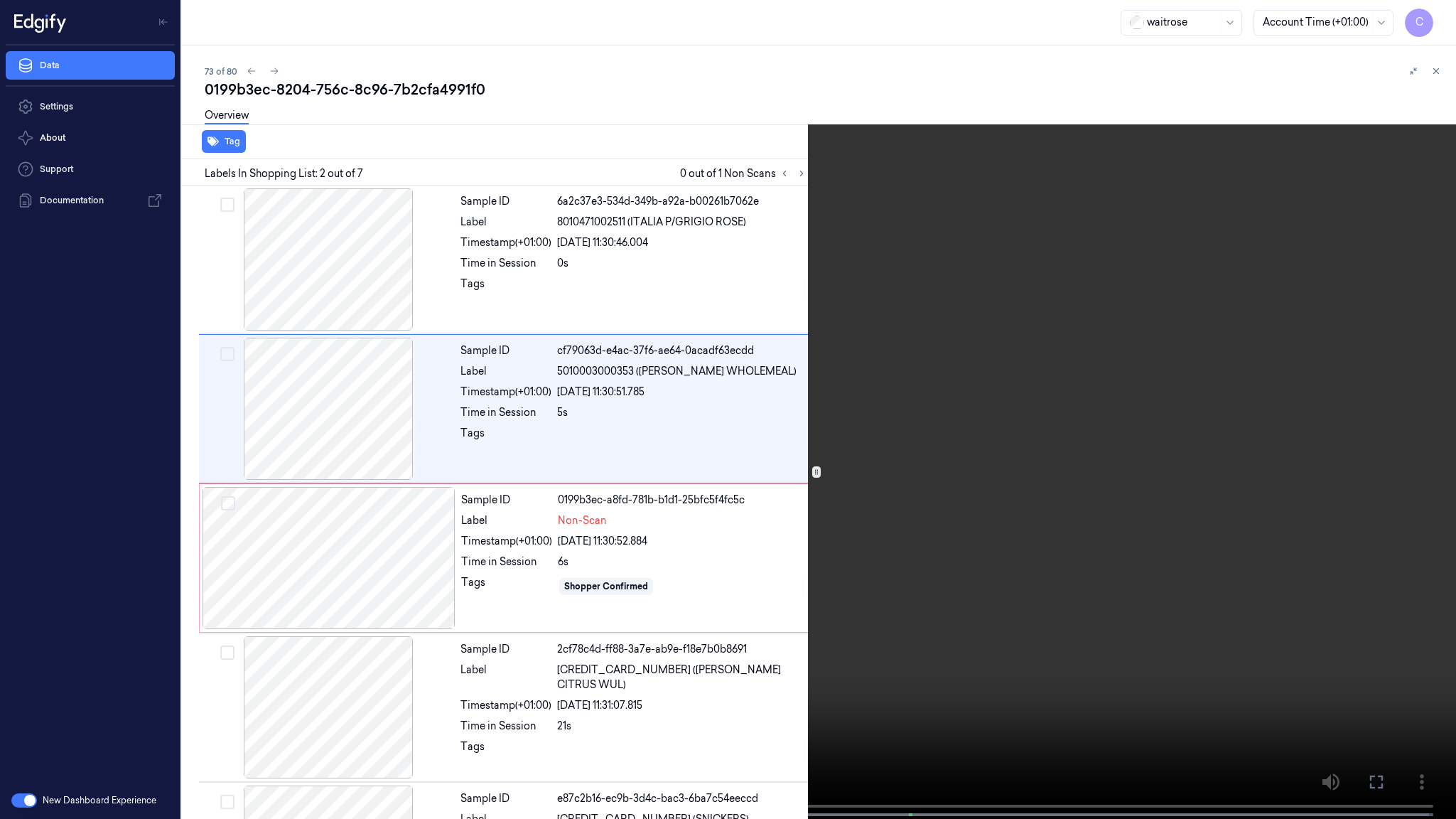
click at [545, 515] on video at bounding box center [728, 410] width 1456 height 822
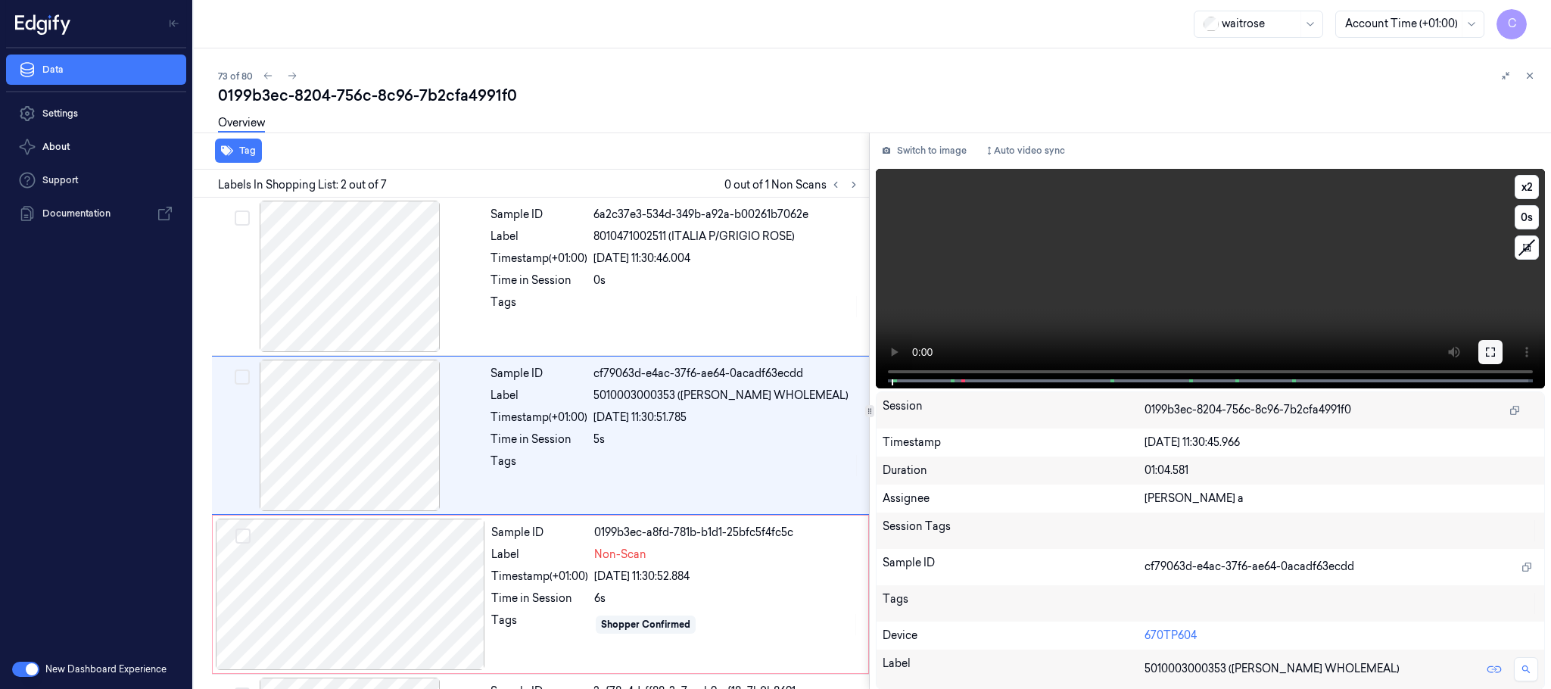
click at [1486, 353] on icon at bounding box center [1490, 351] width 9 height 9
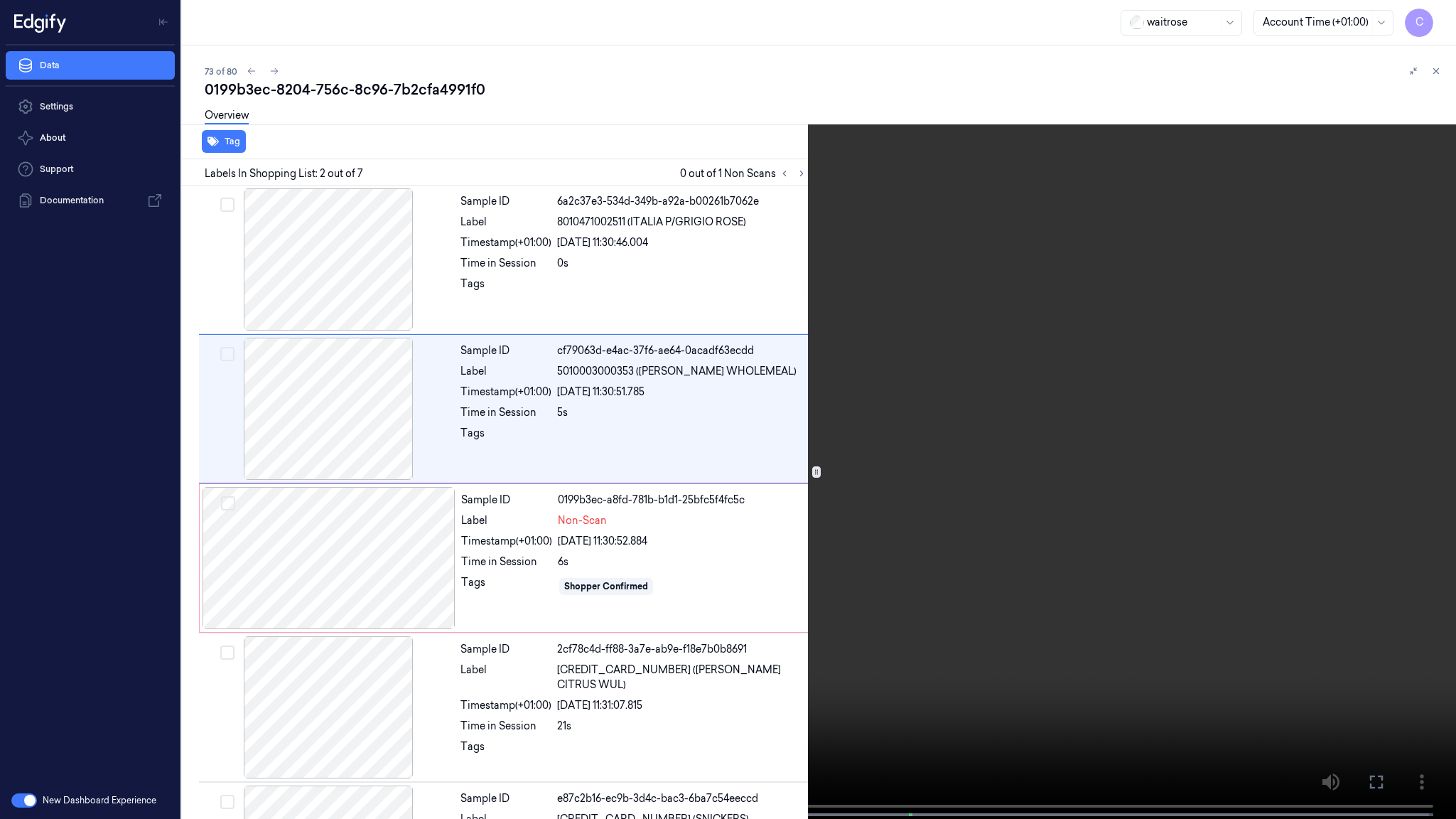
click at [1142, 646] on video at bounding box center [728, 410] width 1456 height 822
click at [840, 540] on video at bounding box center [728, 410] width 1456 height 822
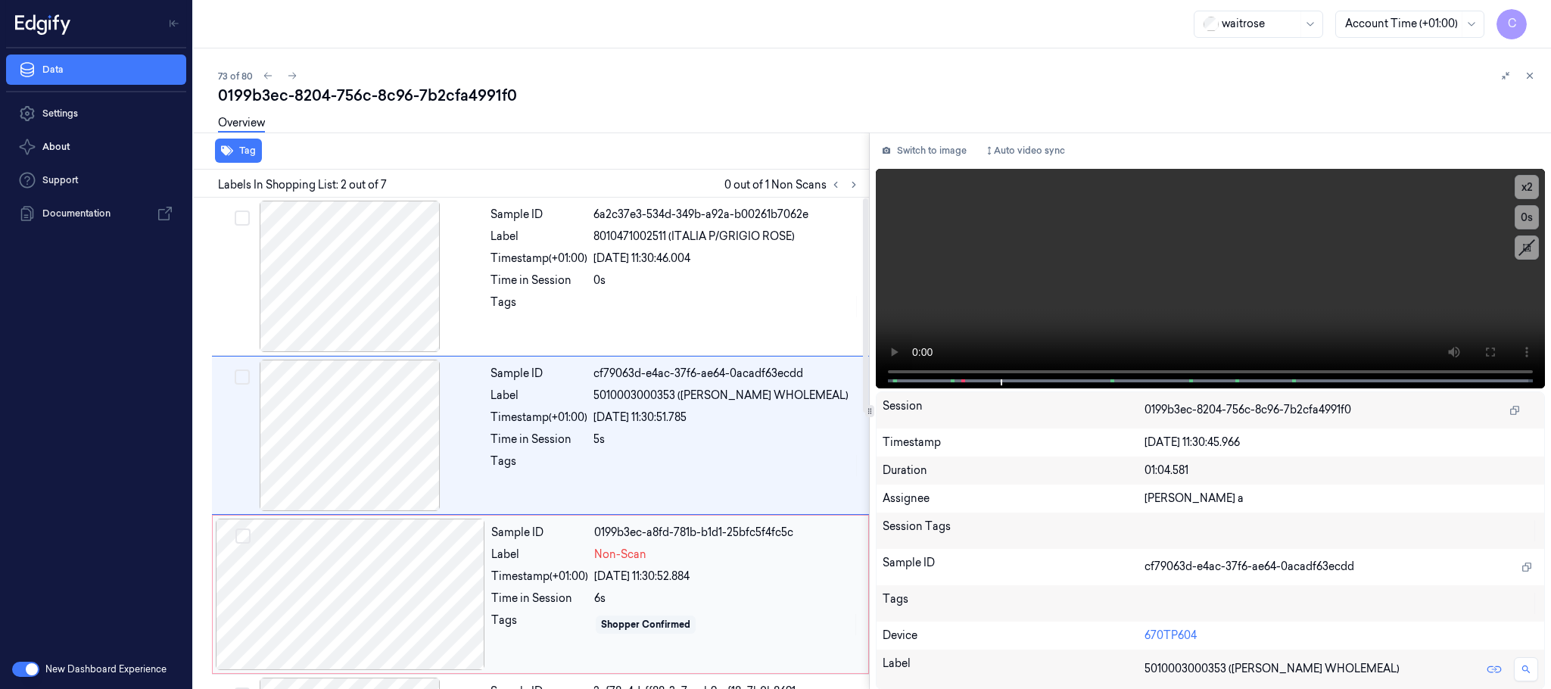
click at [425, 612] on div at bounding box center [350, 593] width 269 height 151
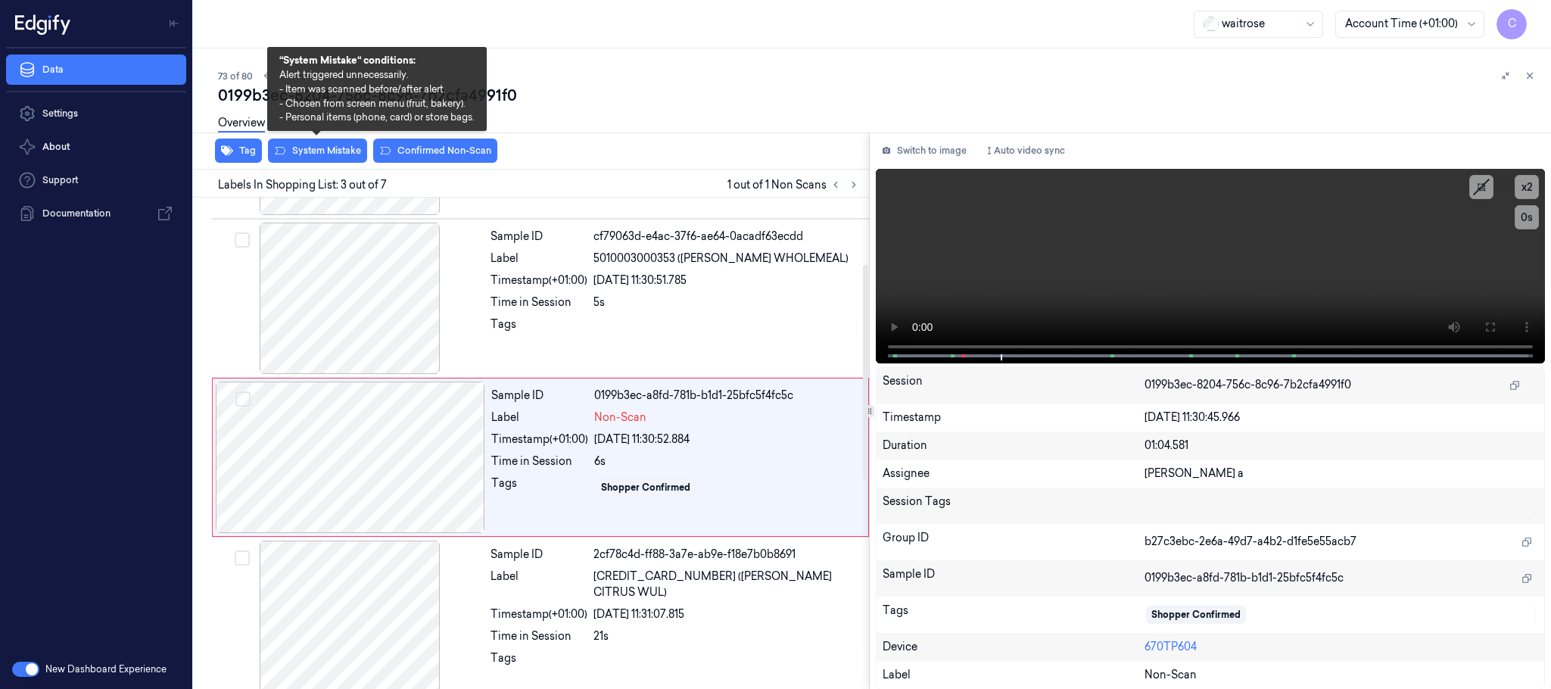
scroll to position [152, 0]
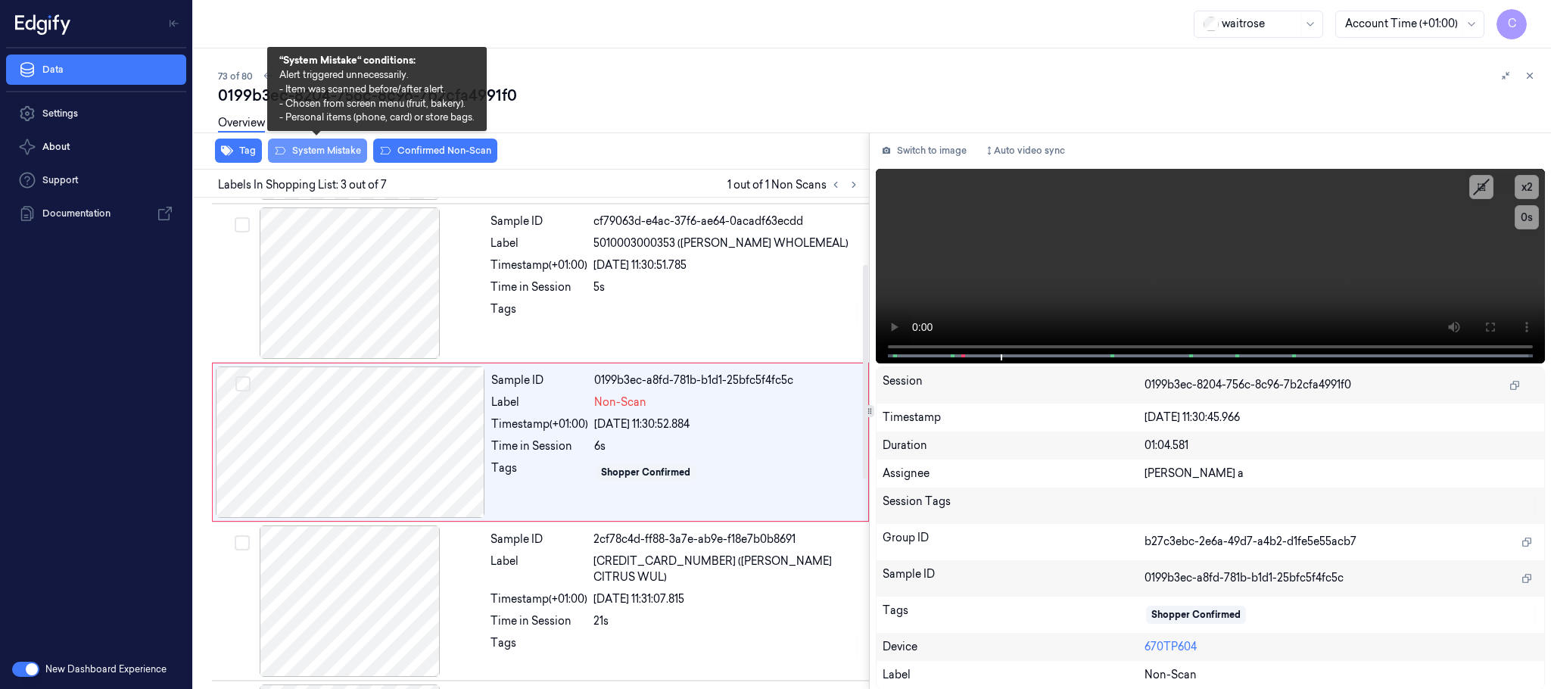
click at [311, 153] on button "System Mistake" at bounding box center [317, 151] width 99 height 24
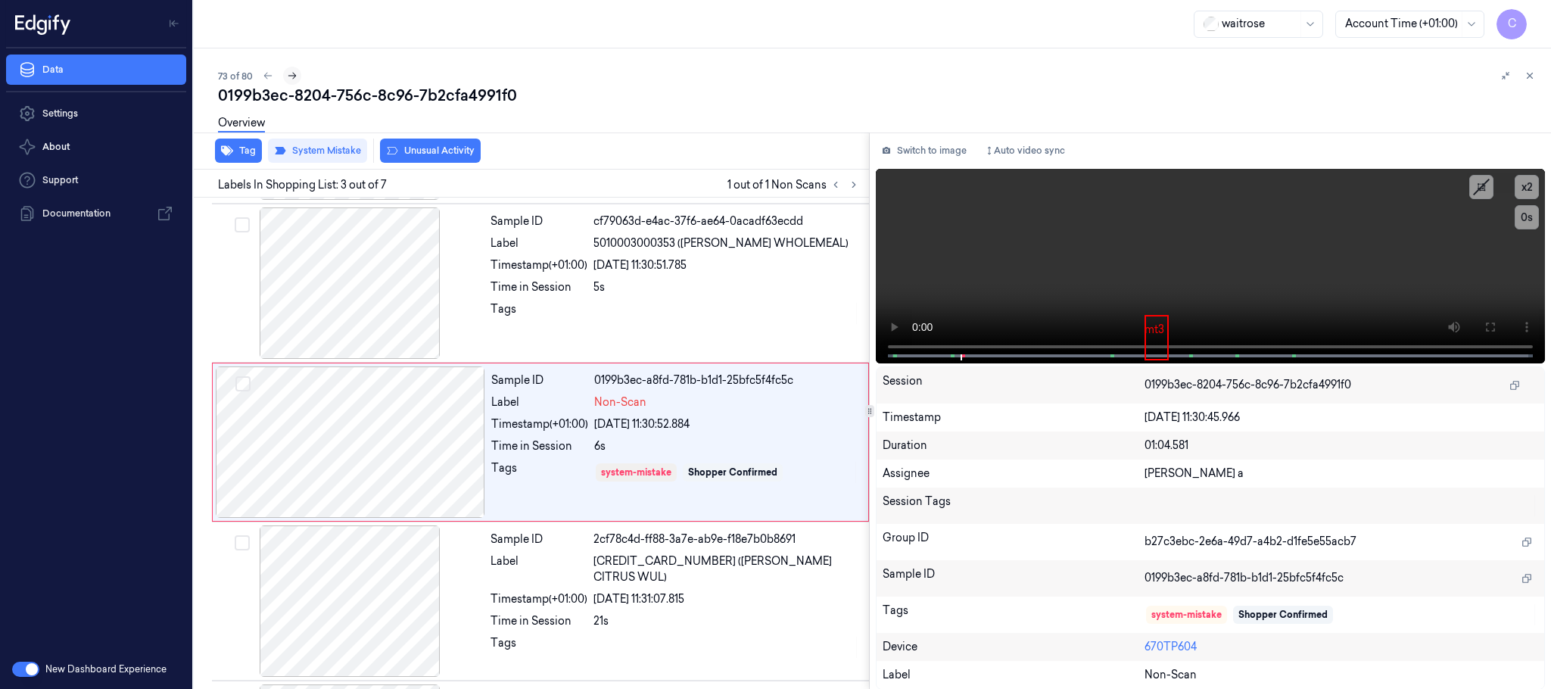
click at [291, 77] on icon at bounding box center [292, 75] width 11 height 11
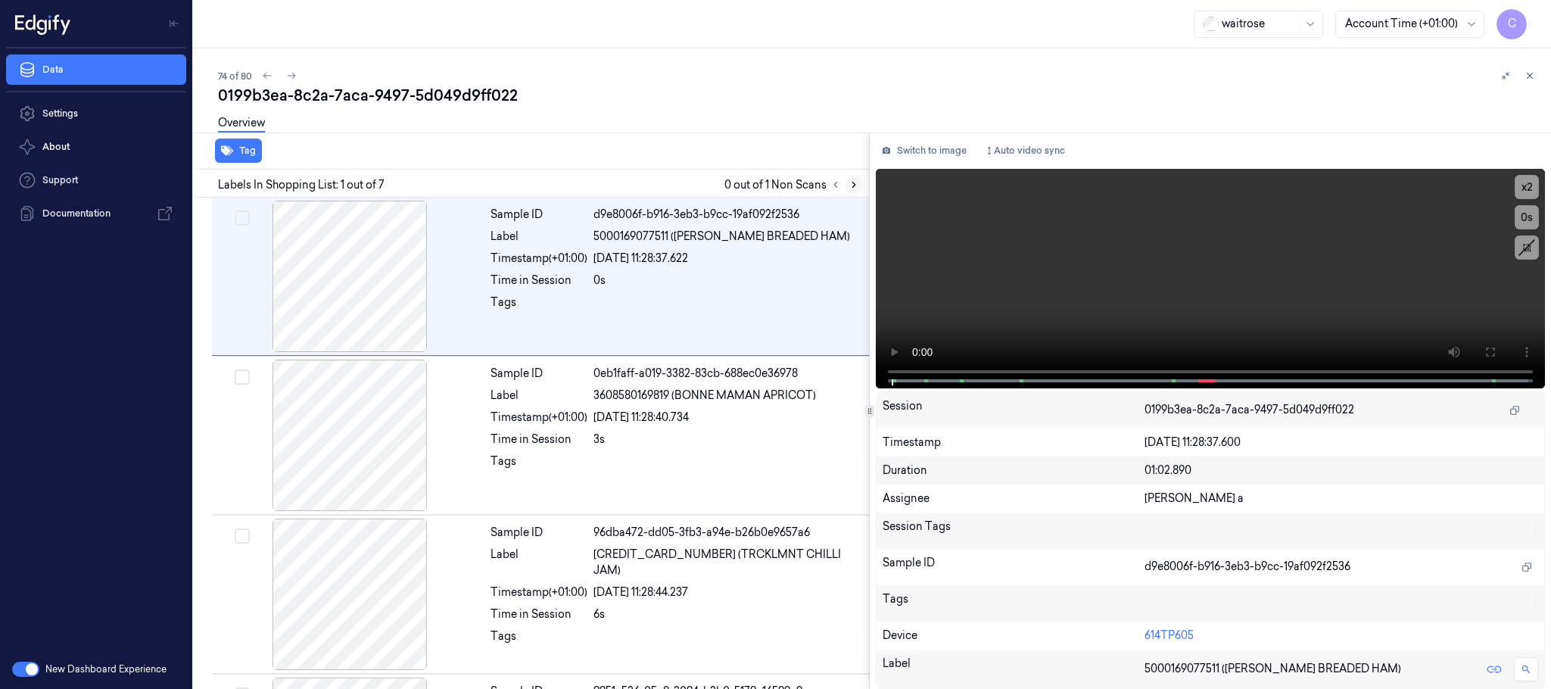
click at [855, 184] on icon at bounding box center [853, 184] width 3 height 5
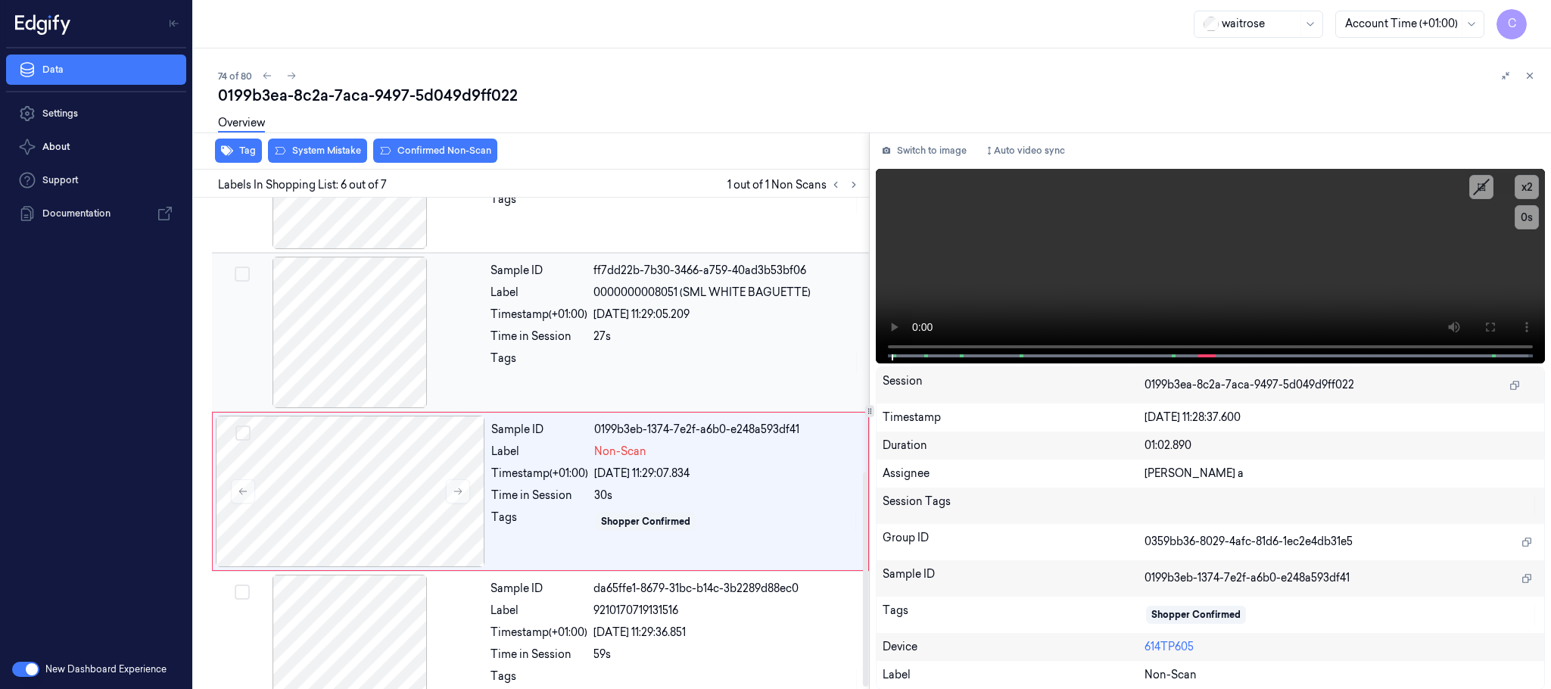
scroll to position [630, 0]
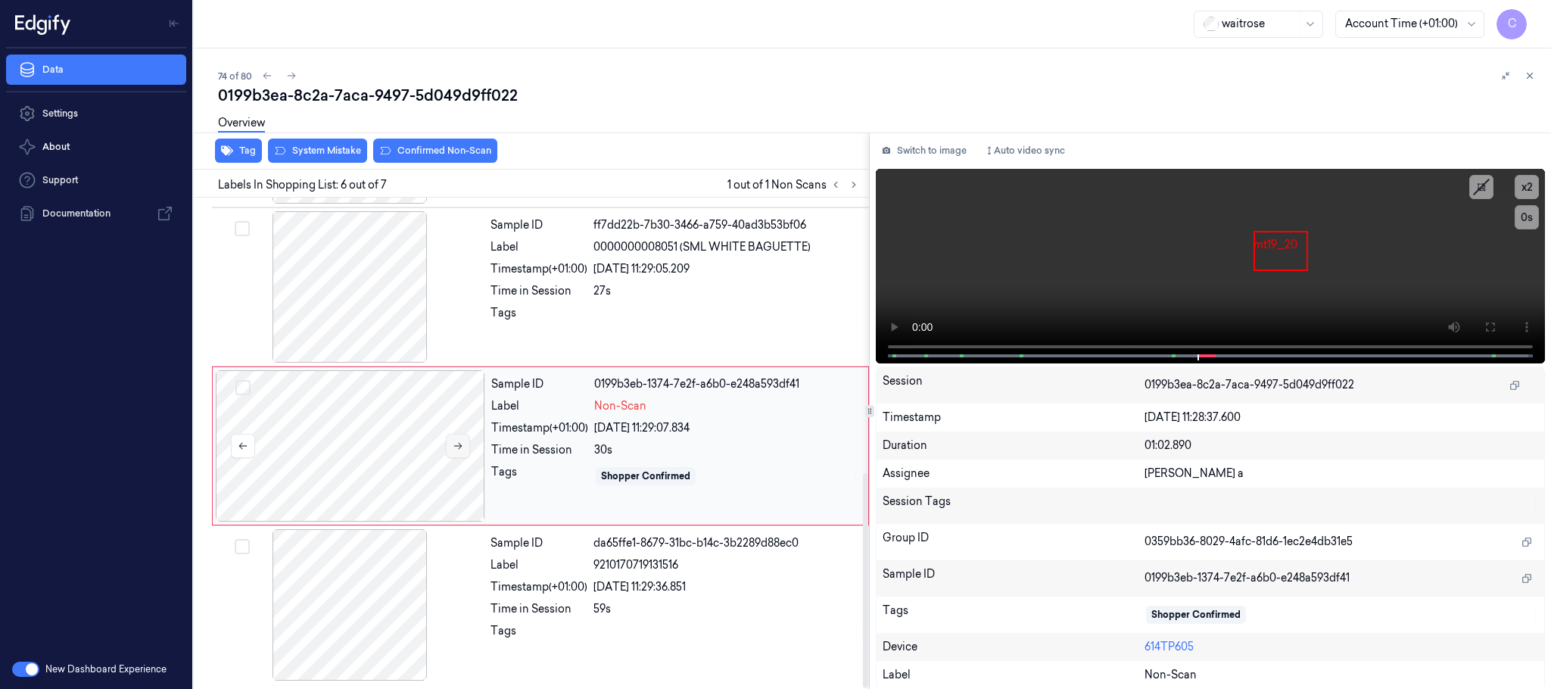
click at [464, 441] on button at bounding box center [458, 446] width 24 height 24
click at [453, 441] on icon at bounding box center [458, 446] width 11 height 11
click at [461, 447] on icon at bounding box center [458, 446] width 11 height 11
click at [459, 448] on icon at bounding box center [458, 446] width 11 height 11
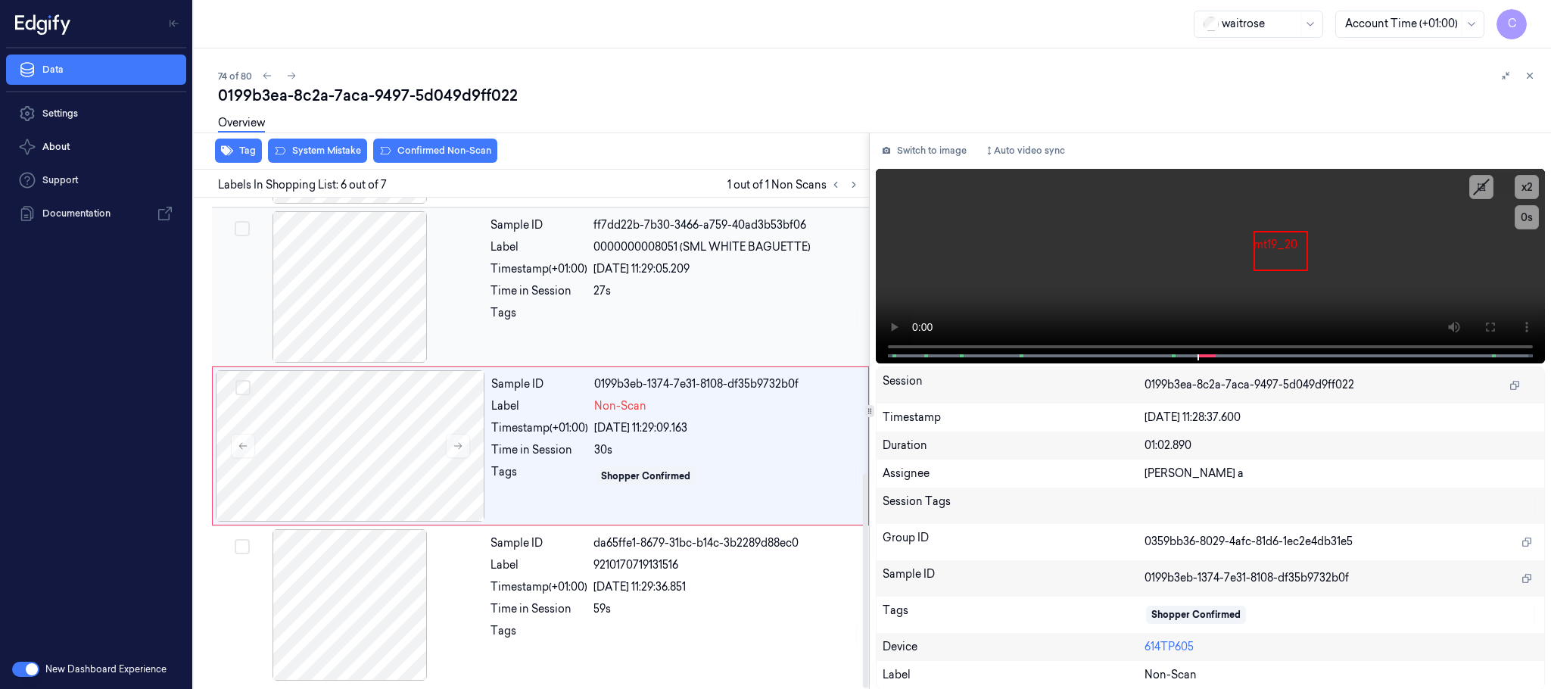
click at [377, 332] on div at bounding box center [349, 286] width 269 height 151
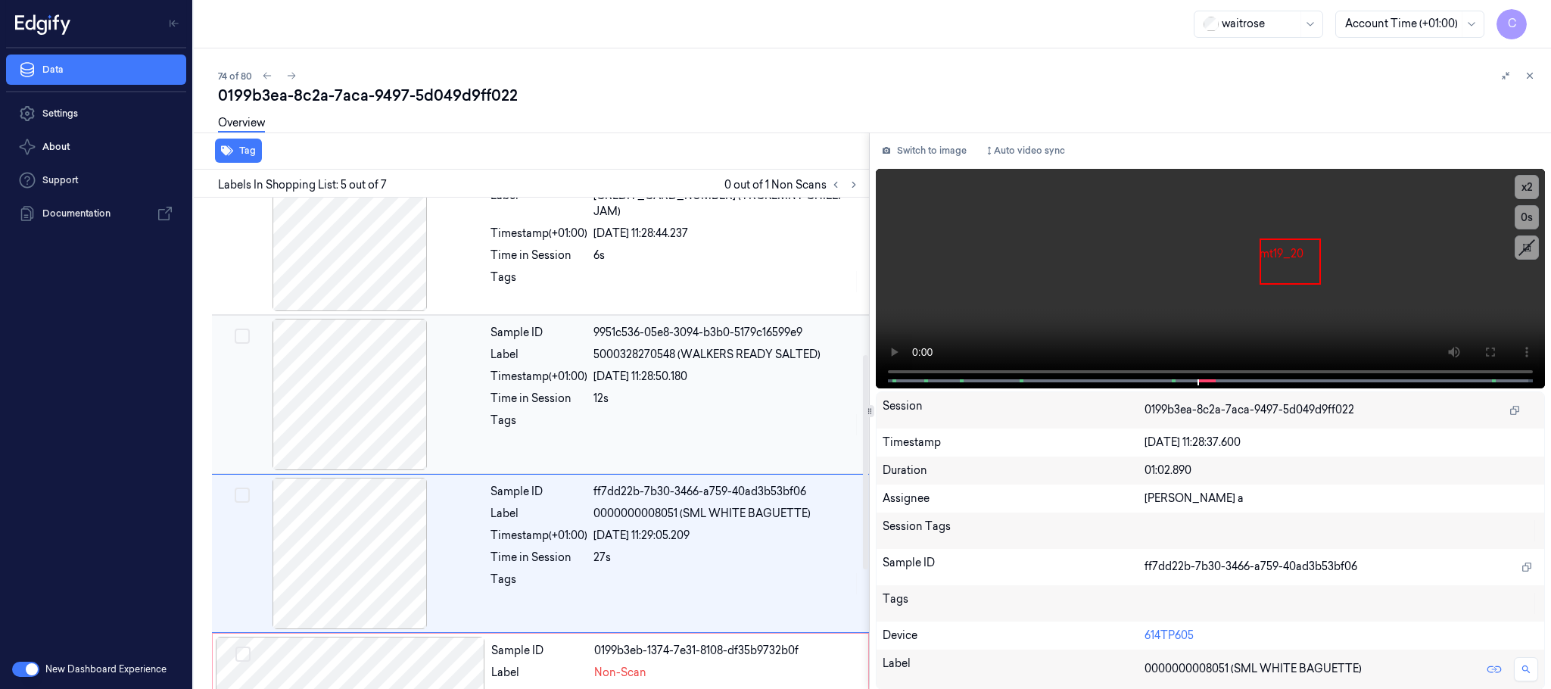
click at [363, 403] on div at bounding box center [349, 394] width 269 height 151
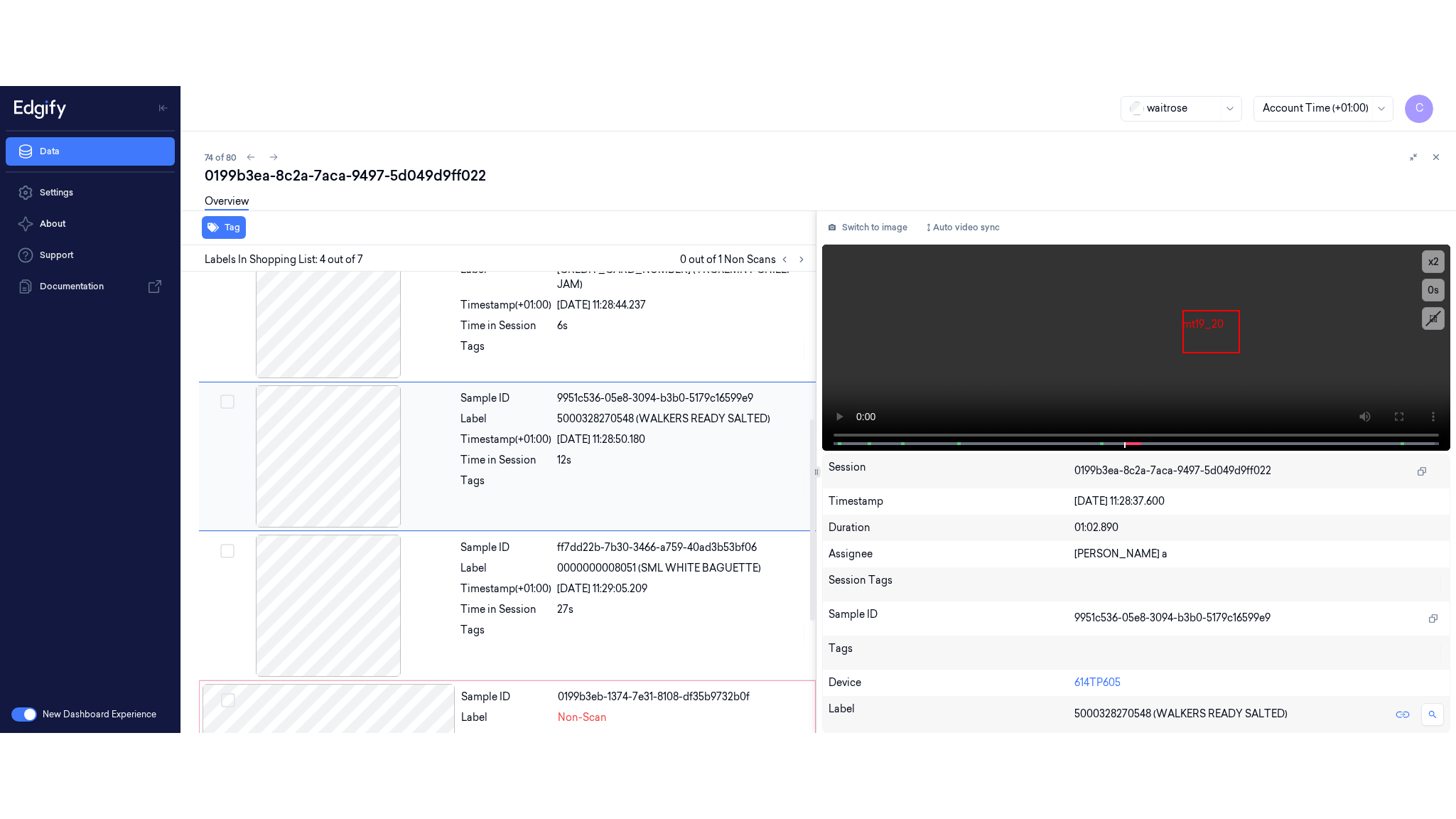
scroll to position [293, 0]
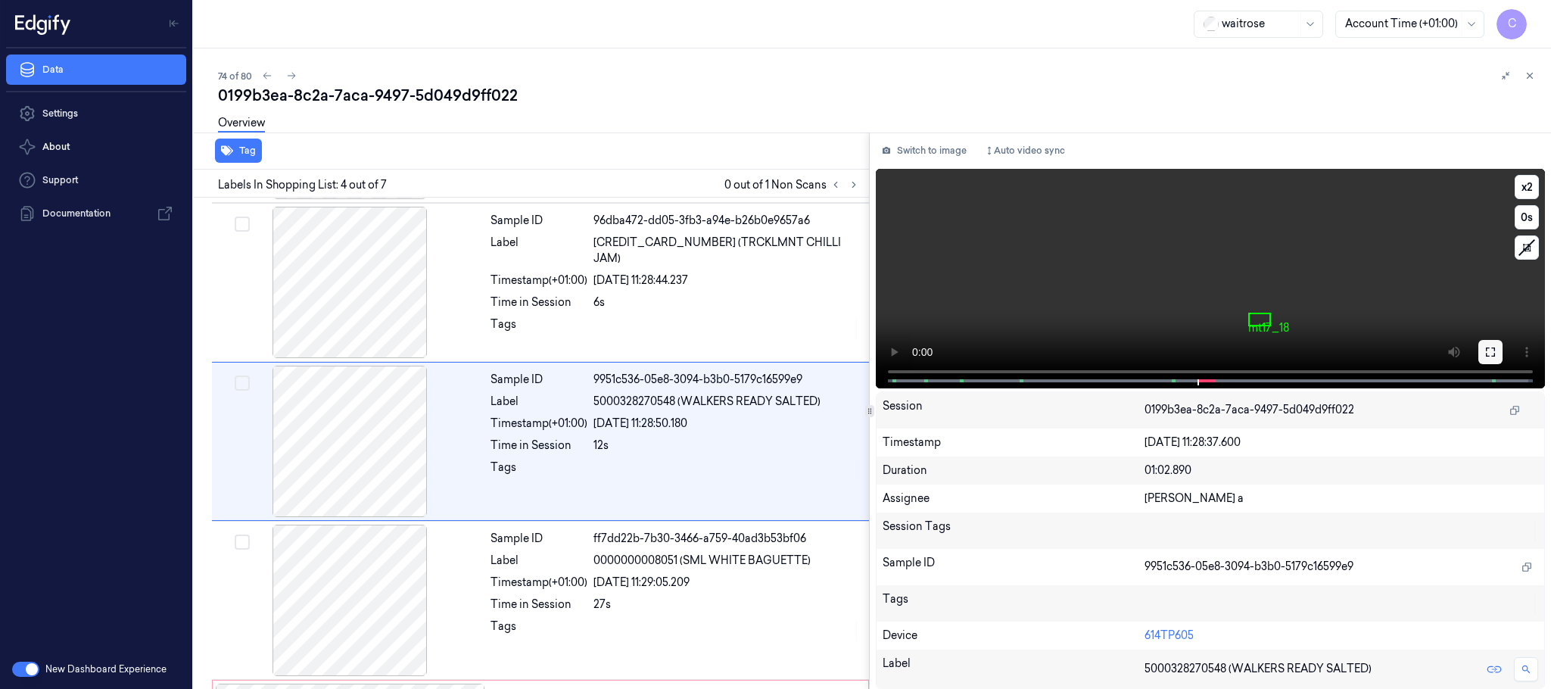
click at [1481, 350] on button at bounding box center [1490, 352] width 24 height 24
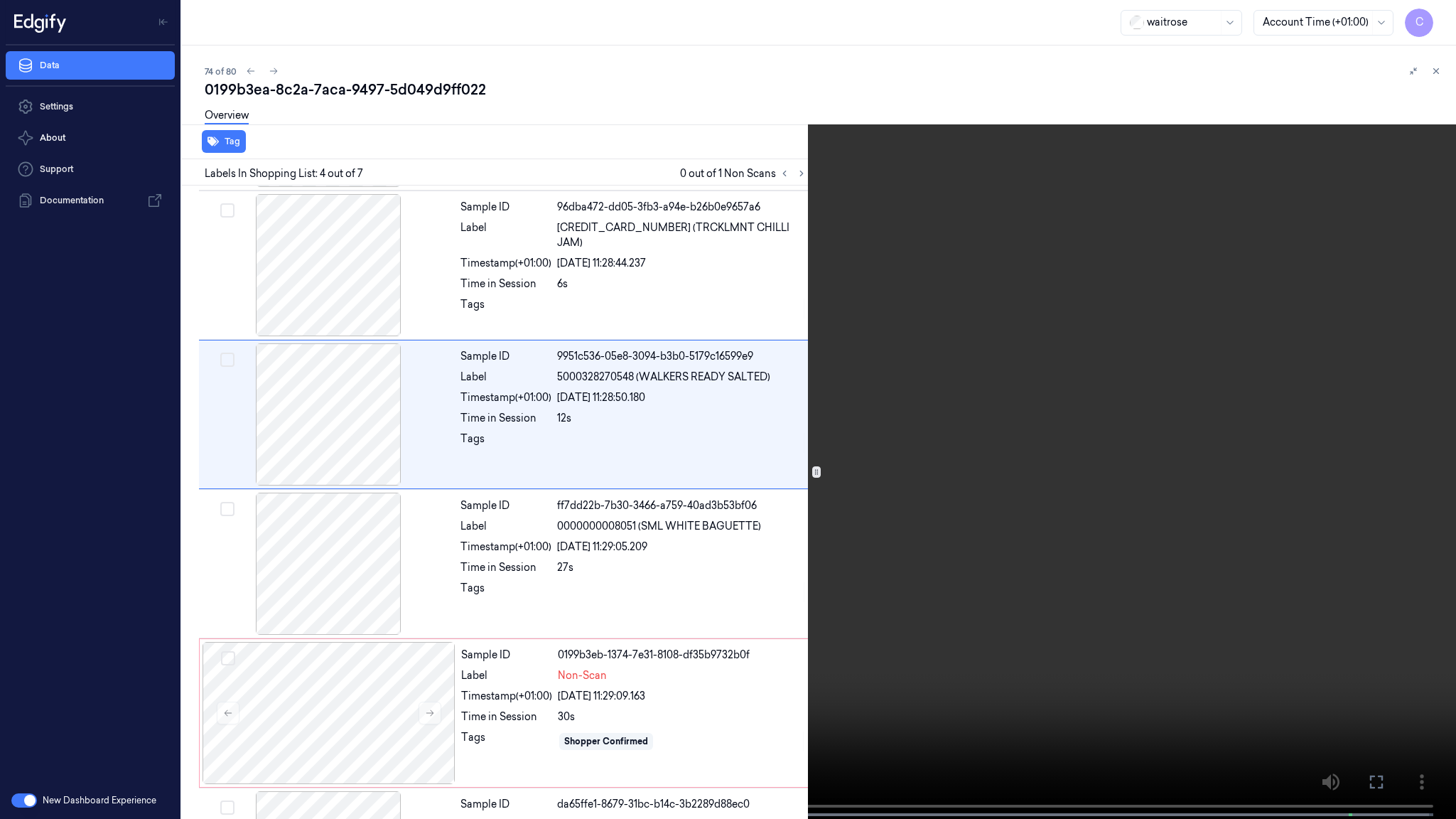
click at [674, 502] on video at bounding box center [728, 410] width 1456 height 822
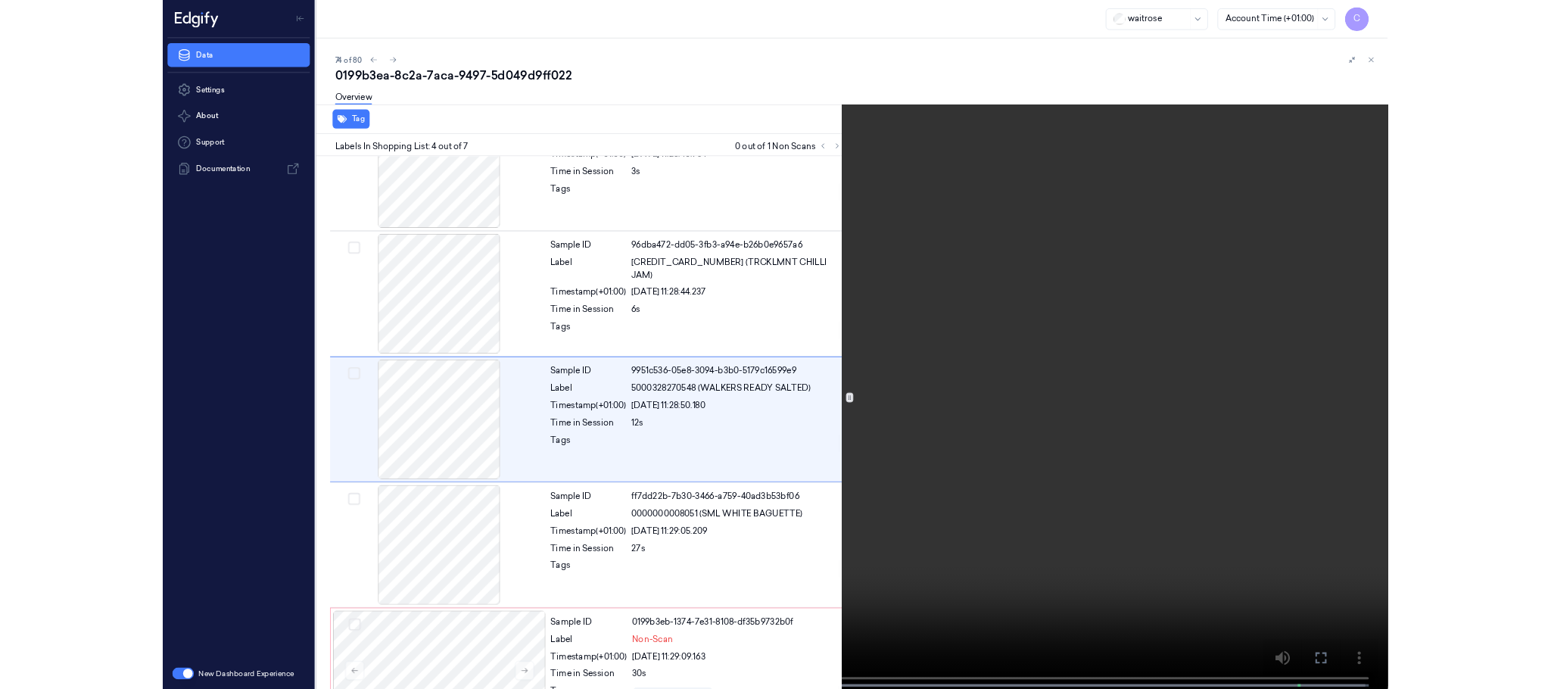
scroll to position [220, 0]
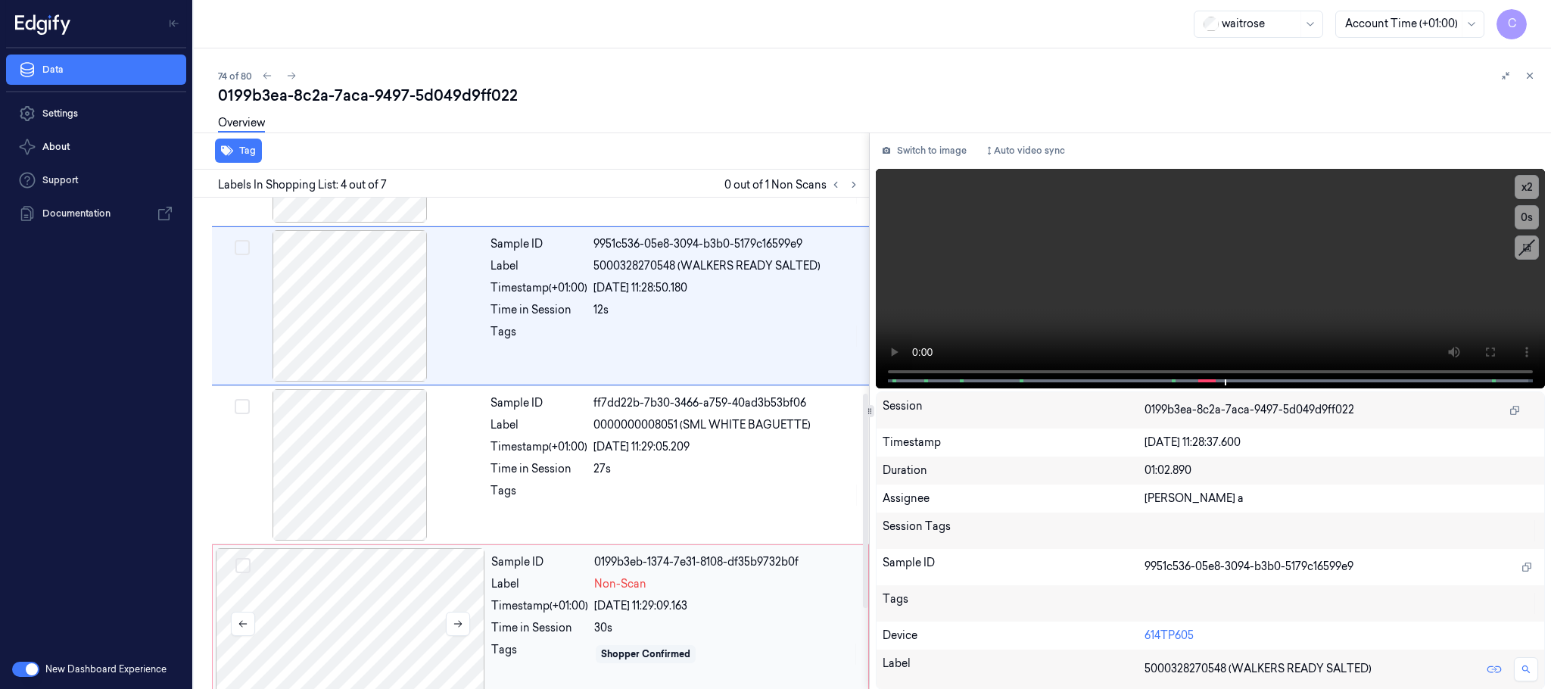
click at [398, 599] on div at bounding box center [350, 623] width 269 height 151
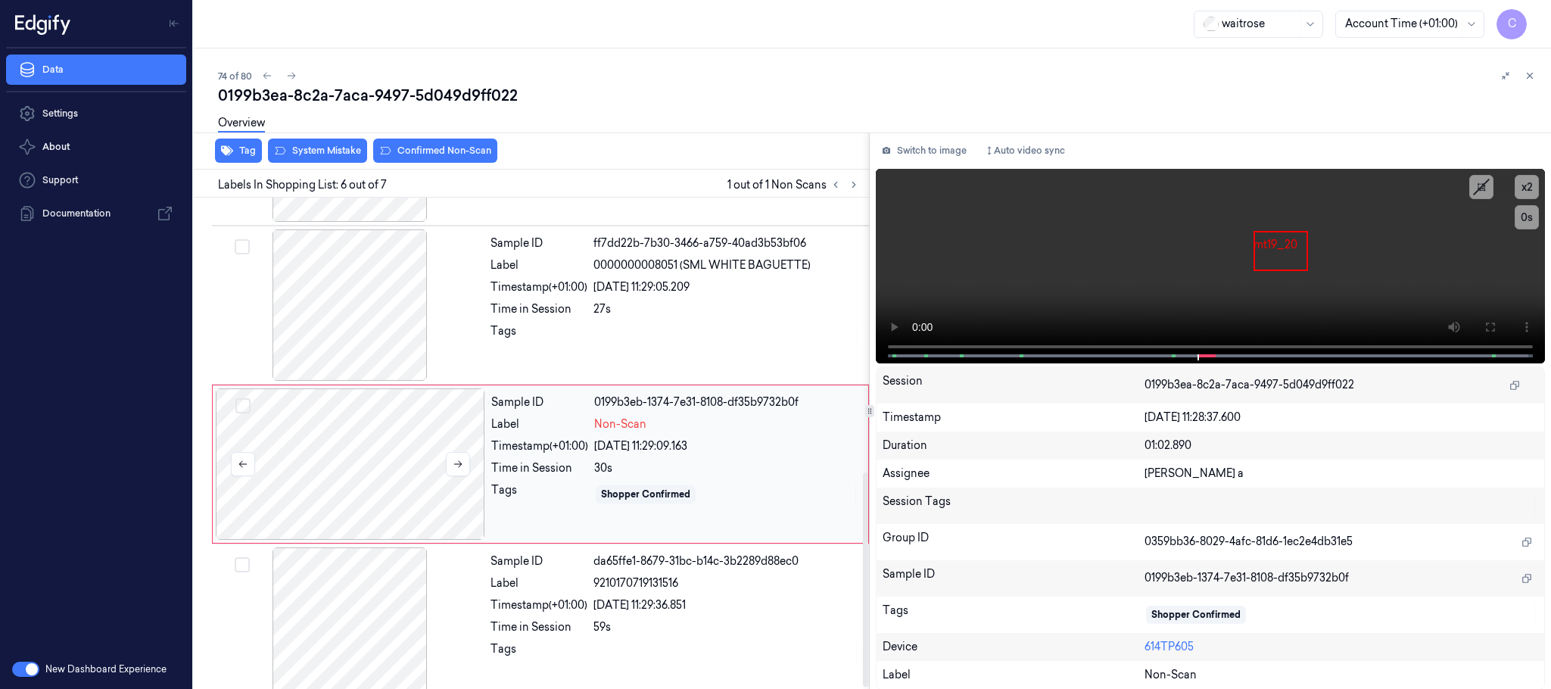
scroll to position [630, 0]
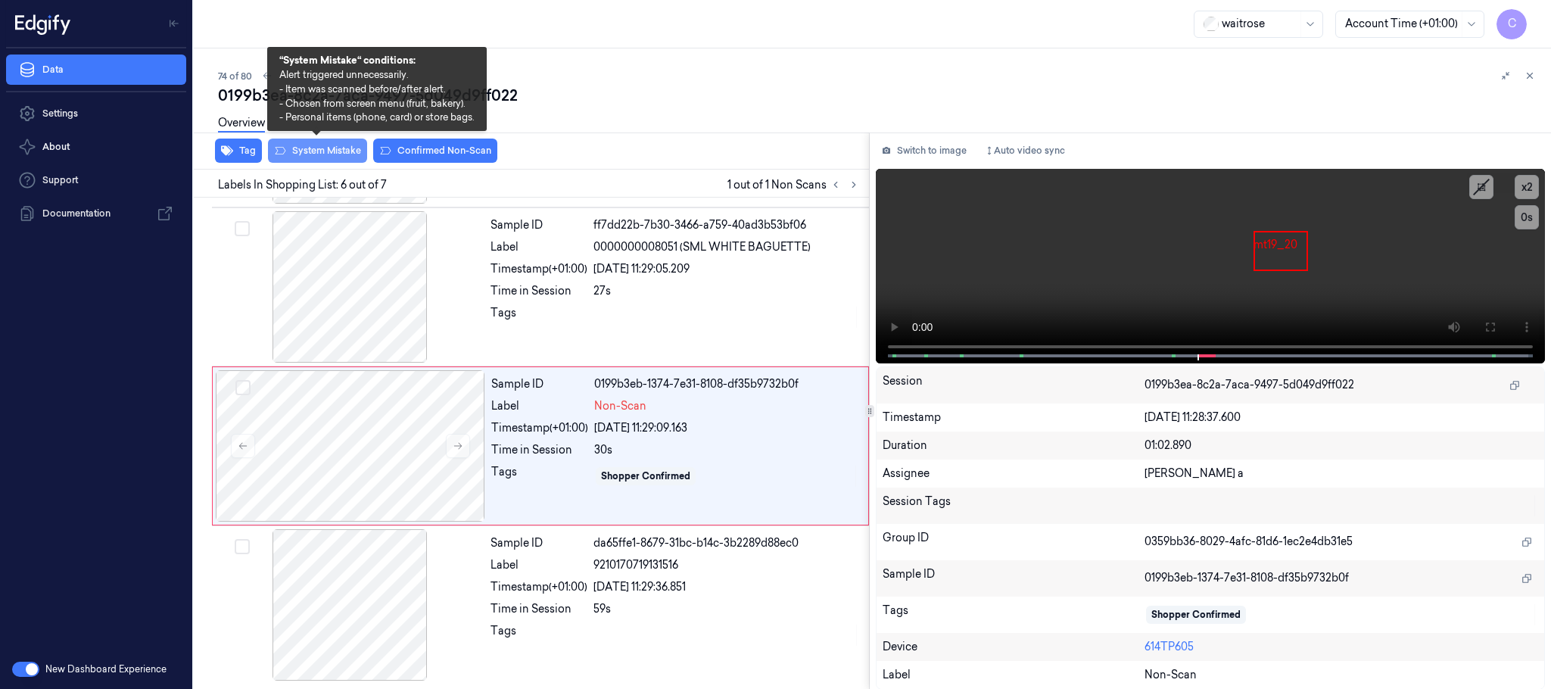
click at [320, 150] on button "System Mistake" at bounding box center [317, 151] width 99 height 24
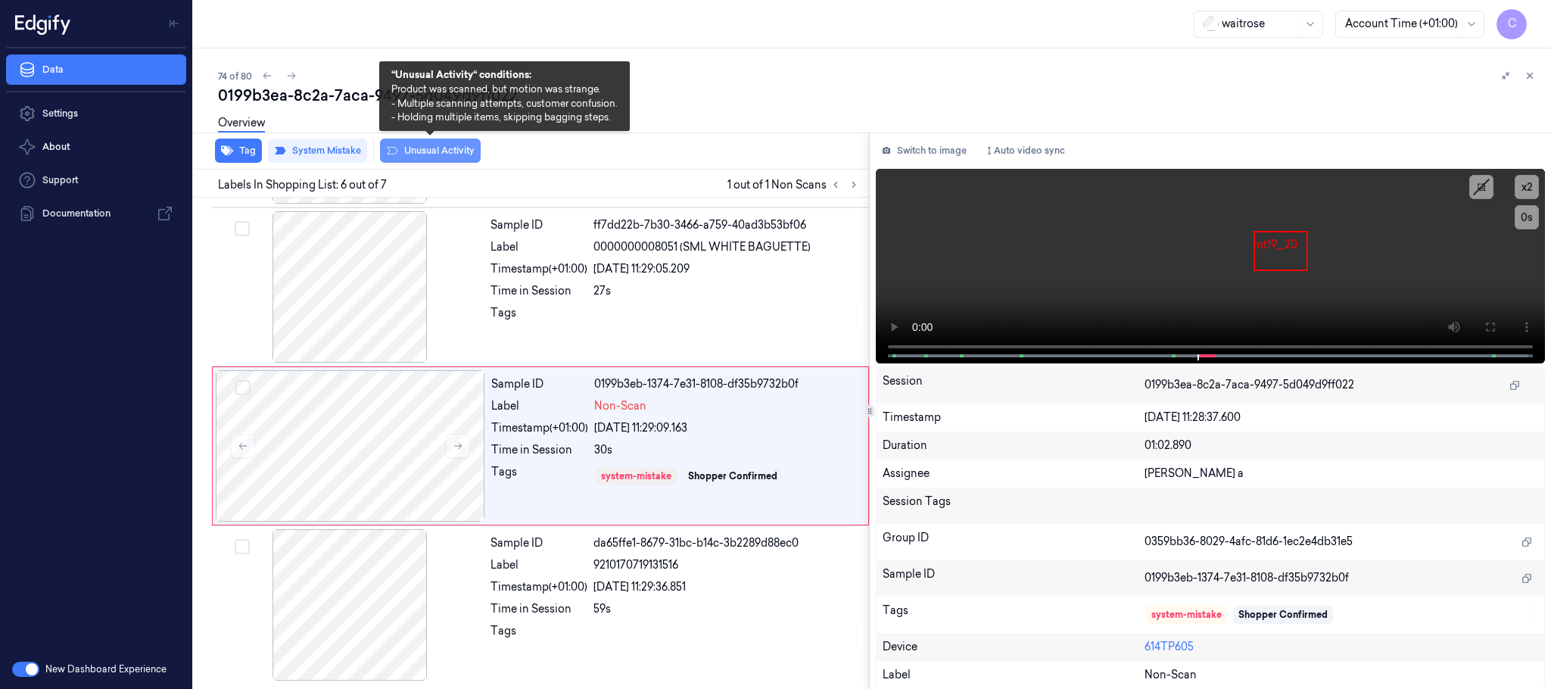
click at [459, 151] on button "Unusual Activity" at bounding box center [430, 151] width 101 height 24
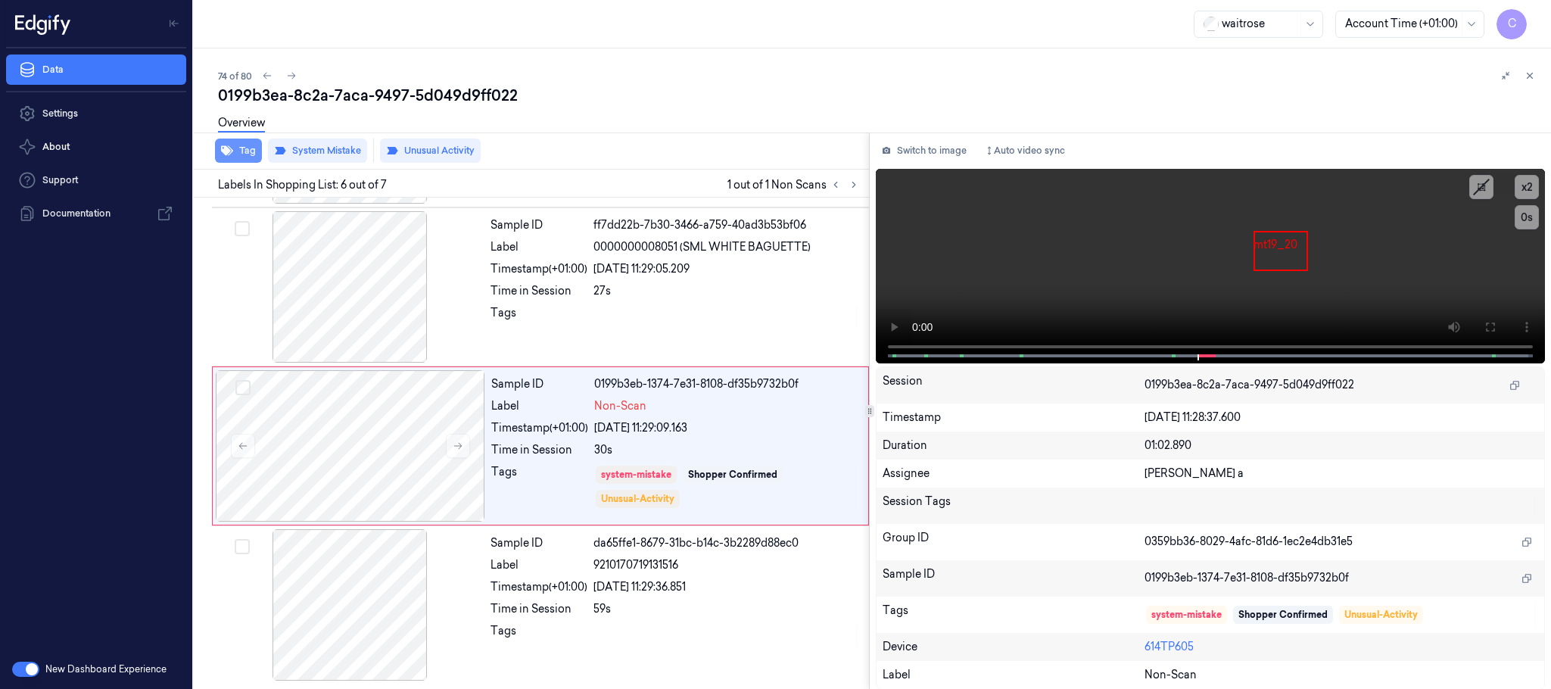
click at [243, 148] on button "Tag" at bounding box center [238, 151] width 47 height 24
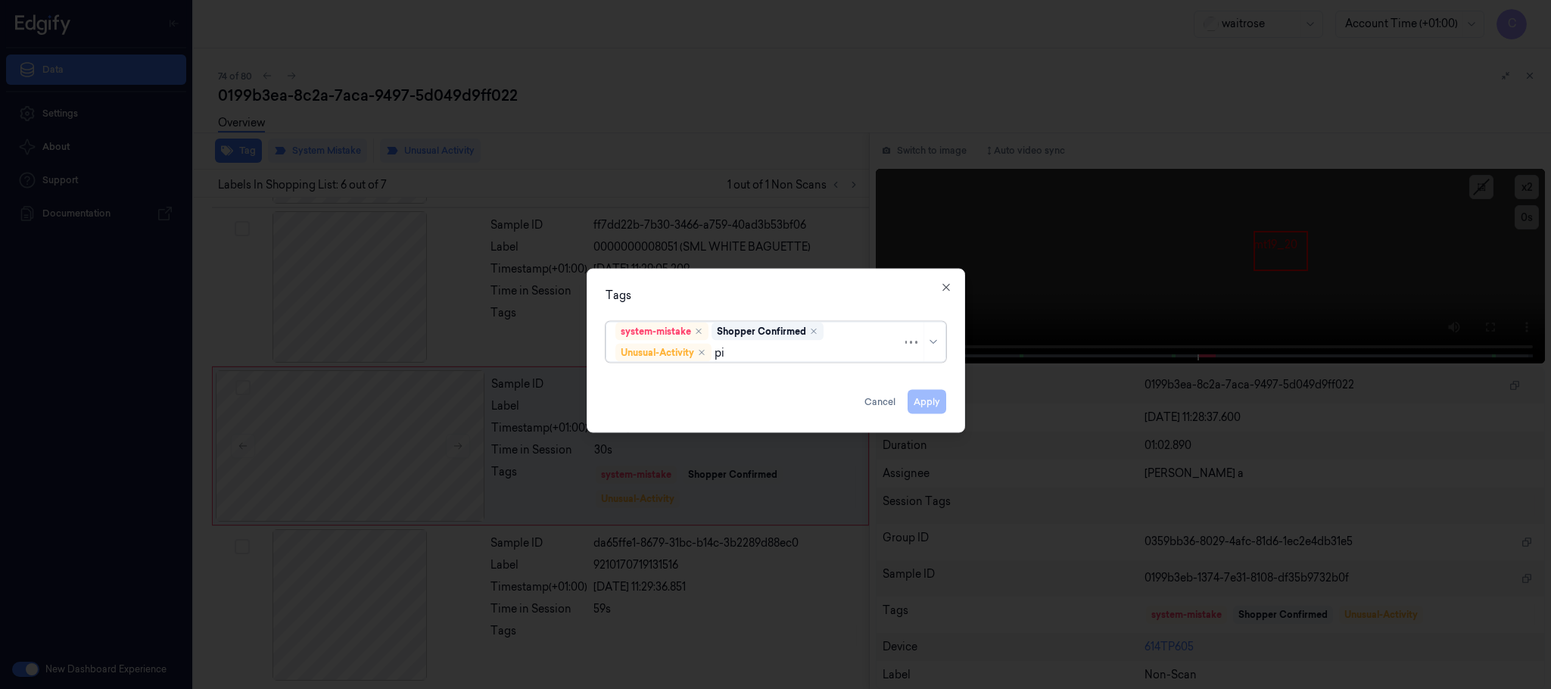
type input "pic"
click at [652, 382] on div "Picklist item alert" at bounding box center [658, 383] width 87 height 16
click at [688, 291] on div "Tags" at bounding box center [776, 296] width 341 height 16
click at [931, 405] on button "Apply" at bounding box center [927, 402] width 39 height 24
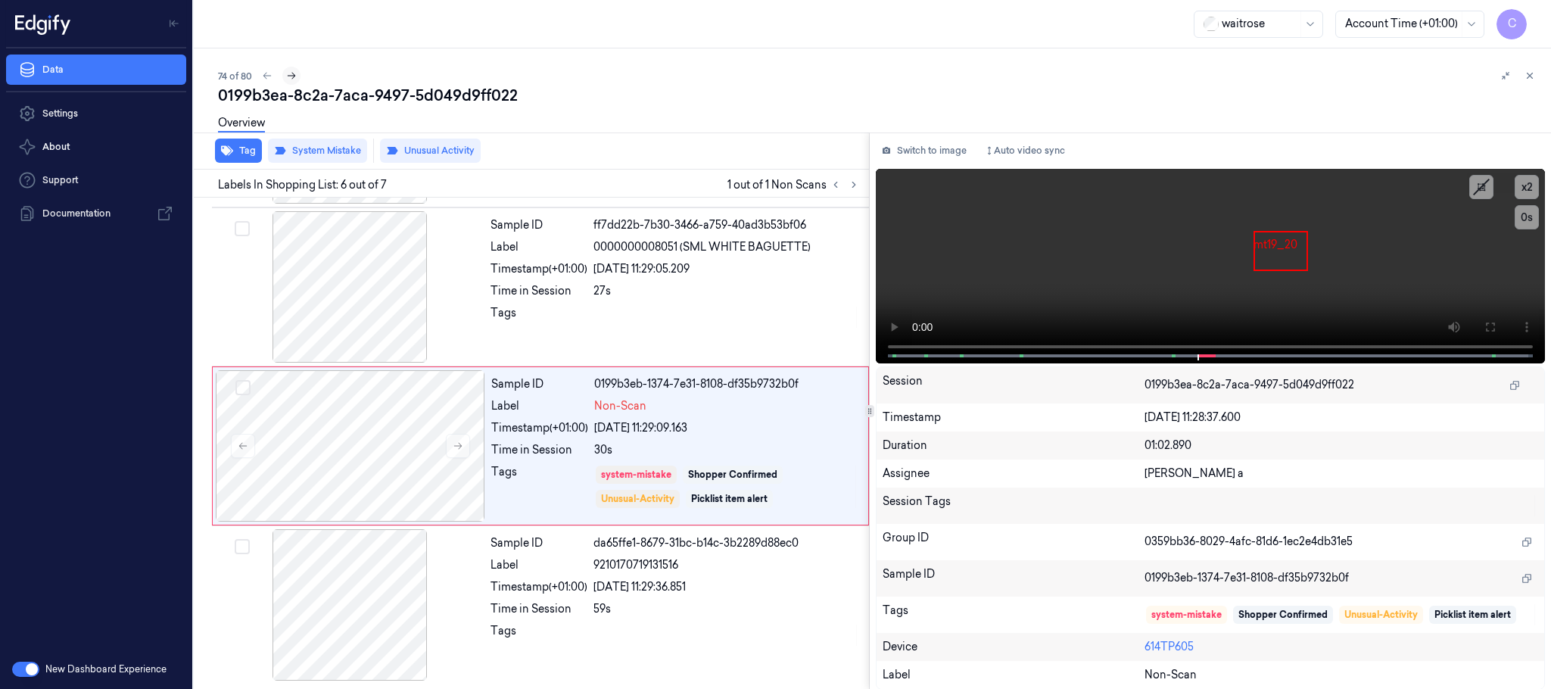
click at [293, 71] on icon at bounding box center [291, 75] width 11 height 11
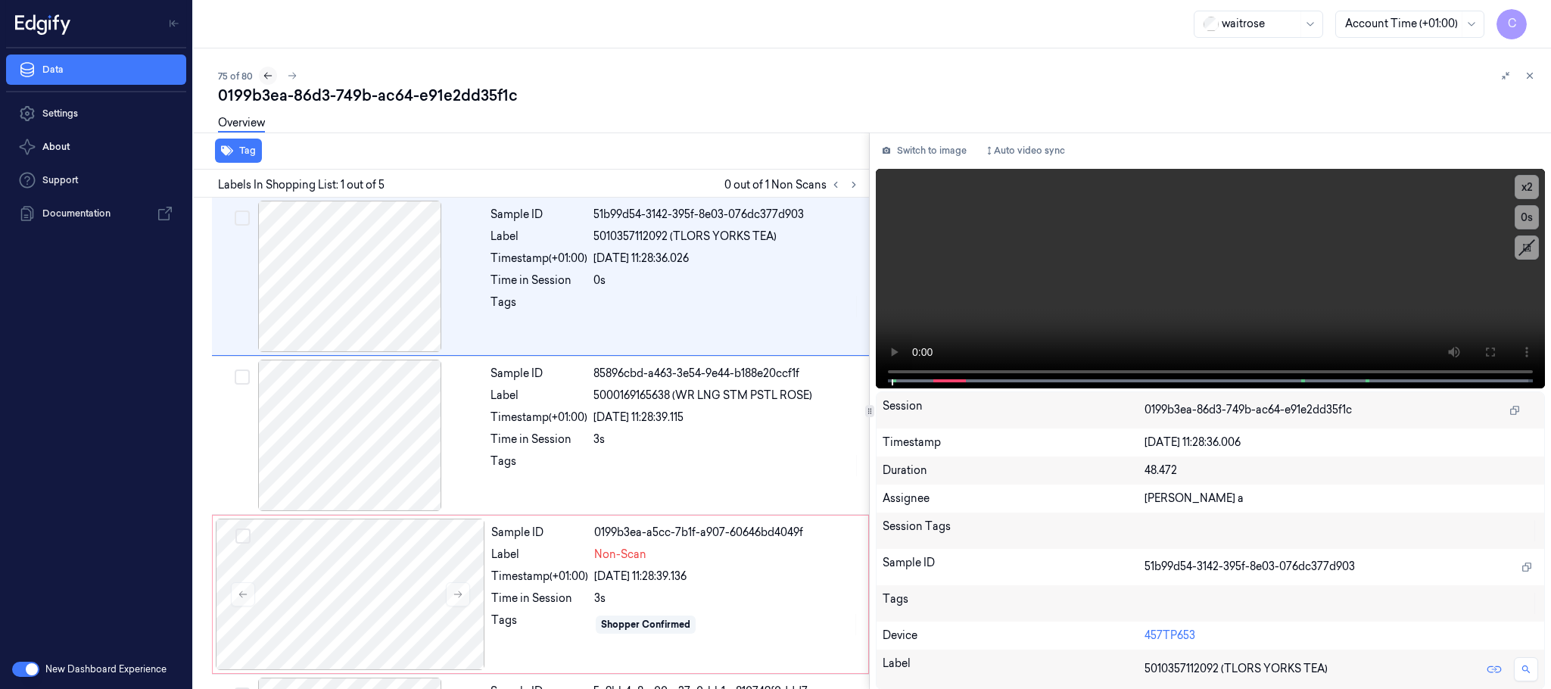
click at [268, 78] on icon at bounding box center [268, 75] width 11 height 11
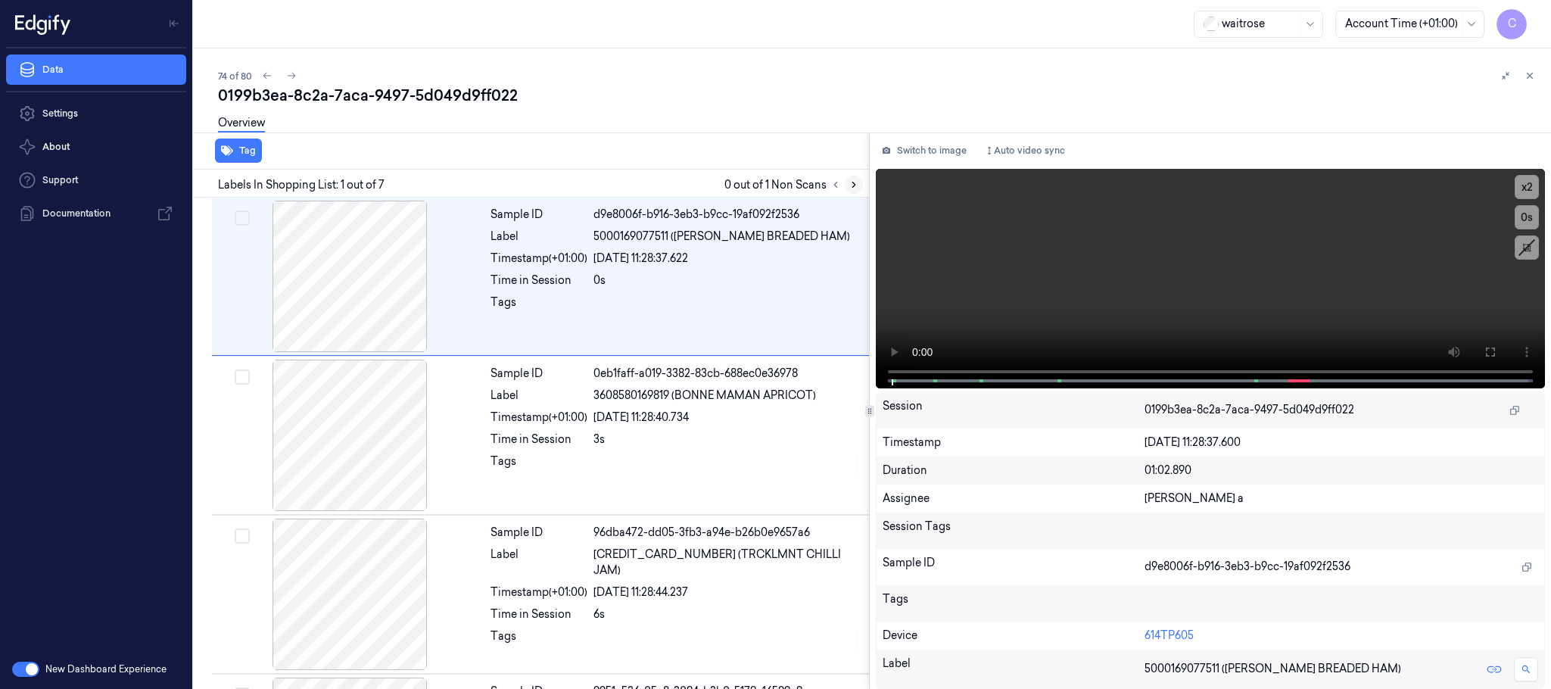
click at [852, 179] on icon at bounding box center [853, 184] width 11 height 11
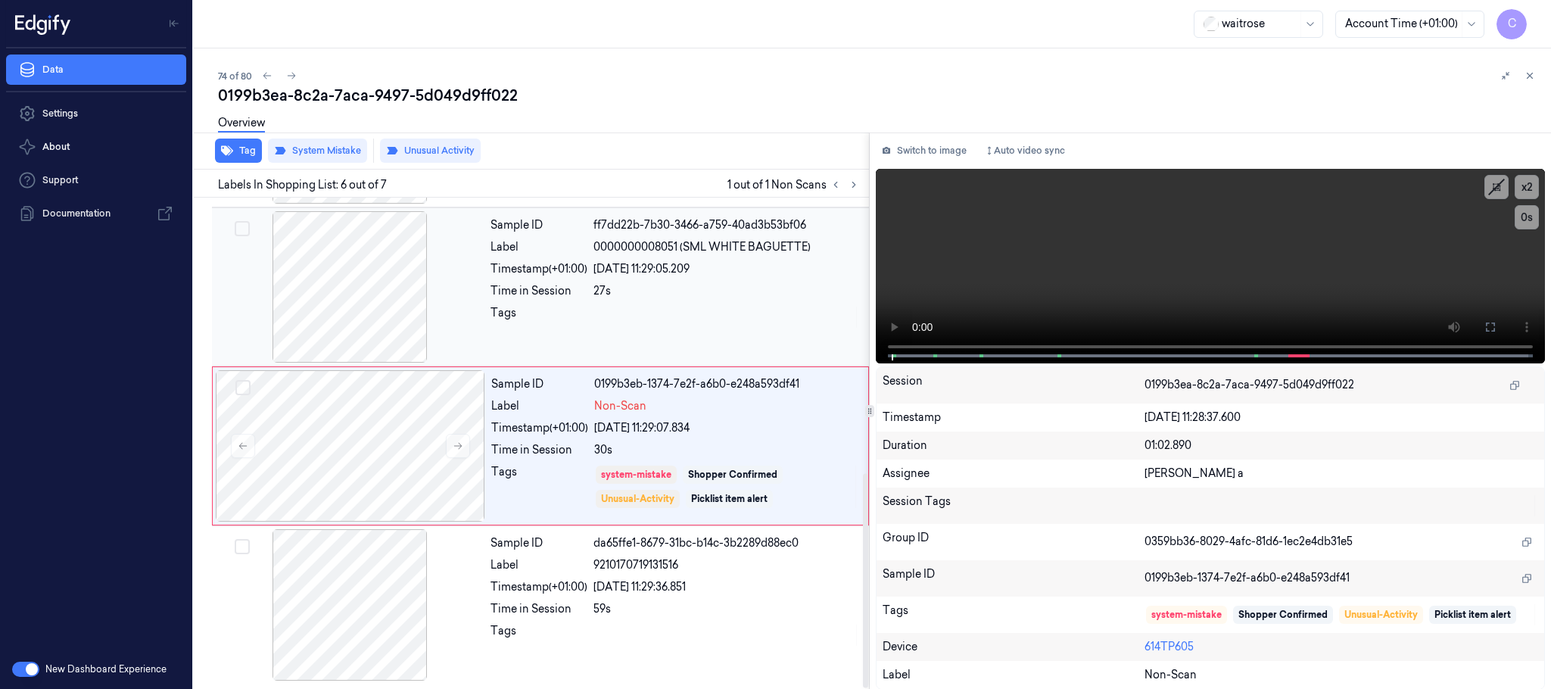
scroll to position [630, 0]
click at [296, 73] on icon at bounding box center [291, 75] width 11 height 11
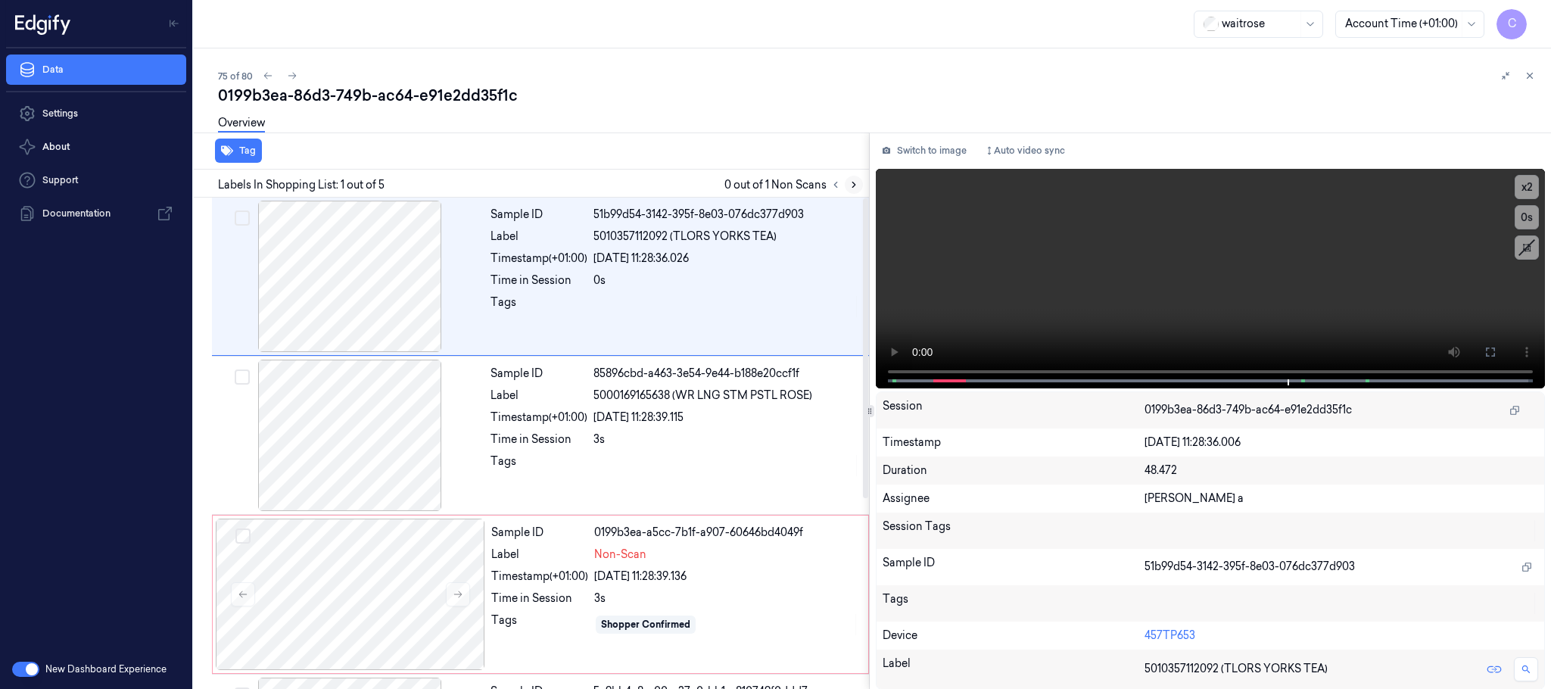
click at [852, 189] on icon at bounding box center [853, 184] width 11 height 11
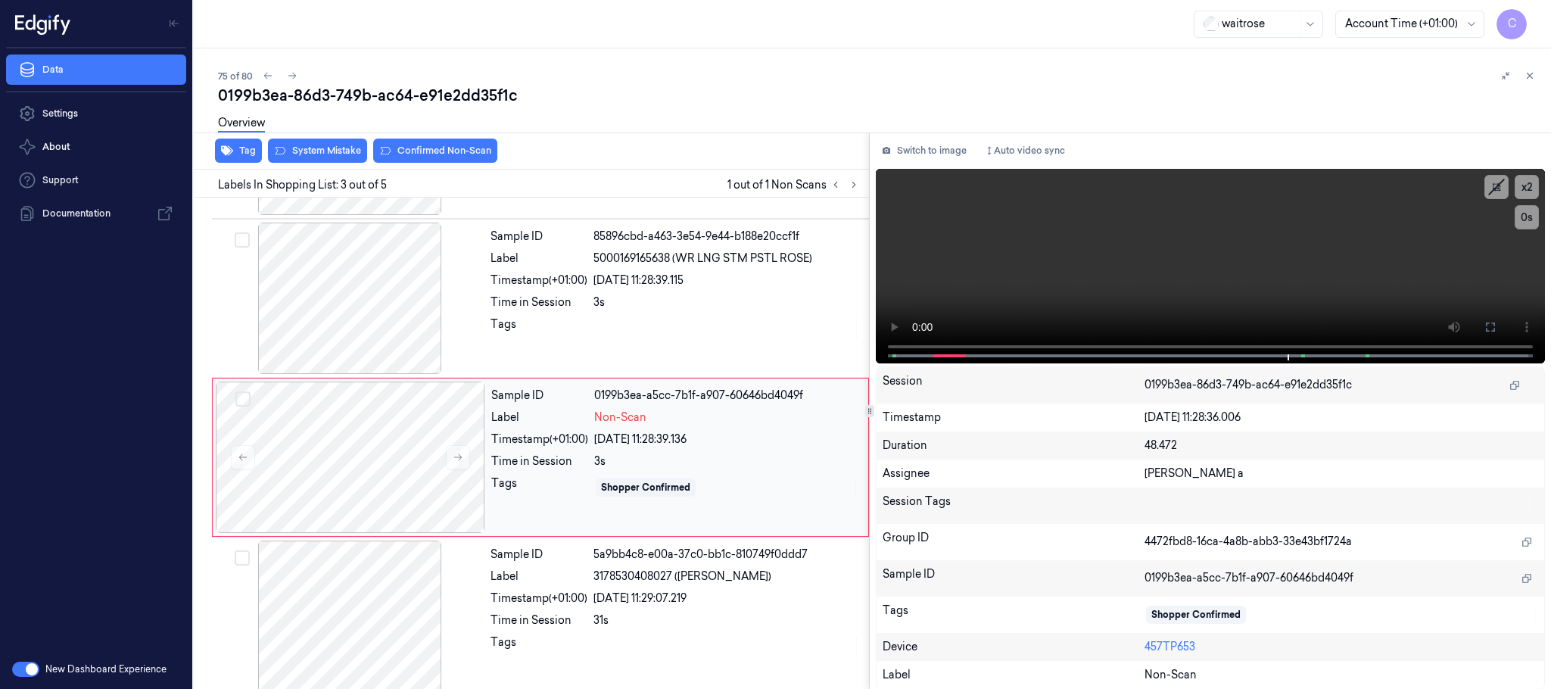
scroll to position [152, 0]
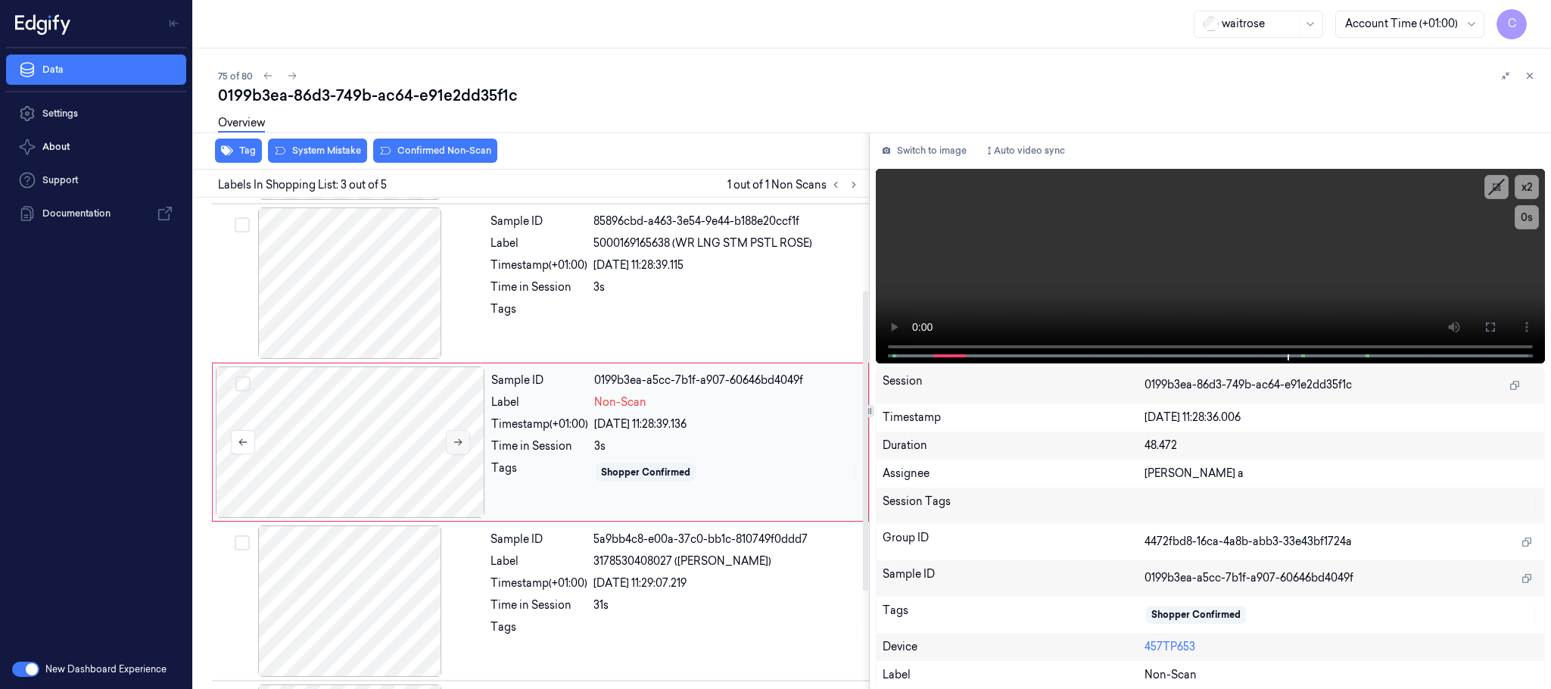
click at [459, 441] on icon at bounding box center [458, 442] width 11 height 11
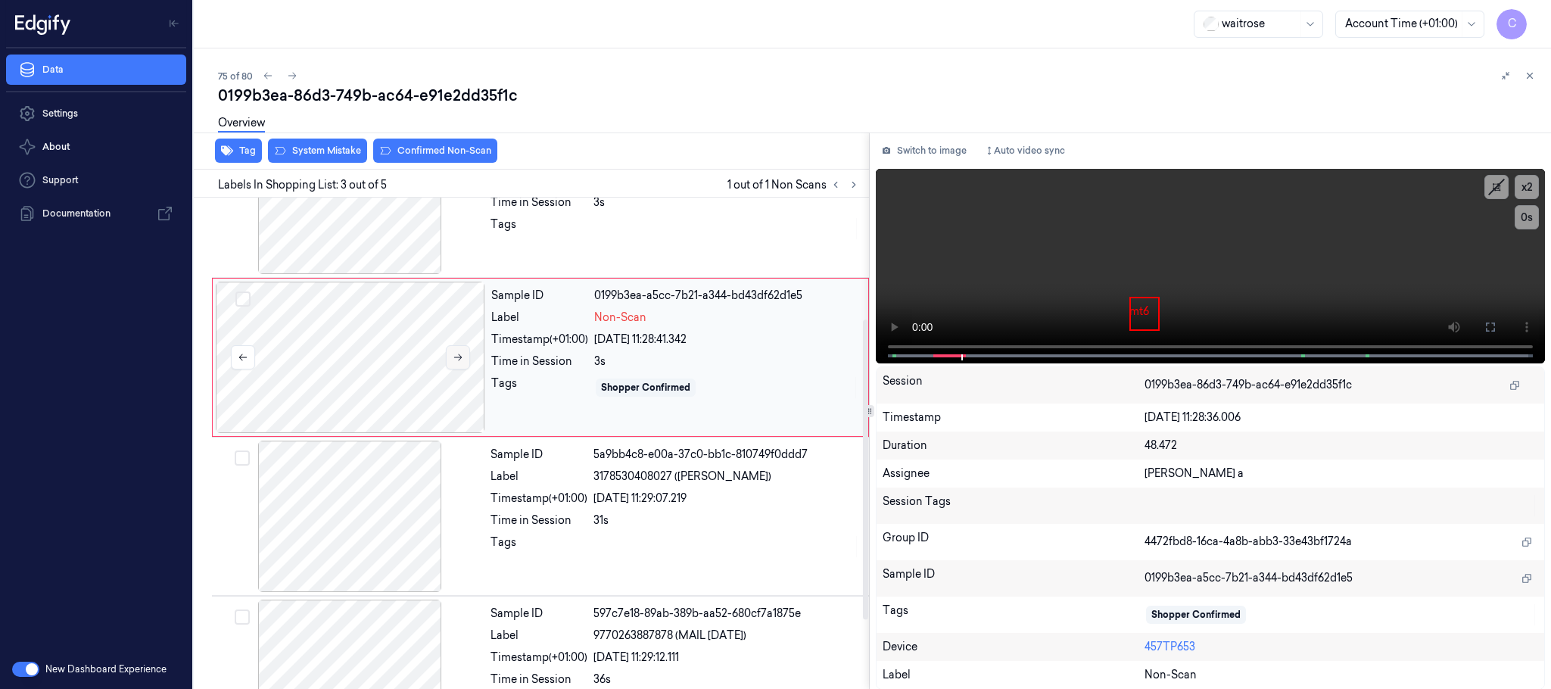
scroll to position [198, 0]
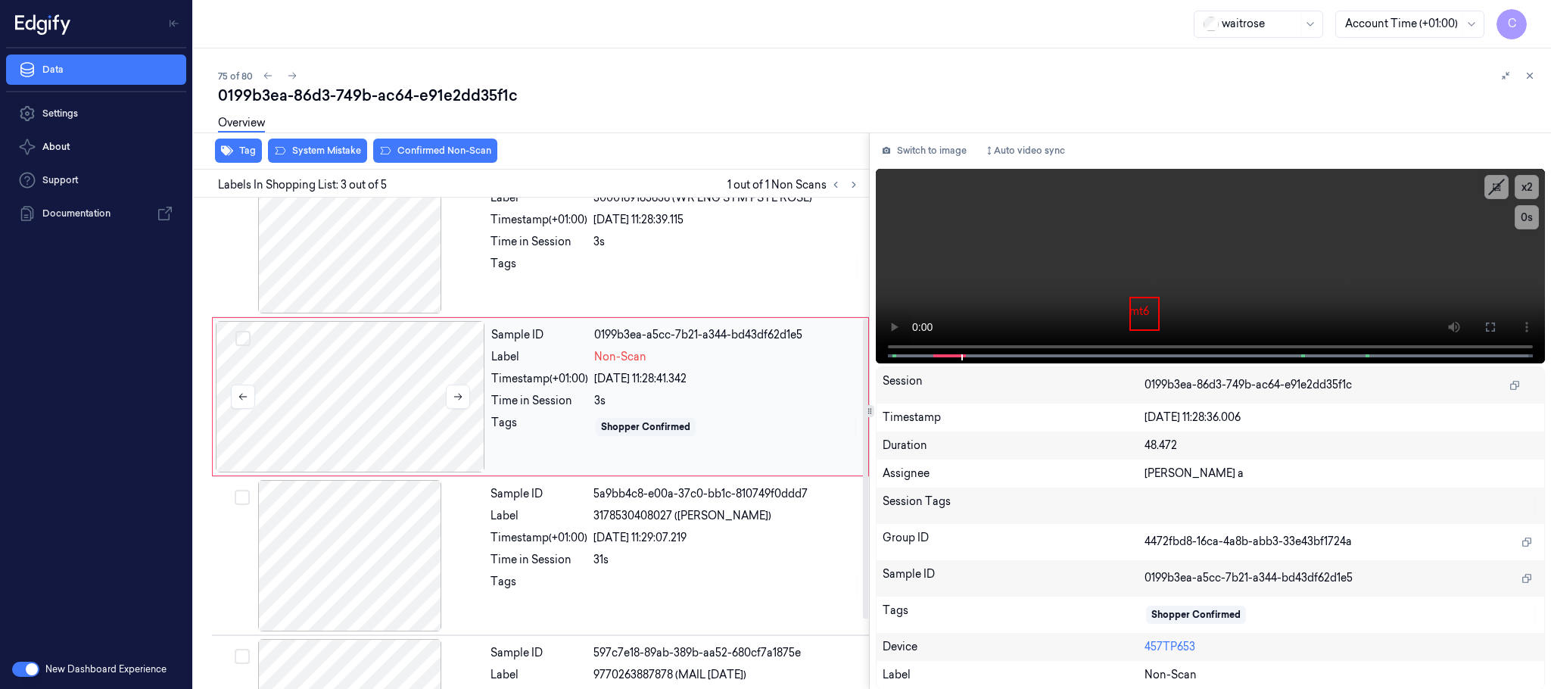
click at [344, 395] on div at bounding box center [350, 396] width 269 height 151
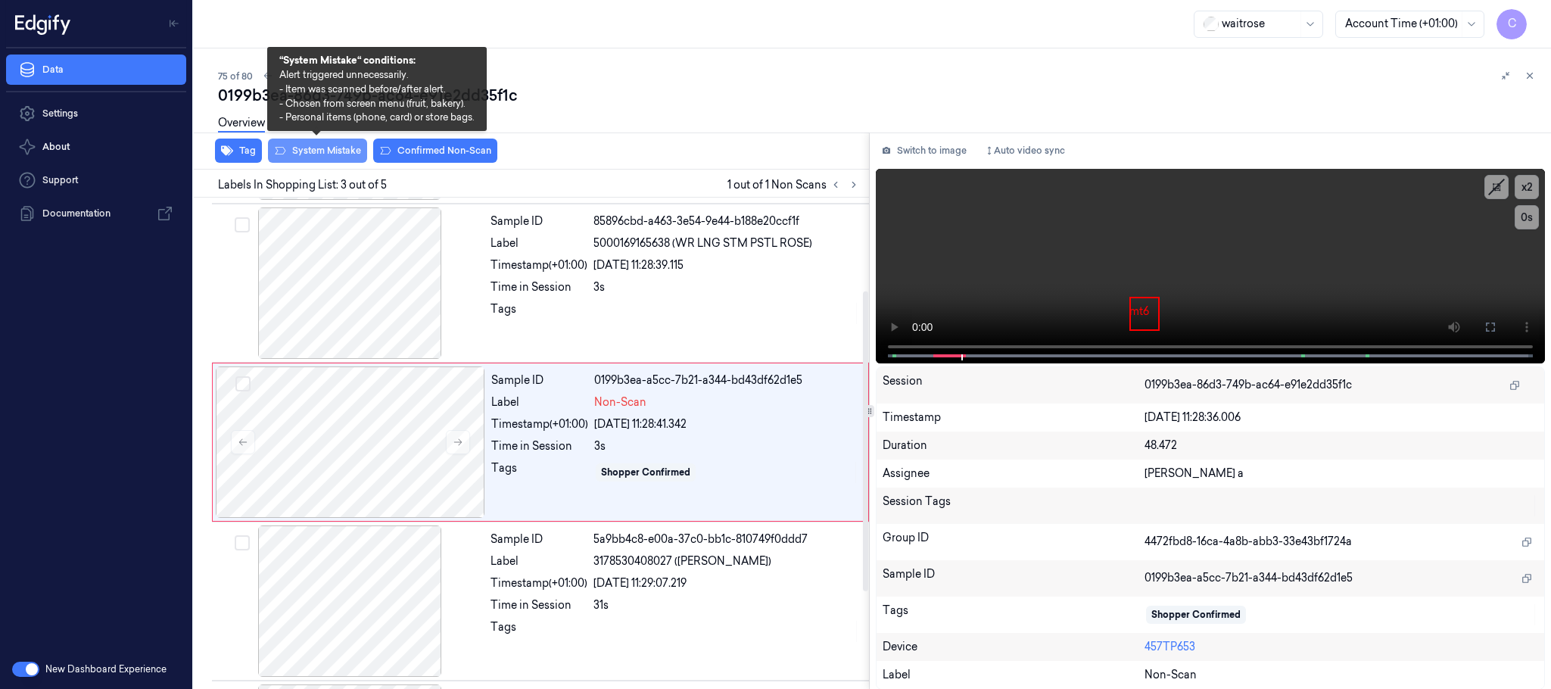
click at [318, 151] on button "System Mistake" at bounding box center [317, 151] width 99 height 24
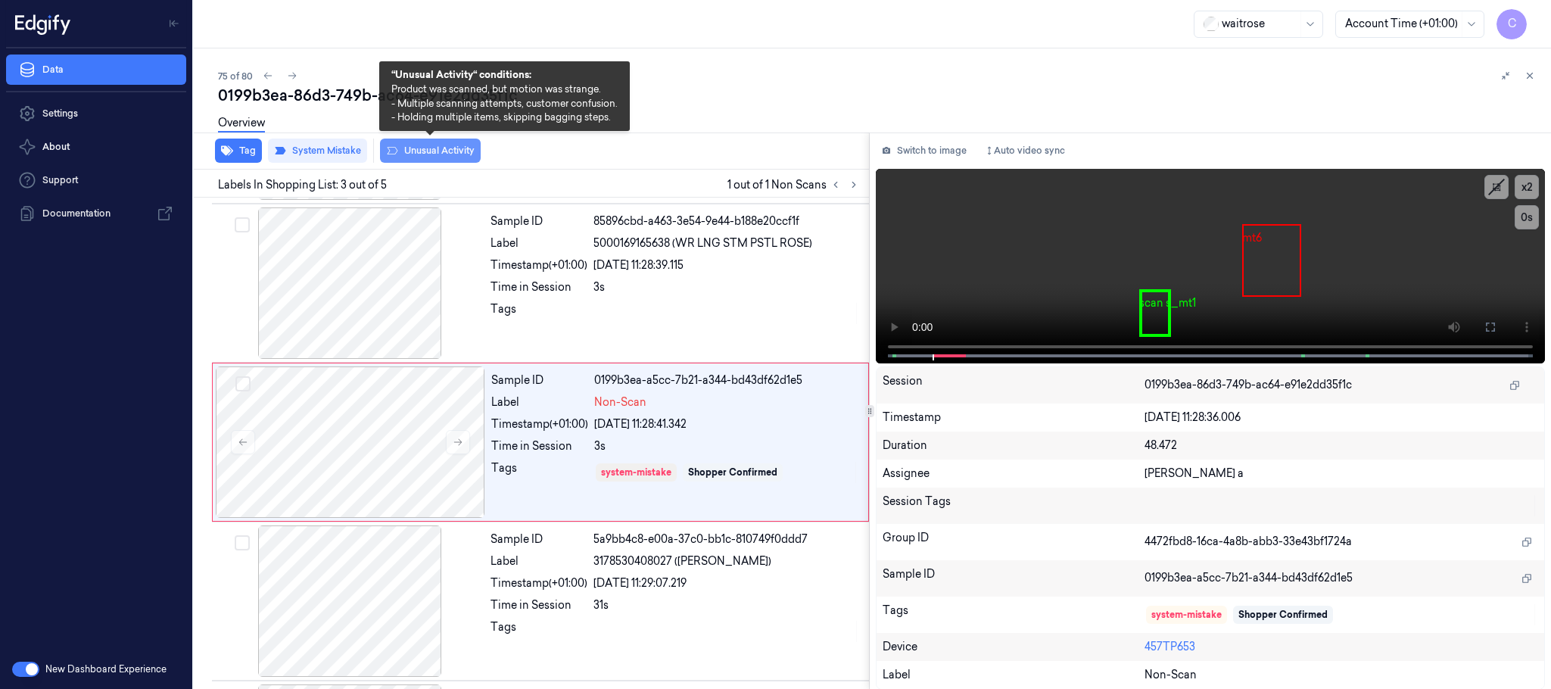
click at [466, 159] on button "Unusual Activity" at bounding box center [430, 151] width 101 height 24
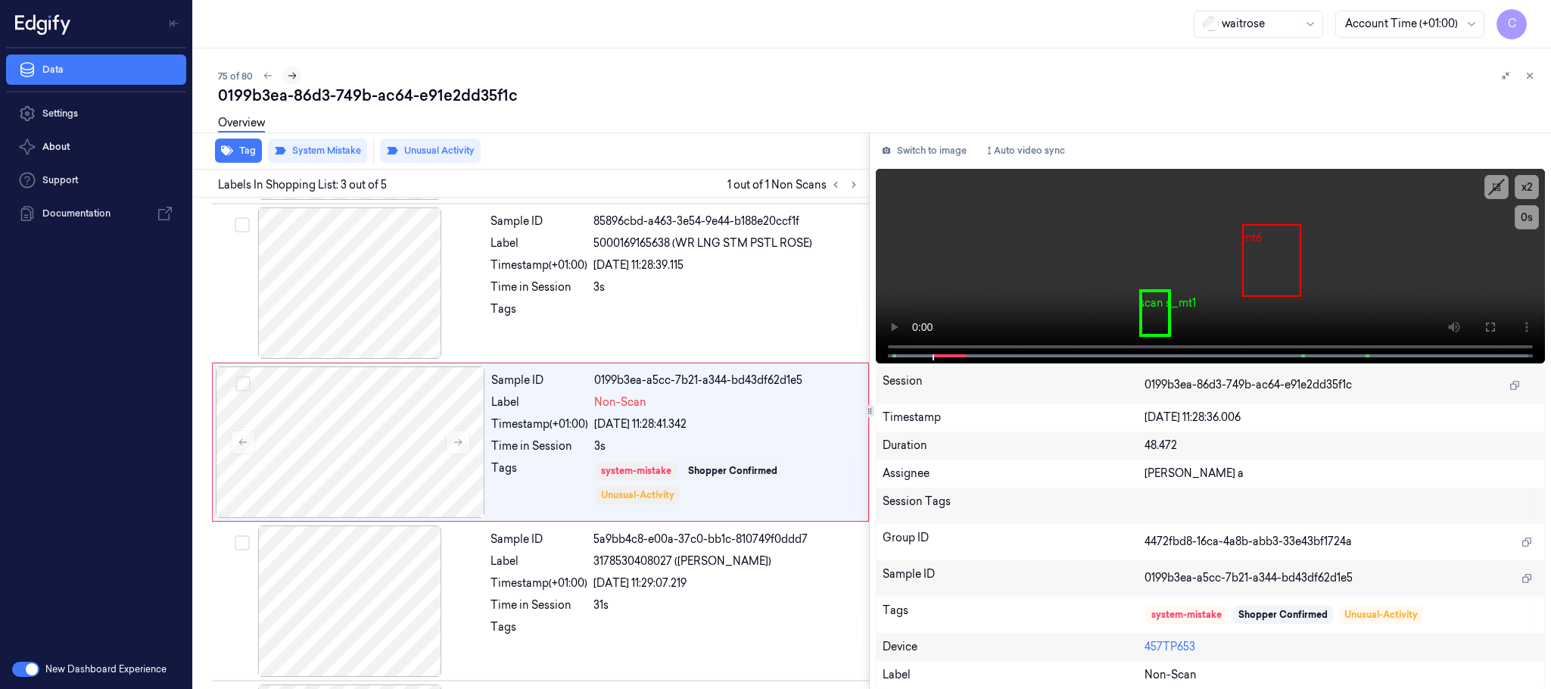
click at [289, 73] on icon at bounding box center [292, 75] width 11 height 11
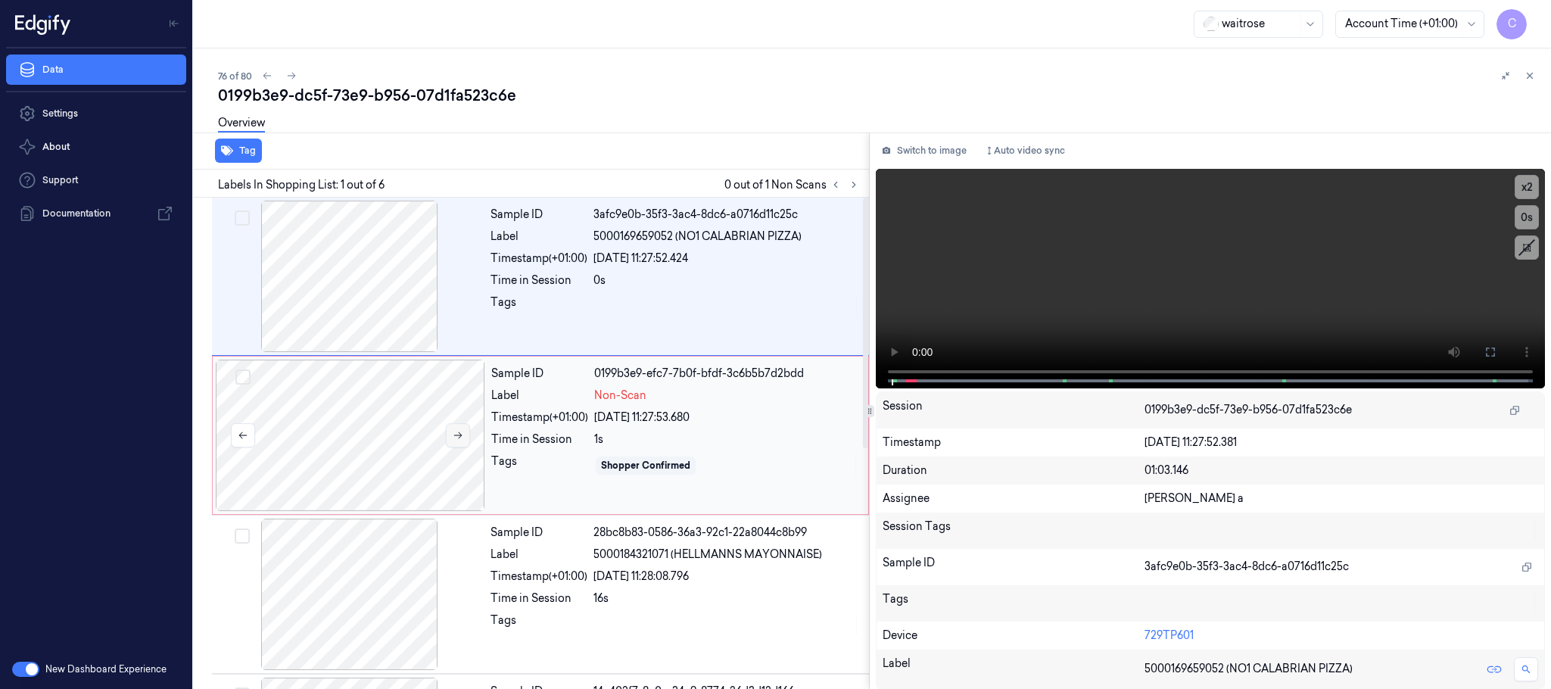
click at [457, 429] on button at bounding box center [458, 435] width 24 height 24
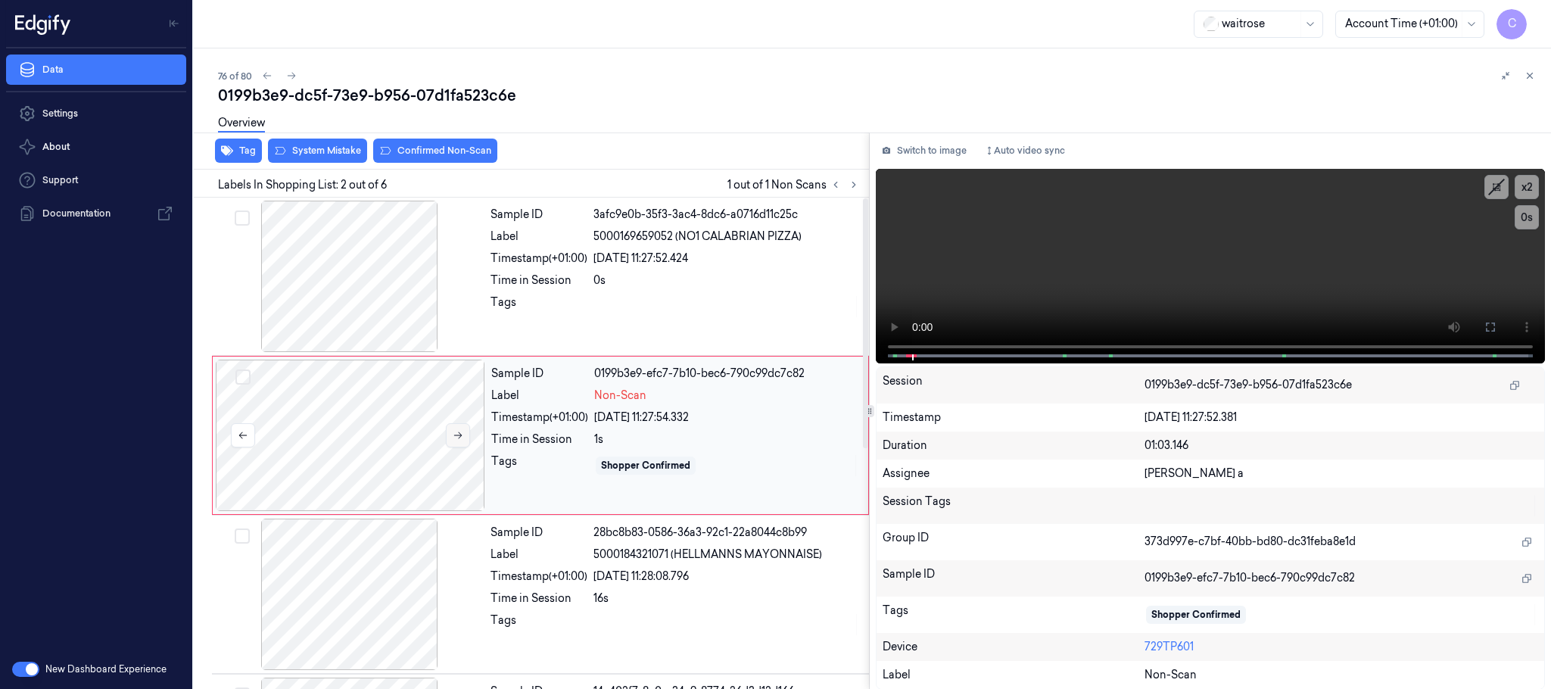
click at [457, 434] on icon at bounding box center [458, 435] width 11 height 11
click at [368, 280] on div at bounding box center [349, 276] width 269 height 151
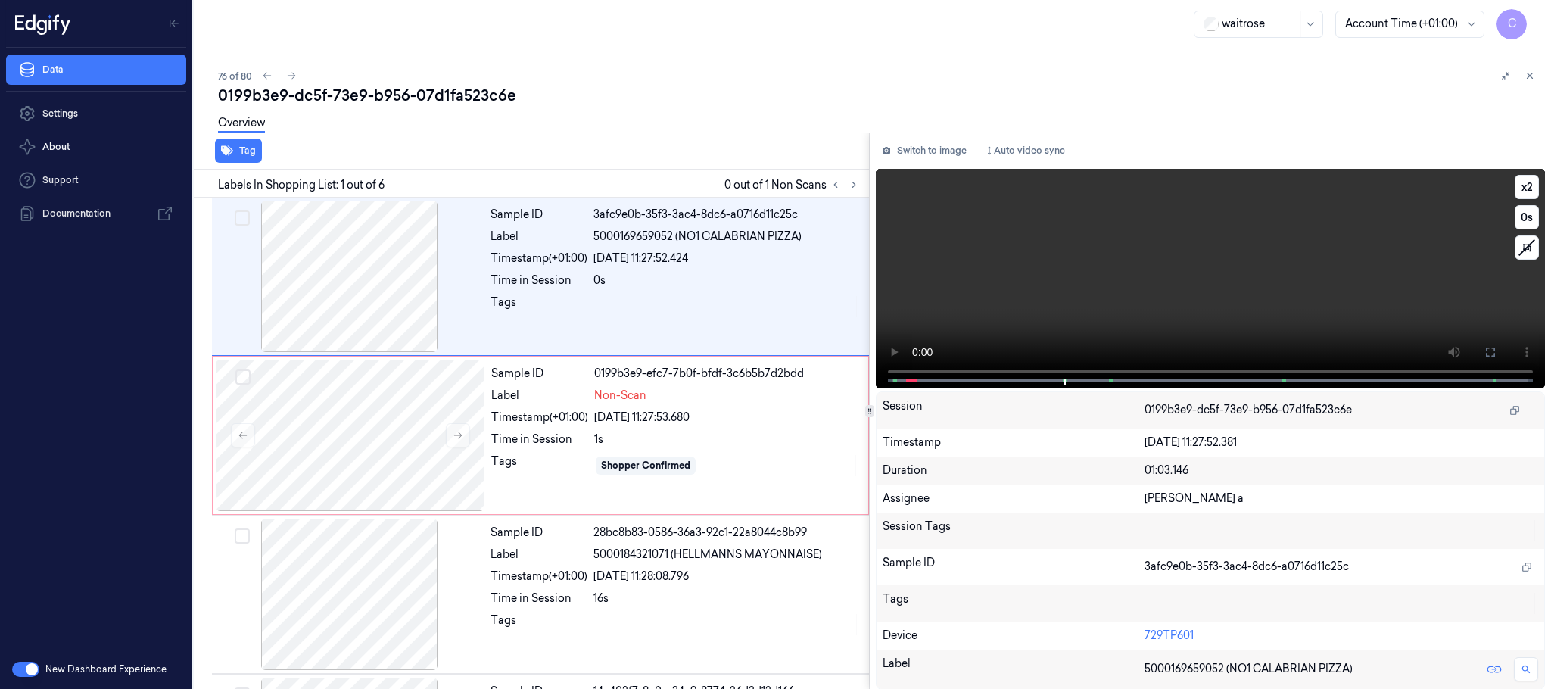
click at [1283, 304] on video at bounding box center [1210, 278] width 669 height 219
click at [413, 416] on div at bounding box center [350, 435] width 269 height 151
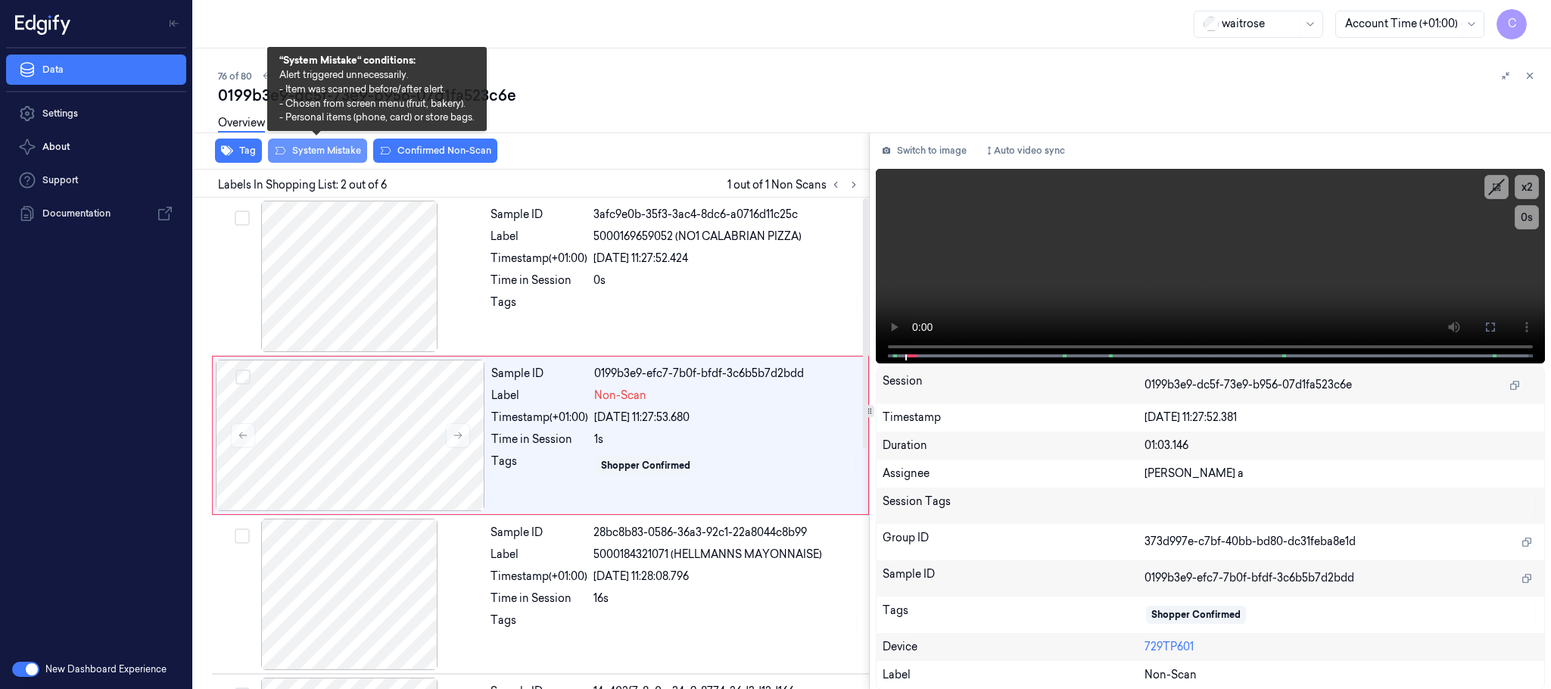
click at [339, 148] on button "System Mistake" at bounding box center [317, 151] width 99 height 24
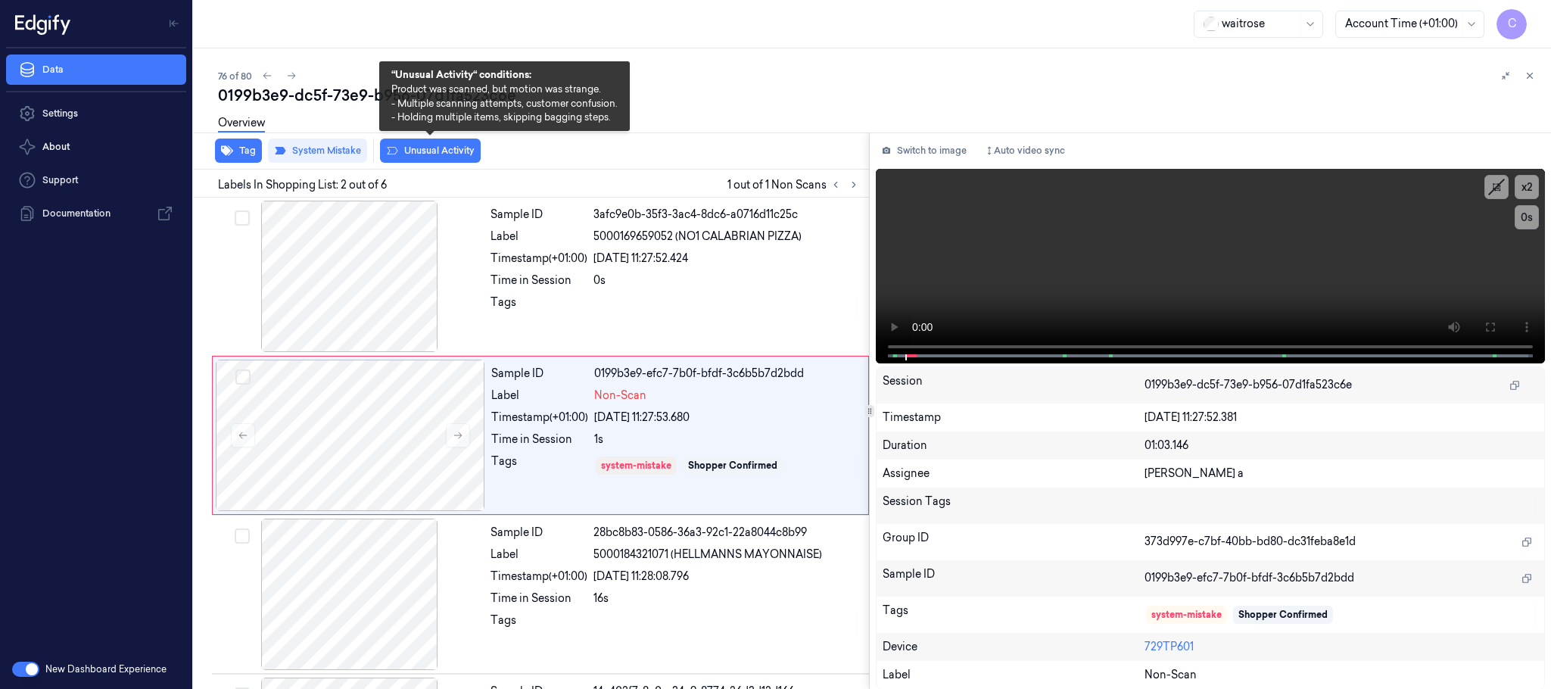
click at [434, 154] on button "Unusual Activity" at bounding box center [430, 151] width 101 height 24
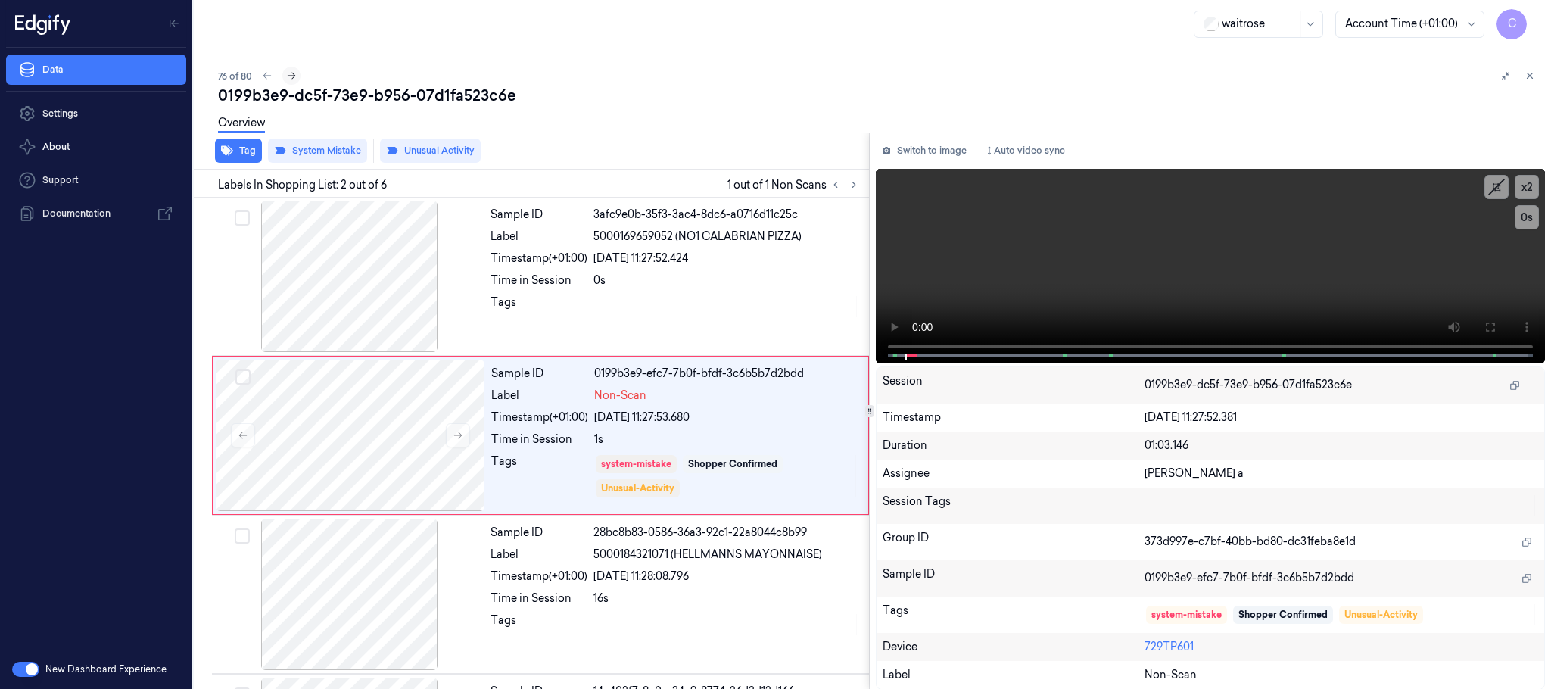
click at [289, 73] on icon at bounding box center [291, 75] width 11 height 11
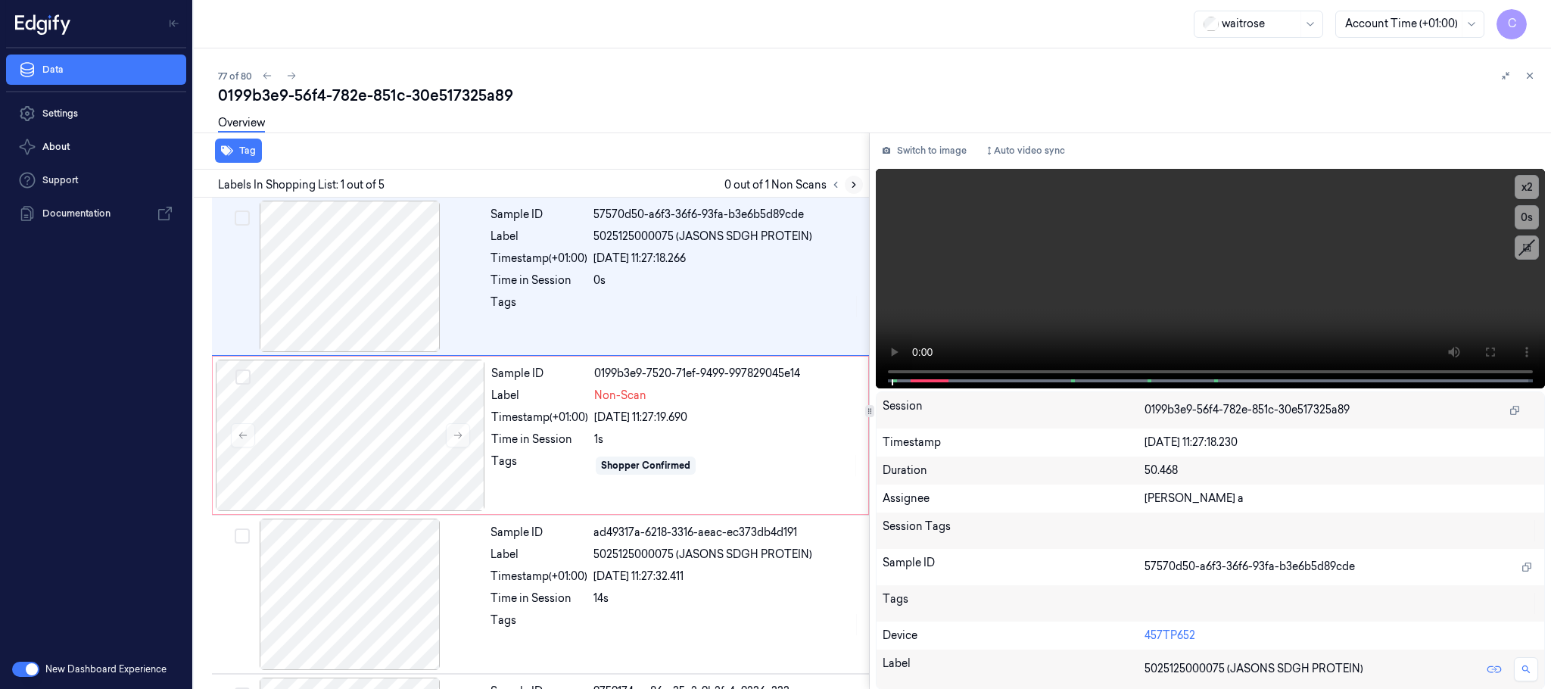
click at [851, 182] on icon at bounding box center [853, 184] width 11 height 11
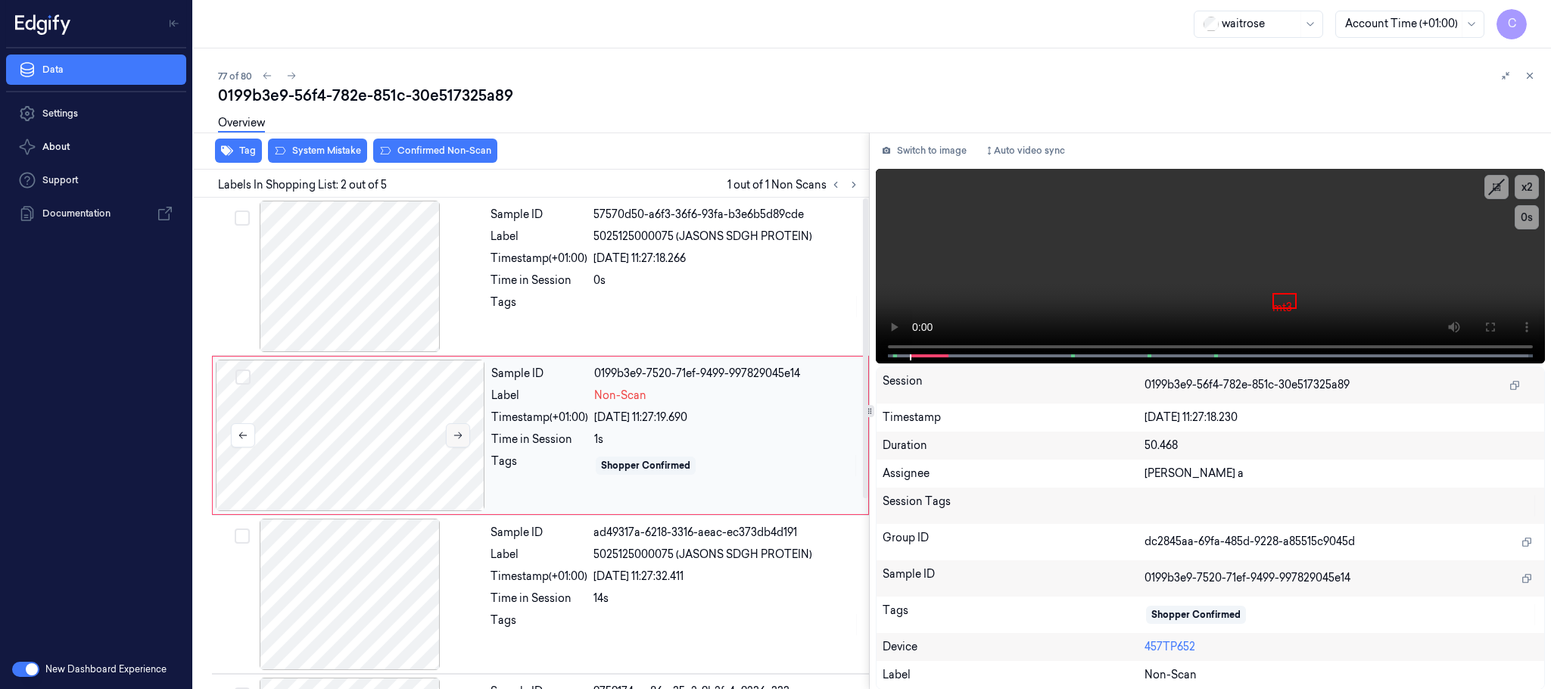
click at [457, 429] on button at bounding box center [458, 435] width 24 height 24
click at [456, 432] on icon at bounding box center [458, 435] width 11 height 11
click at [372, 248] on div at bounding box center [349, 276] width 269 height 151
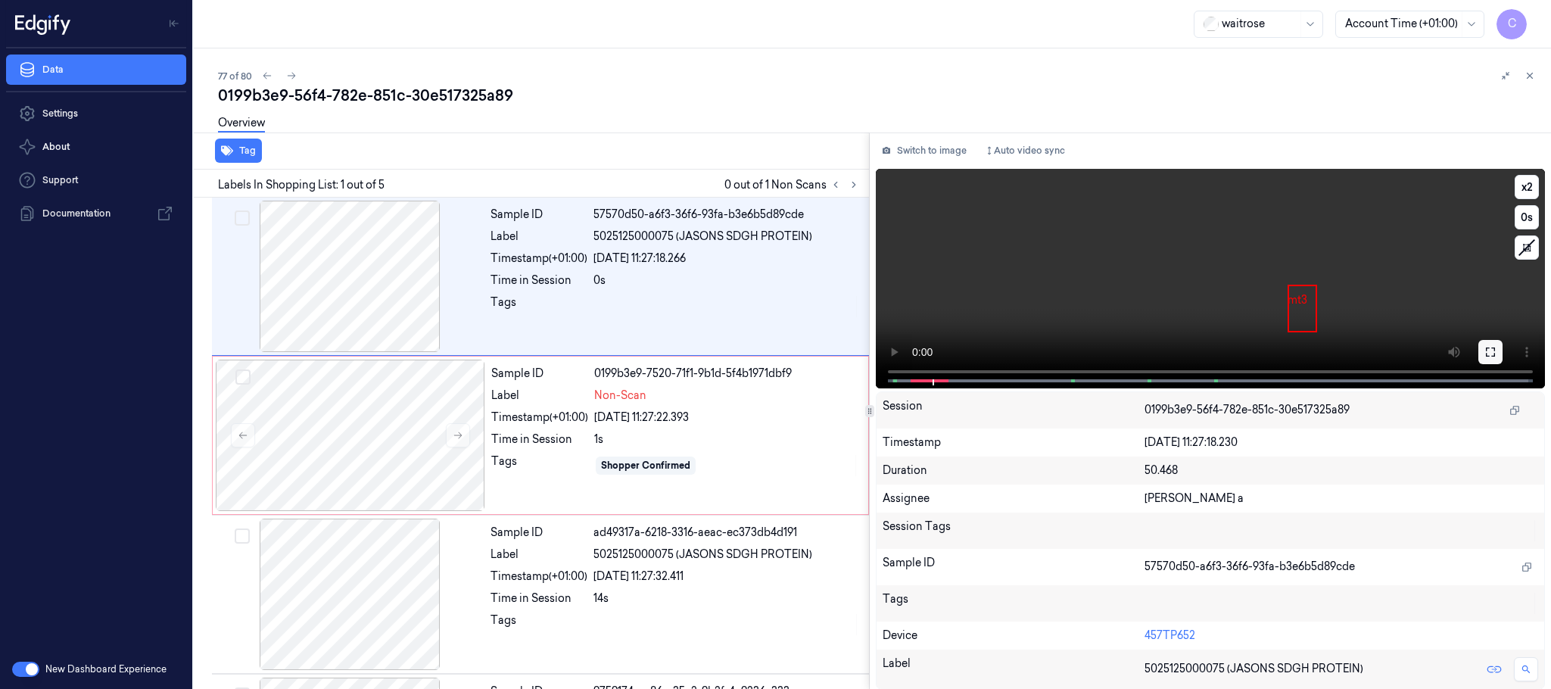
click at [1487, 346] on icon at bounding box center [1490, 352] width 12 height 12
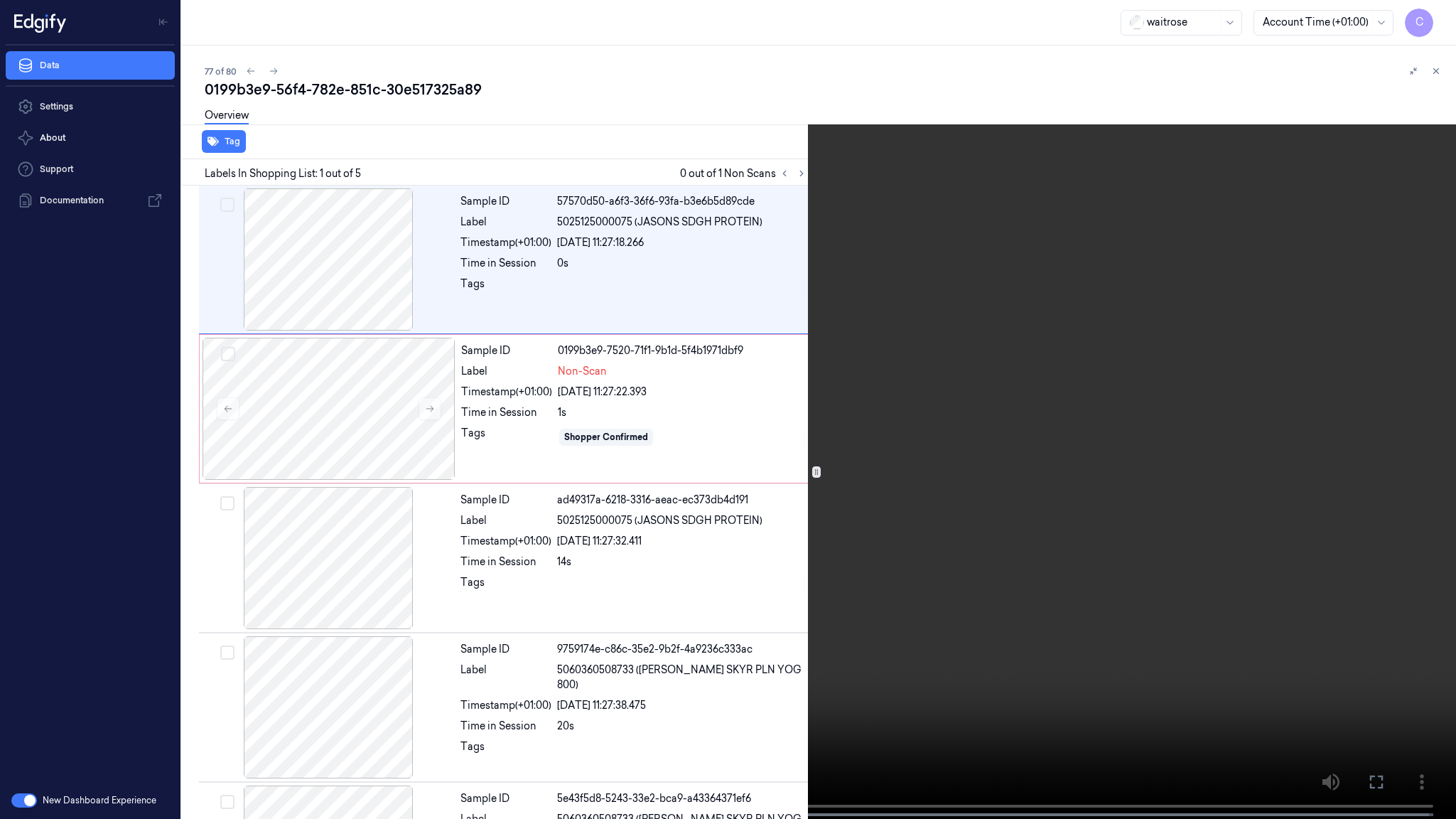
click at [774, 467] on video at bounding box center [728, 410] width 1456 height 822
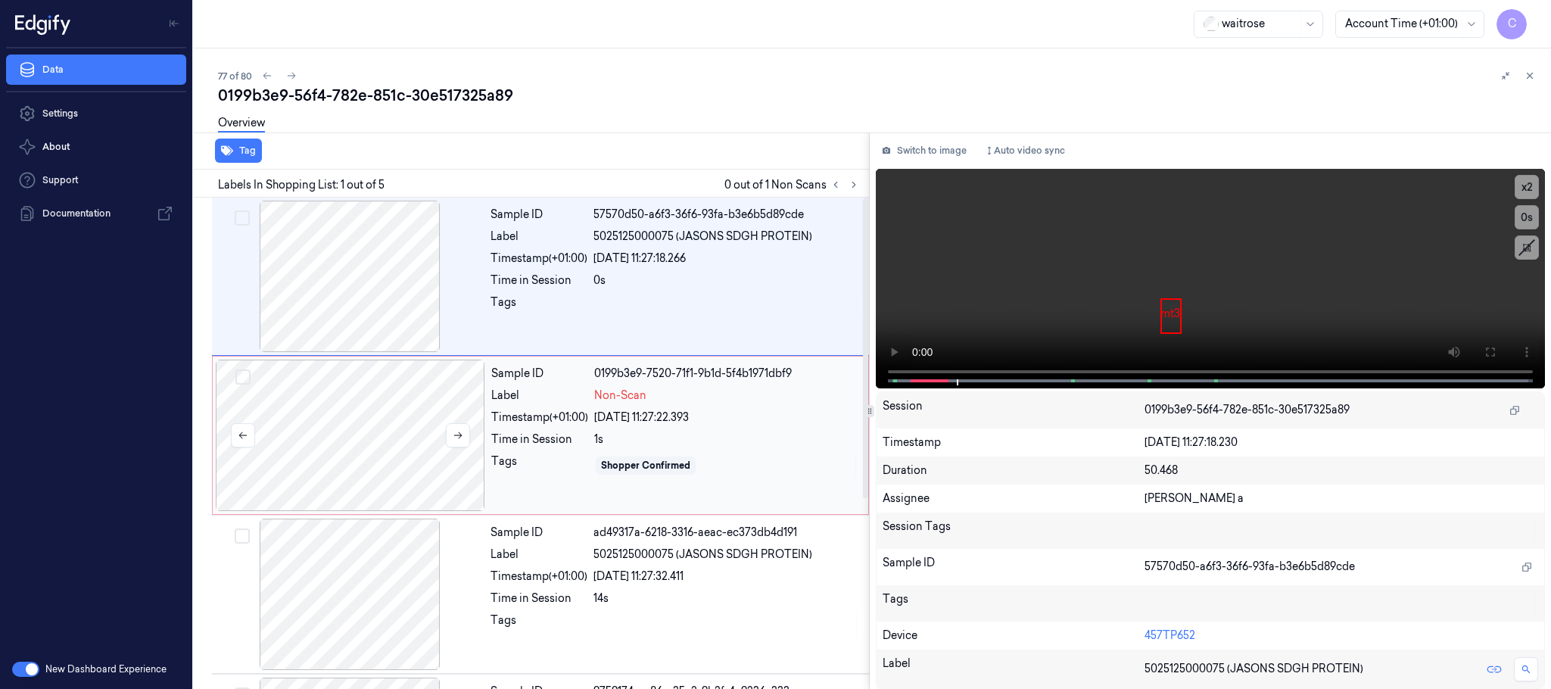
click at [377, 452] on div at bounding box center [350, 435] width 269 height 151
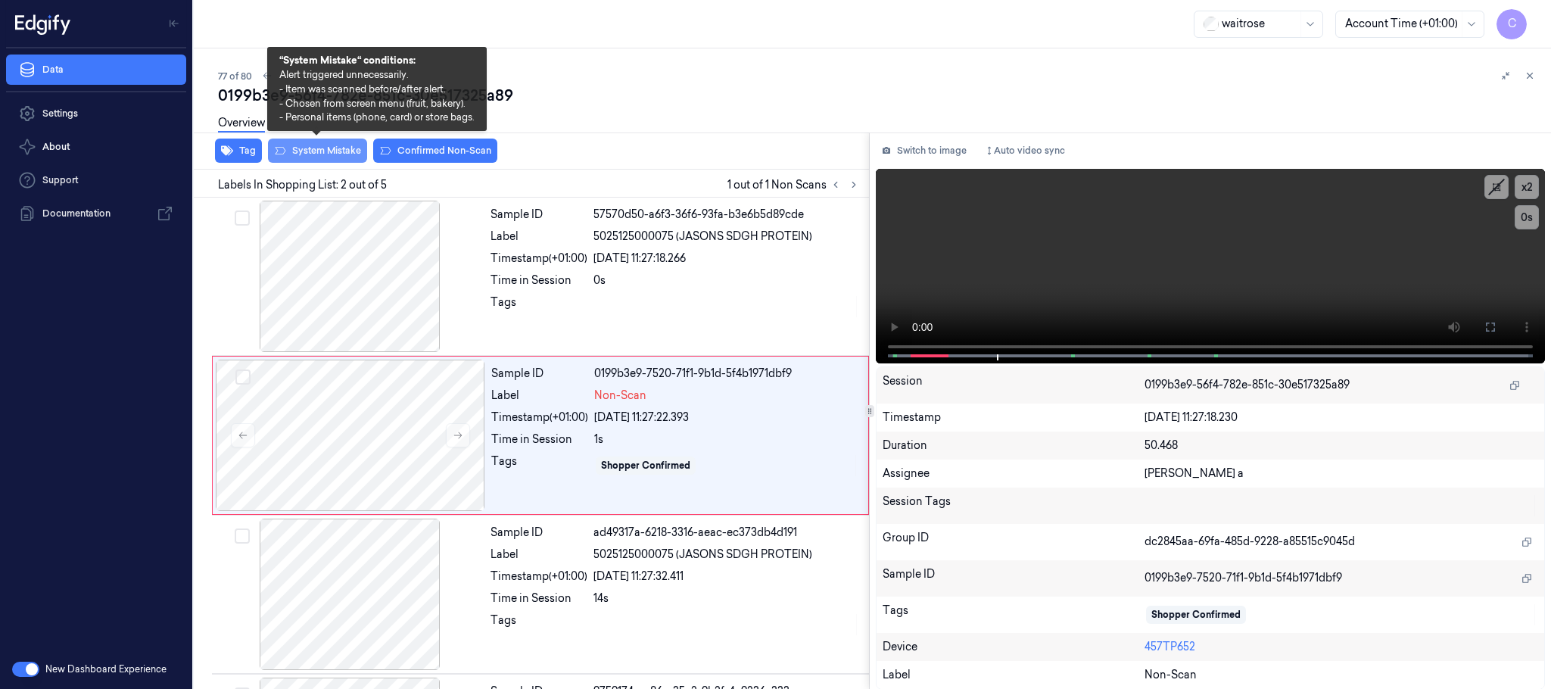
click at [307, 144] on button "System Mistake" at bounding box center [317, 151] width 99 height 24
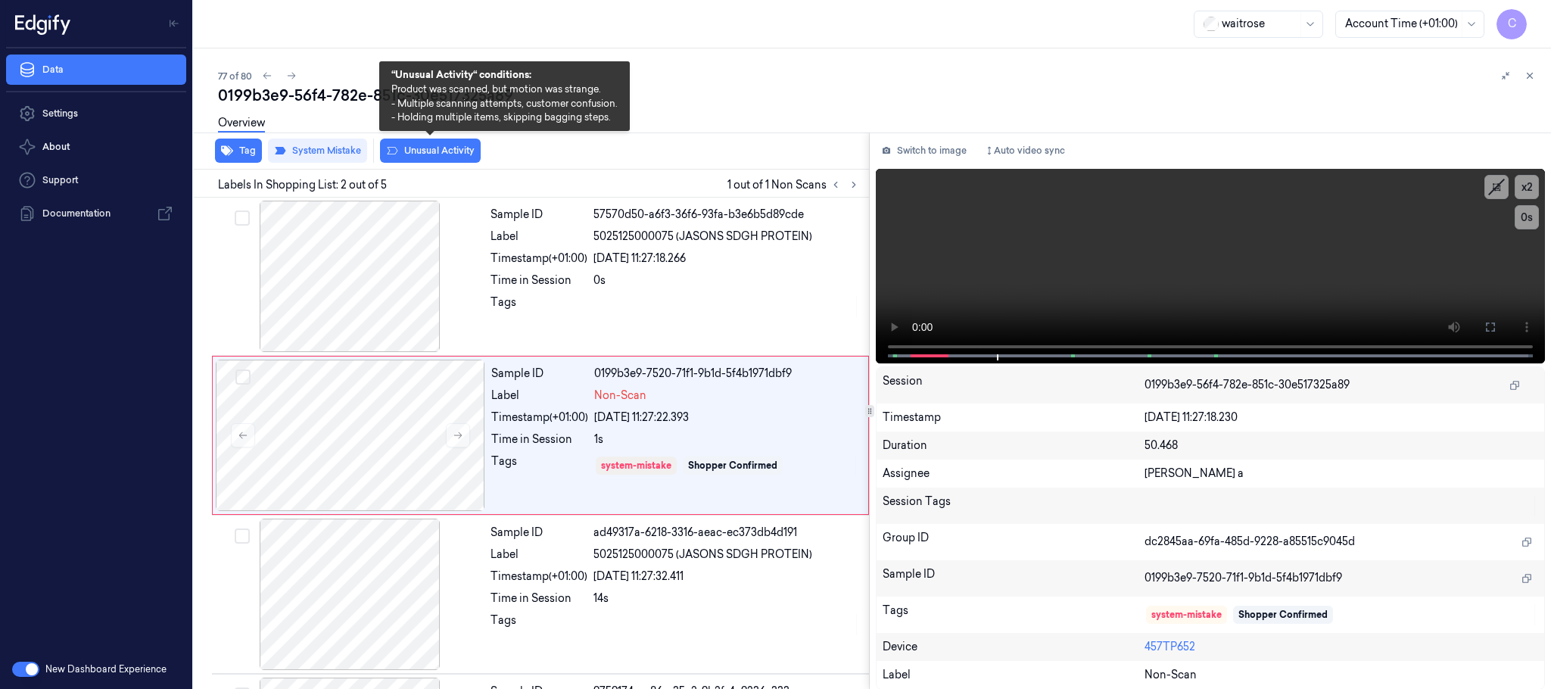
click at [427, 148] on button "Unusual Activity" at bounding box center [430, 151] width 101 height 24
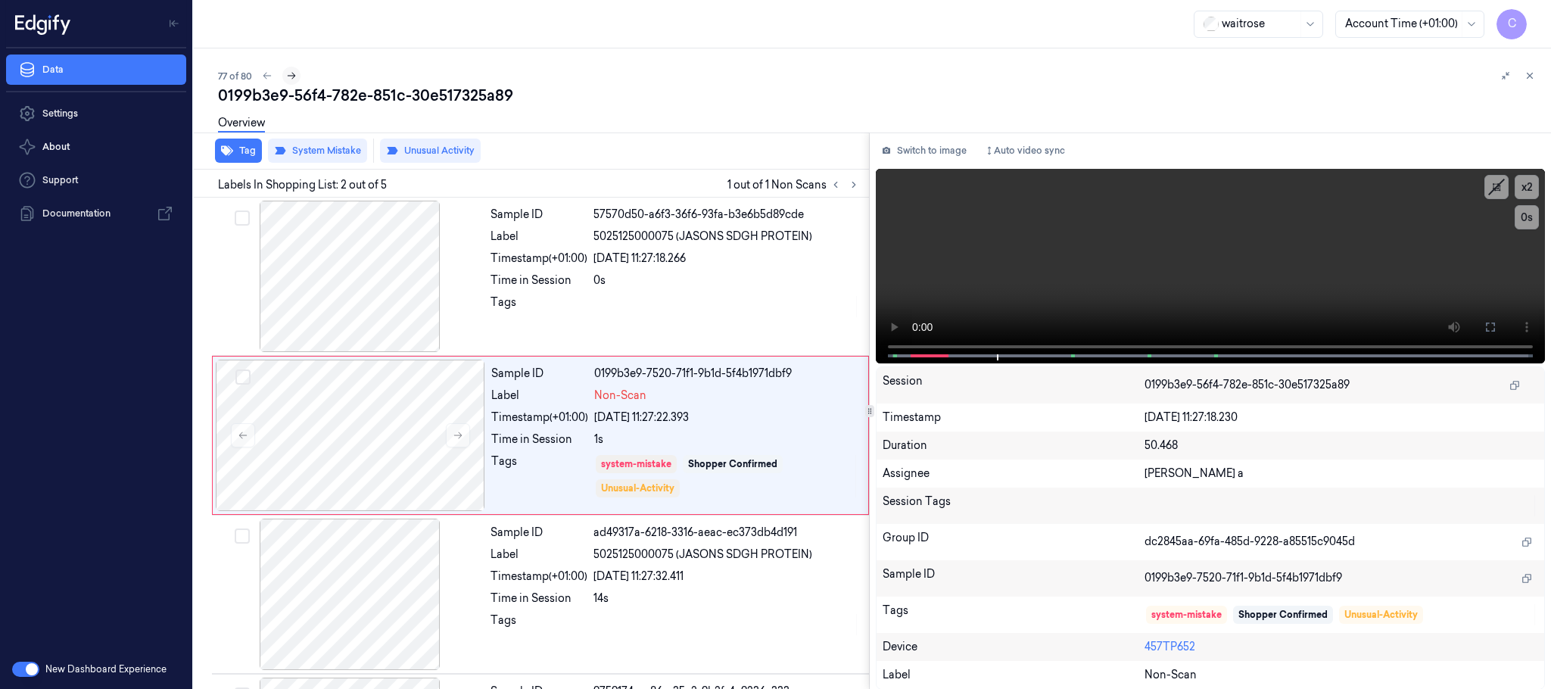
click at [288, 73] on icon at bounding box center [291, 75] width 11 height 11
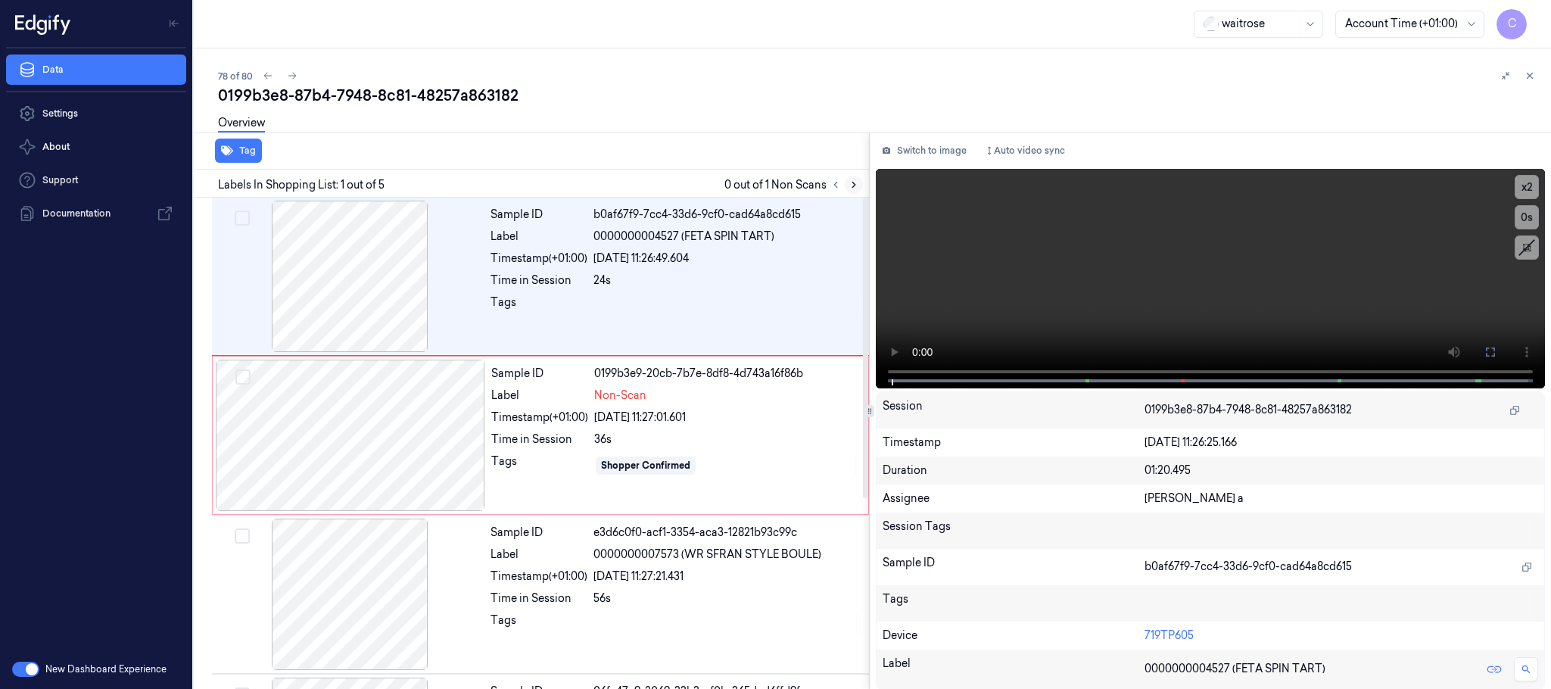
click at [849, 187] on icon at bounding box center [853, 184] width 11 height 11
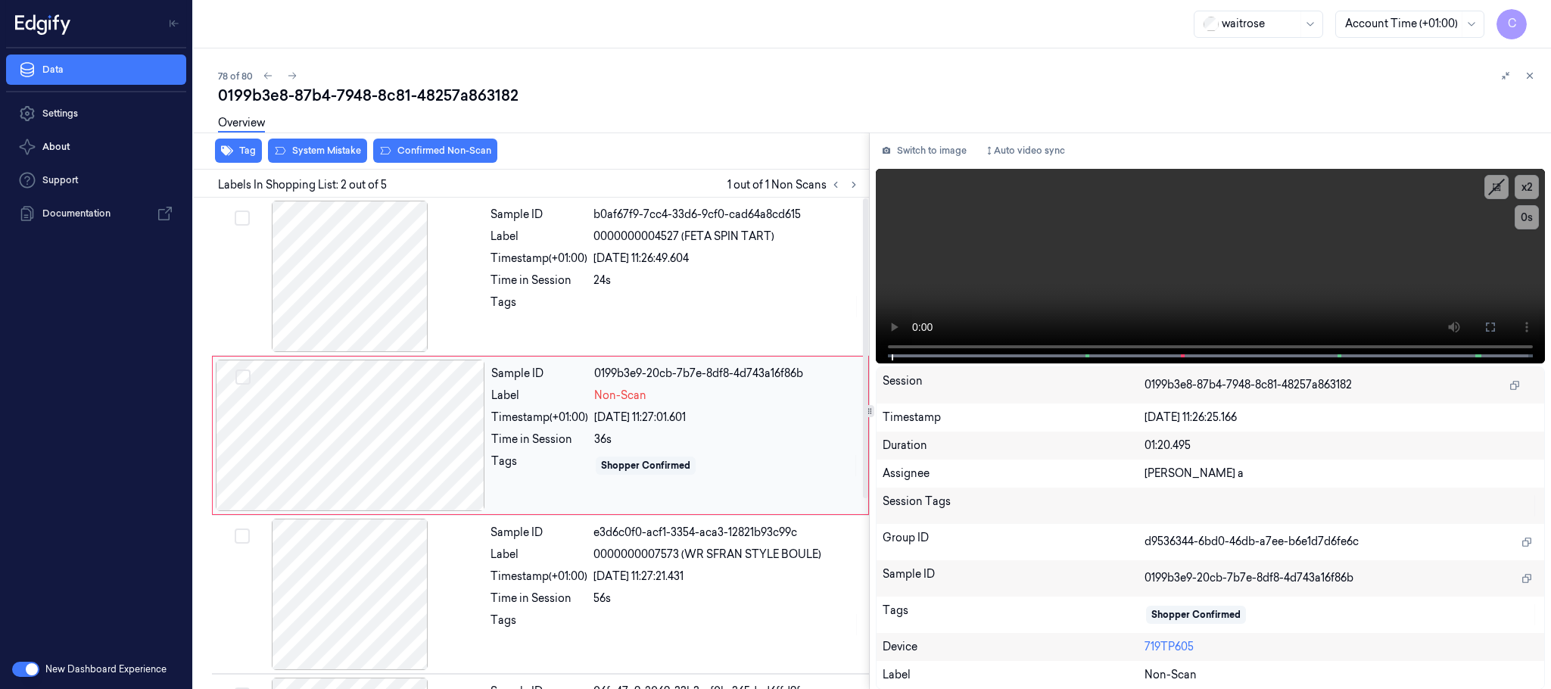
click at [465, 434] on div at bounding box center [350, 435] width 269 height 151
click at [405, 282] on div at bounding box center [349, 276] width 269 height 151
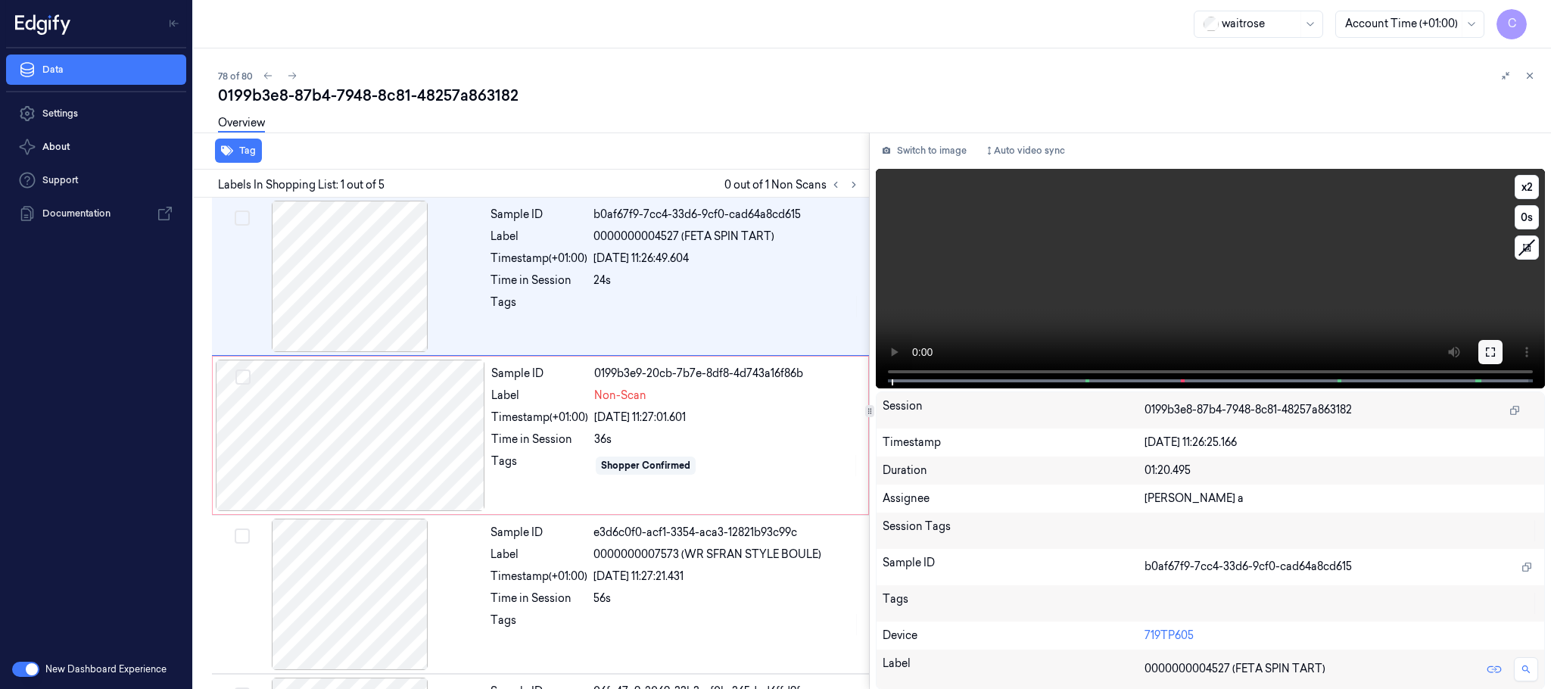
click at [1483, 353] on button at bounding box center [1490, 352] width 24 height 24
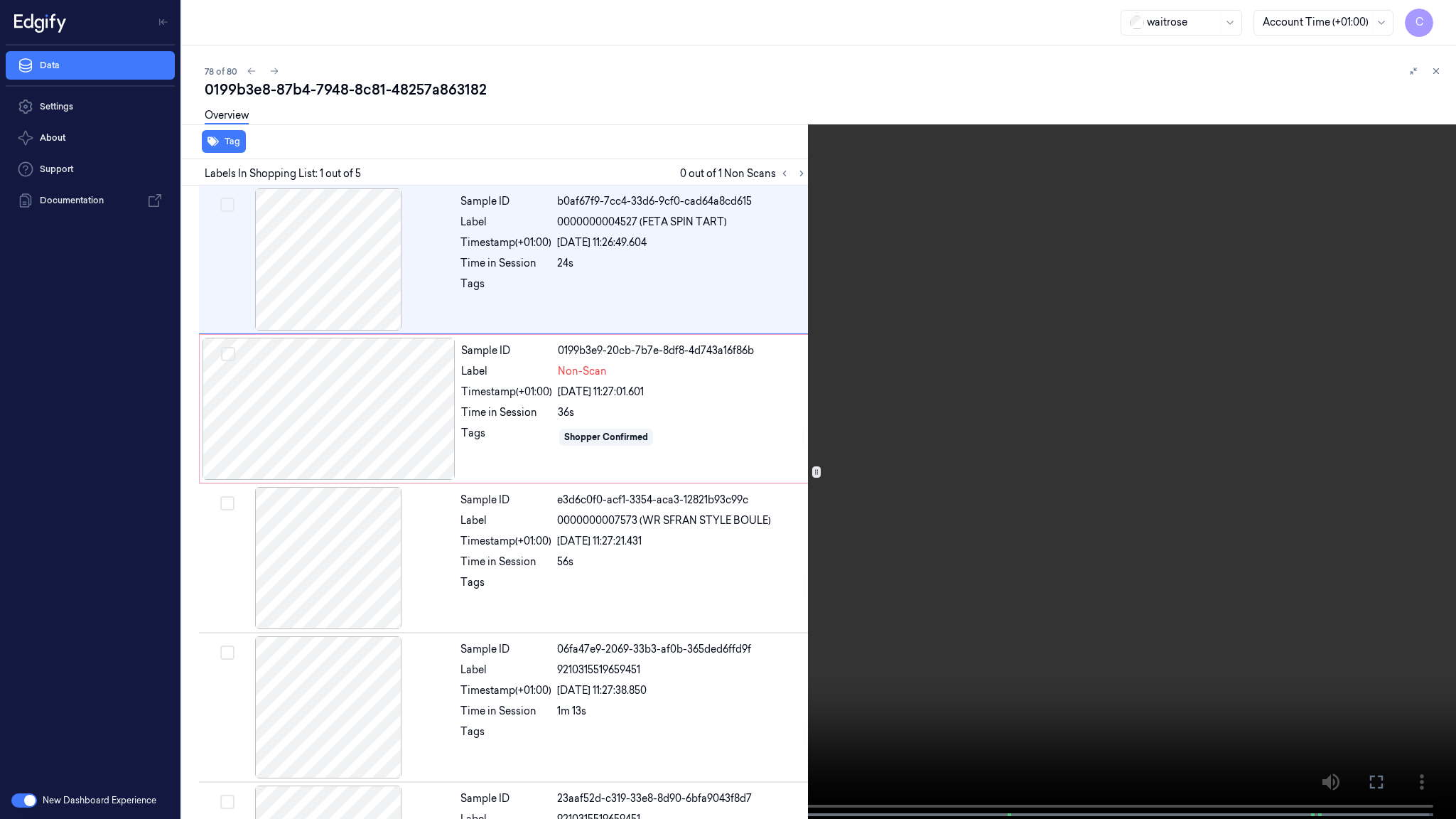
click at [636, 391] on video at bounding box center [728, 410] width 1456 height 822
click at [501, 609] on video at bounding box center [728, 410] width 1456 height 822
click at [934, 363] on video at bounding box center [728, 410] width 1456 height 822
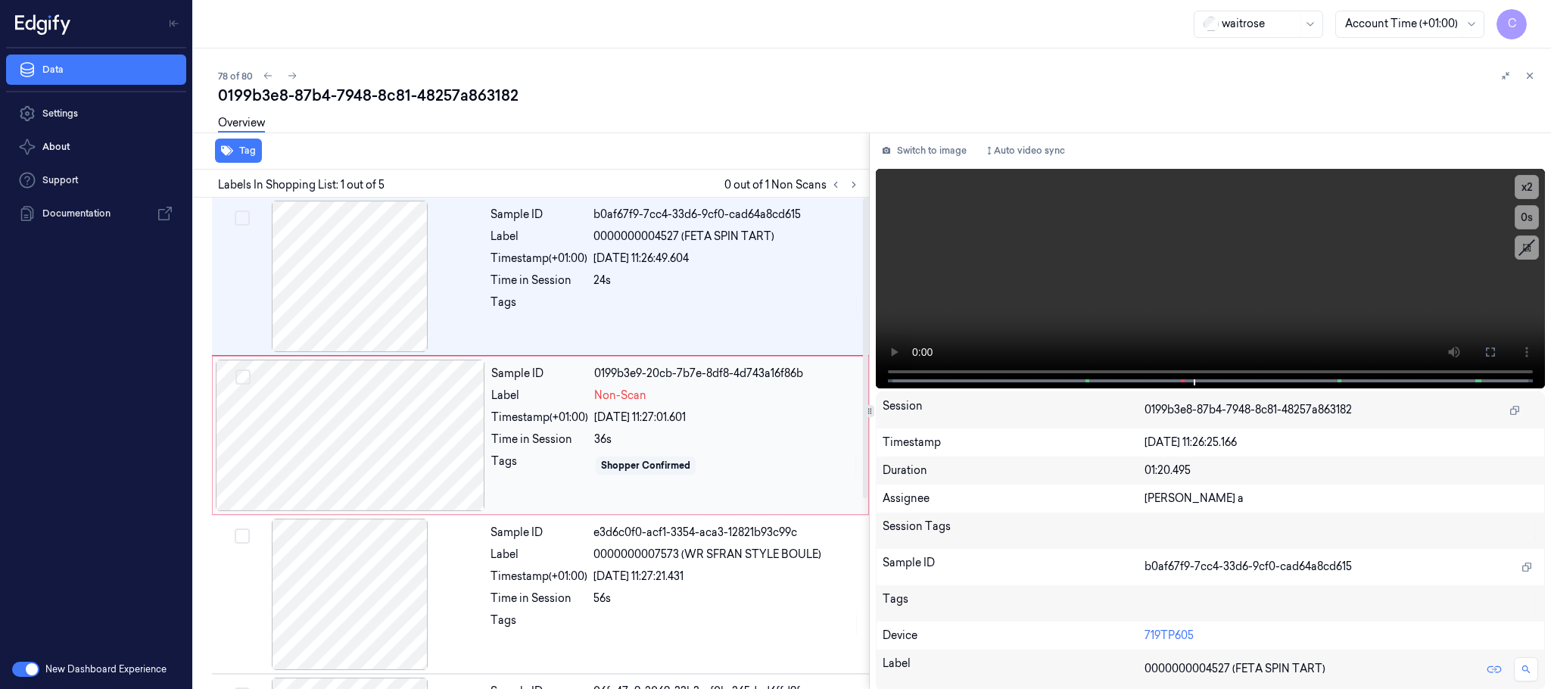
click at [338, 453] on div at bounding box center [350, 435] width 269 height 151
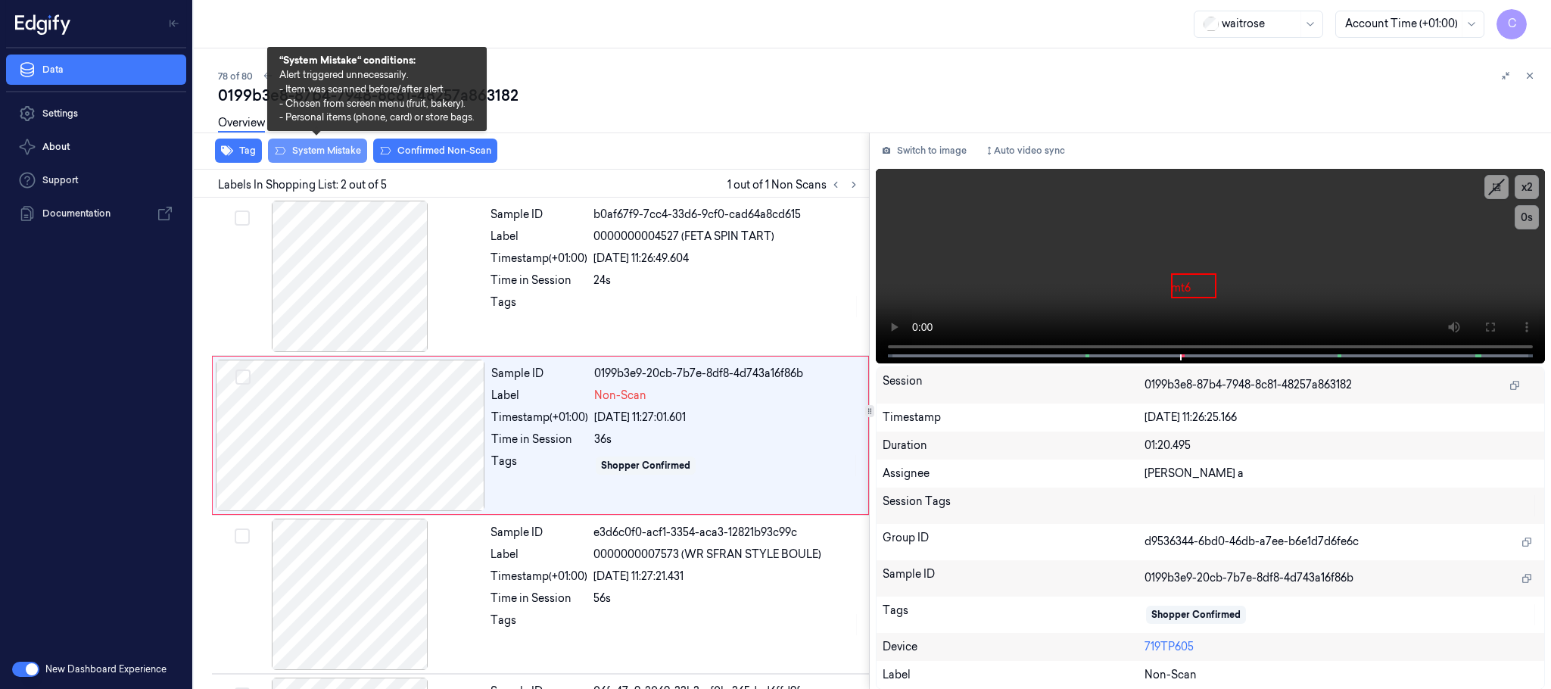
click at [311, 145] on button "System Mistake" at bounding box center [317, 151] width 99 height 24
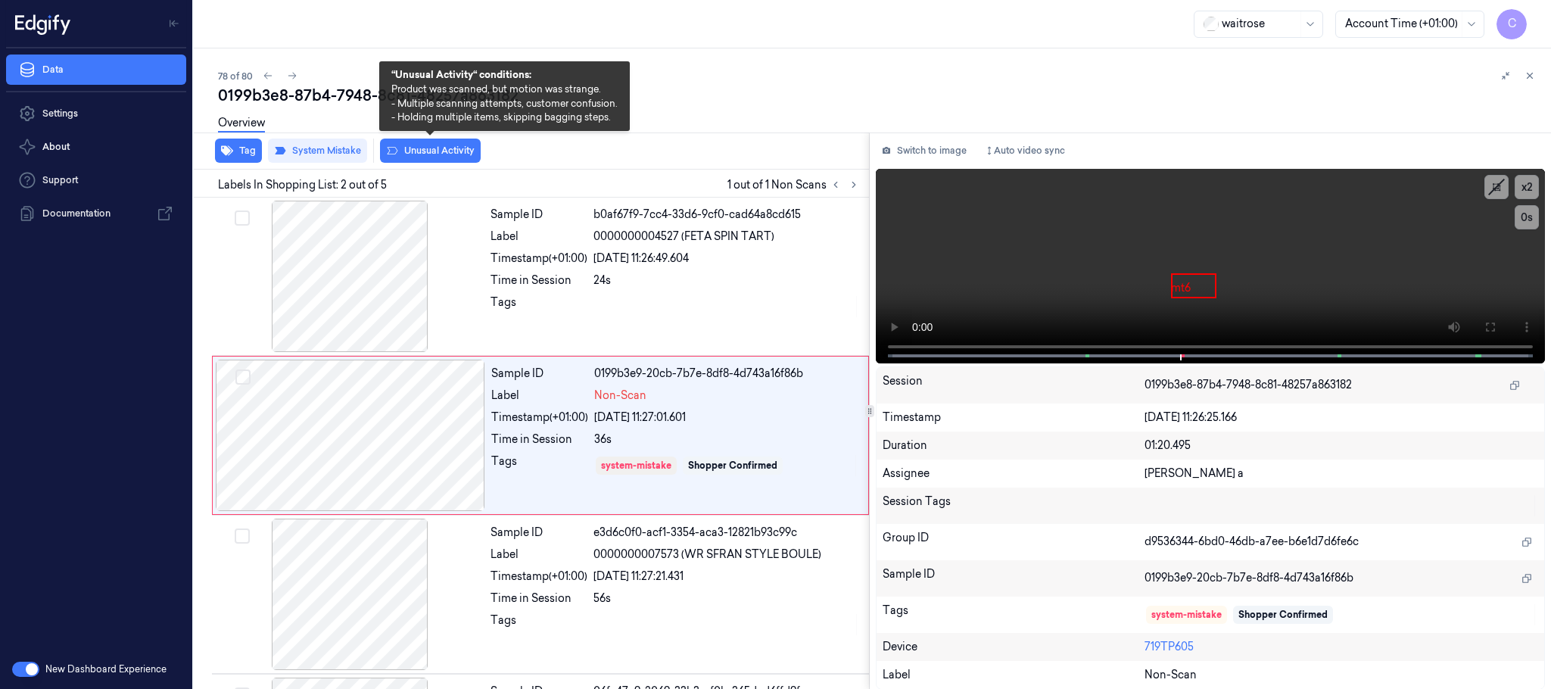
click at [452, 146] on button "Unusual Activity" at bounding box center [430, 151] width 101 height 24
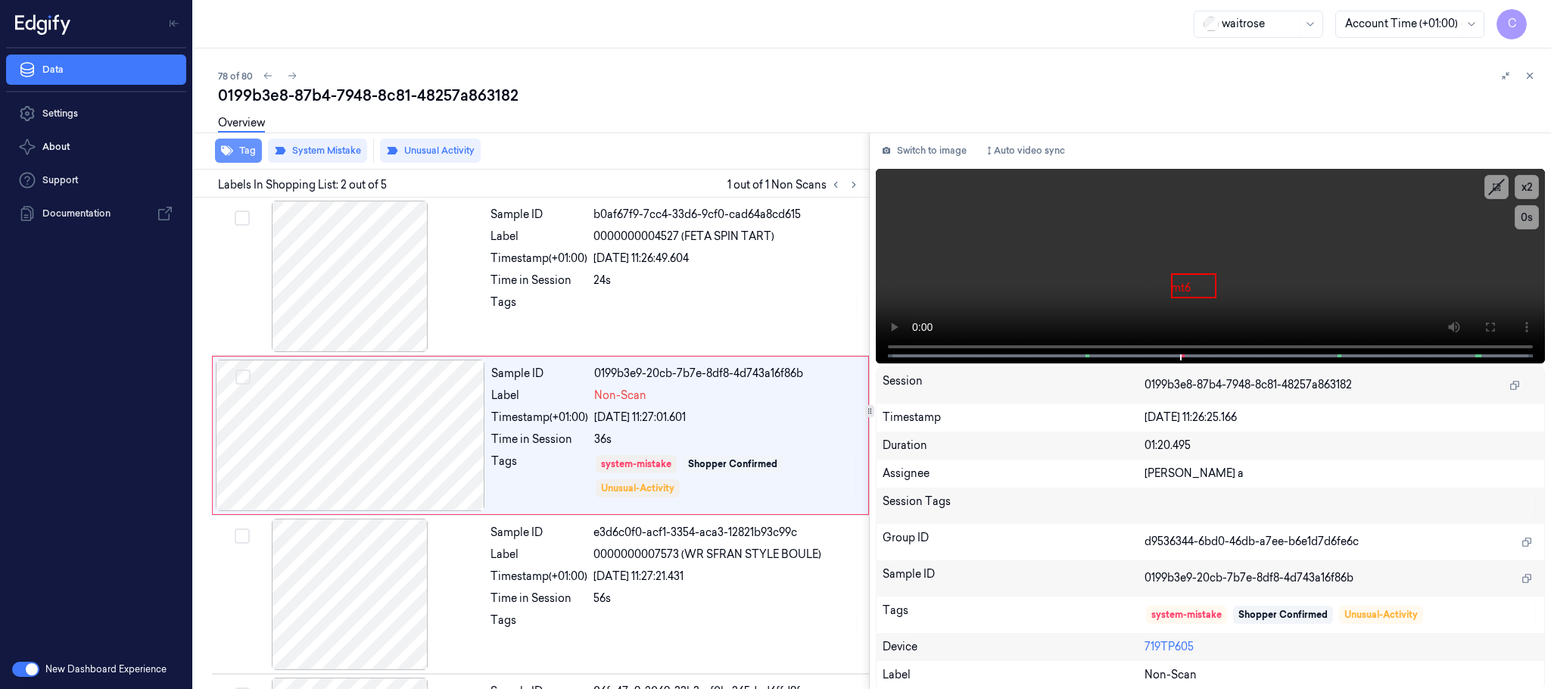
click at [241, 148] on button "Tag" at bounding box center [238, 151] width 47 height 24
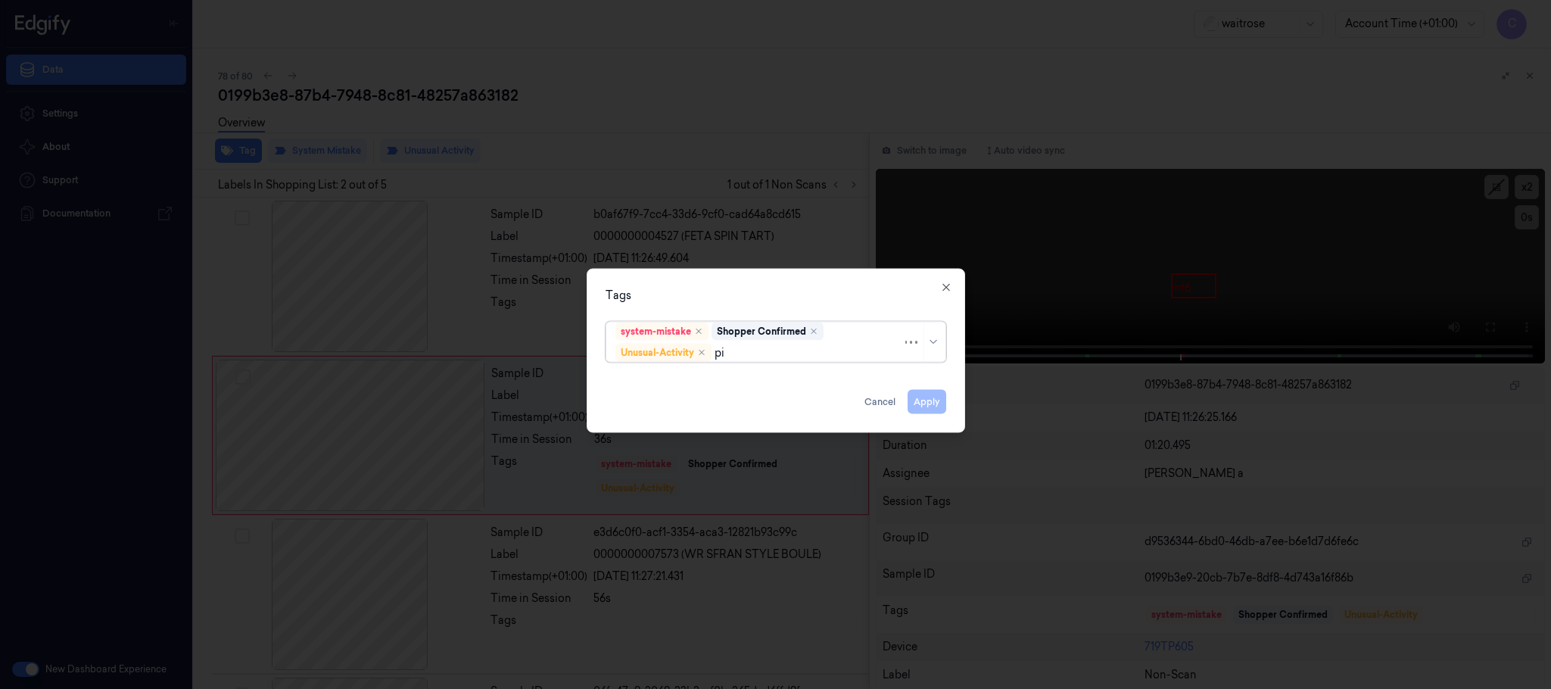
type input "pic"
click at [670, 381] on div "Picklist item alert" at bounding box center [658, 383] width 87 height 16
click at [741, 298] on div "Tags" at bounding box center [776, 296] width 341 height 16
click at [931, 400] on button "Apply" at bounding box center [927, 402] width 39 height 24
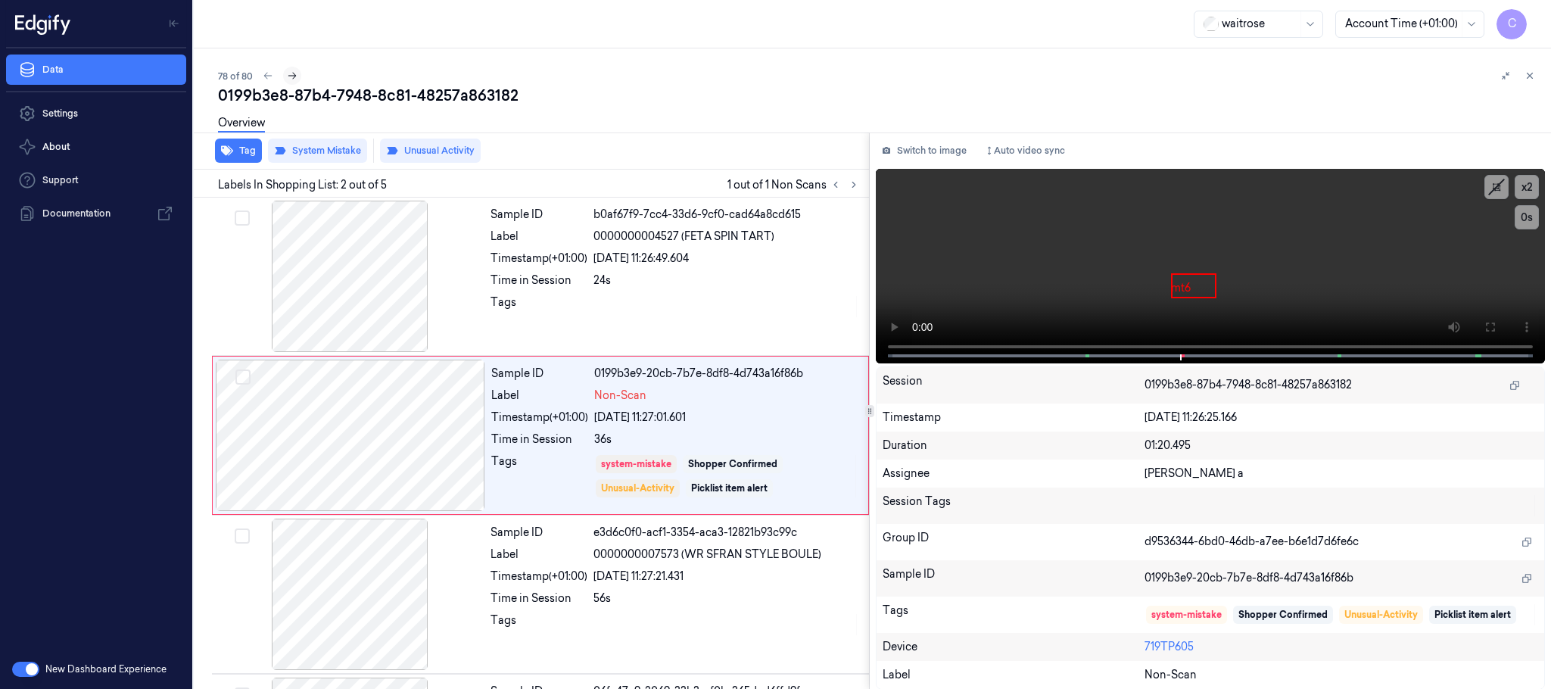
click at [294, 77] on icon at bounding box center [292, 76] width 8 height 7
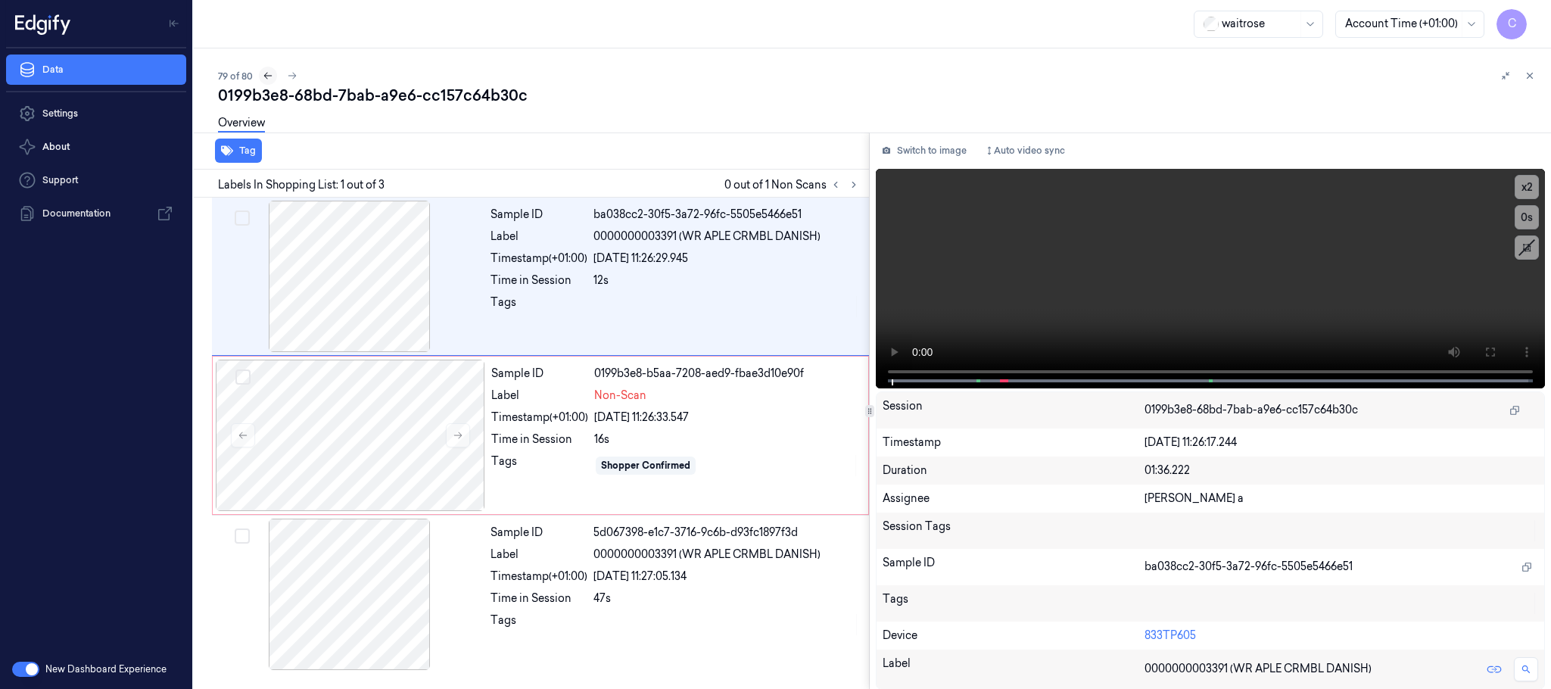
click at [263, 76] on icon at bounding box center [268, 75] width 11 height 11
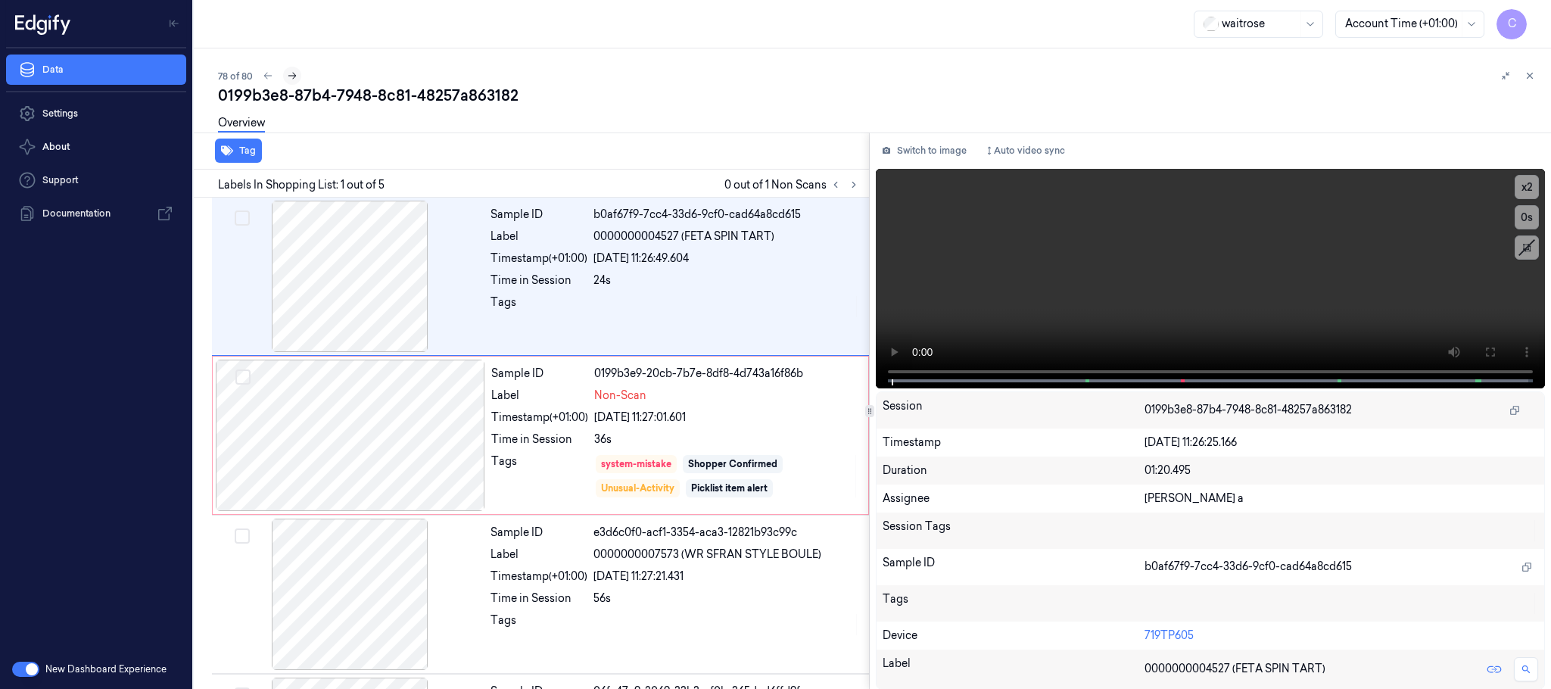
click at [289, 71] on icon at bounding box center [292, 75] width 11 height 11
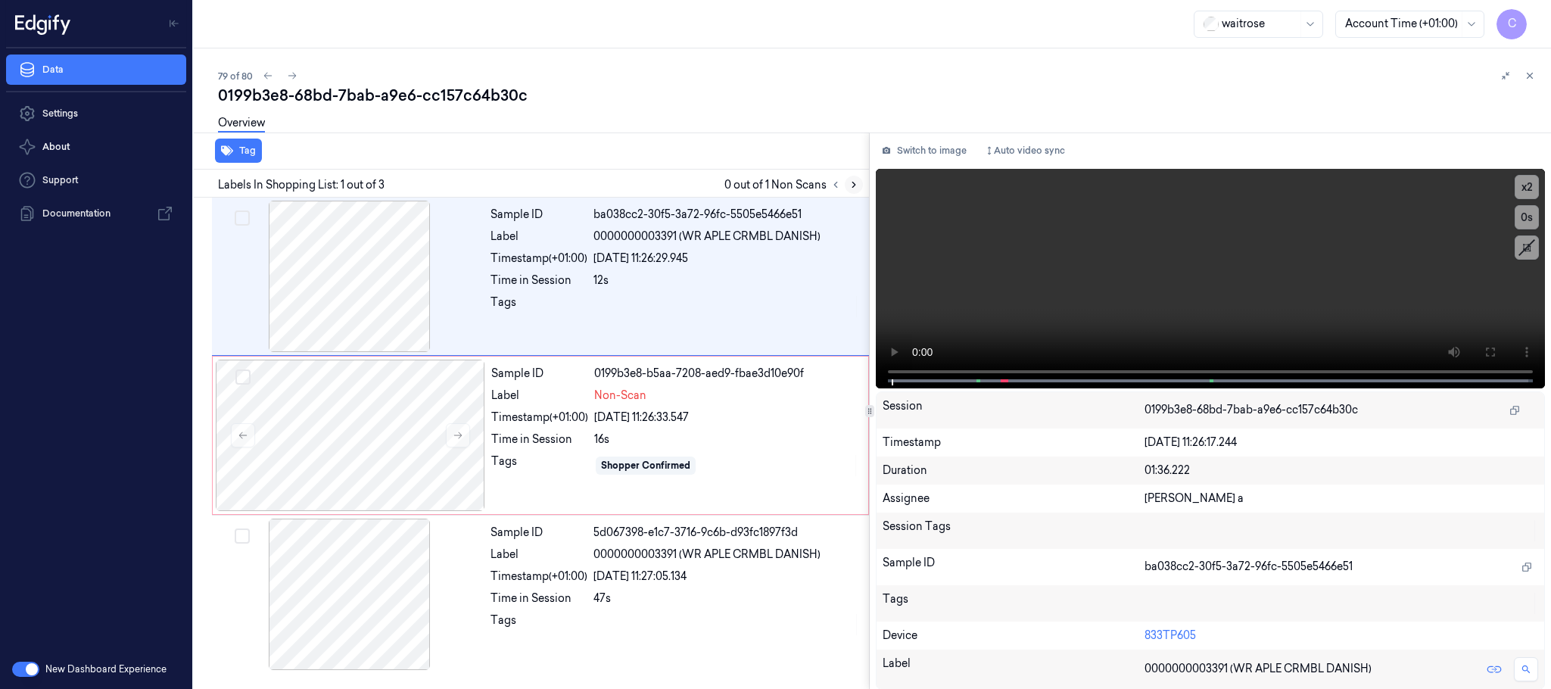
click at [850, 182] on icon at bounding box center [853, 184] width 11 height 11
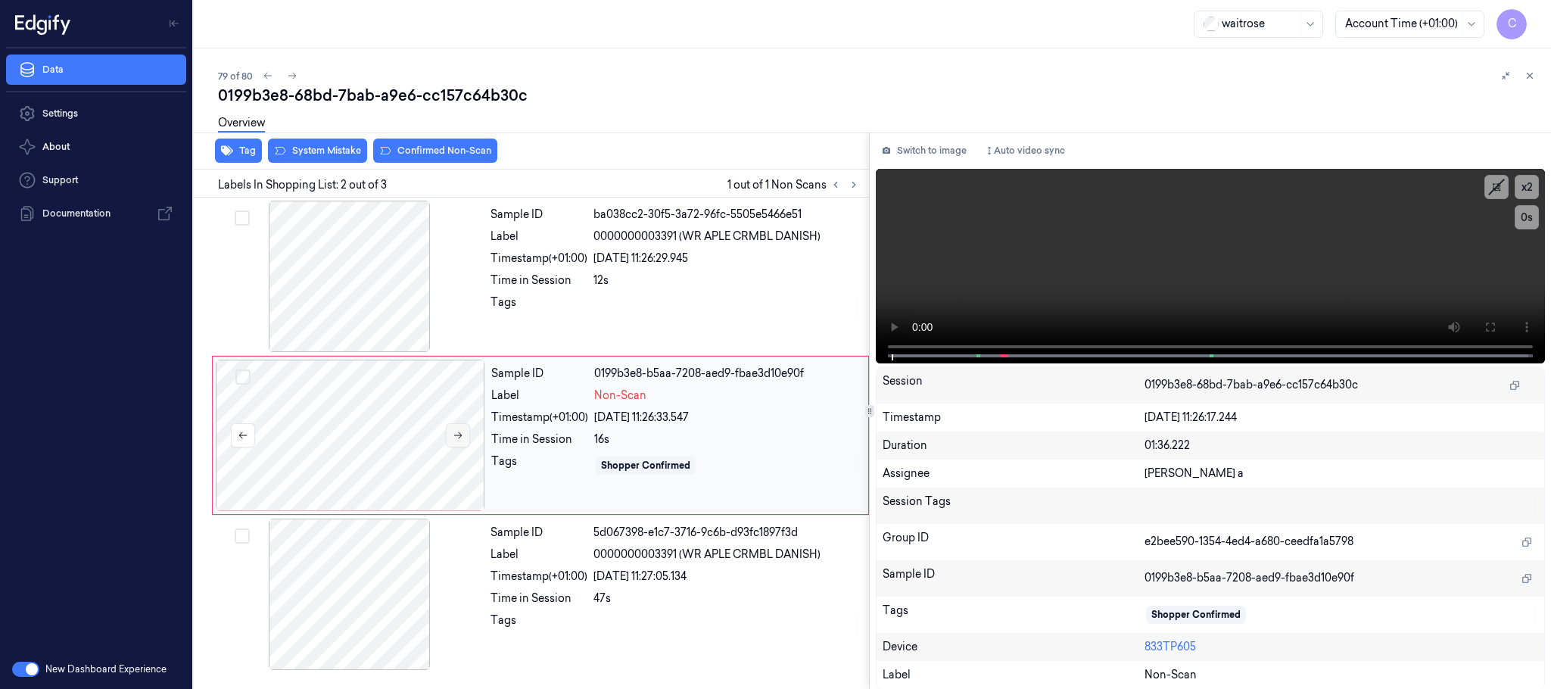
click at [459, 434] on icon at bounding box center [458, 435] width 11 height 11
click at [372, 313] on div at bounding box center [349, 276] width 269 height 151
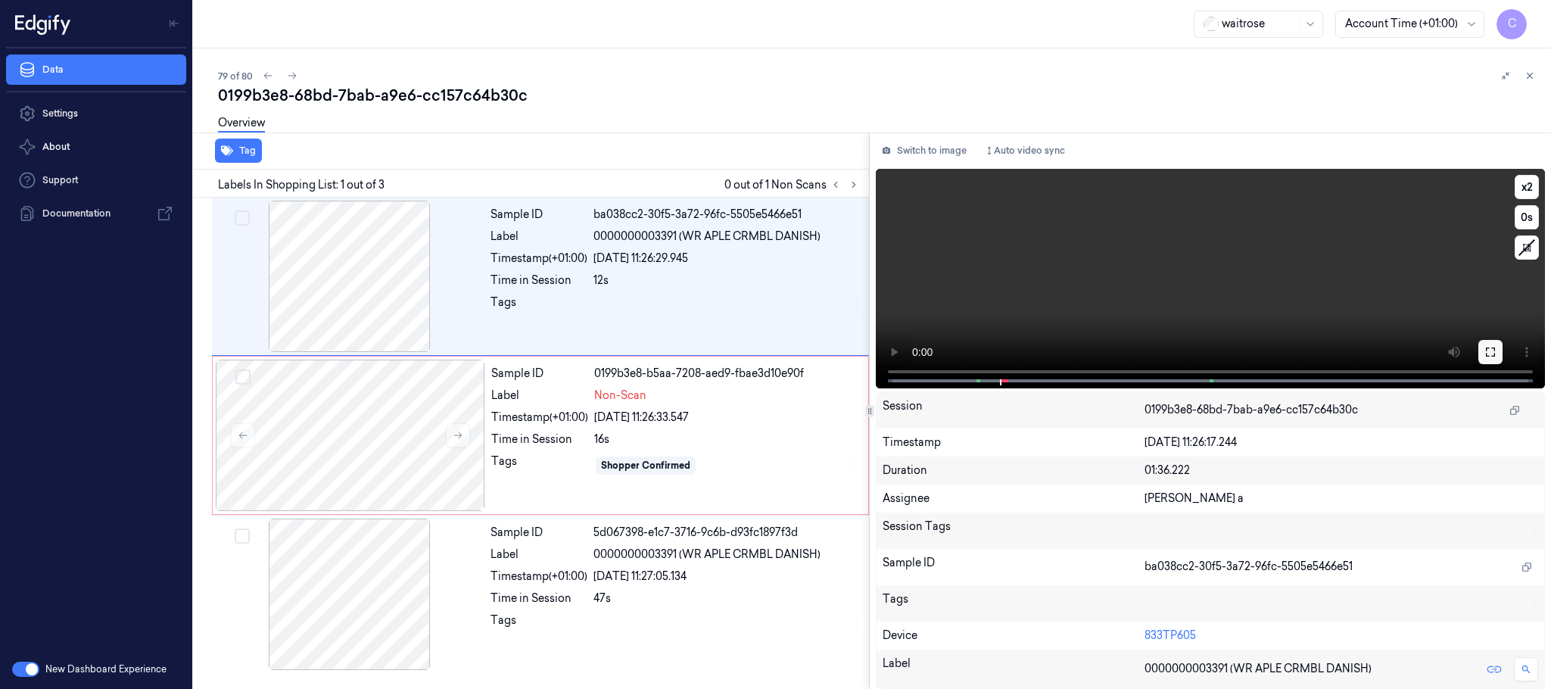
click at [1484, 347] on icon at bounding box center [1490, 352] width 12 height 12
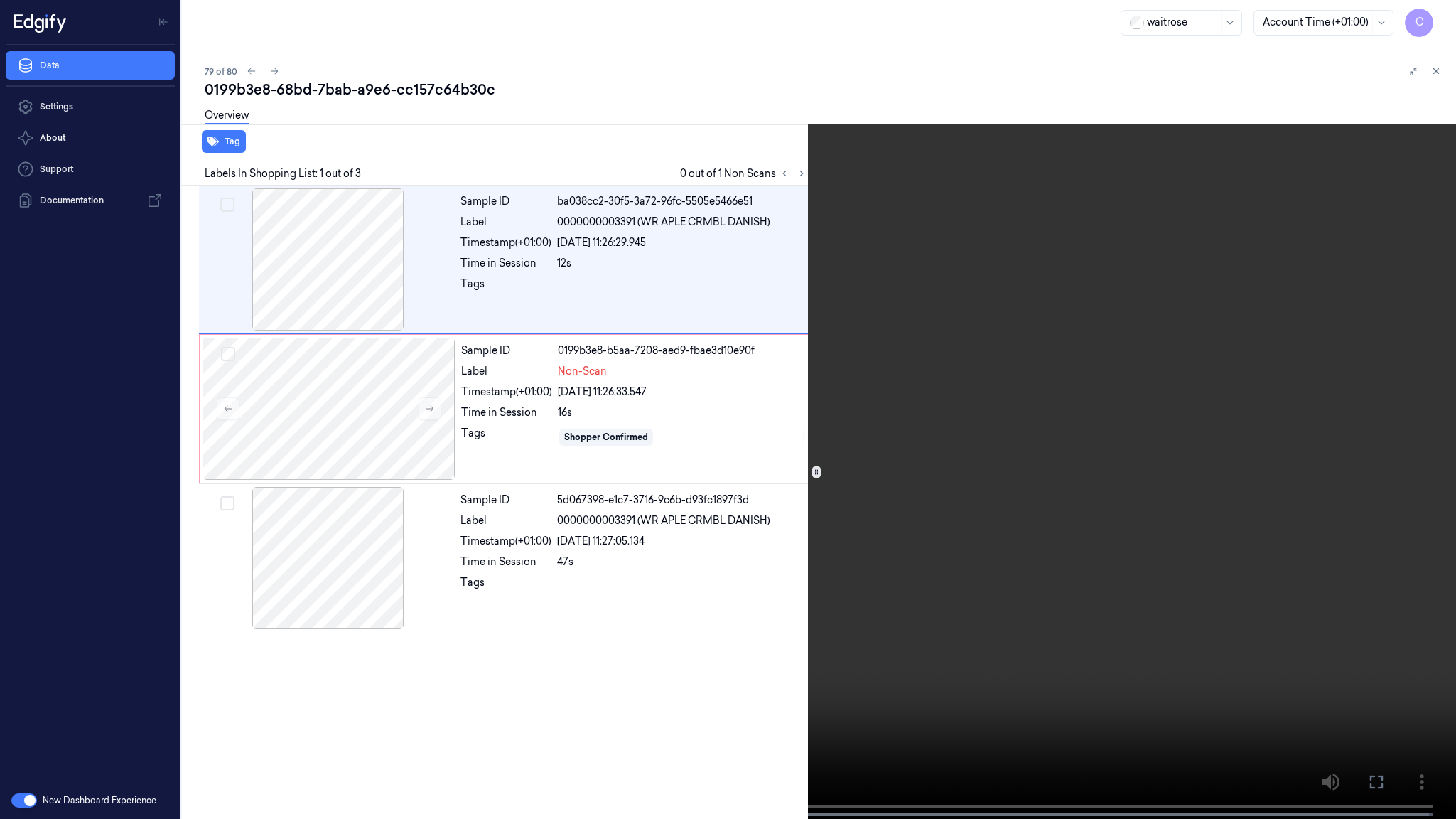
click at [733, 472] on video at bounding box center [728, 410] width 1456 height 822
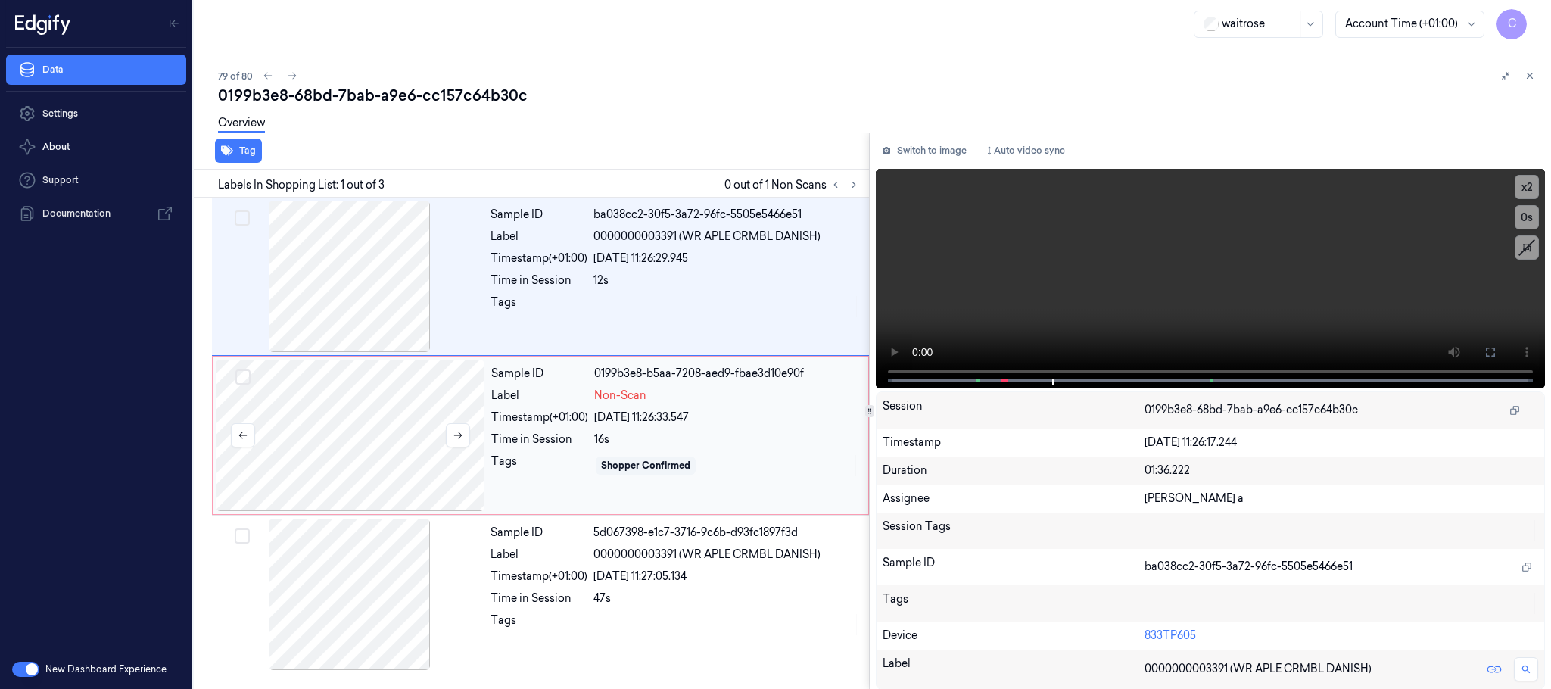
click at [382, 441] on div at bounding box center [350, 435] width 269 height 151
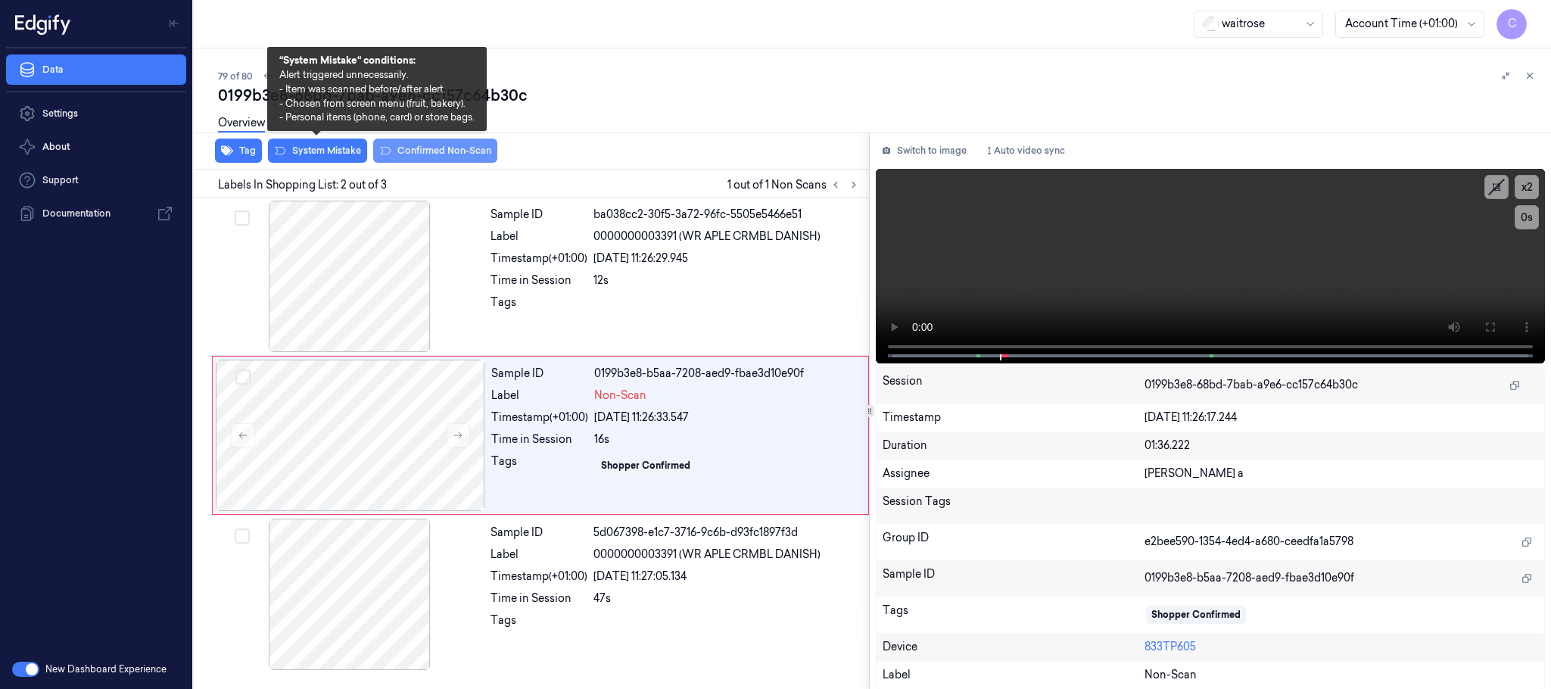
drag, startPoint x: 327, startPoint y: 151, endPoint x: 384, endPoint y: 157, distance: 57.2
click at [325, 150] on button "System Mistake" at bounding box center [317, 151] width 99 height 24
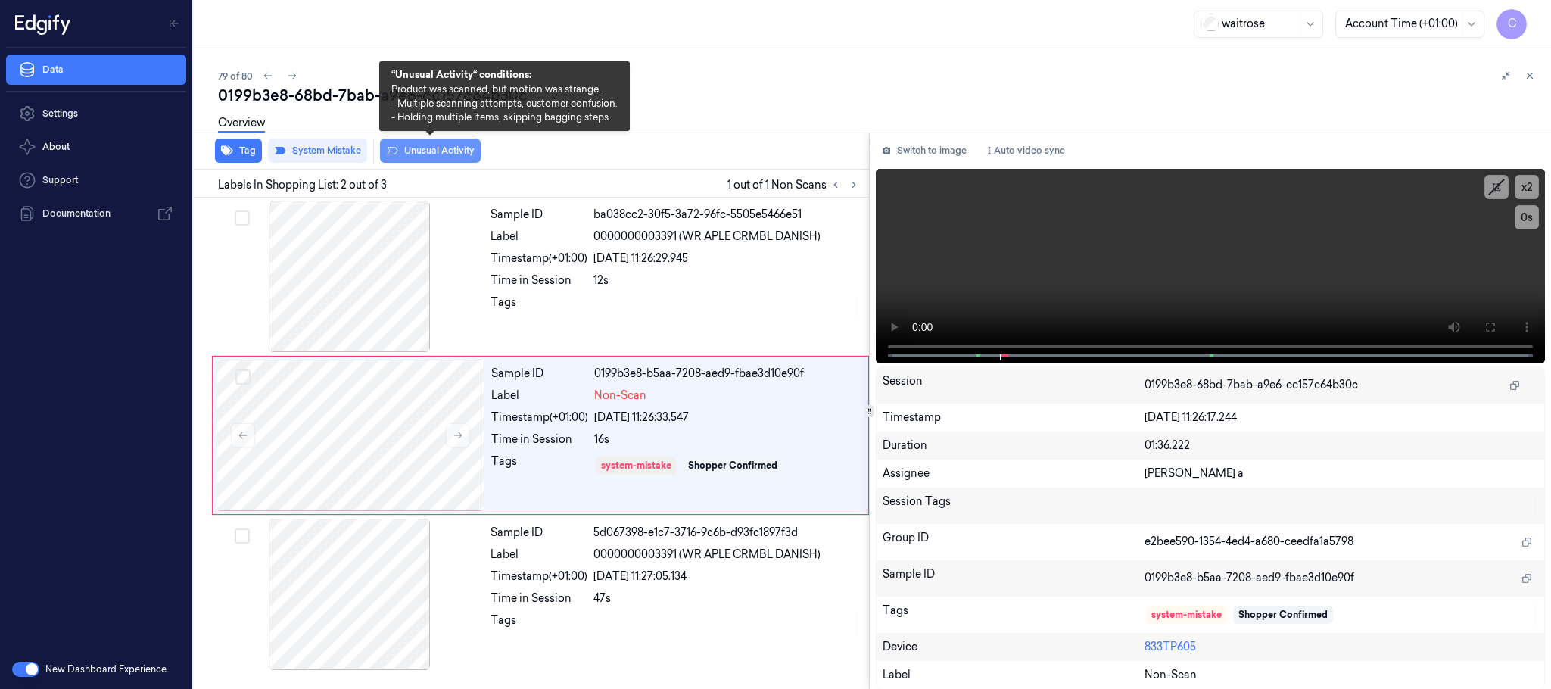
click at [452, 151] on button "Unusual Activity" at bounding box center [430, 151] width 101 height 24
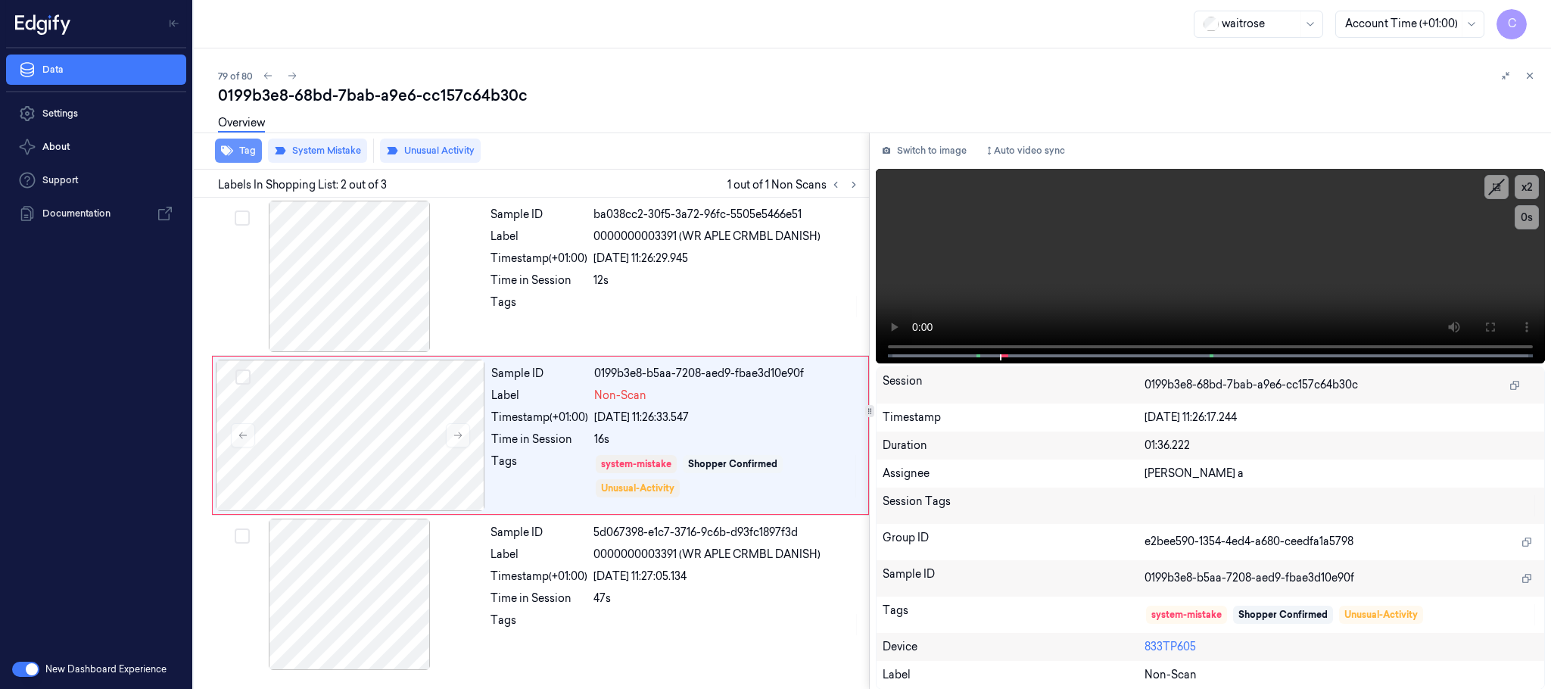
click at [248, 153] on button "Tag" at bounding box center [238, 151] width 47 height 24
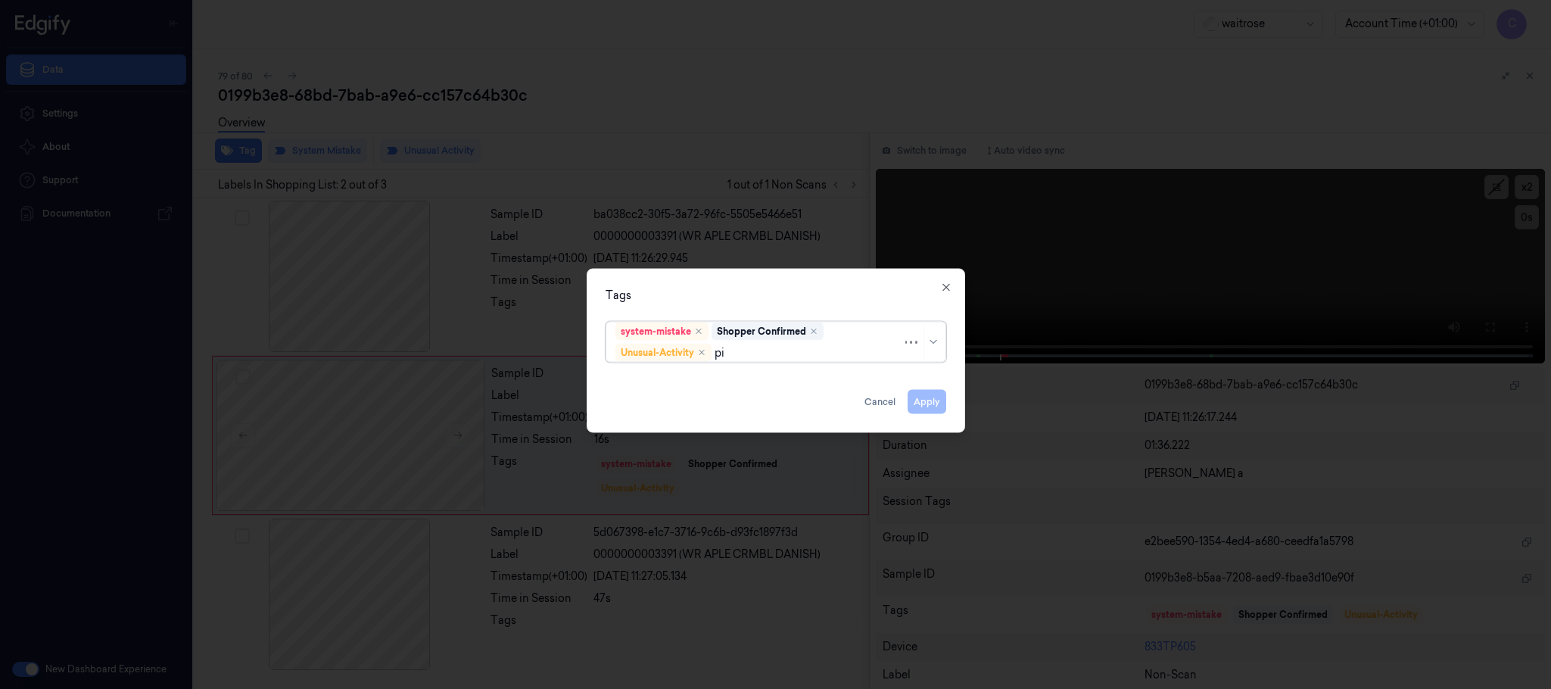
type input "pic"
click at [684, 386] on div "Picklist item alert" at bounding box center [658, 383] width 87 height 16
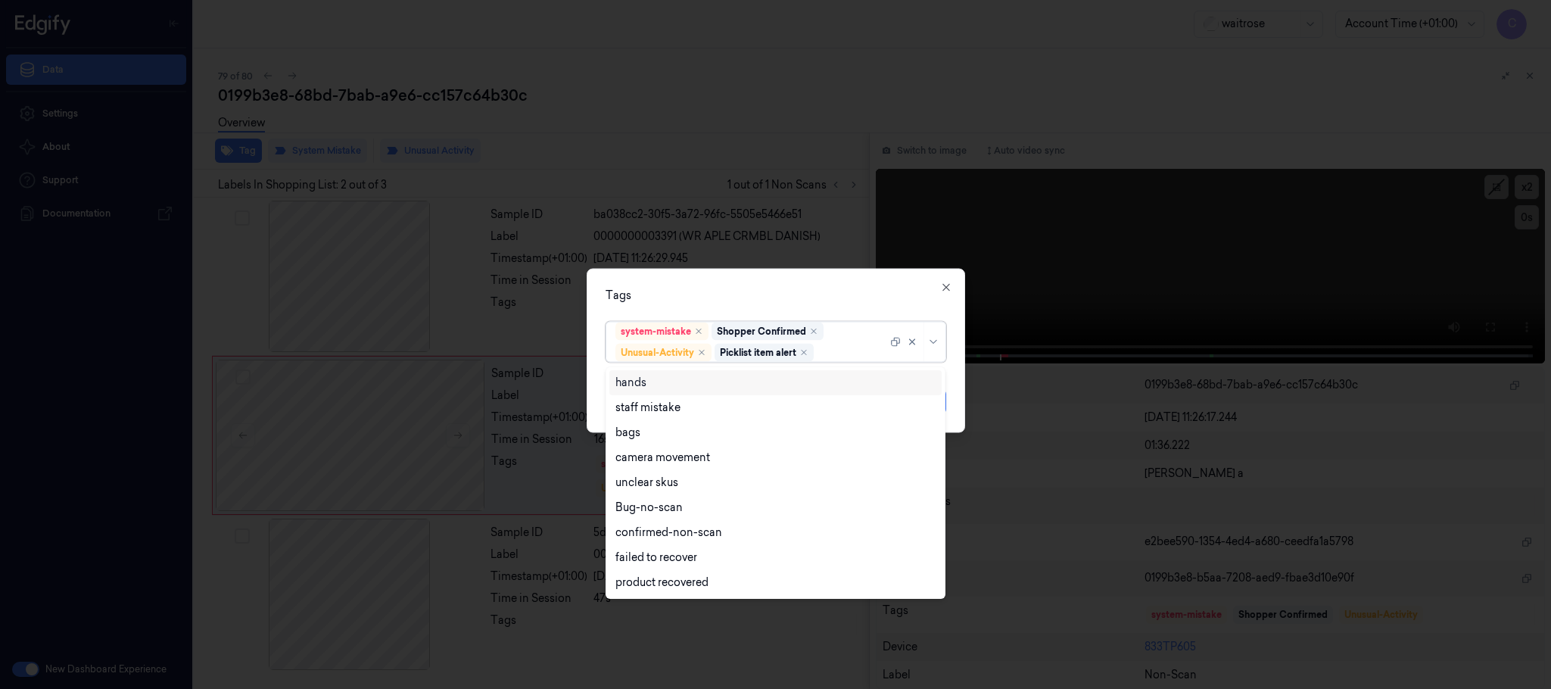
click at [759, 288] on div "Tags" at bounding box center [776, 296] width 341 height 16
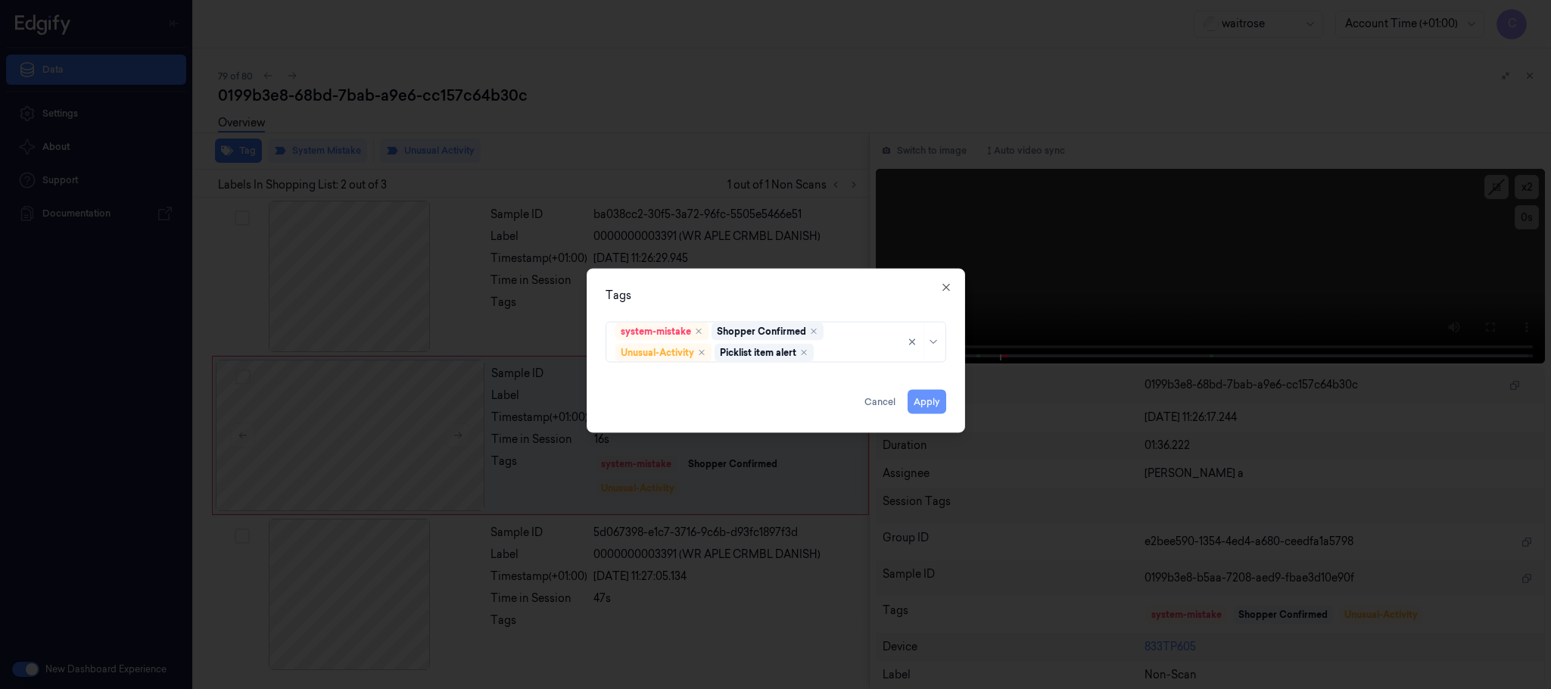
click at [926, 400] on button "Apply" at bounding box center [927, 402] width 39 height 24
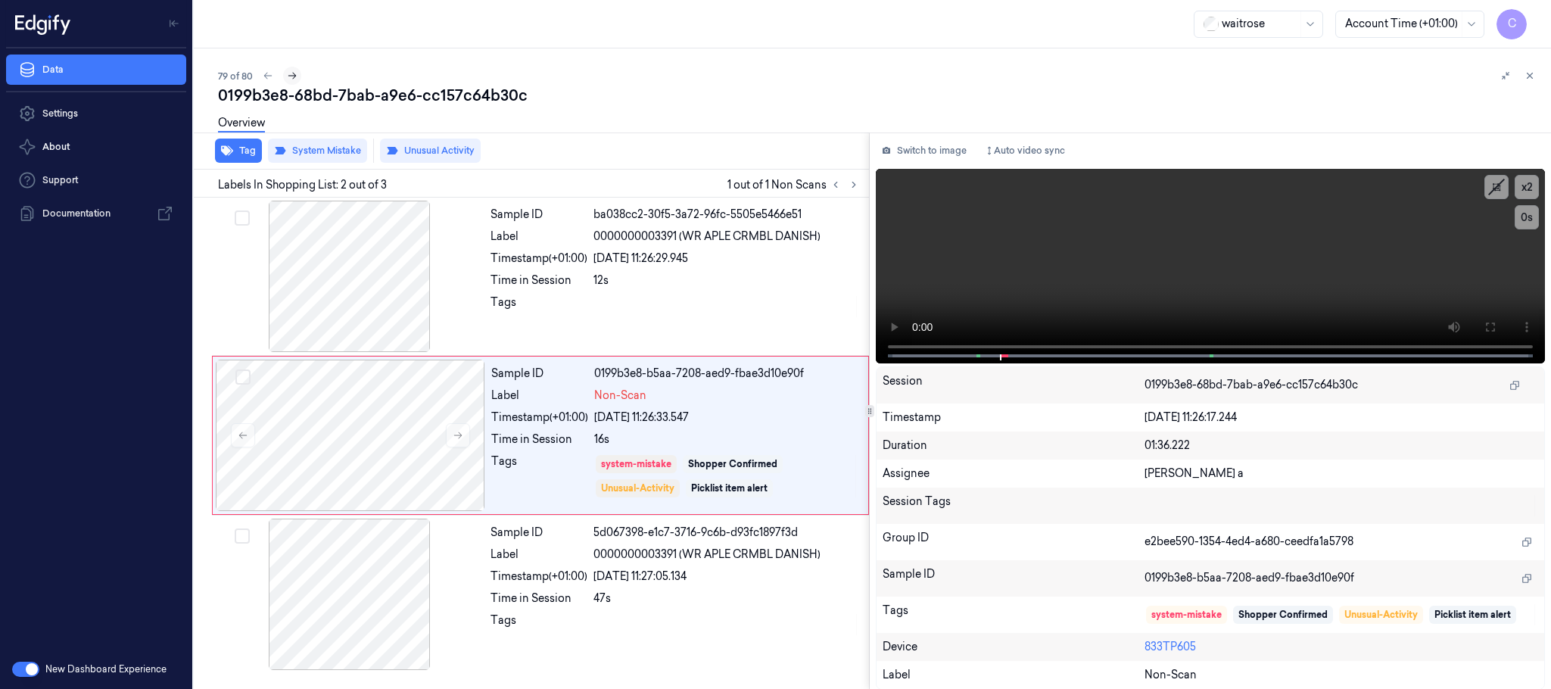
click at [285, 71] on button at bounding box center [292, 76] width 18 height 18
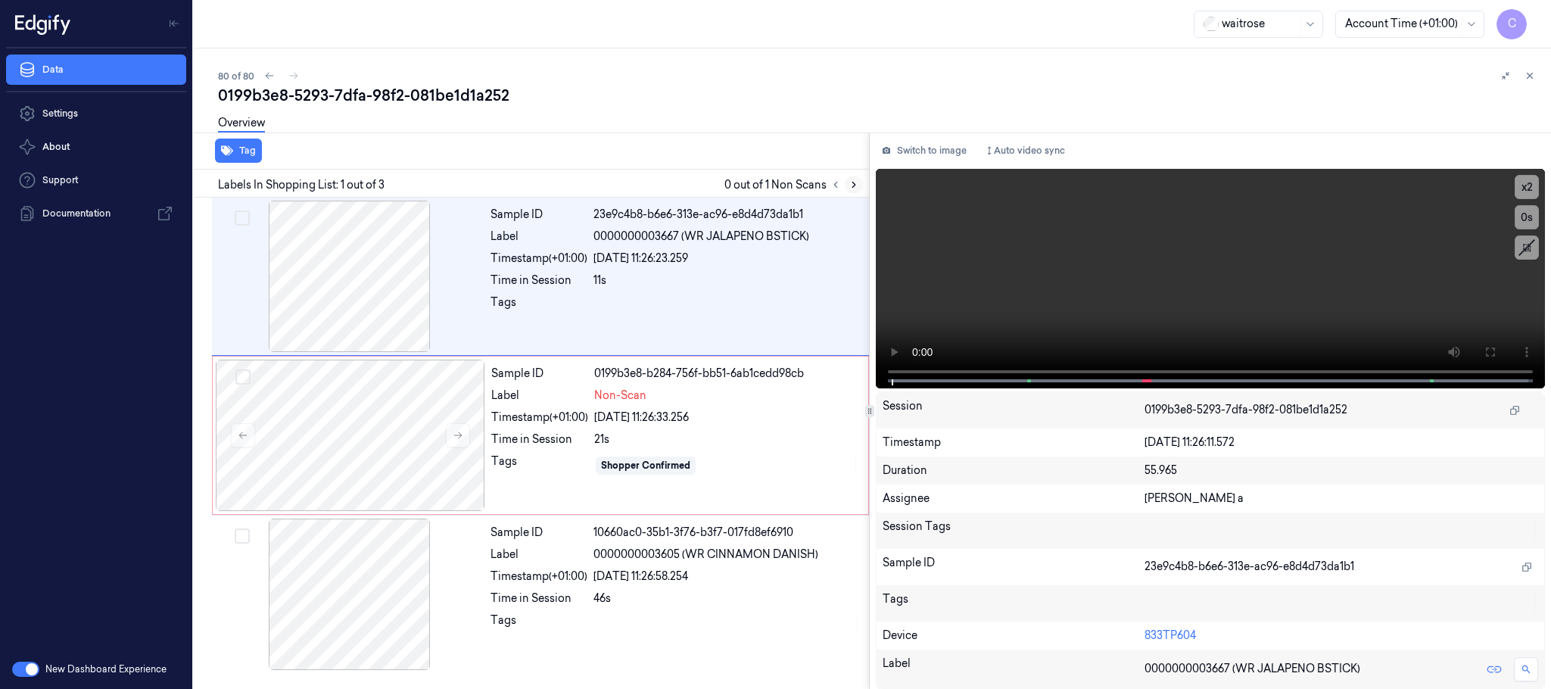
click at [849, 184] on icon at bounding box center [853, 184] width 11 height 11
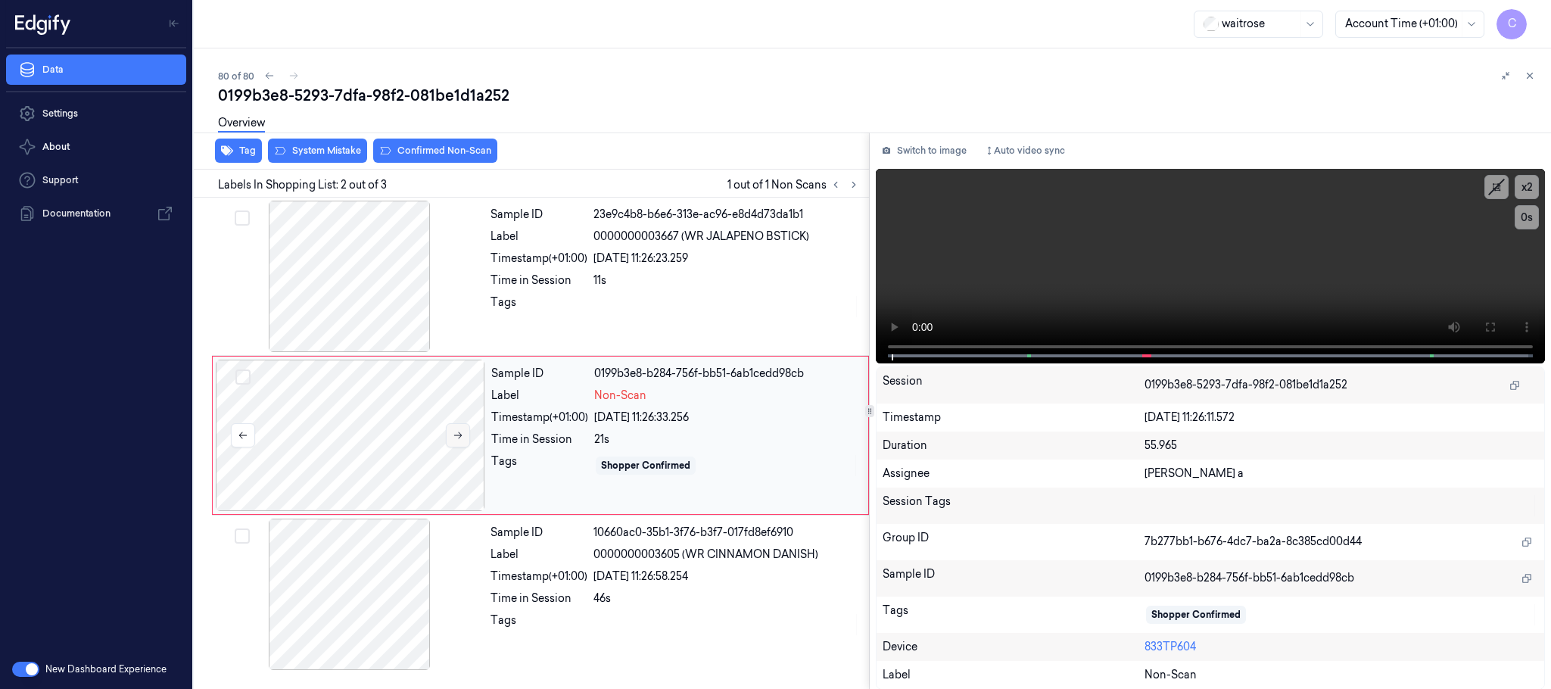
click at [464, 438] on button at bounding box center [458, 435] width 24 height 24
click at [462, 439] on icon at bounding box center [458, 435] width 11 height 11
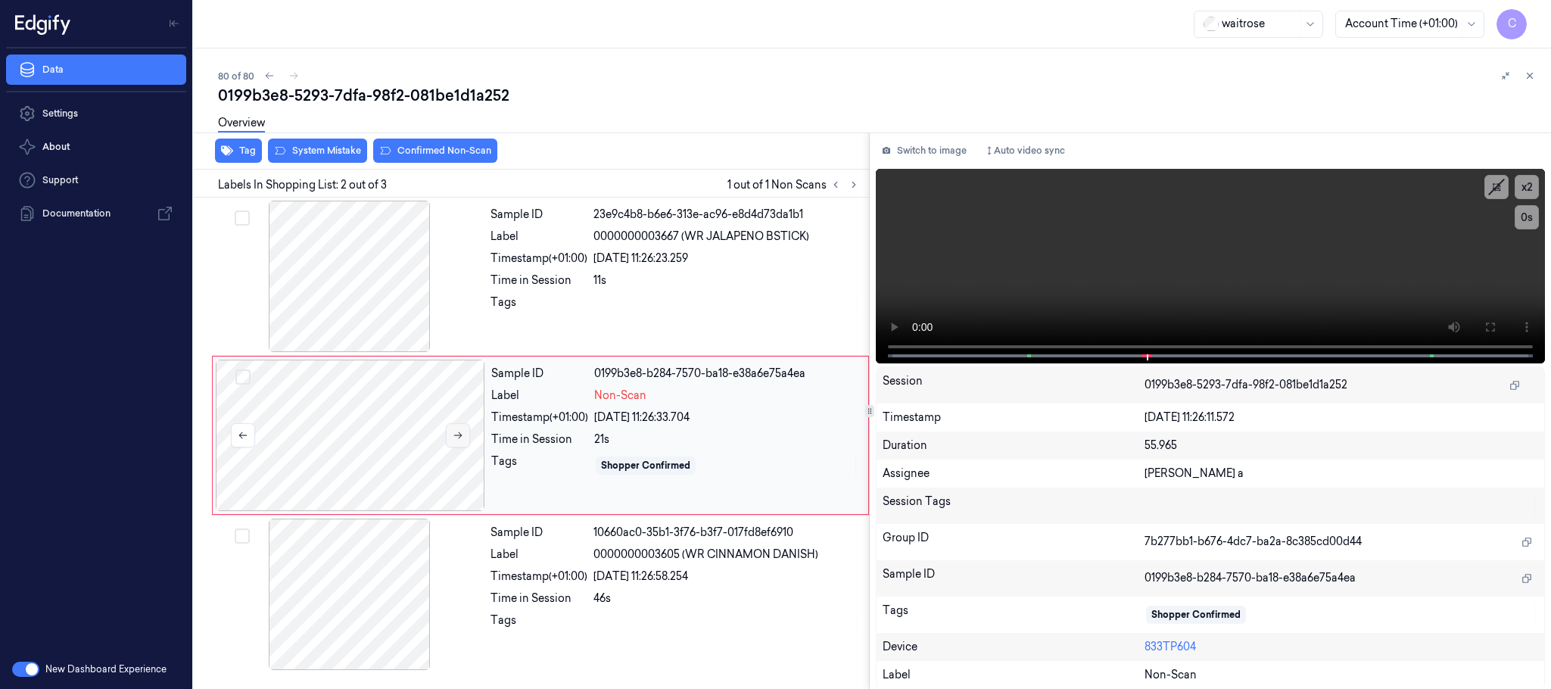
click at [462, 439] on icon at bounding box center [458, 435] width 11 height 11
click at [363, 291] on div at bounding box center [349, 276] width 269 height 151
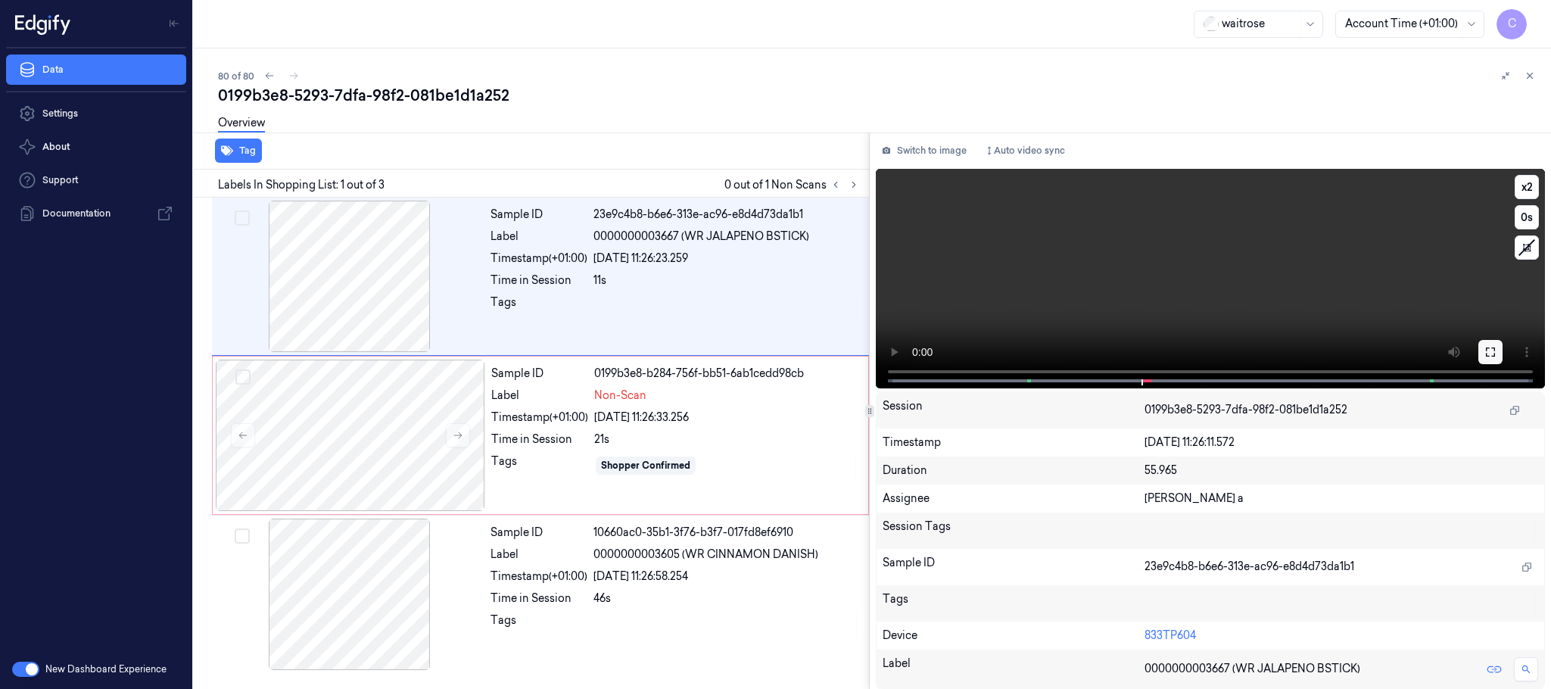
click at [1481, 348] on button at bounding box center [1490, 352] width 24 height 24
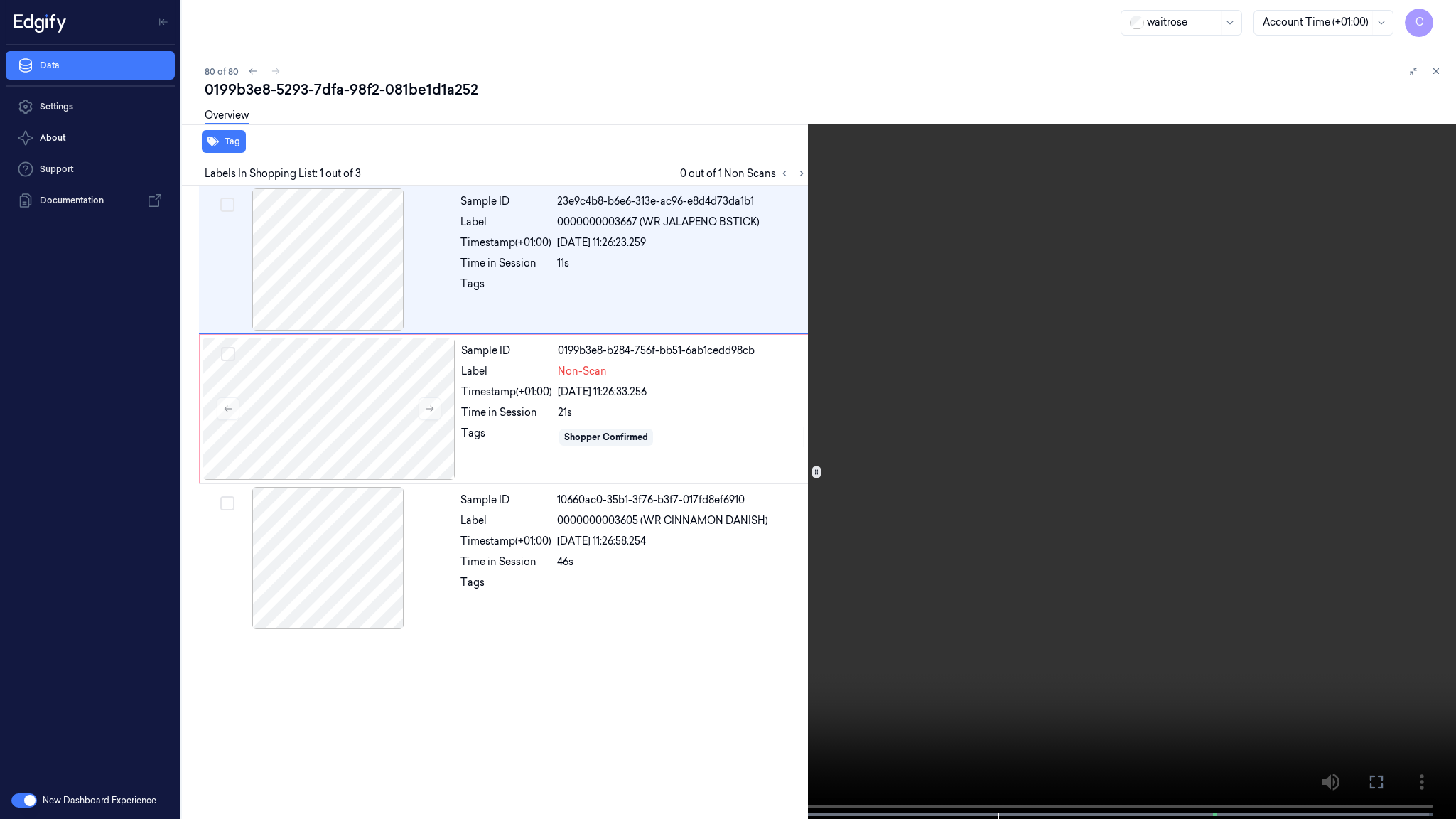
click at [575, 476] on video at bounding box center [728, 410] width 1456 height 822
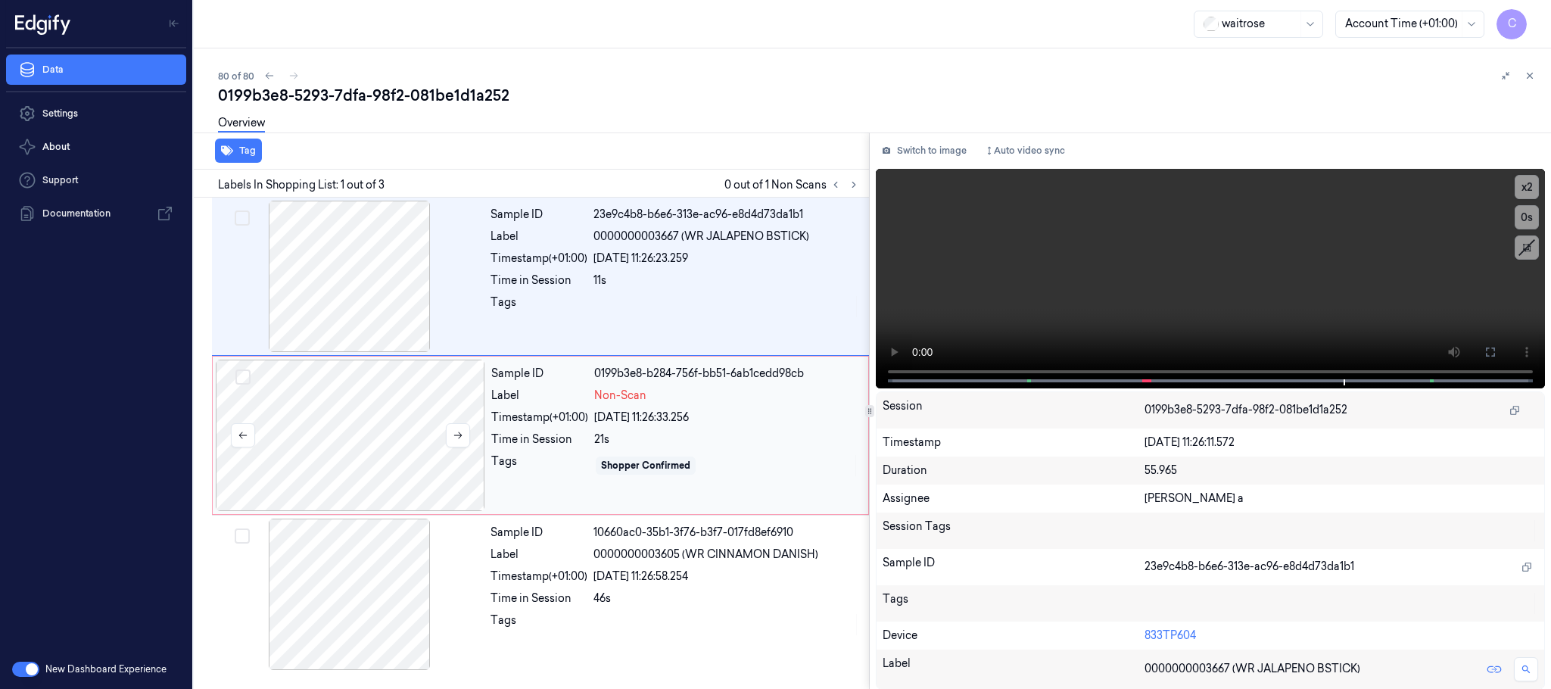
click at [312, 443] on div at bounding box center [350, 435] width 269 height 151
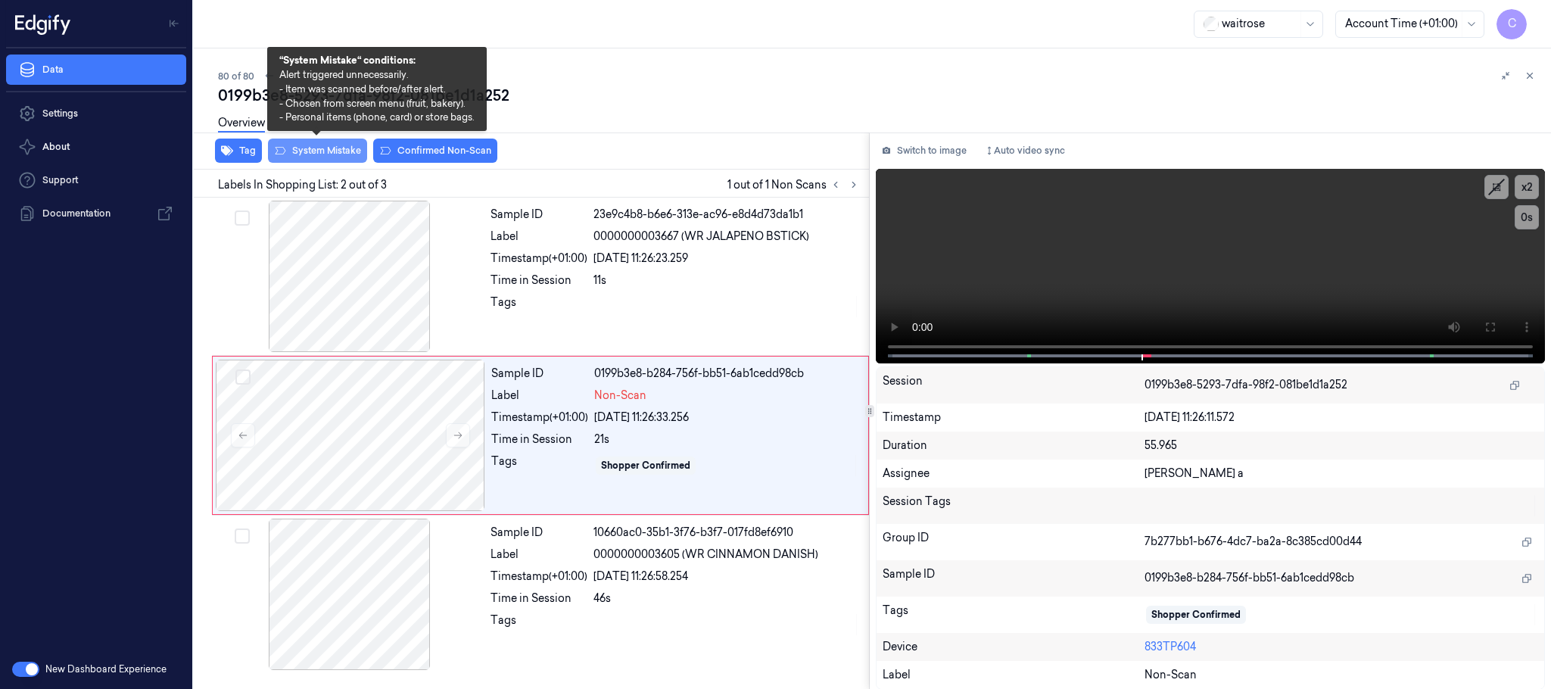
click at [341, 145] on button "System Mistake" at bounding box center [317, 151] width 99 height 24
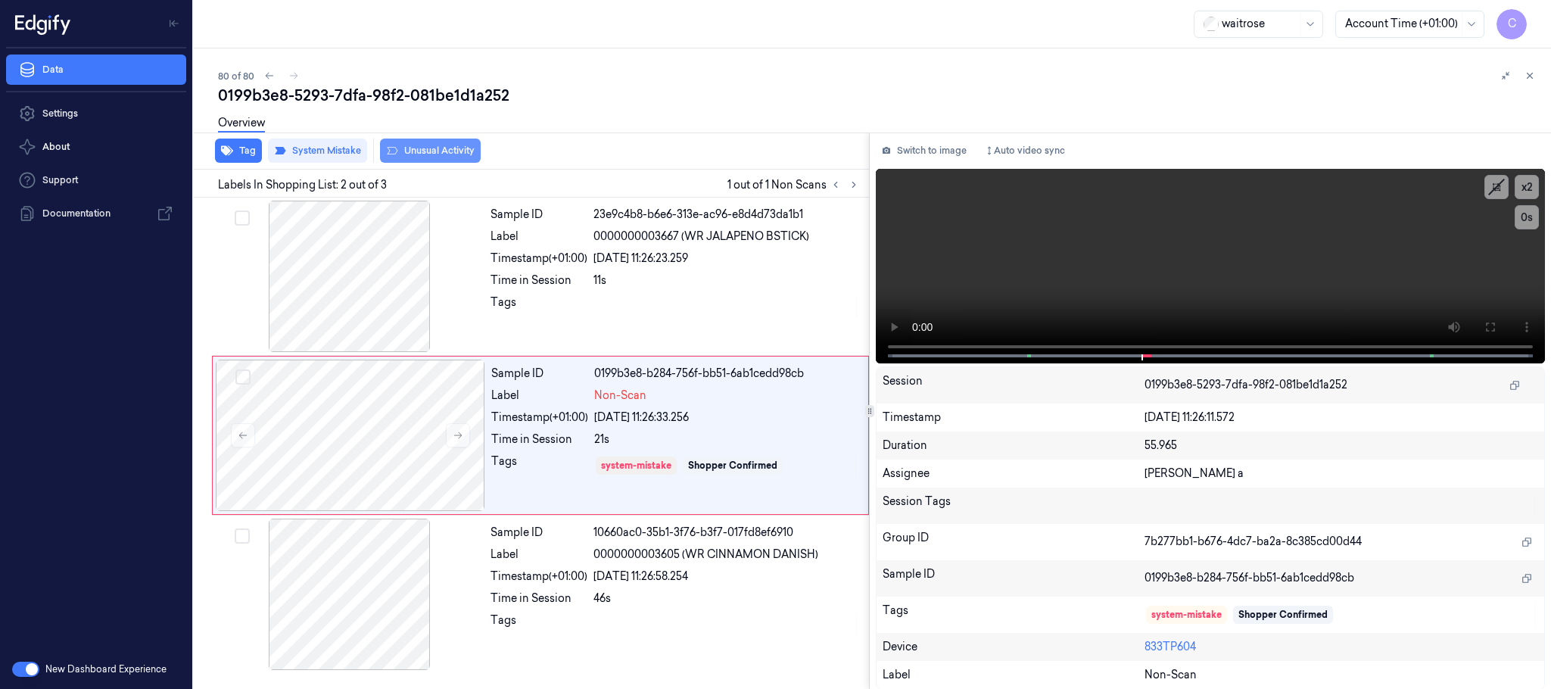
click at [452, 155] on button "Unusual Activity" at bounding box center [430, 151] width 101 height 24
click at [452, 444] on button at bounding box center [458, 435] width 24 height 24
click at [454, 439] on icon at bounding box center [458, 435] width 11 height 11
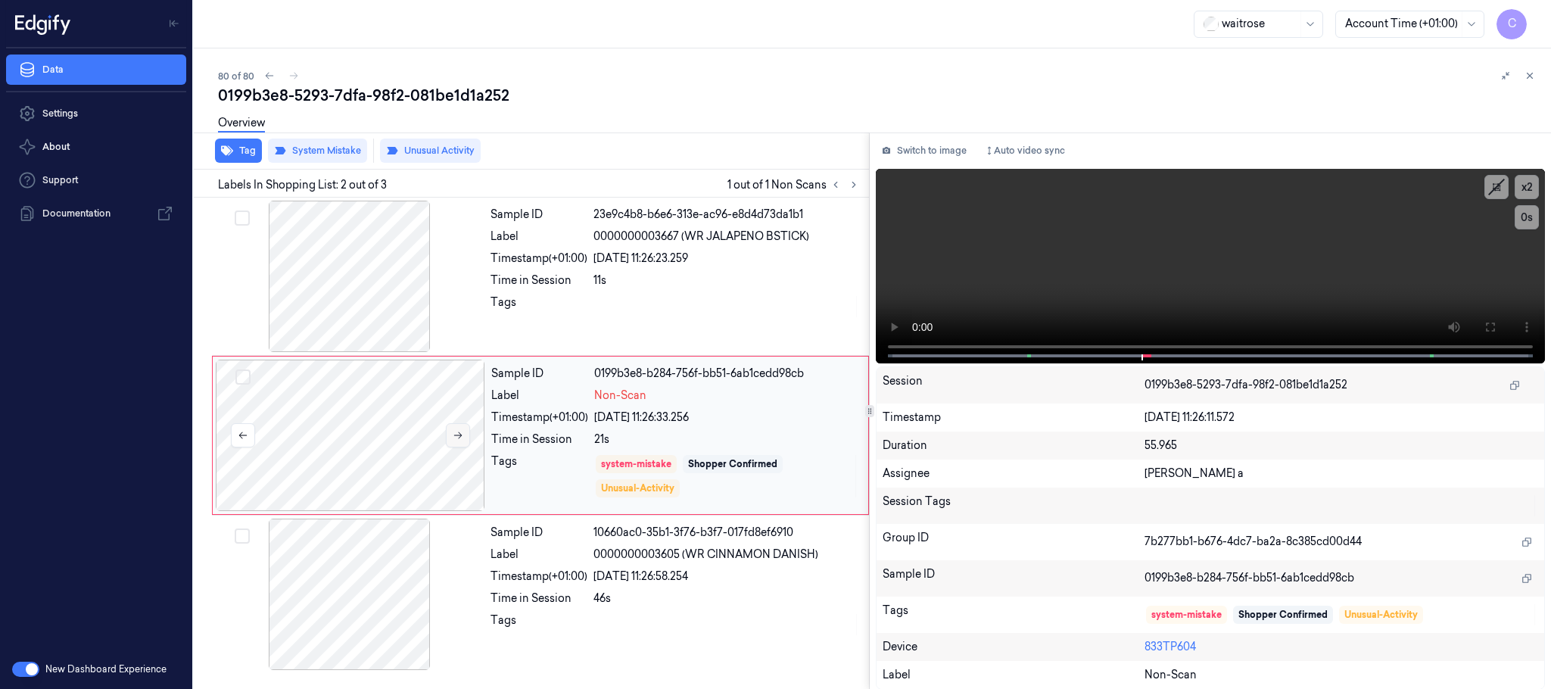
click at [454, 439] on icon at bounding box center [458, 435] width 11 height 11
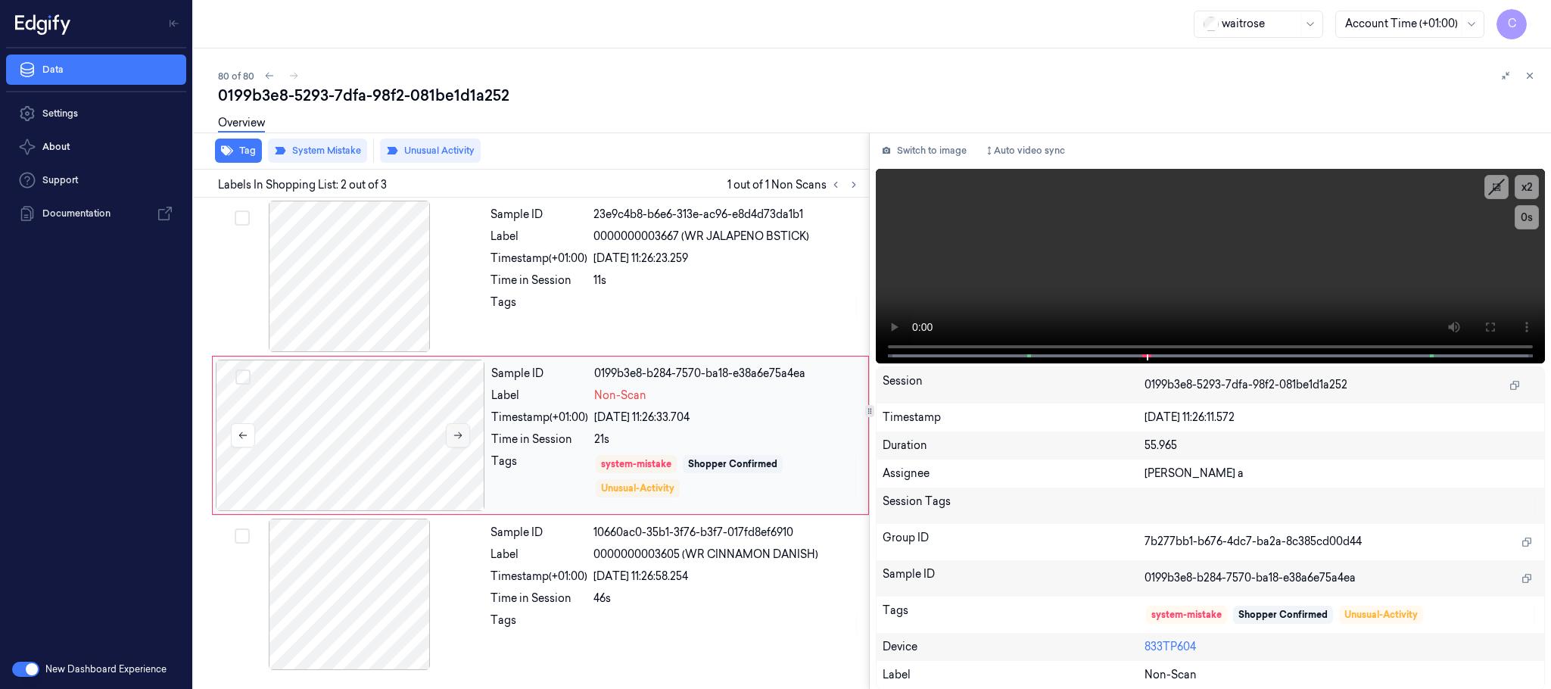
click at [454, 439] on icon at bounding box center [458, 435] width 11 height 11
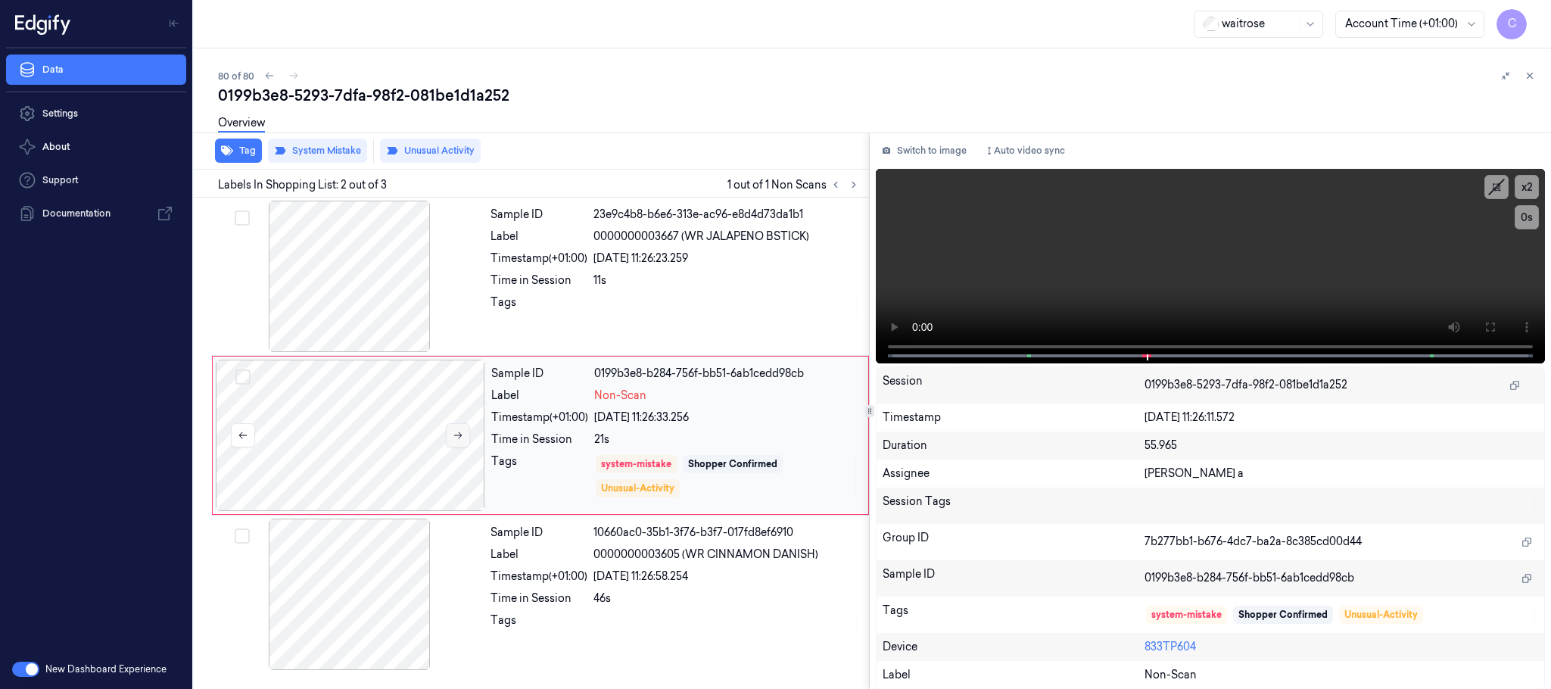
click at [454, 439] on icon at bounding box center [458, 435] width 11 height 11
click at [1485, 321] on icon at bounding box center [1490, 327] width 12 height 12
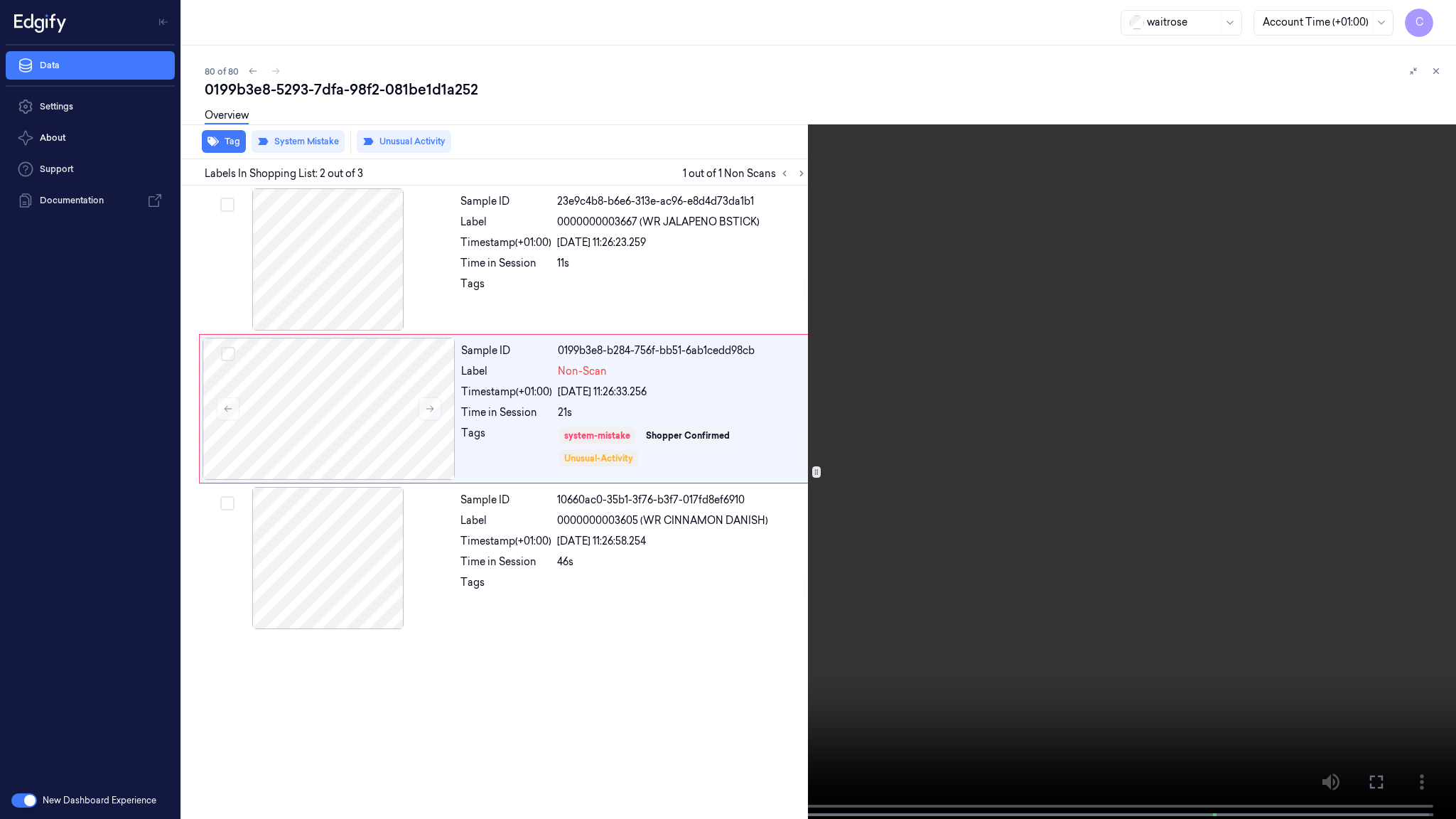
click at [344, 646] on video at bounding box center [728, 410] width 1456 height 822
click at [704, 550] on video at bounding box center [728, 410] width 1456 height 822
click at [621, 599] on video at bounding box center [728, 410] width 1456 height 822
click at [474, 468] on video at bounding box center [728, 410] width 1456 height 822
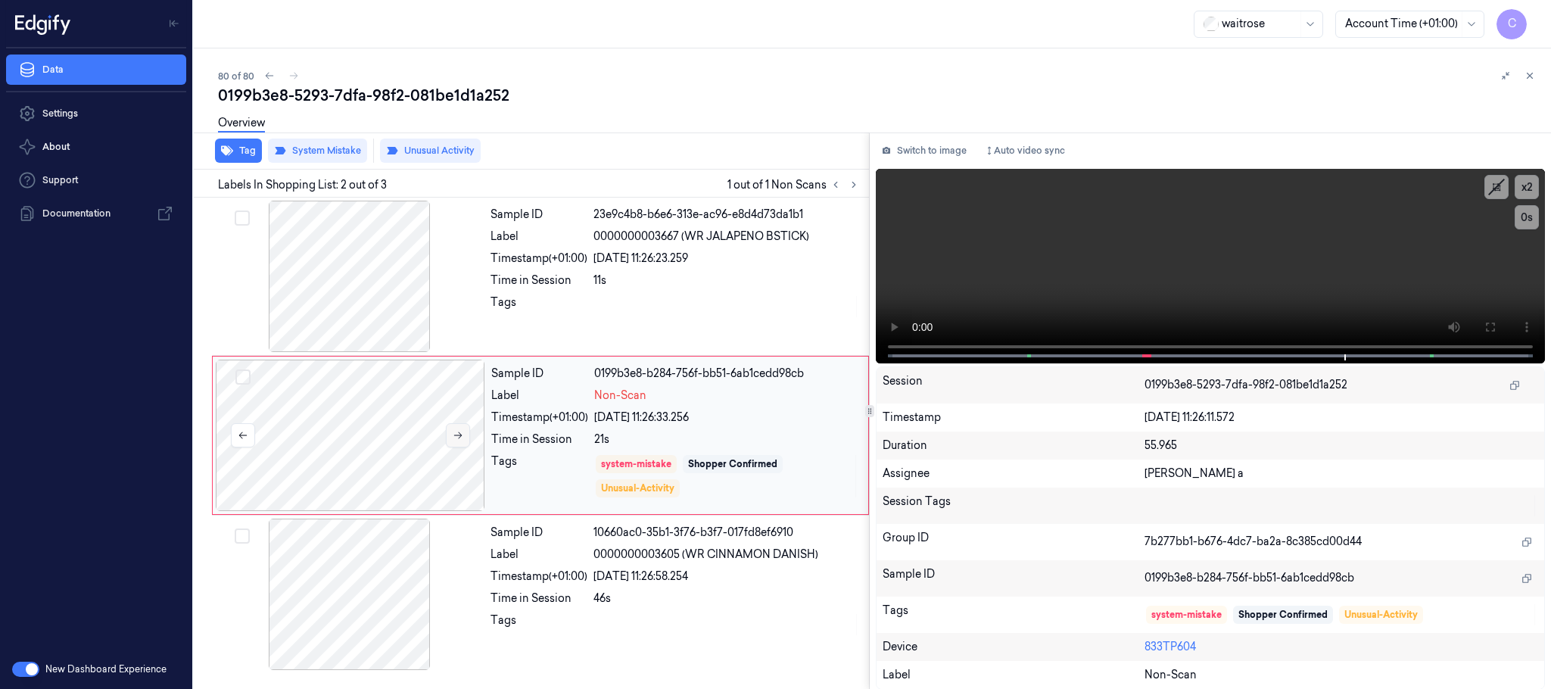
click at [466, 434] on button at bounding box center [458, 435] width 24 height 24
click at [465, 434] on button at bounding box center [458, 435] width 24 height 24
click at [463, 430] on icon at bounding box center [458, 435] width 11 height 11
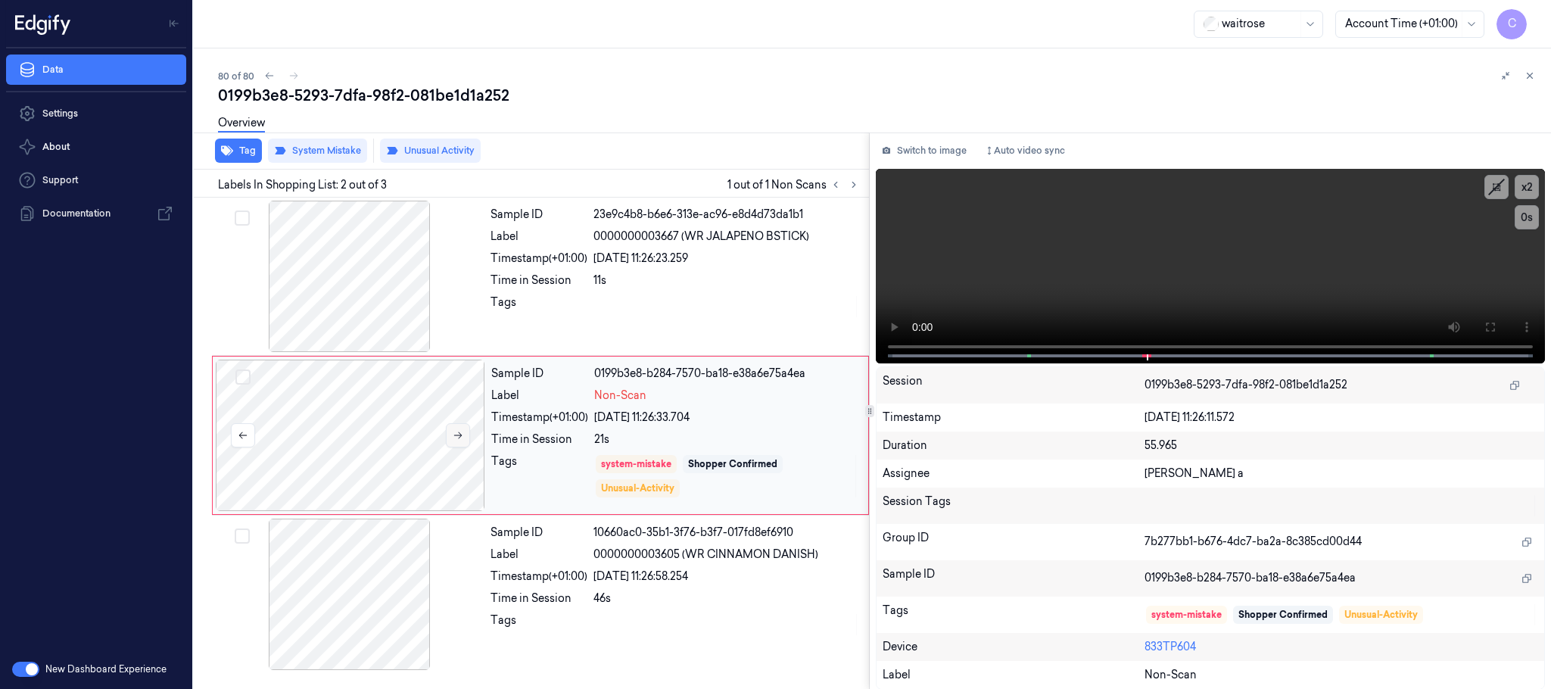
click at [463, 431] on icon at bounding box center [458, 435] width 11 height 11
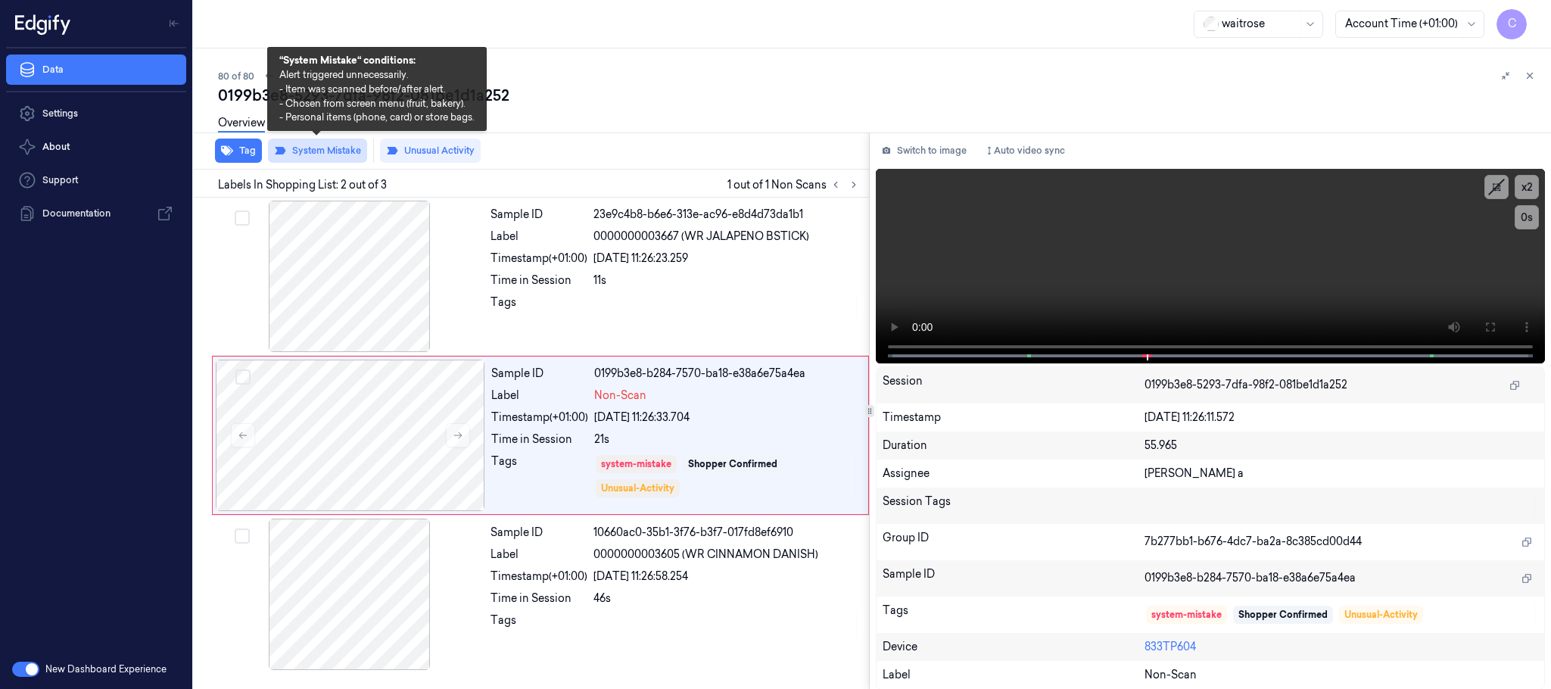
click at [337, 153] on button "System Mistake" at bounding box center [317, 151] width 99 height 24
